Goal: Entertainment & Leisure: Browse casually

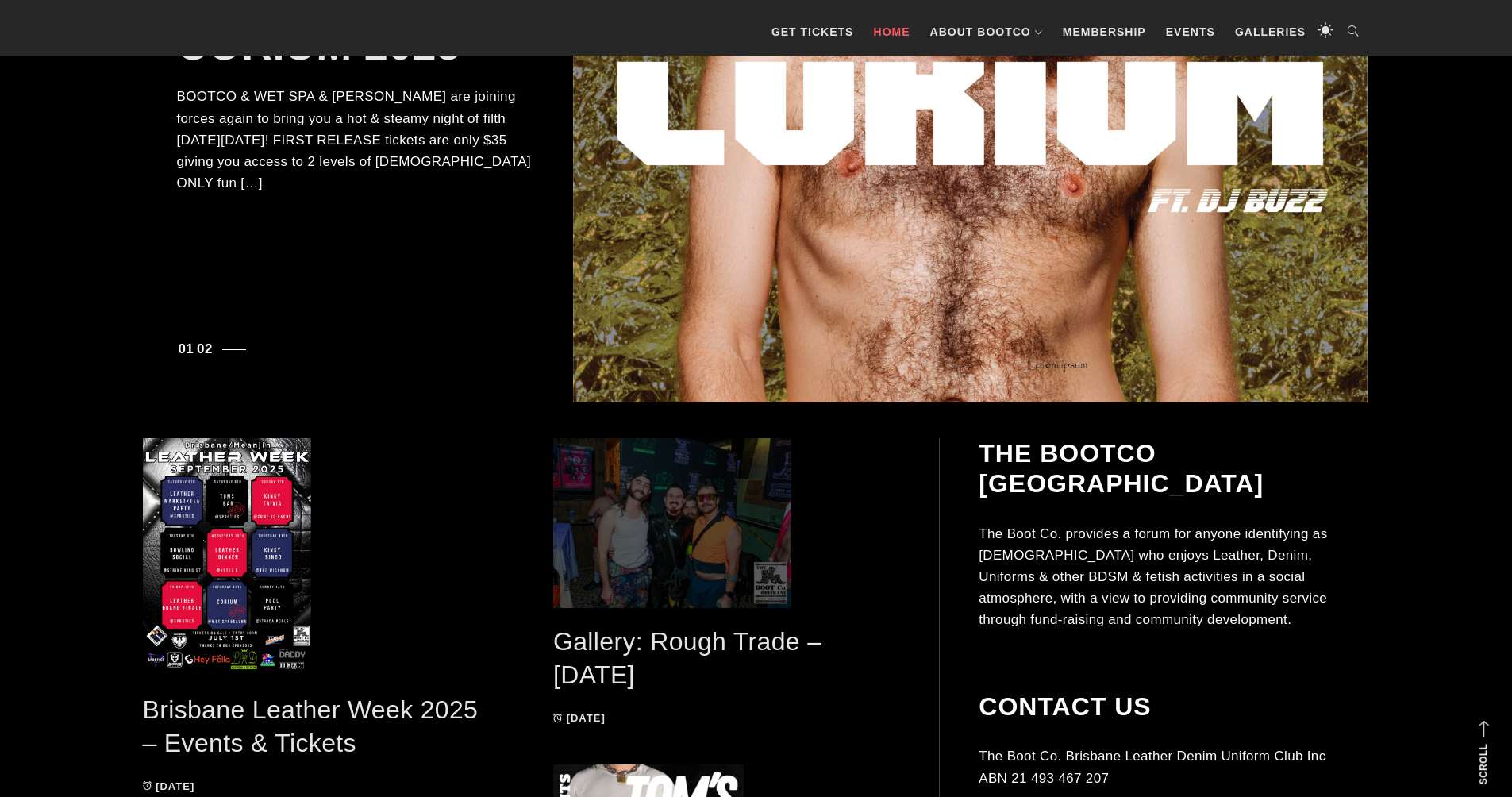
scroll to position [479, 1]
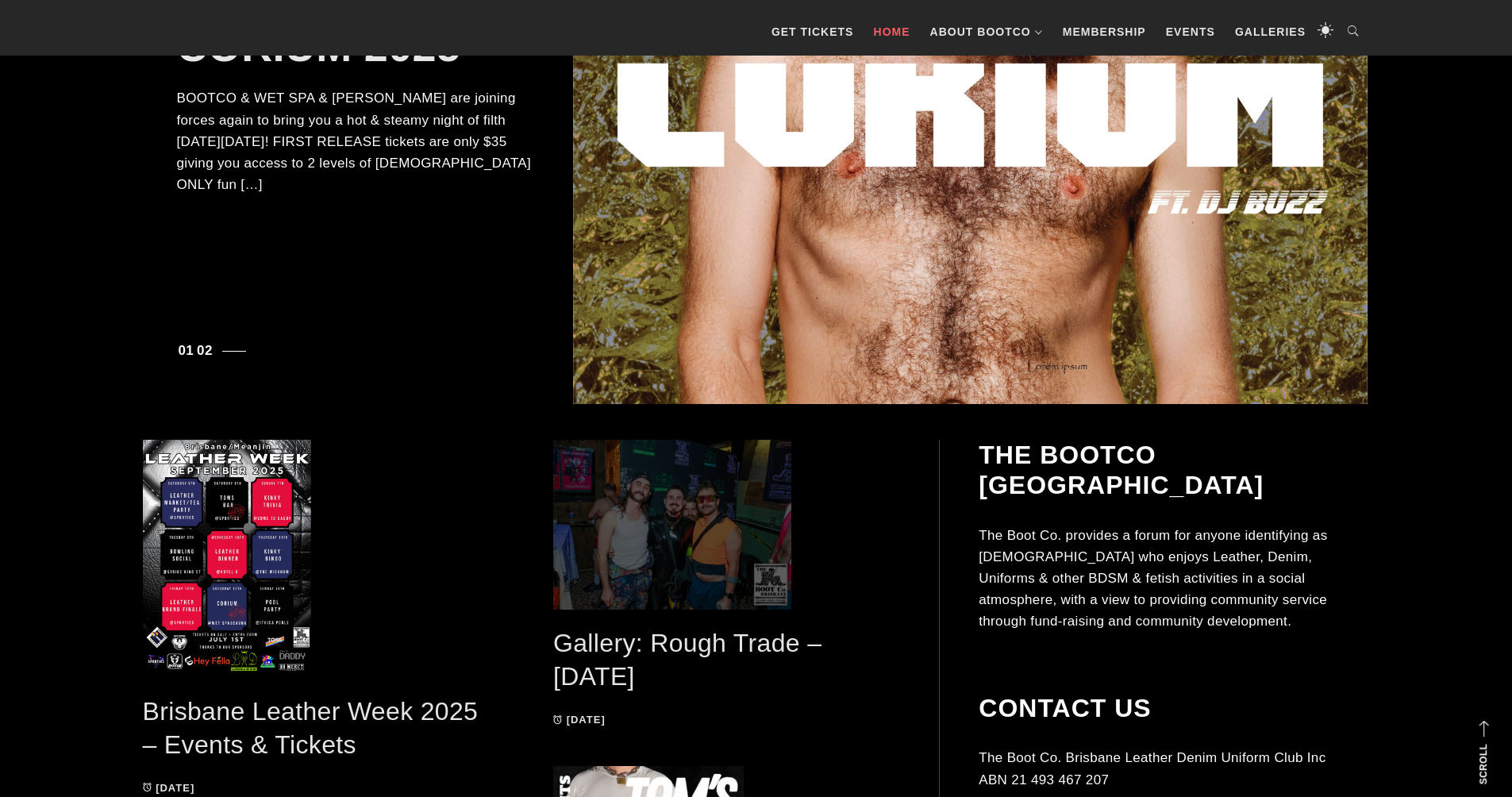
click at [672, 578] on span at bounding box center [727, 525] width 348 height 170
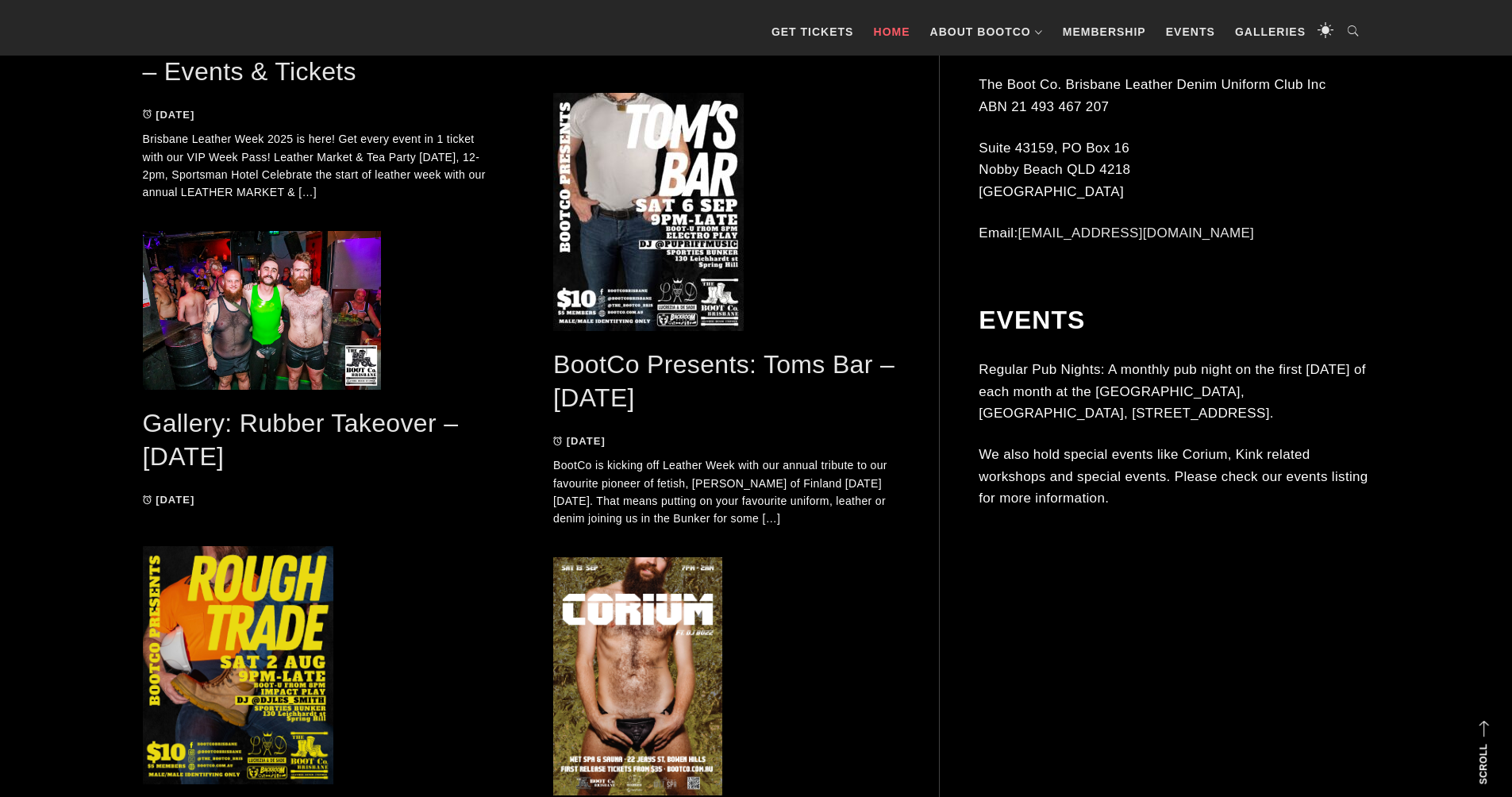
scroll to position [1180, 0]
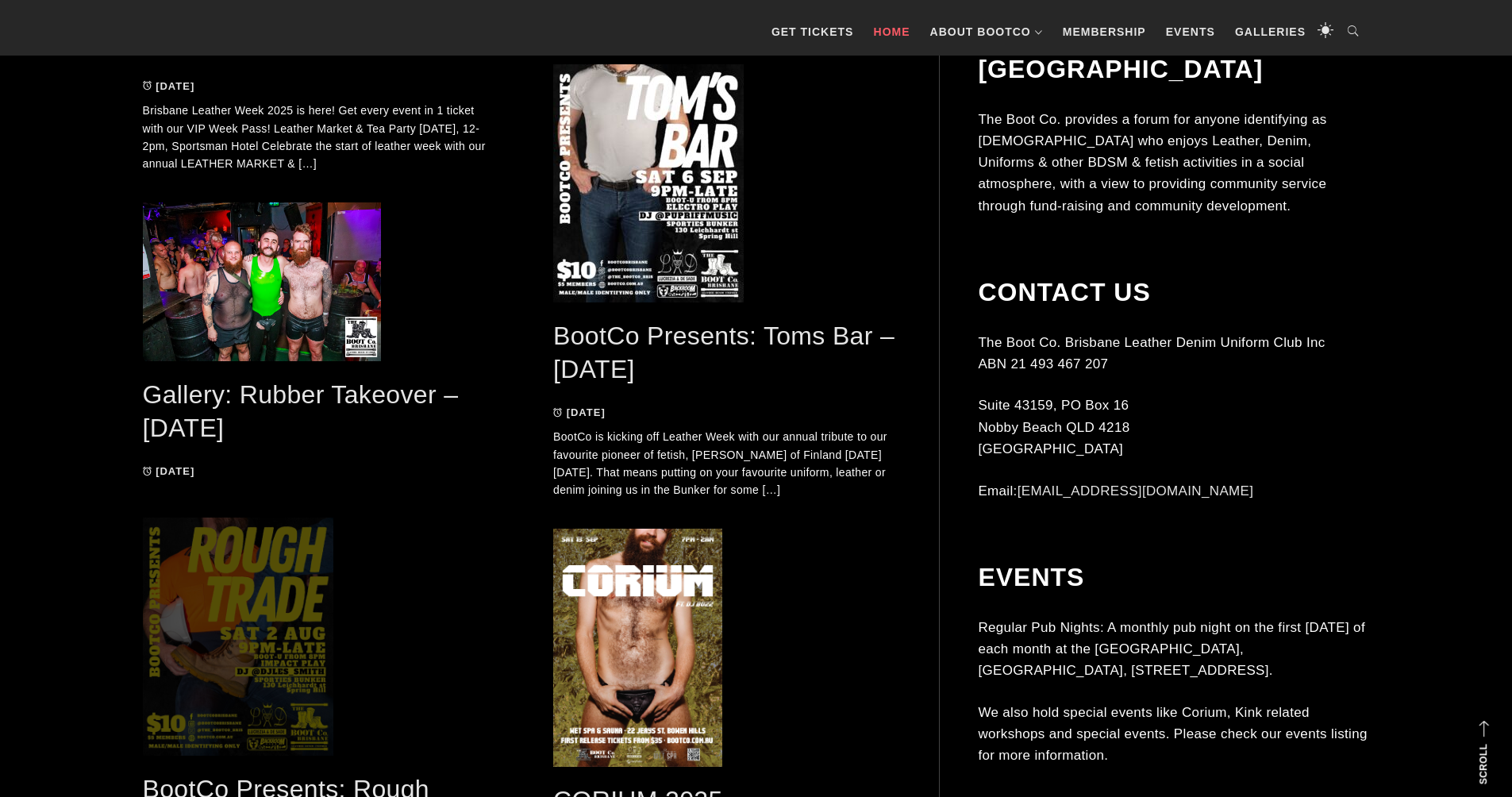
click at [259, 651] on span at bounding box center [317, 636] width 348 height 238
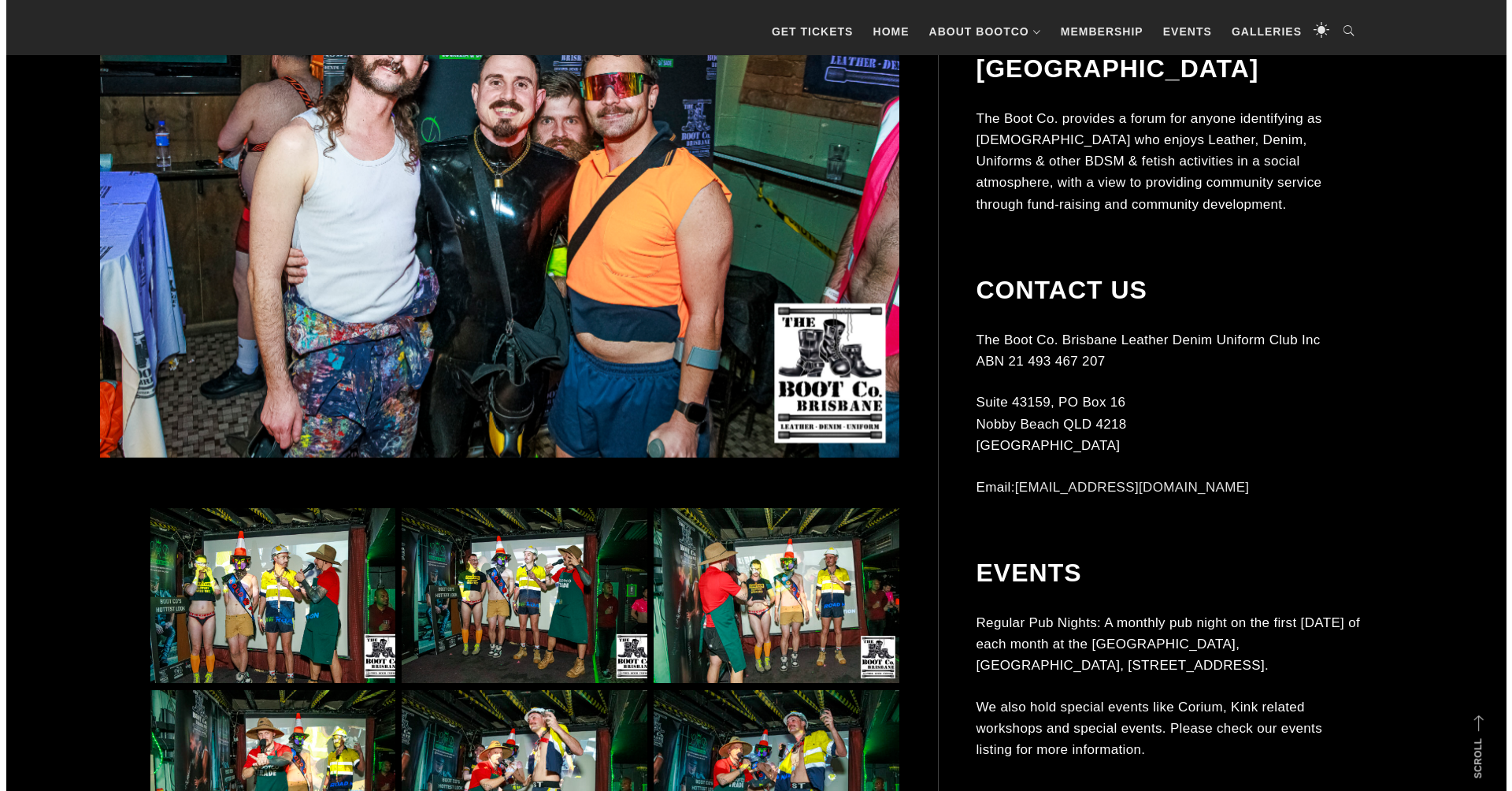
scroll to position [770, 0]
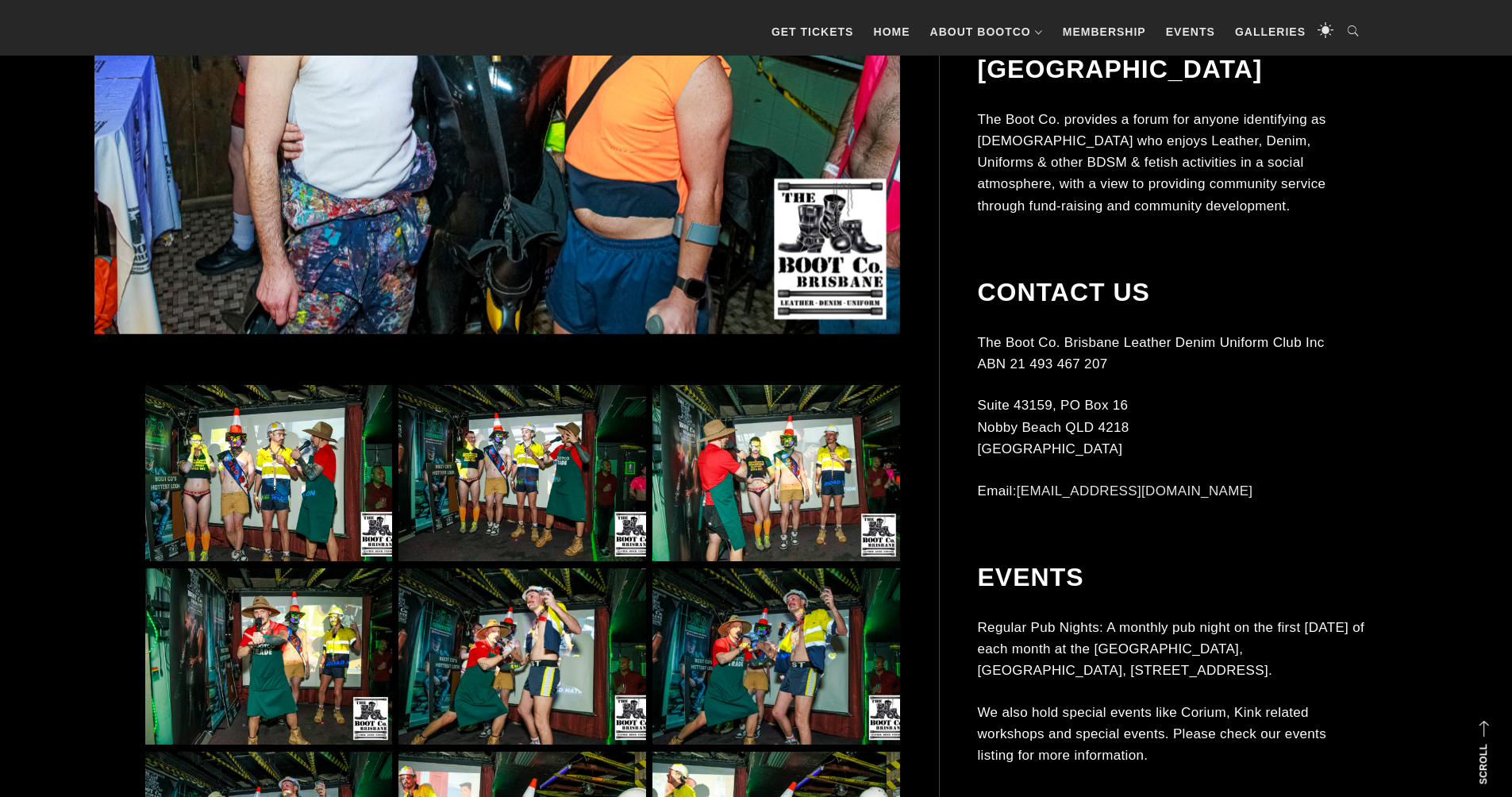
click at [216, 499] on img at bounding box center [269, 473] width 247 height 177
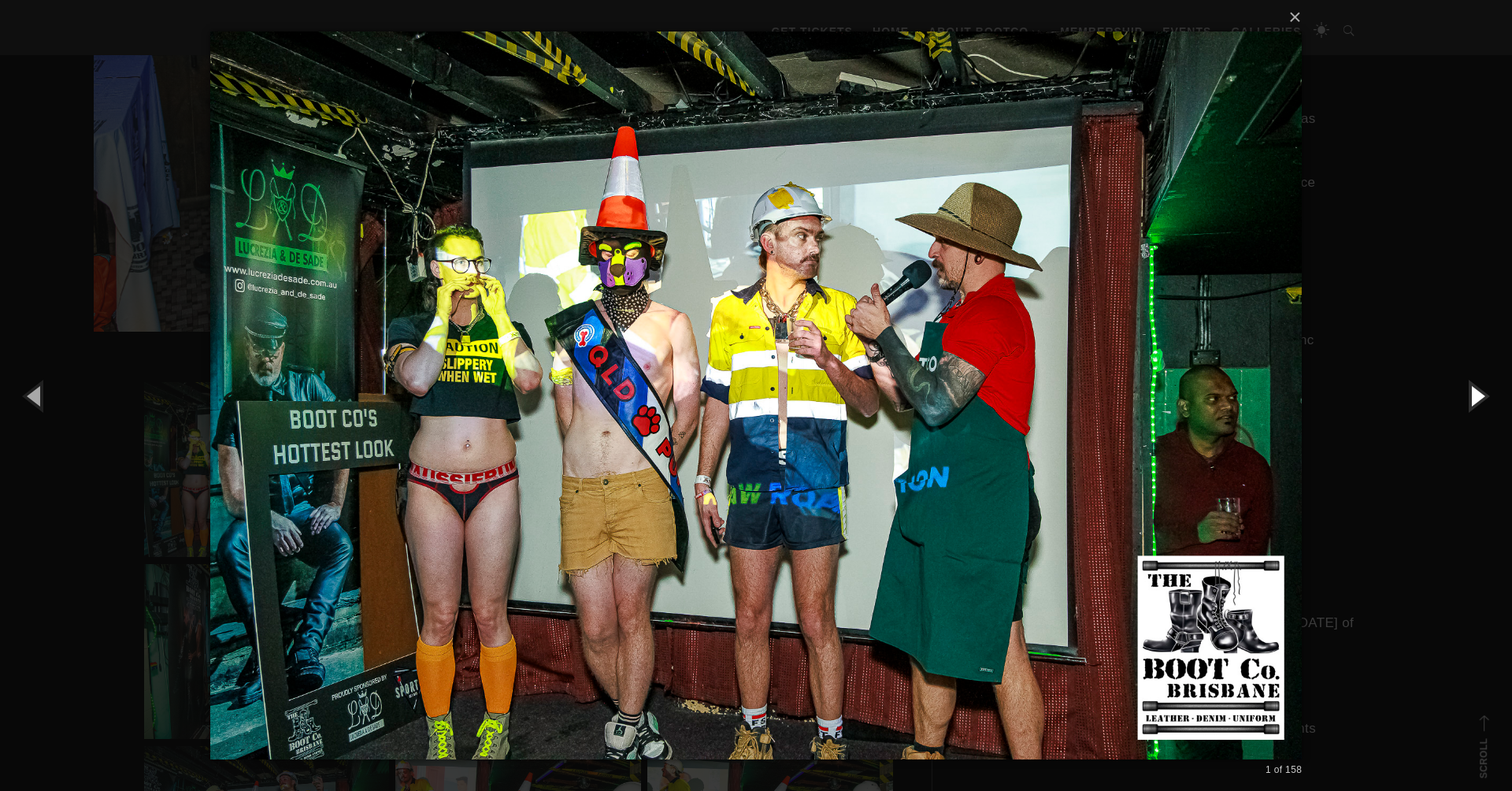
click at [1476, 392] on button "button" at bounding box center [1476, 396] width 71 height 87
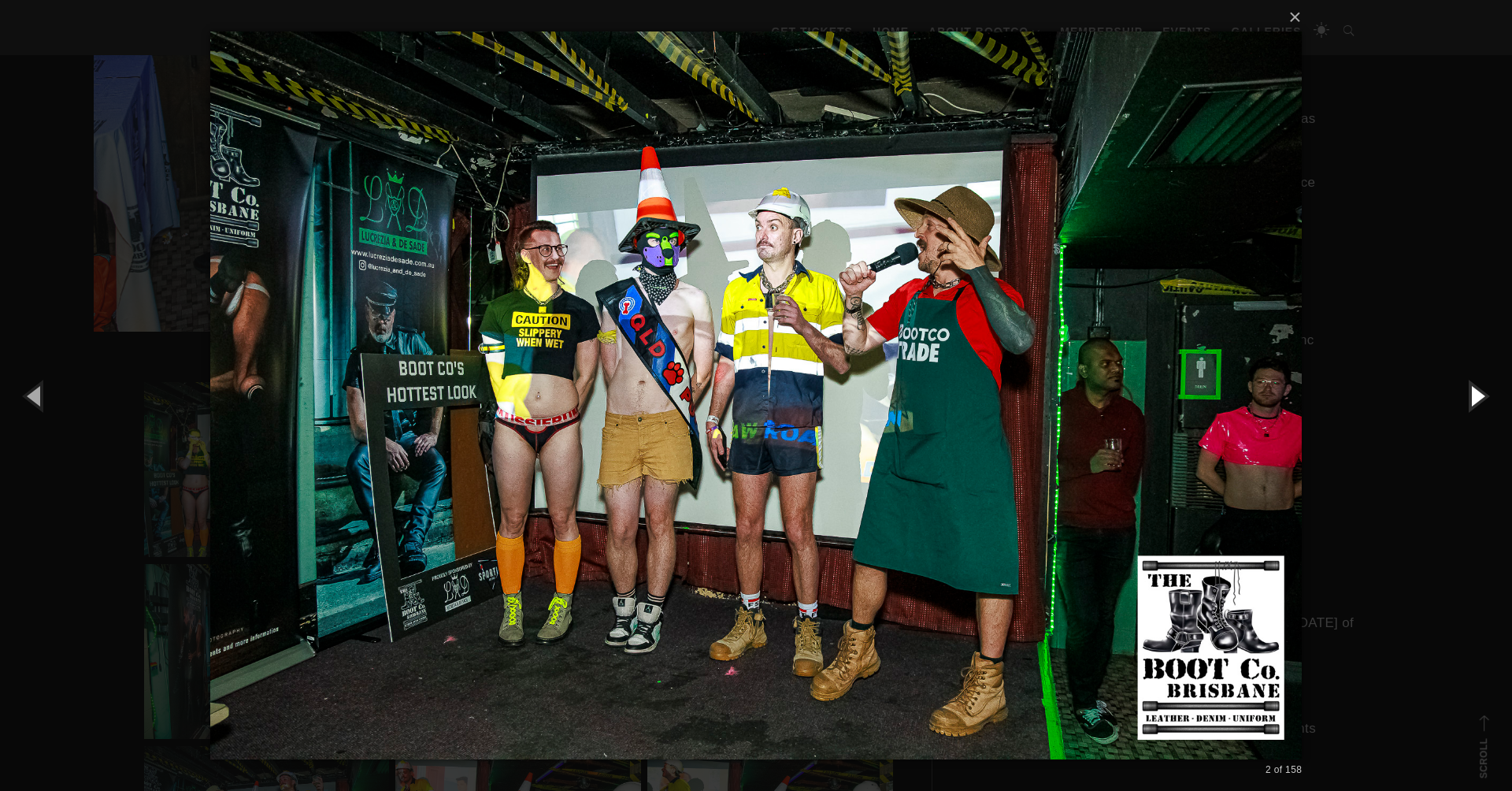
click at [1476, 392] on button "button" at bounding box center [1476, 396] width 71 height 87
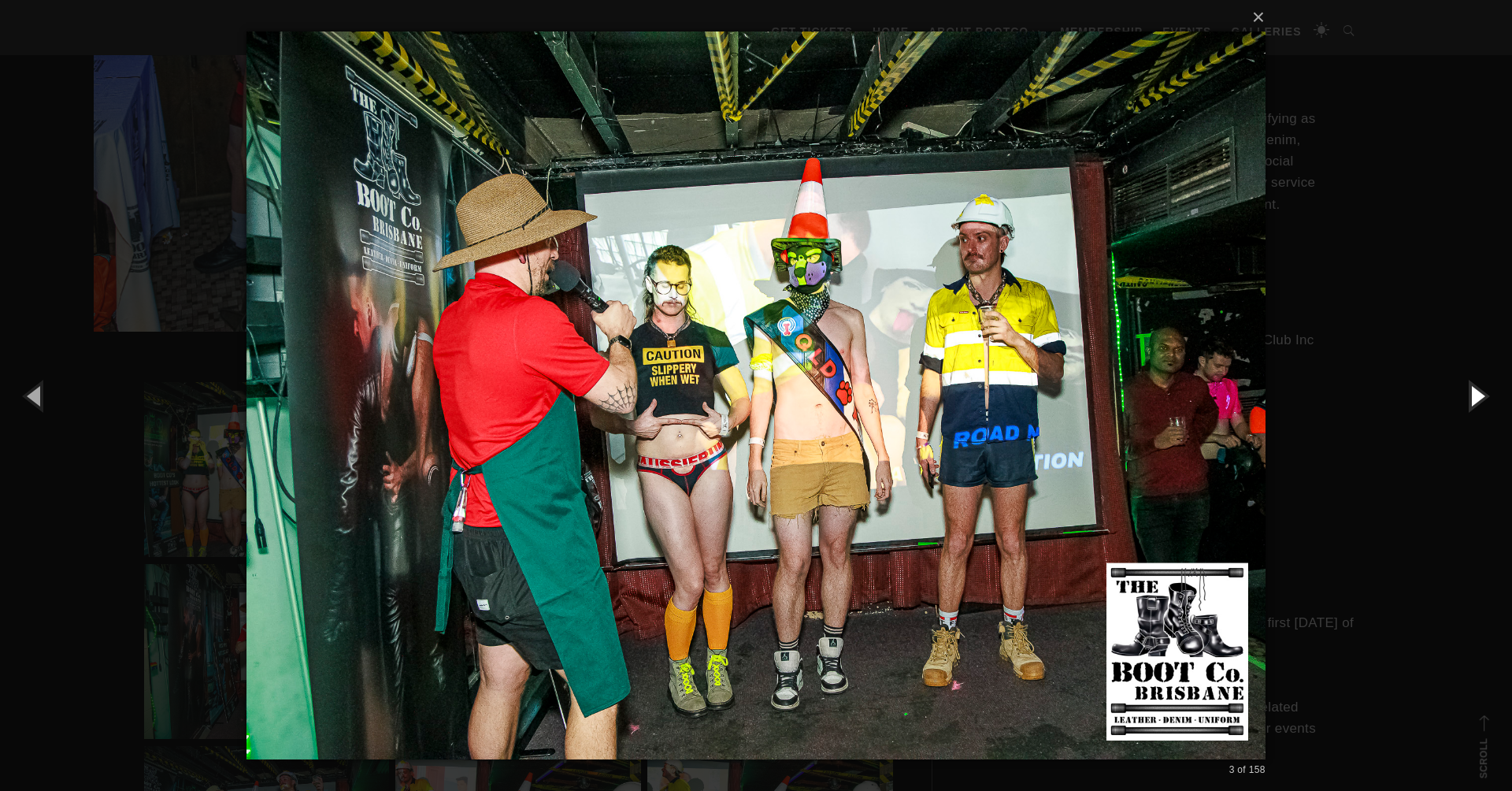
click at [1476, 392] on button "button" at bounding box center [1476, 396] width 71 height 87
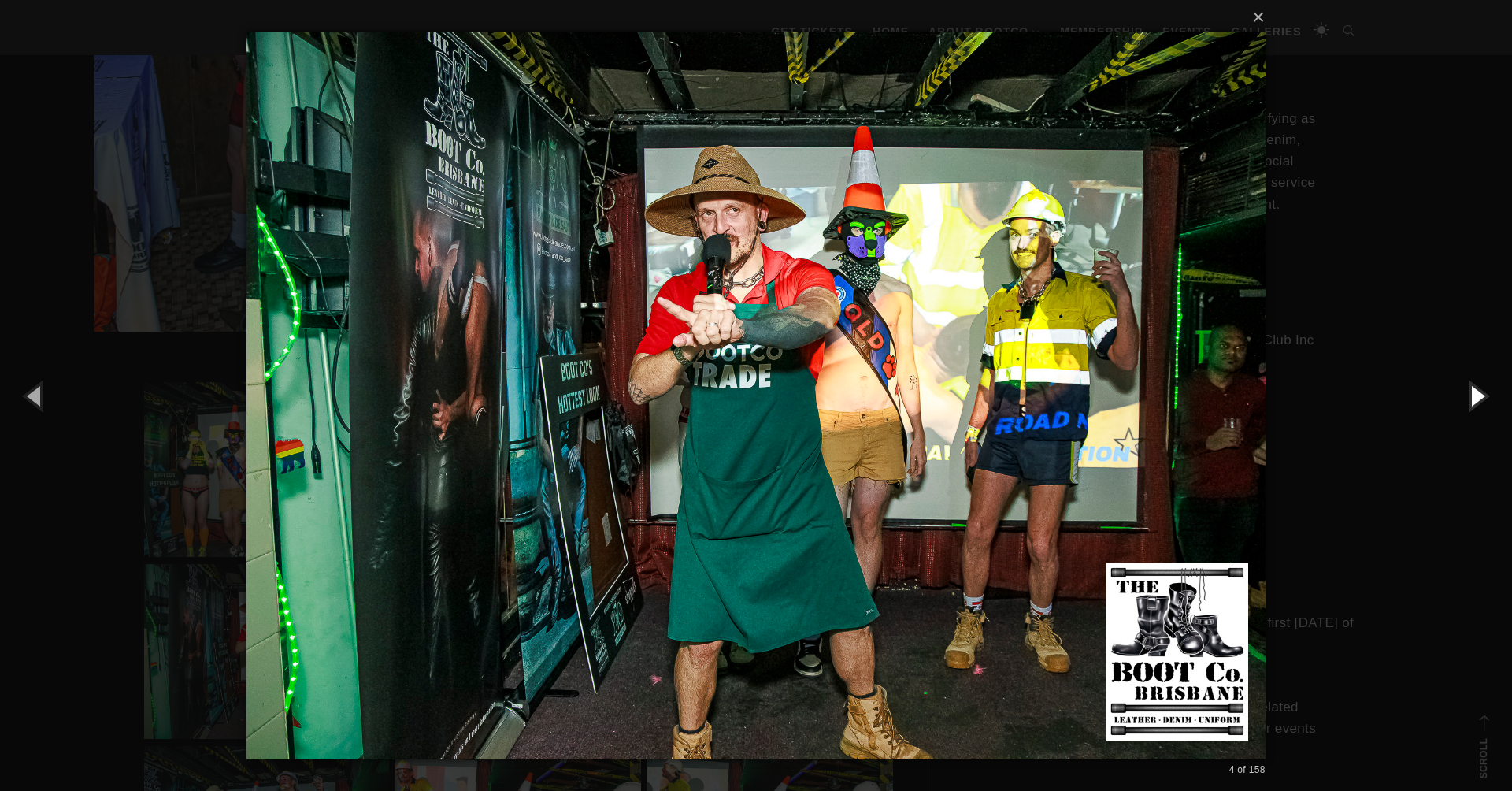
click at [1476, 392] on button "button" at bounding box center [1476, 396] width 71 height 87
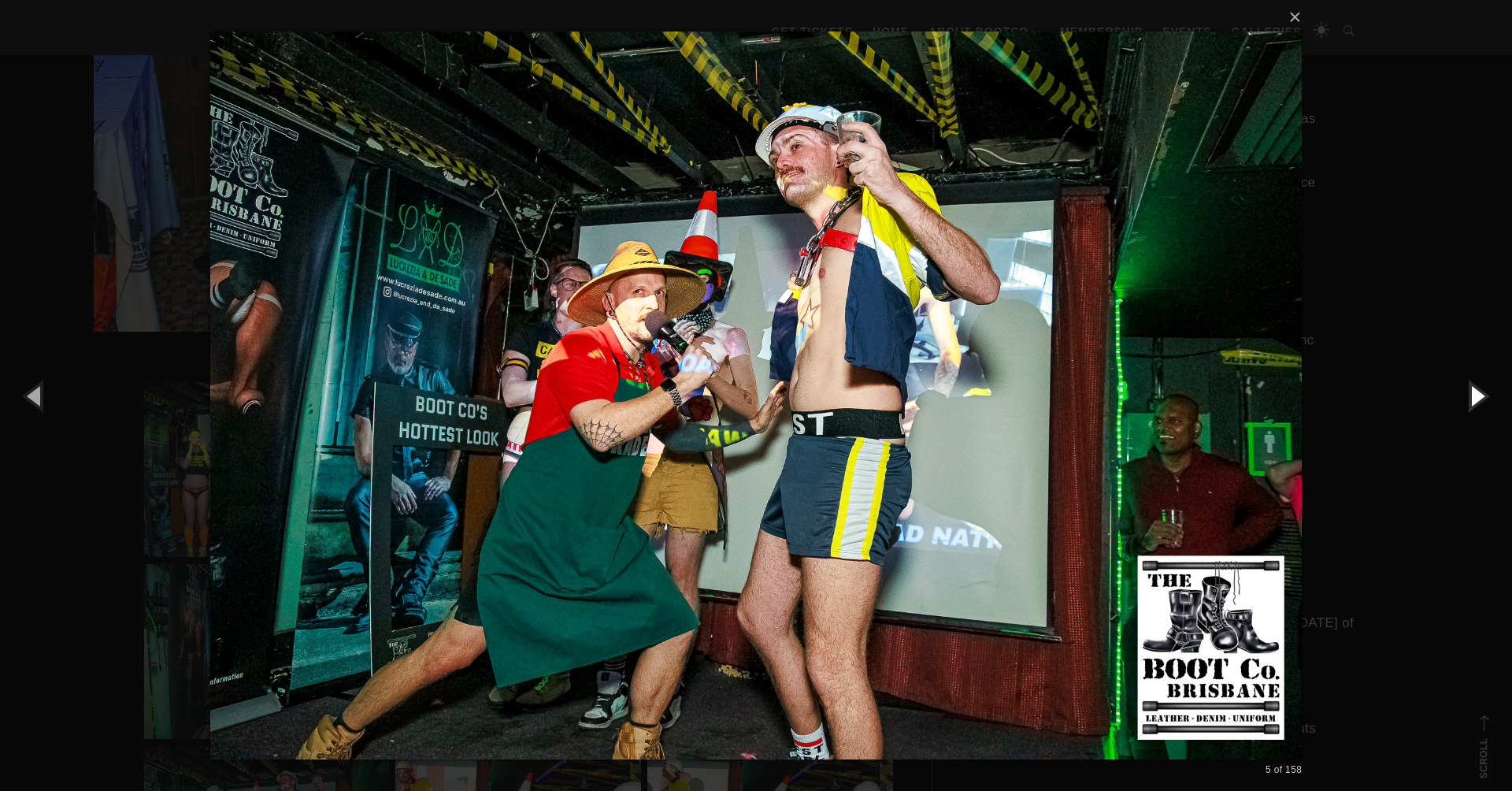
click at [1476, 392] on button "button" at bounding box center [1476, 396] width 71 height 87
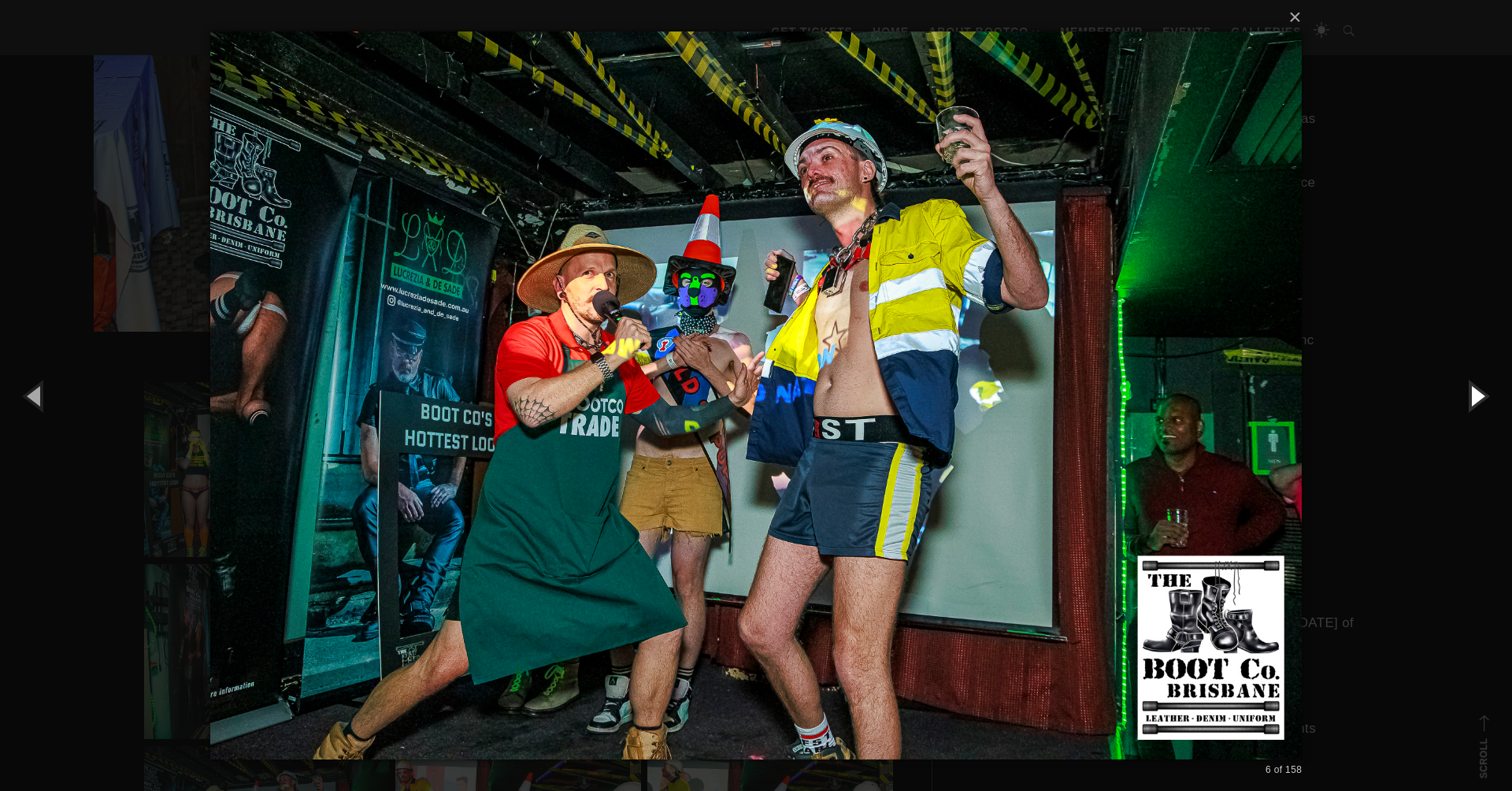
click at [1476, 392] on button "button" at bounding box center [1476, 396] width 71 height 87
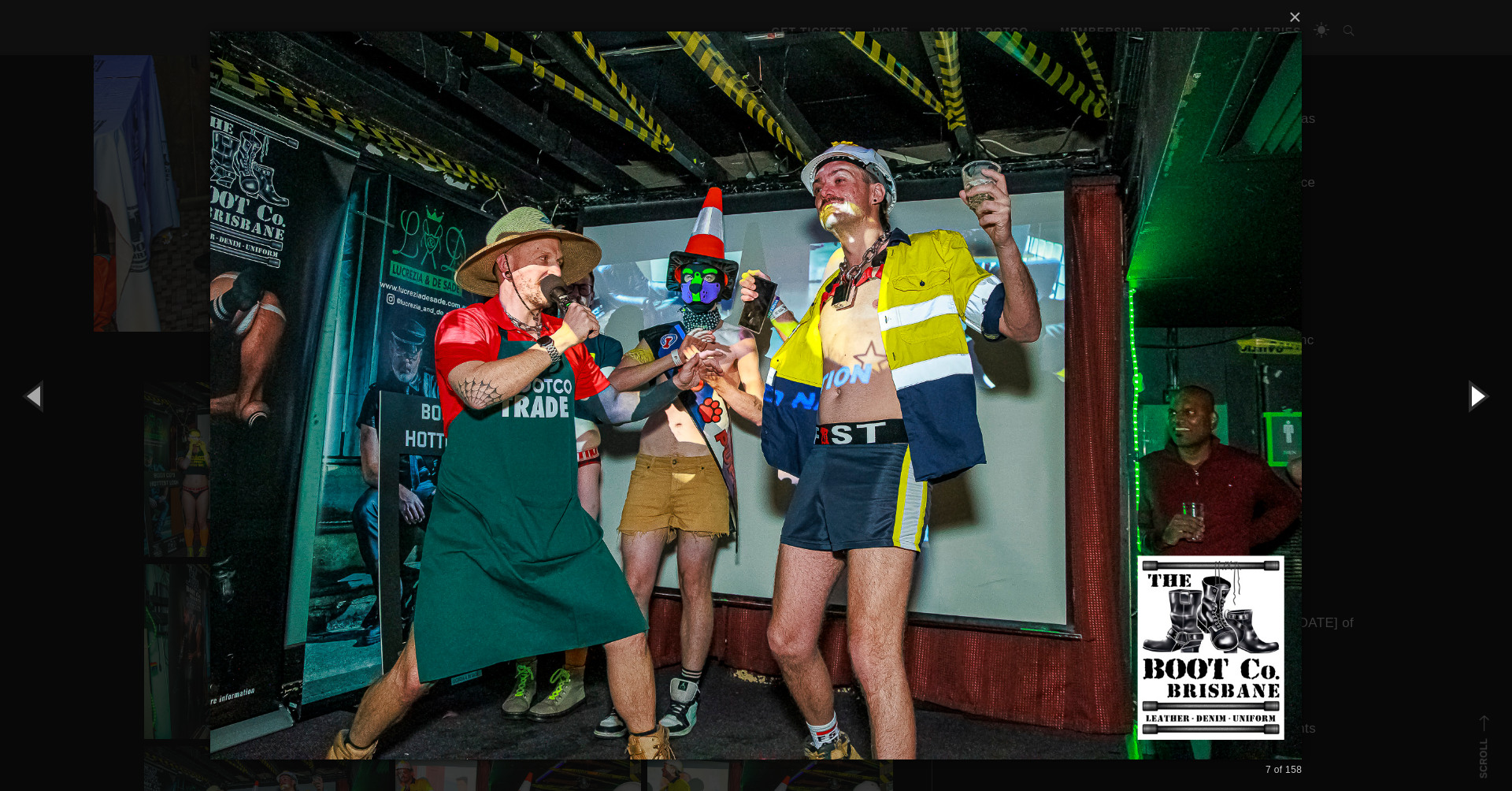
click at [1476, 392] on button "button" at bounding box center [1476, 396] width 71 height 87
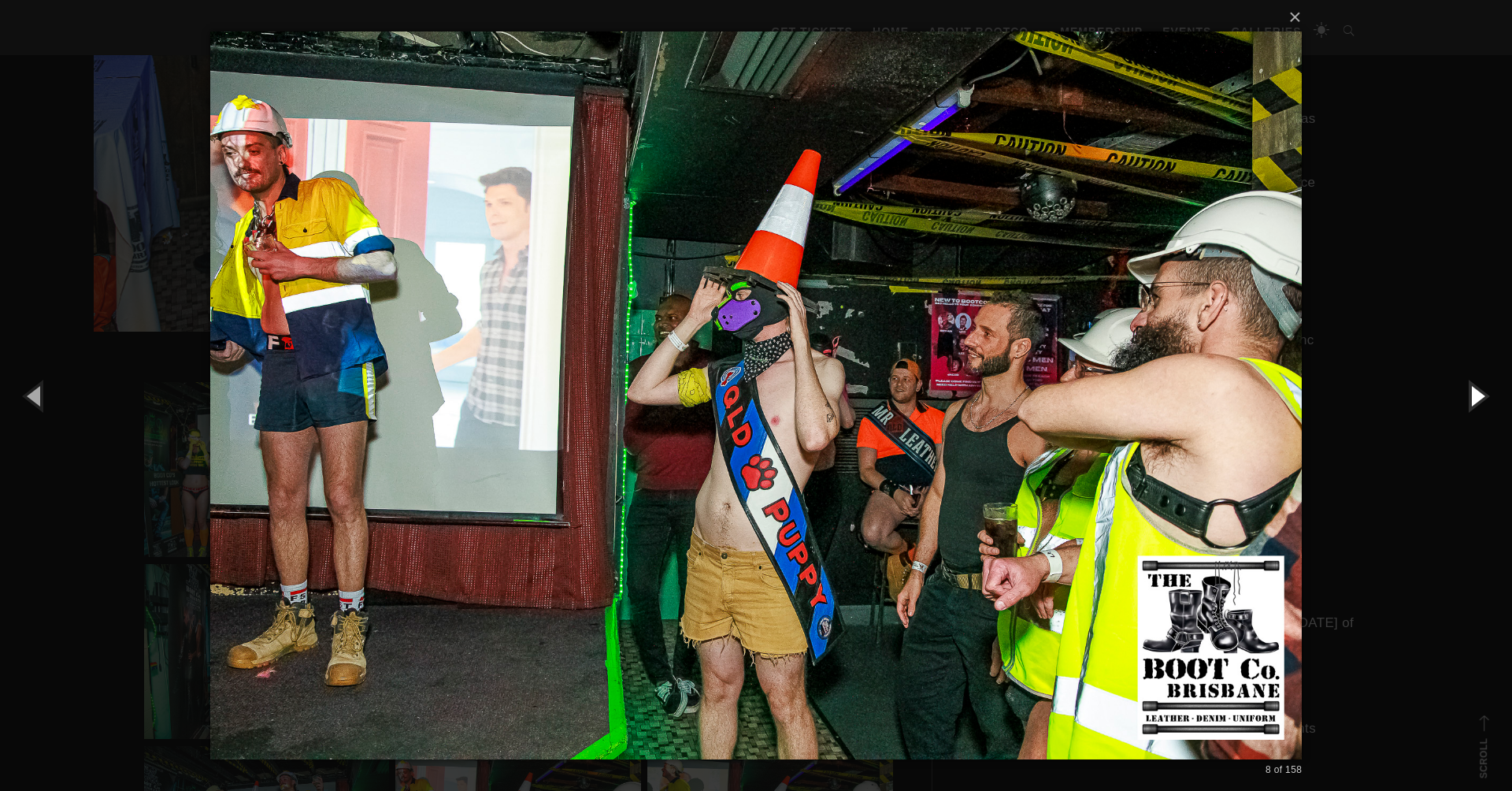
click at [1476, 392] on button "button" at bounding box center [1476, 396] width 71 height 87
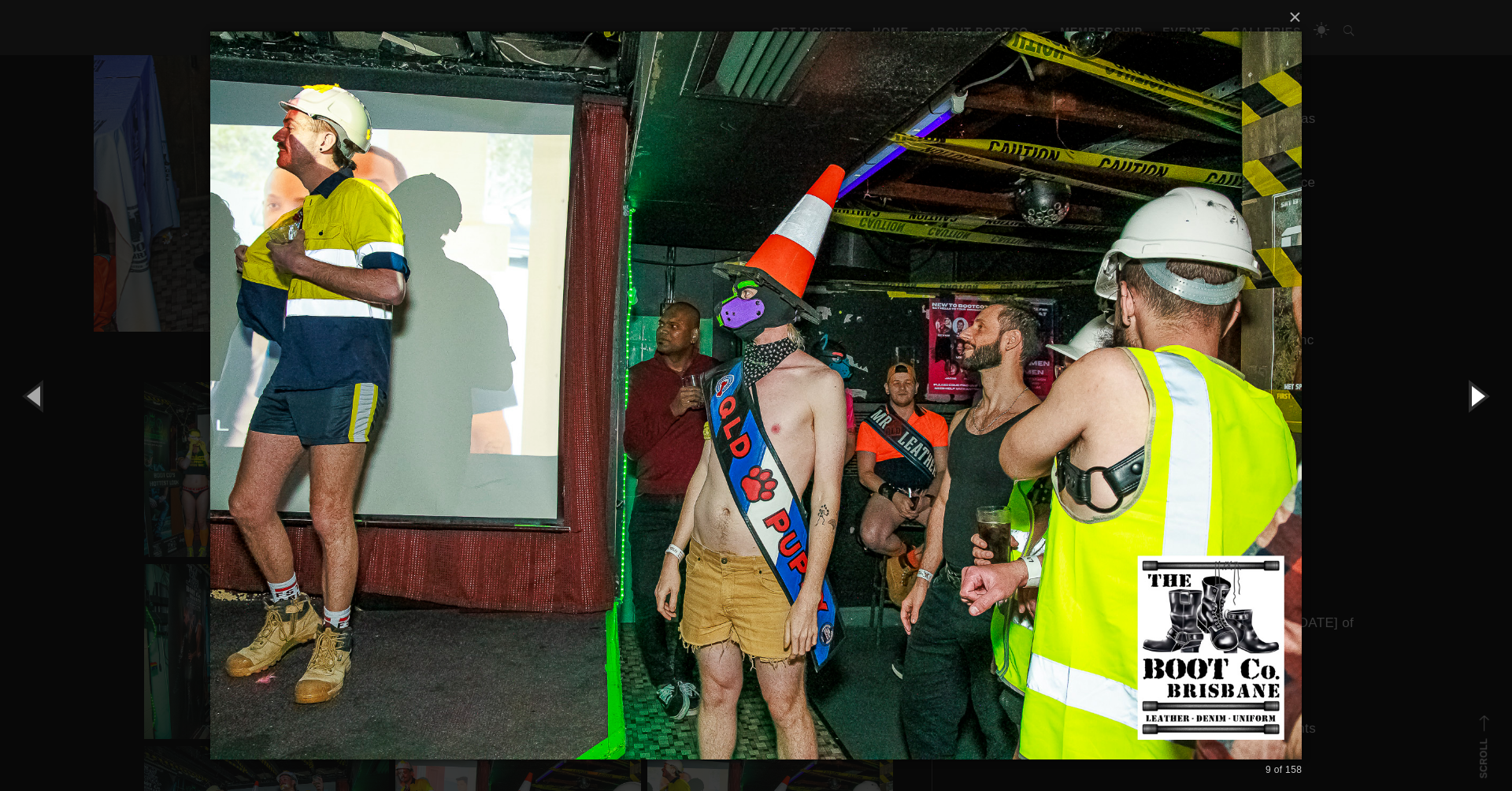
click at [1476, 392] on button "button" at bounding box center [1476, 396] width 71 height 87
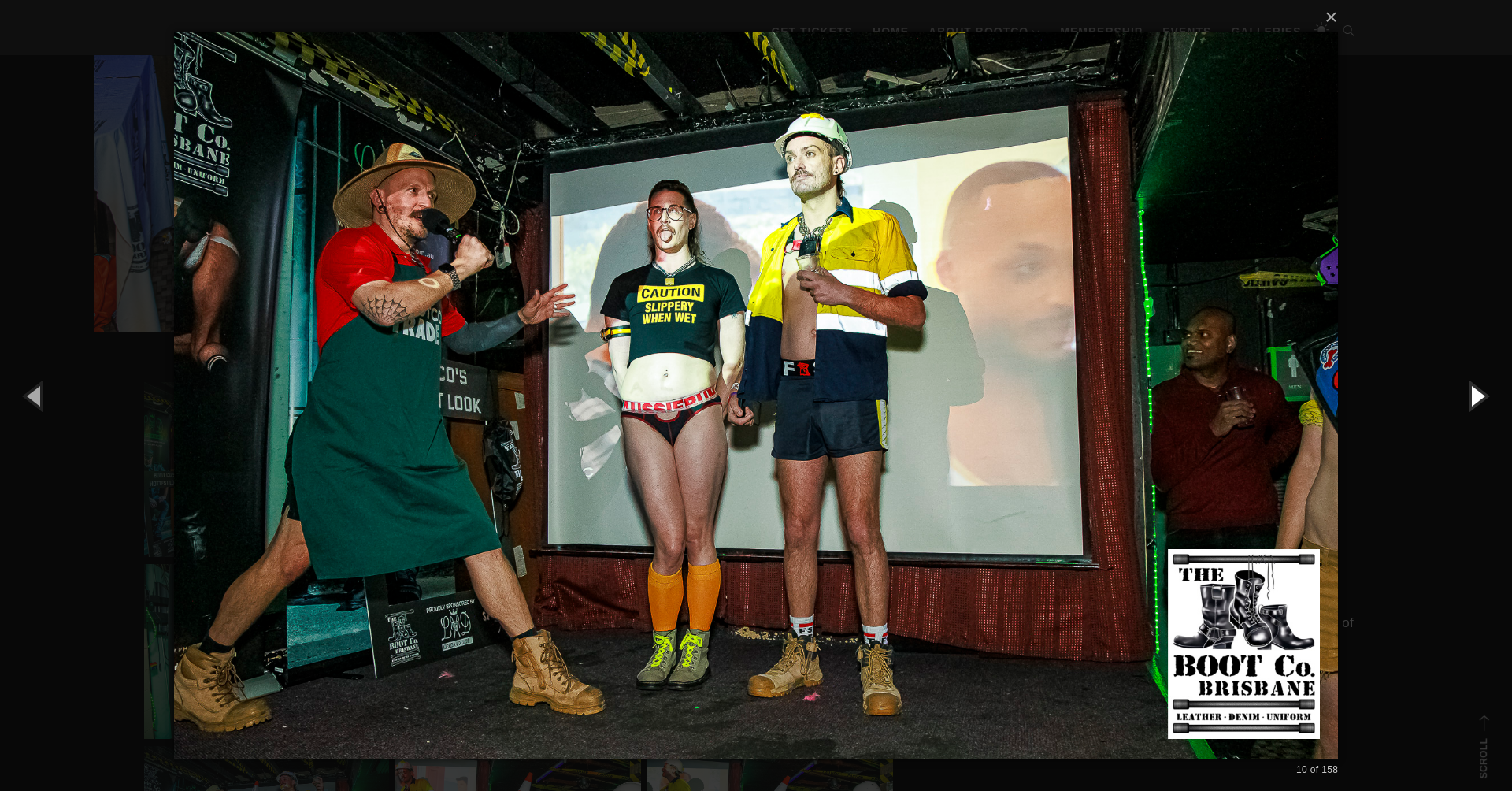
click at [1476, 392] on button "button" at bounding box center [1476, 396] width 71 height 87
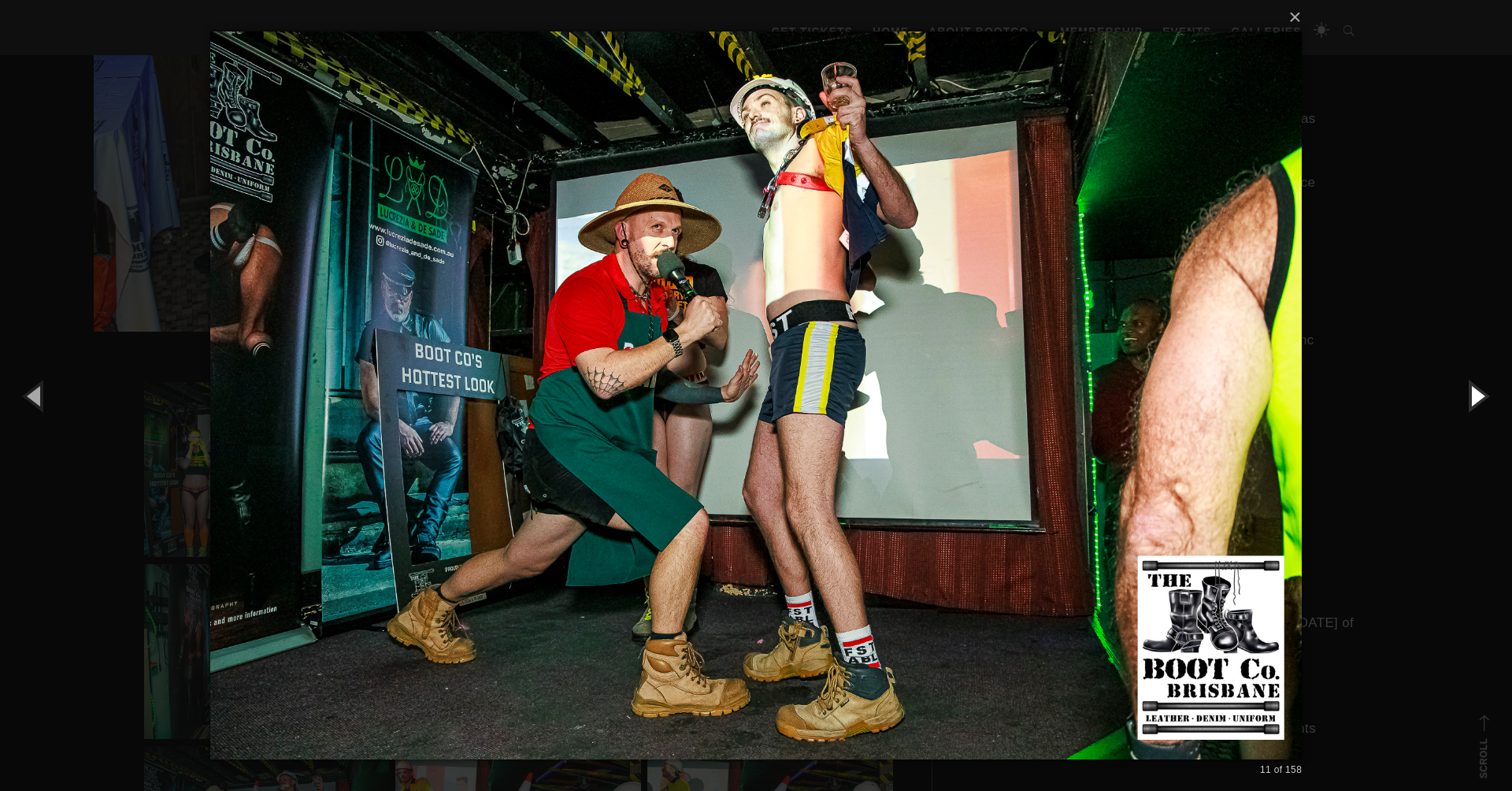
click at [1476, 392] on button "button" at bounding box center [1476, 396] width 71 height 87
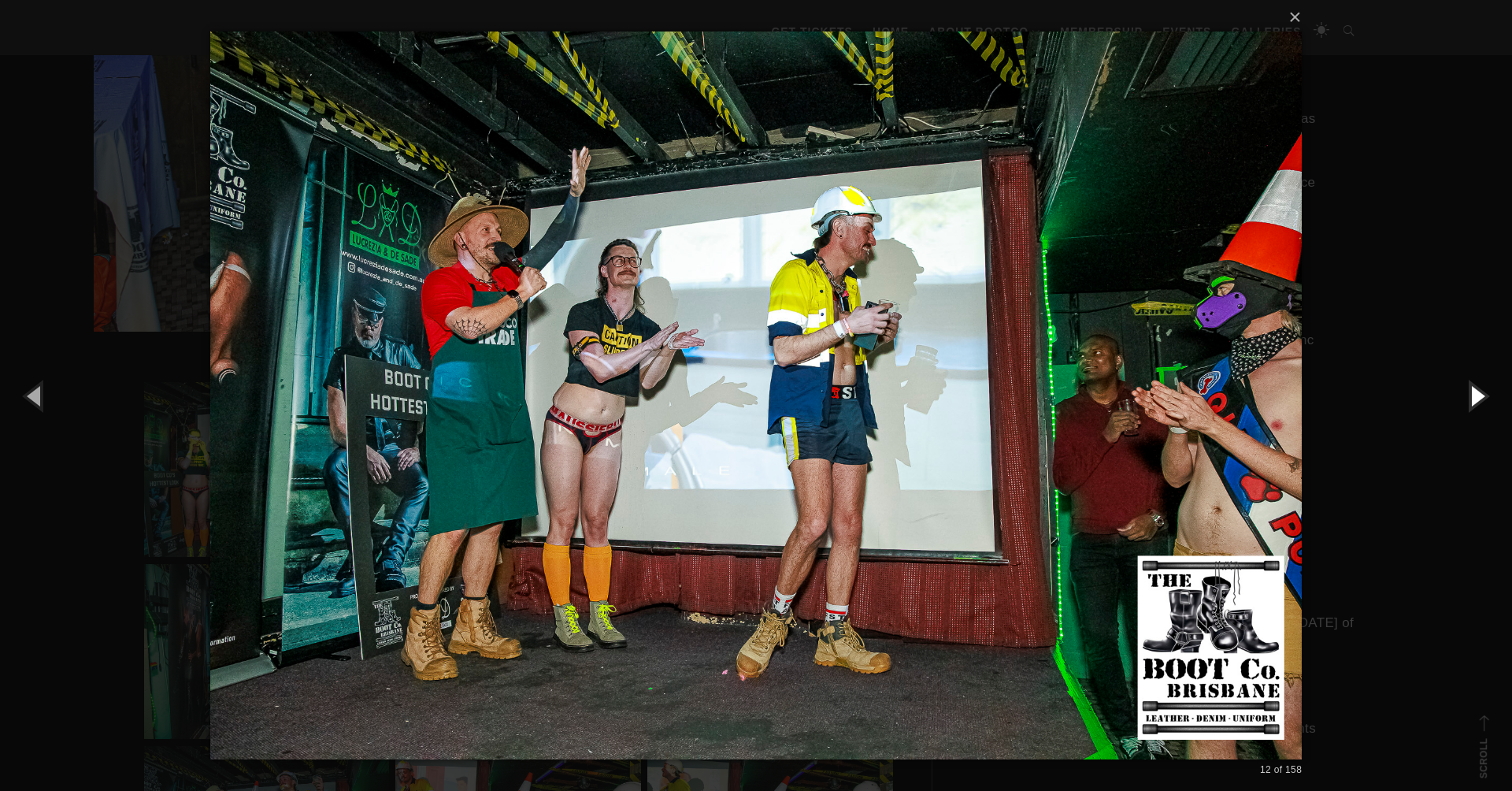
click at [1476, 392] on button "button" at bounding box center [1476, 396] width 71 height 87
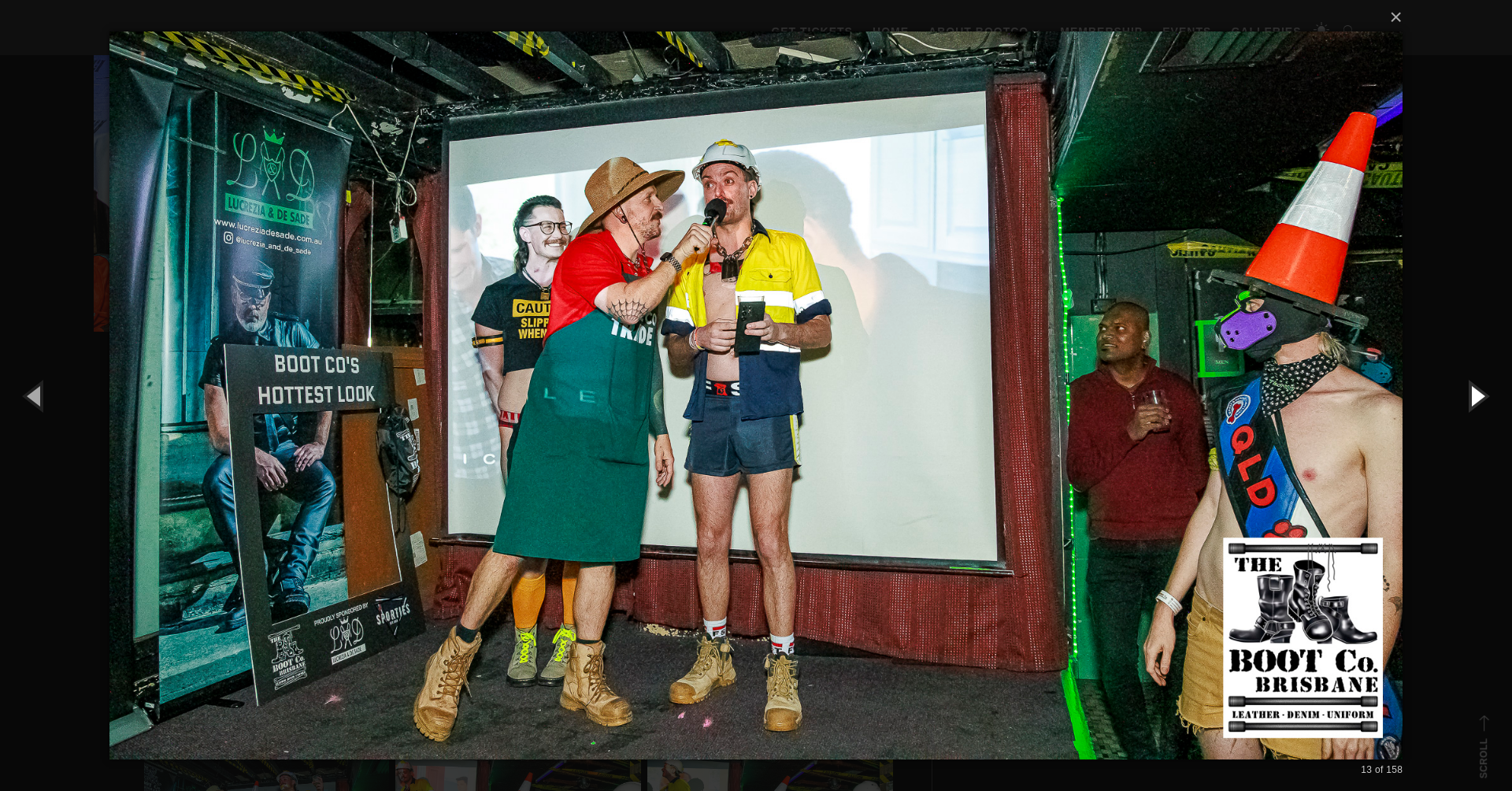
click at [1476, 392] on button "button" at bounding box center [1476, 396] width 71 height 87
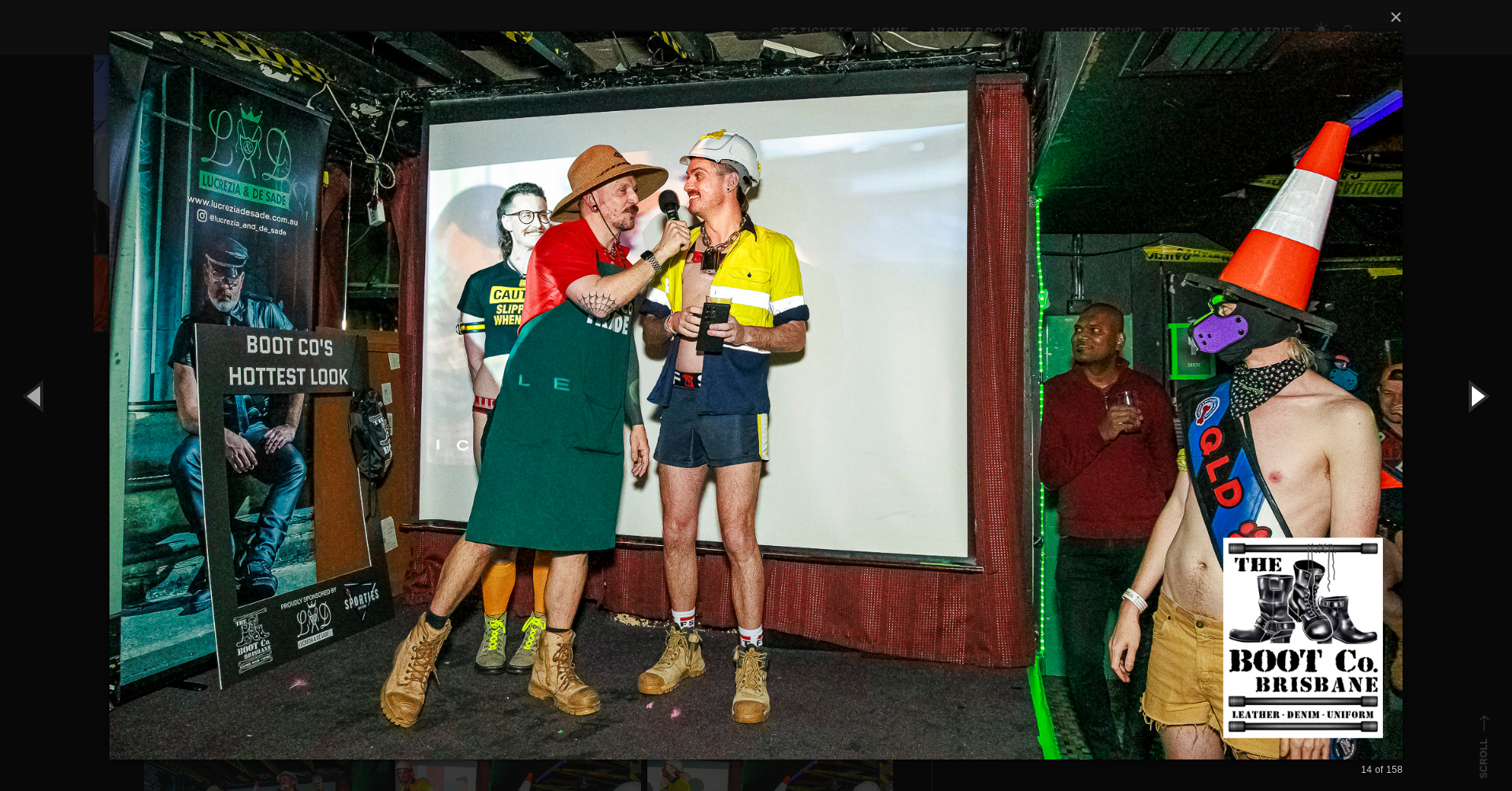
click at [1476, 392] on button "button" at bounding box center [1476, 396] width 71 height 87
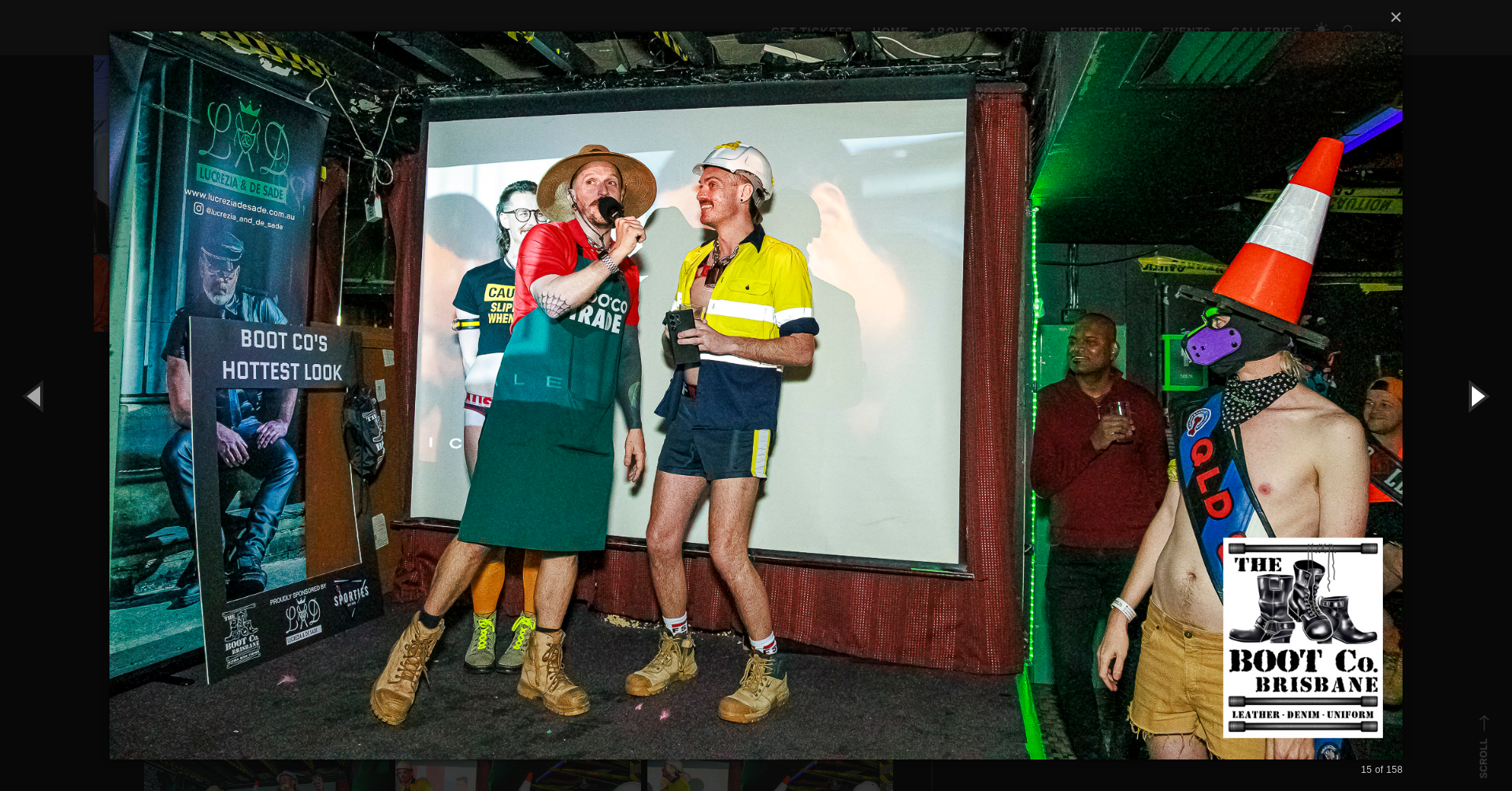
click at [1476, 392] on button "button" at bounding box center [1476, 396] width 71 height 87
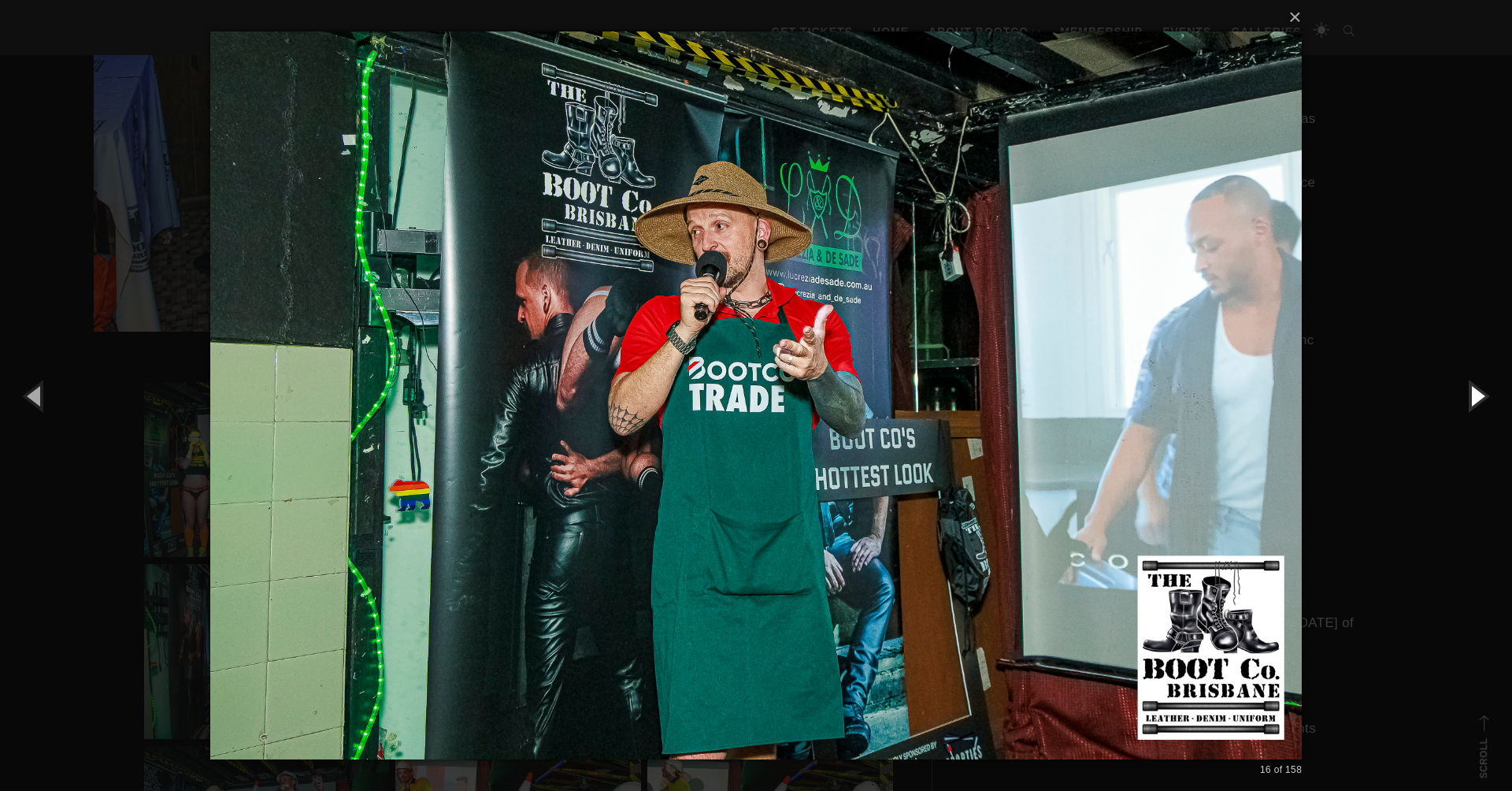
click at [1476, 392] on button "button" at bounding box center [1476, 396] width 71 height 87
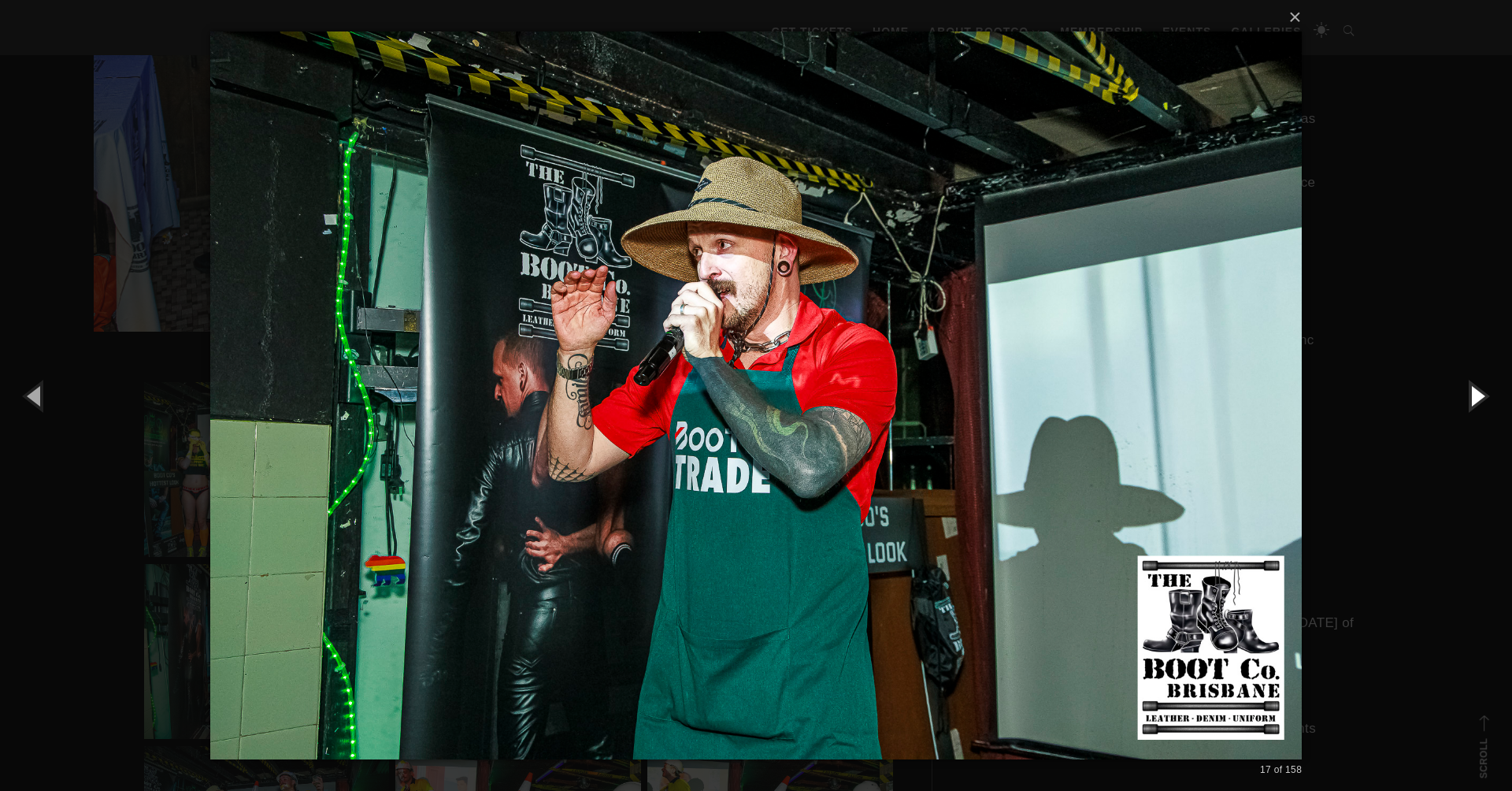
click at [1476, 392] on button "button" at bounding box center [1476, 396] width 71 height 87
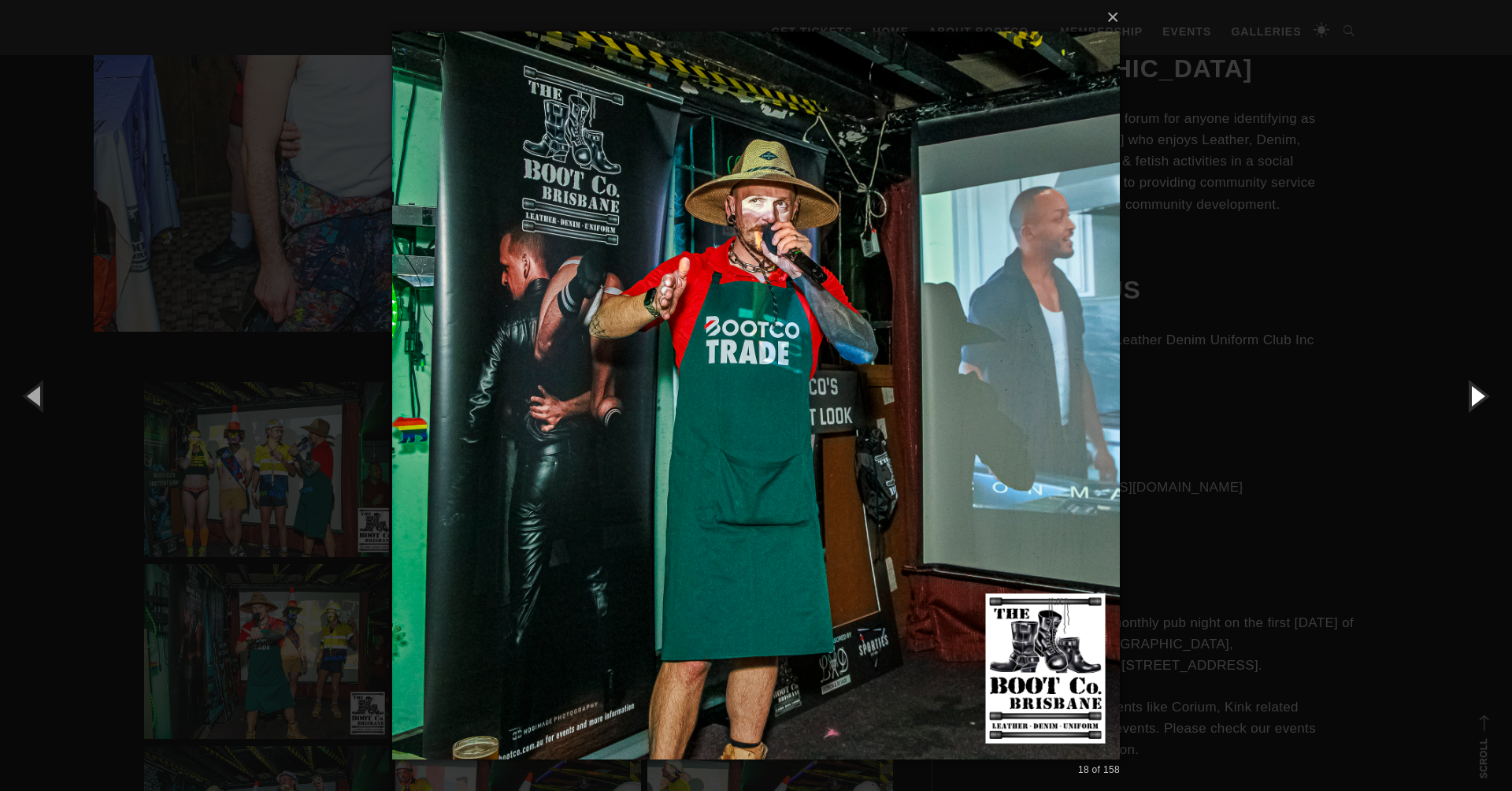
click at [1476, 392] on button "button" at bounding box center [1476, 396] width 71 height 87
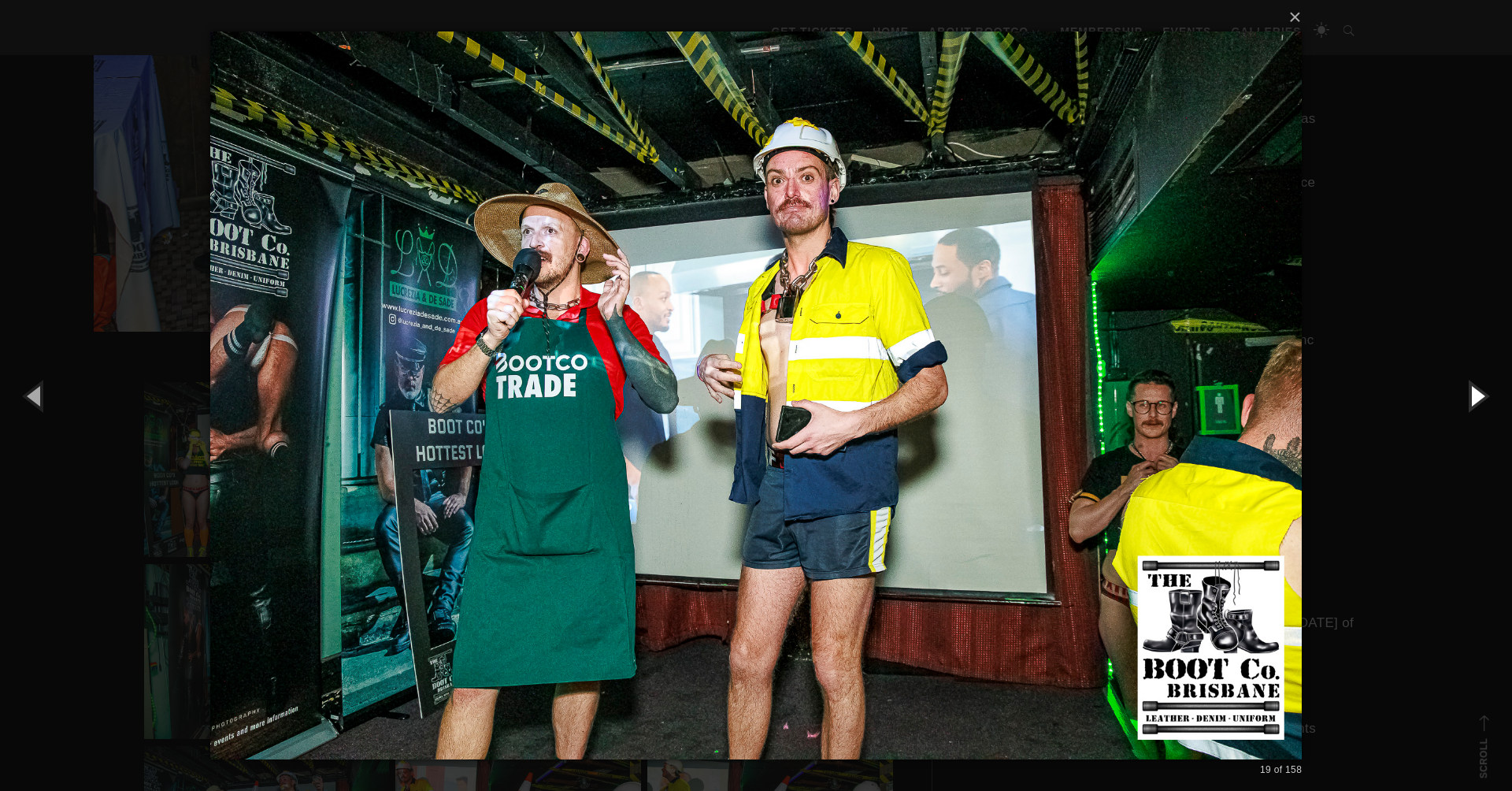
click at [1476, 392] on button "button" at bounding box center [1476, 396] width 71 height 87
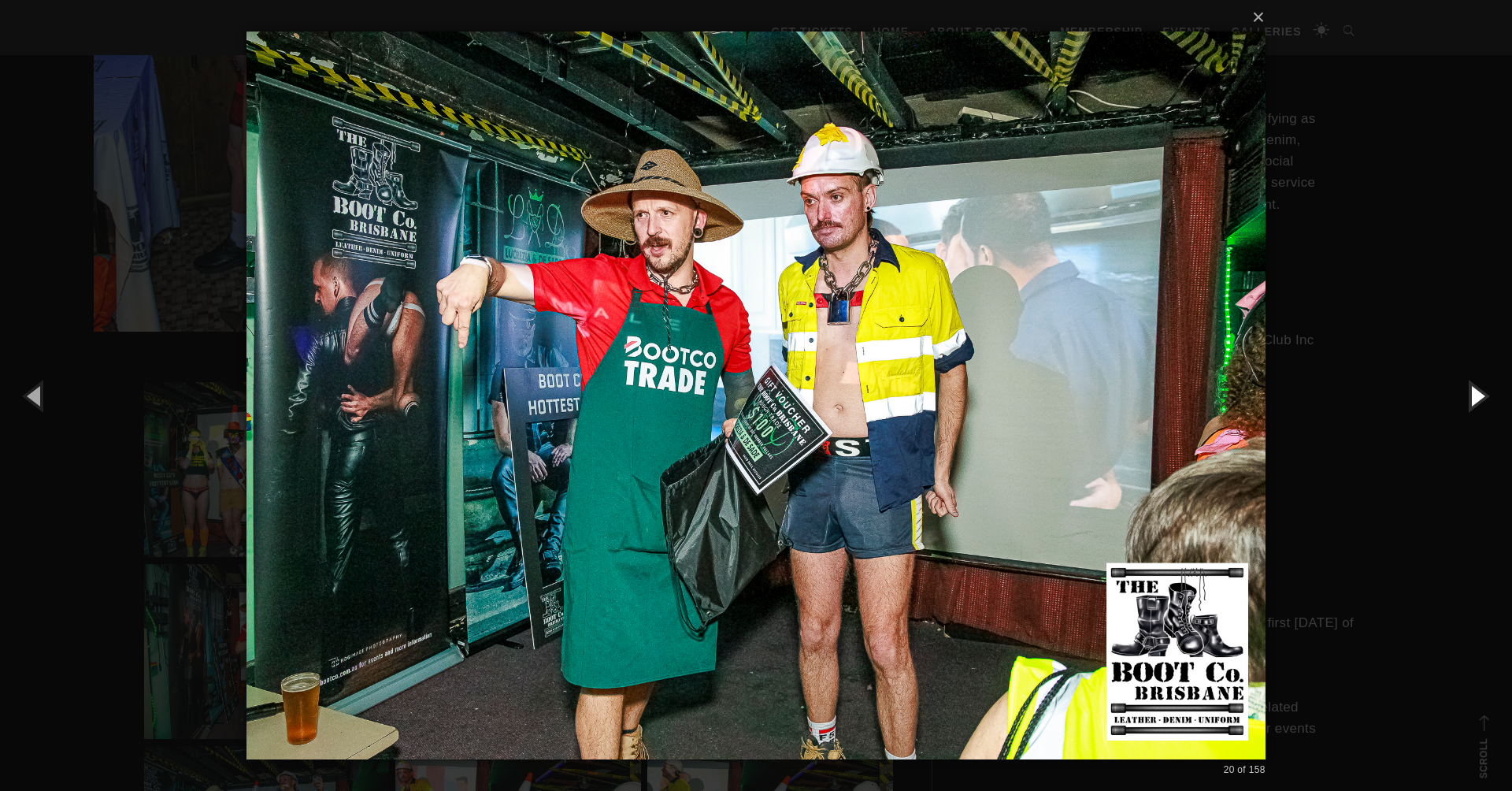
click at [1476, 392] on button "button" at bounding box center [1476, 396] width 71 height 87
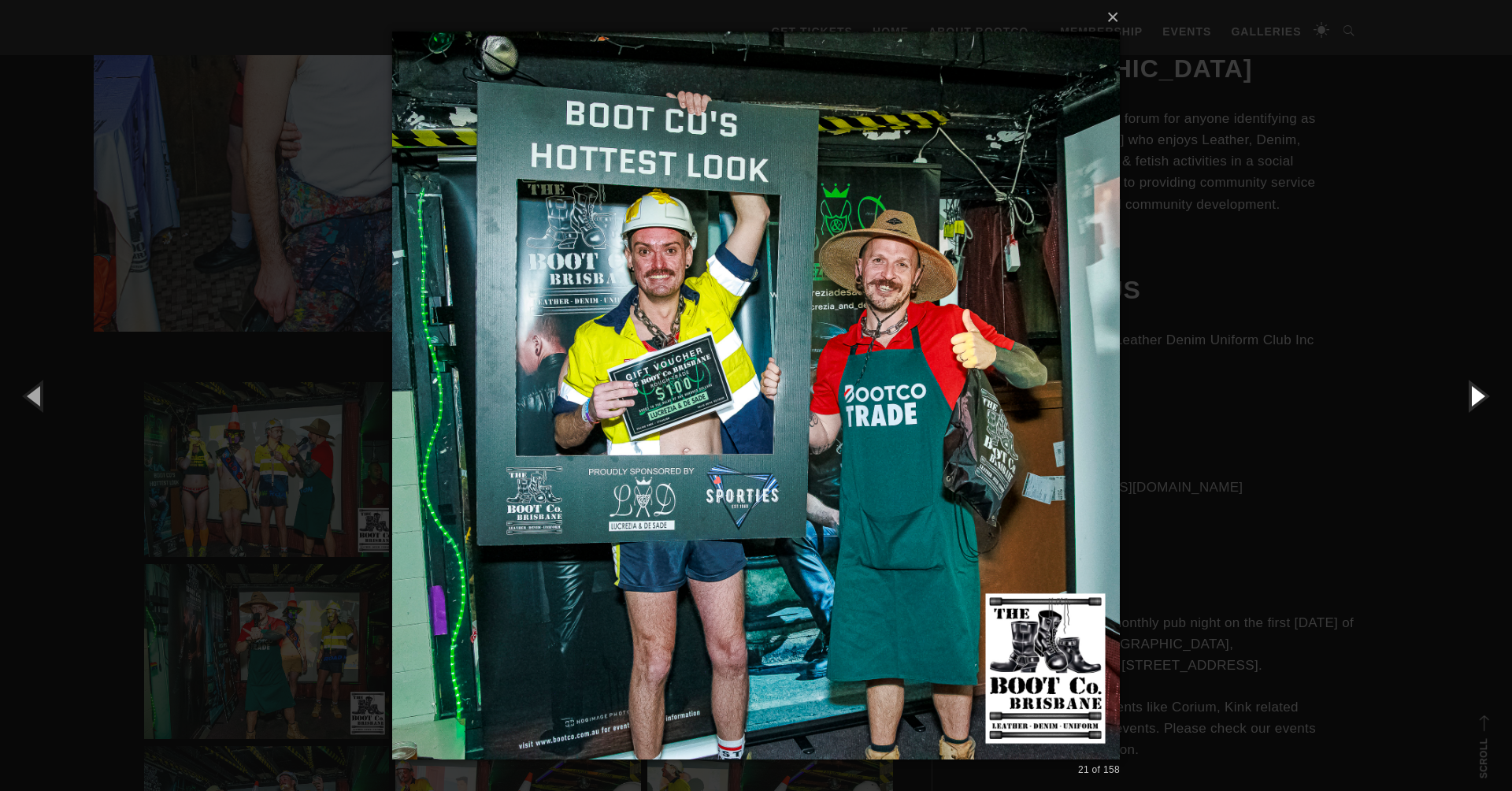
click at [1476, 392] on button "button" at bounding box center [1476, 396] width 71 height 87
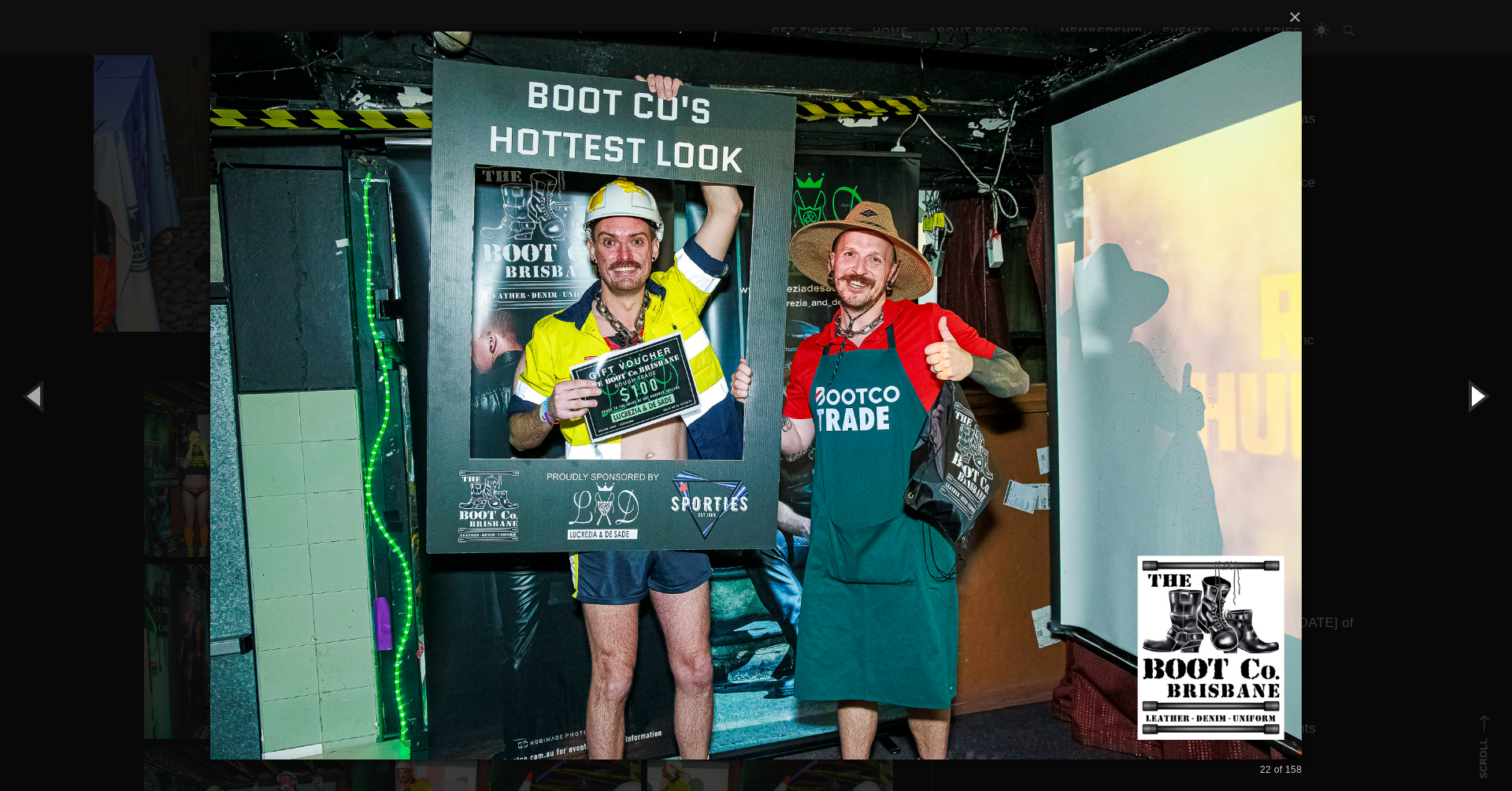
click at [1476, 392] on button "button" at bounding box center [1476, 396] width 71 height 87
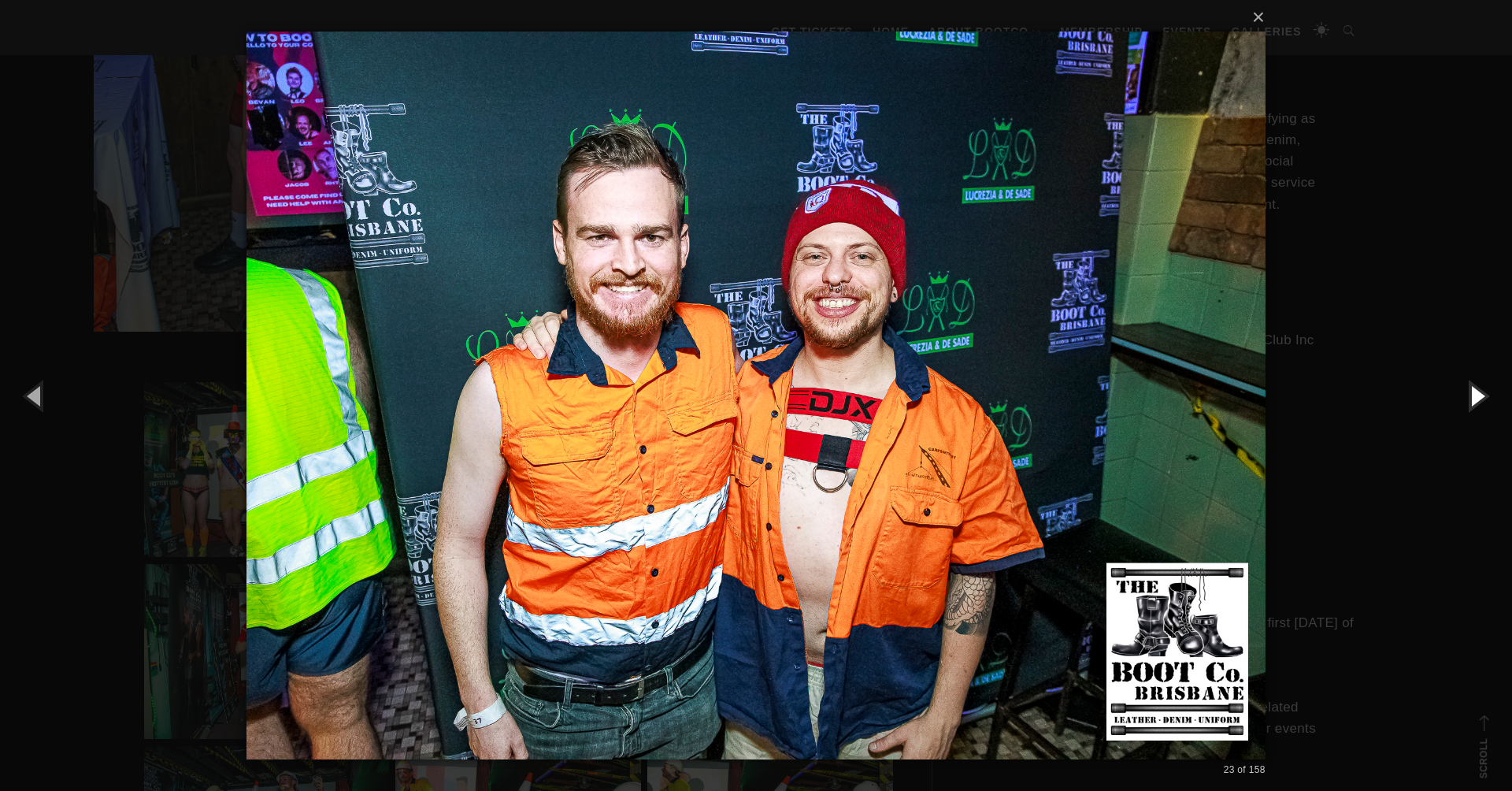
click at [1476, 392] on button "button" at bounding box center [1476, 396] width 71 height 87
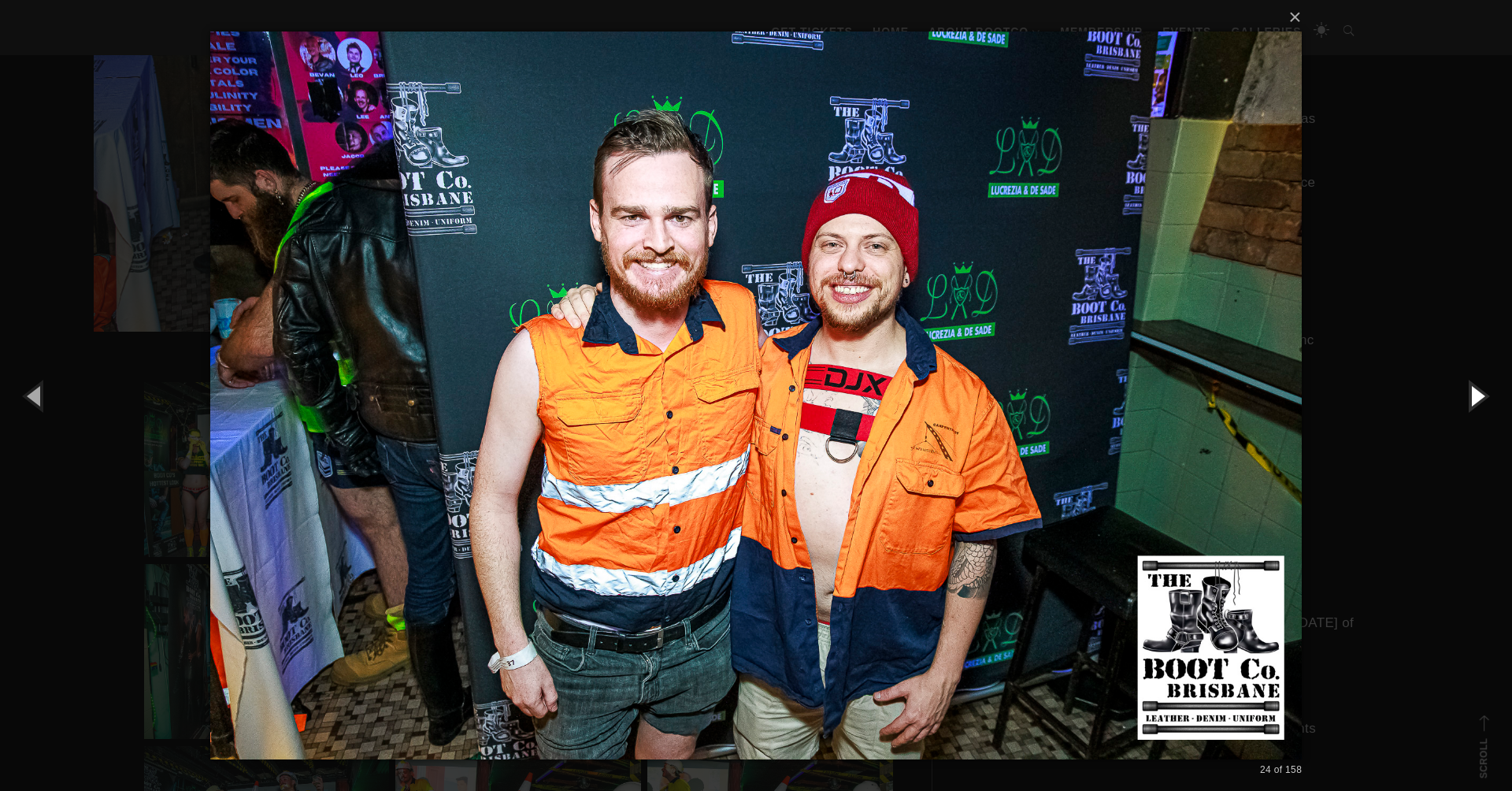
click at [1476, 392] on button "button" at bounding box center [1476, 396] width 71 height 87
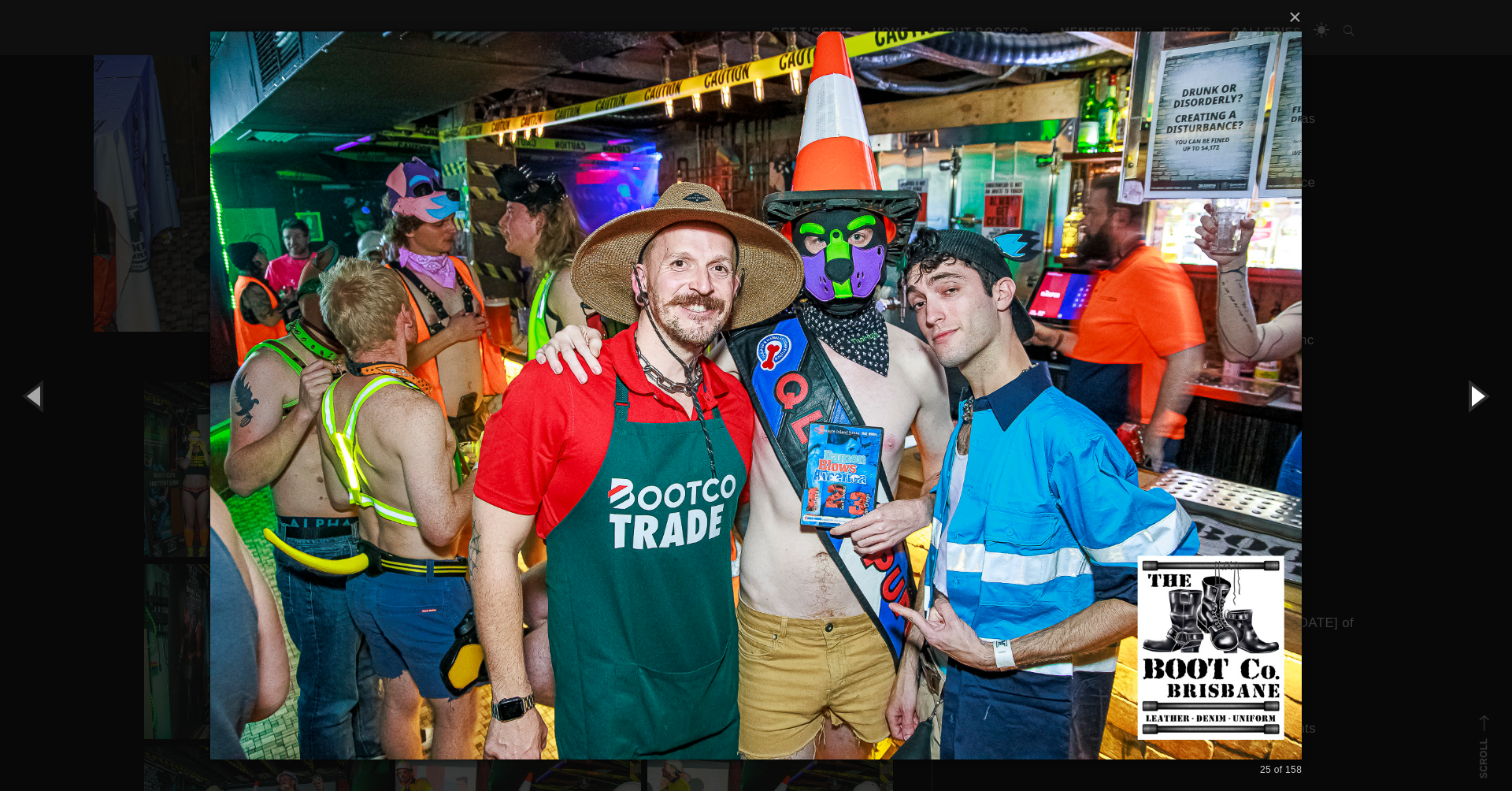
click at [1476, 392] on button "button" at bounding box center [1476, 396] width 71 height 87
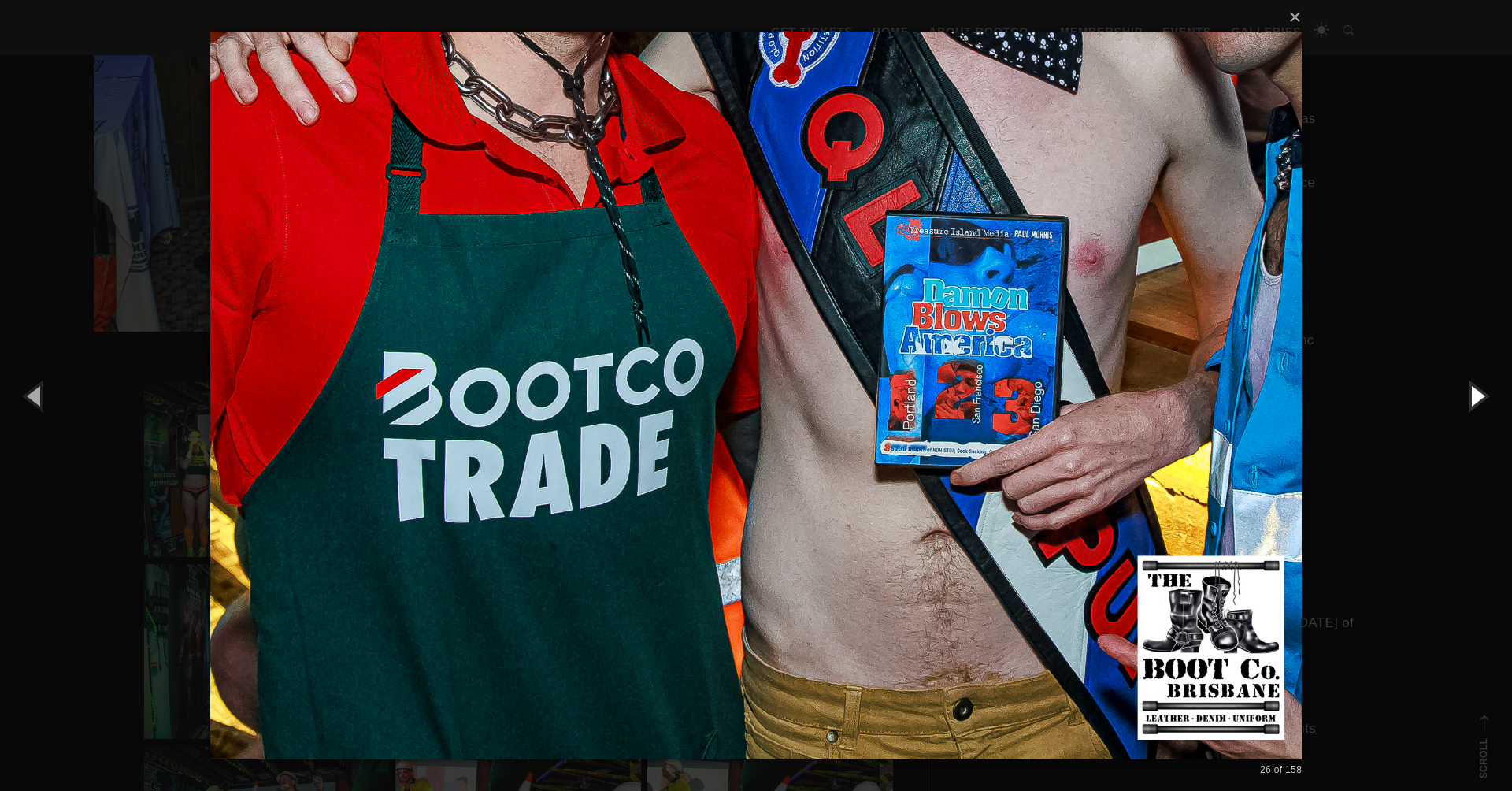
click at [1476, 392] on button "button" at bounding box center [1476, 396] width 71 height 87
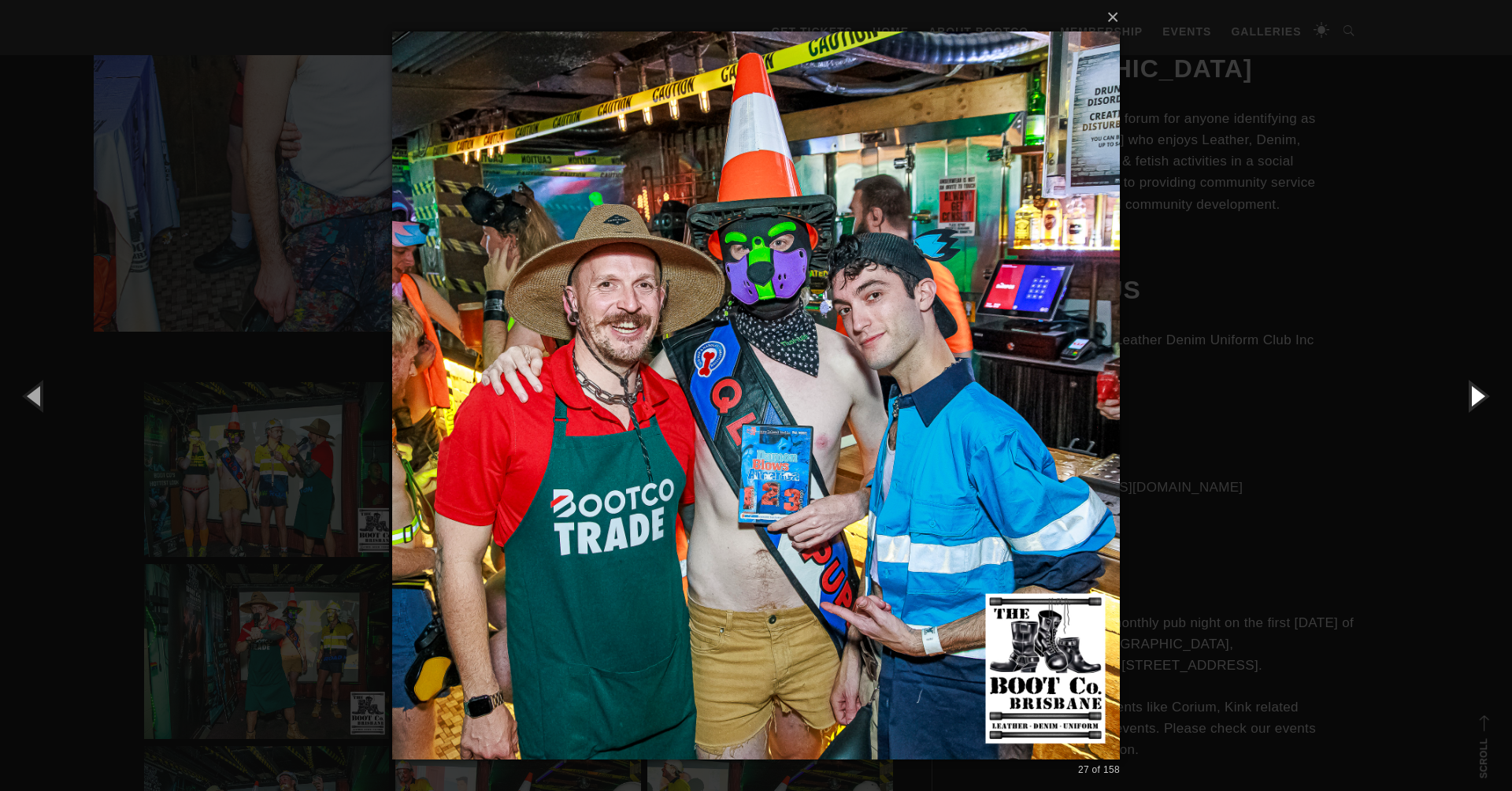
click at [1476, 392] on button "button" at bounding box center [1476, 396] width 71 height 87
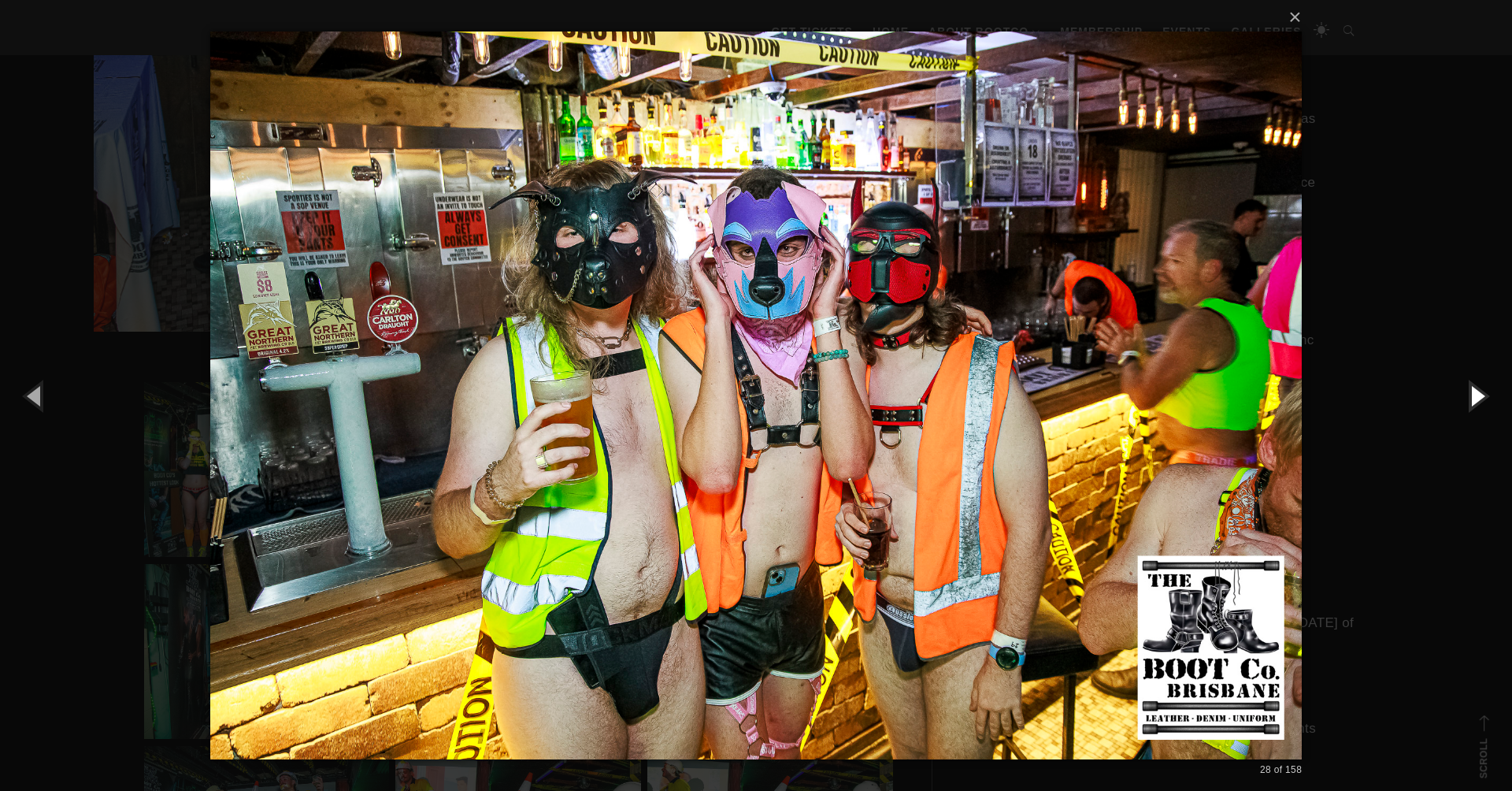
click at [1476, 392] on button "button" at bounding box center [1476, 396] width 71 height 87
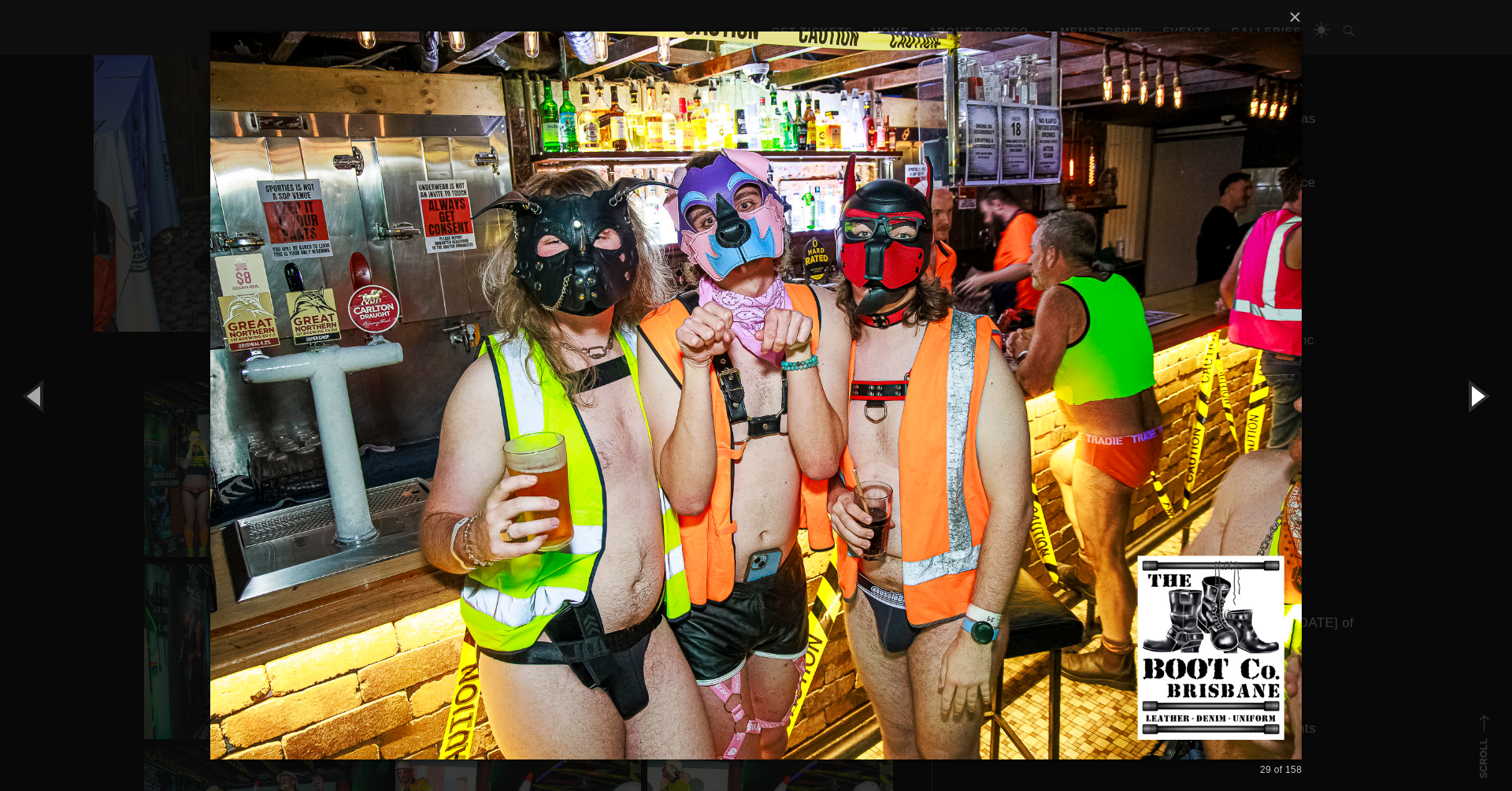
click at [1476, 392] on button "button" at bounding box center [1476, 396] width 71 height 87
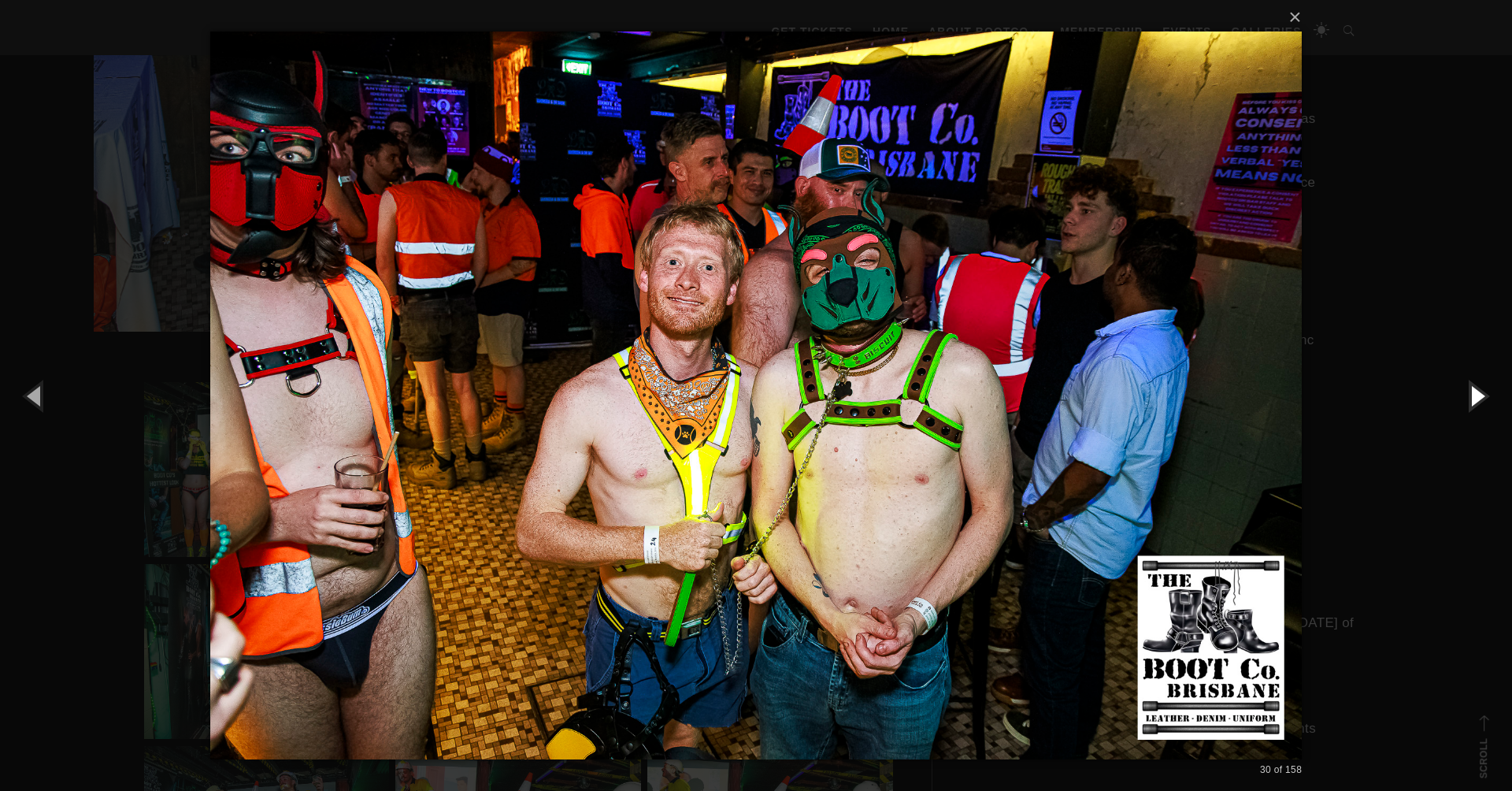
click at [1476, 392] on button "button" at bounding box center [1476, 396] width 71 height 87
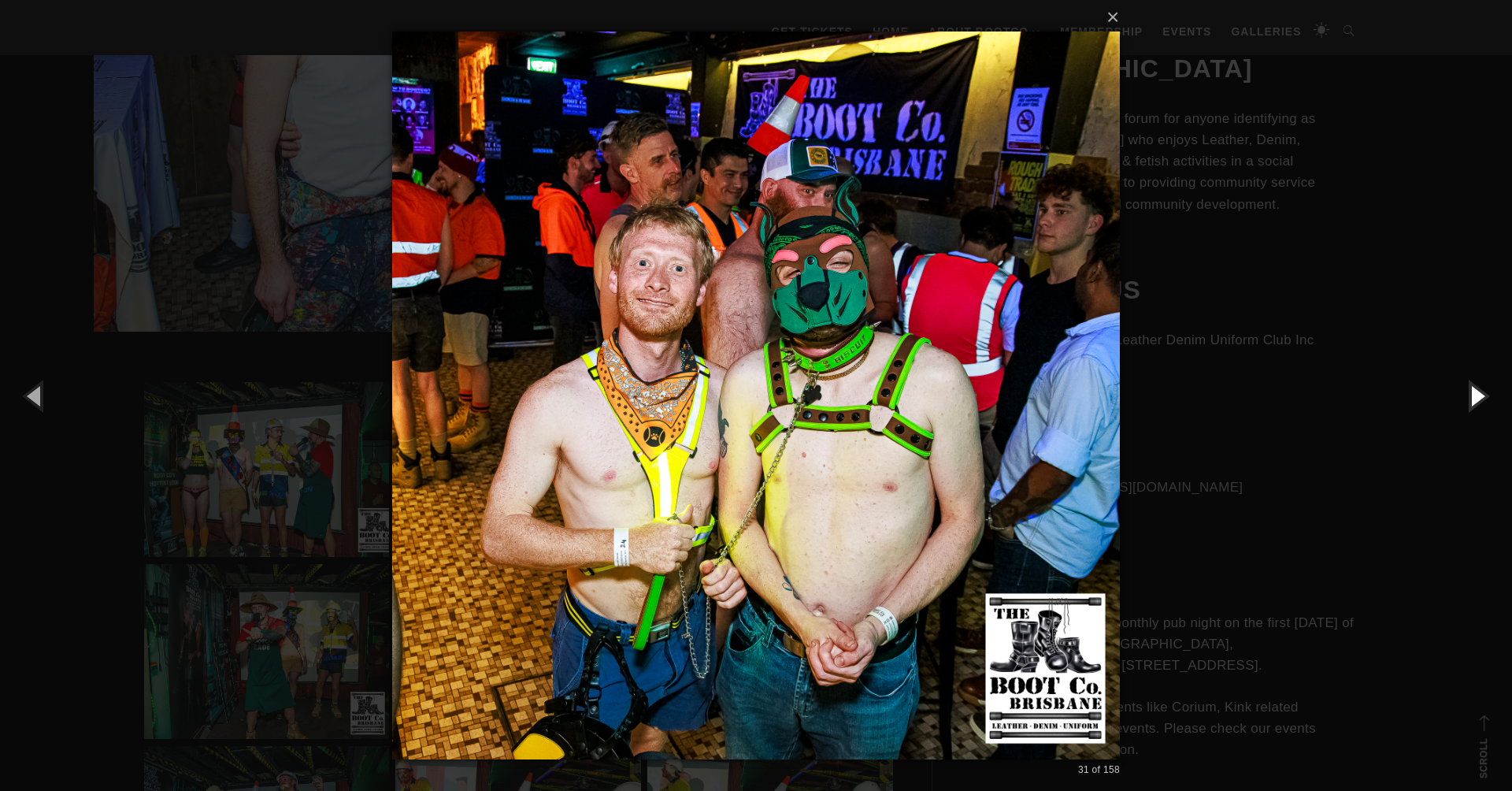
click at [1476, 392] on button "button" at bounding box center [1476, 396] width 71 height 87
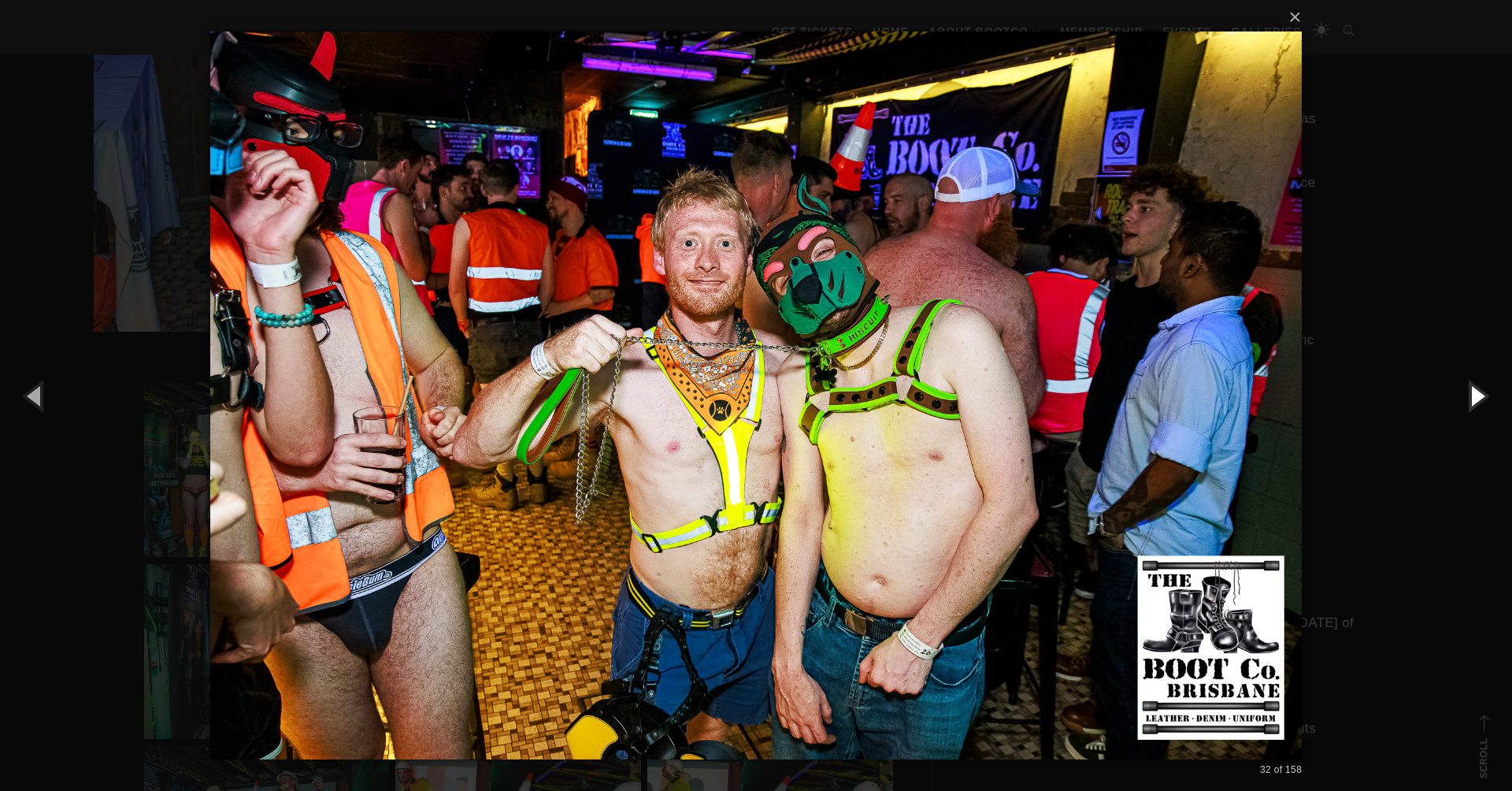
click at [1476, 392] on button "button" at bounding box center [1476, 396] width 71 height 87
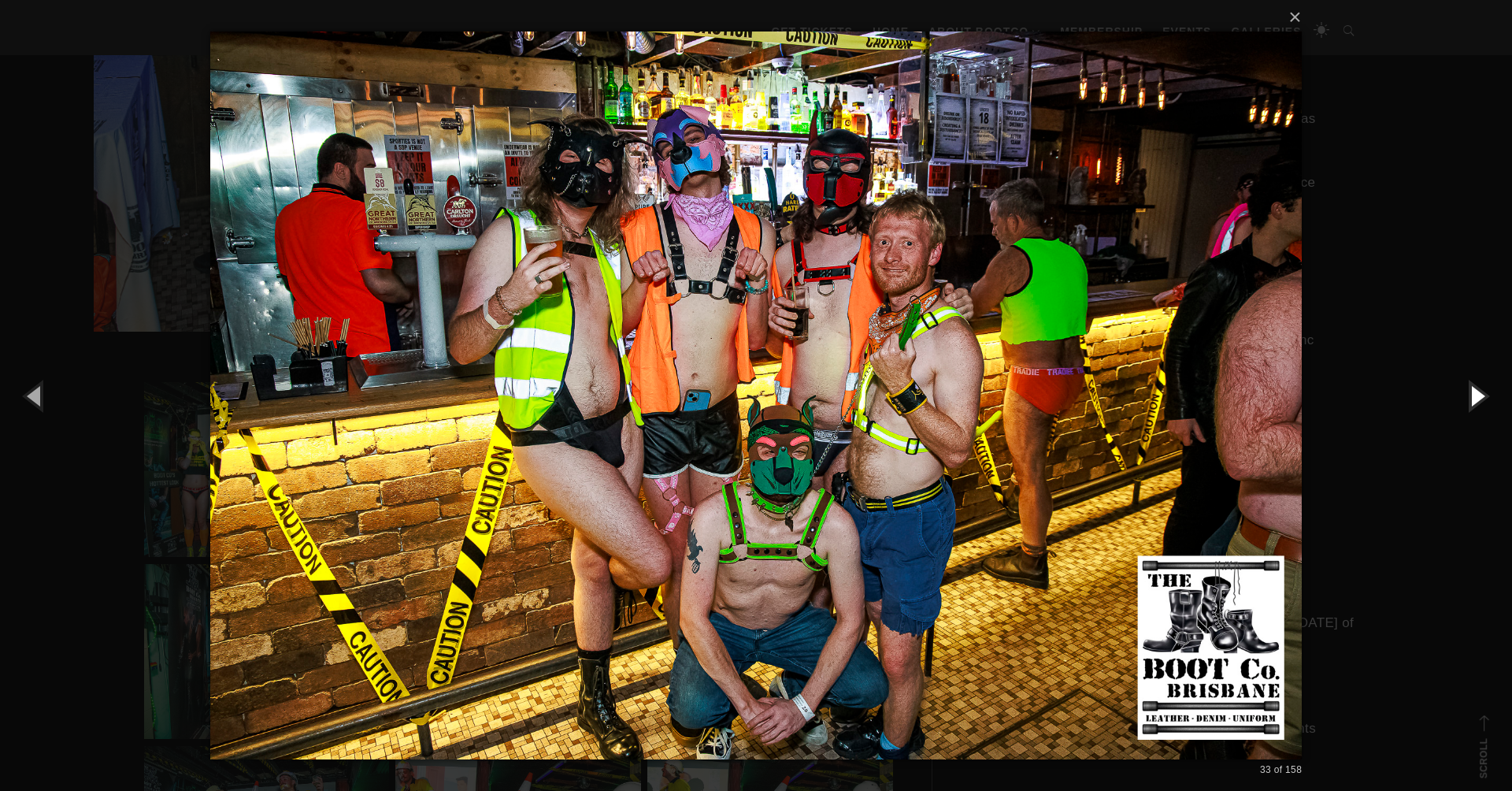
click at [1476, 392] on button "button" at bounding box center [1476, 396] width 71 height 87
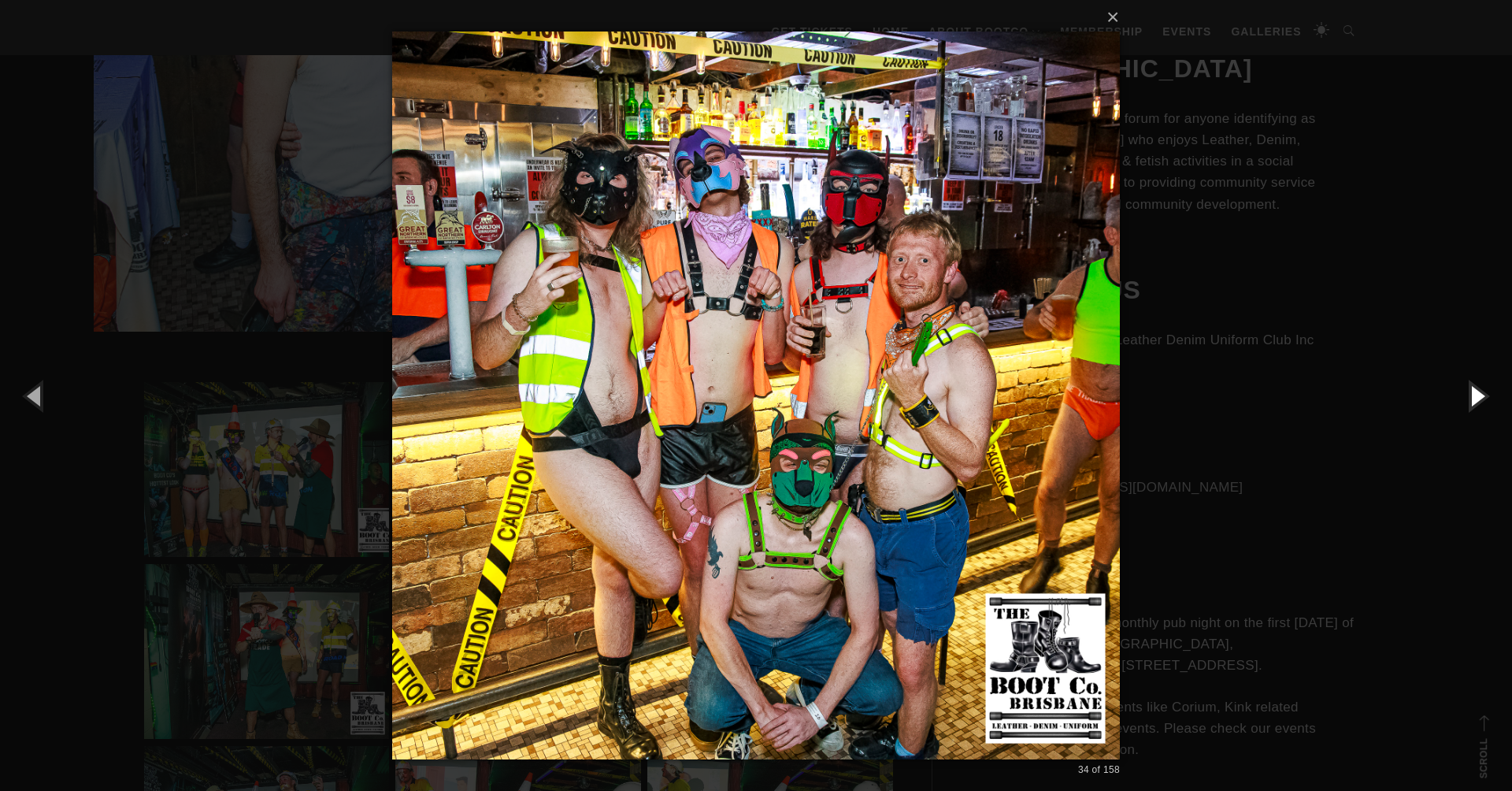
click at [1476, 392] on button "button" at bounding box center [1476, 396] width 71 height 87
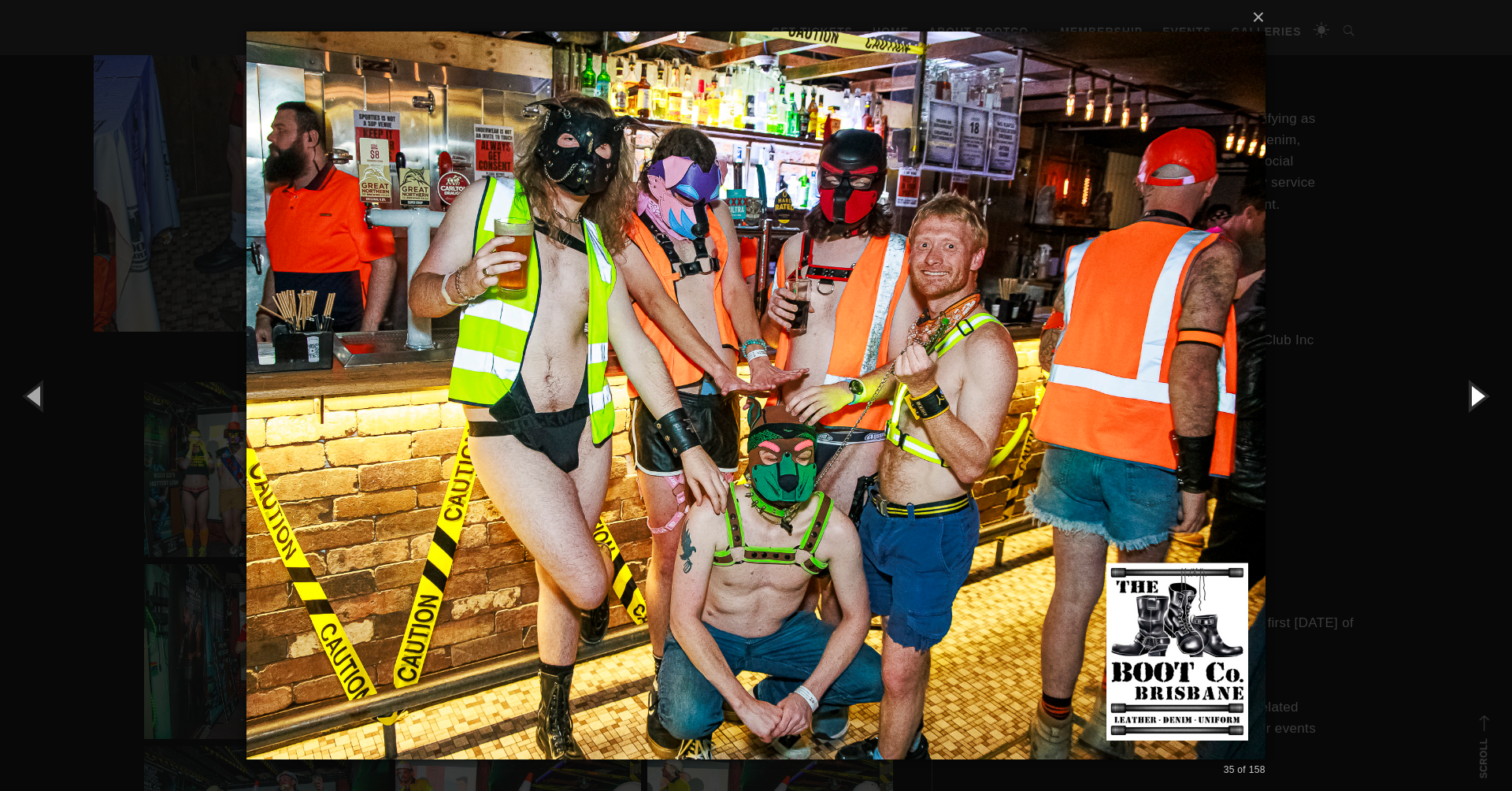
click at [1476, 392] on button "button" at bounding box center [1476, 396] width 71 height 87
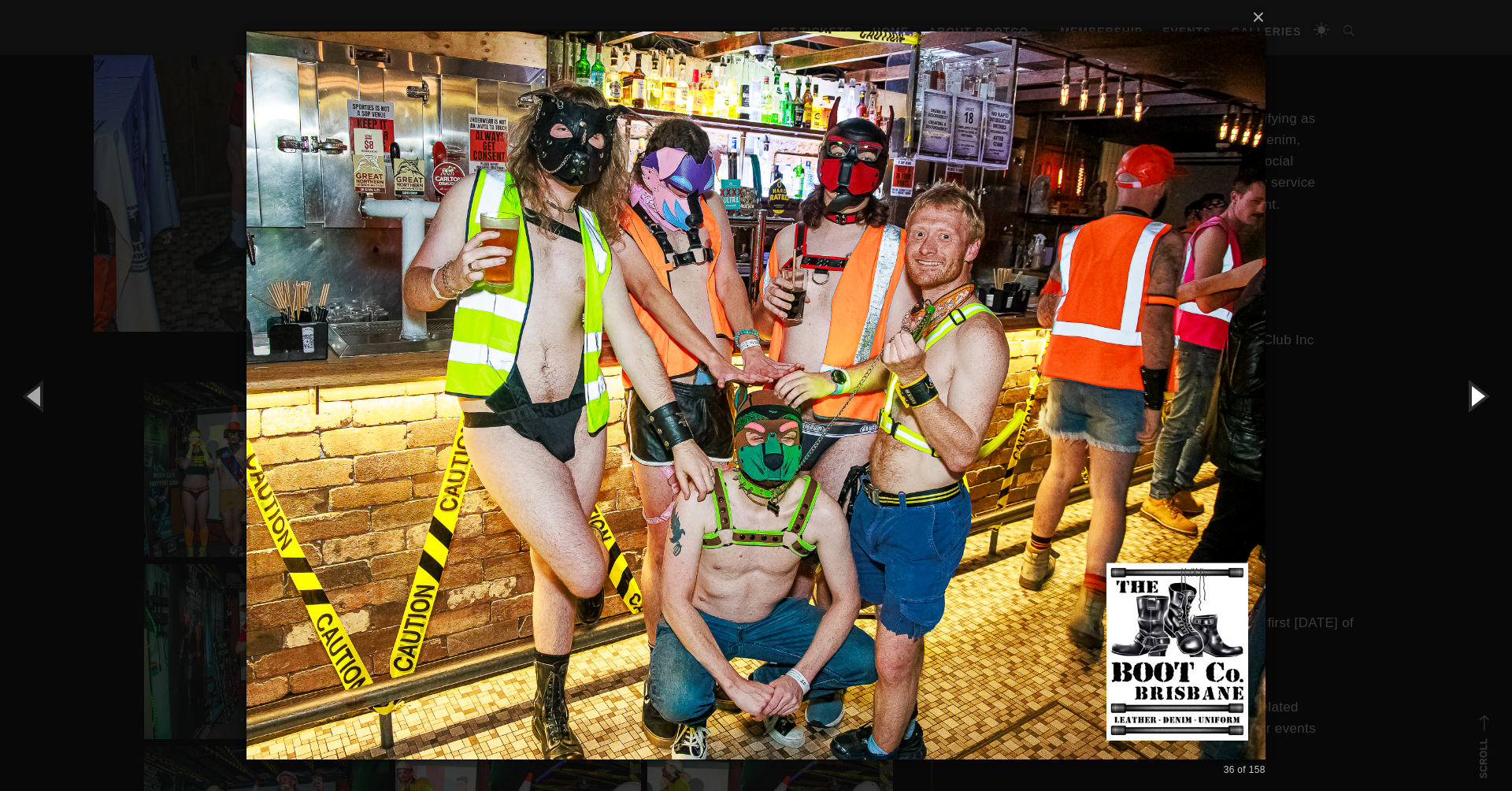
click at [1476, 393] on button "button" at bounding box center [1476, 396] width 71 height 87
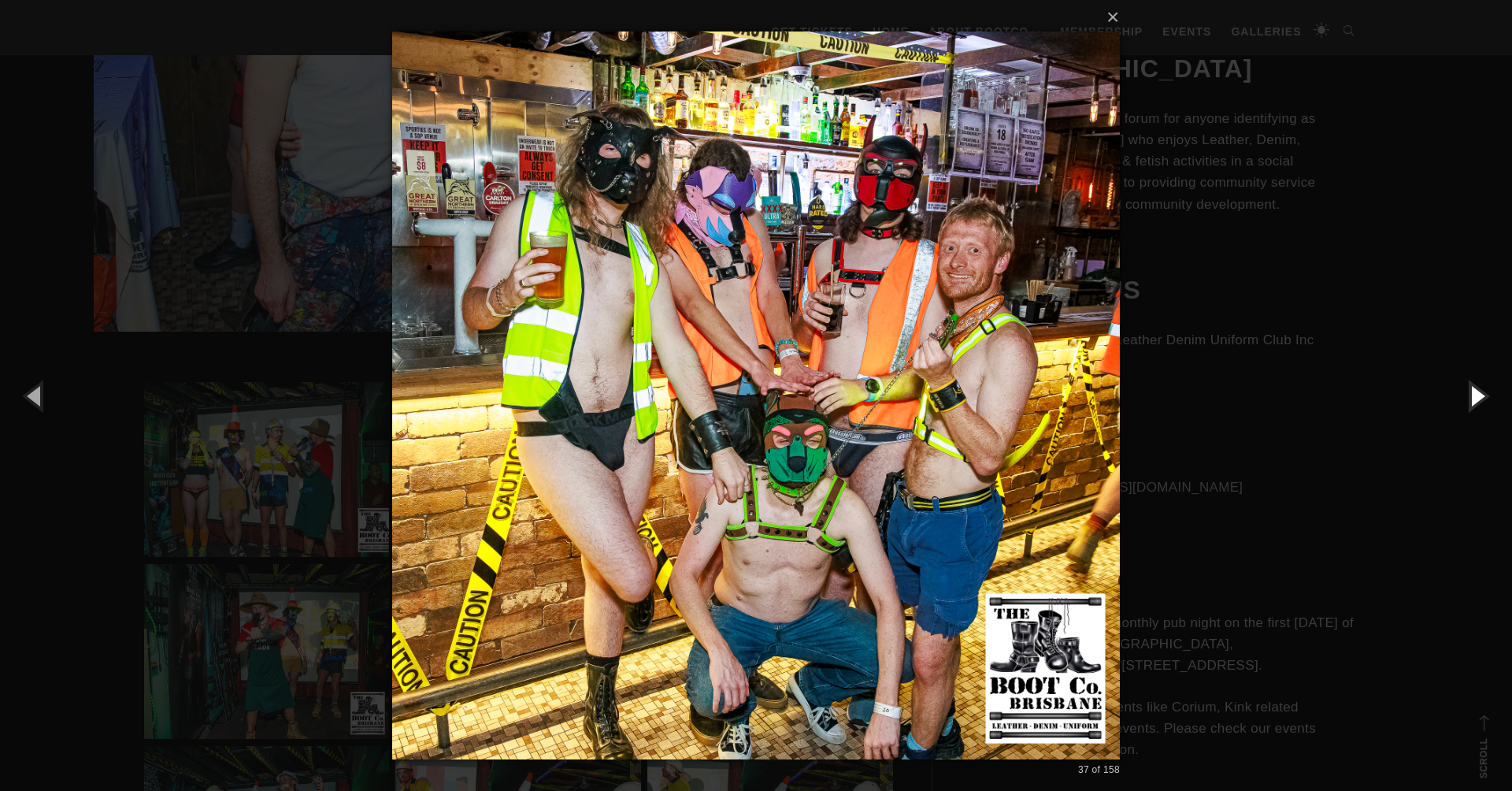
click at [1476, 393] on button "button" at bounding box center [1476, 396] width 71 height 87
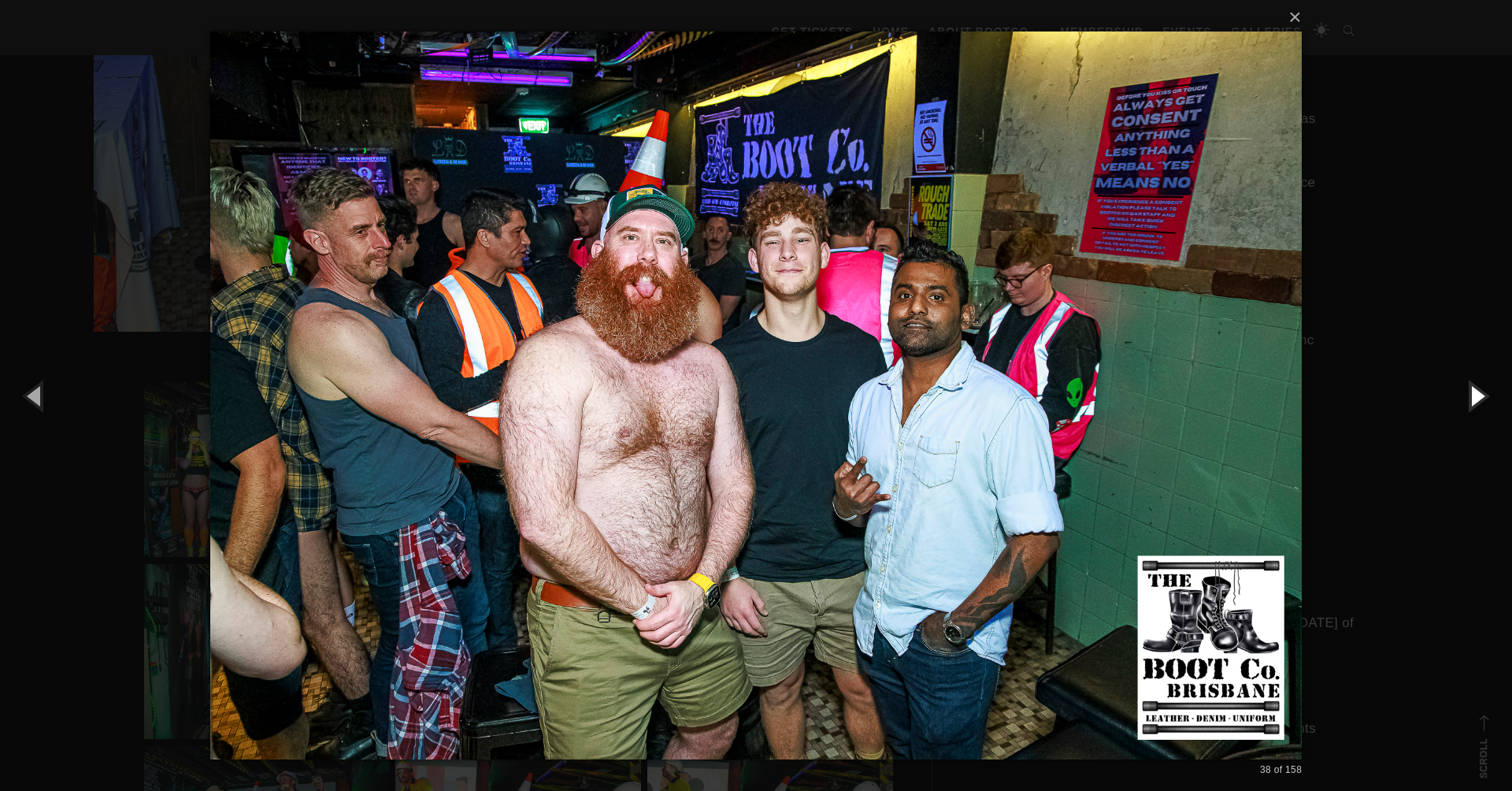
click at [1476, 393] on button "button" at bounding box center [1476, 396] width 71 height 87
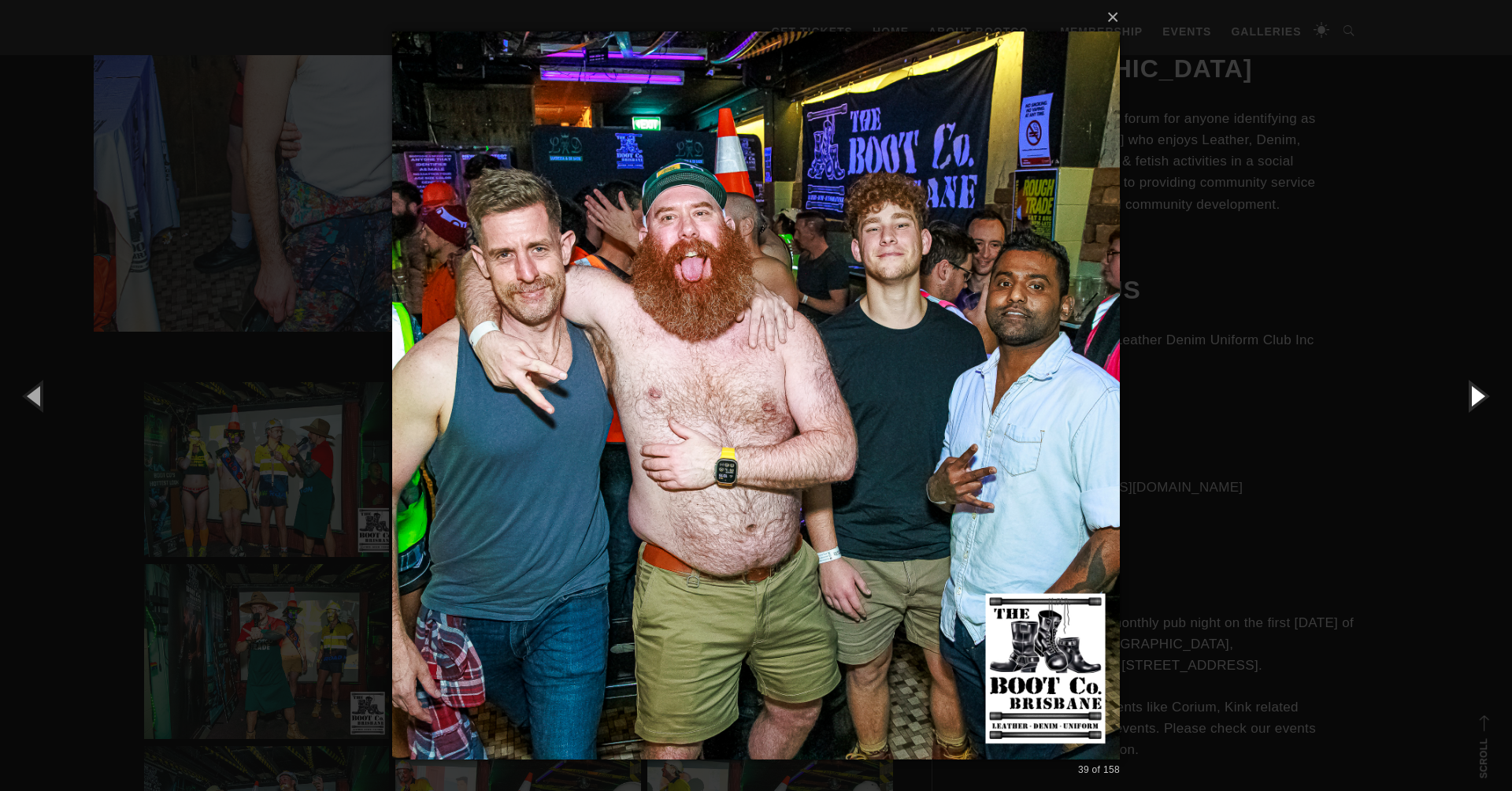
click at [1476, 393] on button "button" at bounding box center [1476, 396] width 71 height 87
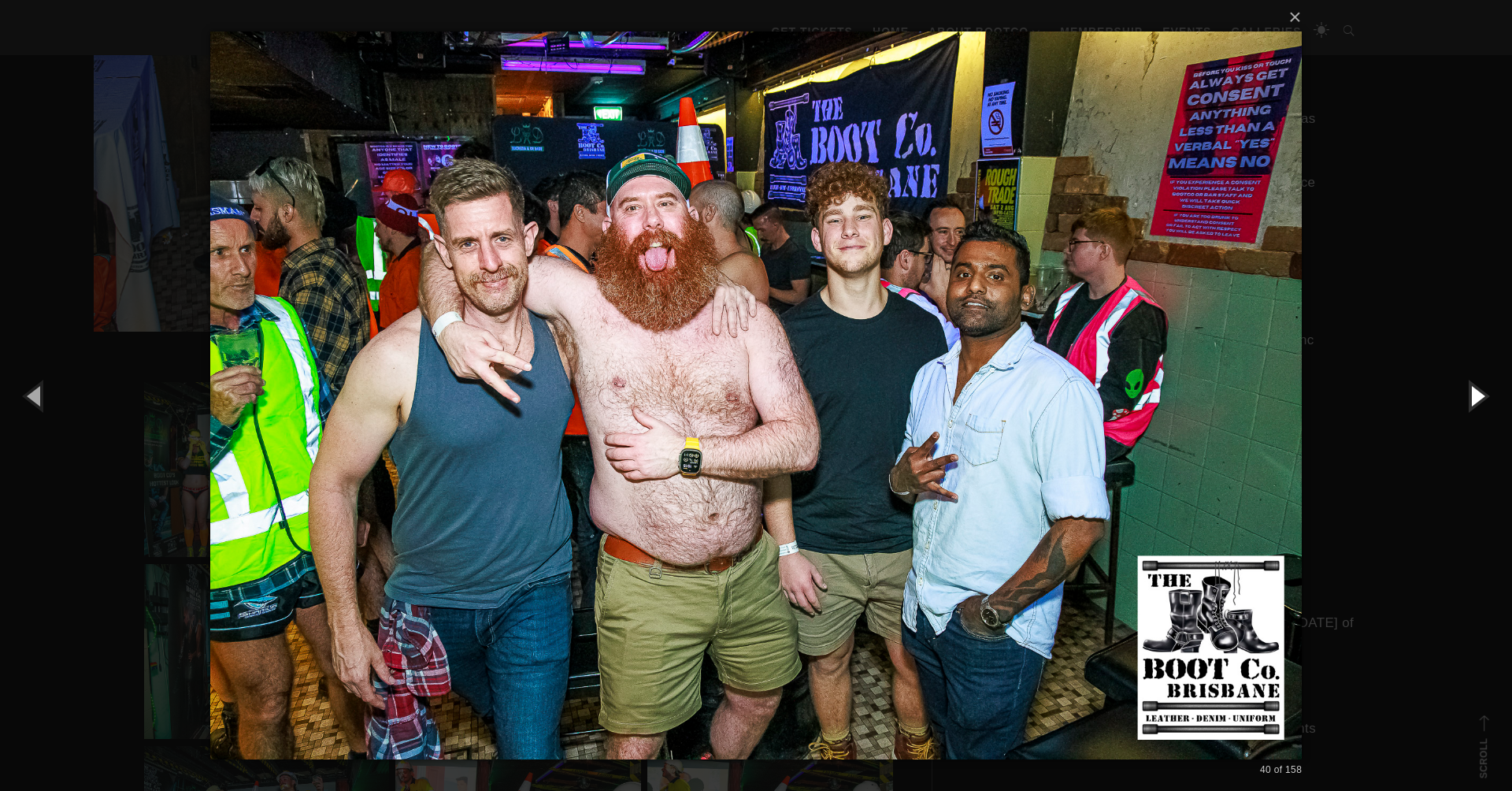
click at [1476, 393] on button "button" at bounding box center [1476, 396] width 71 height 87
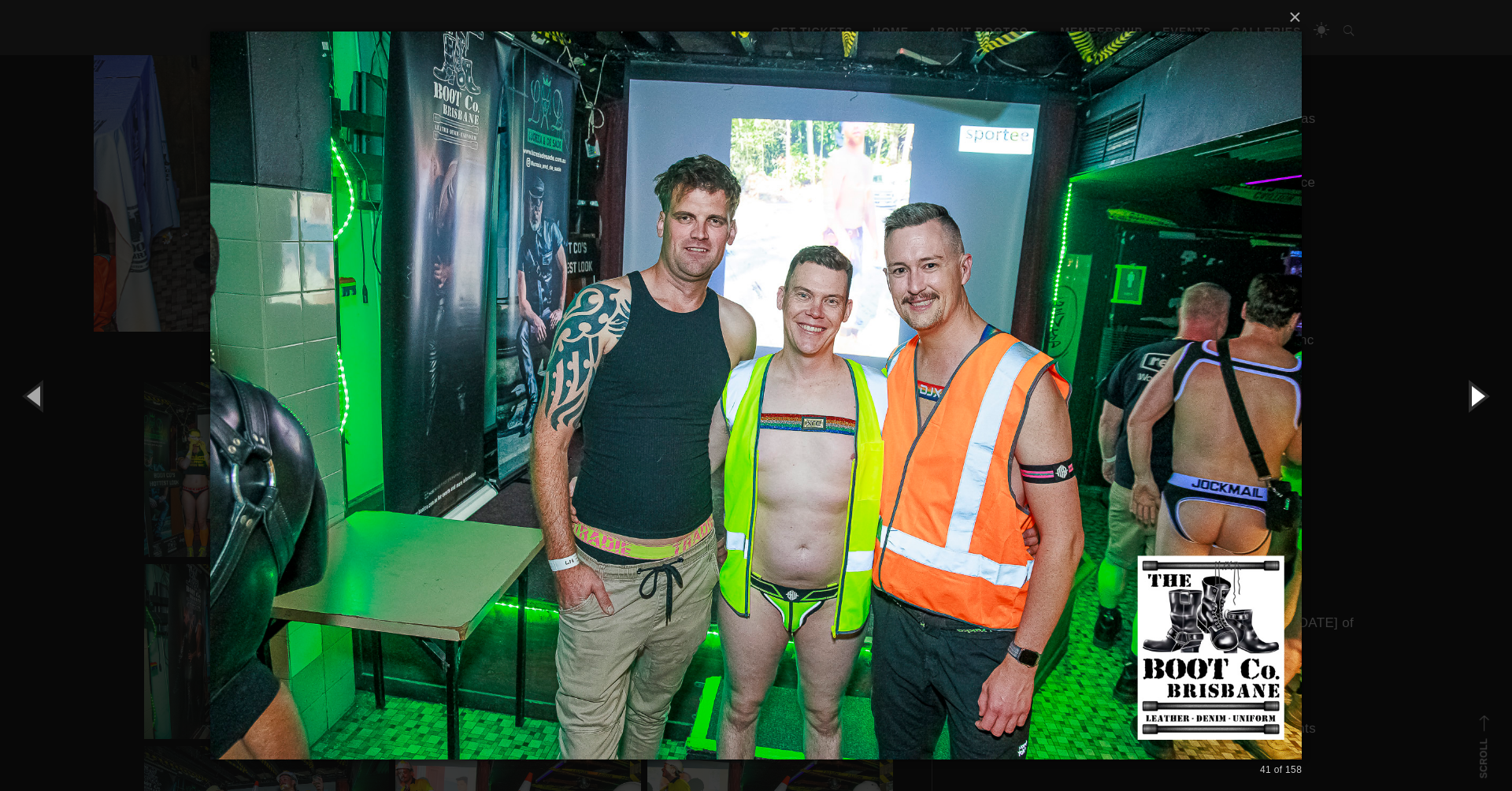
click at [1476, 393] on button "button" at bounding box center [1476, 396] width 71 height 87
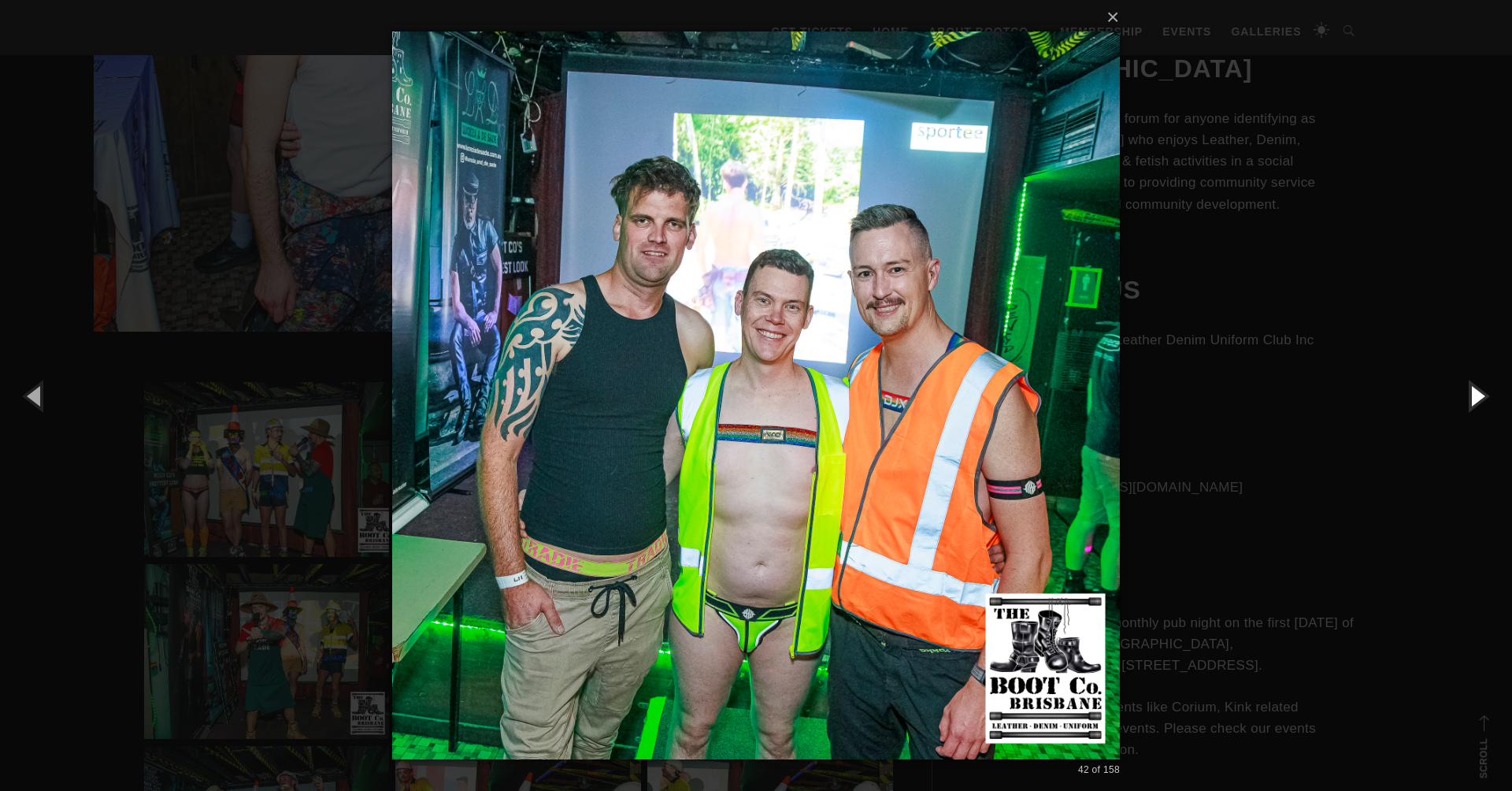
click at [1476, 393] on button "button" at bounding box center [1476, 396] width 71 height 87
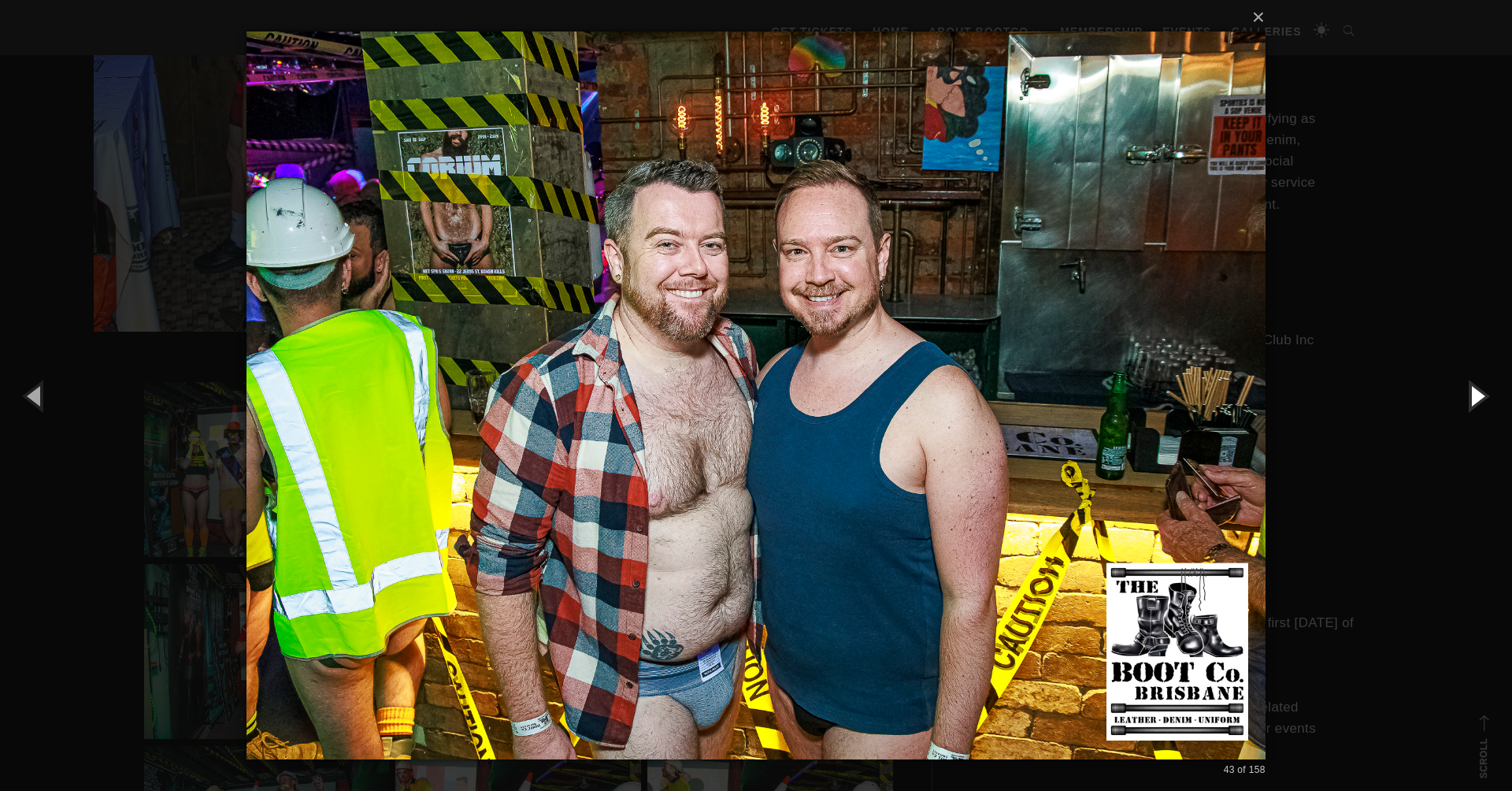
click at [1476, 393] on button "button" at bounding box center [1476, 396] width 71 height 87
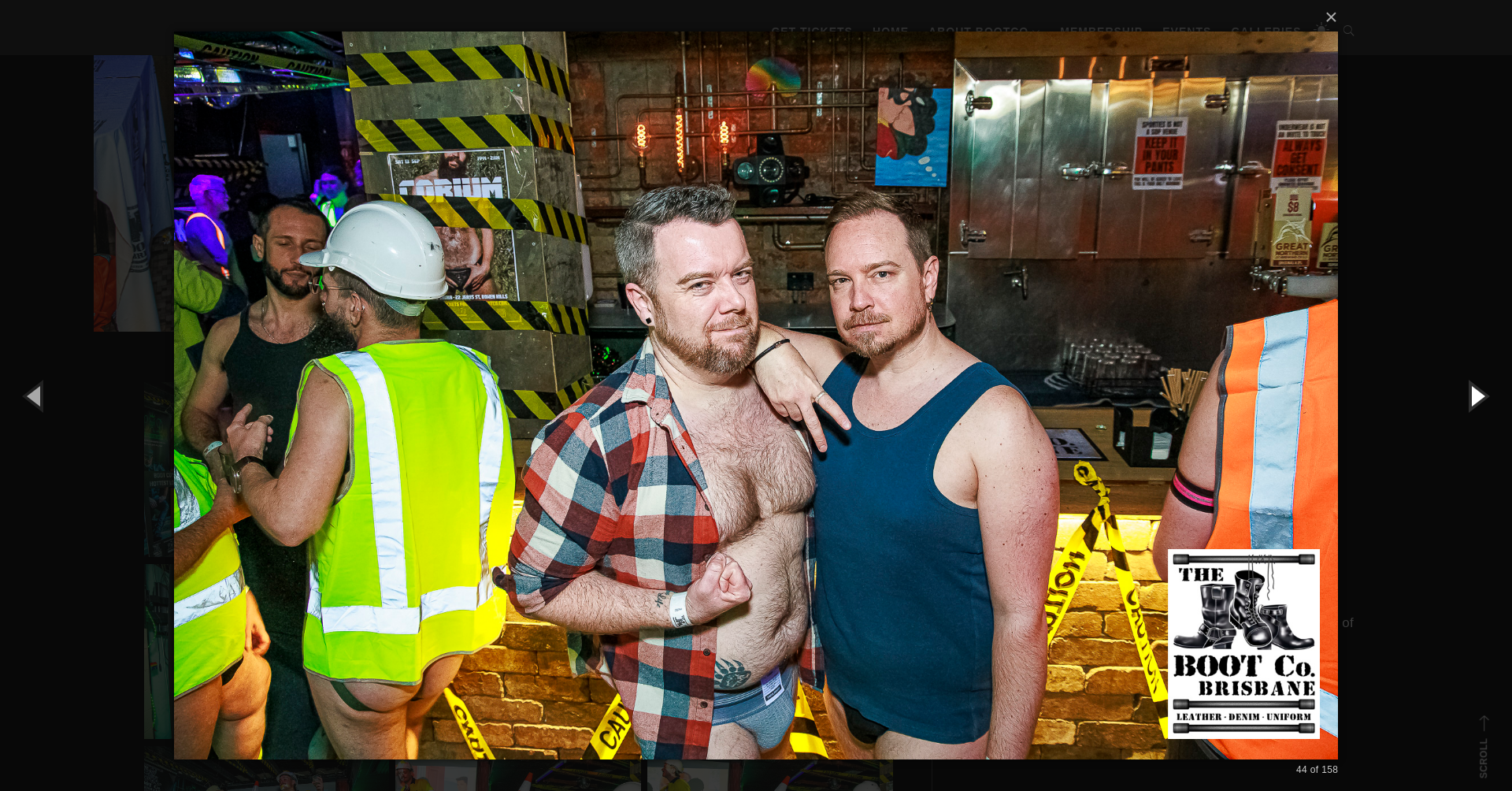
click at [1476, 393] on button "button" at bounding box center [1476, 396] width 71 height 87
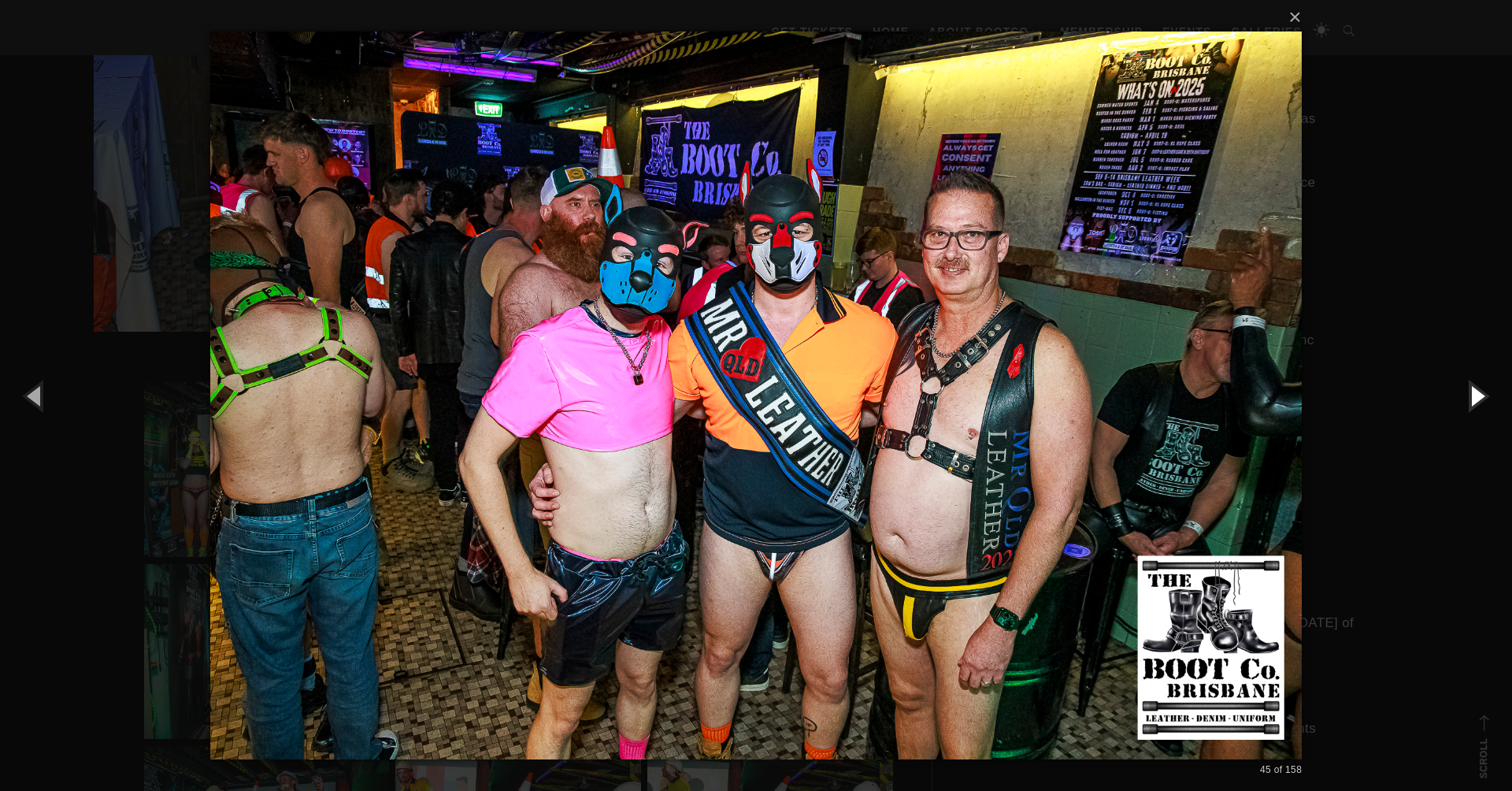
click at [1476, 393] on button "button" at bounding box center [1476, 396] width 71 height 87
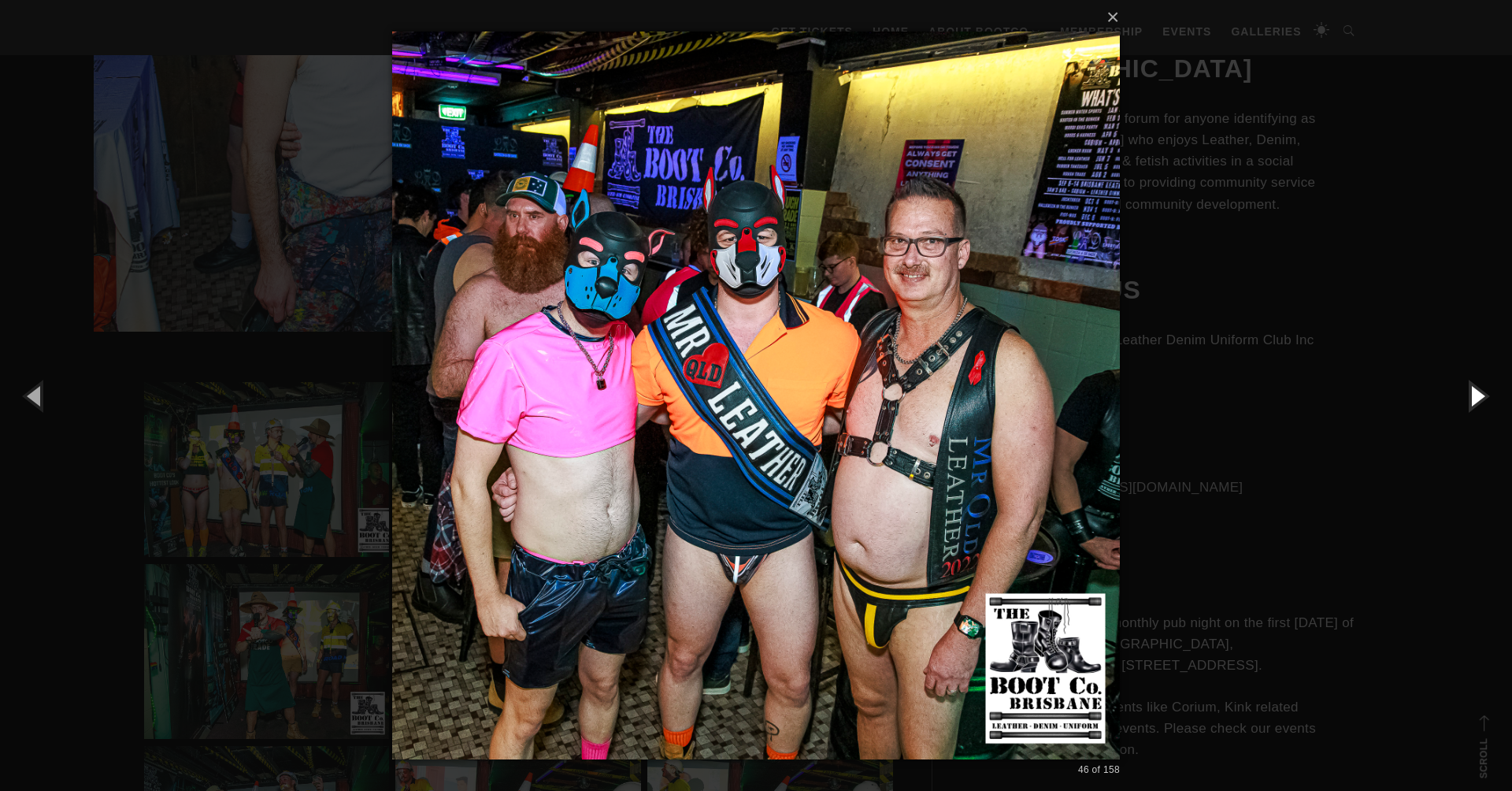
click at [1476, 393] on button "button" at bounding box center [1476, 396] width 71 height 87
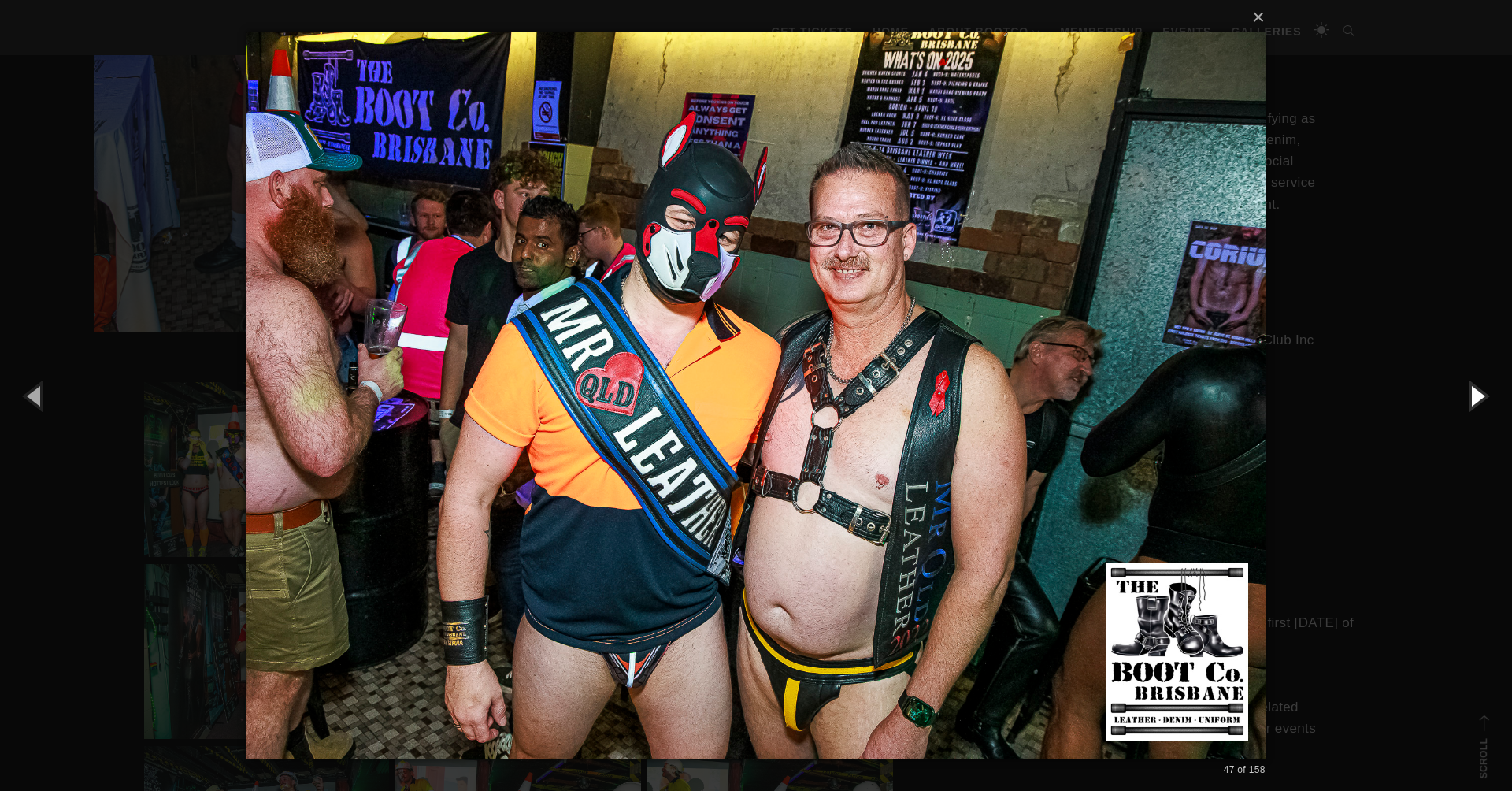
click at [1476, 393] on button "button" at bounding box center [1476, 396] width 71 height 87
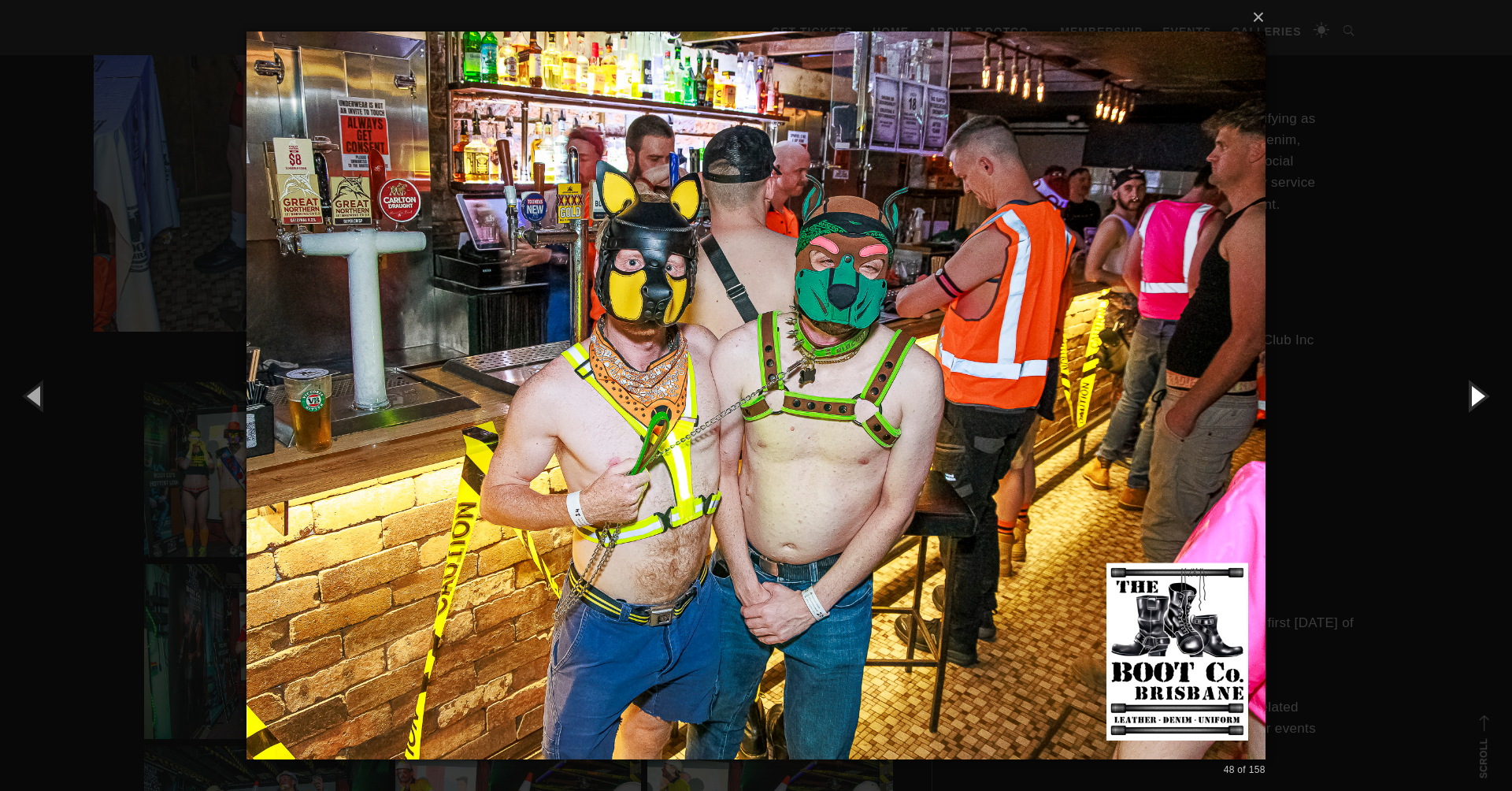
click at [1476, 393] on button "button" at bounding box center [1476, 396] width 71 height 87
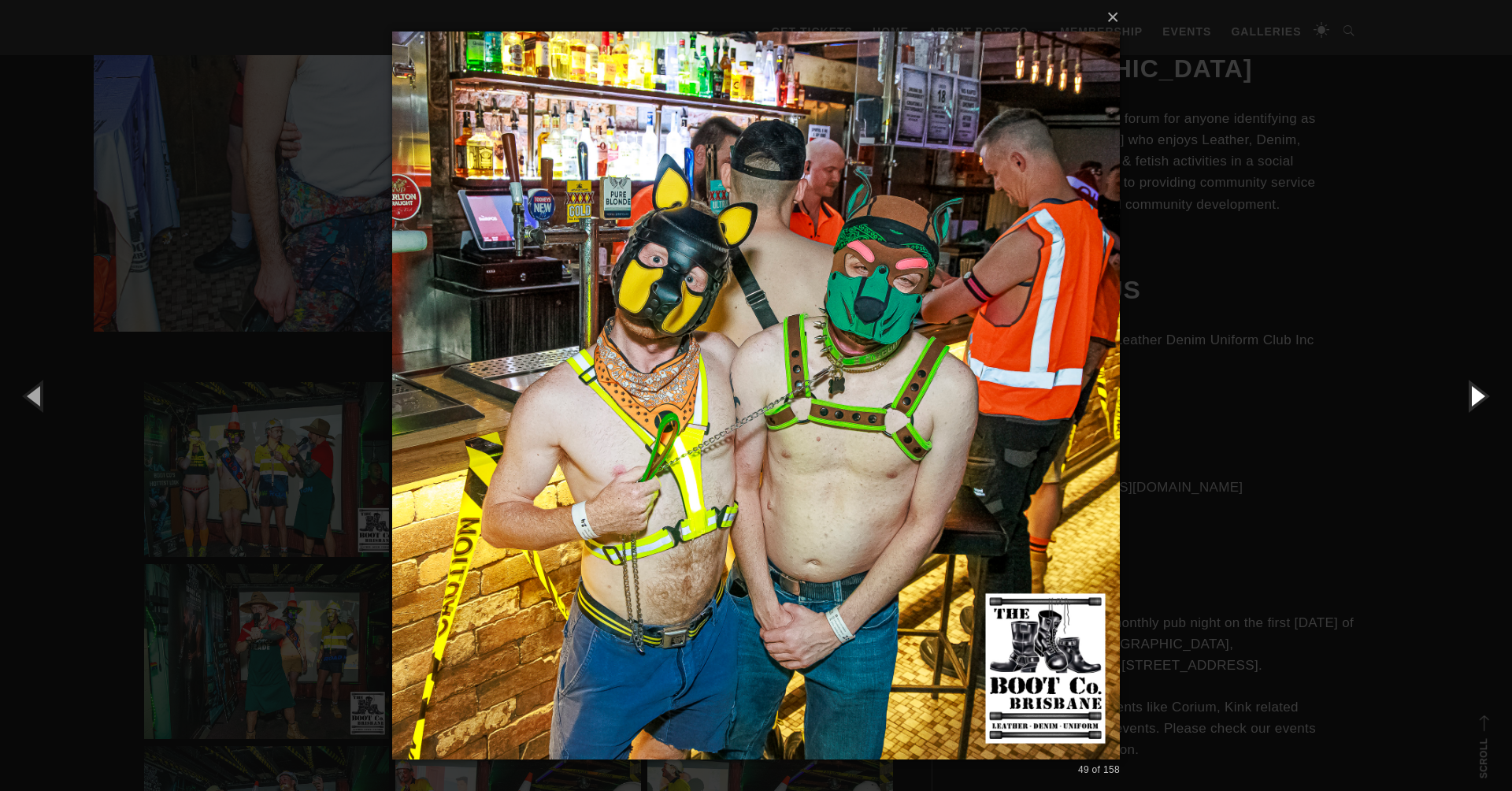
click at [1476, 393] on button "button" at bounding box center [1476, 396] width 71 height 87
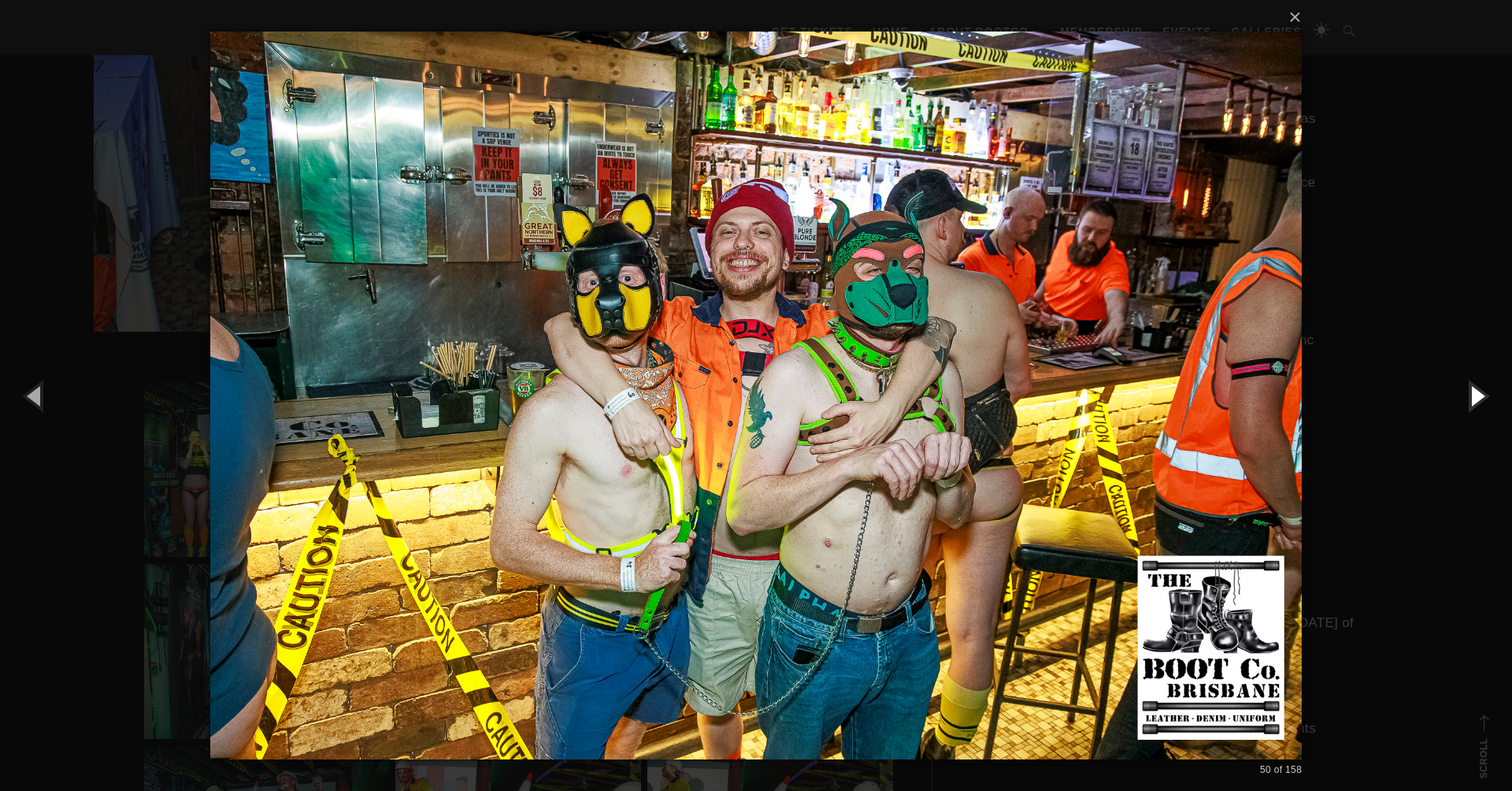
click at [1476, 393] on button "button" at bounding box center [1476, 396] width 71 height 87
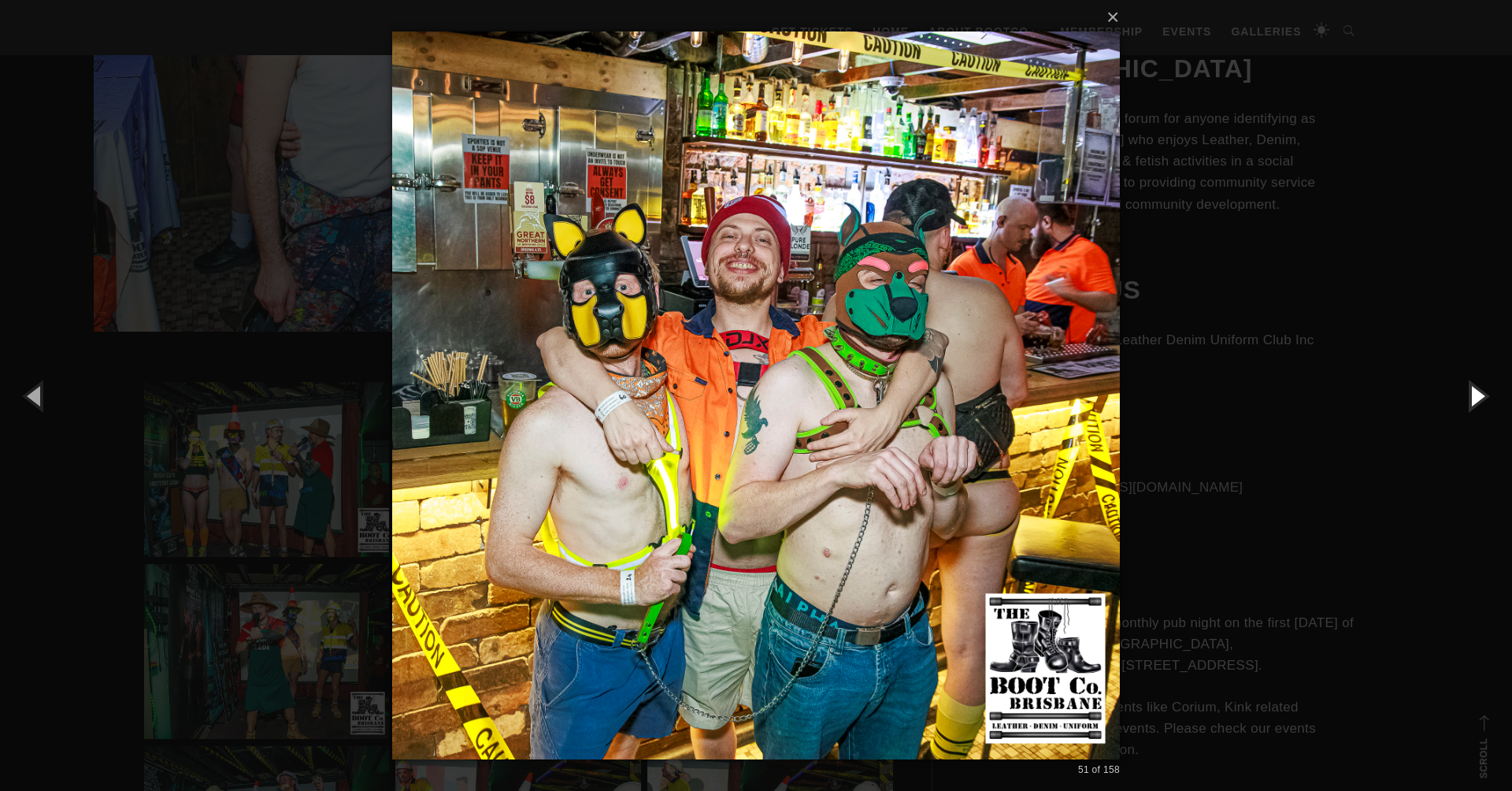
click at [1476, 393] on button "button" at bounding box center [1476, 396] width 71 height 87
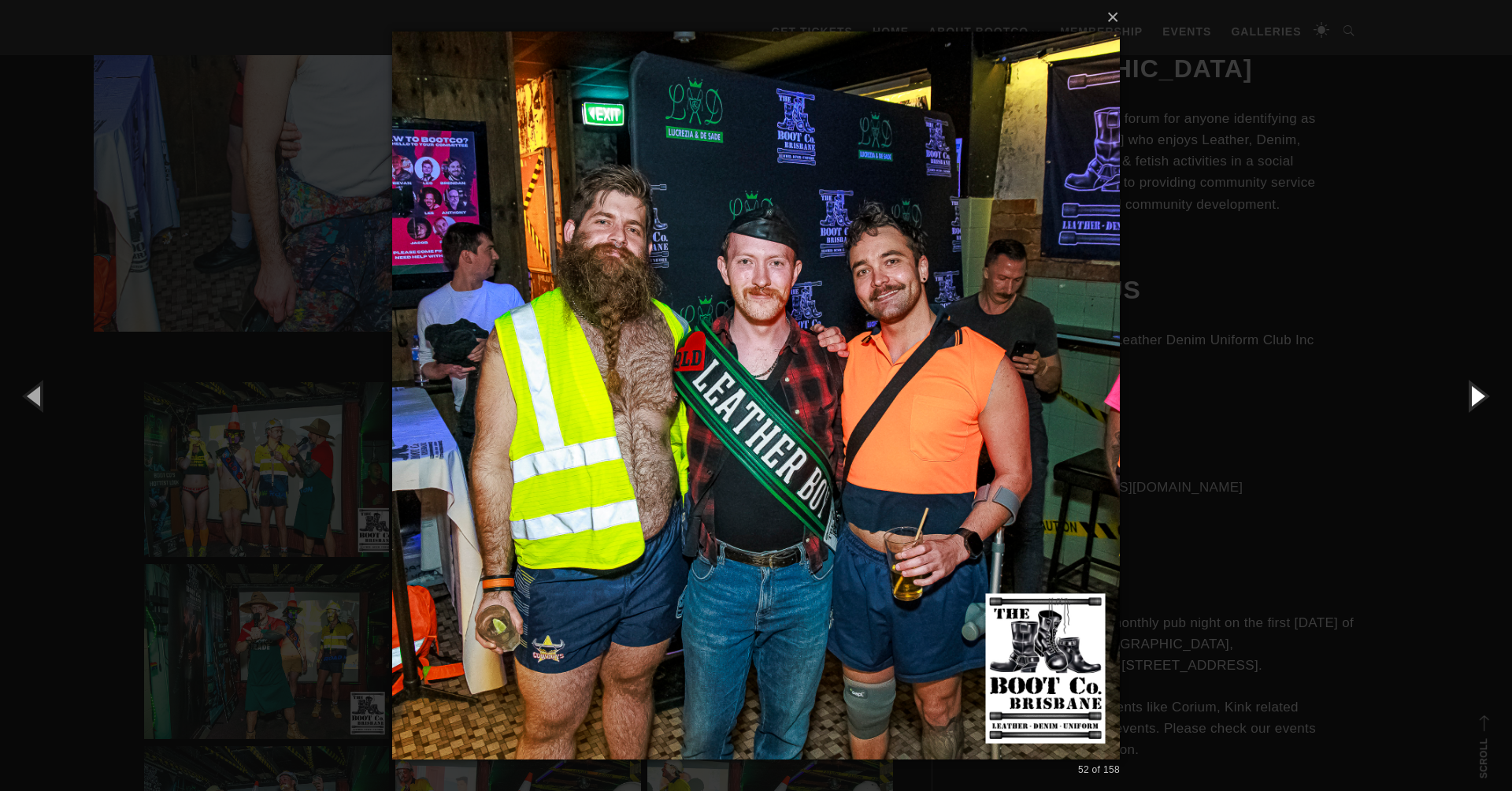
click at [1476, 393] on button "button" at bounding box center [1476, 396] width 71 height 87
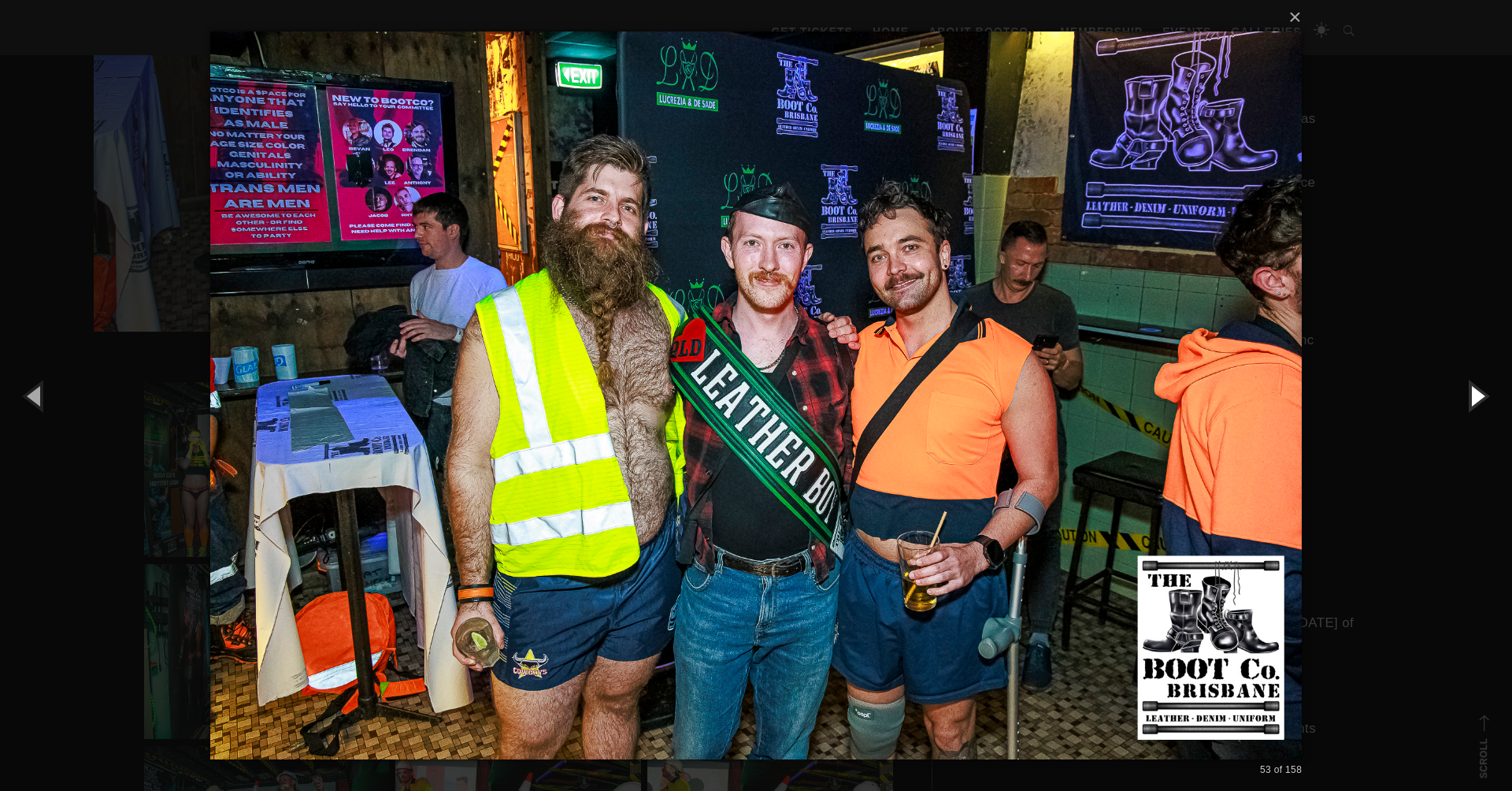
click at [1476, 393] on button "button" at bounding box center [1476, 396] width 71 height 87
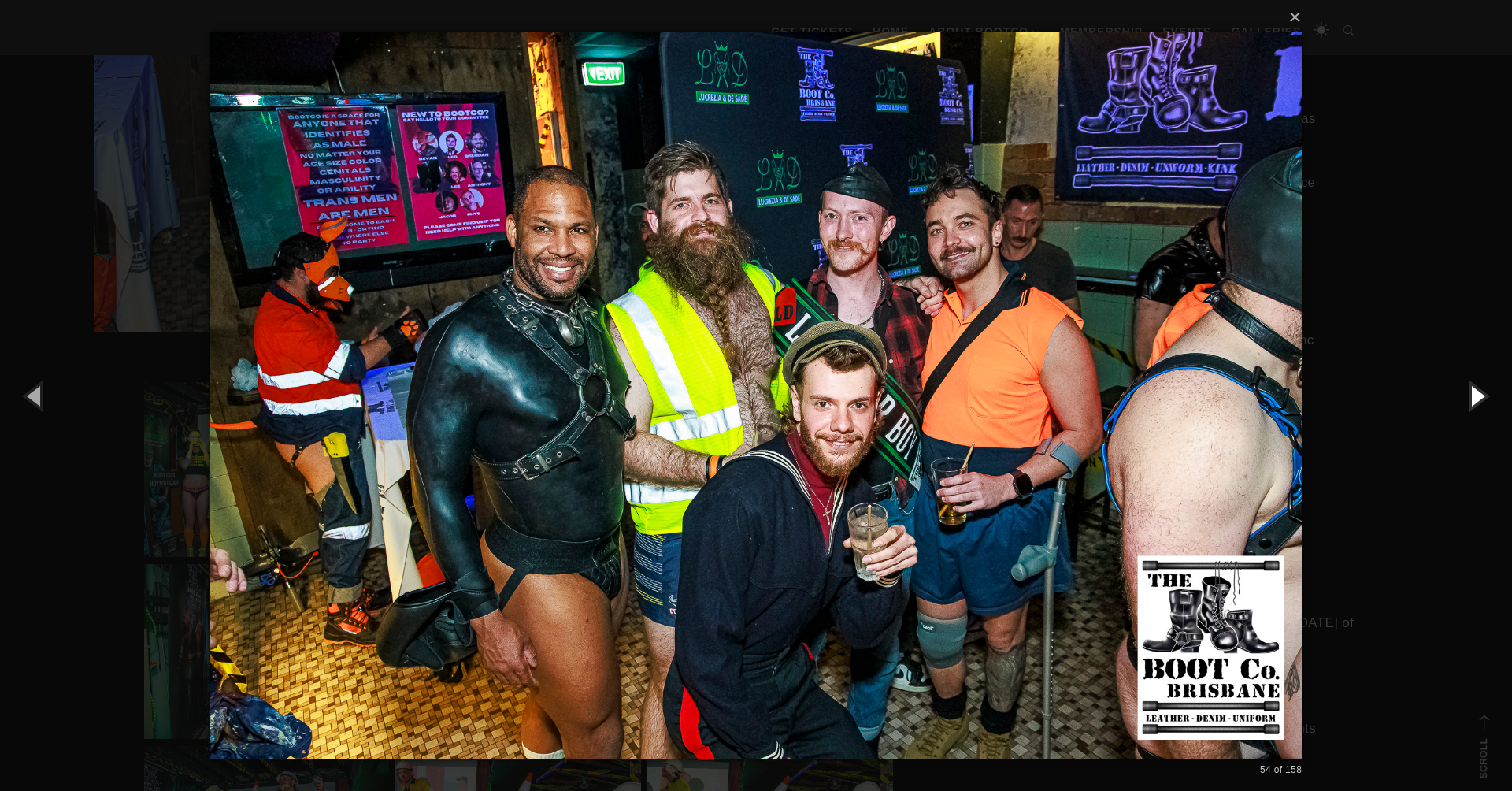
click at [1476, 393] on button "button" at bounding box center [1476, 396] width 71 height 87
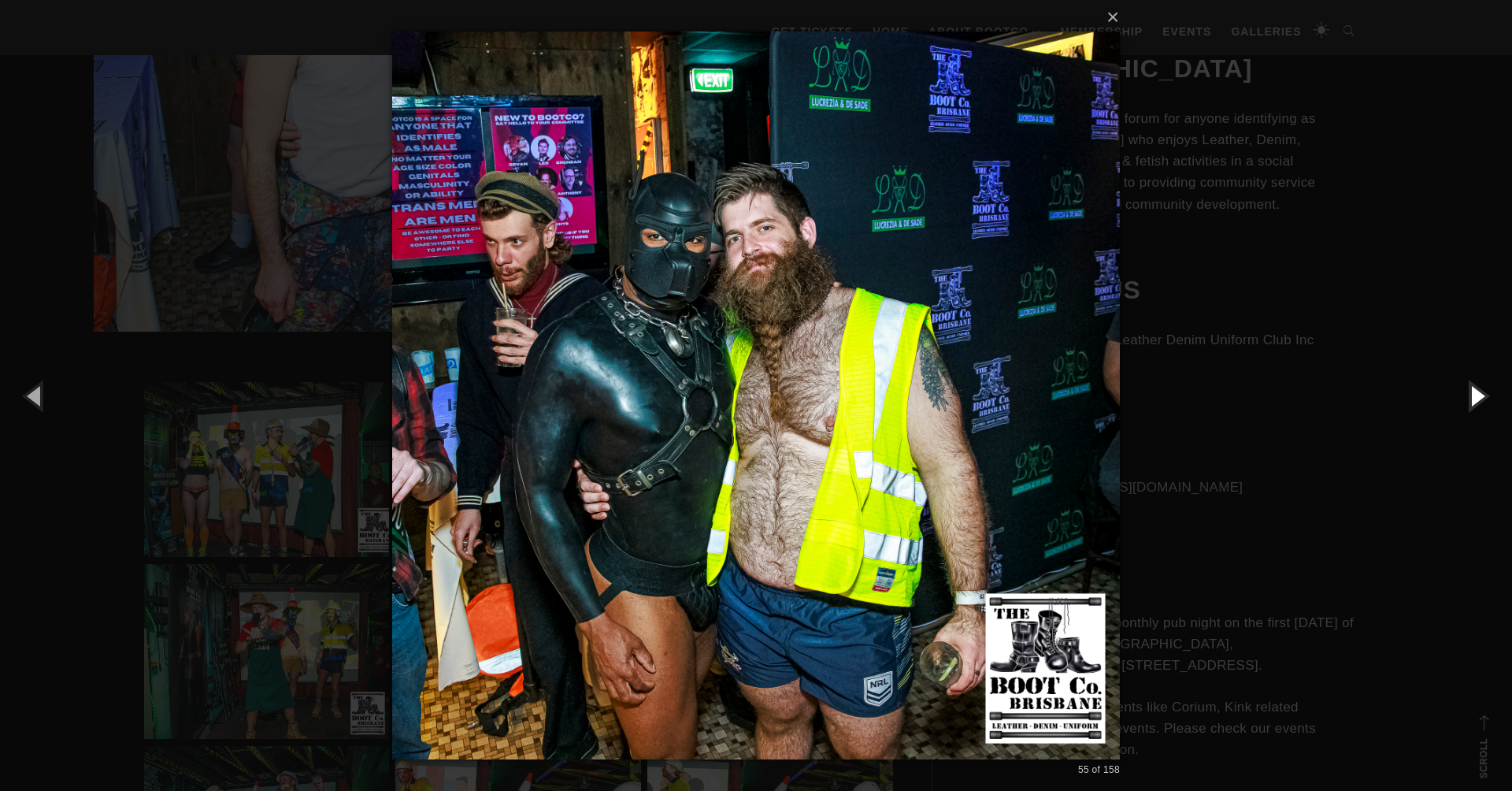
click at [1476, 393] on button "button" at bounding box center [1476, 396] width 71 height 87
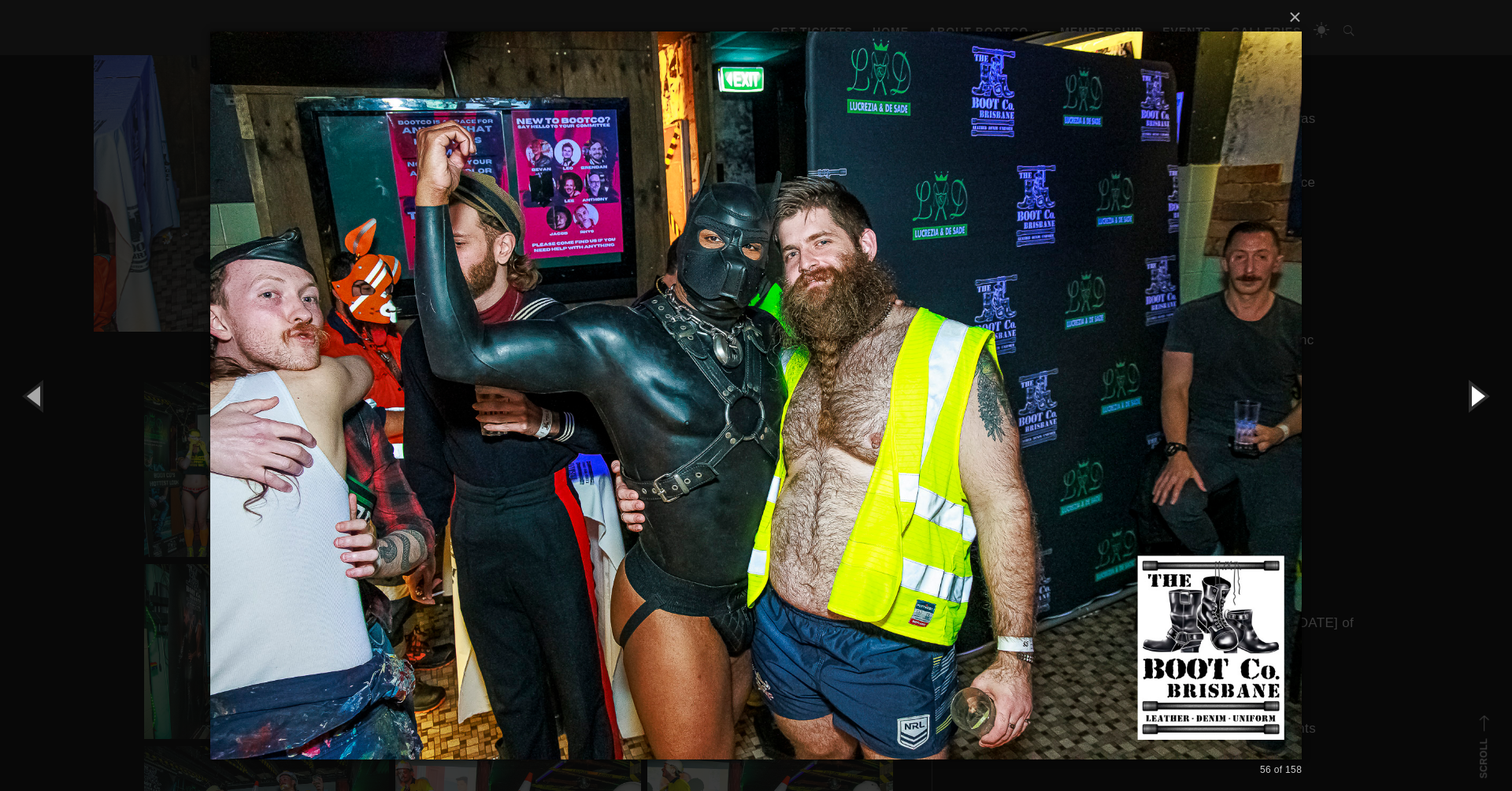
click at [1476, 393] on button "button" at bounding box center [1476, 396] width 71 height 87
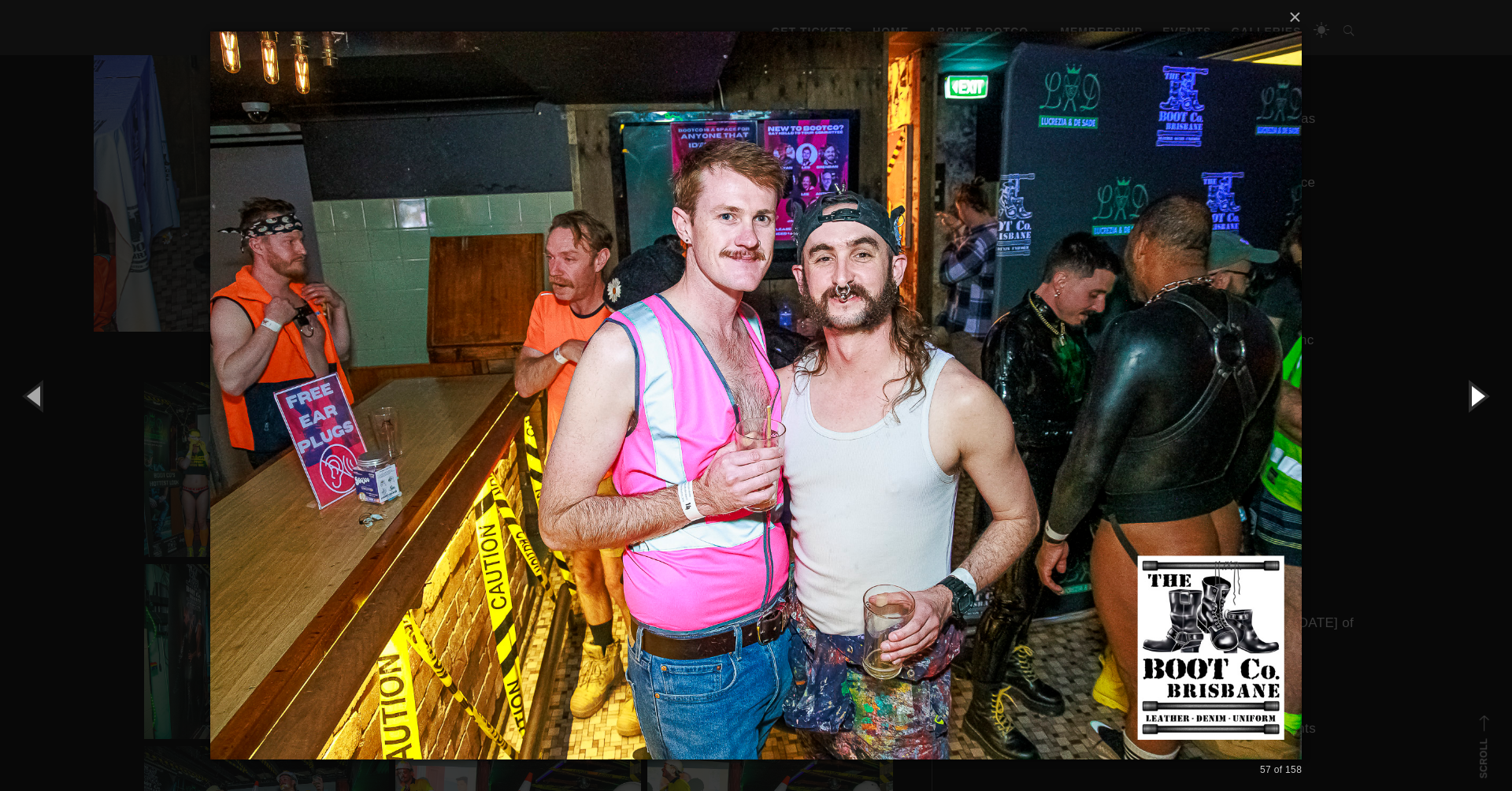
click at [1476, 393] on button "button" at bounding box center [1476, 396] width 71 height 87
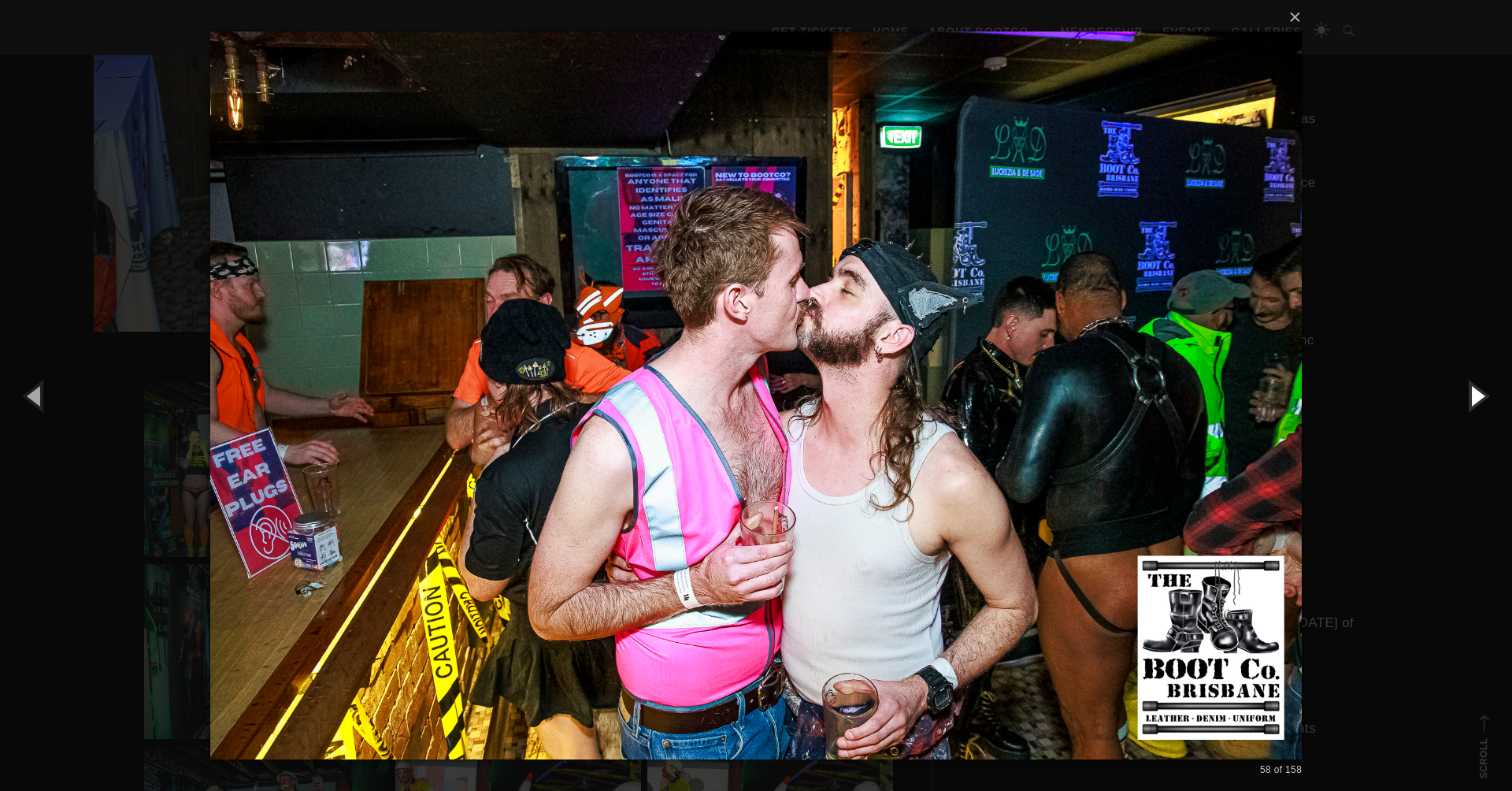
click at [1476, 393] on button "button" at bounding box center [1476, 396] width 71 height 87
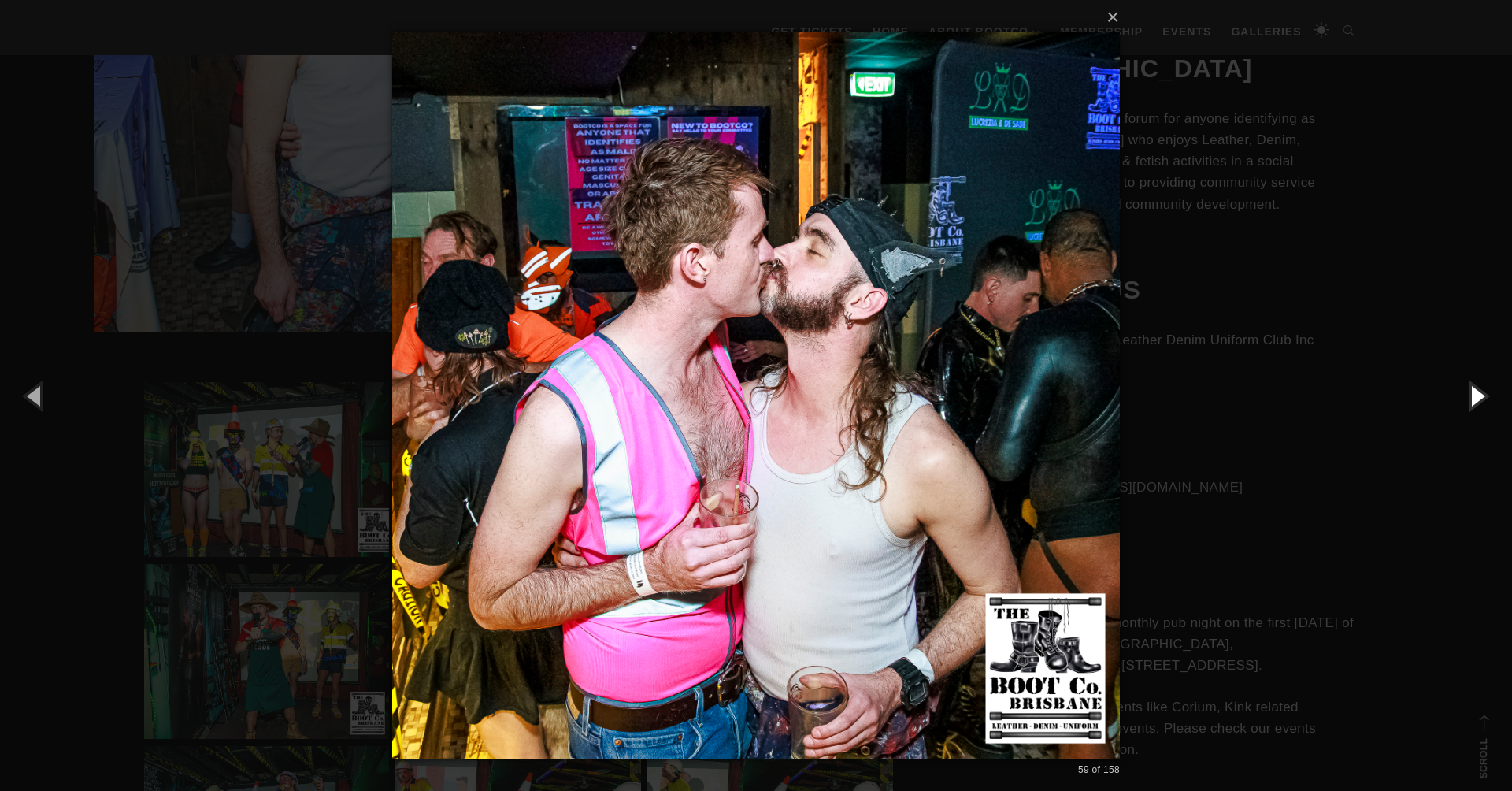
click at [1476, 393] on button "button" at bounding box center [1476, 396] width 71 height 87
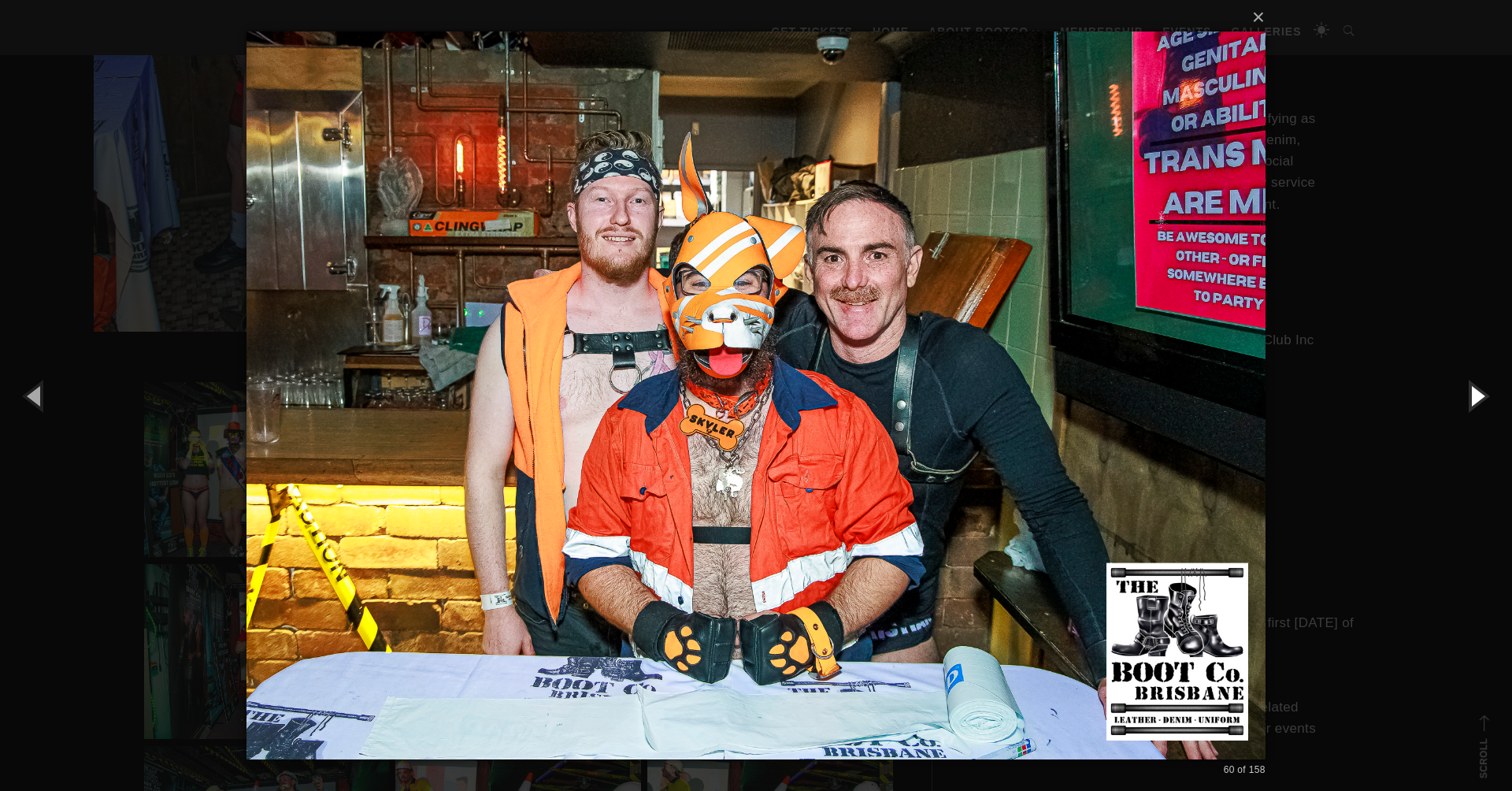
click at [1476, 393] on button "button" at bounding box center [1476, 396] width 71 height 87
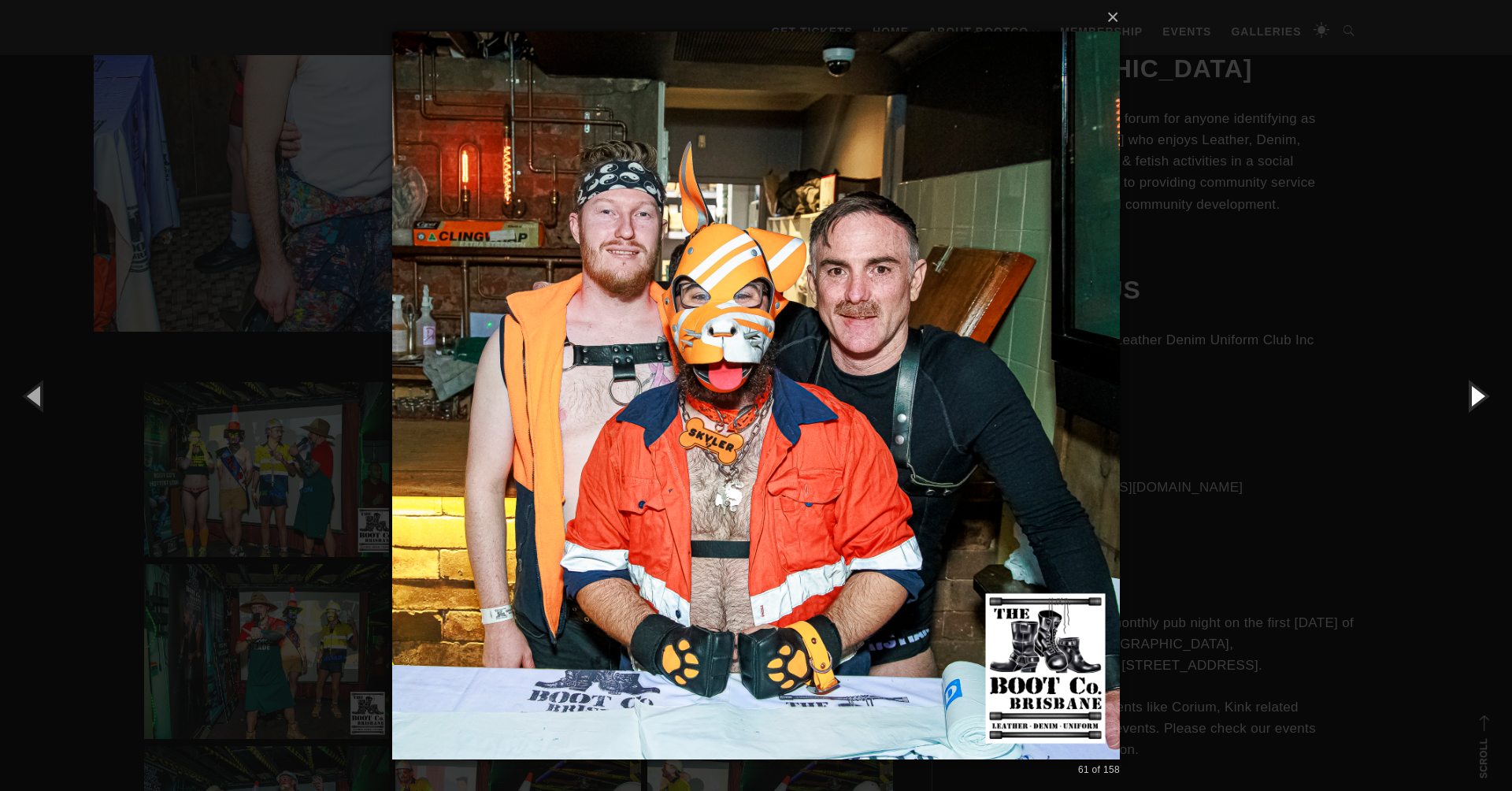
click at [1476, 393] on button "button" at bounding box center [1476, 396] width 71 height 87
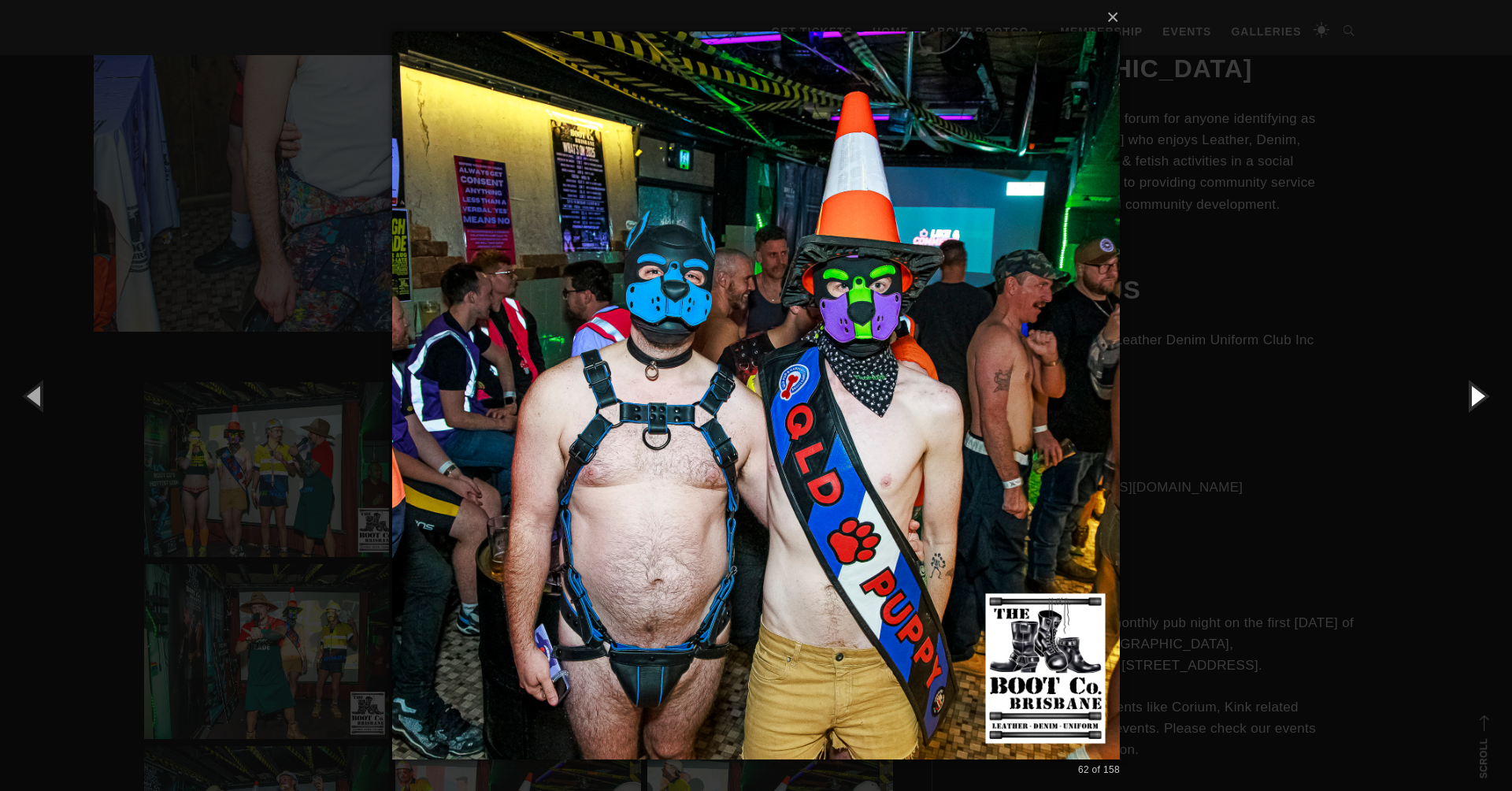
click at [1476, 393] on button "button" at bounding box center [1476, 396] width 71 height 87
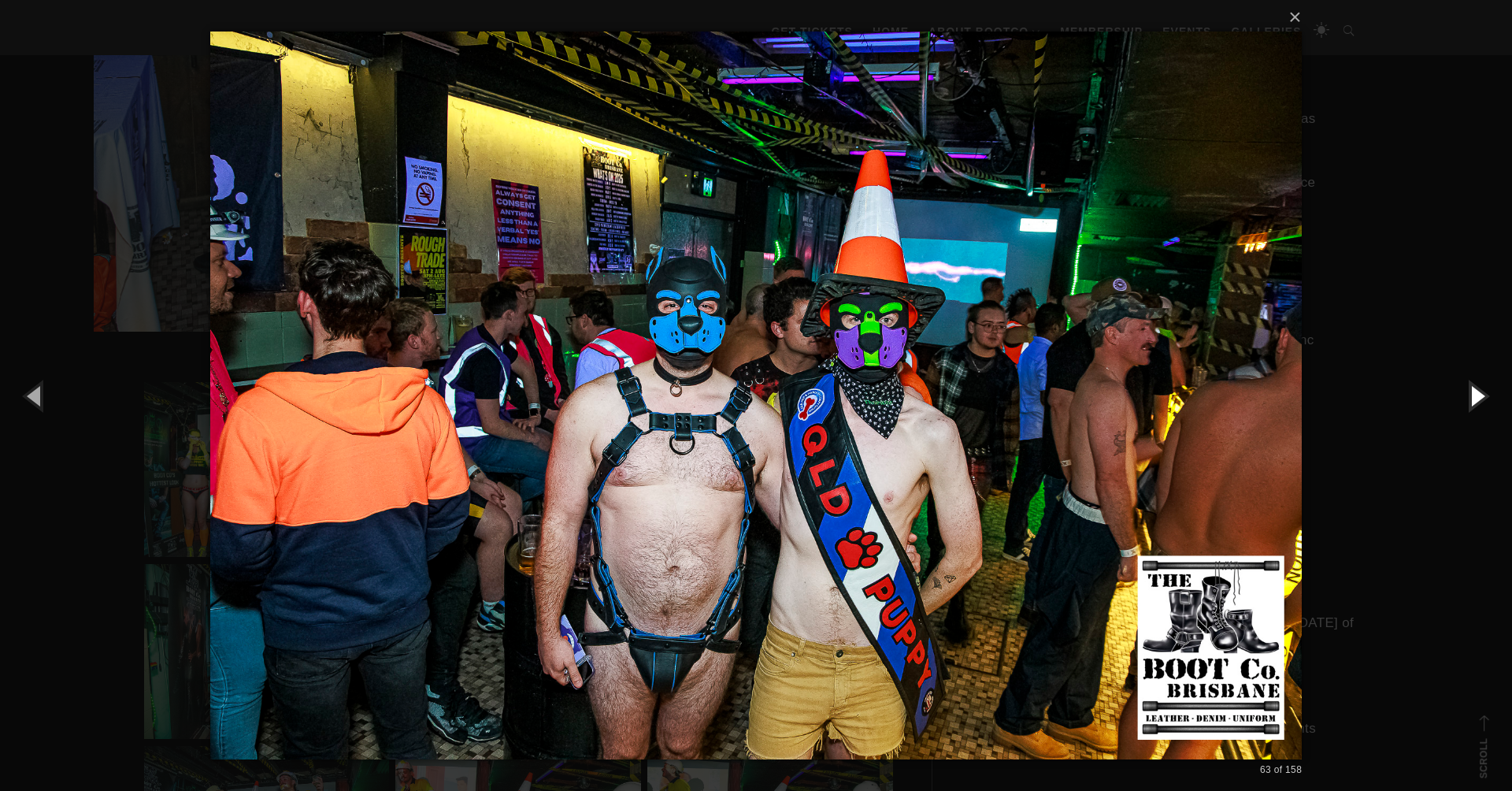
click at [1476, 393] on button "button" at bounding box center [1476, 396] width 71 height 87
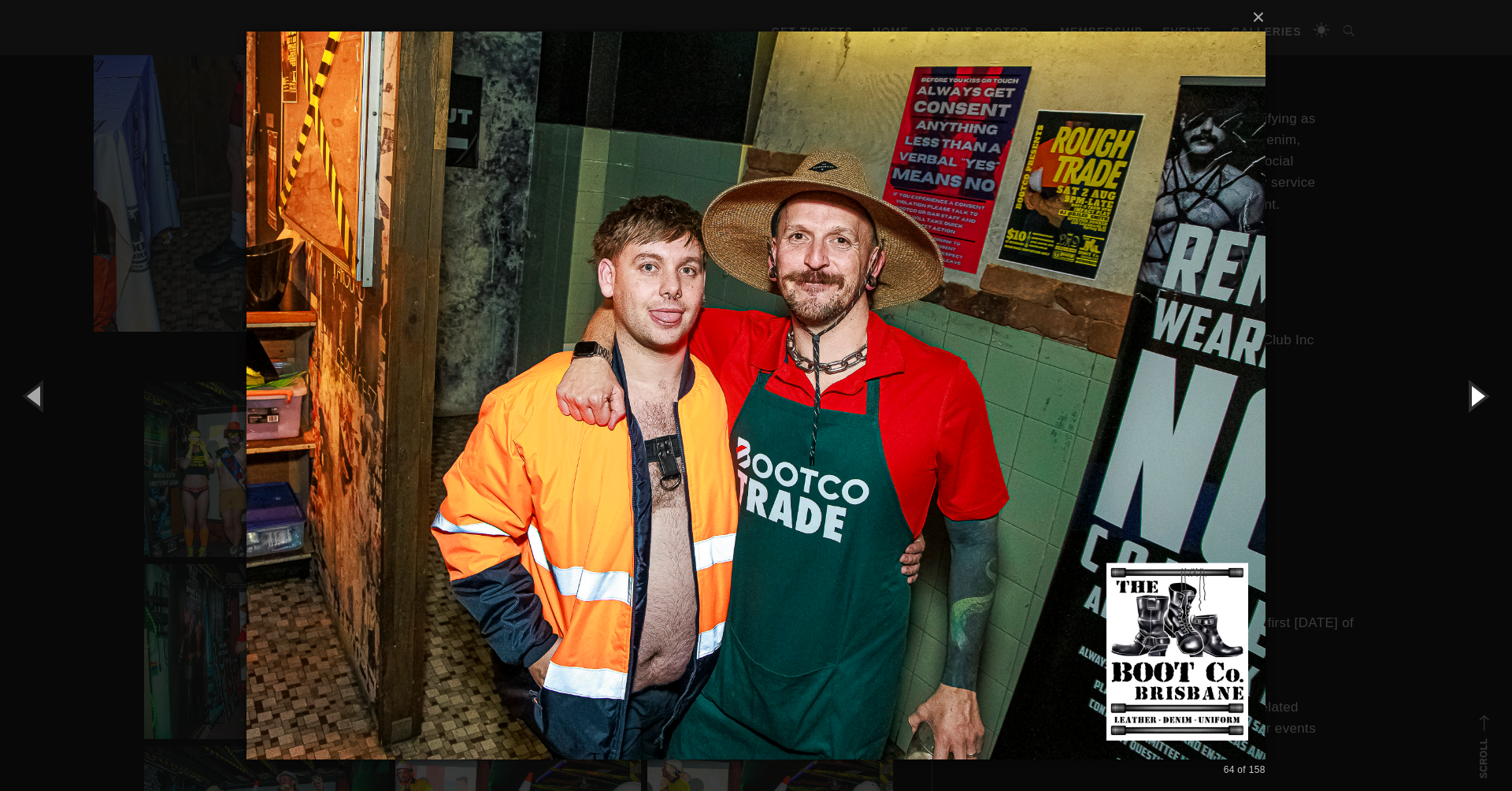
click at [1476, 393] on button "button" at bounding box center [1476, 396] width 71 height 87
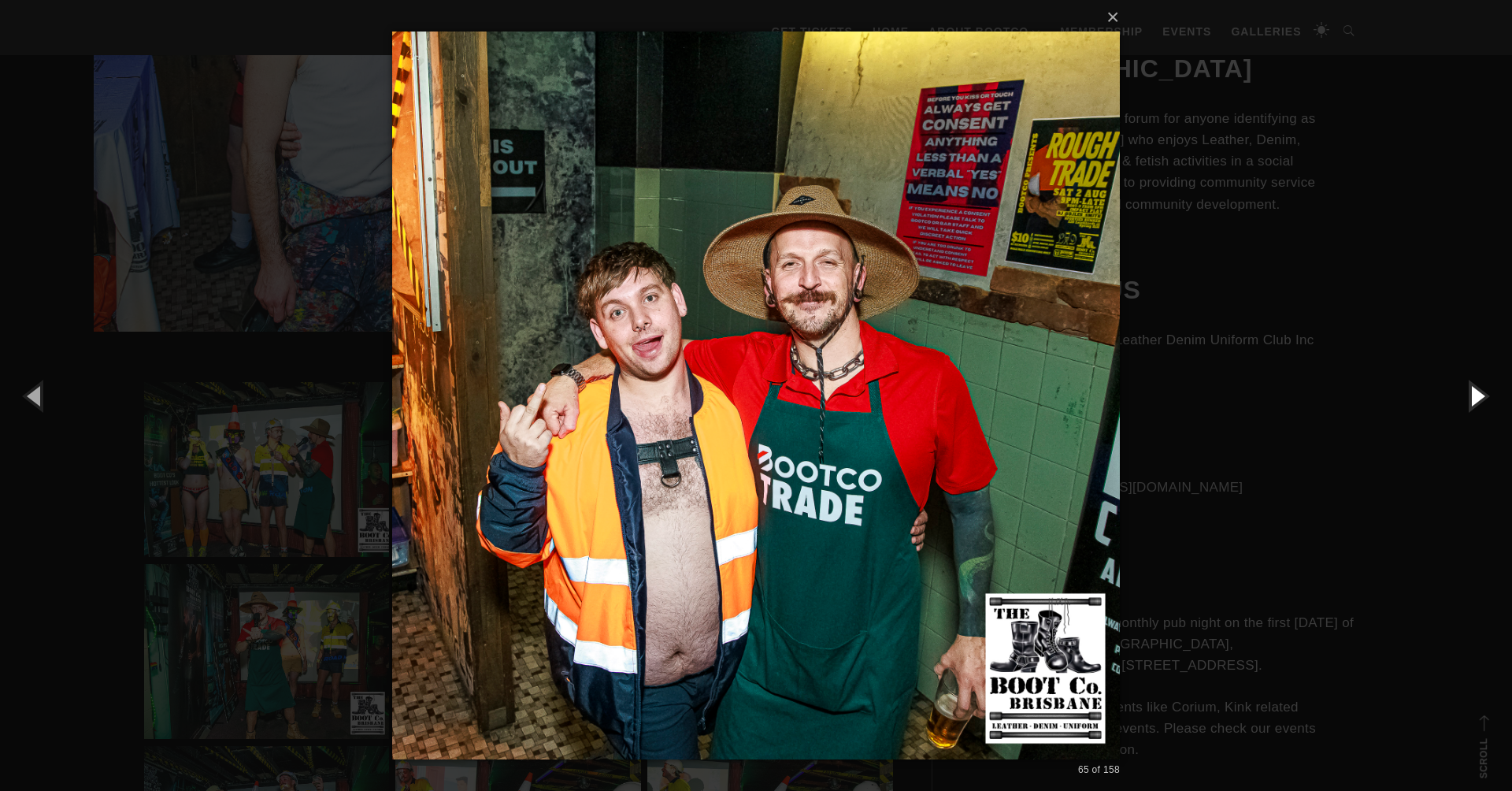
click at [1476, 393] on button "button" at bounding box center [1476, 396] width 71 height 87
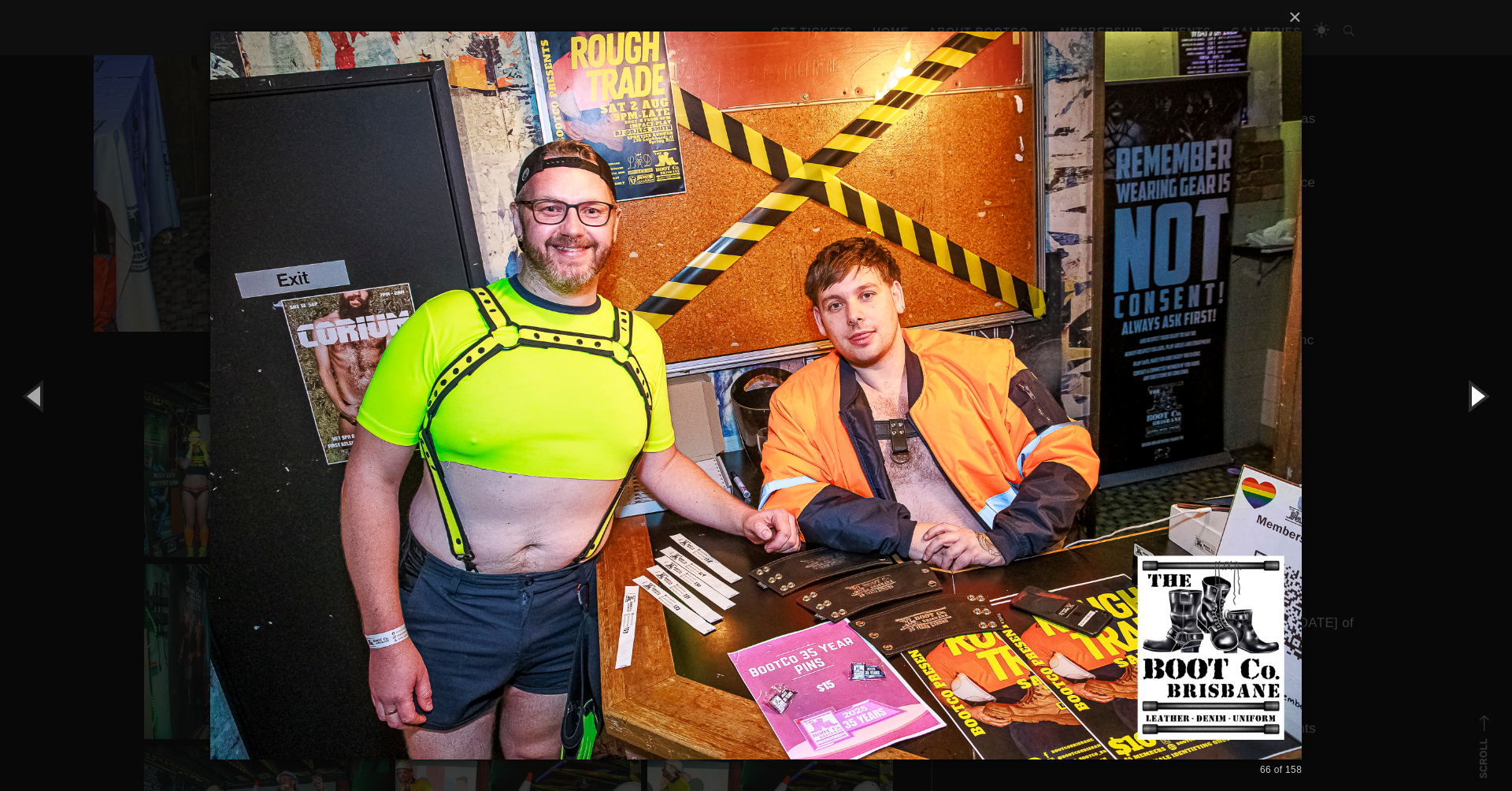
click at [1476, 393] on button "button" at bounding box center [1476, 396] width 71 height 87
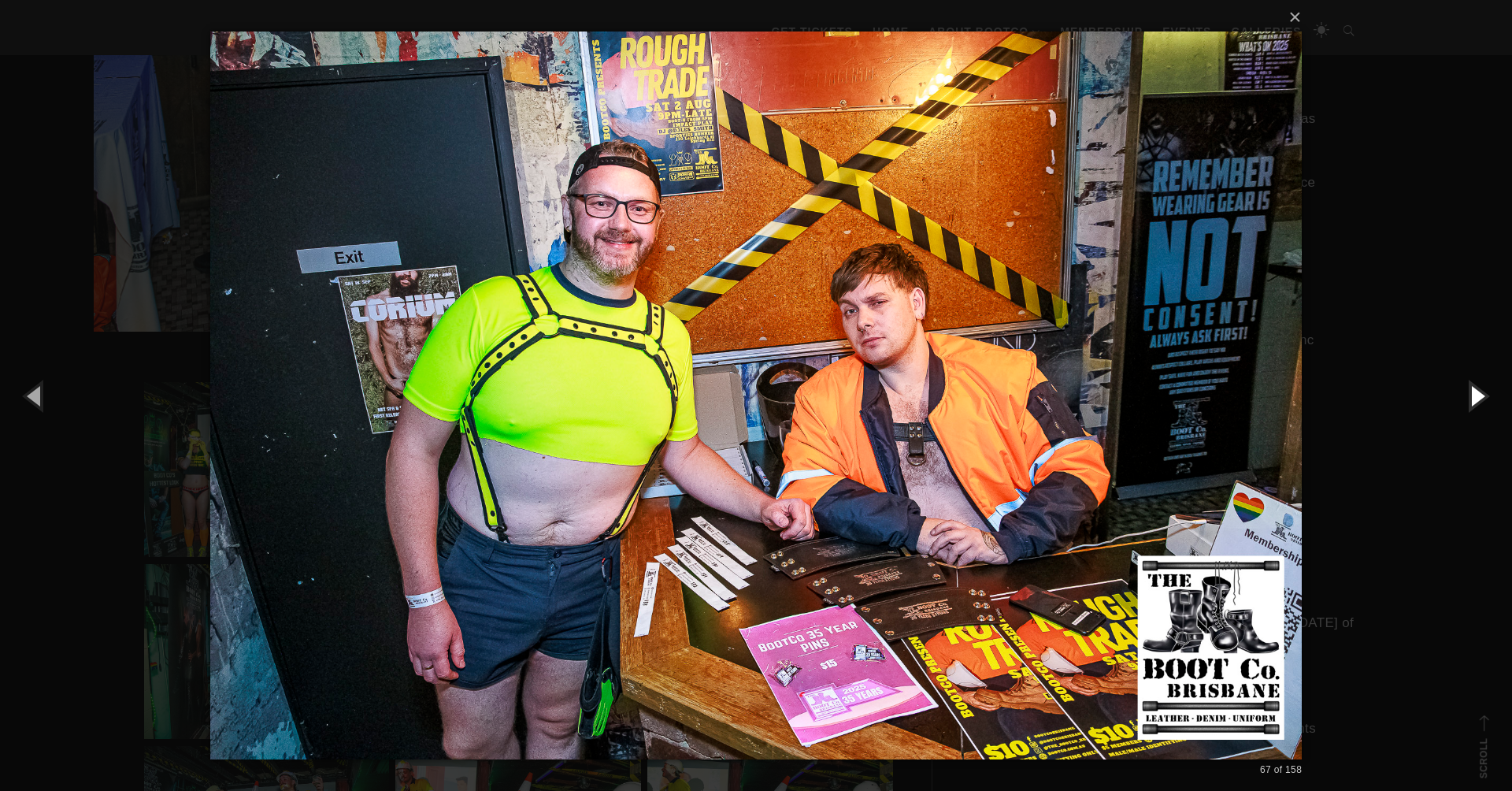
click at [1476, 393] on button "button" at bounding box center [1476, 396] width 71 height 87
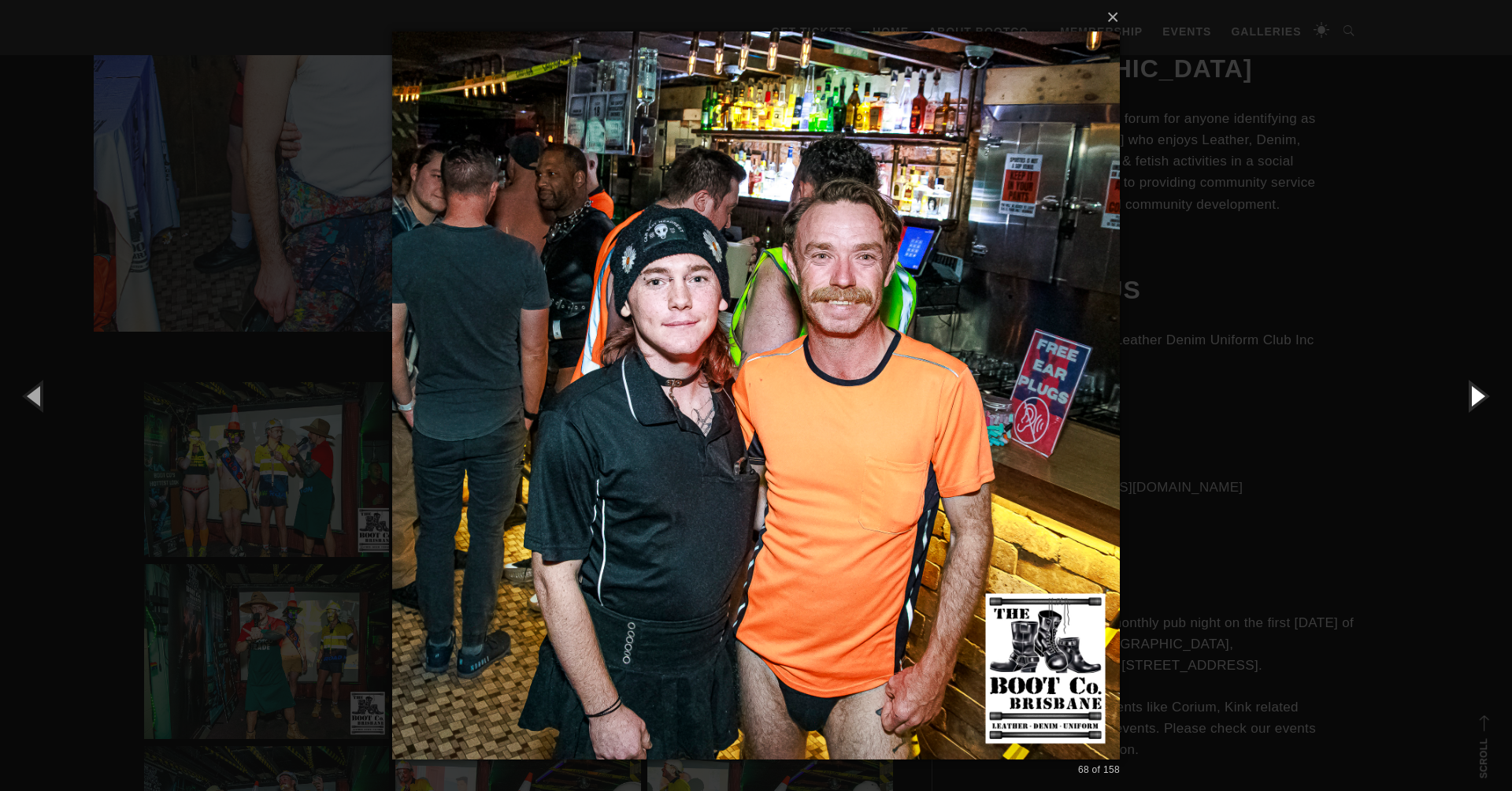
click at [1476, 393] on button "button" at bounding box center [1476, 396] width 71 height 87
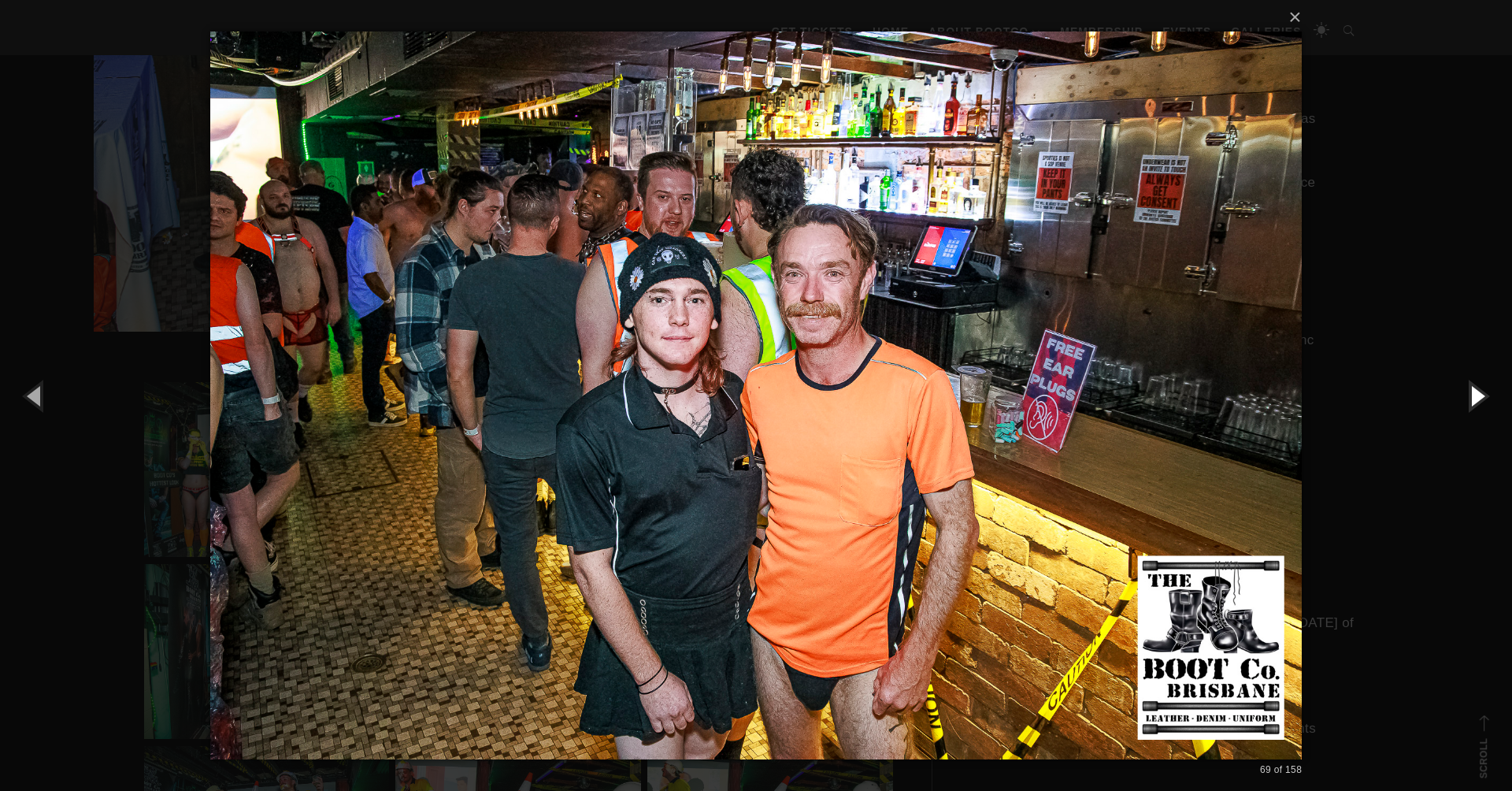
click at [1476, 393] on button "button" at bounding box center [1476, 396] width 71 height 87
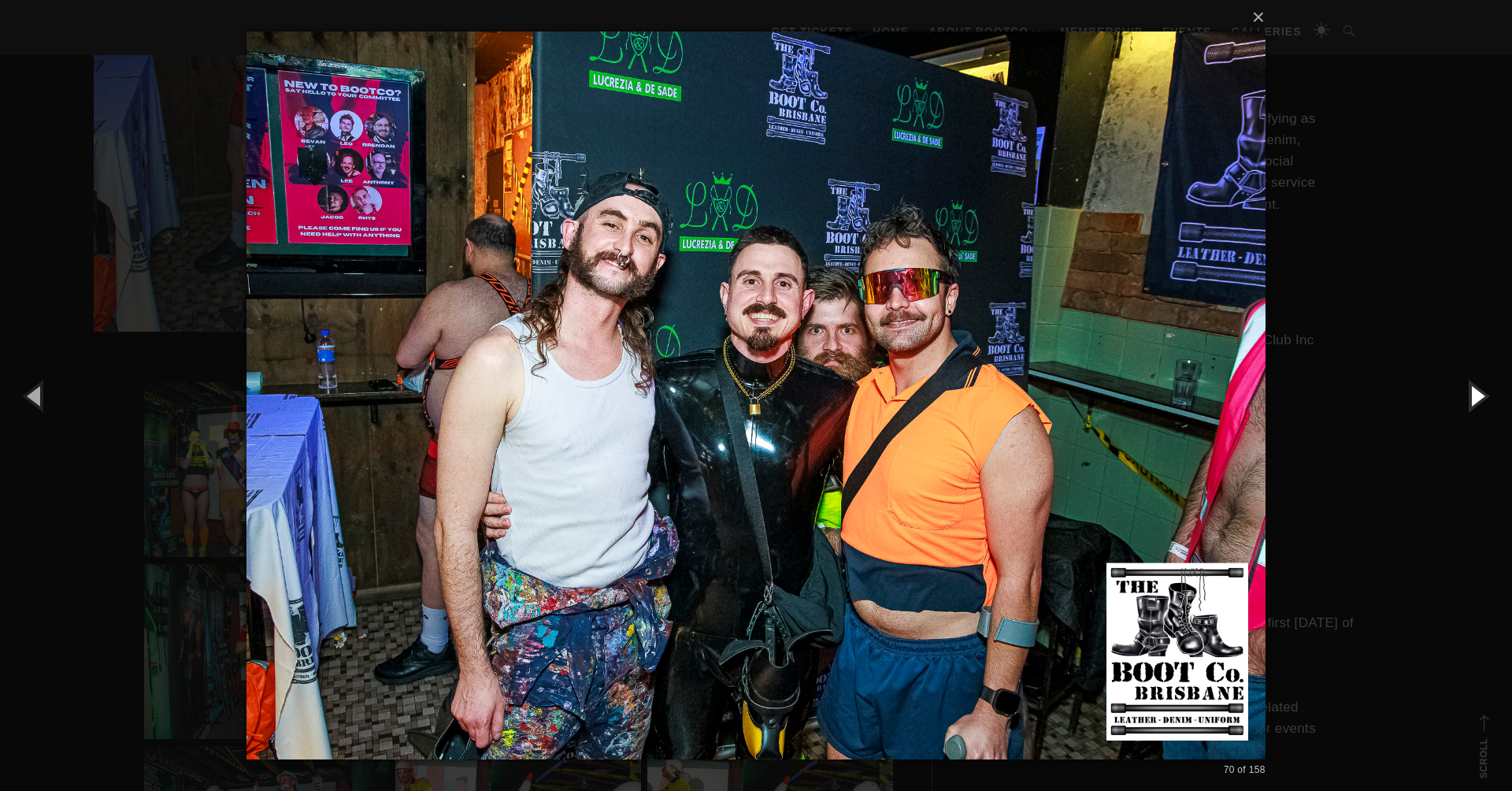
click at [1476, 393] on button "button" at bounding box center [1476, 396] width 71 height 87
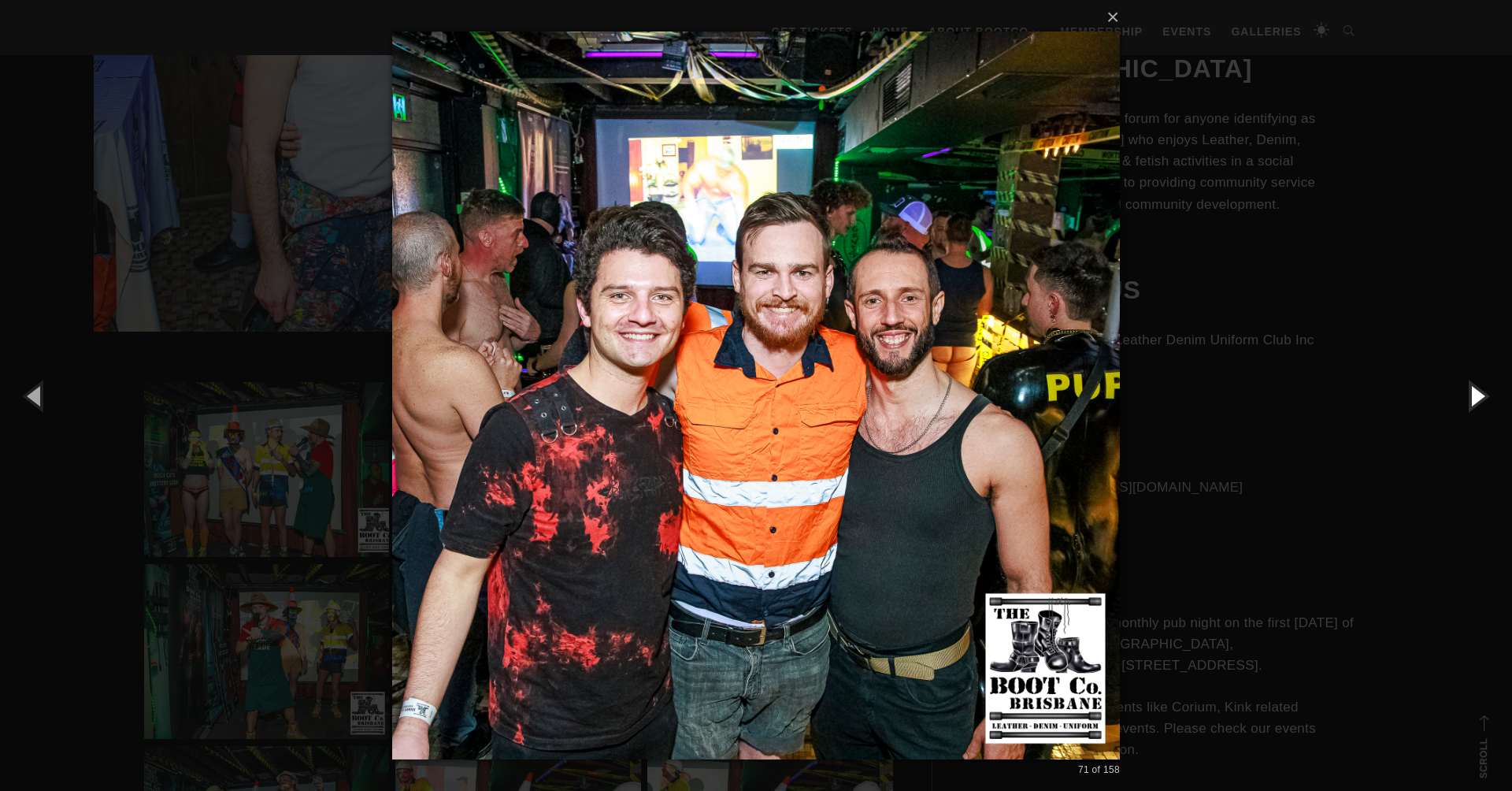
click at [1476, 393] on button "button" at bounding box center [1476, 396] width 71 height 87
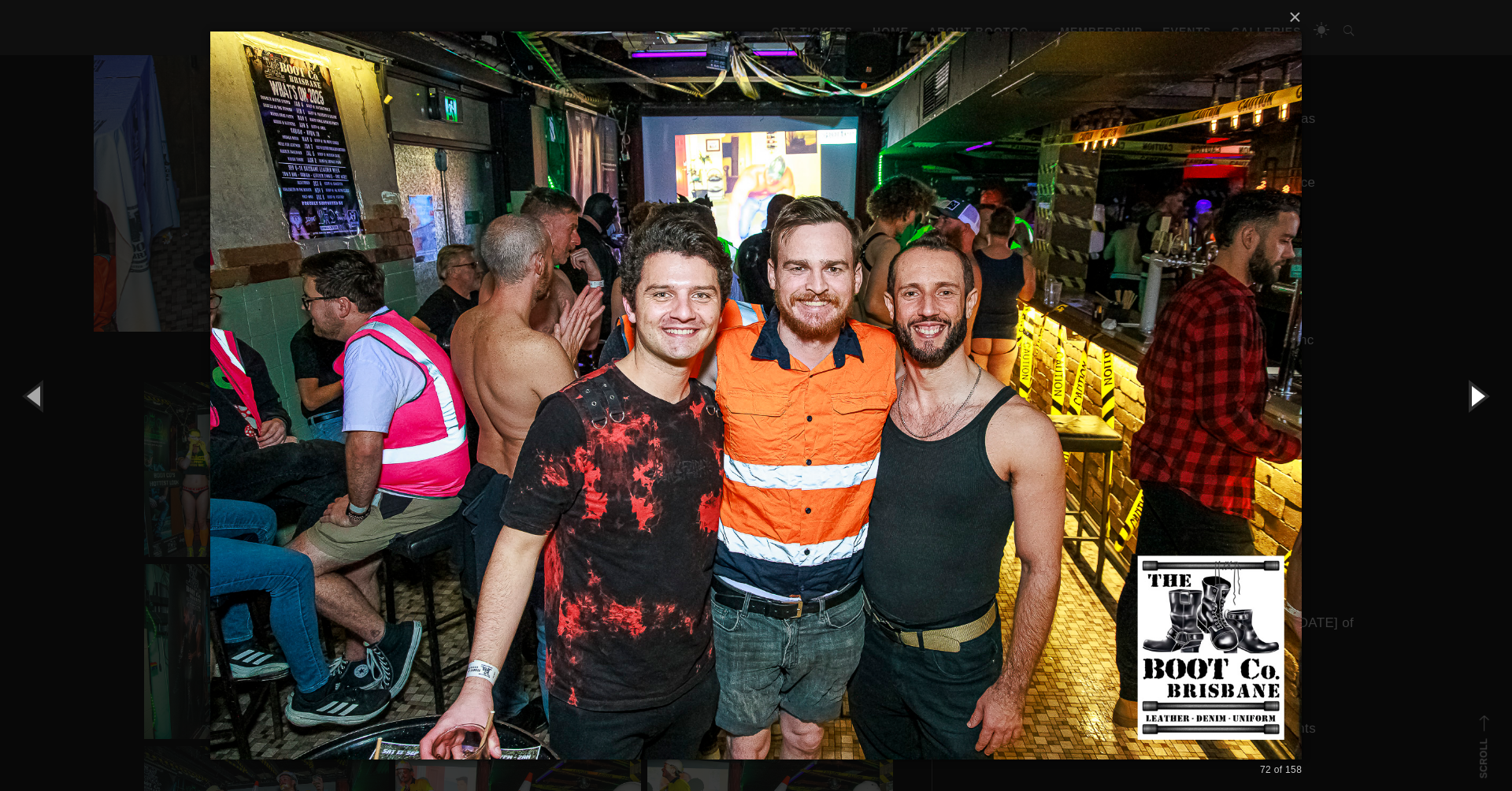
click at [1476, 393] on button "button" at bounding box center [1476, 396] width 71 height 87
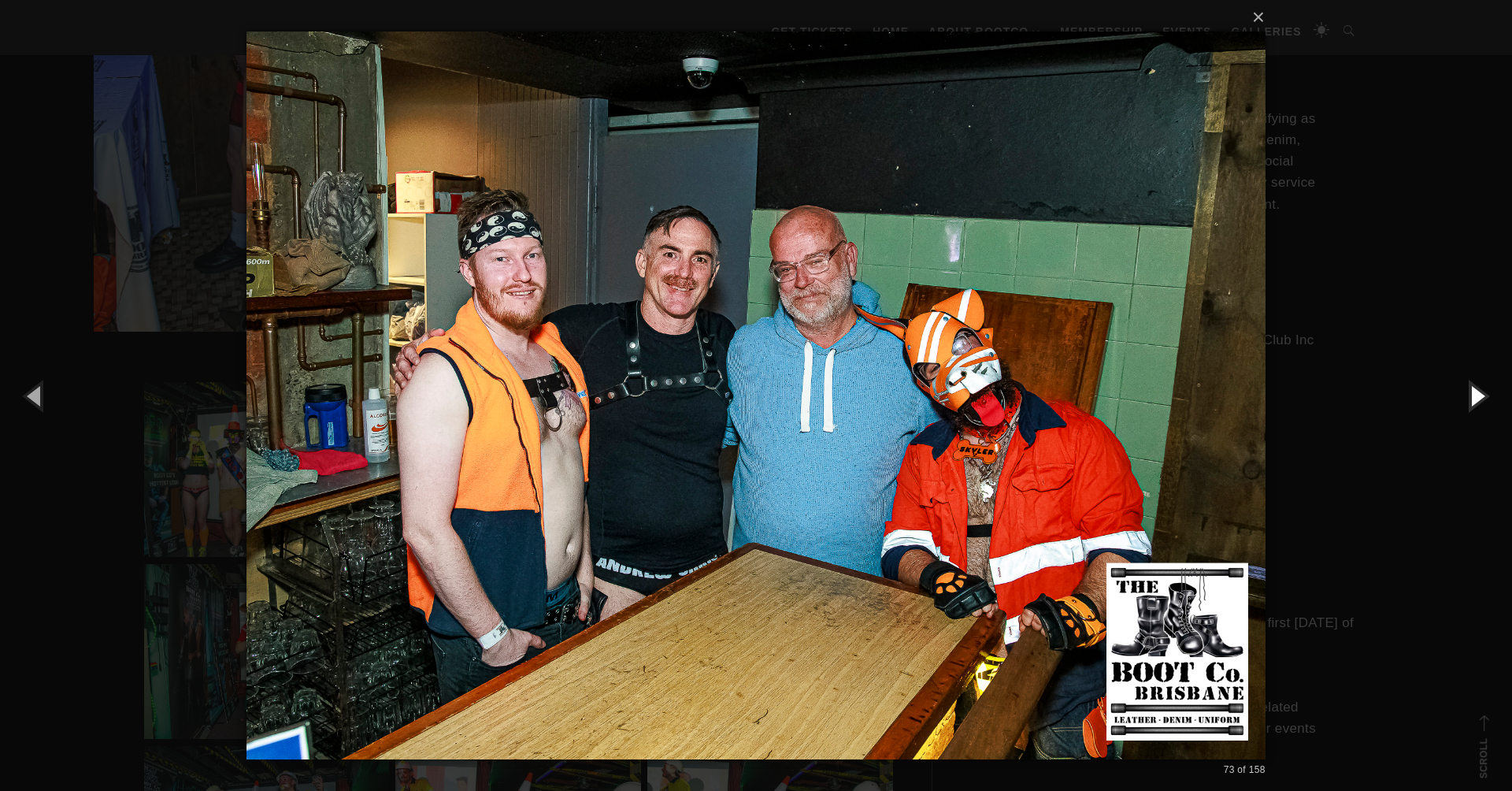
click at [1476, 393] on button "button" at bounding box center [1476, 396] width 71 height 87
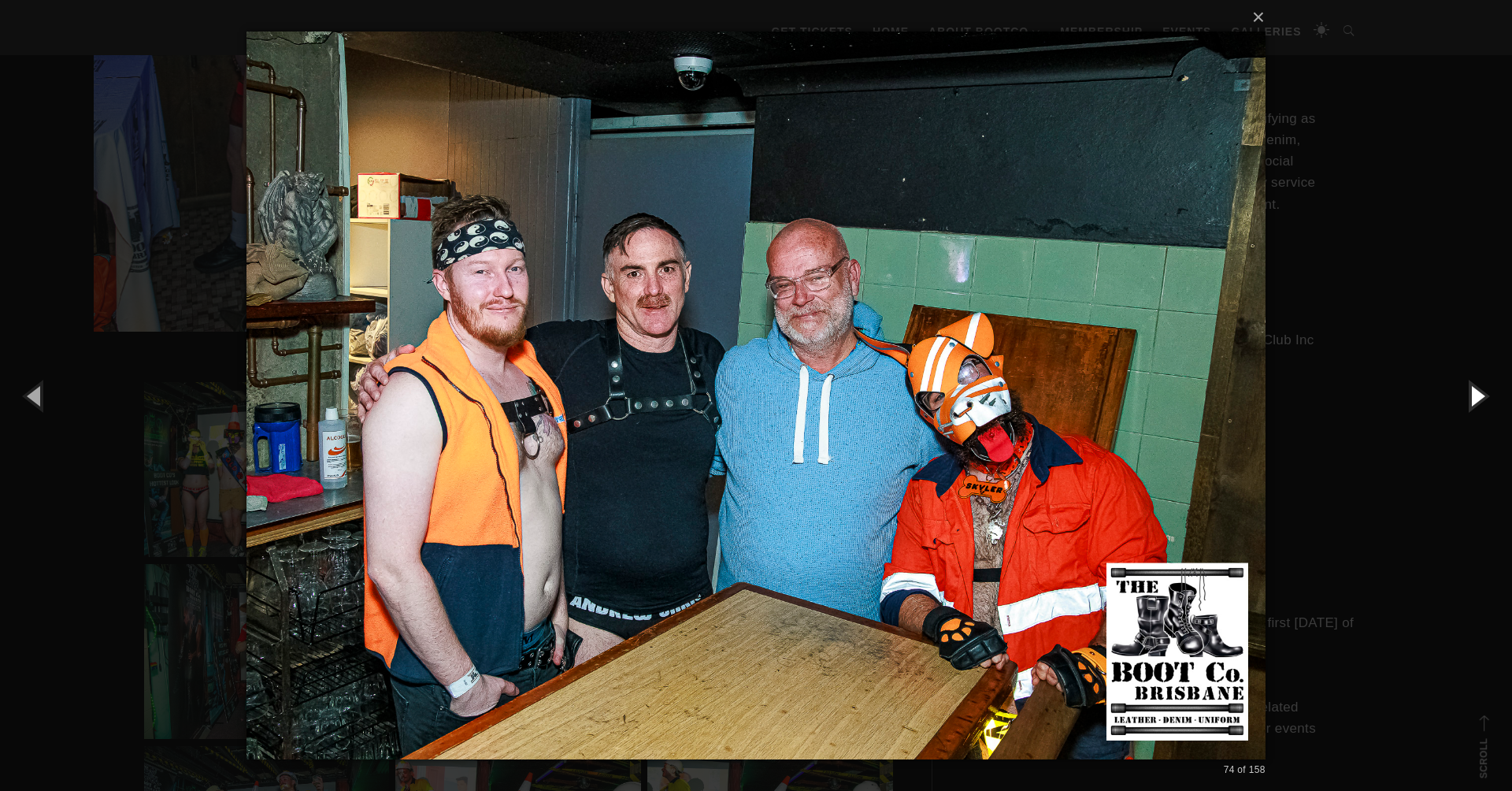
click at [1476, 393] on button "button" at bounding box center [1476, 396] width 71 height 87
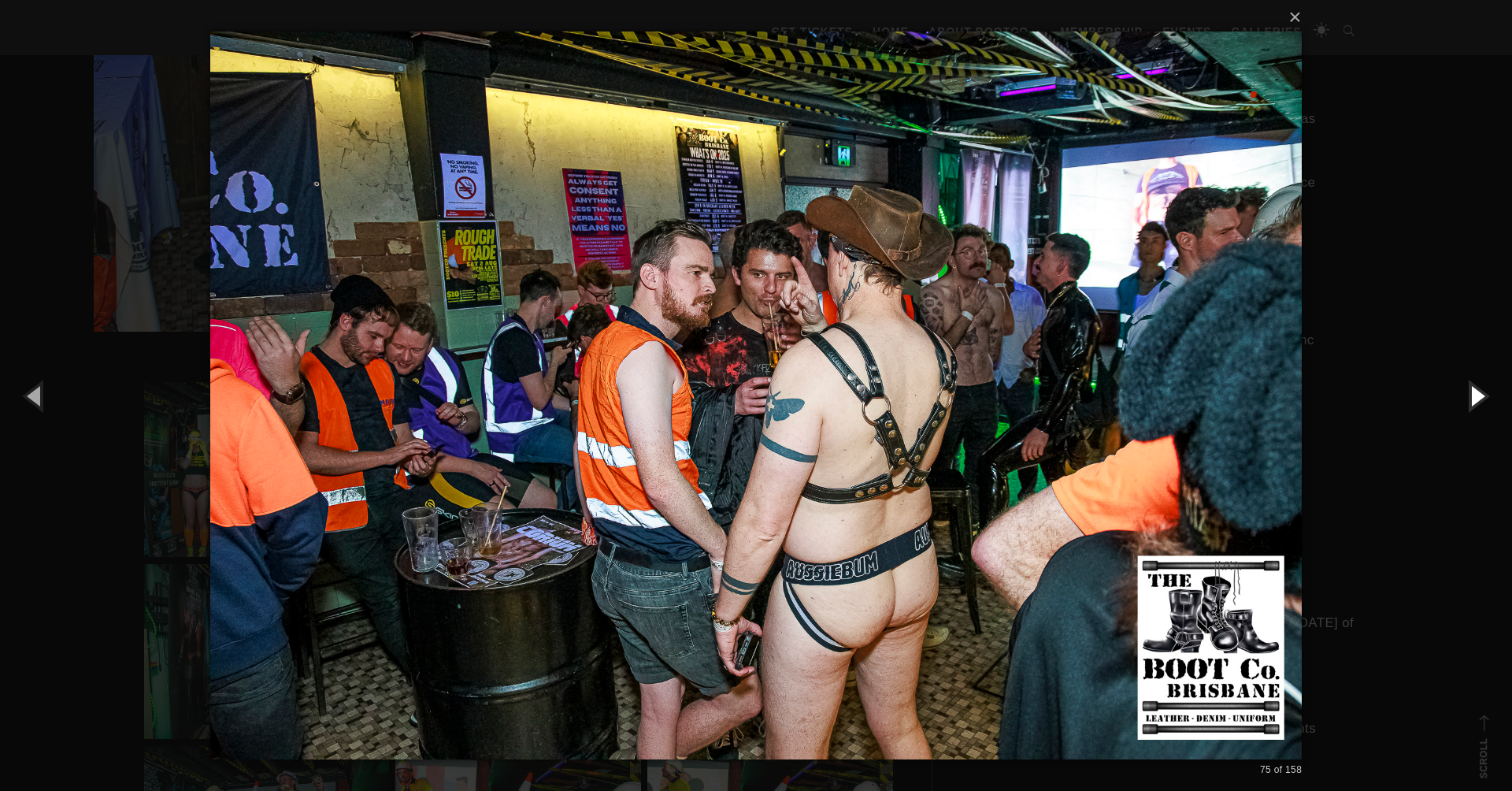
click at [1476, 393] on button "button" at bounding box center [1476, 396] width 71 height 87
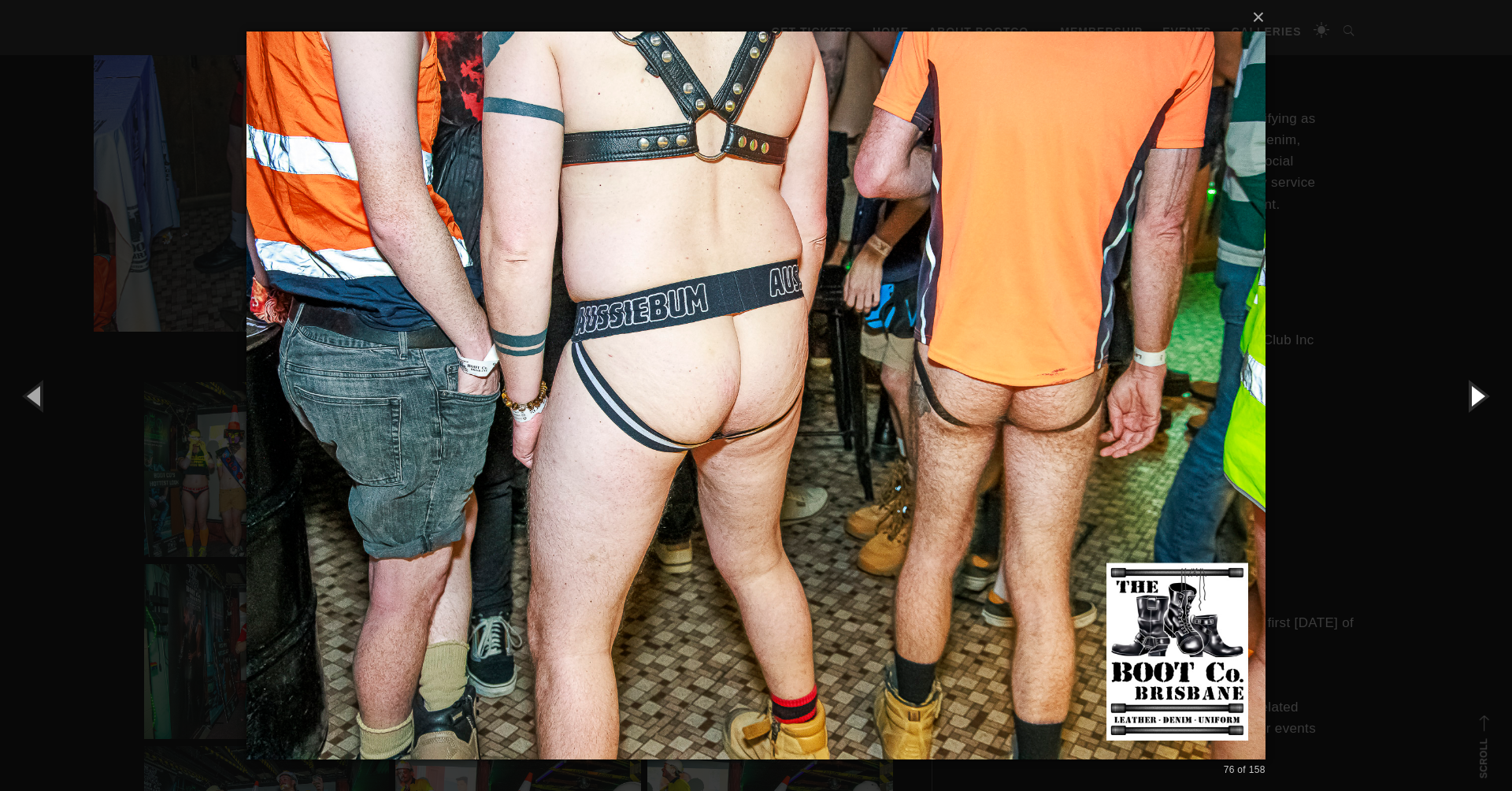
click at [1476, 393] on button "button" at bounding box center [1476, 396] width 71 height 87
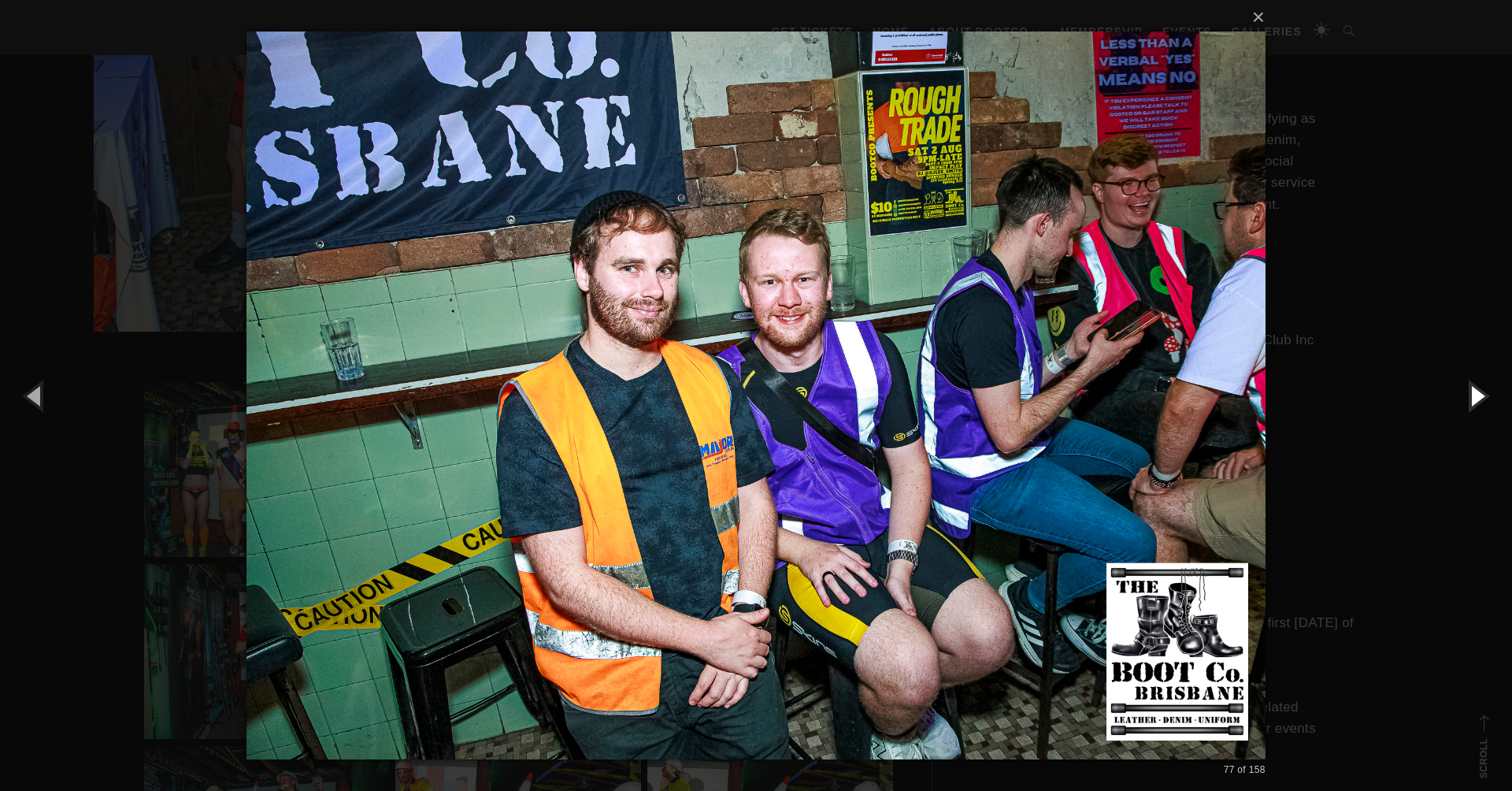
click at [1476, 393] on button "button" at bounding box center [1476, 396] width 71 height 87
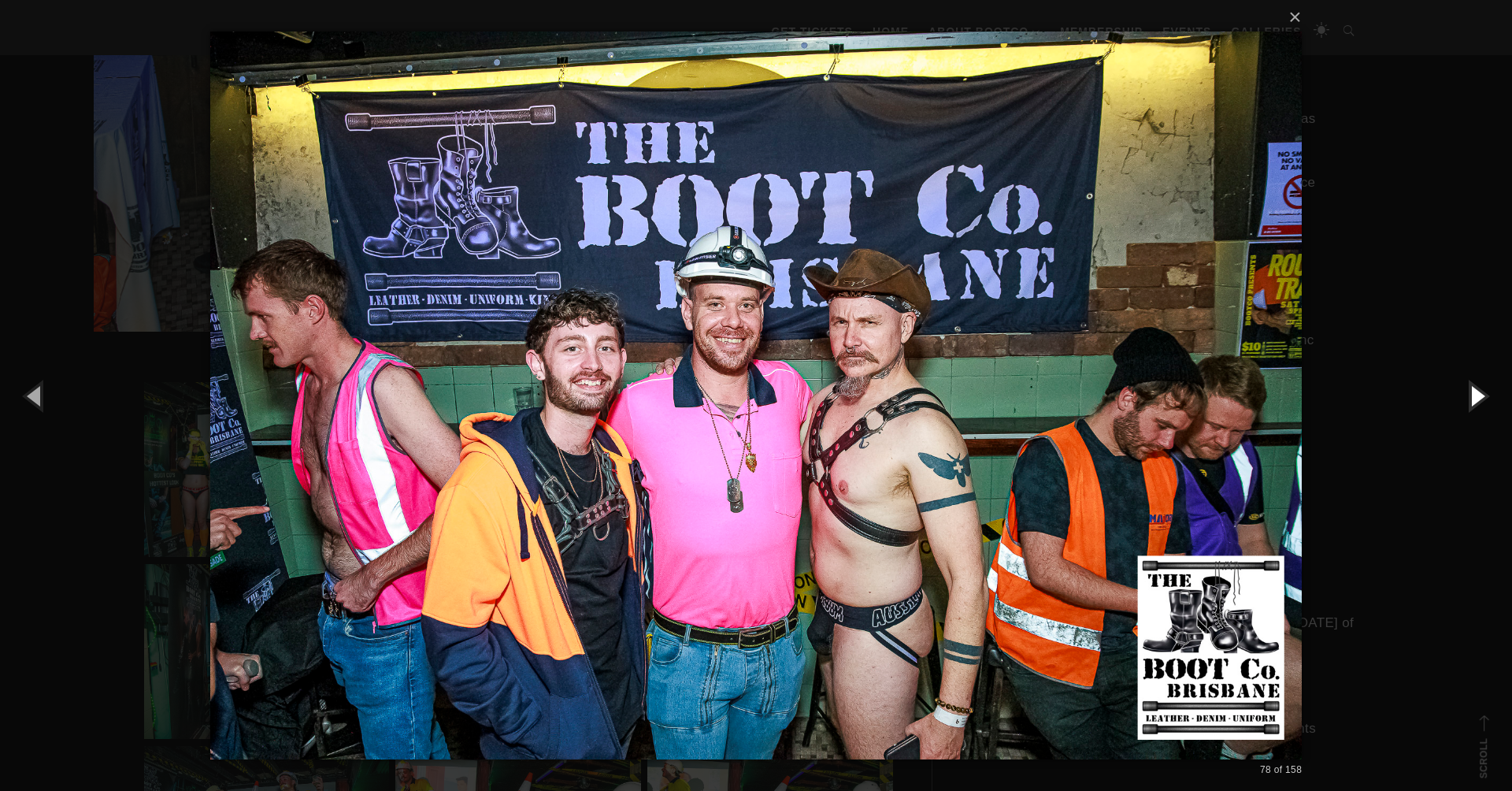
click at [1476, 393] on button "button" at bounding box center [1476, 396] width 71 height 87
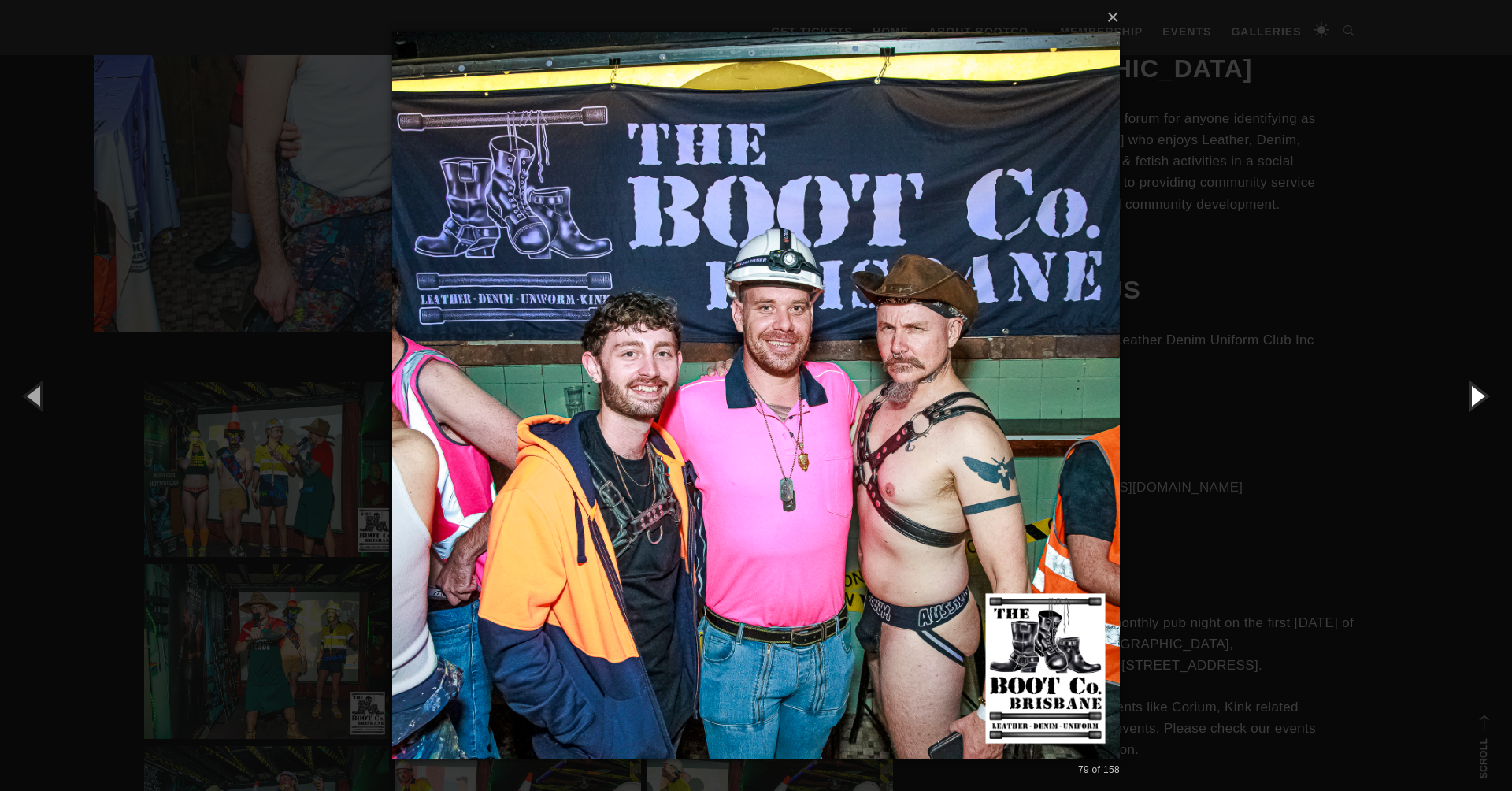
click at [1476, 393] on button "button" at bounding box center [1476, 396] width 71 height 87
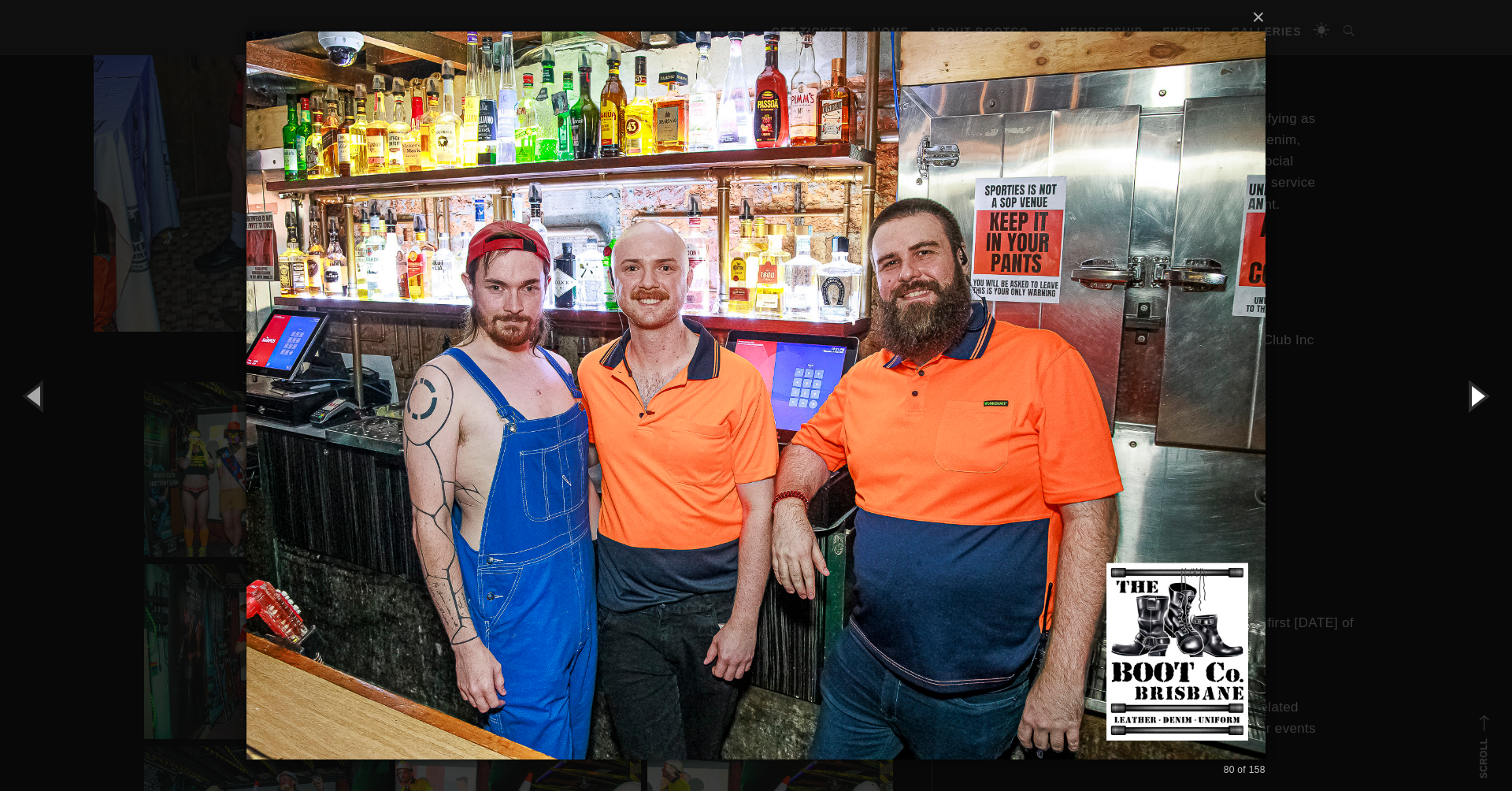
click at [1476, 393] on button "button" at bounding box center [1476, 396] width 71 height 87
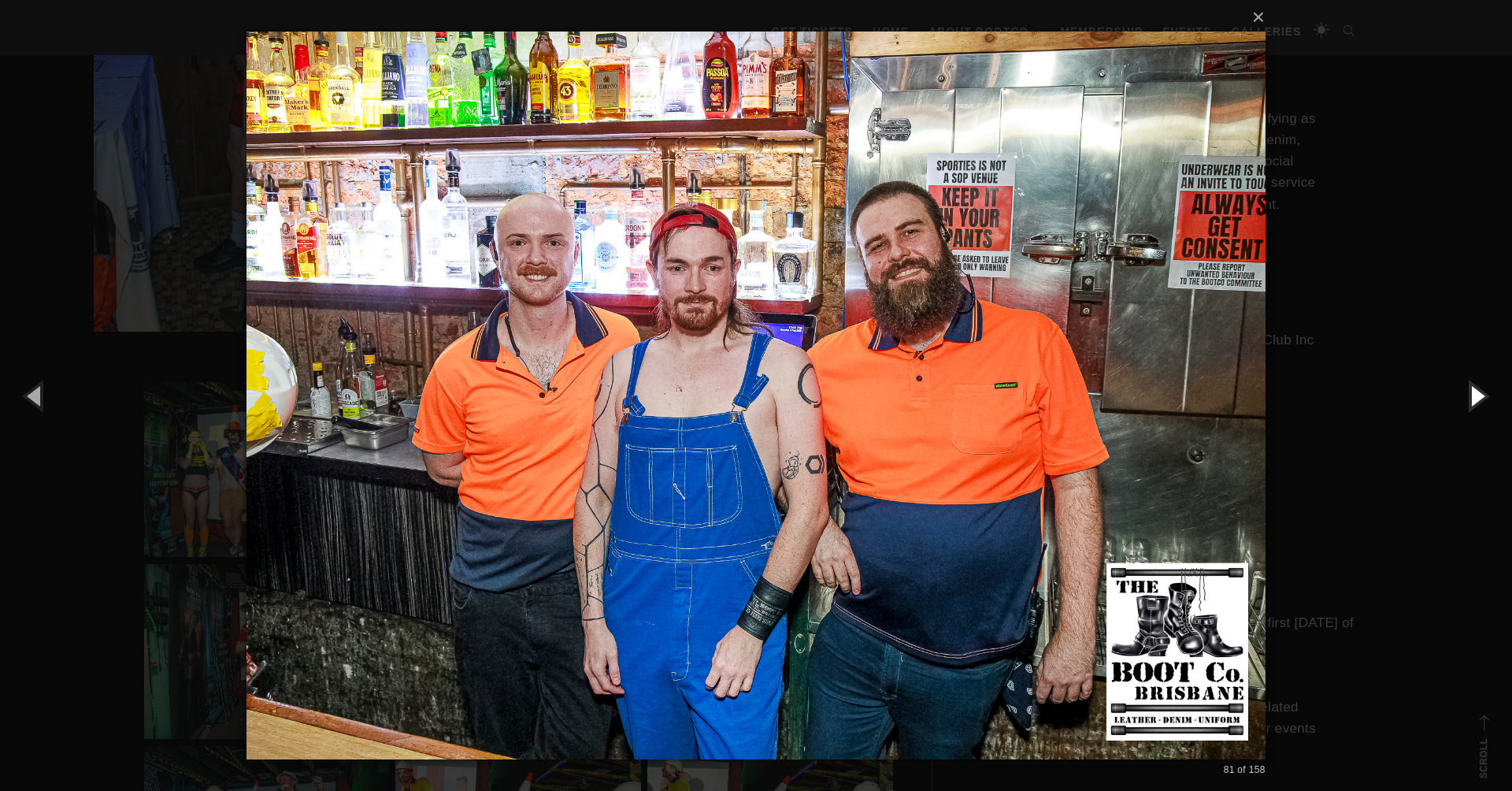
click at [1476, 393] on button "button" at bounding box center [1476, 396] width 71 height 87
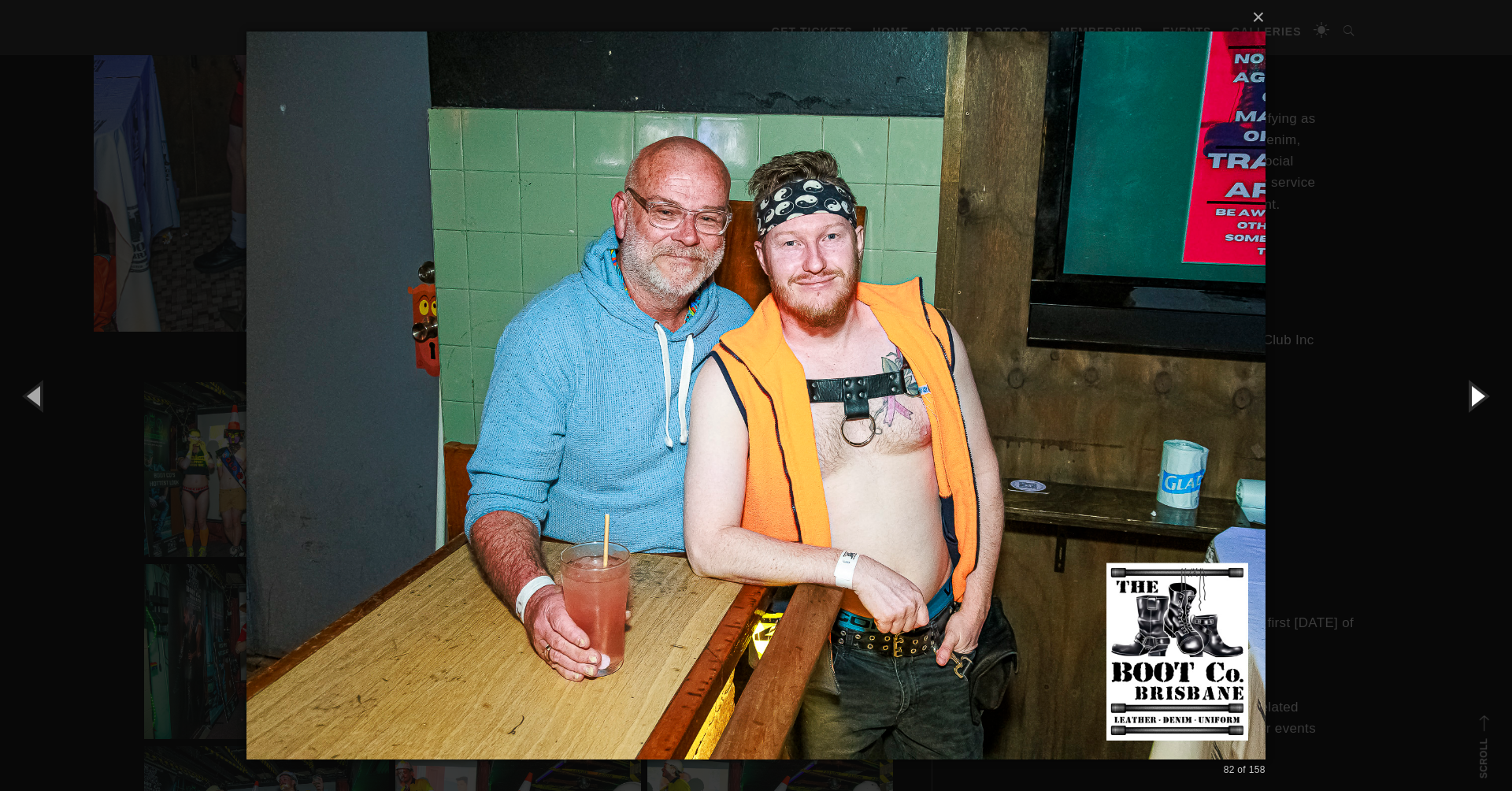
click at [1476, 393] on button "button" at bounding box center [1476, 396] width 71 height 87
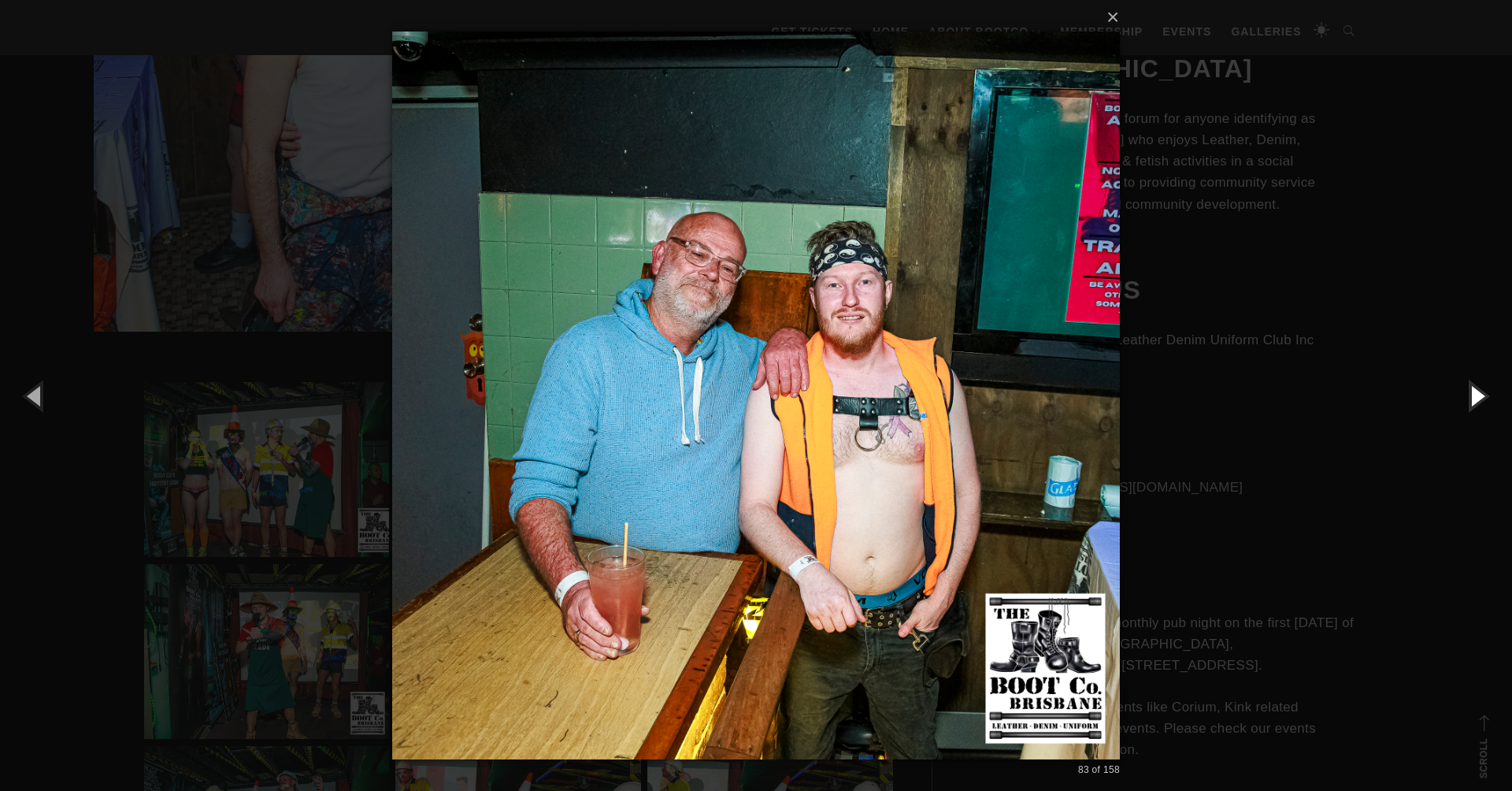
click at [1476, 393] on button "button" at bounding box center [1476, 396] width 71 height 87
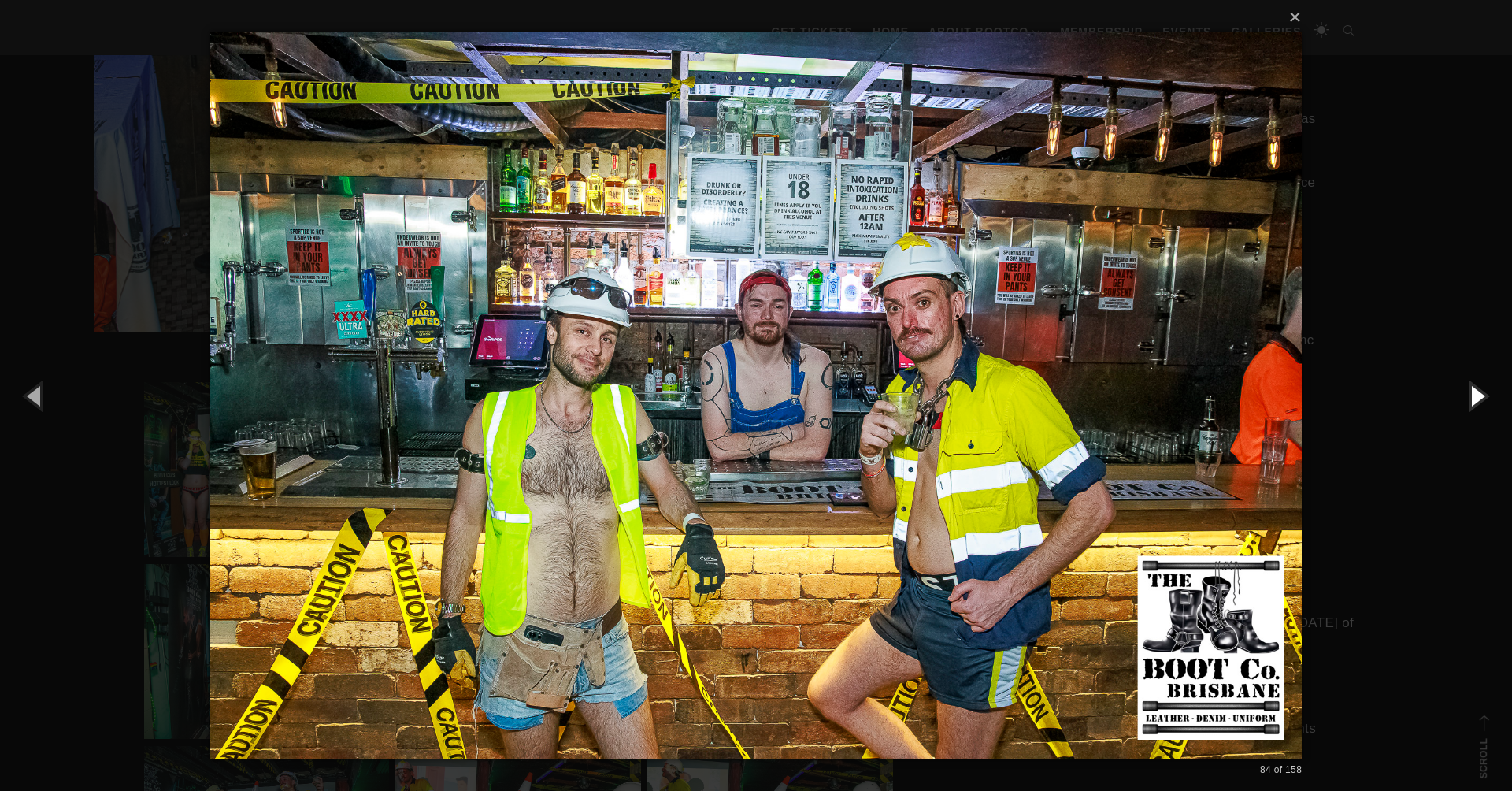
click at [1476, 393] on button "button" at bounding box center [1476, 396] width 71 height 87
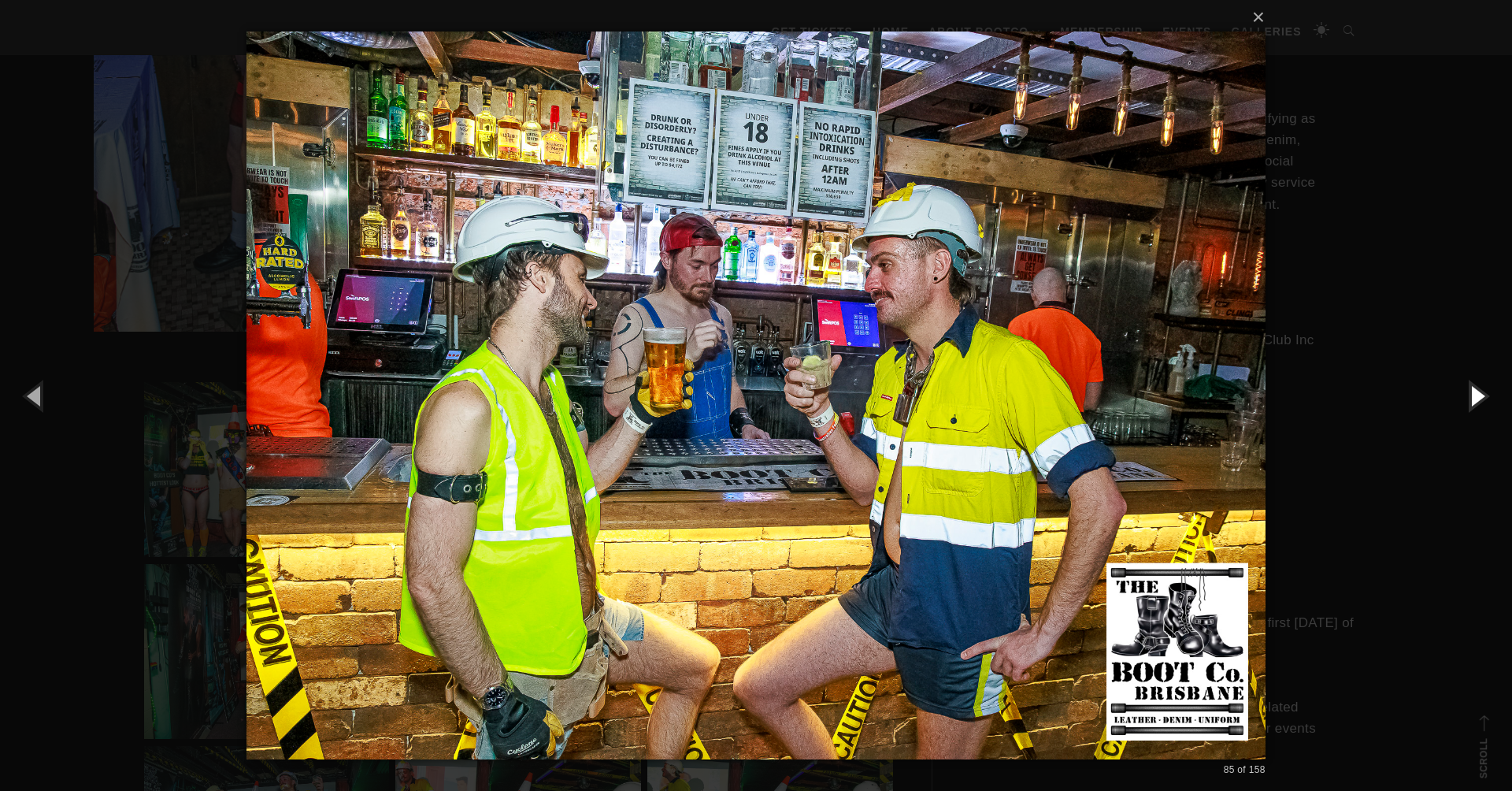
click at [1476, 393] on button "button" at bounding box center [1476, 396] width 71 height 87
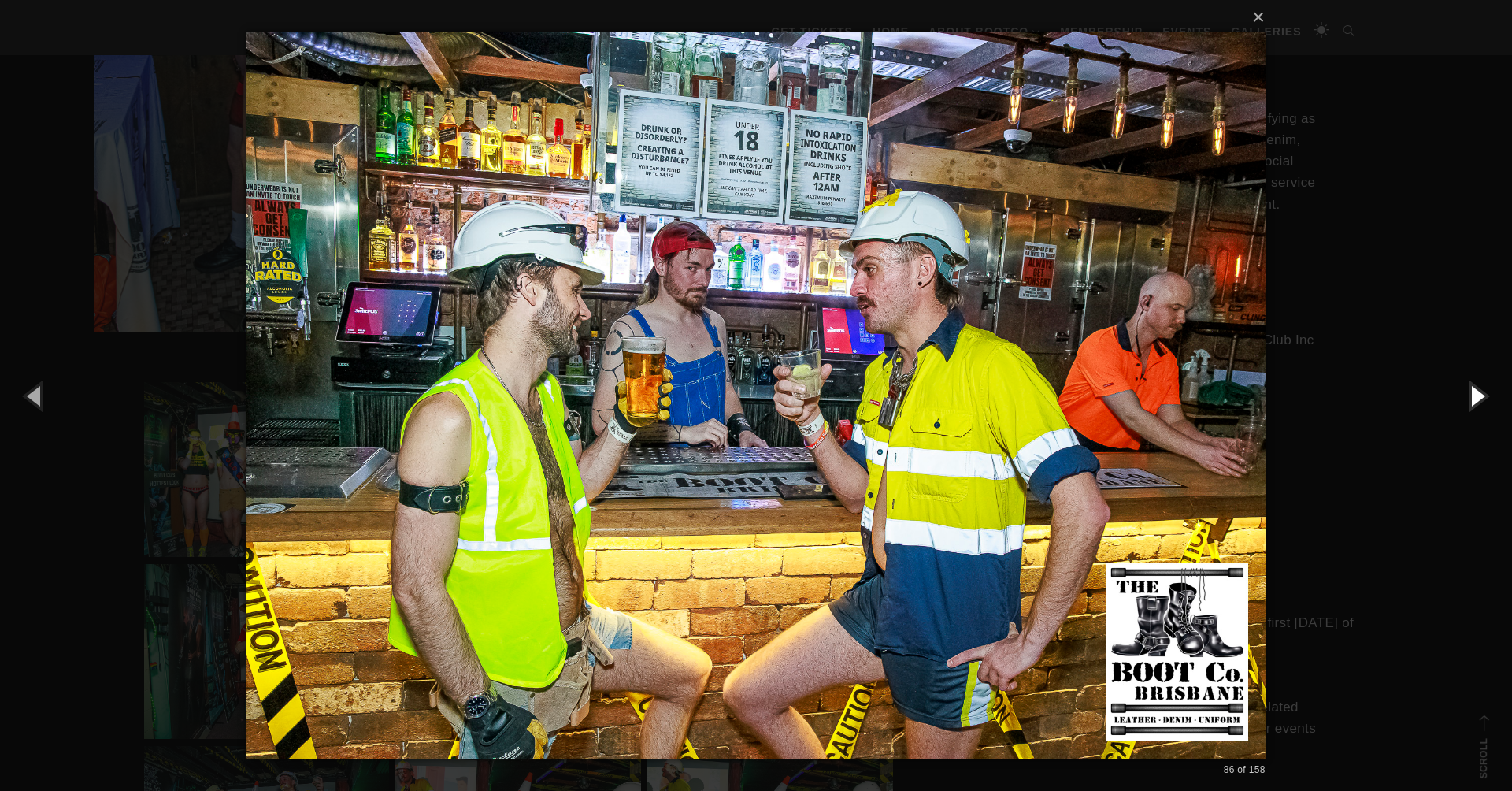
click at [1476, 393] on button "button" at bounding box center [1476, 396] width 71 height 87
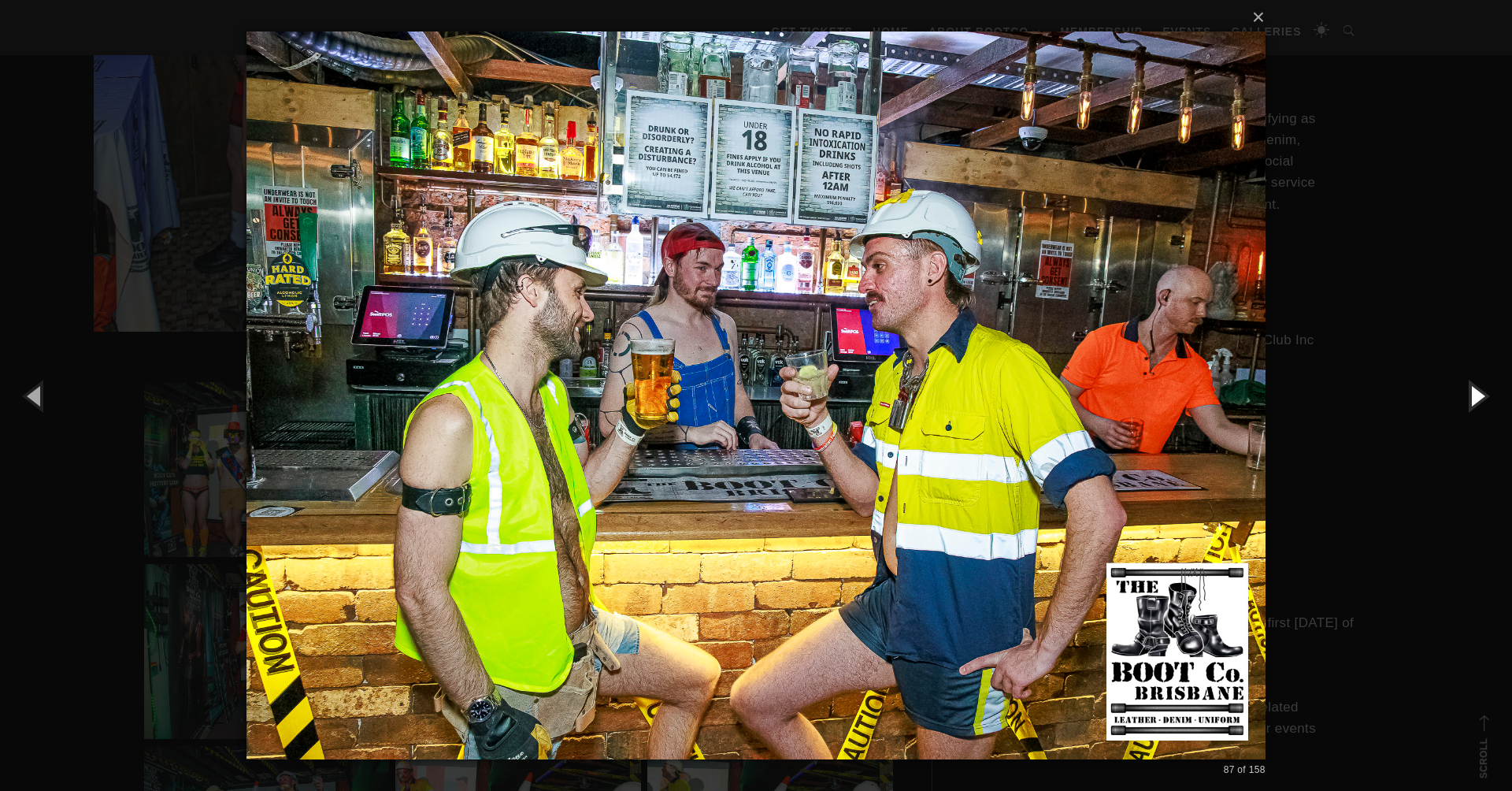
click at [1476, 393] on button "button" at bounding box center [1476, 396] width 71 height 87
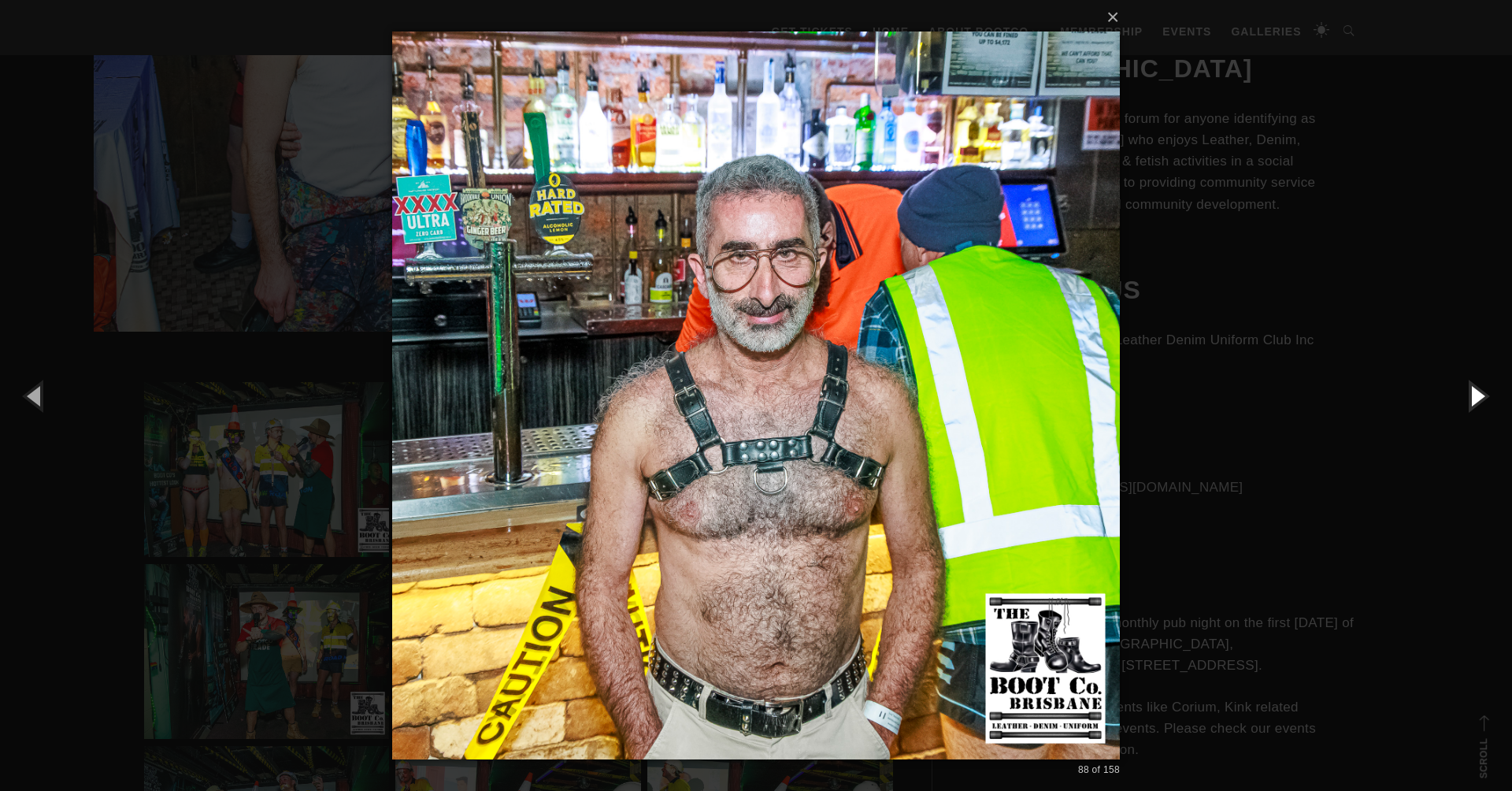
click at [1476, 393] on button "button" at bounding box center [1476, 396] width 71 height 87
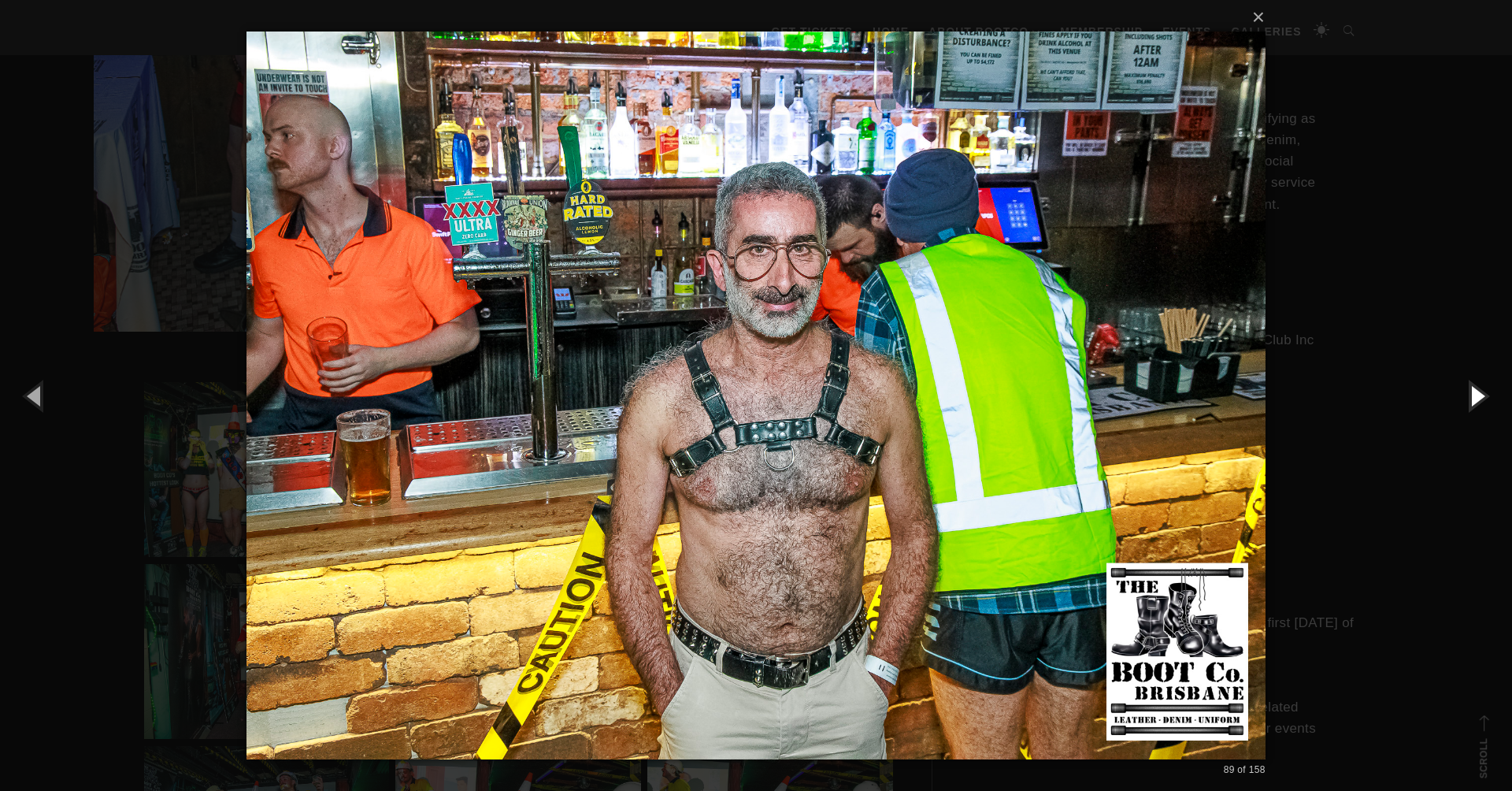
click at [1476, 393] on button "button" at bounding box center [1476, 396] width 71 height 87
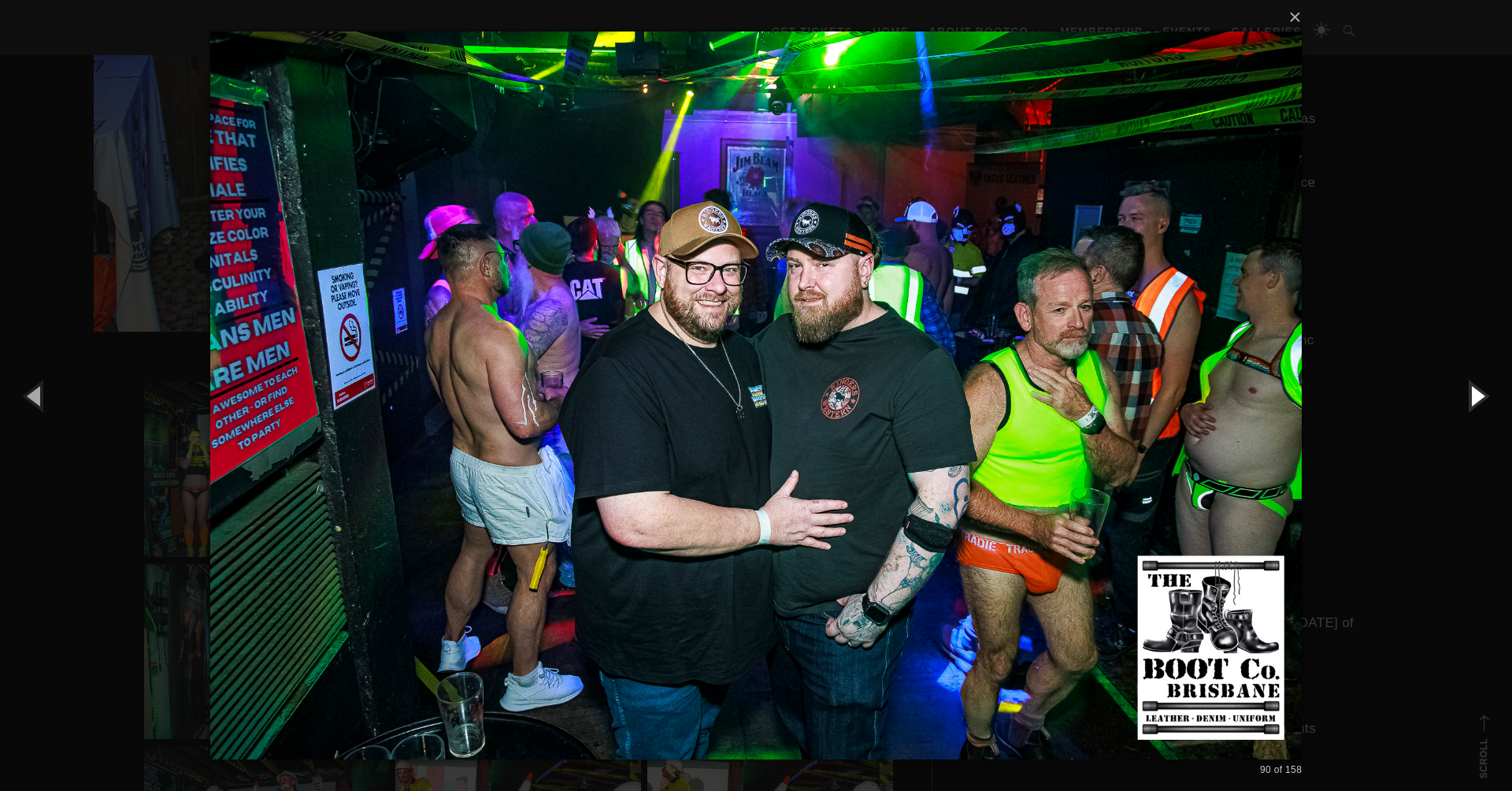
click at [1476, 393] on button "button" at bounding box center [1476, 396] width 71 height 87
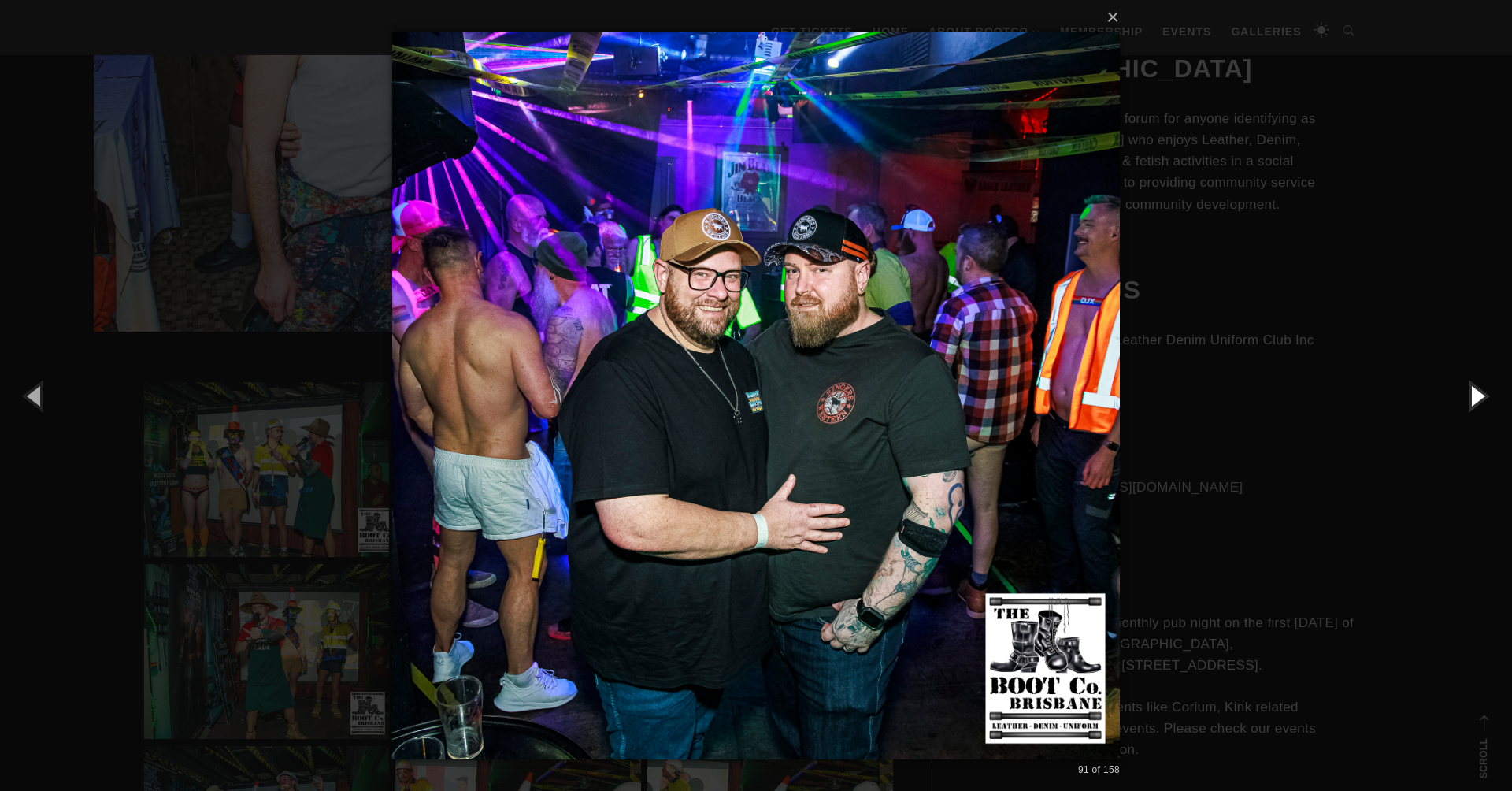
click at [1476, 393] on button "button" at bounding box center [1476, 396] width 71 height 87
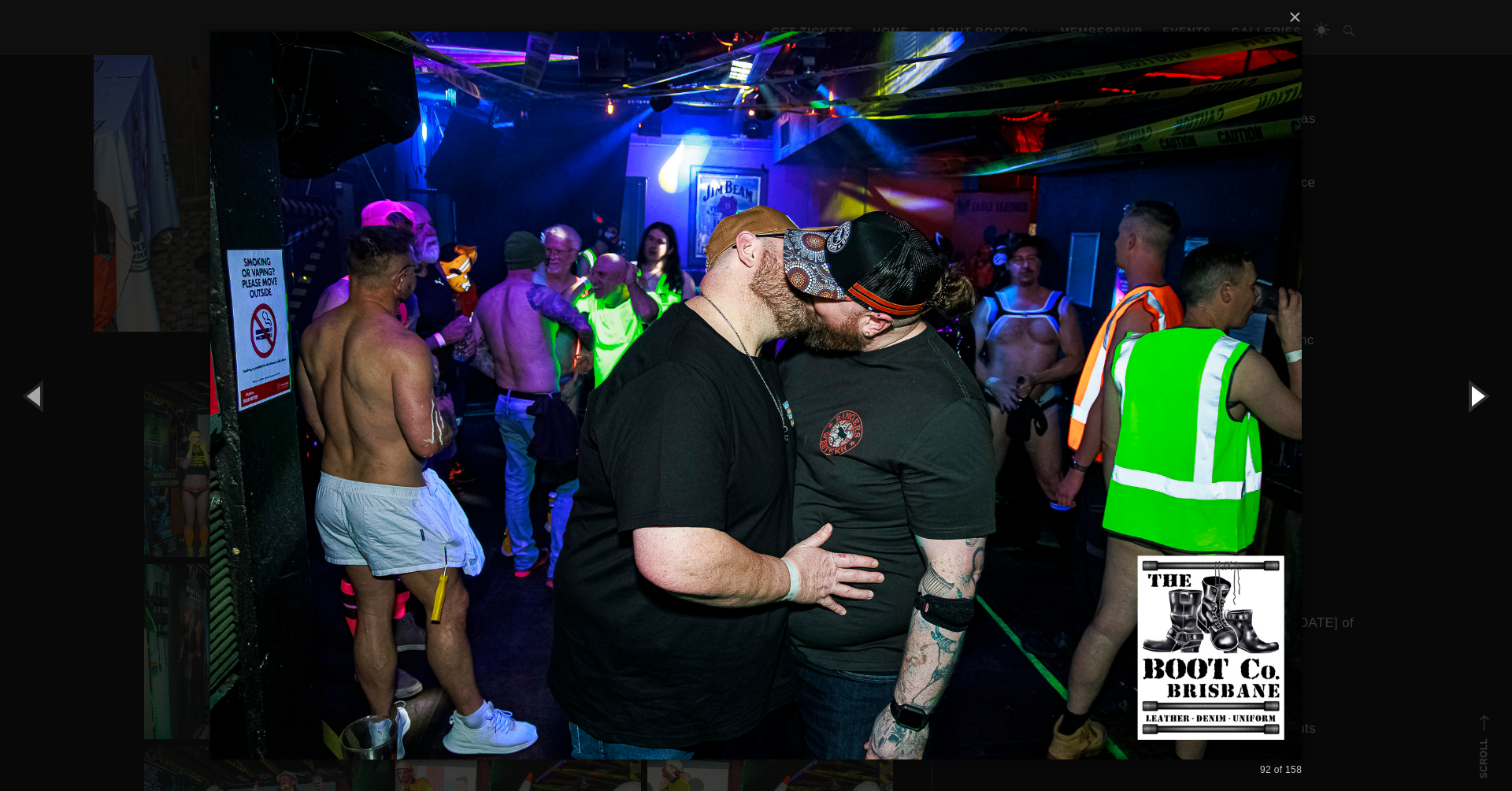
click at [1476, 393] on button "button" at bounding box center [1476, 396] width 71 height 87
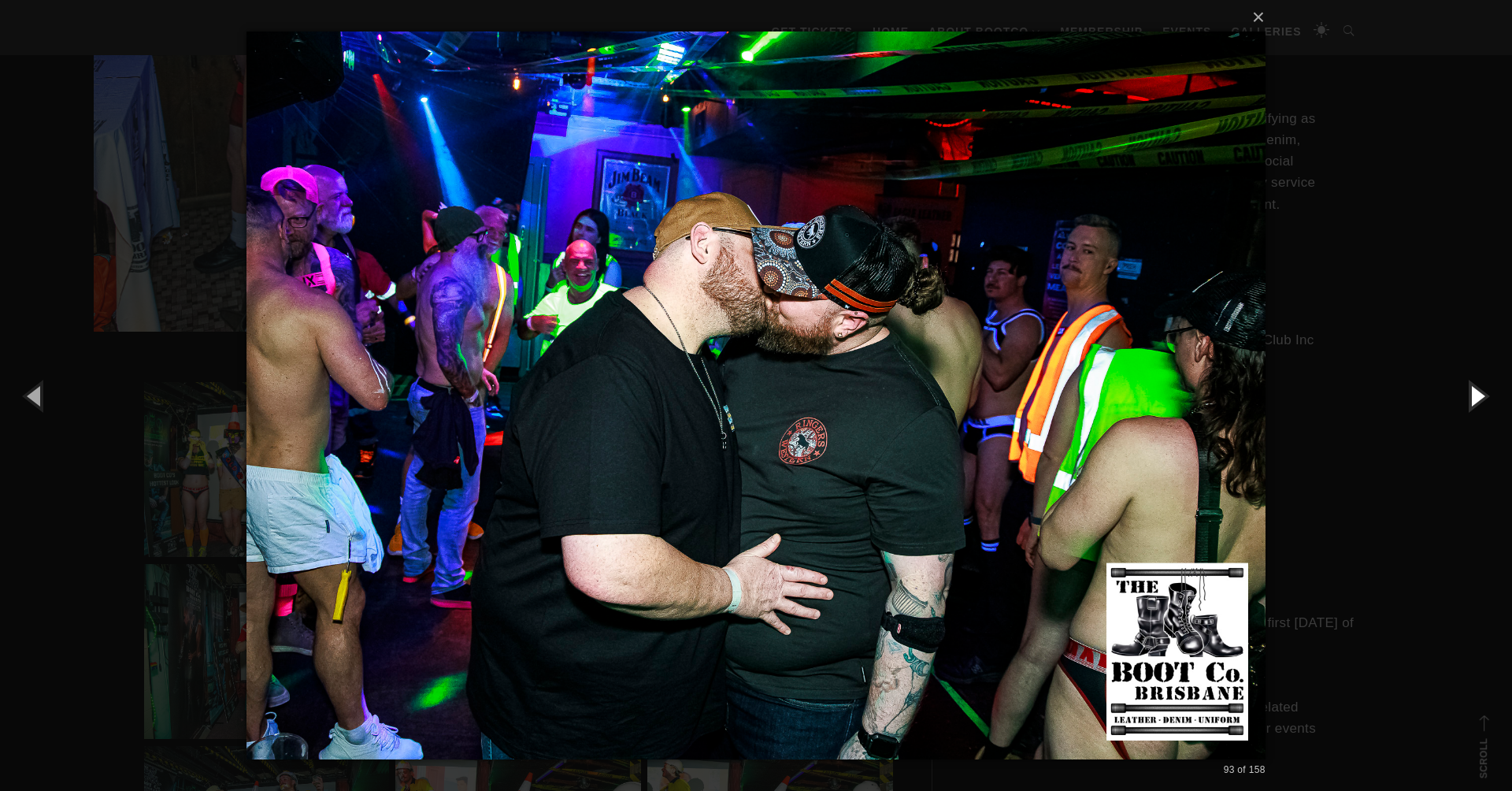
click at [1476, 393] on button "button" at bounding box center [1476, 396] width 71 height 87
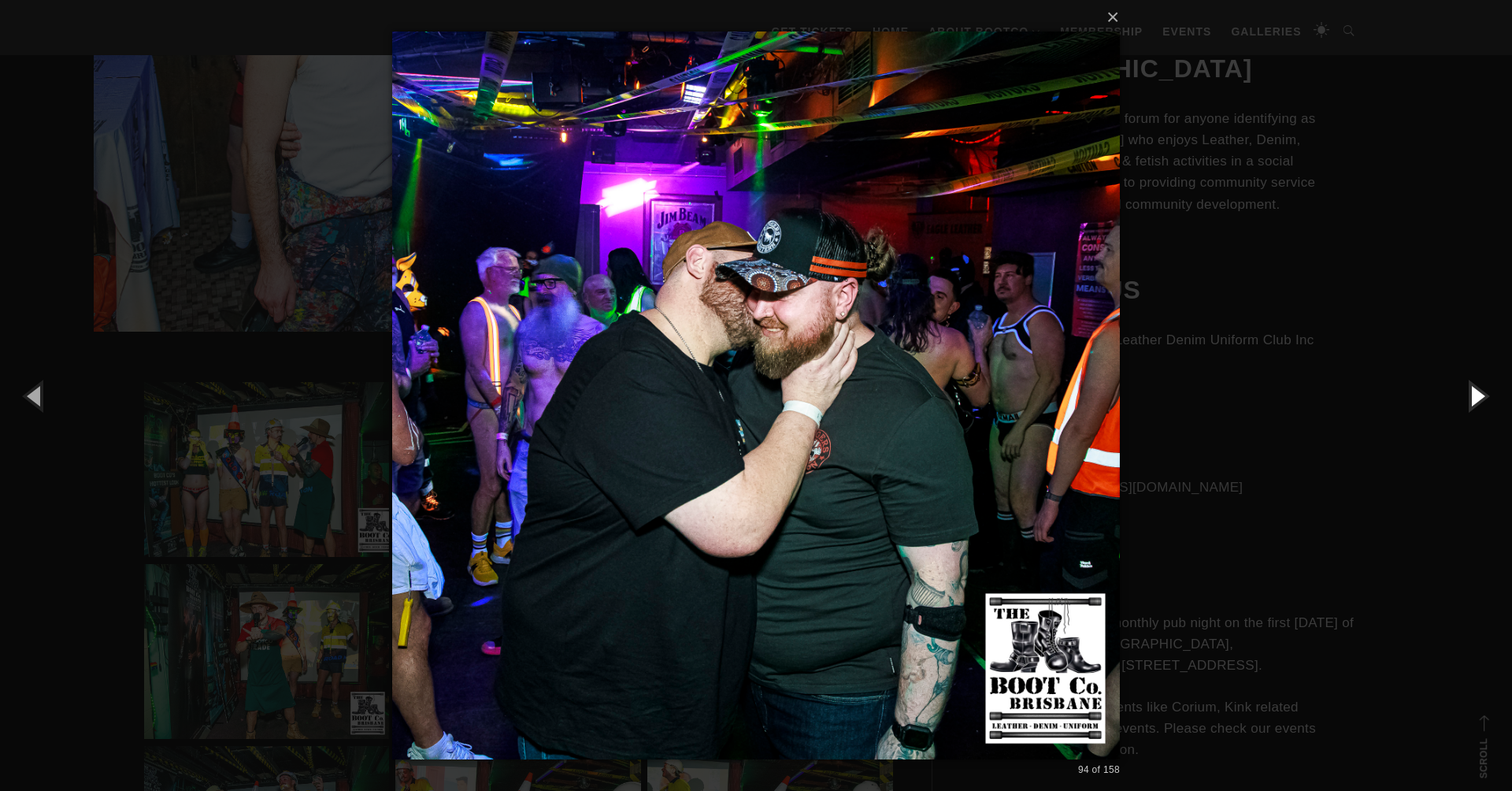
click at [1476, 393] on button "button" at bounding box center [1476, 396] width 71 height 87
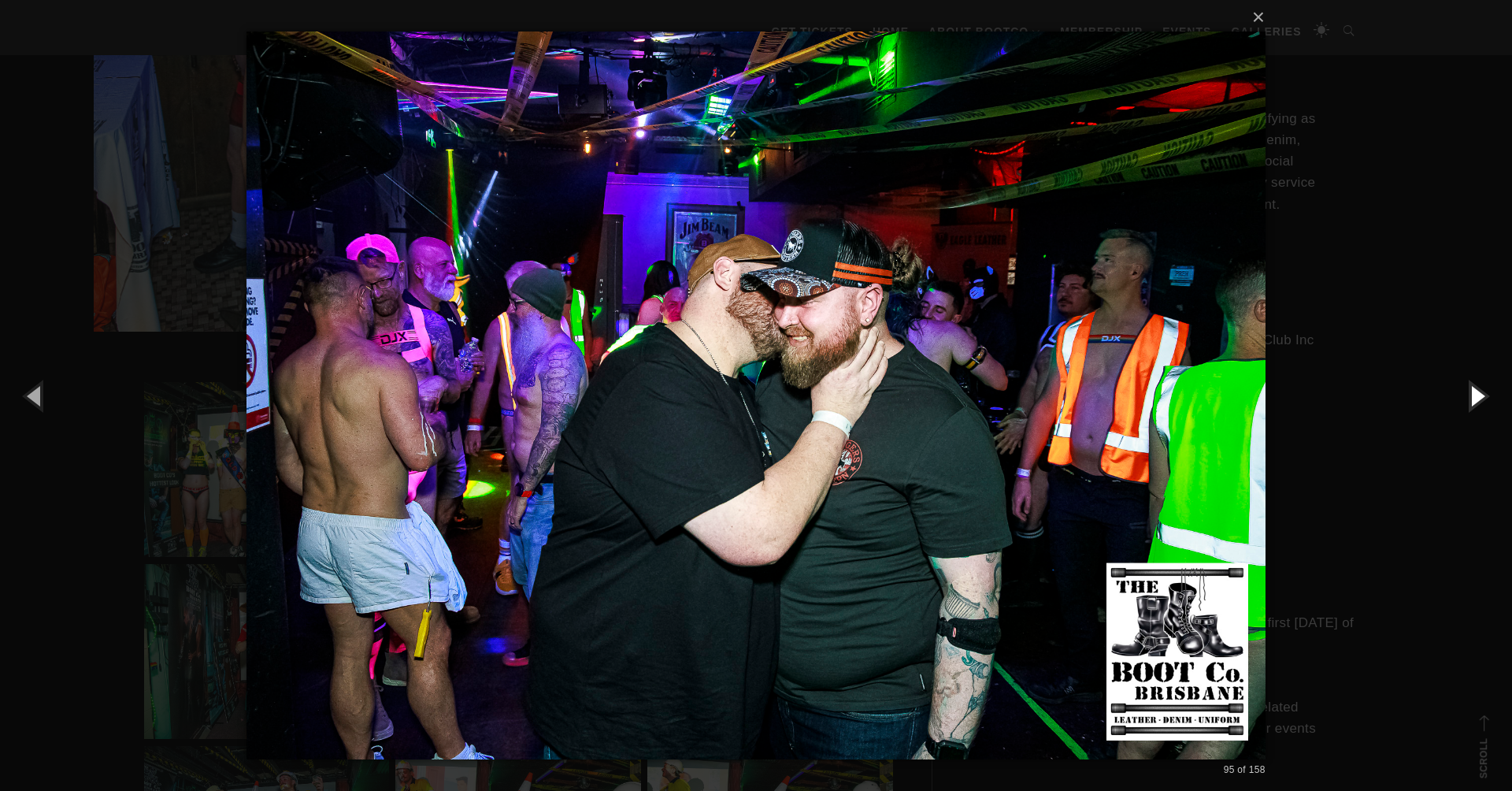
click at [1476, 393] on button "button" at bounding box center [1476, 396] width 71 height 87
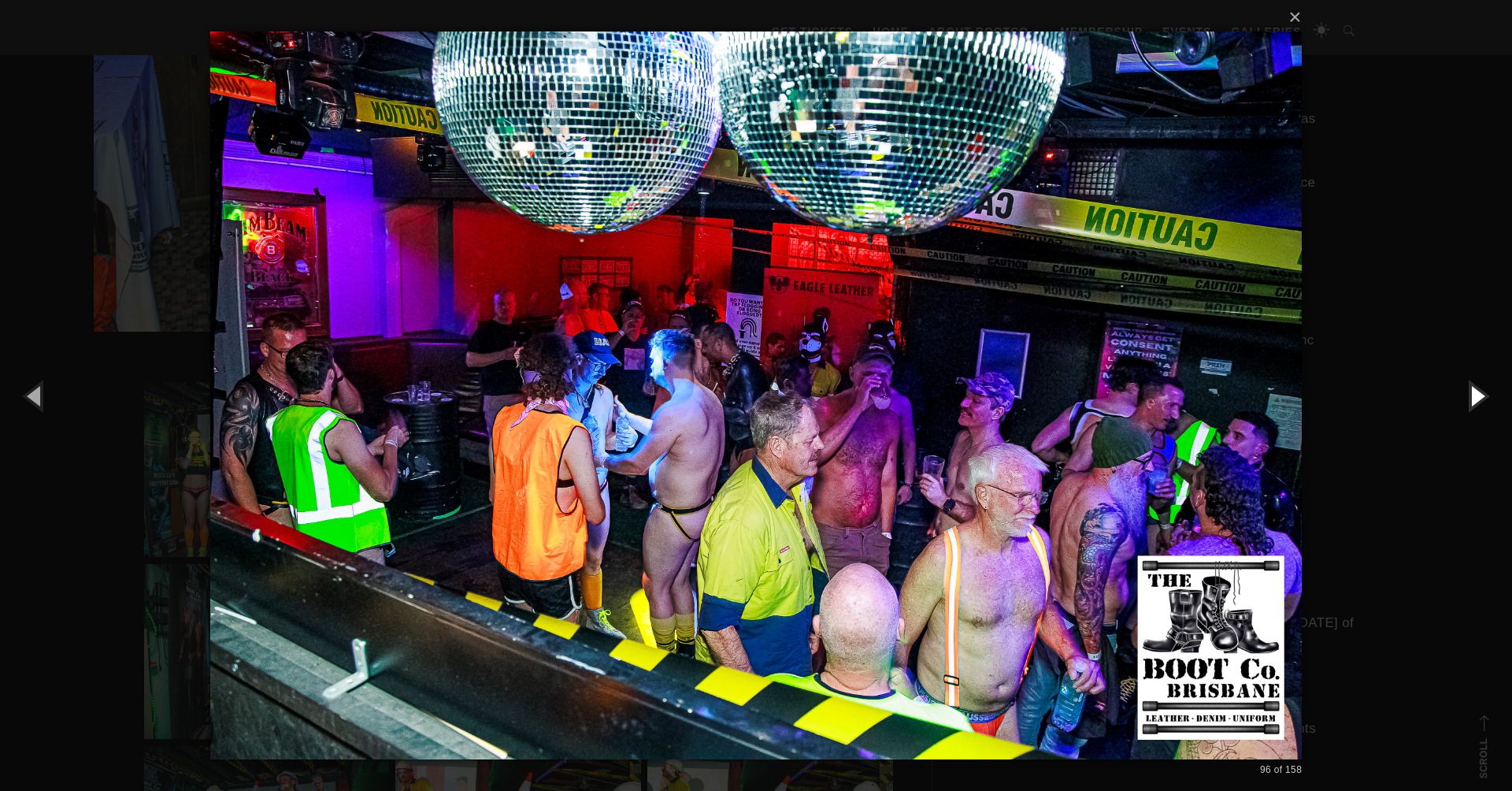
click at [1476, 393] on button "button" at bounding box center [1476, 396] width 71 height 87
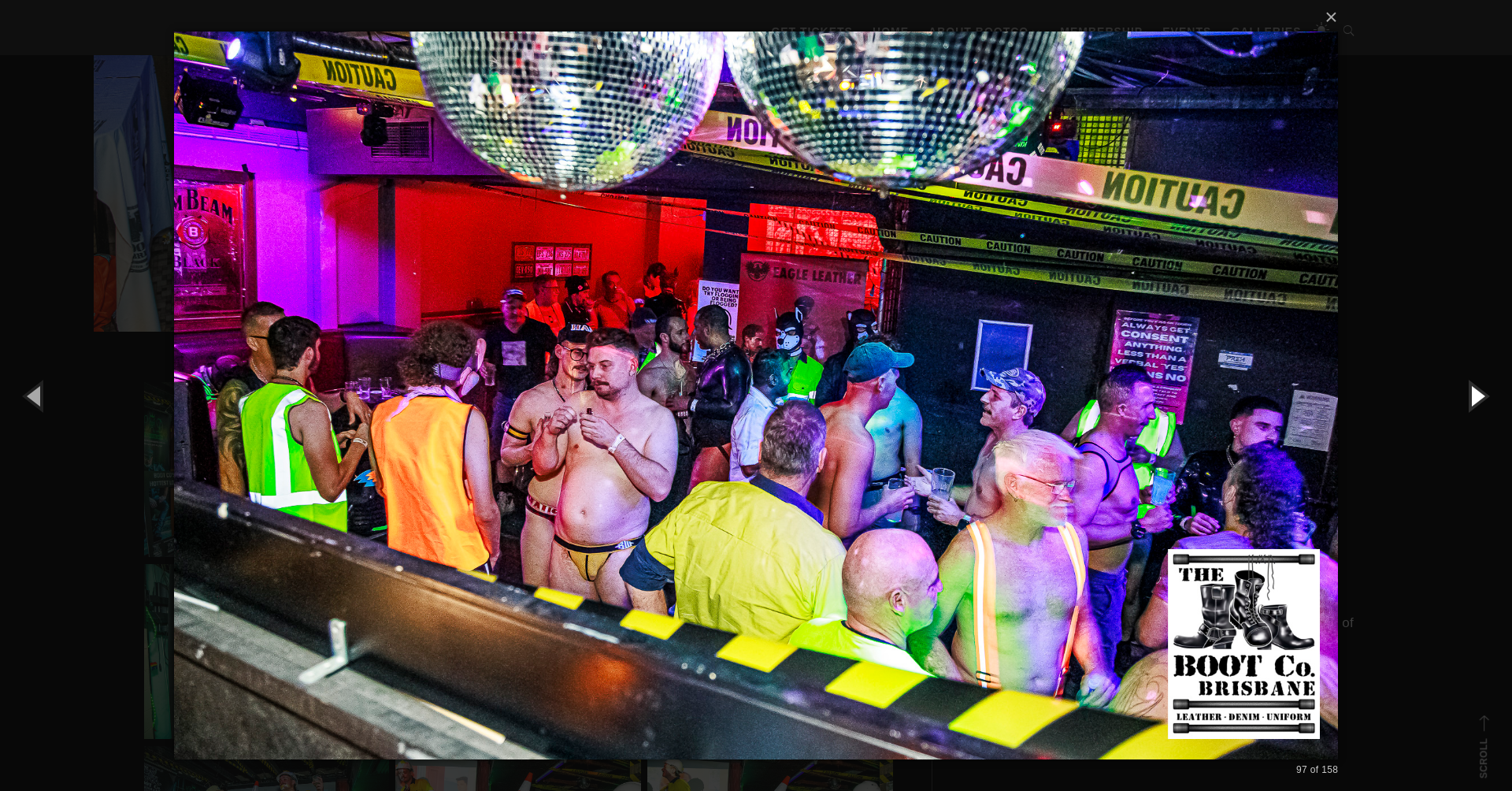
click at [1476, 393] on button "button" at bounding box center [1476, 396] width 71 height 87
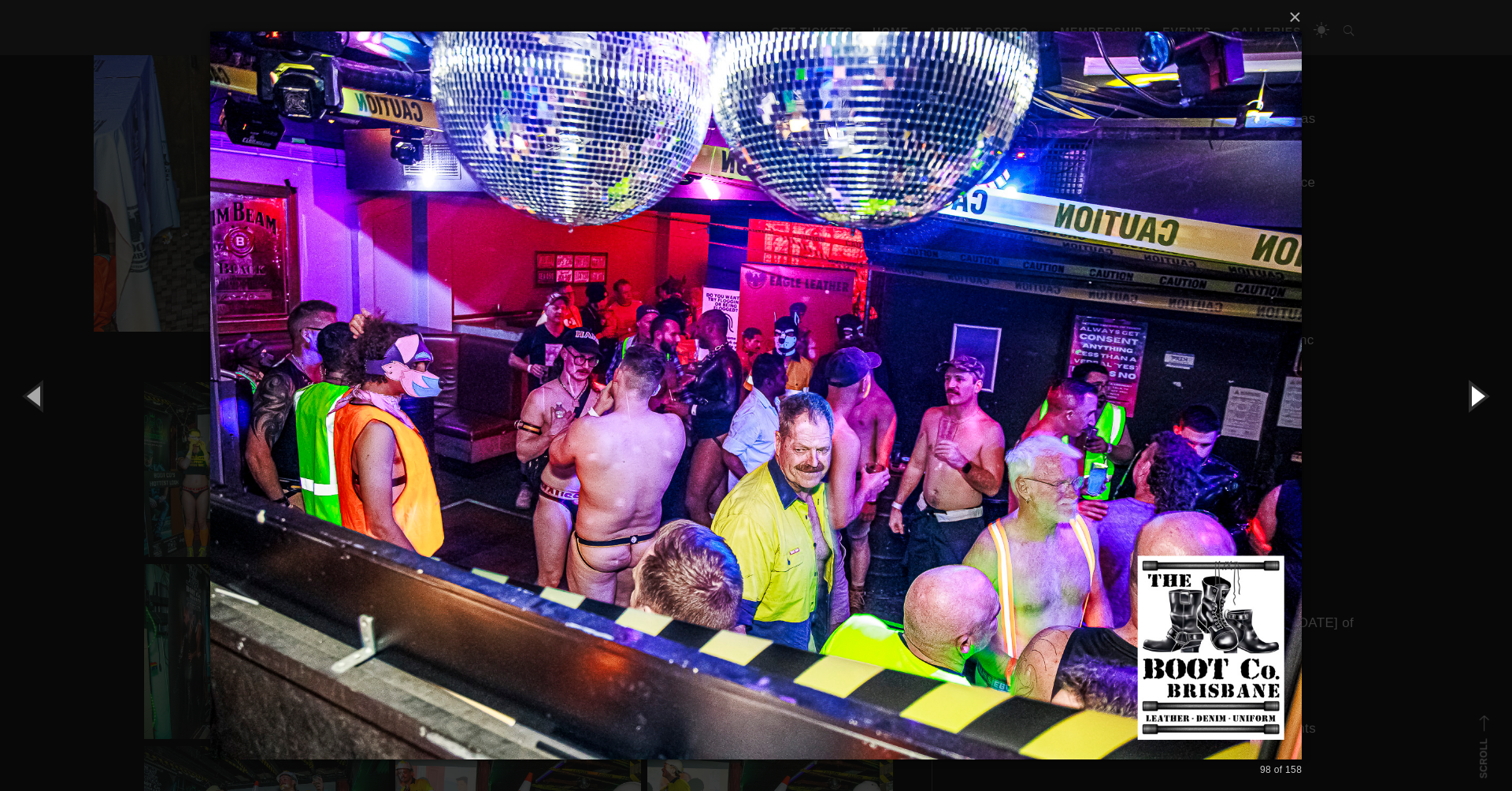
click at [1476, 393] on button "button" at bounding box center [1476, 396] width 71 height 87
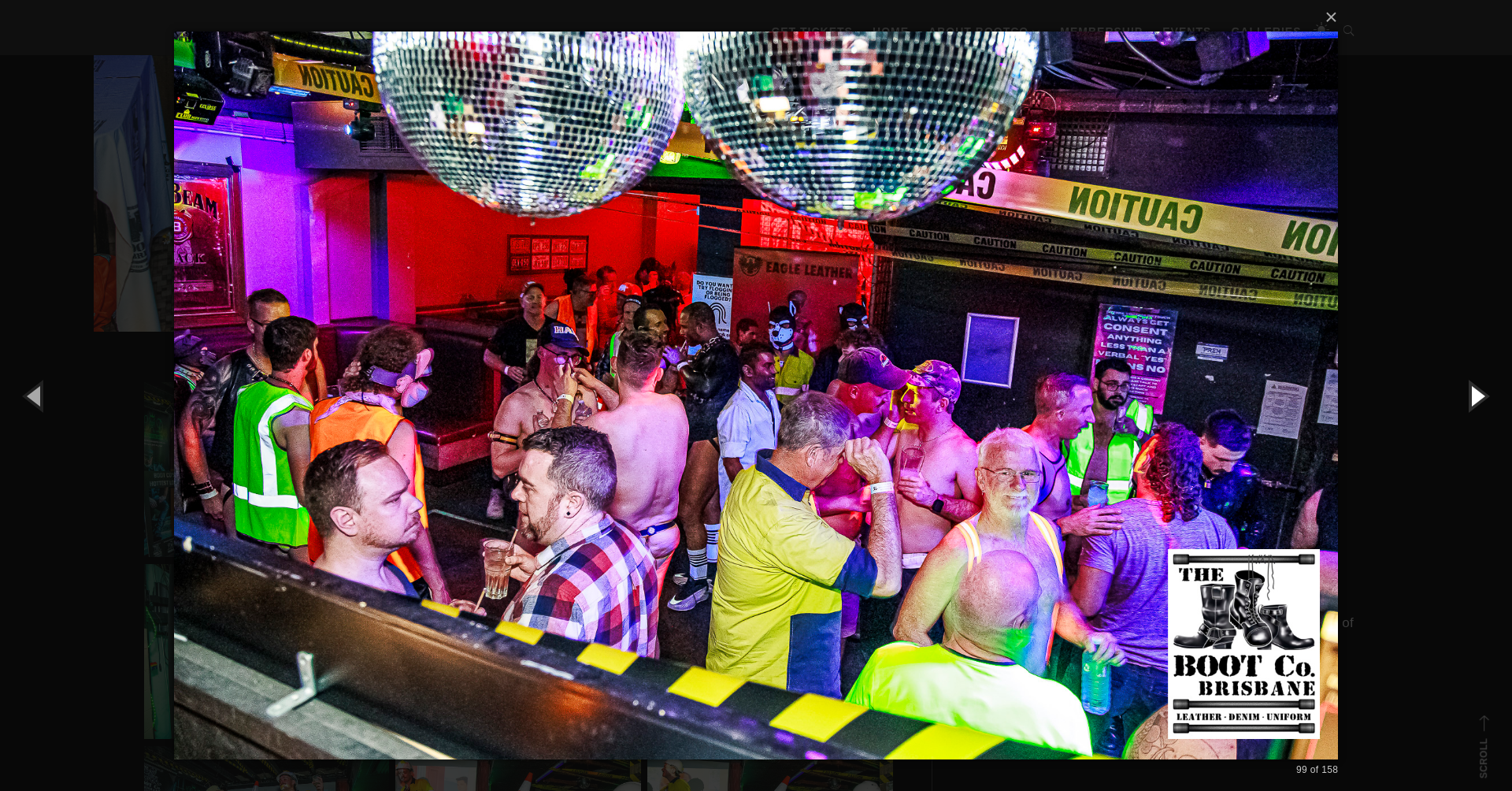
click at [1476, 393] on button "button" at bounding box center [1476, 396] width 71 height 87
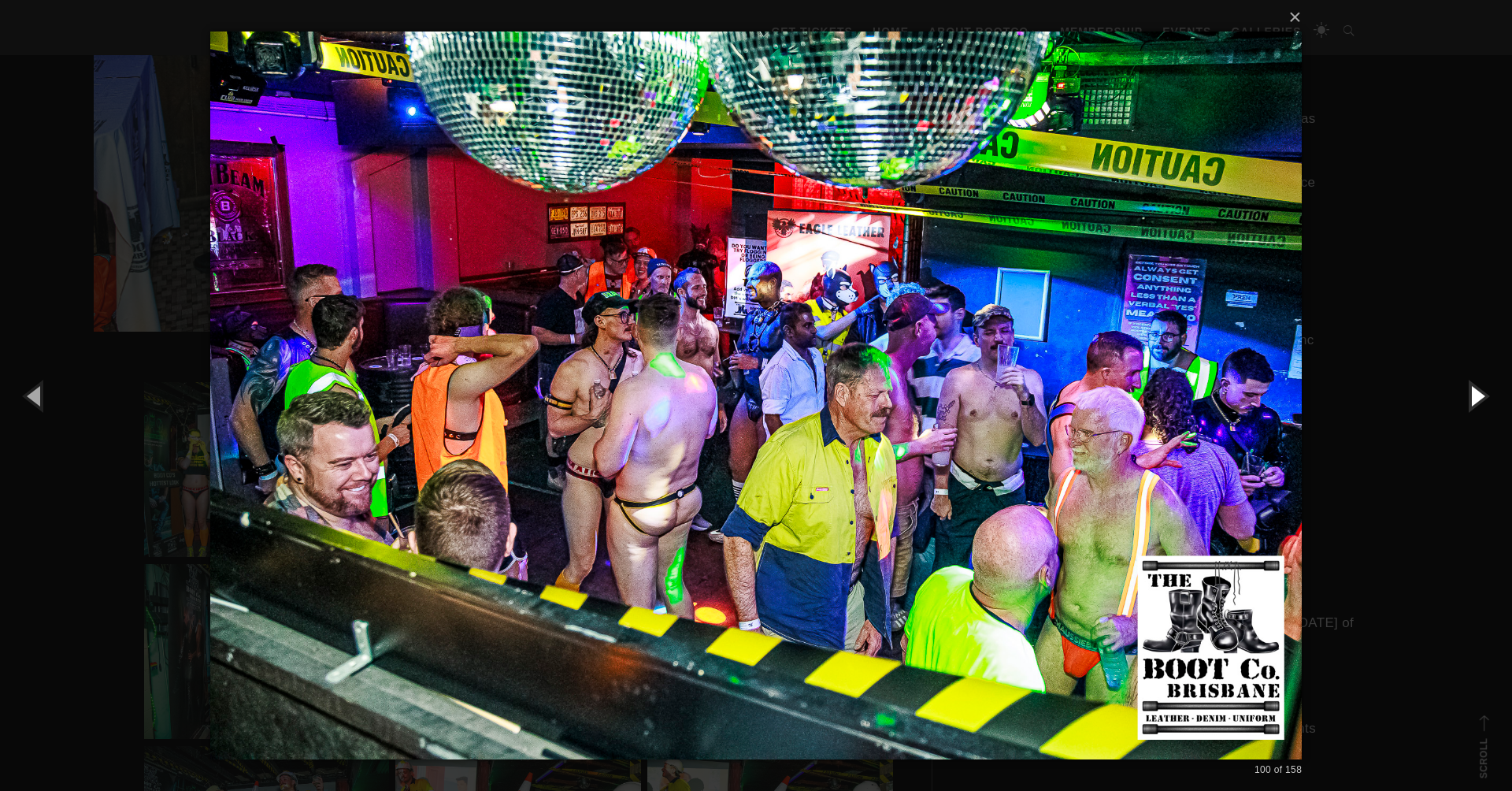
click at [1476, 393] on button "button" at bounding box center [1476, 396] width 71 height 87
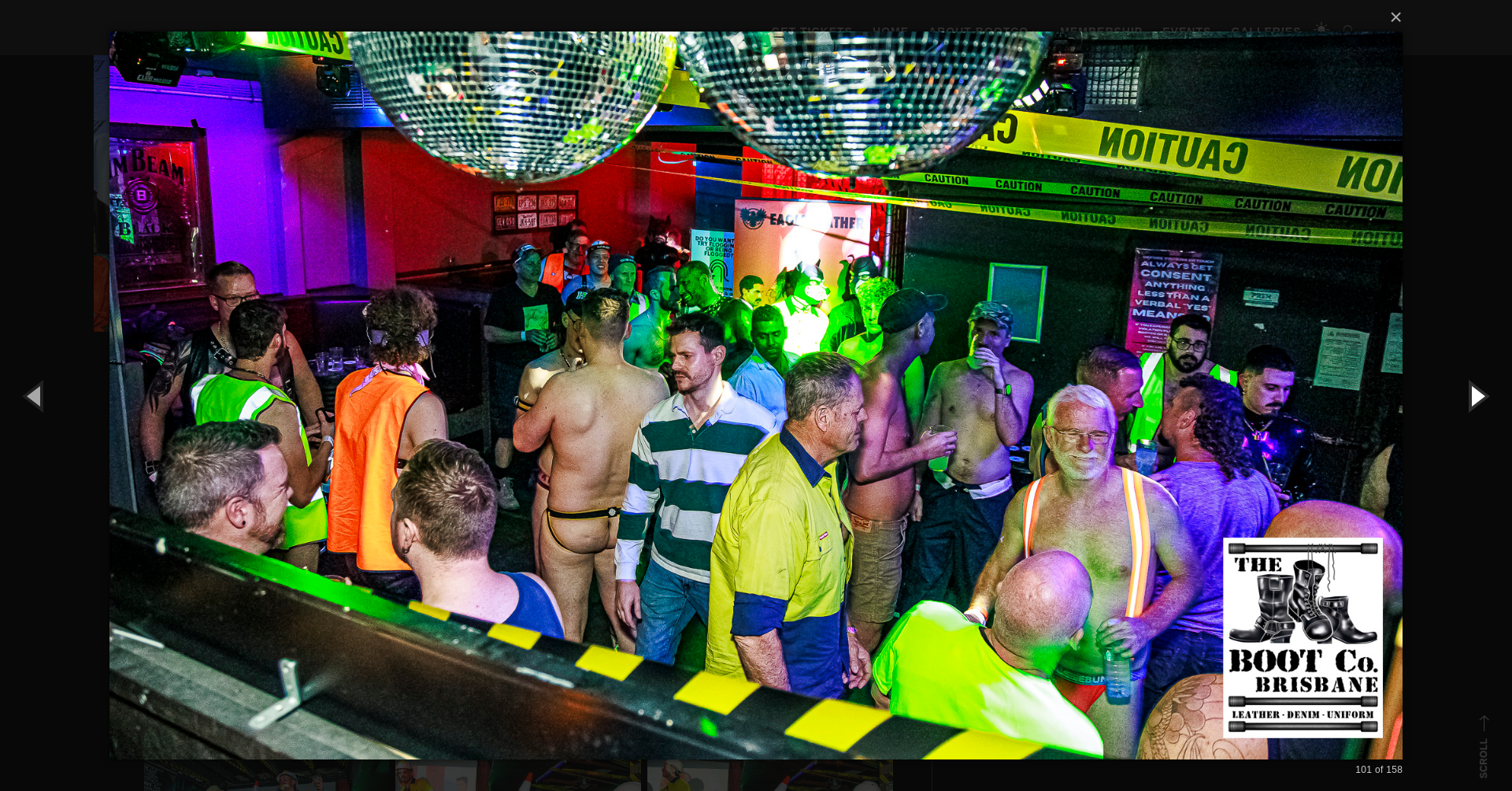
click at [1476, 393] on button "button" at bounding box center [1476, 396] width 71 height 87
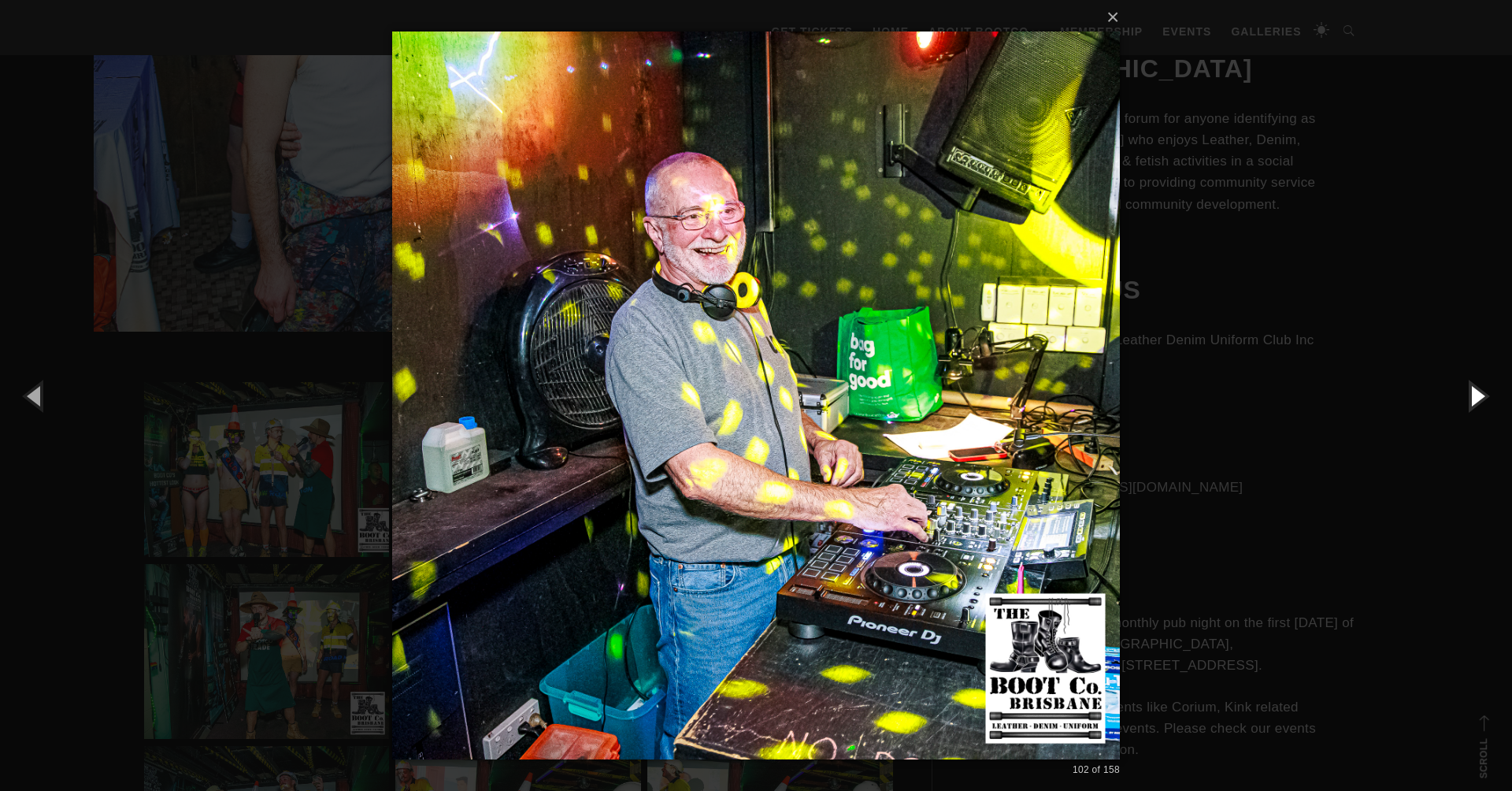
click at [1476, 393] on button "button" at bounding box center [1476, 396] width 71 height 87
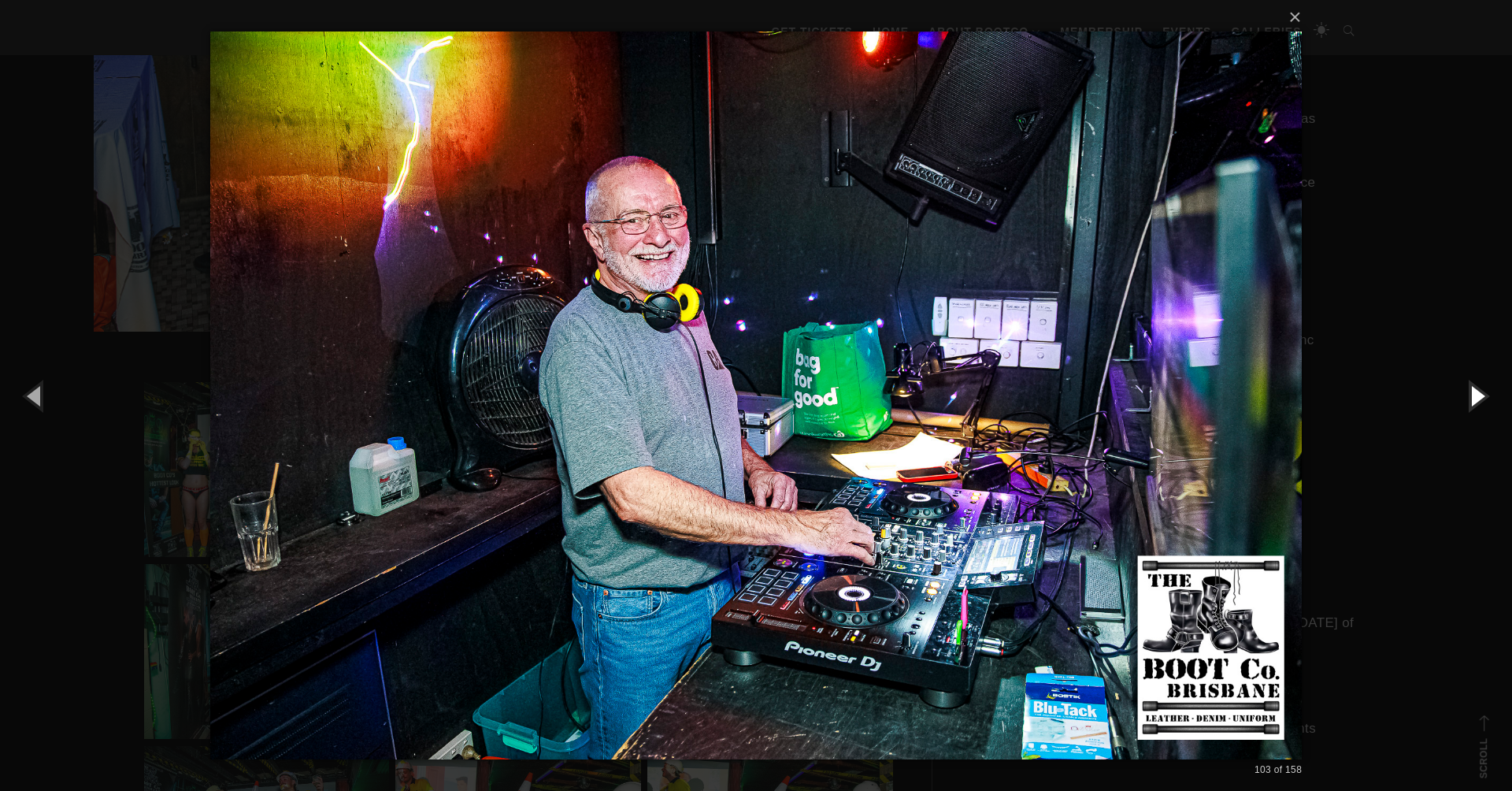
click at [1476, 393] on button "button" at bounding box center [1476, 396] width 71 height 87
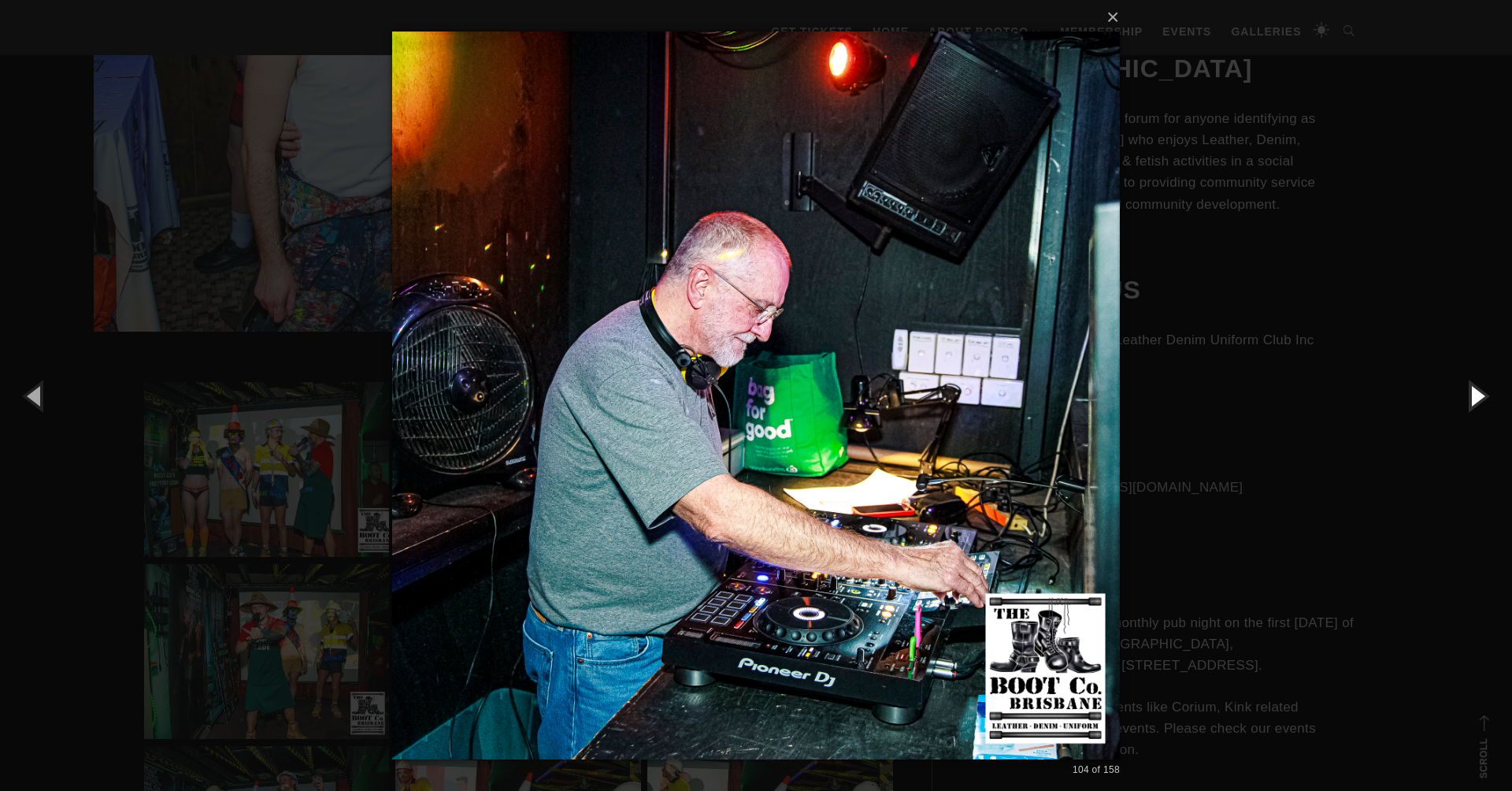
click at [1476, 393] on button "button" at bounding box center [1476, 396] width 71 height 87
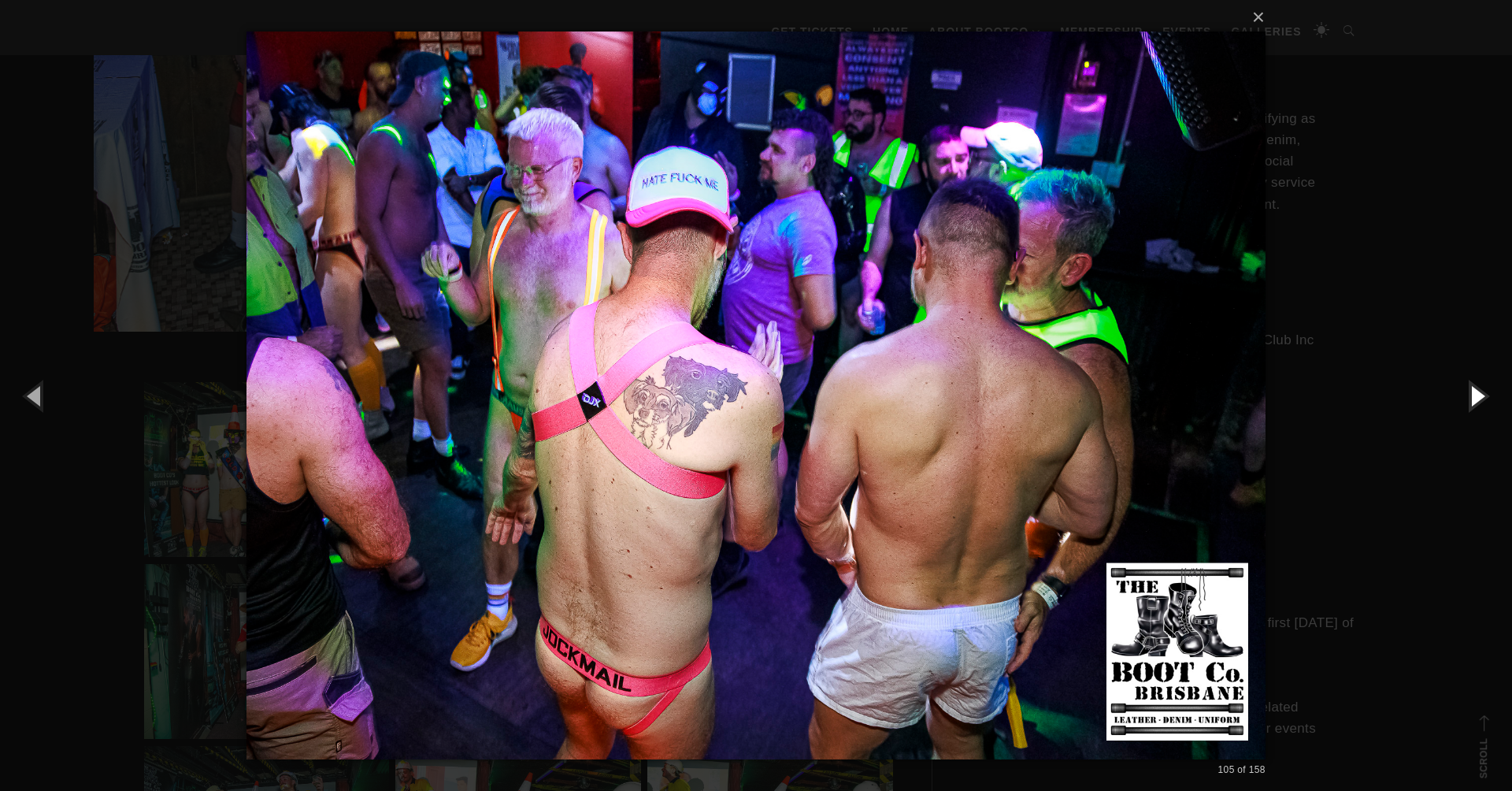
click at [1476, 393] on button "button" at bounding box center [1476, 396] width 71 height 87
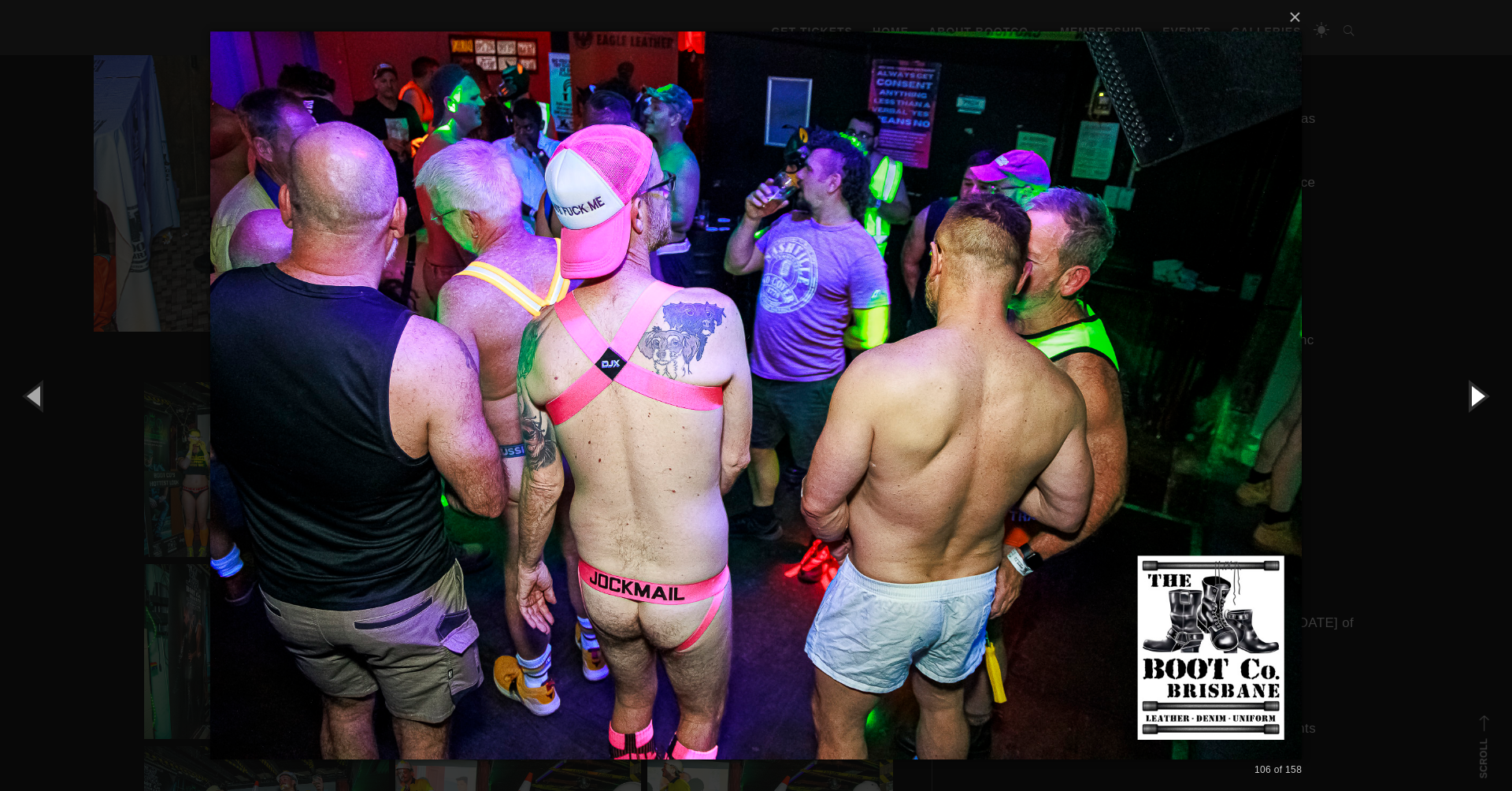
click at [1476, 393] on button "button" at bounding box center [1476, 396] width 71 height 87
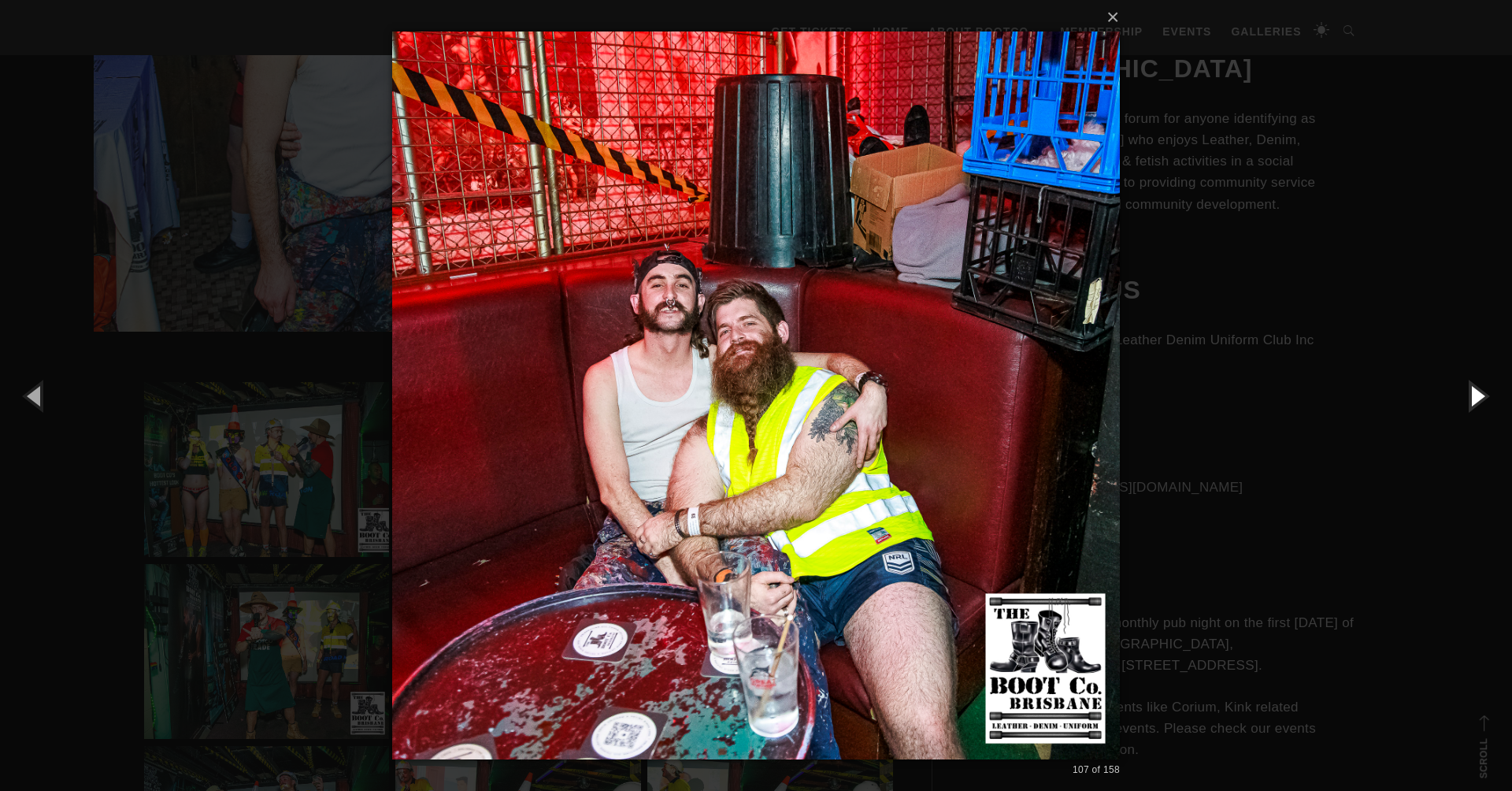
click at [1476, 393] on button "button" at bounding box center [1476, 396] width 71 height 87
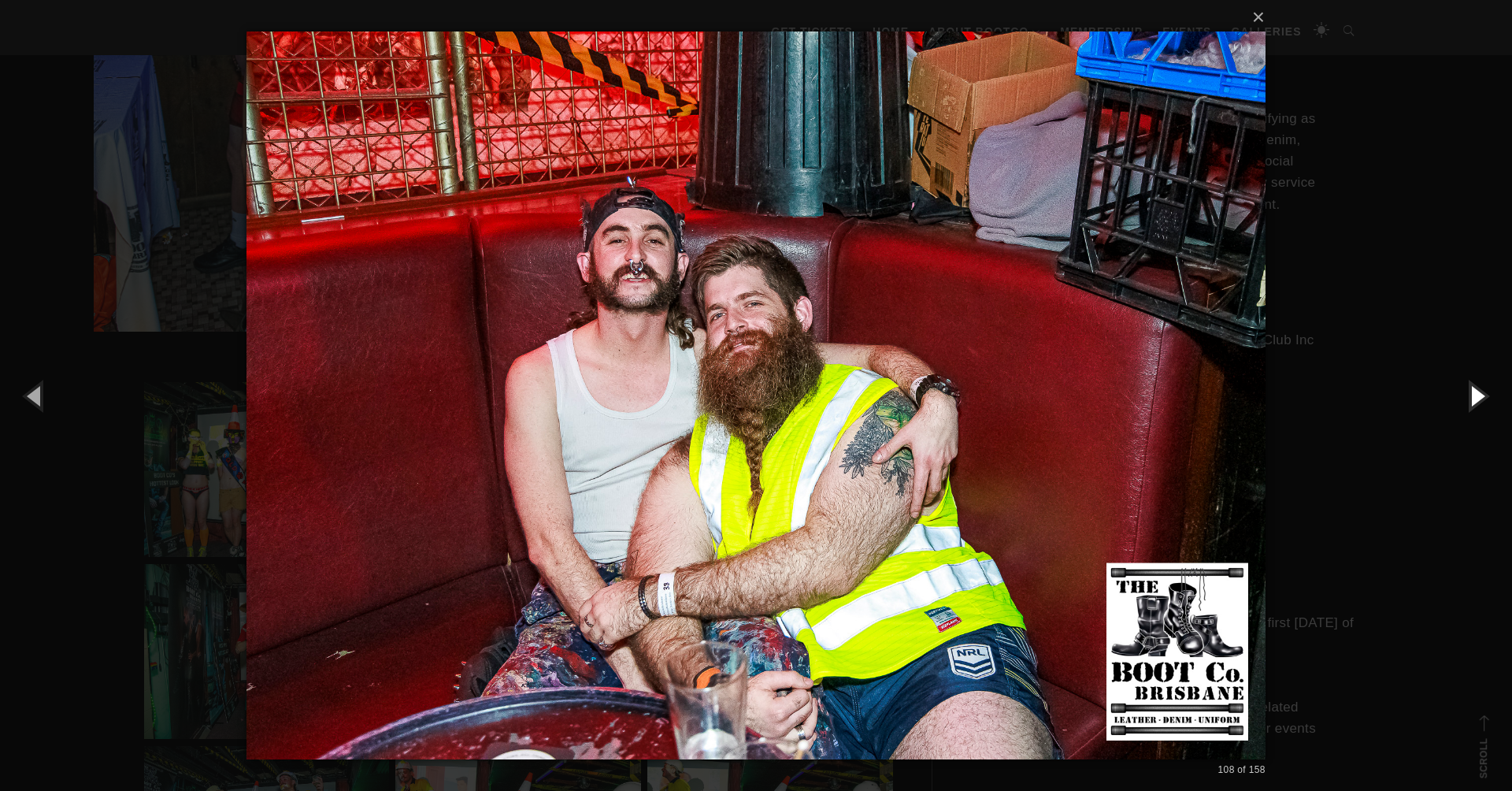
click at [1476, 393] on button "button" at bounding box center [1476, 396] width 71 height 87
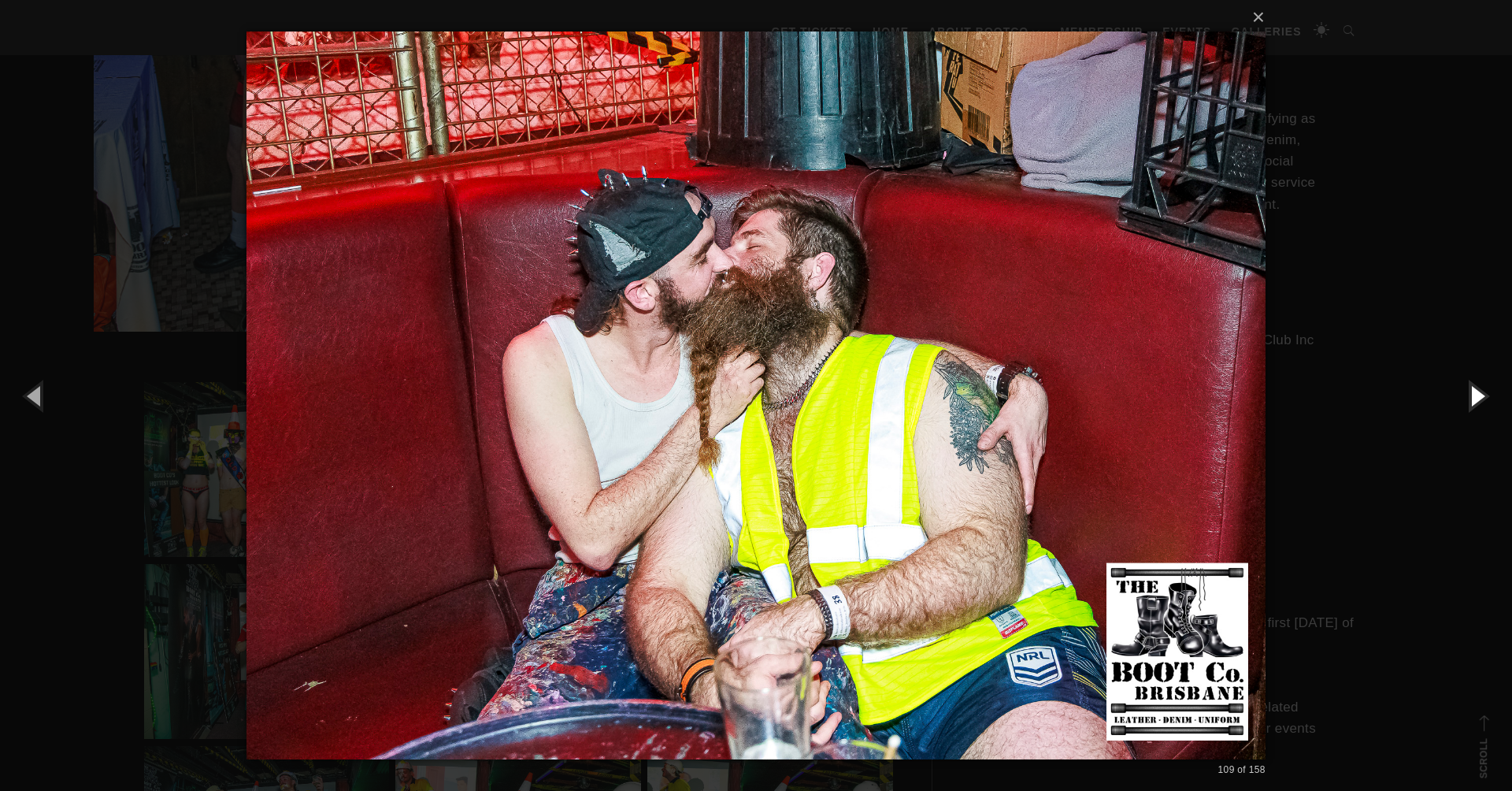
click at [1476, 393] on button "button" at bounding box center [1476, 396] width 71 height 87
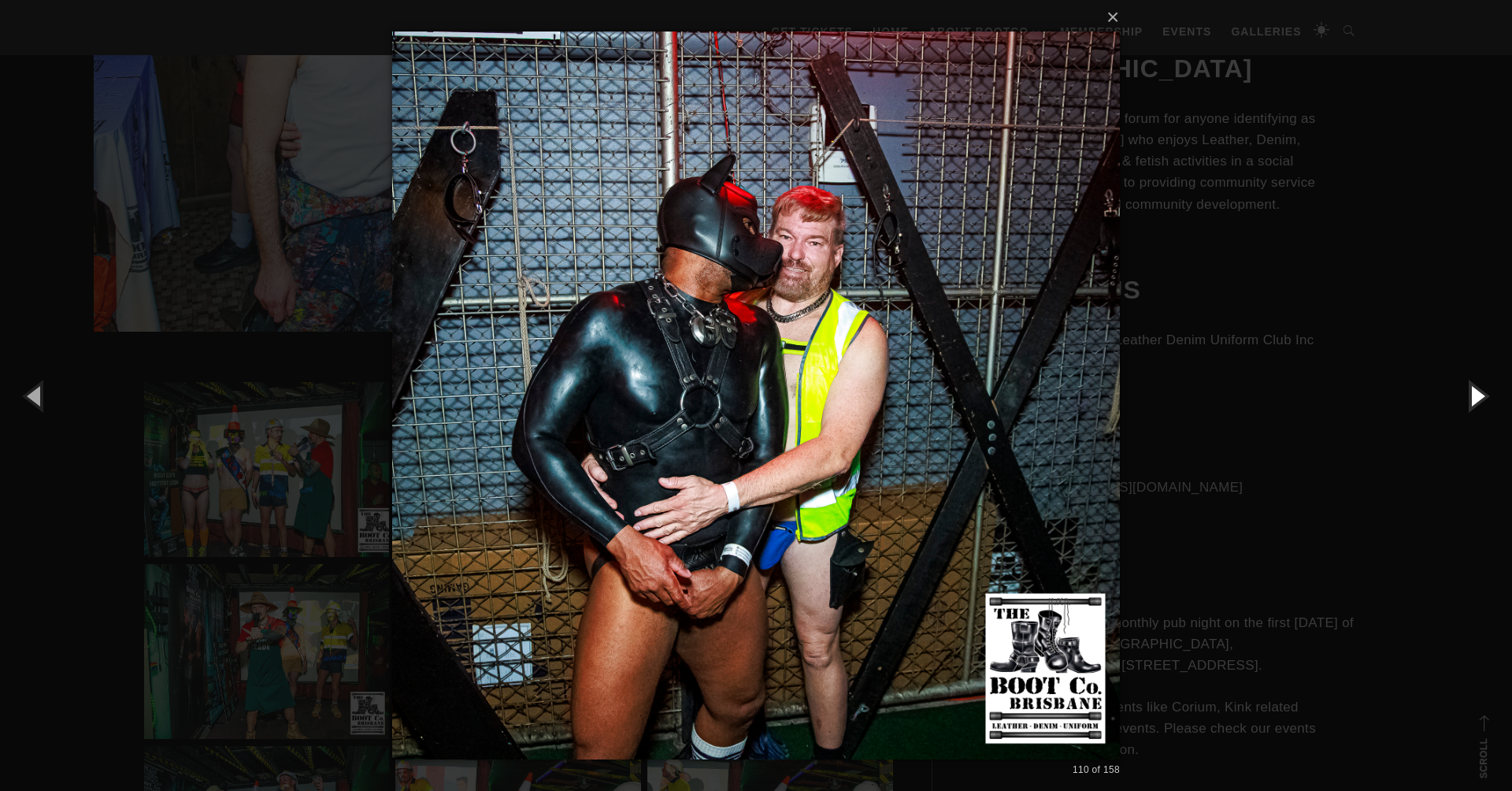
click at [1476, 393] on button "button" at bounding box center [1476, 396] width 71 height 87
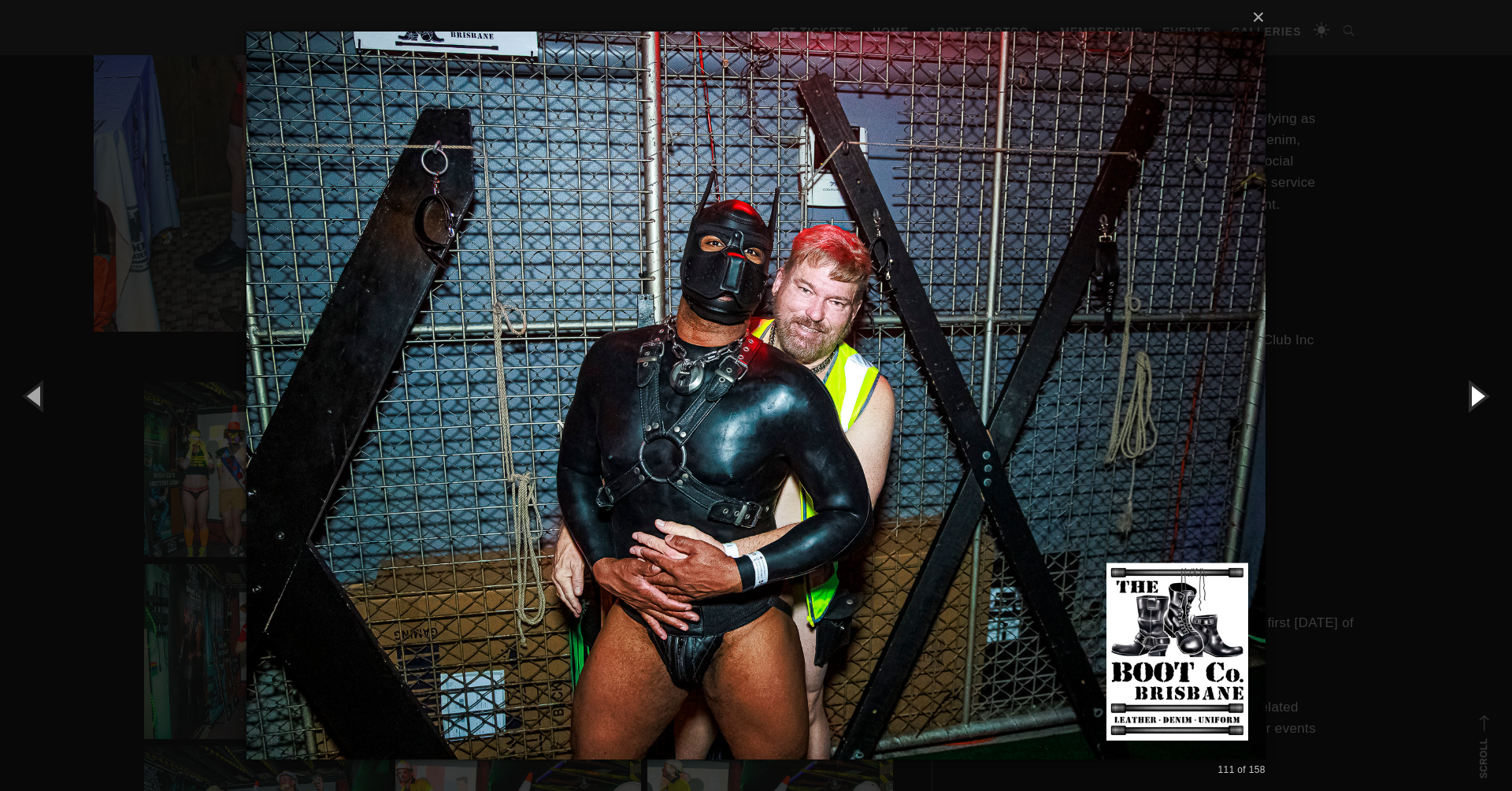
click at [1476, 393] on button "button" at bounding box center [1476, 396] width 71 height 87
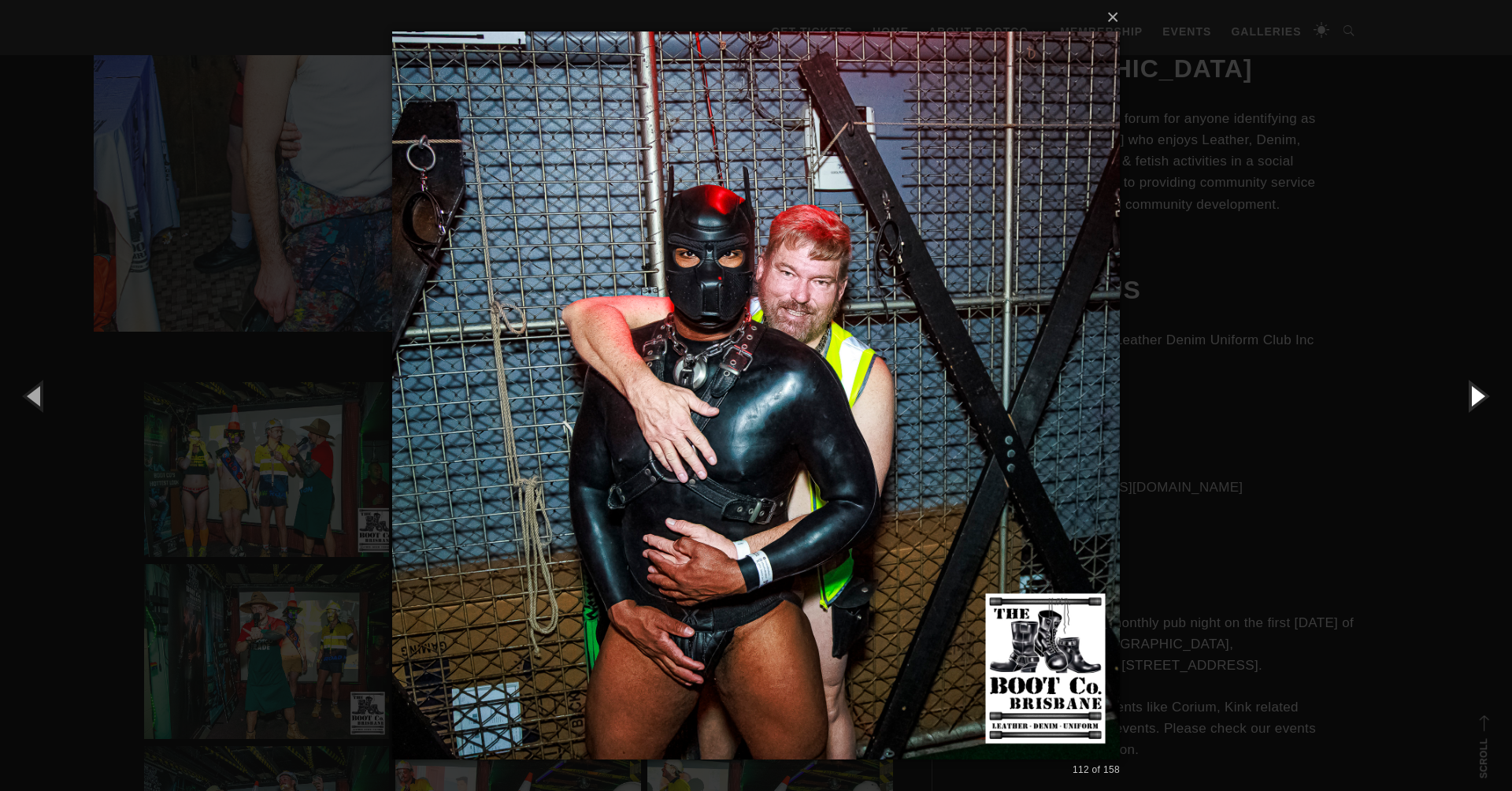
click at [1476, 393] on button "button" at bounding box center [1476, 396] width 71 height 87
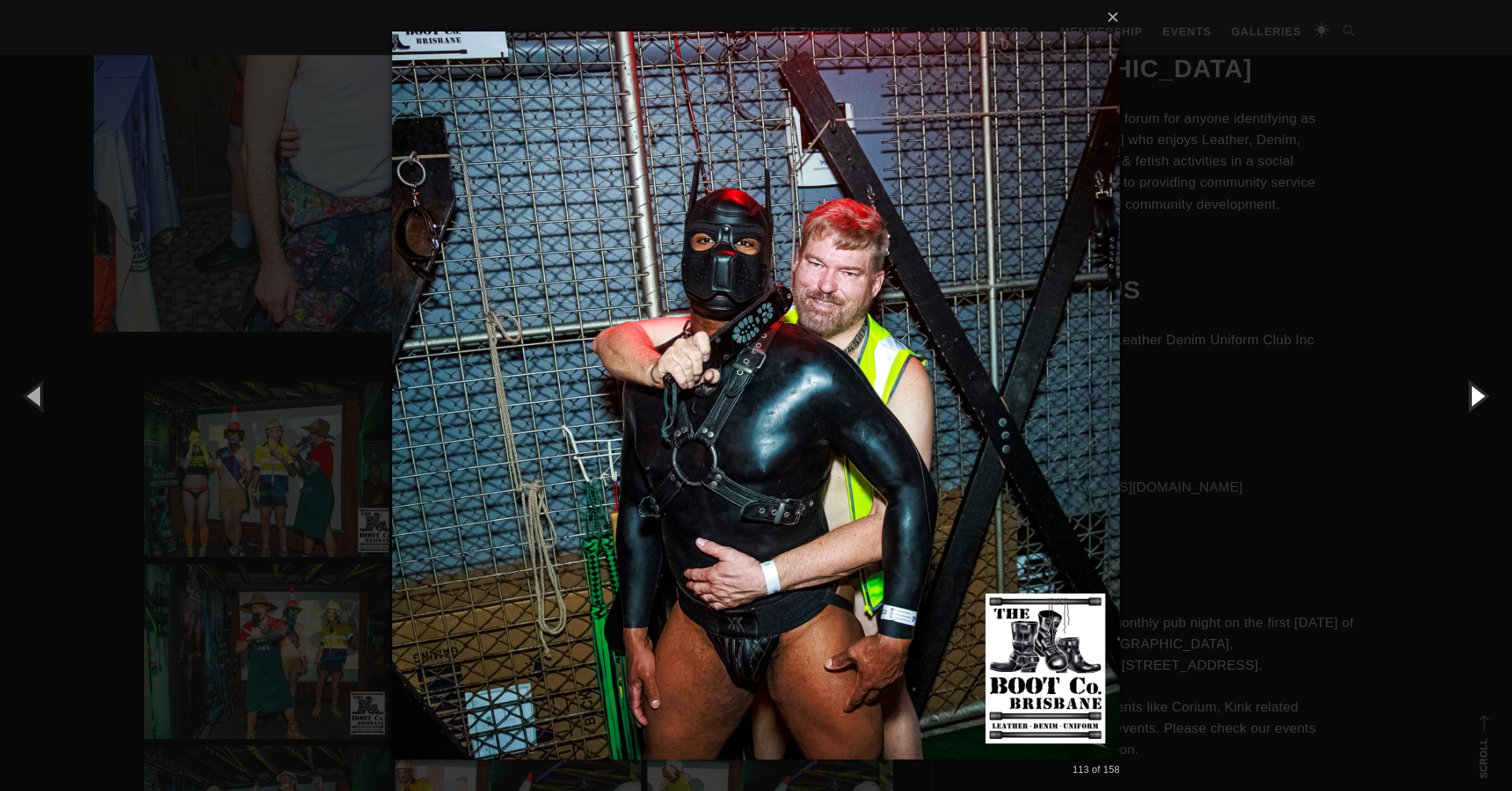
click at [1476, 393] on button "button" at bounding box center [1476, 396] width 71 height 87
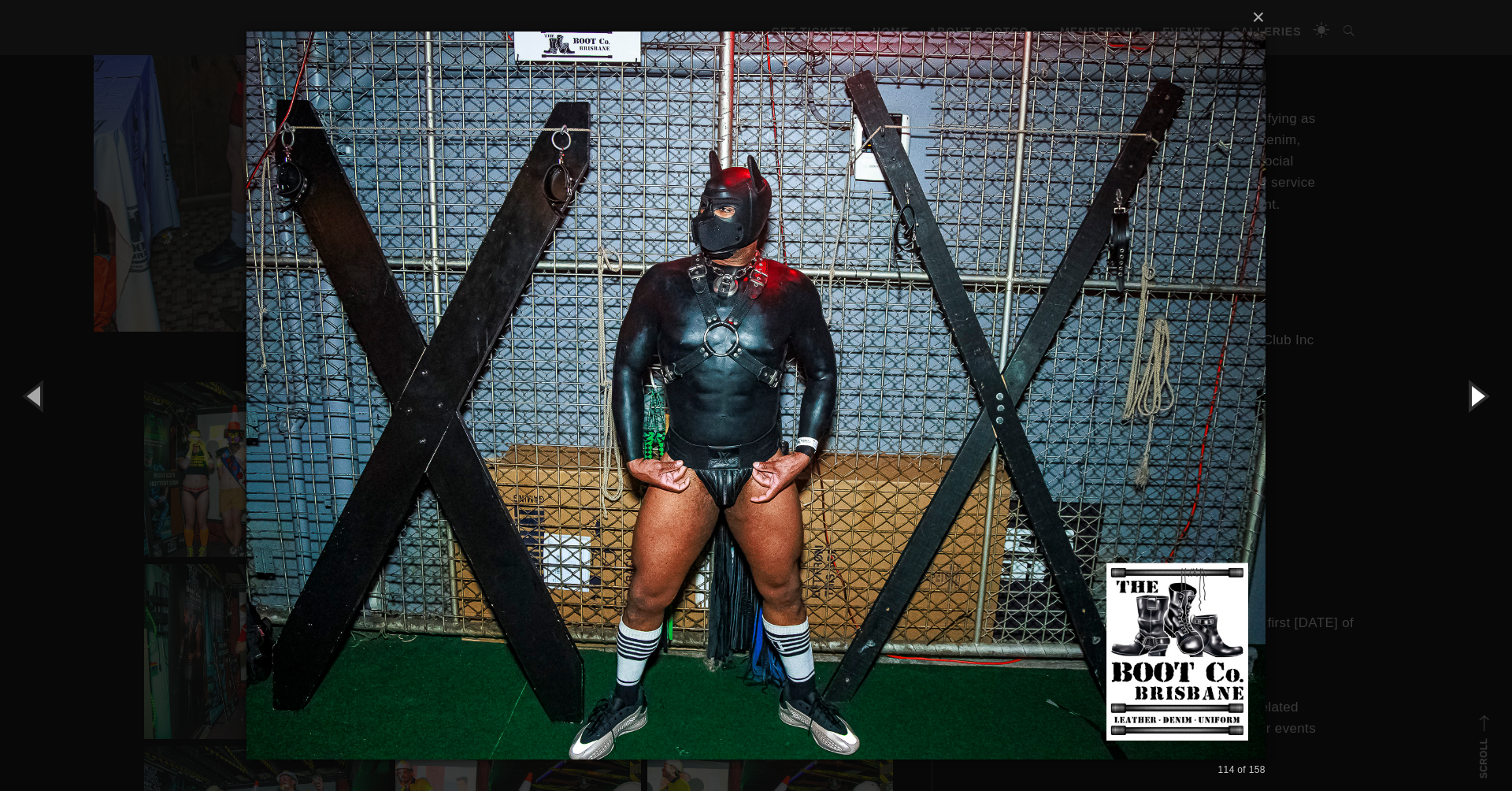
click at [1476, 393] on button "button" at bounding box center [1476, 396] width 71 height 87
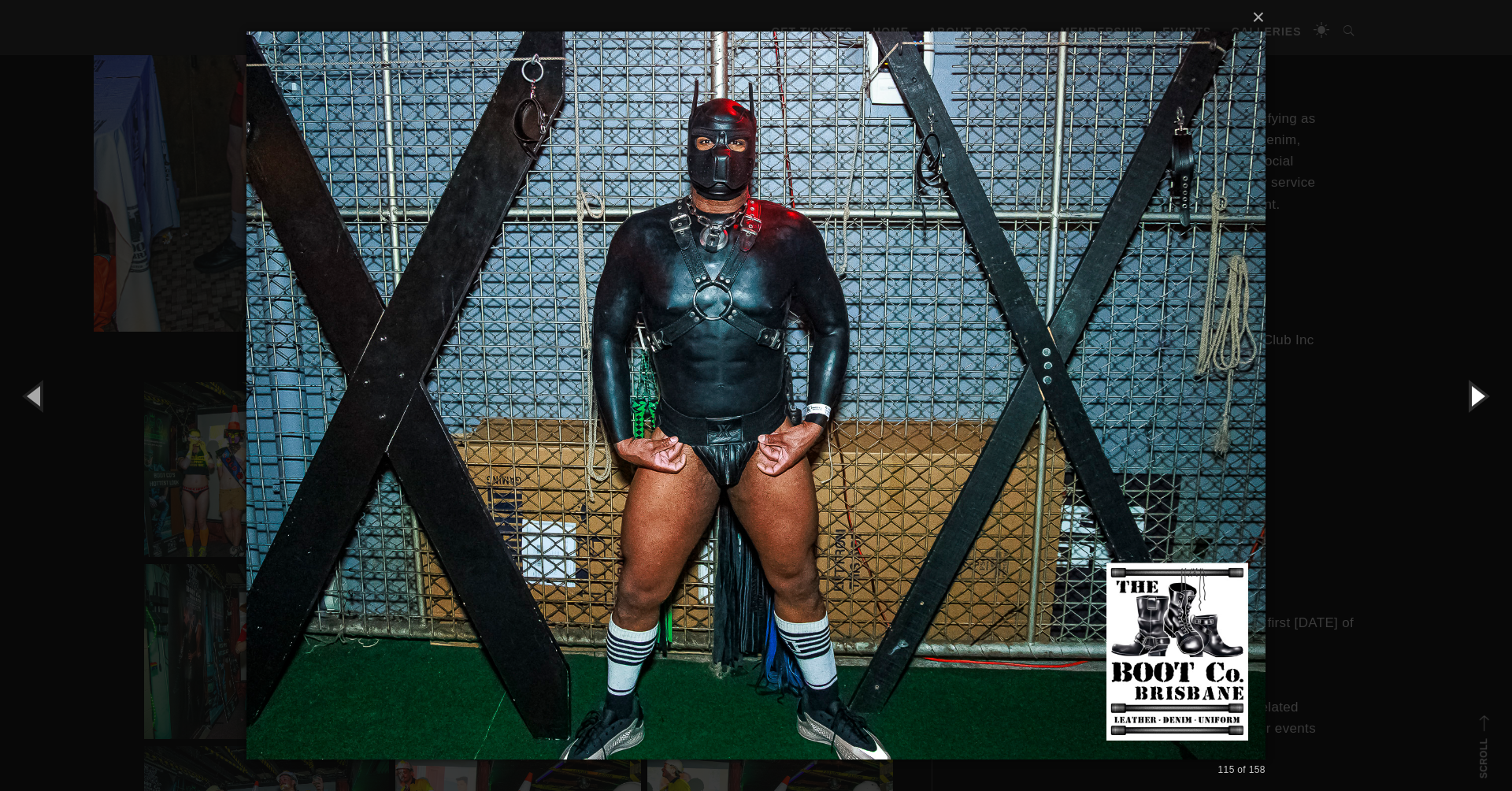
click at [1476, 393] on button "button" at bounding box center [1476, 396] width 71 height 87
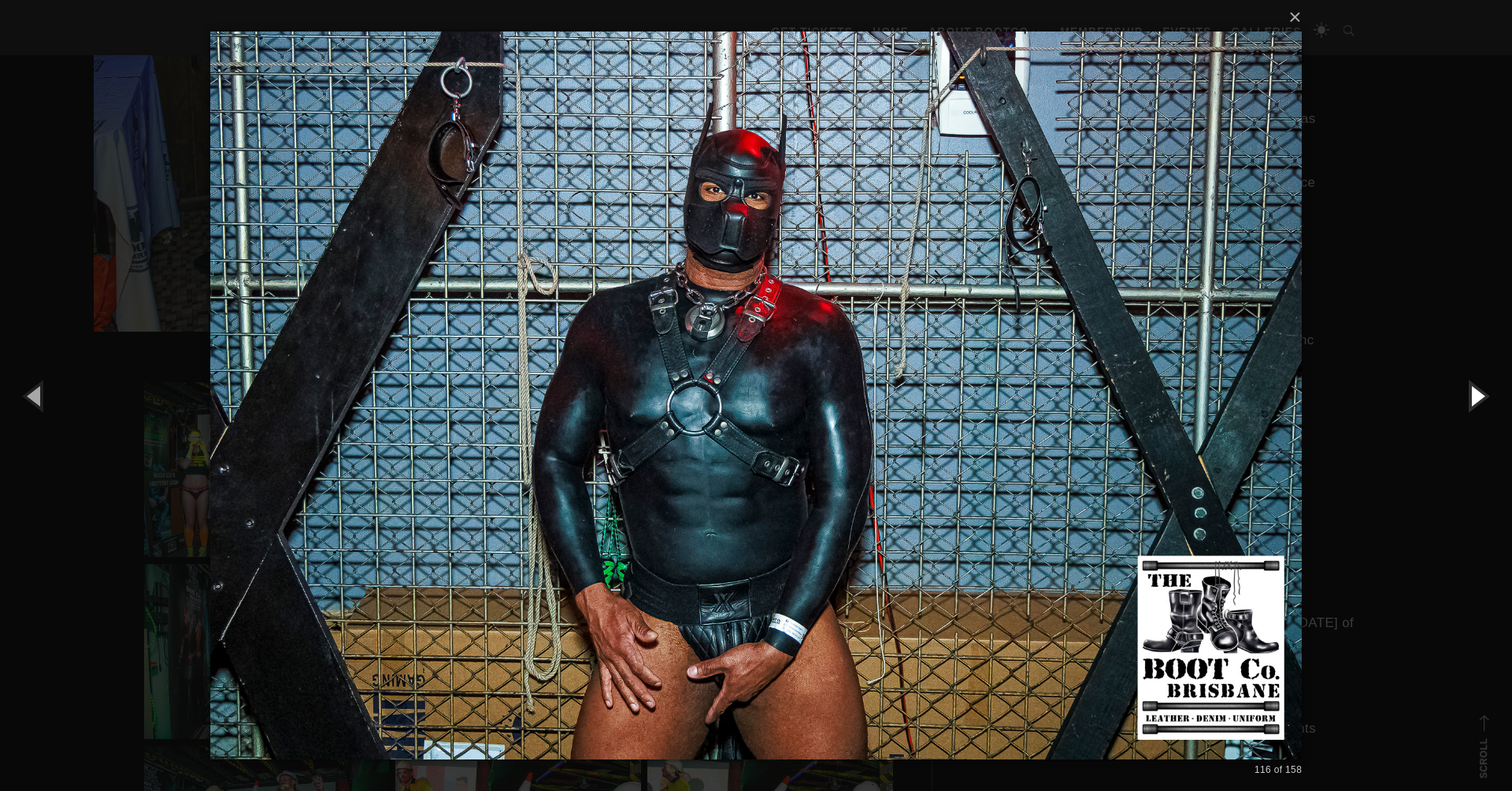
click at [1476, 393] on button "button" at bounding box center [1476, 396] width 71 height 87
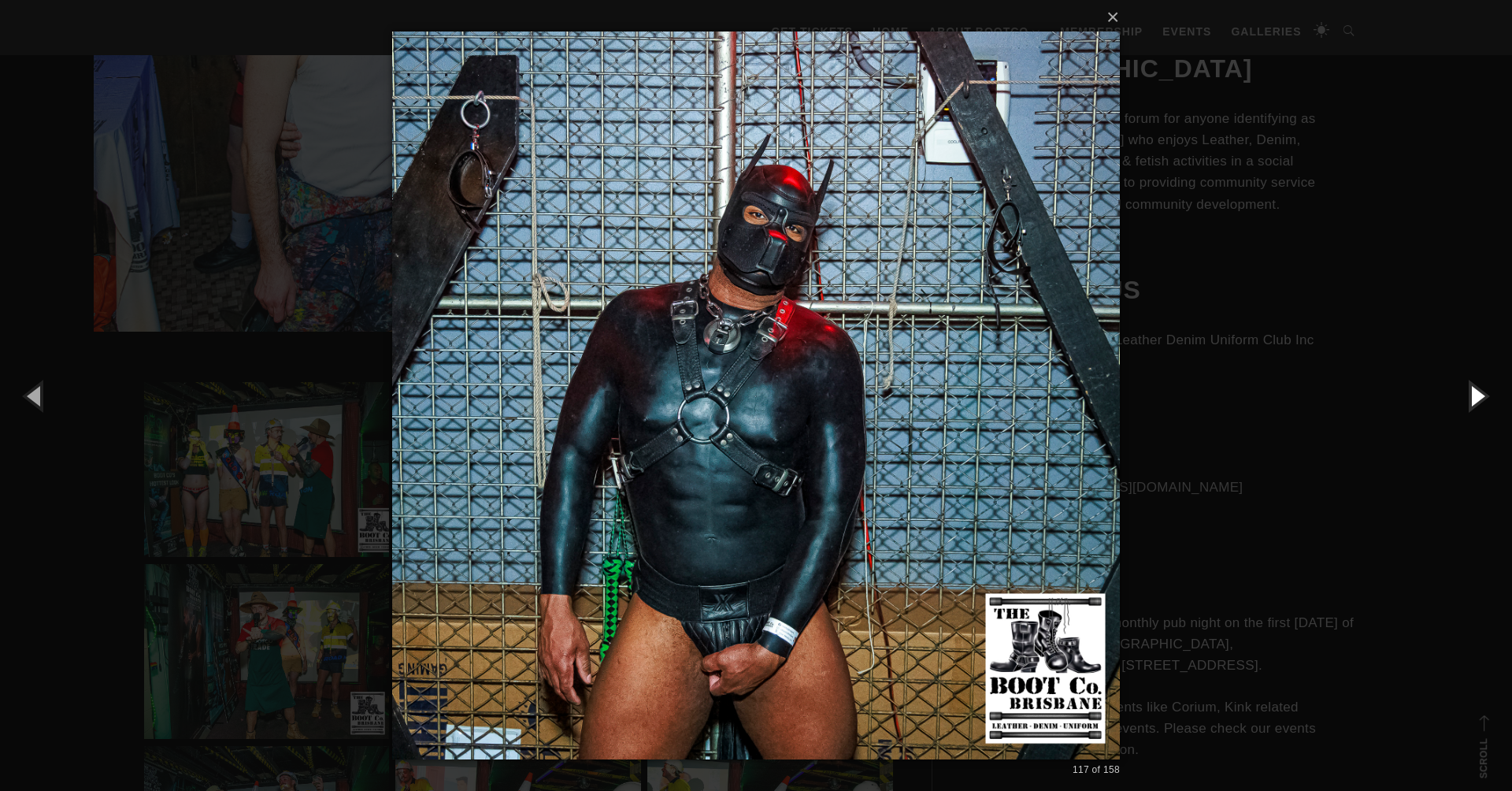
click at [1476, 393] on button "button" at bounding box center [1476, 396] width 71 height 87
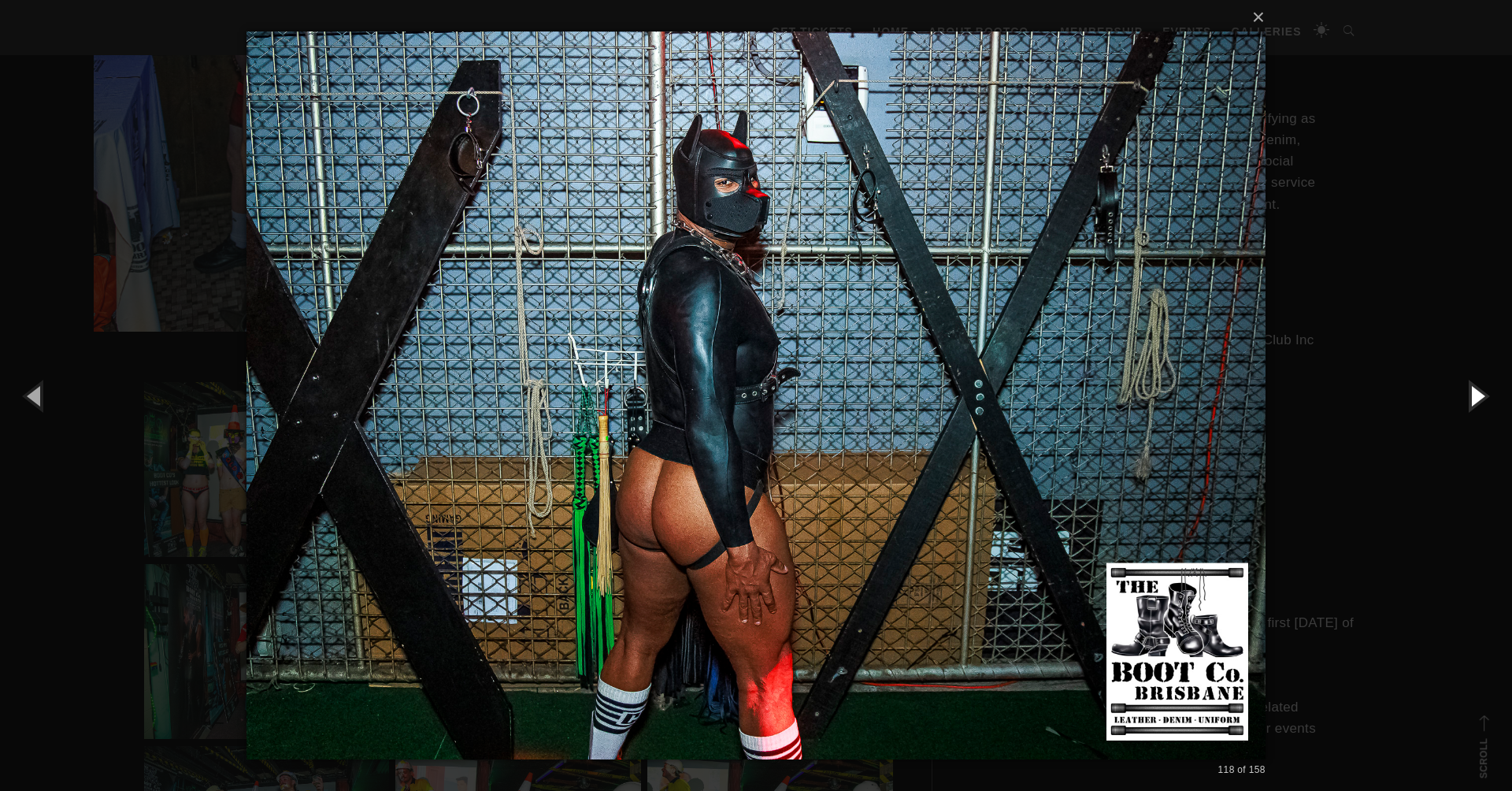
click at [1476, 393] on button "button" at bounding box center [1476, 396] width 71 height 87
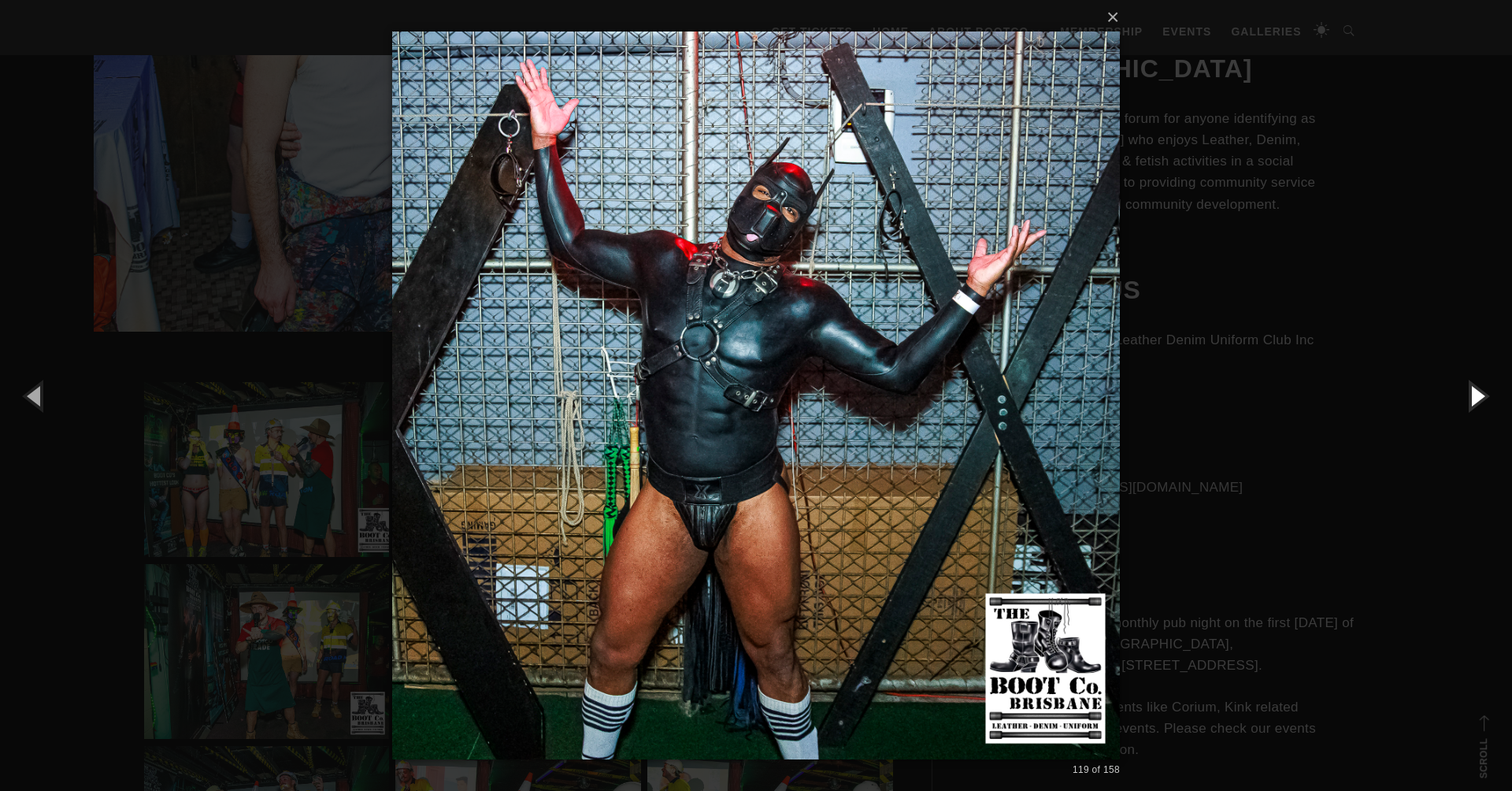
click at [1476, 393] on button "button" at bounding box center [1476, 396] width 71 height 87
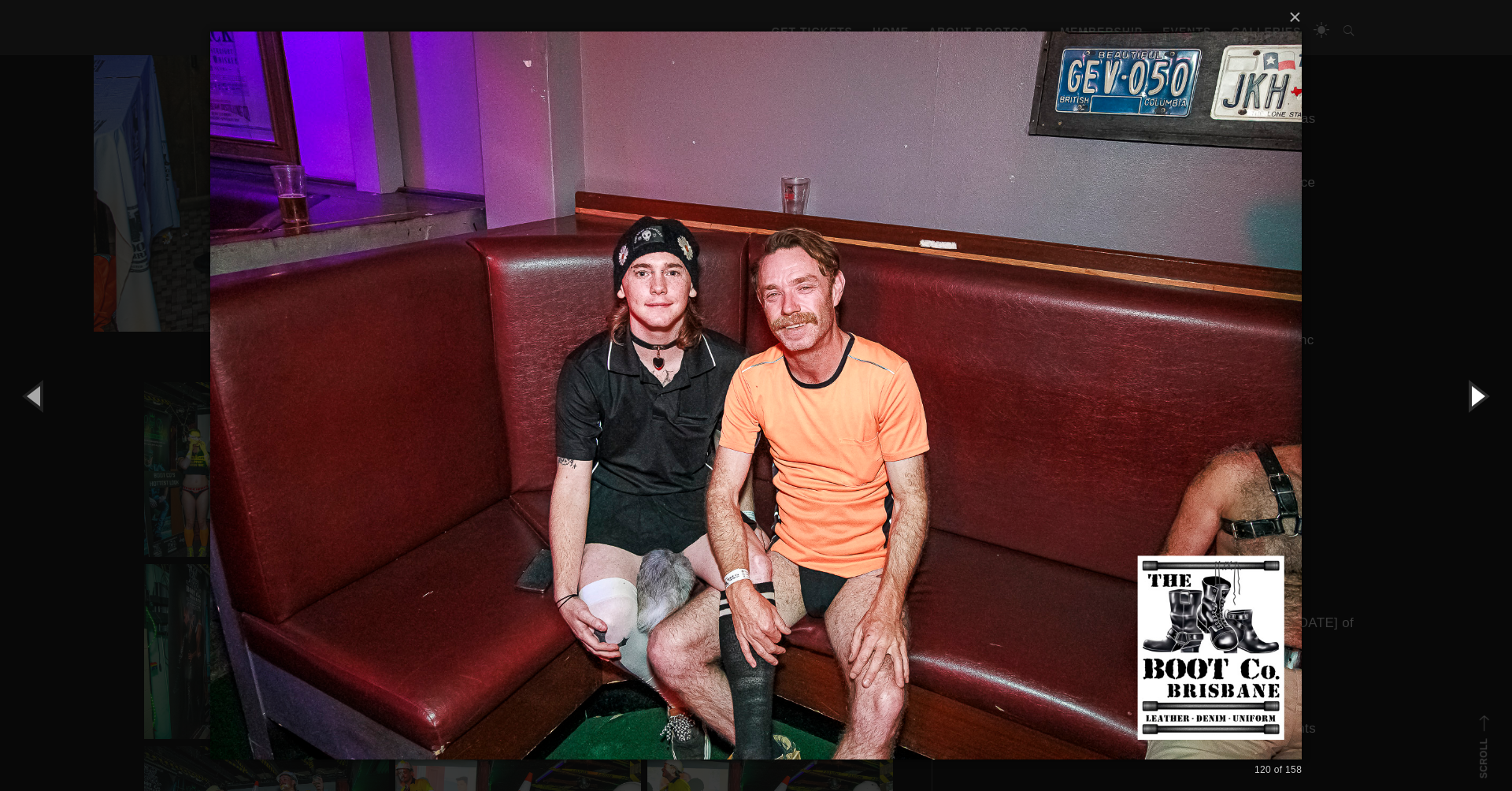
click at [1476, 393] on button "button" at bounding box center [1476, 396] width 71 height 87
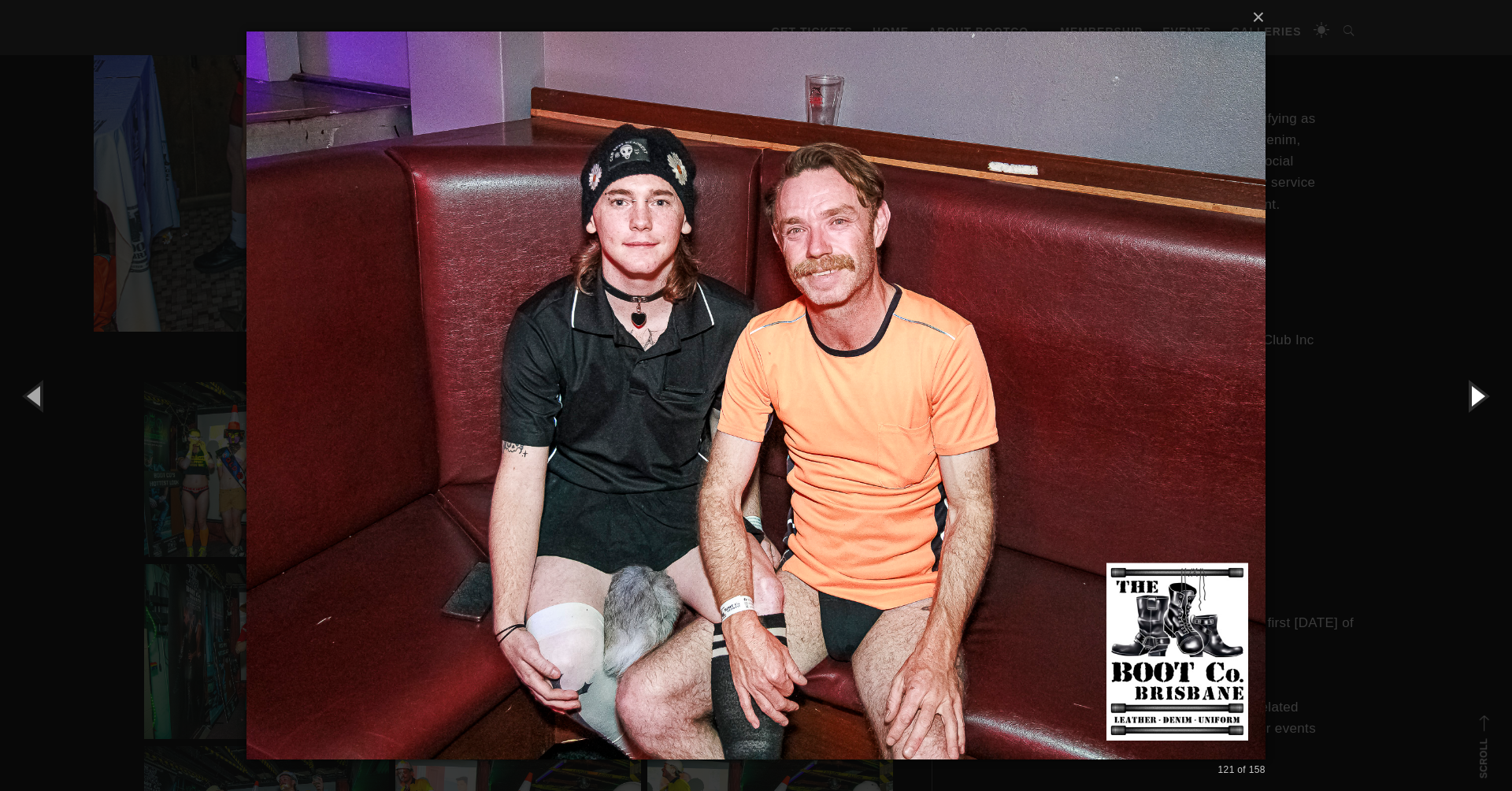
click at [1476, 393] on button "button" at bounding box center [1476, 396] width 71 height 87
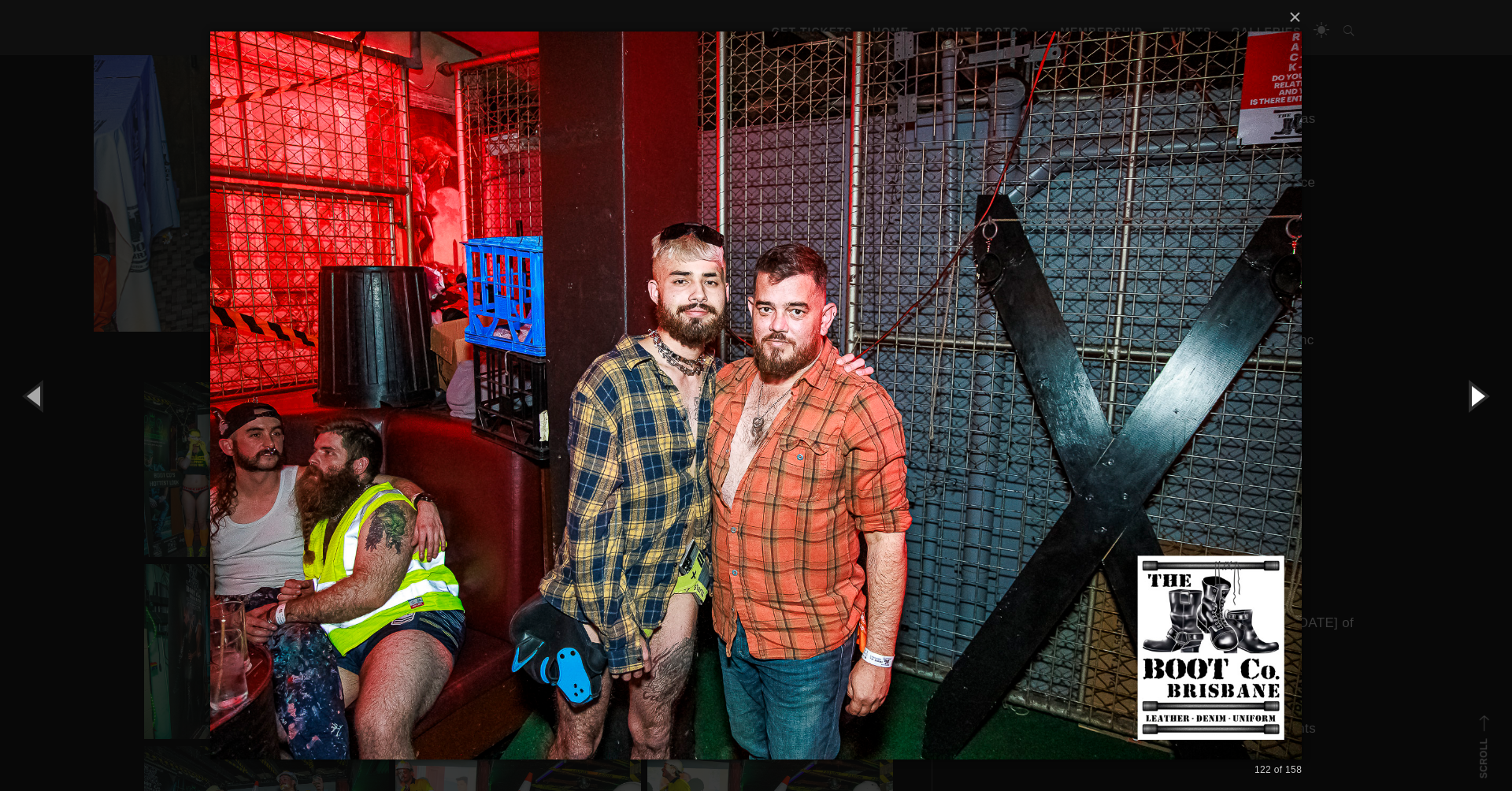
click at [1476, 393] on button "button" at bounding box center [1476, 396] width 71 height 87
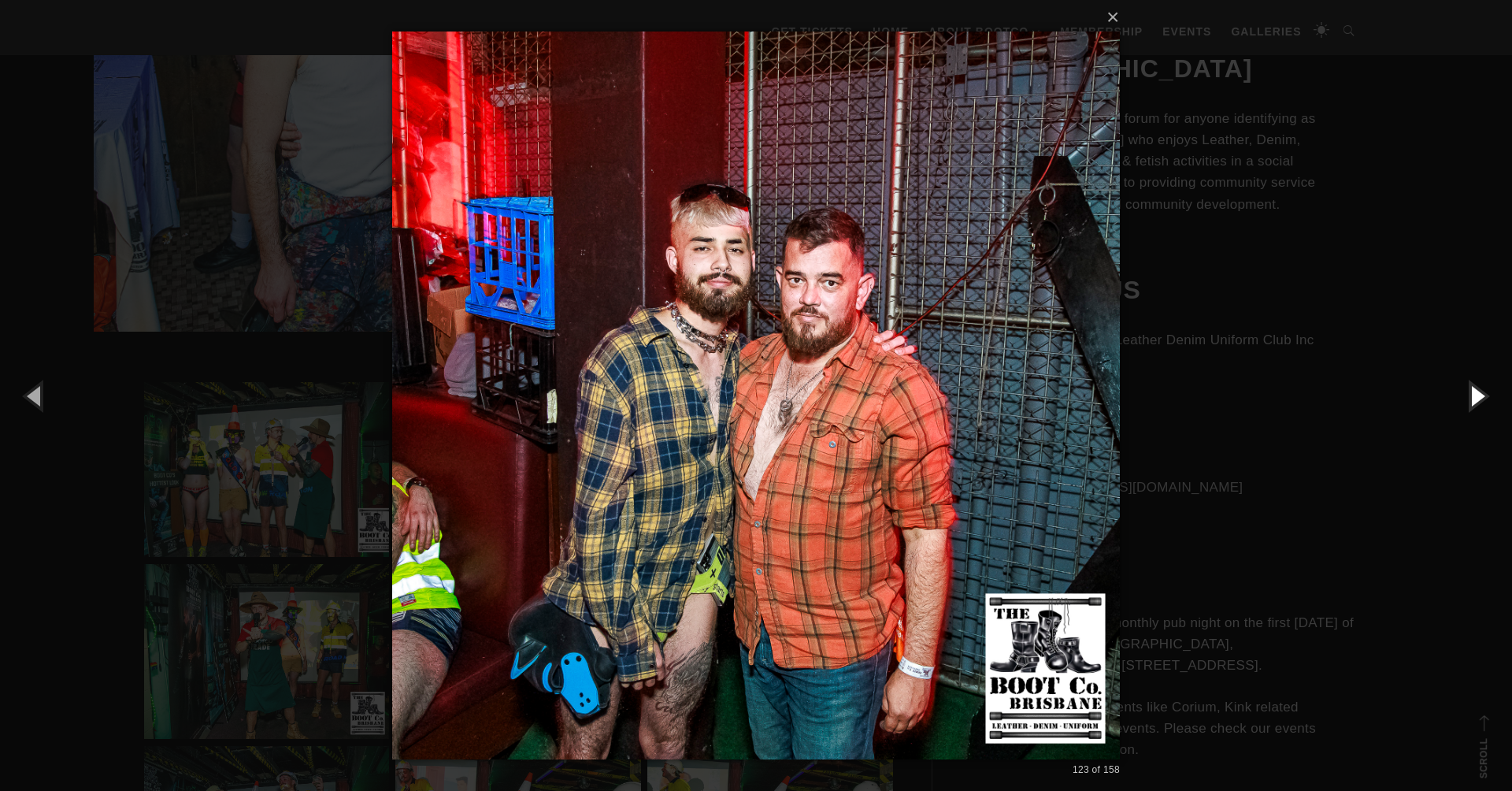
click at [1476, 393] on button "button" at bounding box center [1476, 396] width 71 height 87
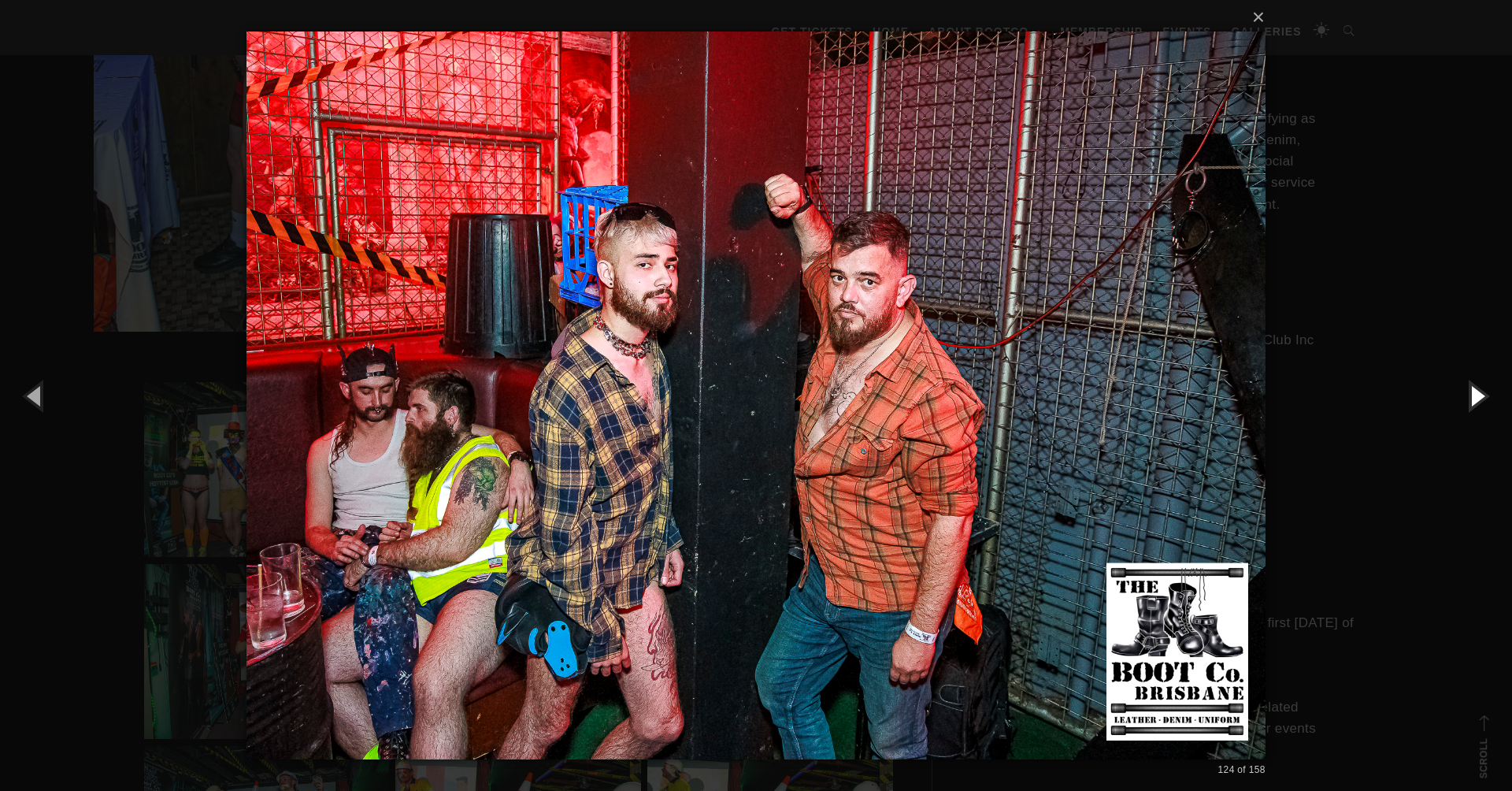
click at [1476, 393] on button "button" at bounding box center [1476, 396] width 71 height 87
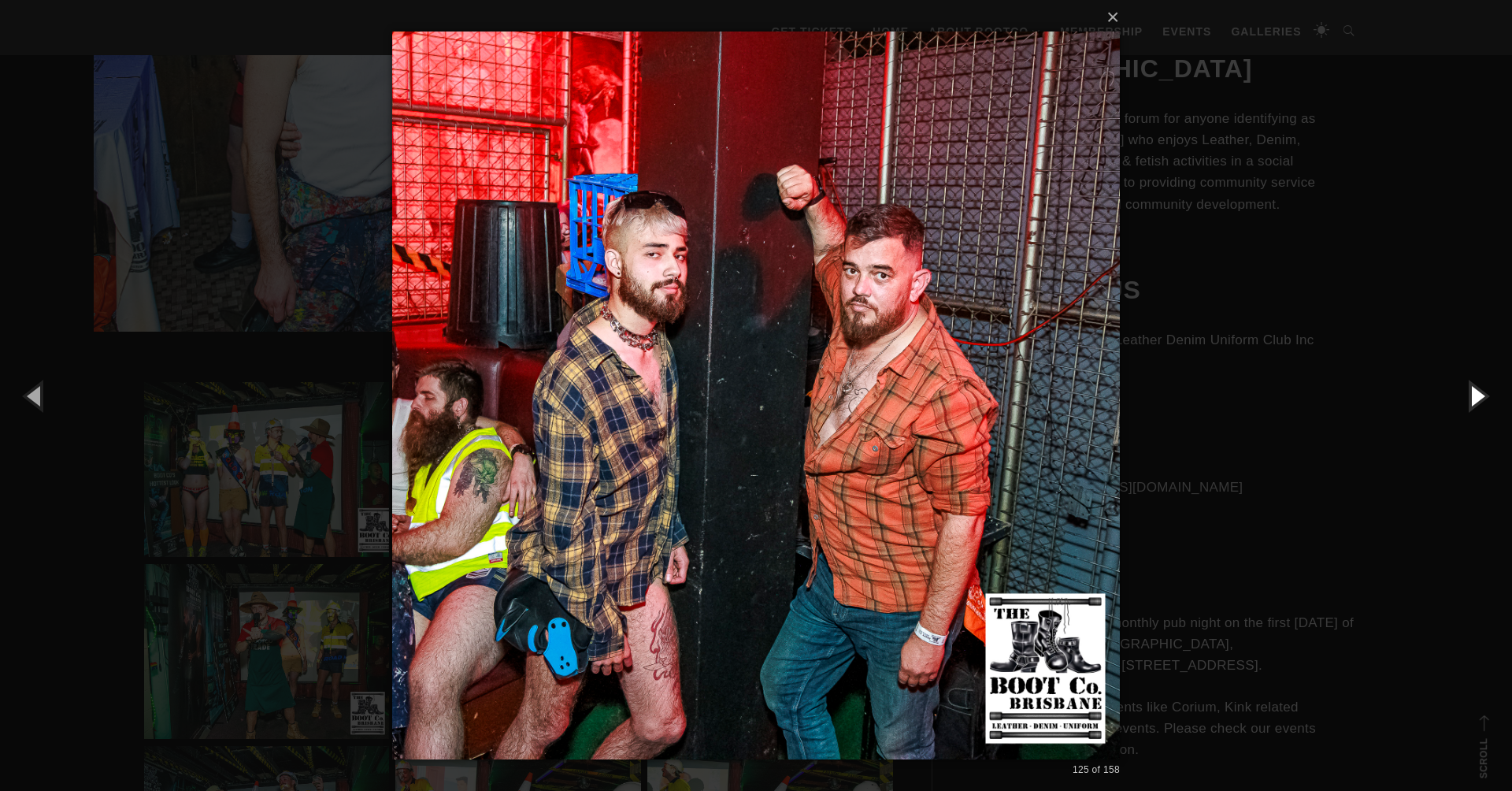
click at [1476, 393] on button "button" at bounding box center [1476, 396] width 71 height 87
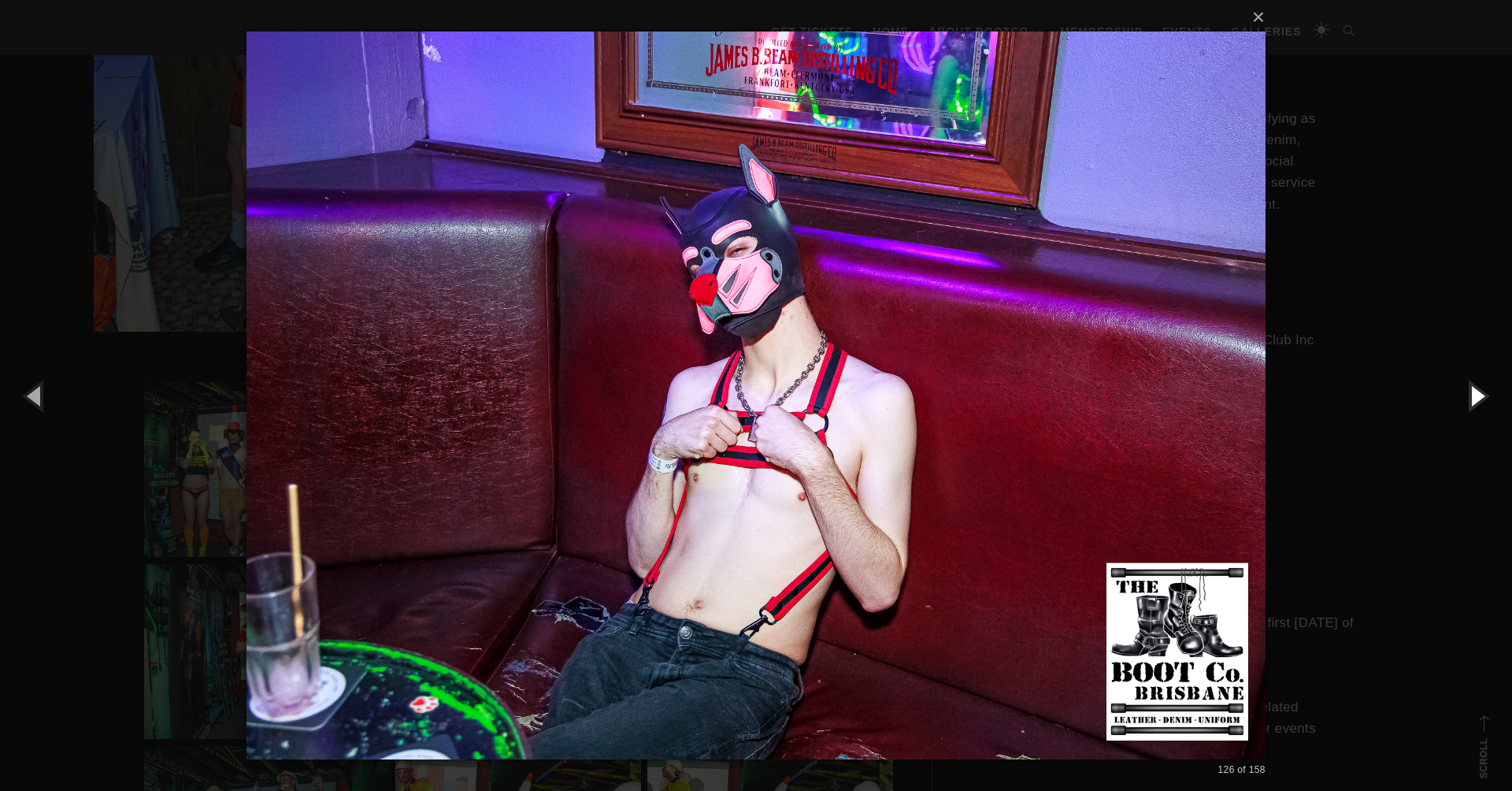
click at [1476, 393] on button "button" at bounding box center [1476, 396] width 71 height 87
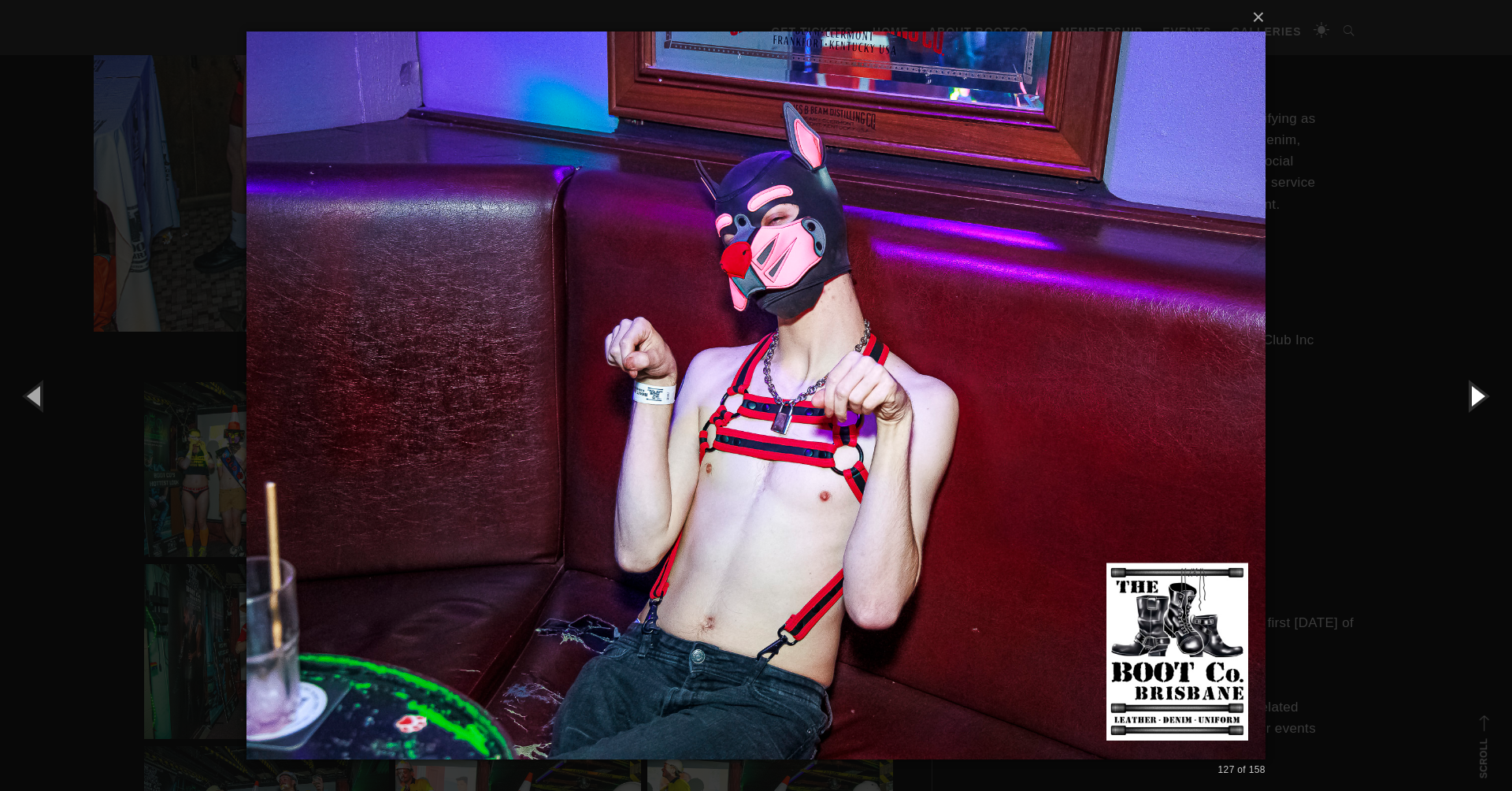
click at [1476, 393] on button "button" at bounding box center [1476, 396] width 71 height 87
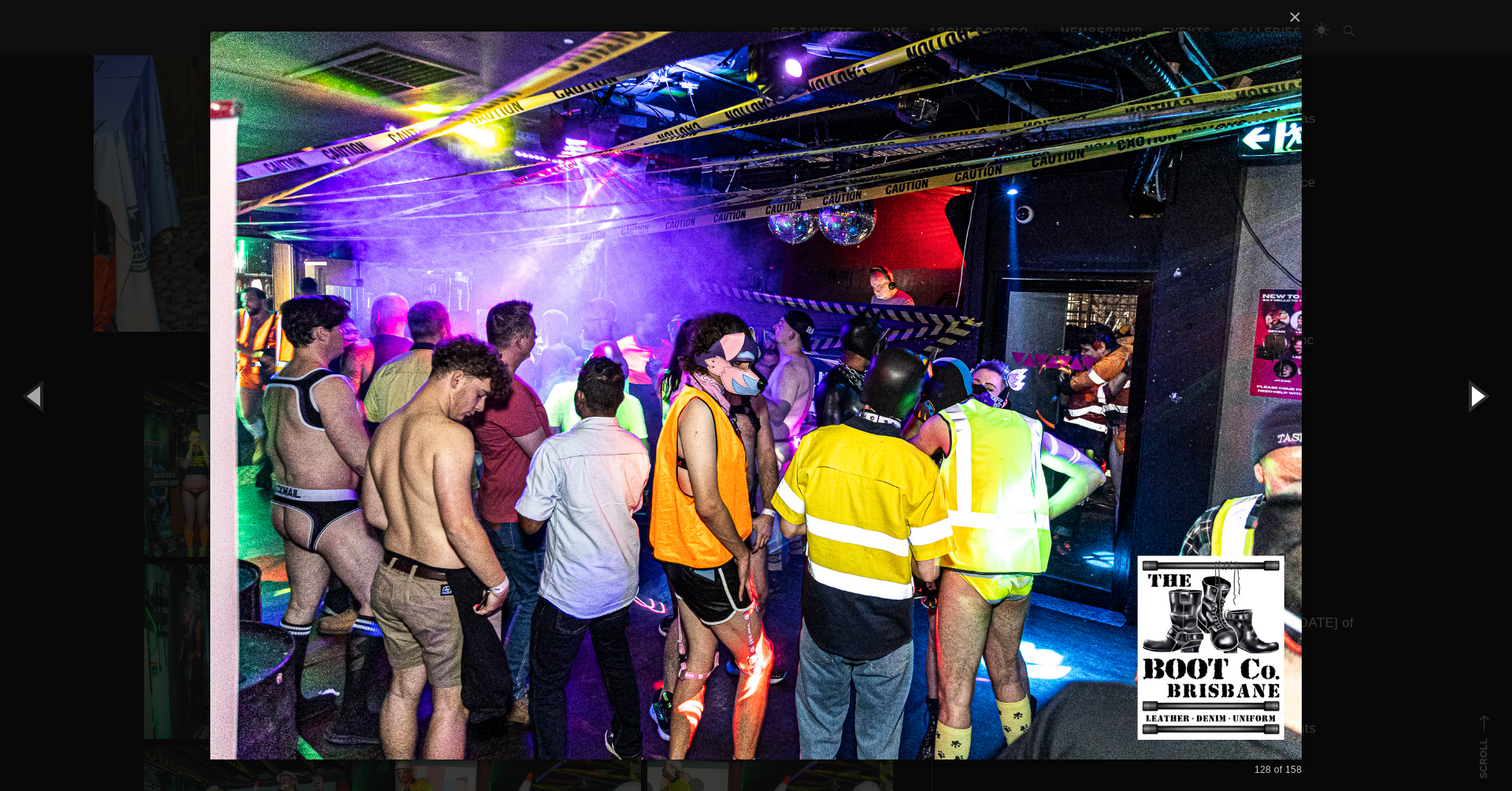
click at [1476, 393] on button "button" at bounding box center [1476, 396] width 71 height 87
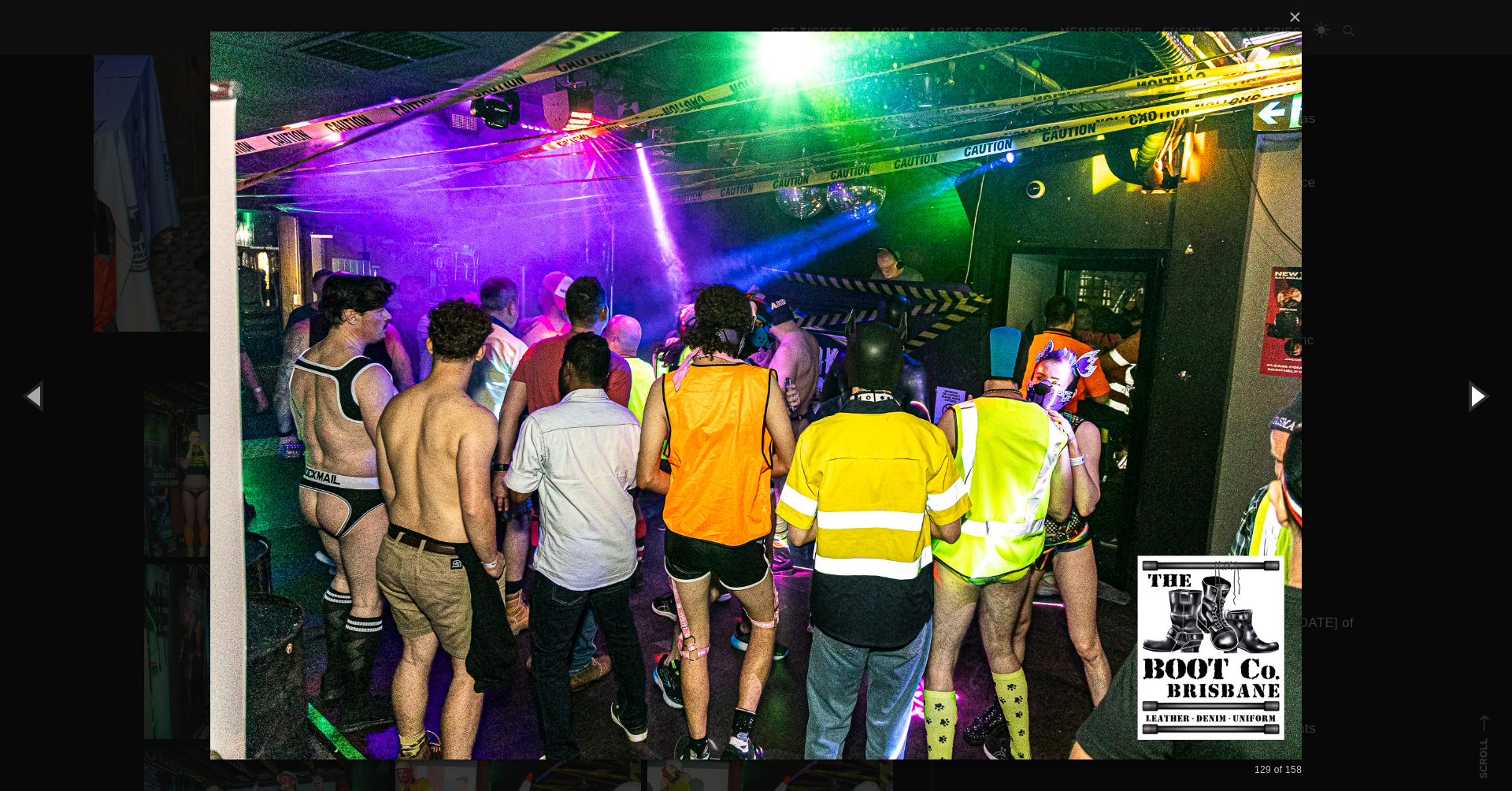
click at [1476, 393] on button "button" at bounding box center [1476, 396] width 71 height 87
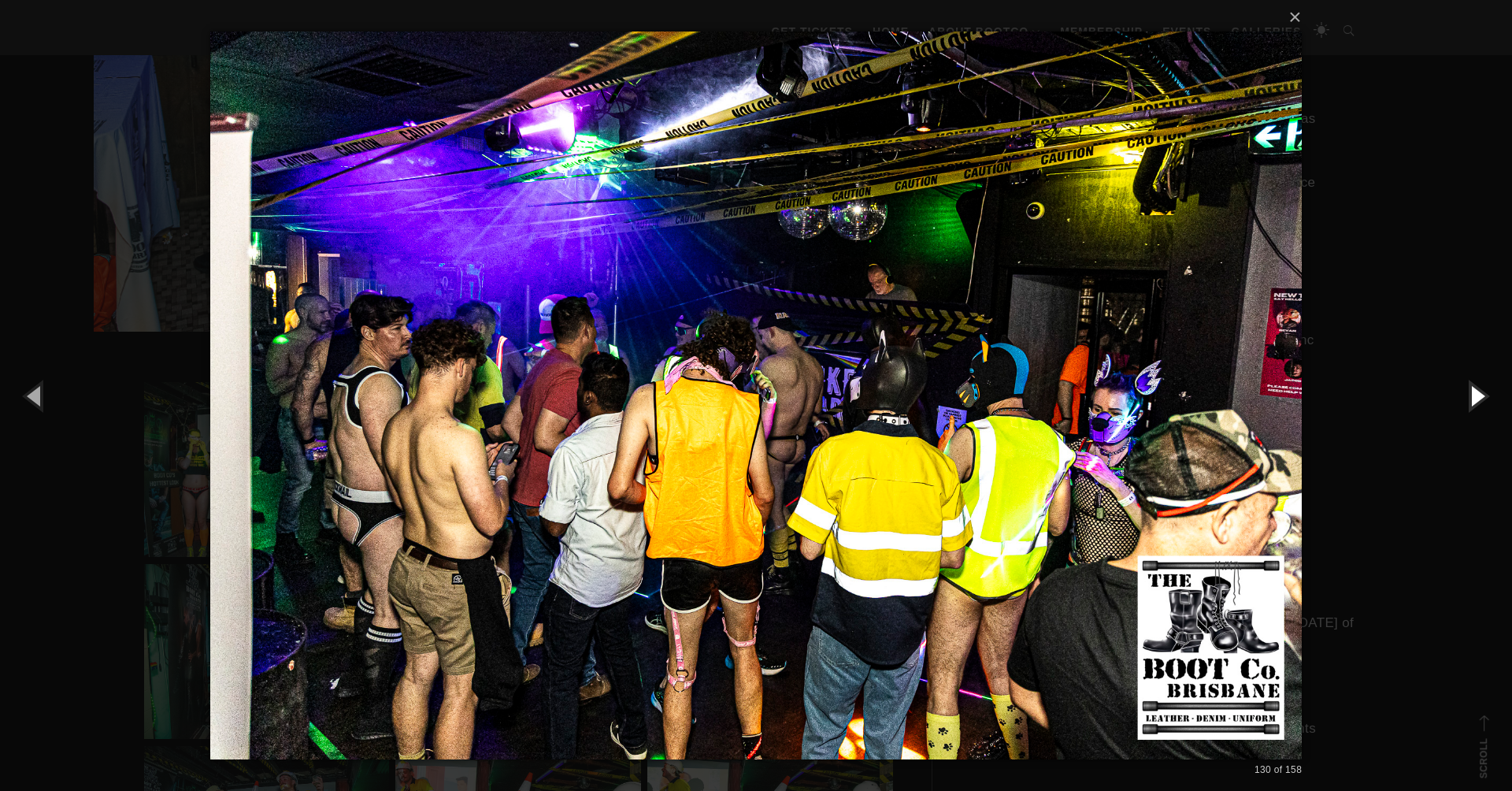
click at [1476, 393] on button "button" at bounding box center [1476, 396] width 71 height 87
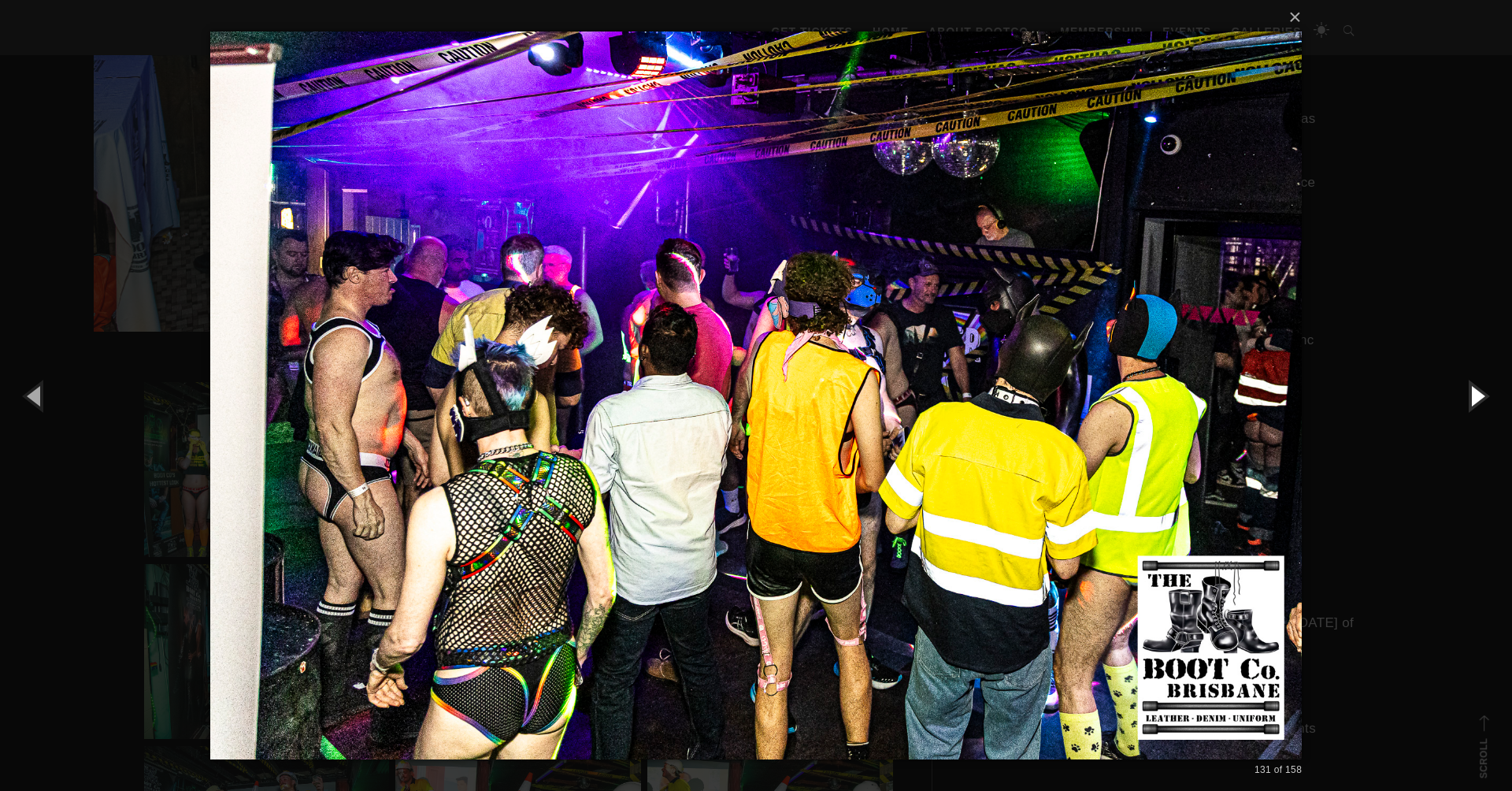
click at [1476, 393] on button "button" at bounding box center [1476, 396] width 71 height 87
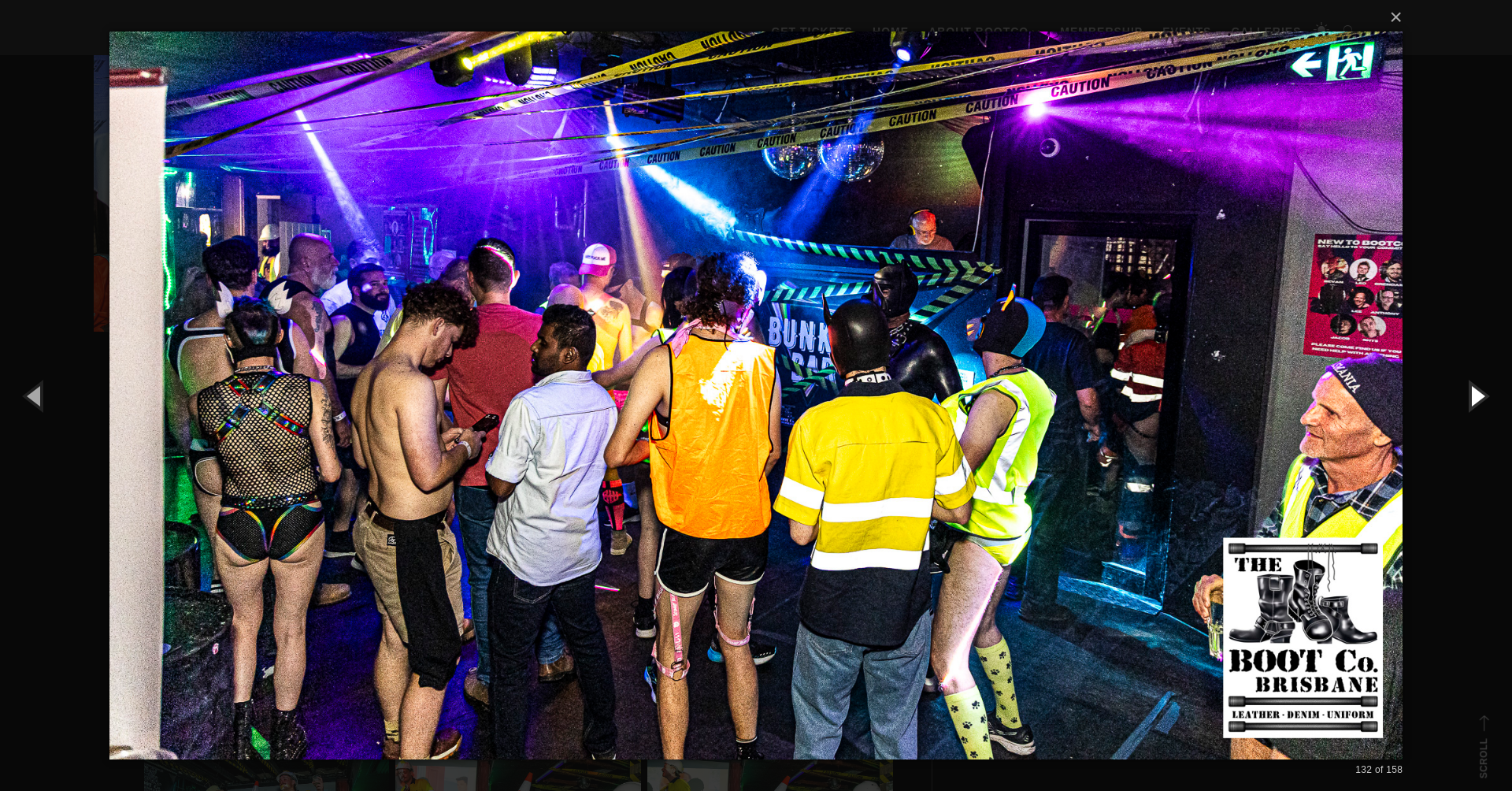
click at [1476, 393] on button "button" at bounding box center [1476, 396] width 71 height 87
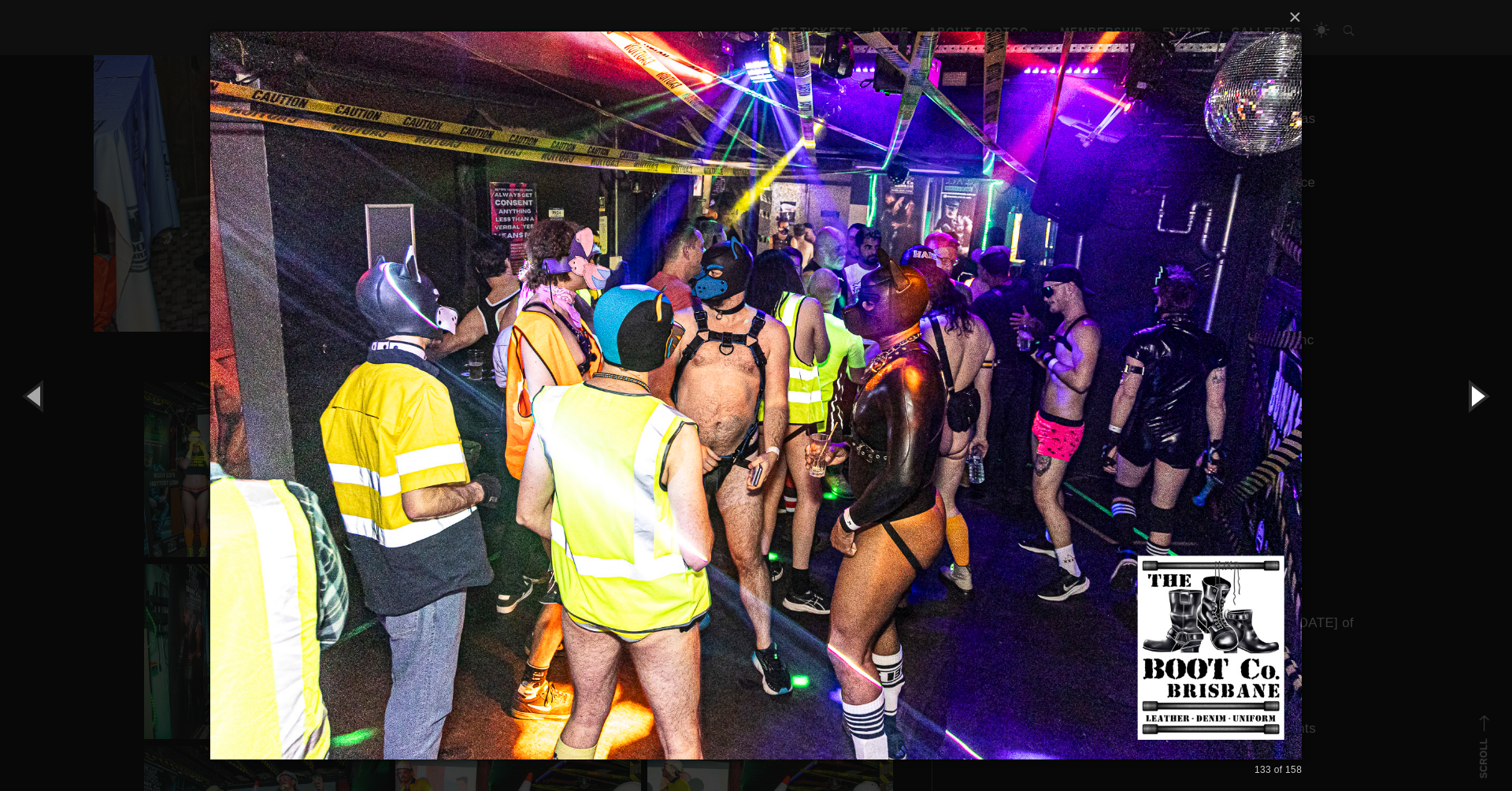
click at [1476, 393] on button "button" at bounding box center [1476, 396] width 71 height 87
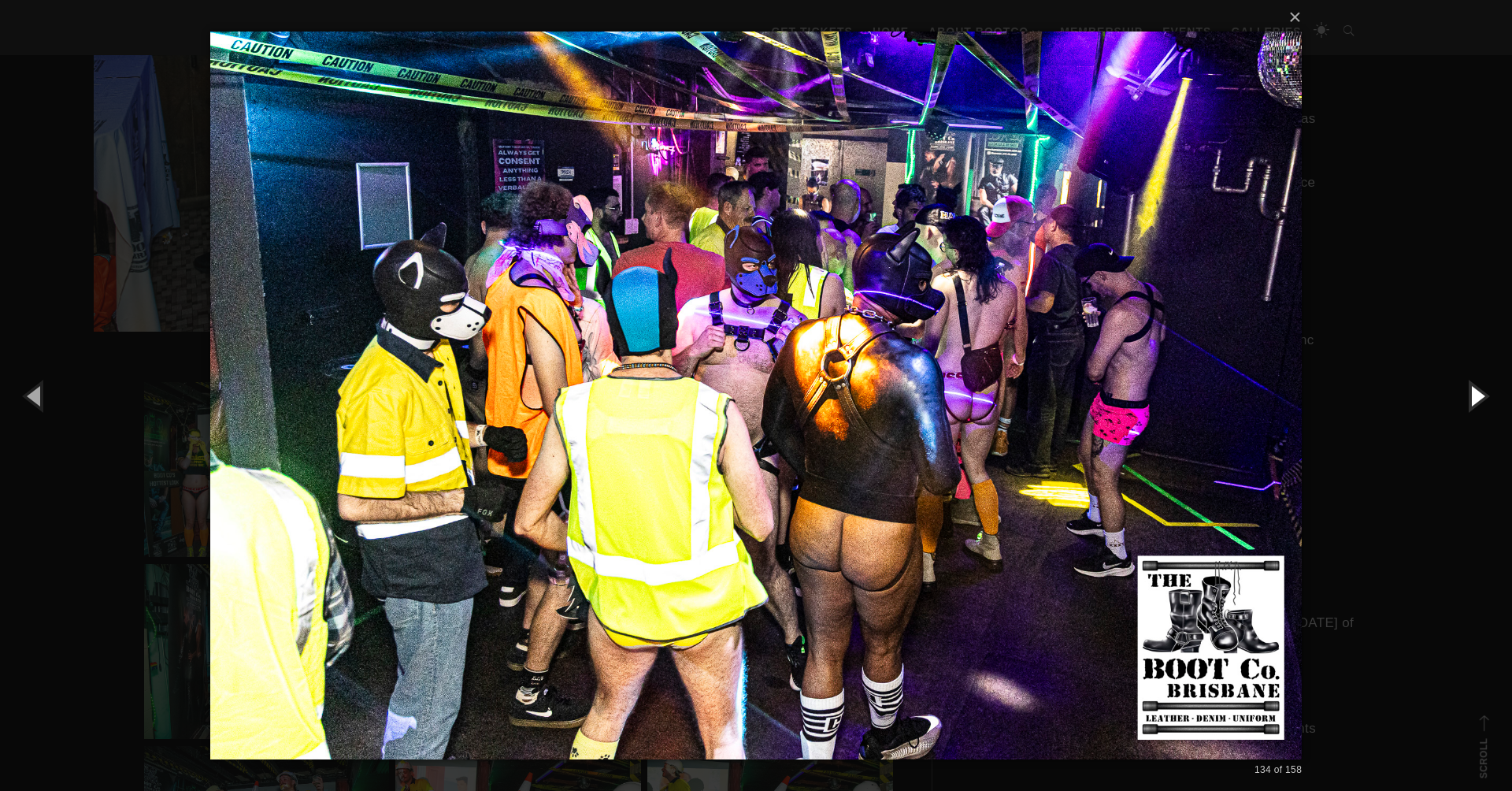
click at [1476, 393] on button "button" at bounding box center [1476, 396] width 71 height 87
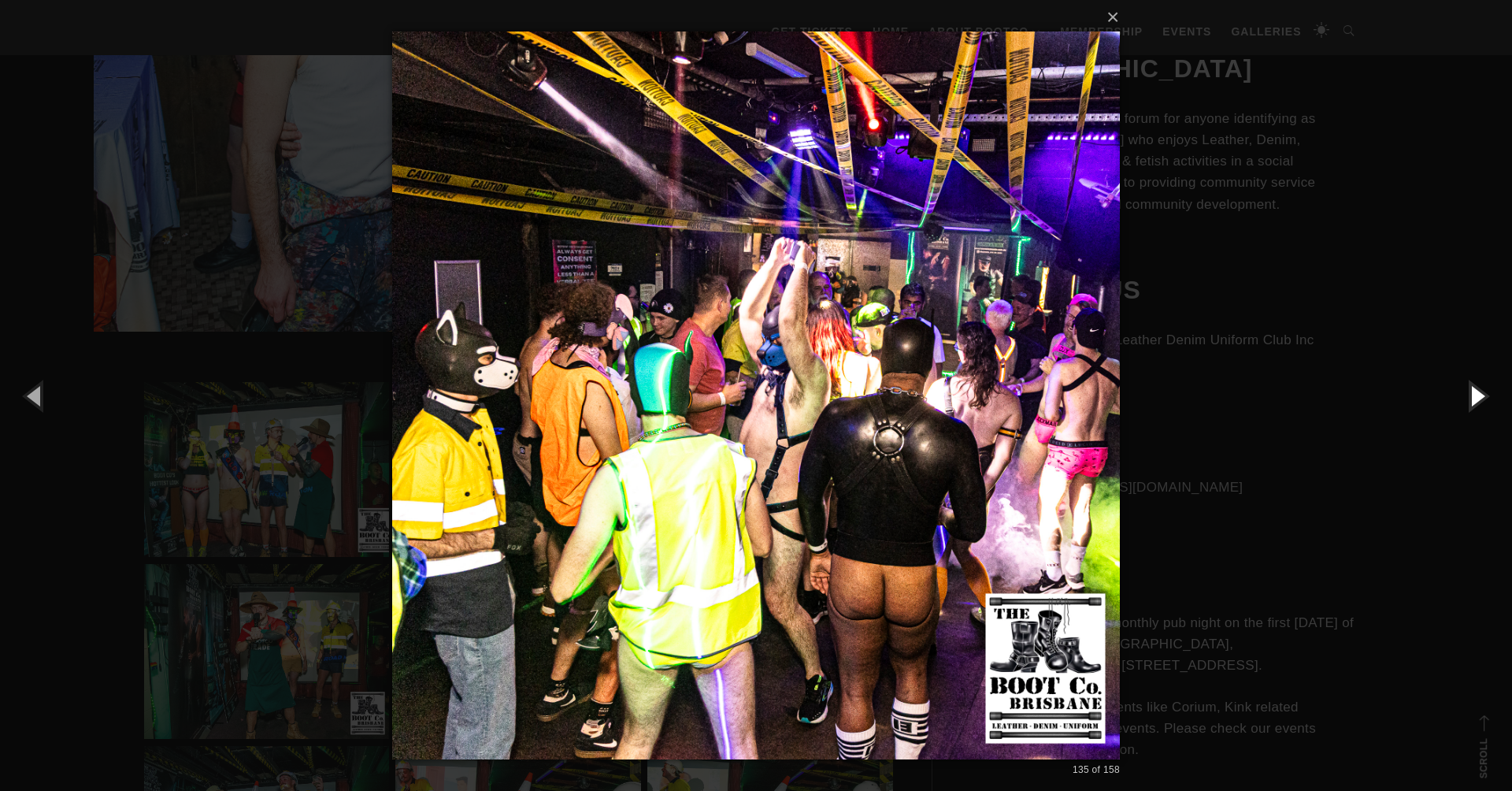
click at [1476, 393] on button "button" at bounding box center [1476, 396] width 71 height 87
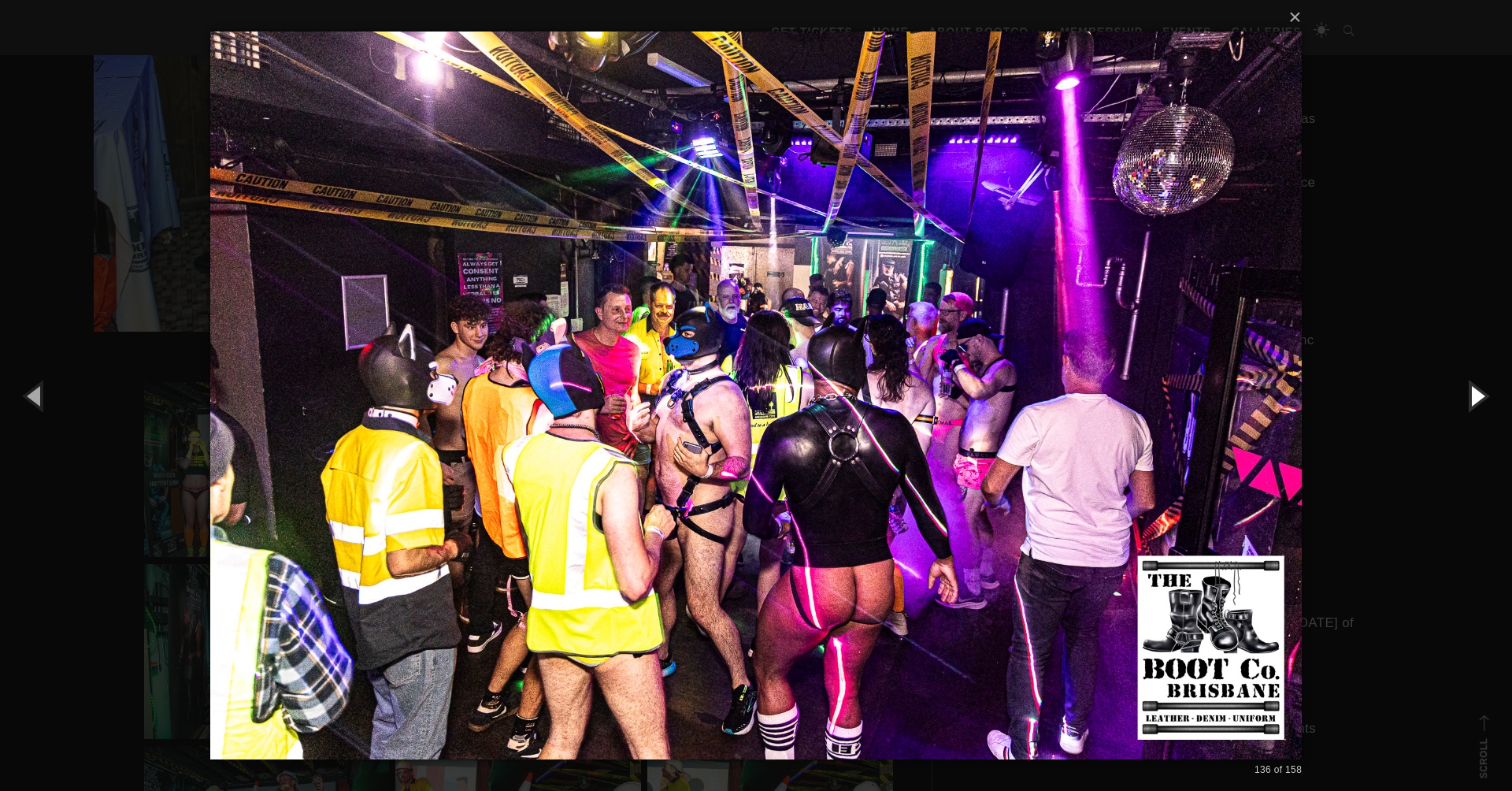
click at [1476, 393] on button "button" at bounding box center [1476, 396] width 71 height 87
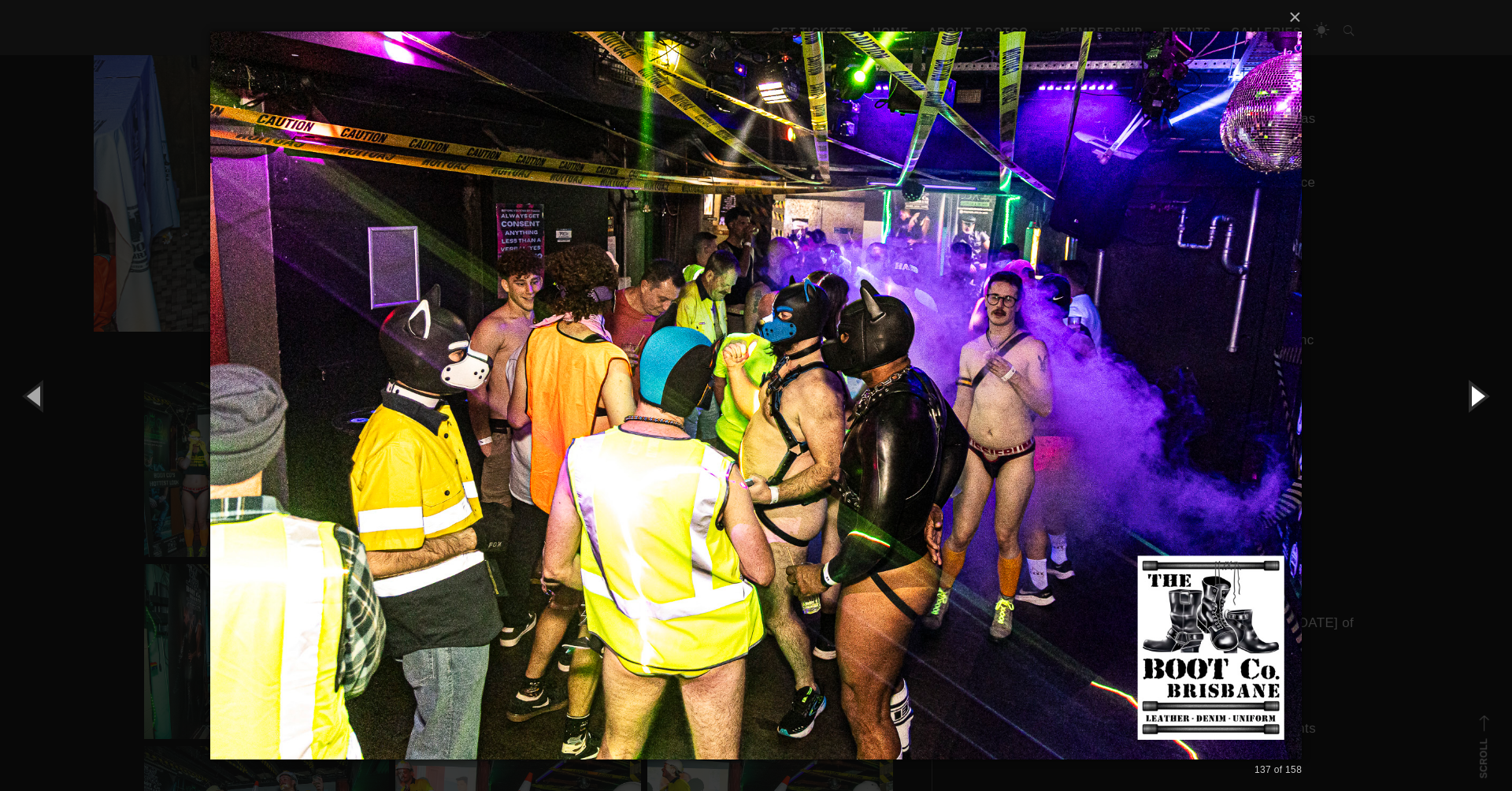
click at [1476, 393] on button "button" at bounding box center [1476, 396] width 71 height 87
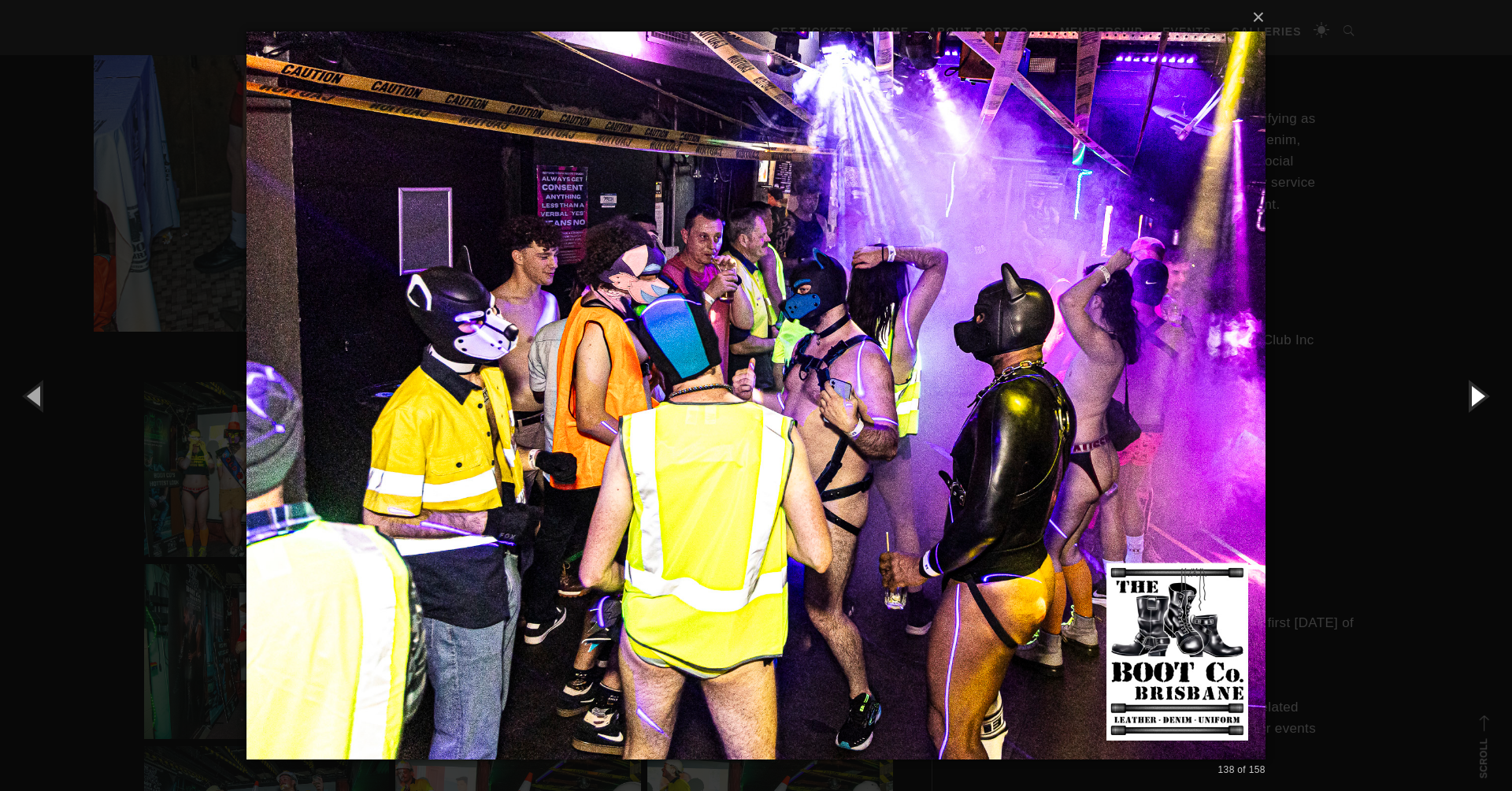
click at [1476, 393] on button "button" at bounding box center [1476, 396] width 71 height 87
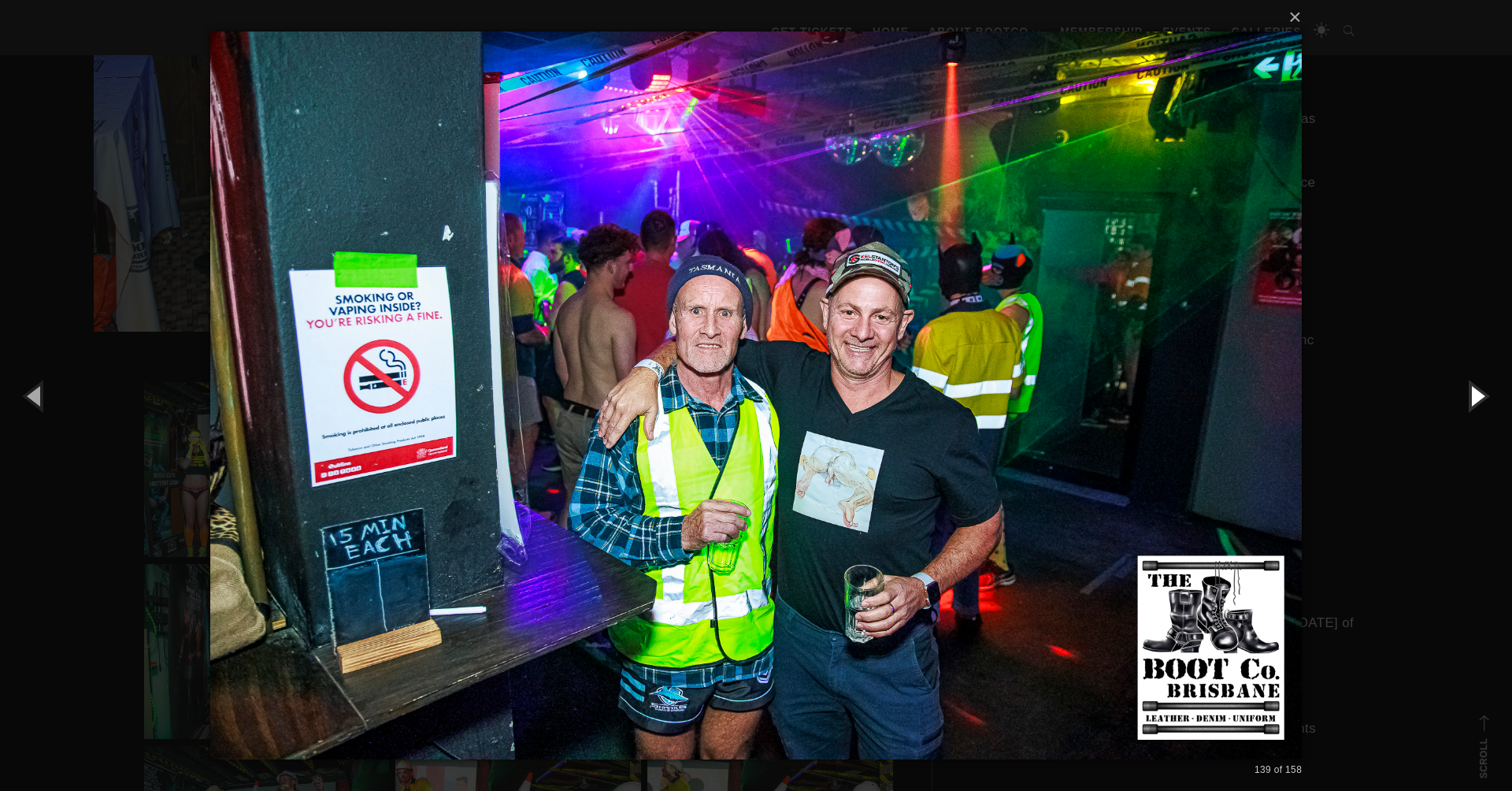
click at [1476, 394] on button "button" at bounding box center [1476, 396] width 71 height 87
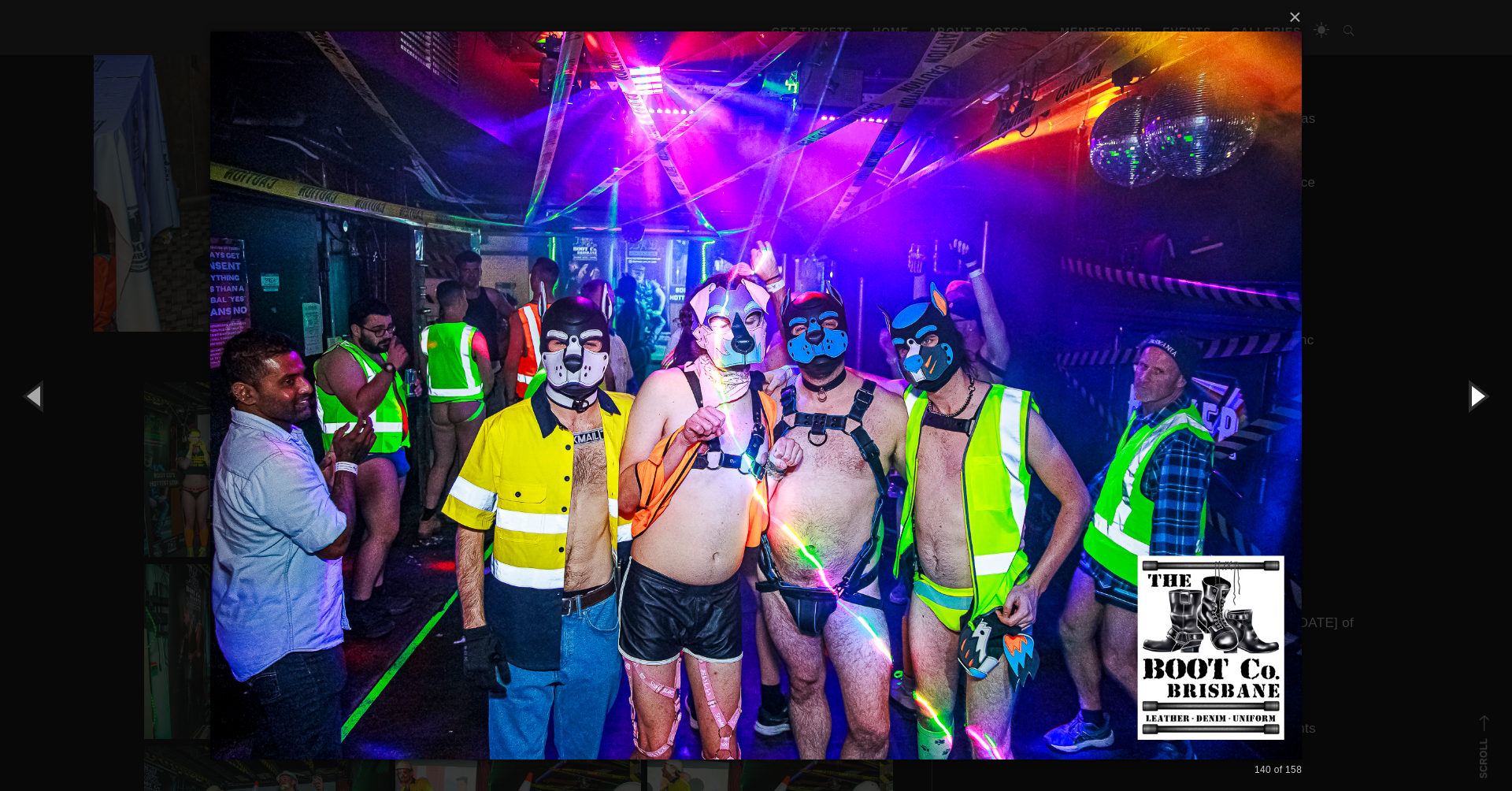
click at [1476, 394] on button "button" at bounding box center [1476, 396] width 71 height 87
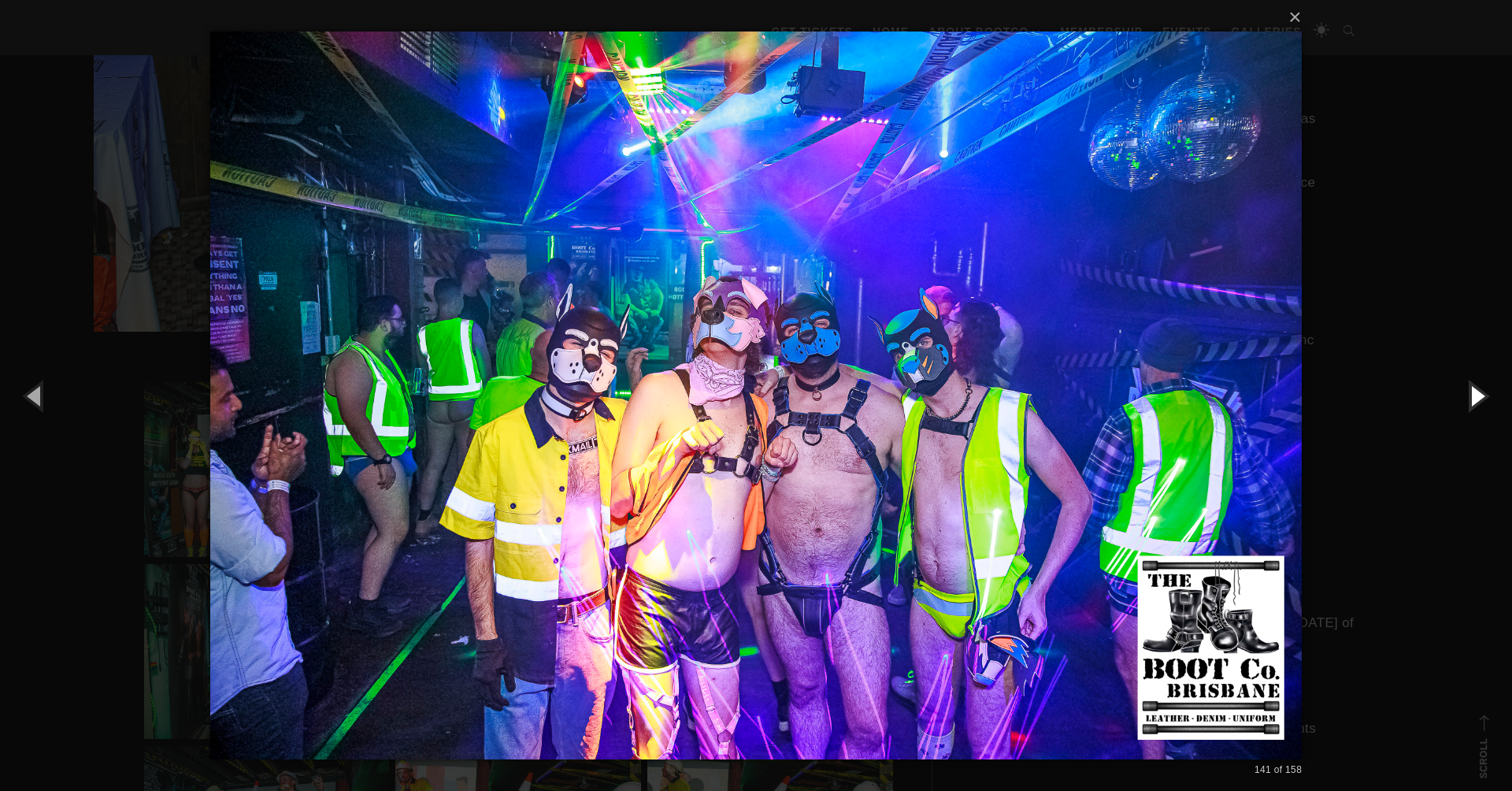
click at [1476, 394] on button "button" at bounding box center [1476, 396] width 71 height 87
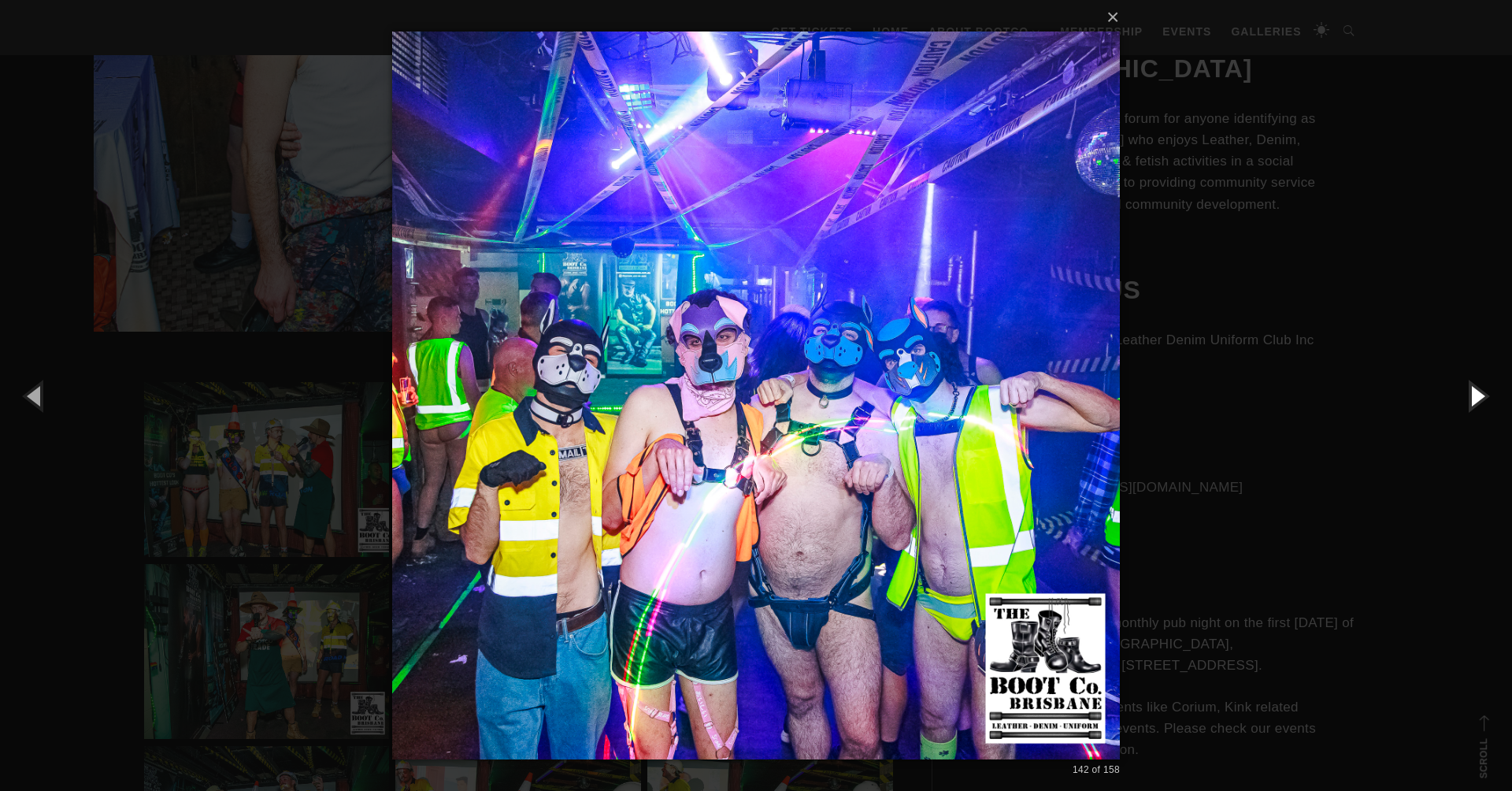
click at [1476, 394] on button "button" at bounding box center [1476, 396] width 71 height 87
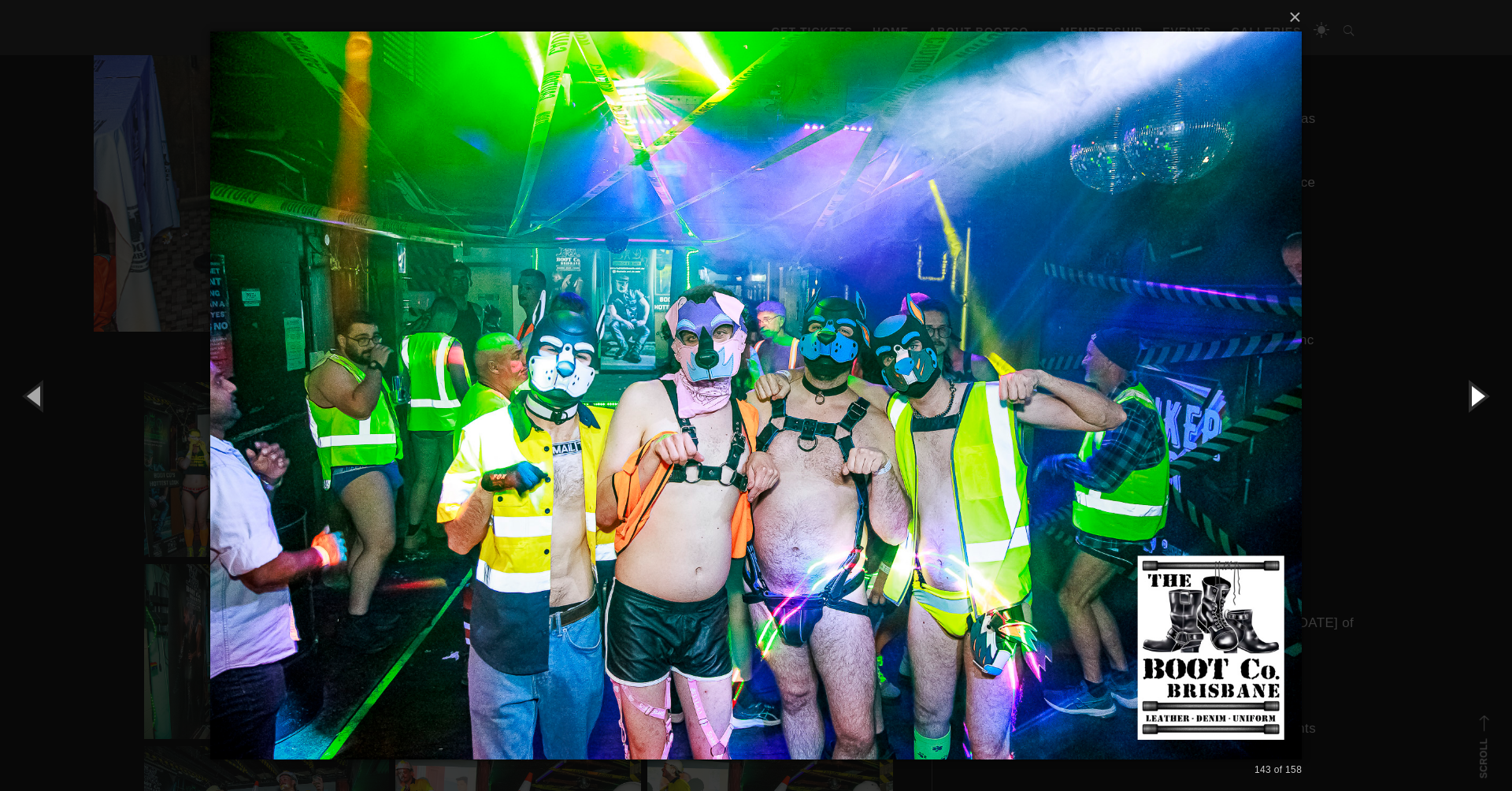
click at [1476, 394] on button "button" at bounding box center [1476, 396] width 71 height 87
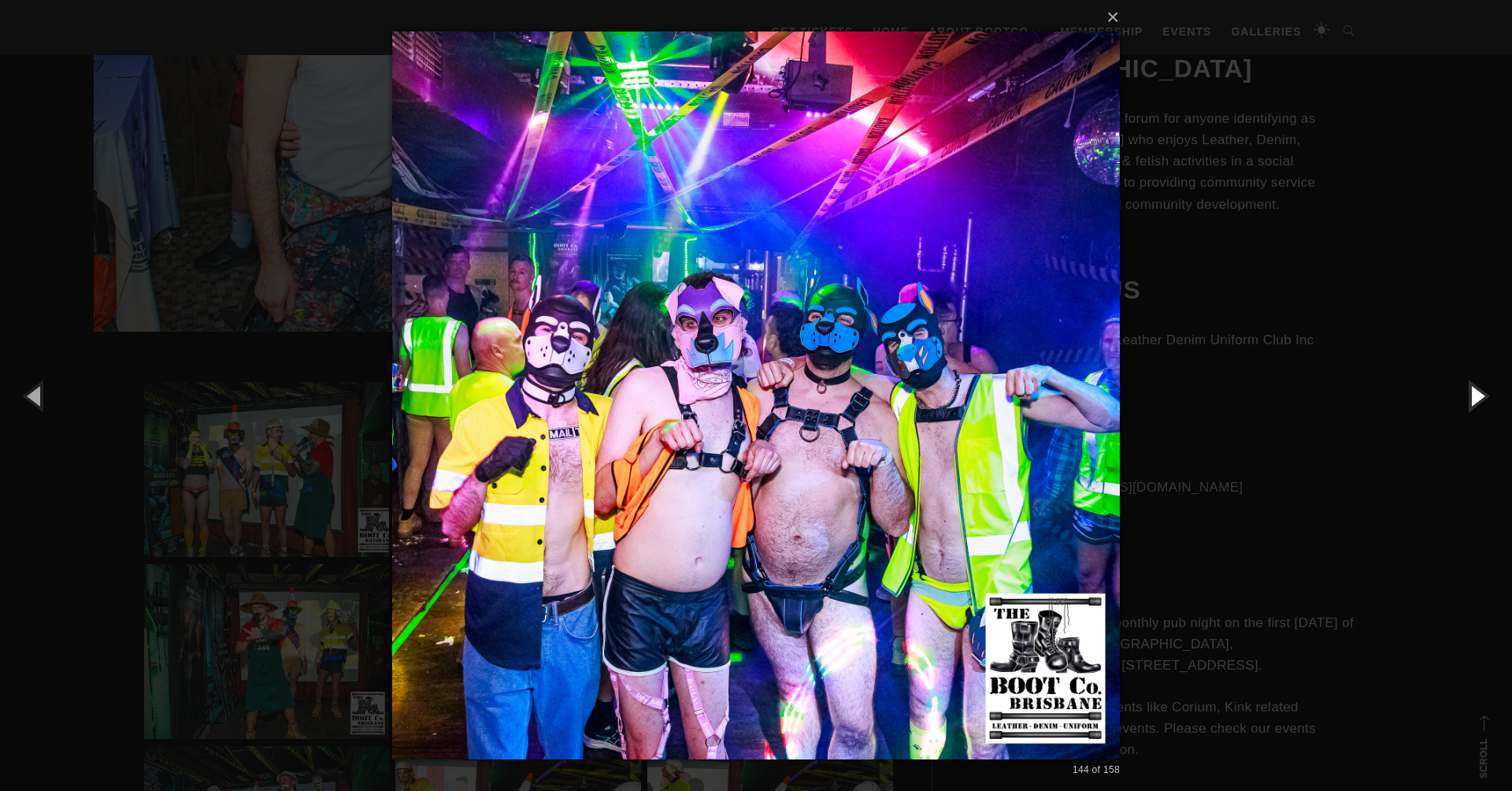
click at [1476, 394] on button "button" at bounding box center [1476, 396] width 71 height 87
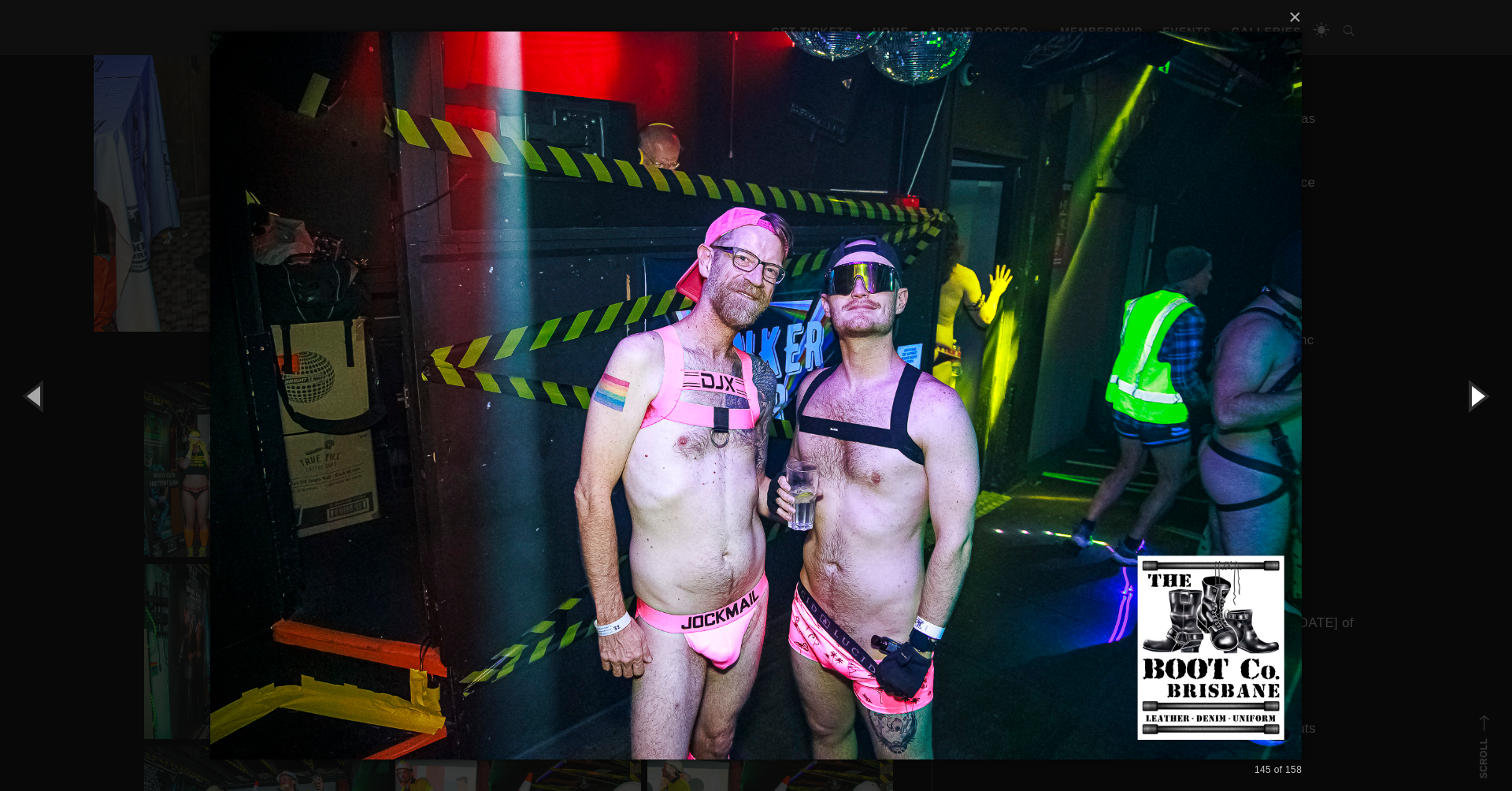
click at [1476, 394] on button "button" at bounding box center [1476, 396] width 71 height 87
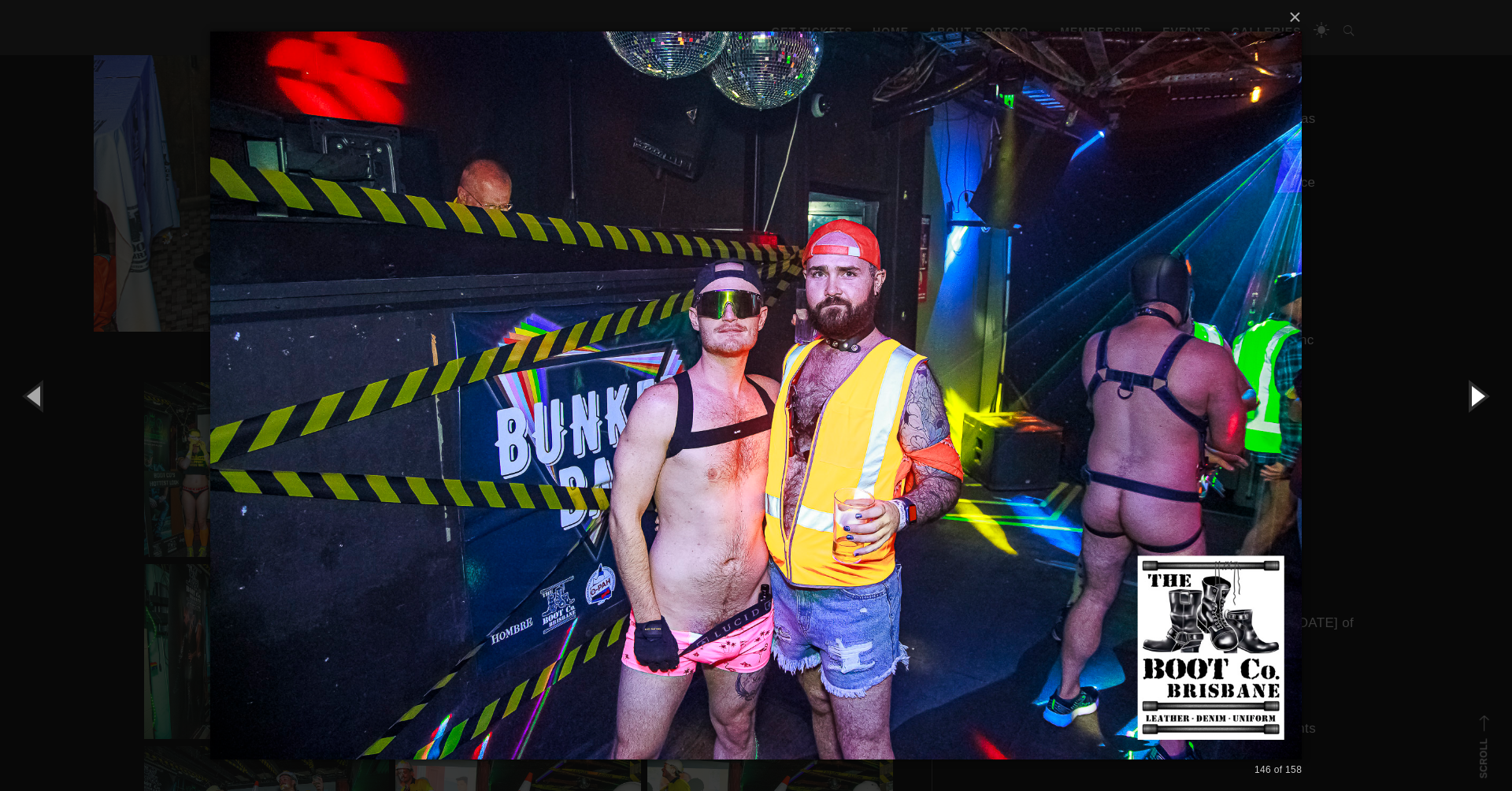
click at [1476, 394] on button "button" at bounding box center [1476, 396] width 71 height 87
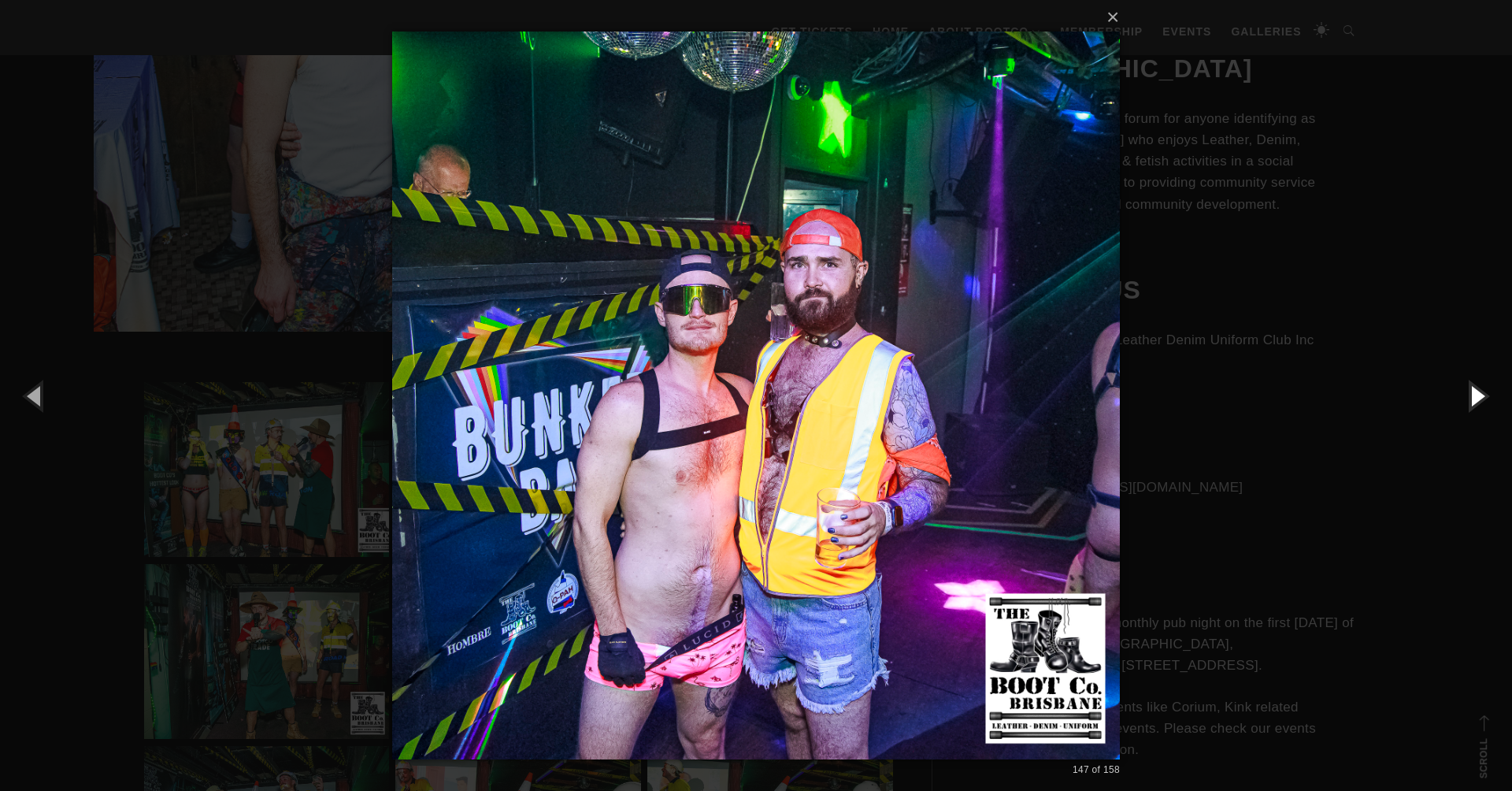
click at [1476, 394] on button "button" at bounding box center [1476, 396] width 71 height 87
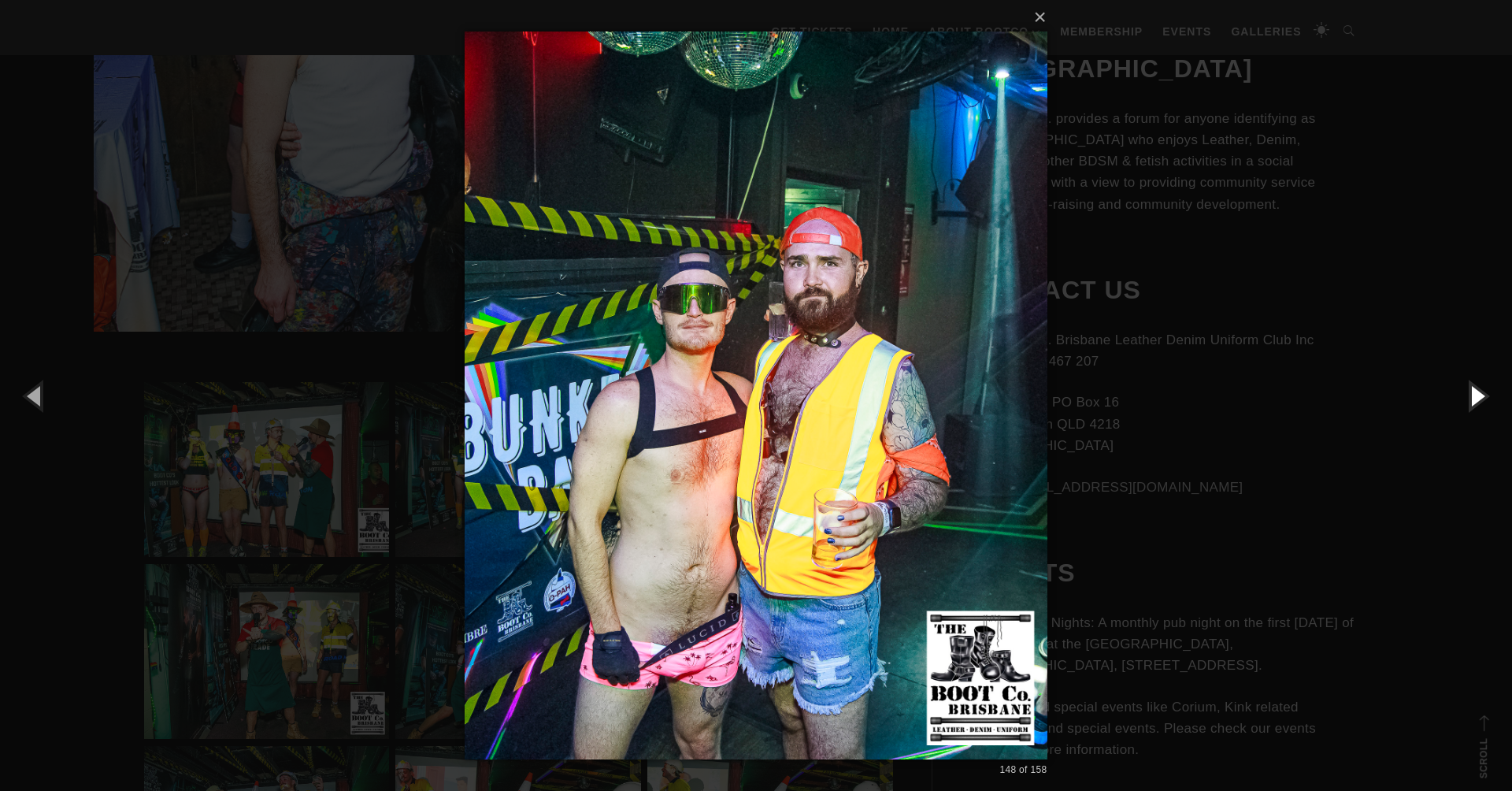
click at [1476, 394] on button "button" at bounding box center [1476, 396] width 71 height 87
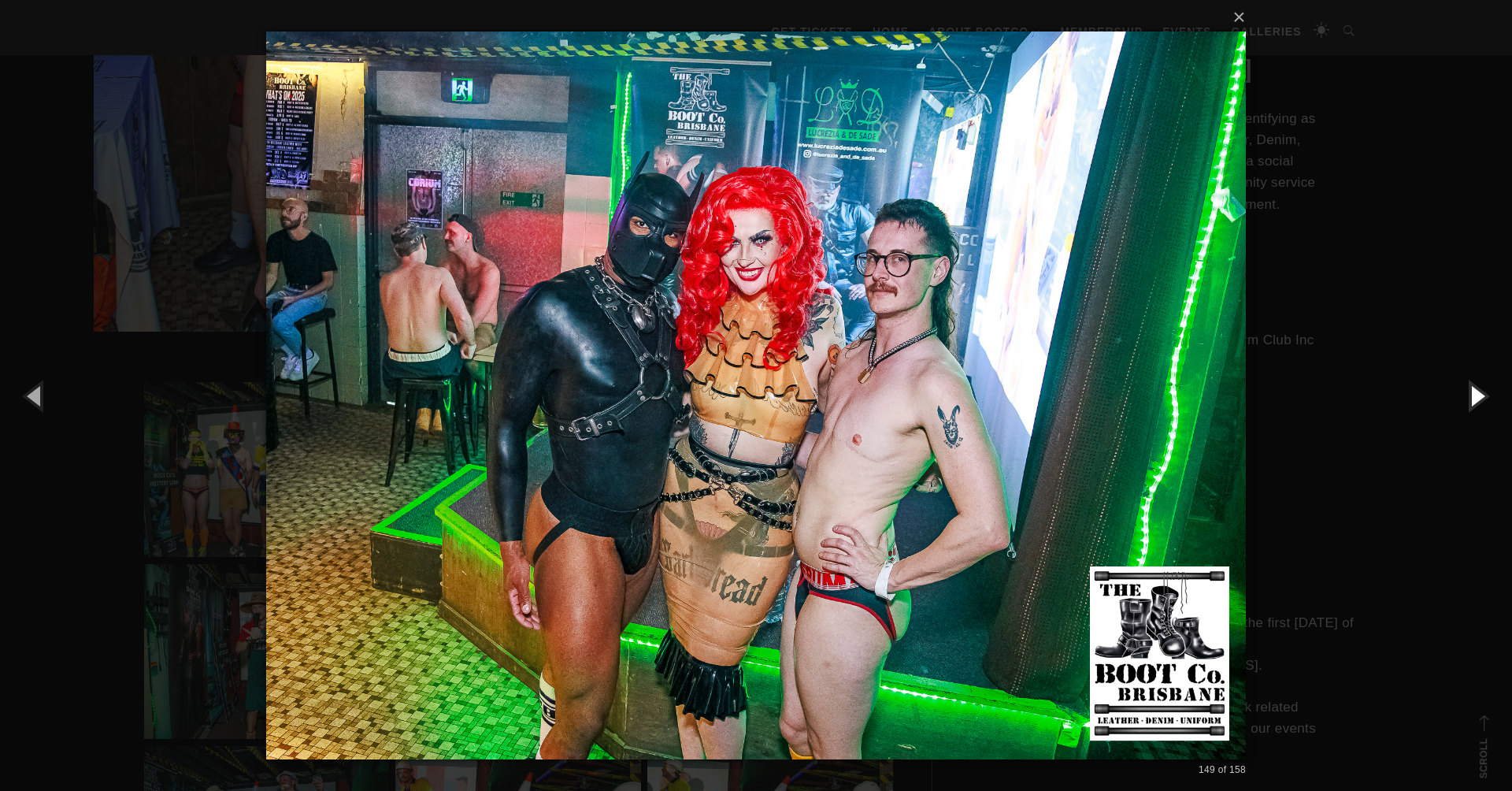
click at [1476, 394] on button "button" at bounding box center [1476, 396] width 71 height 87
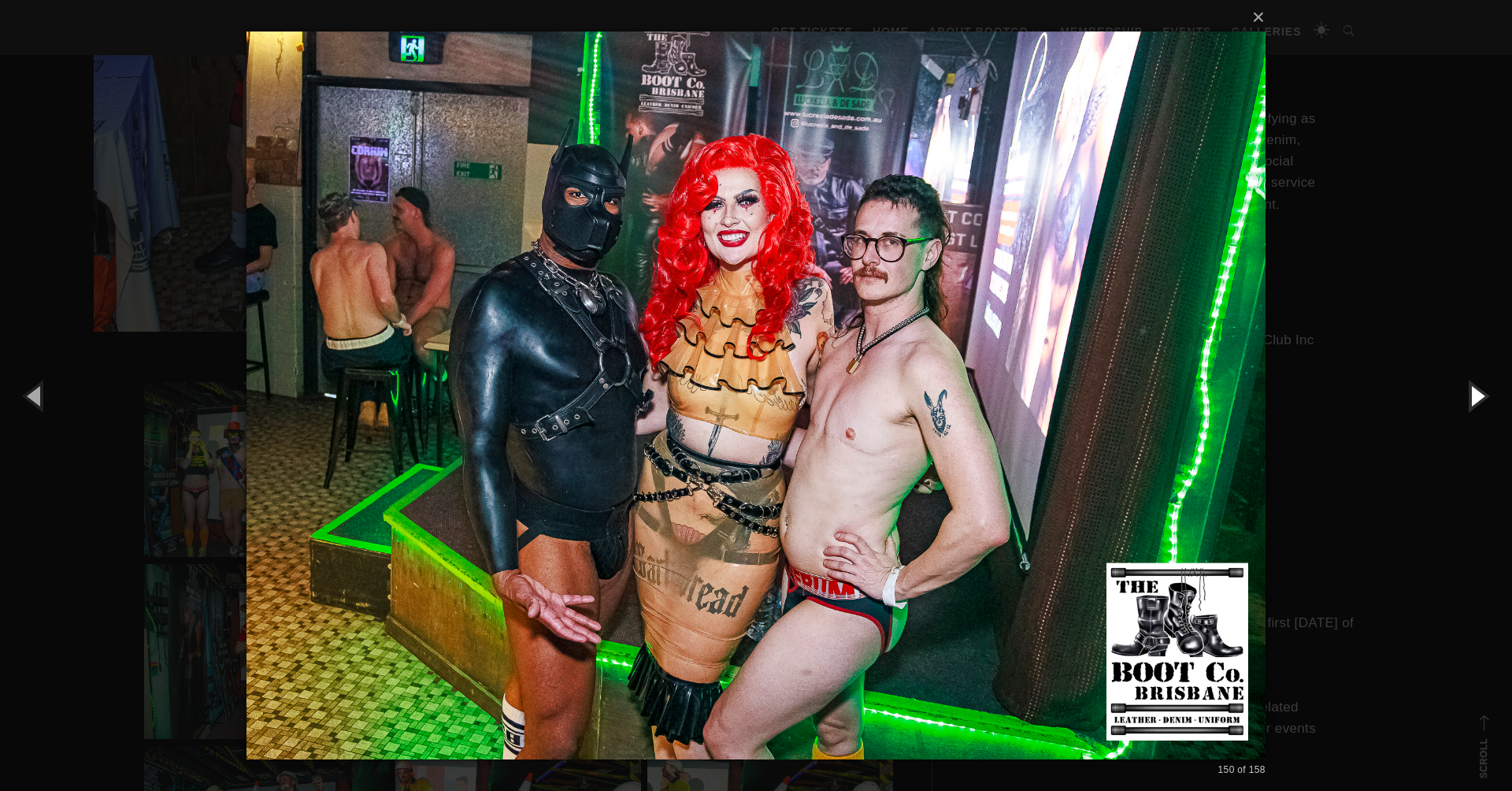
click at [1476, 394] on button "button" at bounding box center [1476, 396] width 71 height 87
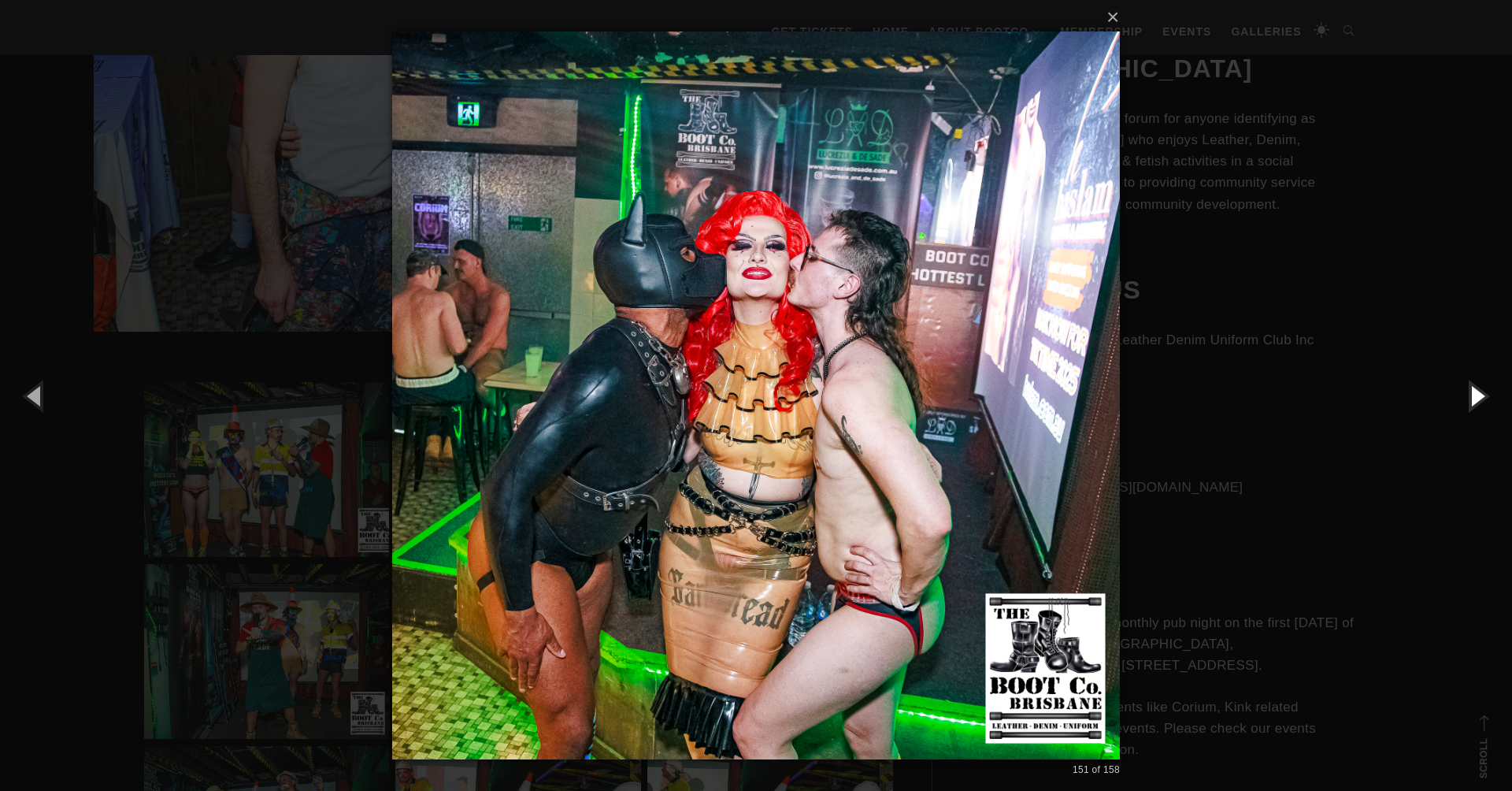
click at [1476, 394] on button "button" at bounding box center [1476, 396] width 71 height 87
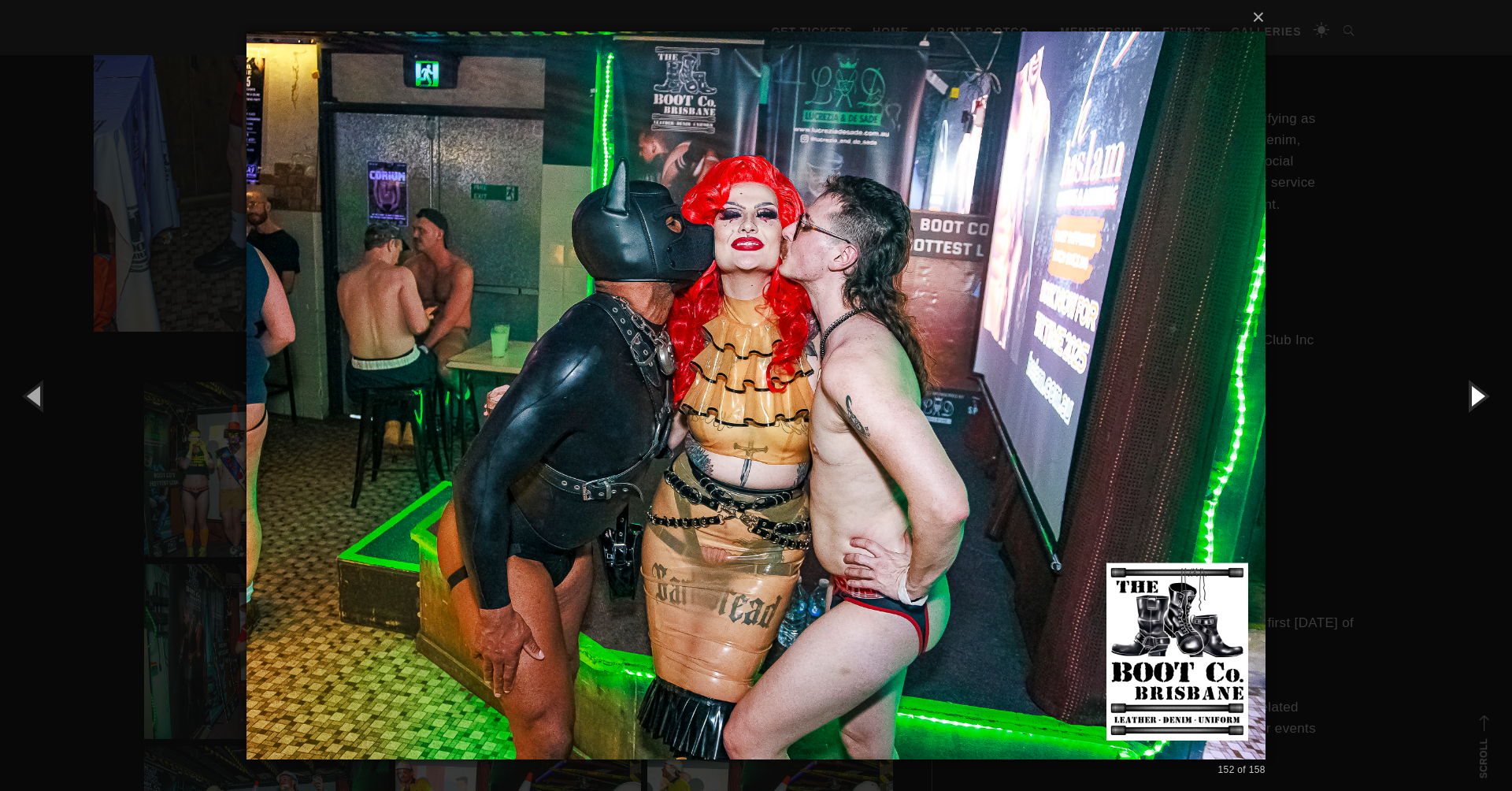
click at [1476, 394] on button "button" at bounding box center [1476, 396] width 71 height 87
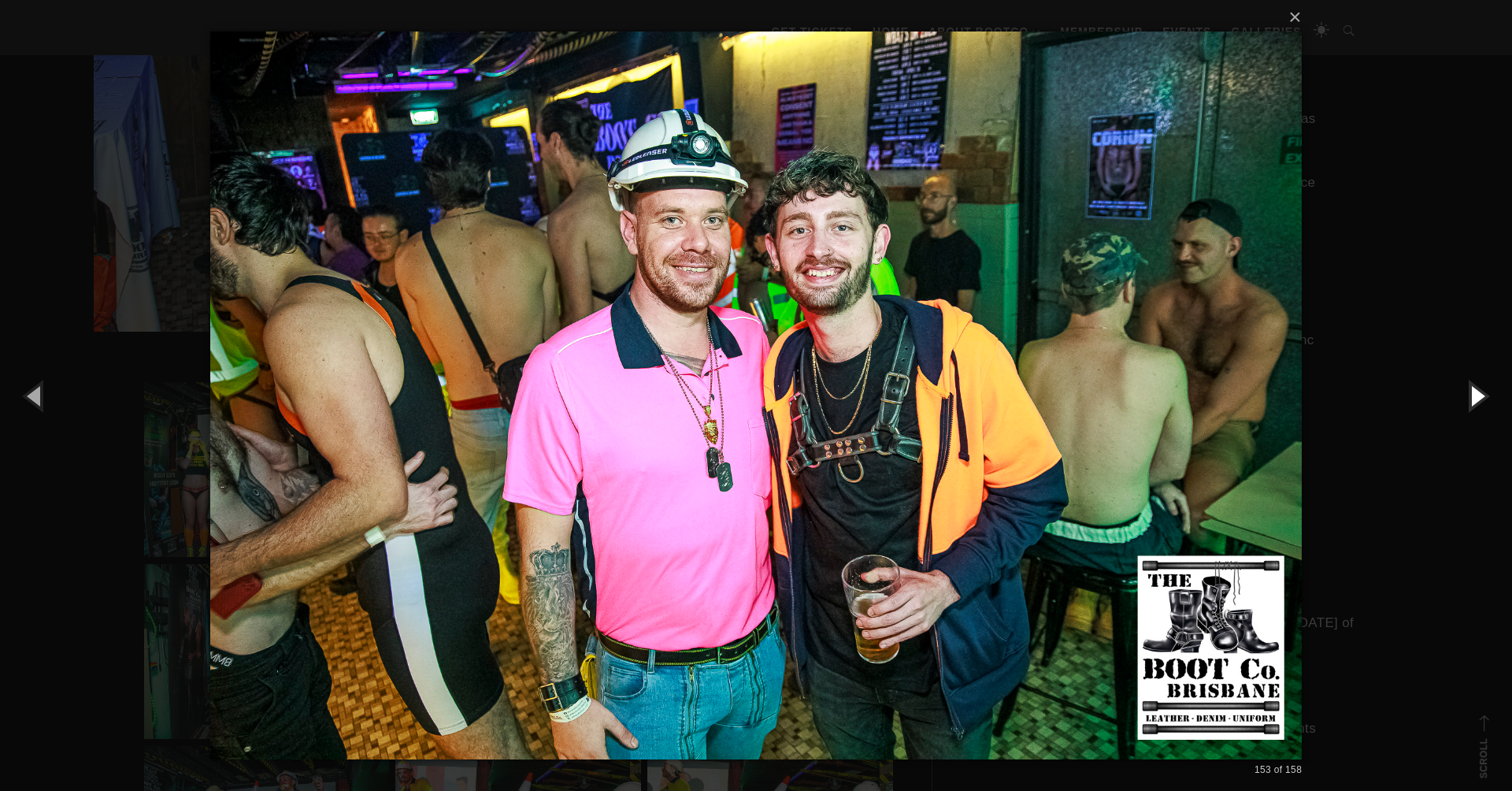
click at [1476, 394] on button "button" at bounding box center [1476, 396] width 71 height 87
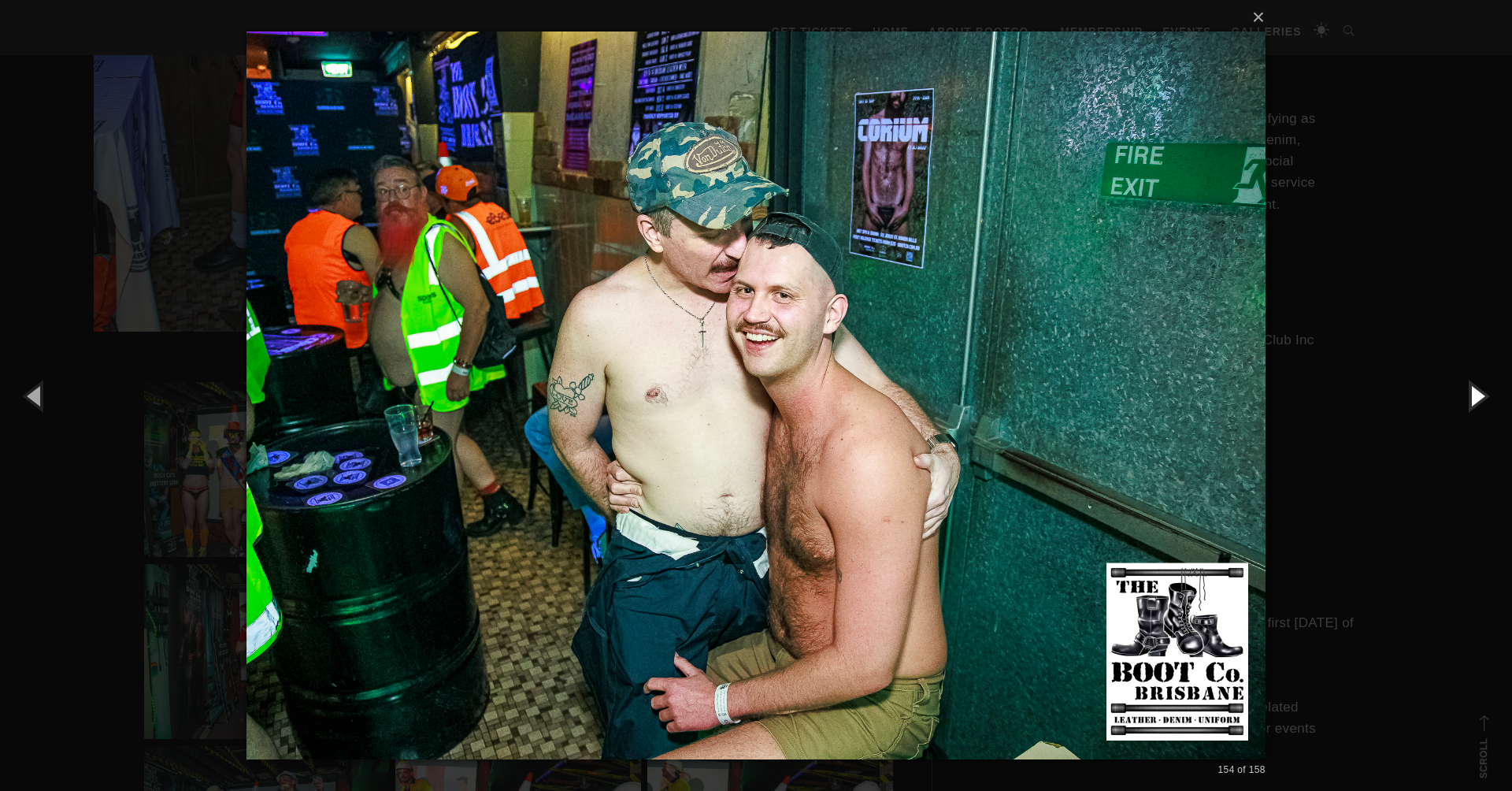
click at [1476, 394] on button "button" at bounding box center [1476, 396] width 71 height 87
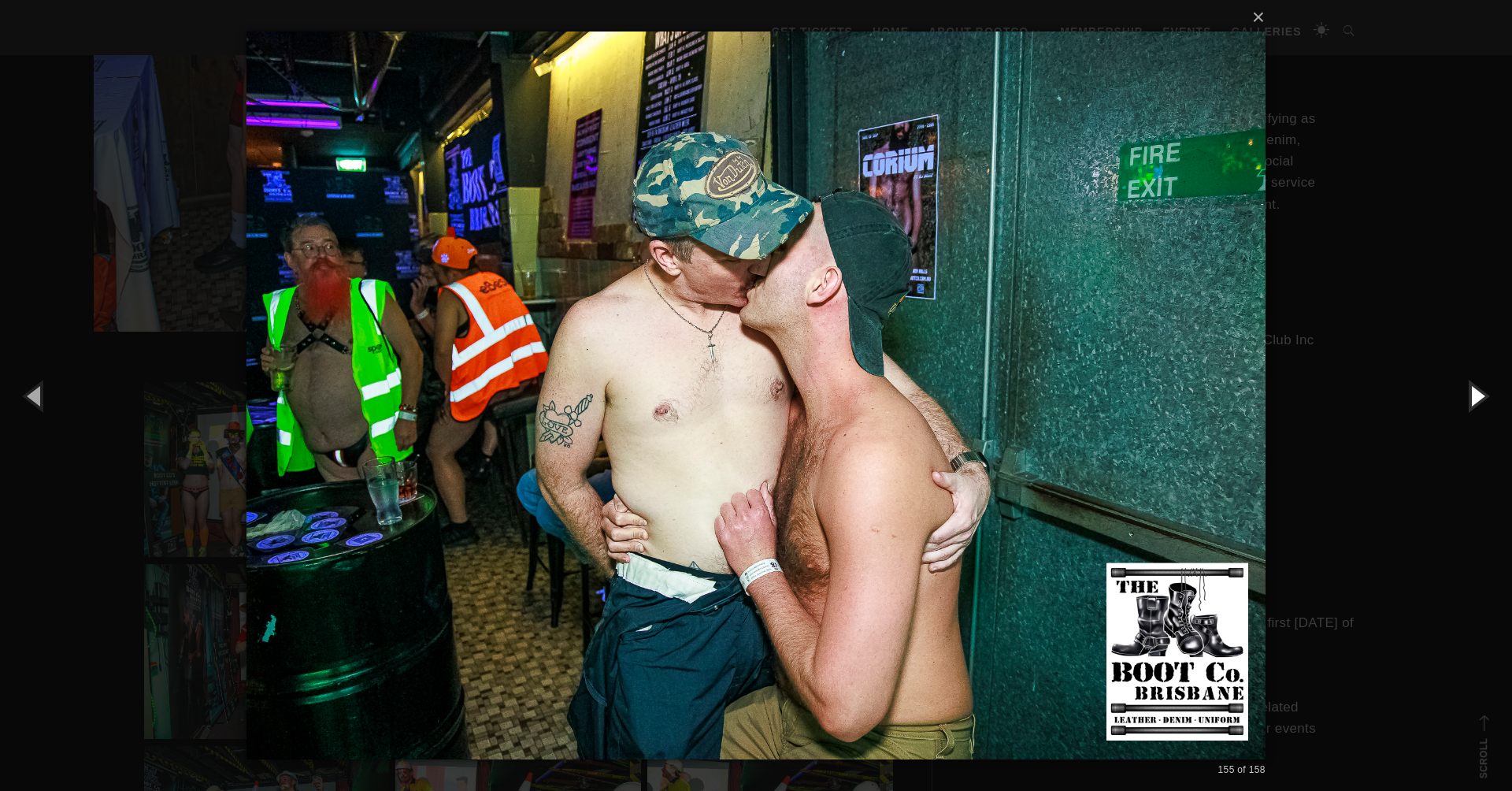
click at [1476, 394] on button "button" at bounding box center [1476, 396] width 71 height 87
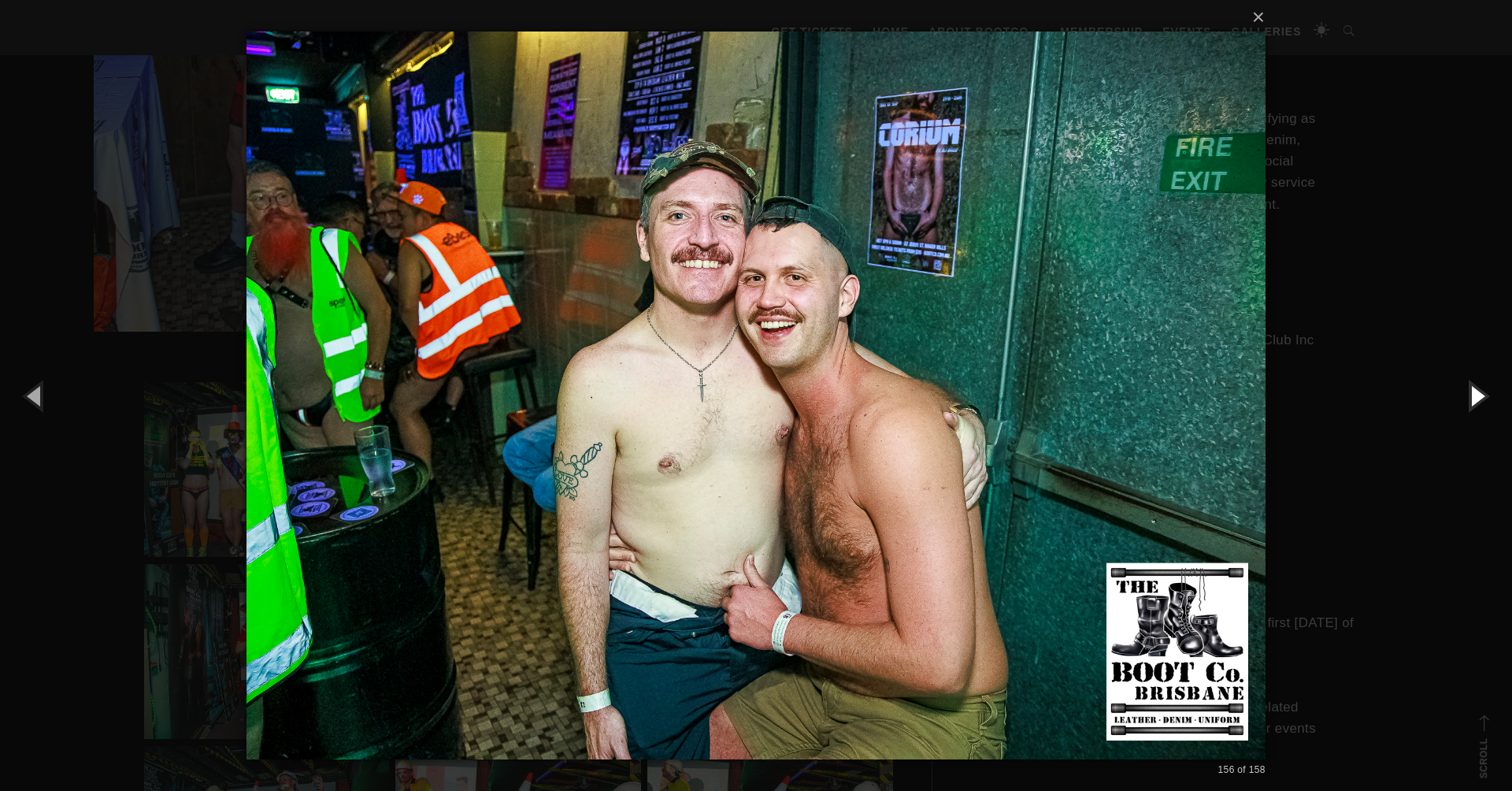
click at [1476, 394] on button "button" at bounding box center [1476, 396] width 71 height 87
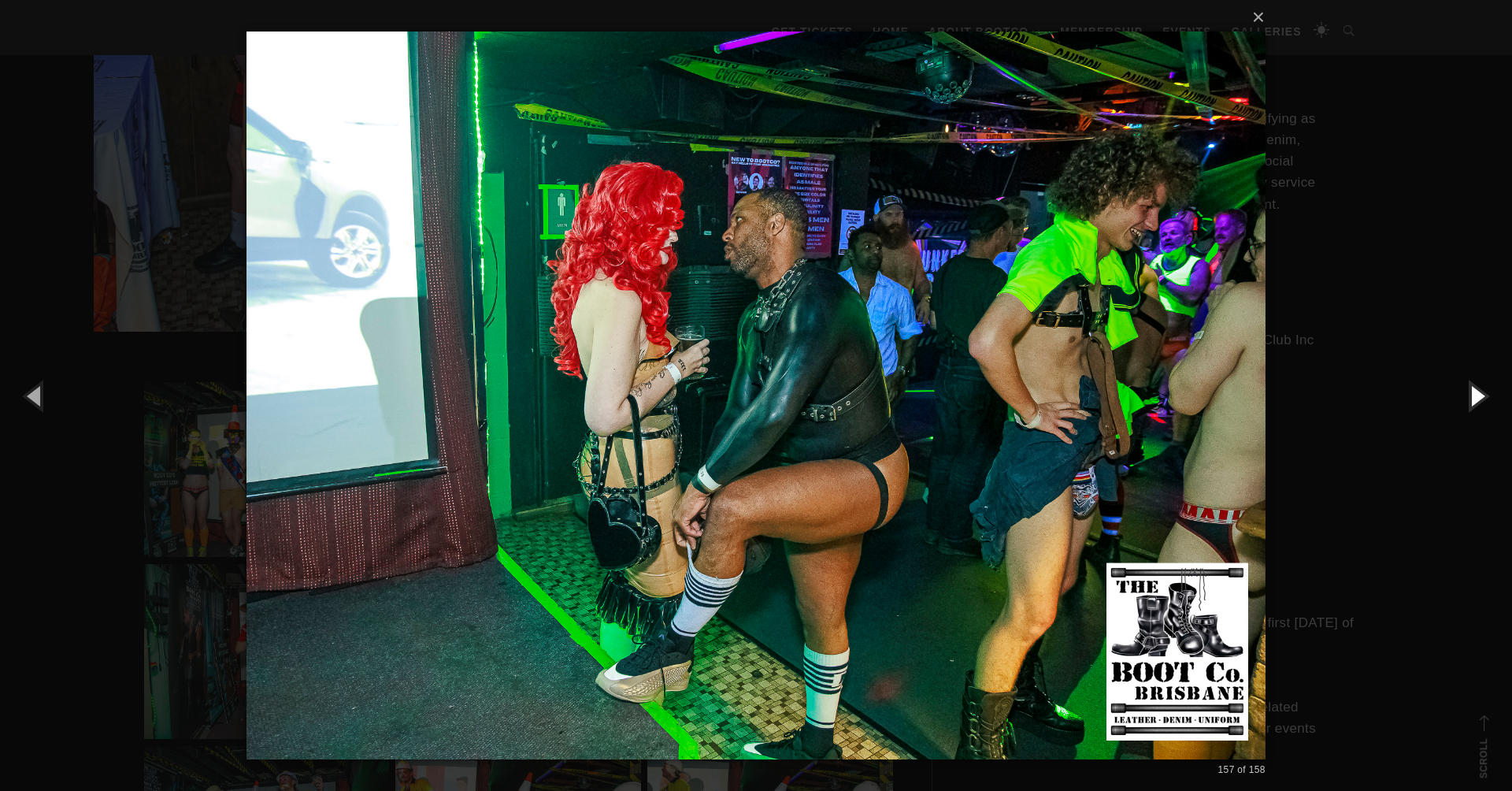
click at [1476, 394] on button "button" at bounding box center [1476, 396] width 71 height 87
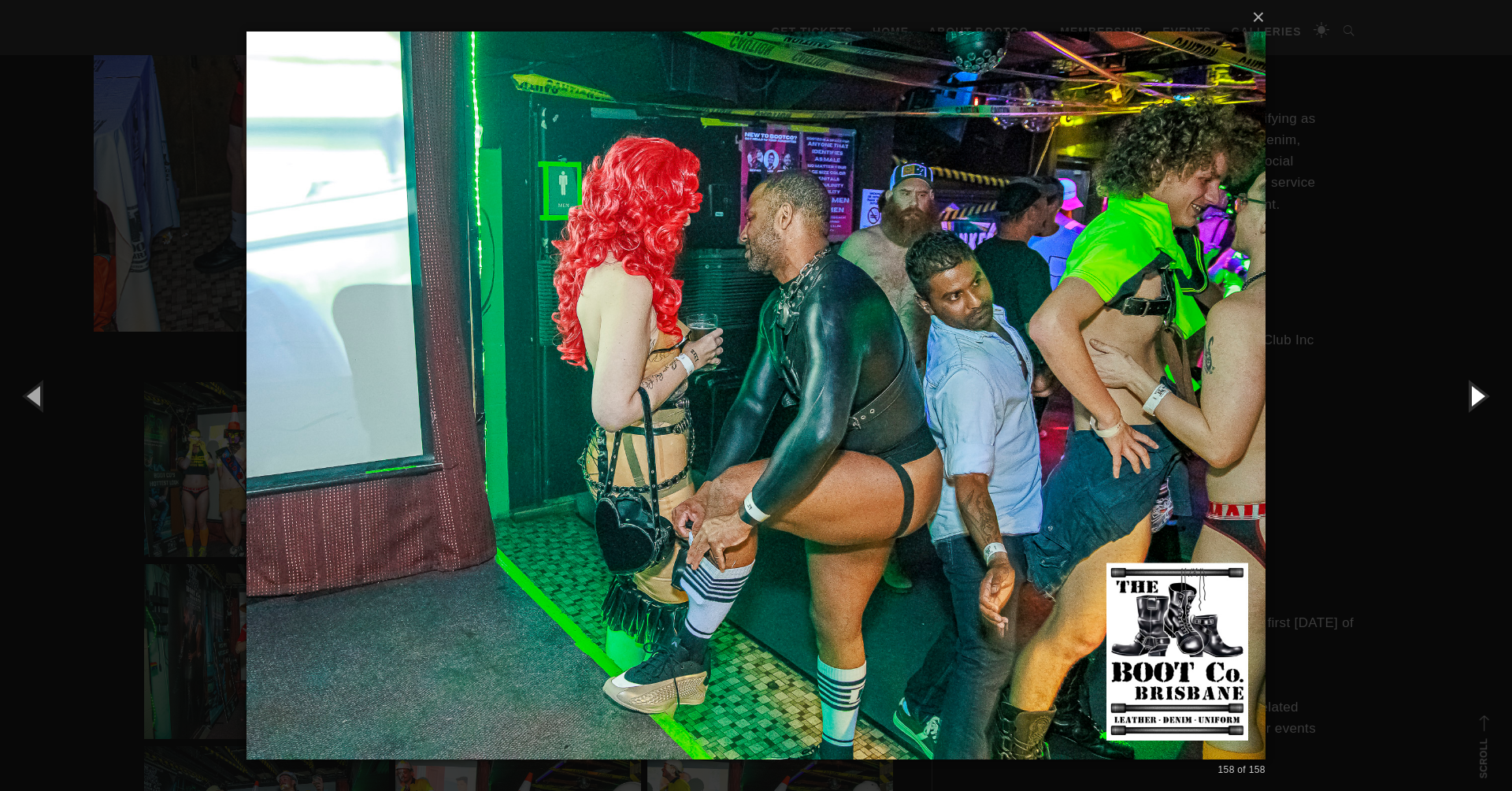
click at [1476, 394] on button "button" at bounding box center [1476, 396] width 71 height 87
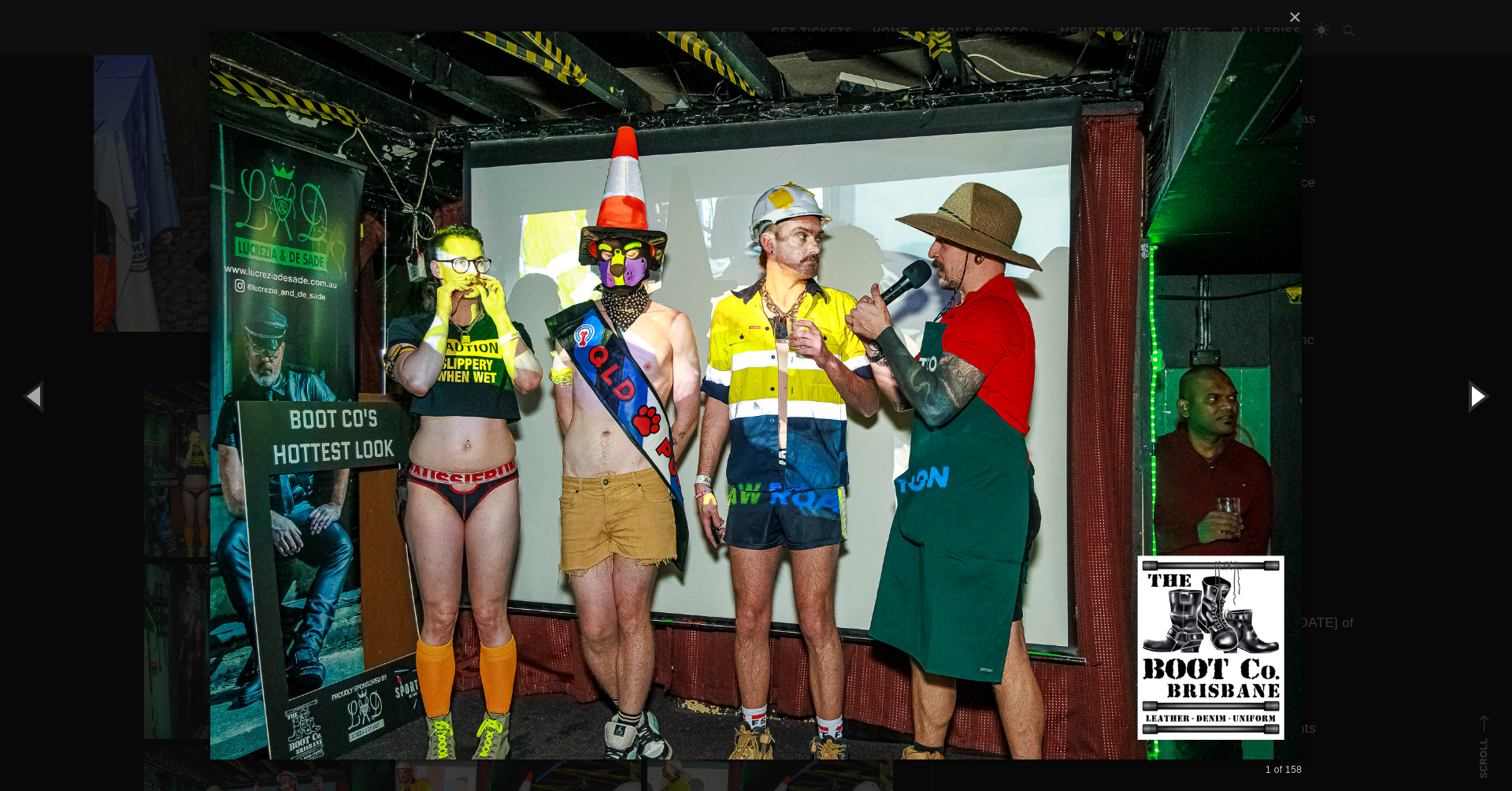
click at [1476, 394] on button "button" at bounding box center [1476, 396] width 71 height 87
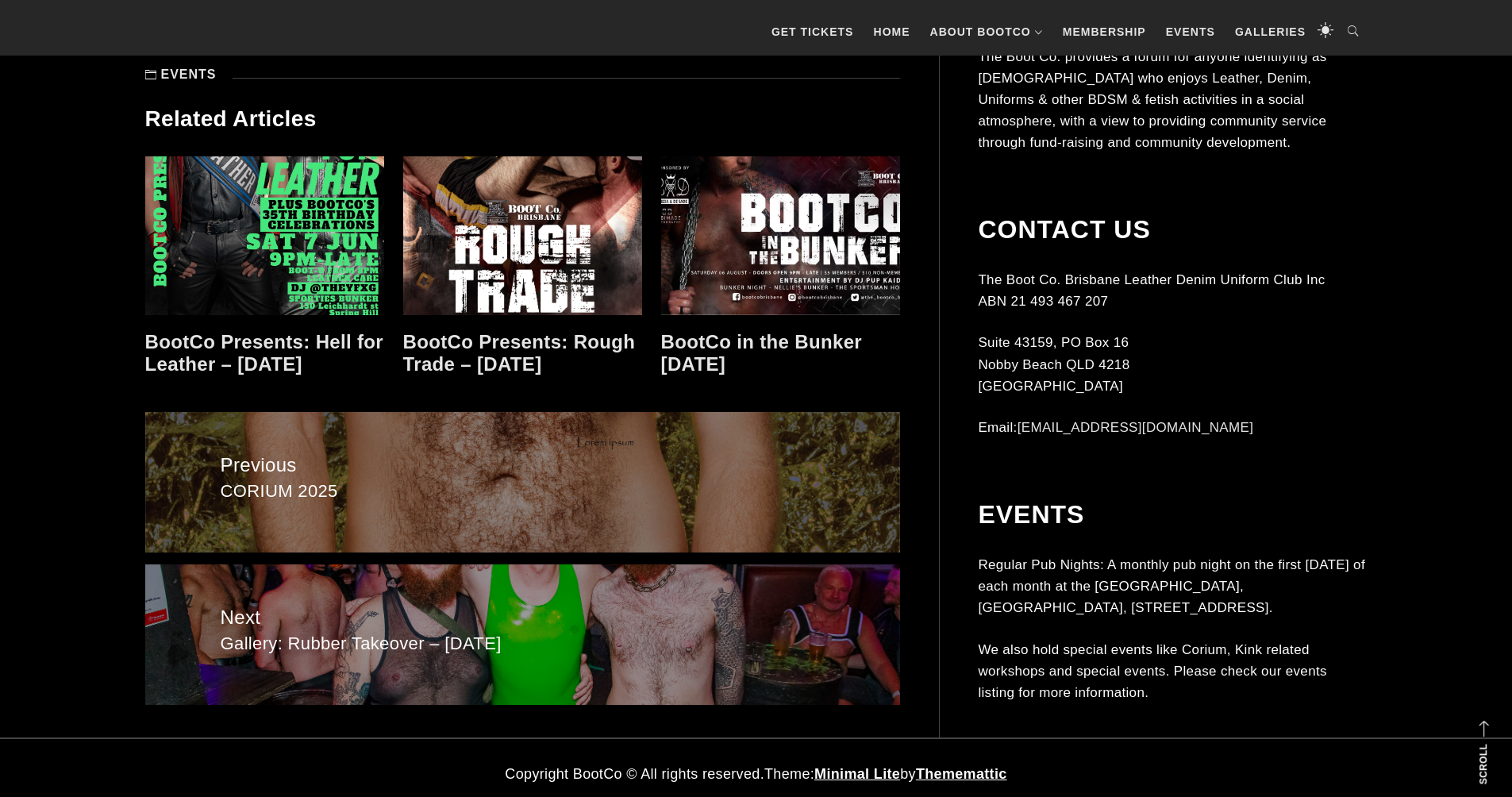
scroll to position [1961, 0]
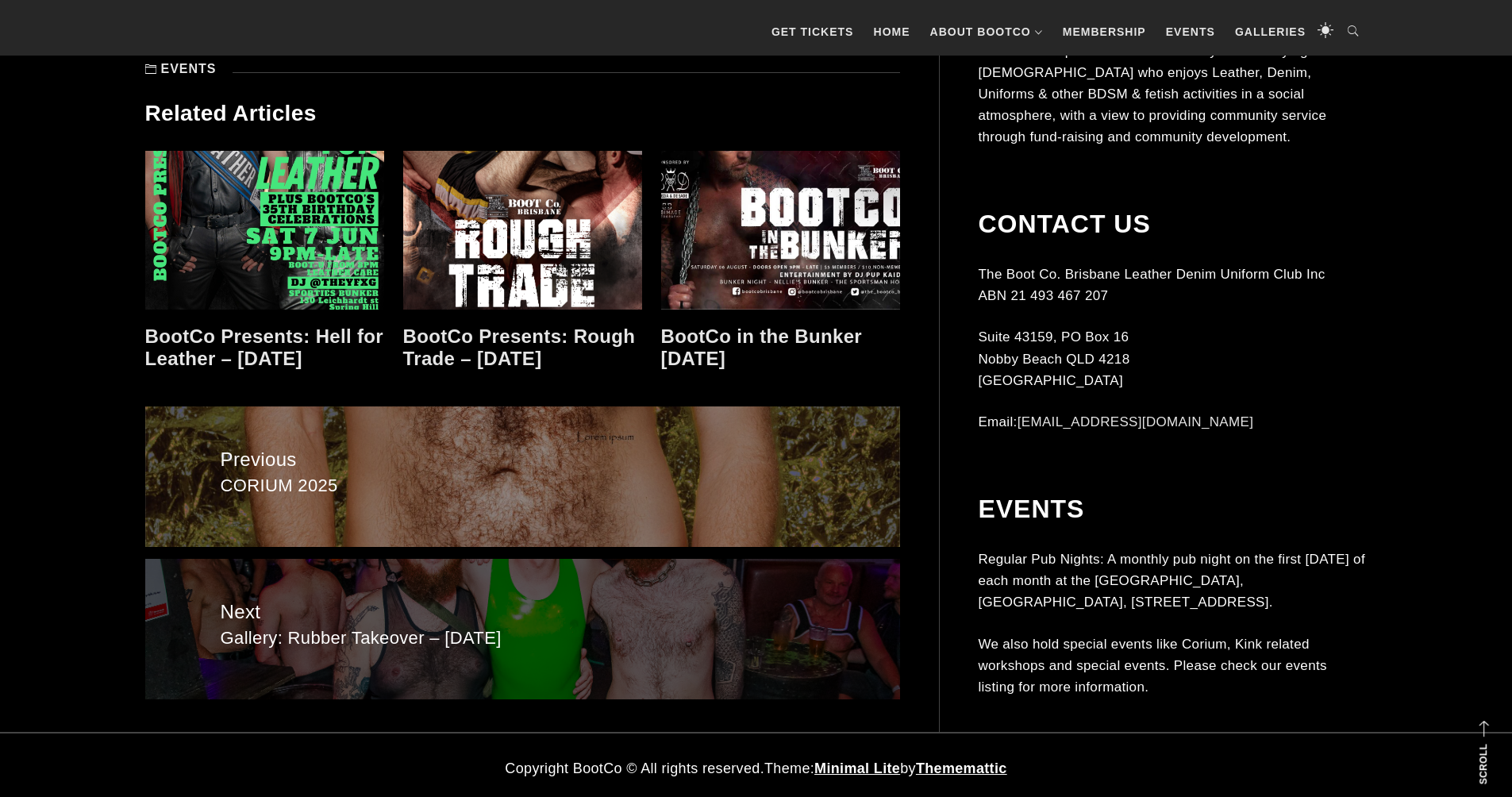
click at [480, 641] on span "Gallery: Rubber Takeover – July 2025" at bounding box center [522, 638] width 604 height 23
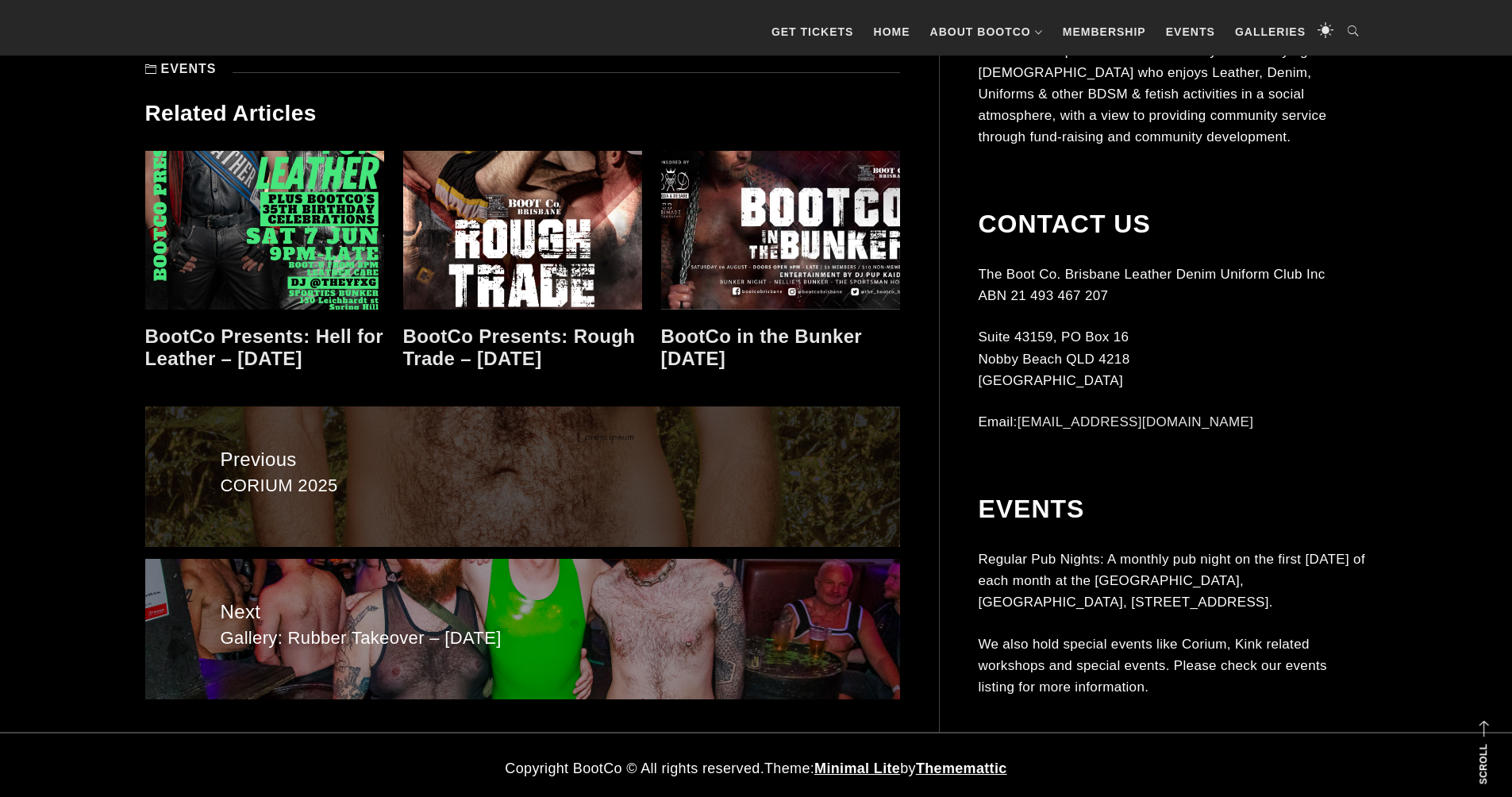
click at [275, 475] on span "CORIUM 2025" at bounding box center [522, 486] width 604 height 23
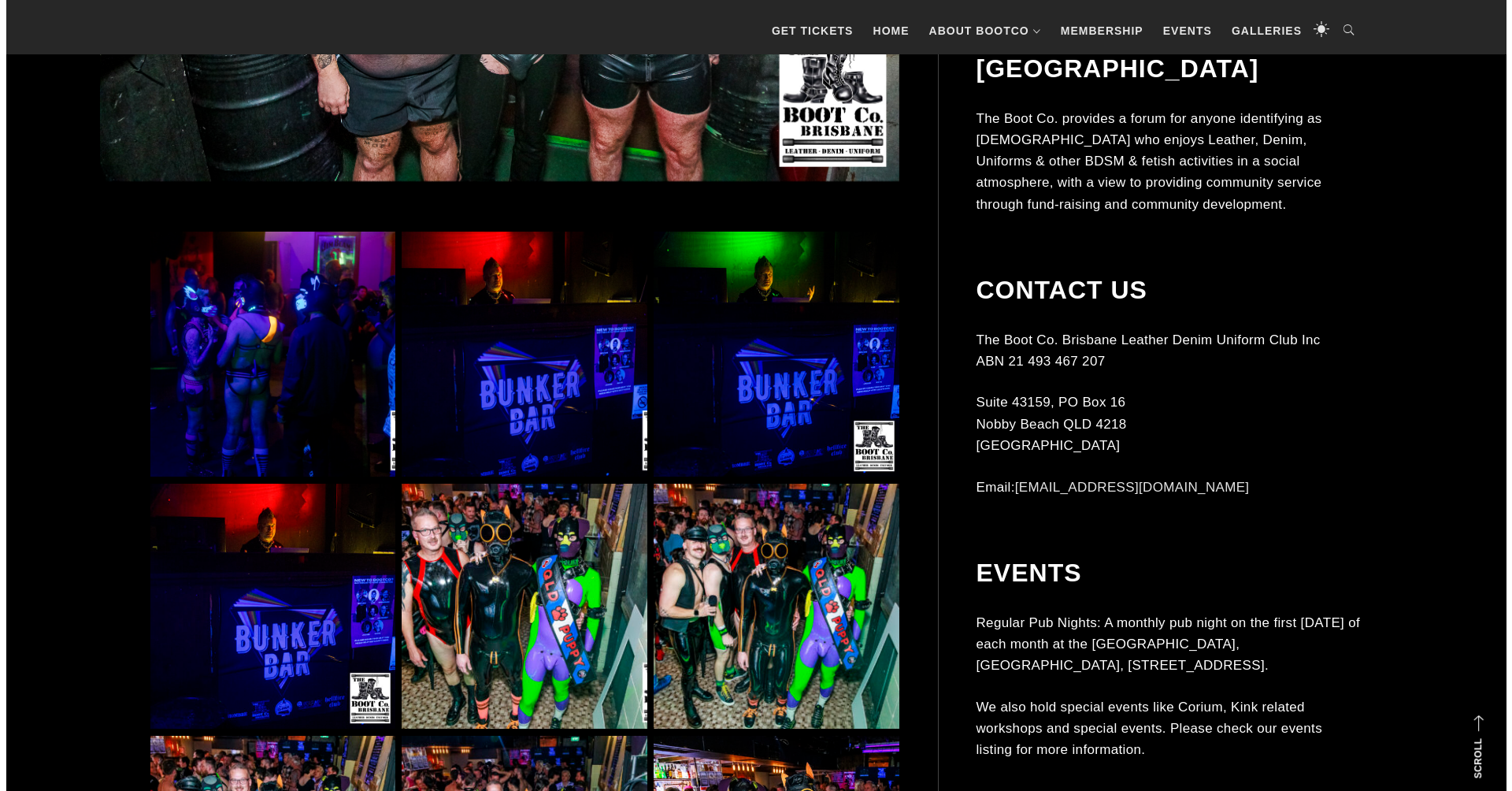
scroll to position [924, 0]
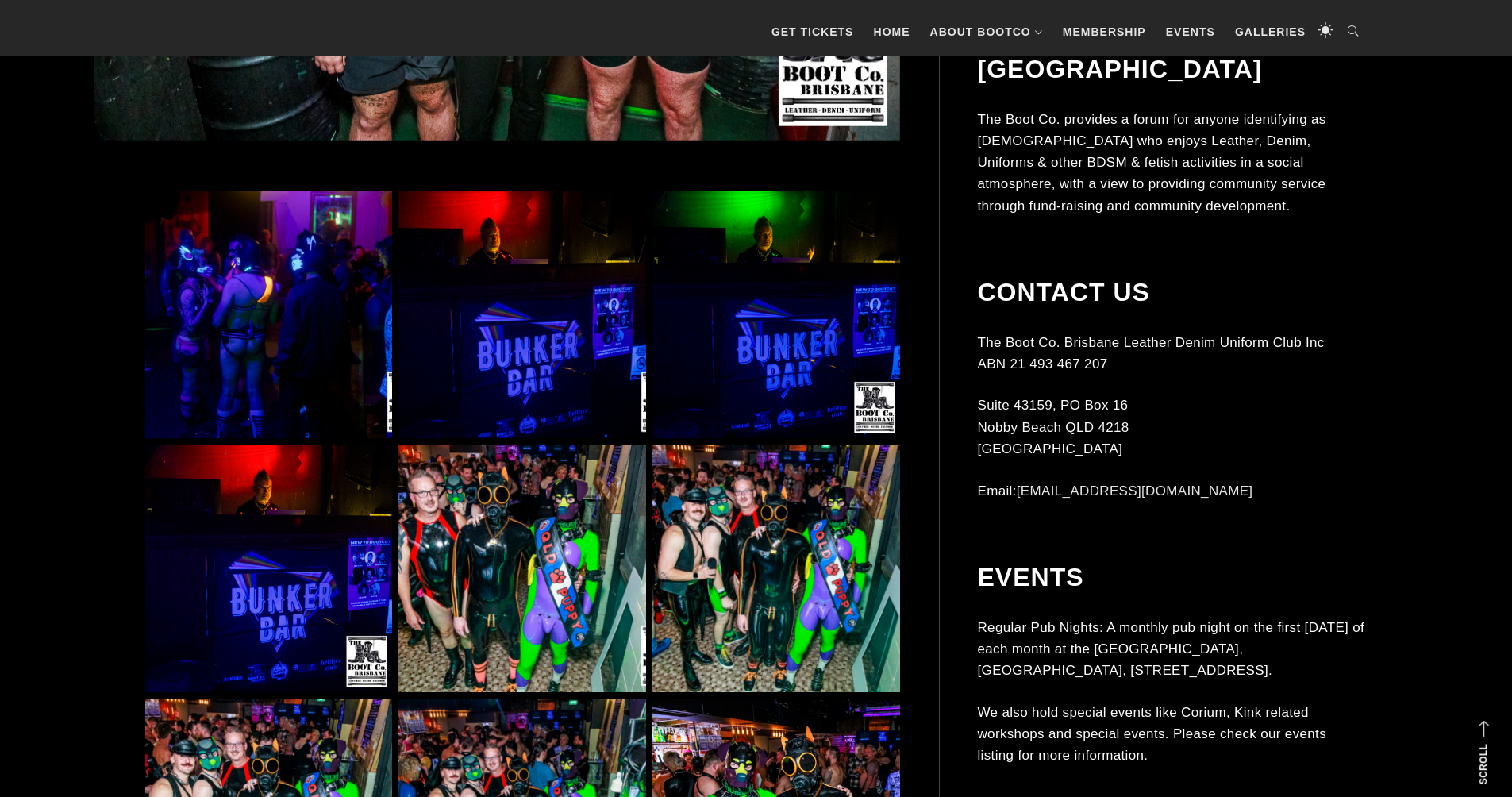
click at [511, 504] on img at bounding box center [522, 569] width 247 height 247
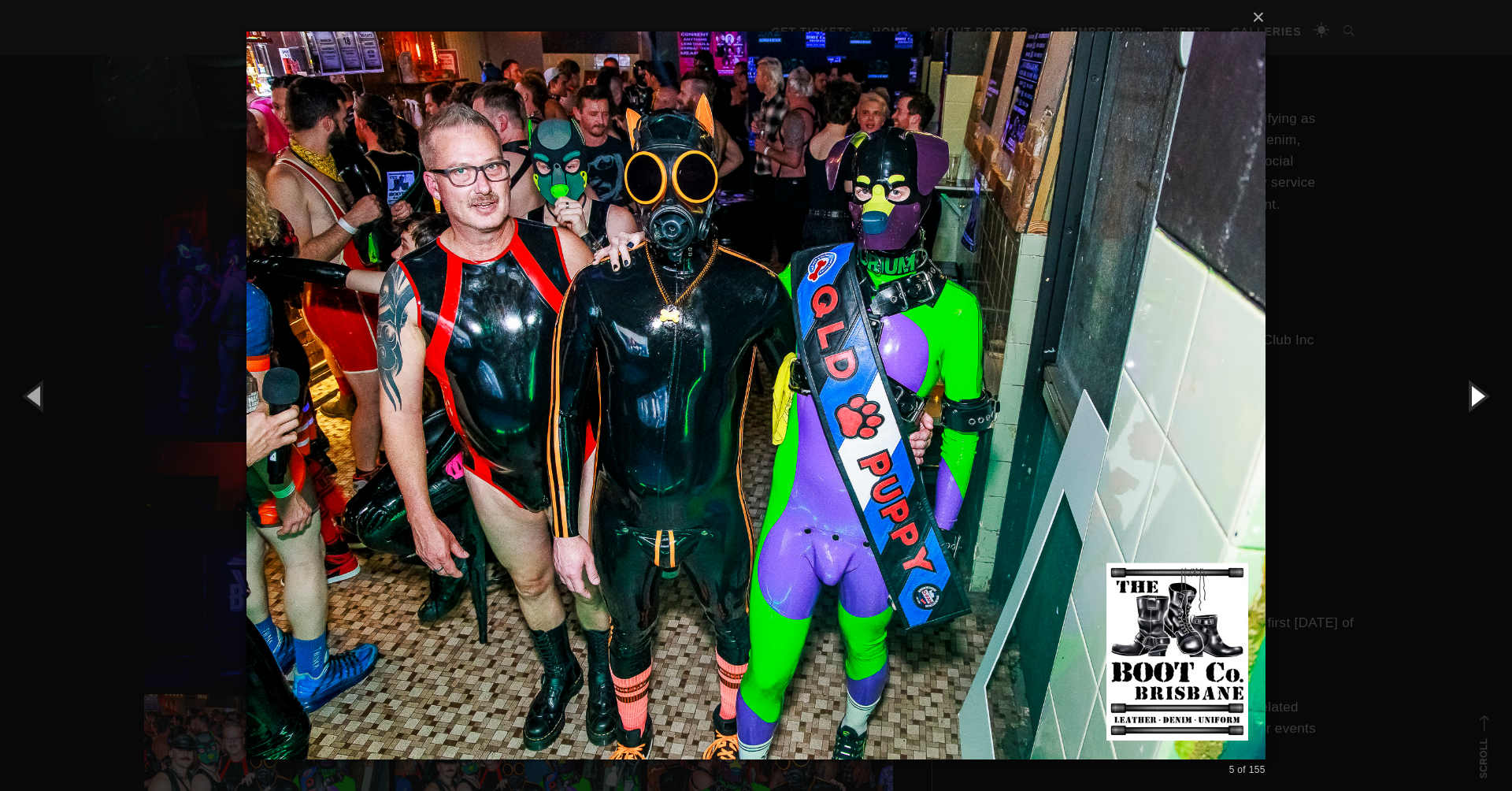
click at [1480, 396] on button "button" at bounding box center [1476, 396] width 71 height 87
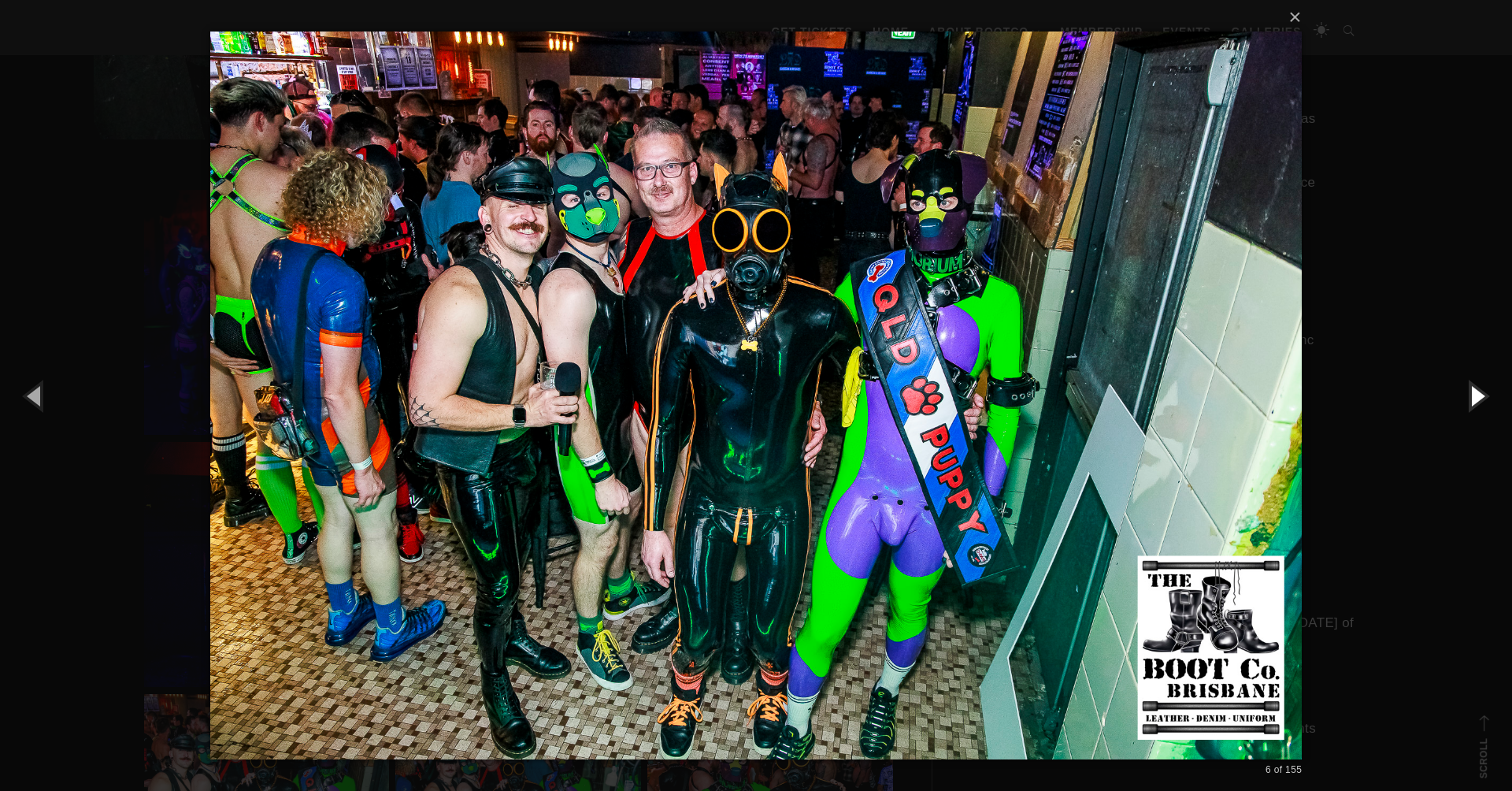
click at [1480, 396] on button "button" at bounding box center [1476, 396] width 71 height 87
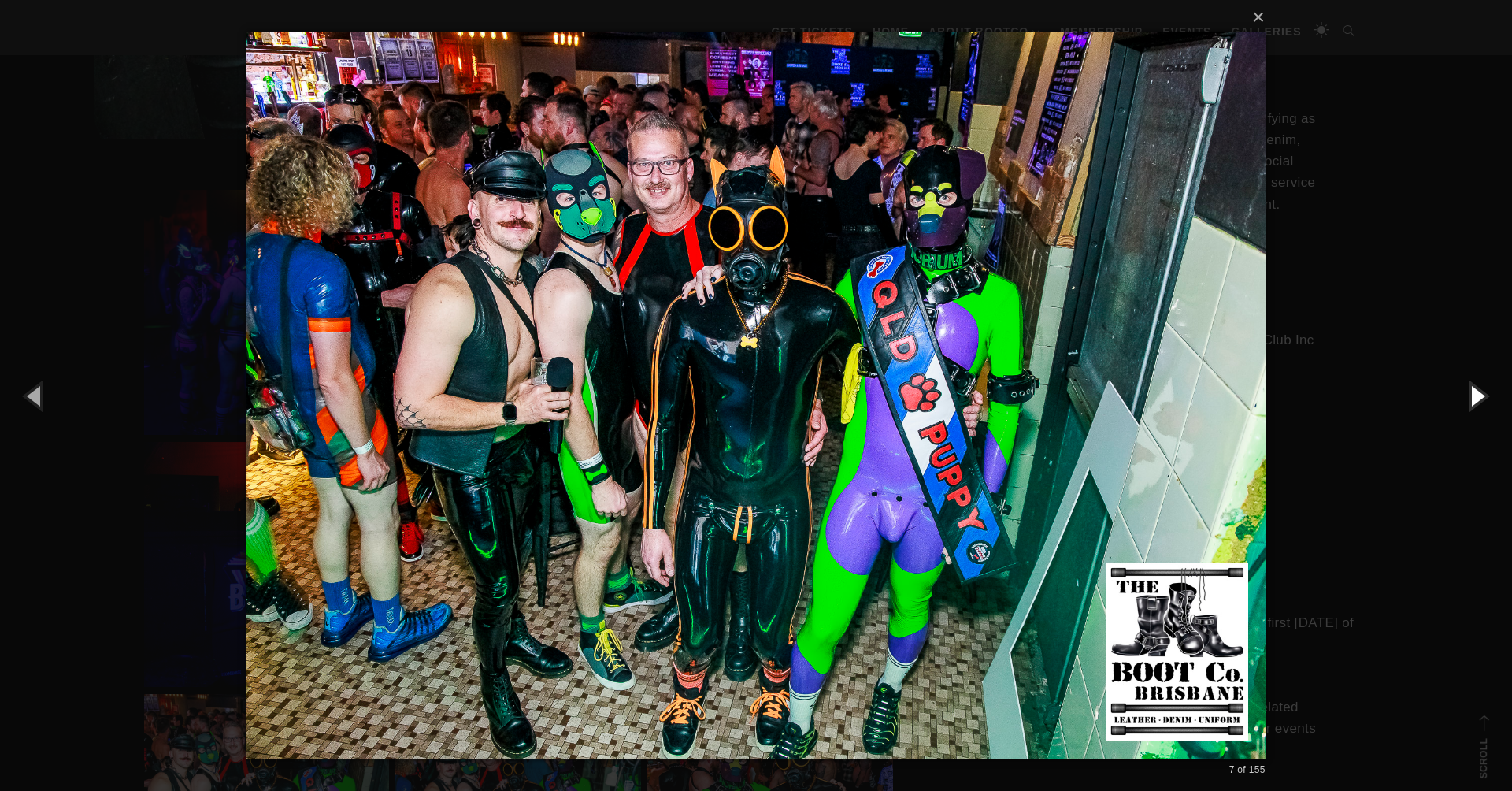
click at [1480, 396] on button "button" at bounding box center [1476, 396] width 71 height 87
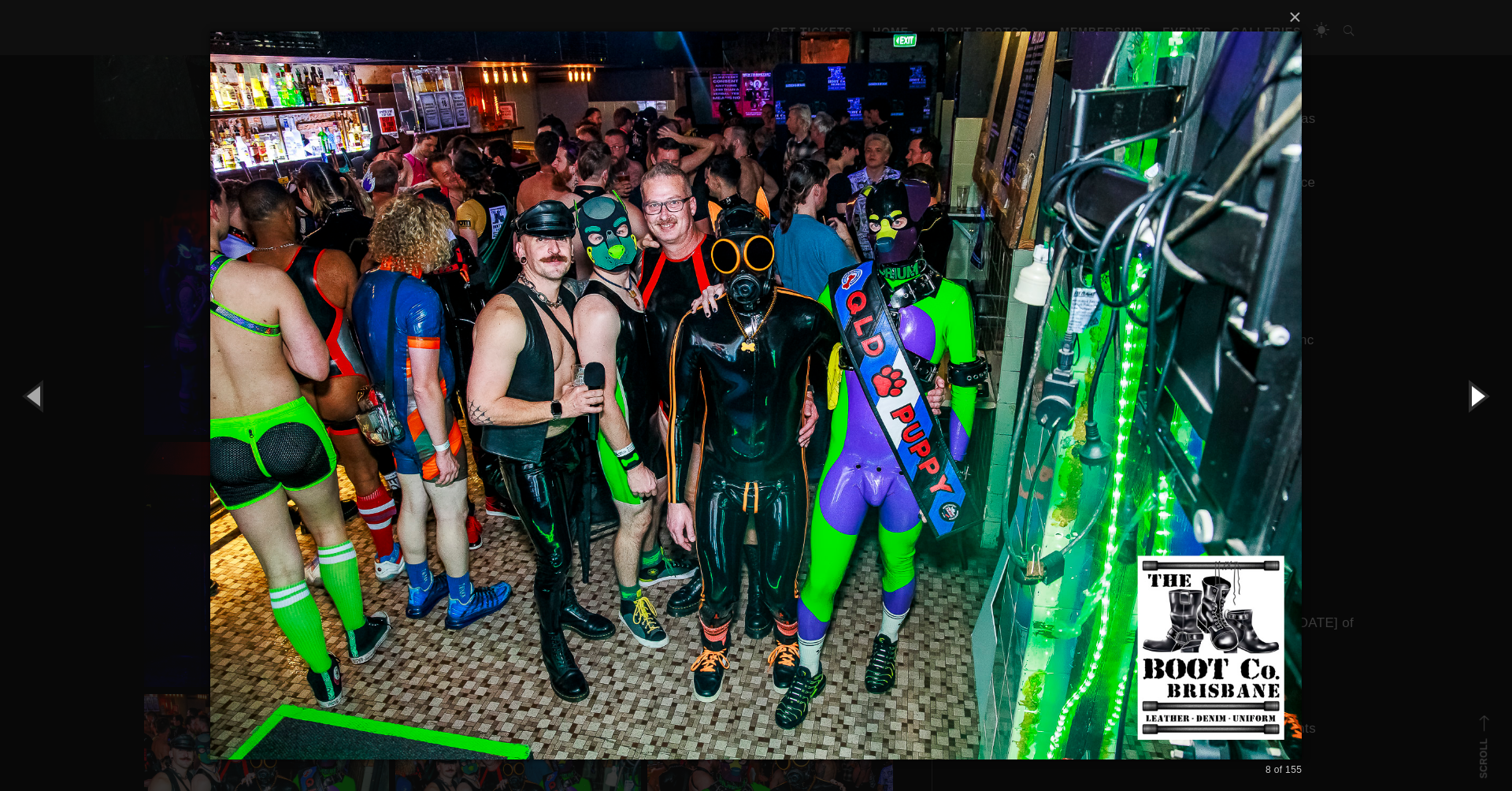
click at [1480, 396] on button "button" at bounding box center [1476, 396] width 71 height 87
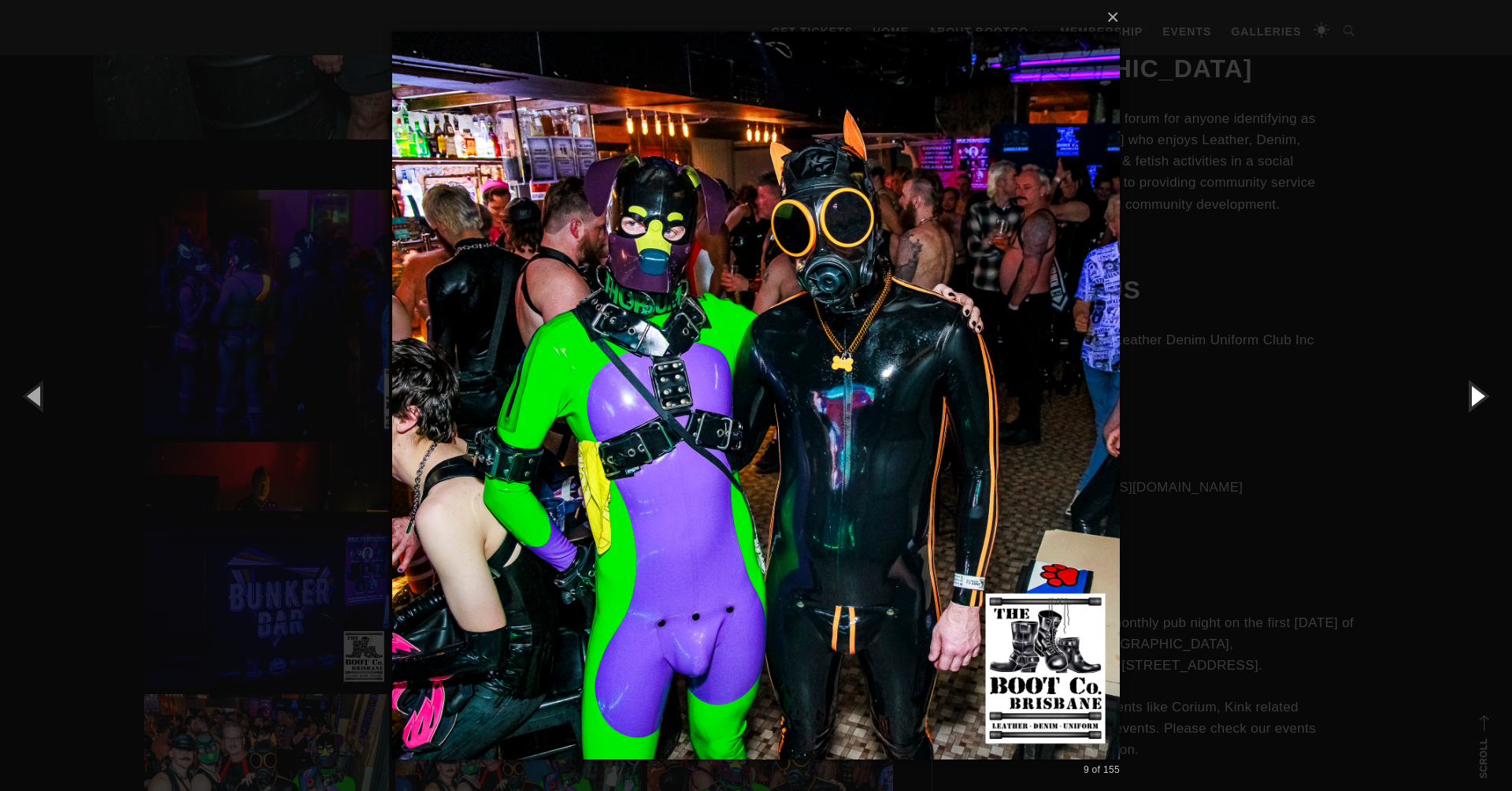
click at [1480, 396] on button "button" at bounding box center [1476, 396] width 71 height 87
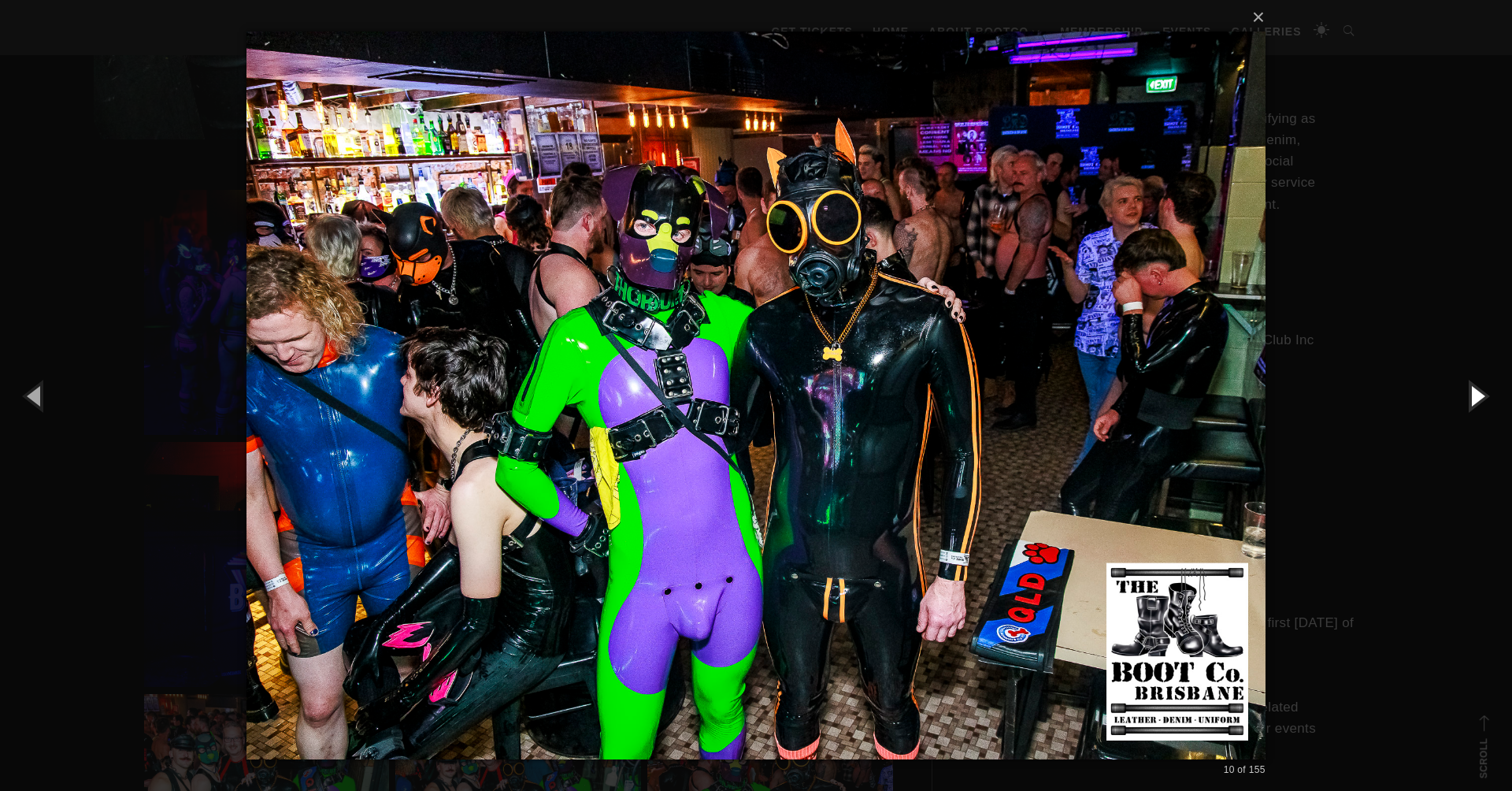
click at [1480, 396] on button "button" at bounding box center [1476, 396] width 71 height 87
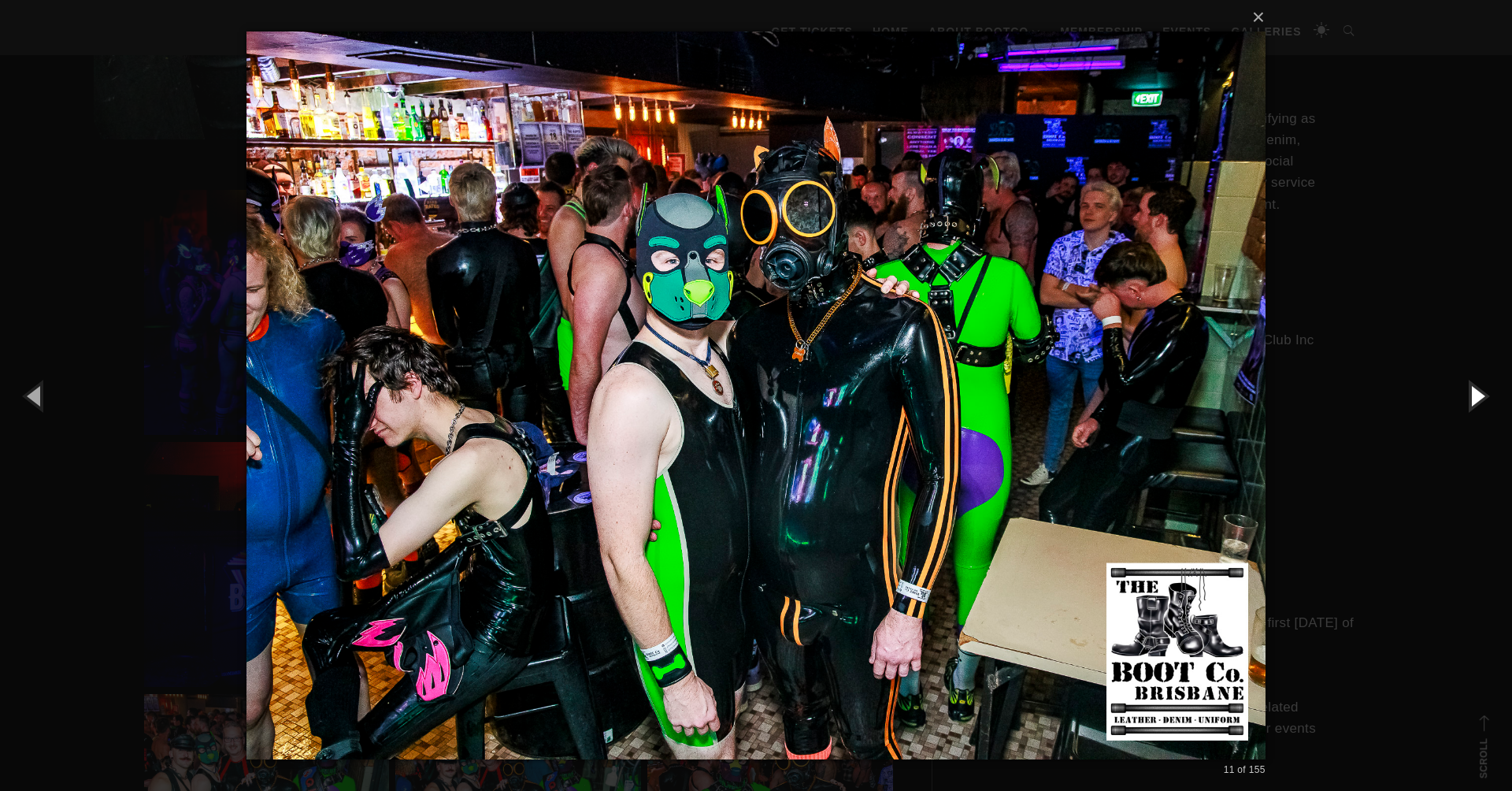
click at [1480, 396] on button "button" at bounding box center [1476, 396] width 71 height 87
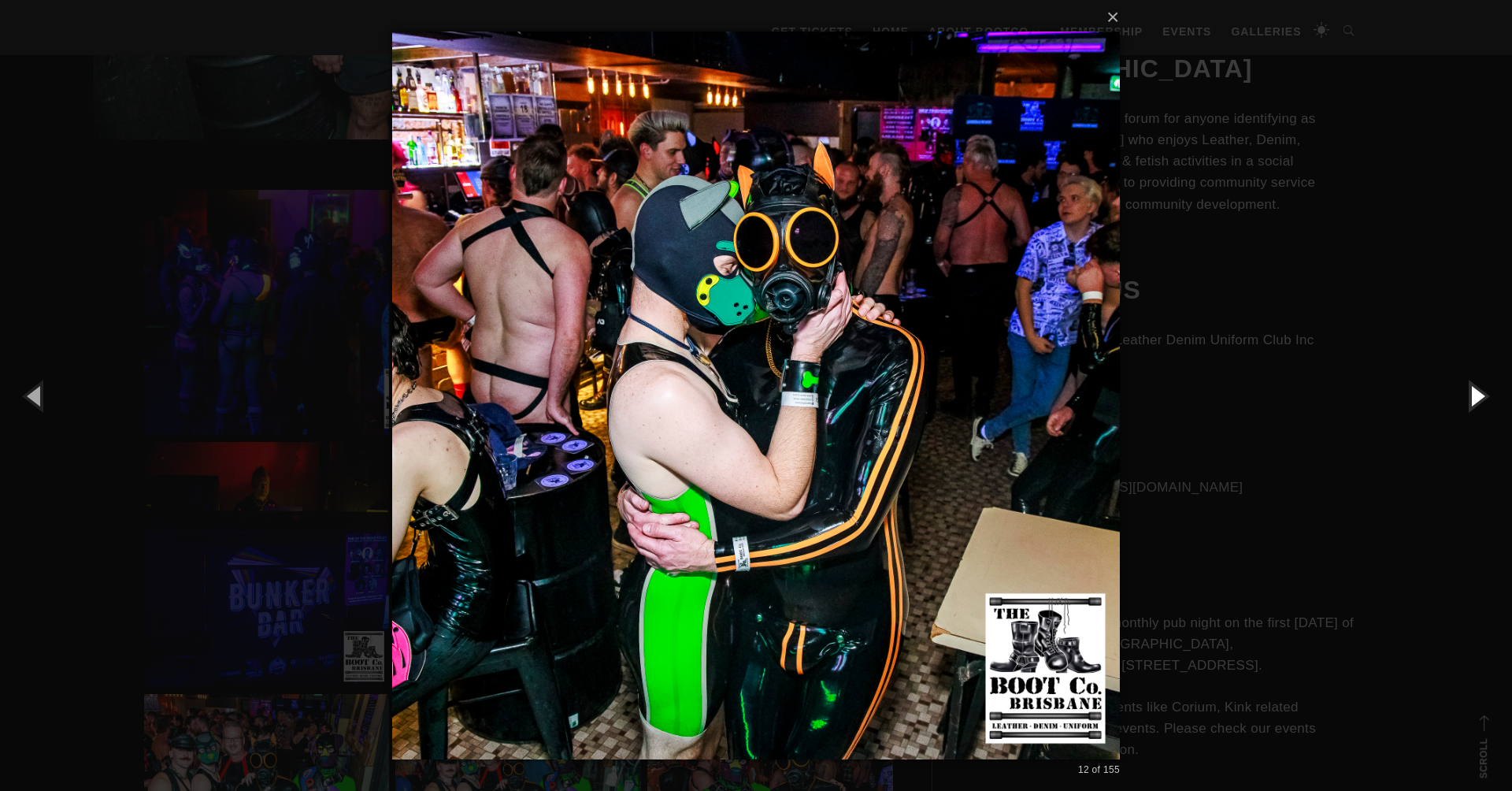
click at [1480, 396] on button "button" at bounding box center [1476, 396] width 71 height 87
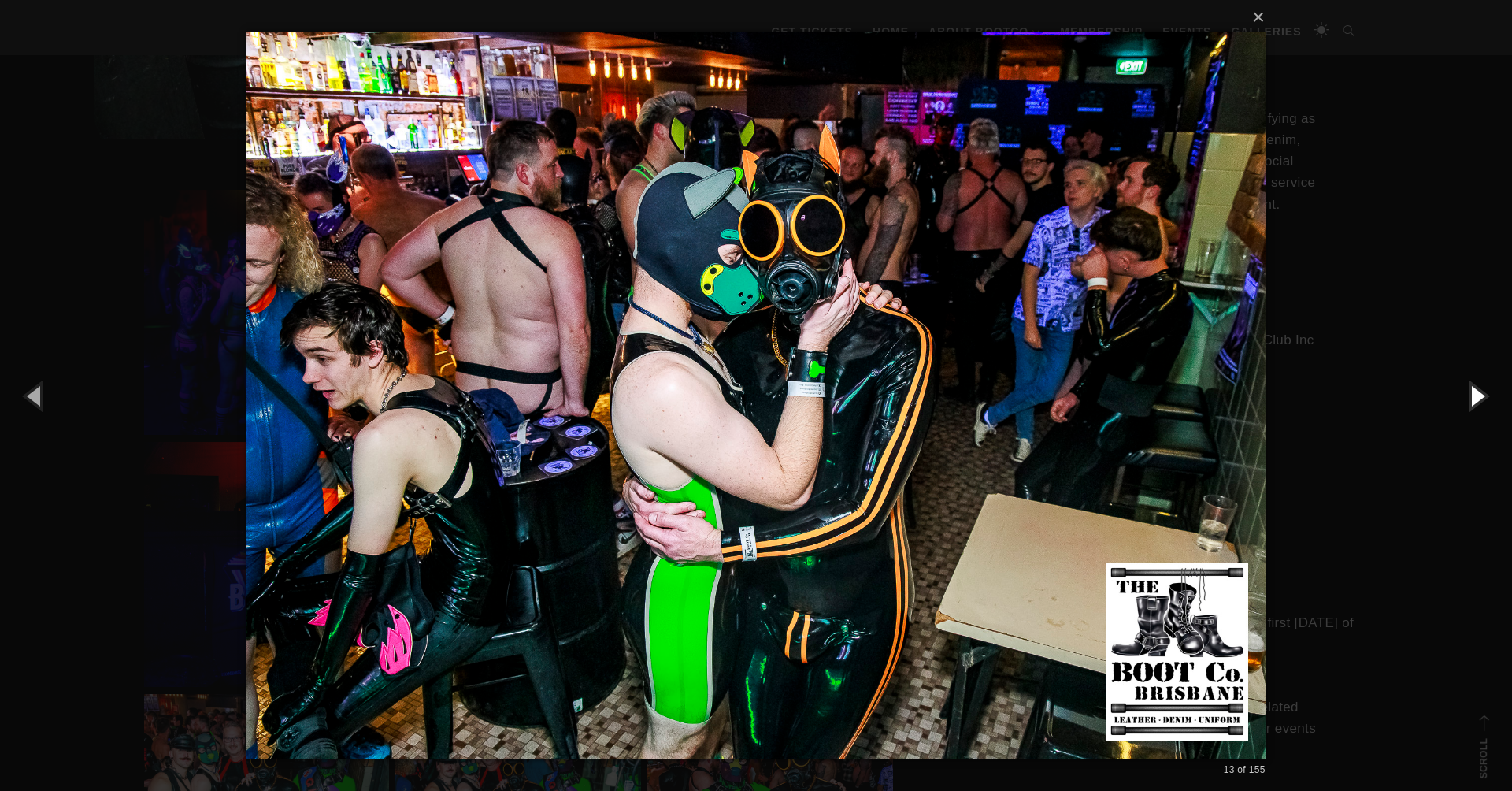
click at [1473, 403] on button "button" at bounding box center [1476, 396] width 71 height 87
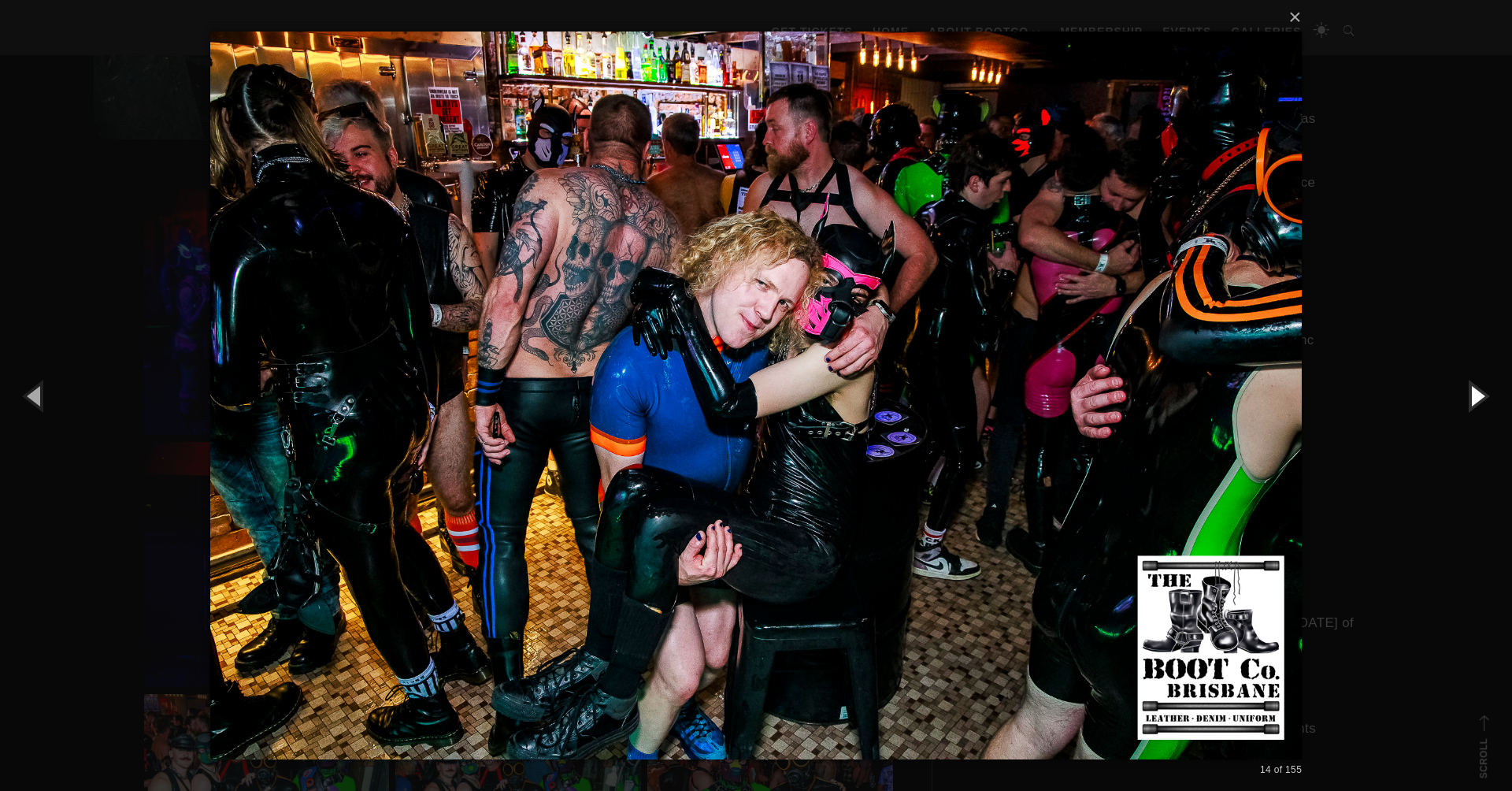
click at [1473, 399] on button "button" at bounding box center [1476, 396] width 71 height 87
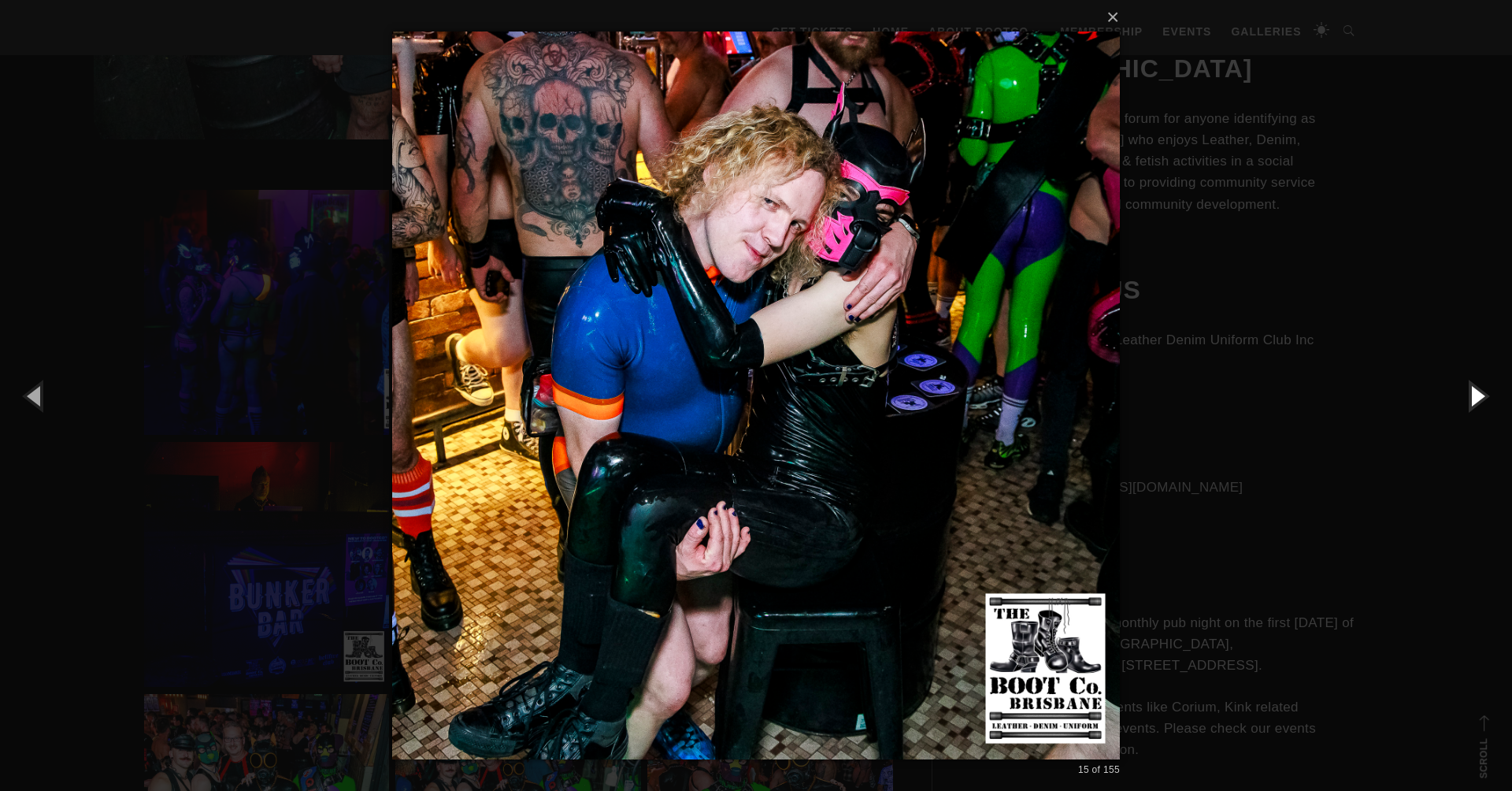
click at [1472, 400] on button "button" at bounding box center [1476, 396] width 71 height 87
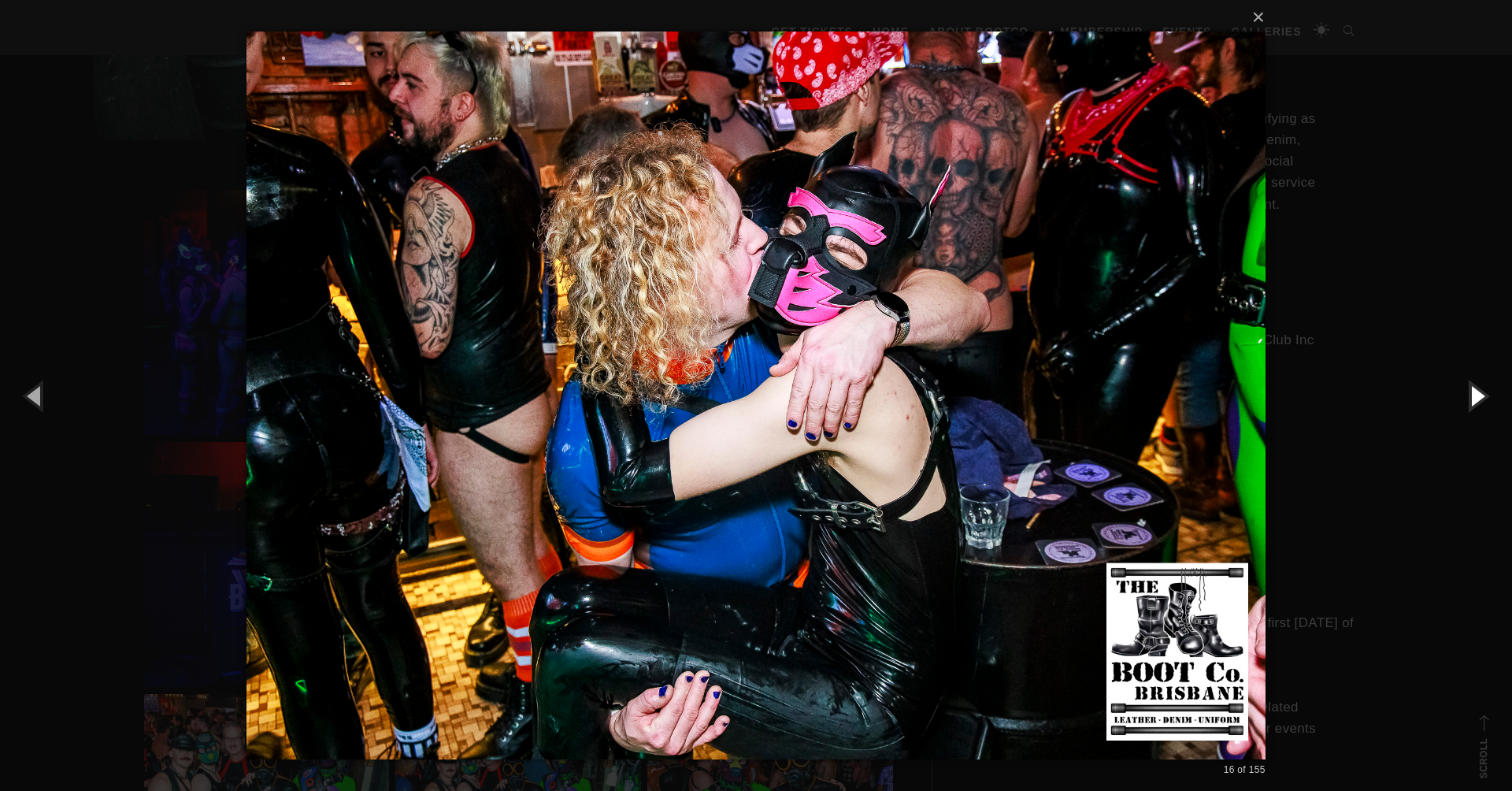
click at [1471, 401] on button "button" at bounding box center [1476, 396] width 71 height 87
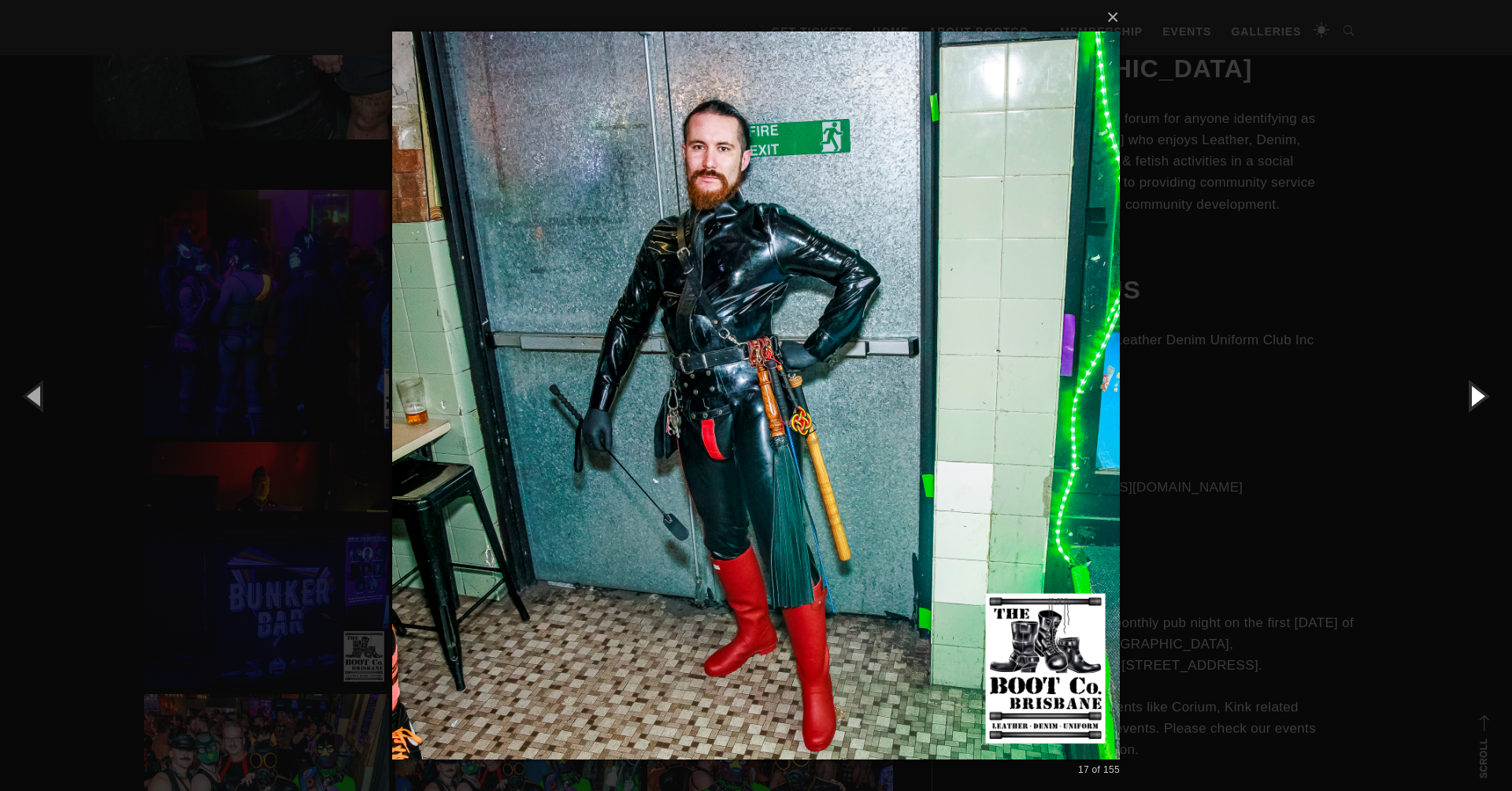
click at [1464, 403] on button "button" at bounding box center [1476, 396] width 71 height 87
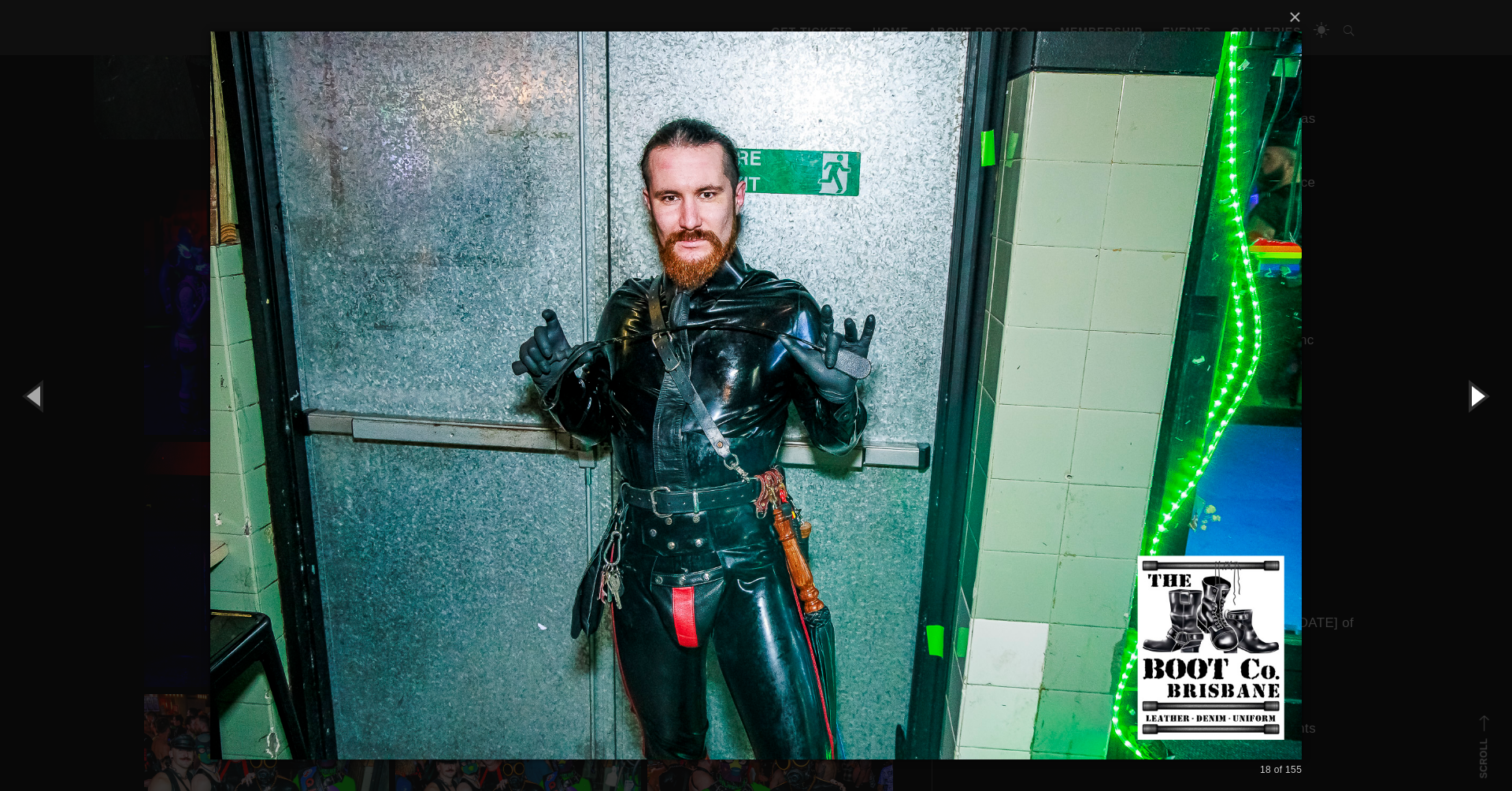
click at [1464, 403] on button "button" at bounding box center [1476, 396] width 71 height 87
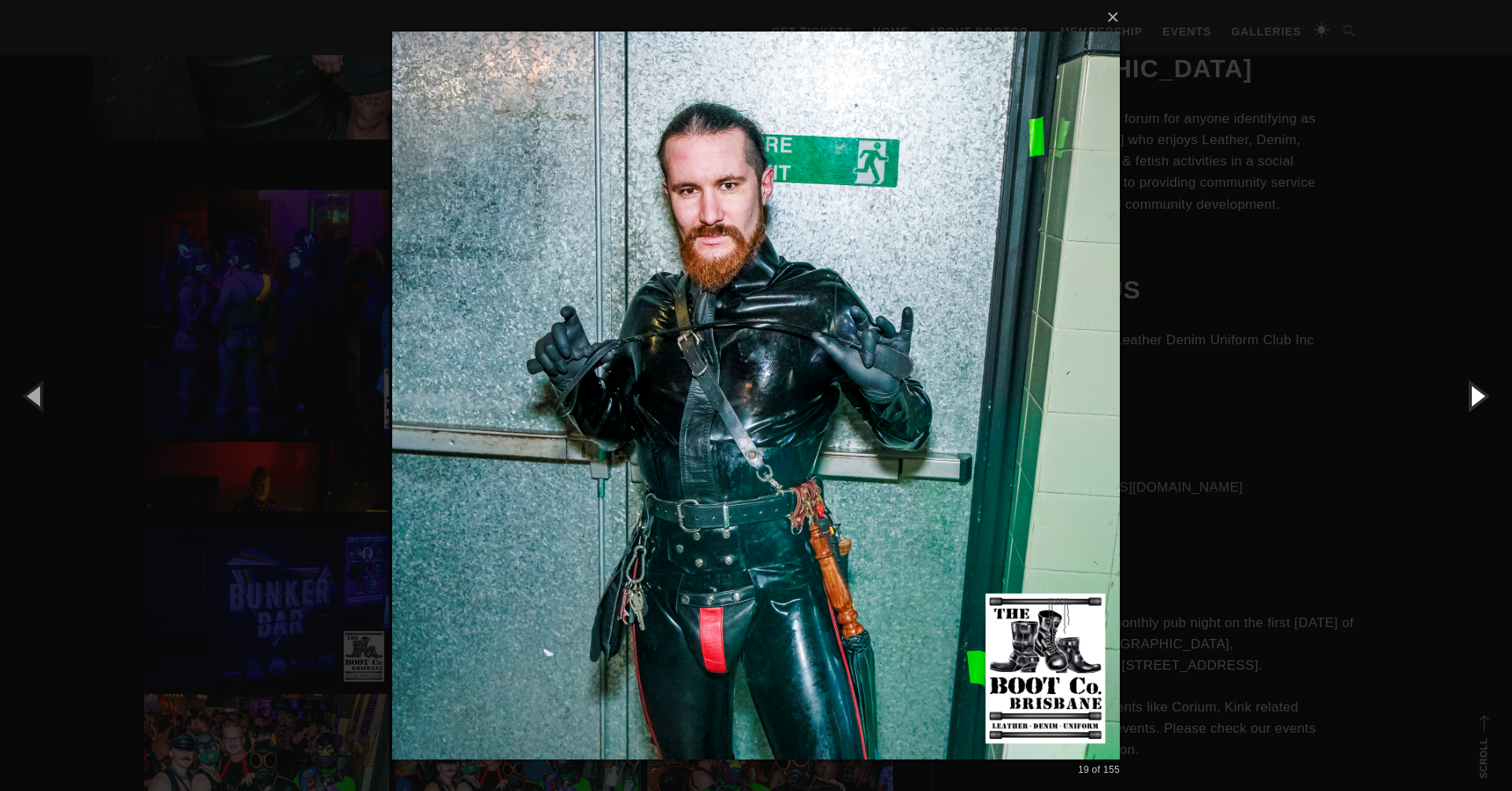
click at [1464, 403] on button "button" at bounding box center [1476, 396] width 71 height 87
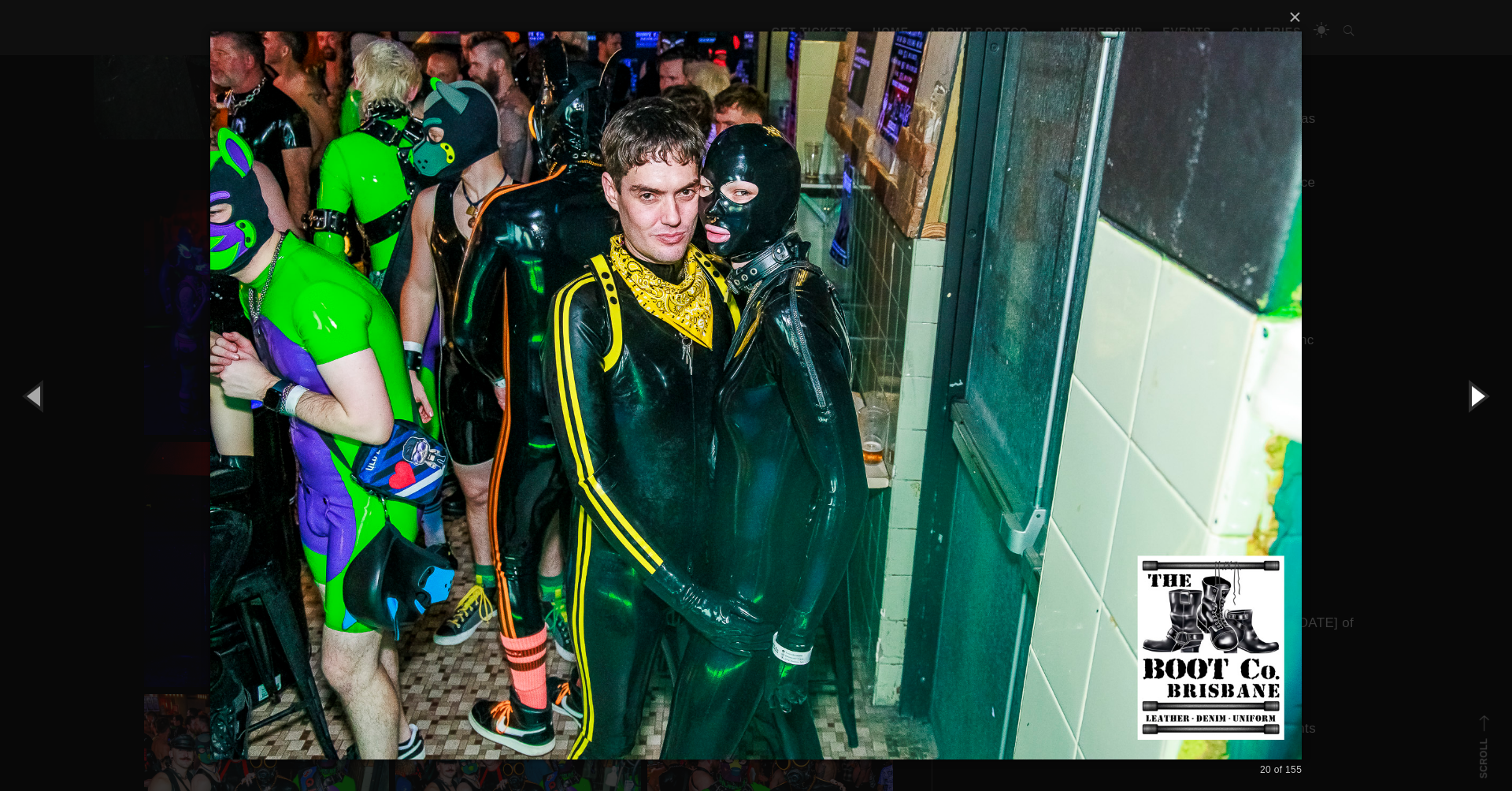
click at [1464, 403] on button "button" at bounding box center [1476, 396] width 71 height 87
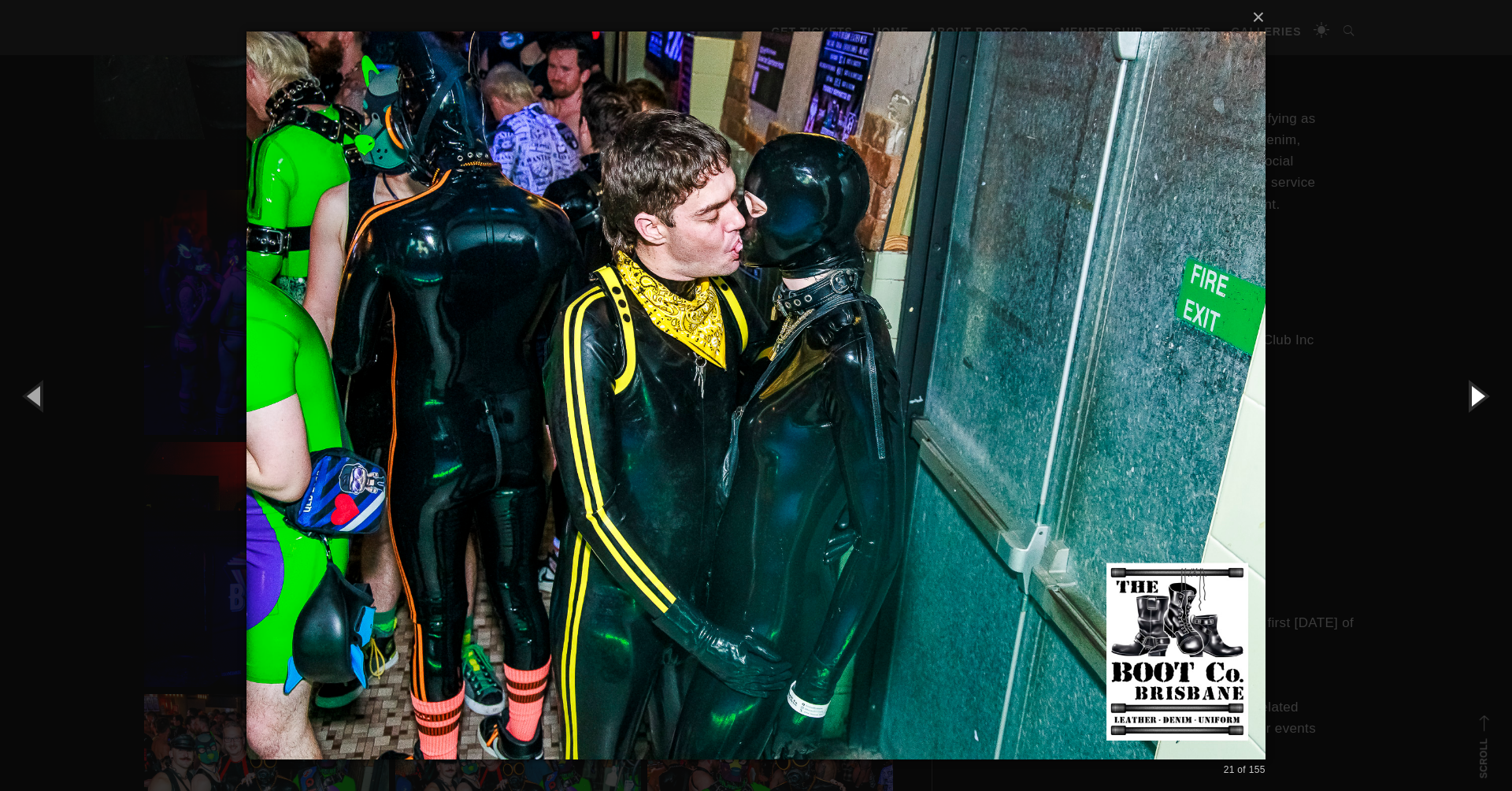
click at [1464, 403] on button "button" at bounding box center [1476, 396] width 71 height 87
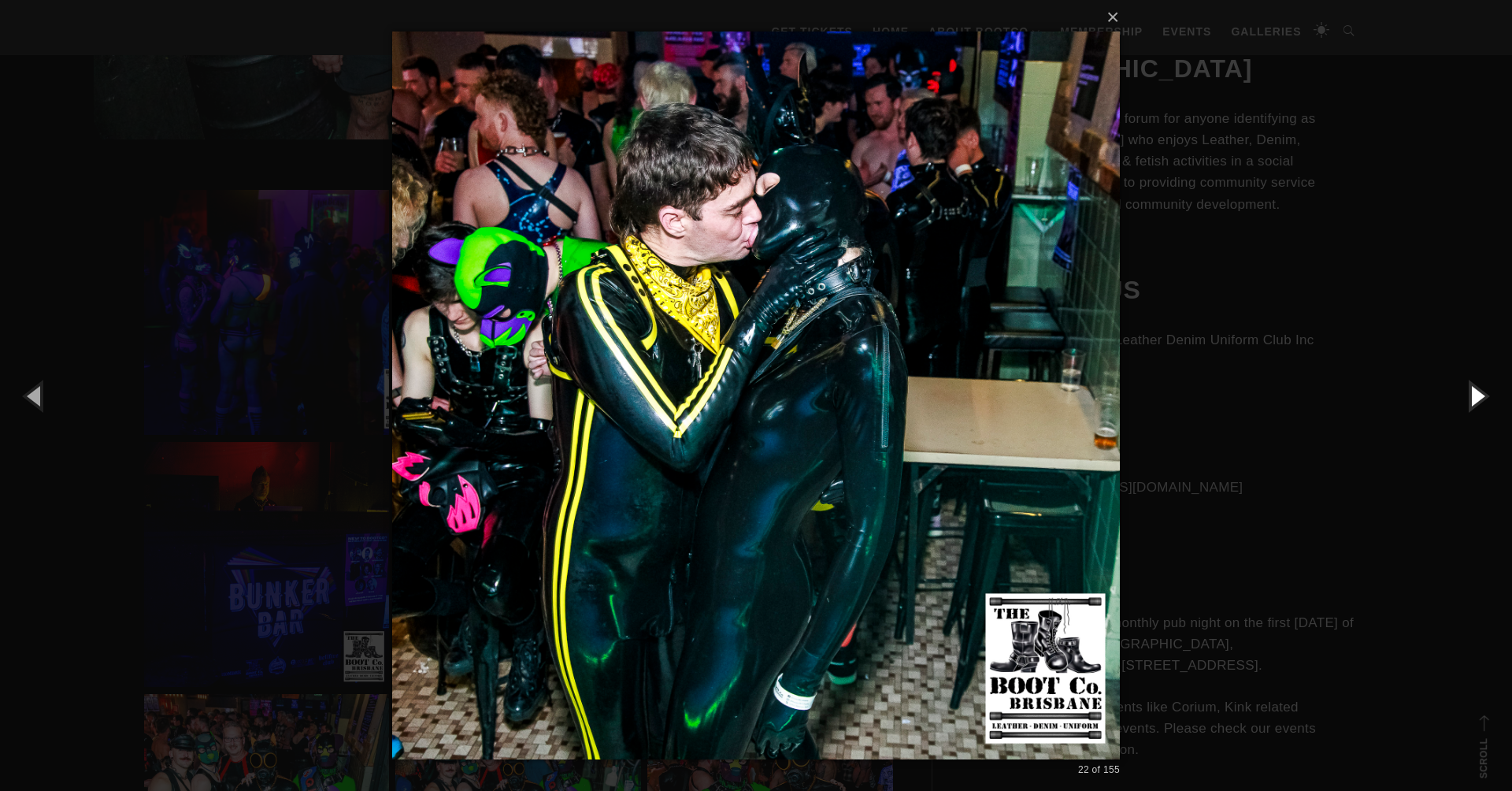
click at [1464, 403] on button "button" at bounding box center [1476, 396] width 71 height 87
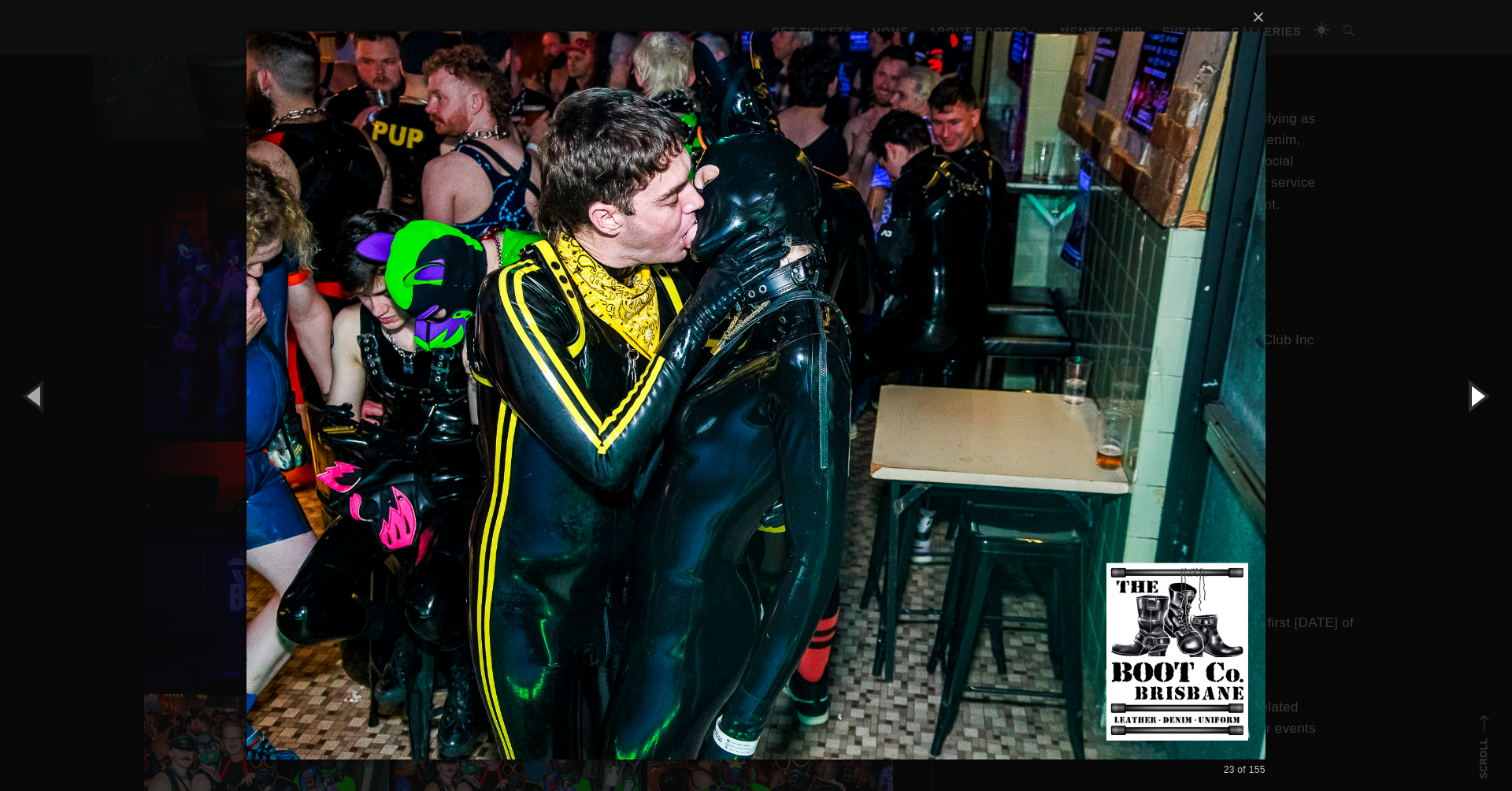
click at [1461, 403] on button "button" at bounding box center [1476, 396] width 71 height 87
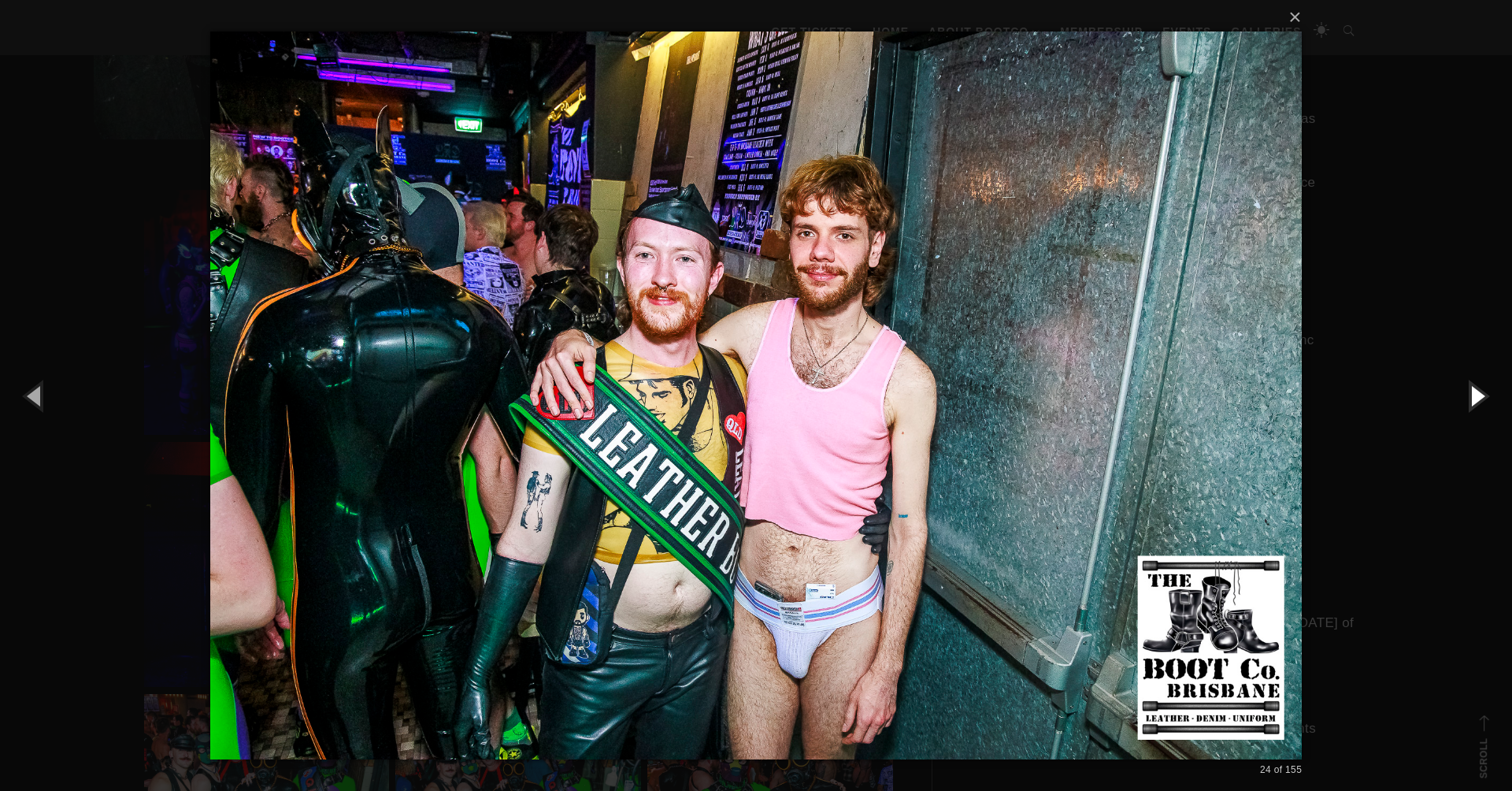
click at [1461, 403] on button "button" at bounding box center [1476, 396] width 71 height 87
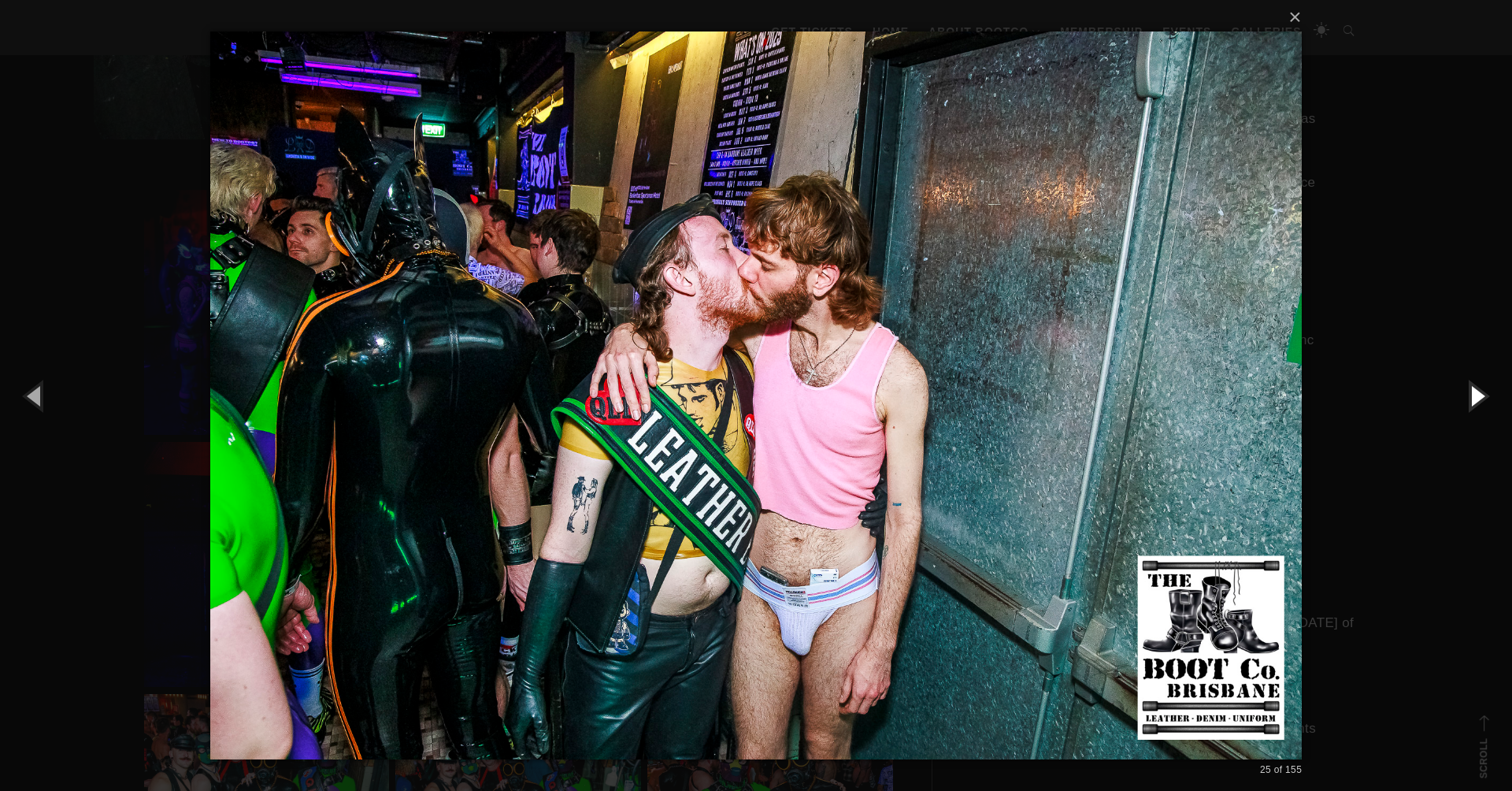
click at [1461, 403] on button "button" at bounding box center [1476, 396] width 71 height 87
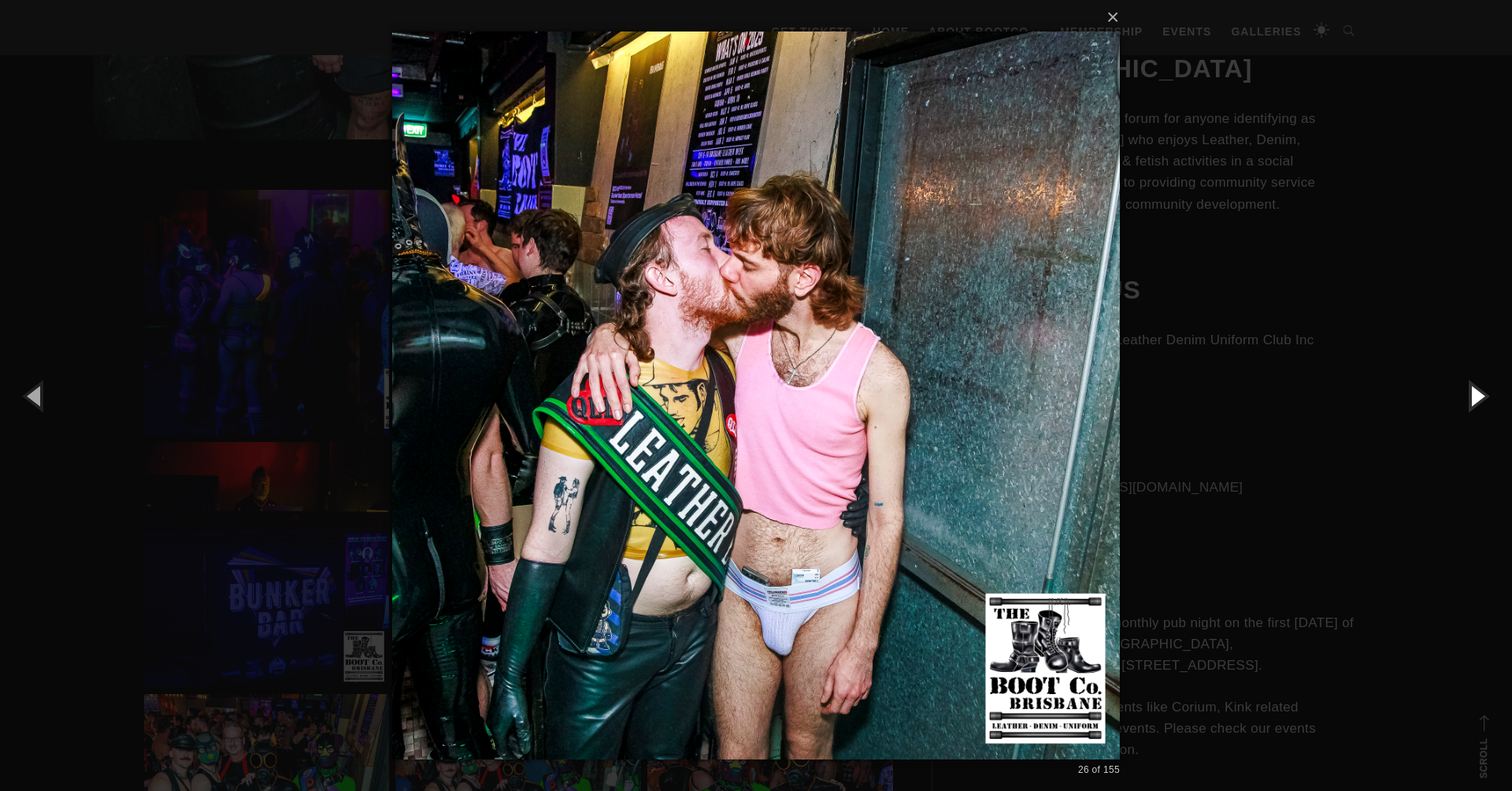
click at [1461, 403] on button "button" at bounding box center [1476, 396] width 71 height 87
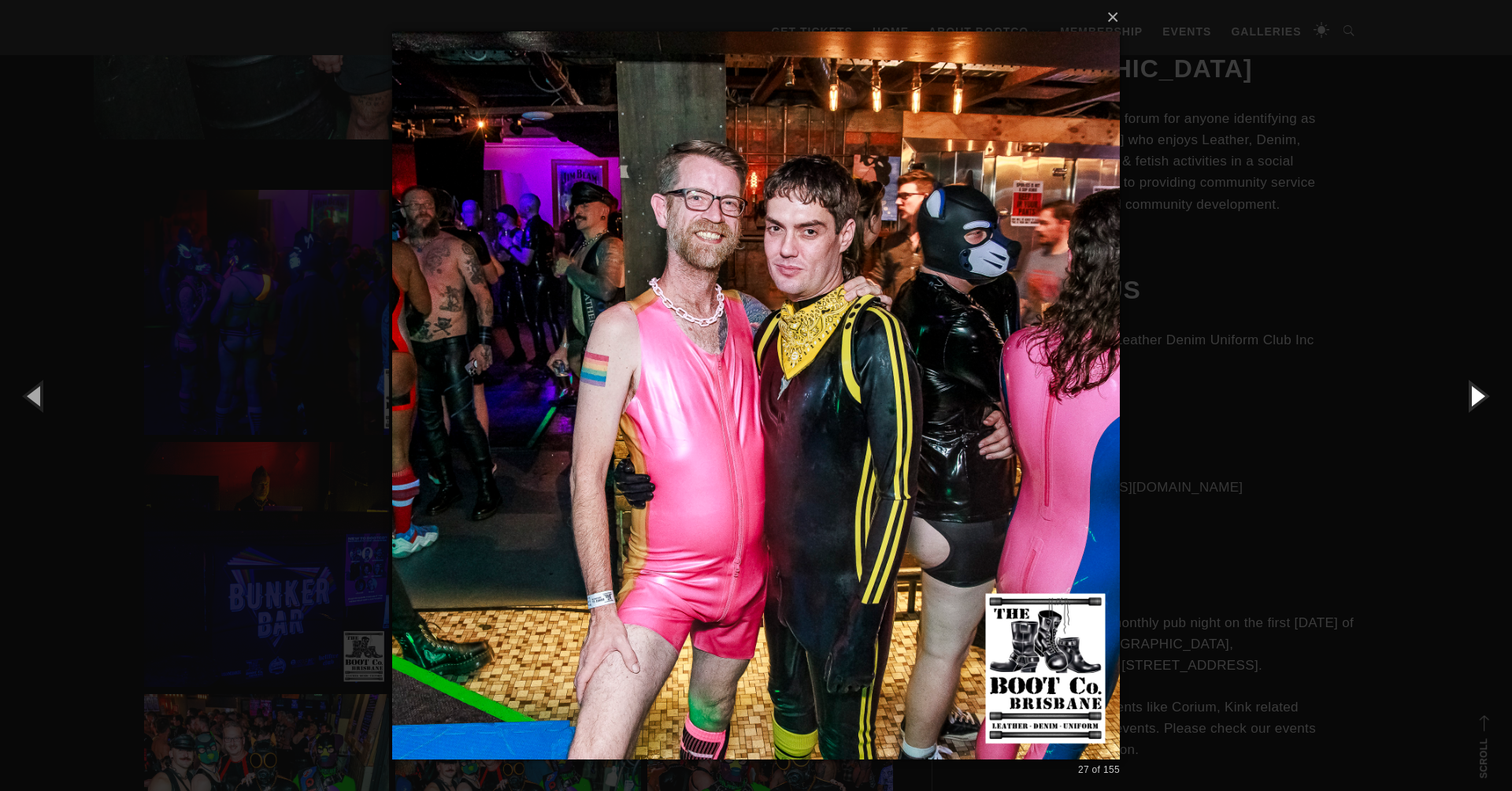
click at [1461, 403] on button "button" at bounding box center [1476, 396] width 71 height 87
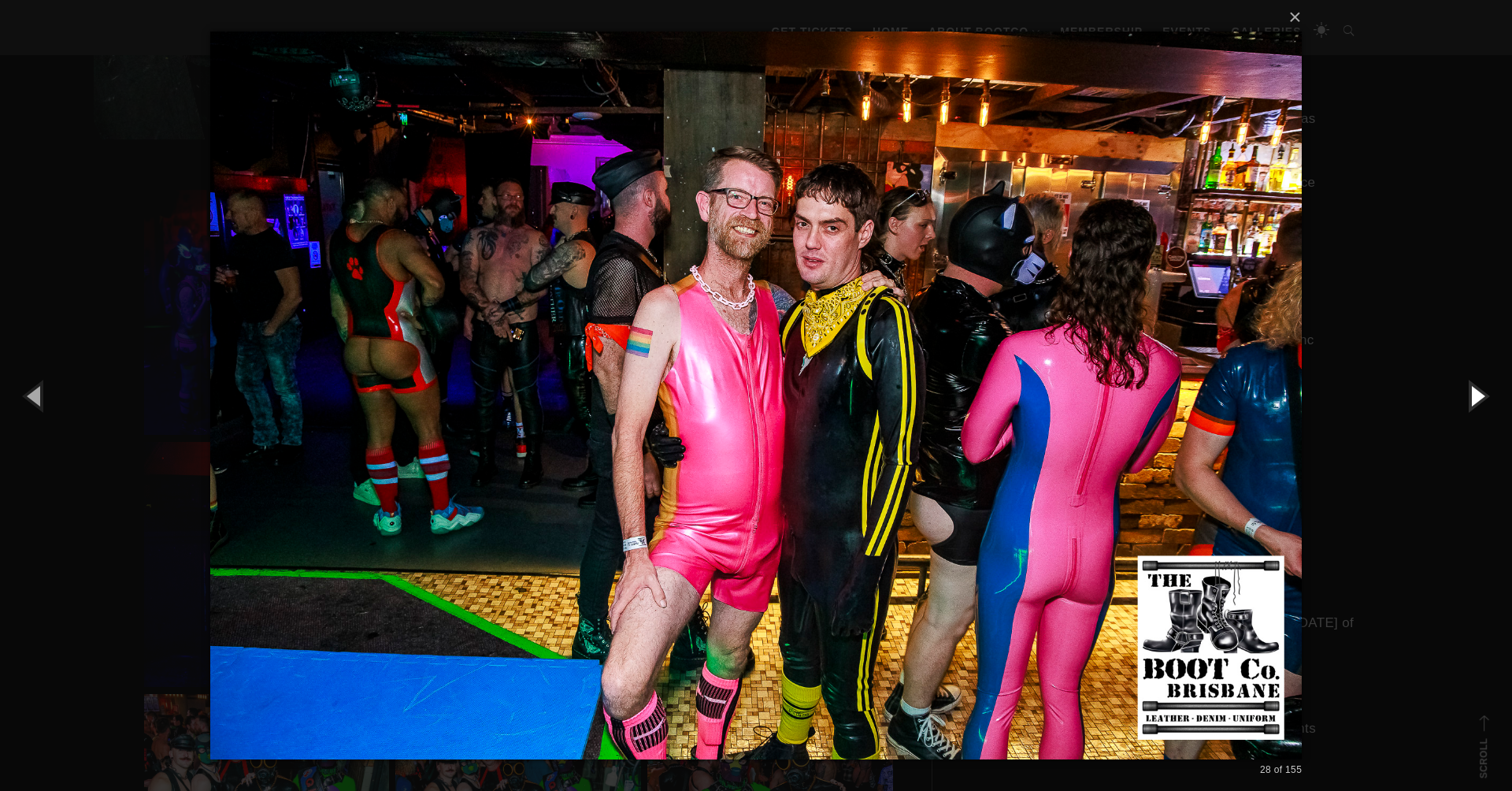
click at [1458, 398] on button "button" at bounding box center [1476, 396] width 71 height 87
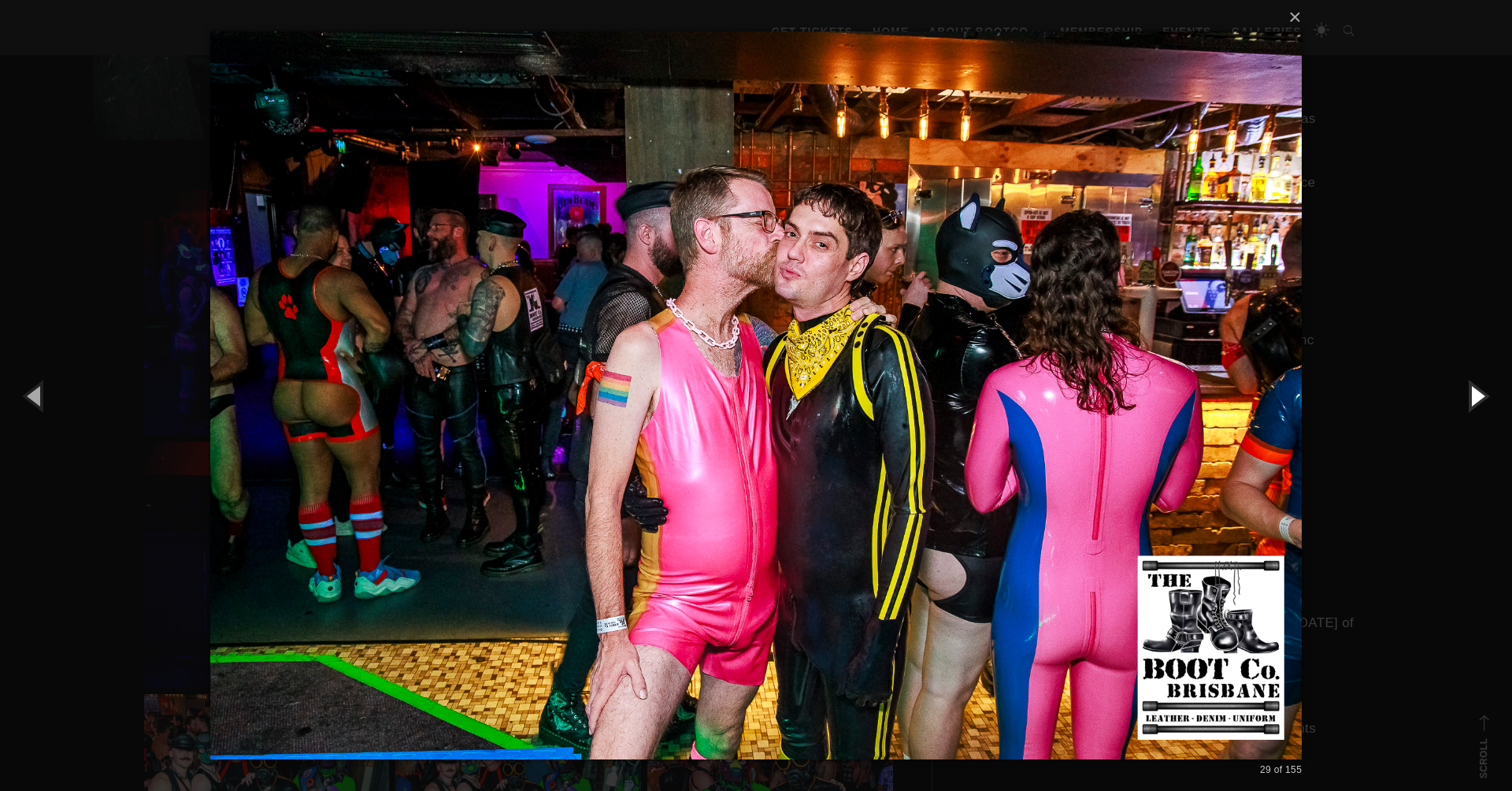
click at [1458, 398] on button "button" at bounding box center [1476, 396] width 71 height 87
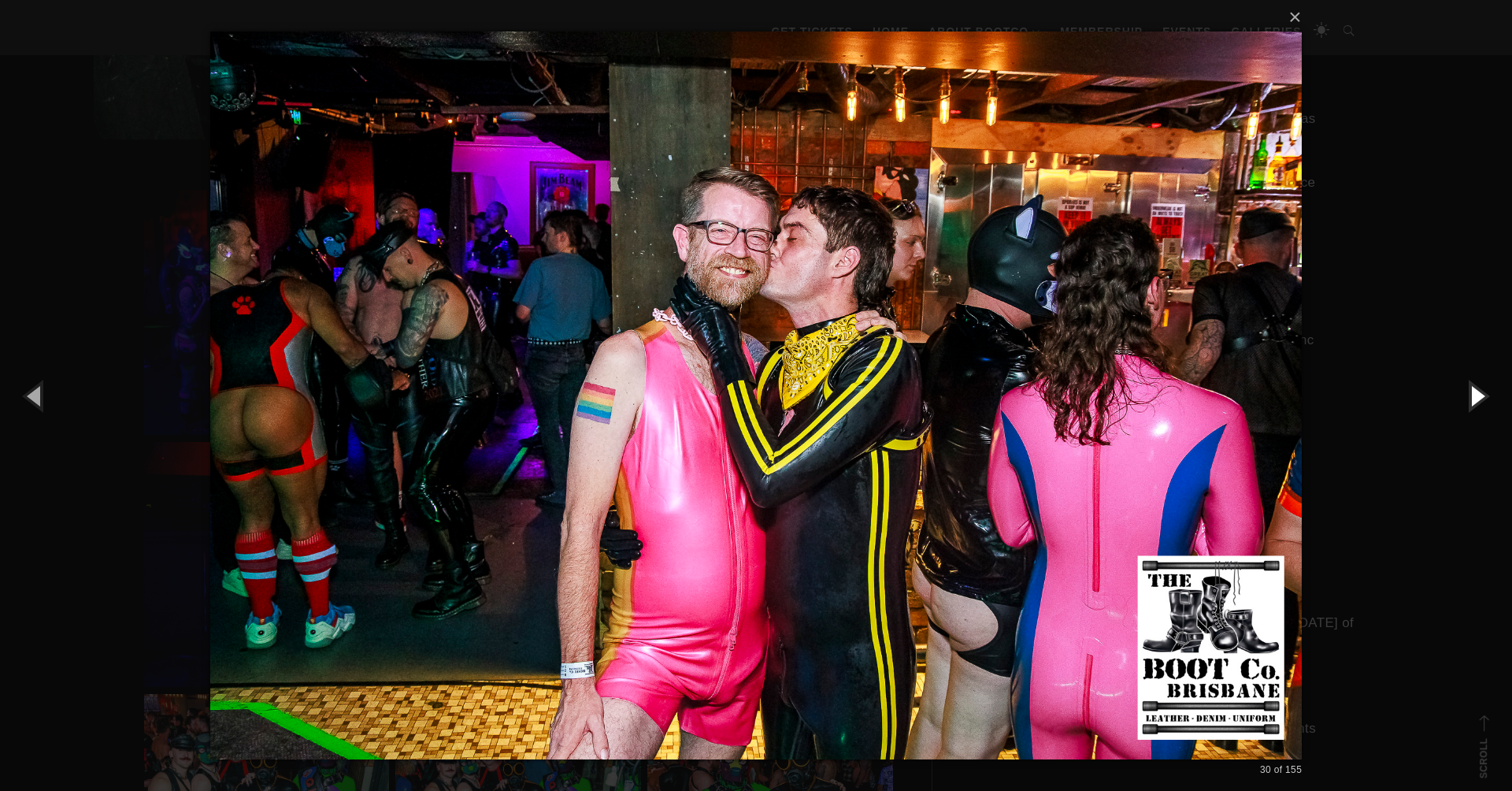
click at [1458, 398] on button "button" at bounding box center [1476, 396] width 71 height 87
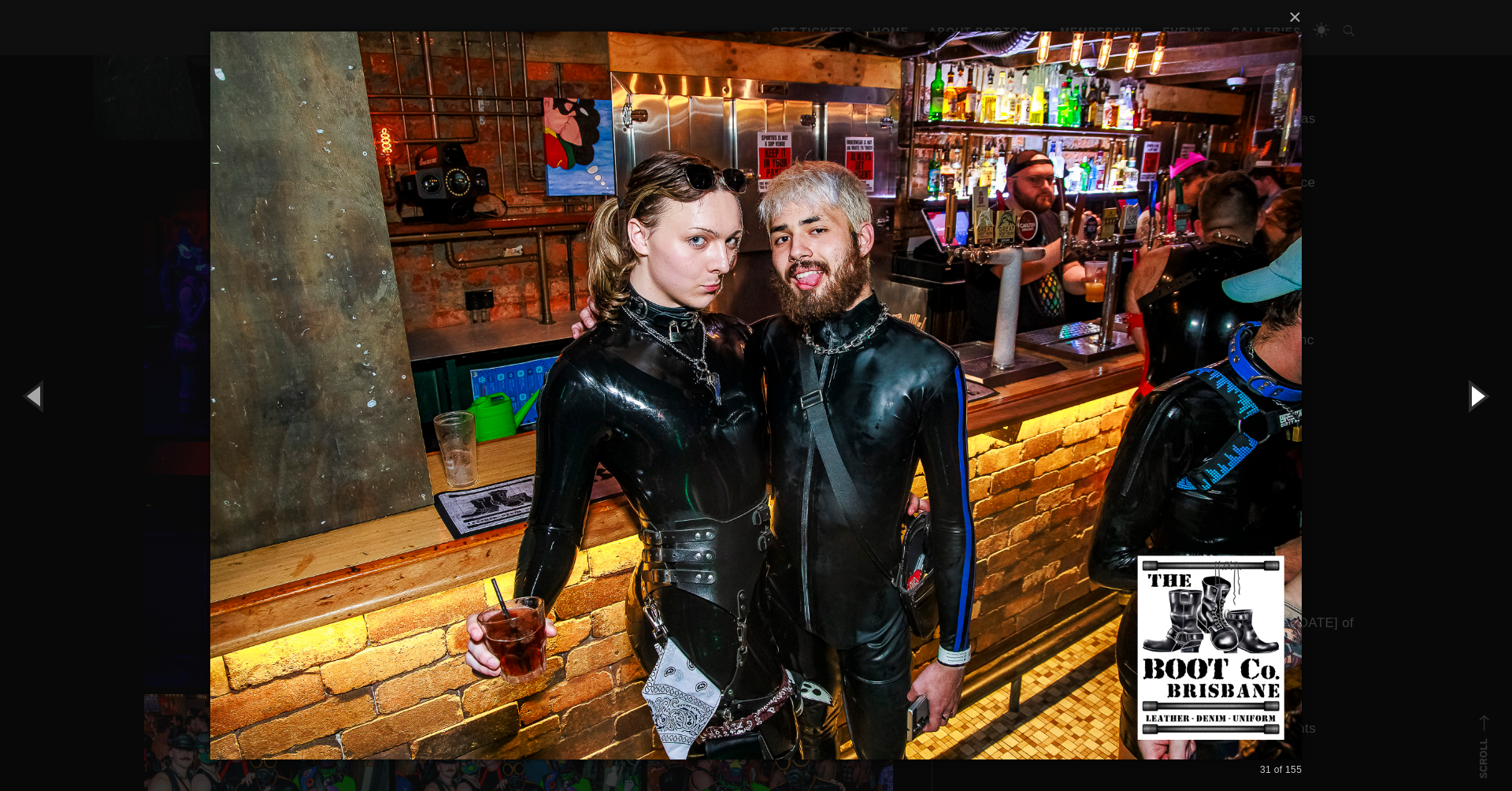
click at [1458, 398] on button "button" at bounding box center [1476, 396] width 71 height 87
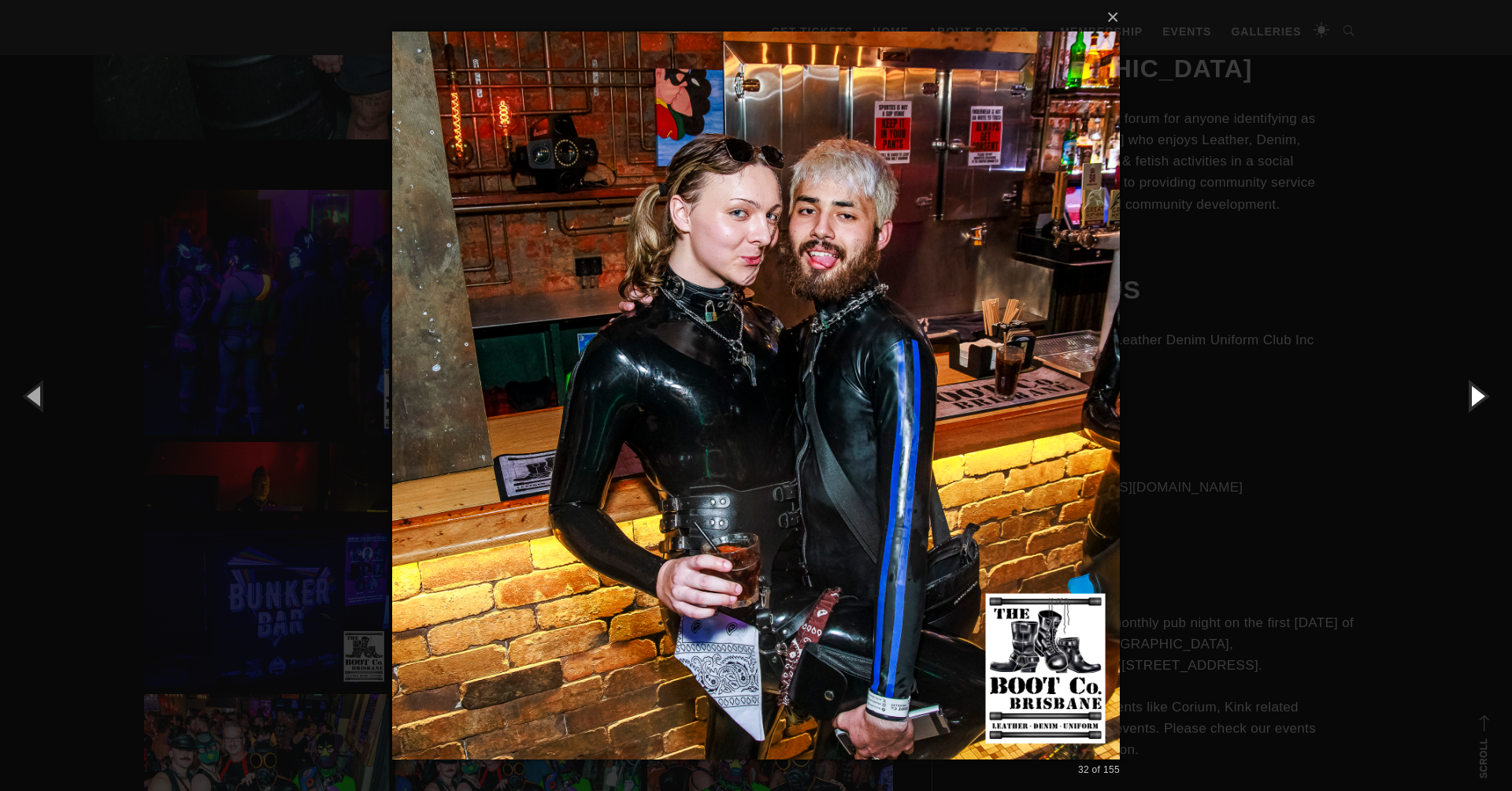
click at [1458, 399] on button "button" at bounding box center [1476, 396] width 71 height 87
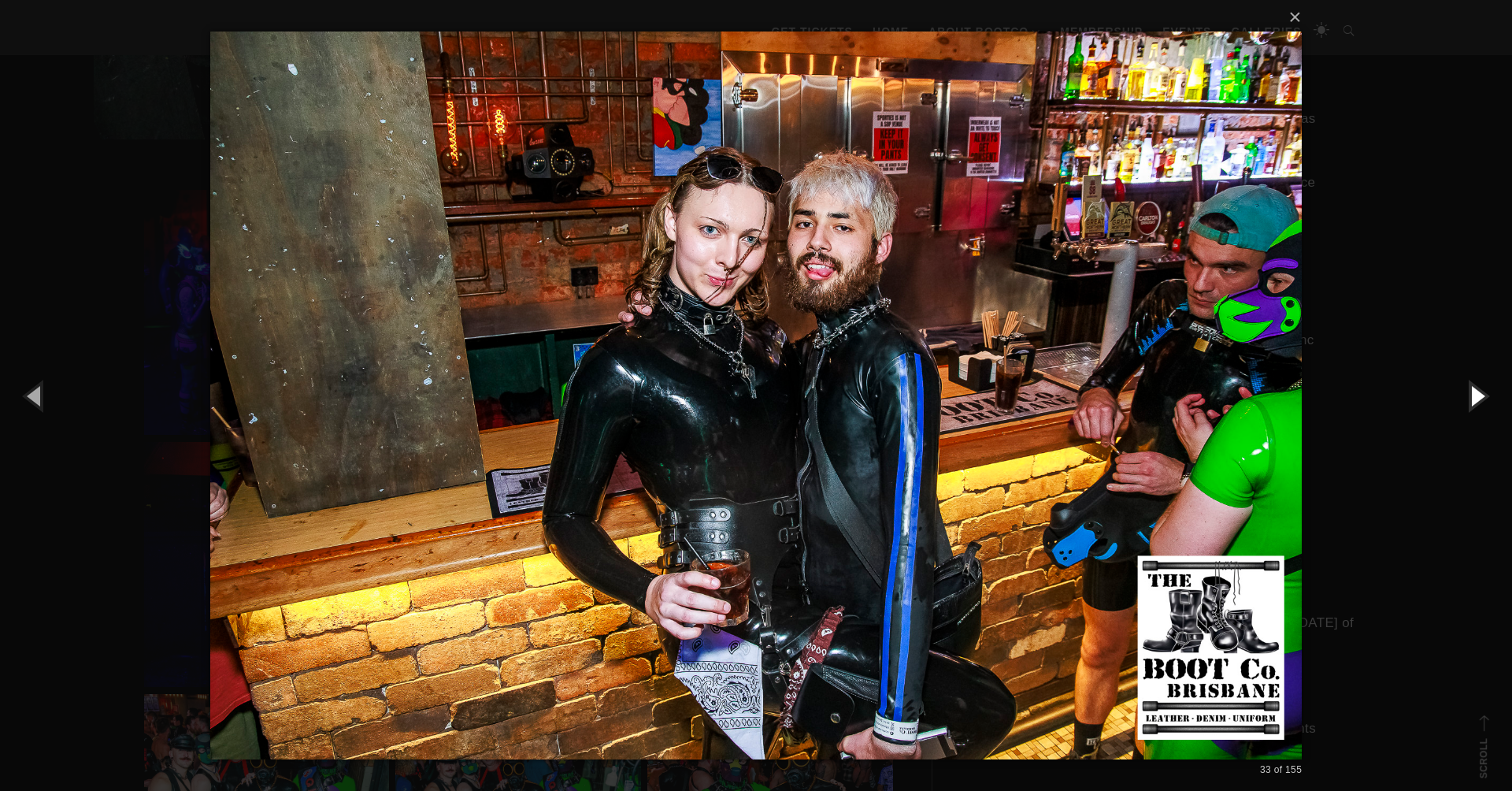
click at [1458, 399] on button "button" at bounding box center [1476, 396] width 71 height 87
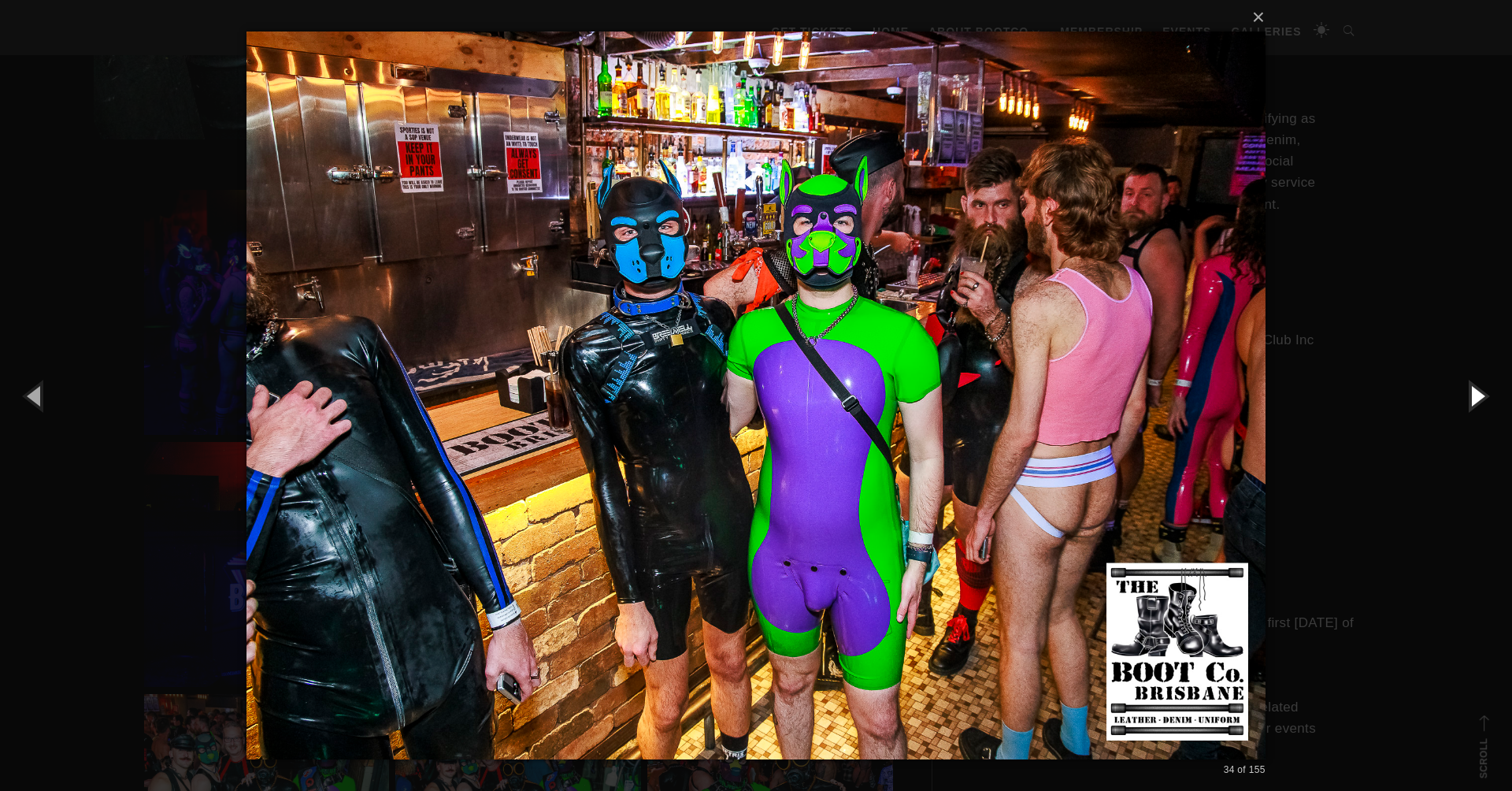
click at [1458, 399] on button "button" at bounding box center [1476, 396] width 71 height 87
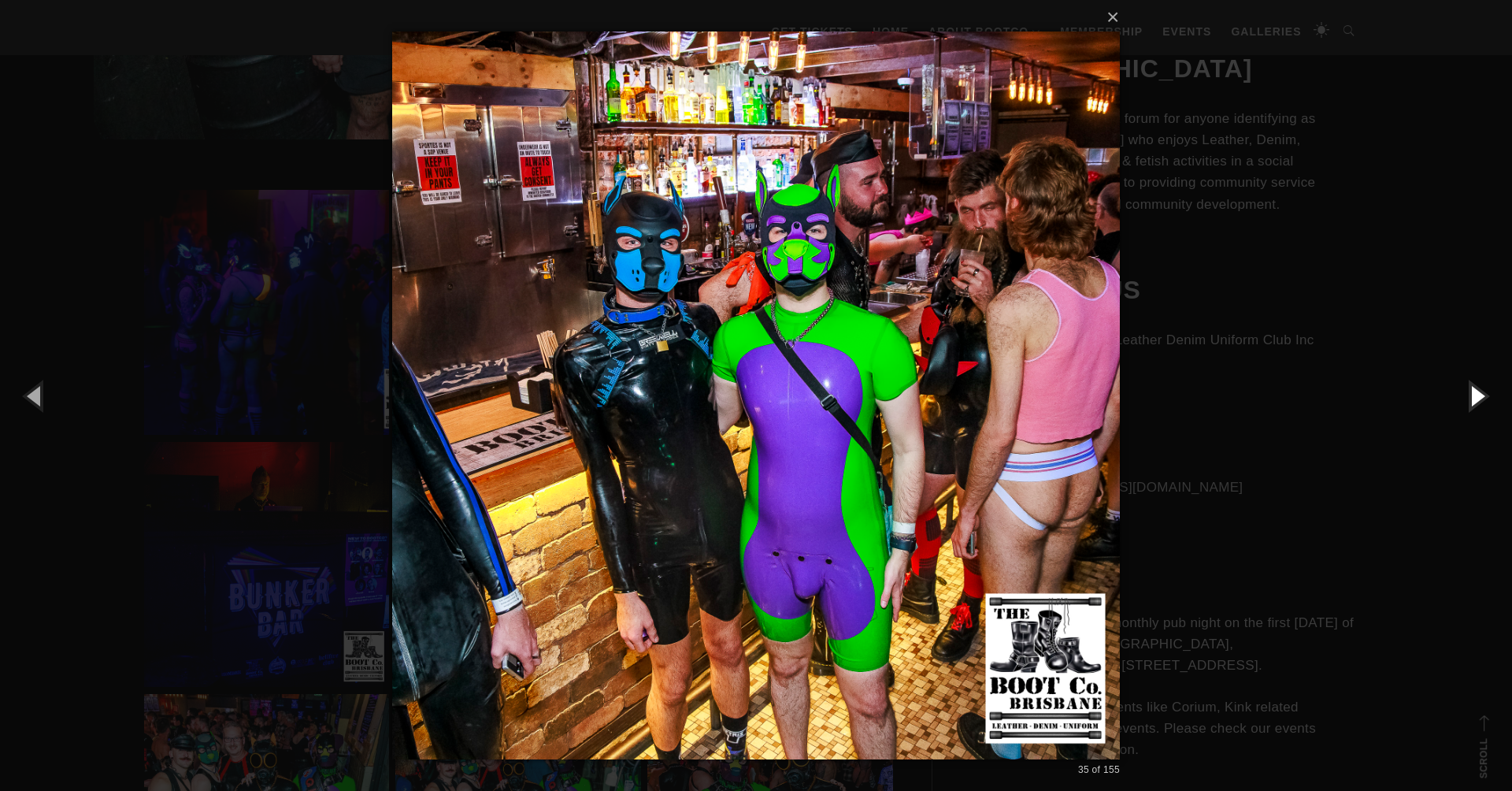
click at [1458, 399] on button "button" at bounding box center [1476, 396] width 71 height 87
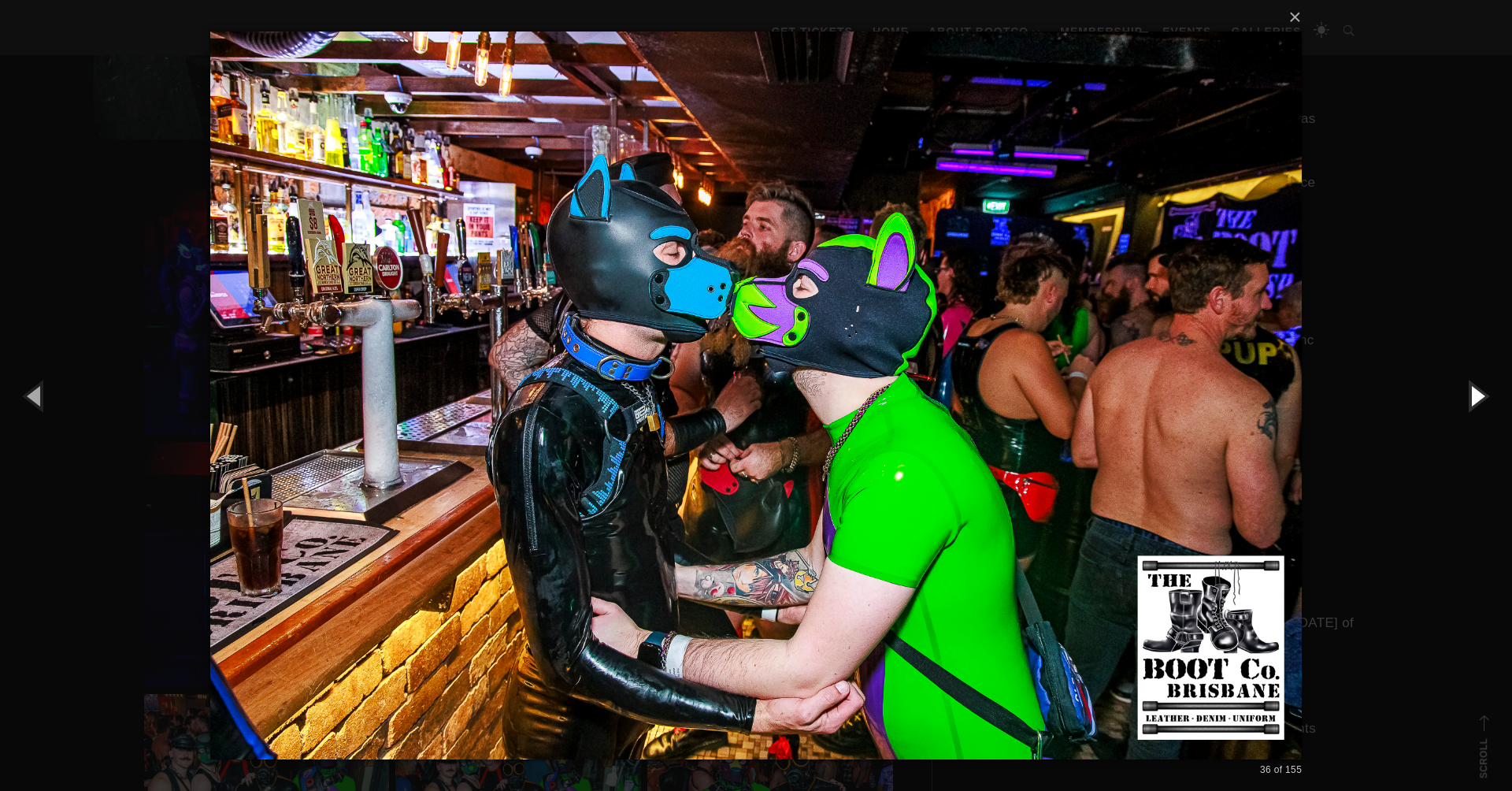
click at [1460, 400] on button "button" at bounding box center [1476, 396] width 71 height 87
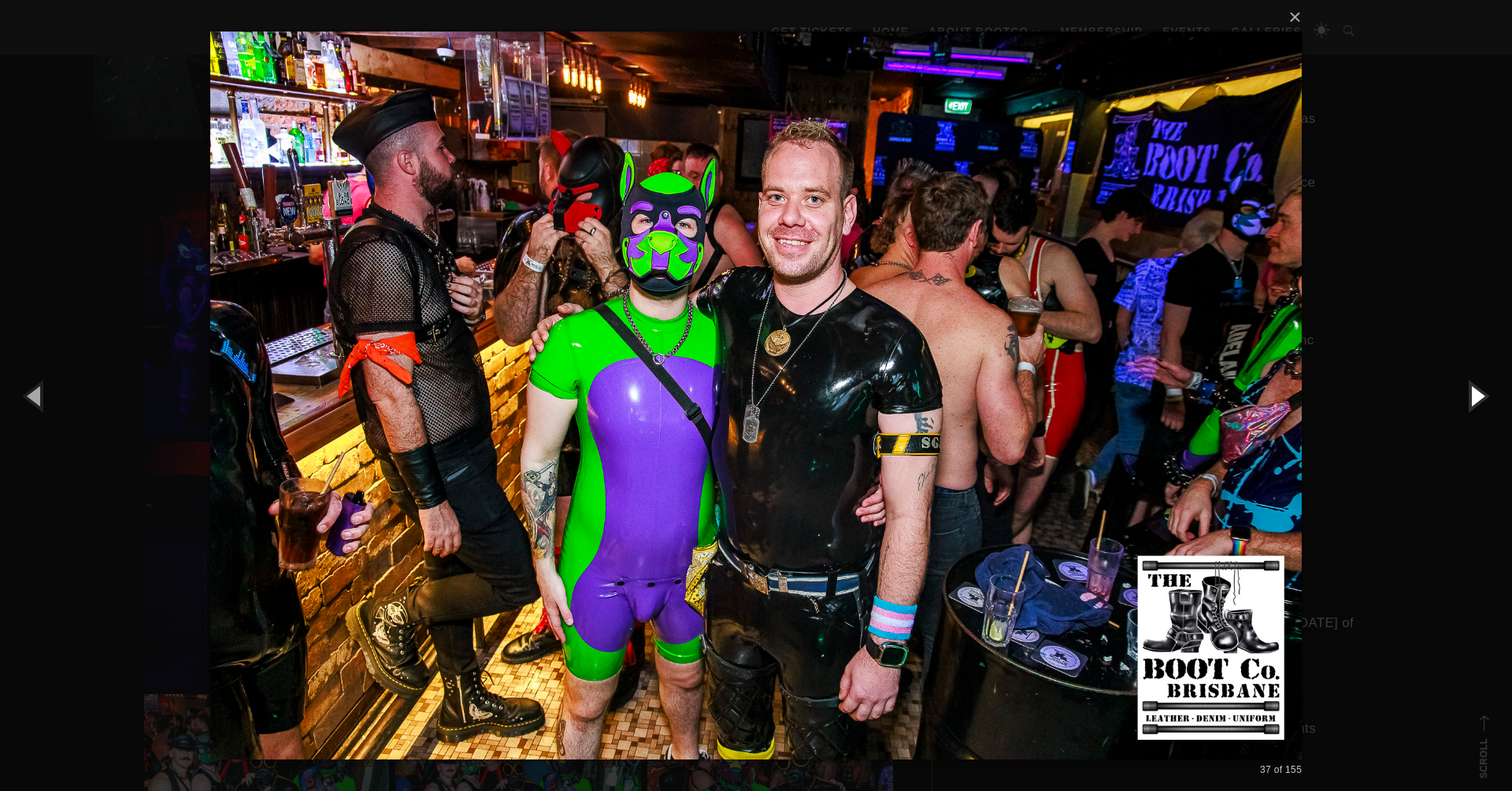
click at [1458, 401] on button "button" at bounding box center [1476, 396] width 71 height 87
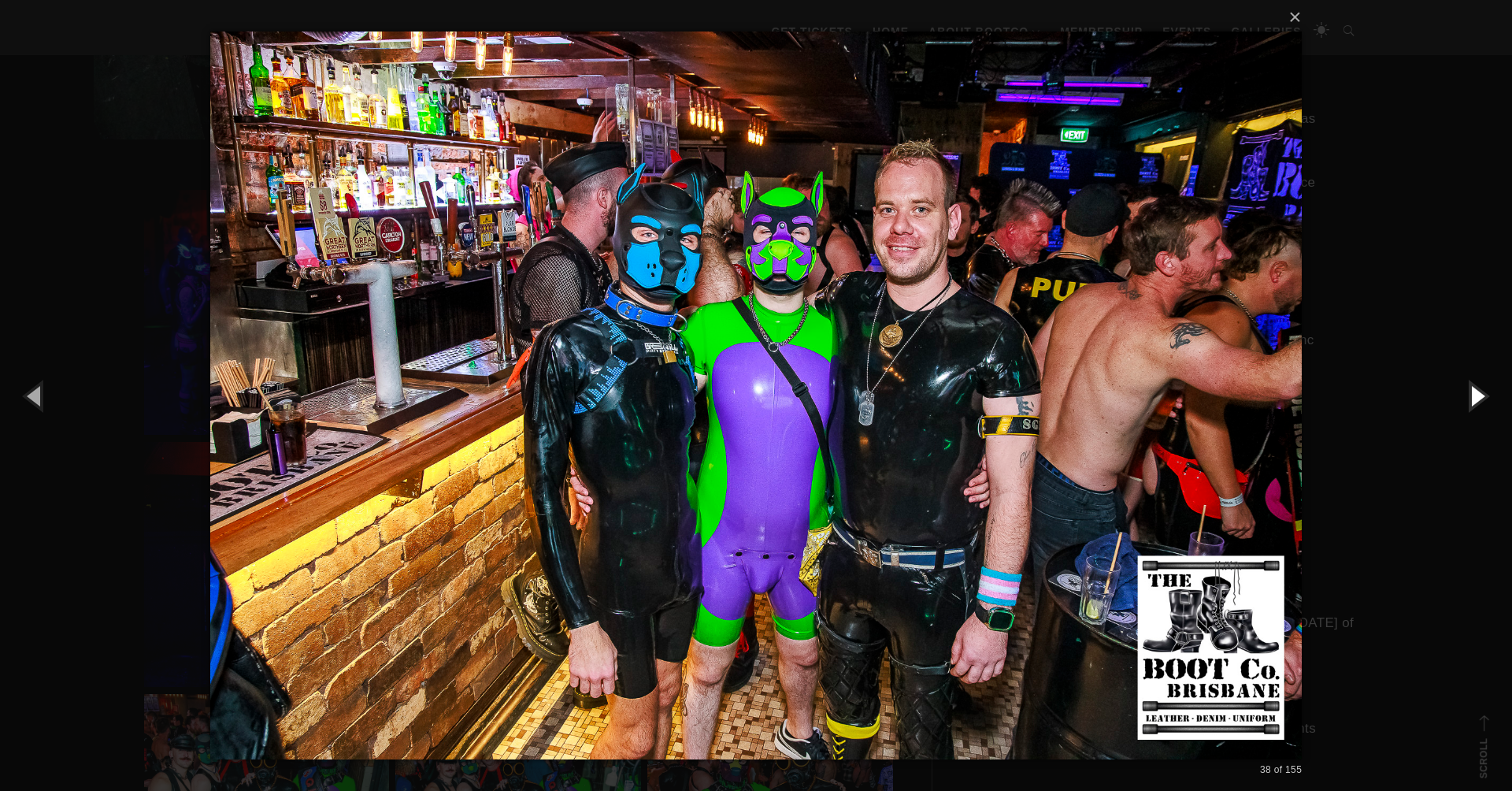
click at [1458, 403] on button "button" at bounding box center [1476, 396] width 71 height 87
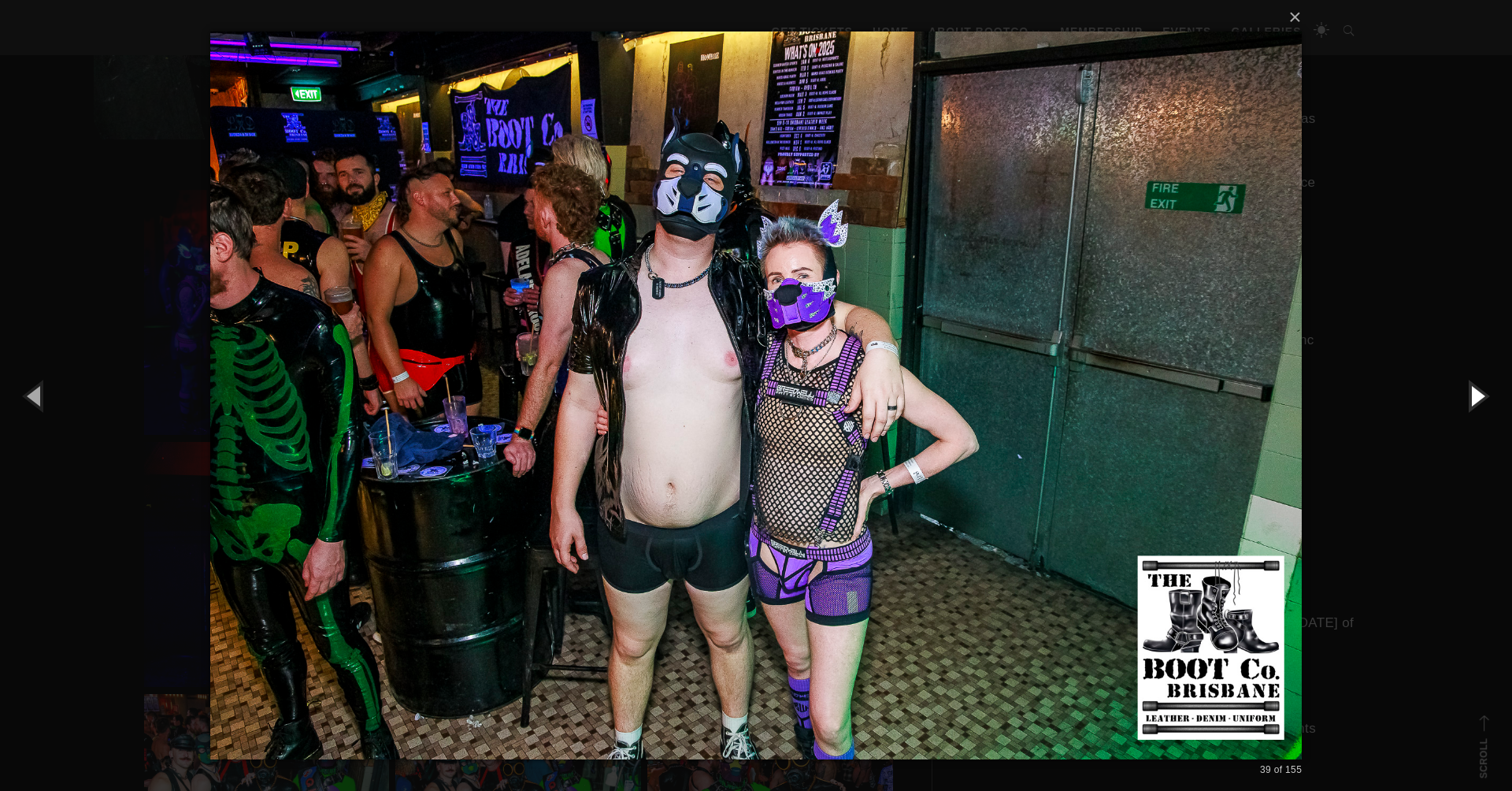
click at [1458, 403] on button "button" at bounding box center [1476, 396] width 71 height 87
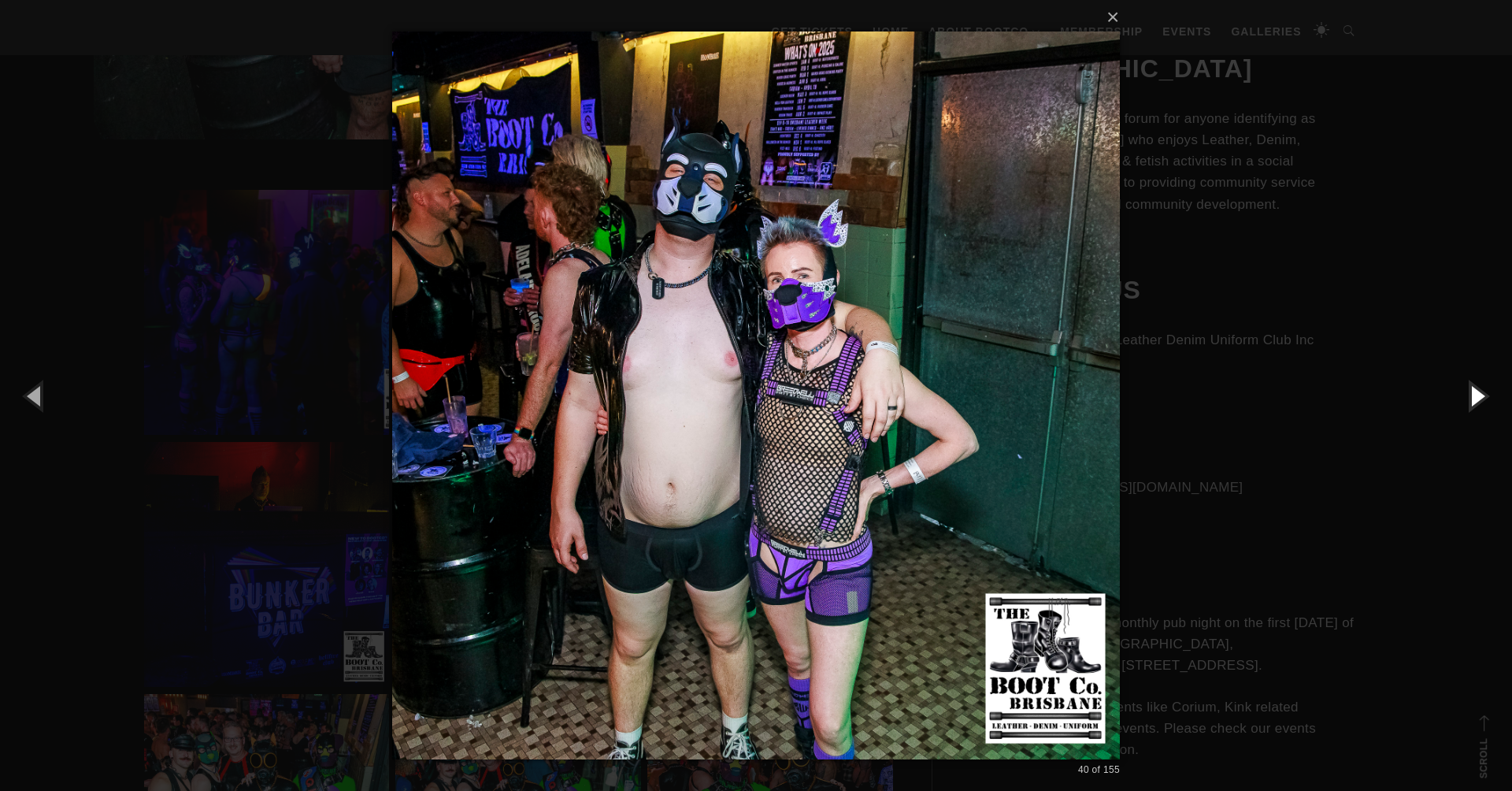
click at [1458, 403] on button "button" at bounding box center [1476, 396] width 71 height 87
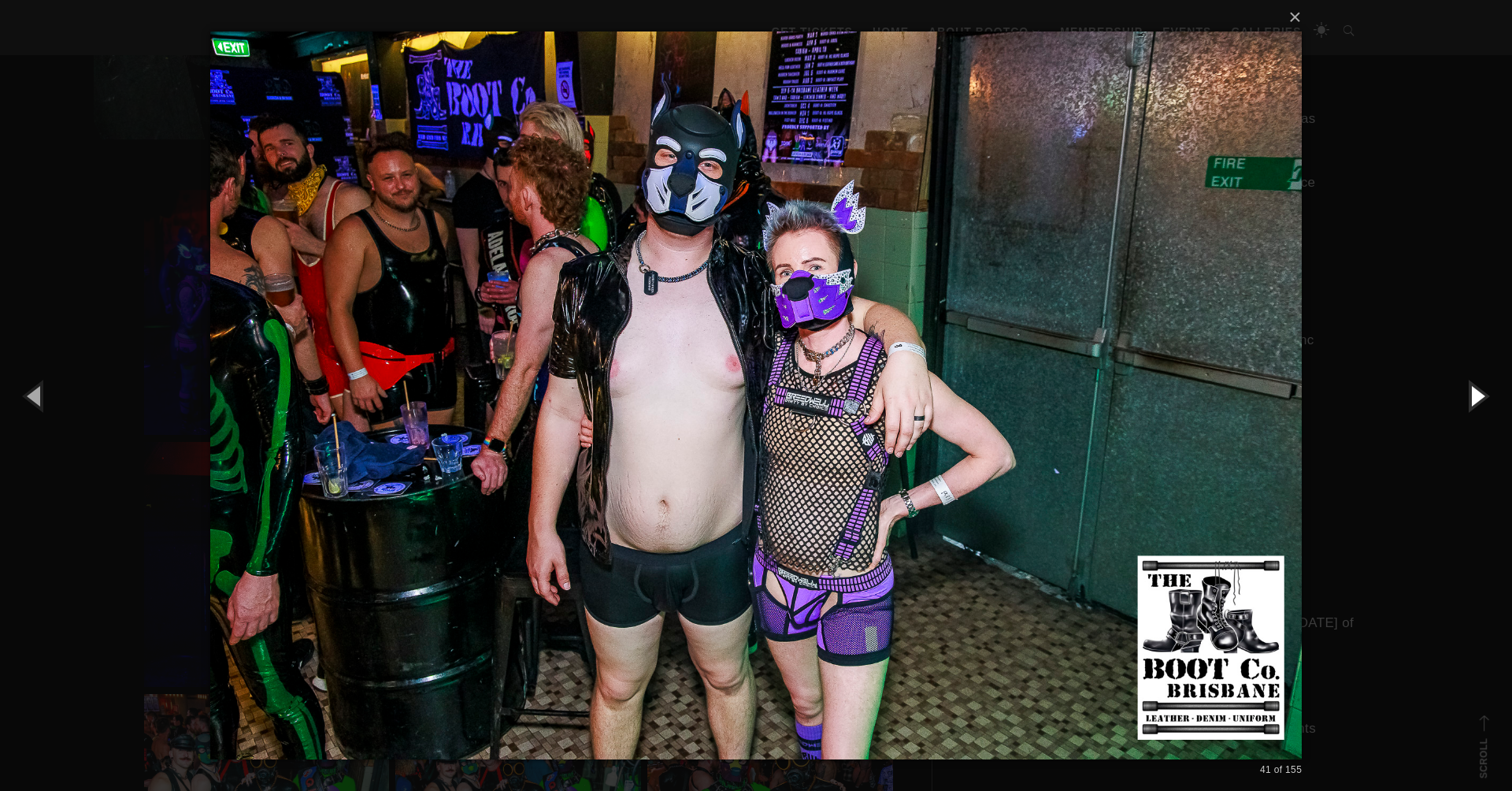
click at [1458, 403] on button "button" at bounding box center [1476, 396] width 71 height 87
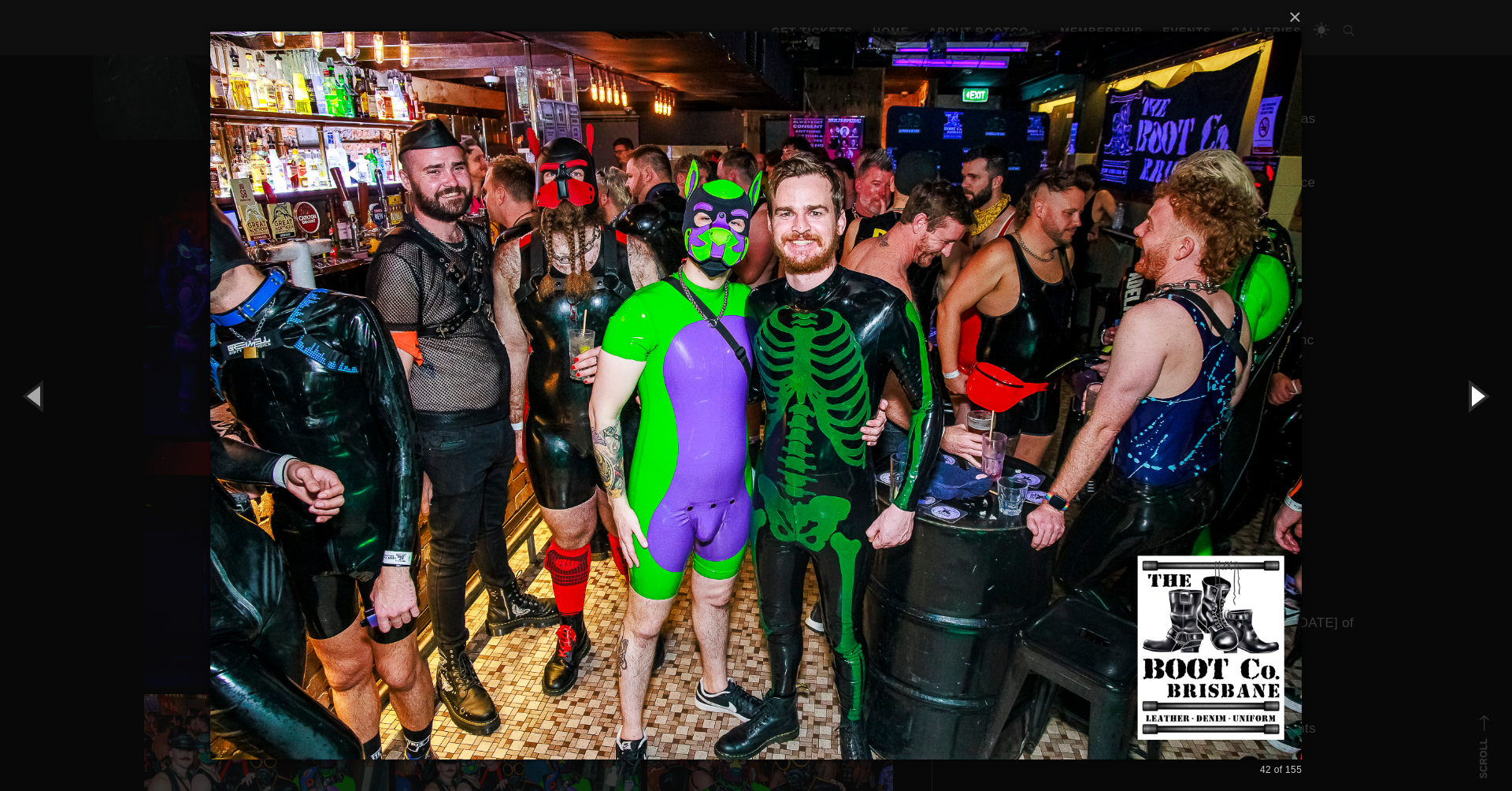
click at [1476, 396] on button "button" at bounding box center [1476, 396] width 71 height 87
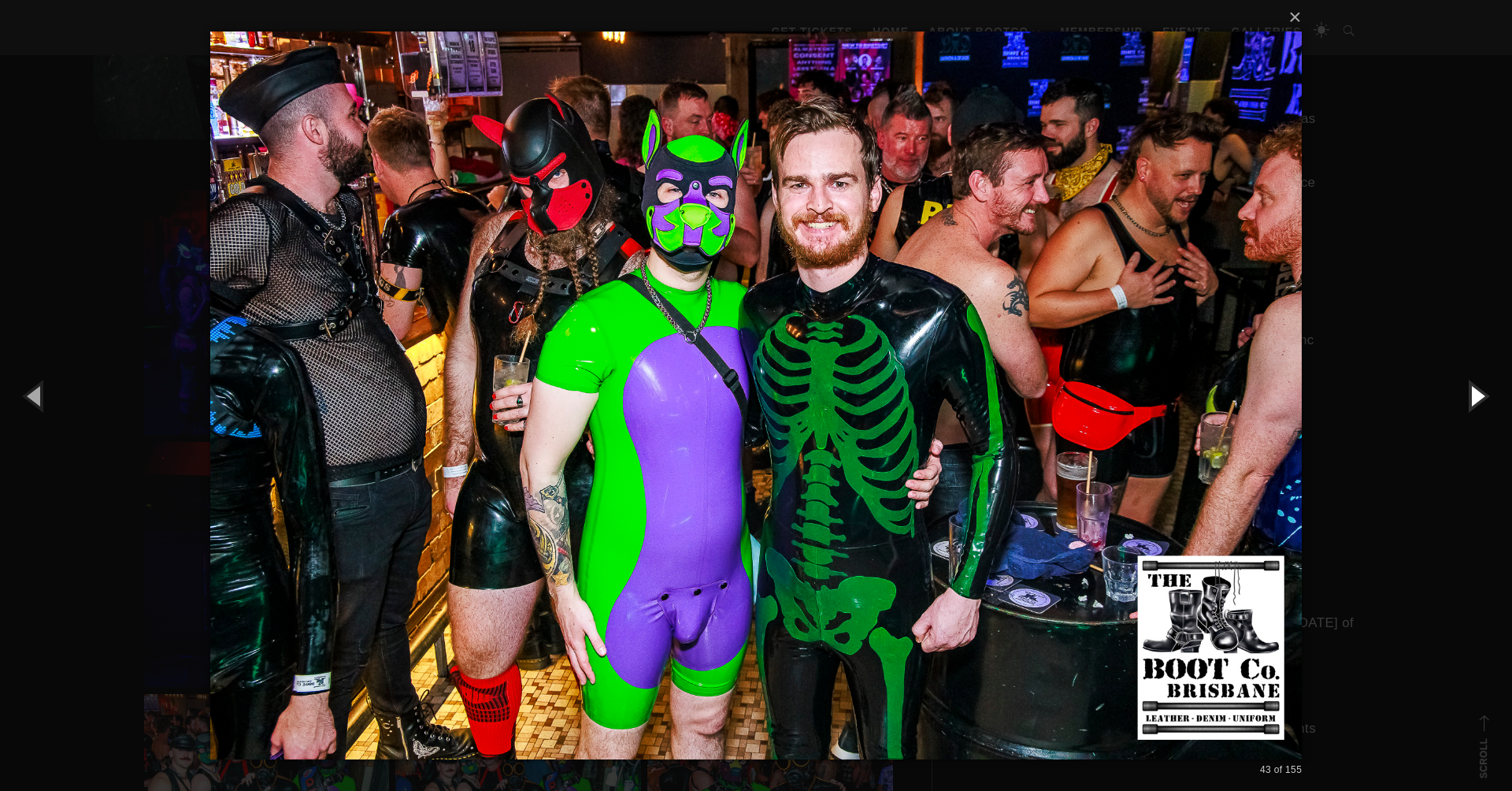
click at [1473, 396] on button "button" at bounding box center [1476, 396] width 71 height 87
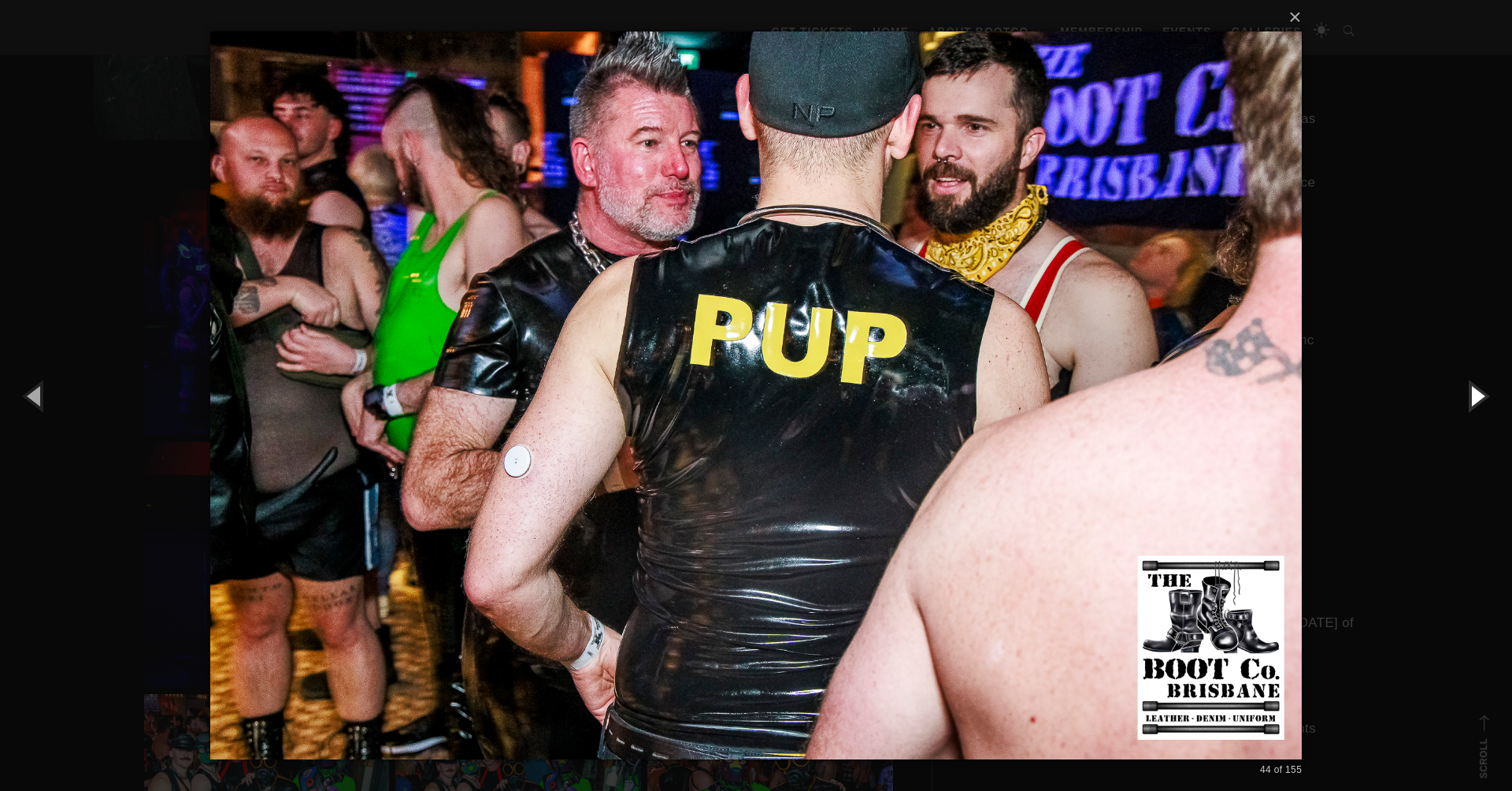
click at [1474, 398] on button "button" at bounding box center [1476, 396] width 71 height 87
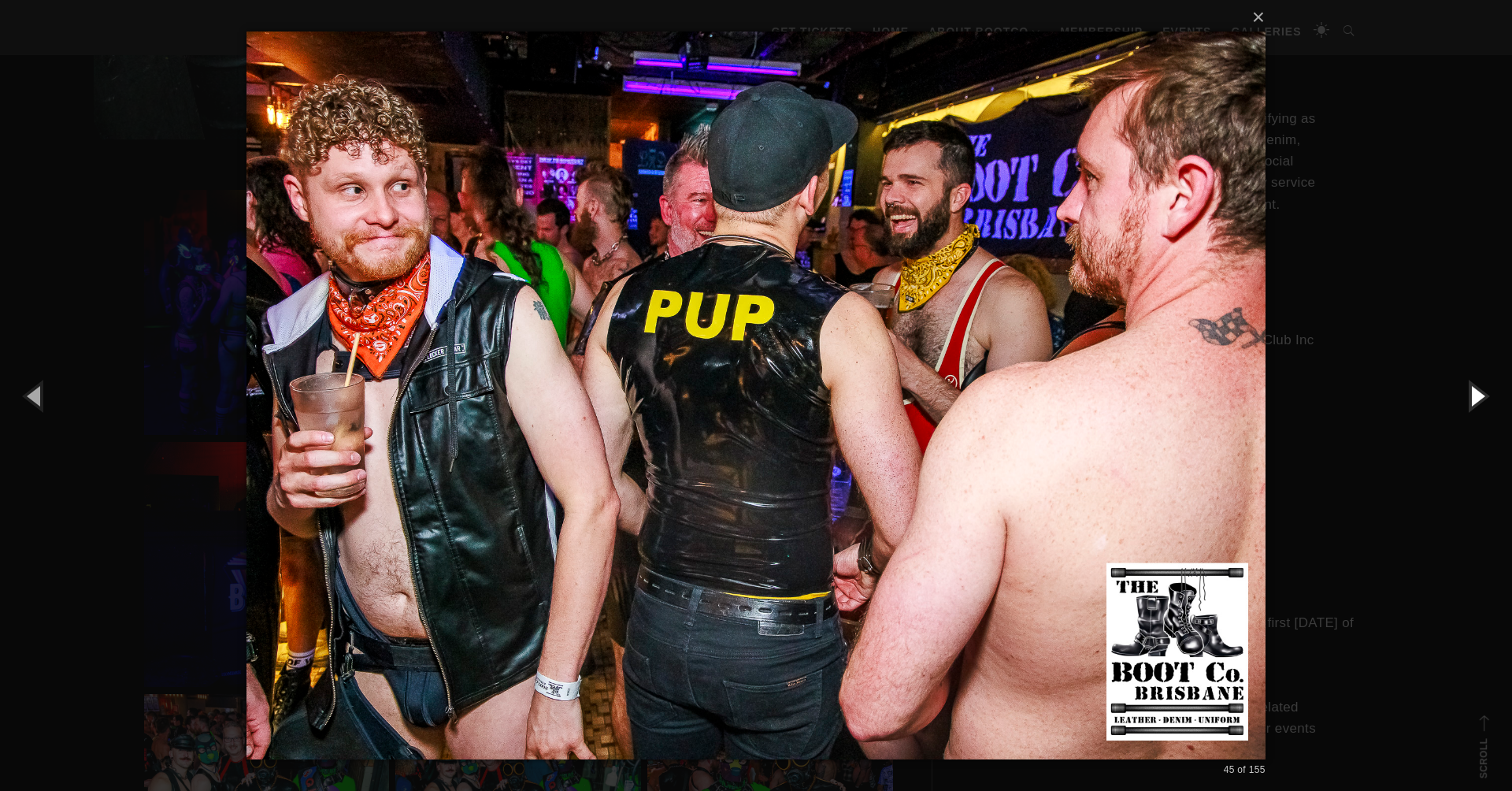
click at [1473, 398] on button "button" at bounding box center [1476, 396] width 71 height 87
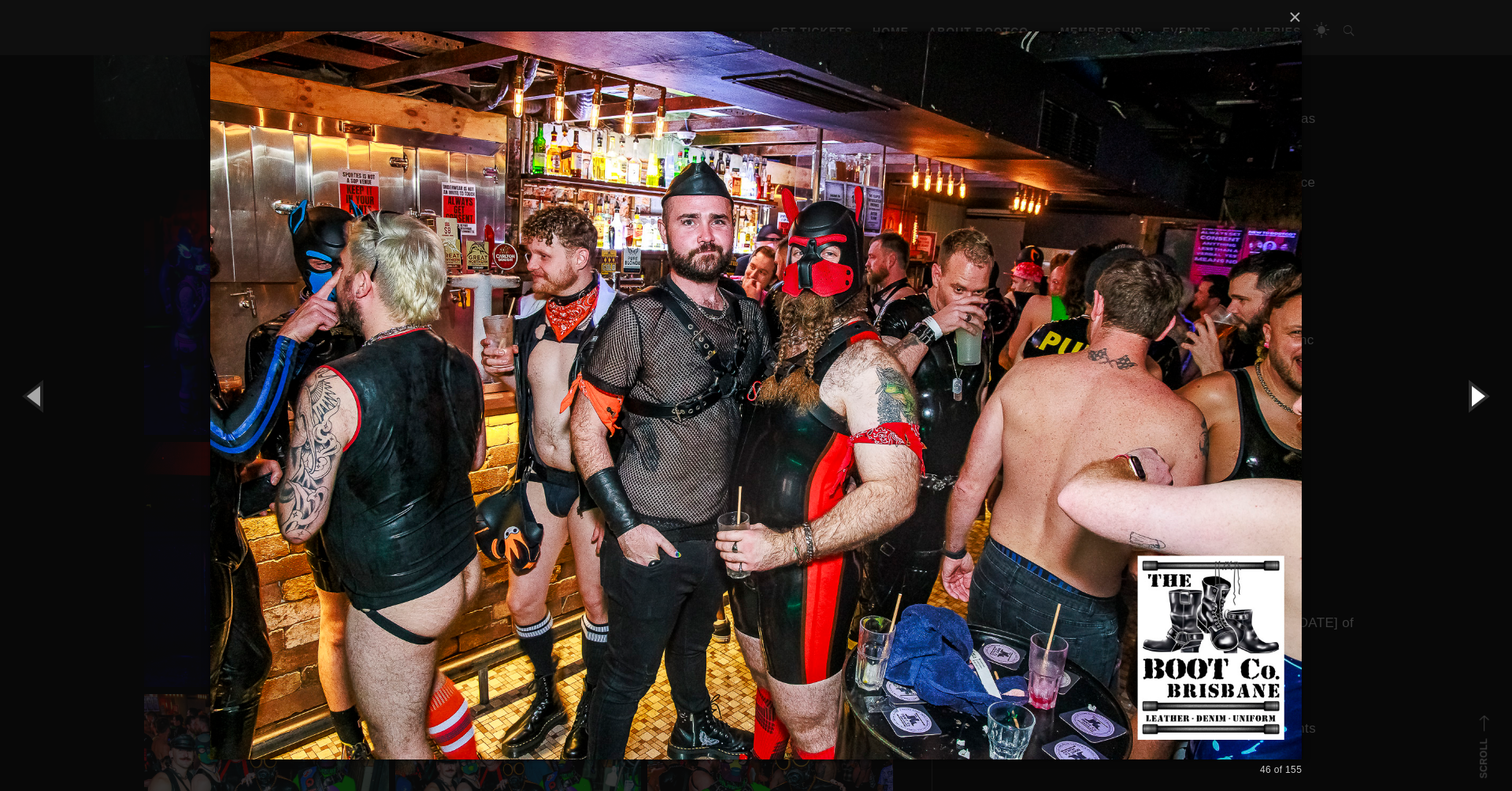
click at [1473, 398] on button "button" at bounding box center [1476, 396] width 71 height 87
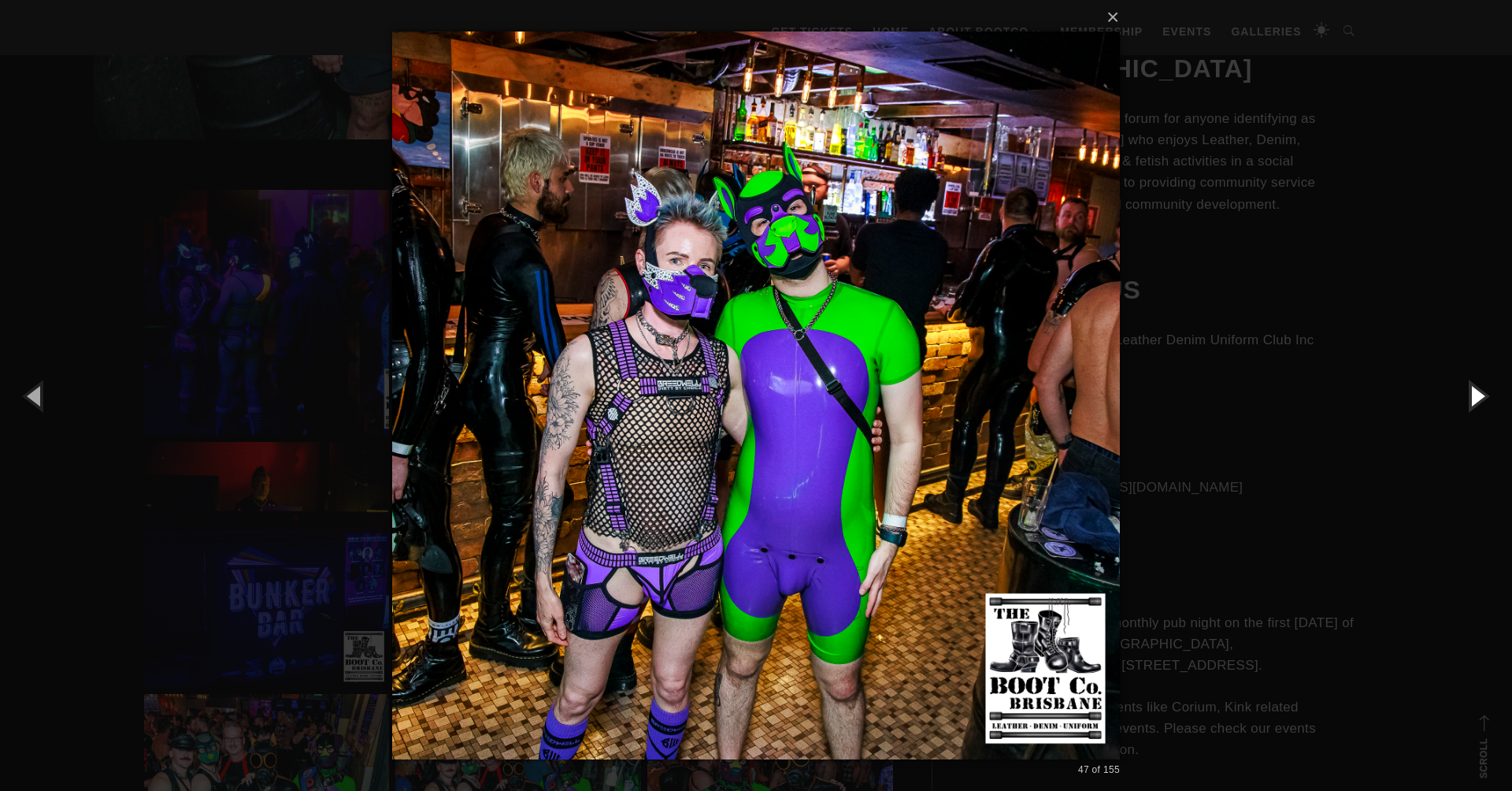
click at [1473, 398] on button "button" at bounding box center [1476, 396] width 71 height 87
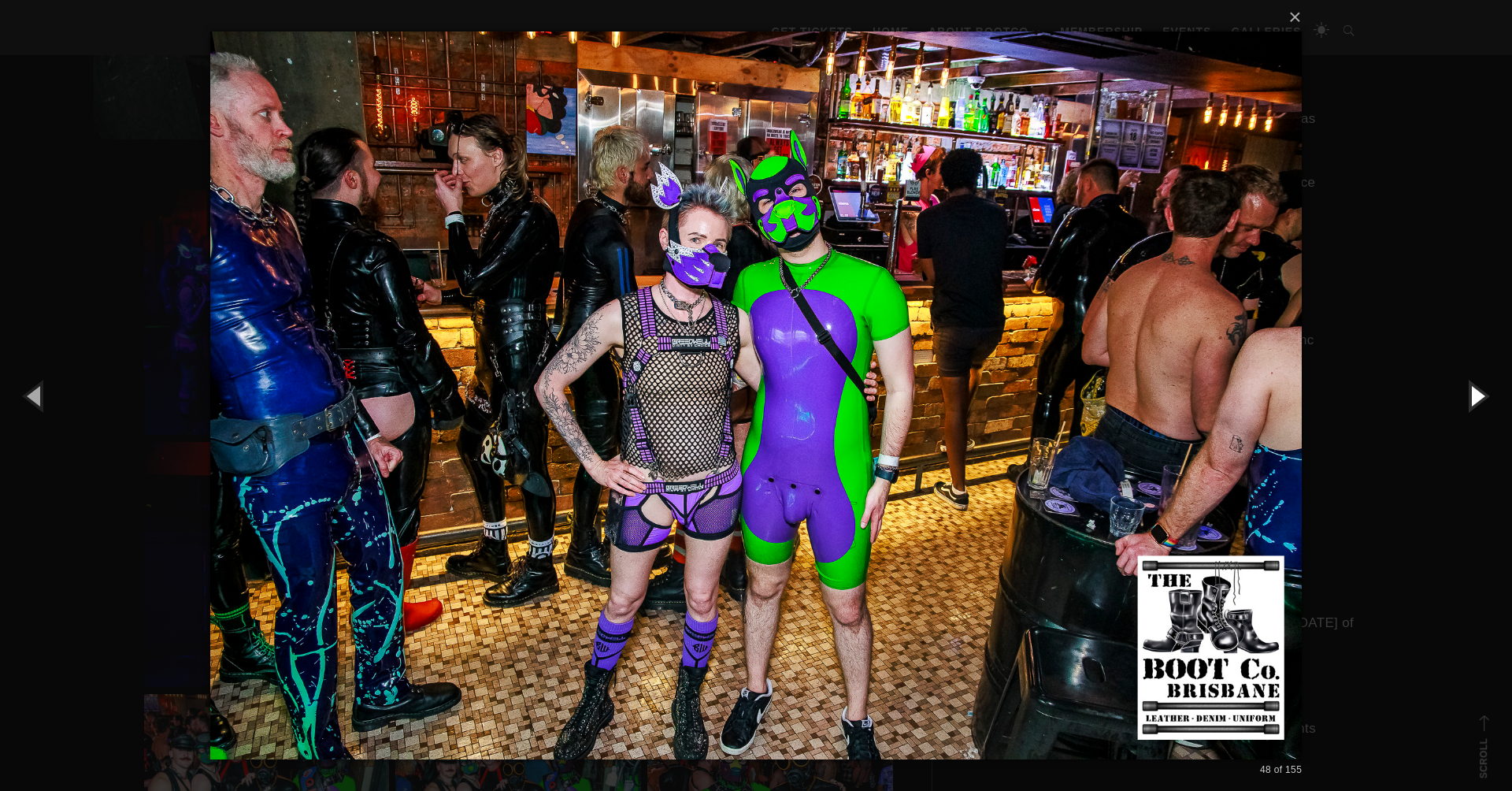
click at [1473, 398] on button "button" at bounding box center [1476, 396] width 71 height 87
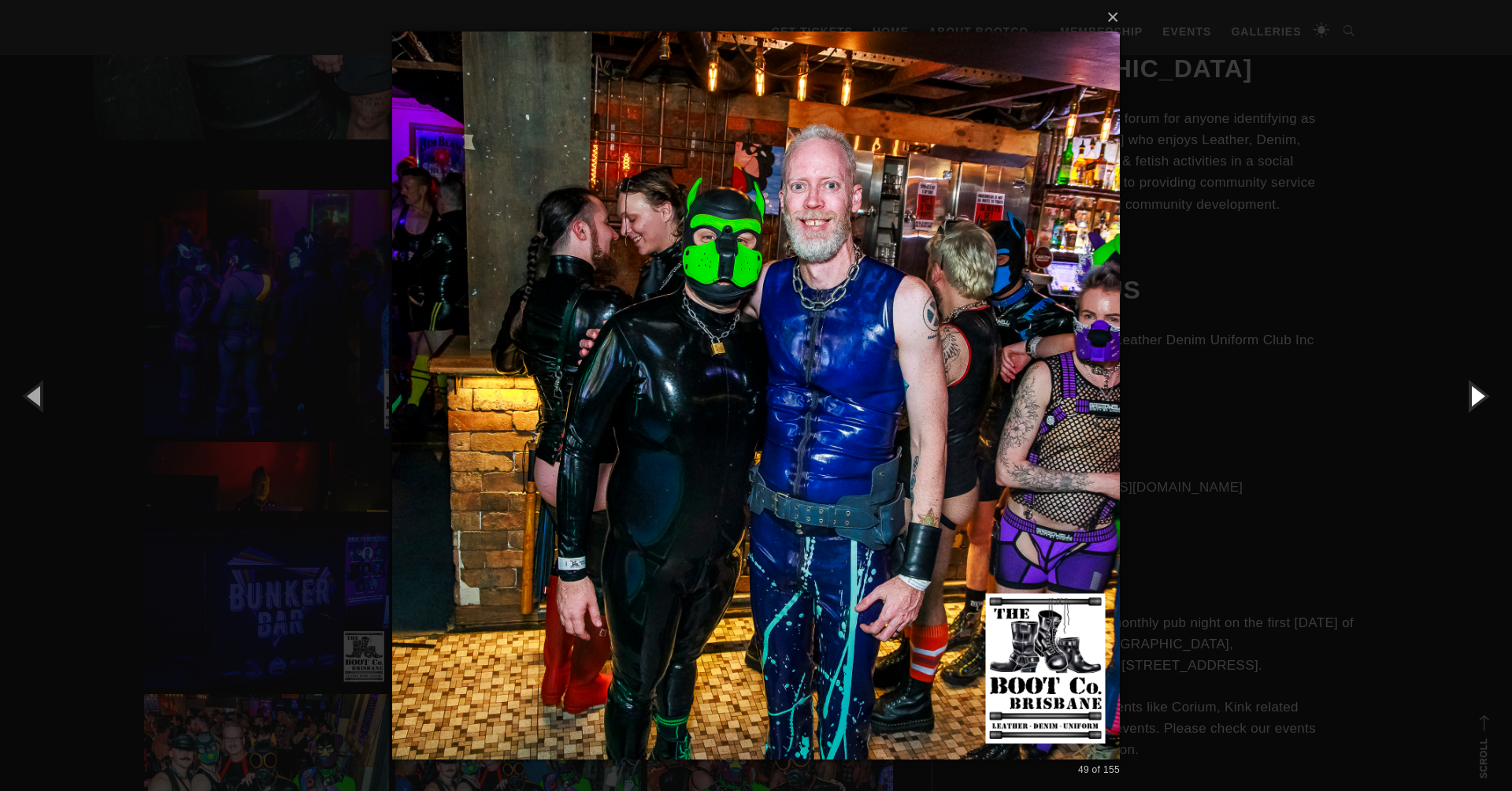
click at [1473, 398] on button "button" at bounding box center [1476, 396] width 71 height 87
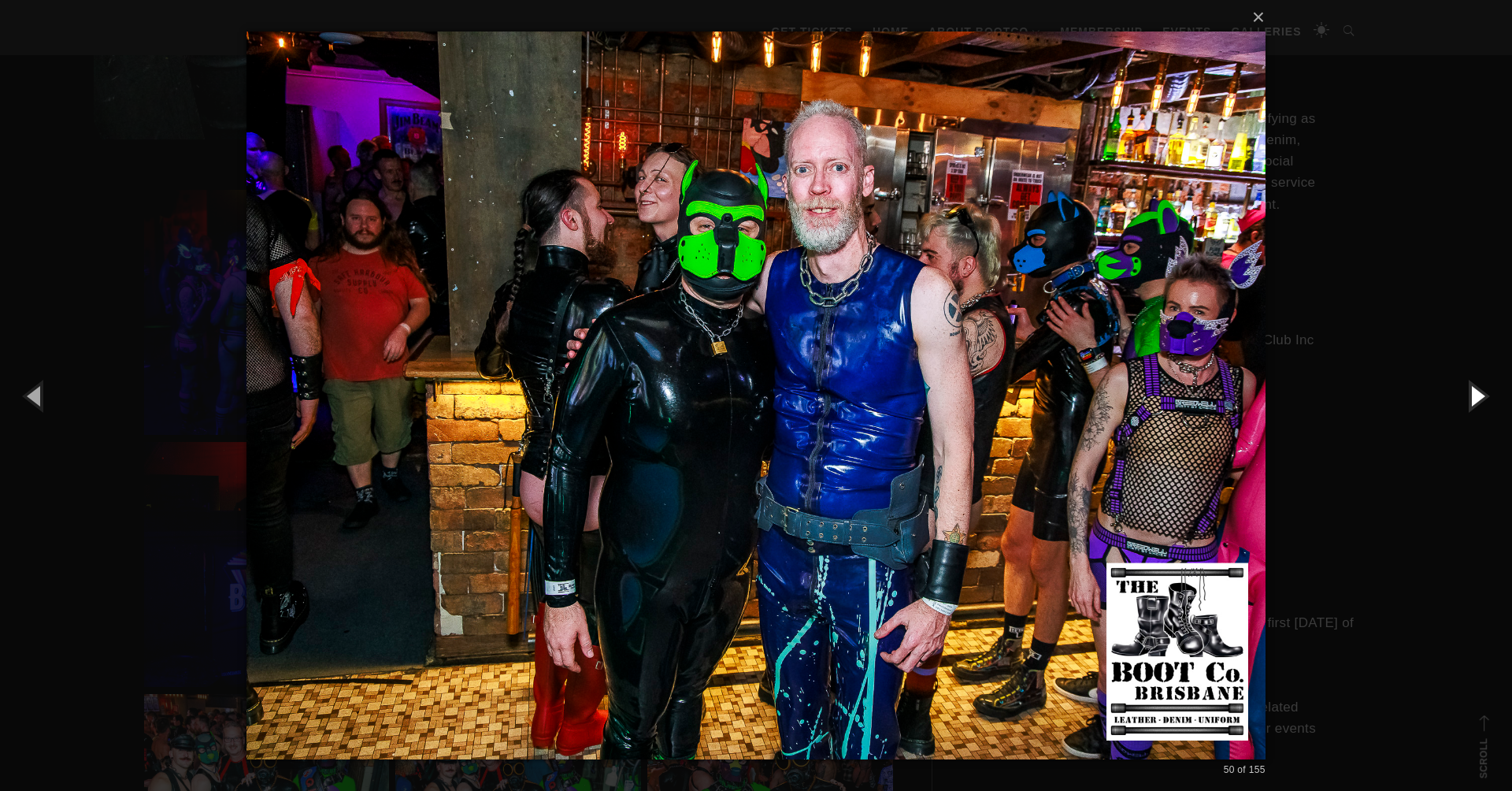
click at [1473, 398] on button "button" at bounding box center [1476, 396] width 71 height 87
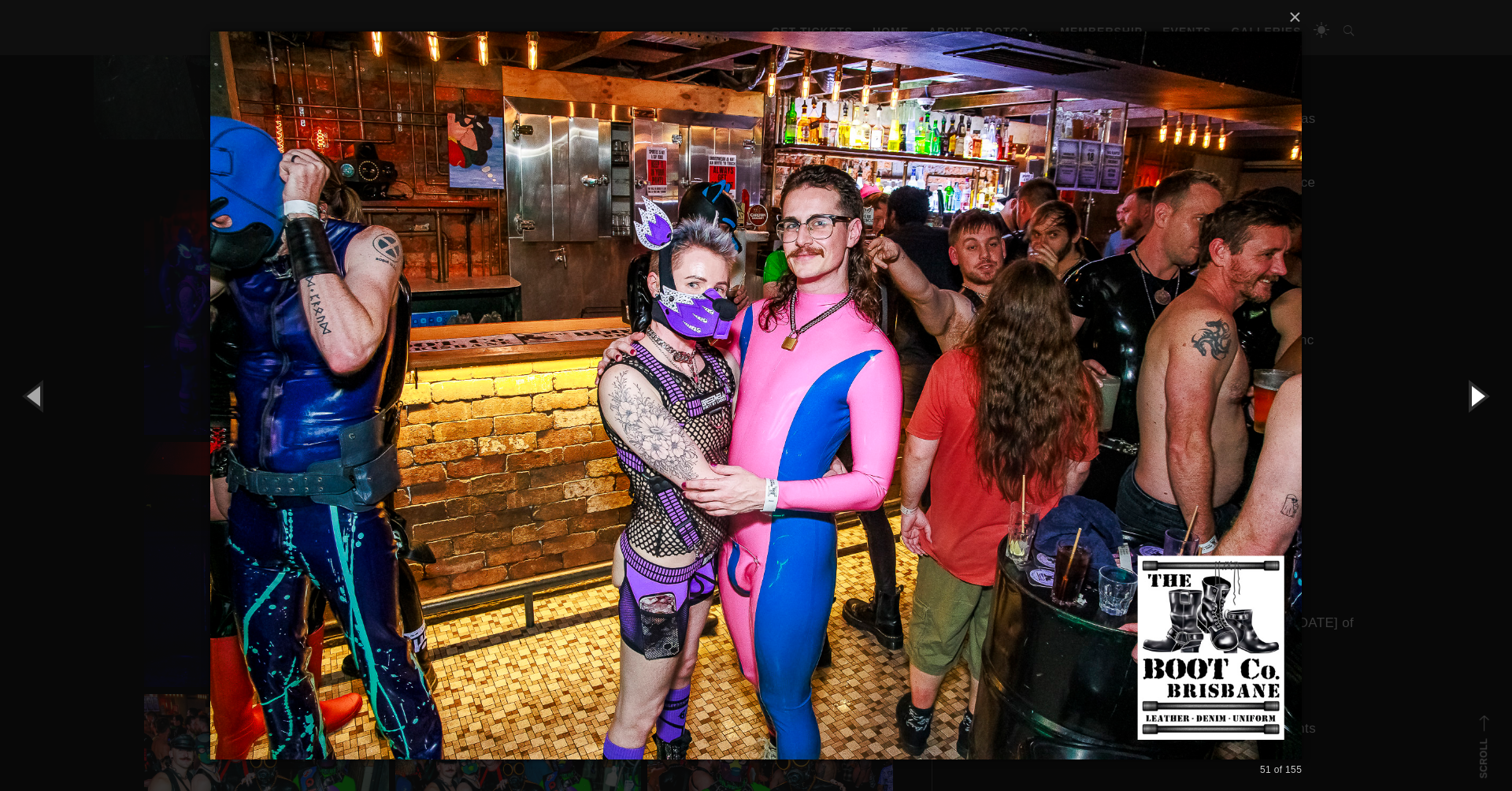
click at [1473, 398] on button "button" at bounding box center [1476, 396] width 71 height 87
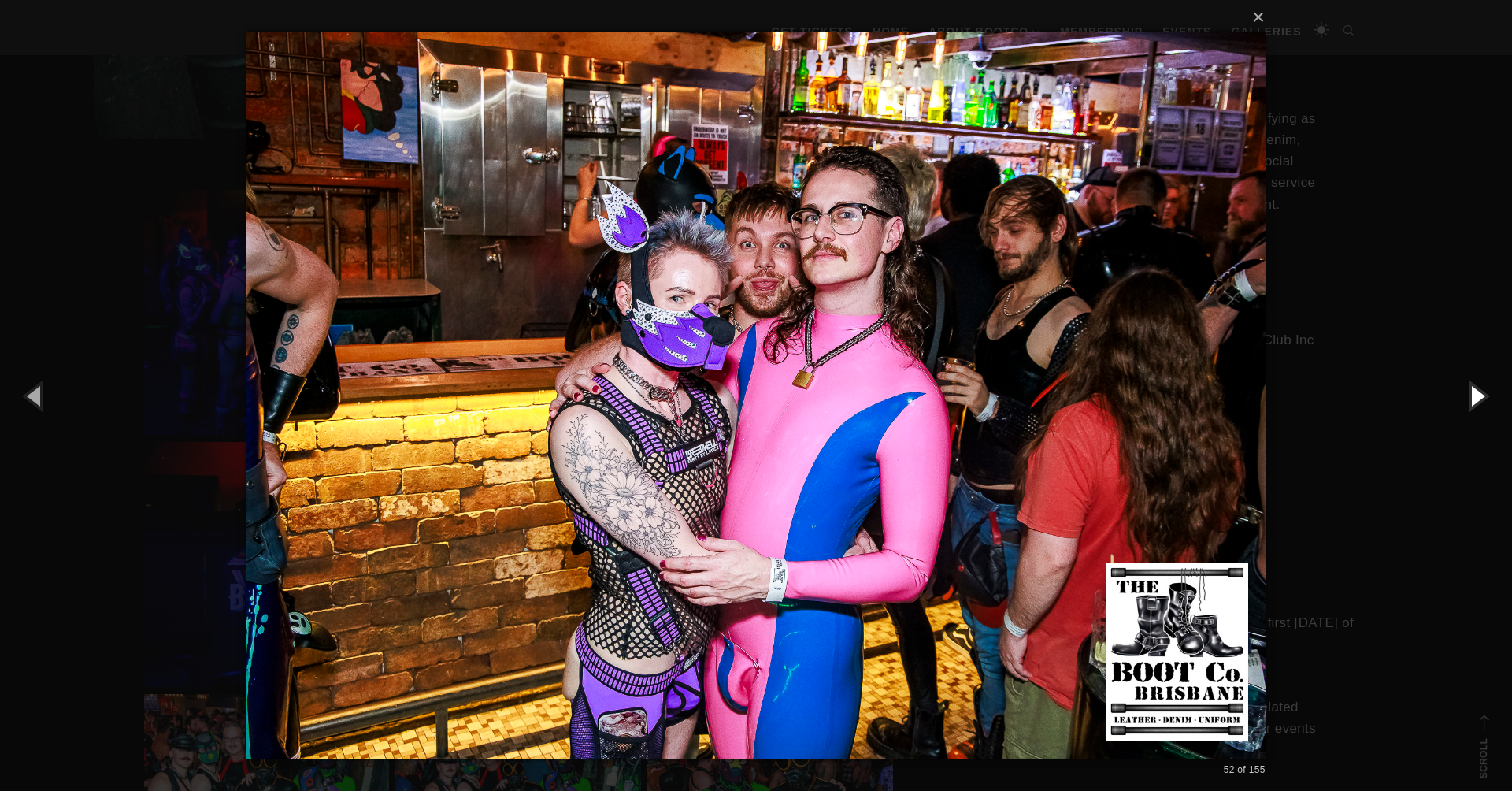
click at [1473, 398] on button "button" at bounding box center [1476, 396] width 71 height 87
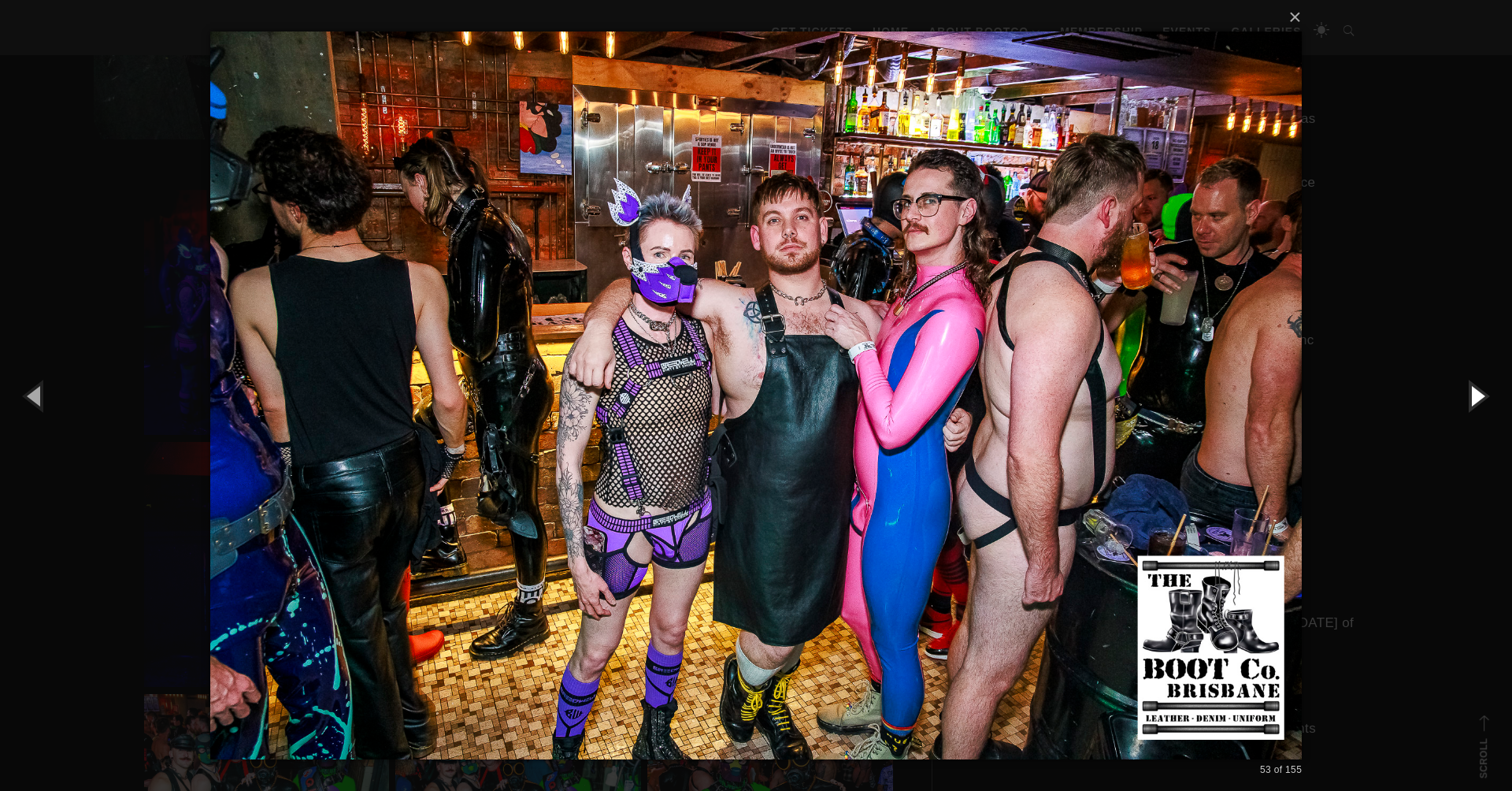
click at [1473, 398] on button "button" at bounding box center [1476, 396] width 71 height 87
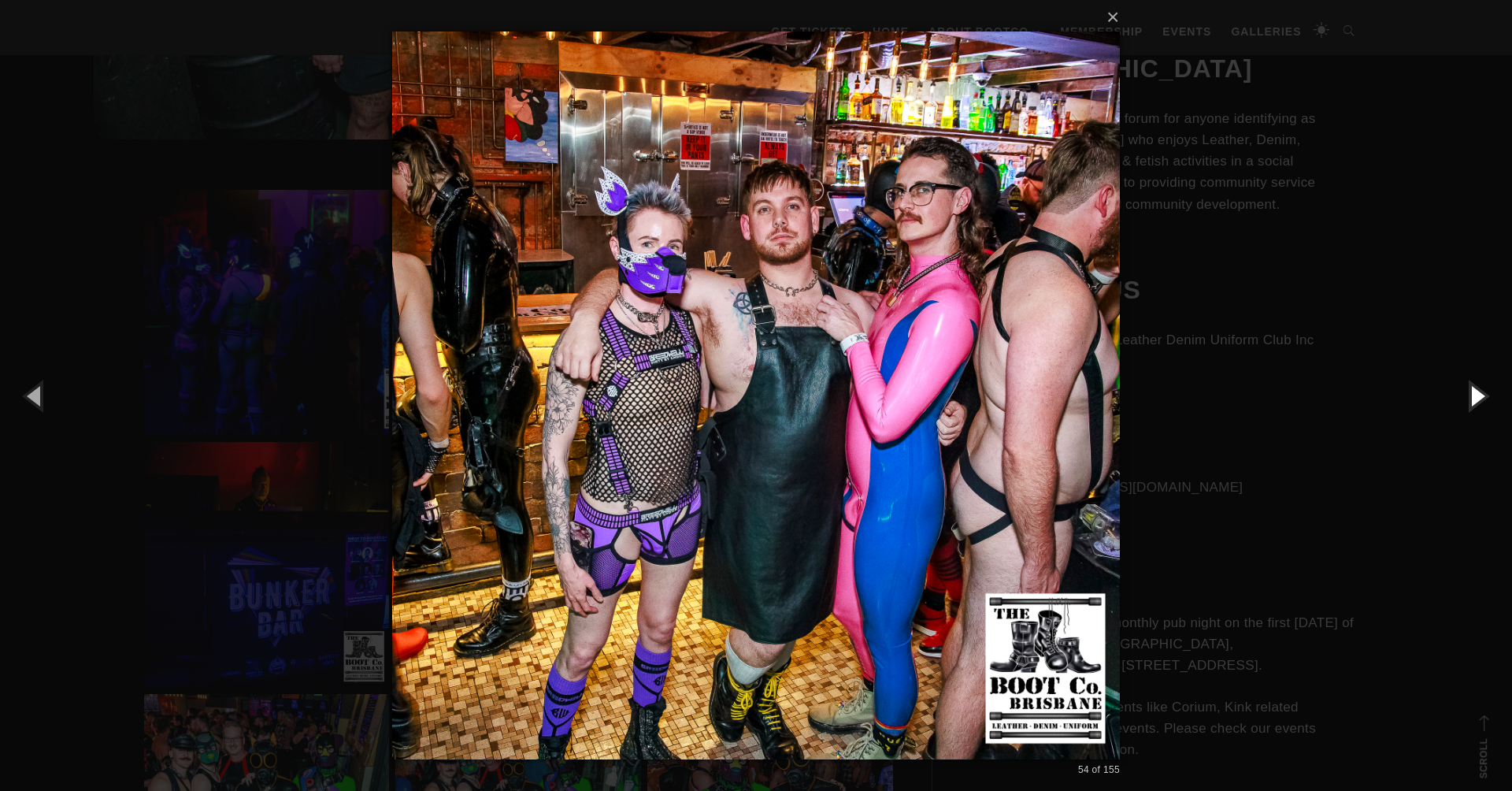
click at [1473, 398] on button "button" at bounding box center [1476, 396] width 71 height 87
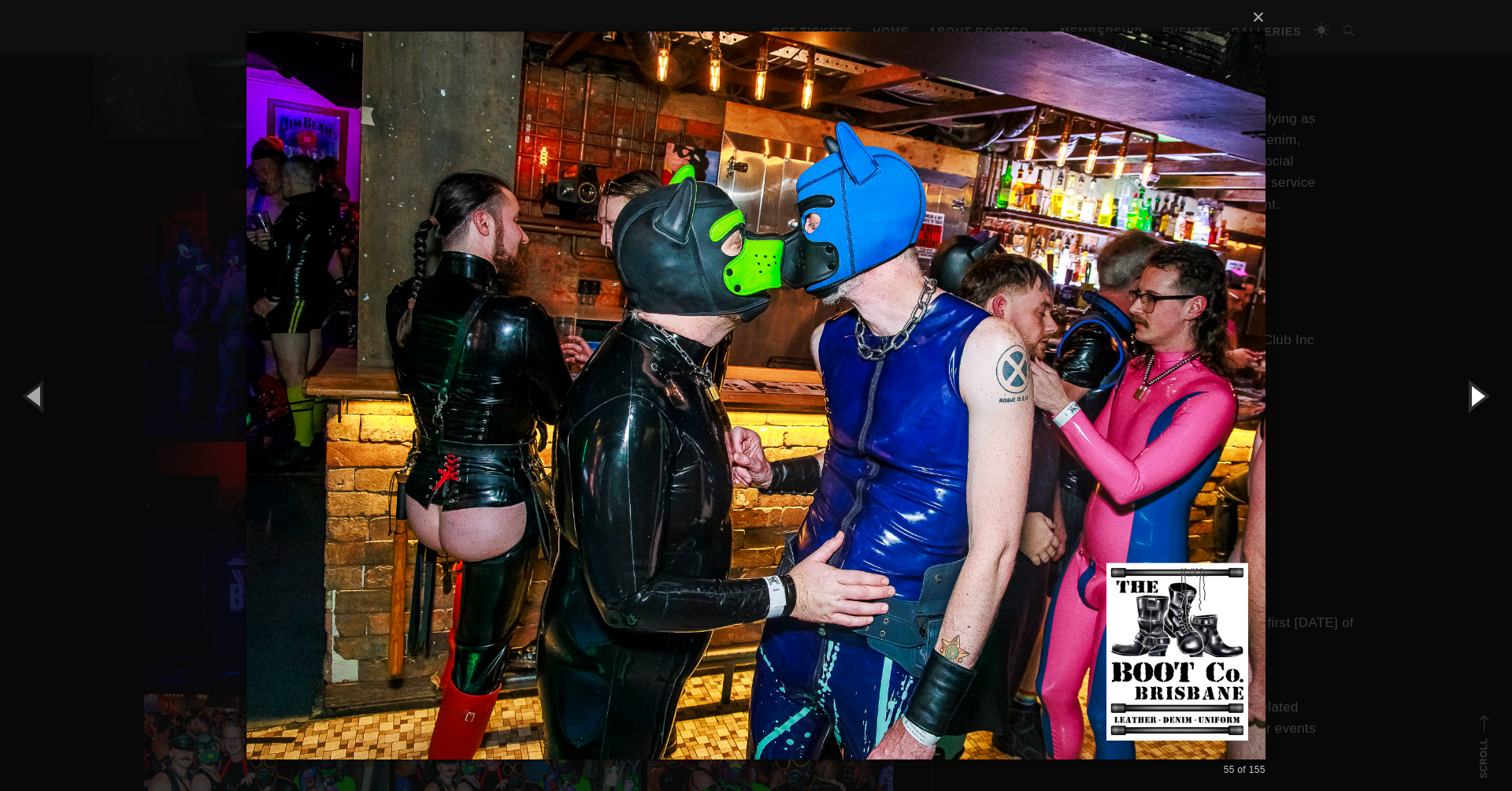
click at [1476, 397] on button "button" at bounding box center [1476, 396] width 71 height 87
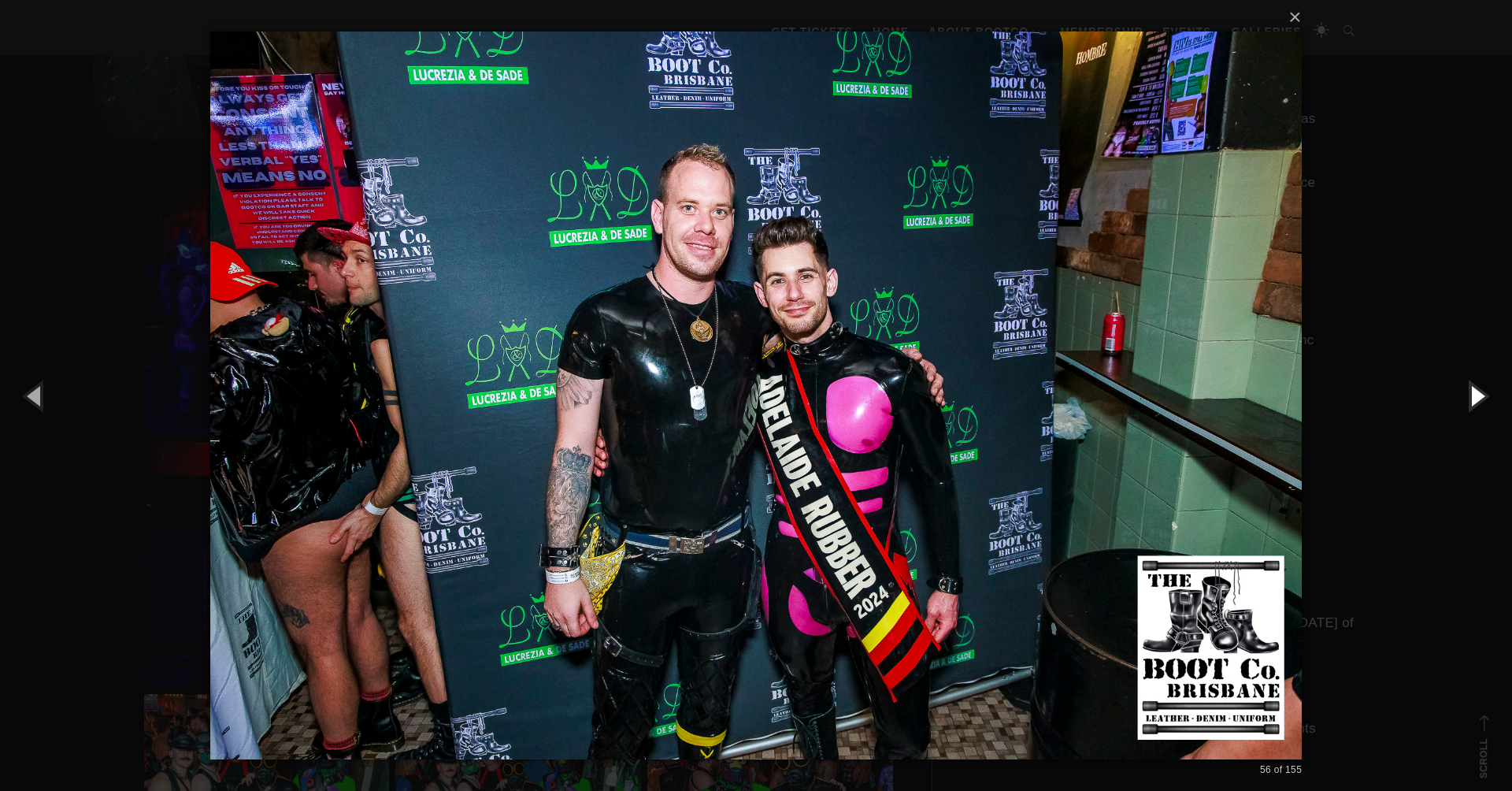
click at [1473, 398] on button "button" at bounding box center [1476, 396] width 71 height 87
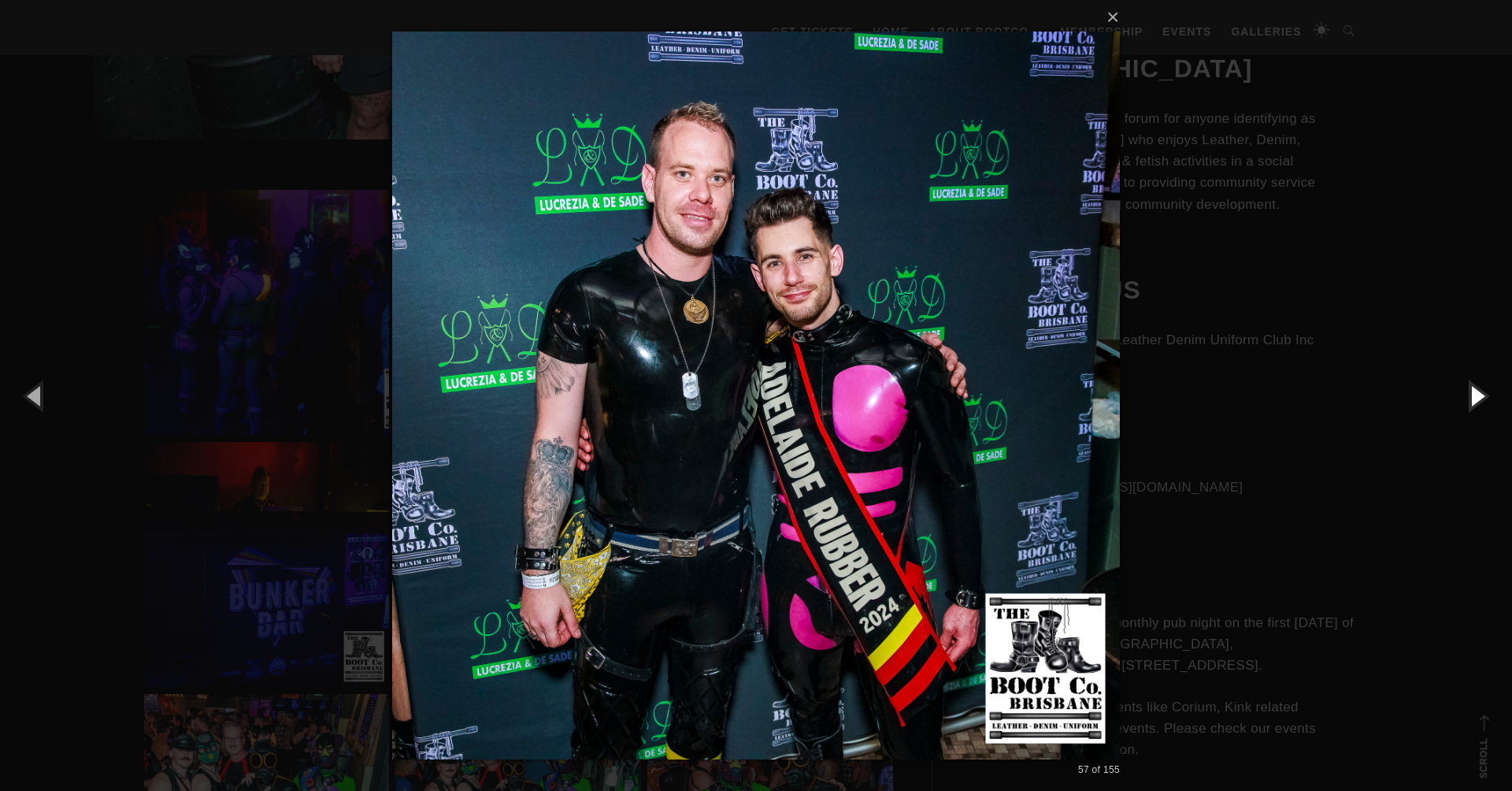
click at [1473, 398] on button "button" at bounding box center [1476, 396] width 71 height 87
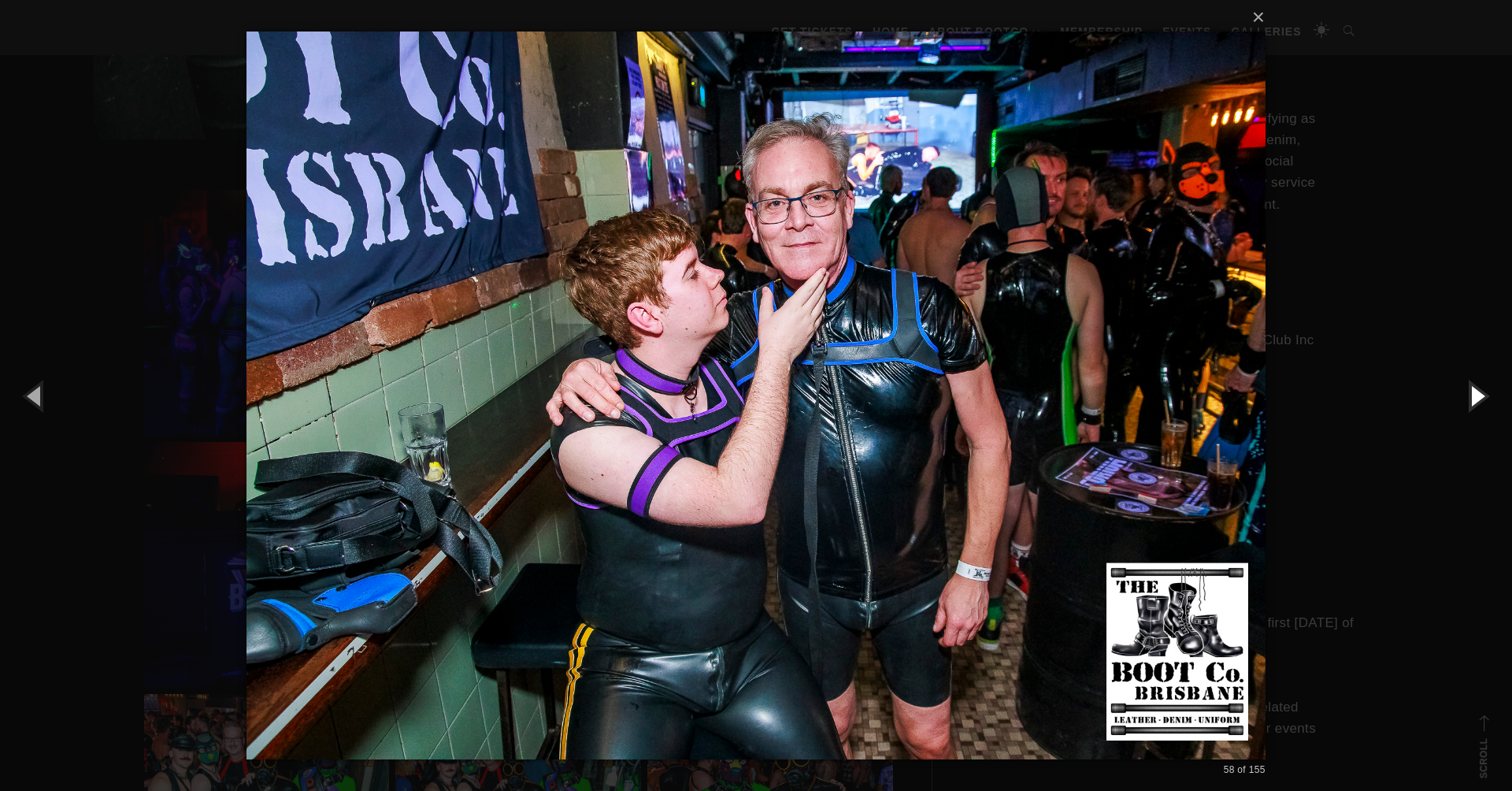
click at [1470, 400] on button "button" at bounding box center [1476, 396] width 71 height 87
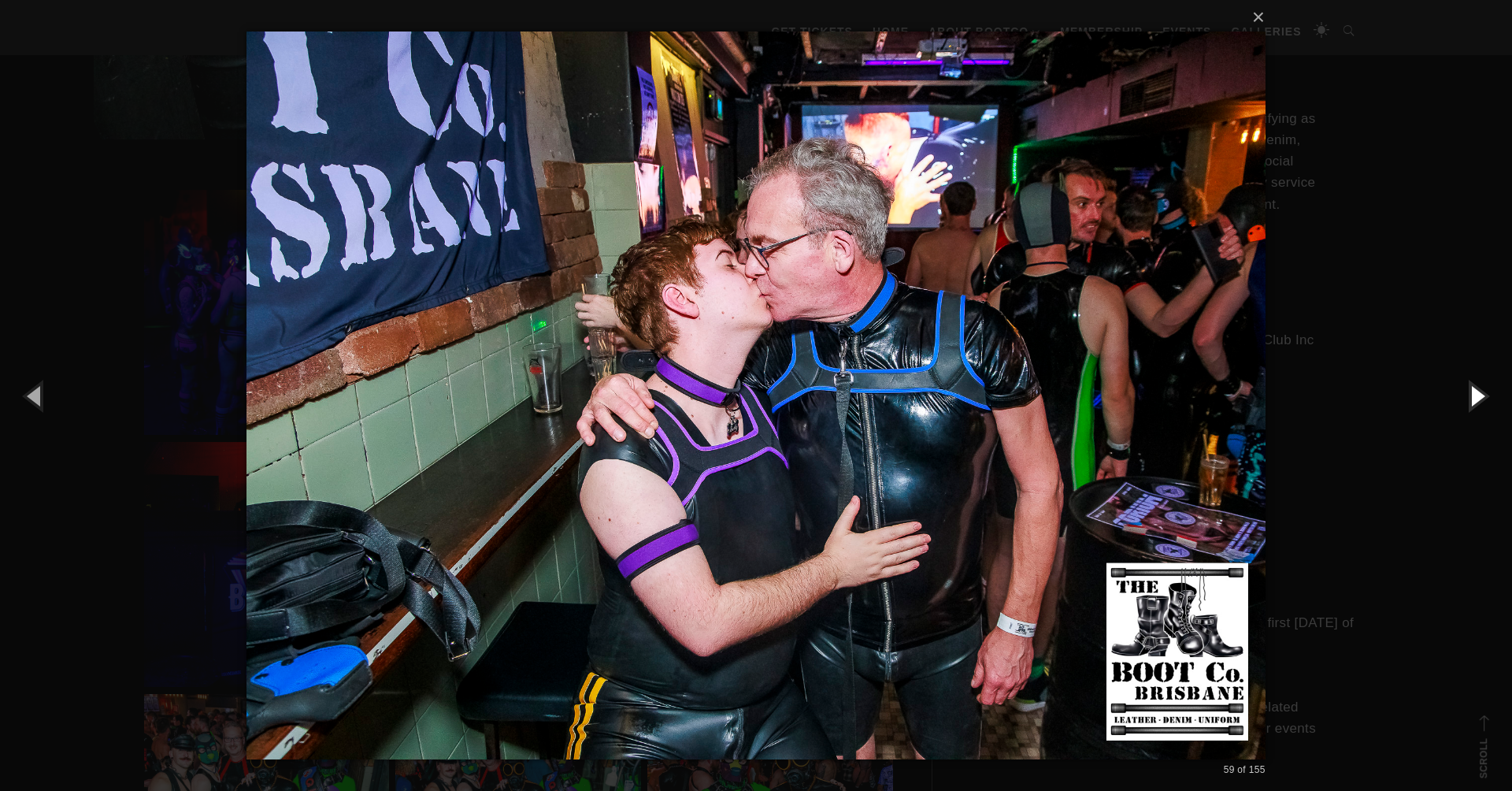
click at [1470, 400] on button "button" at bounding box center [1476, 396] width 71 height 87
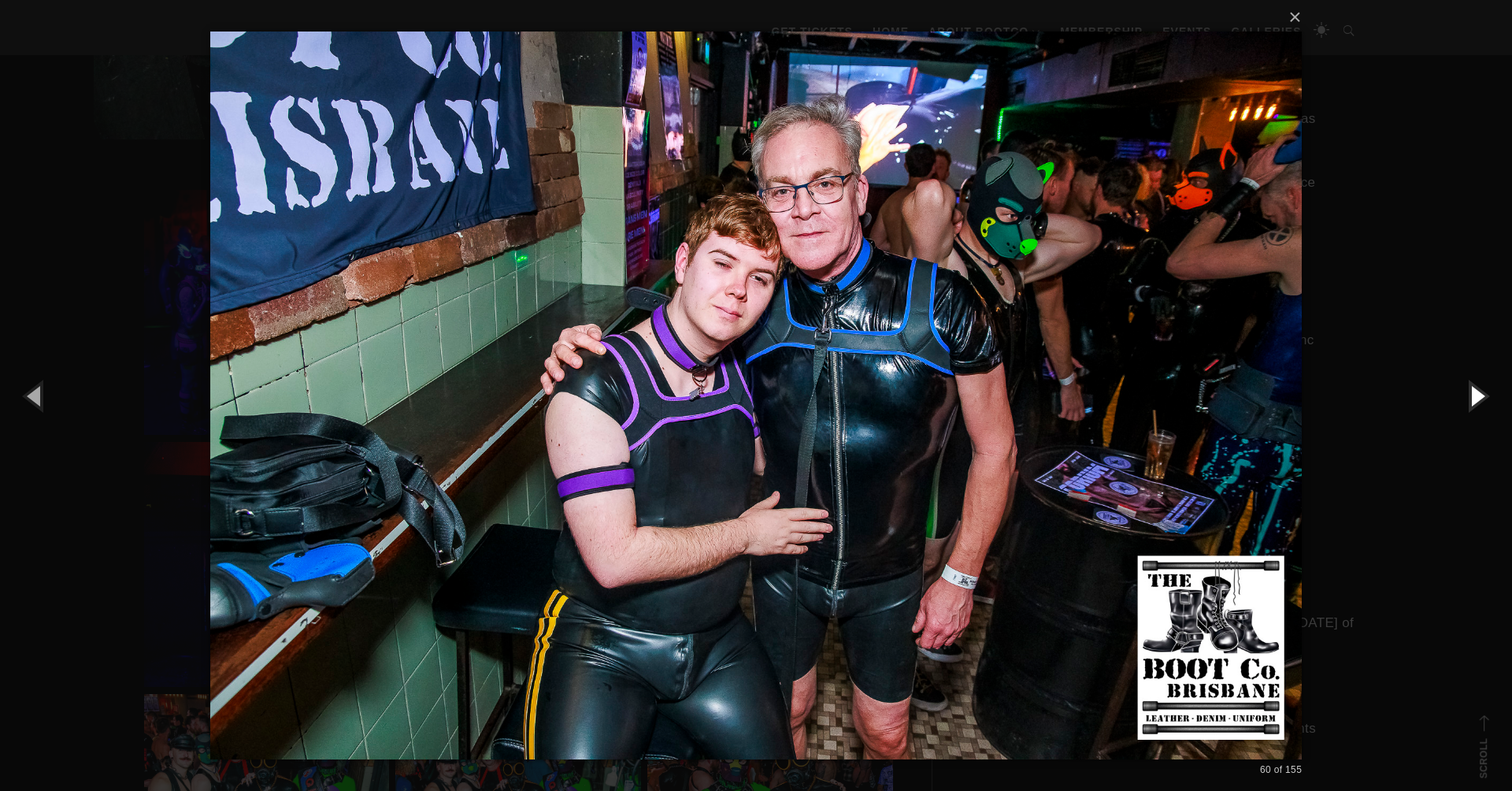
click at [1470, 400] on button "button" at bounding box center [1476, 396] width 71 height 87
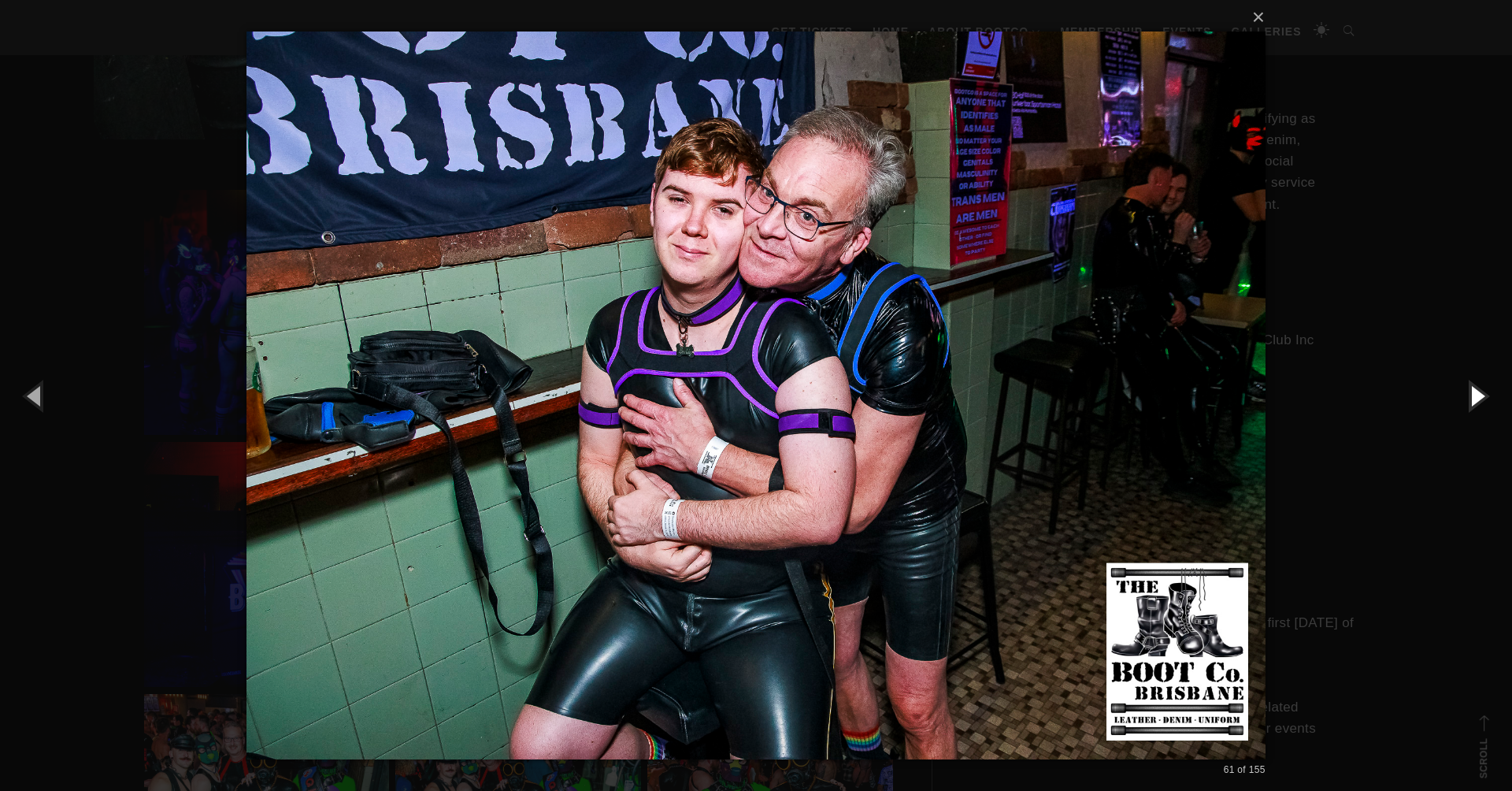
click at [1470, 400] on button "button" at bounding box center [1476, 396] width 71 height 87
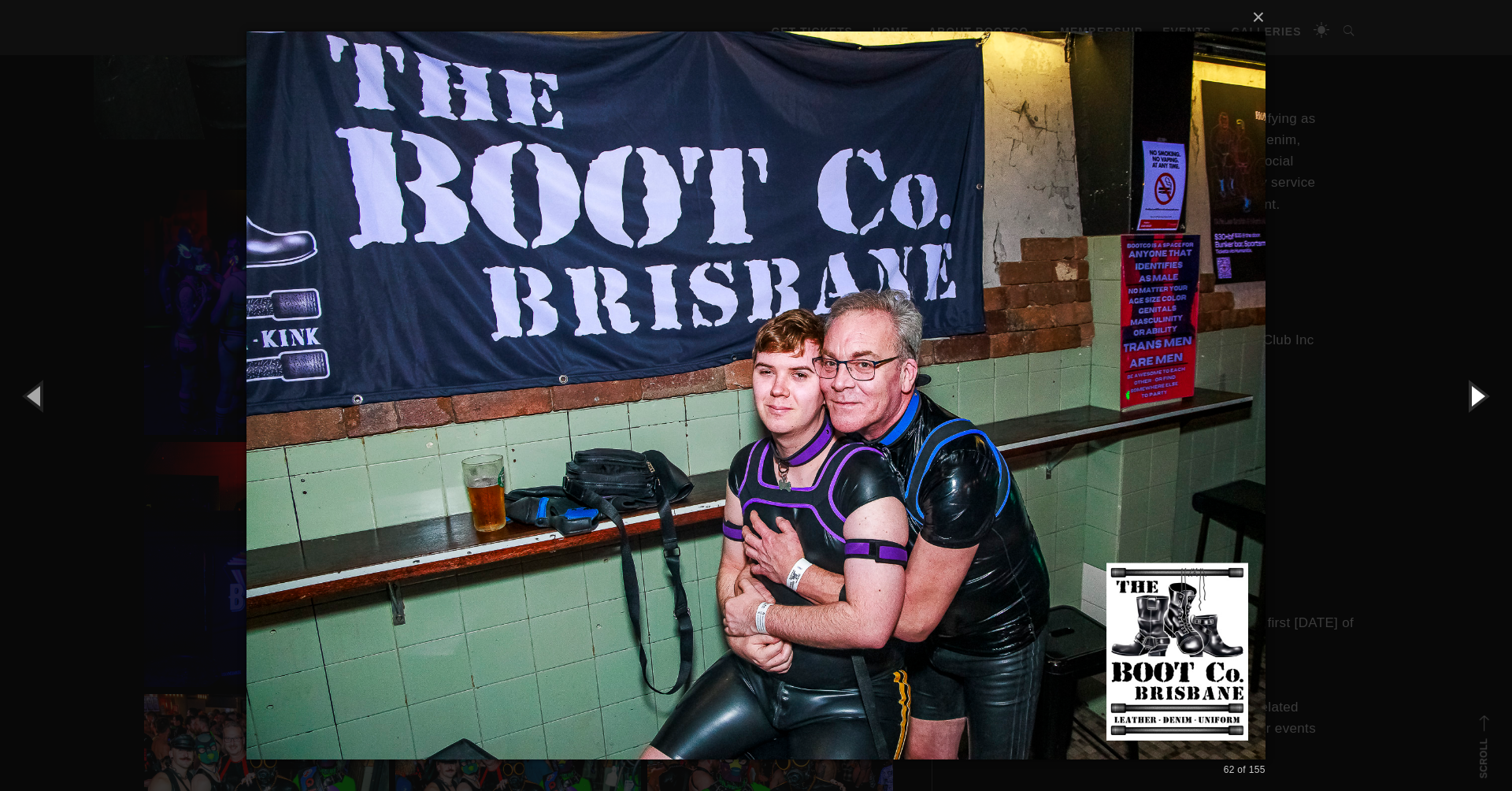
click at [1470, 400] on button "button" at bounding box center [1476, 396] width 71 height 87
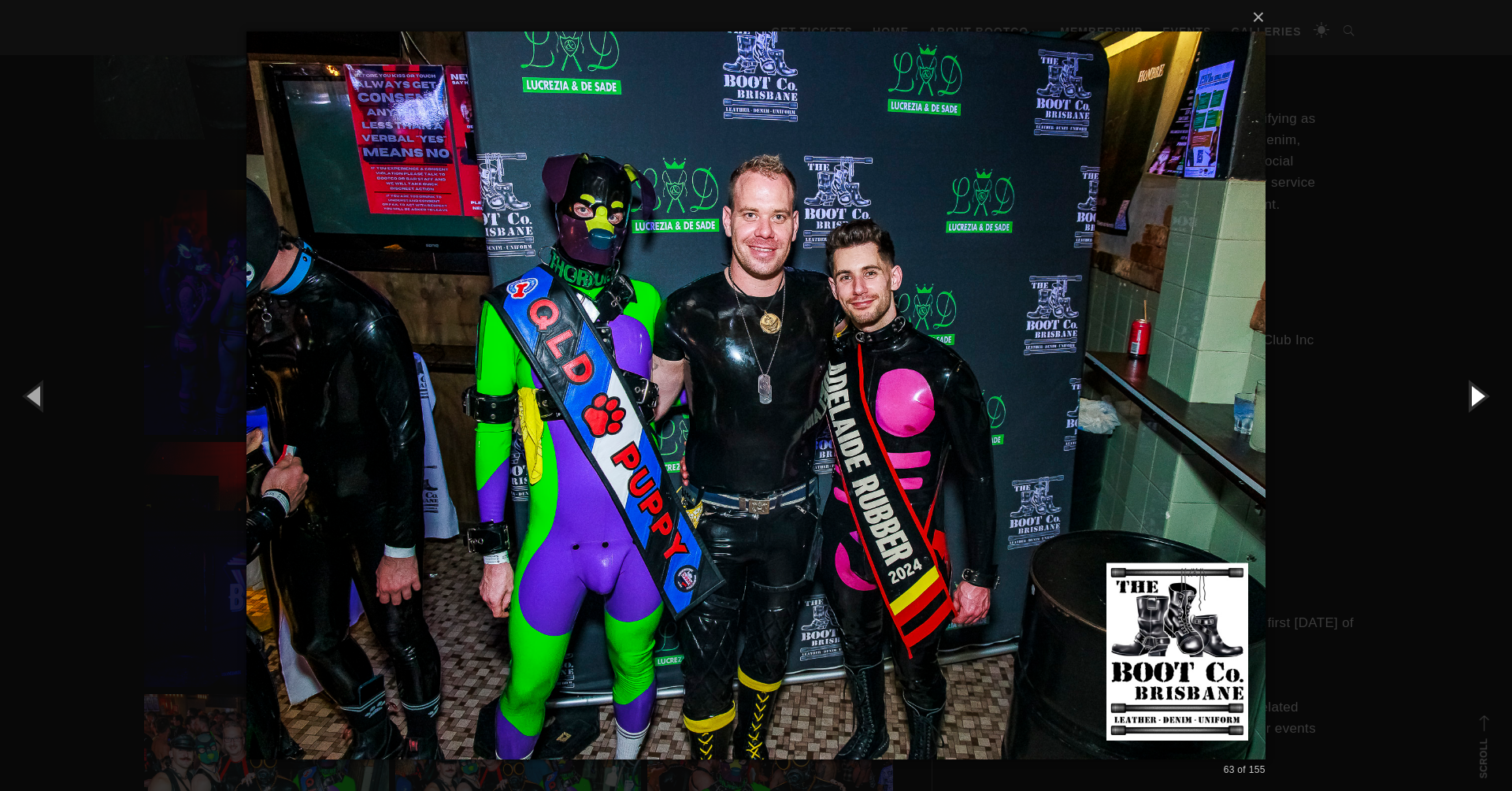
click at [1470, 400] on button "button" at bounding box center [1476, 396] width 71 height 87
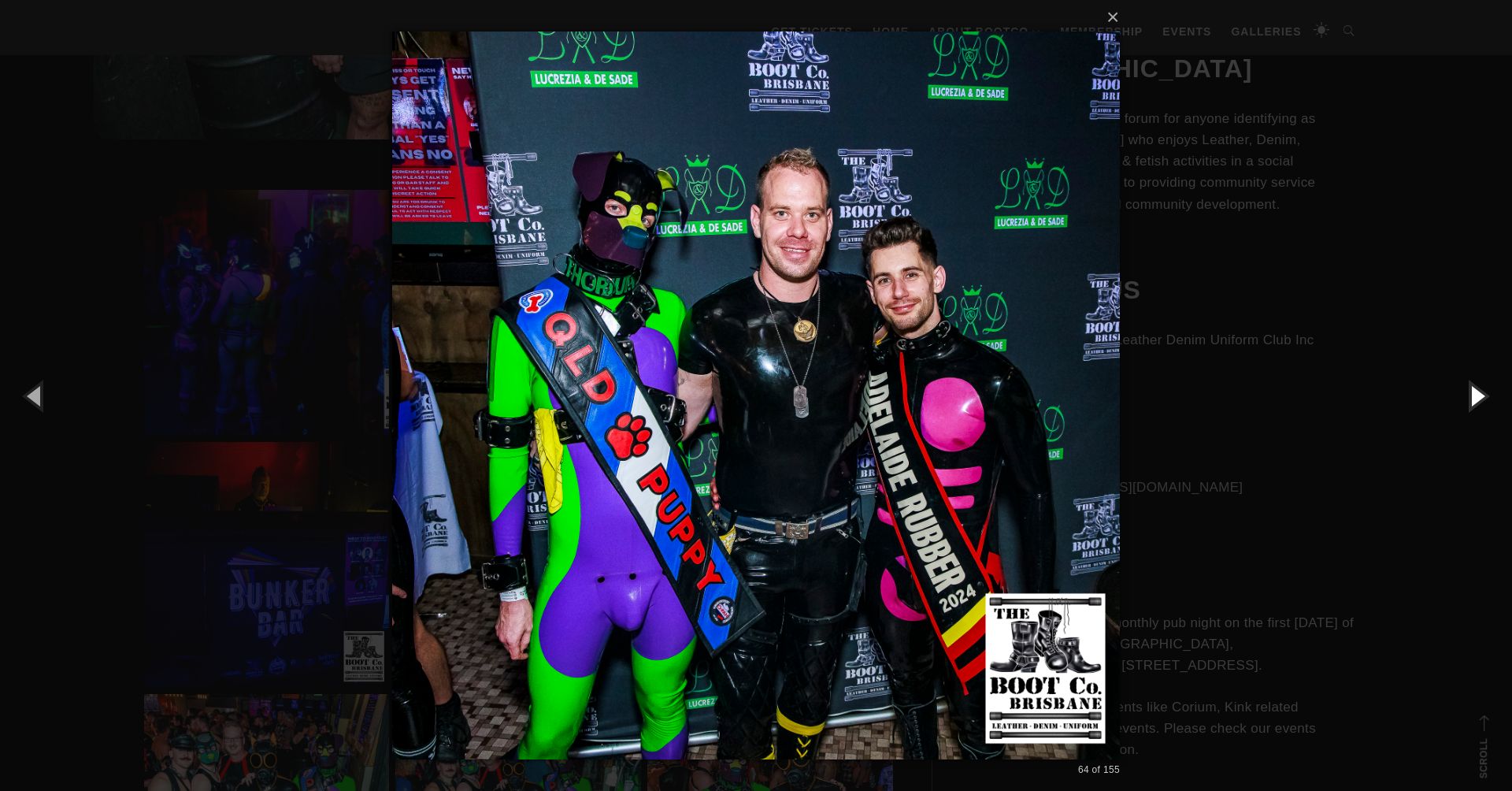
click at [1470, 400] on button "button" at bounding box center [1476, 396] width 71 height 87
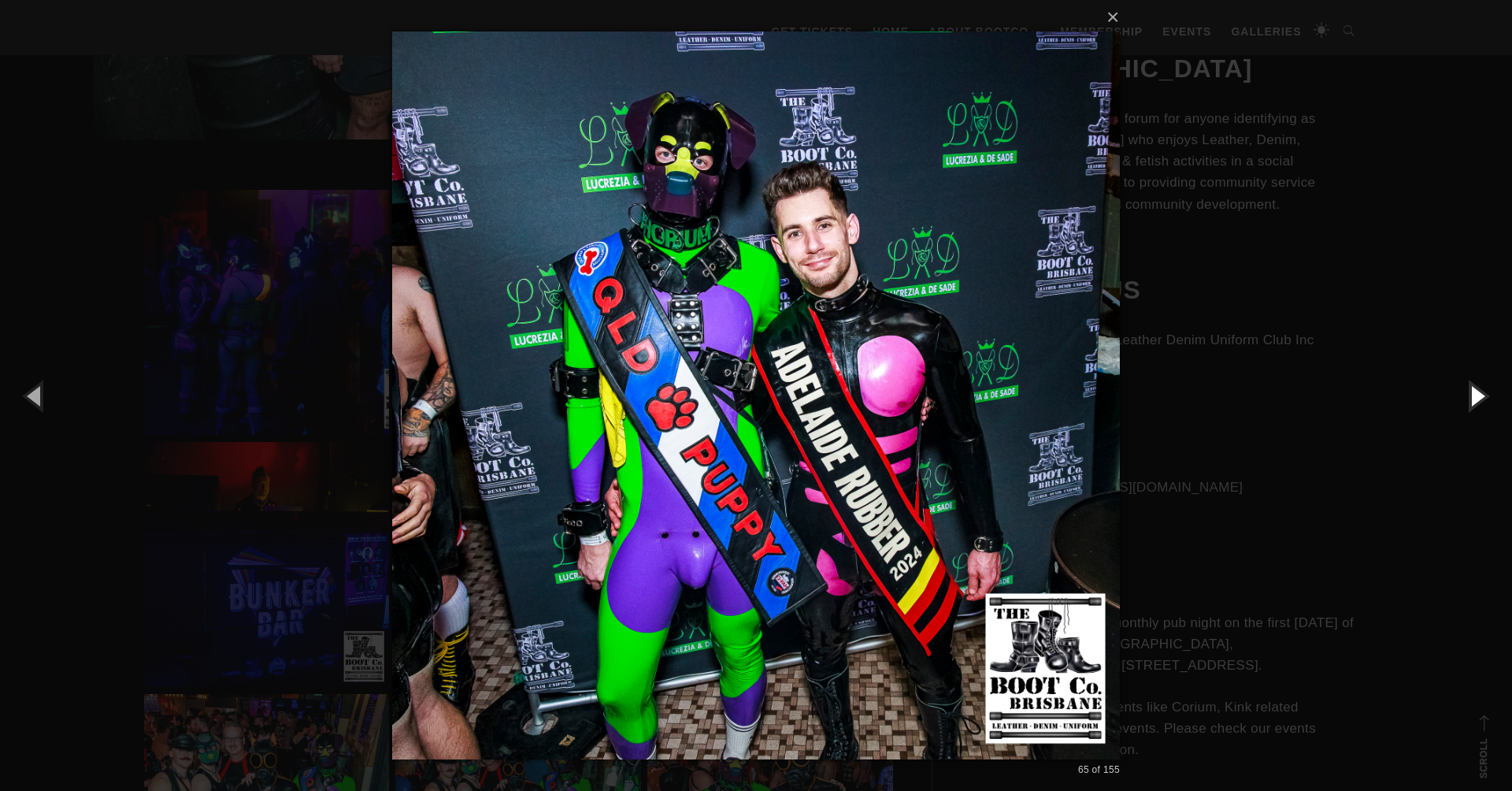
click at [1470, 400] on button "button" at bounding box center [1476, 396] width 71 height 87
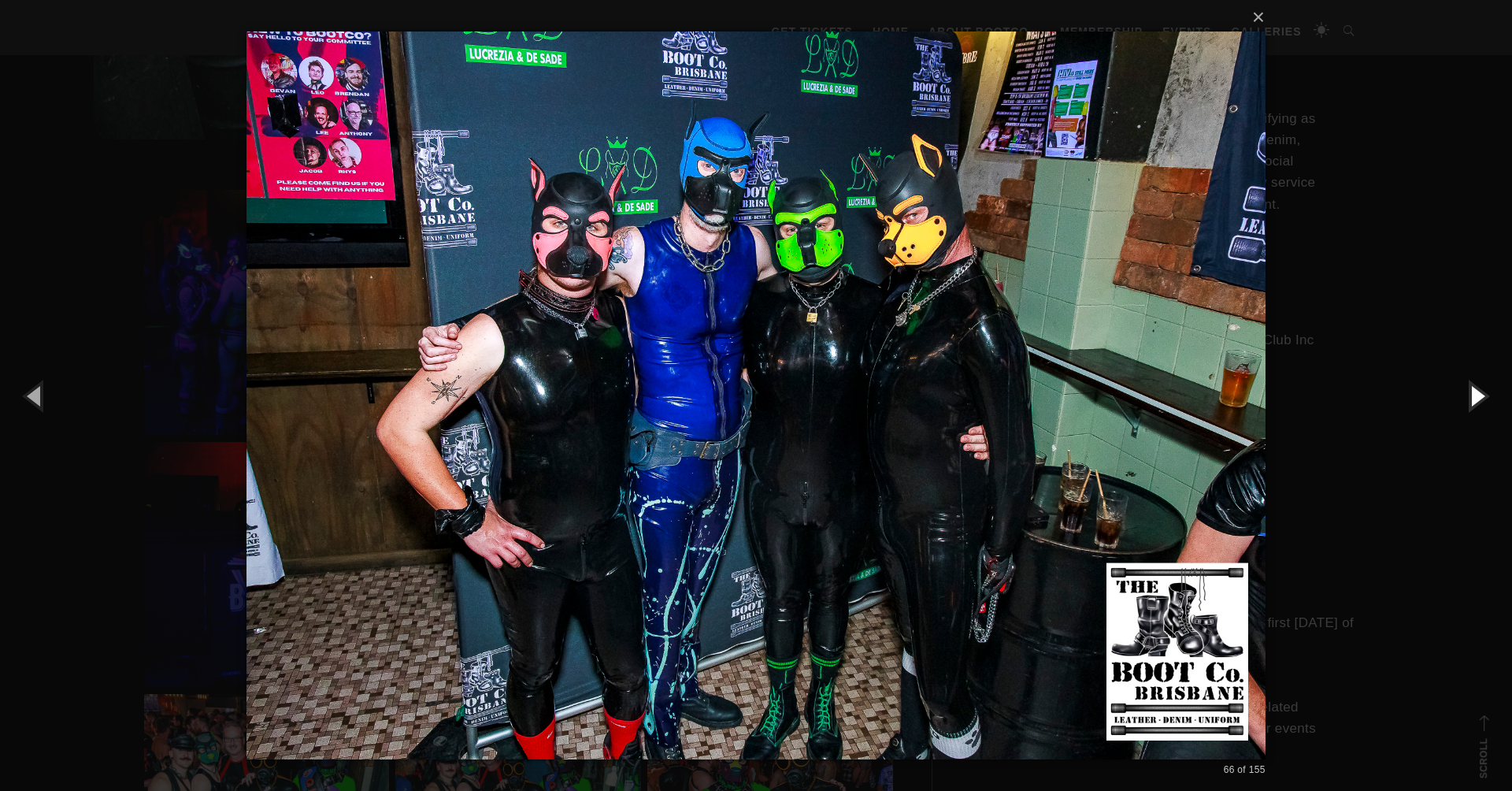
click at [1470, 400] on button "button" at bounding box center [1476, 396] width 71 height 87
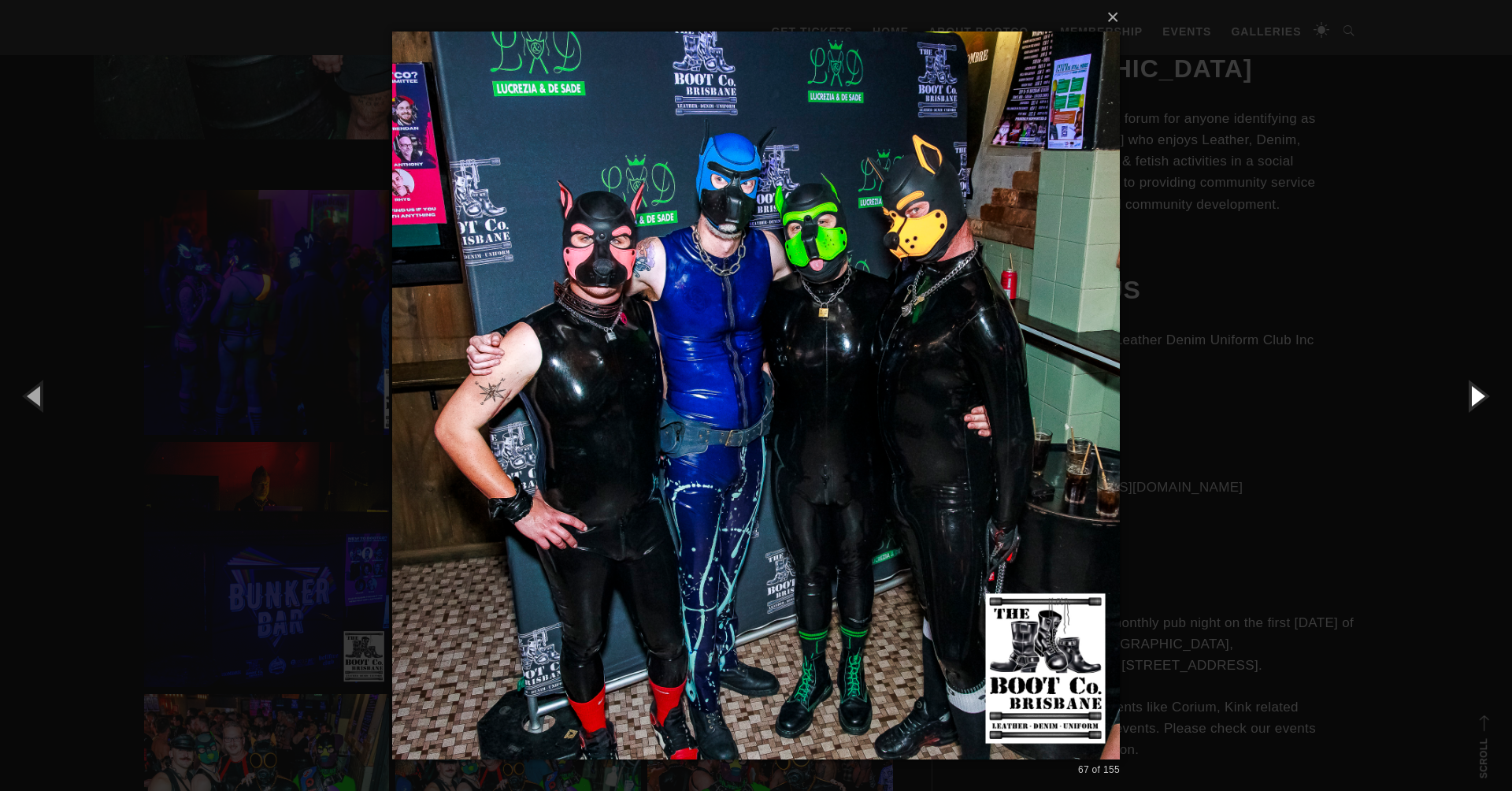
click at [1470, 400] on button "button" at bounding box center [1476, 396] width 71 height 87
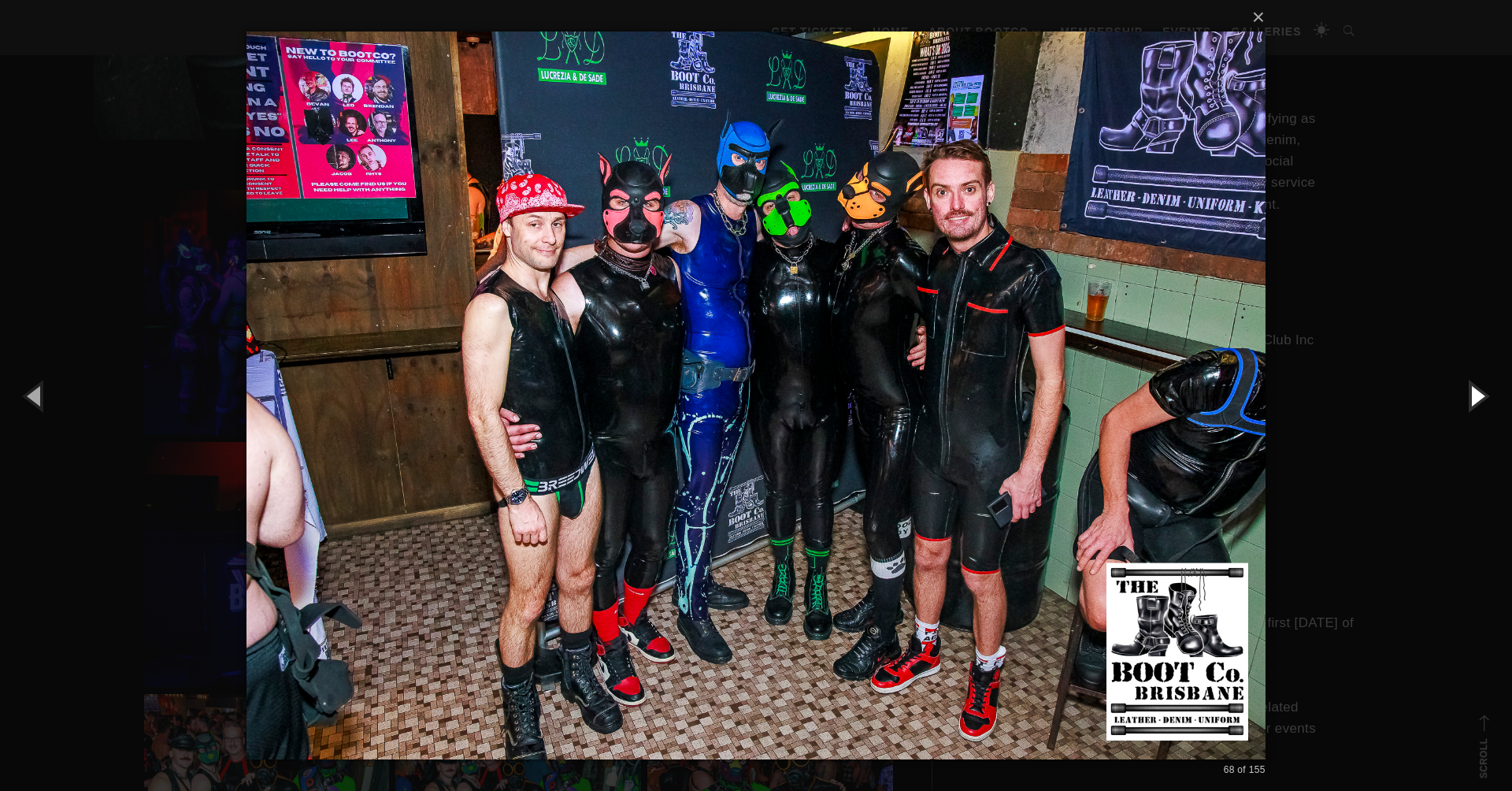
click at [1470, 400] on button "button" at bounding box center [1476, 396] width 71 height 87
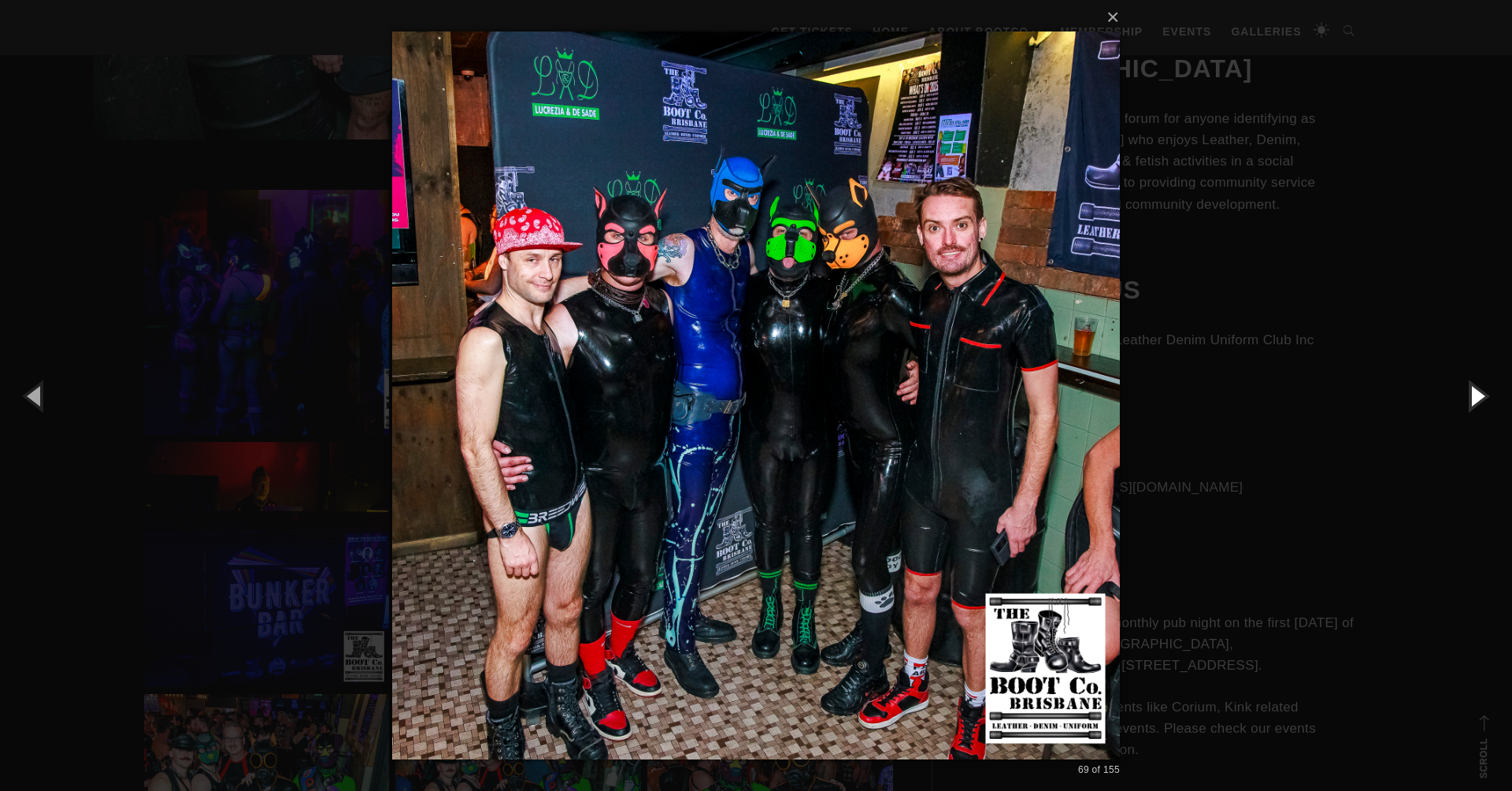
click at [1470, 400] on button "button" at bounding box center [1476, 396] width 71 height 87
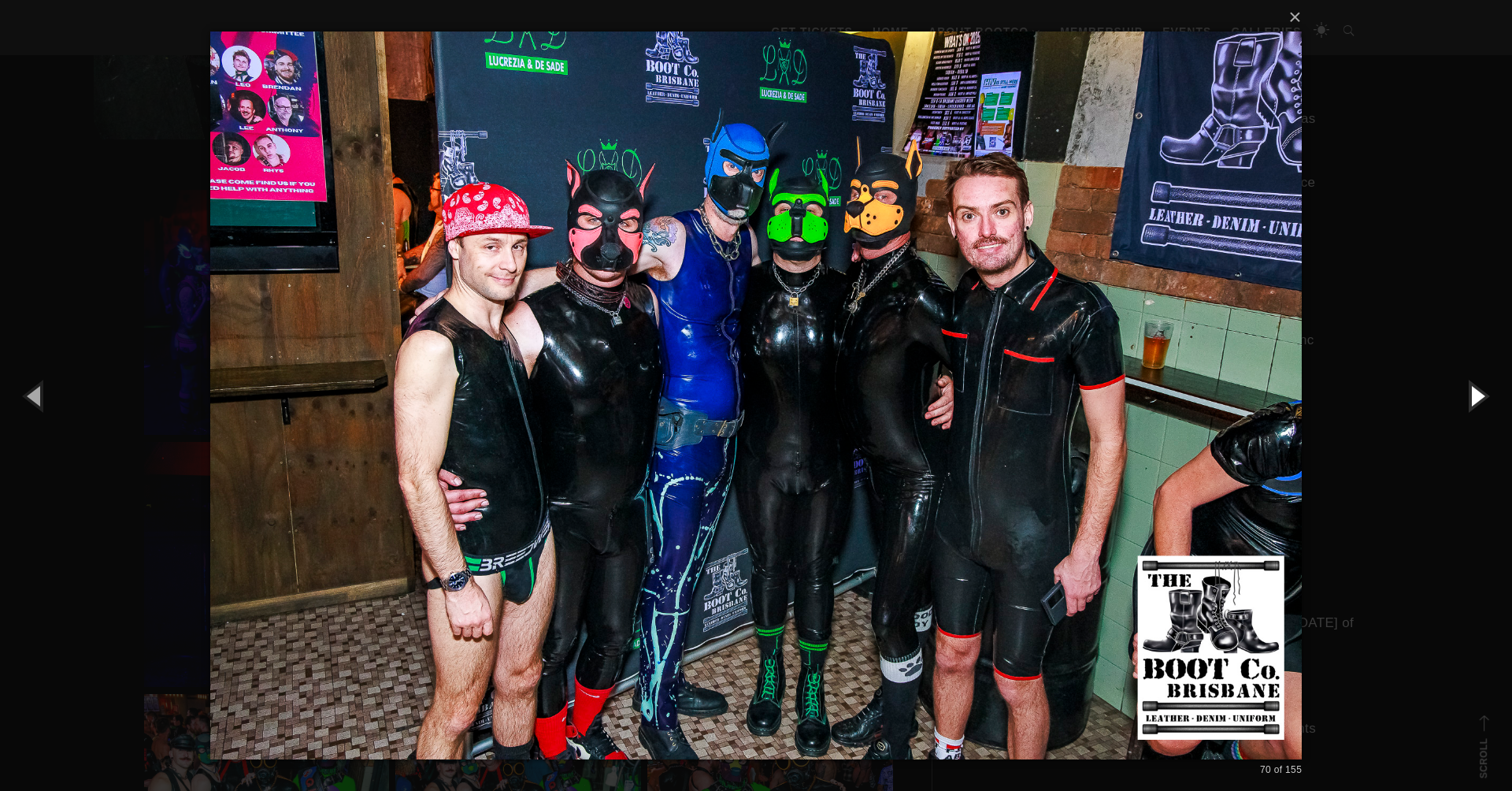
click at [1470, 401] on button "button" at bounding box center [1476, 396] width 71 height 87
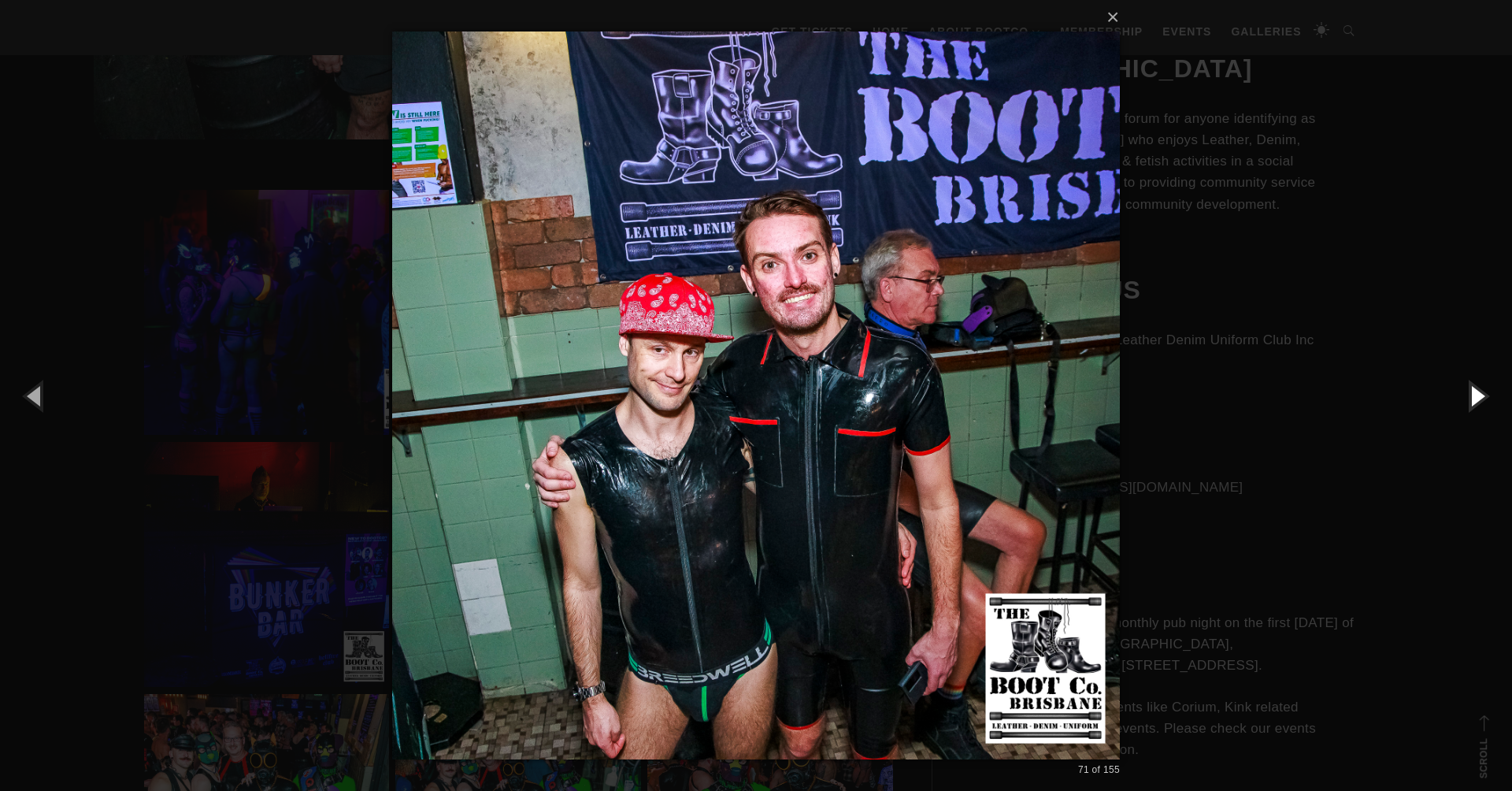
click at [1469, 401] on button "button" at bounding box center [1476, 396] width 71 height 87
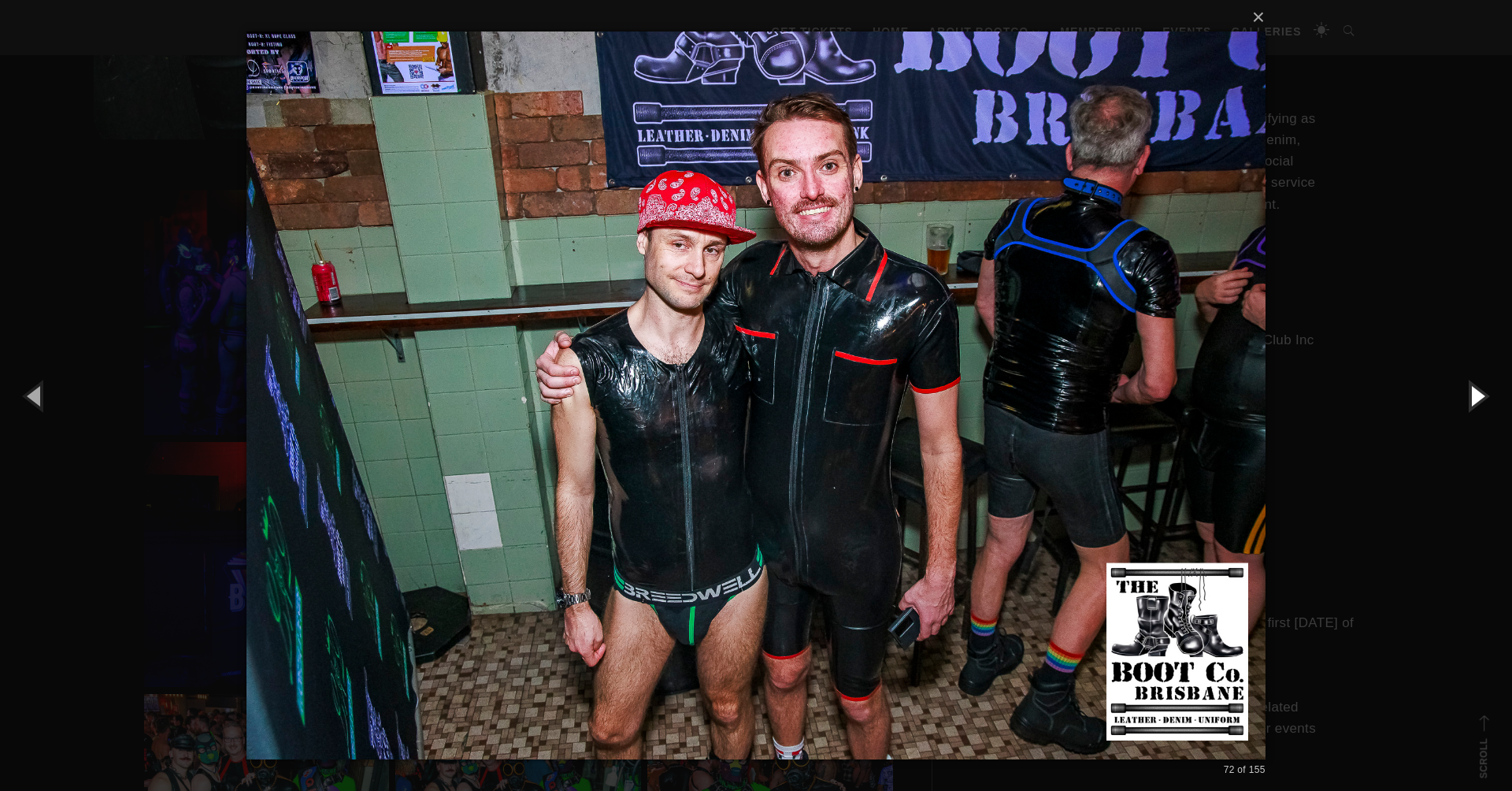
click at [1469, 401] on button "button" at bounding box center [1476, 396] width 71 height 87
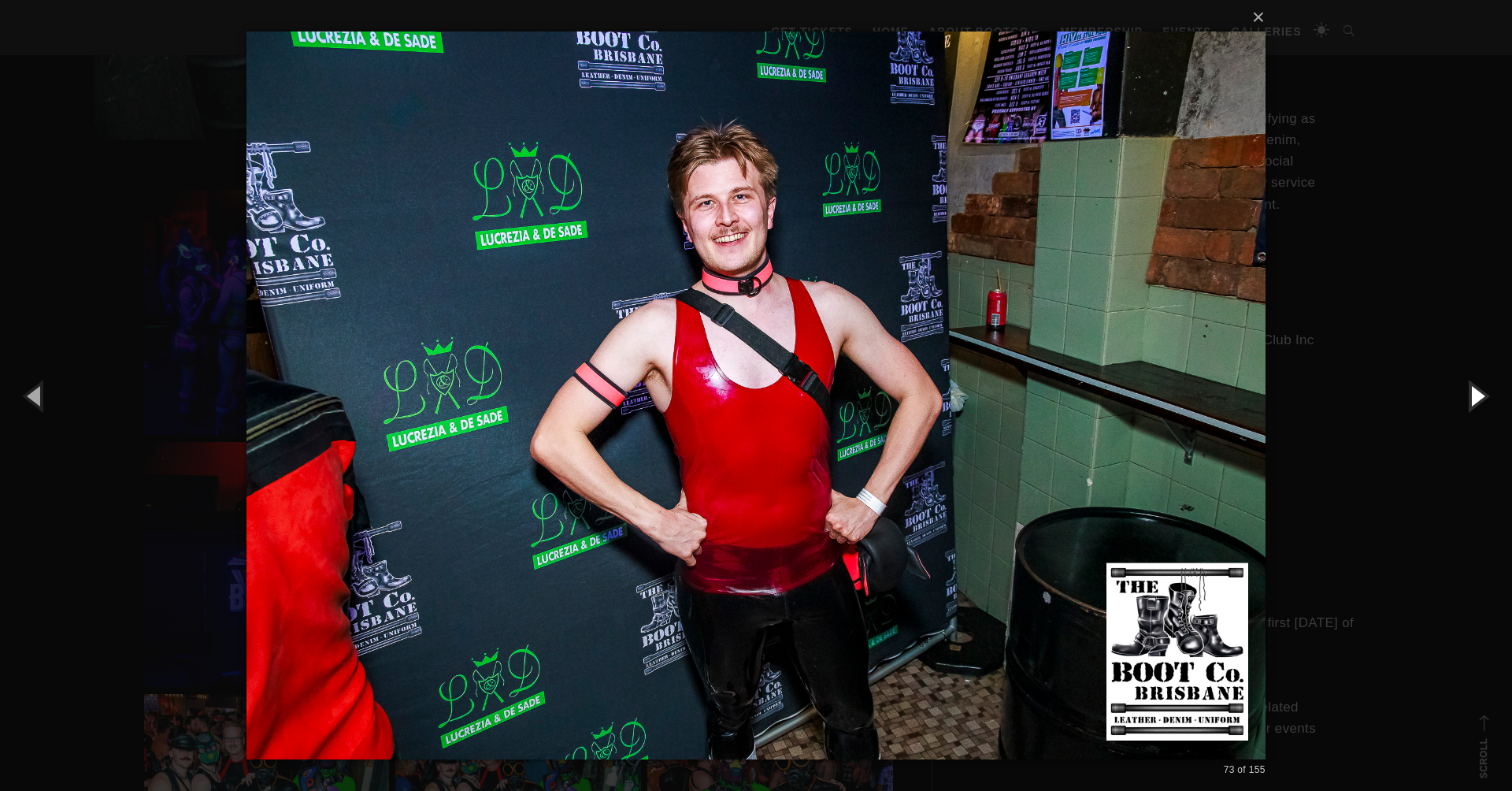
click at [1469, 402] on button "button" at bounding box center [1476, 396] width 71 height 87
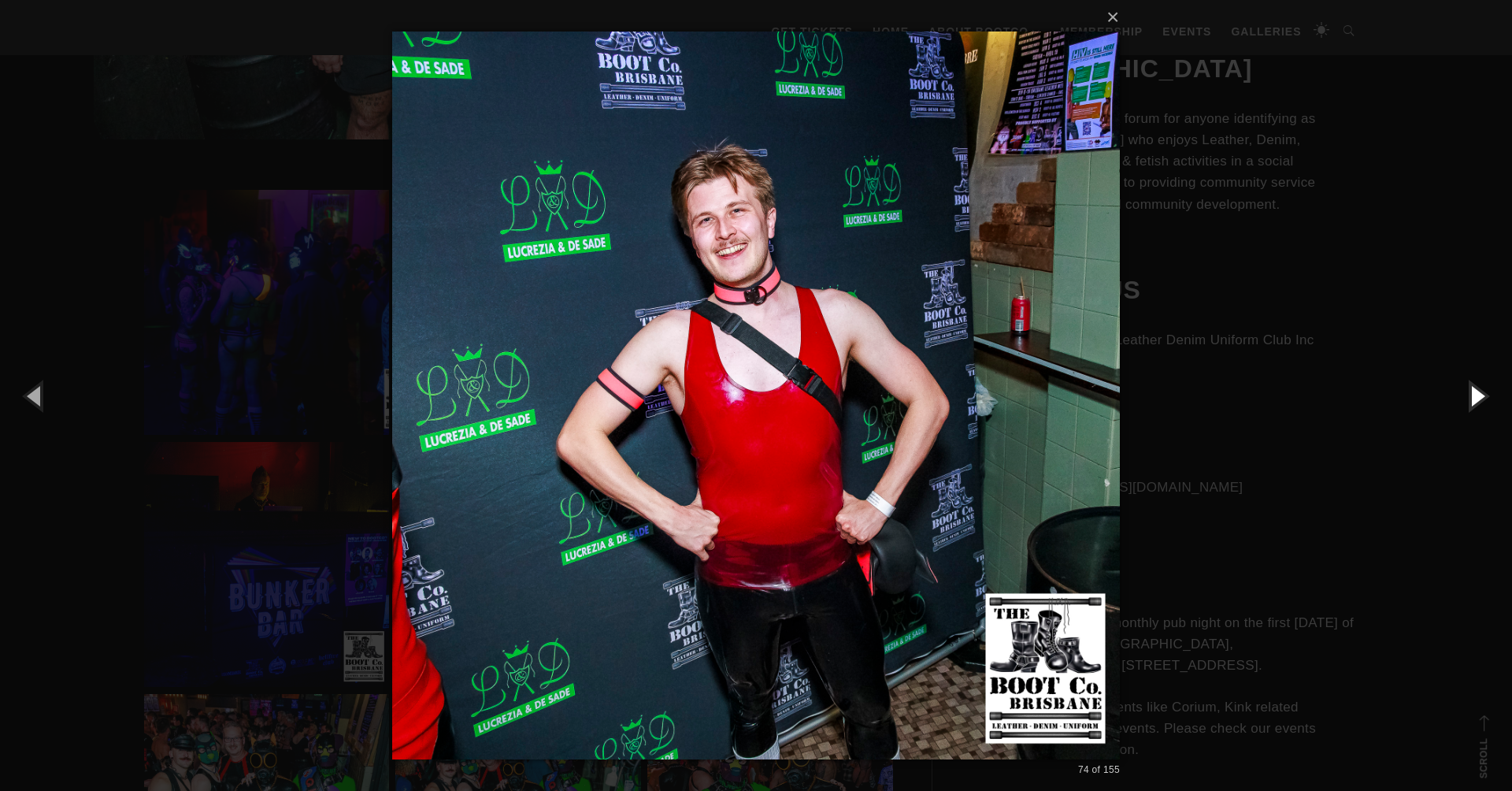
click at [1469, 402] on button "button" at bounding box center [1476, 396] width 71 height 87
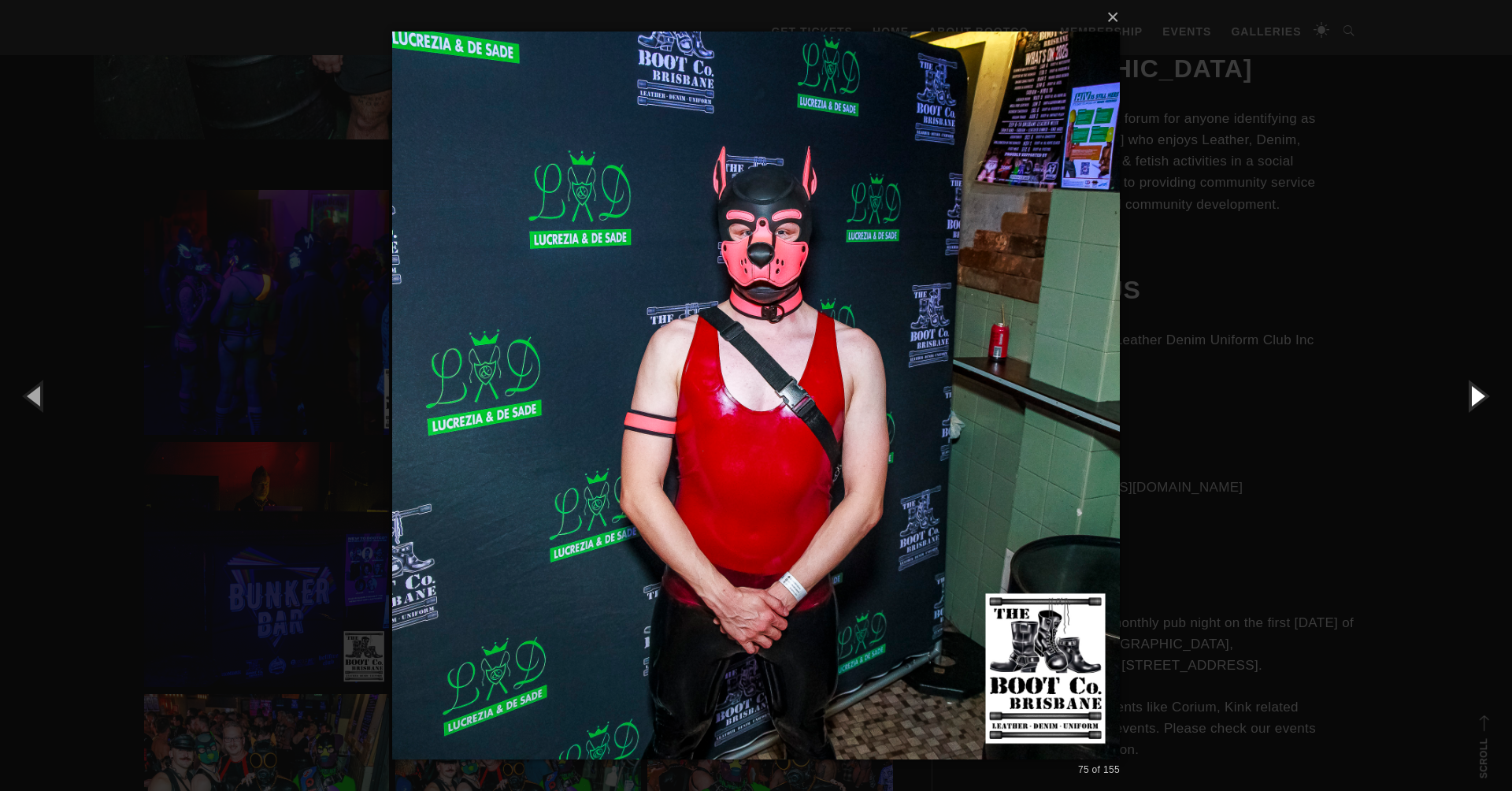
click at [1469, 402] on button "button" at bounding box center [1476, 396] width 71 height 87
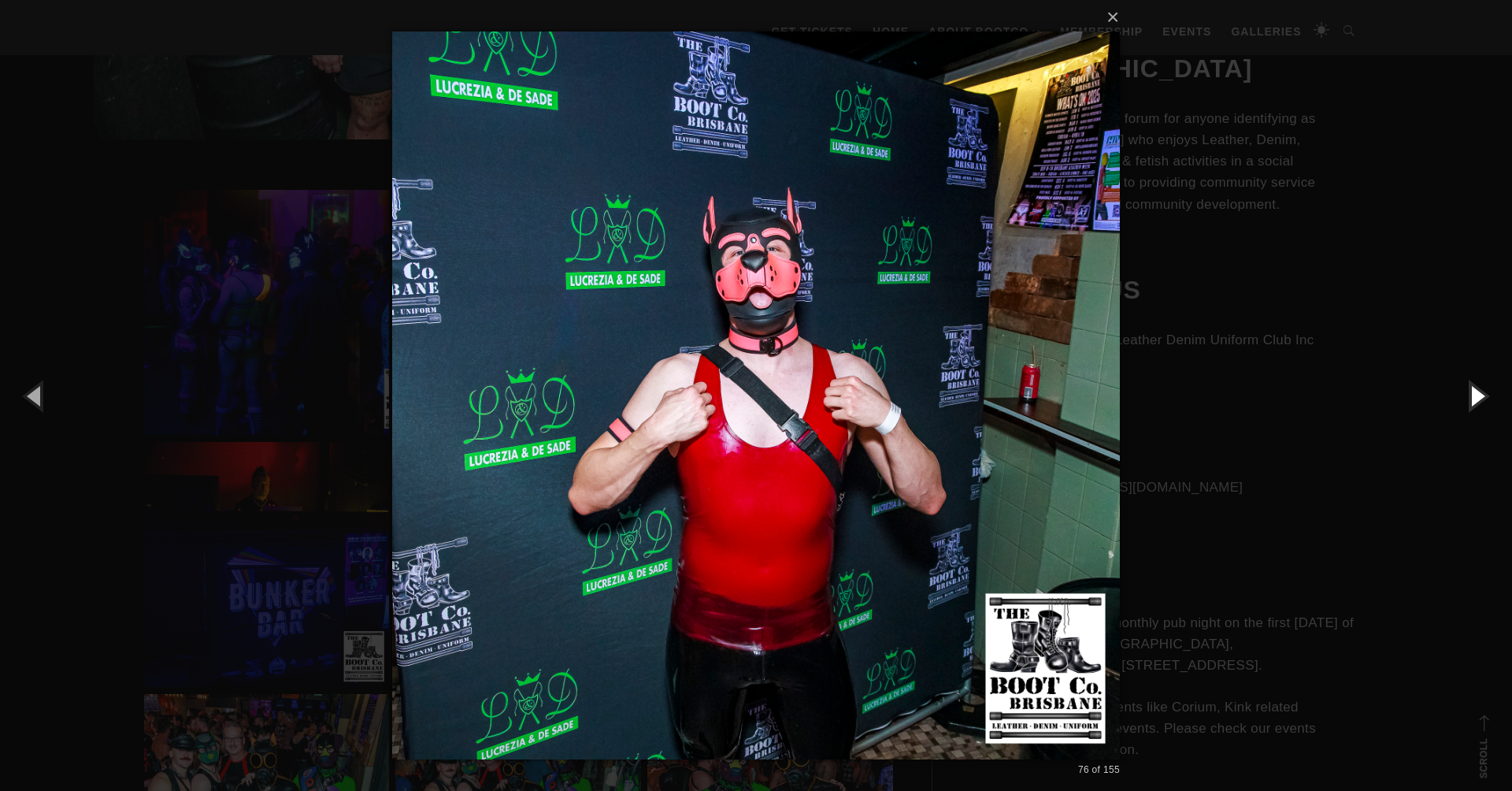
click at [1469, 402] on button "button" at bounding box center [1476, 396] width 71 height 87
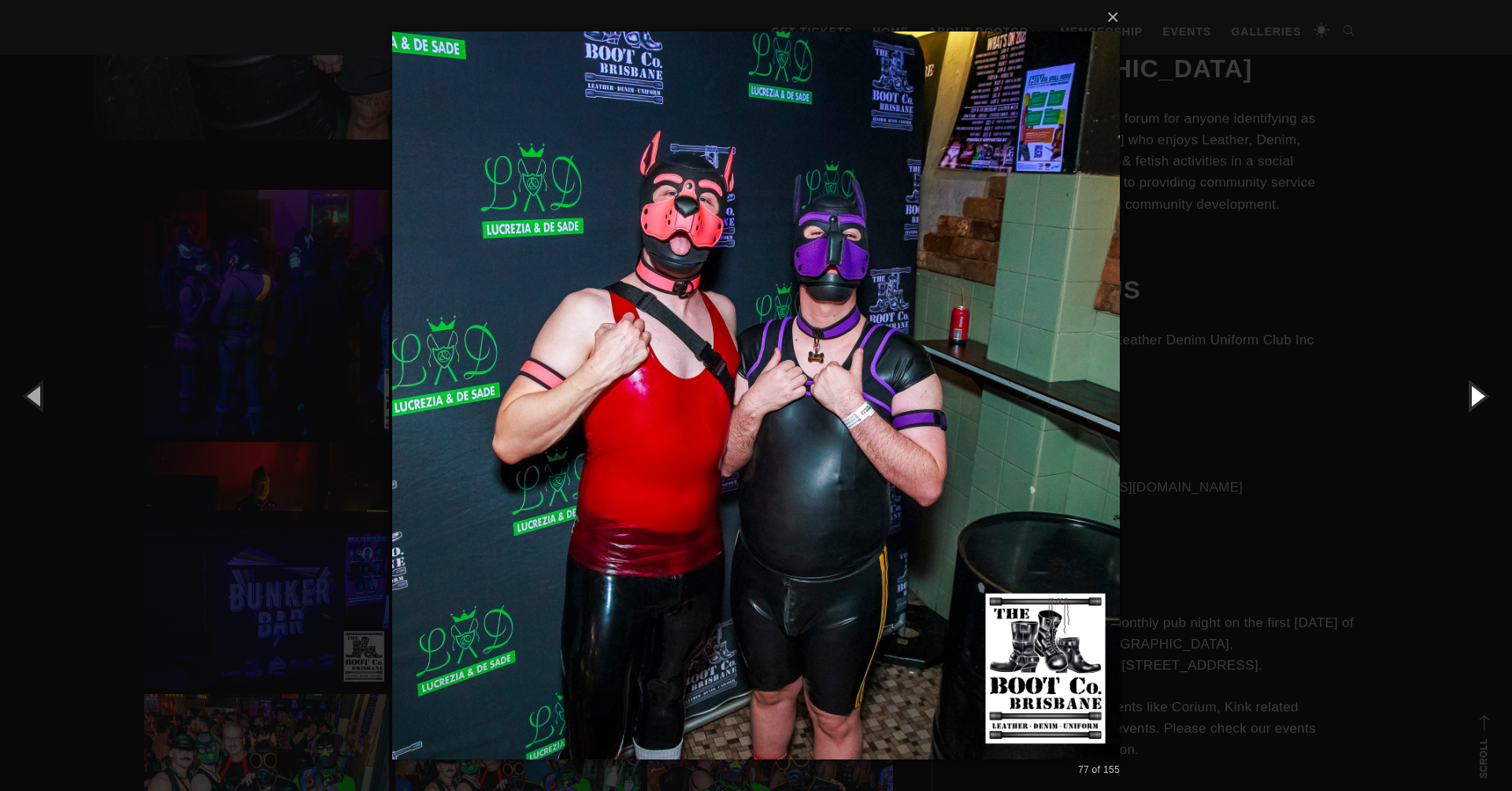
click at [1469, 402] on button "button" at bounding box center [1476, 396] width 71 height 87
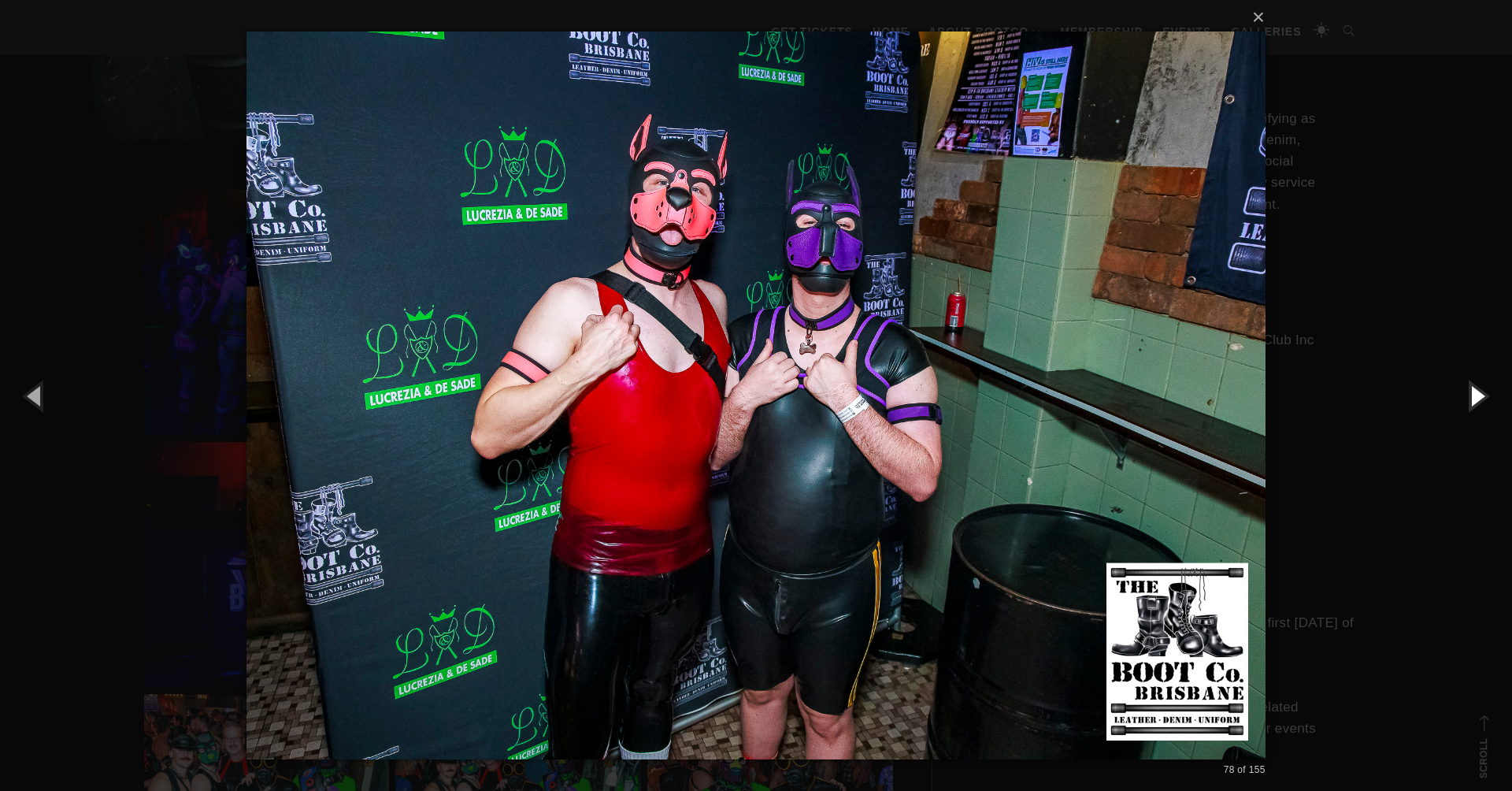
click at [1468, 403] on button "button" at bounding box center [1476, 396] width 71 height 87
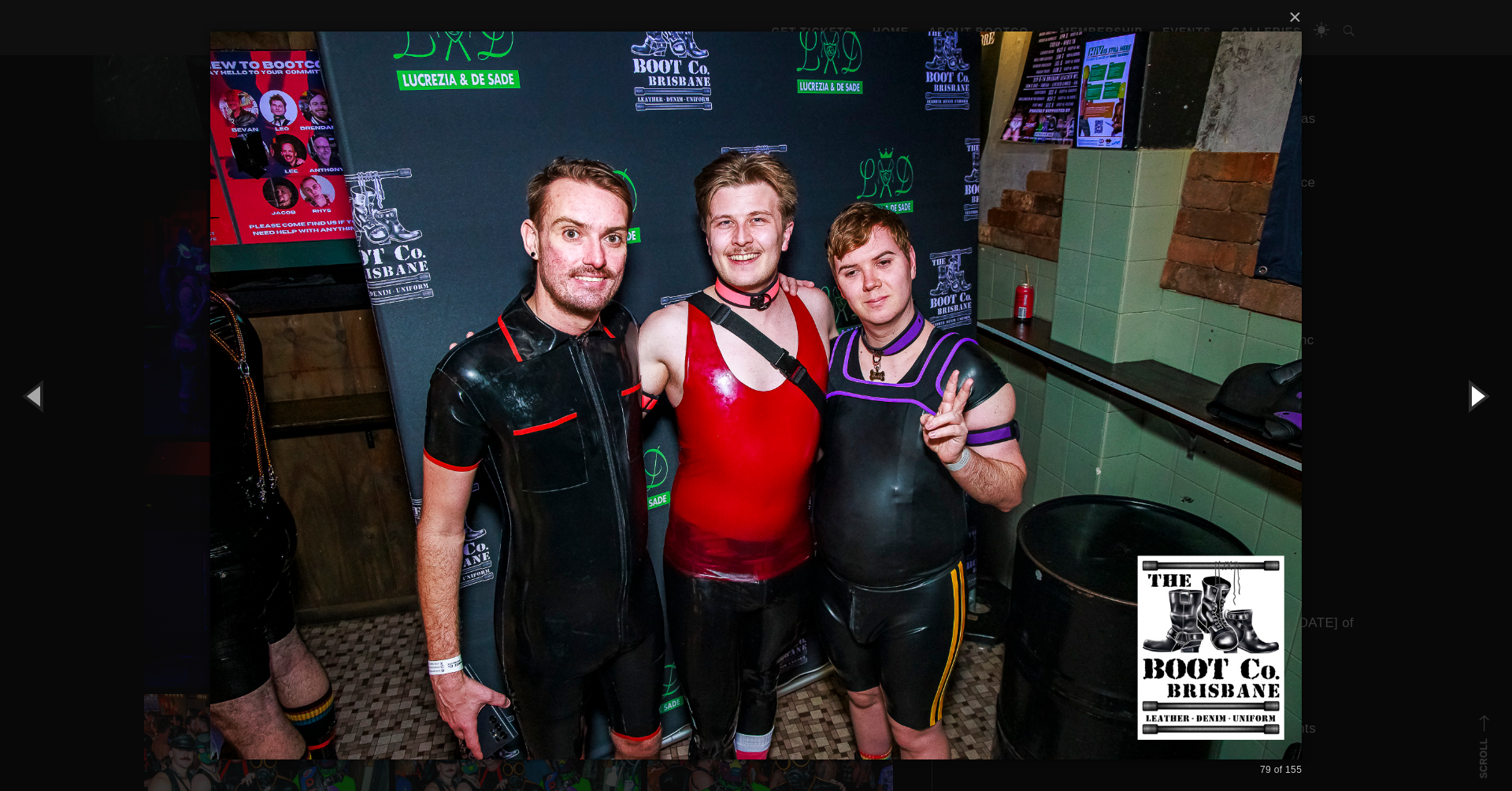
click at [1468, 403] on button "button" at bounding box center [1476, 396] width 71 height 87
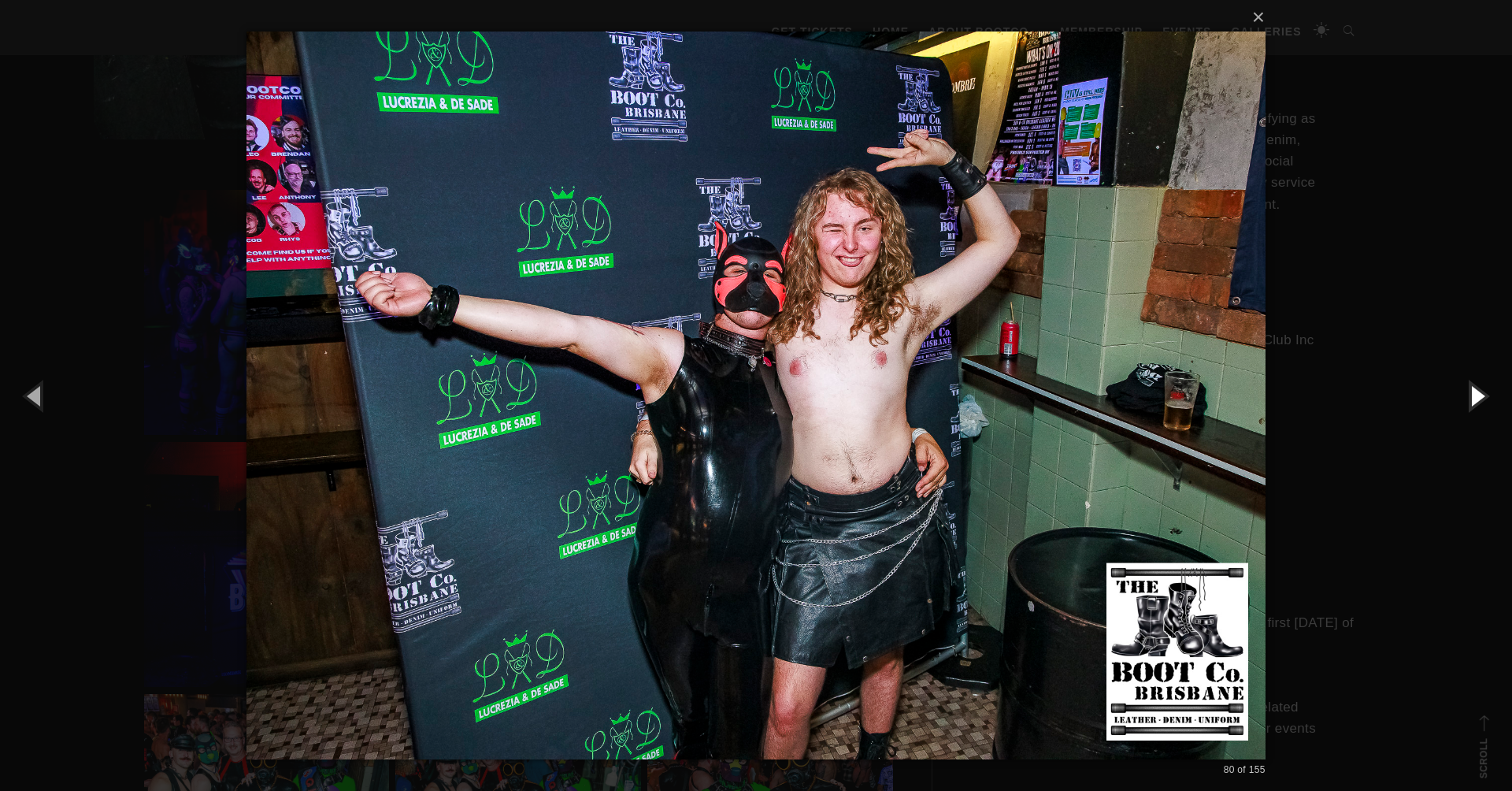
click at [1467, 404] on button "button" at bounding box center [1476, 396] width 71 height 87
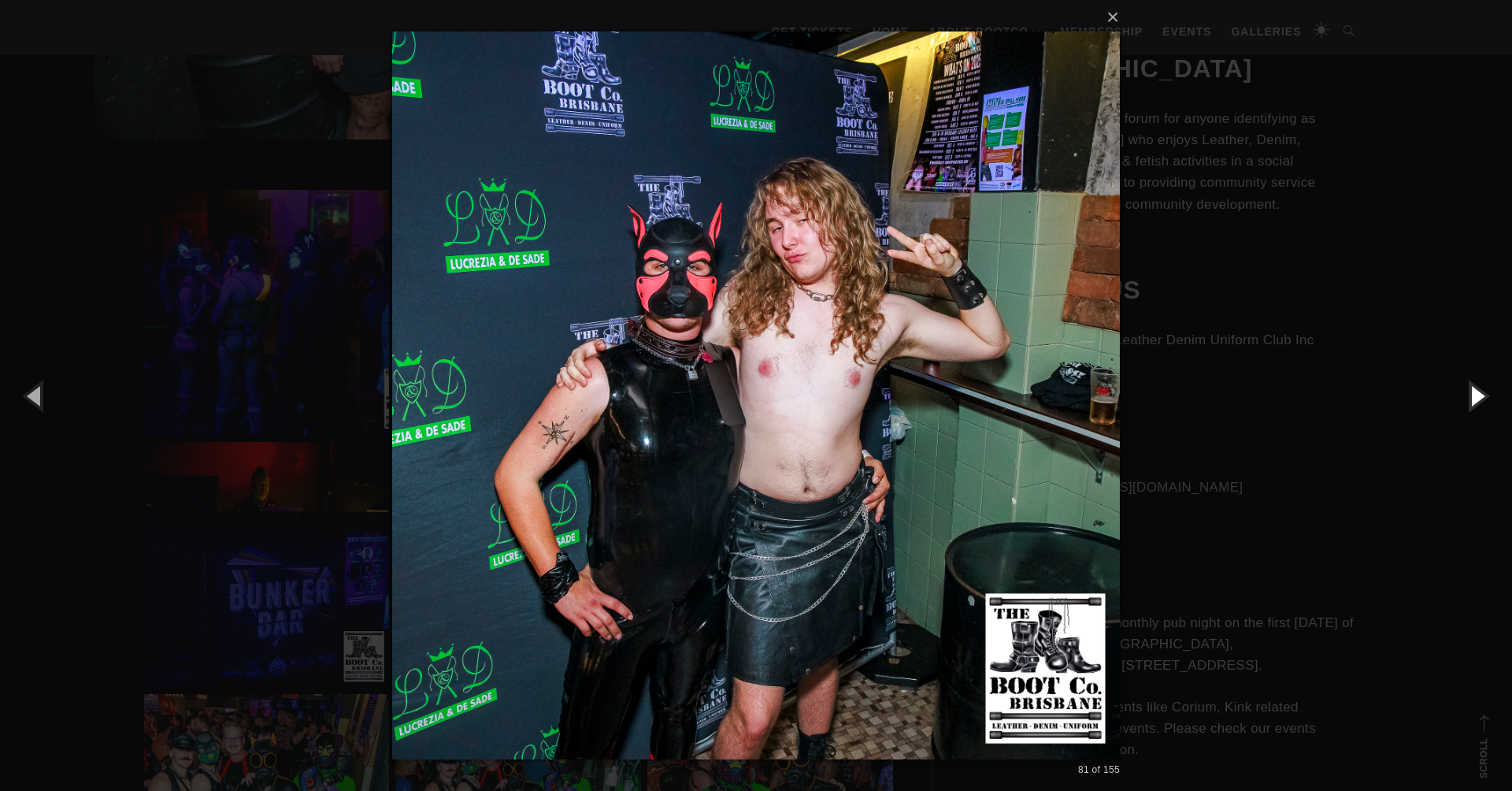
click at [1467, 404] on button "button" at bounding box center [1476, 396] width 71 height 87
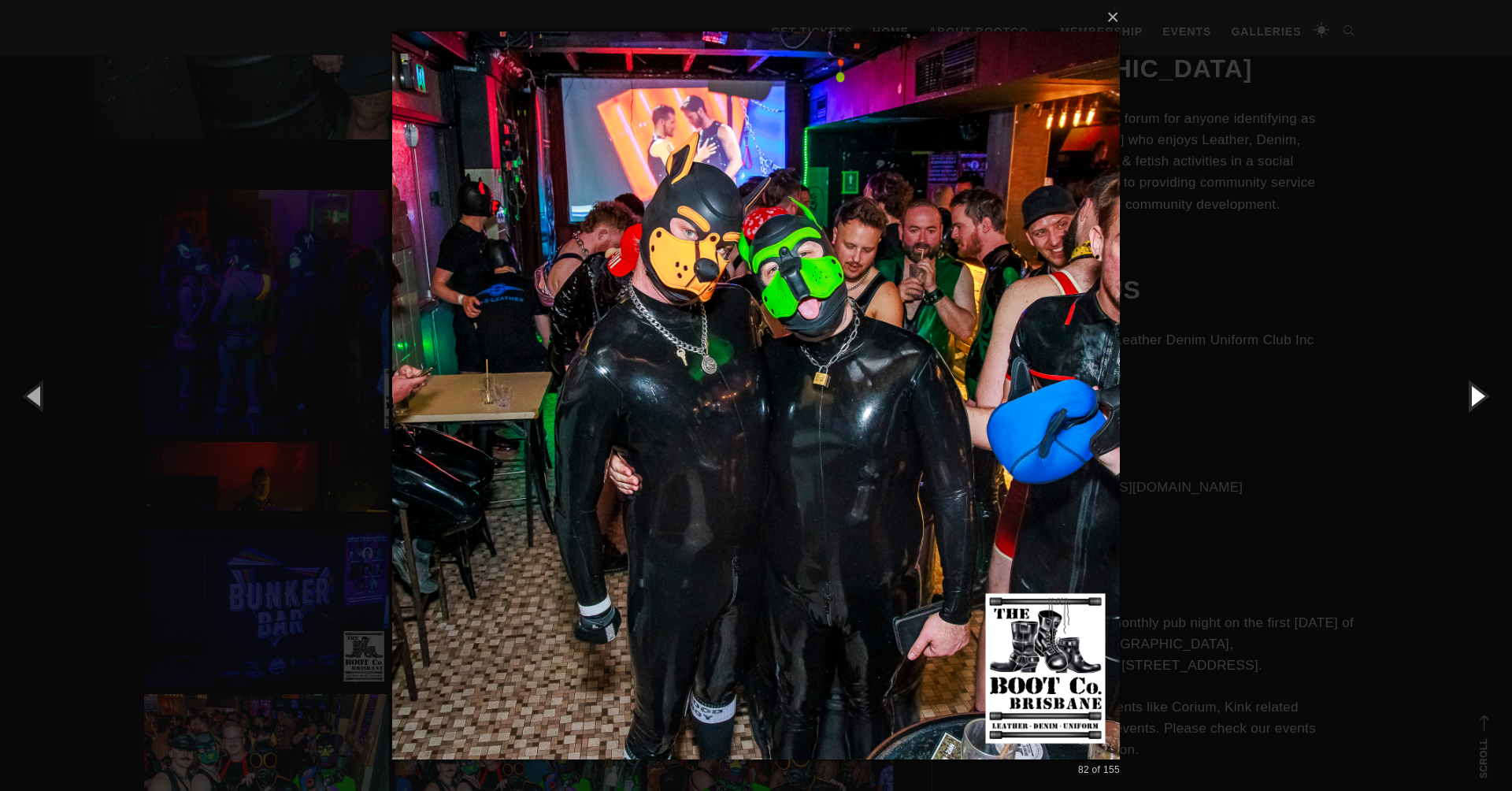
click at [1467, 404] on button "button" at bounding box center [1476, 396] width 71 height 87
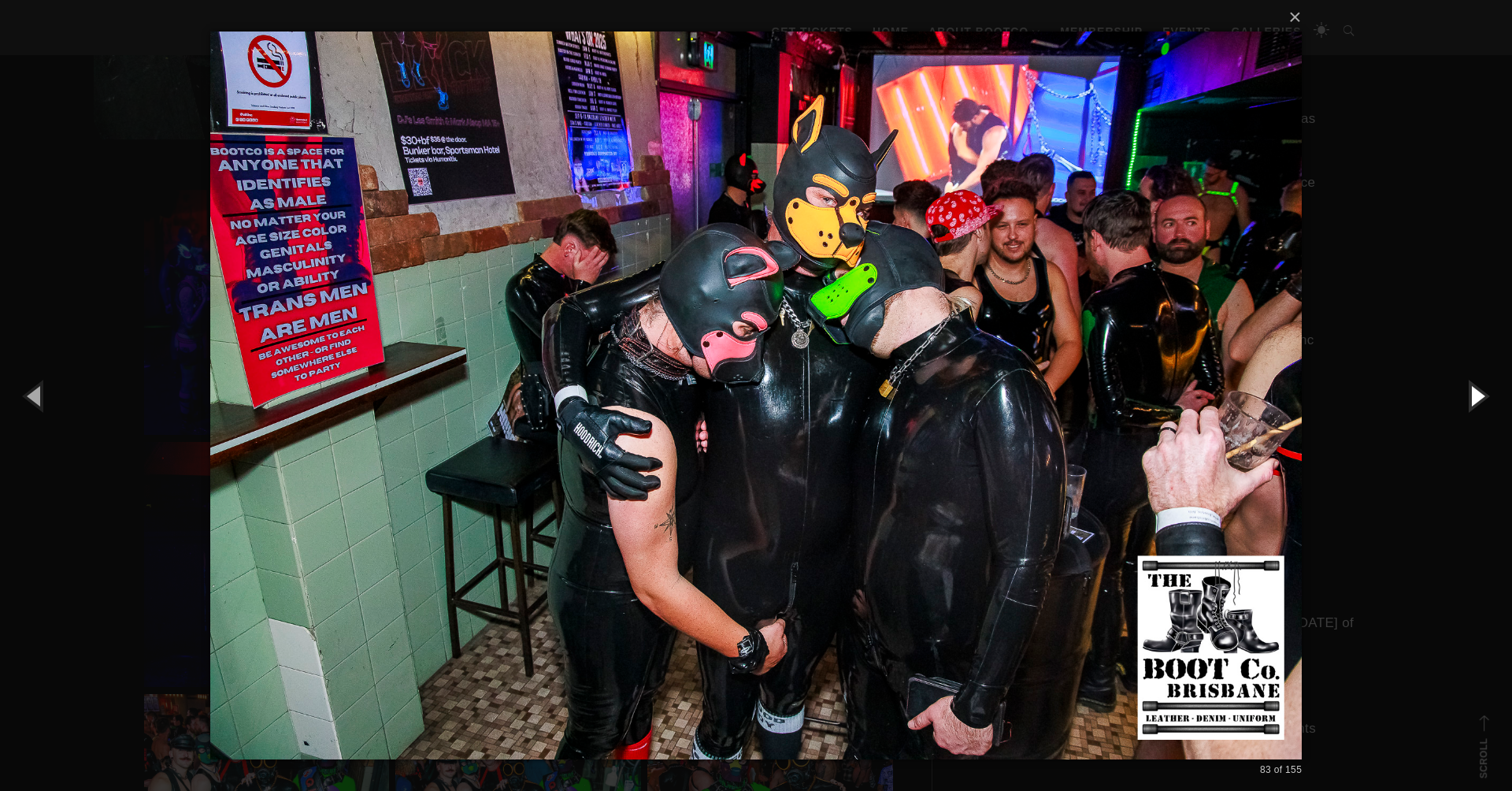
click at [1467, 404] on button "button" at bounding box center [1476, 396] width 71 height 87
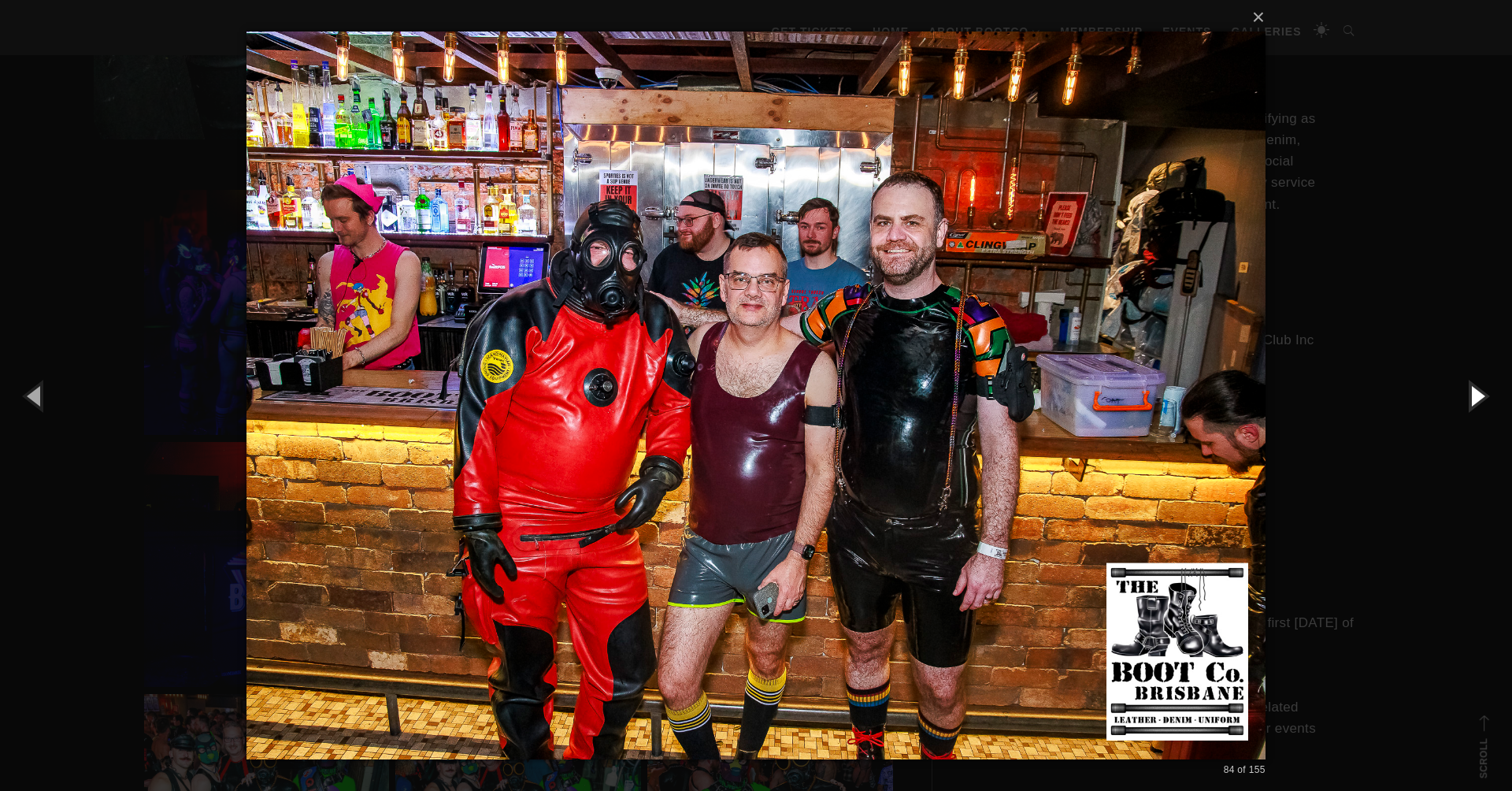
click at [1467, 404] on button "button" at bounding box center [1476, 396] width 71 height 87
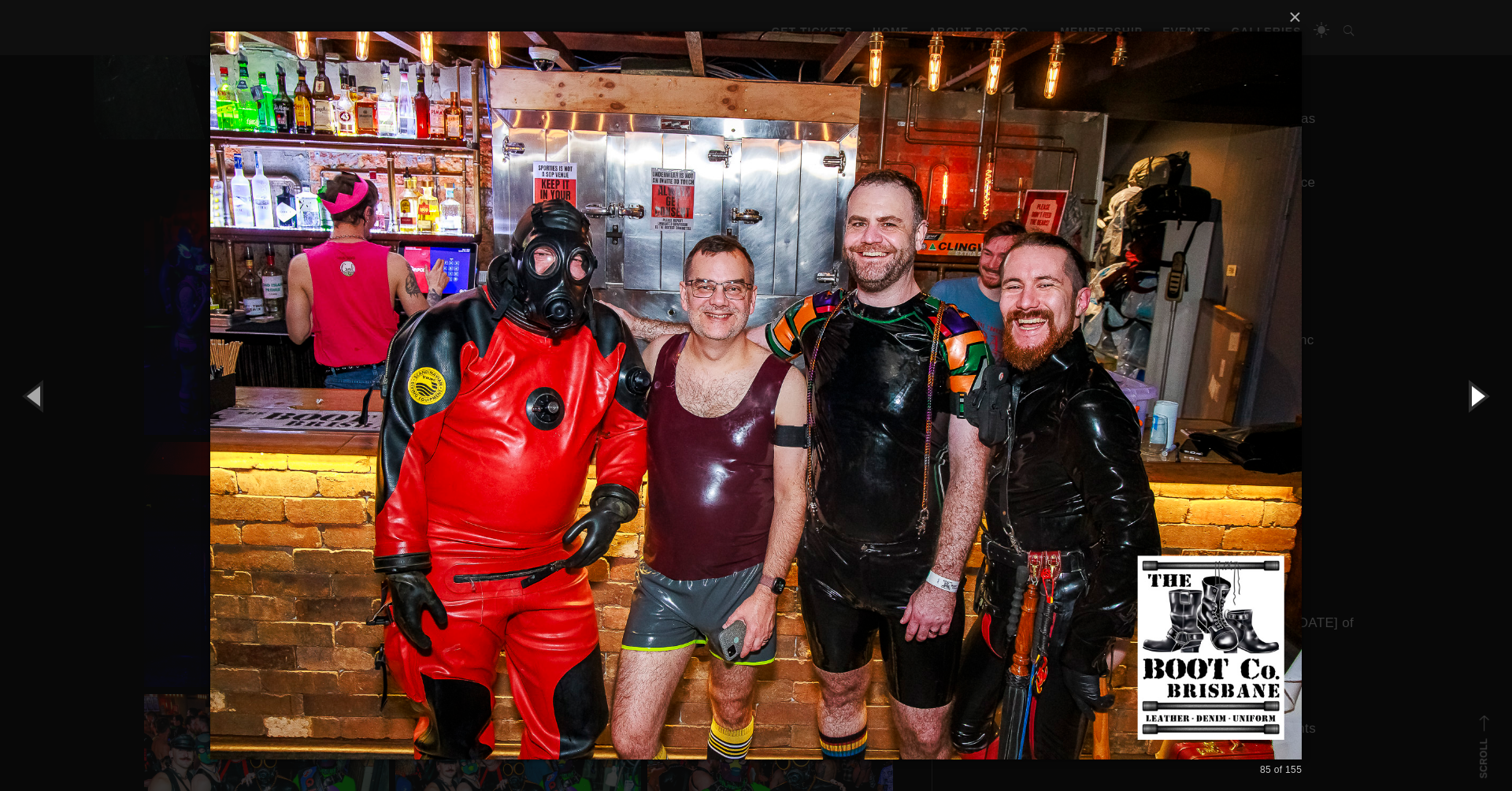
click at [1467, 404] on button "button" at bounding box center [1476, 396] width 71 height 87
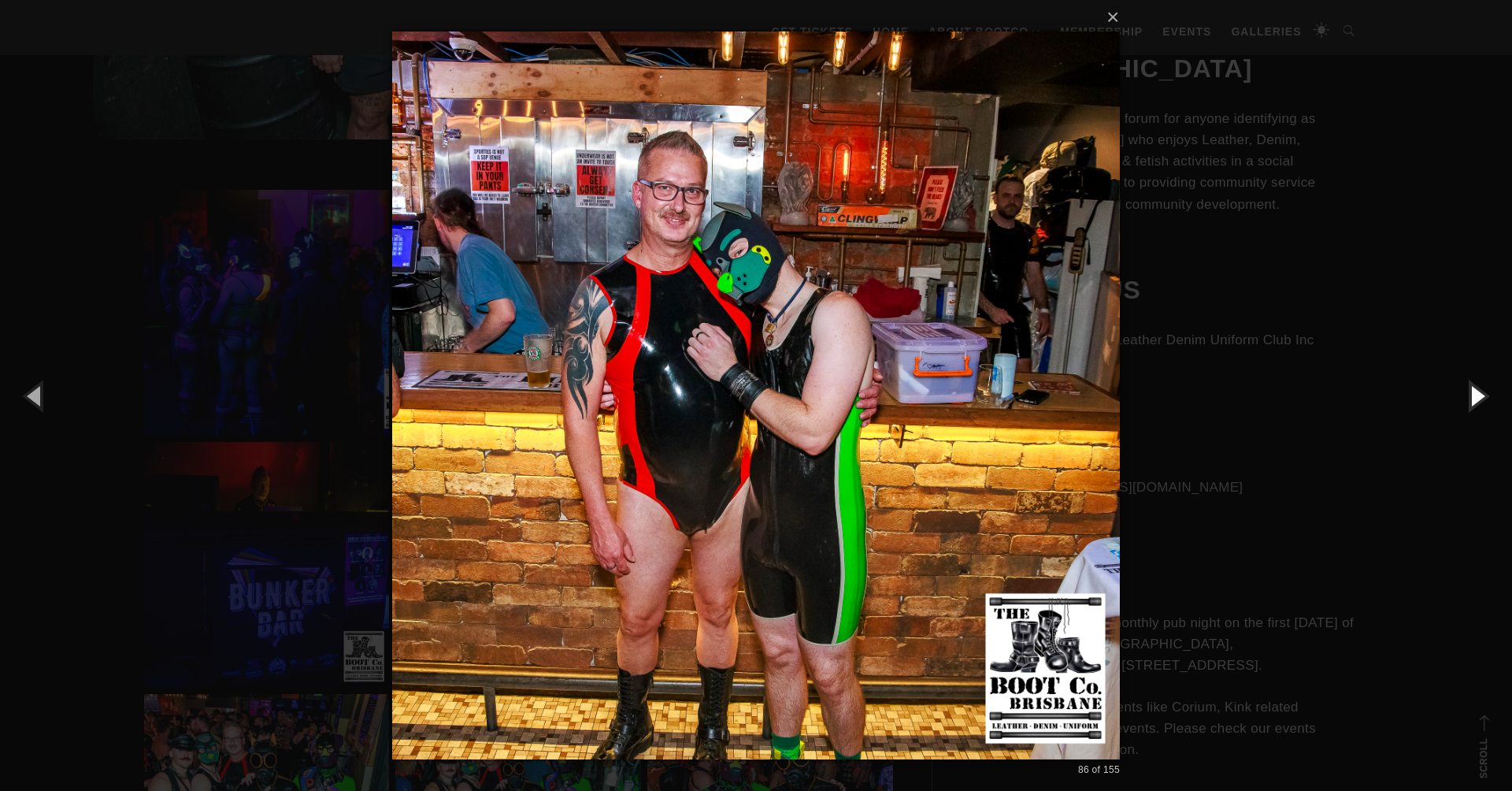
click at [1467, 404] on button "button" at bounding box center [1476, 396] width 71 height 87
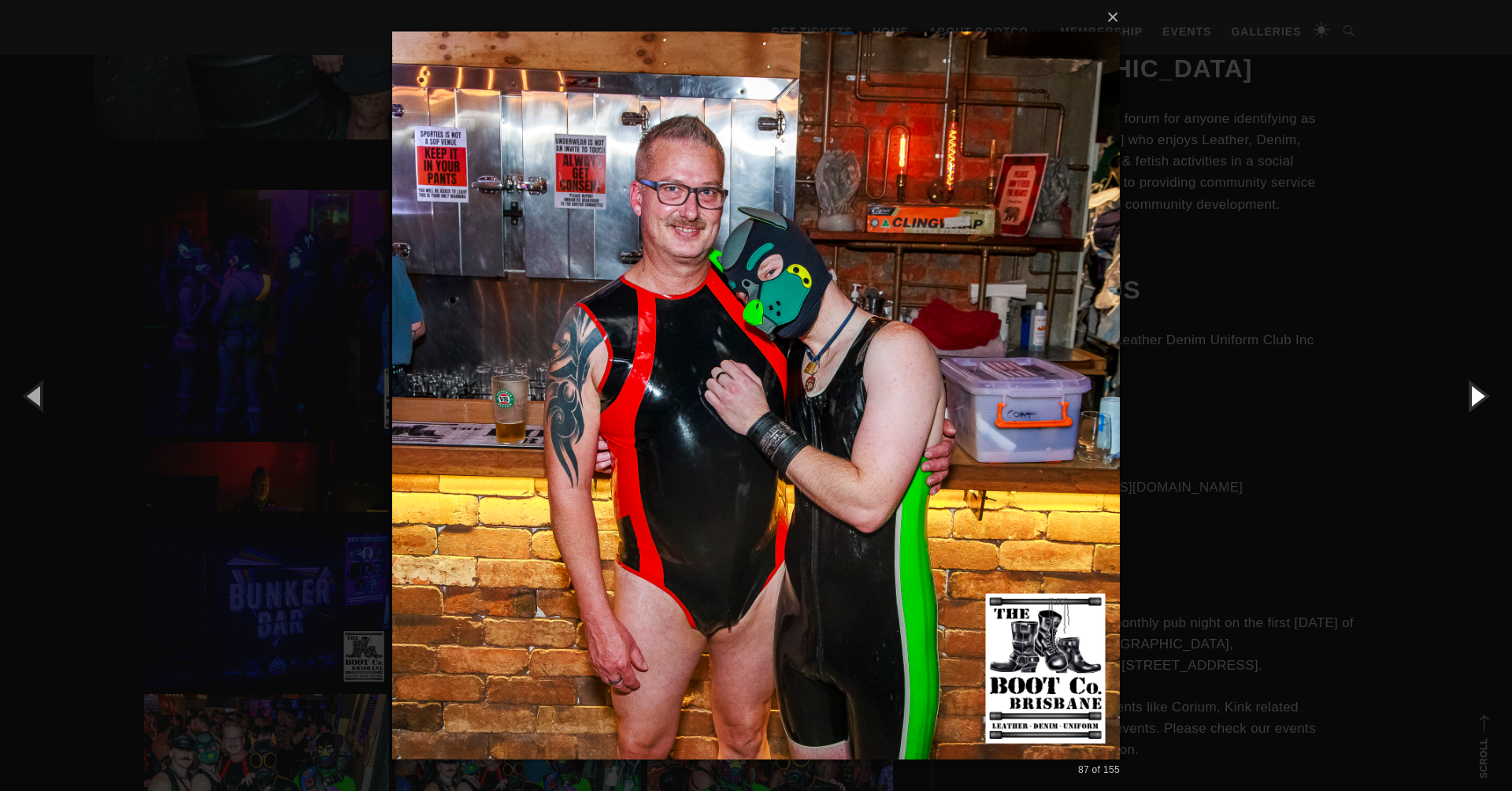
click at [1467, 404] on button "button" at bounding box center [1476, 396] width 71 height 87
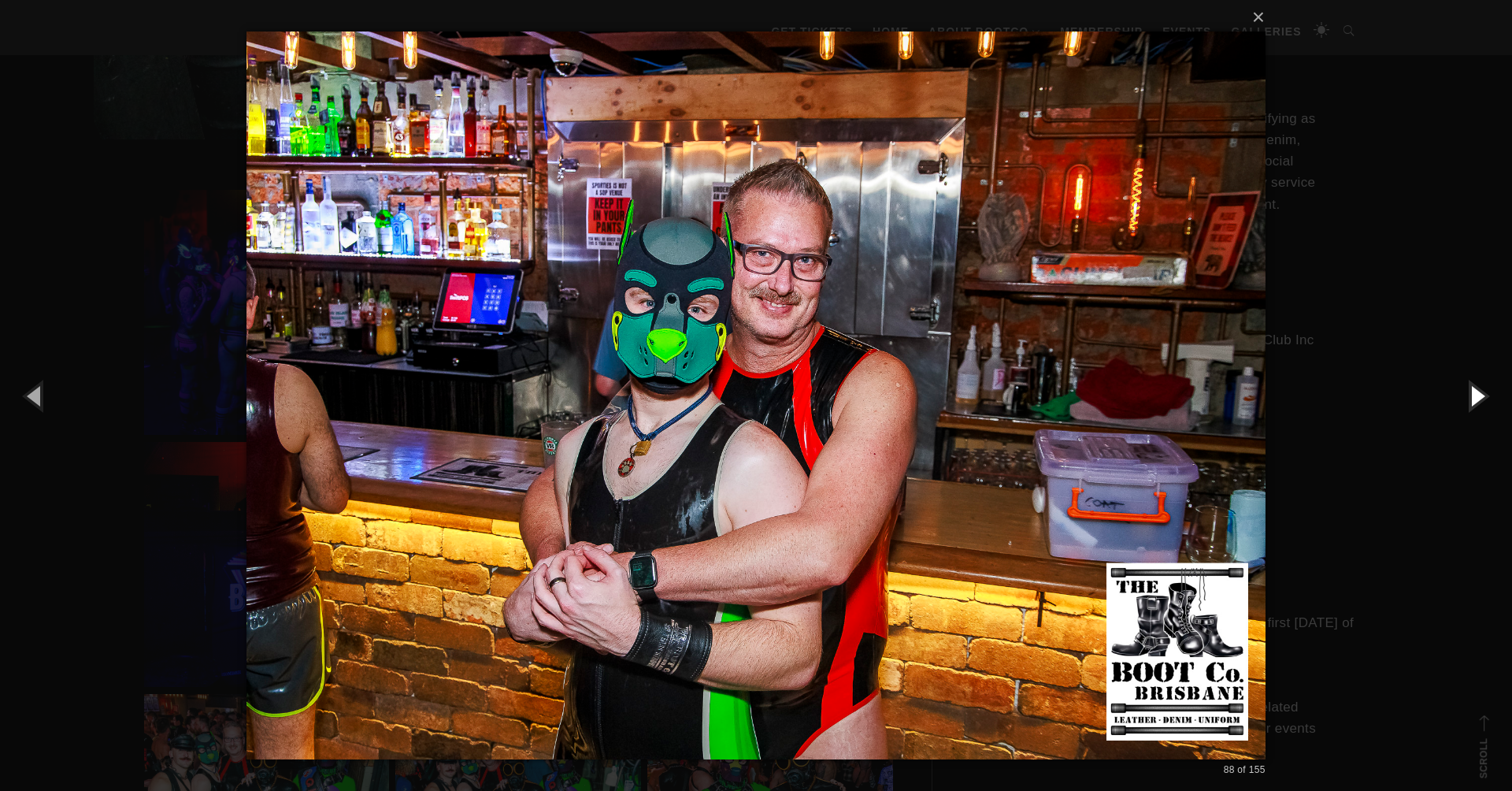
click at [1467, 404] on button "button" at bounding box center [1476, 396] width 71 height 87
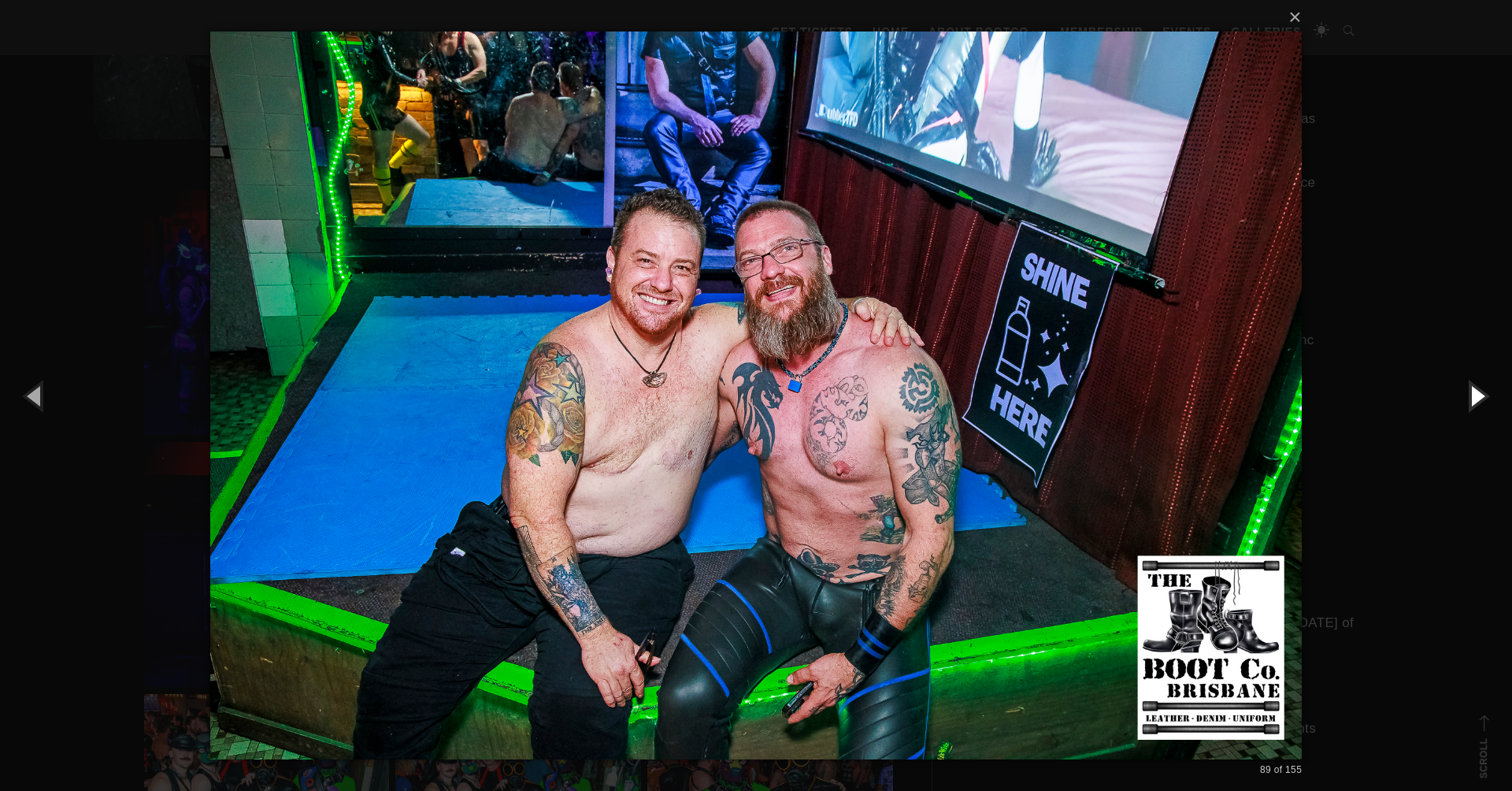
click at [1467, 404] on button "button" at bounding box center [1476, 396] width 71 height 87
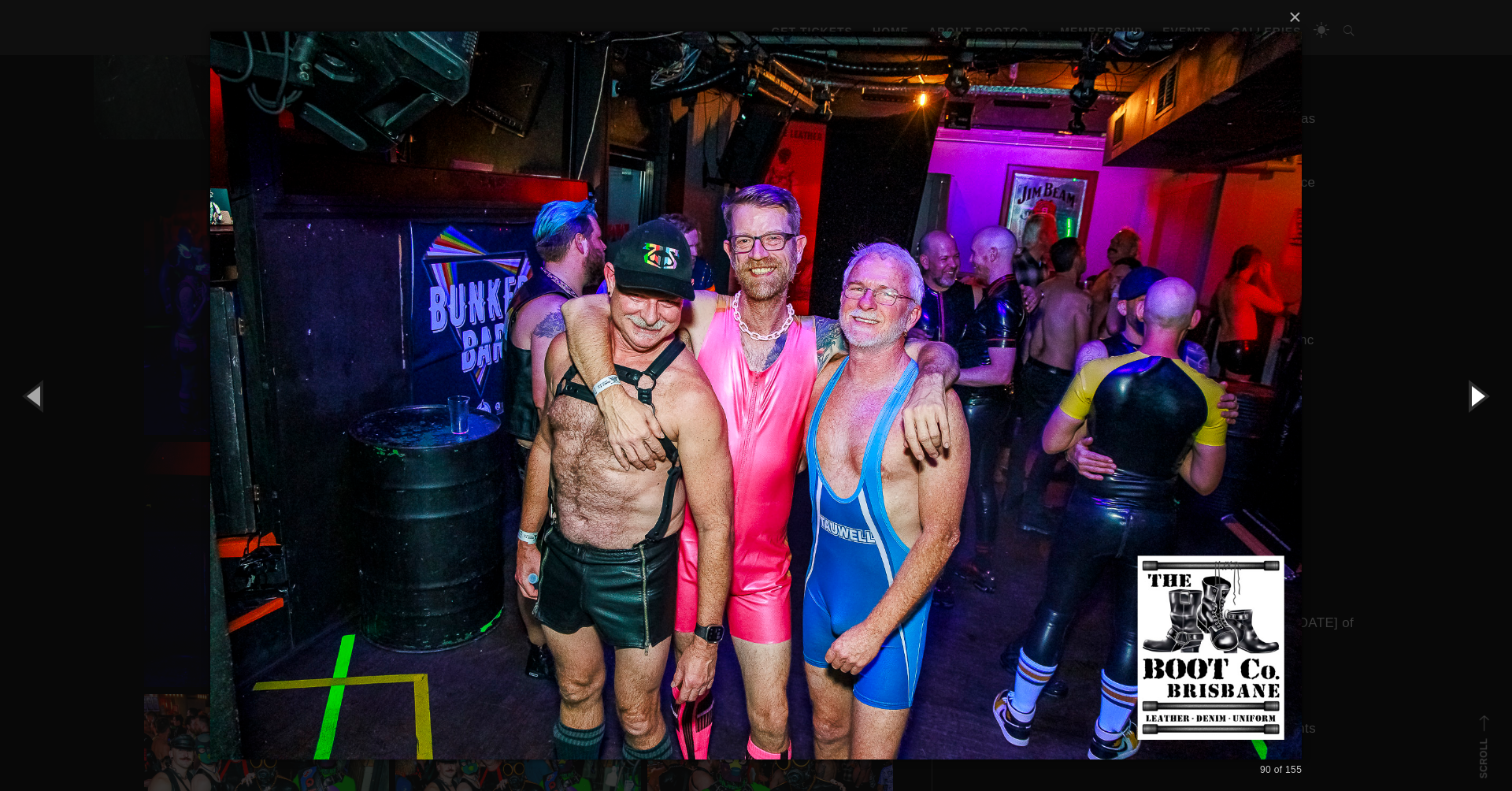
click at [1467, 404] on button "button" at bounding box center [1476, 396] width 71 height 87
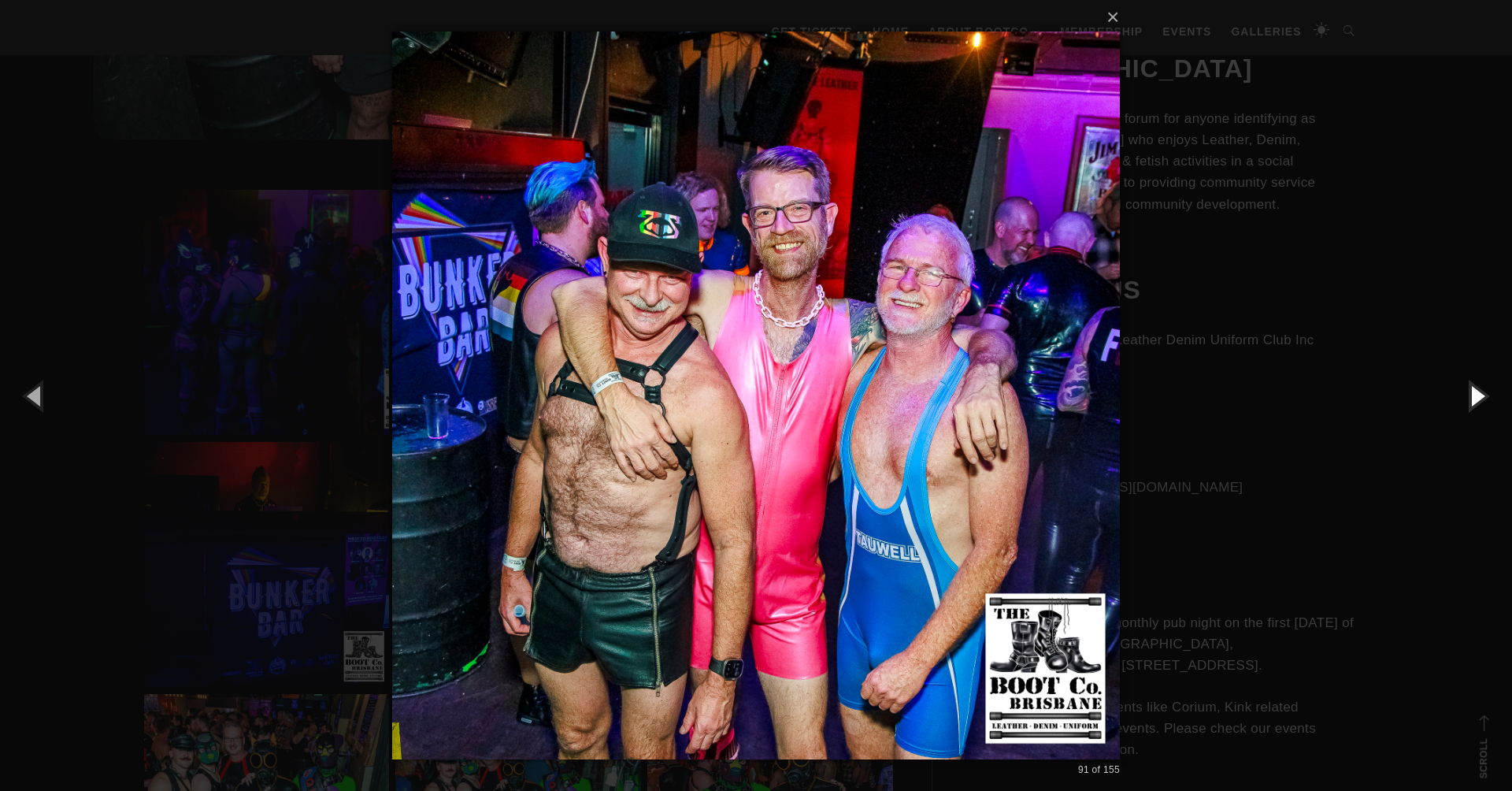
click at [1467, 404] on button "button" at bounding box center [1476, 396] width 71 height 87
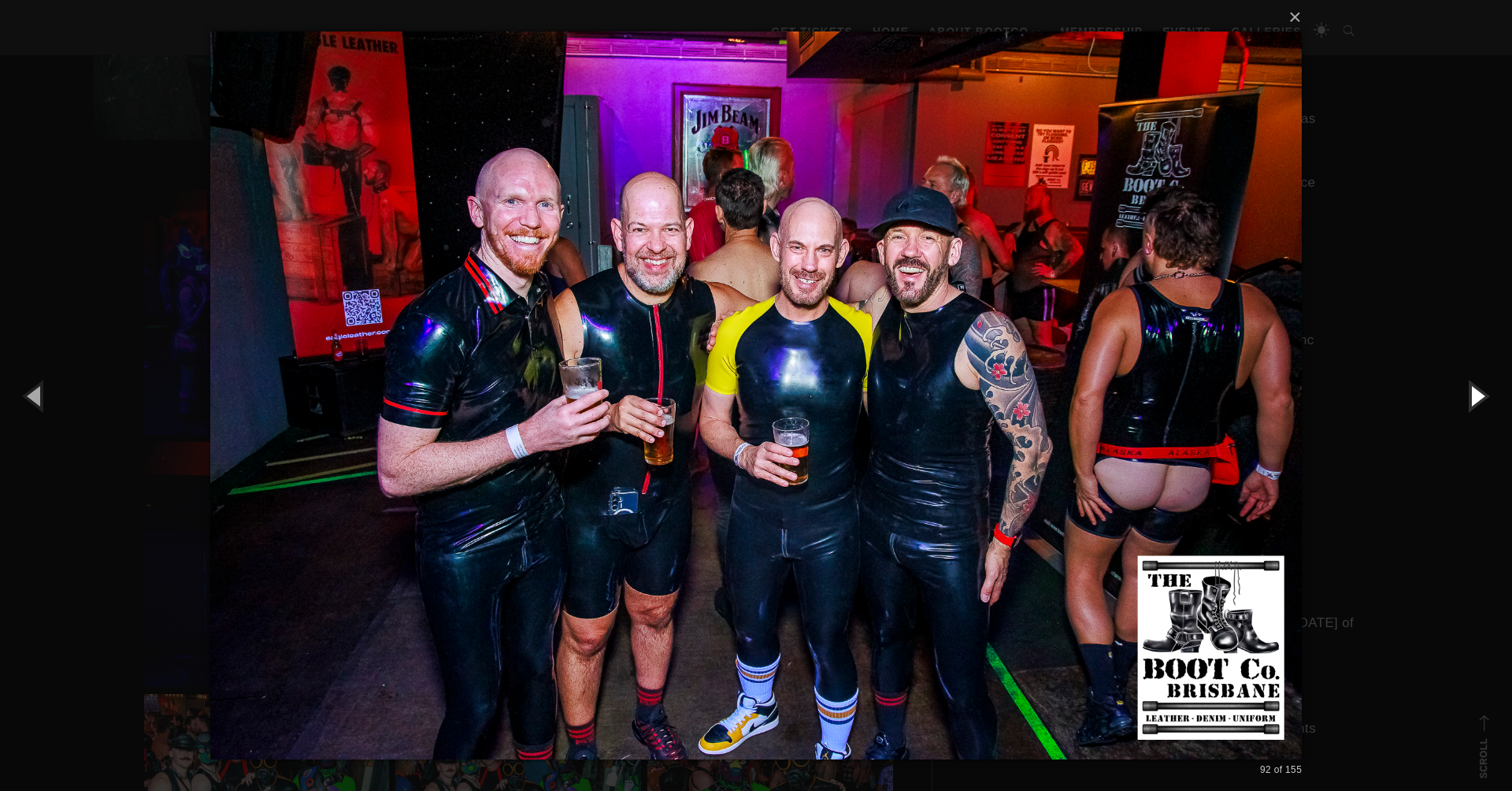
click at [1472, 401] on button "button" at bounding box center [1476, 396] width 71 height 87
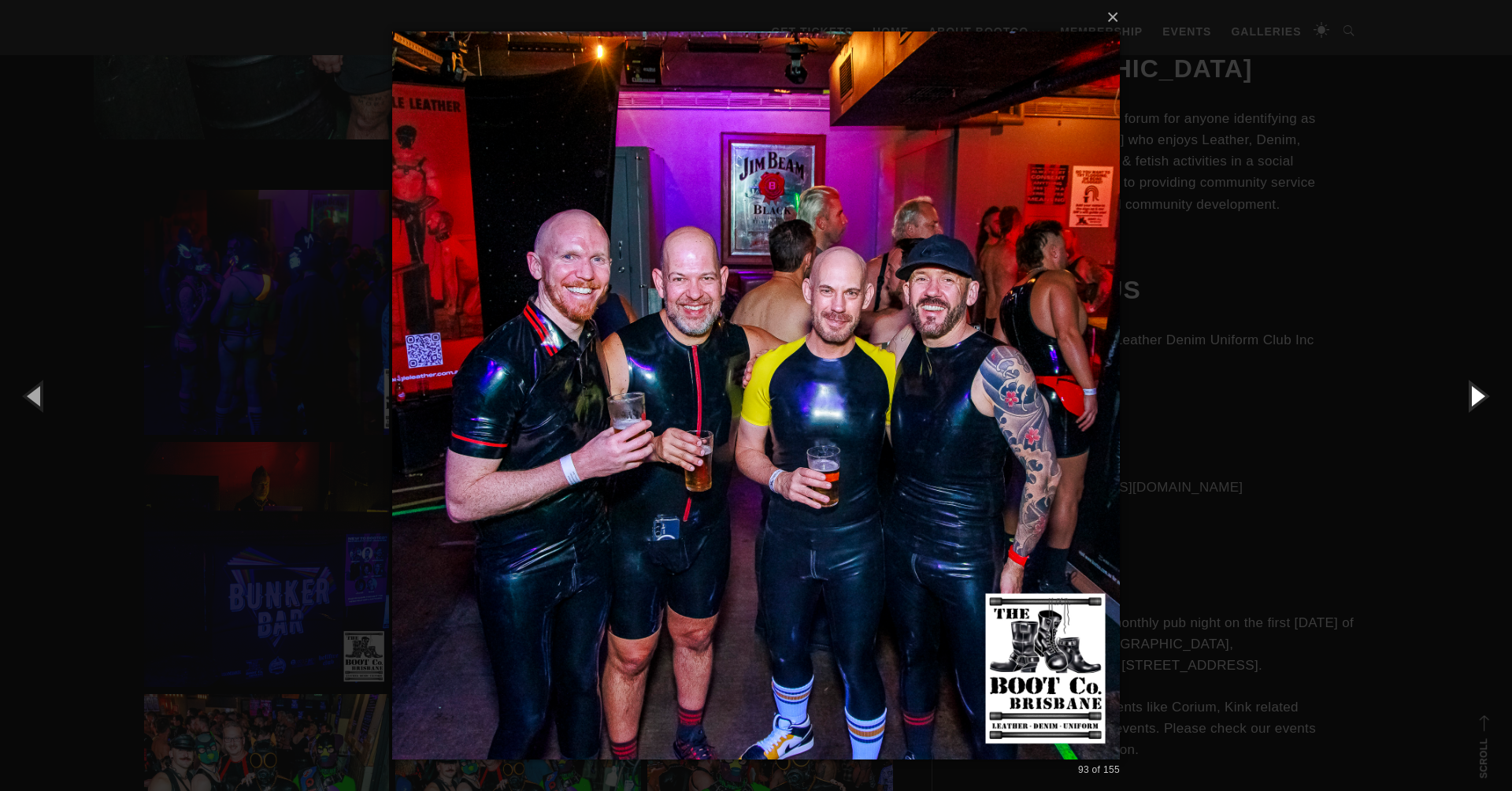
click at [1472, 401] on button "button" at bounding box center [1476, 396] width 71 height 87
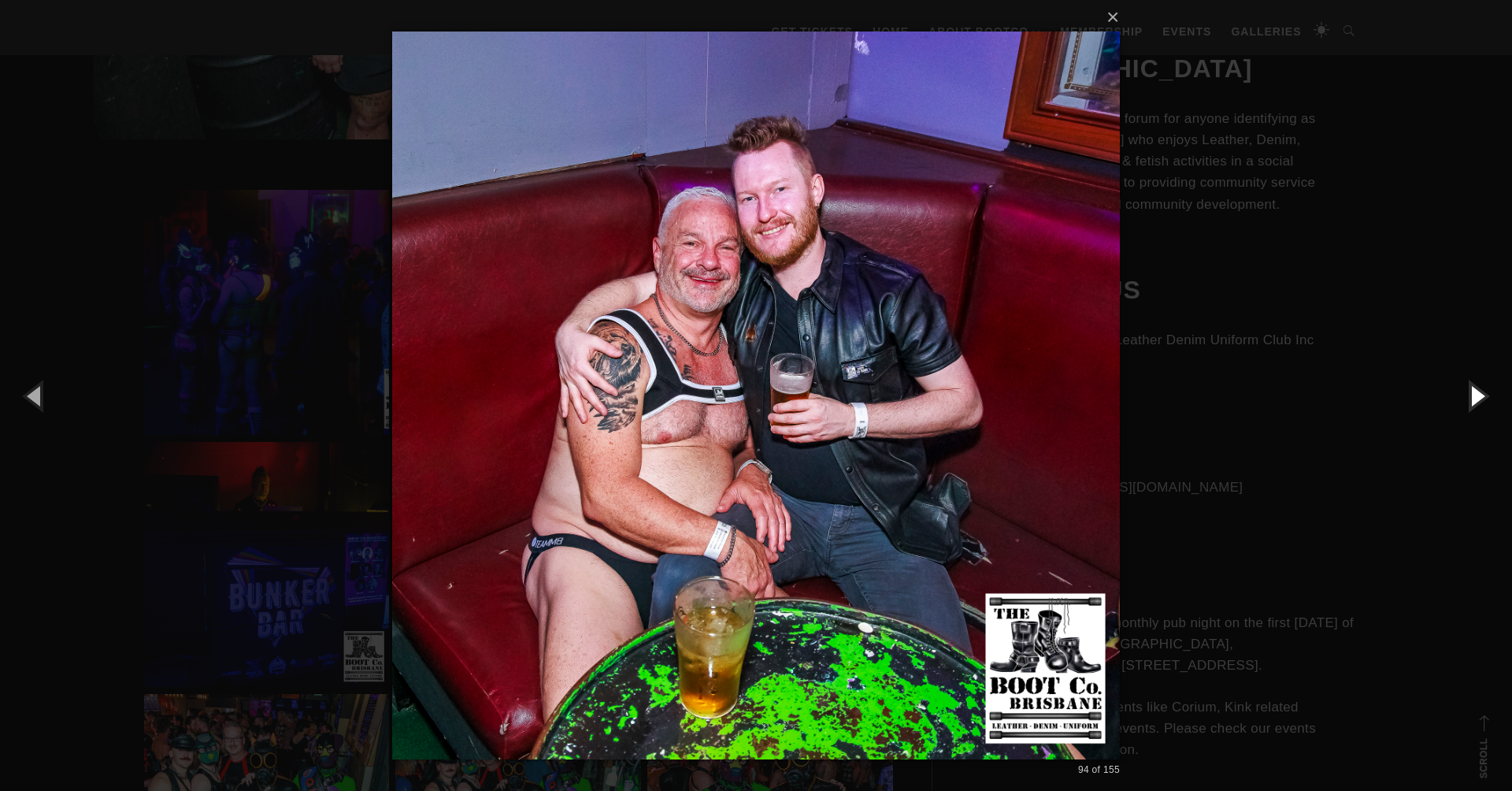
click at [1472, 403] on button "button" at bounding box center [1476, 396] width 71 height 87
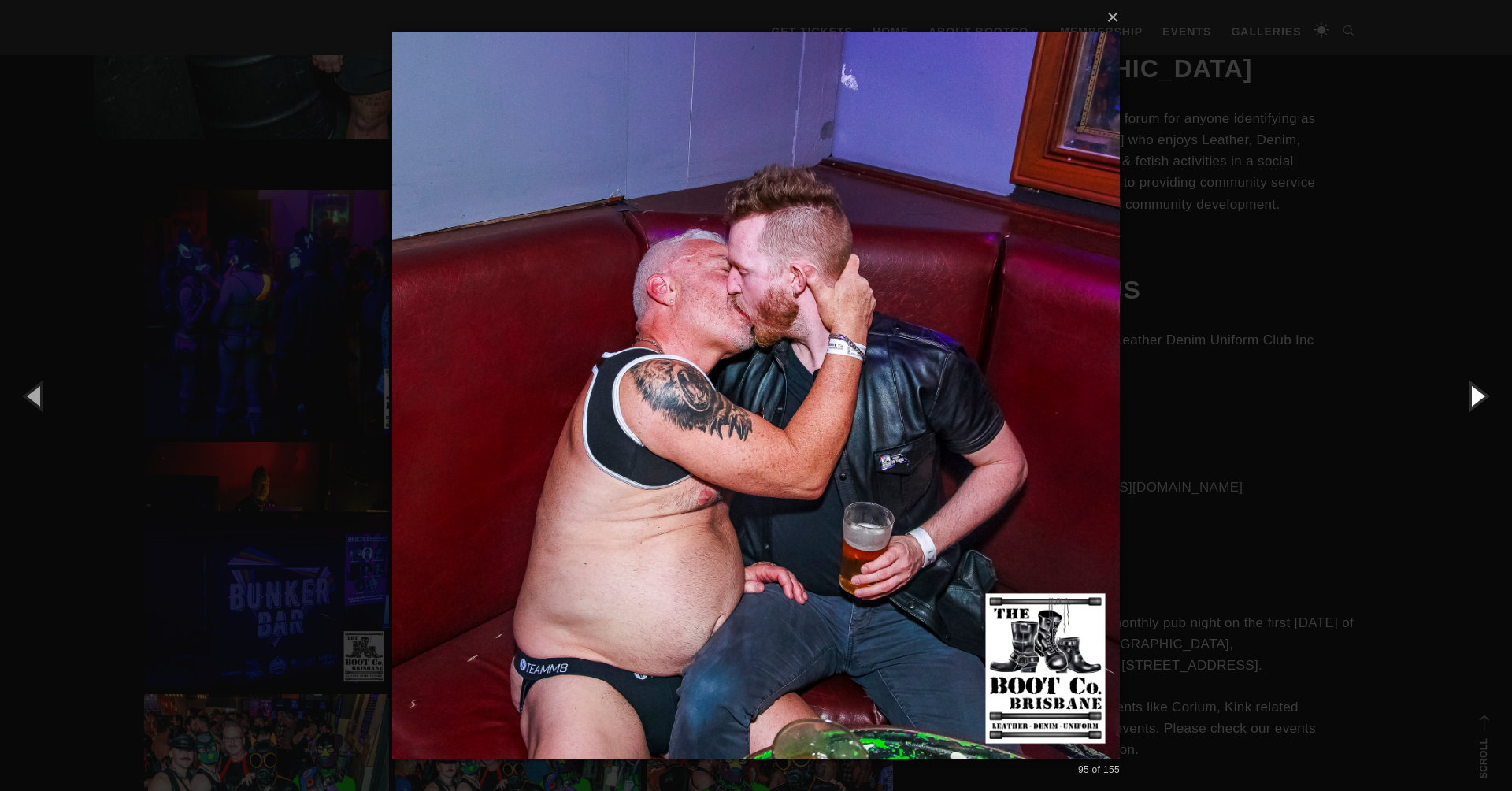
click at [1471, 404] on button "button" at bounding box center [1476, 396] width 71 height 87
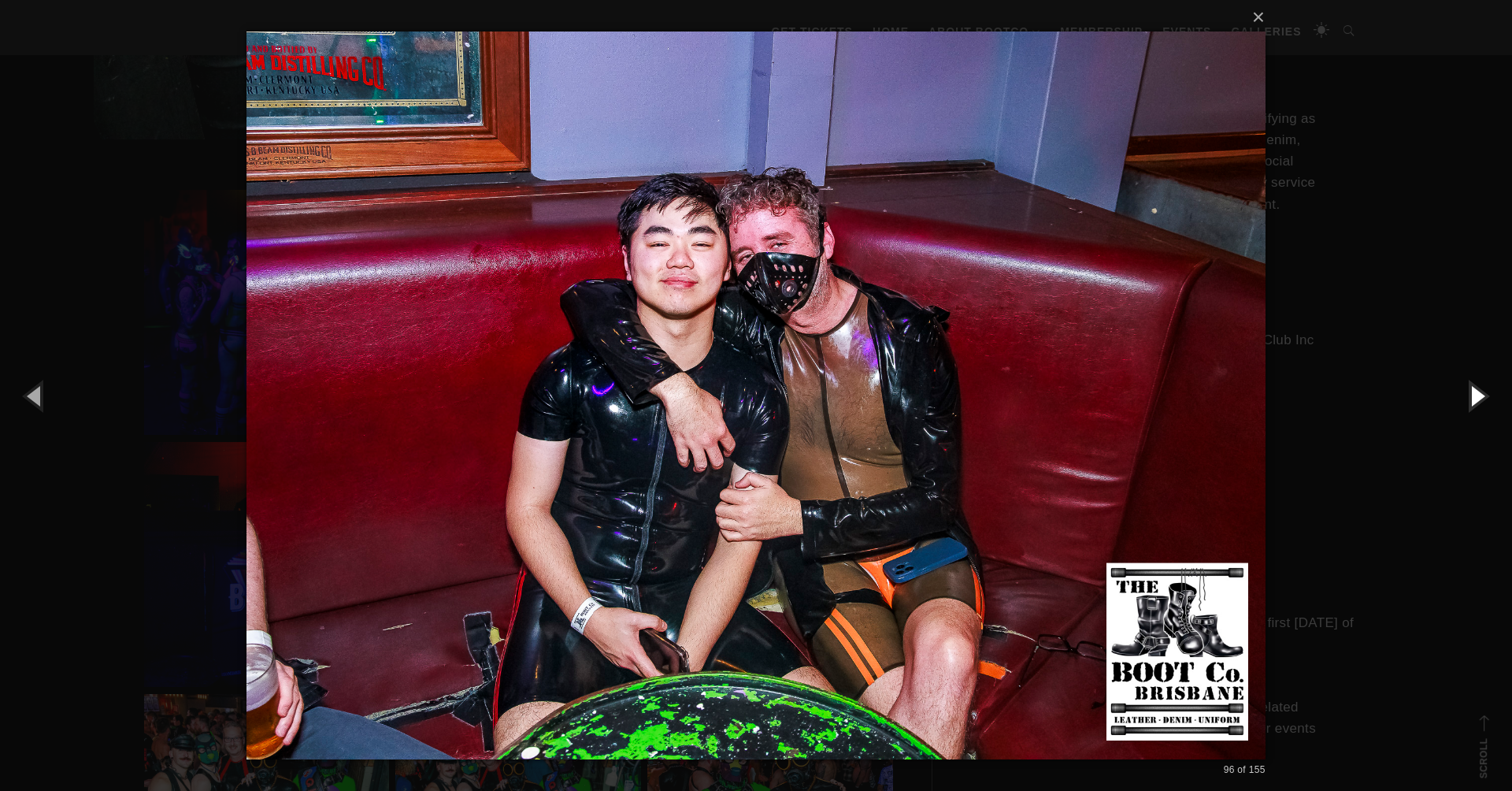
click at [1471, 405] on button "button" at bounding box center [1476, 396] width 71 height 87
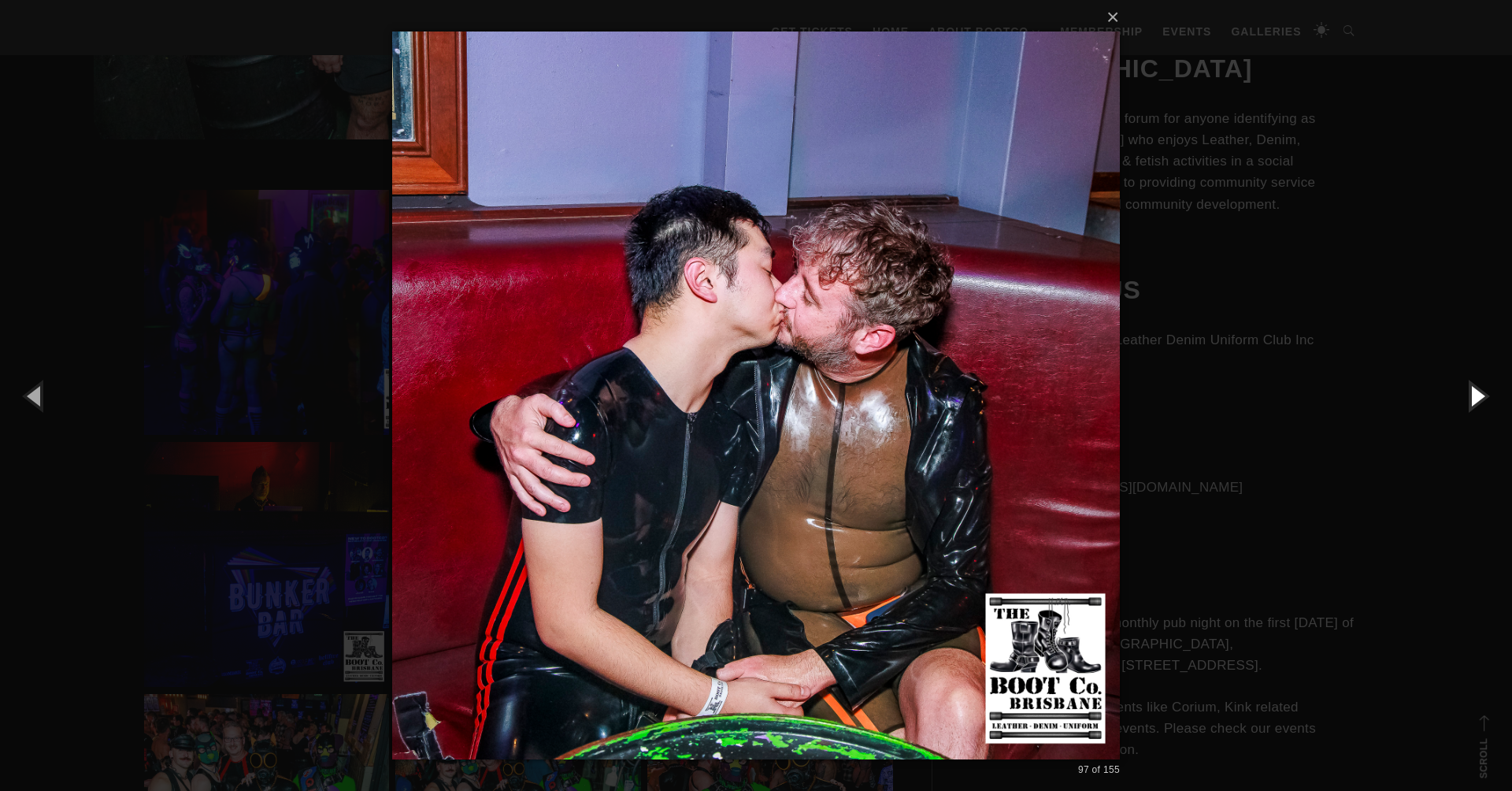
click at [1469, 406] on button "button" at bounding box center [1476, 396] width 71 height 87
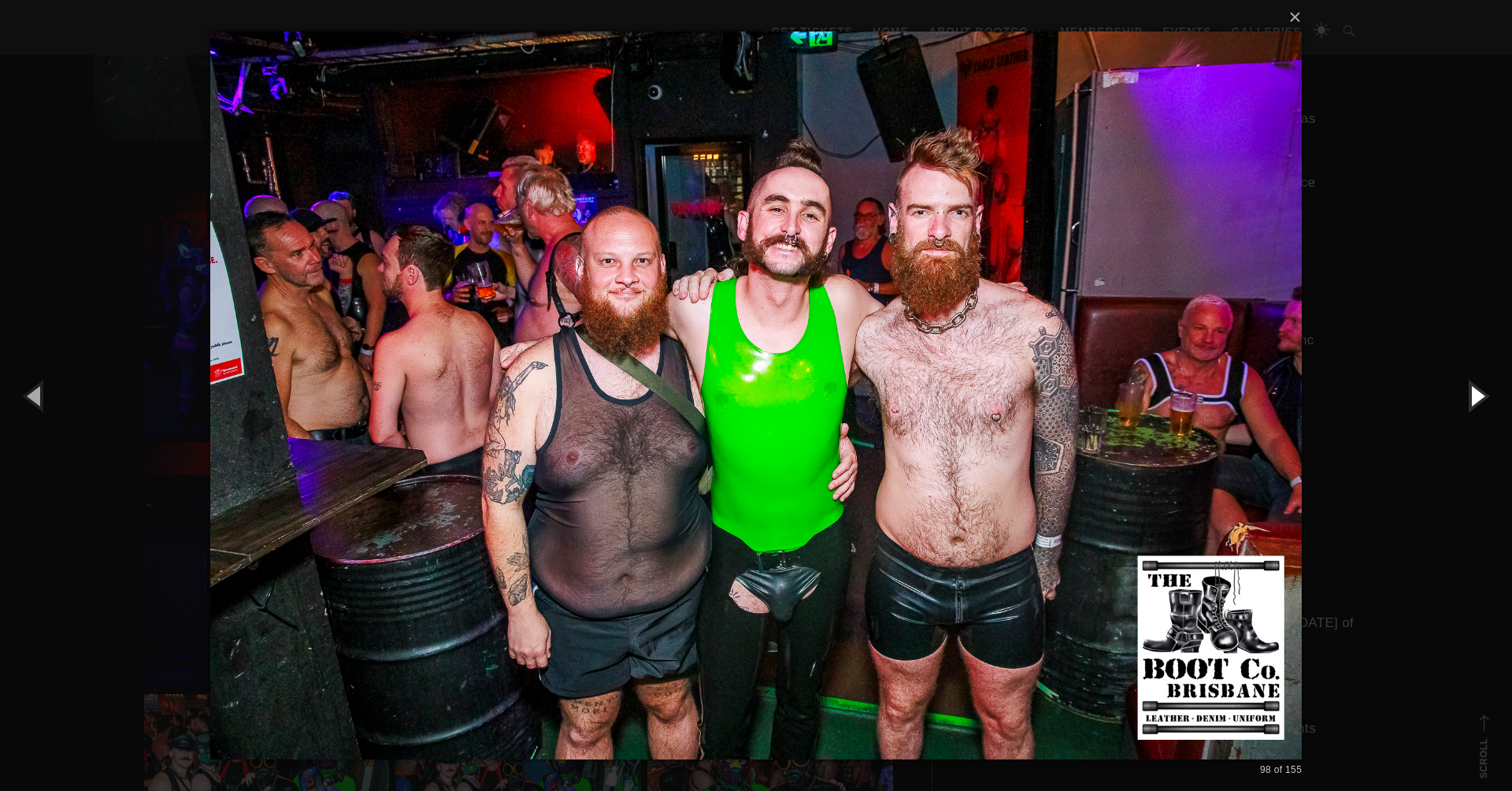
click at [1469, 406] on button "button" at bounding box center [1476, 396] width 71 height 87
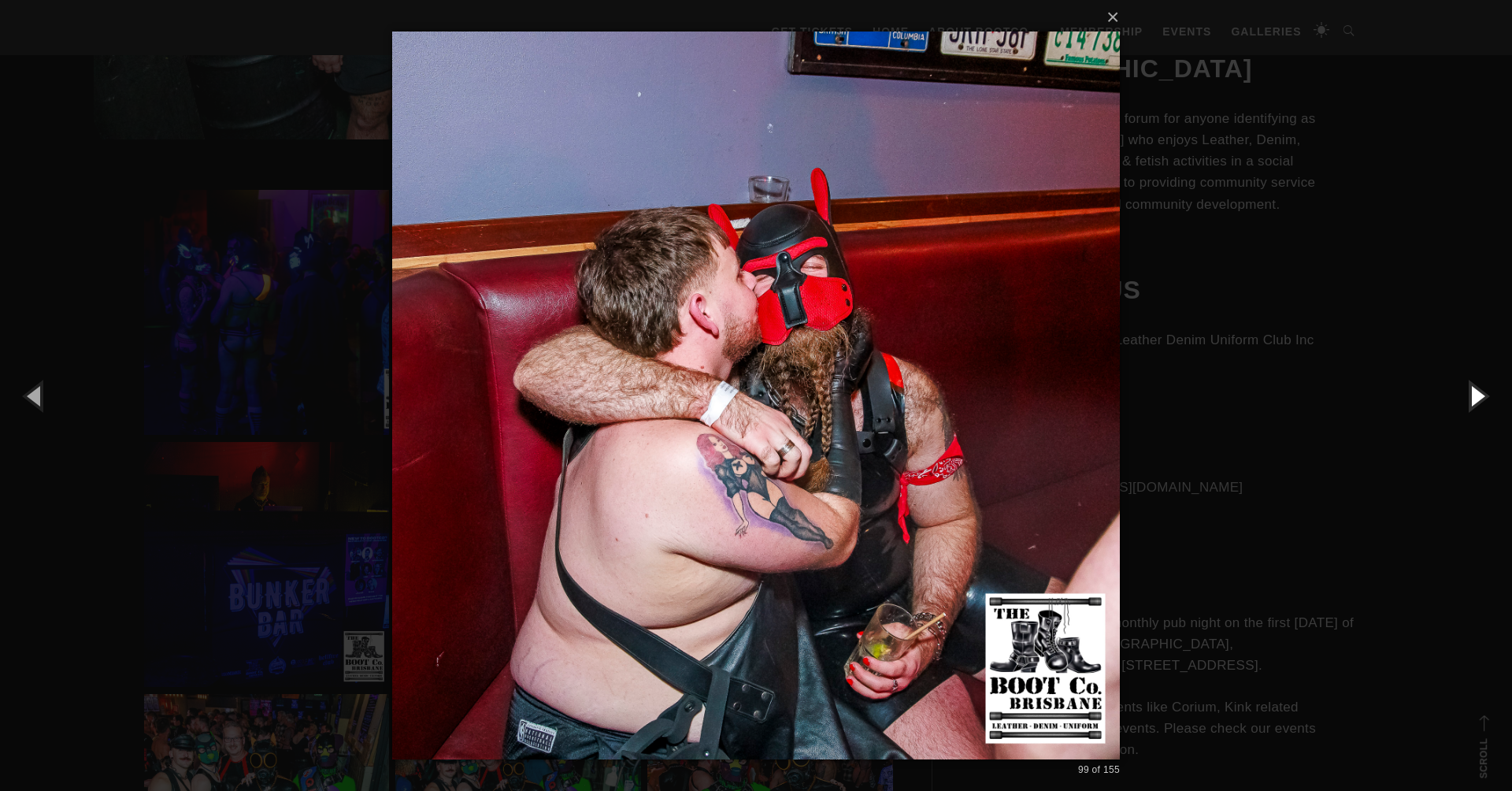
click at [1469, 406] on button "button" at bounding box center [1476, 396] width 71 height 87
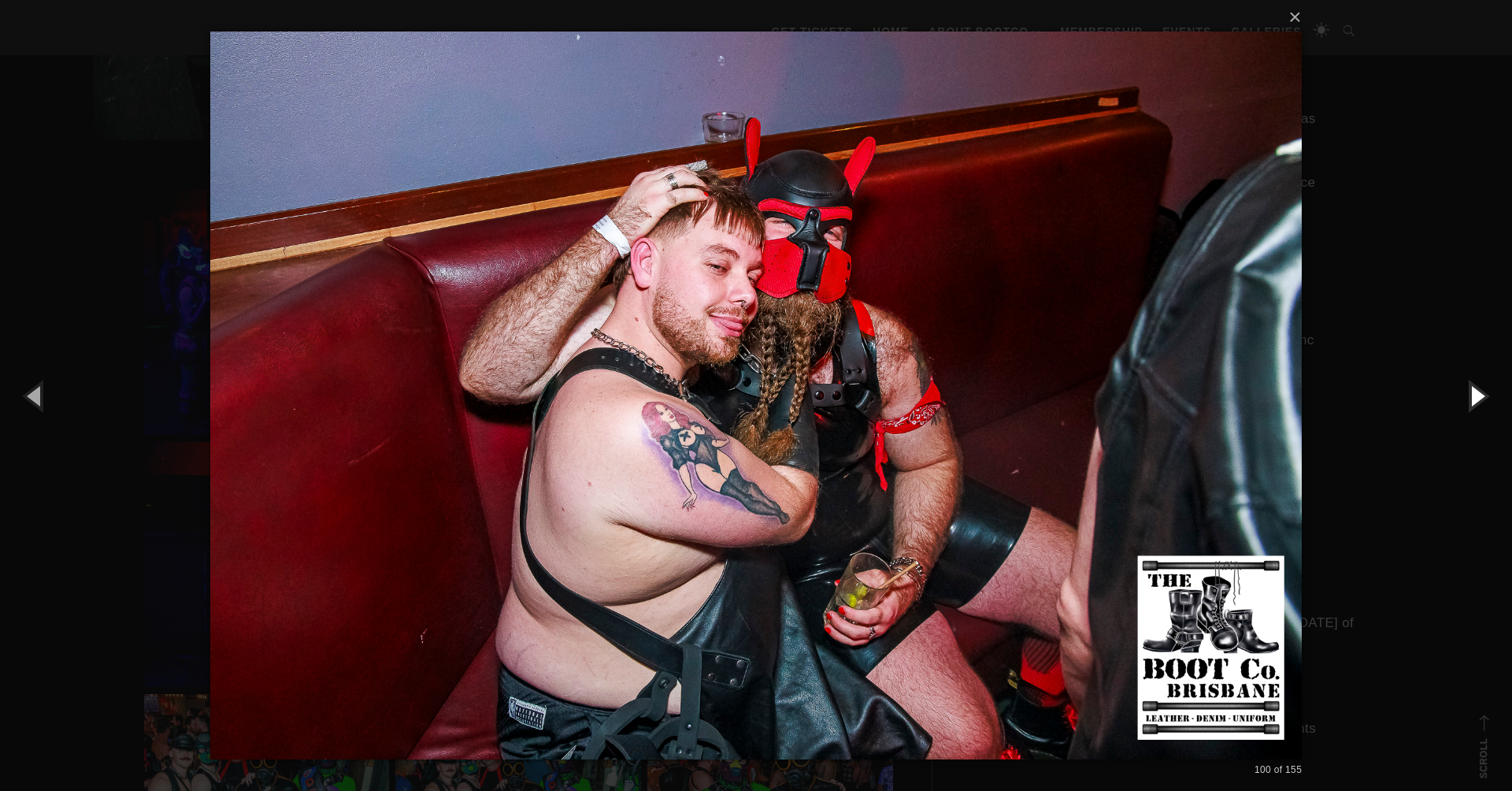
click at [1469, 406] on button "button" at bounding box center [1476, 396] width 71 height 87
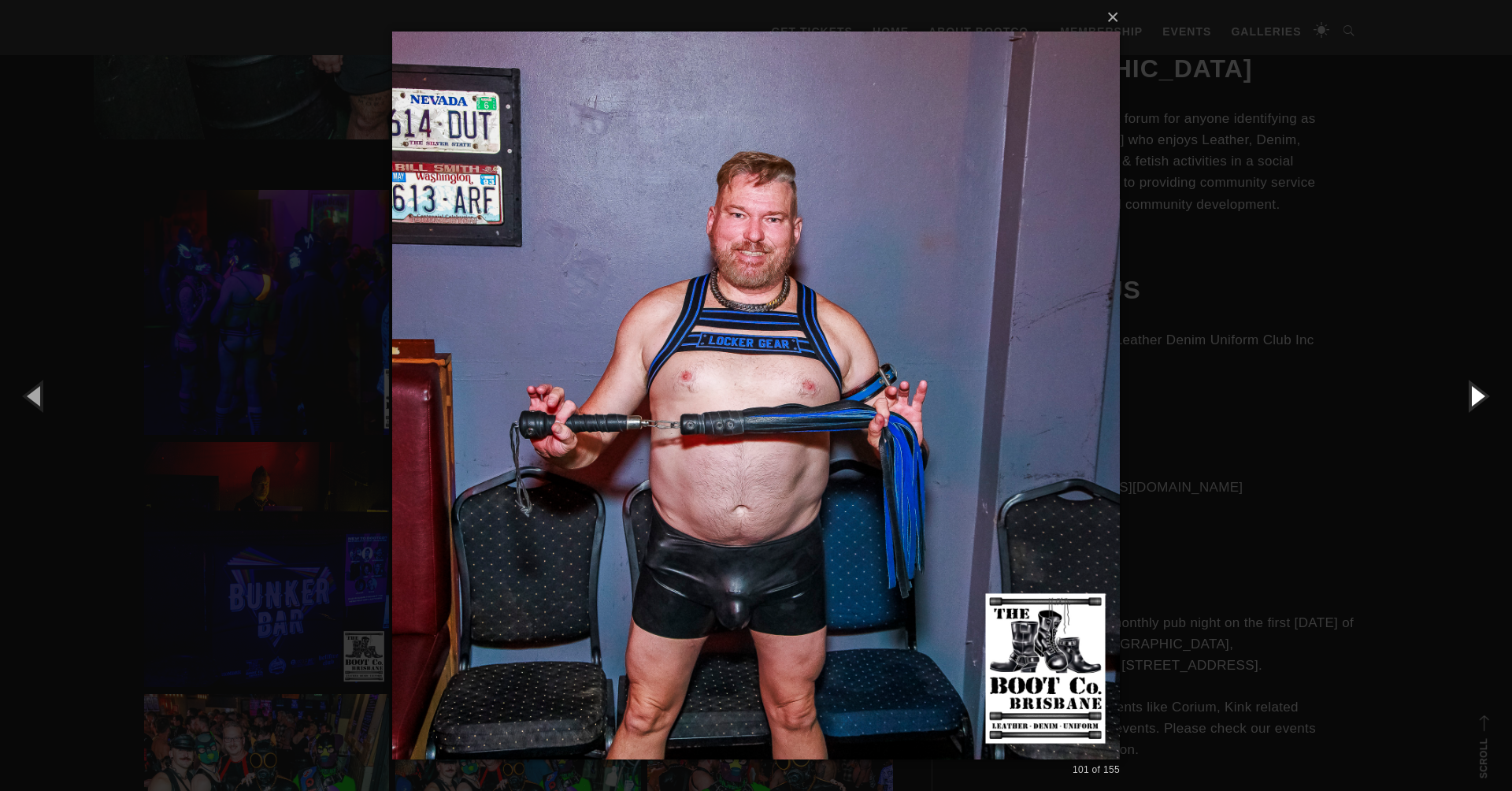
click at [1469, 406] on button "button" at bounding box center [1476, 396] width 71 height 87
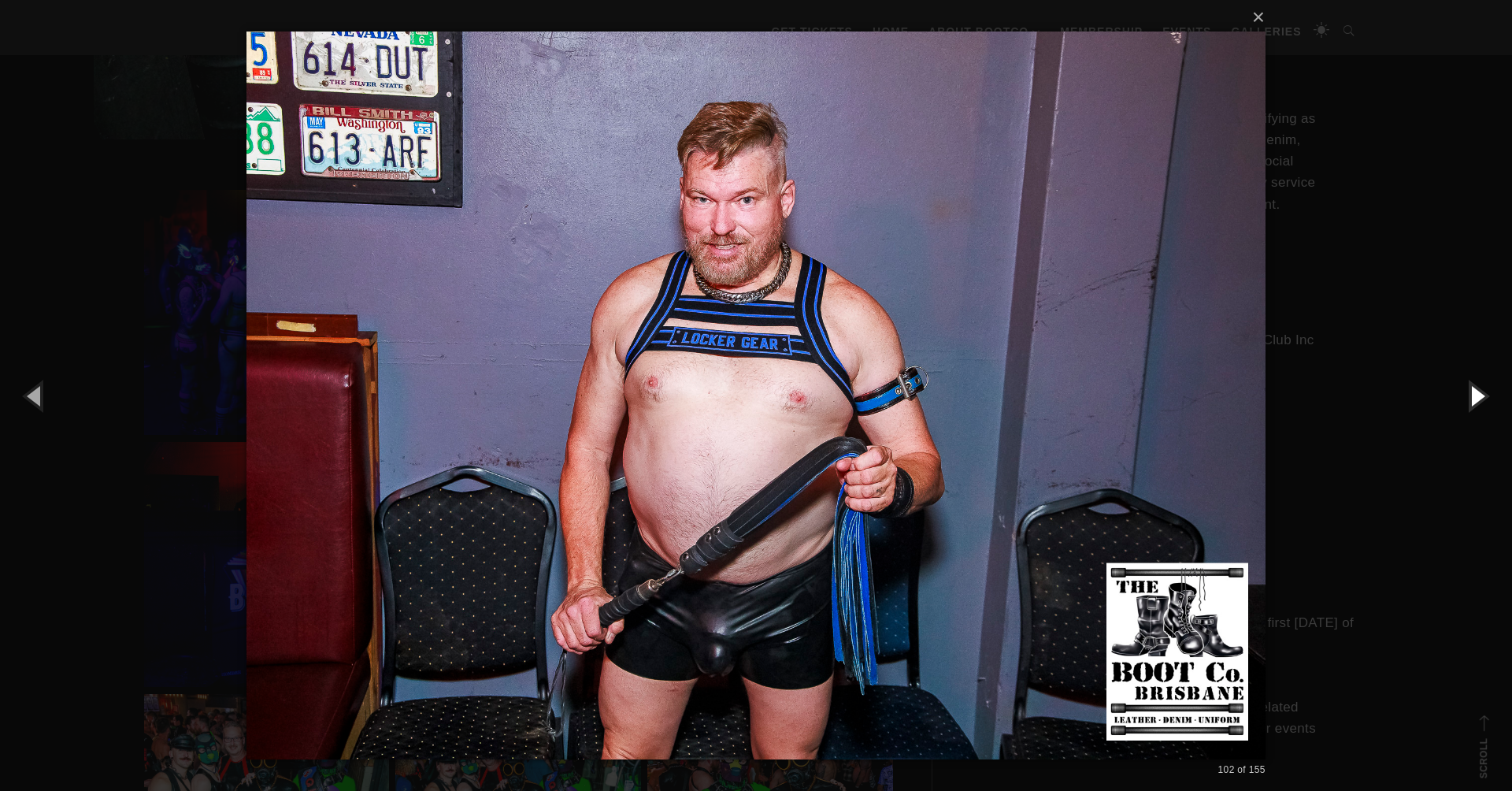
click at [1469, 406] on button "button" at bounding box center [1476, 396] width 71 height 87
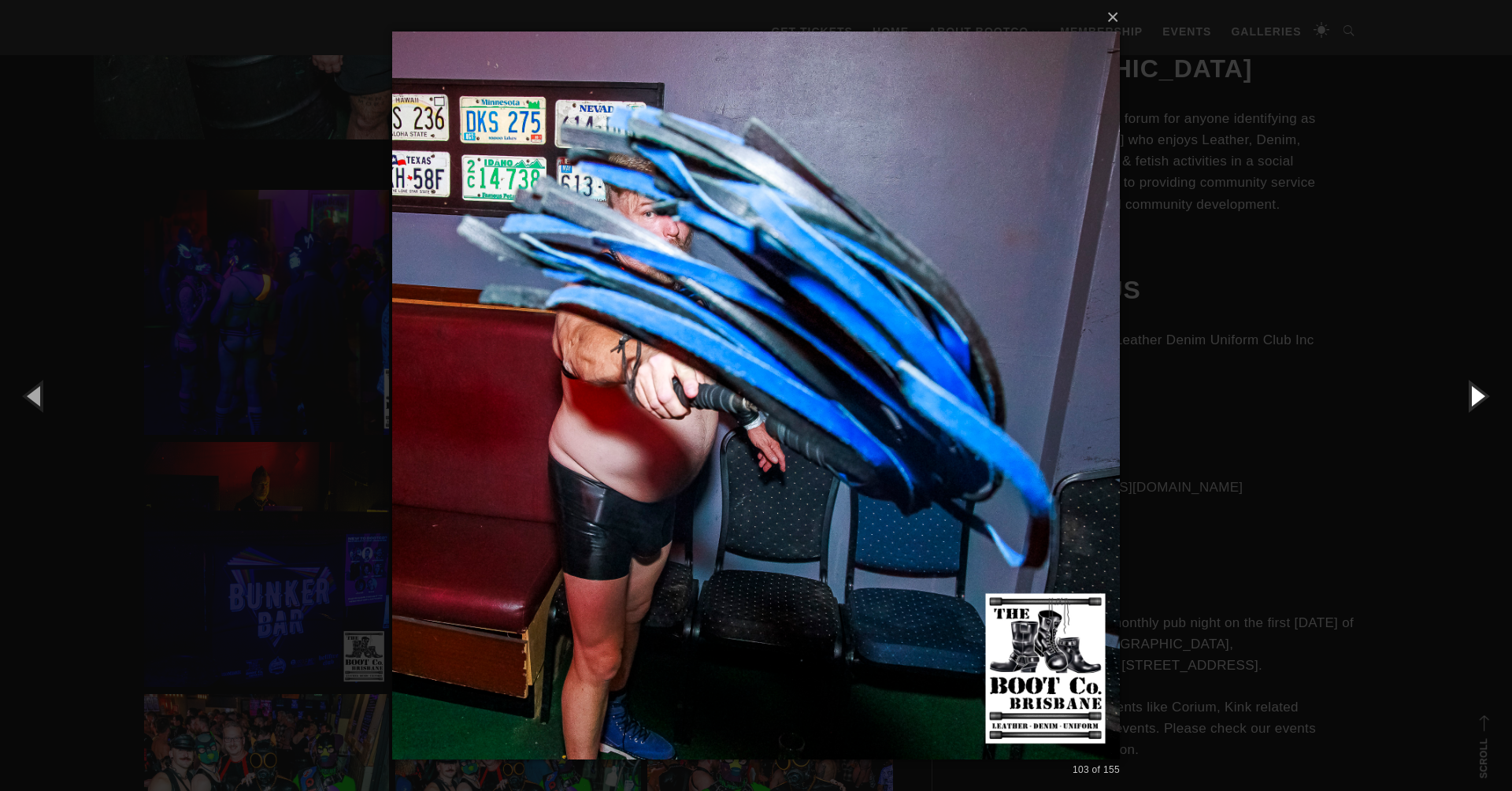
click at [1469, 406] on button "button" at bounding box center [1476, 396] width 71 height 87
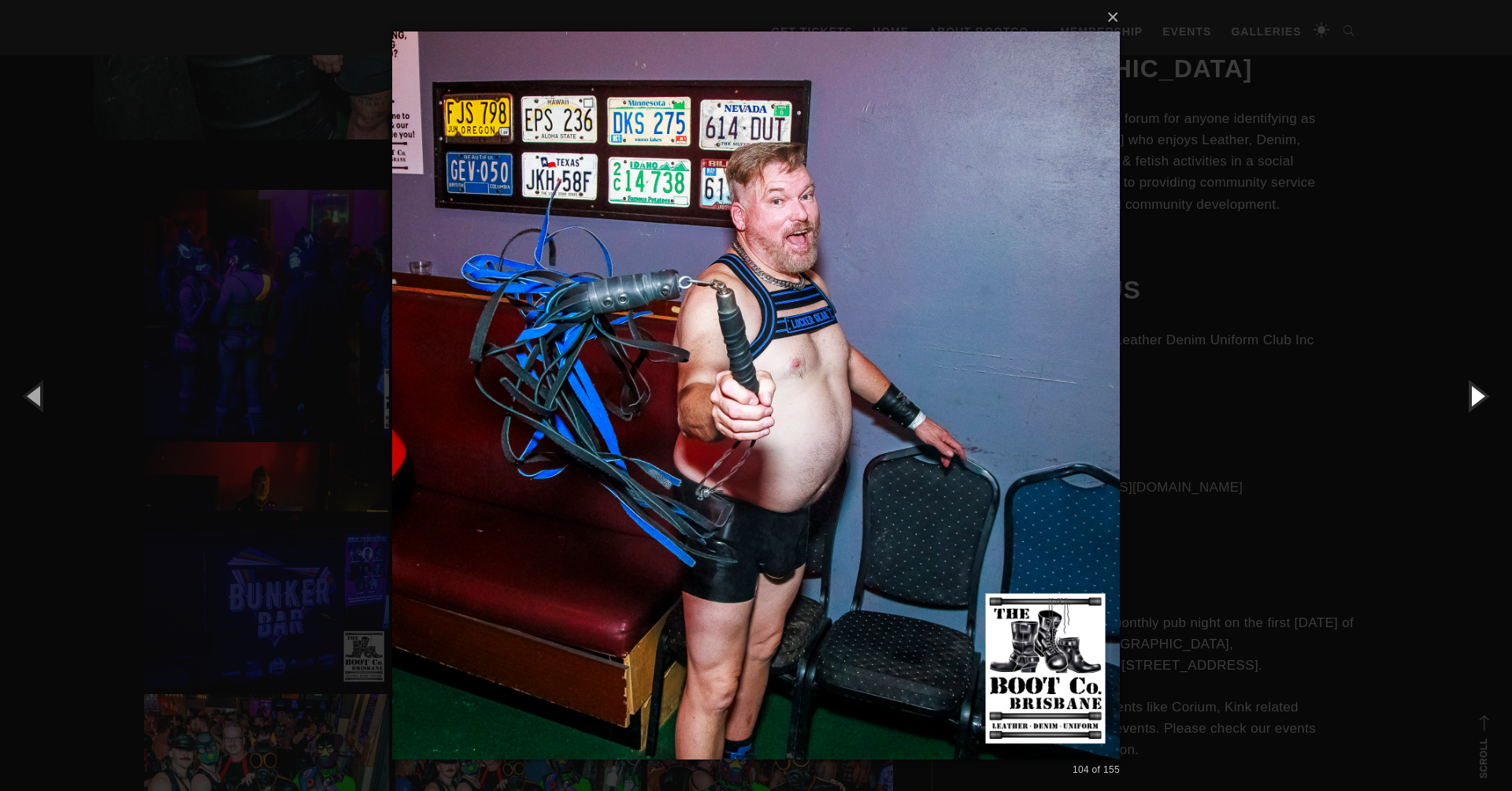
click at [1469, 406] on button "button" at bounding box center [1476, 396] width 71 height 87
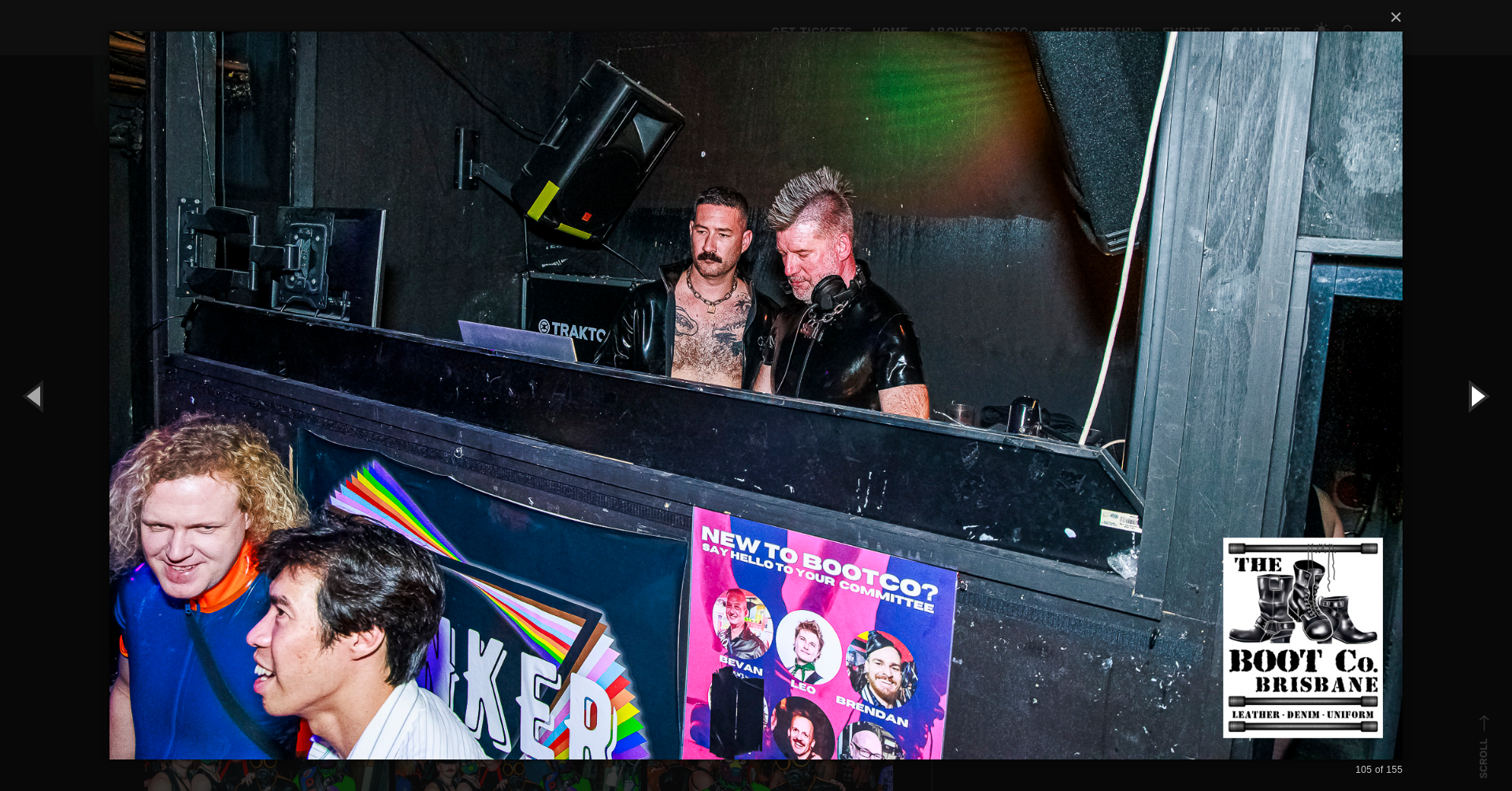
click at [1469, 407] on button "button" at bounding box center [1476, 396] width 71 height 87
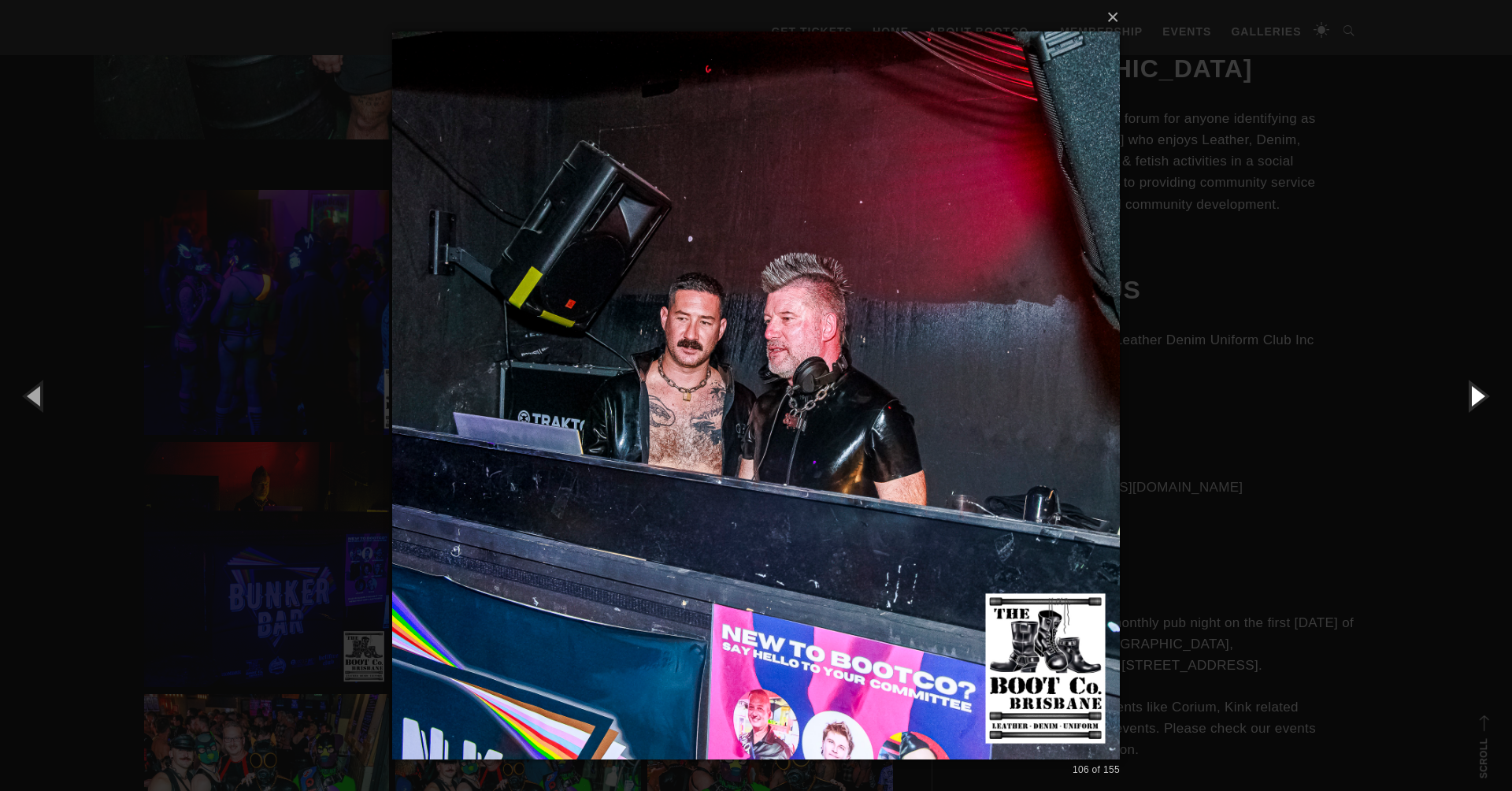
click at [1469, 407] on button "button" at bounding box center [1476, 396] width 71 height 87
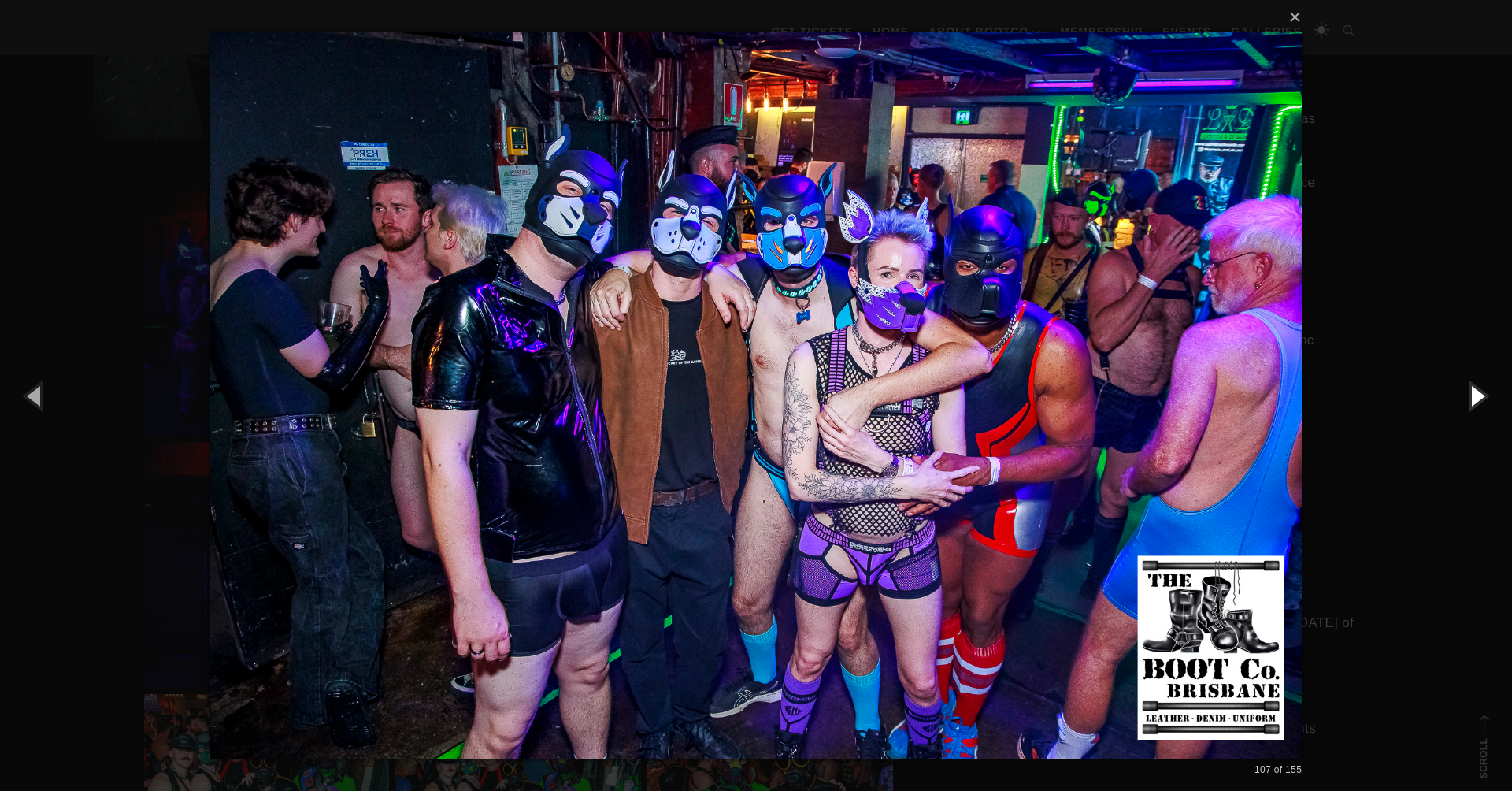
click at [1469, 407] on button "button" at bounding box center [1476, 396] width 71 height 87
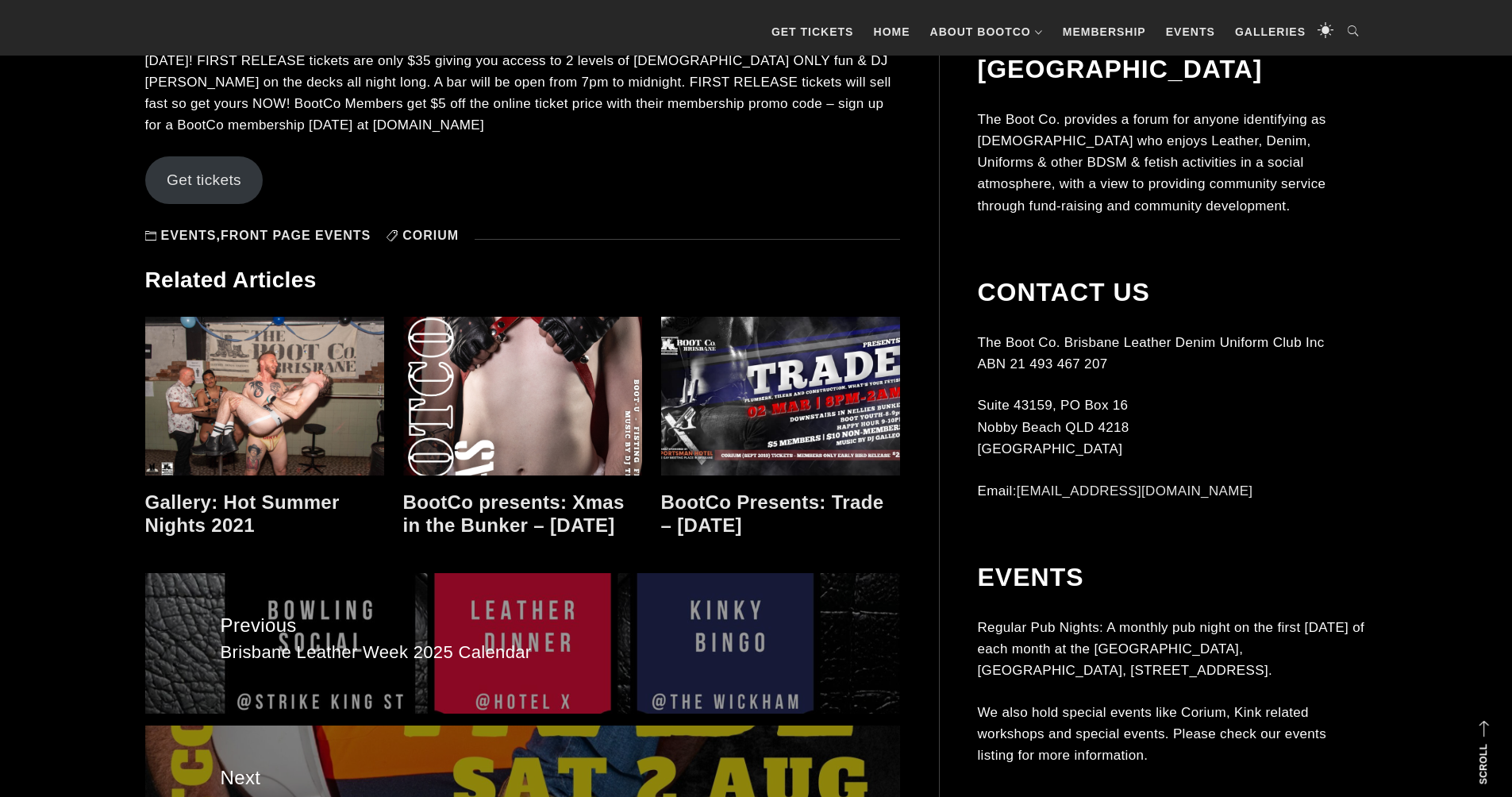
scroll to position [1724, 0]
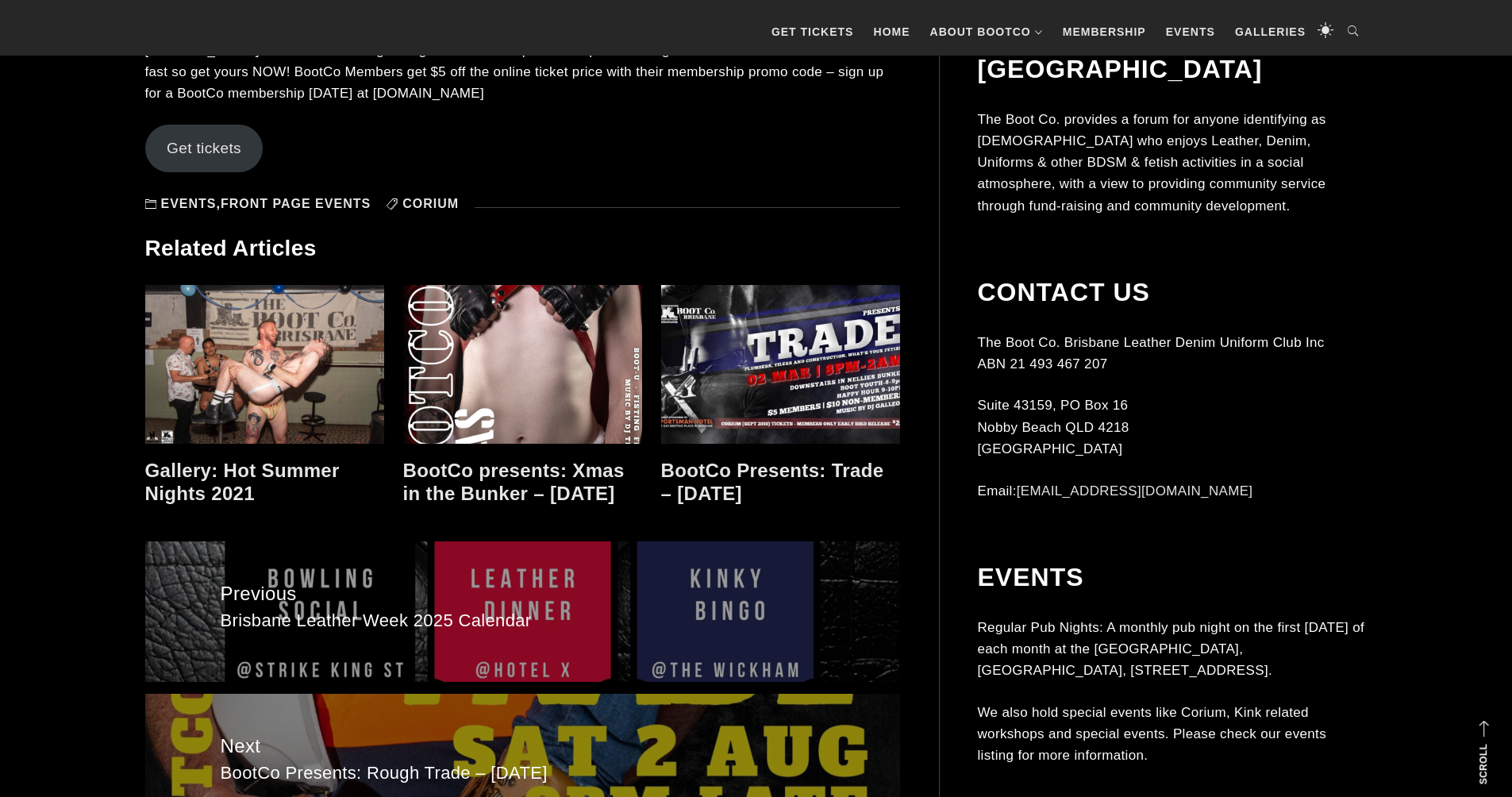
click at [482, 443] on div "BootCo presents: Xmas in the Bunker – [DATE]" at bounding box center [523, 395] width 239 height 220
click at [498, 398] on link at bounding box center [523, 364] width 239 height 159
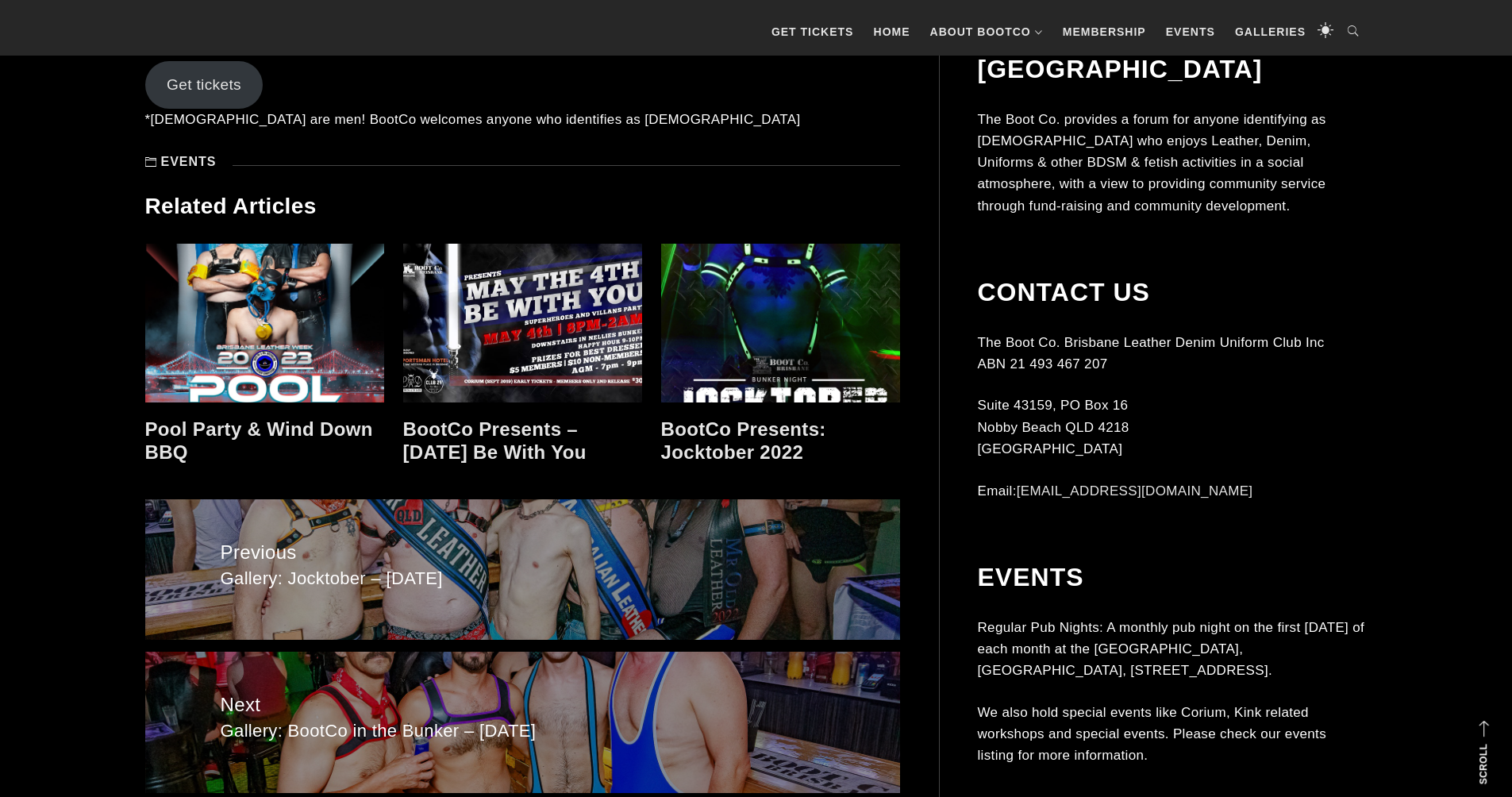
scroll to position [1893, 0]
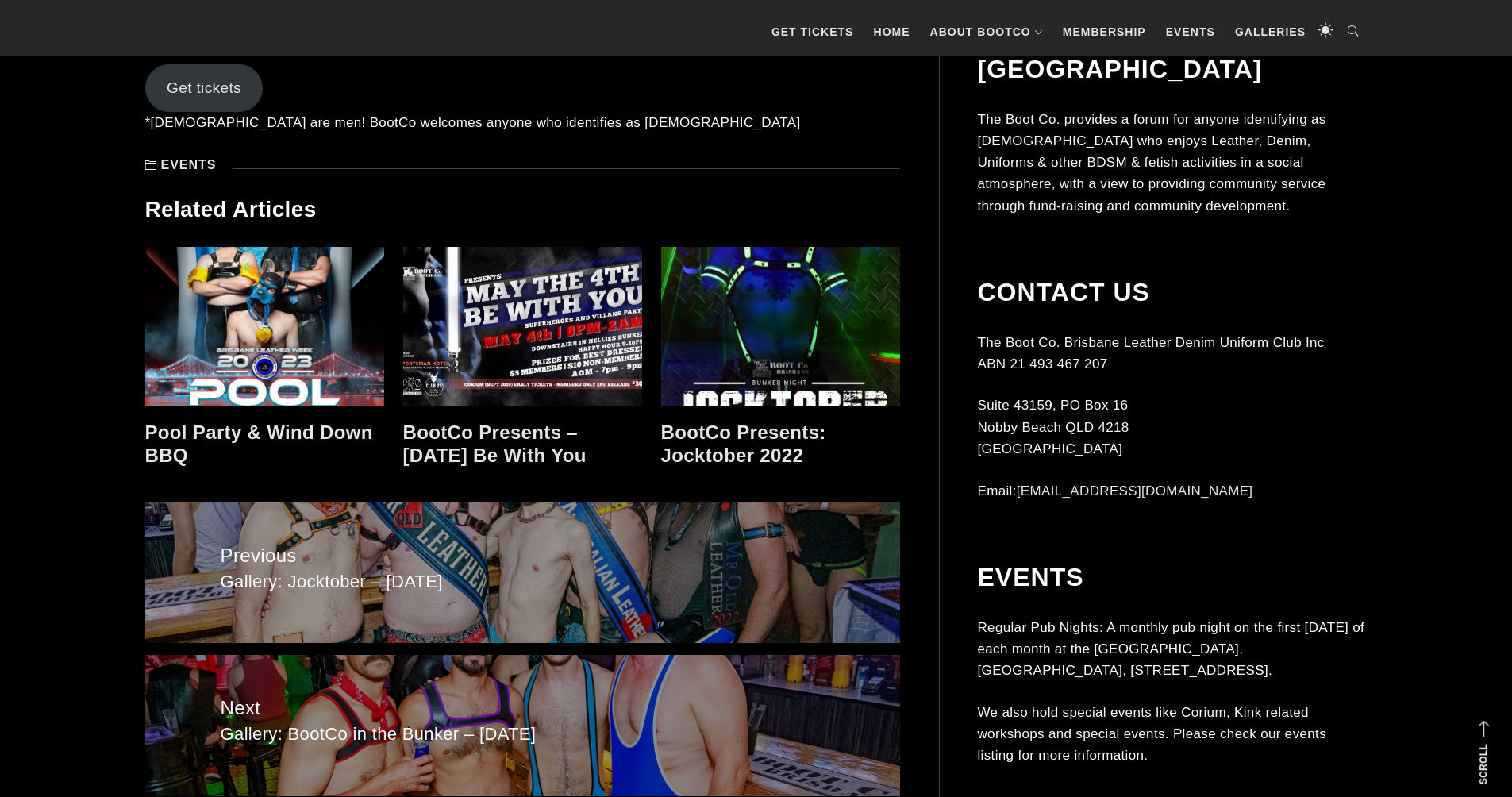
click at [800, 367] on link at bounding box center [780, 326] width 239 height 159
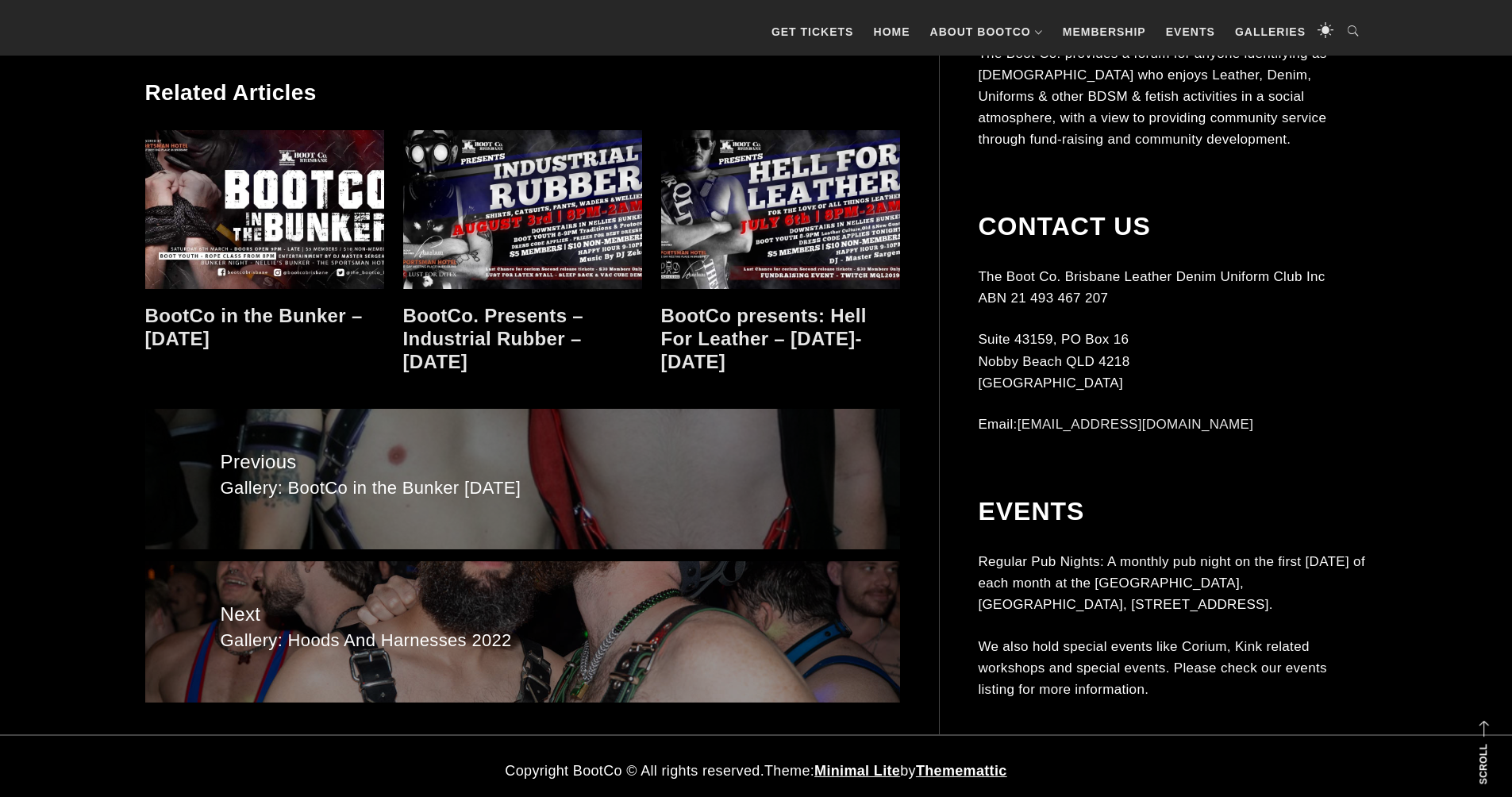
scroll to position [1906, 0]
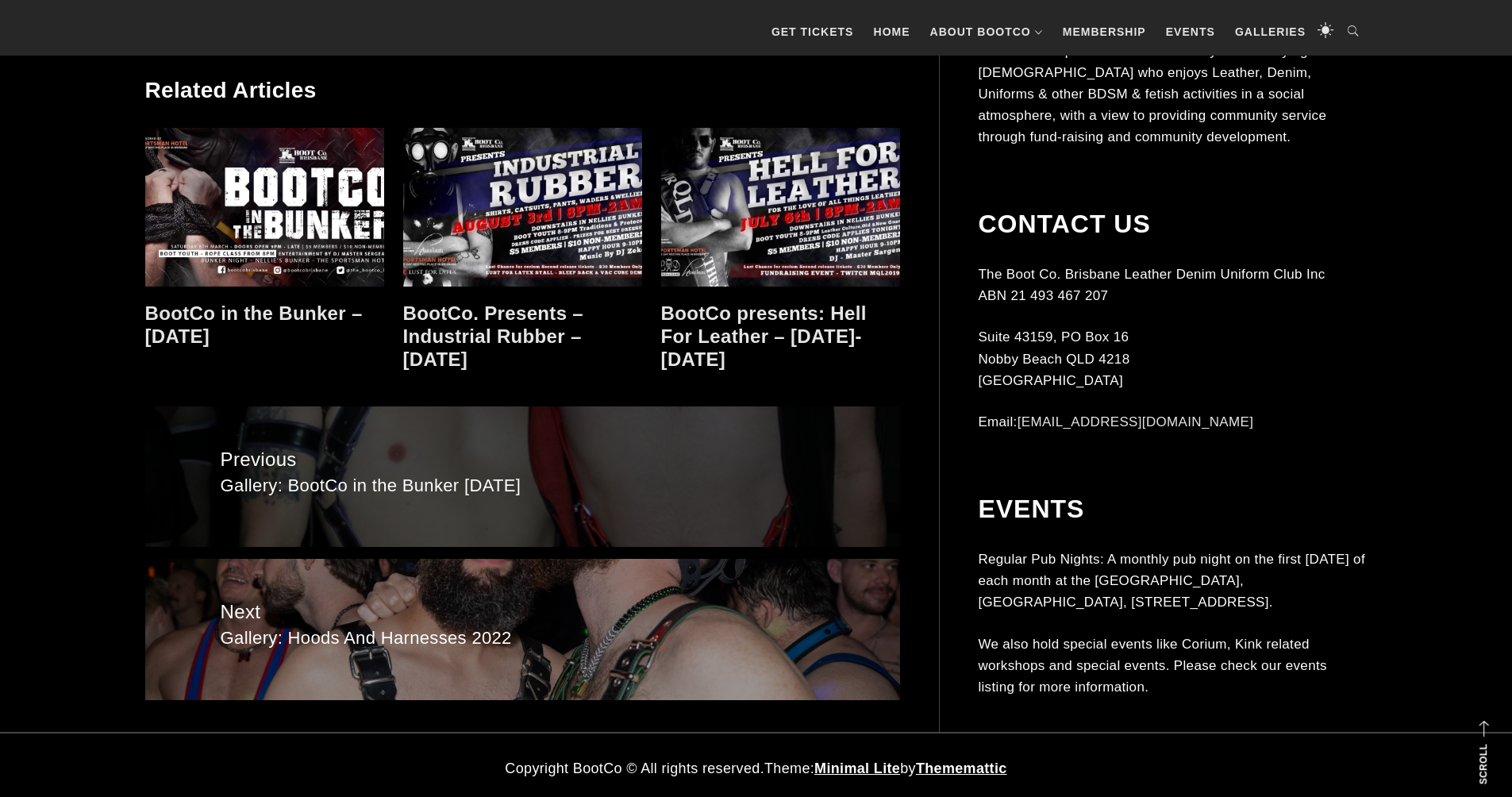
click at [427, 496] on link "Previous Previous post: Gallery: BootCo in the Bunker [DATE]" at bounding box center [523, 476] width 755 height 141
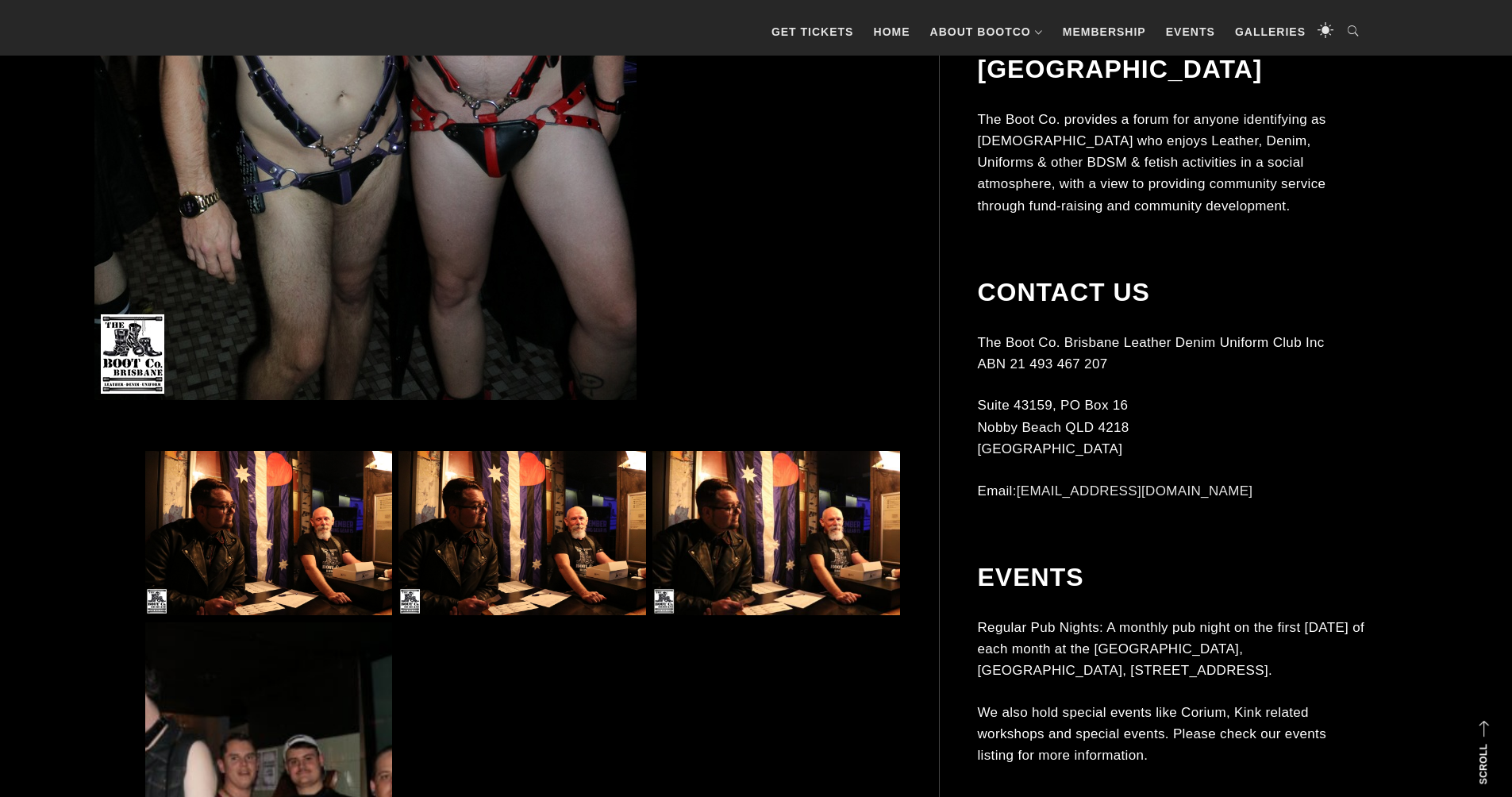
scroll to position [1063, 0]
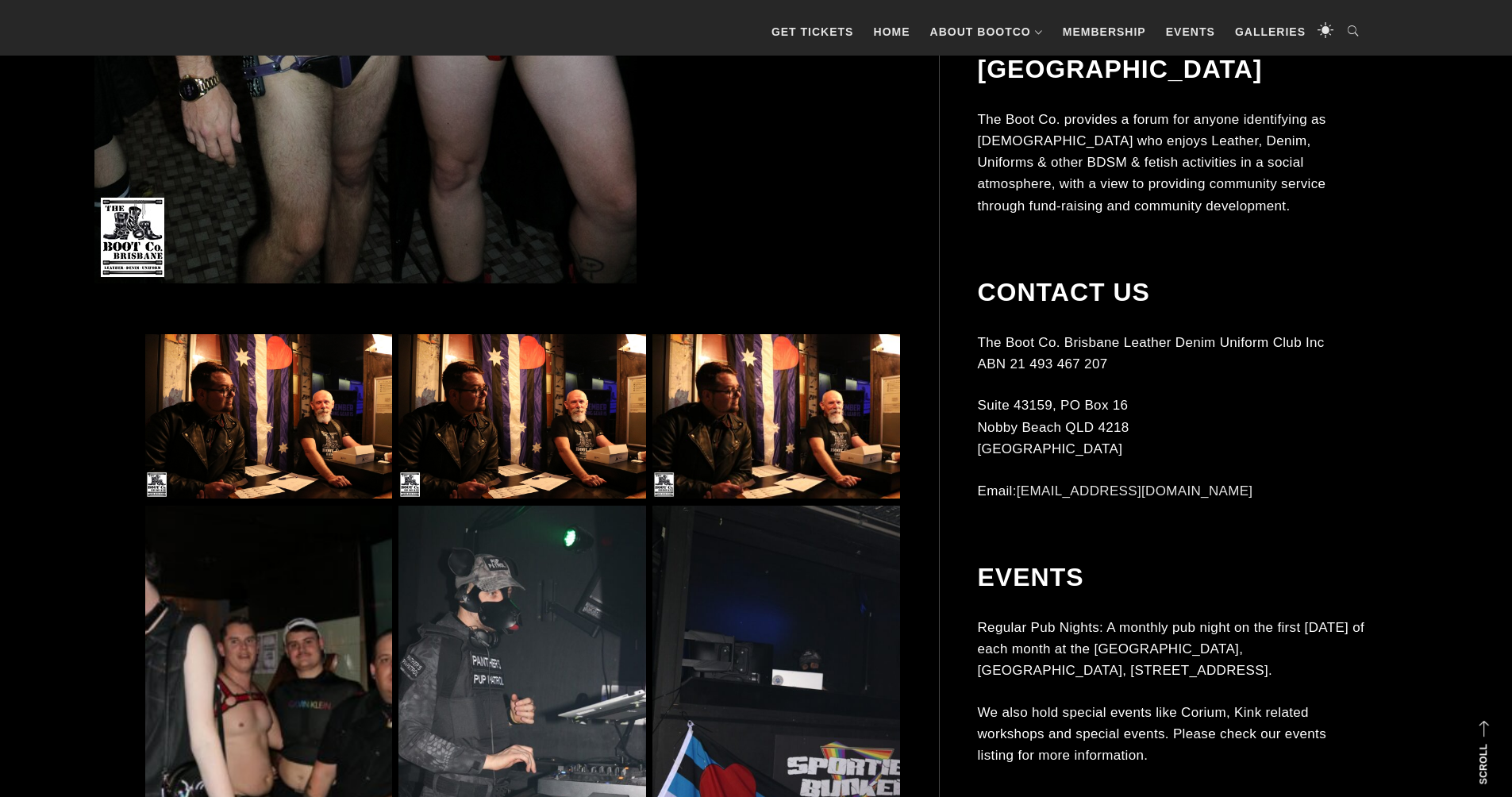
click at [327, 413] on img at bounding box center [269, 417] width 247 height 165
click at [326, 413] on img at bounding box center [269, 417] width 247 height 165
click at [589, 441] on img at bounding box center [522, 417] width 247 height 165
click at [886, 454] on img at bounding box center [775, 417] width 247 height 165
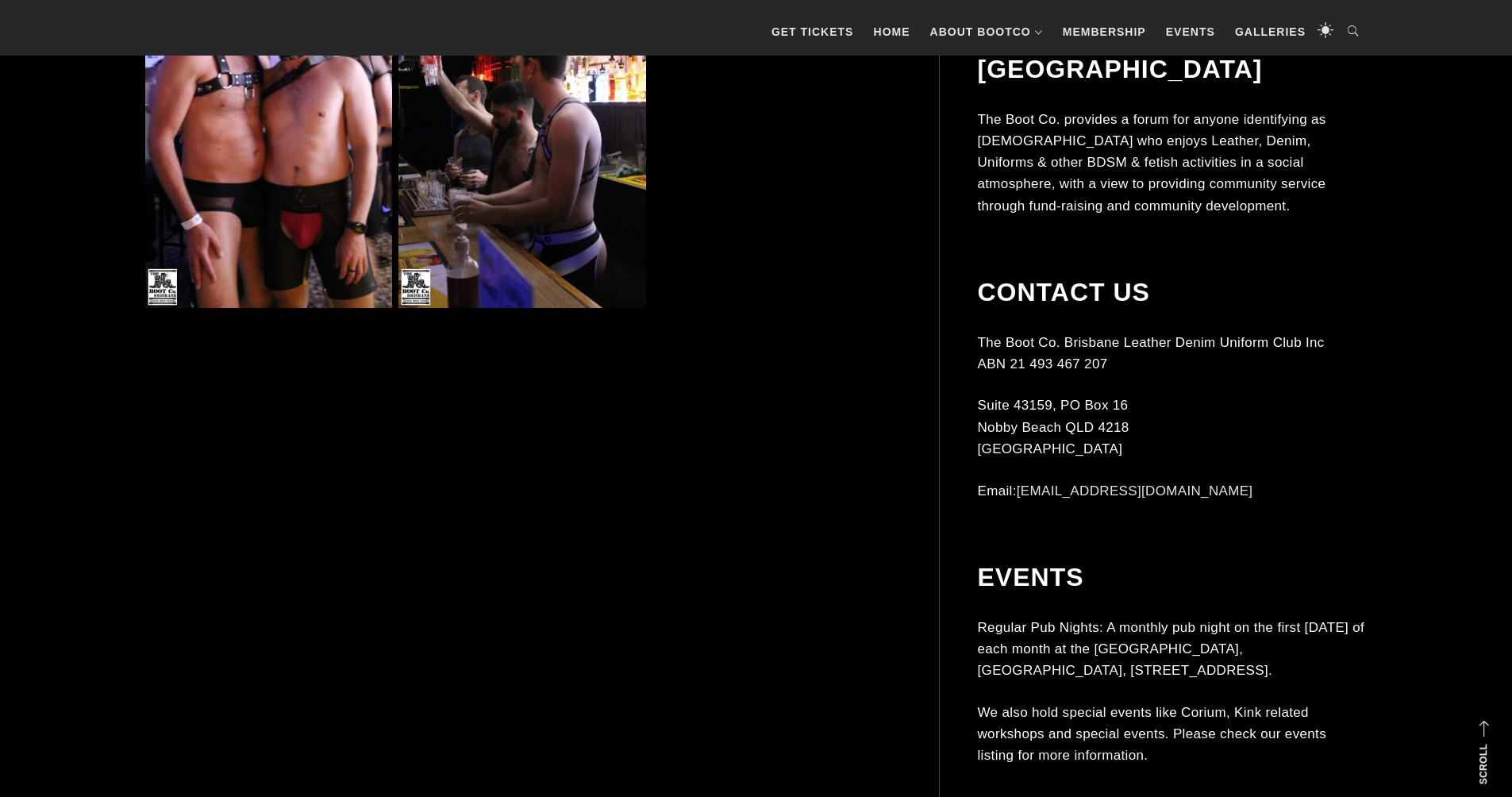
scroll to position [3955, 0]
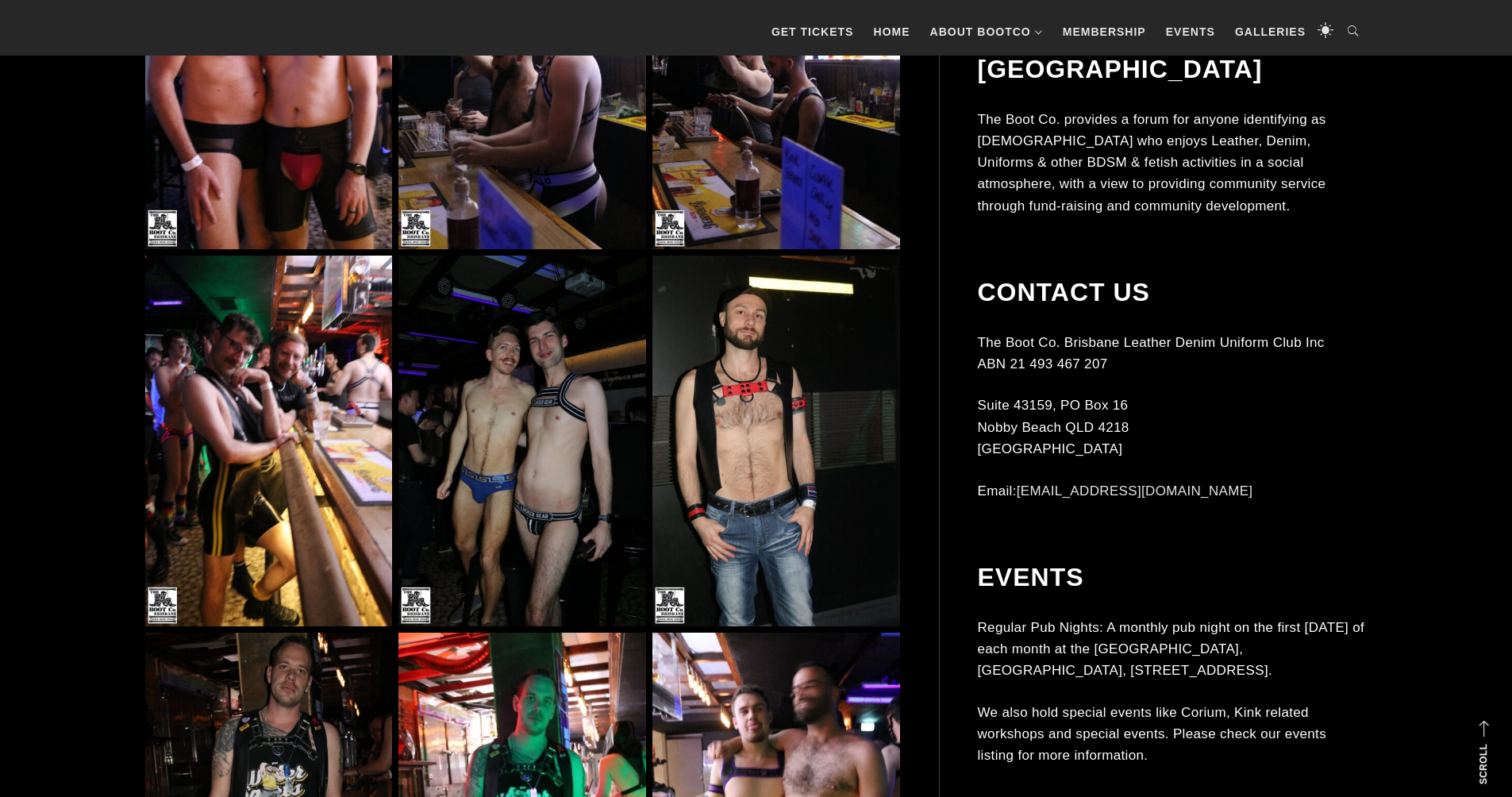
click at [549, 478] on img at bounding box center [522, 441] width 247 height 371
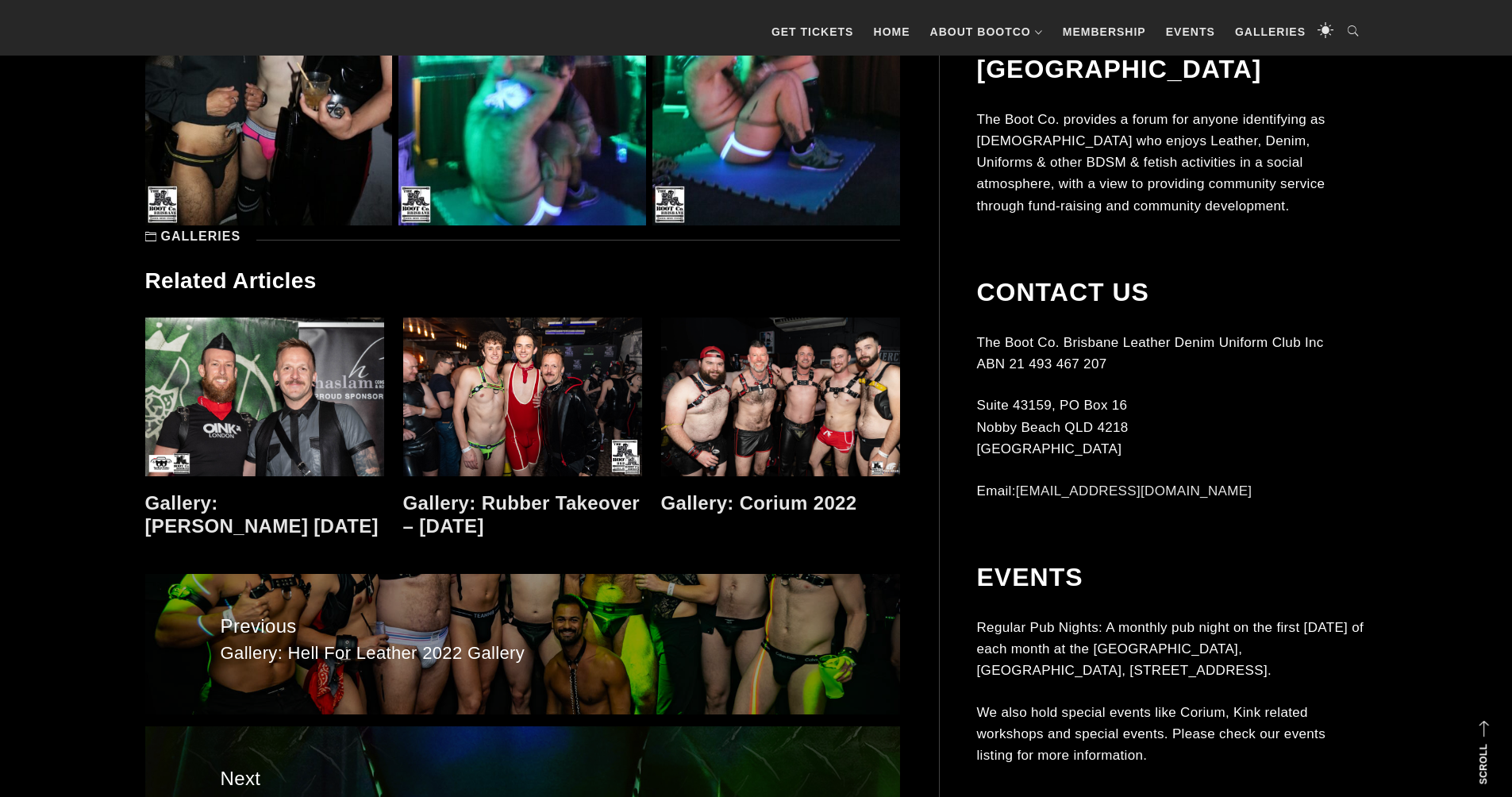
scroll to position [7378, 1]
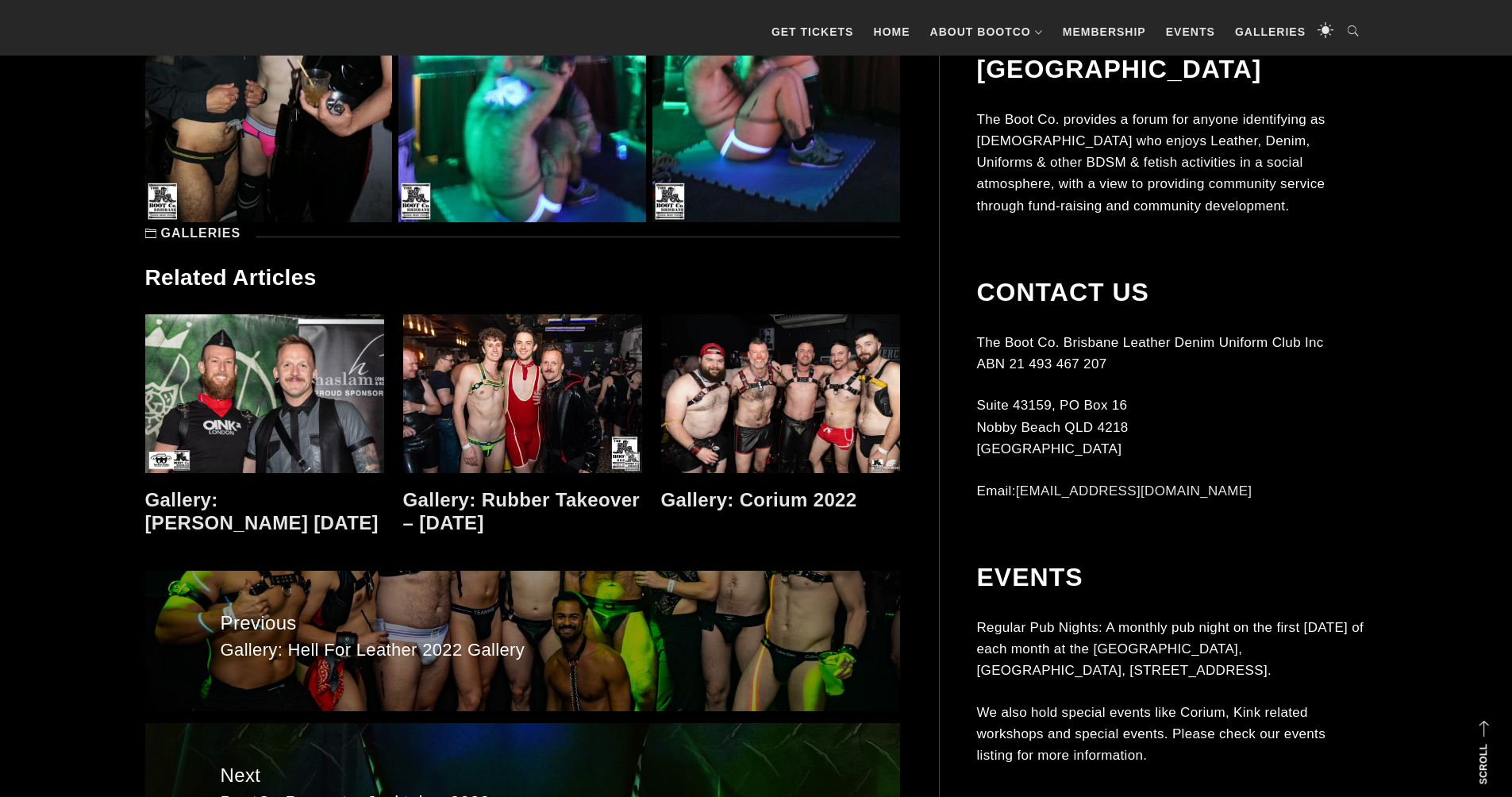
click at [210, 413] on link at bounding box center [265, 394] width 239 height 159
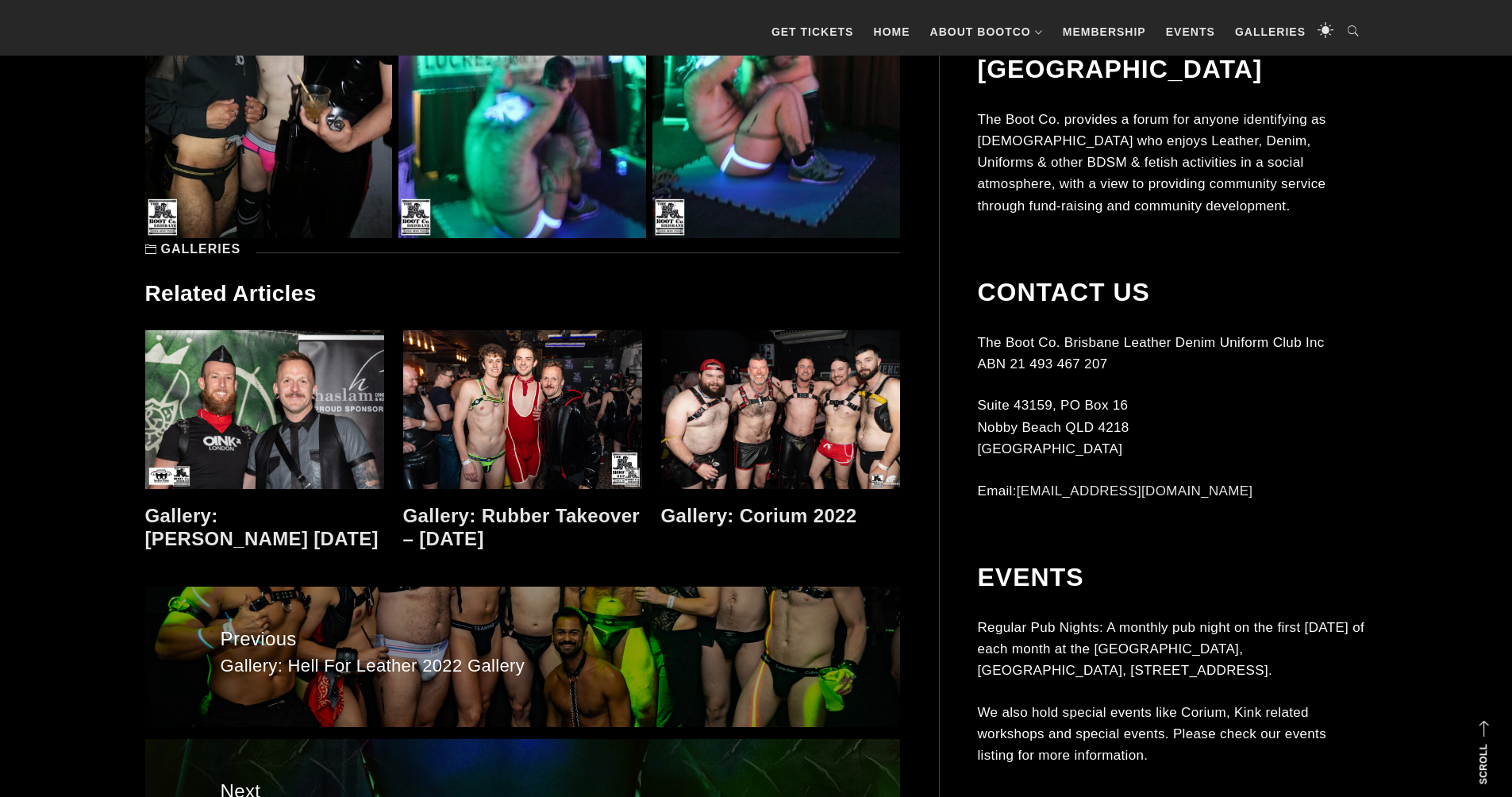
click at [814, 440] on link at bounding box center [780, 410] width 239 height 159
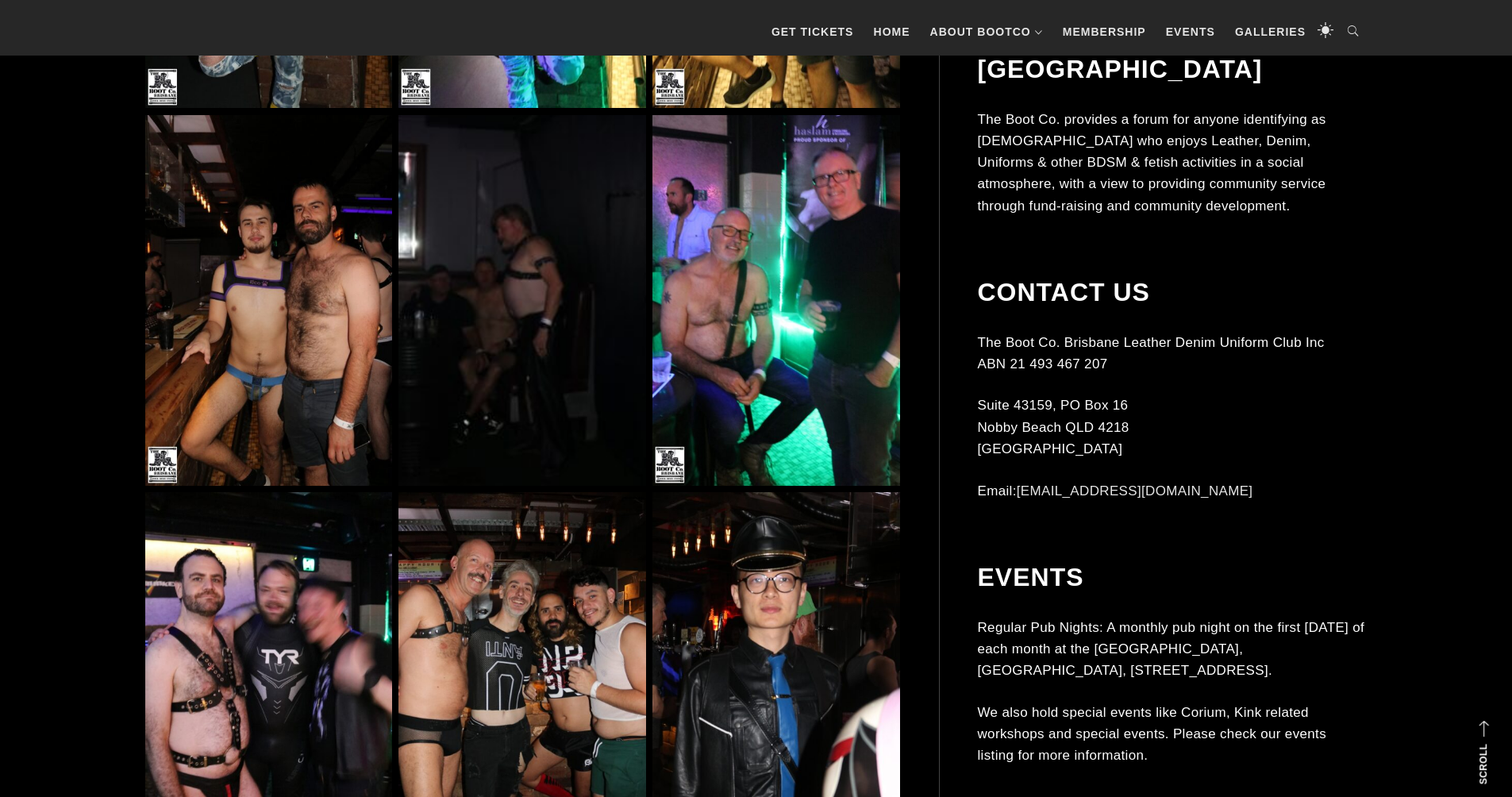
scroll to position [4879, 0]
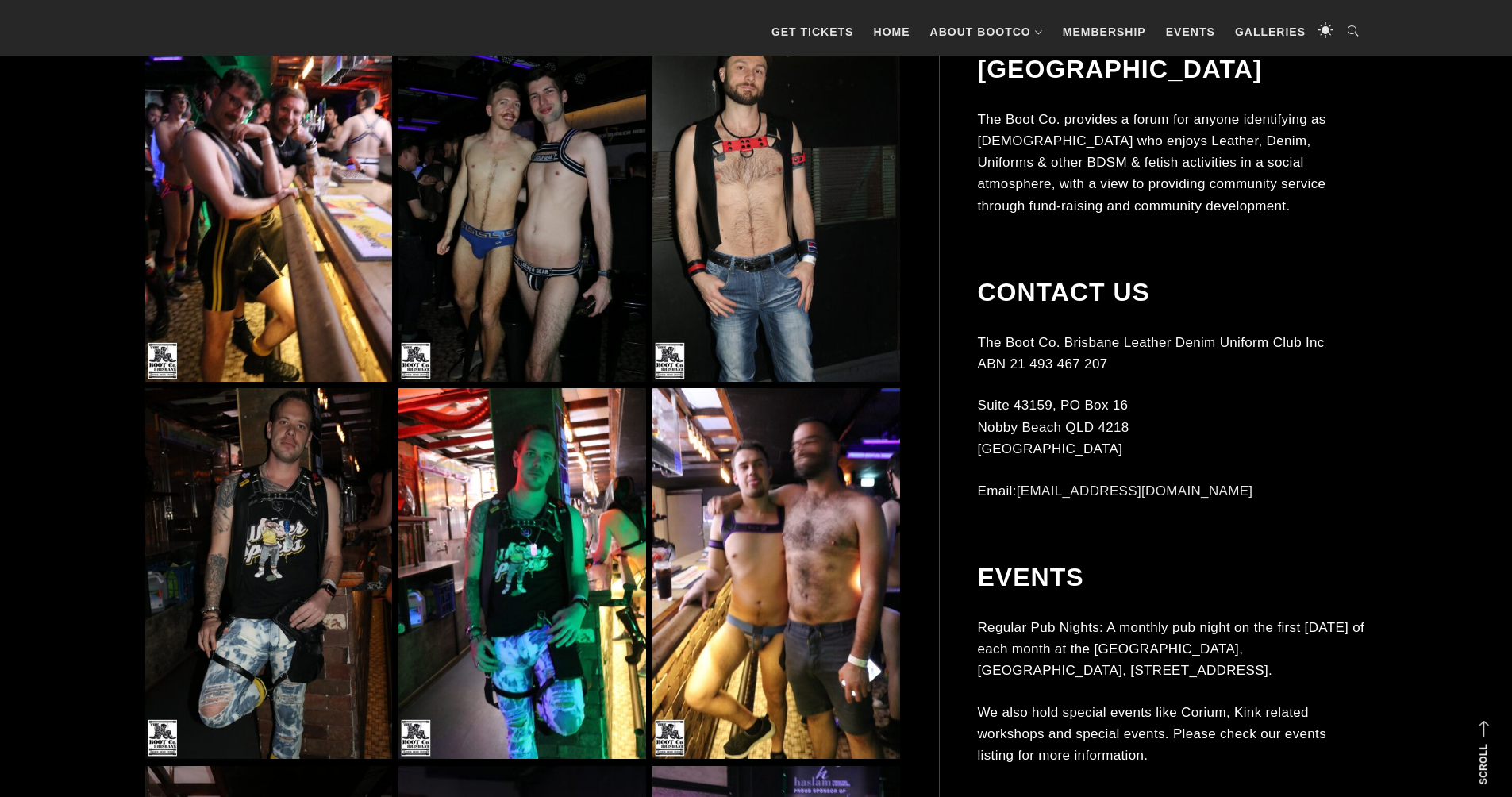
scroll to position [4170, 0]
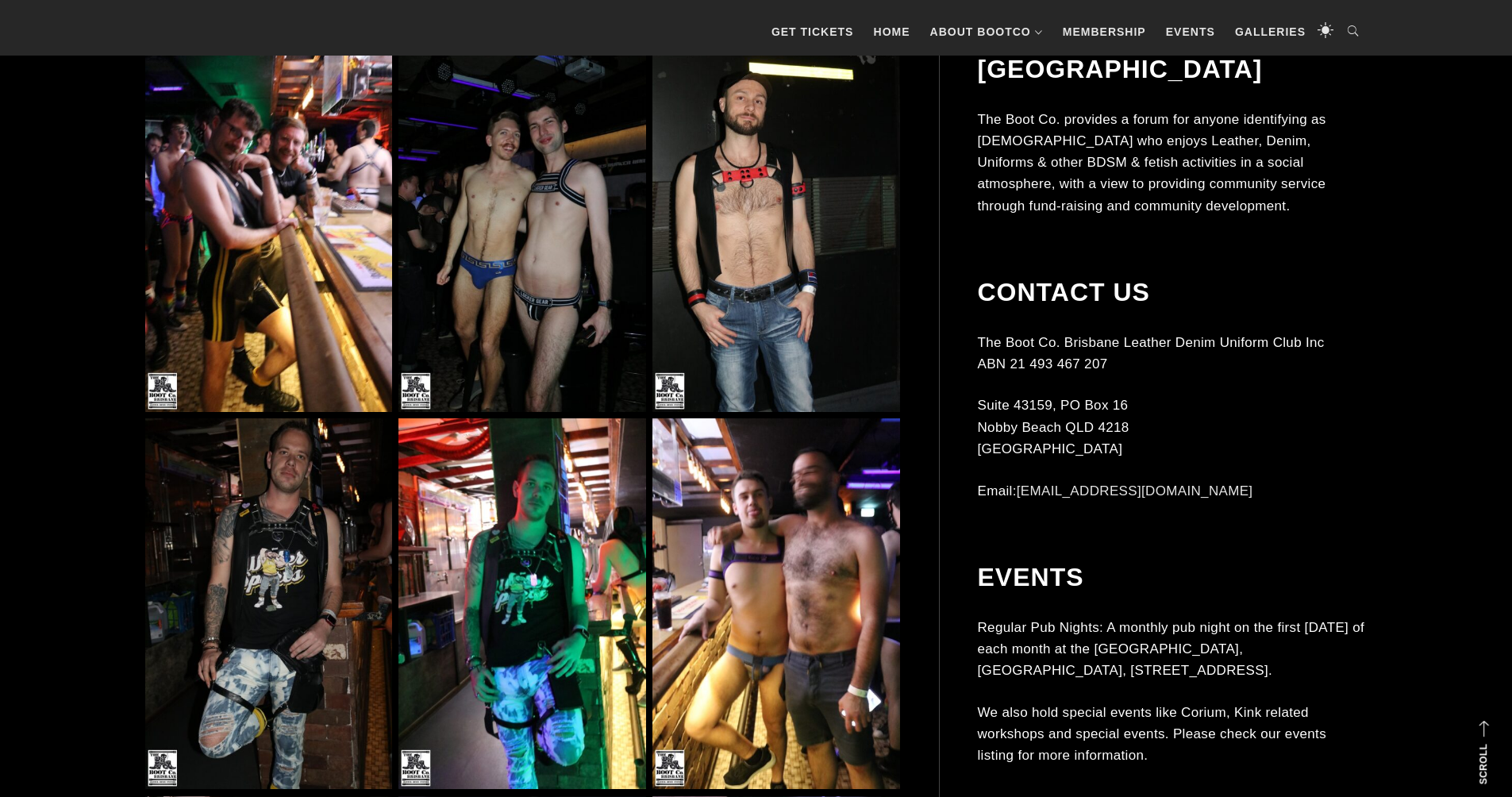
click at [507, 234] on img at bounding box center [522, 227] width 247 height 371
click at [508, 234] on img at bounding box center [522, 227] width 247 height 371
click at [547, 203] on img at bounding box center [522, 227] width 247 height 371
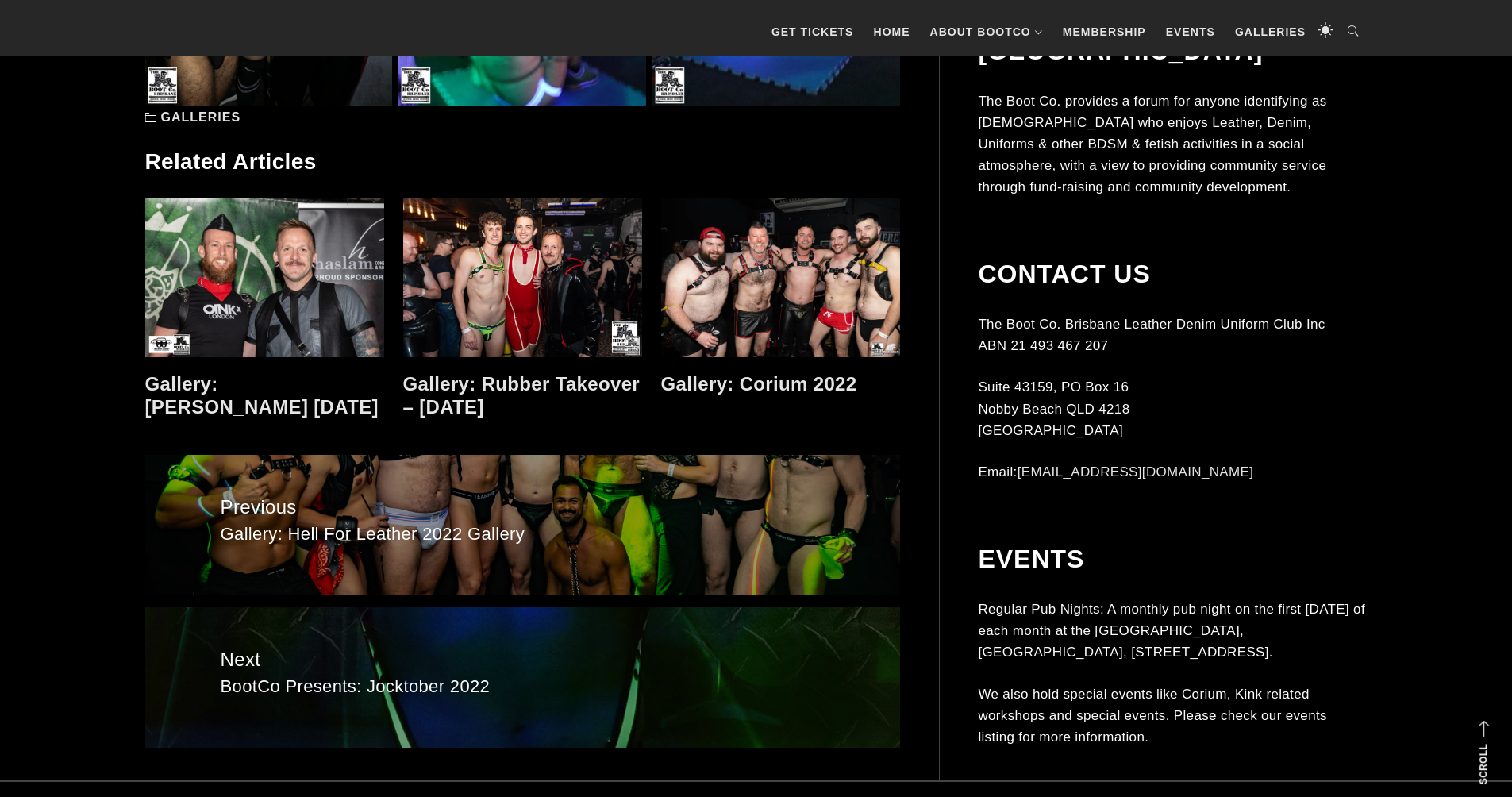
scroll to position [7544, 0]
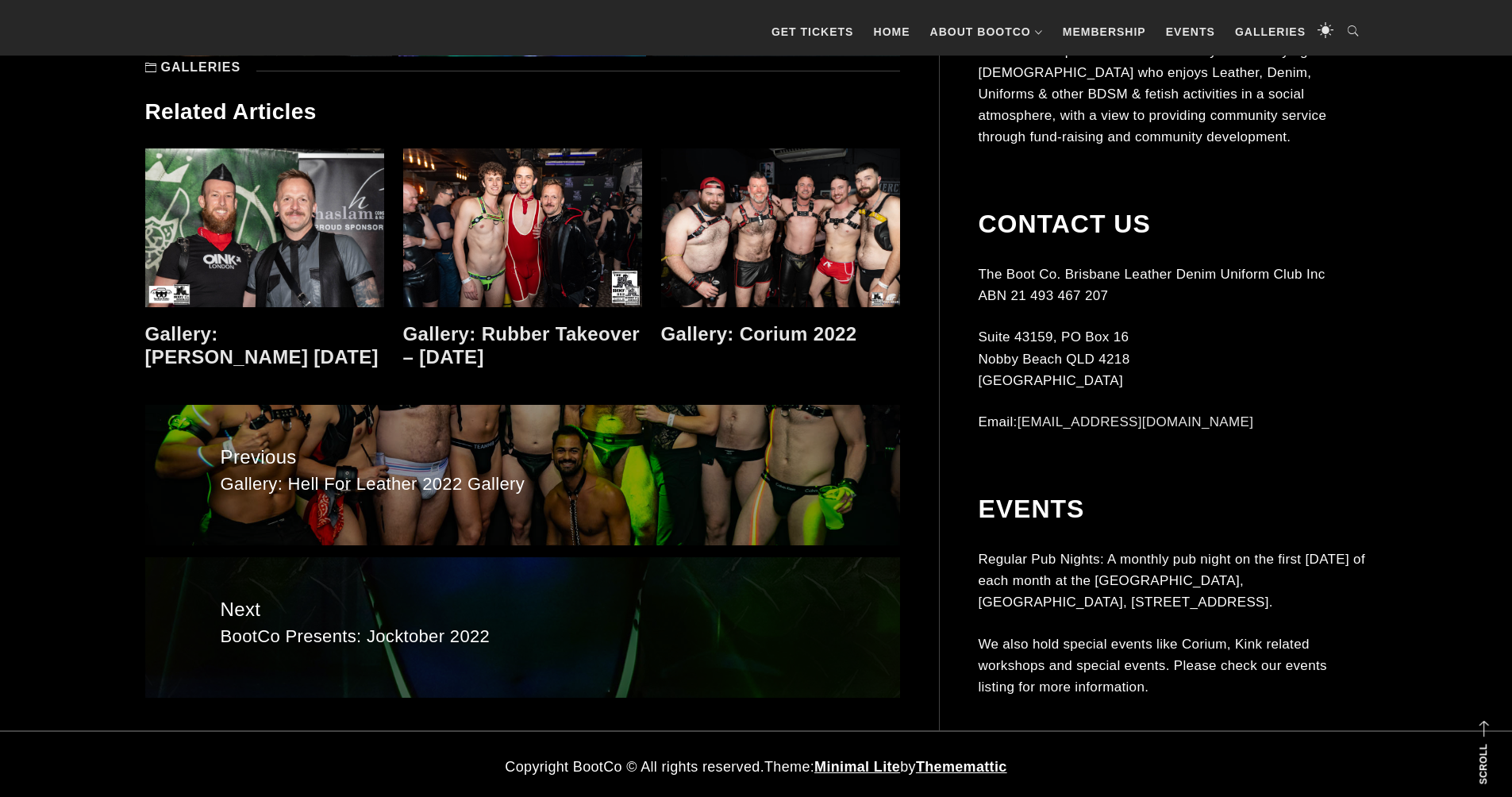
click at [378, 636] on span "BootCo Presents: Jocktober 2022" at bounding box center [522, 636] width 604 height 23
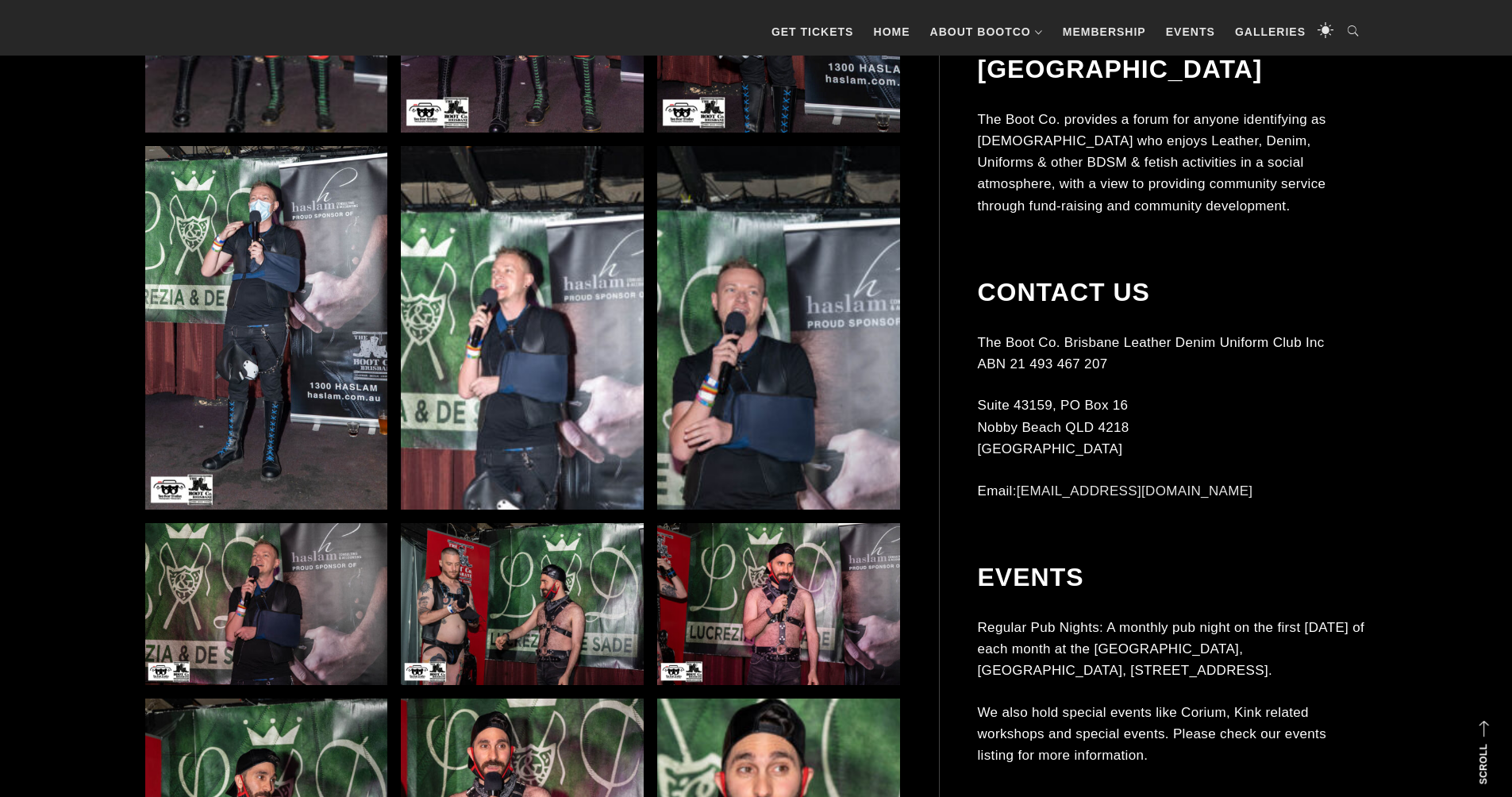
scroll to position [3956, 0]
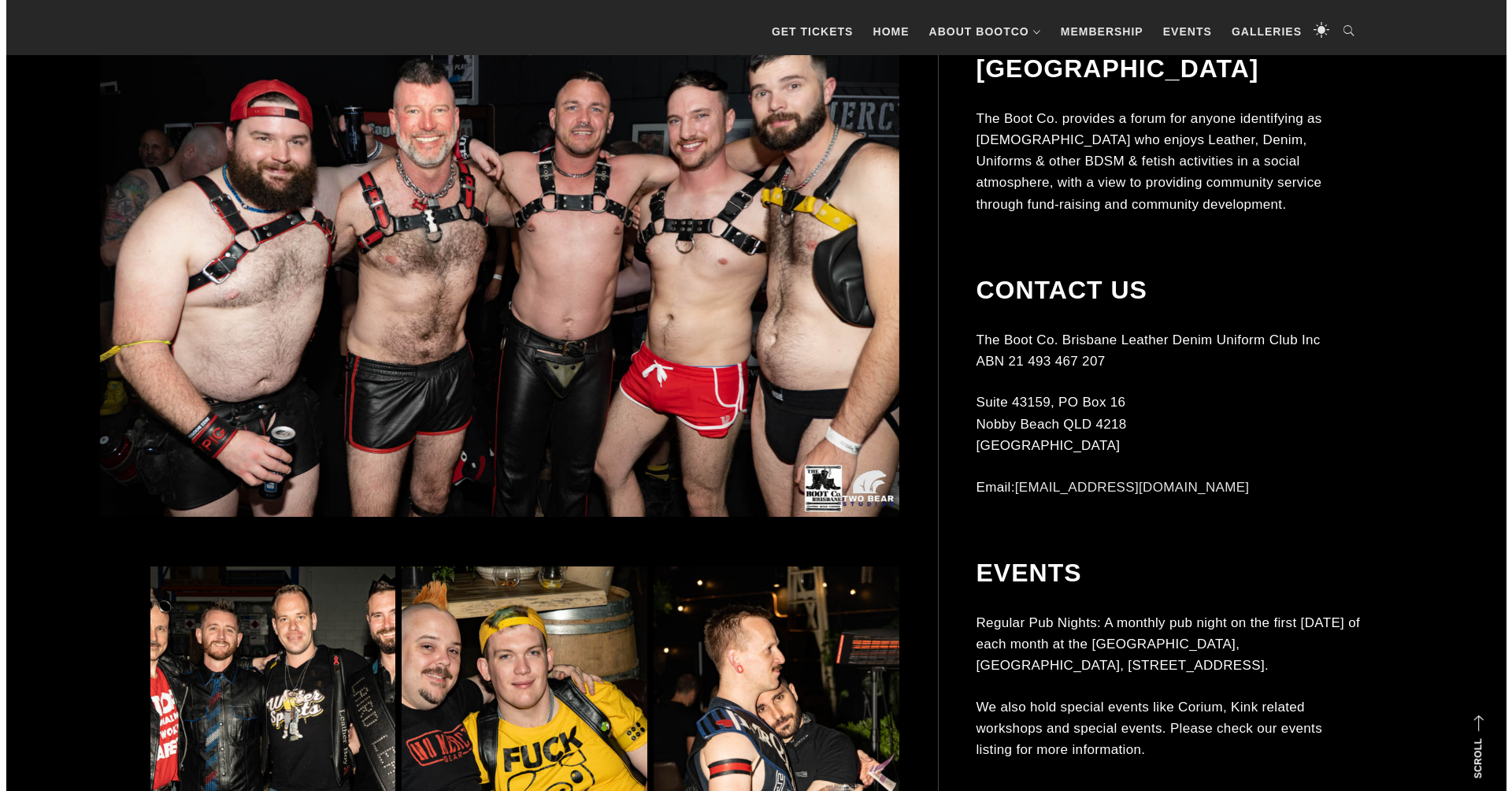
scroll to position [819, 0]
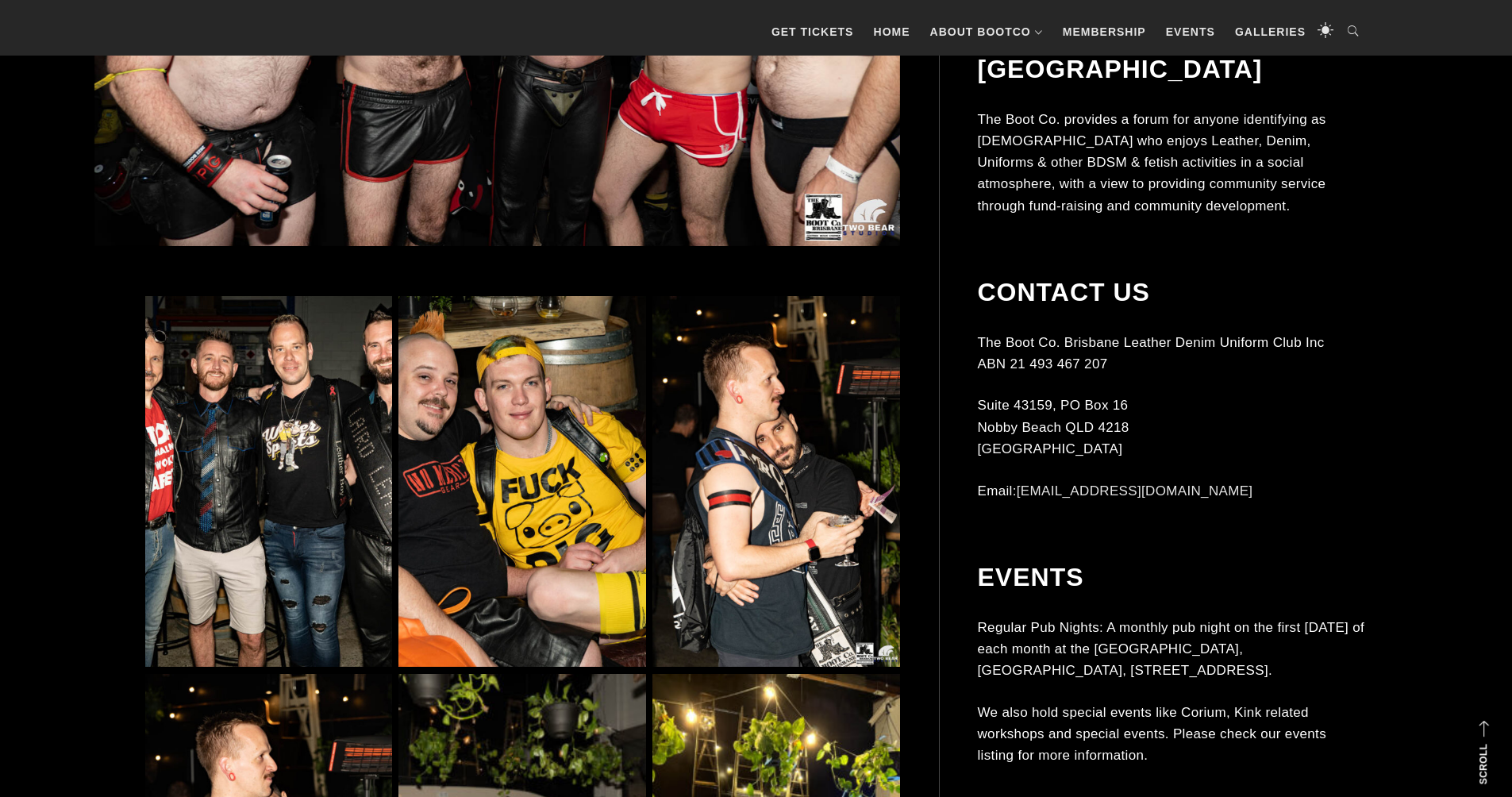
click at [353, 383] on img at bounding box center [269, 481] width 247 height 371
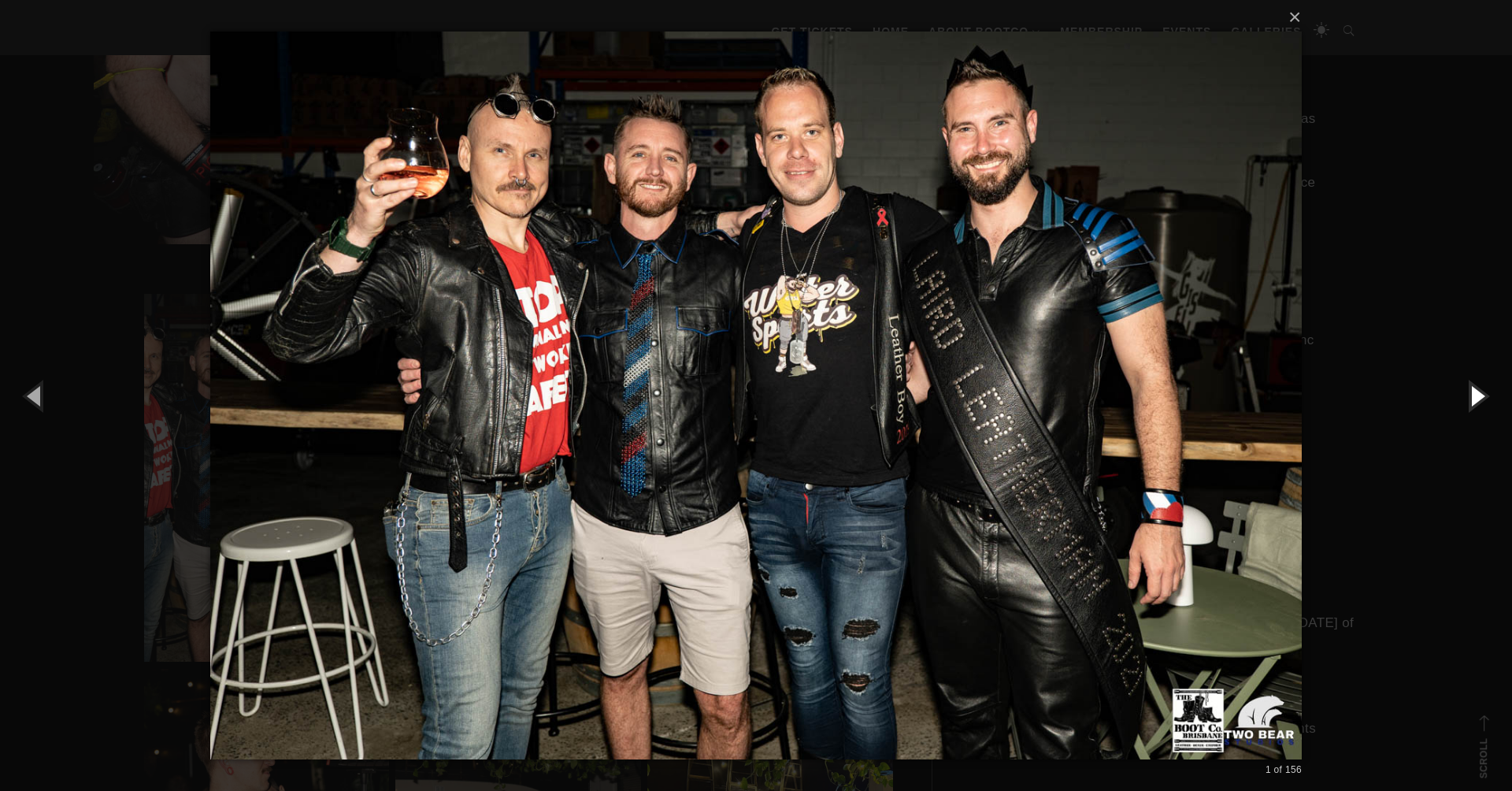
click at [1475, 395] on button "button" at bounding box center [1476, 396] width 71 height 87
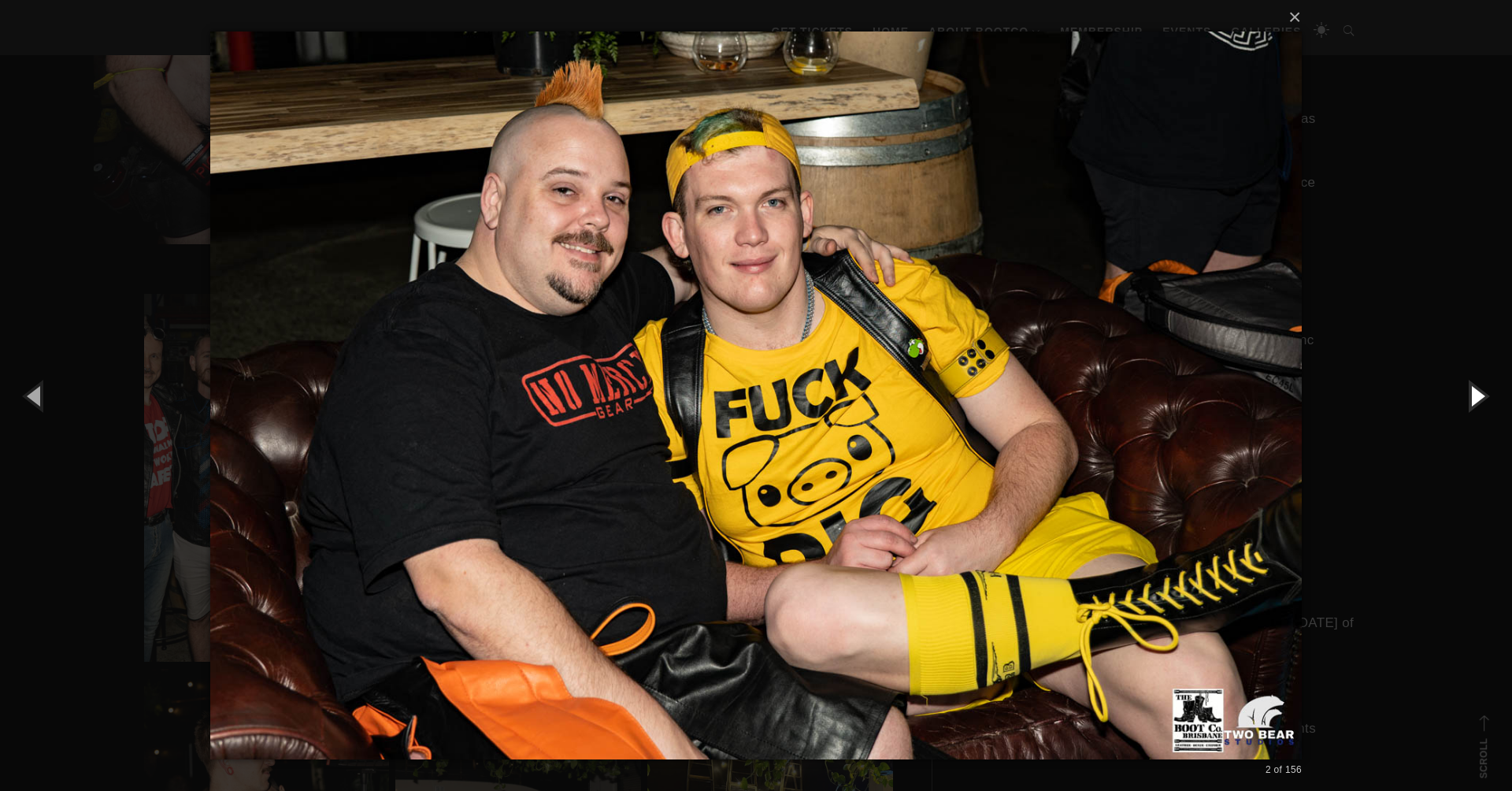
click at [1475, 395] on button "button" at bounding box center [1476, 396] width 71 height 87
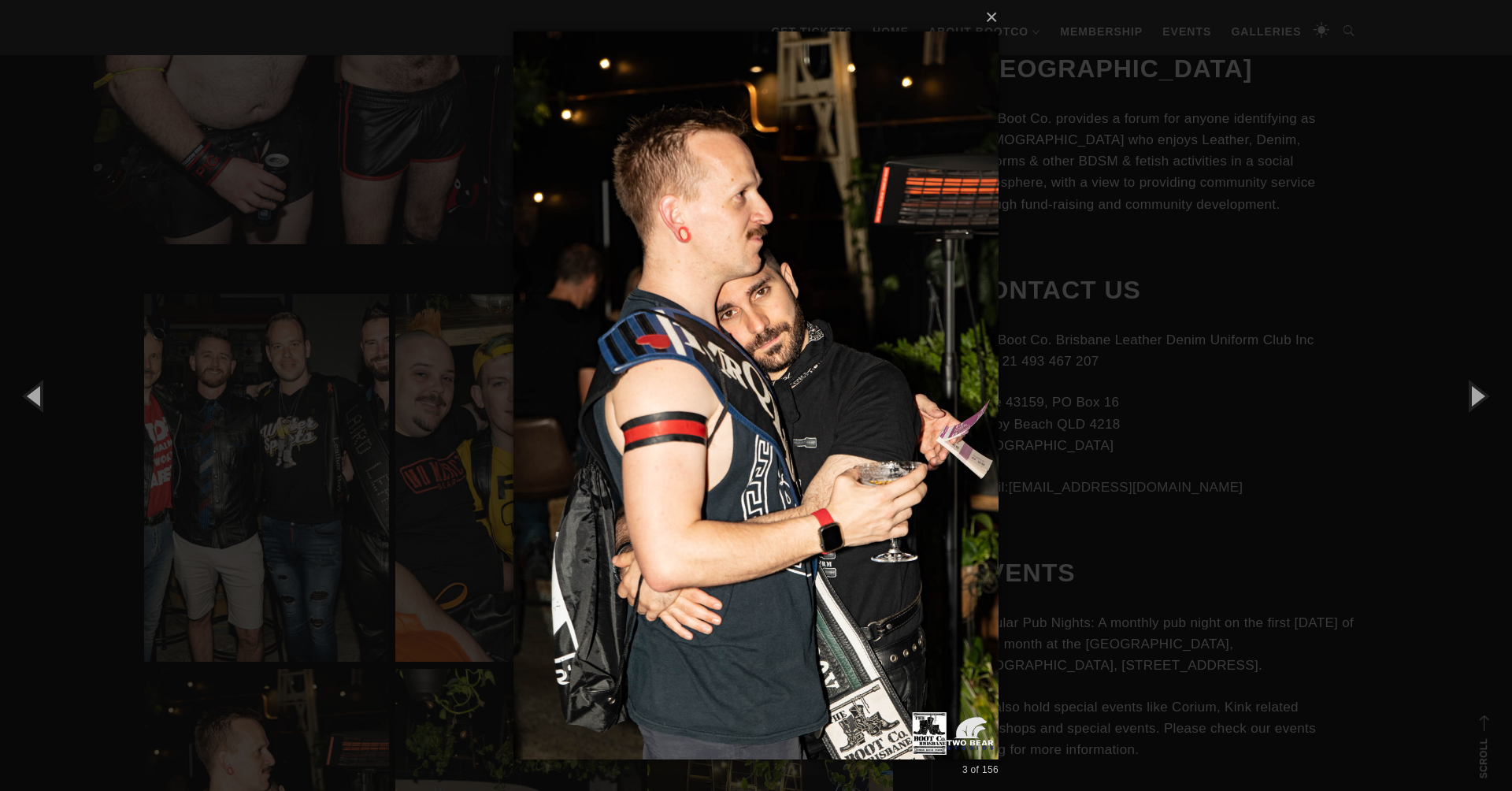
click at [749, 419] on img at bounding box center [756, 396] width 485 height 791
click at [1481, 399] on button "button" at bounding box center [1476, 396] width 71 height 87
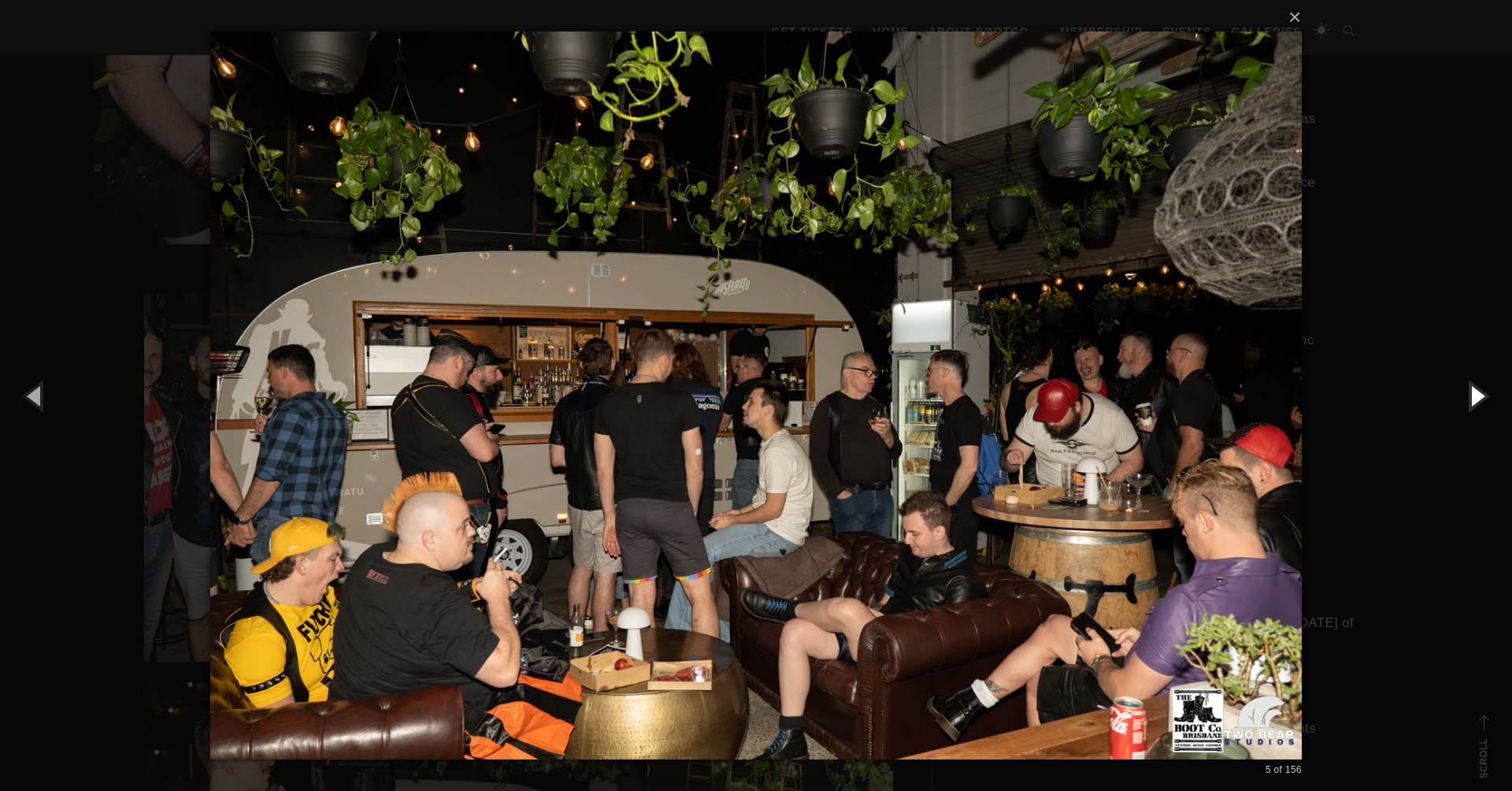
click at [1480, 397] on button "button" at bounding box center [1476, 396] width 71 height 87
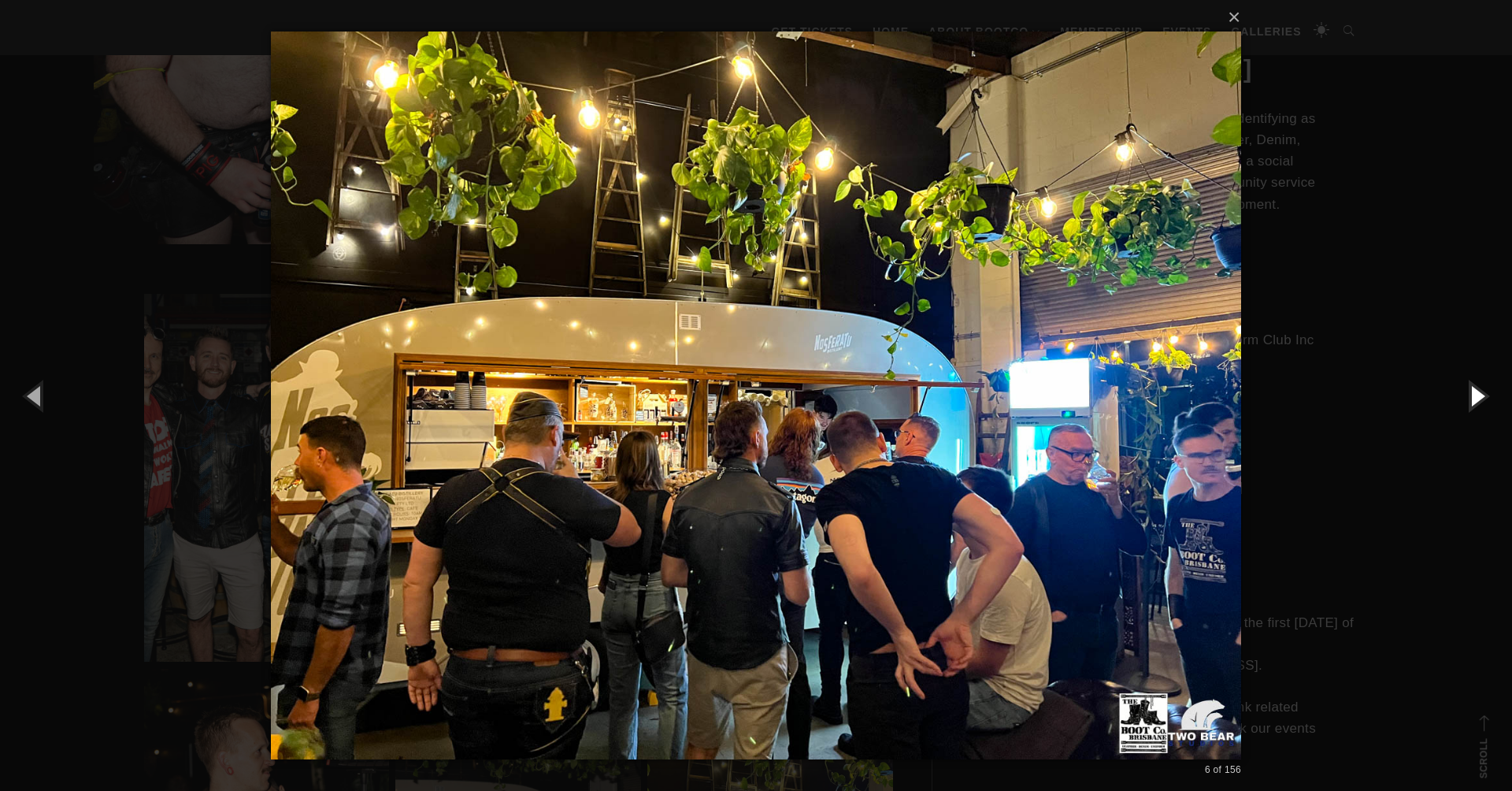
click at [1480, 397] on button "button" at bounding box center [1476, 396] width 71 height 87
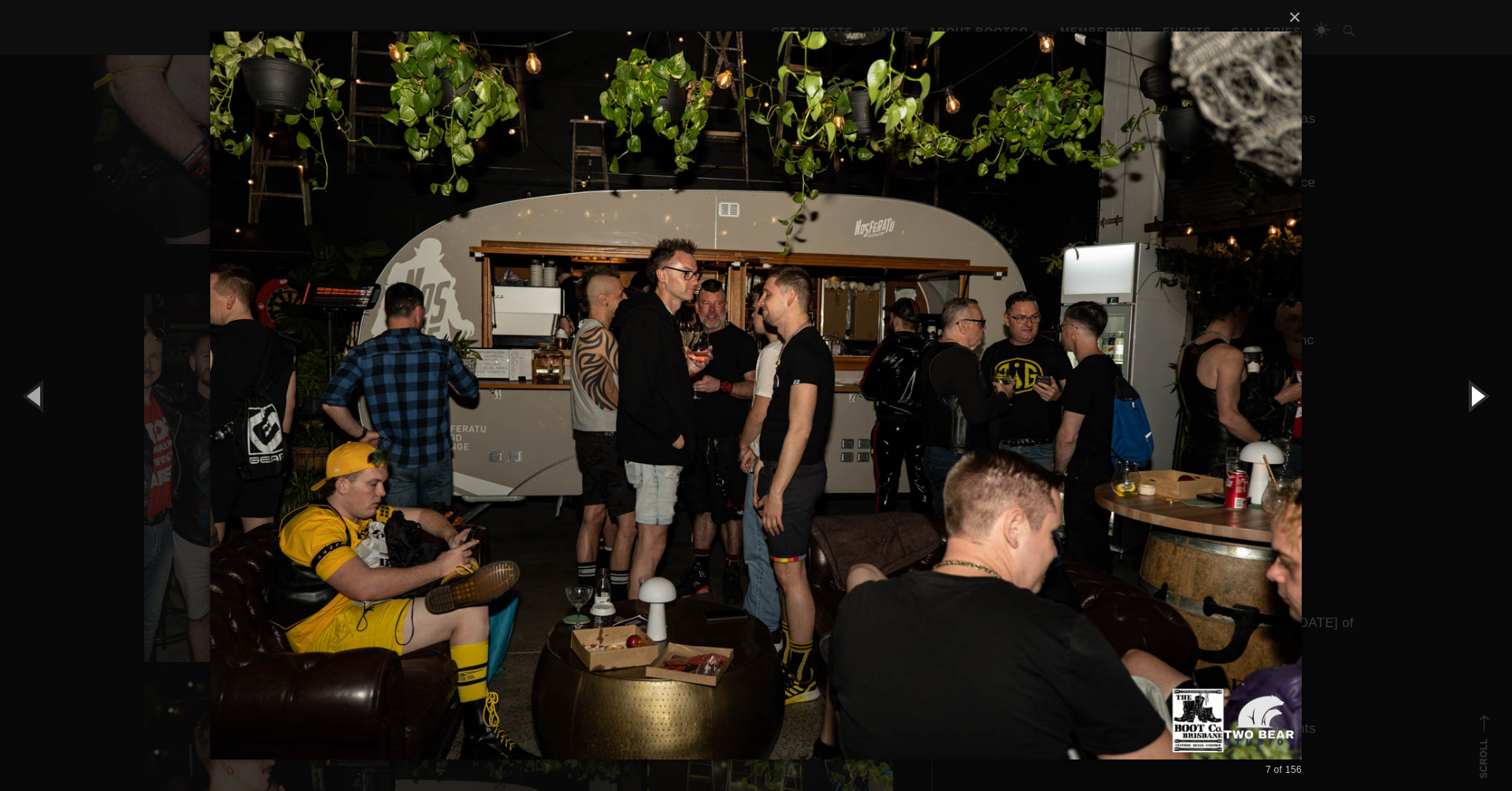
click at [1480, 397] on button "button" at bounding box center [1476, 396] width 71 height 87
click at [1482, 395] on button "button" at bounding box center [1476, 396] width 71 height 87
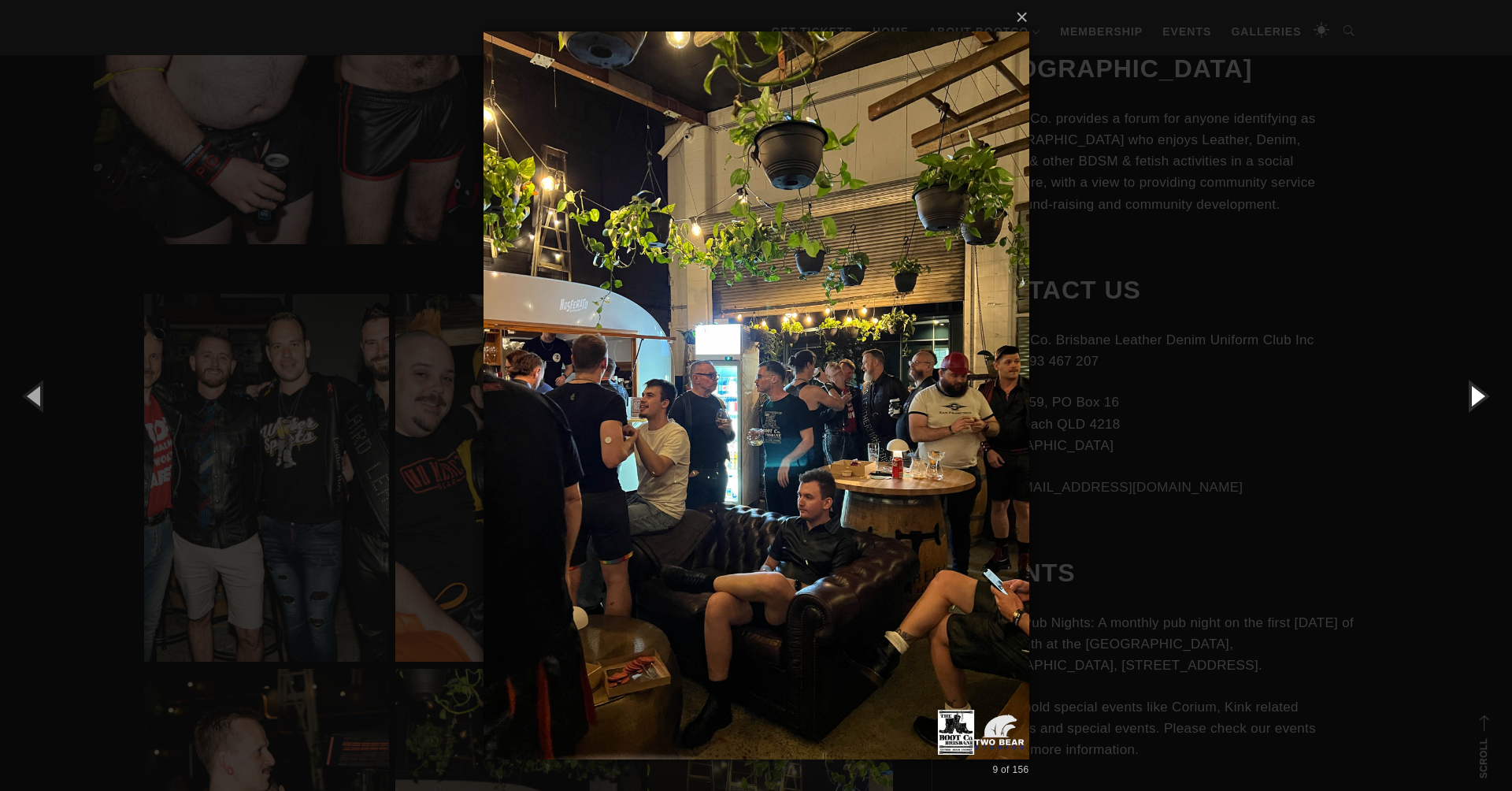
click at [1481, 395] on button "button" at bounding box center [1476, 396] width 71 height 87
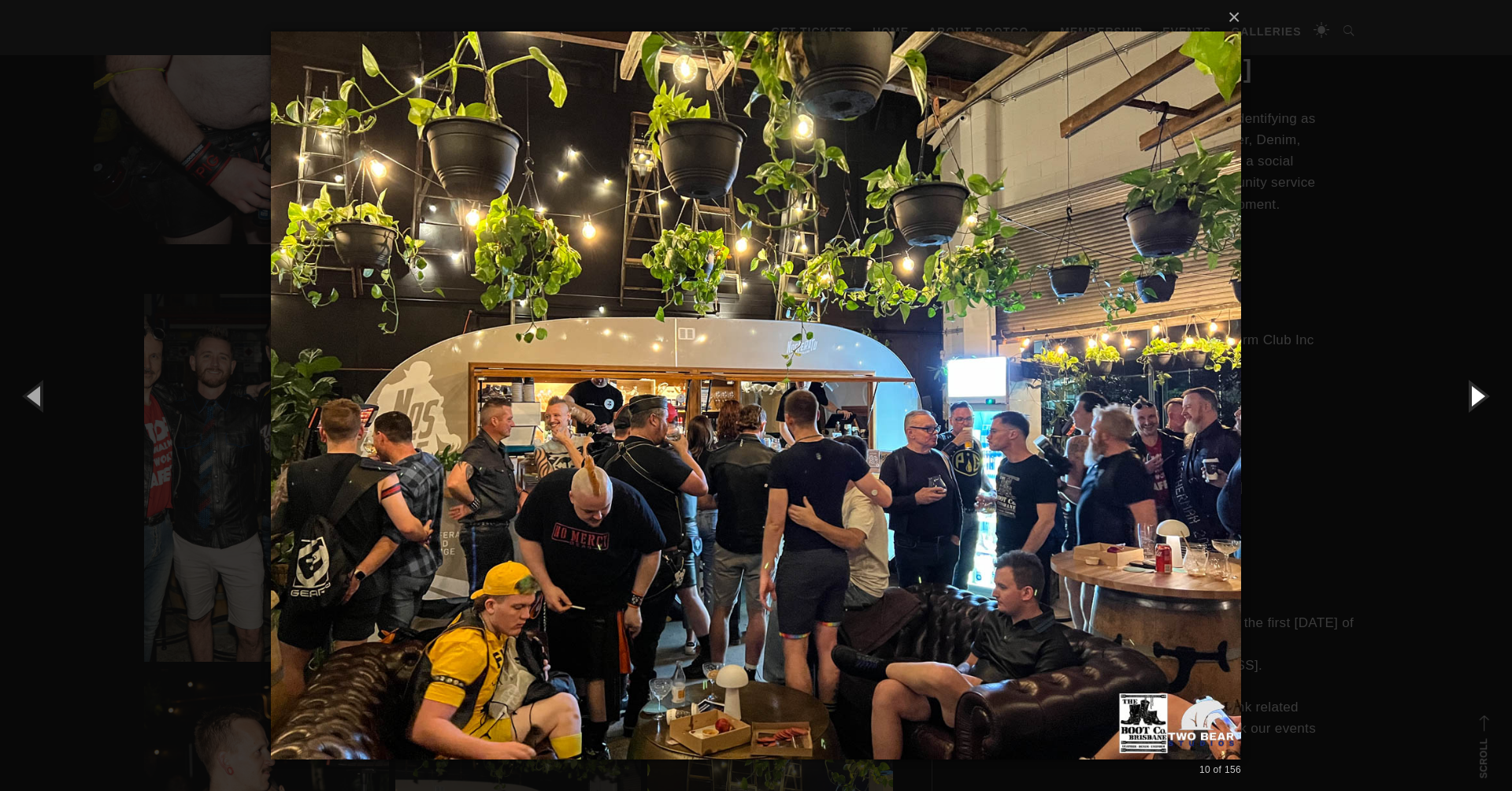
click at [1480, 395] on button "button" at bounding box center [1476, 396] width 71 height 87
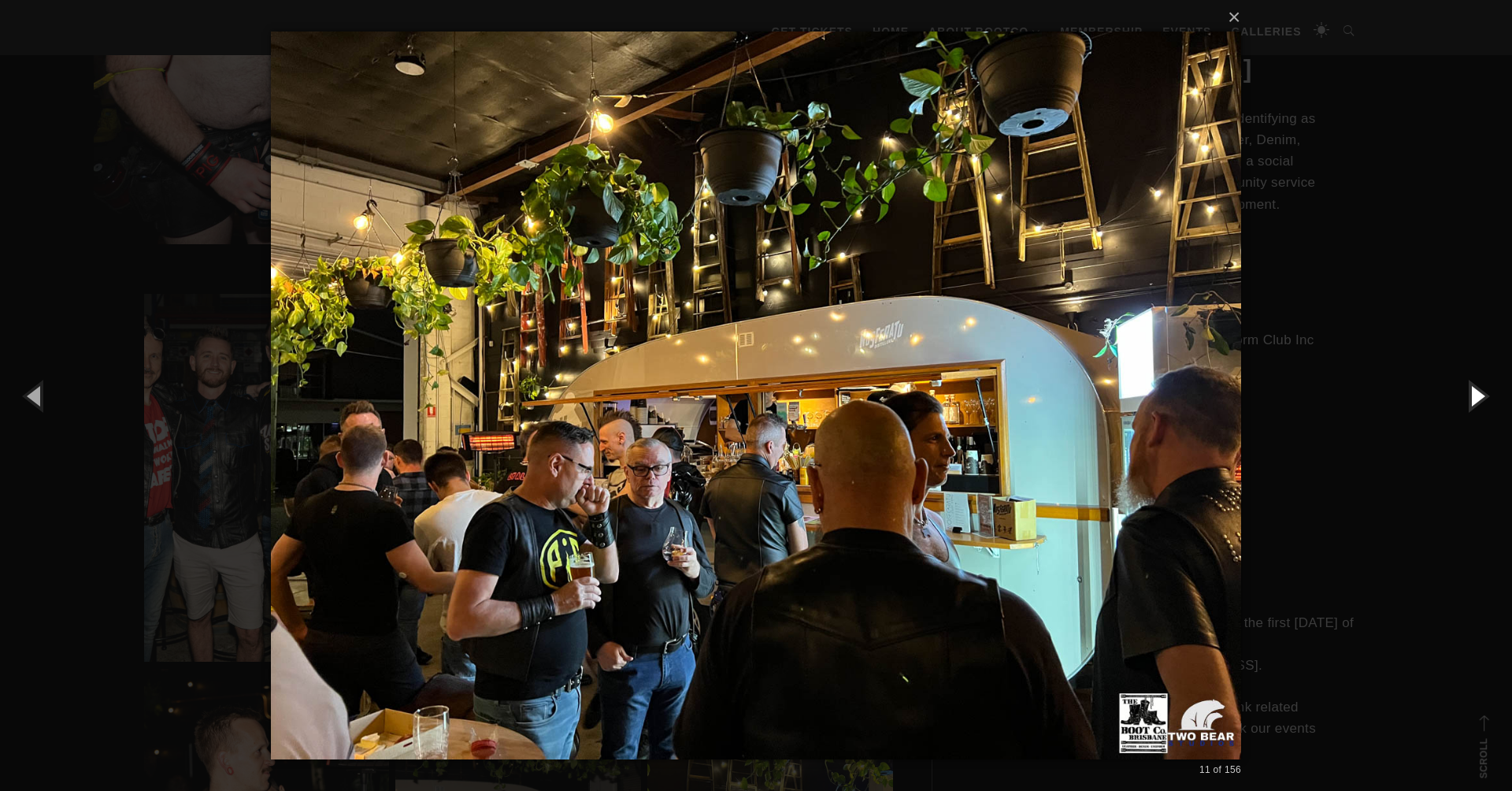
click at [1480, 394] on button "button" at bounding box center [1476, 396] width 71 height 87
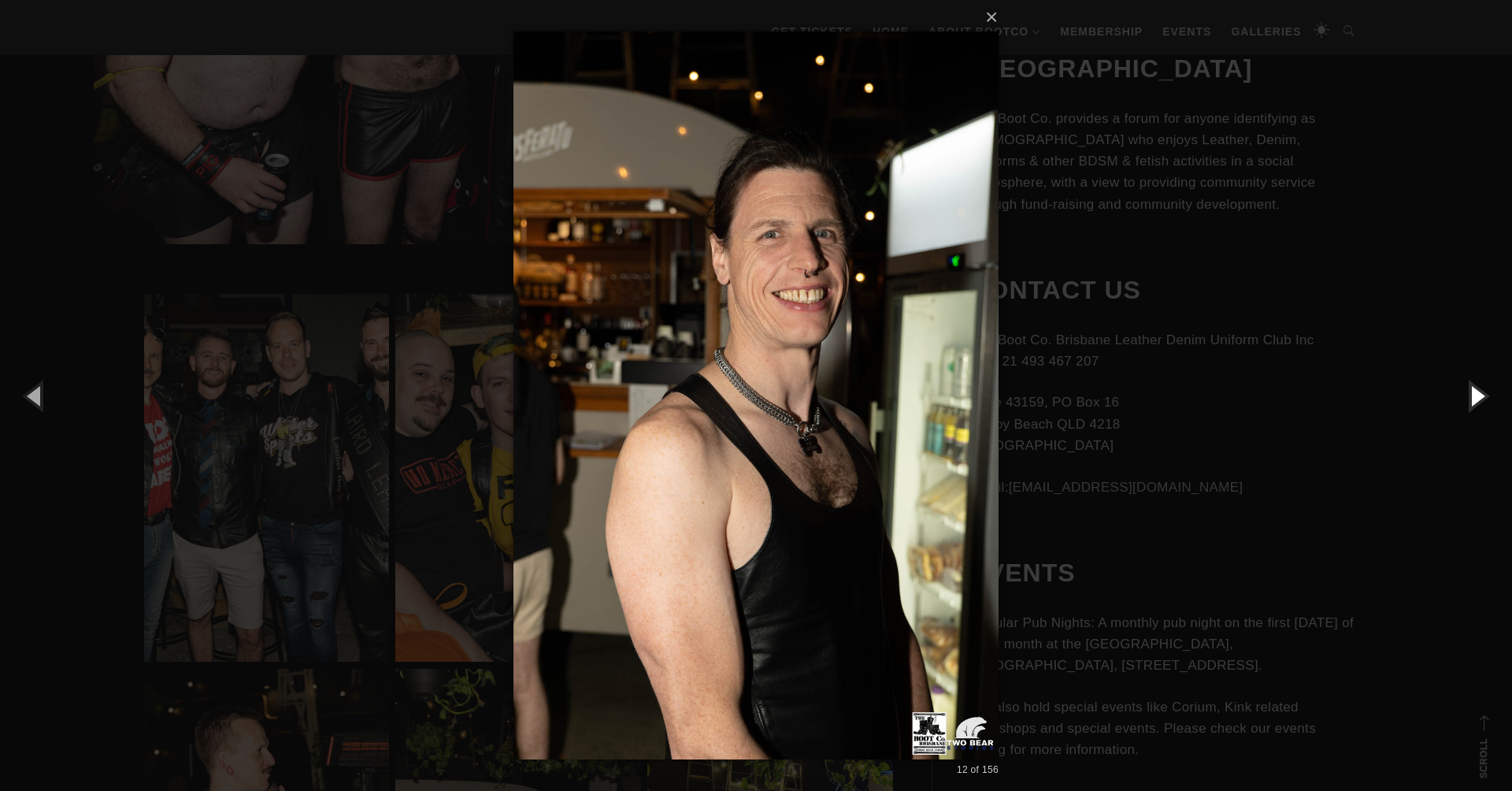
click at [1480, 394] on button "button" at bounding box center [1476, 396] width 71 height 87
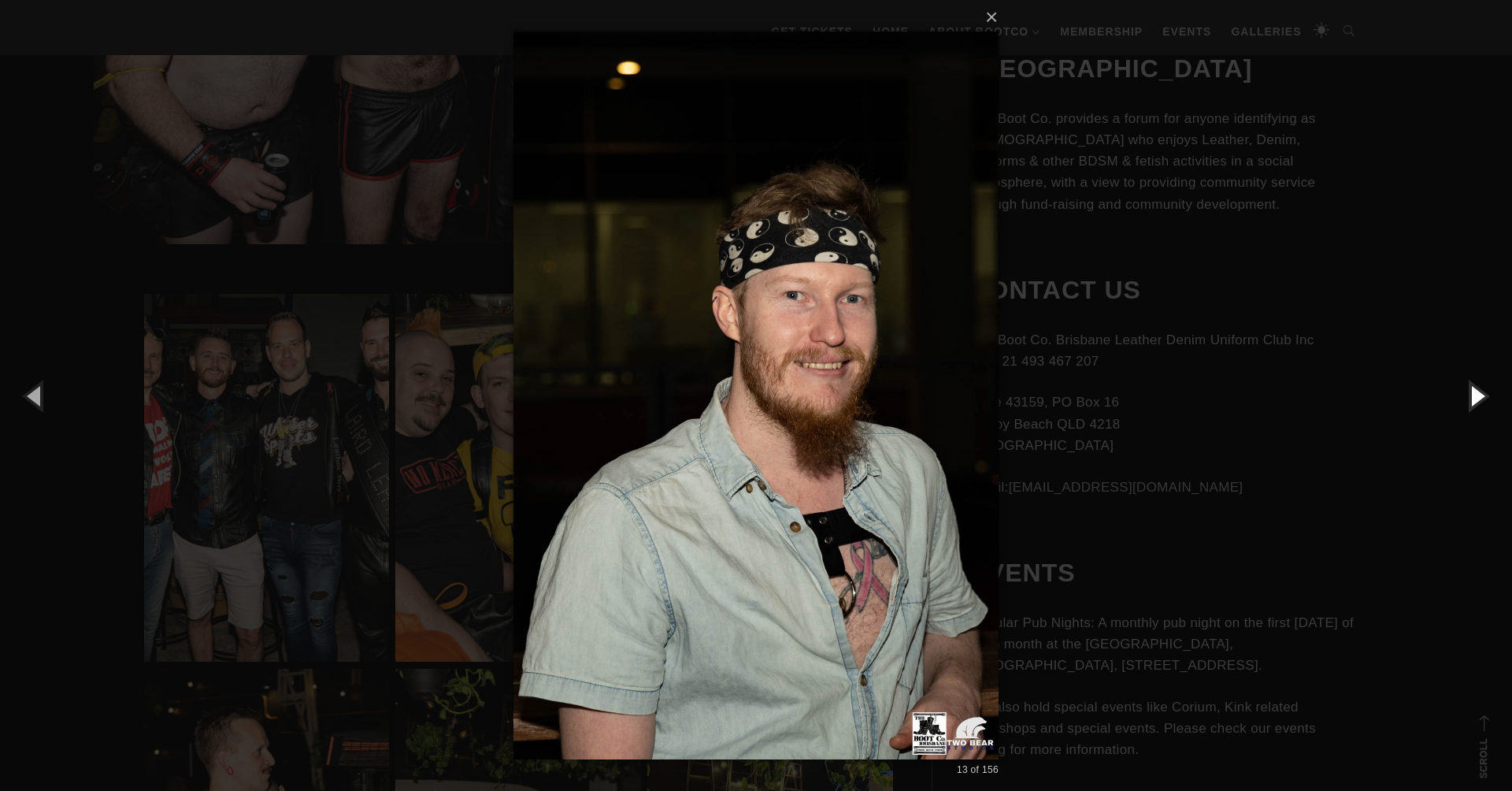
click at [1480, 394] on button "button" at bounding box center [1476, 396] width 71 height 87
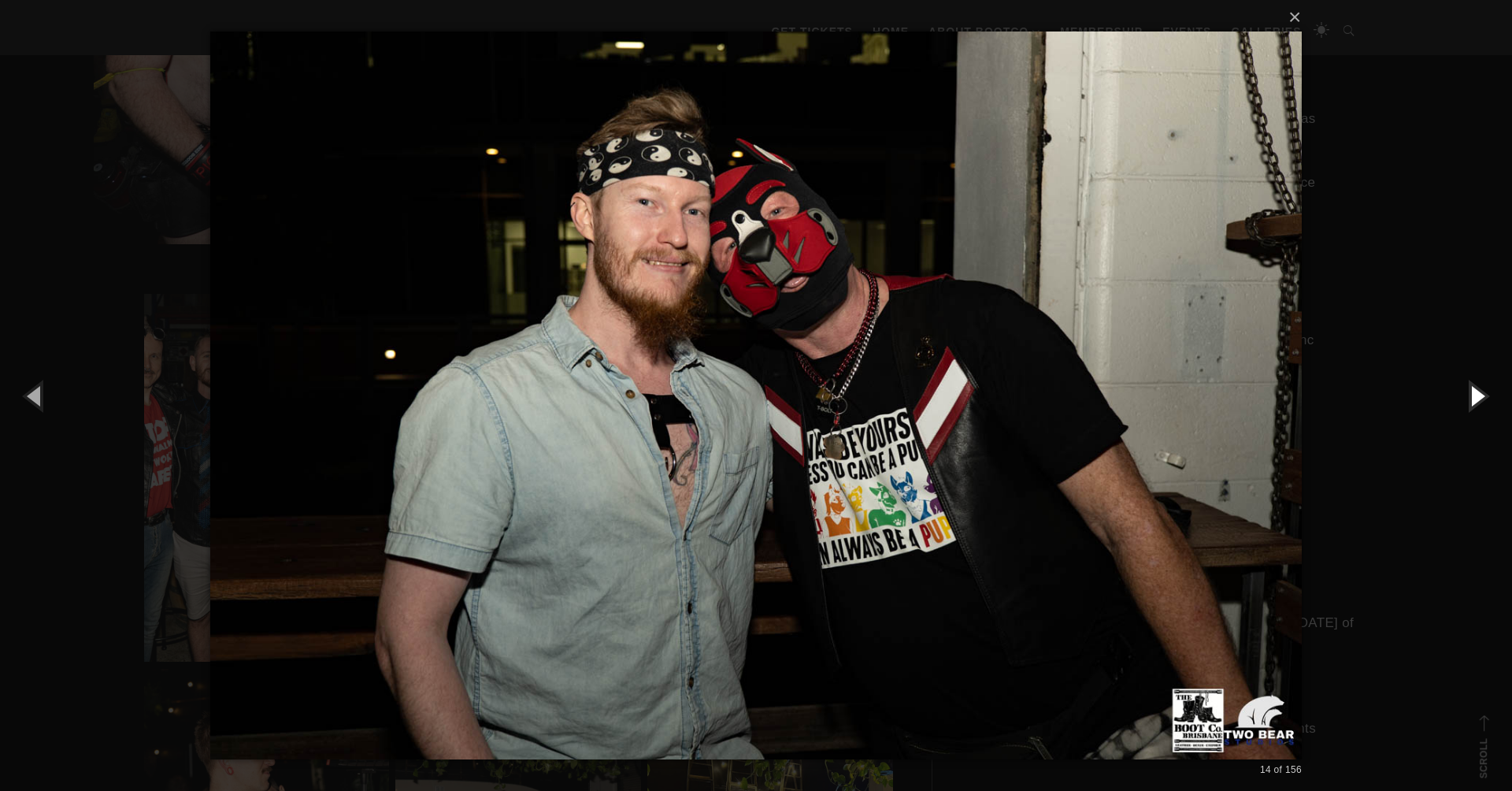
click at [1480, 394] on button "button" at bounding box center [1476, 396] width 71 height 87
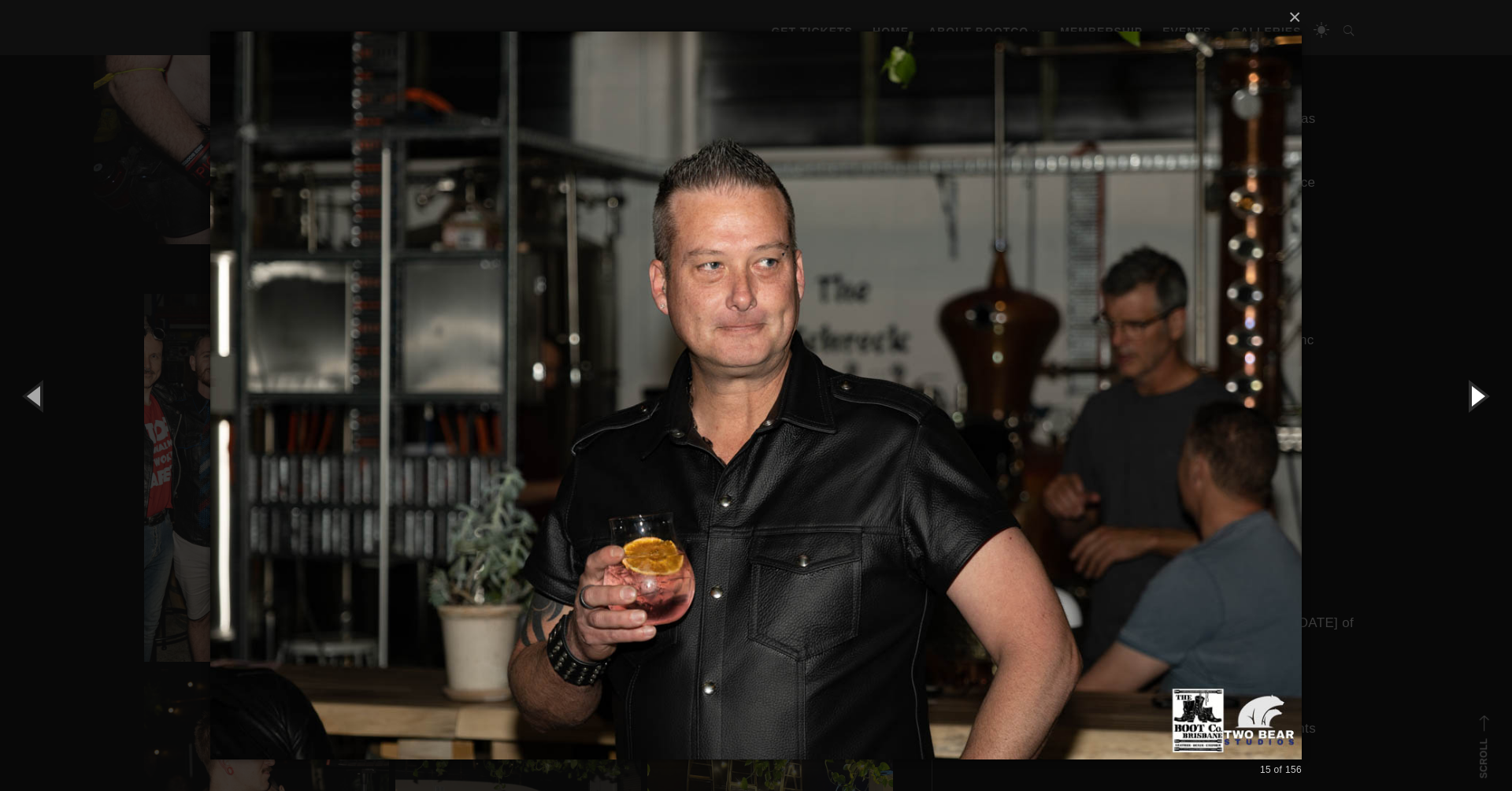
click at [1480, 394] on button "button" at bounding box center [1476, 396] width 71 height 87
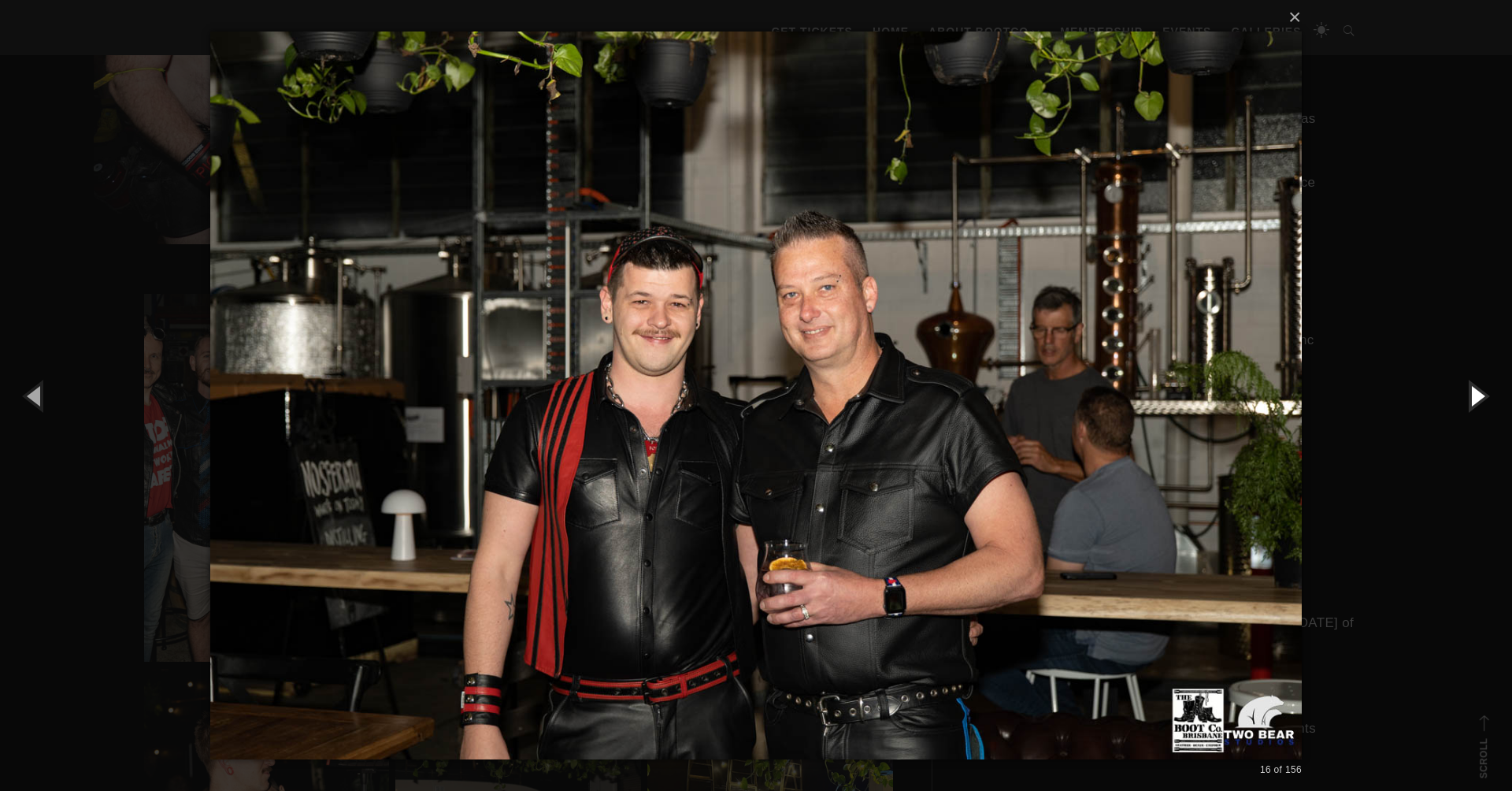
click at [1480, 394] on button "button" at bounding box center [1476, 396] width 71 height 87
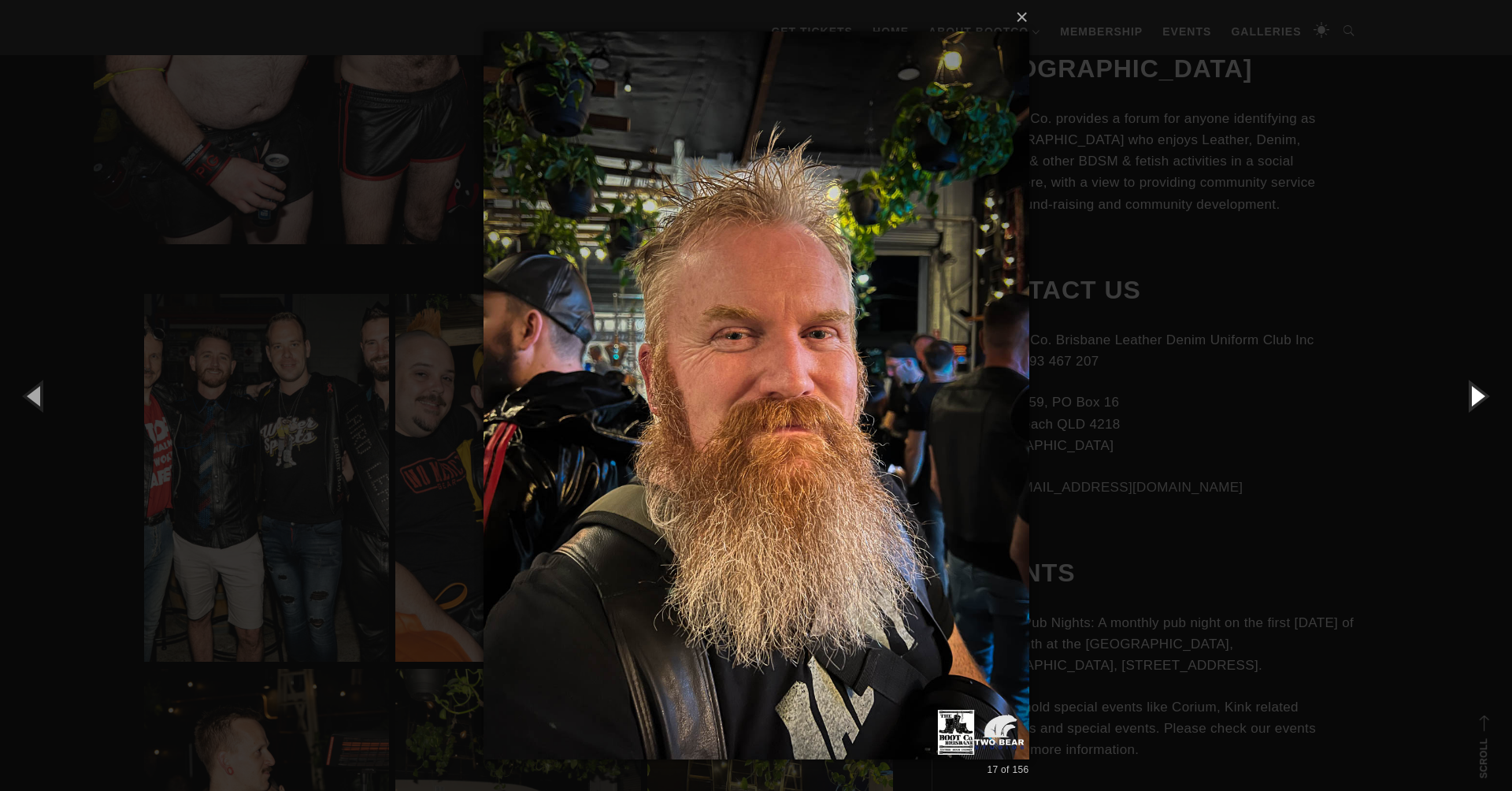
click at [1480, 394] on button "button" at bounding box center [1476, 396] width 71 height 87
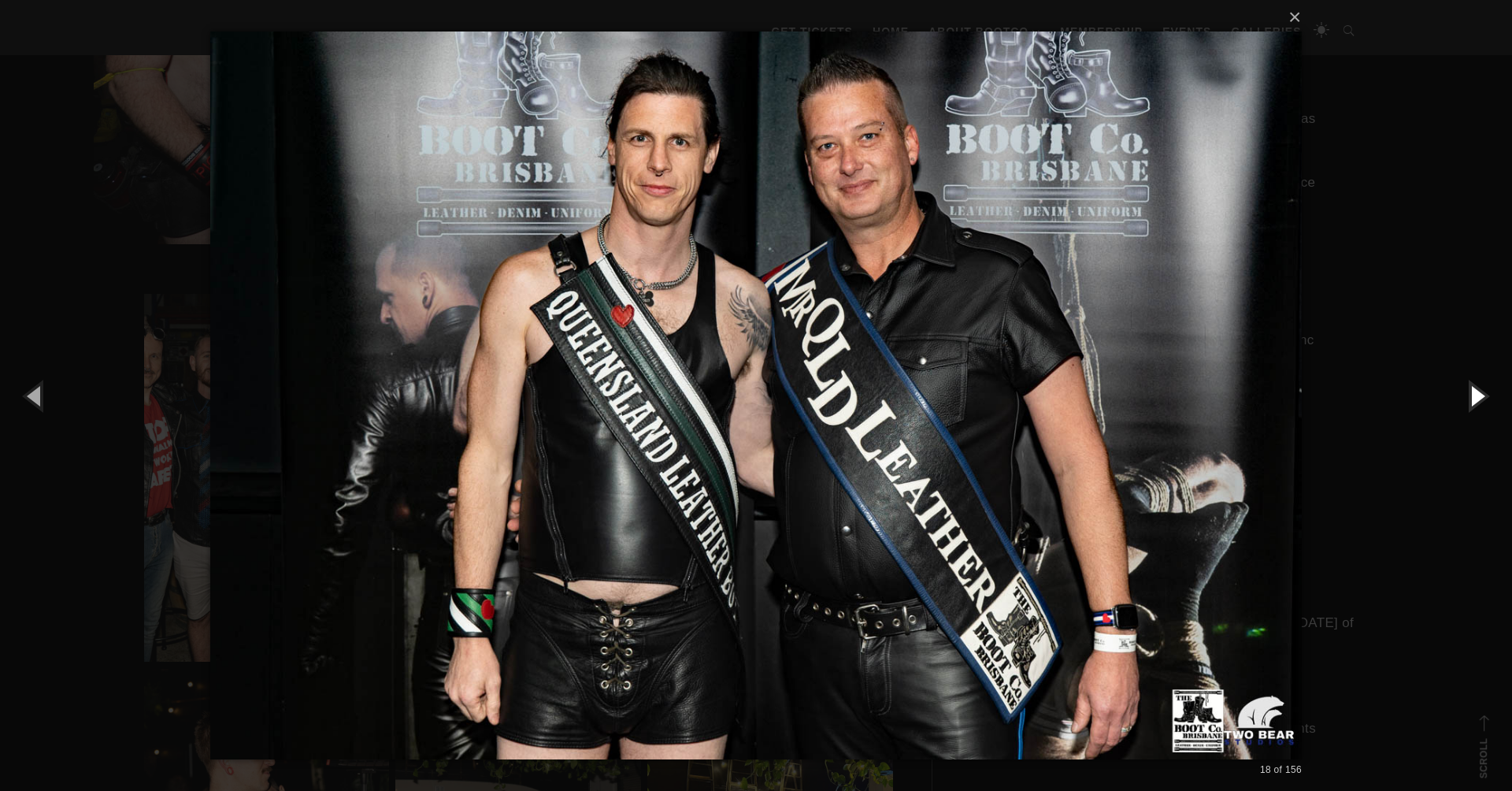
click at [1480, 392] on button "button" at bounding box center [1476, 396] width 71 height 87
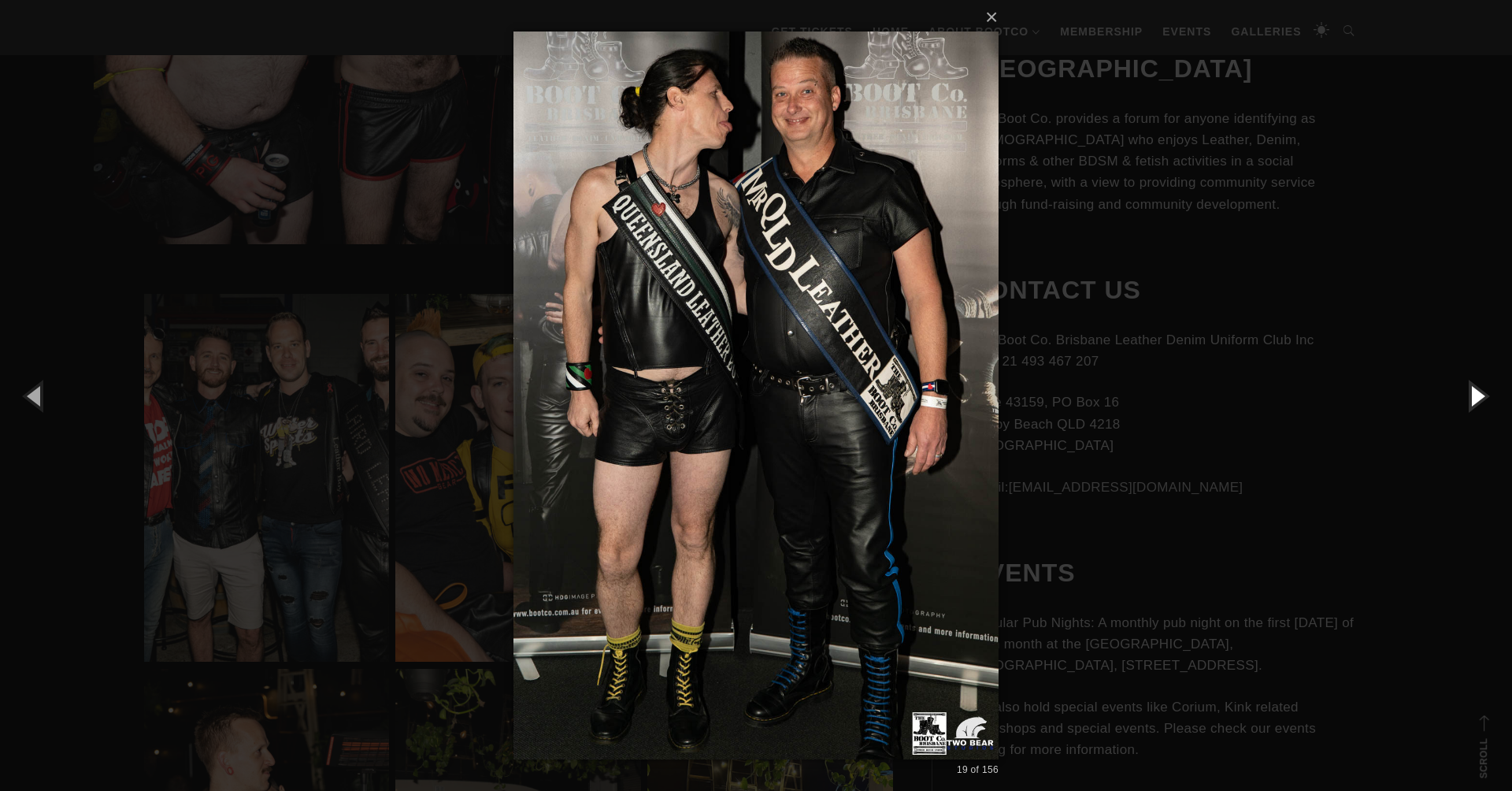
click at [1480, 392] on button "button" at bounding box center [1476, 396] width 71 height 87
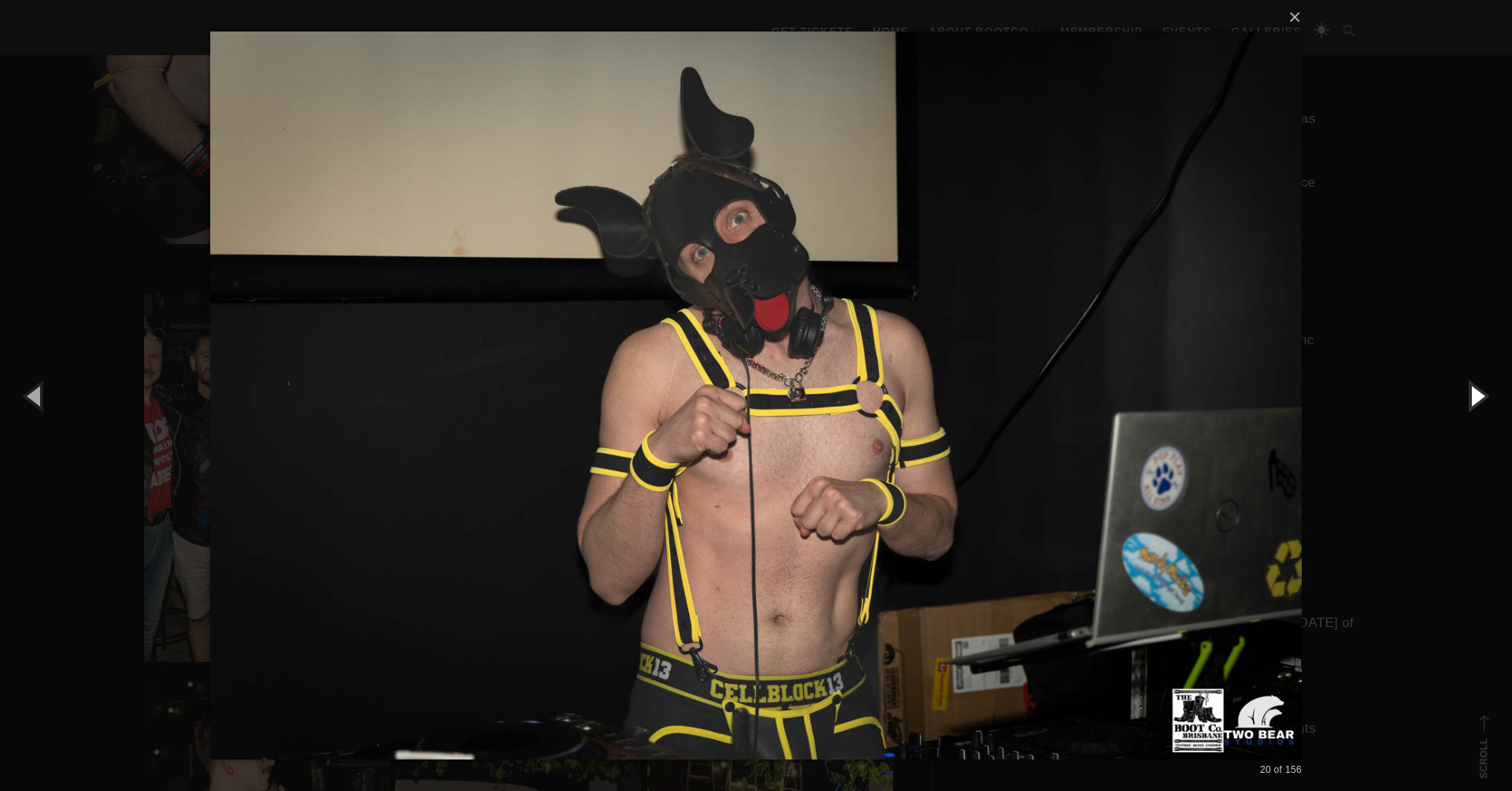
click at [1479, 393] on button "button" at bounding box center [1476, 396] width 71 height 87
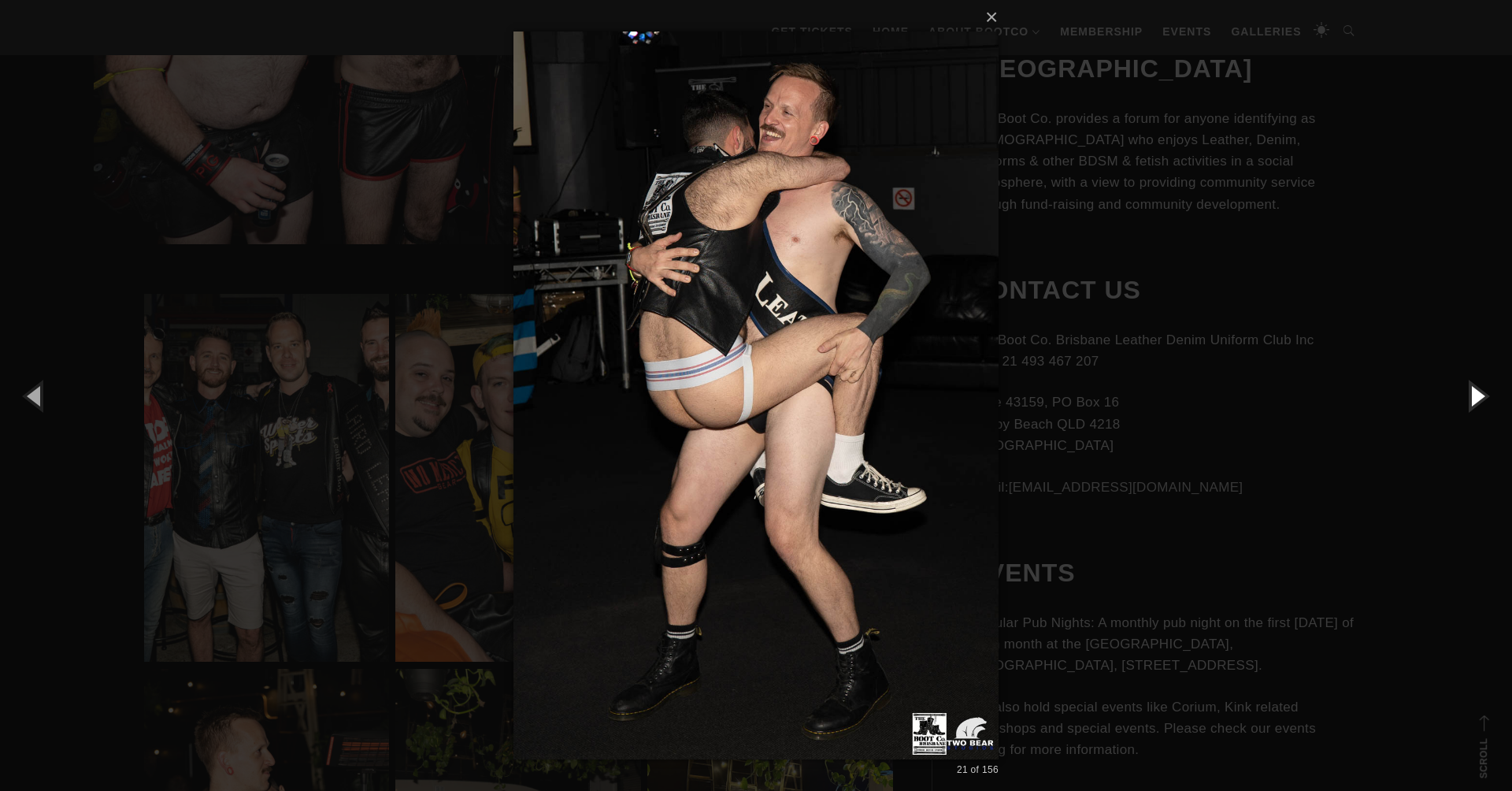
click at [1476, 392] on button "button" at bounding box center [1476, 396] width 71 height 87
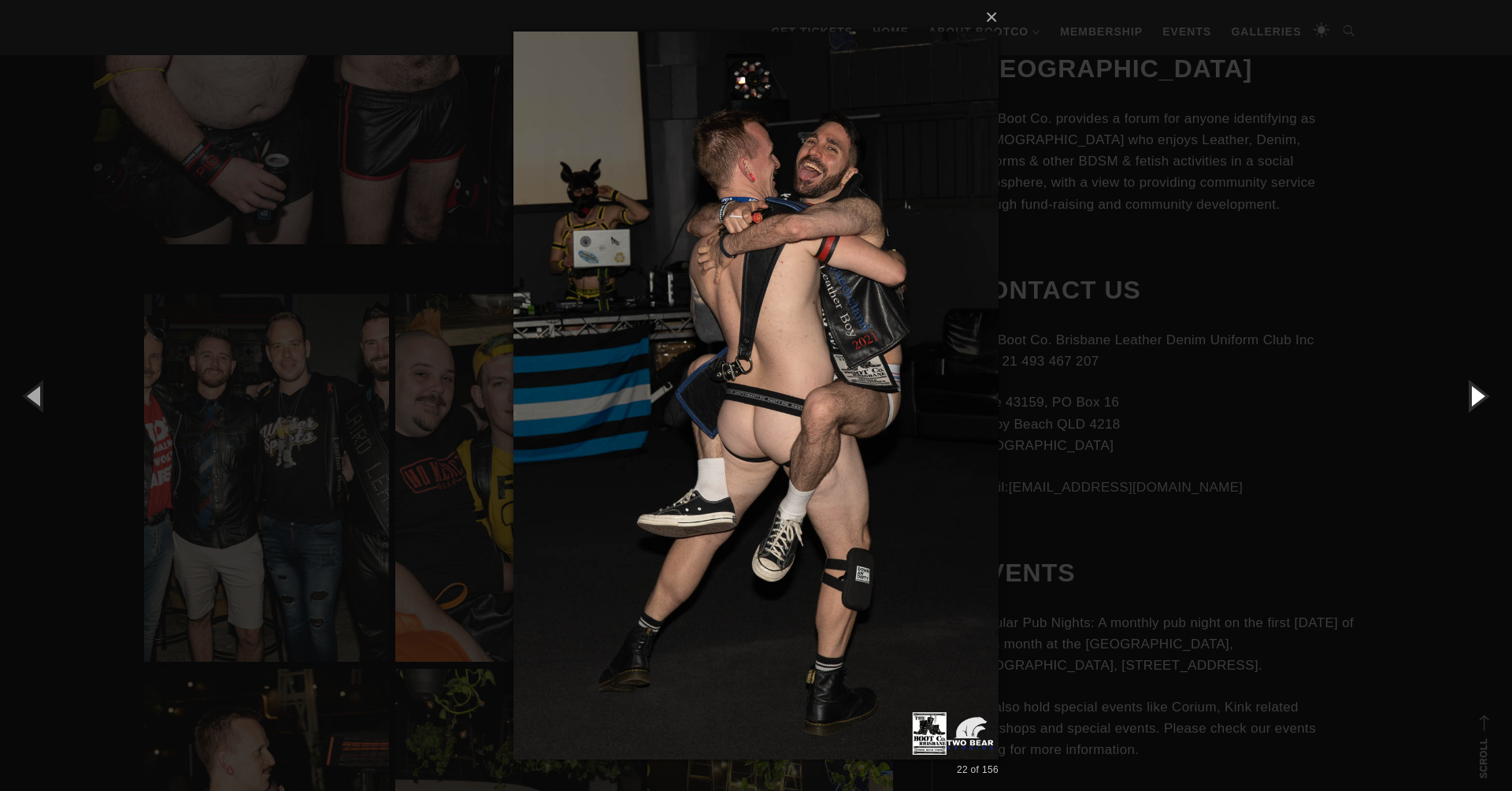
click at [1476, 392] on button "button" at bounding box center [1476, 396] width 71 height 87
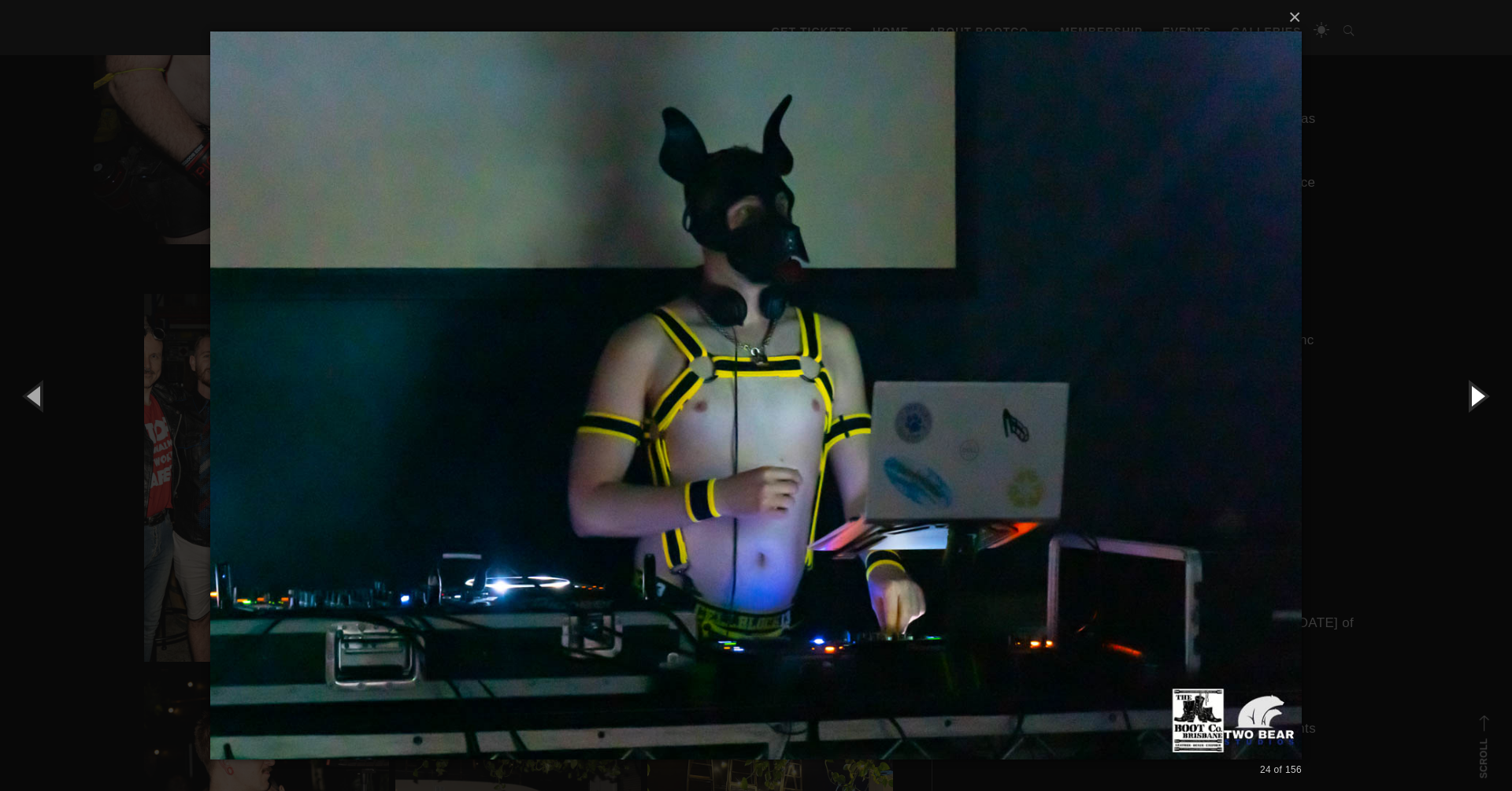
click at [1476, 392] on button "button" at bounding box center [1476, 396] width 71 height 87
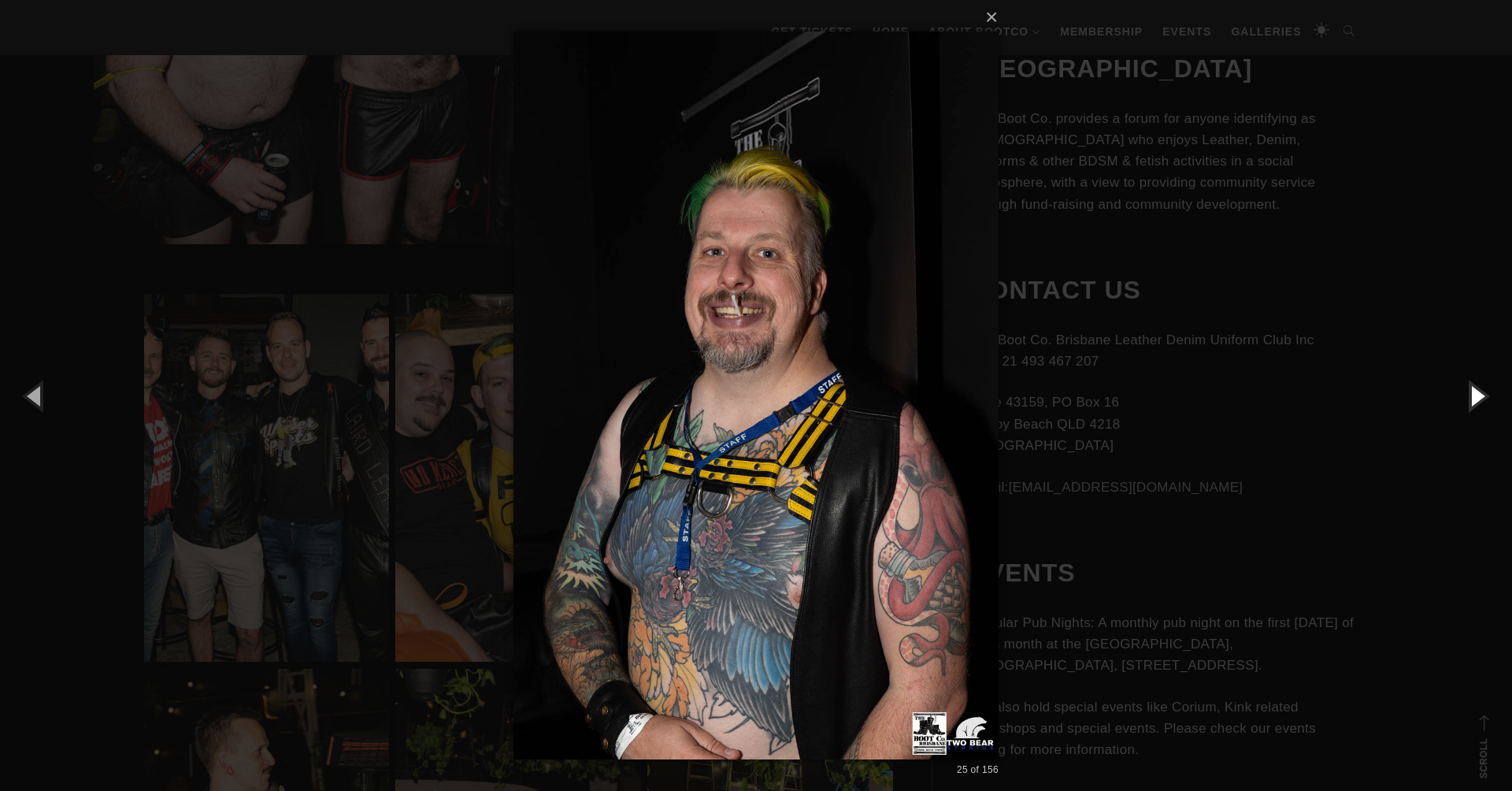
click at [1476, 392] on button "button" at bounding box center [1476, 396] width 71 height 87
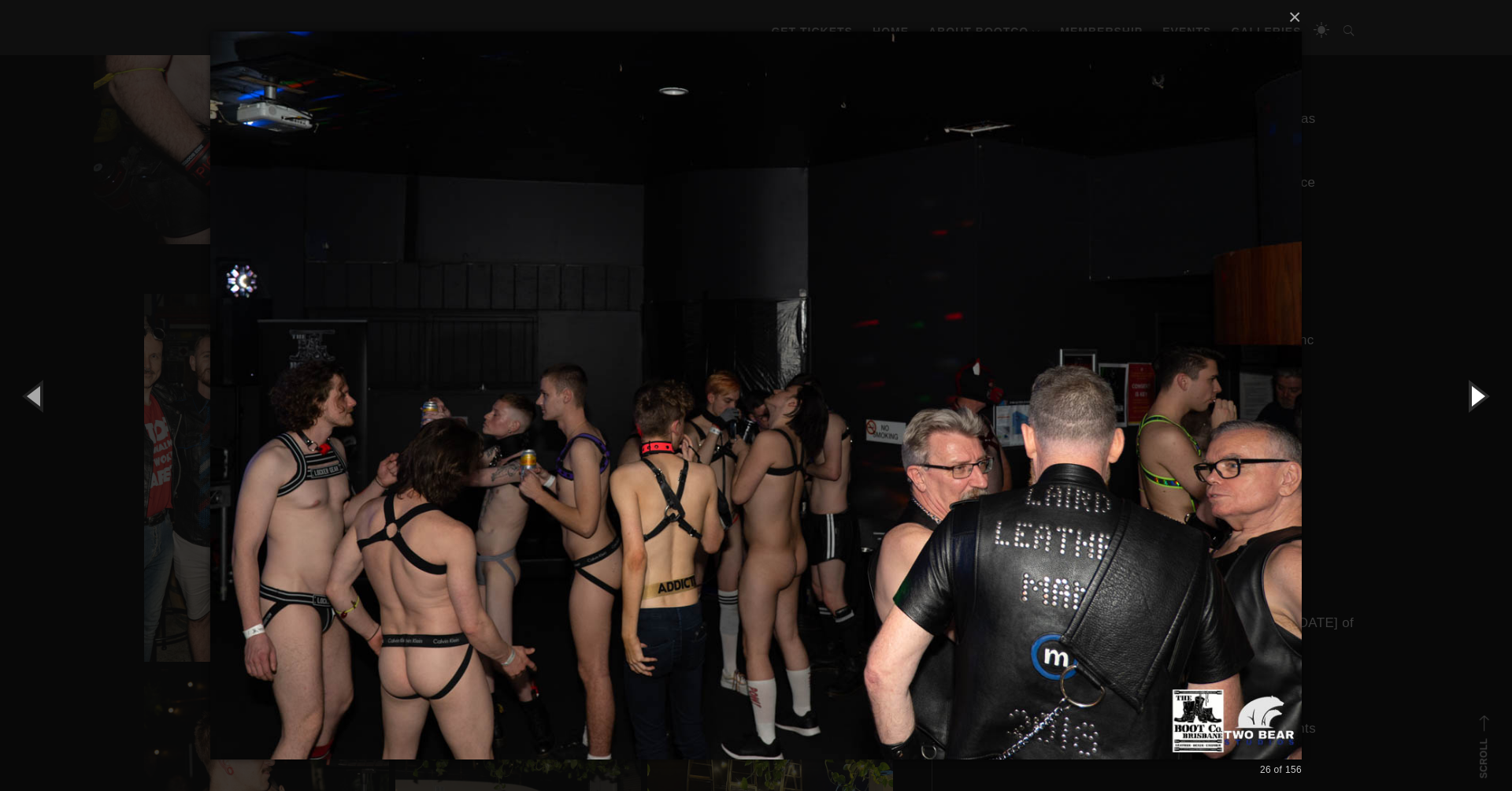
click at [1476, 392] on button "button" at bounding box center [1476, 396] width 71 height 87
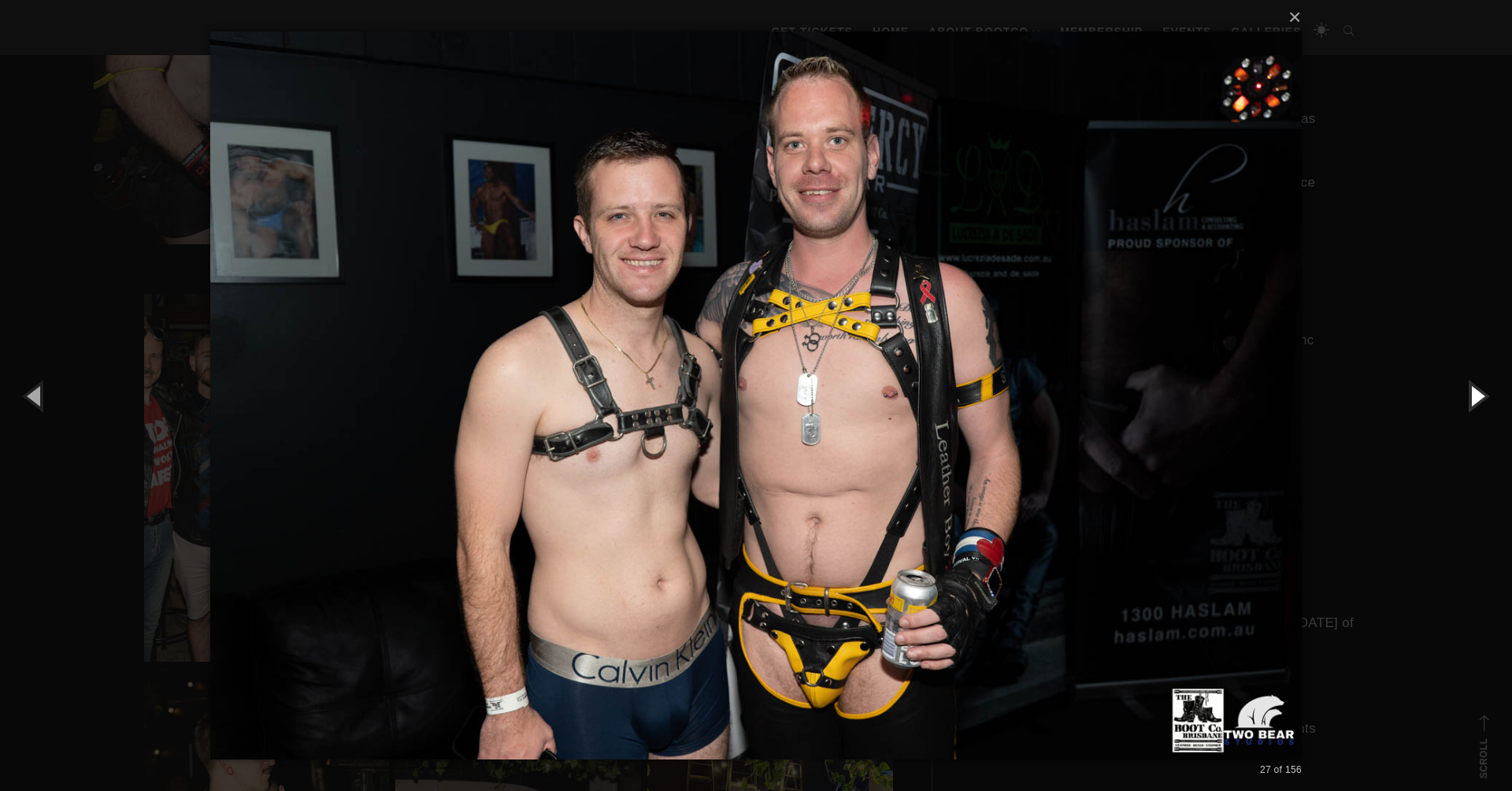
click at [1474, 393] on button "button" at bounding box center [1476, 396] width 71 height 87
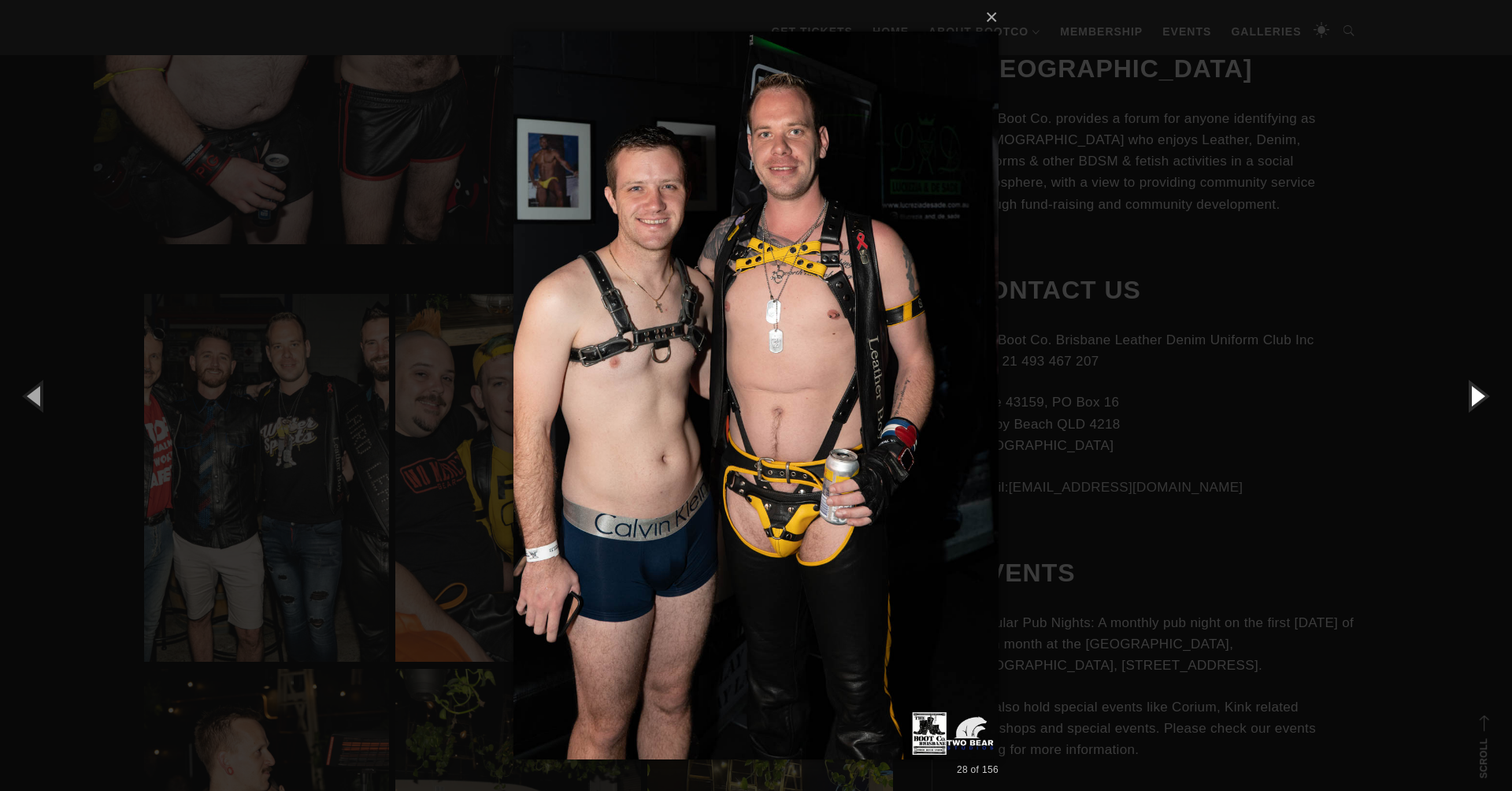
click at [1473, 393] on button "button" at bounding box center [1476, 396] width 71 height 87
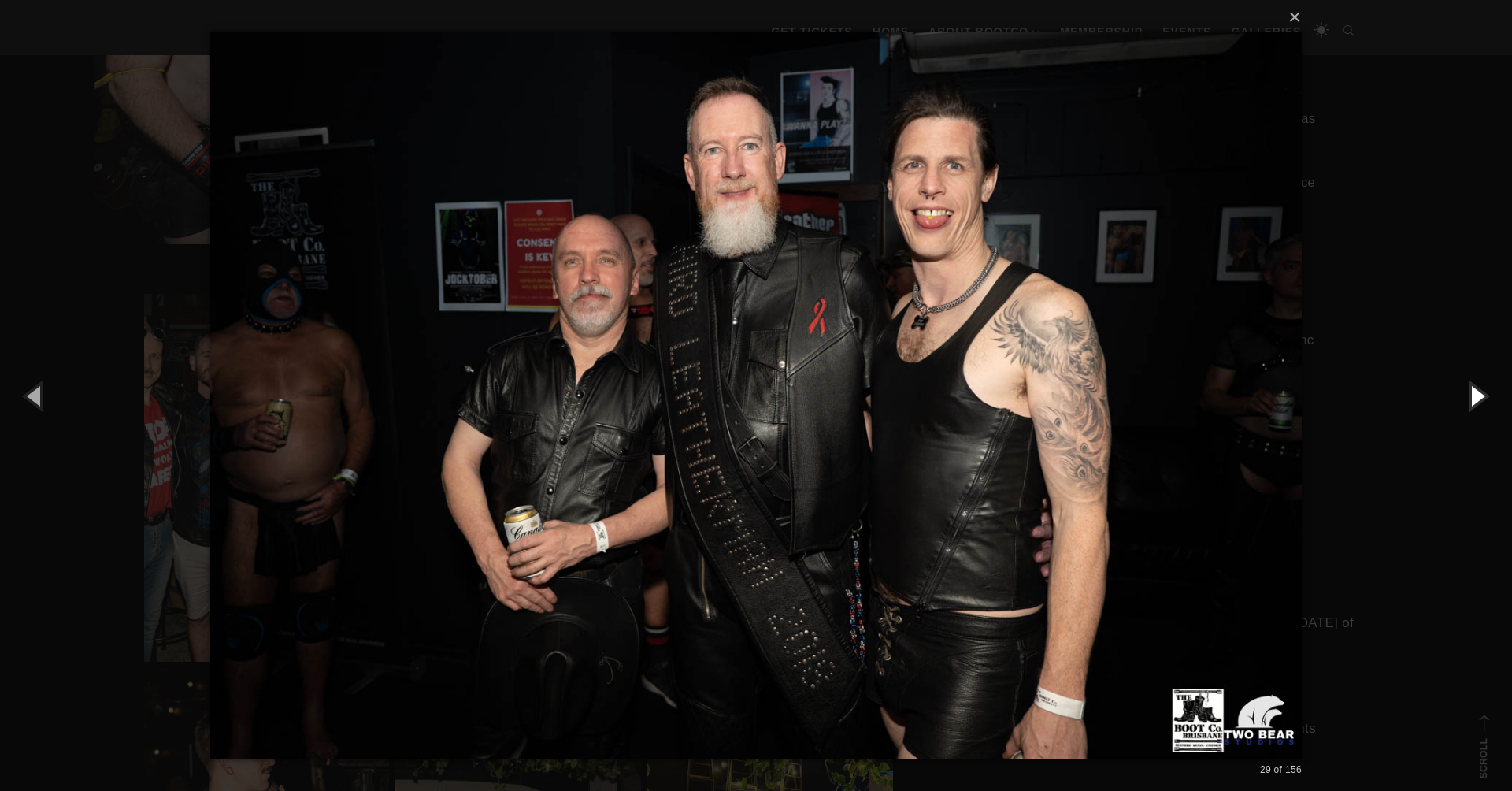
click at [1470, 394] on button "button" at bounding box center [1476, 396] width 71 height 87
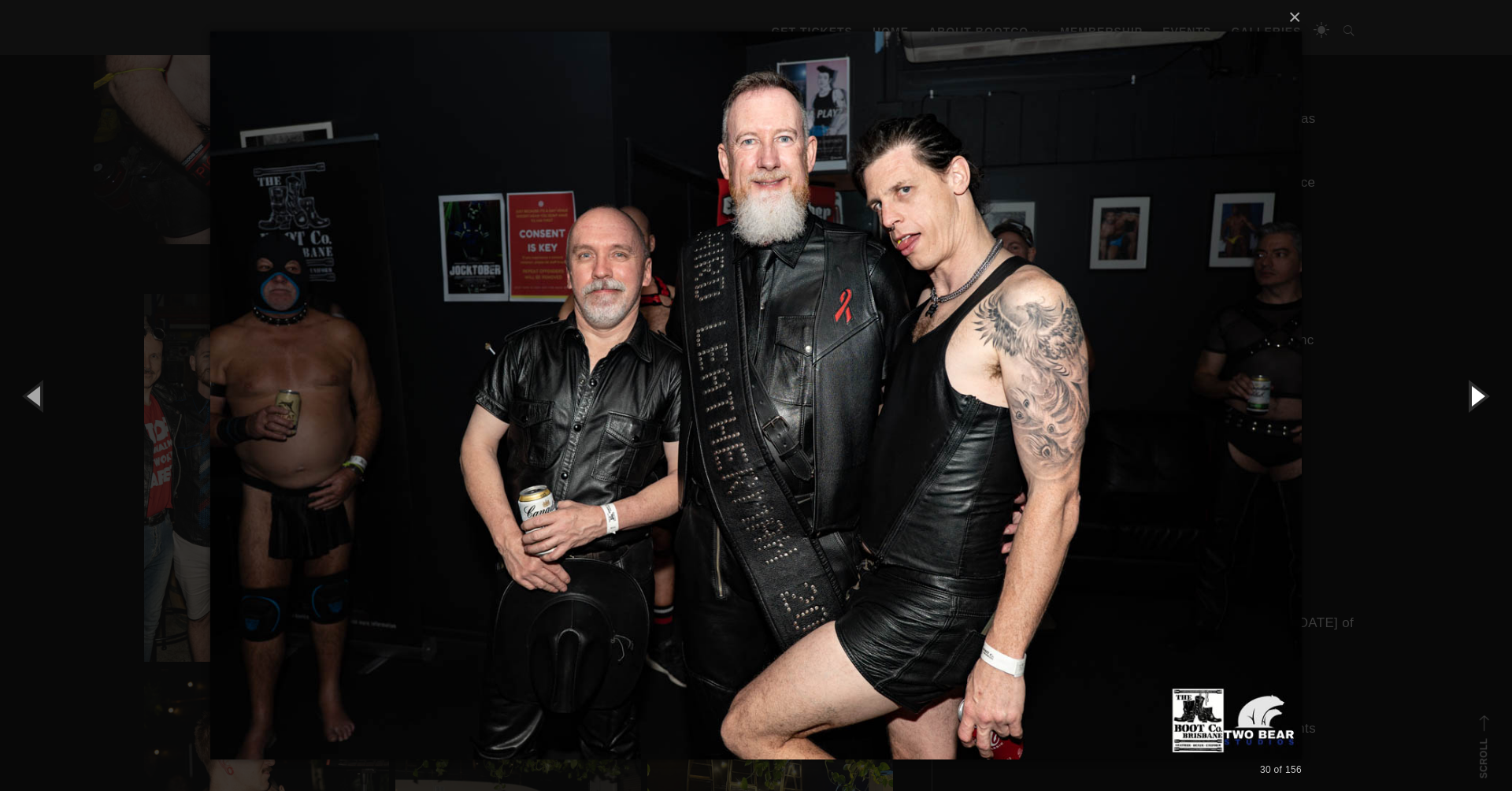
click at [1470, 394] on button "button" at bounding box center [1476, 396] width 71 height 87
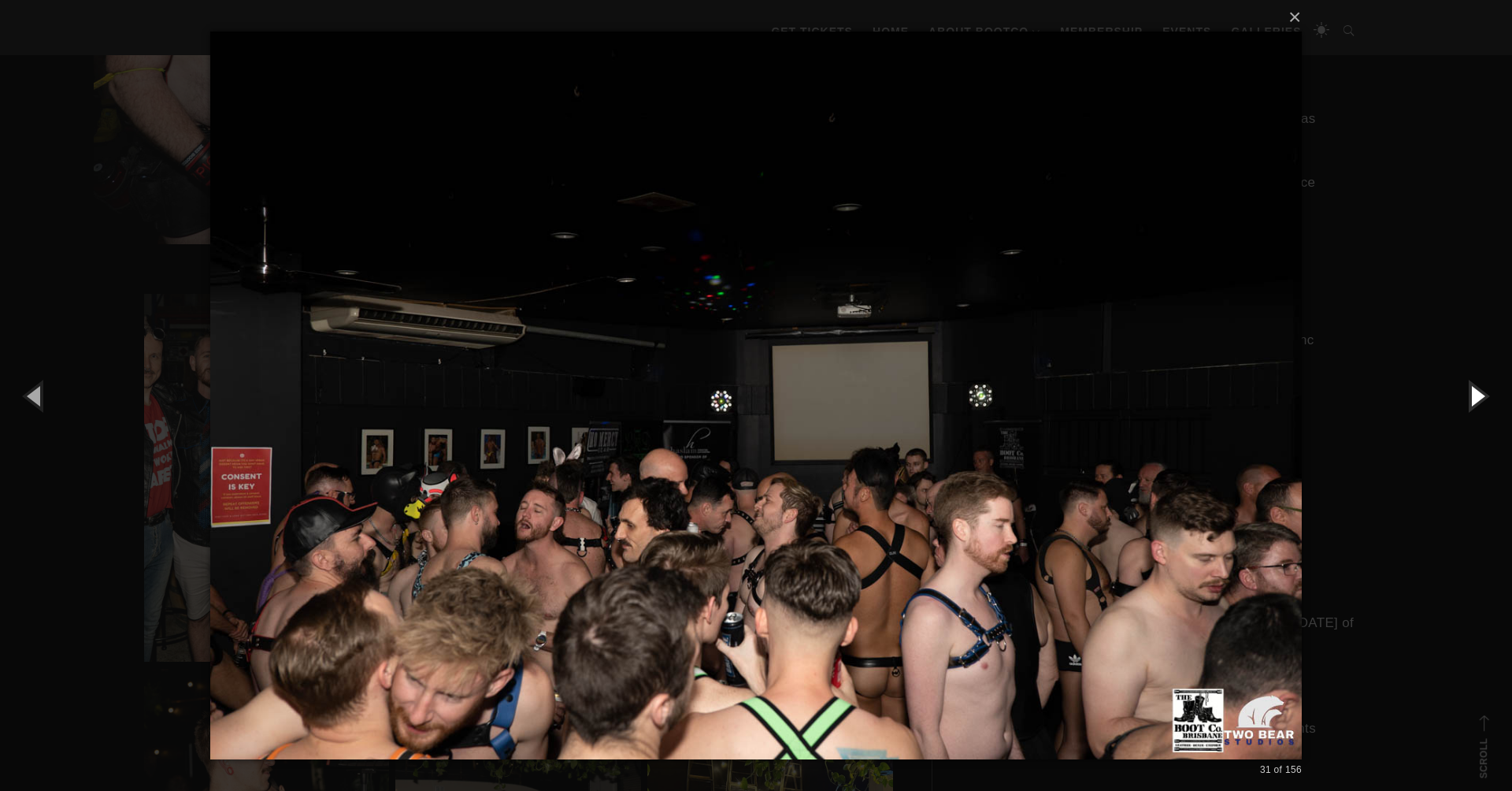
click at [1469, 395] on button "button" at bounding box center [1476, 396] width 71 height 87
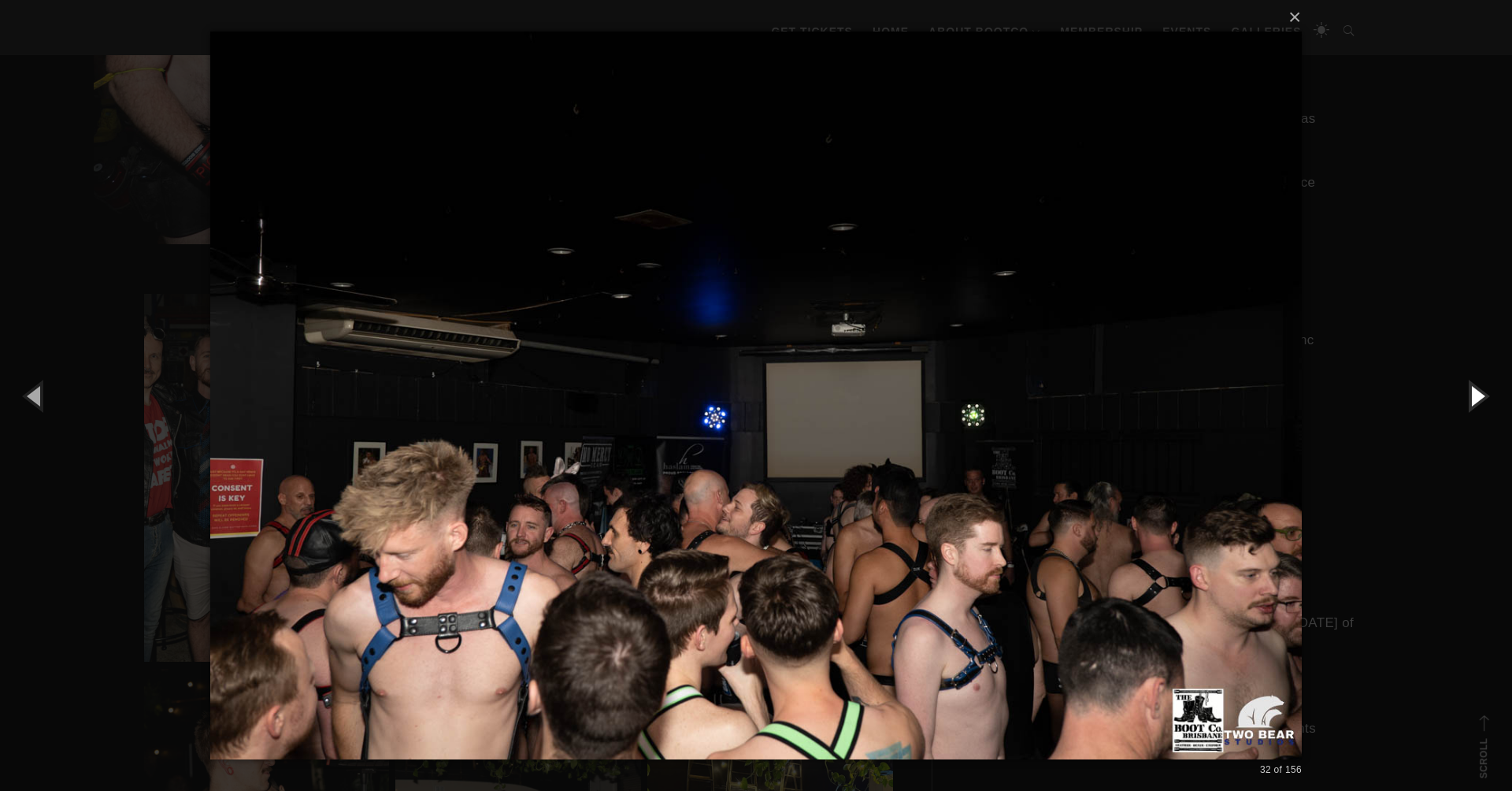
click at [1469, 395] on button "button" at bounding box center [1476, 396] width 71 height 87
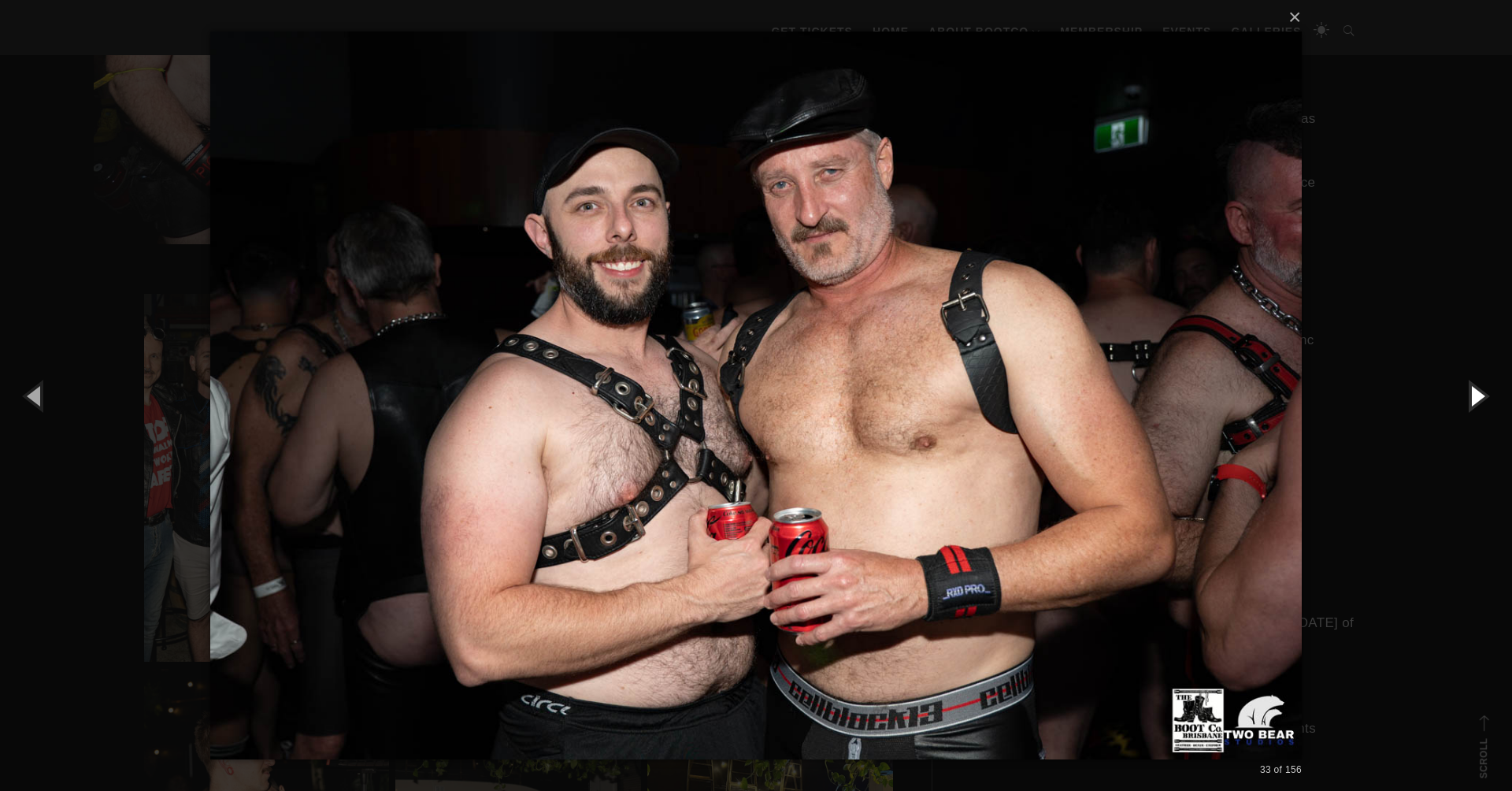
click at [1469, 395] on button "button" at bounding box center [1476, 396] width 71 height 87
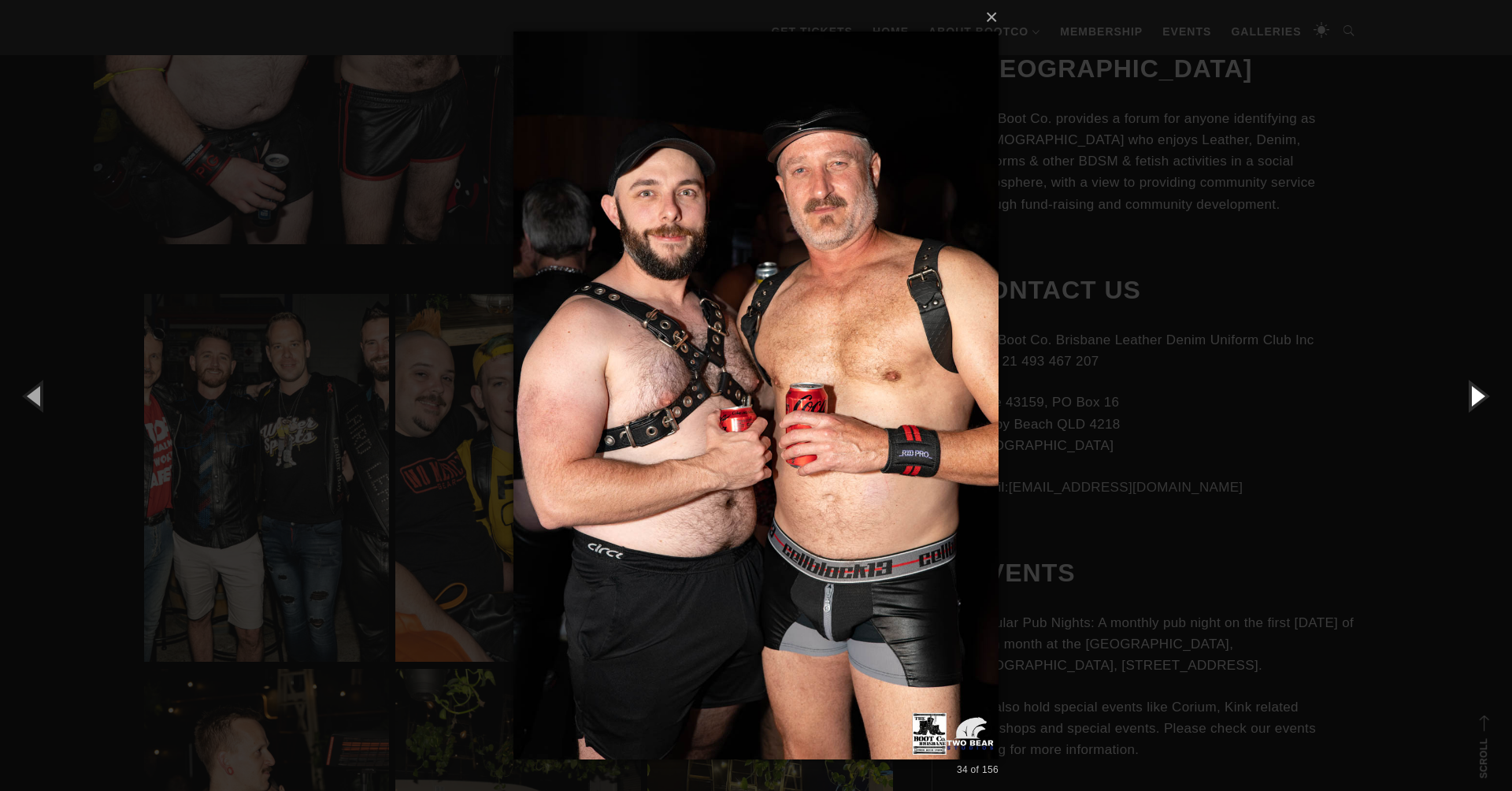
click at [1469, 395] on button "button" at bounding box center [1476, 396] width 71 height 87
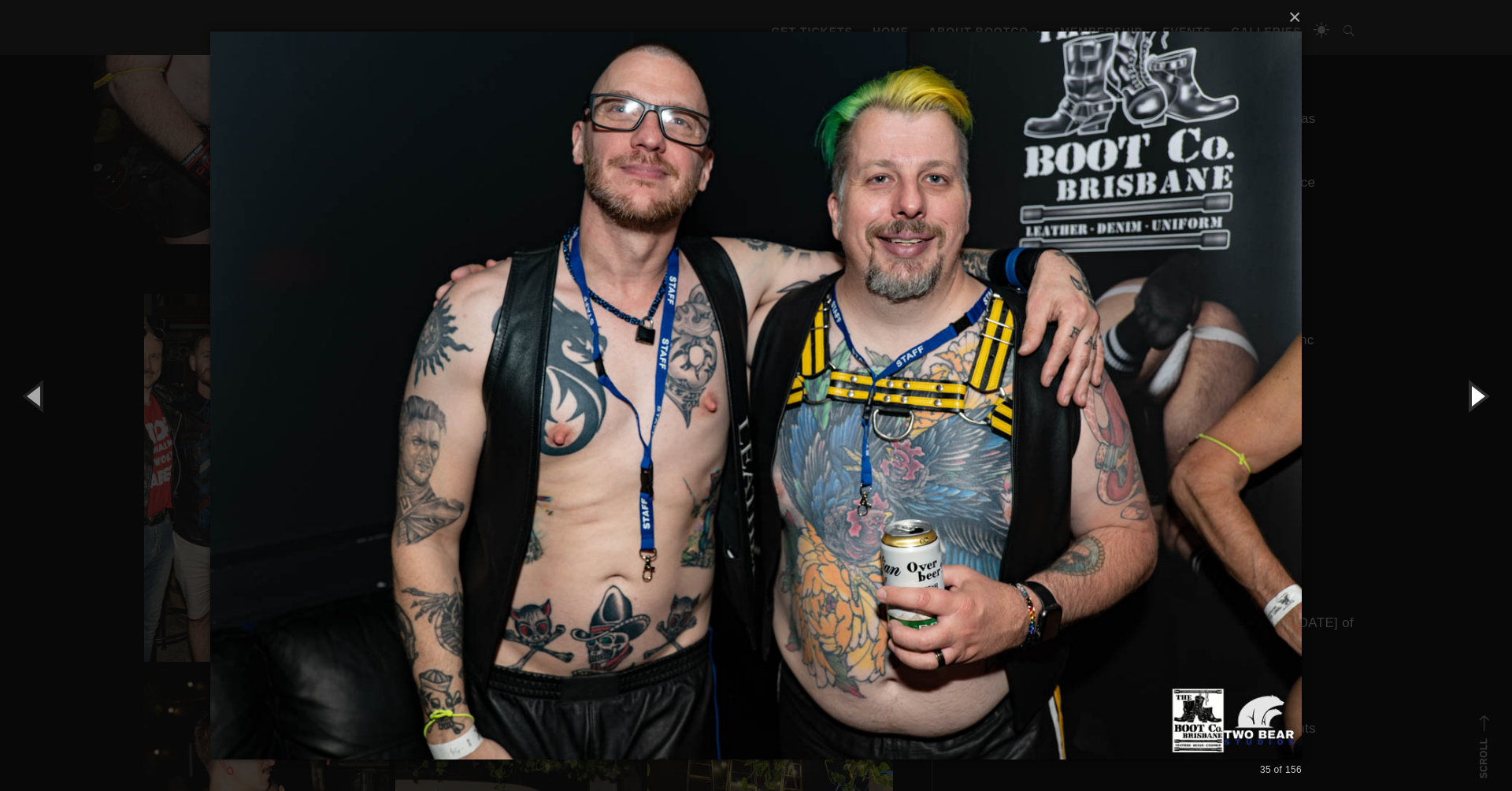
click at [1469, 395] on button "button" at bounding box center [1476, 396] width 71 height 87
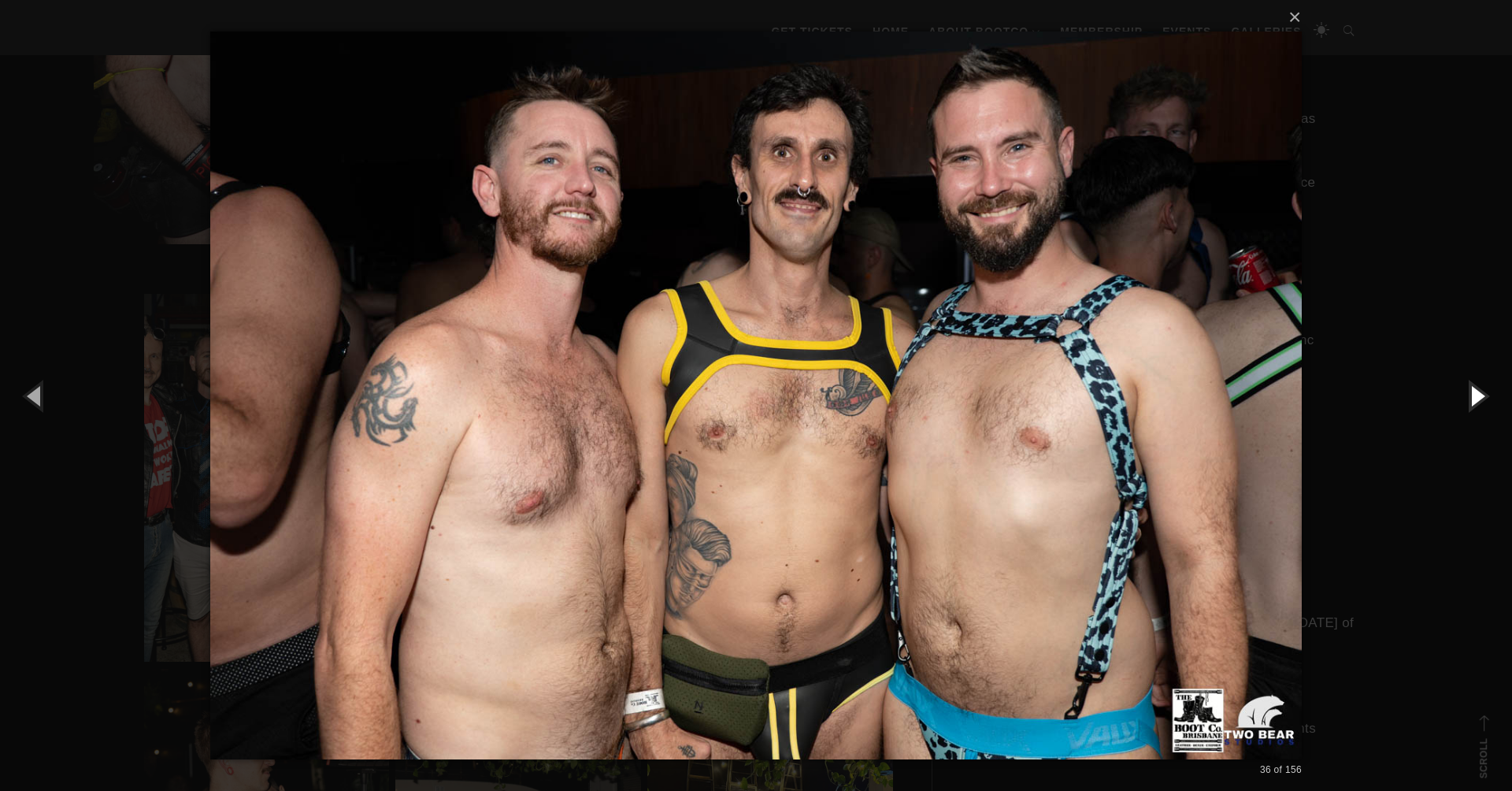
click at [1469, 395] on button "button" at bounding box center [1476, 396] width 71 height 87
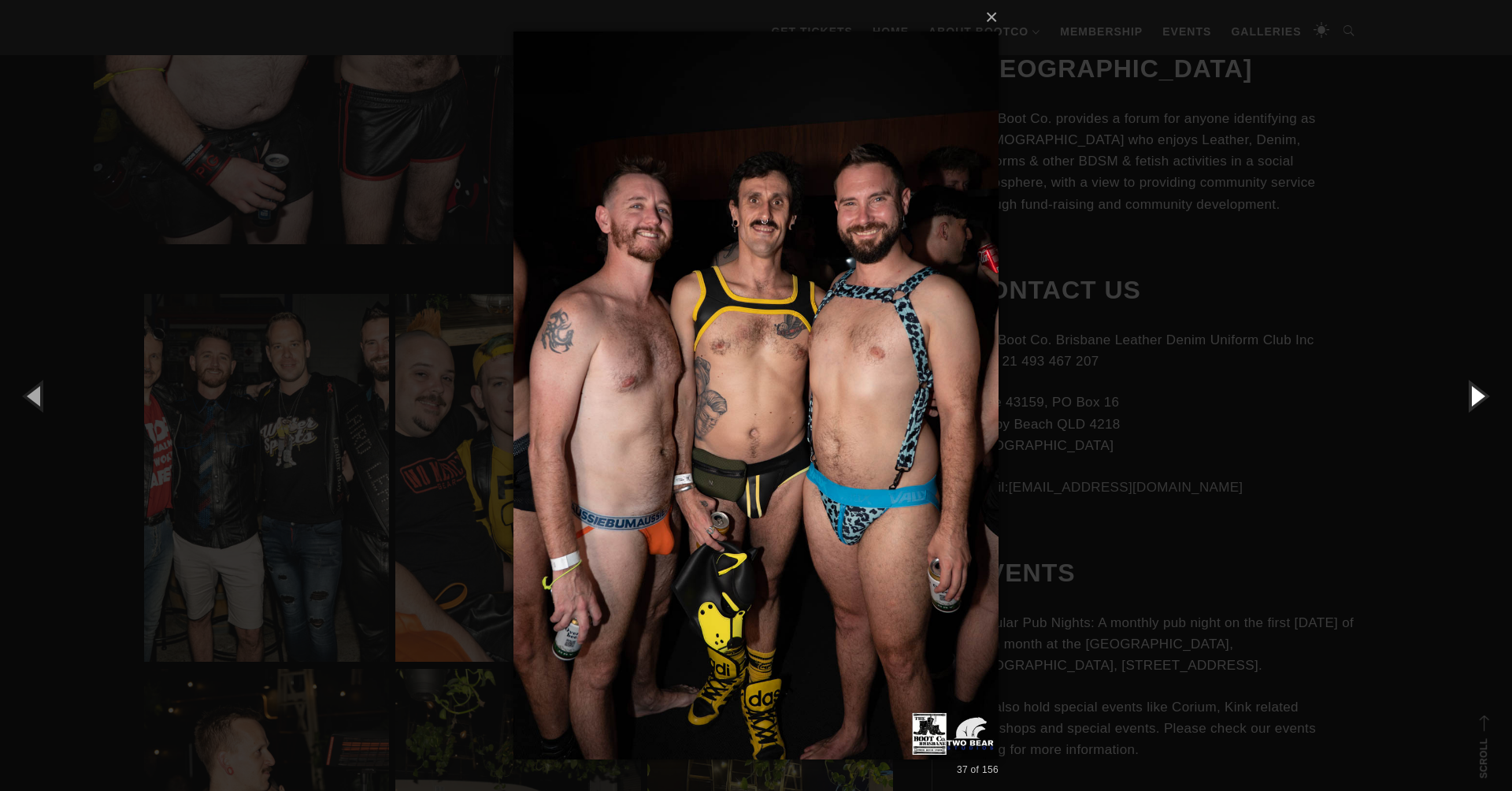
click at [1469, 395] on button "button" at bounding box center [1476, 396] width 71 height 87
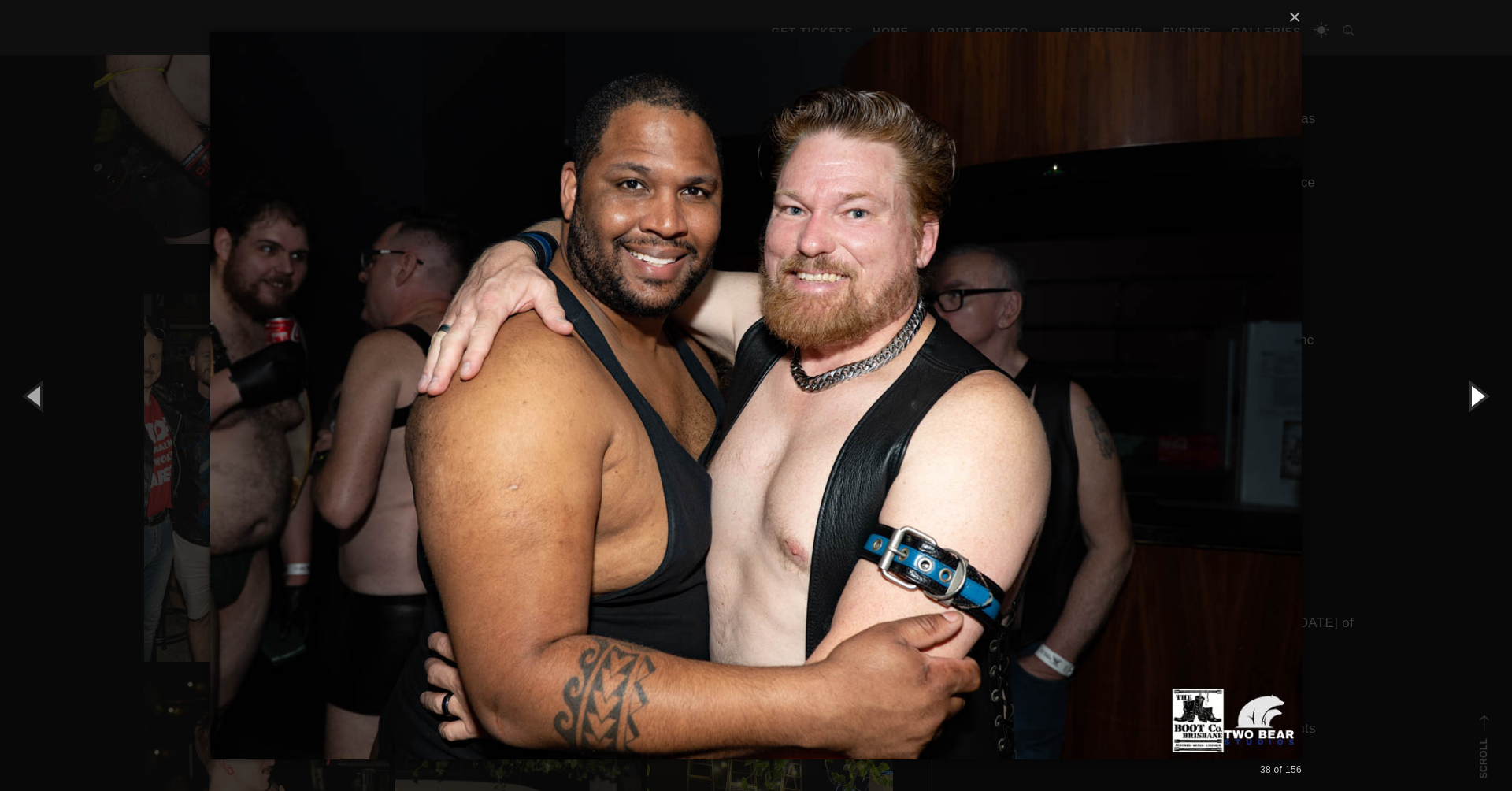
click at [1469, 395] on button "button" at bounding box center [1476, 396] width 71 height 87
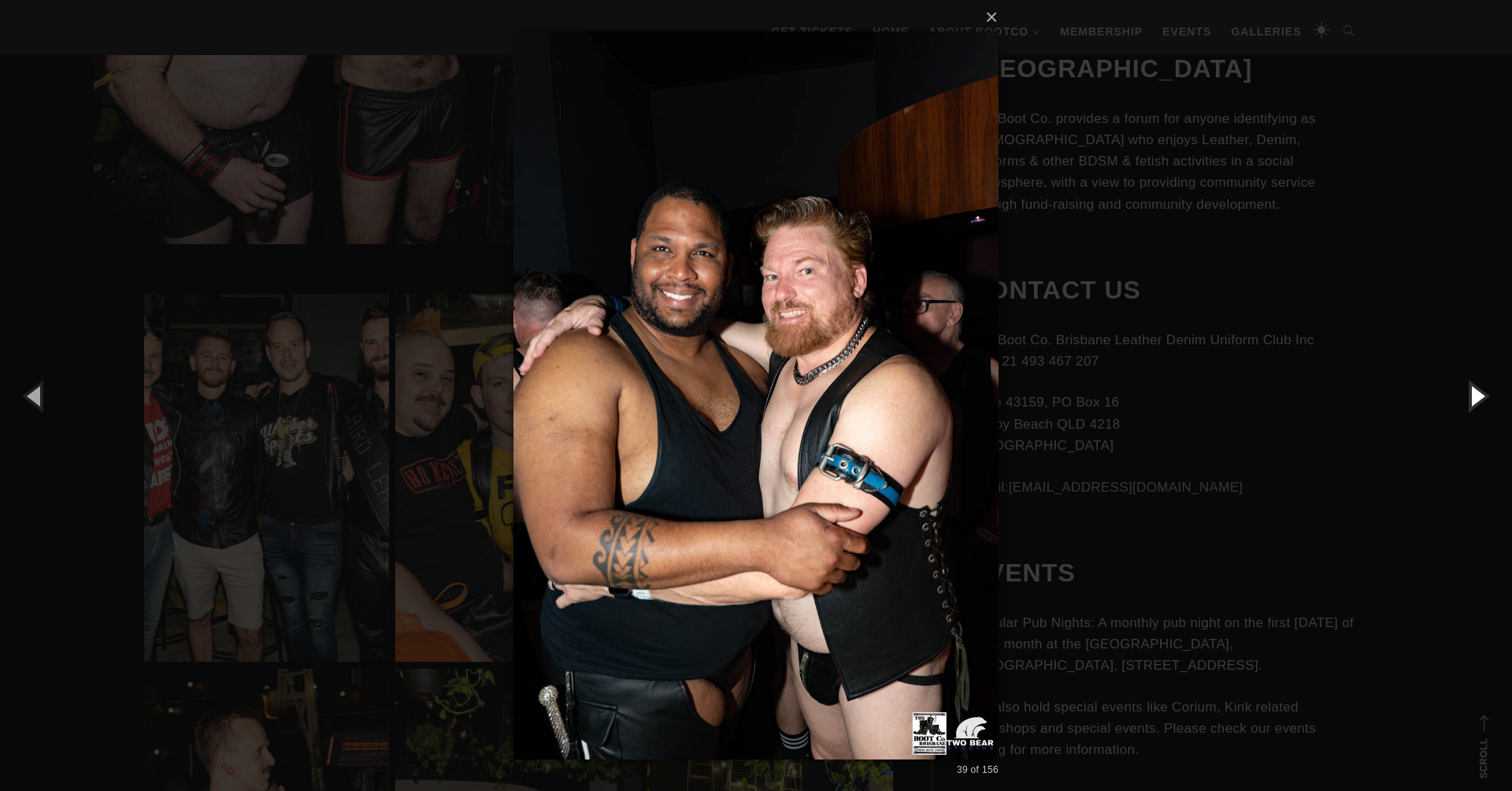
click at [1469, 395] on button "button" at bounding box center [1476, 396] width 71 height 87
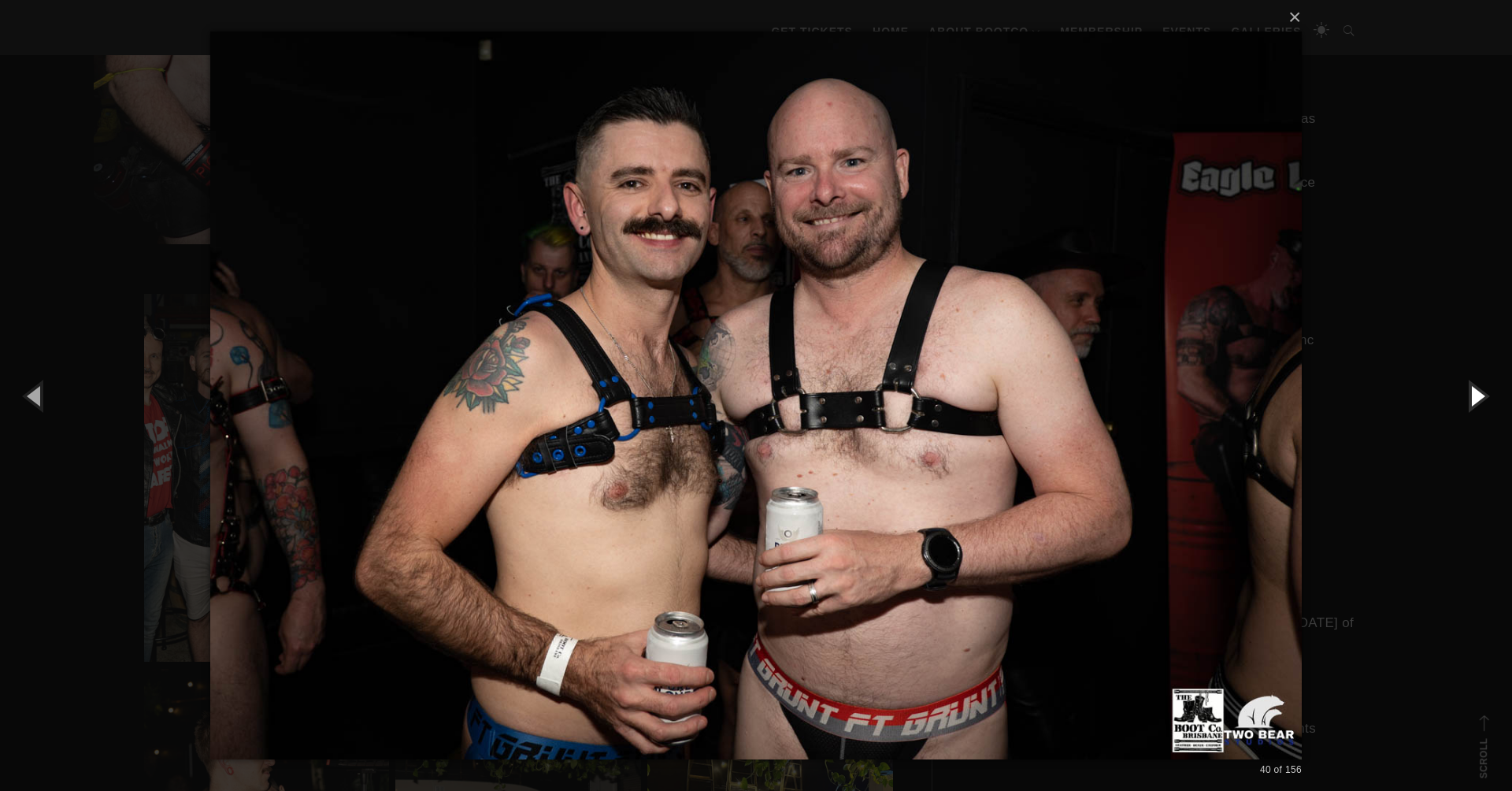
click at [1469, 395] on button "button" at bounding box center [1476, 396] width 71 height 87
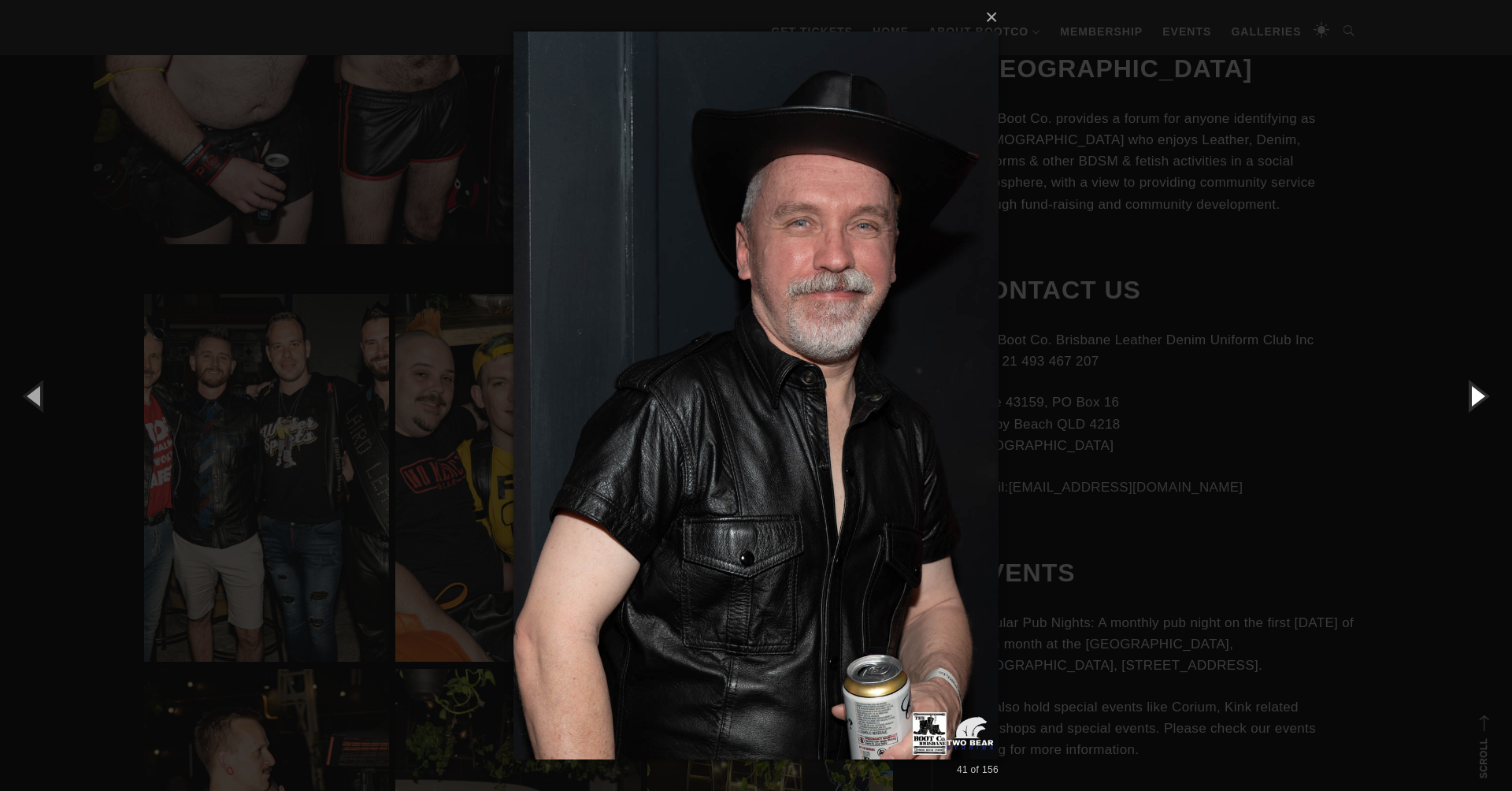
click at [1468, 395] on button "button" at bounding box center [1476, 396] width 71 height 87
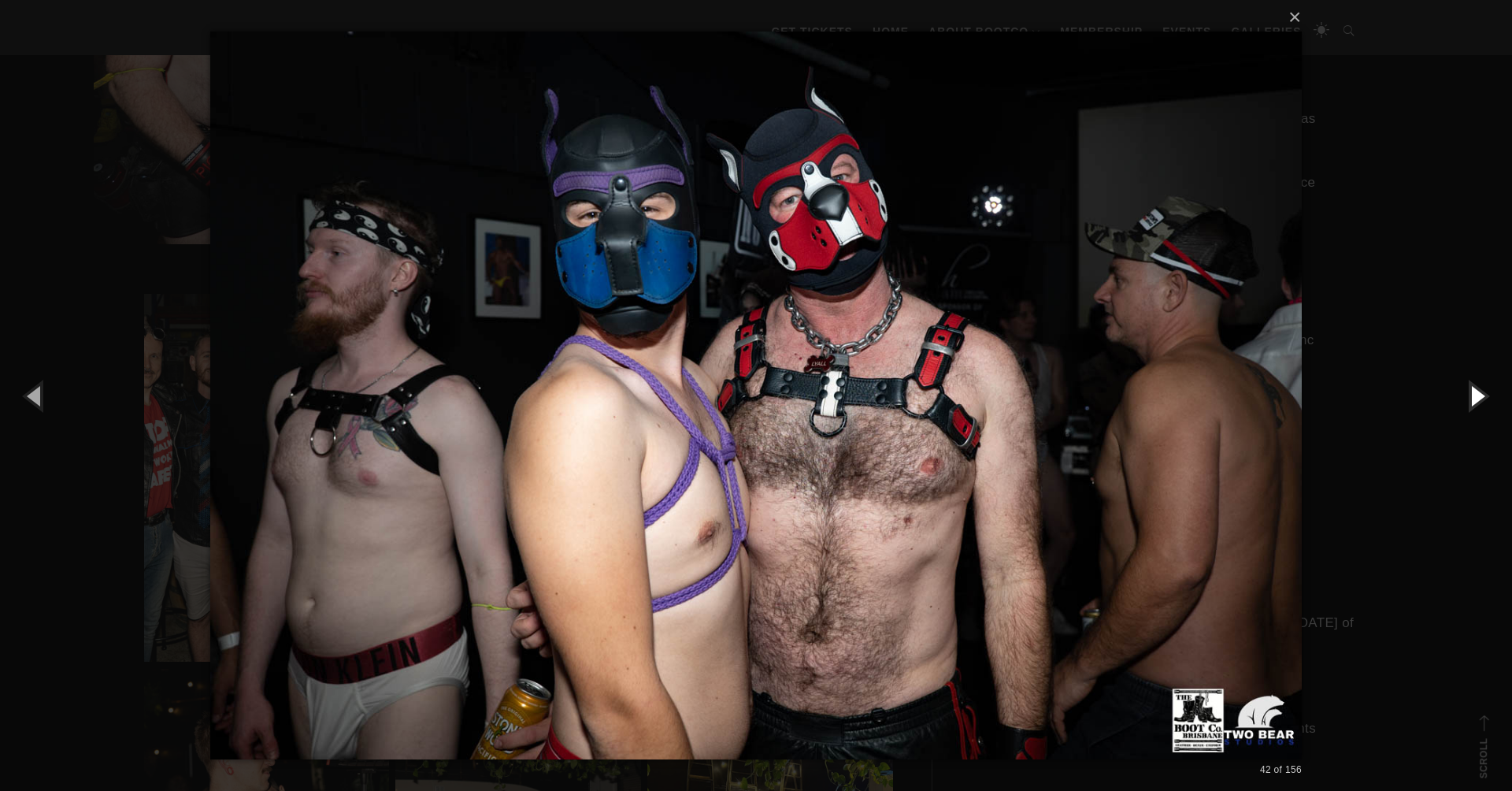
click at [1468, 395] on button "button" at bounding box center [1476, 396] width 71 height 87
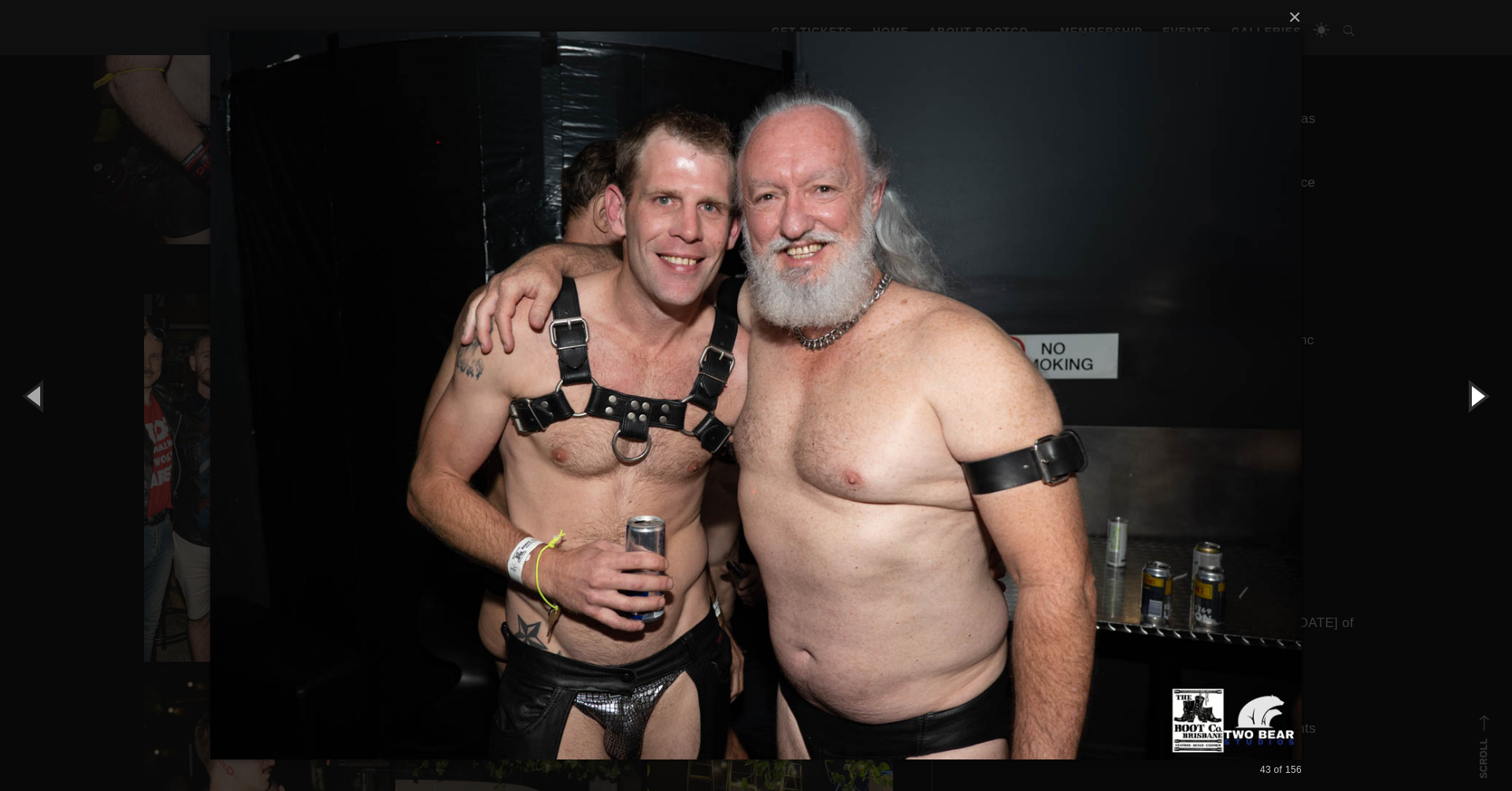
click at [1468, 395] on button "button" at bounding box center [1476, 396] width 71 height 87
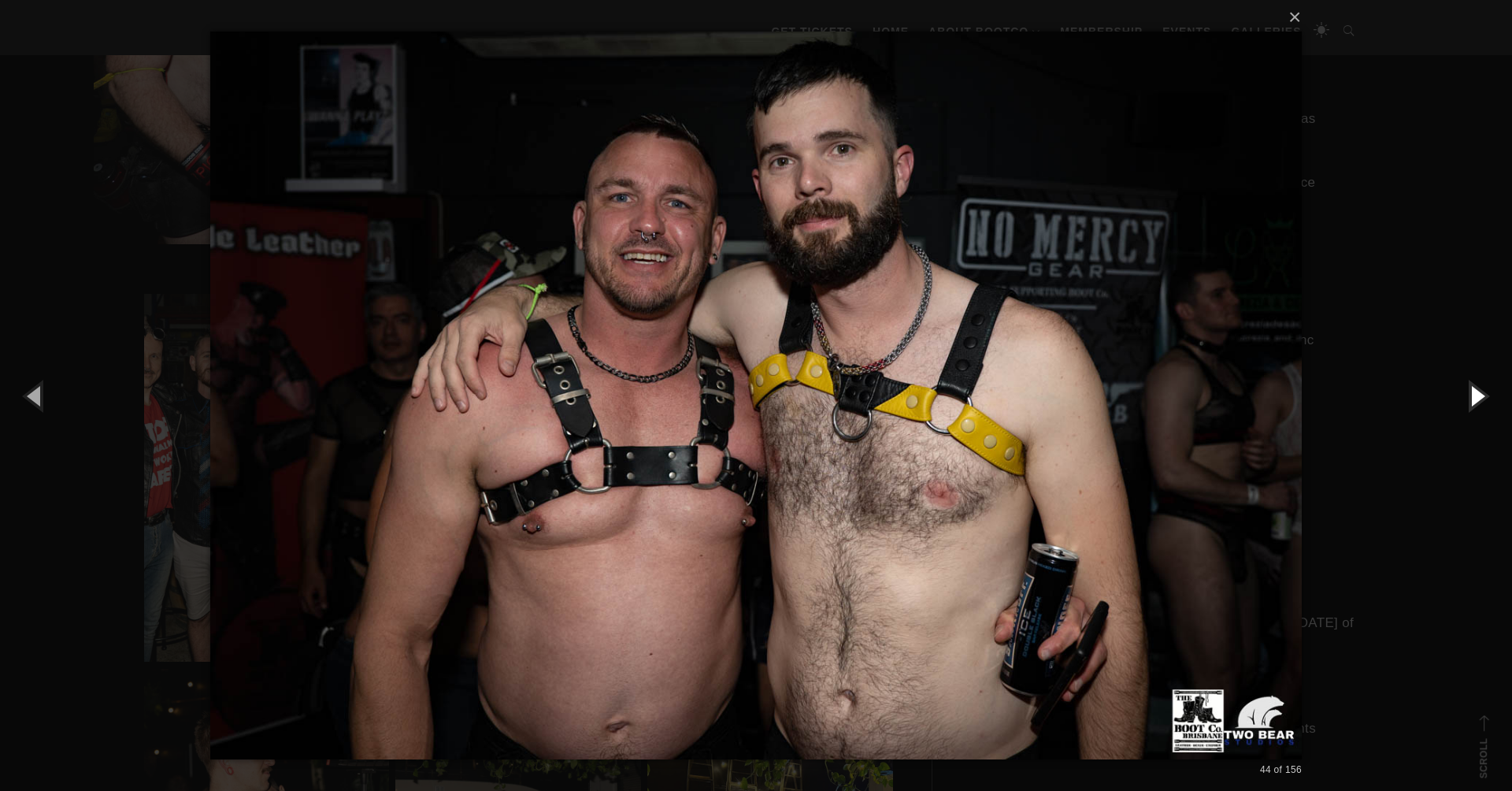
click at [1468, 395] on button "button" at bounding box center [1476, 396] width 71 height 87
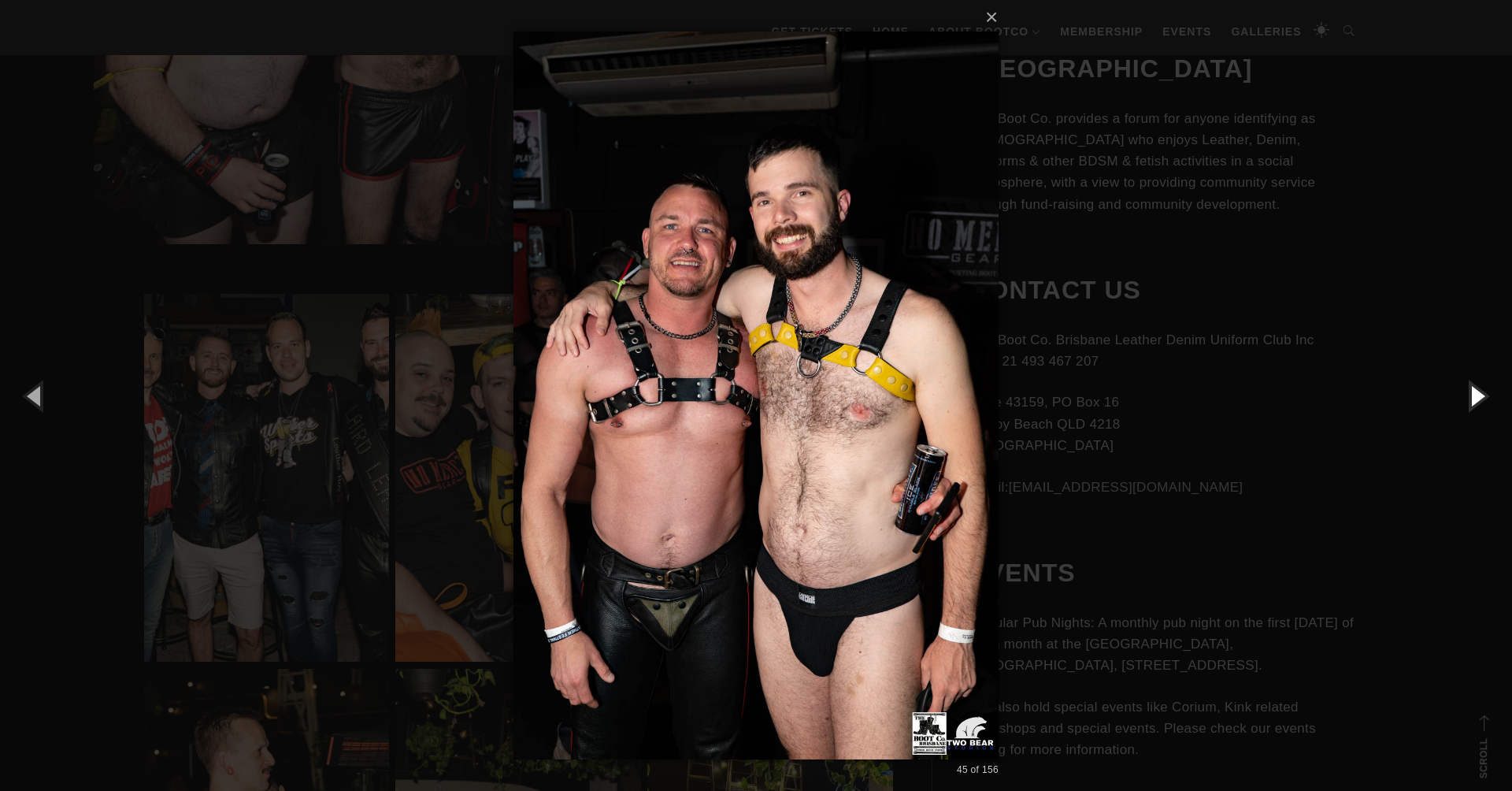
click at [1468, 395] on button "button" at bounding box center [1476, 396] width 71 height 87
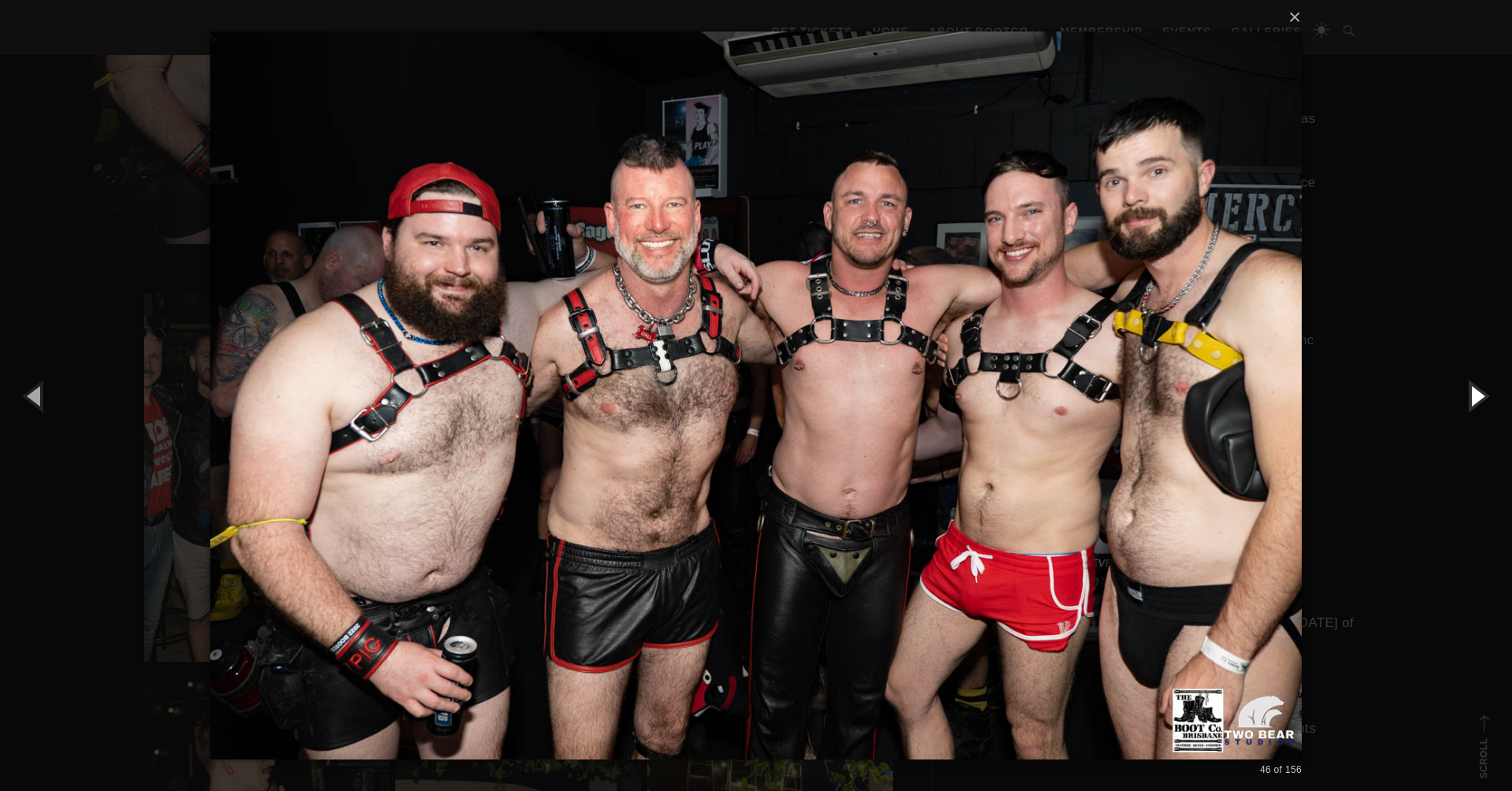
click at [1468, 395] on button "button" at bounding box center [1476, 396] width 71 height 87
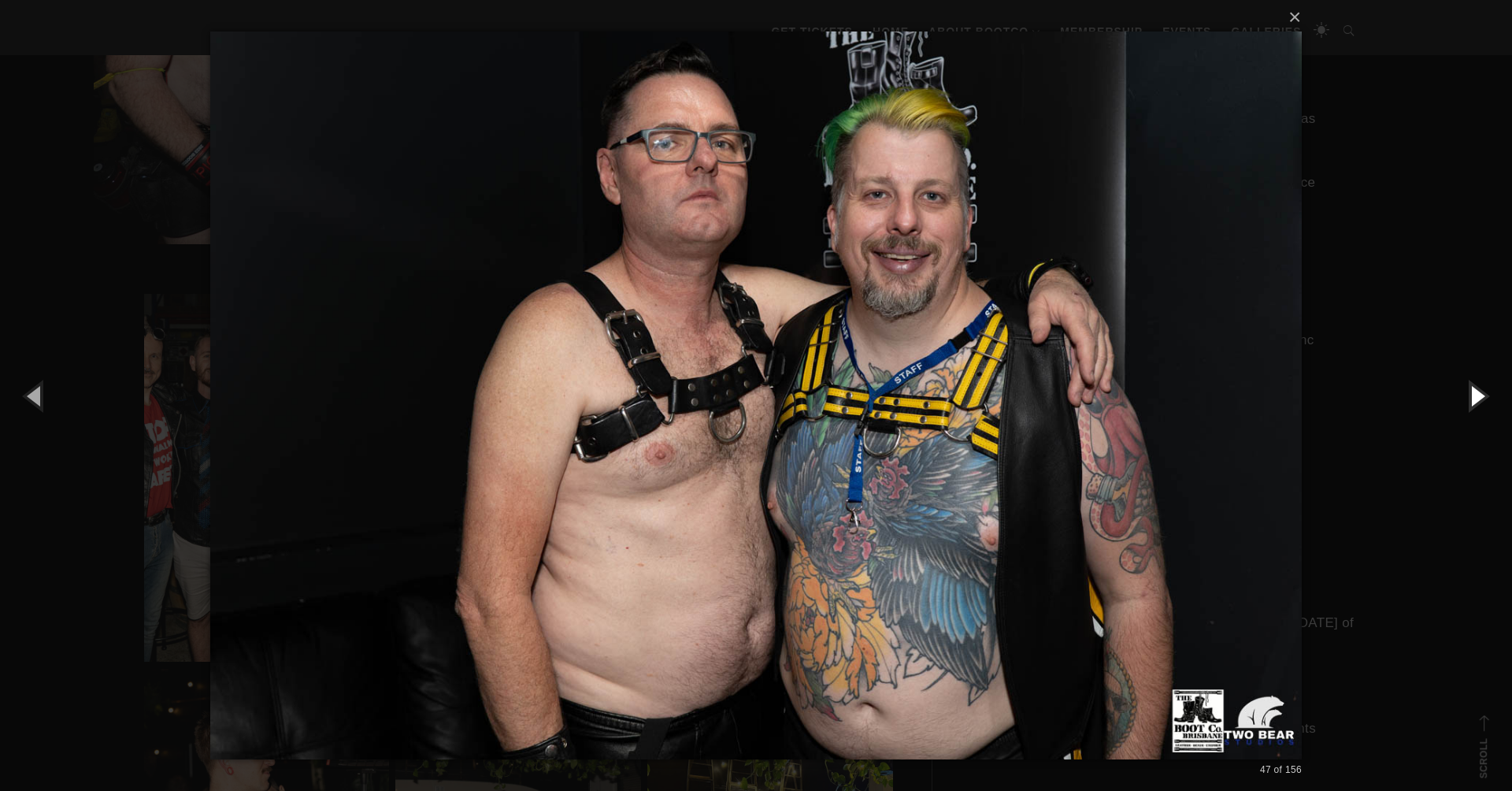
click at [1468, 395] on button "button" at bounding box center [1476, 396] width 71 height 87
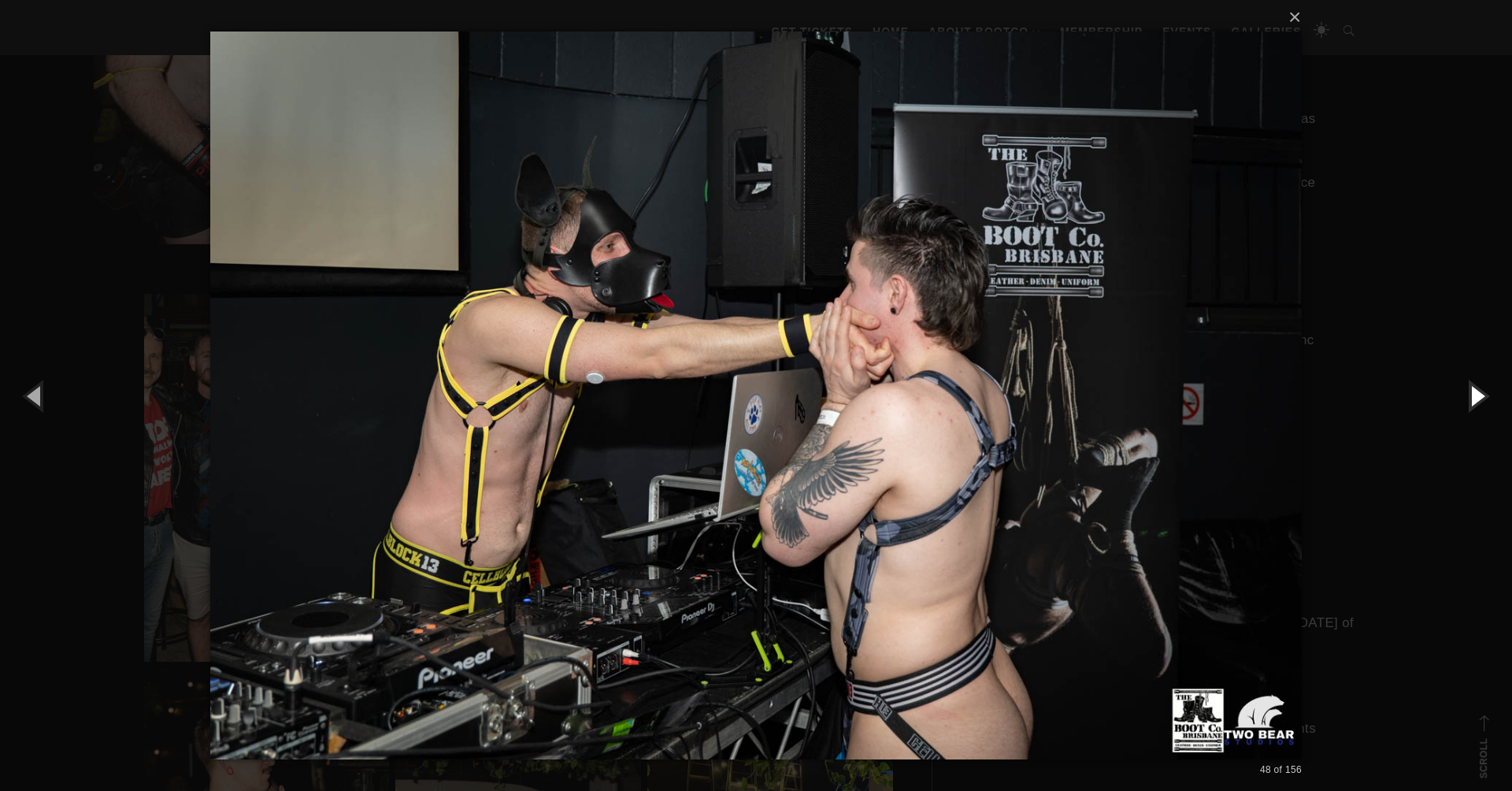
click at [1468, 395] on button "button" at bounding box center [1476, 396] width 71 height 87
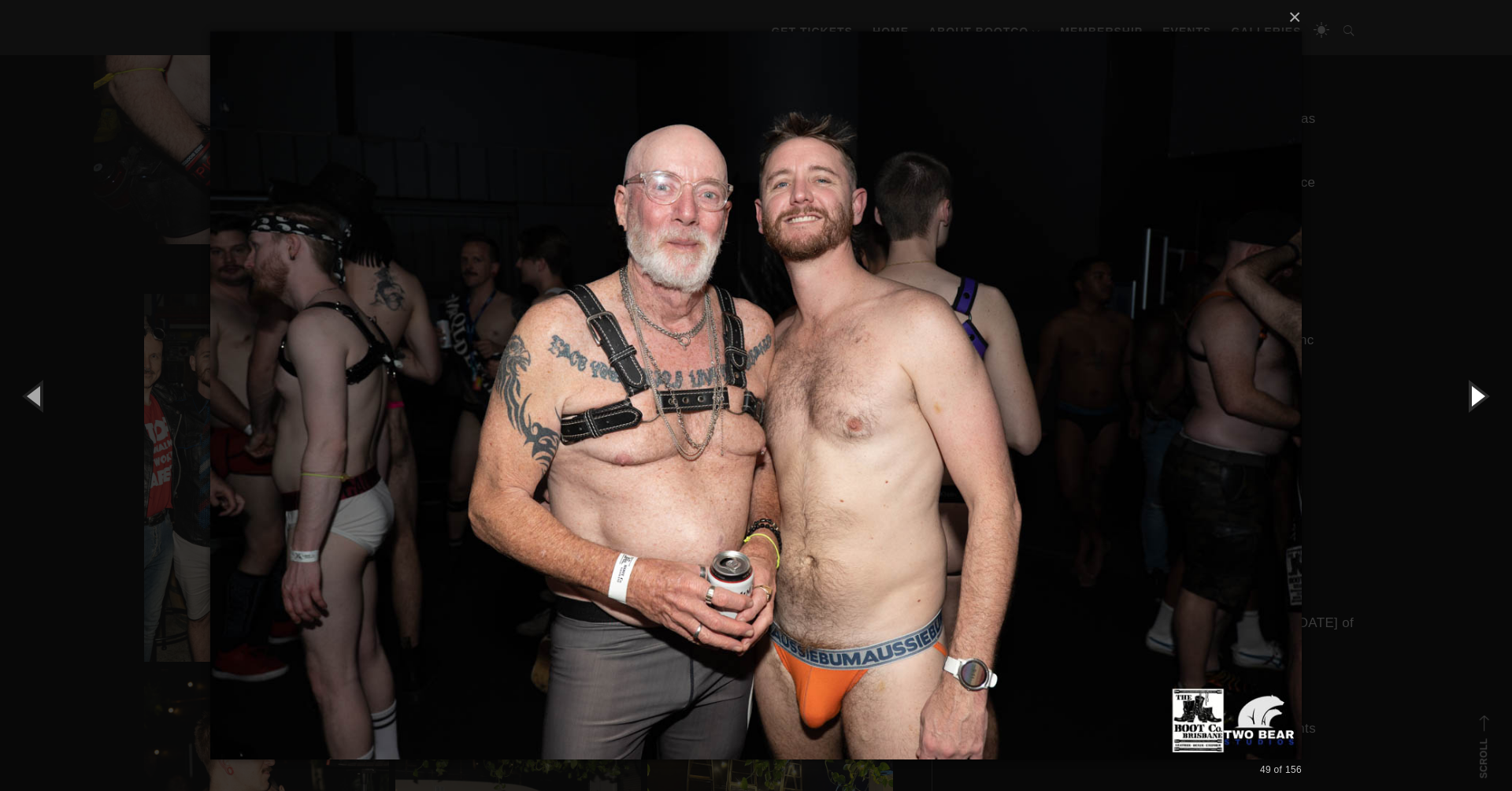
click at [1468, 395] on button "button" at bounding box center [1476, 396] width 71 height 87
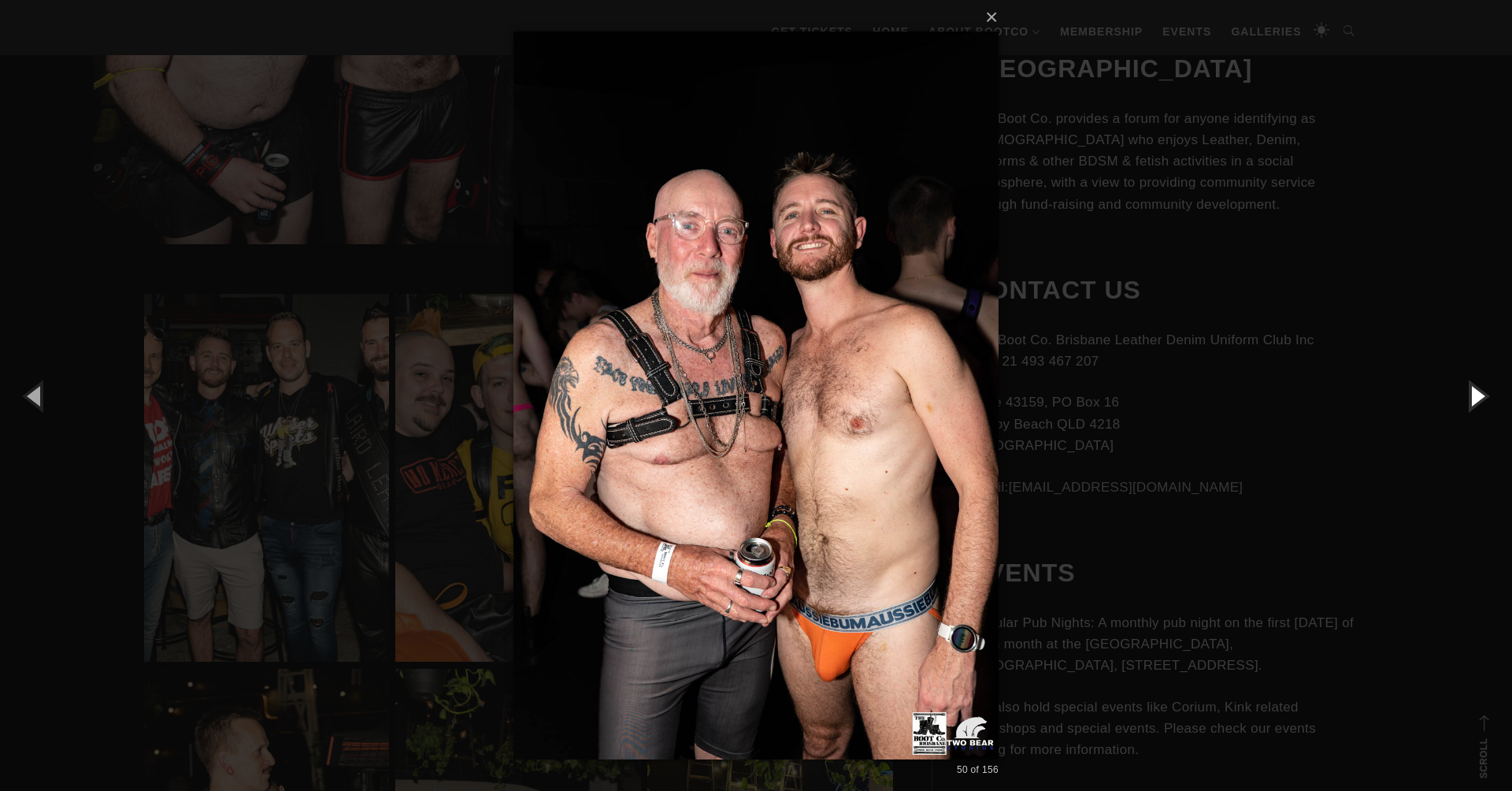
click at [1468, 395] on button "button" at bounding box center [1476, 396] width 71 height 87
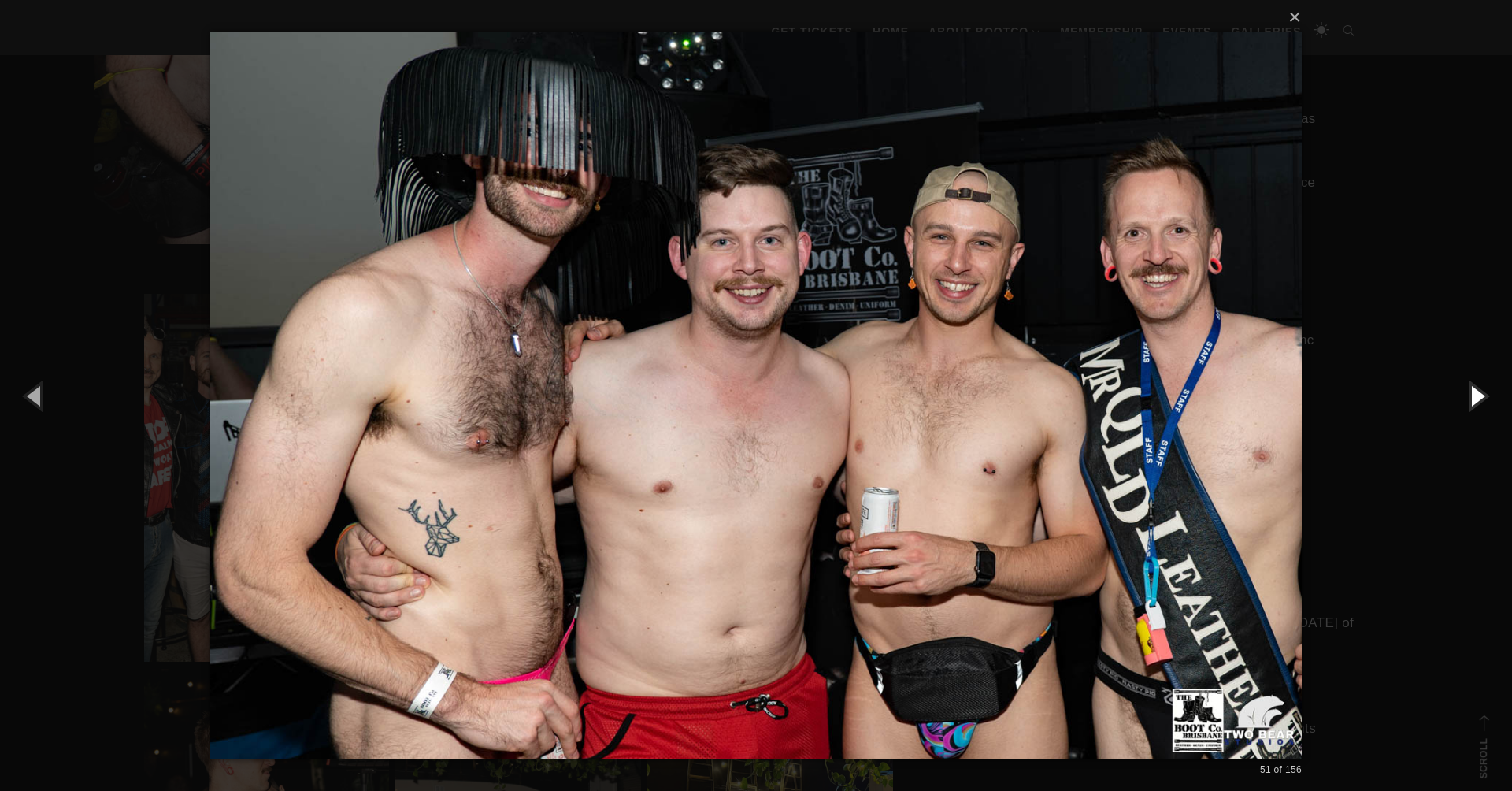
click at [1468, 395] on button "button" at bounding box center [1476, 396] width 71 height 87
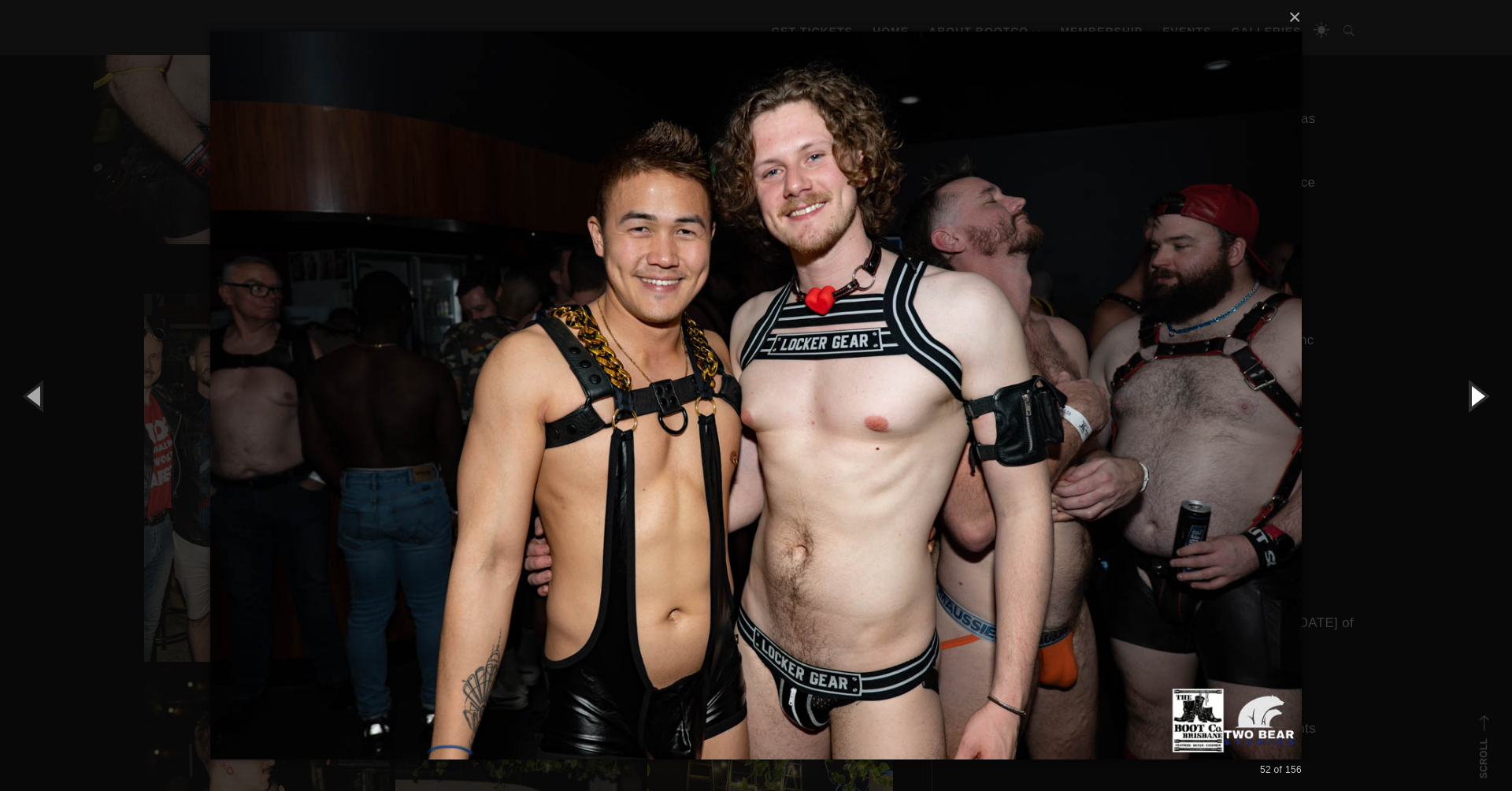
click at [1467, 396] on button "button" at bounding box center [1476, 396] width 71 height 87
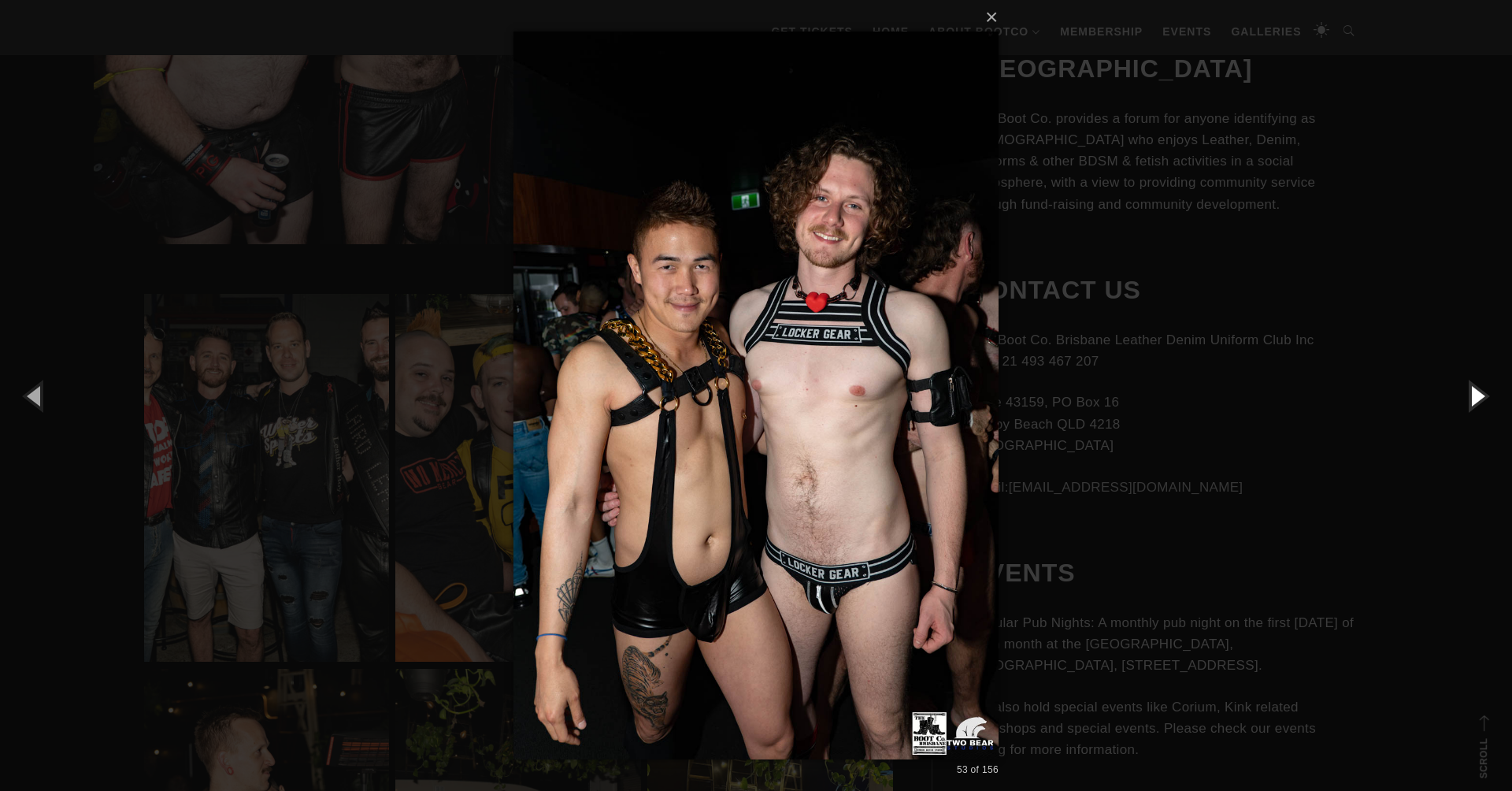
click at [1466, 396] on button "button" at bounding box center [1476, 396] width 71 height 87
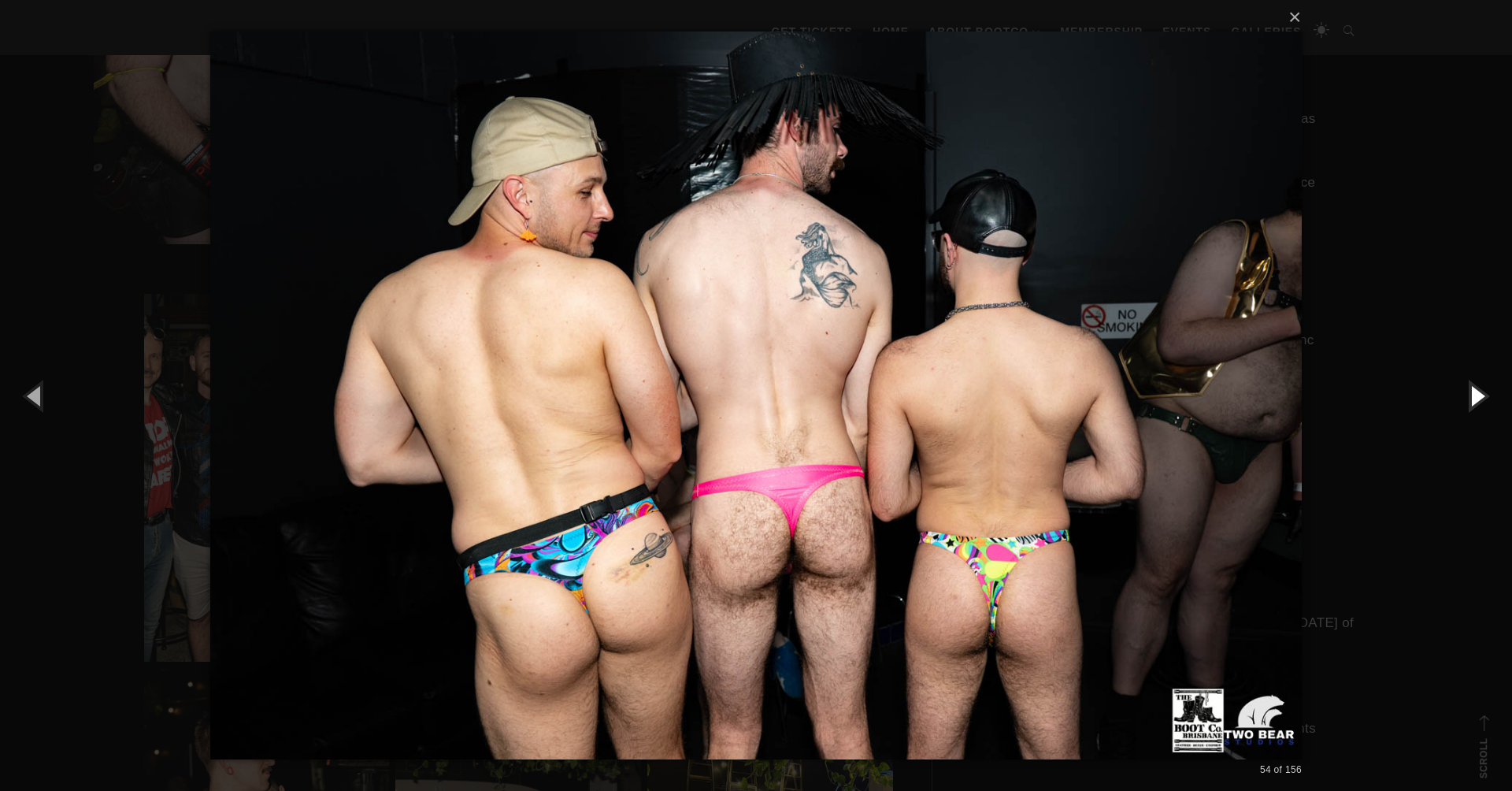
click at [1466, 396] on button "button" at bounding box center [1476, 396] width 71 height 87
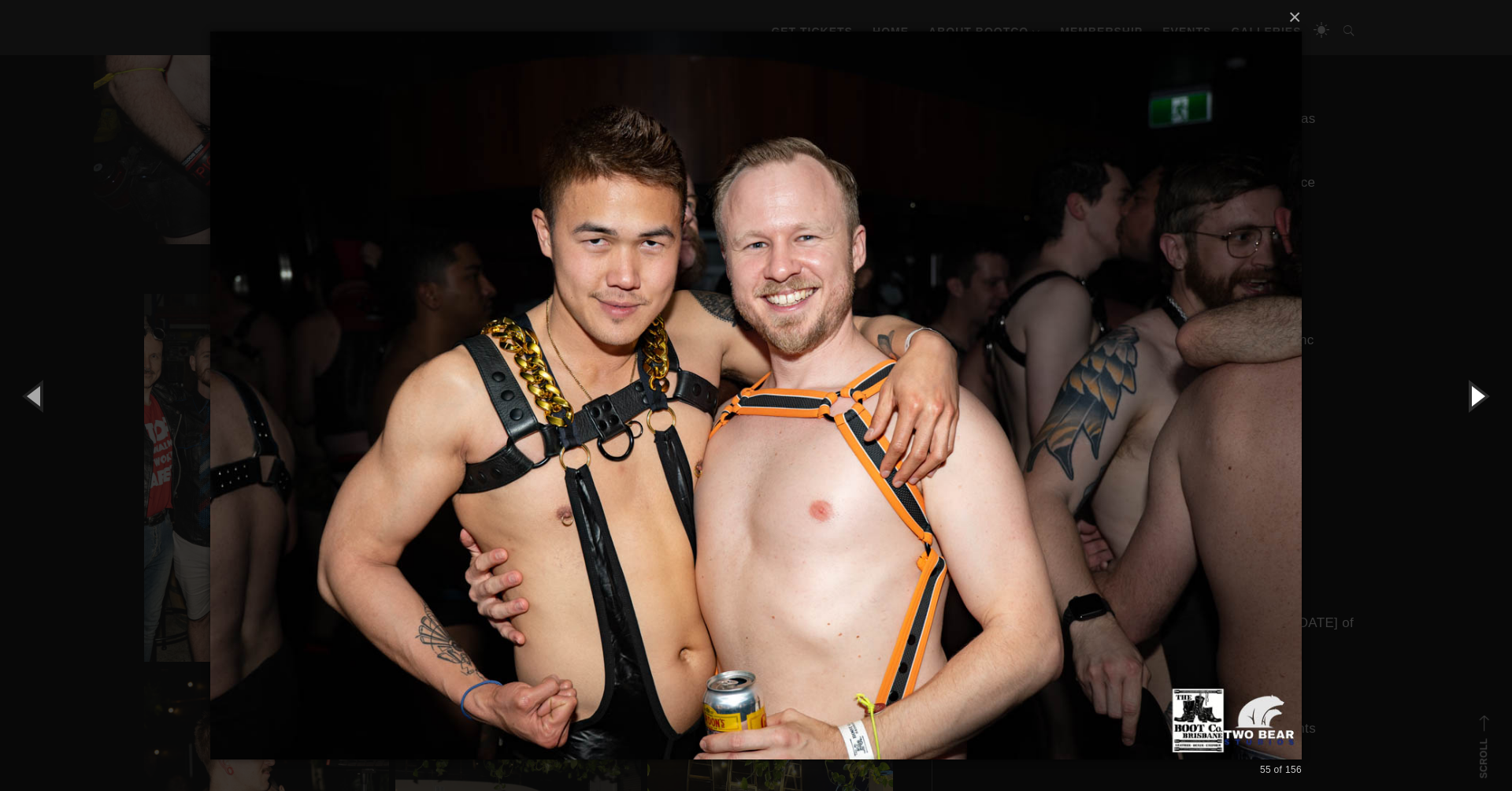
click at [1466, 396] on button "button" at bounding box center [1476, 396] width 71 height 87
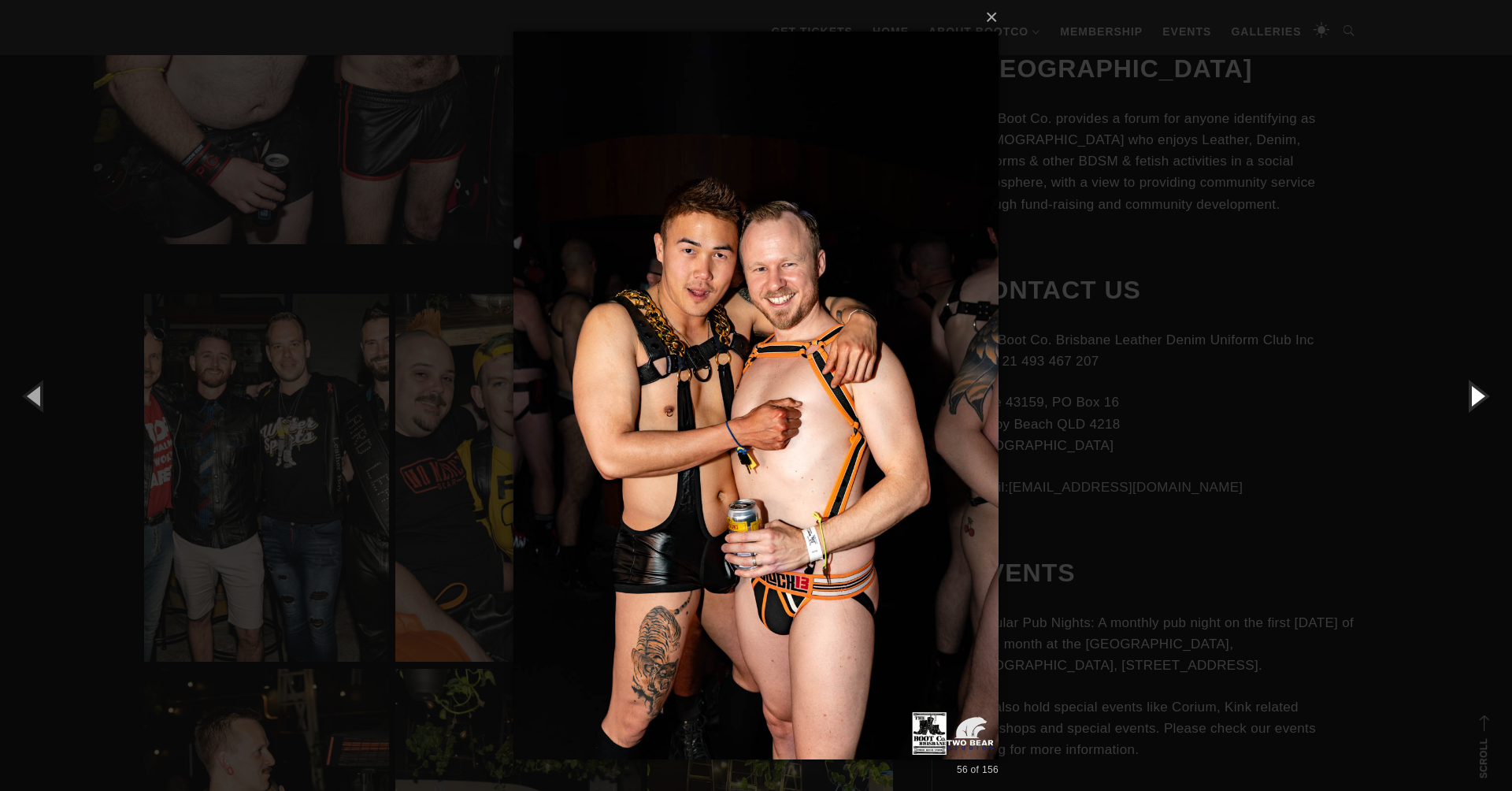
click at [1466, 396] on button "button" at bounding box center [1476, 396] width 71 height 87
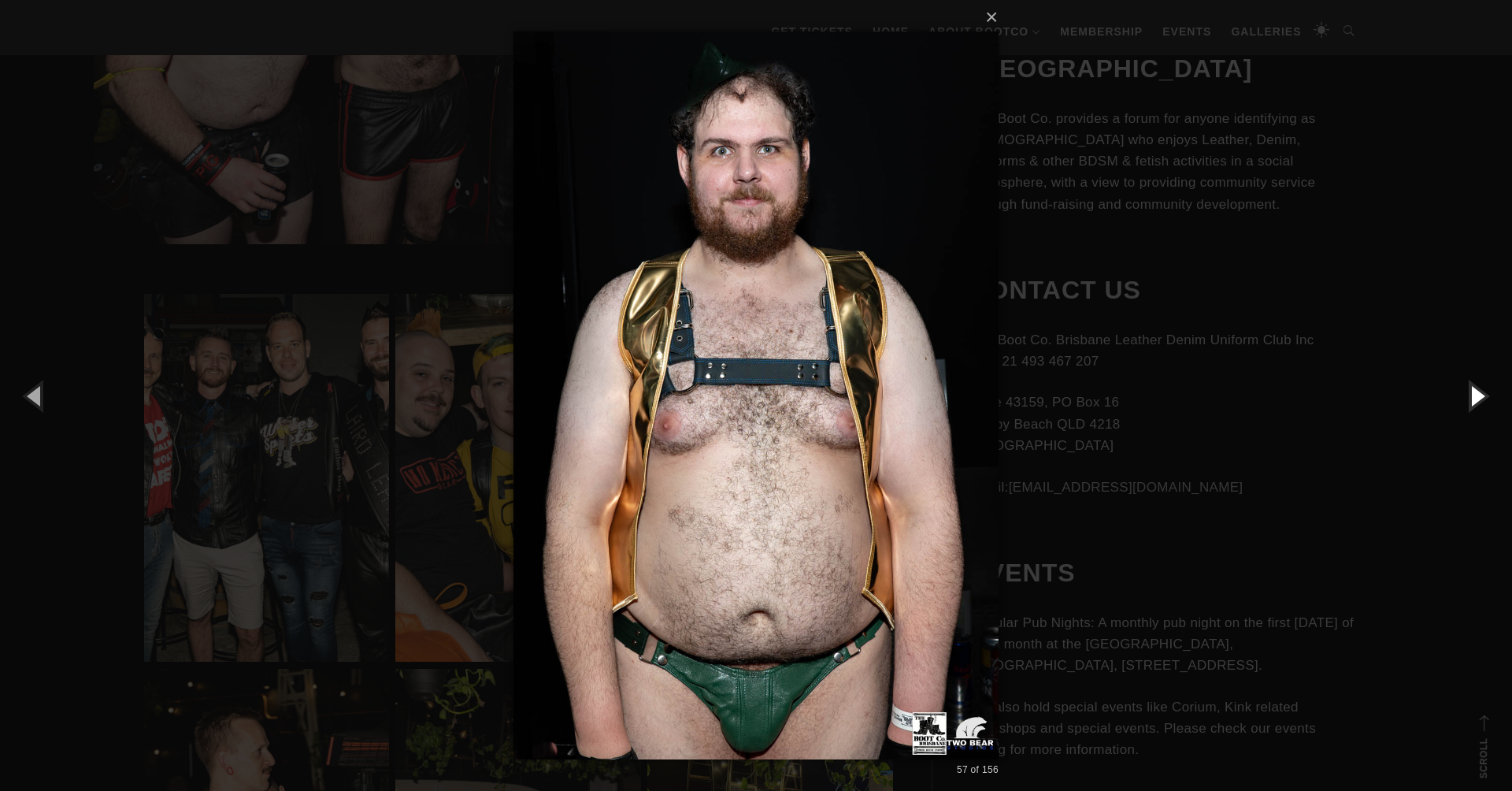
click at [1466, 396] on button "button" at bounding box center [1476, 396] width 71 height 87
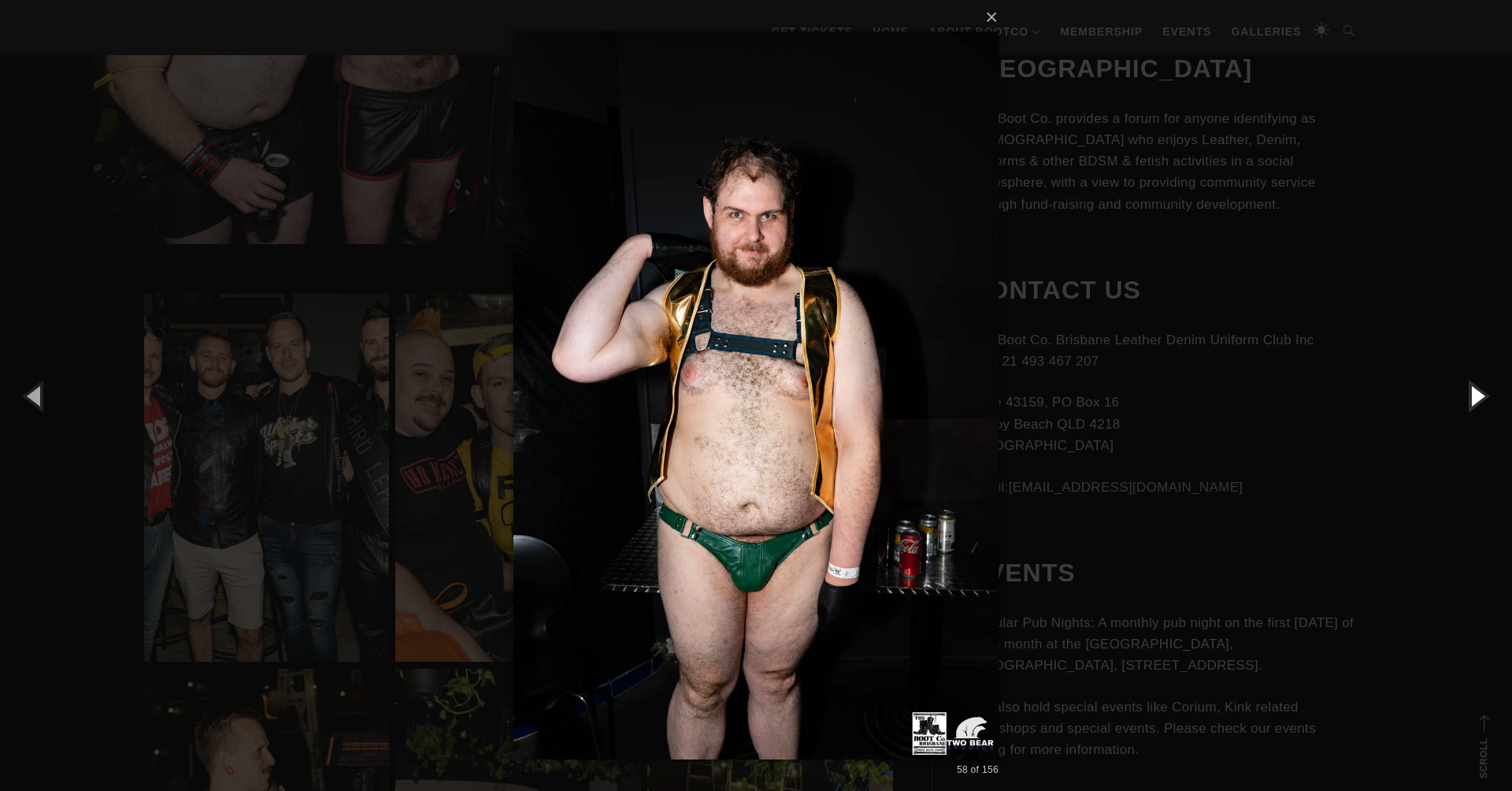
click at [1466, 396] on button "button" at bounding box center [1476, 396] width 71 height 87
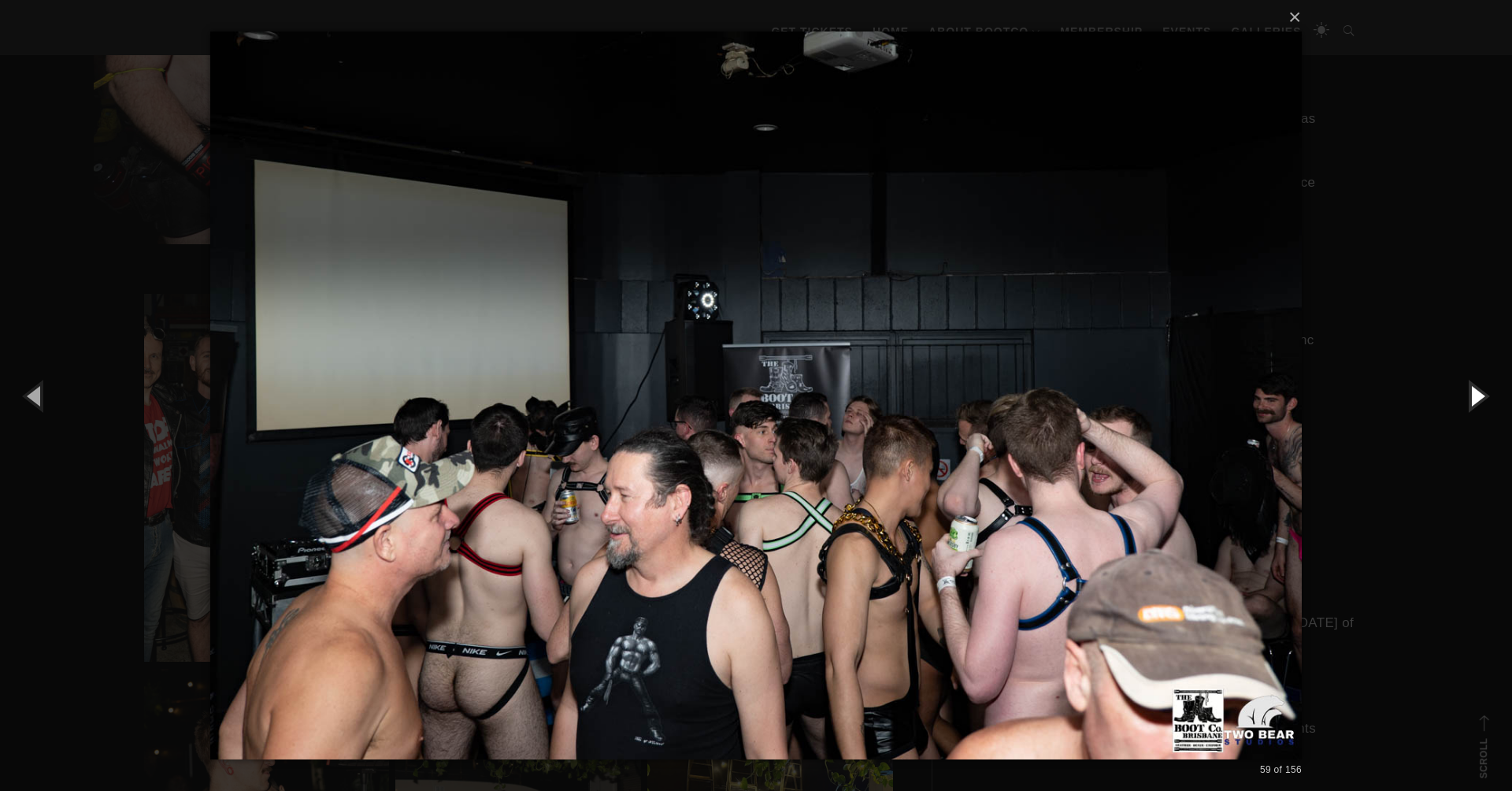
click at [1464, 393] on button "button" at bounding box center [1476, 396] width 71 height 87
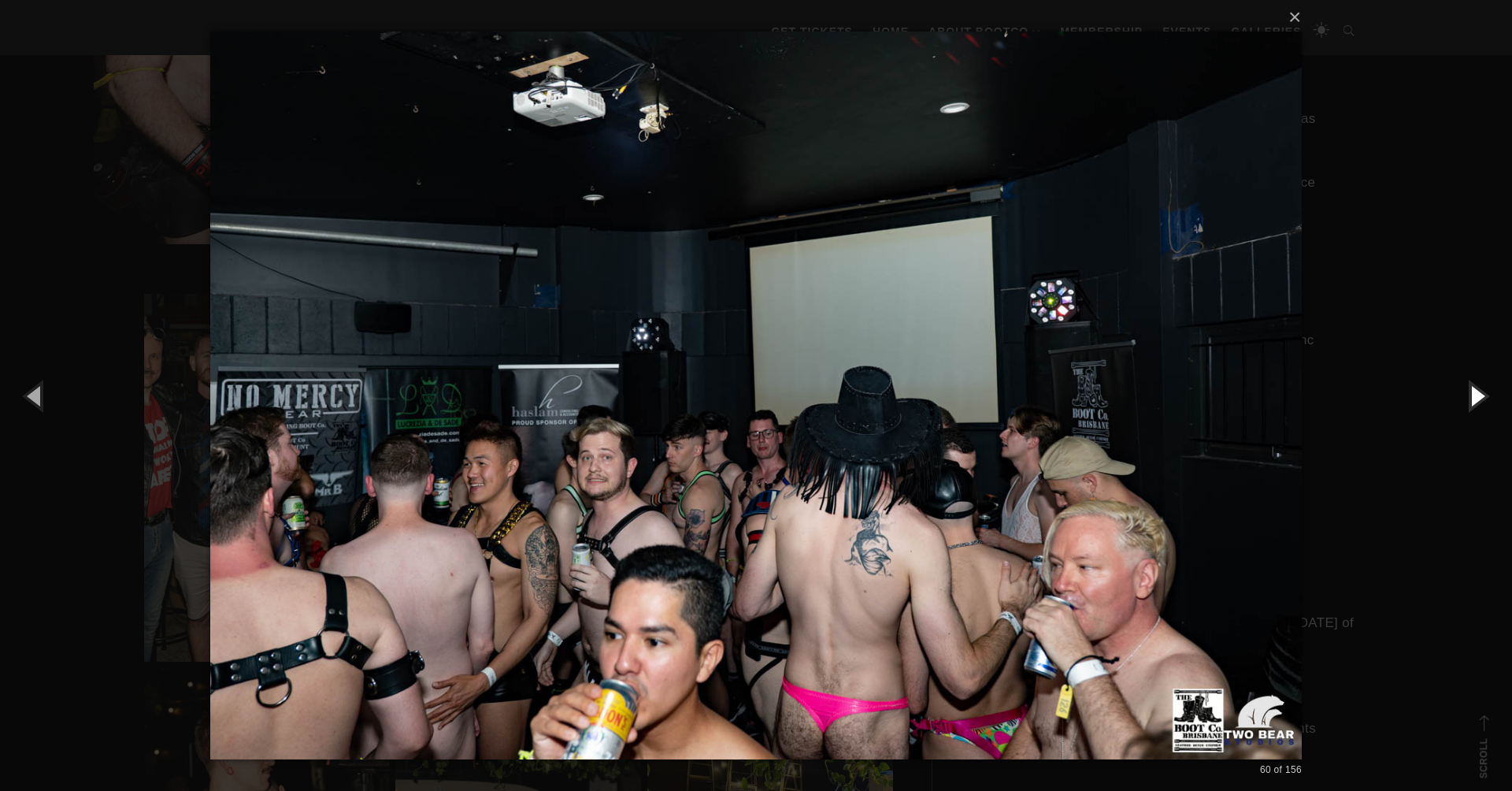
click at [1464, 393] on button "button" at bounding box center [1476, 396] width 71 height 87
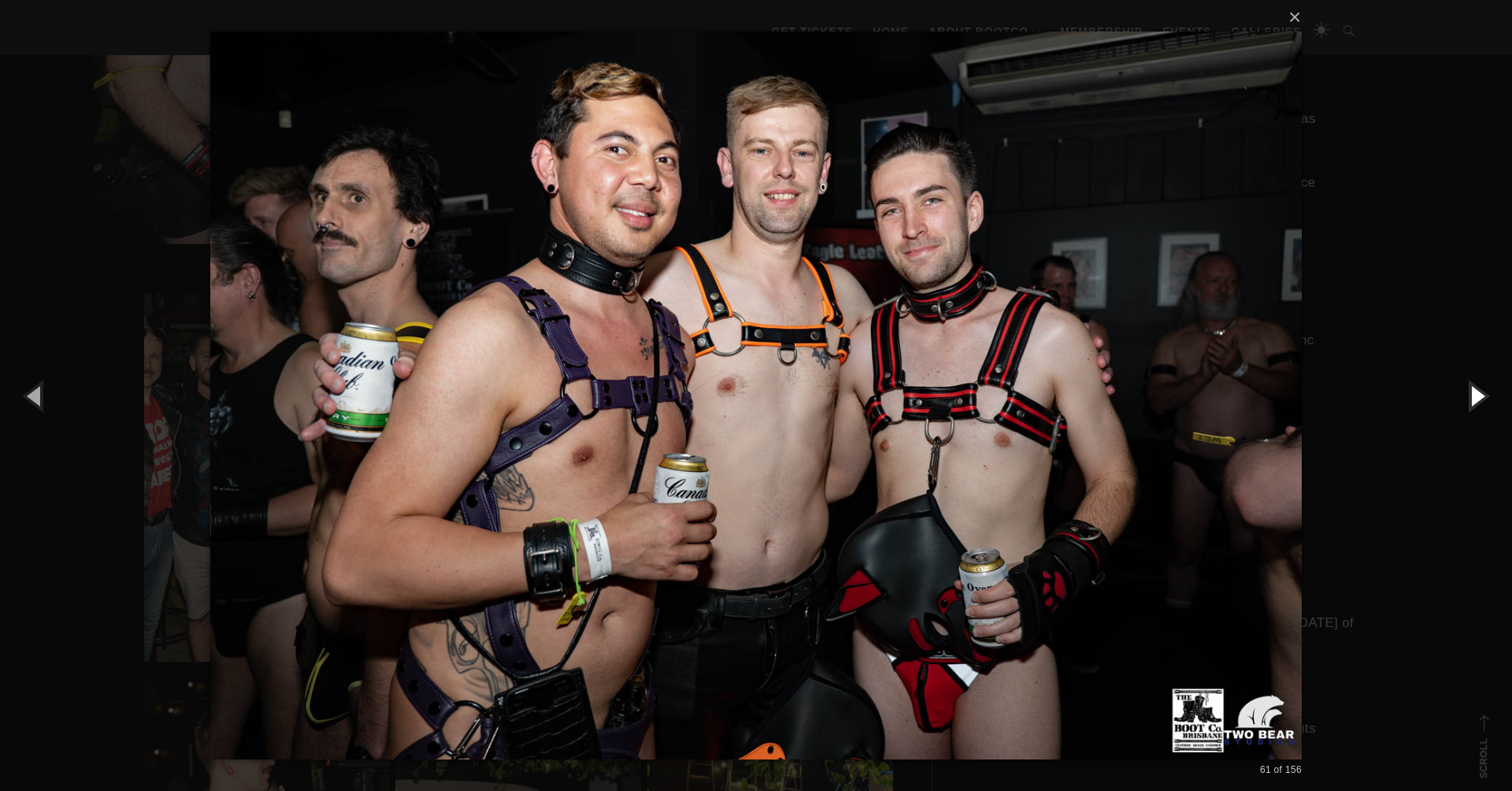
click at [1464, 393] on button "button" at bounding box center [1476, 396] width 71 height 87
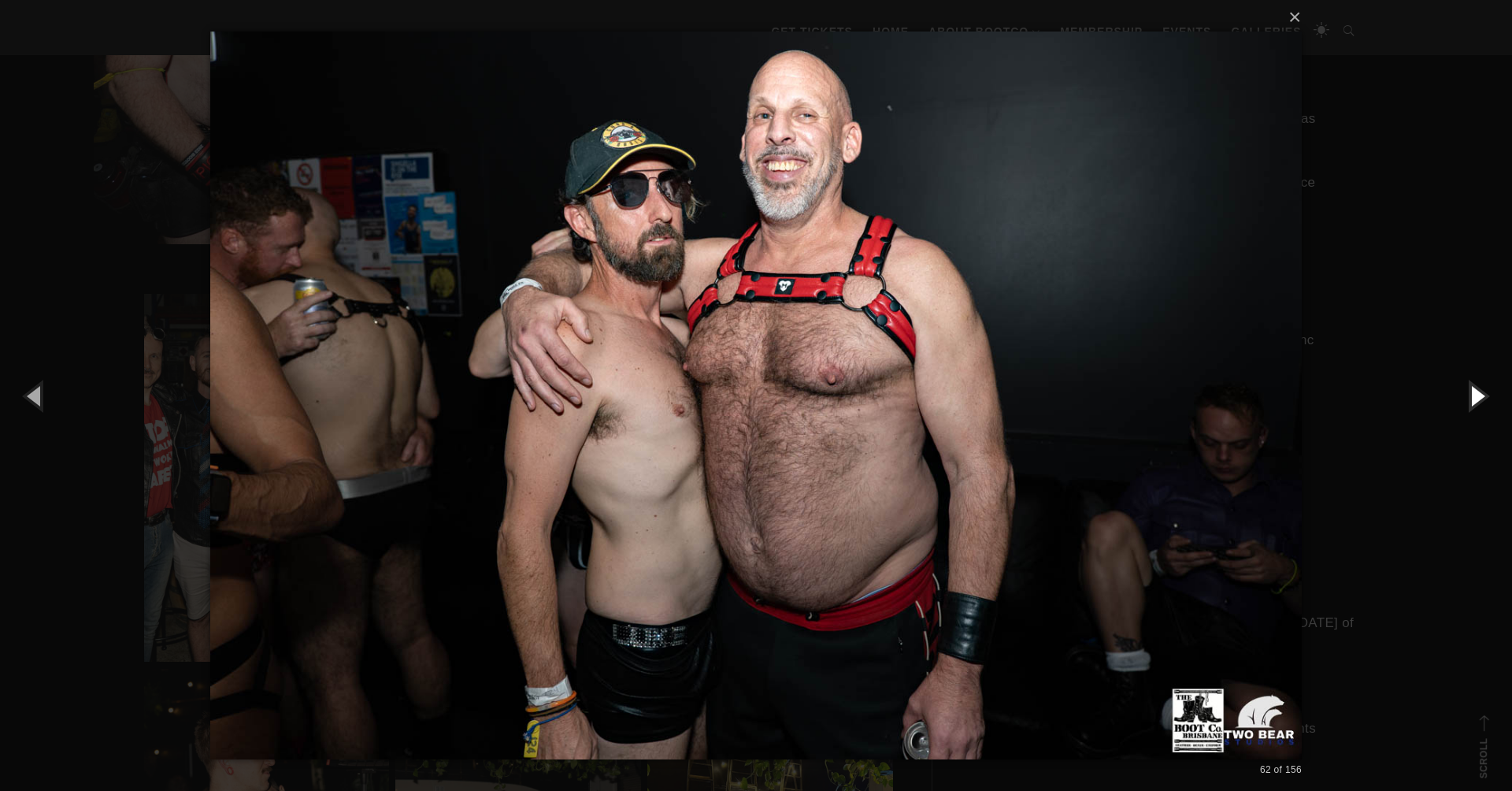
click at [1464, 393] on button "button" at bounding box center [1476, 396] width 71 height 87
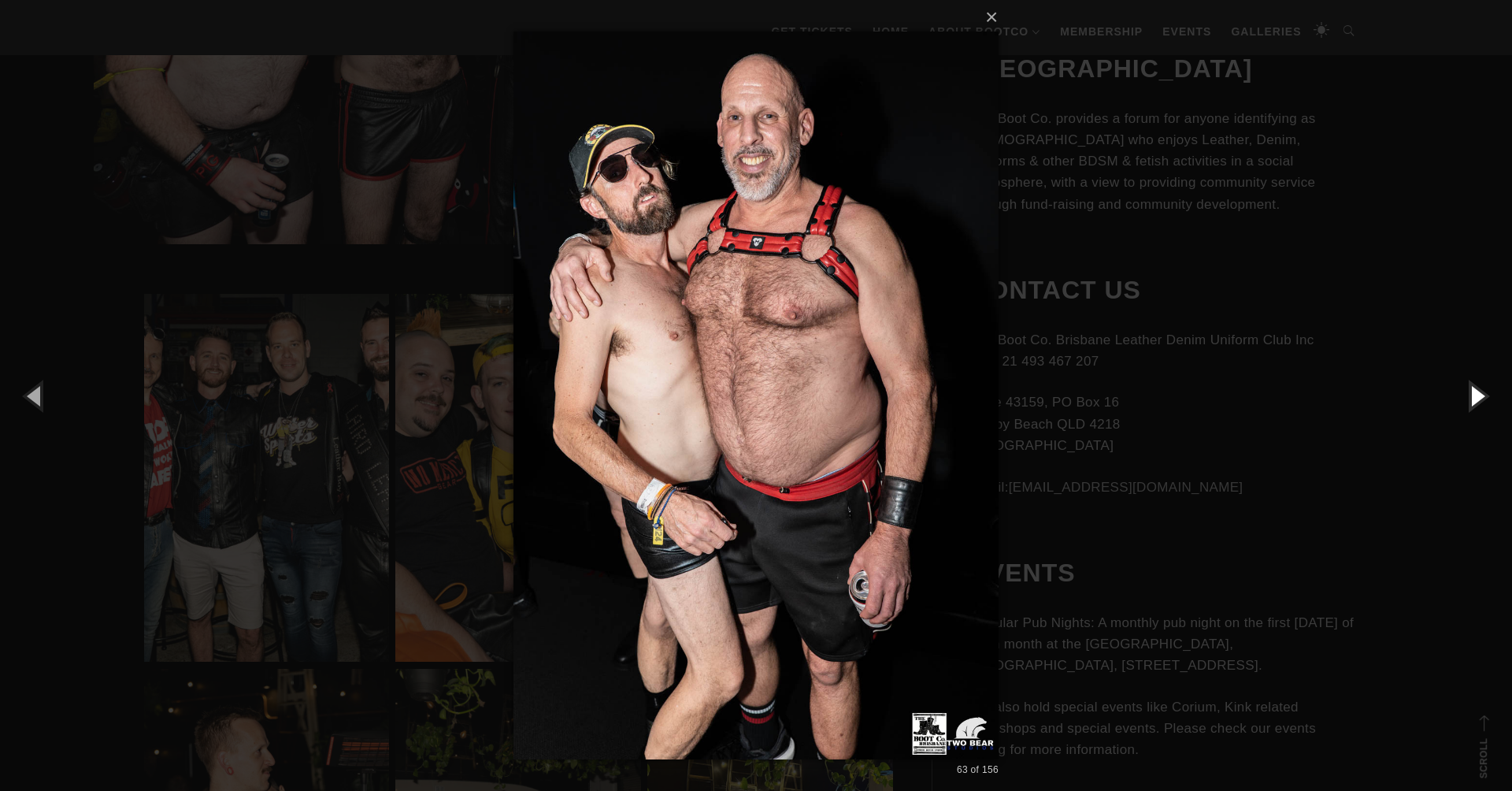
click at [1464, 393] on button "button" at bounding box center [1476, 396] width 71 height 87
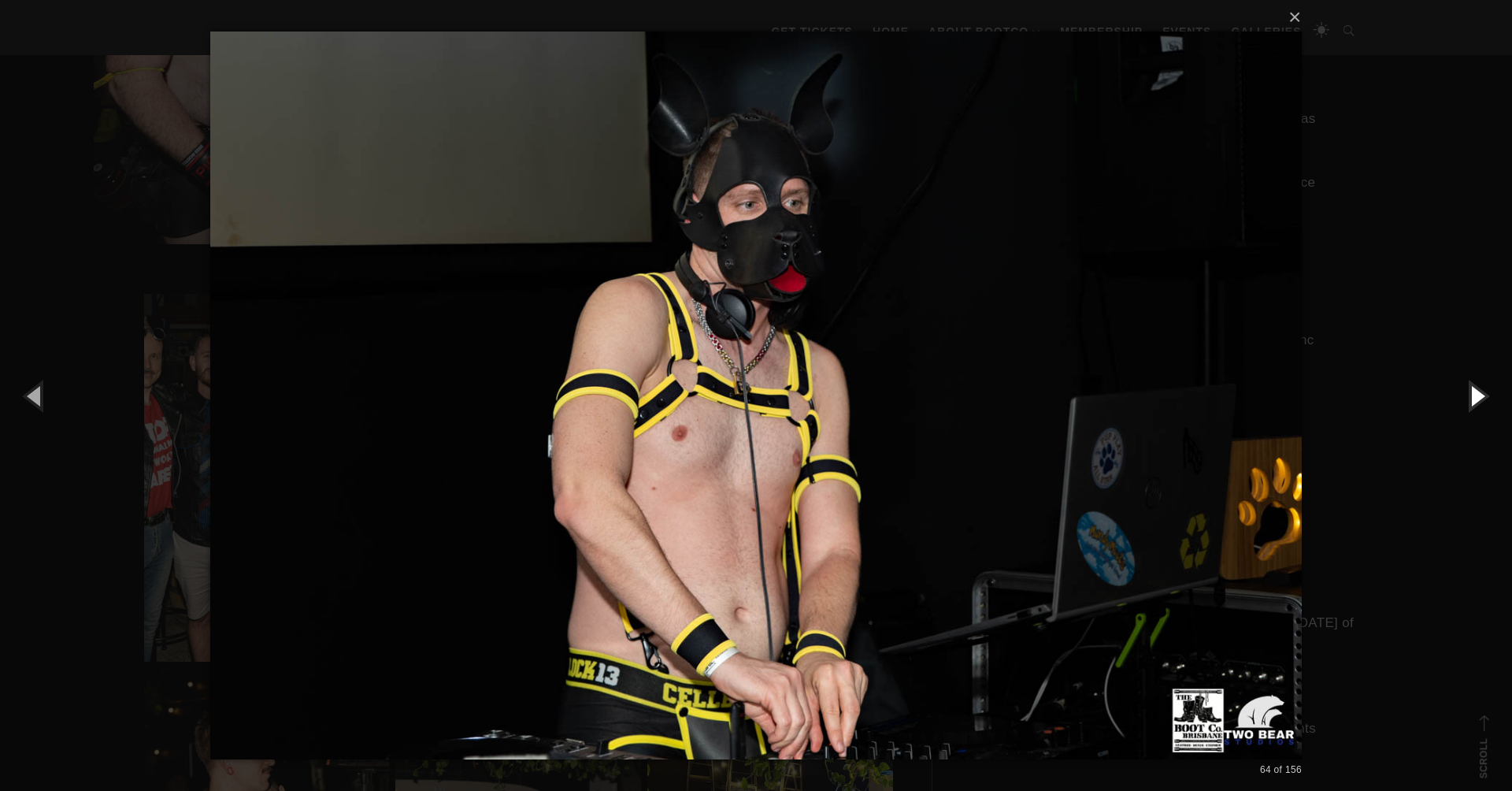
click at [1464, 393] on button "button" at bounding box center [1476, 396] width 71 height 87
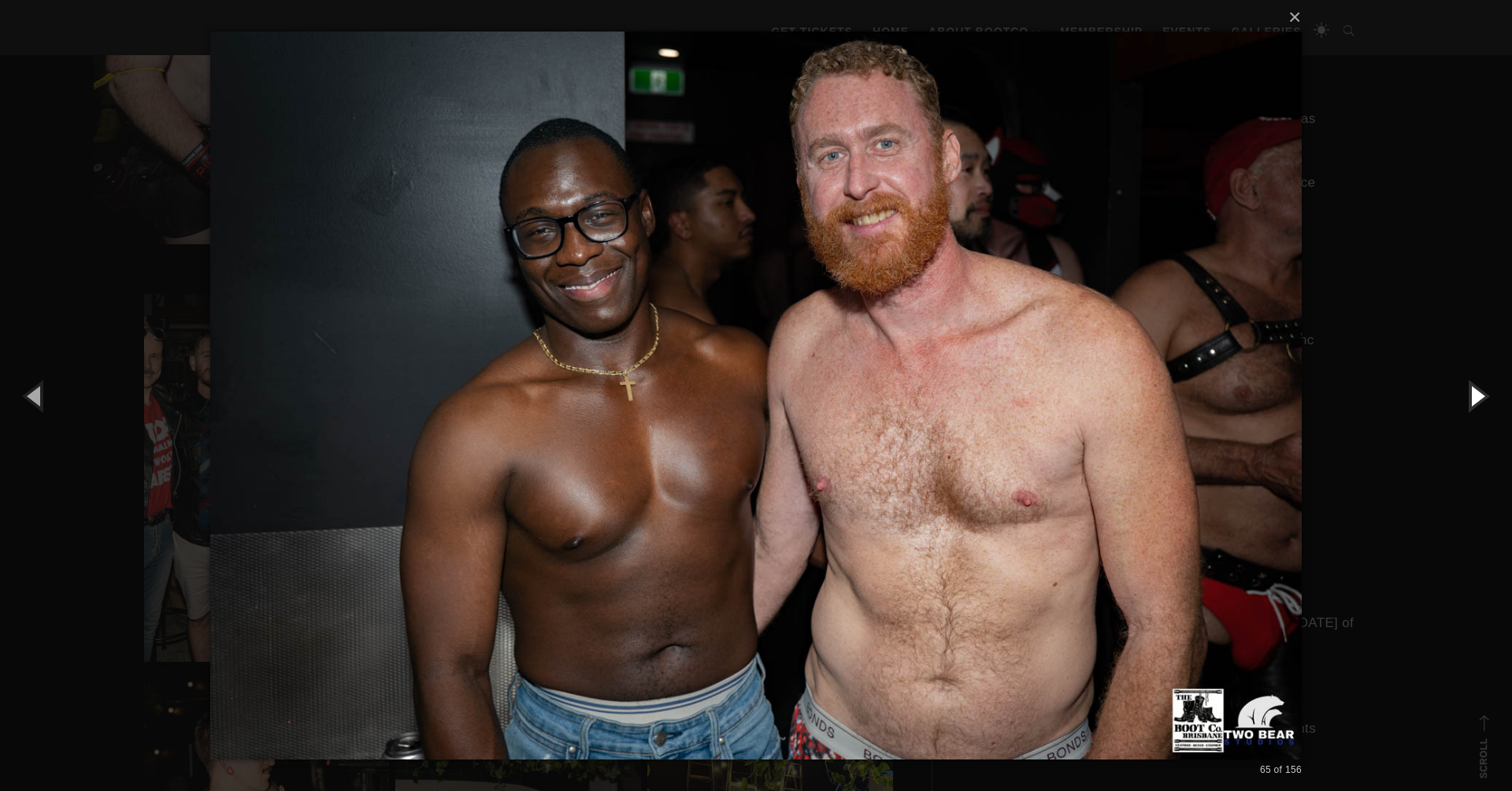
click at [1464, 393] on button "button" at bounding box center [1476, 396] width 71 height 87
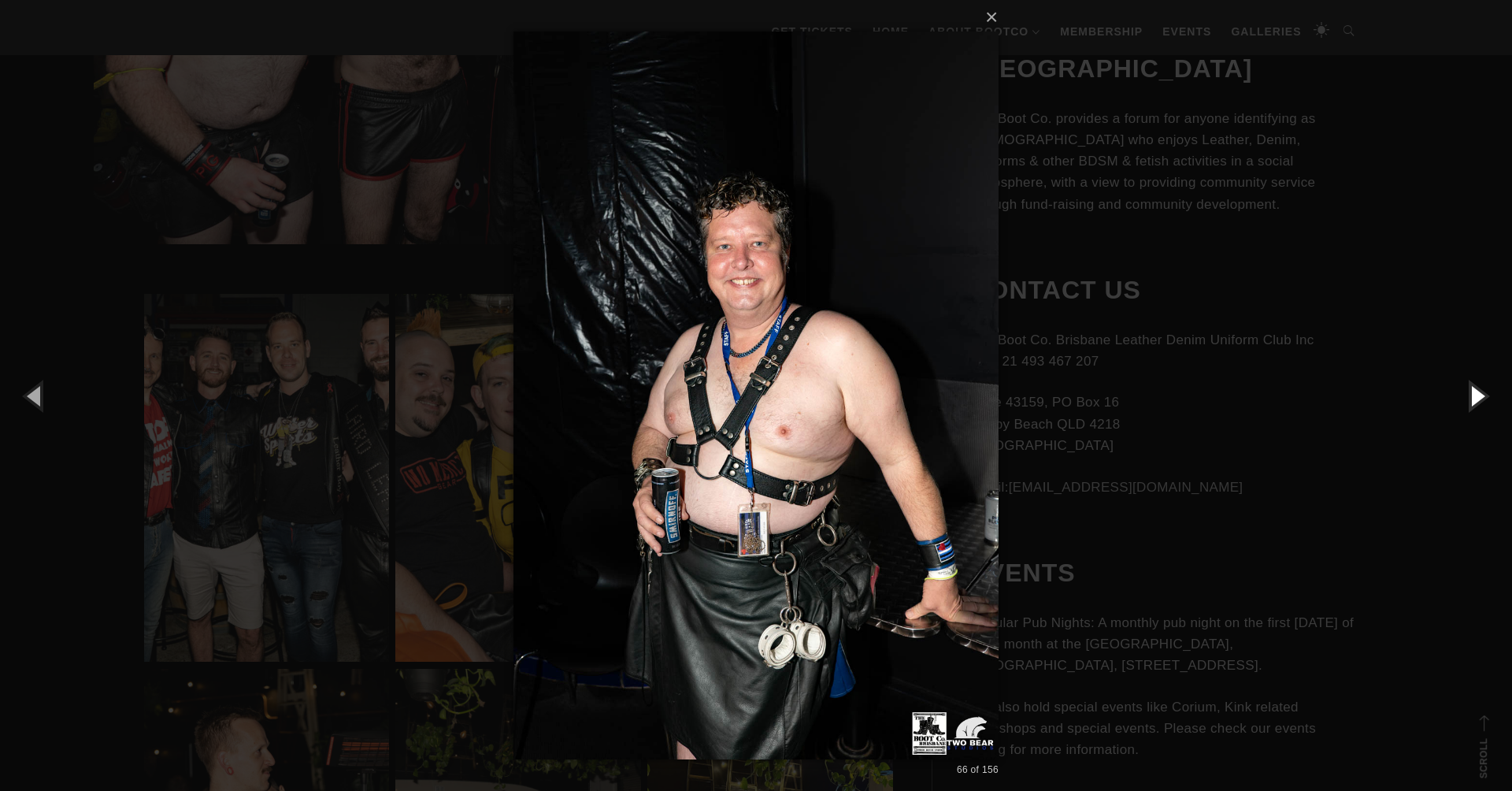
click at [1464, 393] on button "button" at bounding box center [1476, 396] width 71 height 87
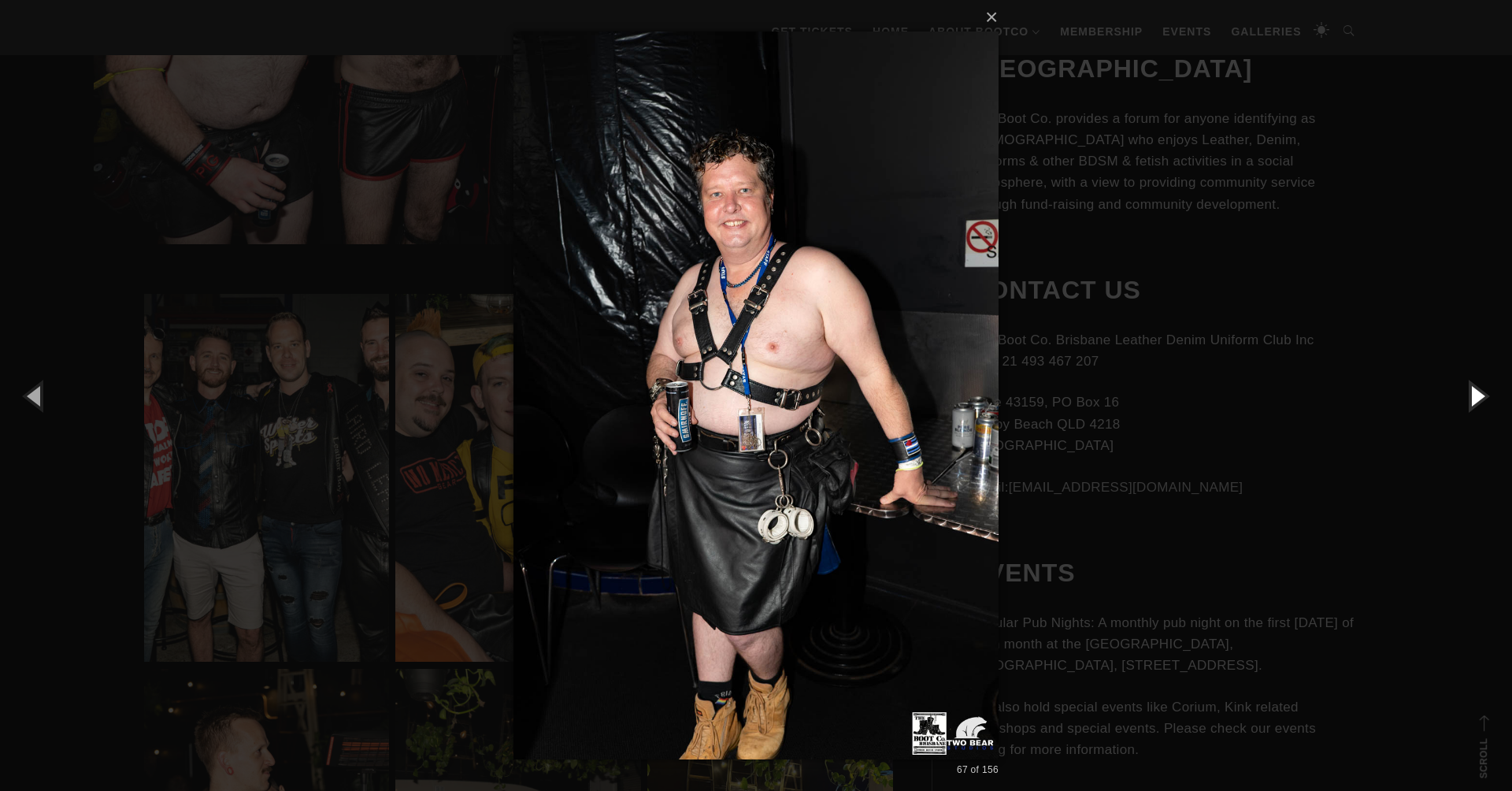
click at [1464, 393] on button "button" at bounding box center [1476, 396] width 71 height 87
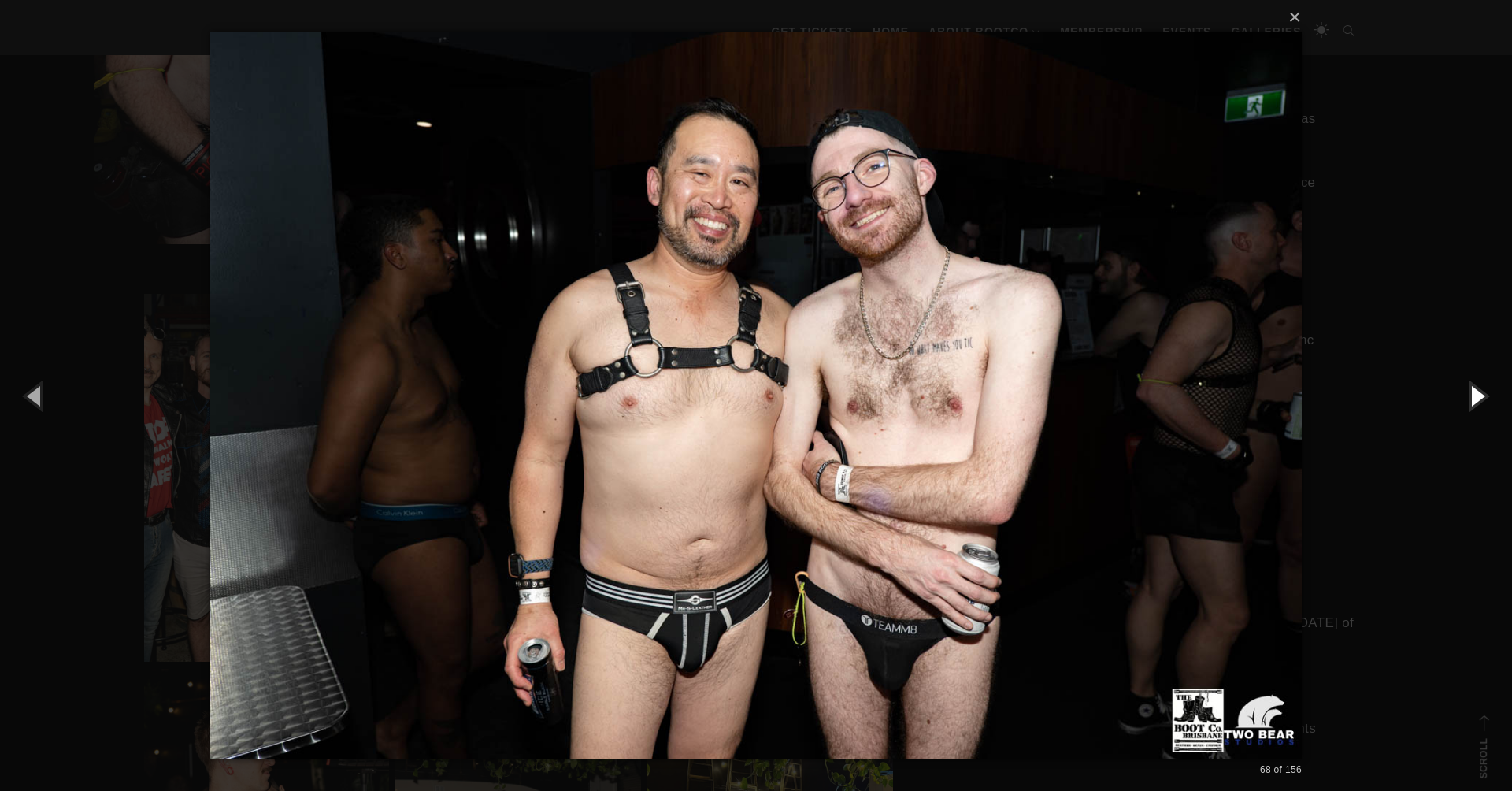
click at [1464, 394] on button "button" at bounding box center [1476, 396] width 71 height 87
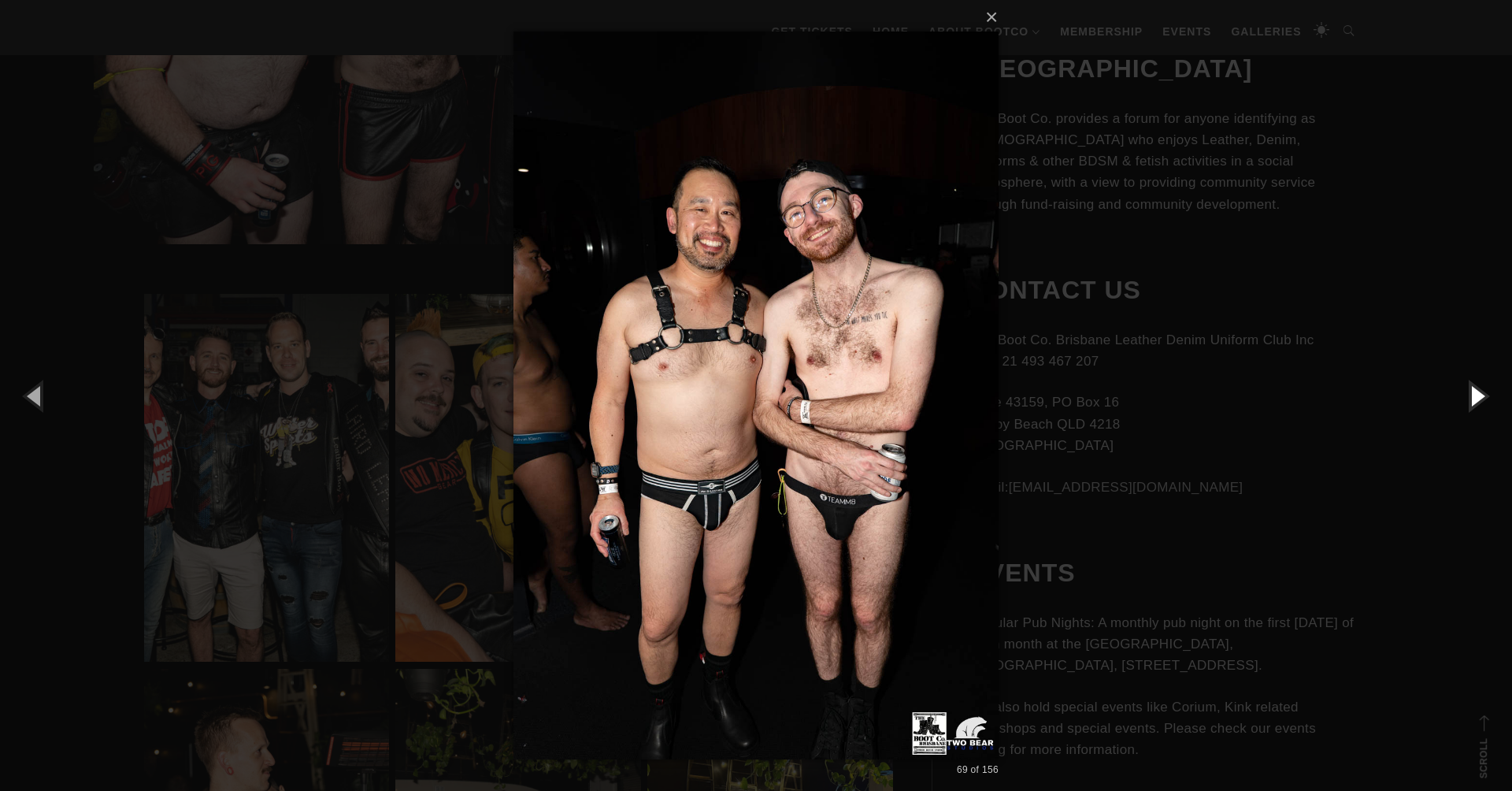
click at [1464, 394] on button "button" at bounding box center [1476, 396] width 71 height 87
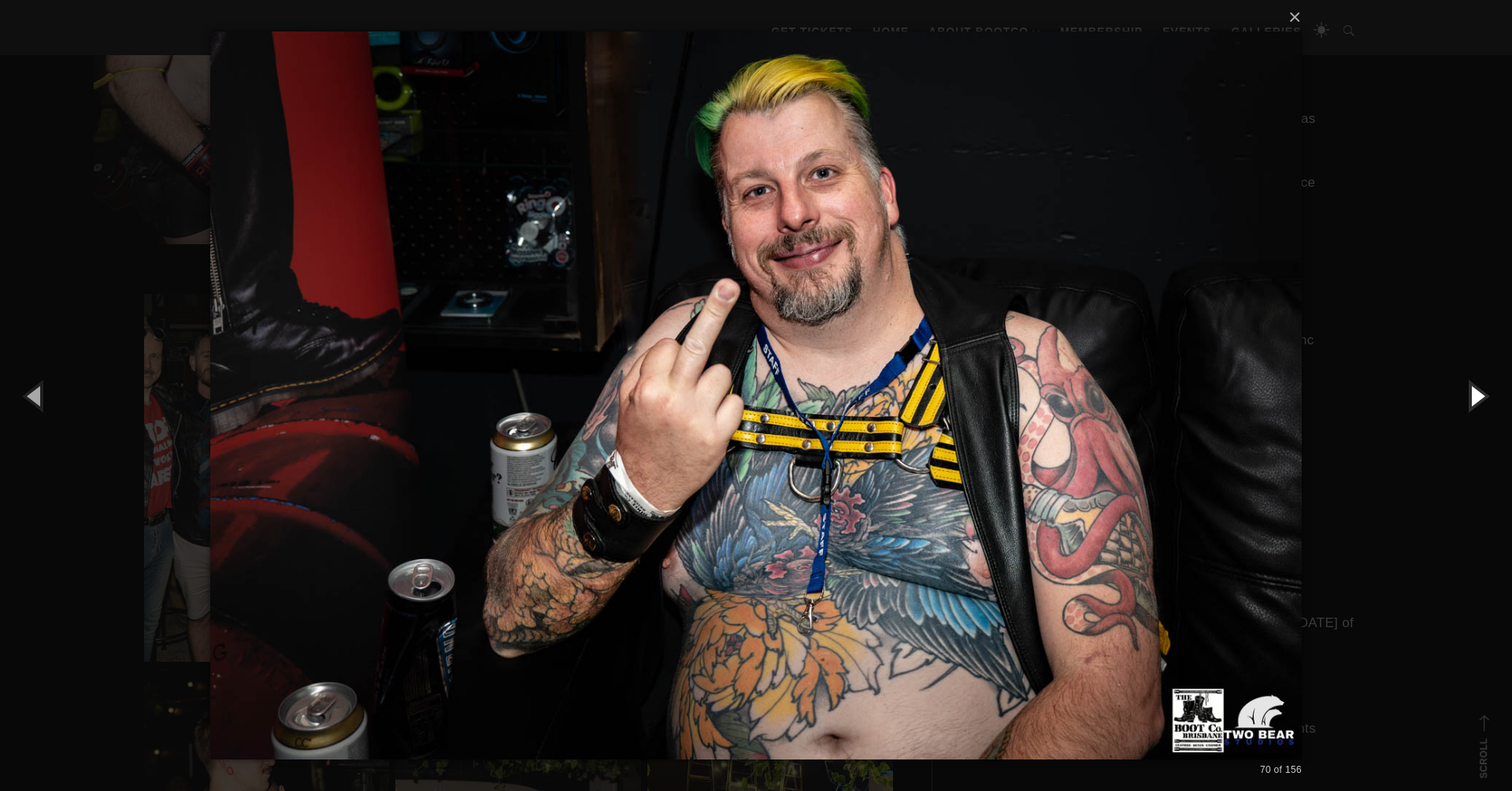
click at [1464, 394] on button "button" at bounding box center [1476, 396] width 71 height 87
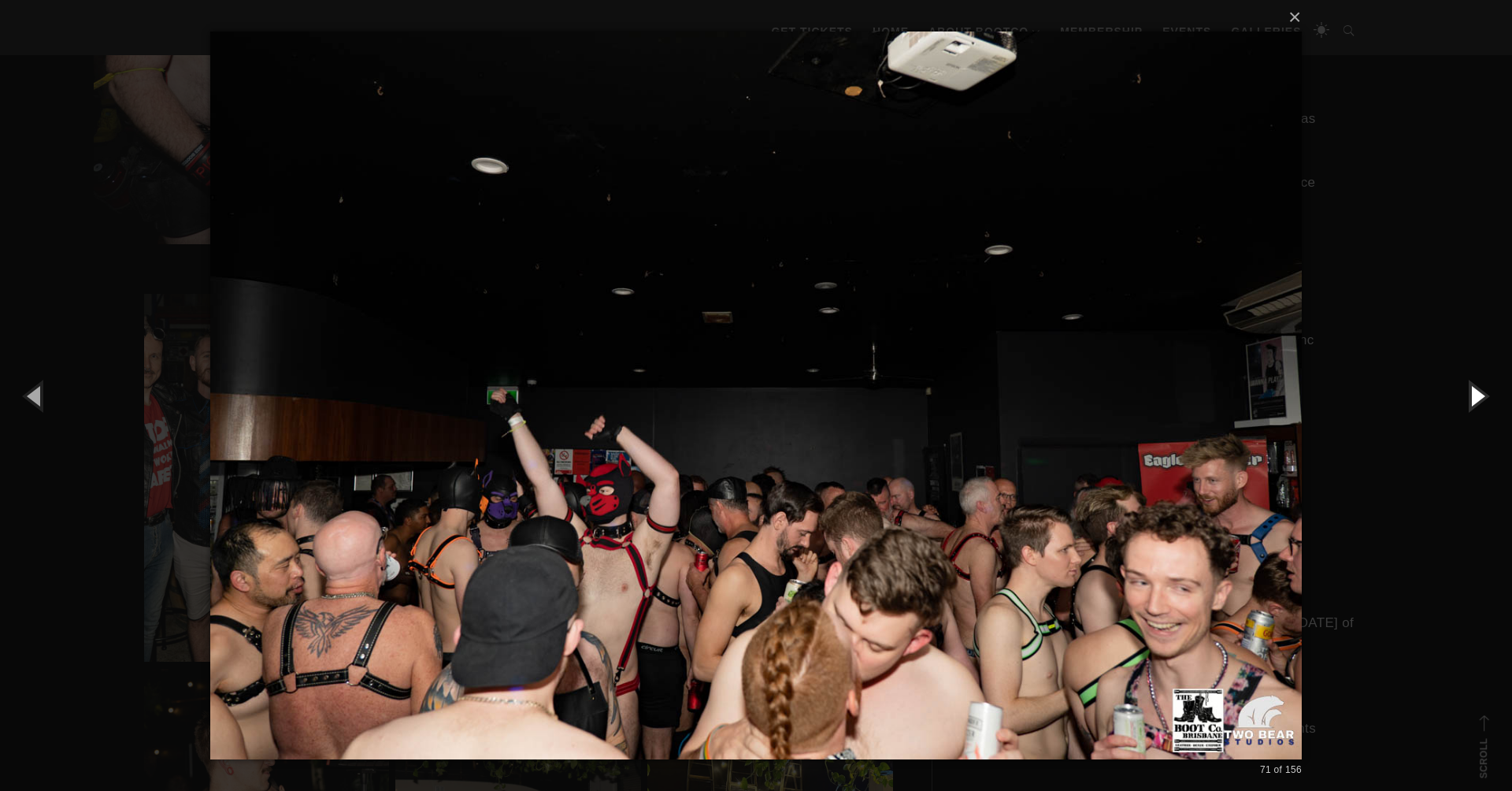
click at [1463, 394] on button "button" at bounding box center [1476, 396] width 71 height 87
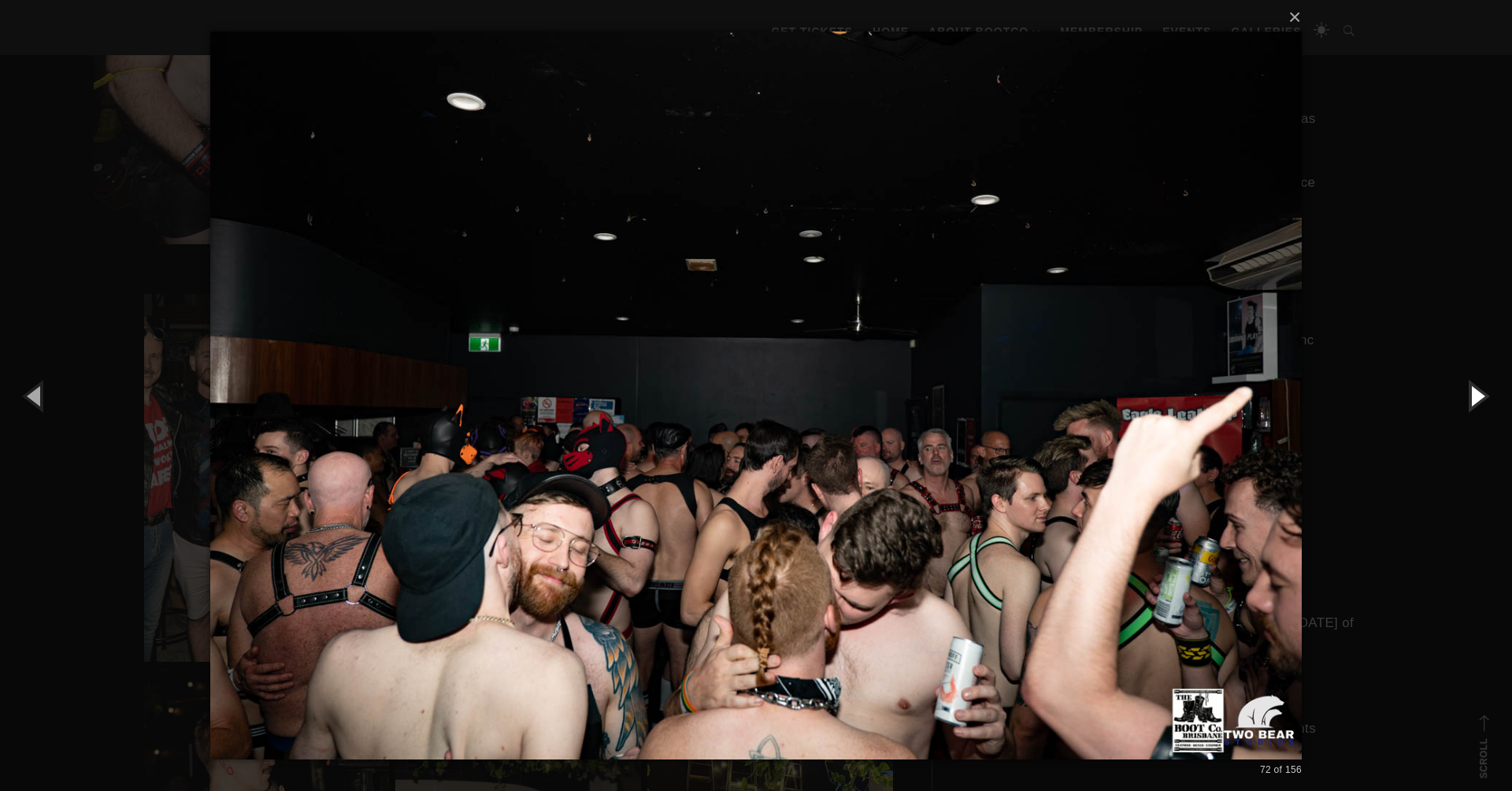
click at [1463, 394] on button "button" at bounding box center [1476, 396] width 71 height 87
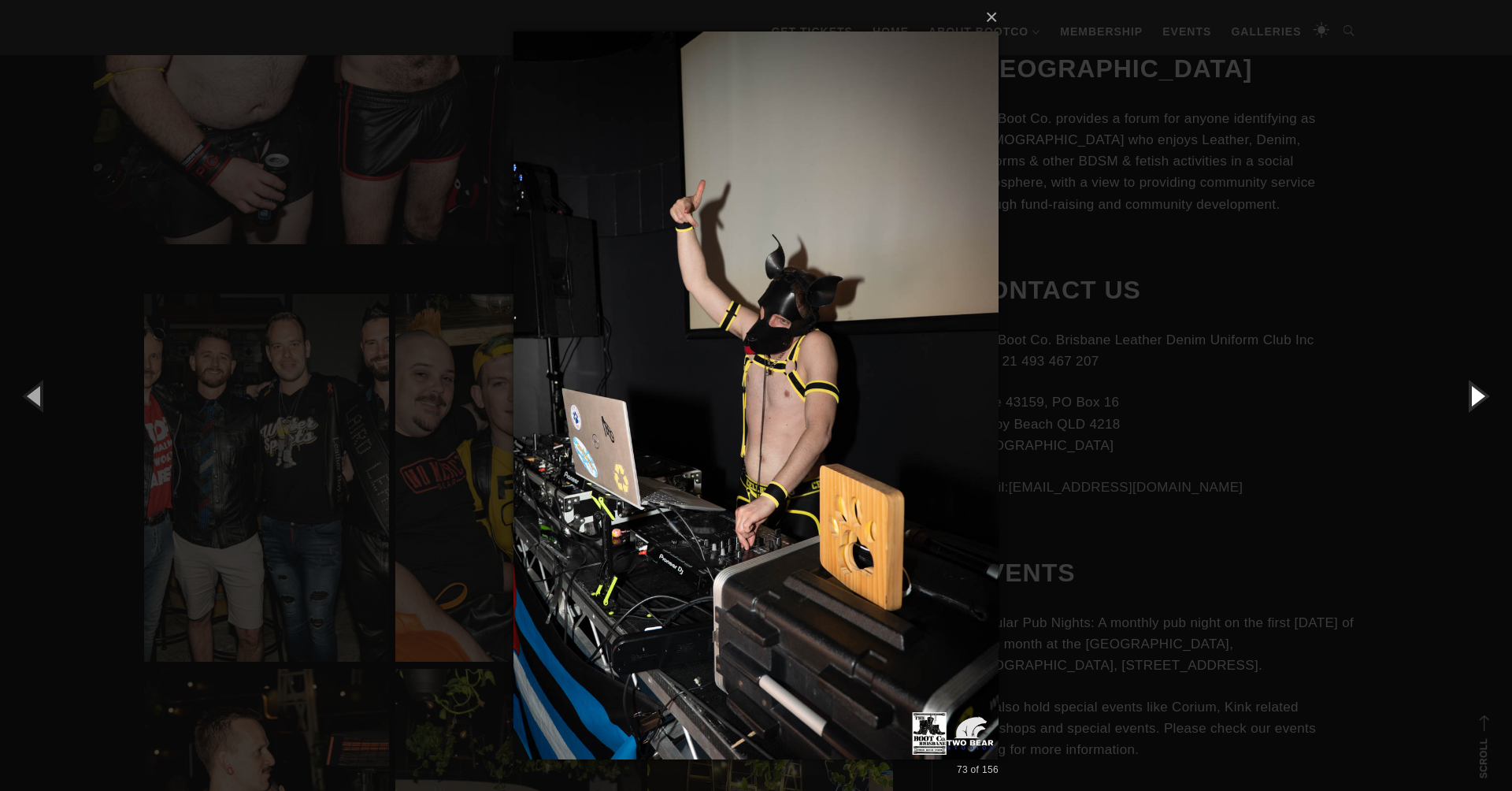
click at [1463, 395] on button "button" at bounding box center [1476, 396] width 71 height 87
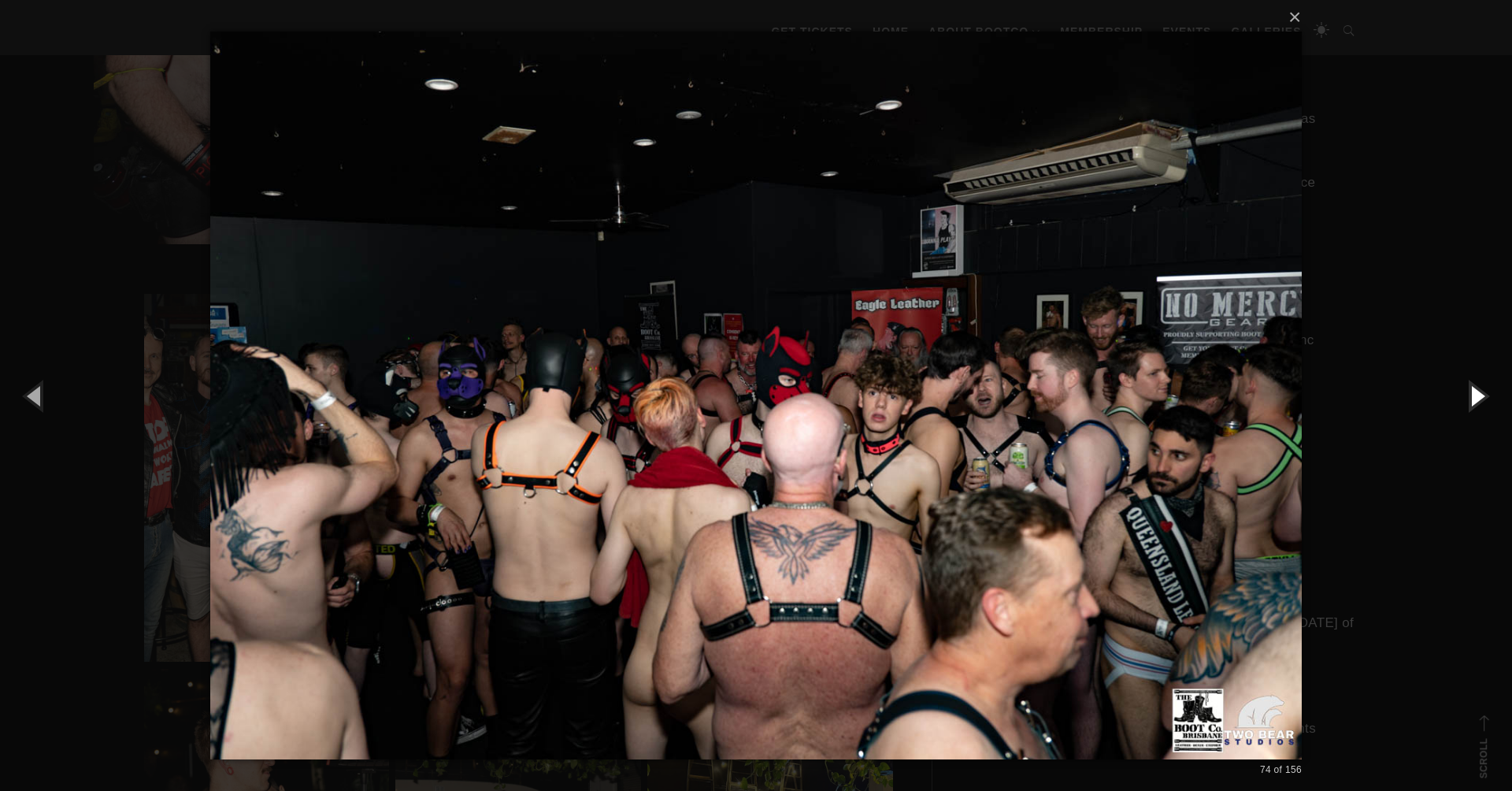
click at [1474, 392] on button "button" at bounding box center [1476, 396] width 71 height 87
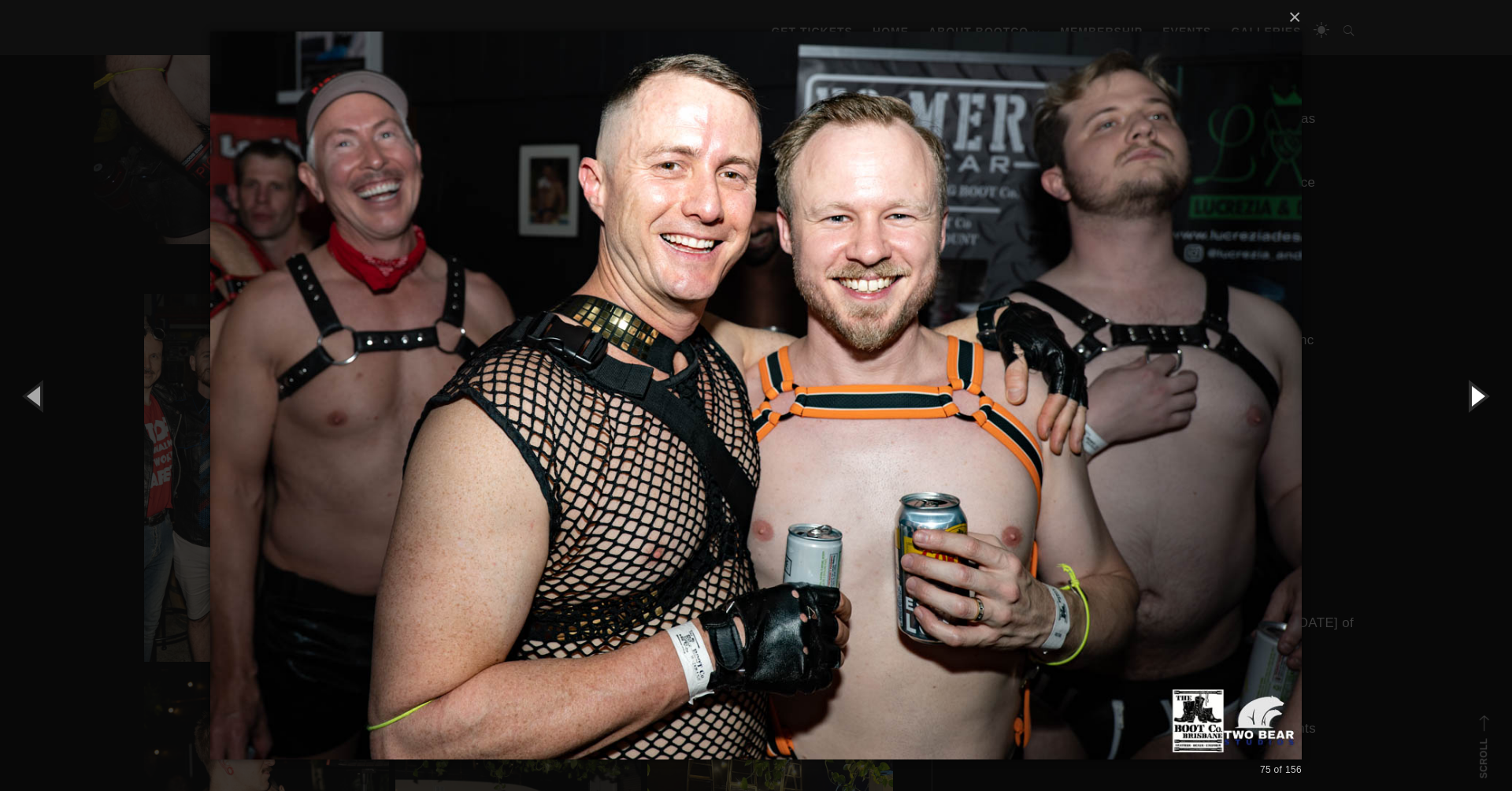
click at [1474, 392] on button "button" at bounding box center [1476, 396] width 71 height 87
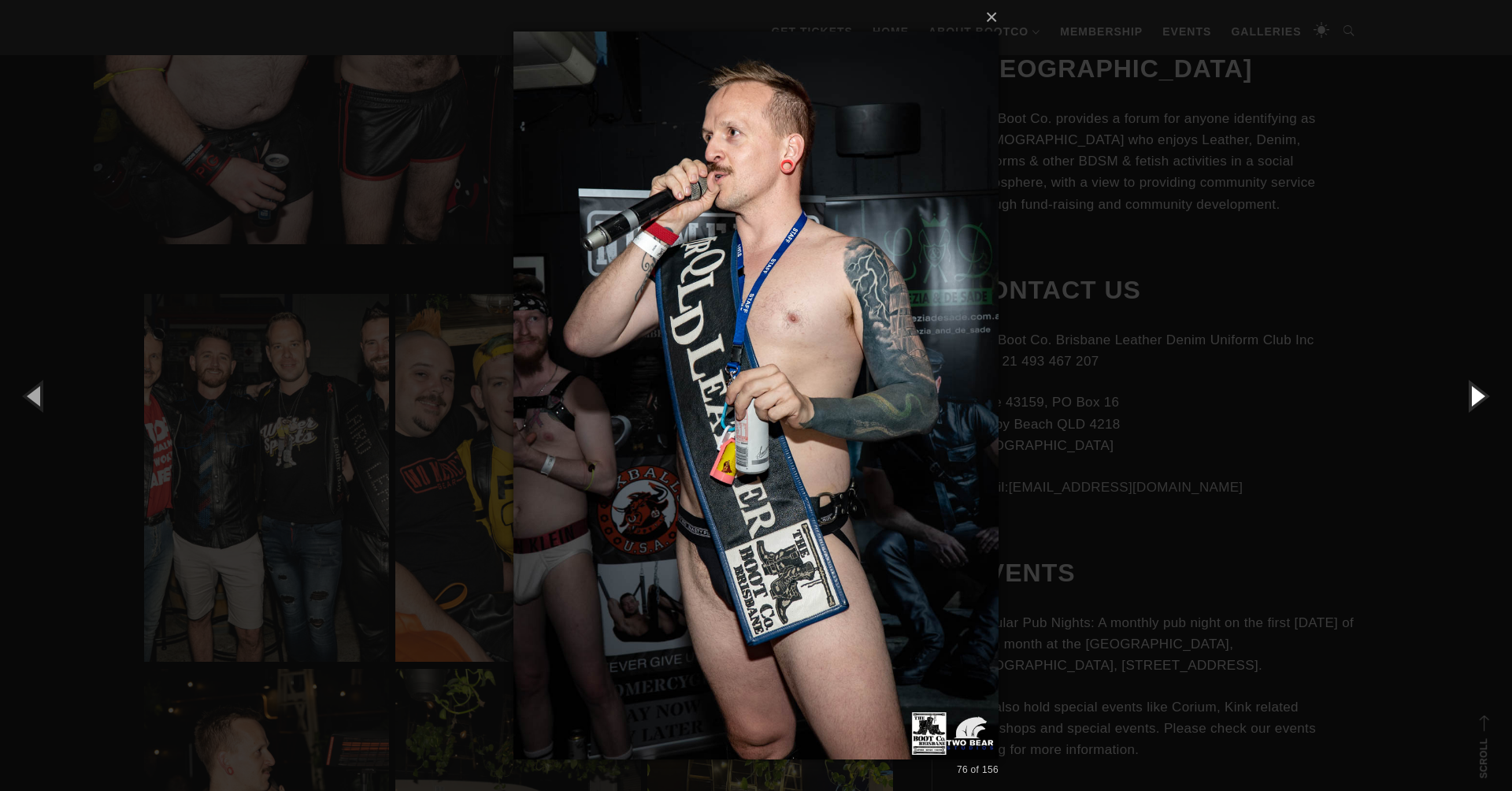
click at [1473, 393] on button "button" at bounding box center [1476, 396] width 71 height 87
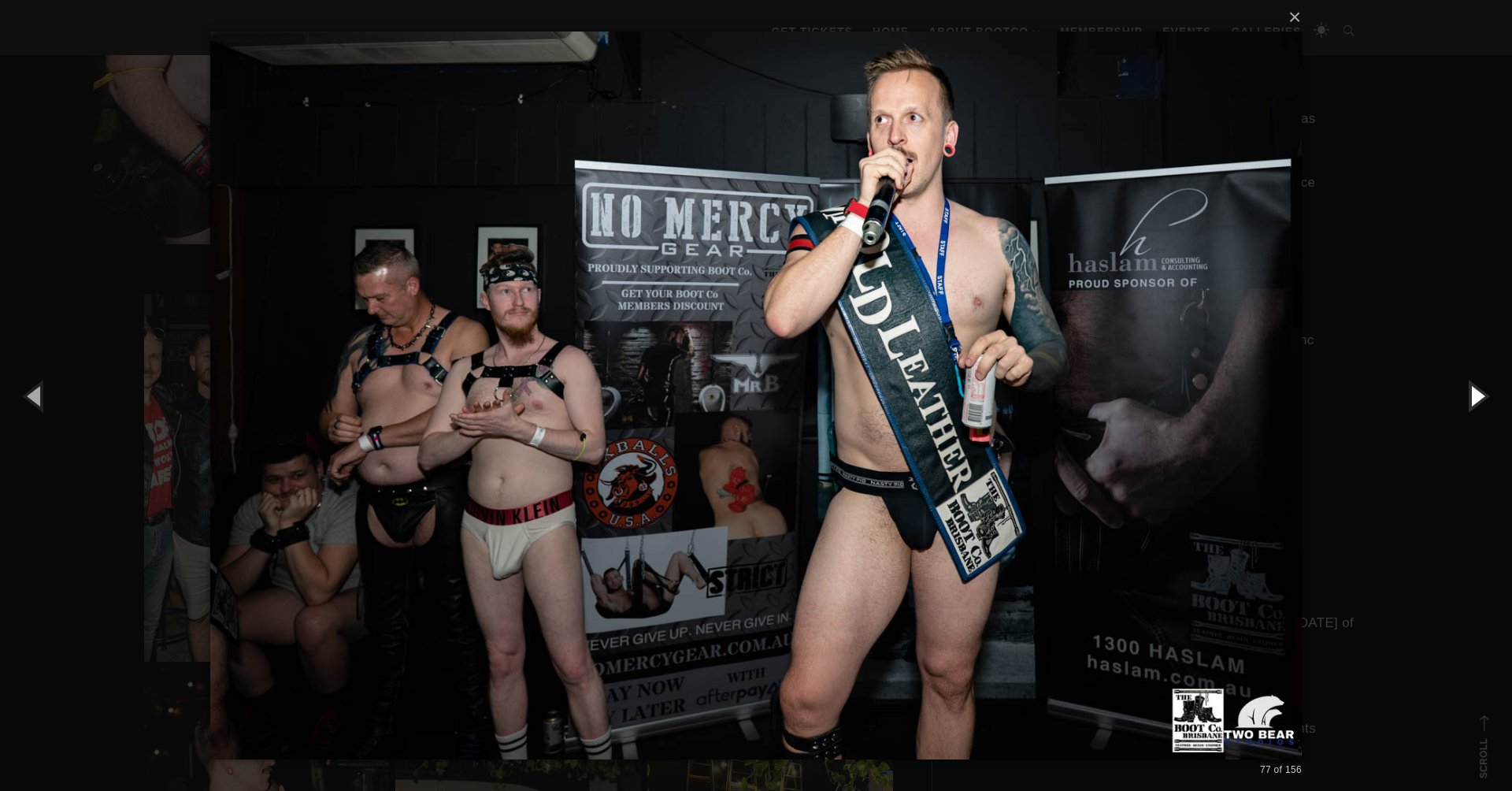
click at [1473, 393] on button "button" at bounding box center [1476, 396] width 71 height 87
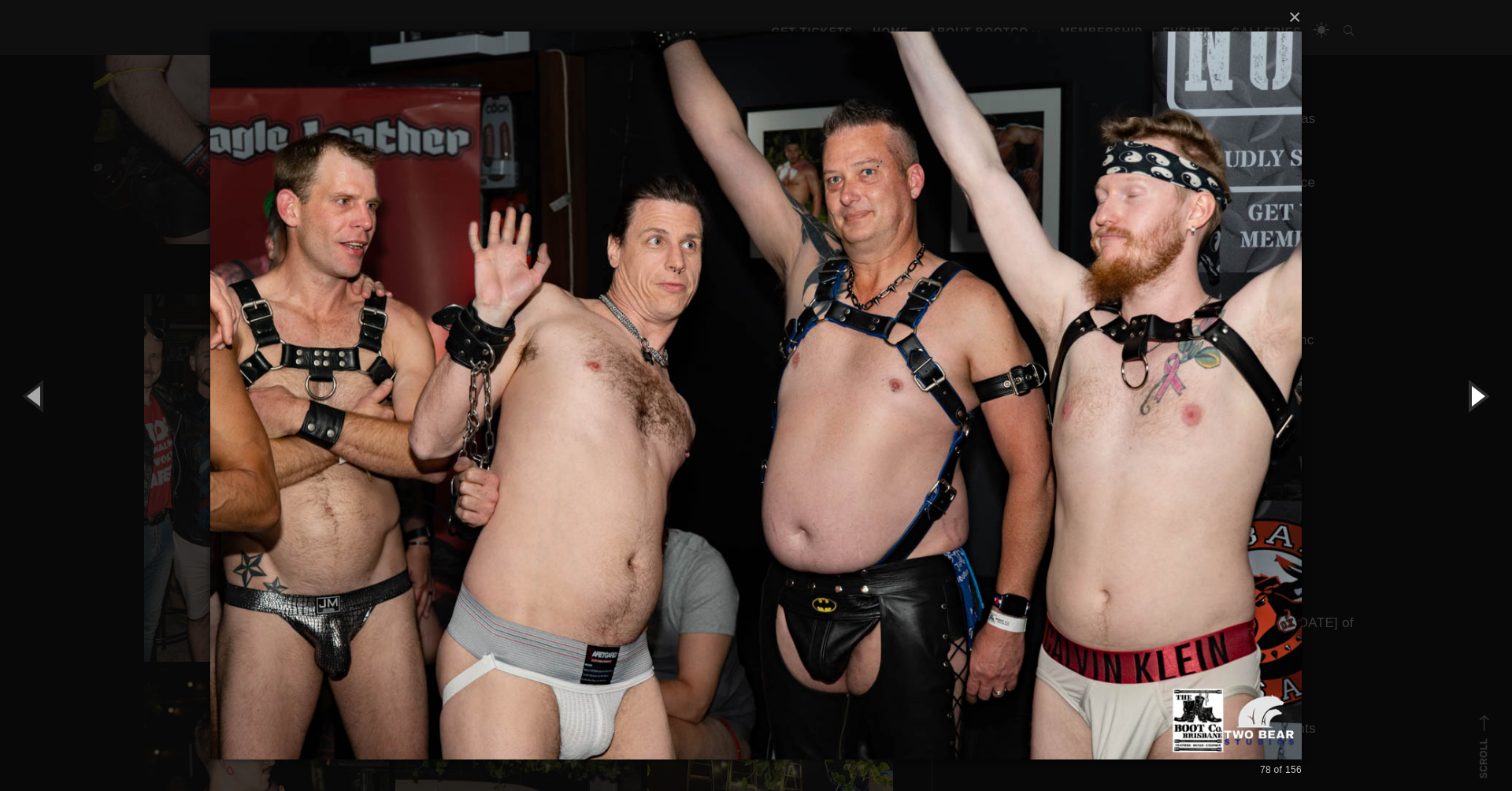
click at [1473, 393] on button "button" at bounding box center [1476, 396] width 71 height 87
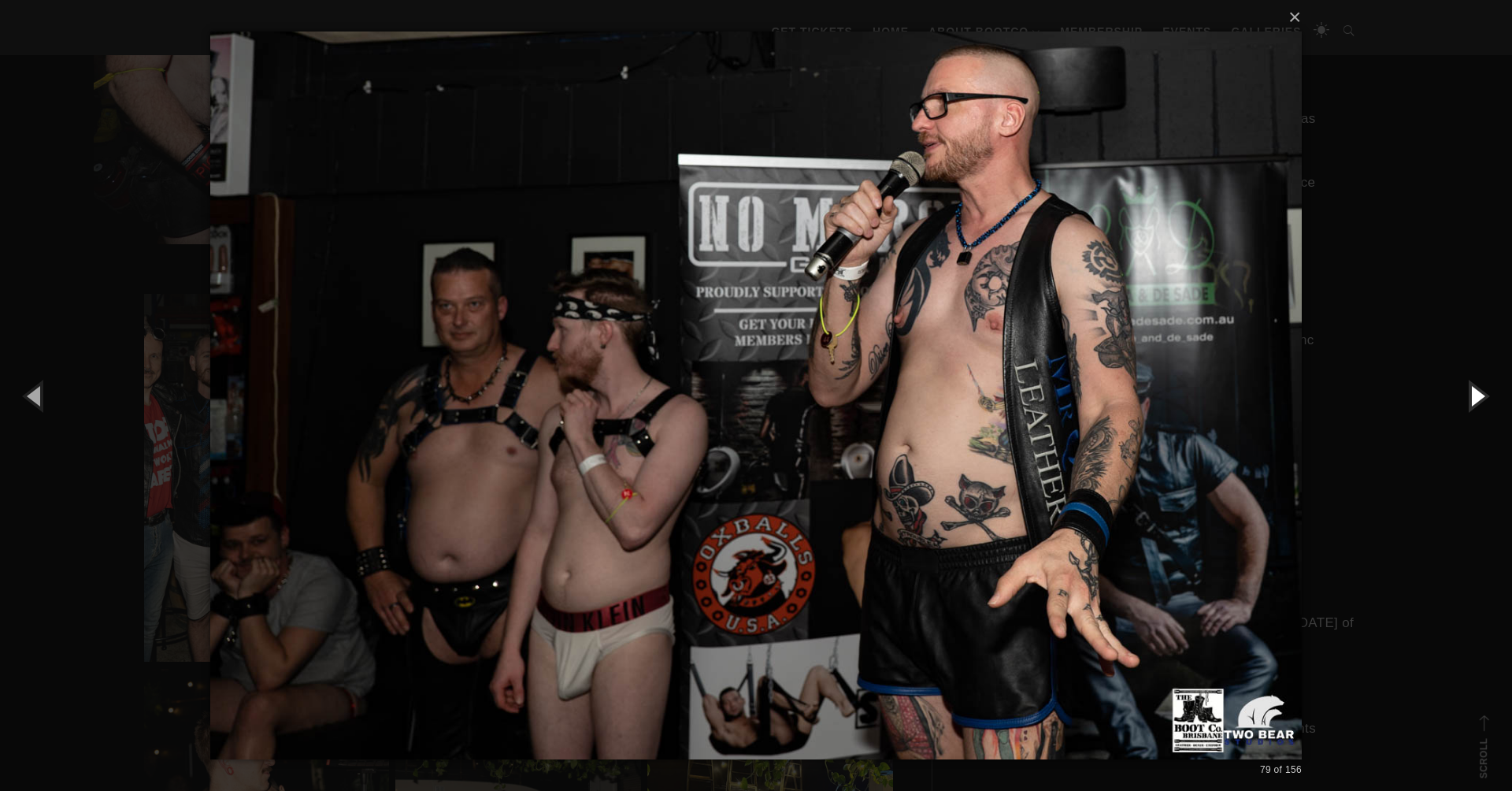
click at [1473, 393] on button "button" at bounding box center [1476, 396] width 71 height 87
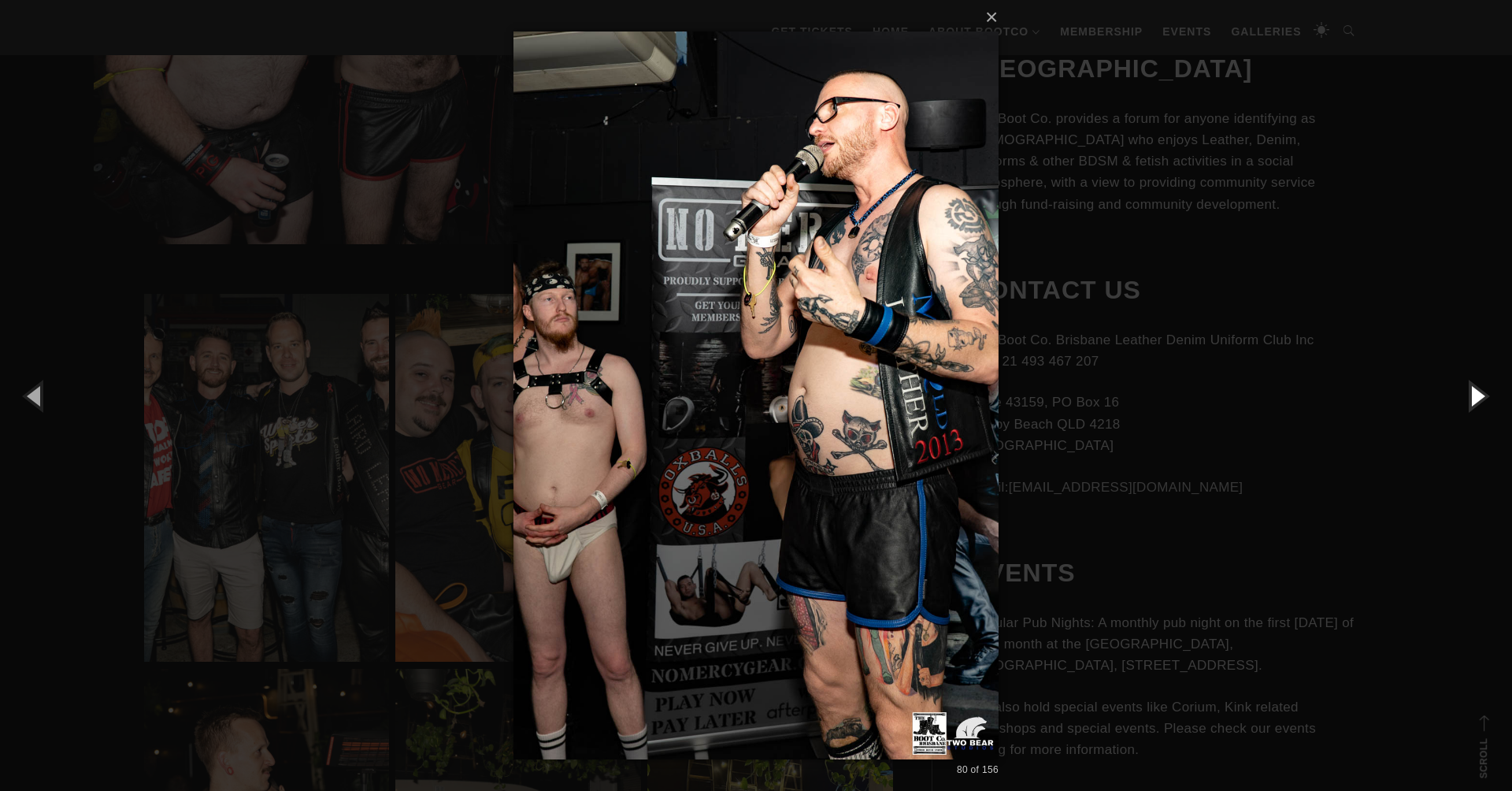
click at [1473, 393] on button "button" at bounding box center [1476, 396] width 71 height 87
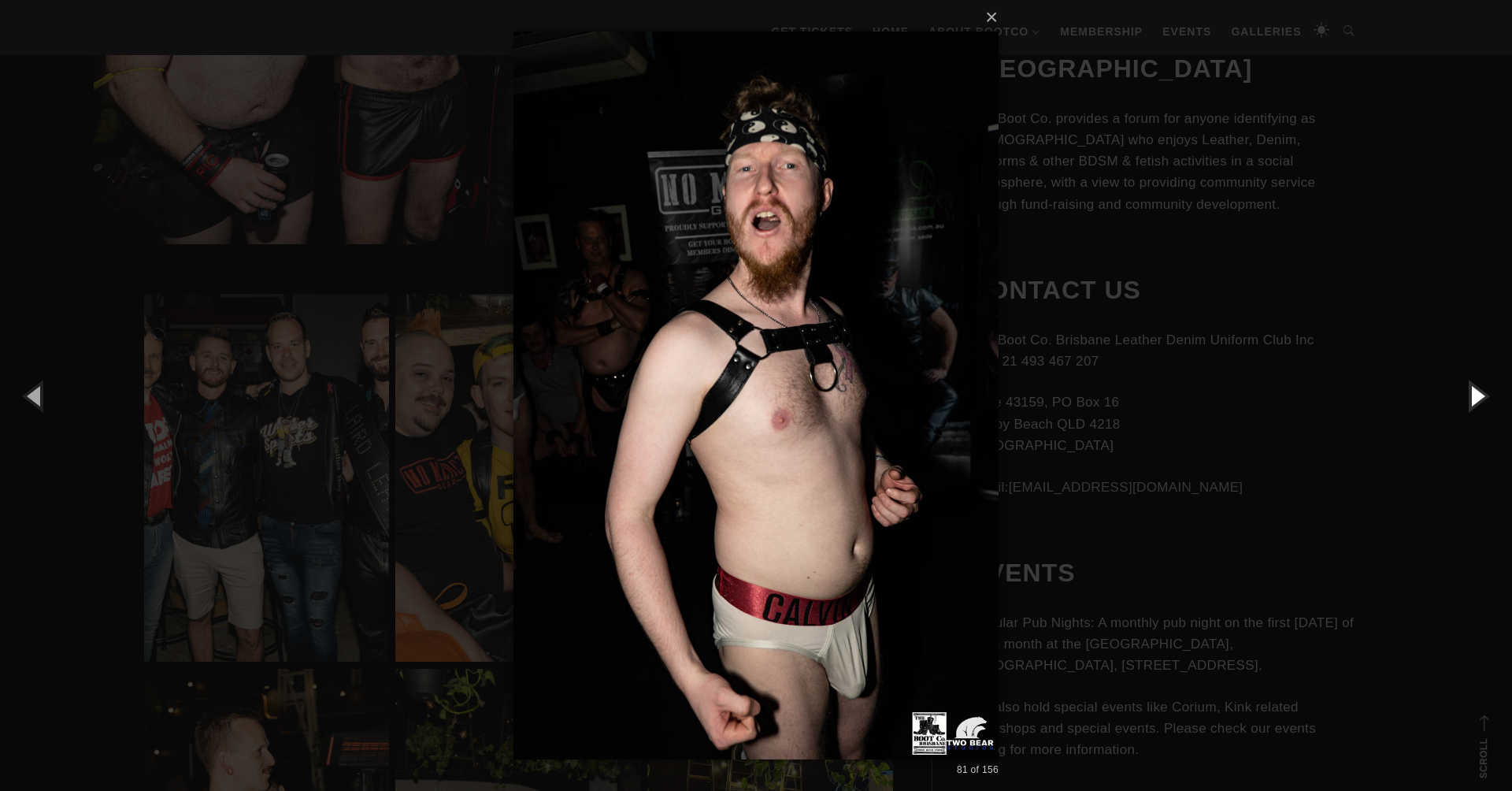
click at [1473, 393] on button "button" at bounding box center [1476, 396] width 71 height 87
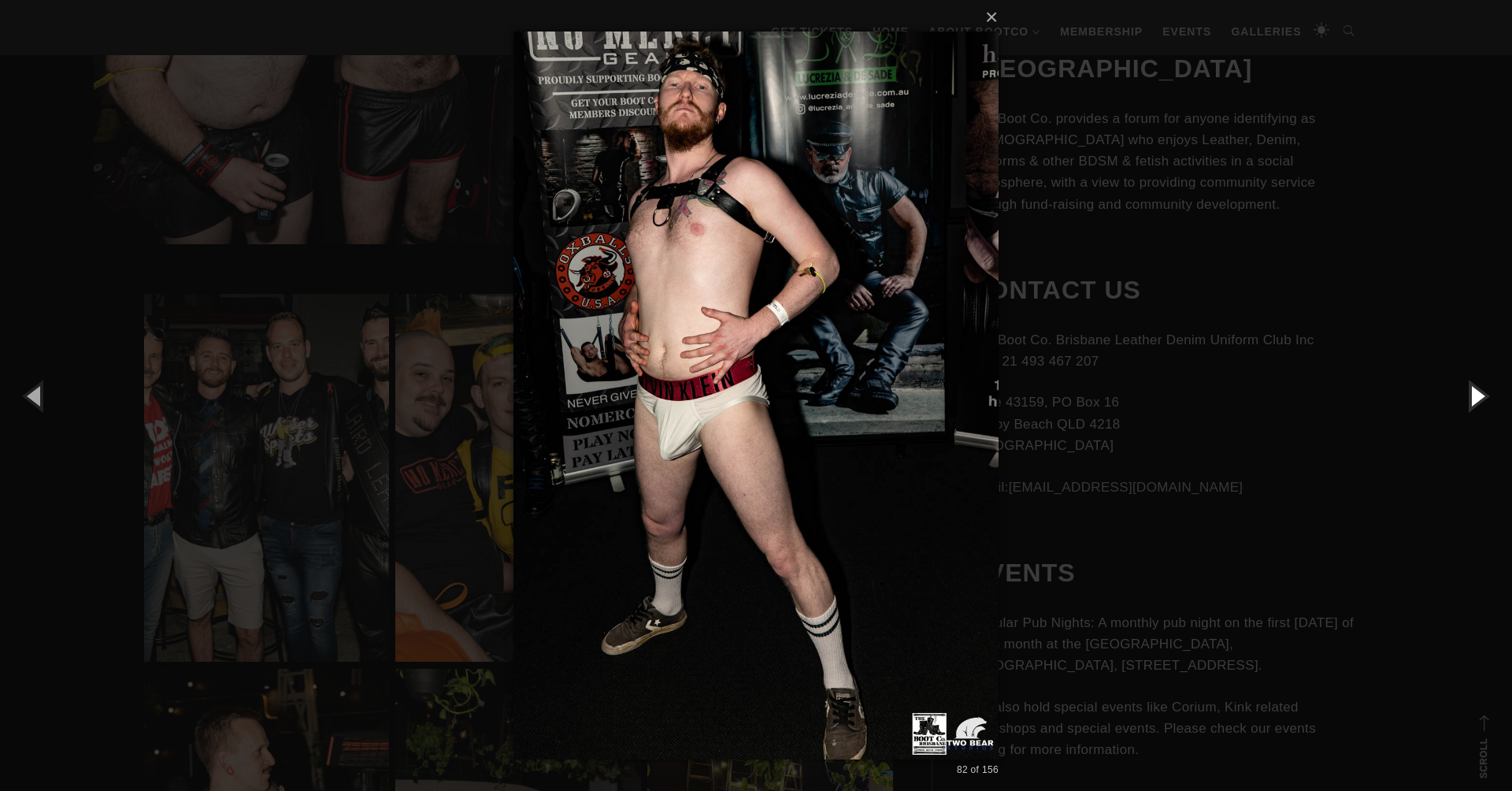
click at [1473, 393] on button "button" at bounding box center [1476, 396] width 71 height 87
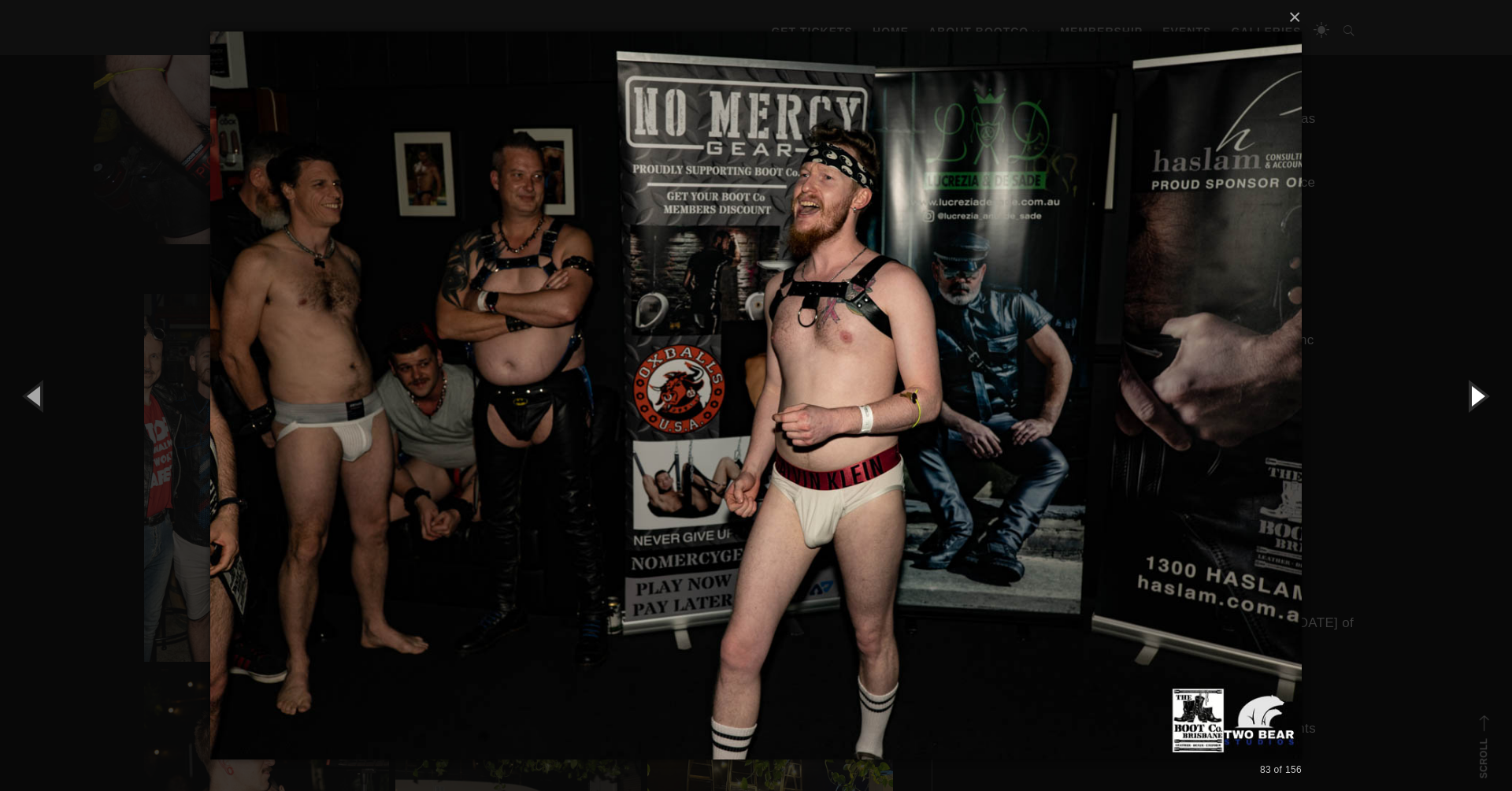
click at [1473, 393] on button "button" at bounding box center [1476, 396] width 71 height 87
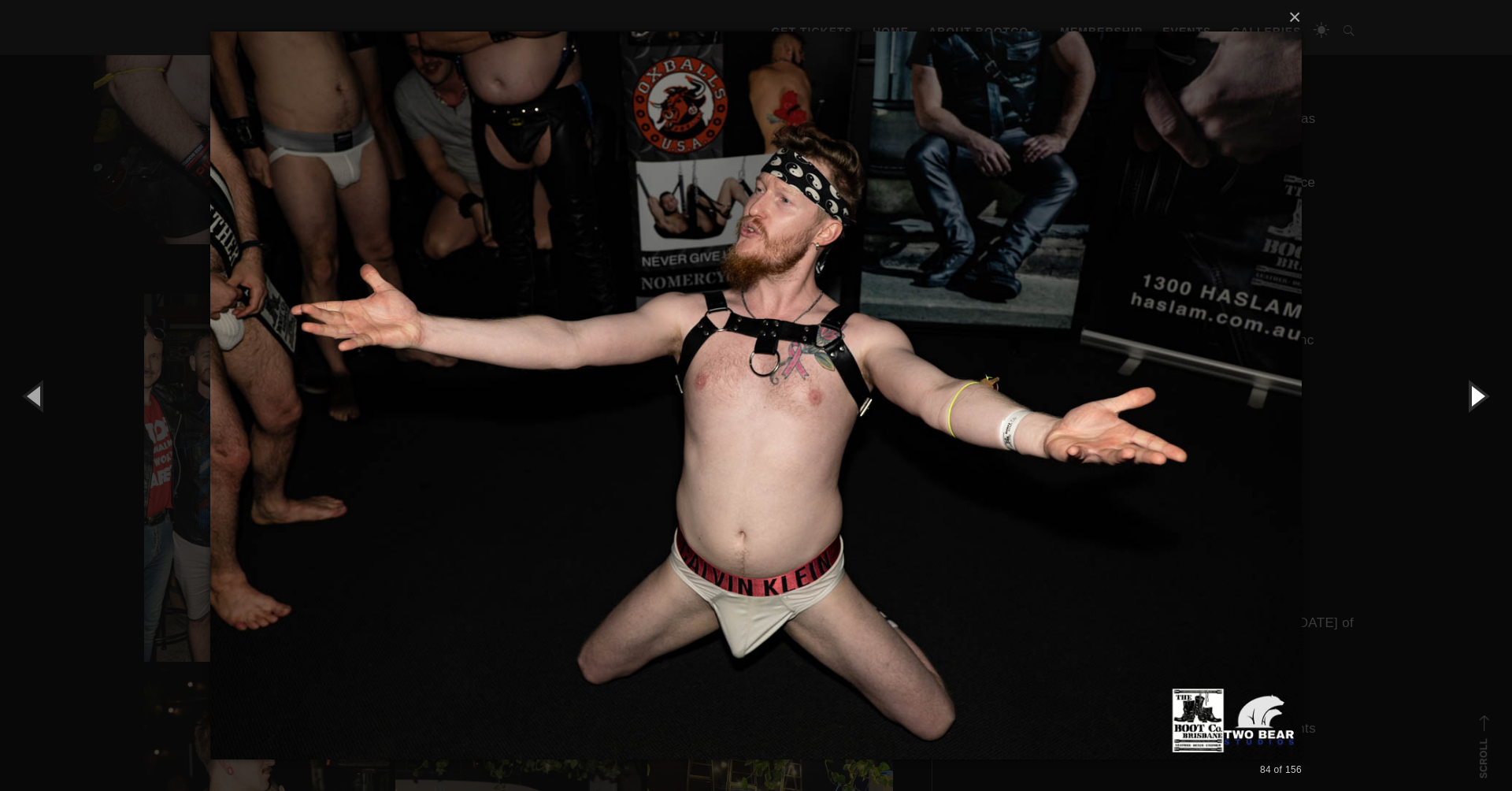
click at [1473, 393] on button "button" at bounding box center [1476, 396] width 71 height 87
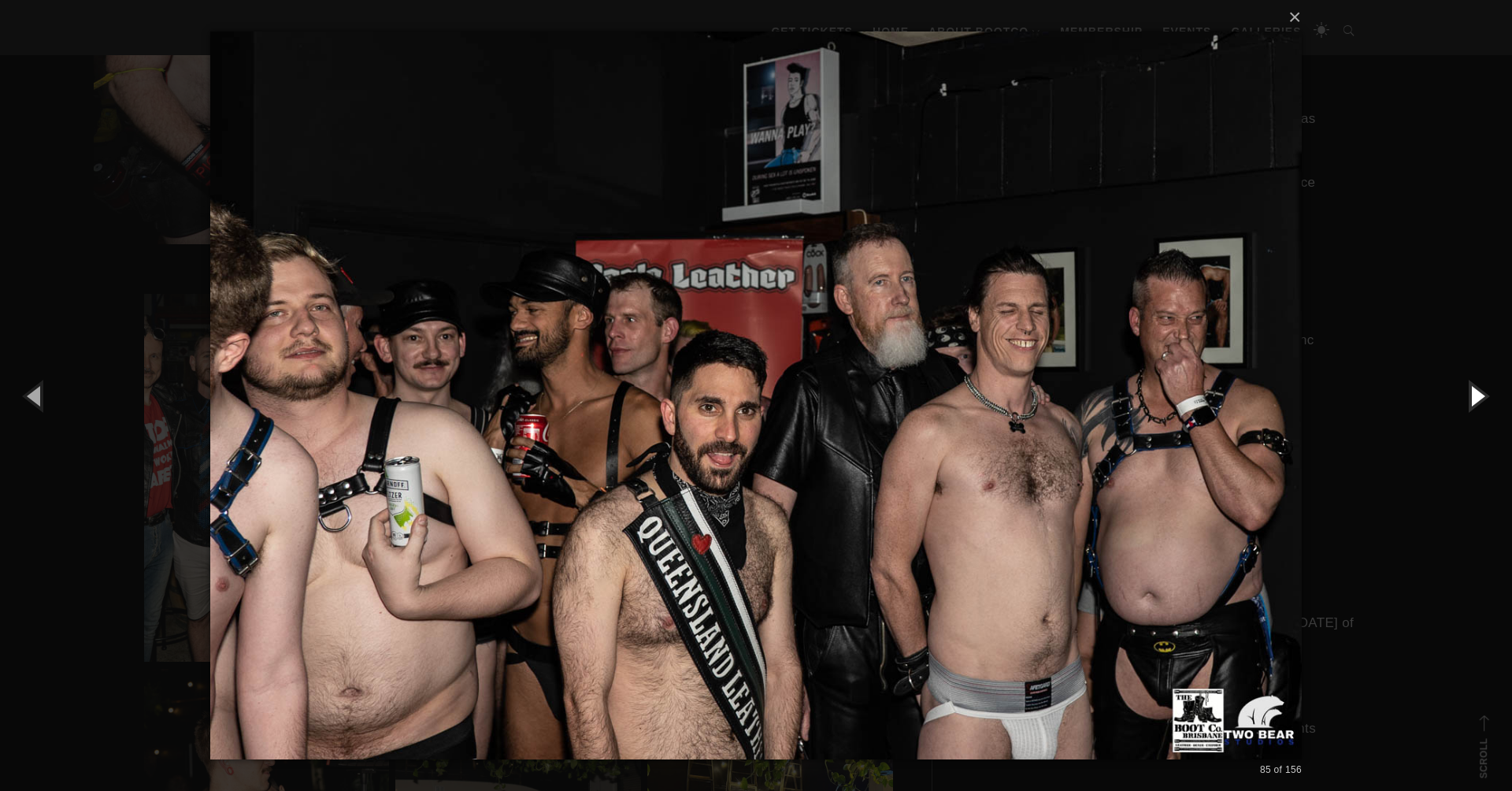
click at [1472, 394] on button "button" at bounding box center [1476, 396] width 71 height 87
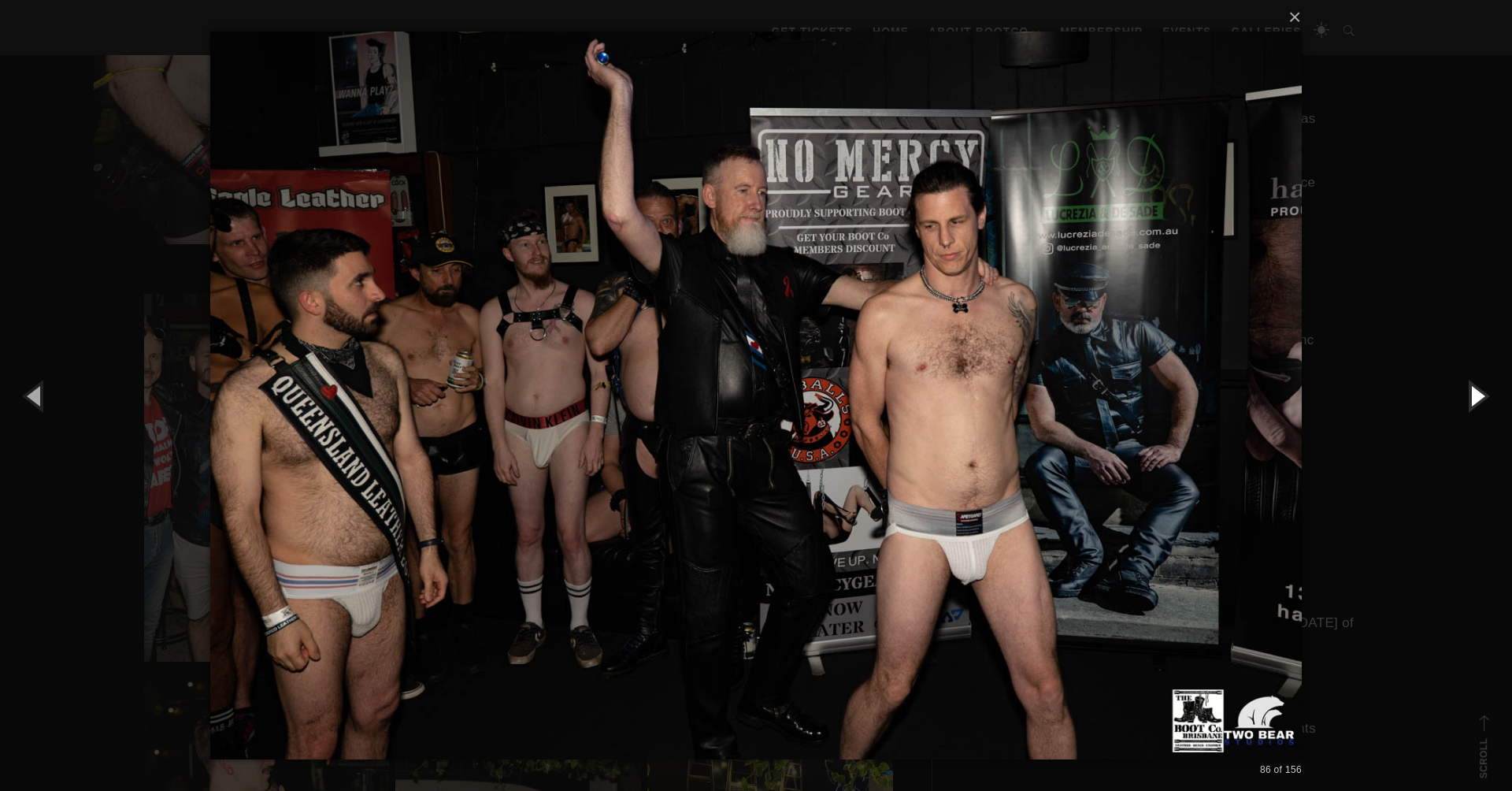
click at [1471, 395] on button "button" at bounding box center [1476, 396] width 71 height 87
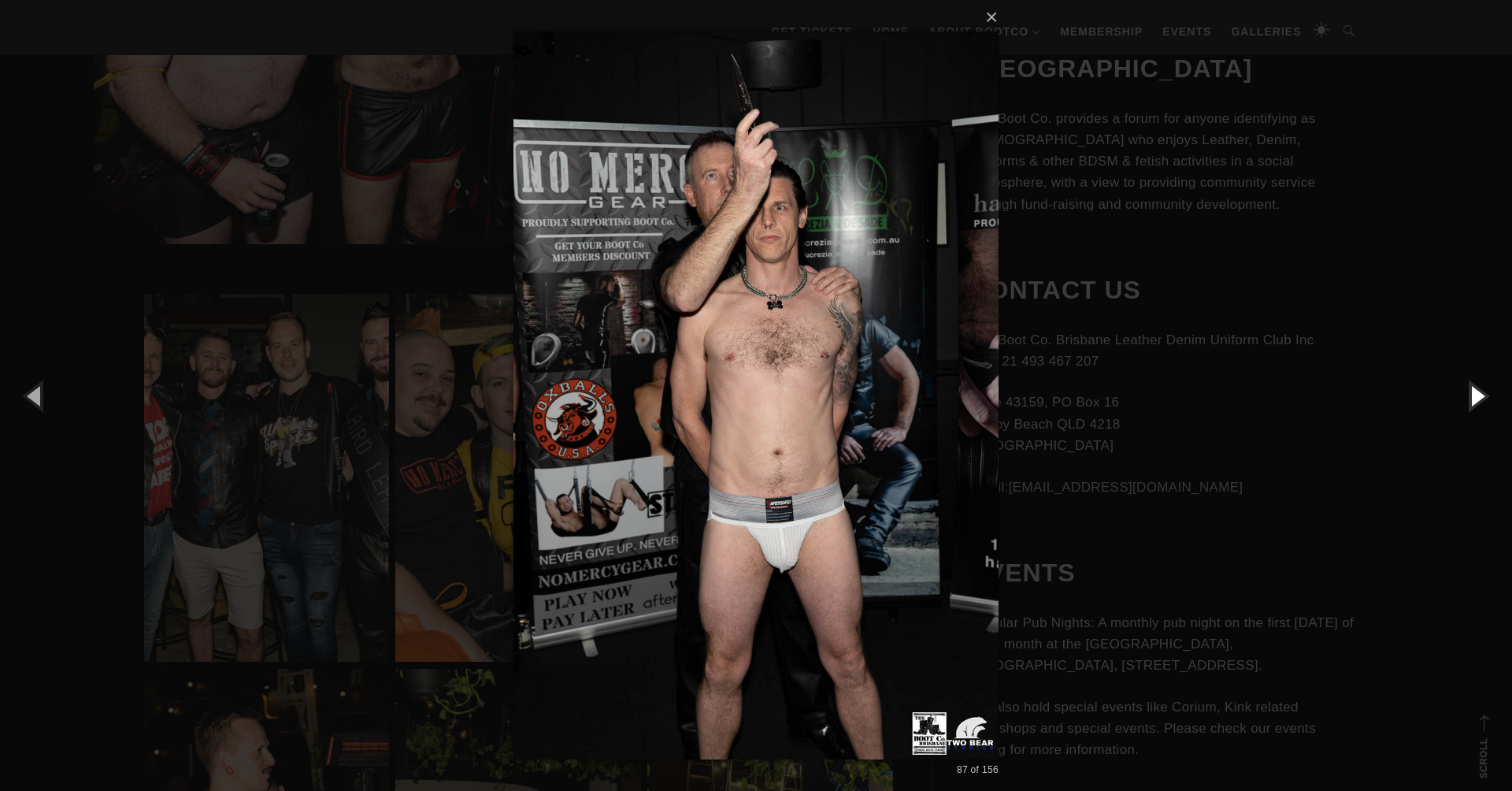
click at [1471, 395] on button "button" at bounding box center [1476, 396] width 71 height 87
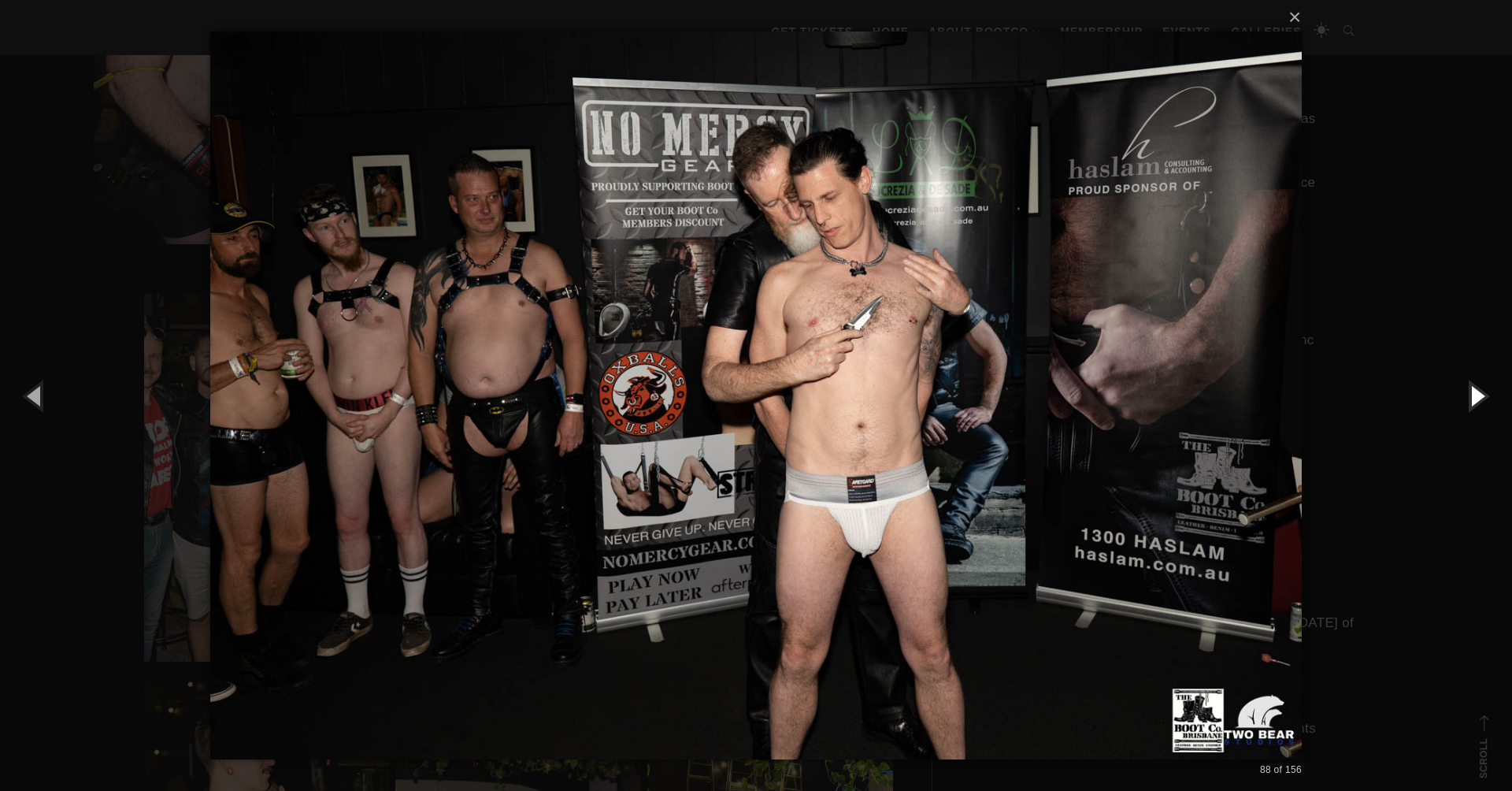
click at [1471, 395] on button "button" at bounding box center [1476, 396] width 71 height 87
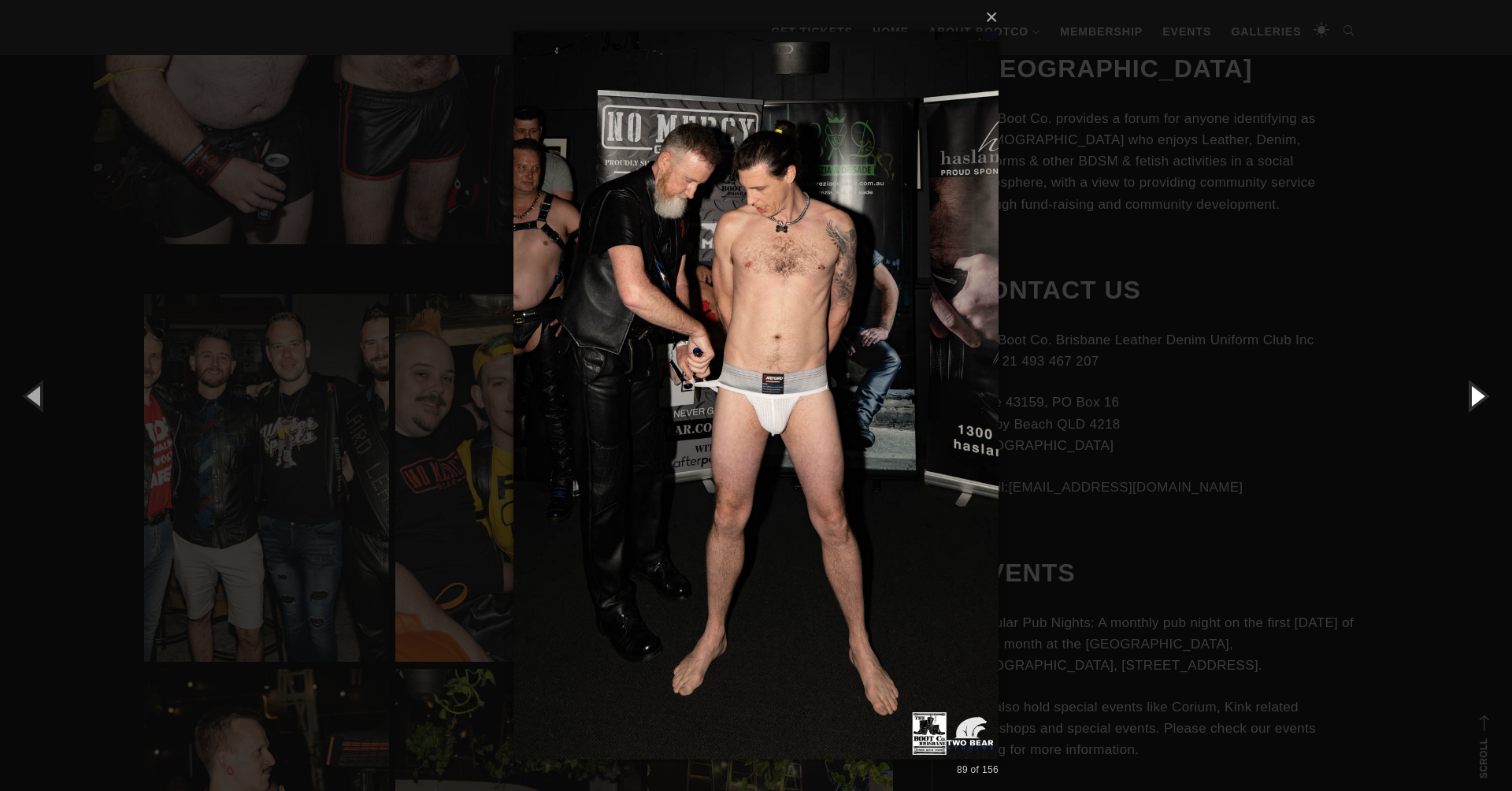
click at [1471, 395] on button "button" at bounding box center [1476, 396] width 71 height 87
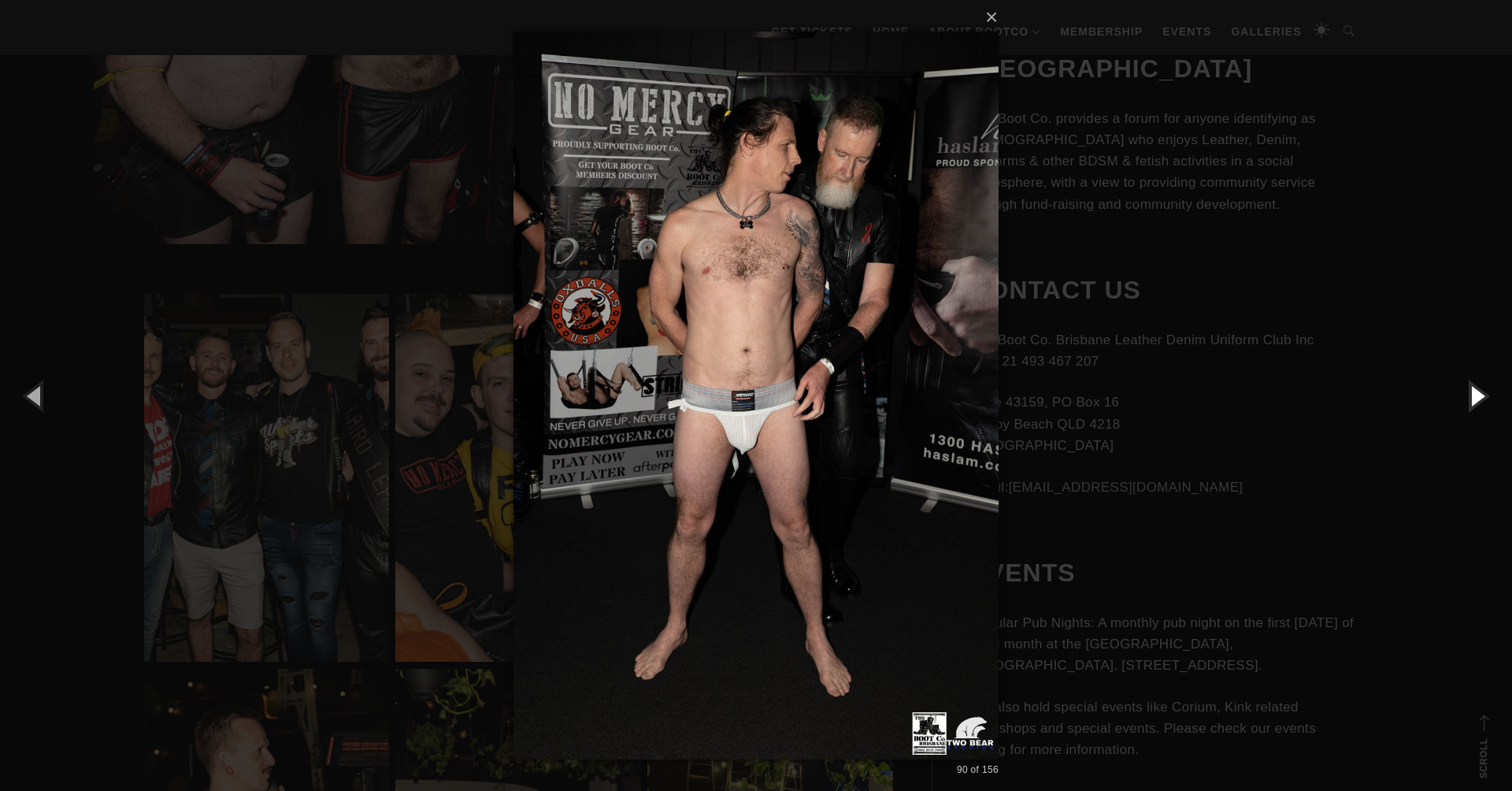
click at [1471, 395] on button "button" at bounding box center [1476, 396] width 71 height 87
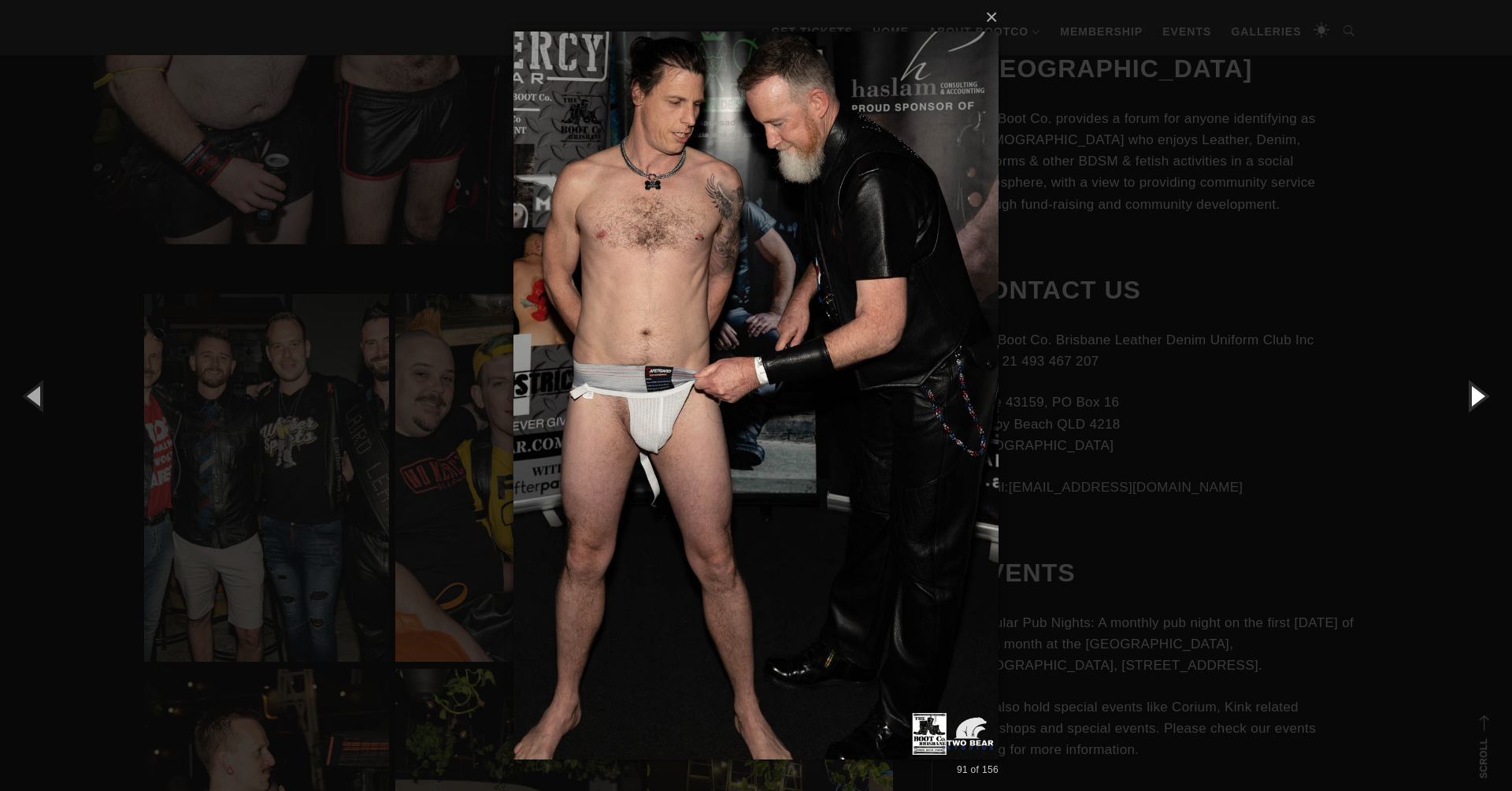
click at [1471, 395] on button "button" at bounding box center [1476, 396] width 71 height 87
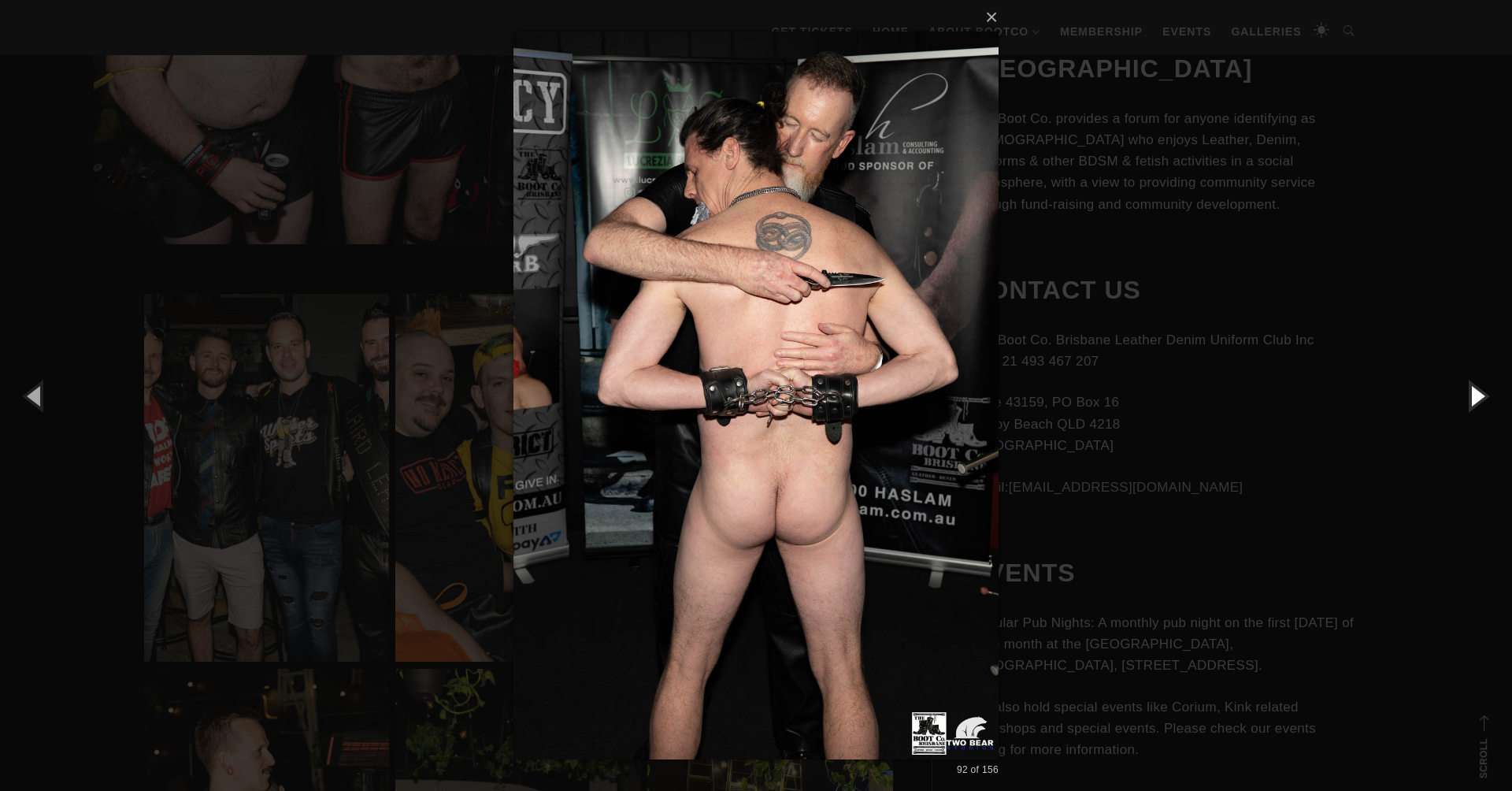
click at [1471, 395] on button "button" at bounding box center [1476, 396] width 71 height 87
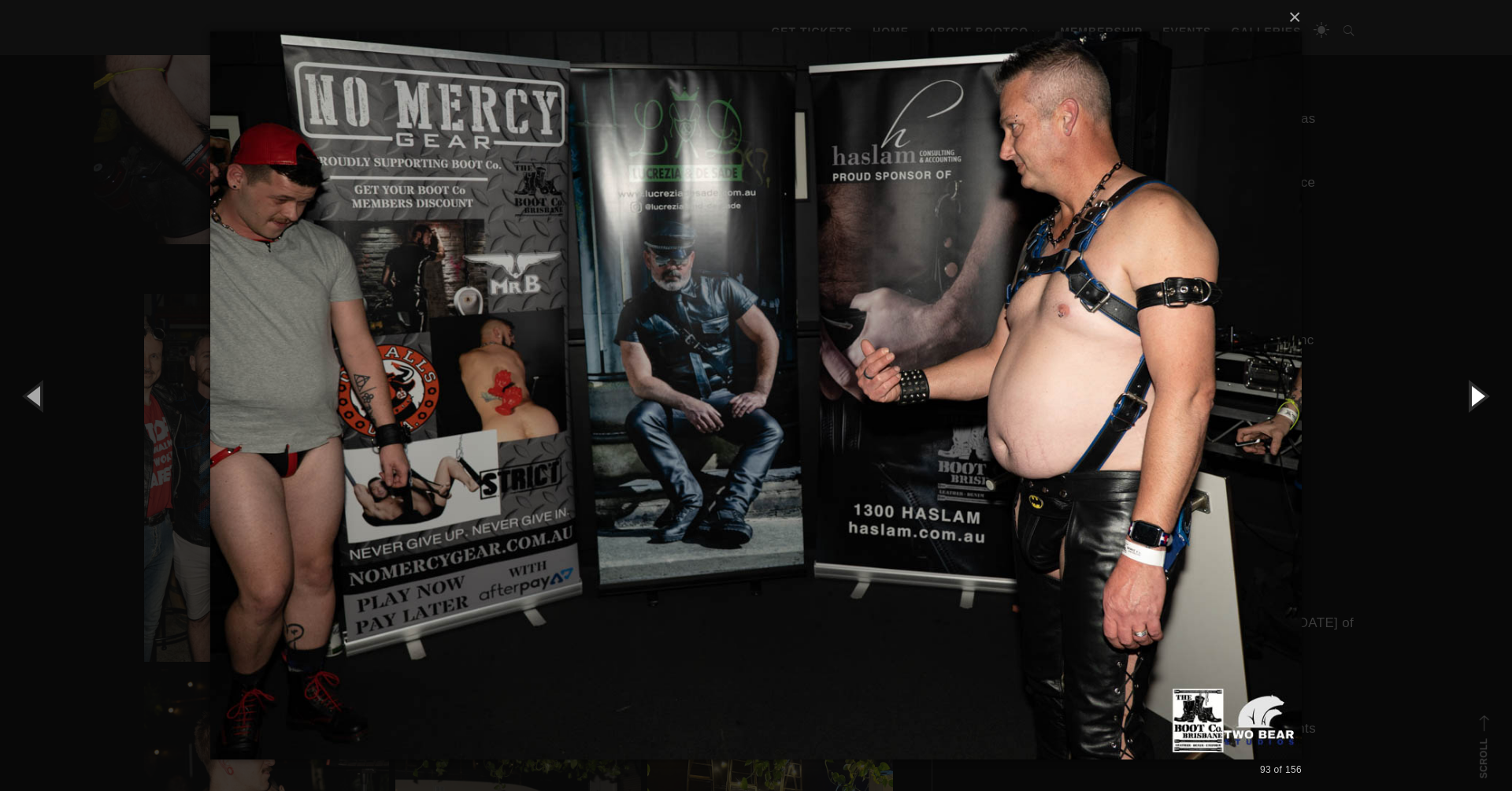
click at [1471, 395] on button "button" at bounding box center [1476, 396] width 71 height 87
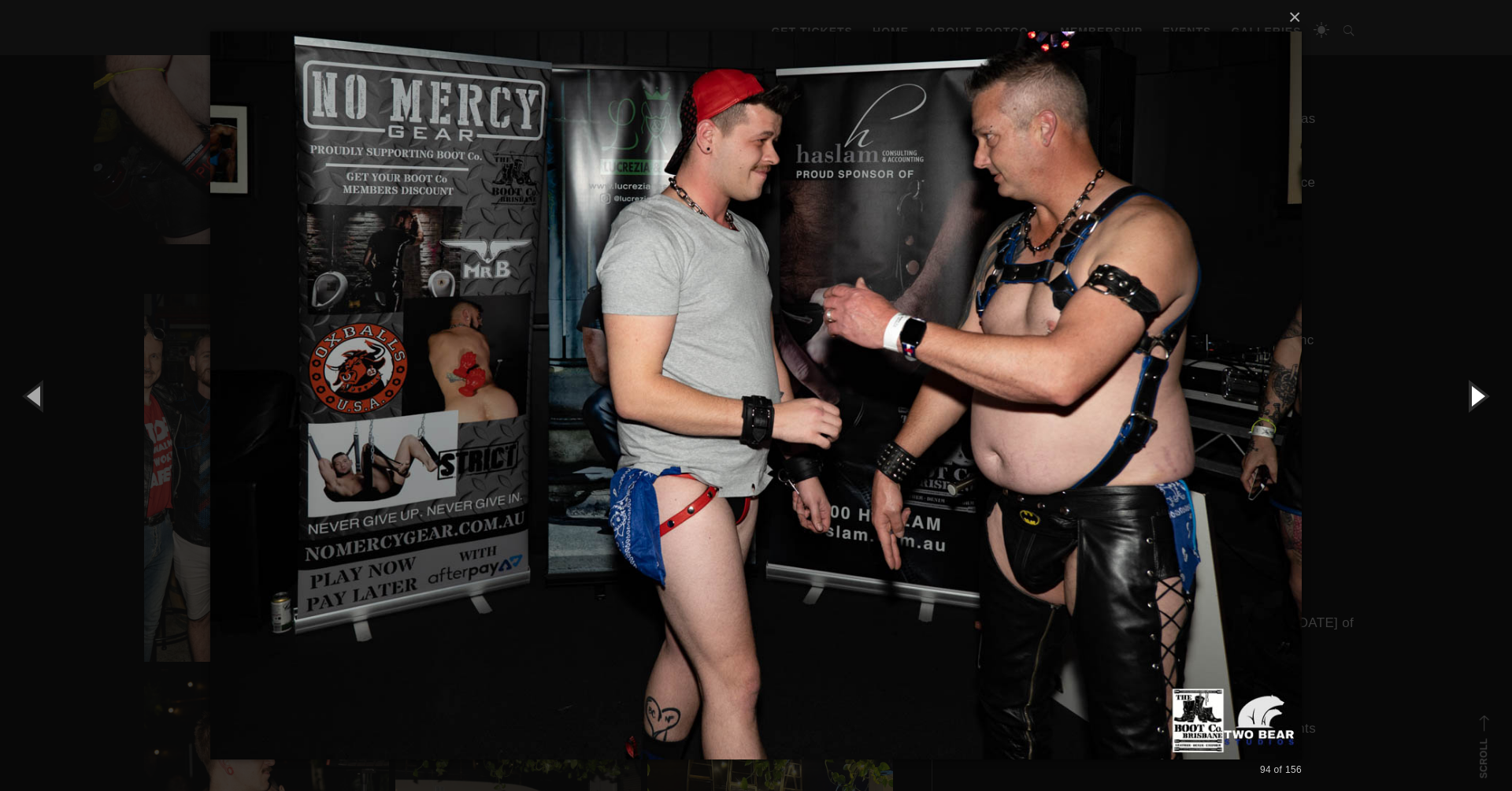
click at [1470, 395] on button "button" at bounding box center [1476, 396] width 71 height 87
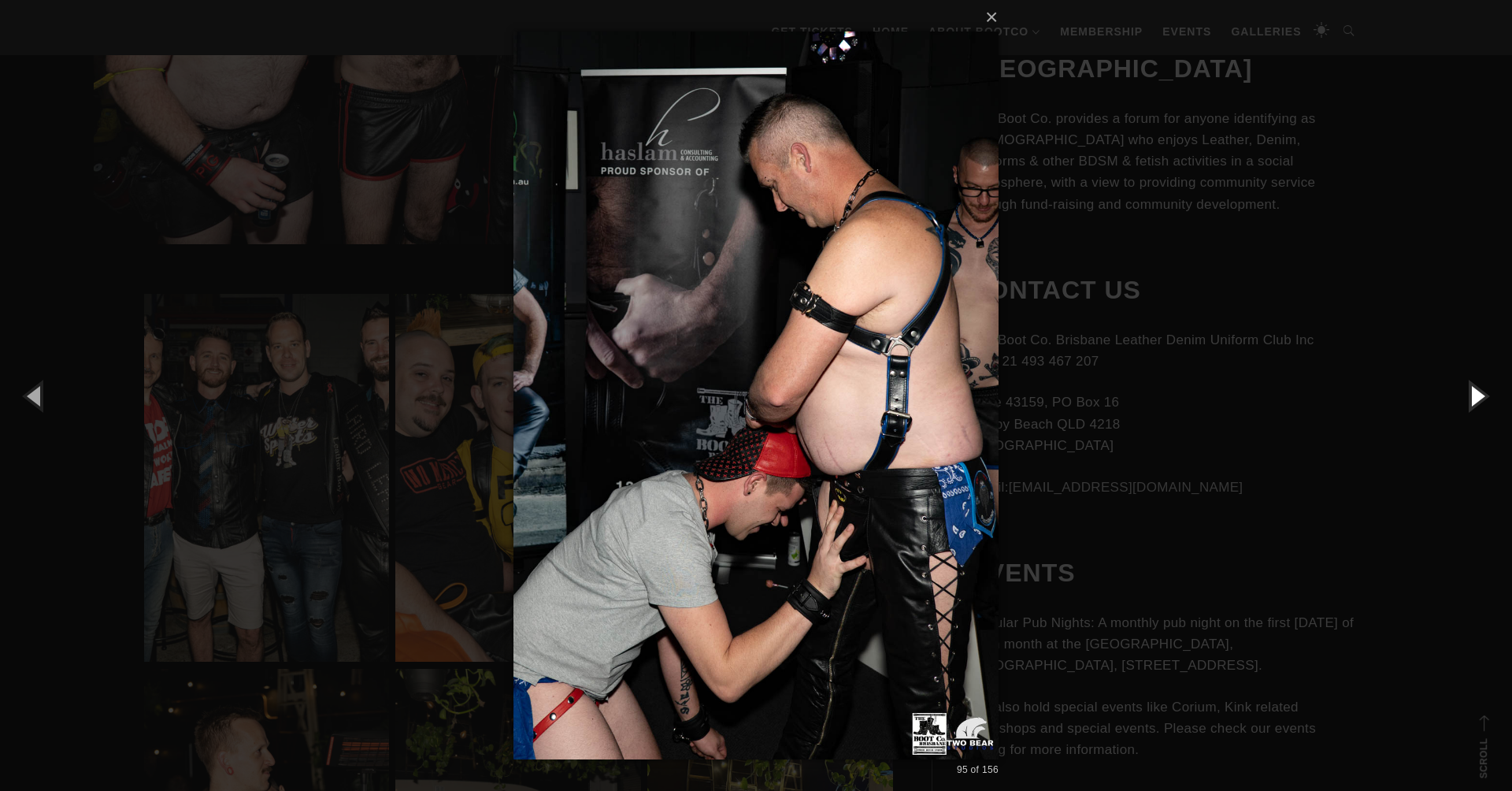
click at [1470, 395] on button "button" at bounding box center [1476, 396] width 71 height 87
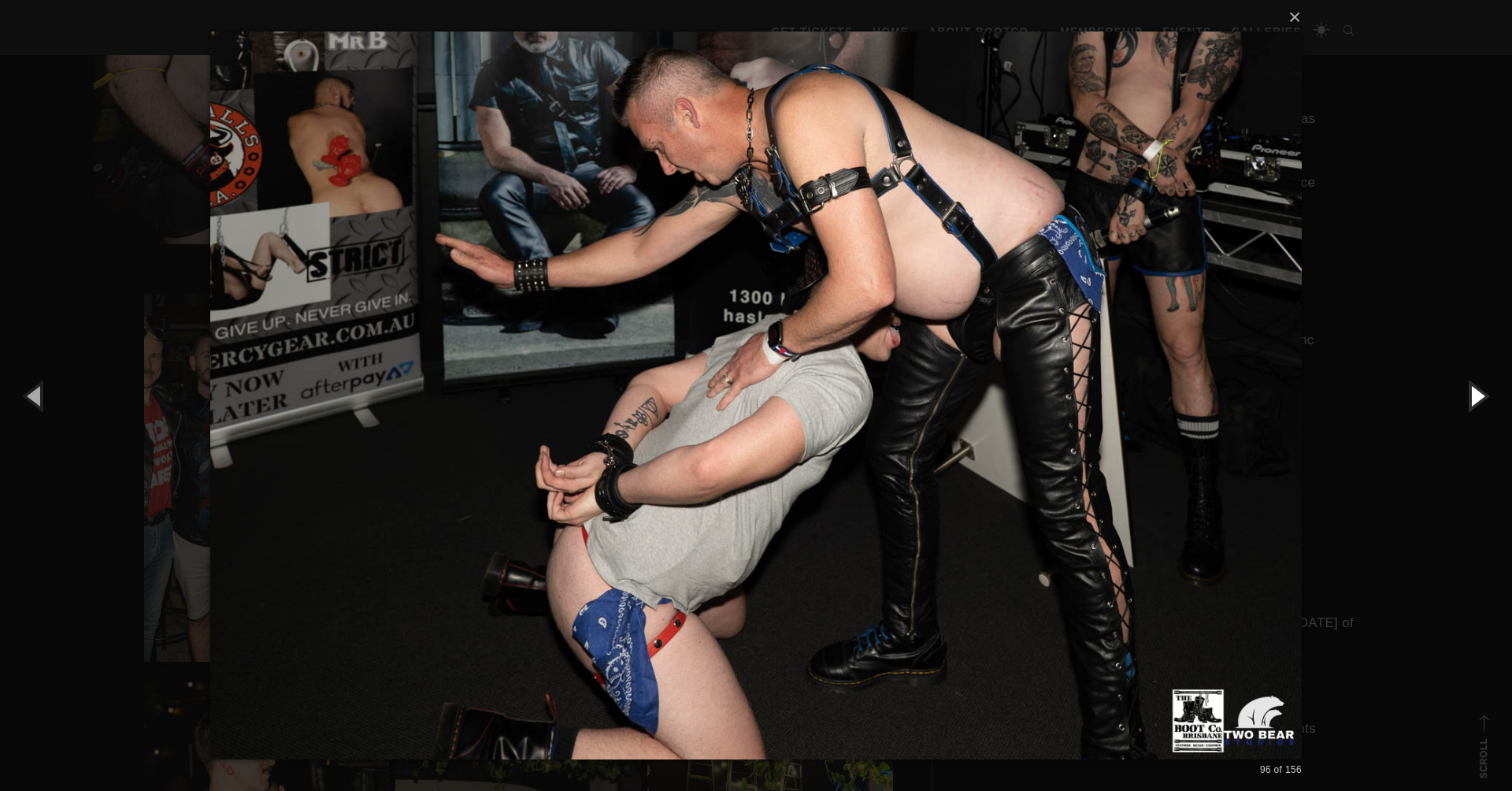
click at [1470, 395] on button "button" at bounding box center [1476, 396] width 71 height 87
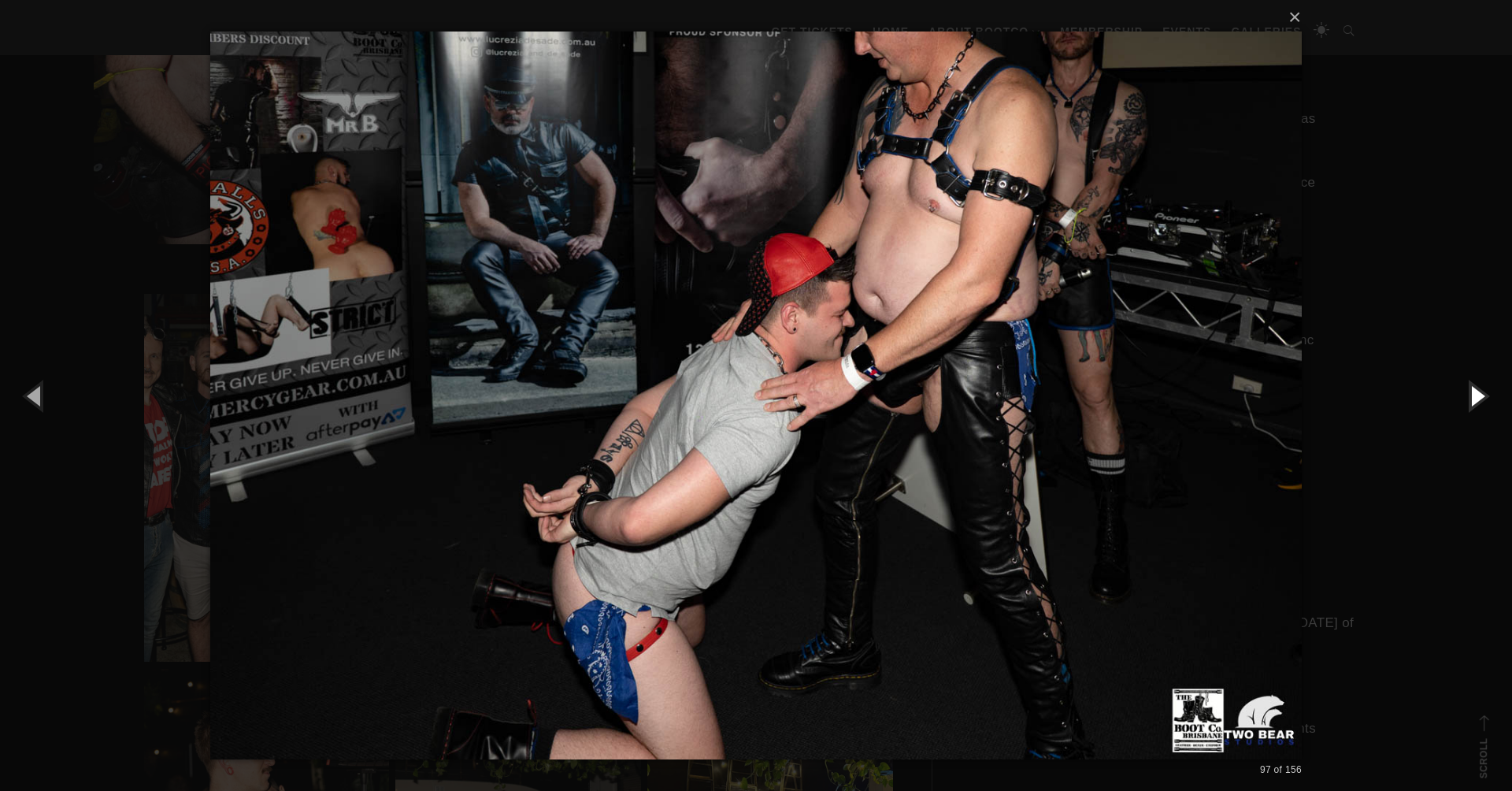
click at [1470, 395] on button "button" at bounding box center [1476, 396] width 71 height 87
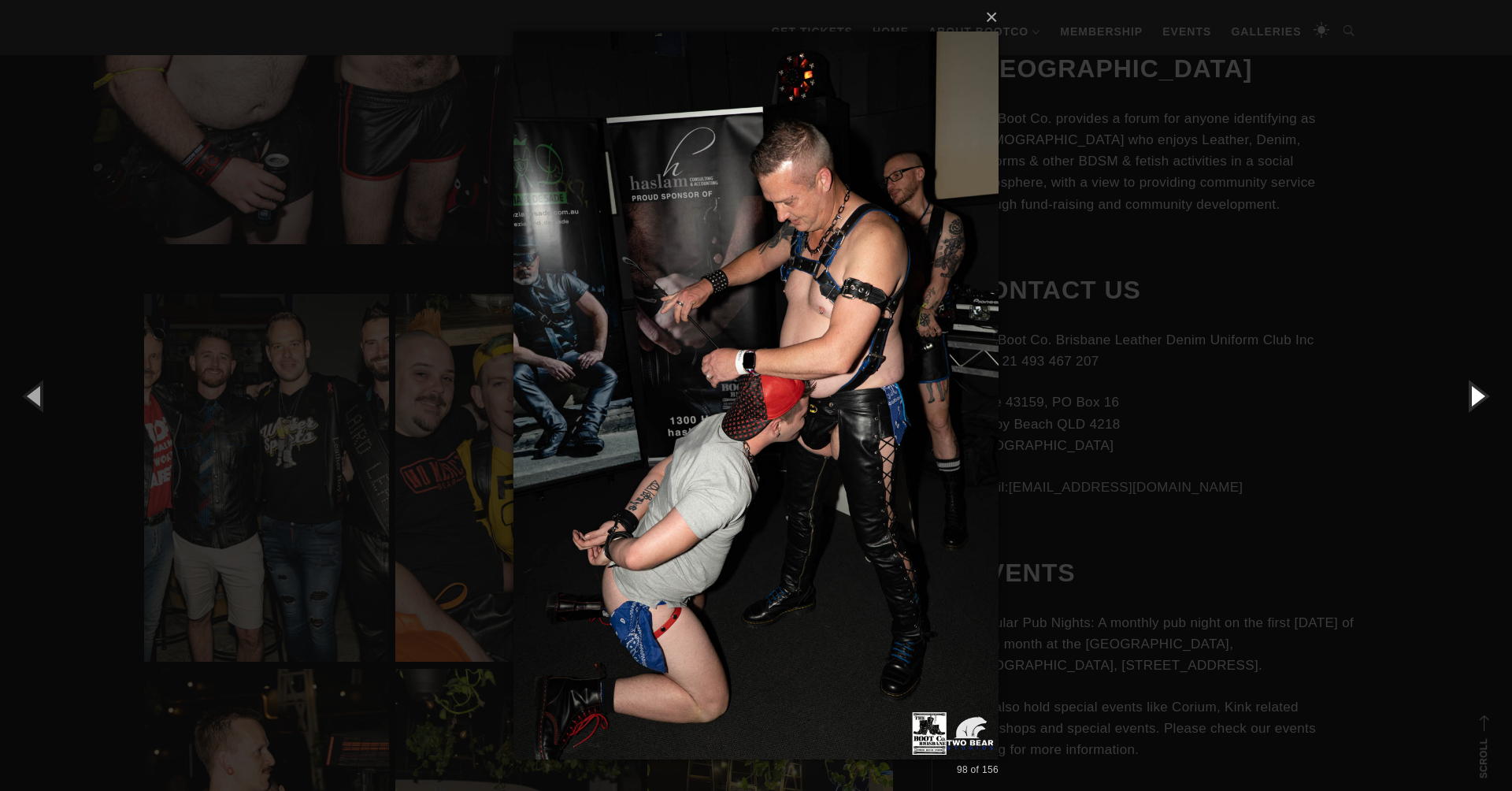
click at [1470, 395] on button "button" at bounding box center [1476, 396] width 71 height 87
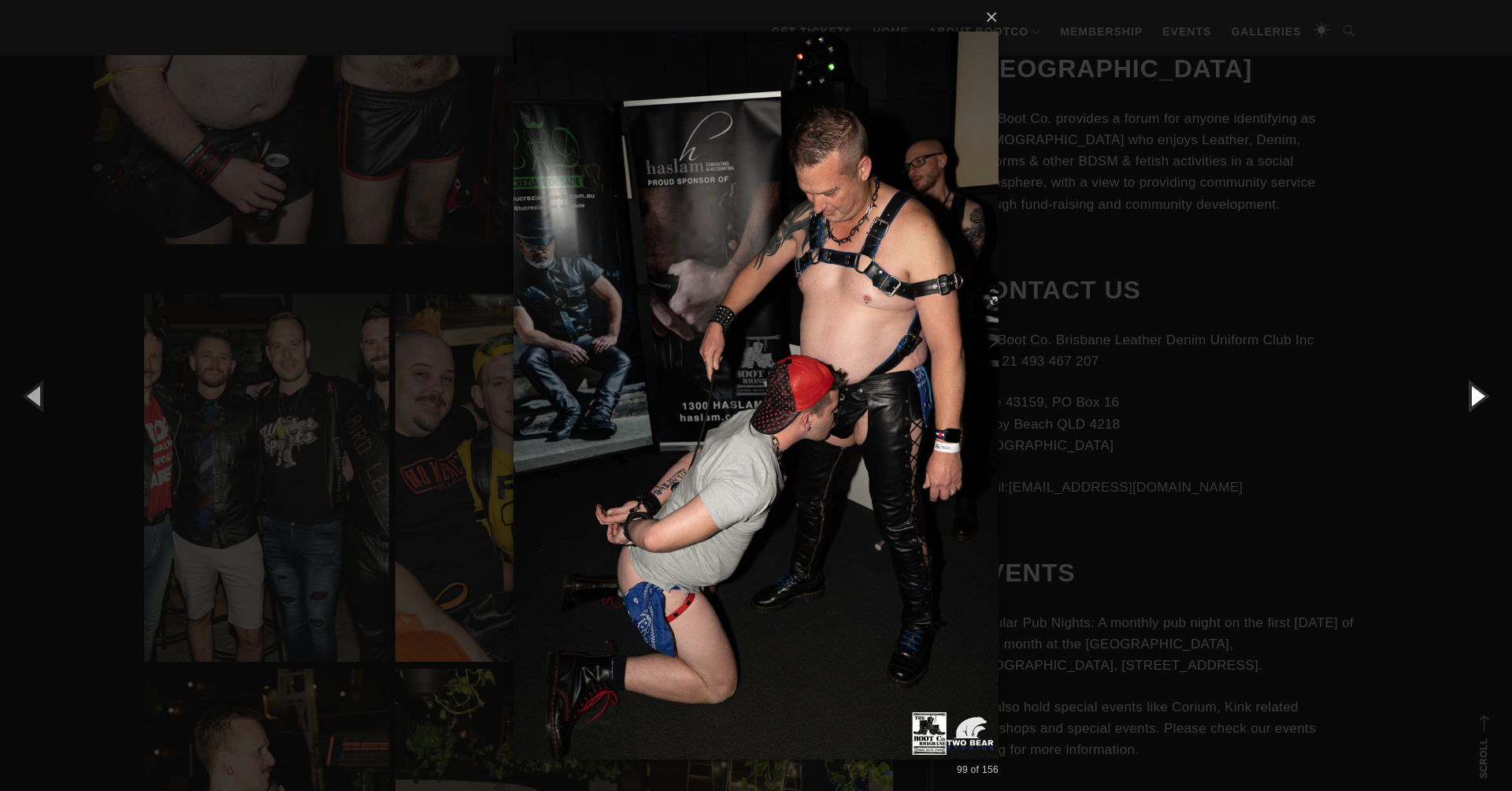
click at [1470, 395] on button "button" at bounding box center [1476, 396] width 71 height 87
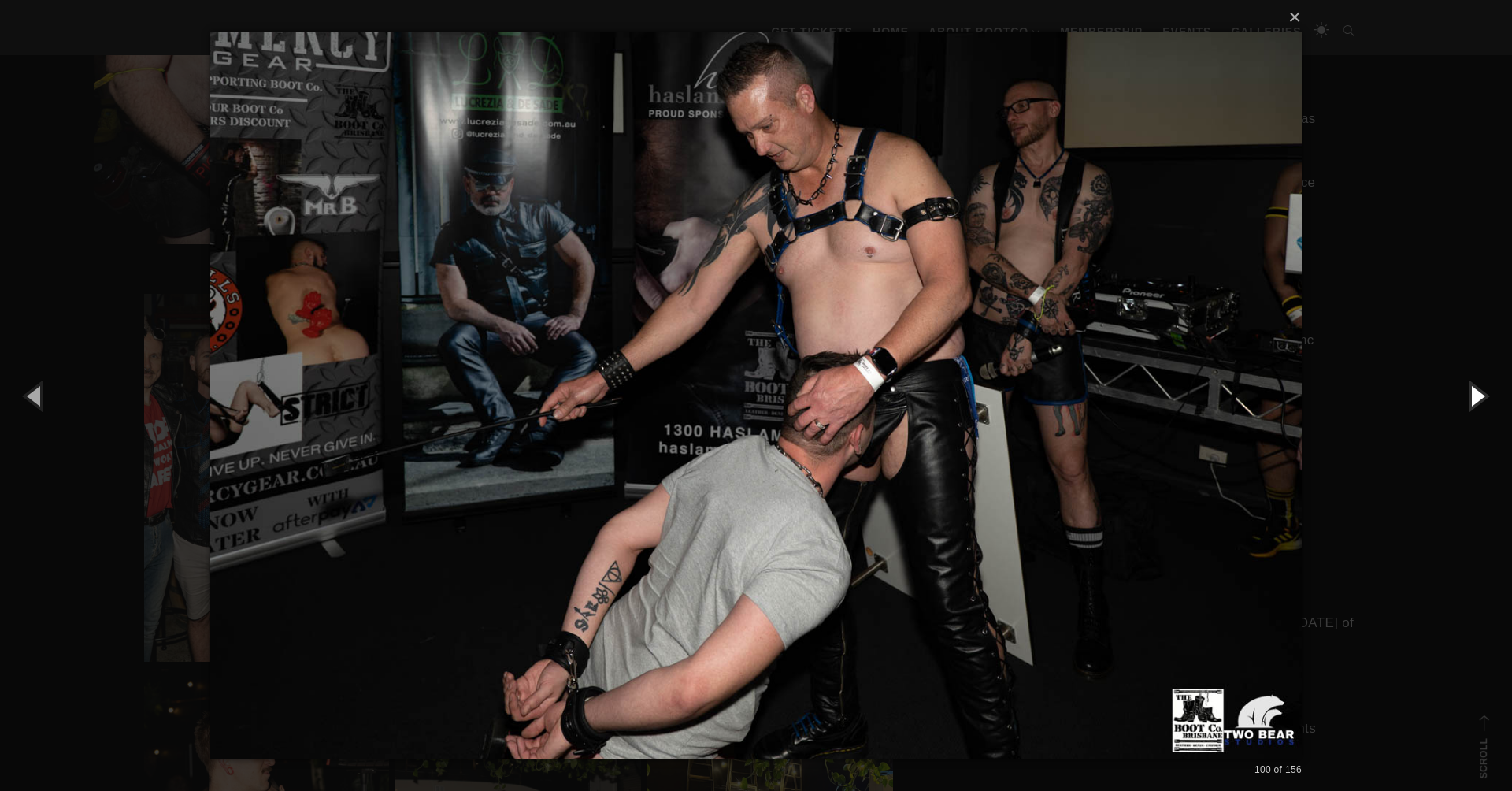
click at [1470, 395] on button "button" at bounding box center [1476, 396] width 71 height 87
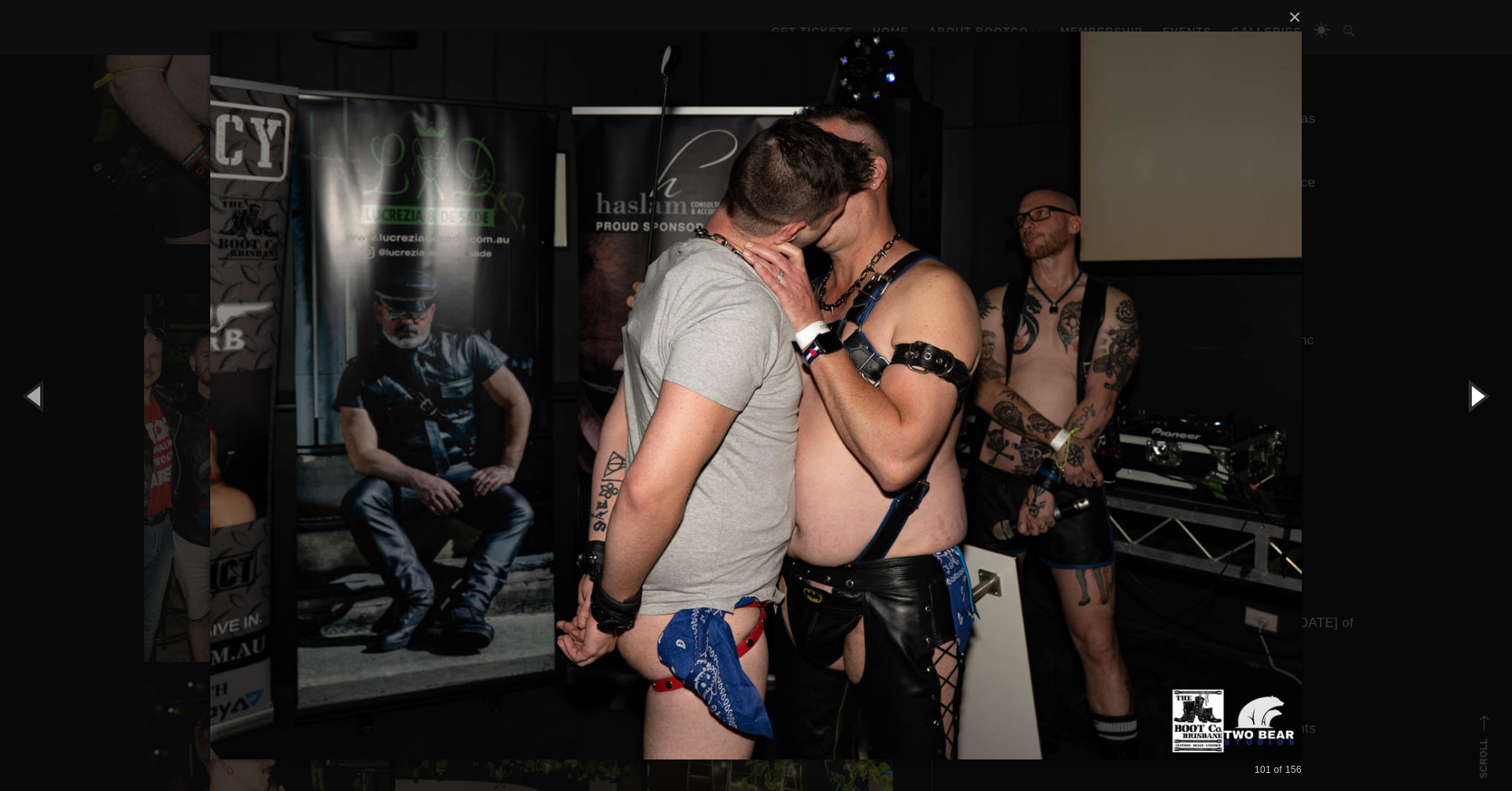
click at [1470, 395] on button "button" at bounding box center [1476, 396] width 71 height 87
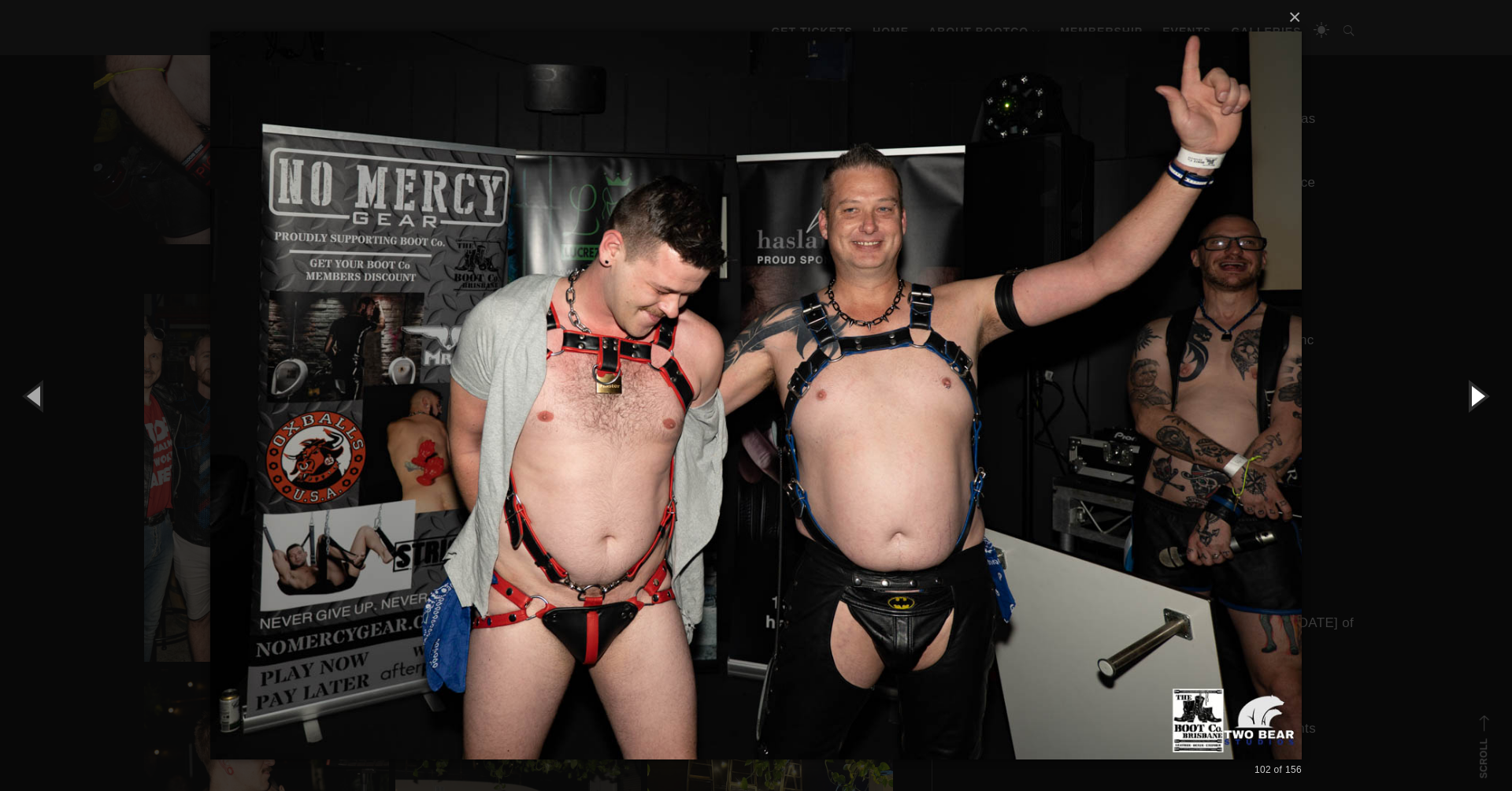
click at [1470, 395] on button "button" at bounding box center [1476, 396] width 71 height 87
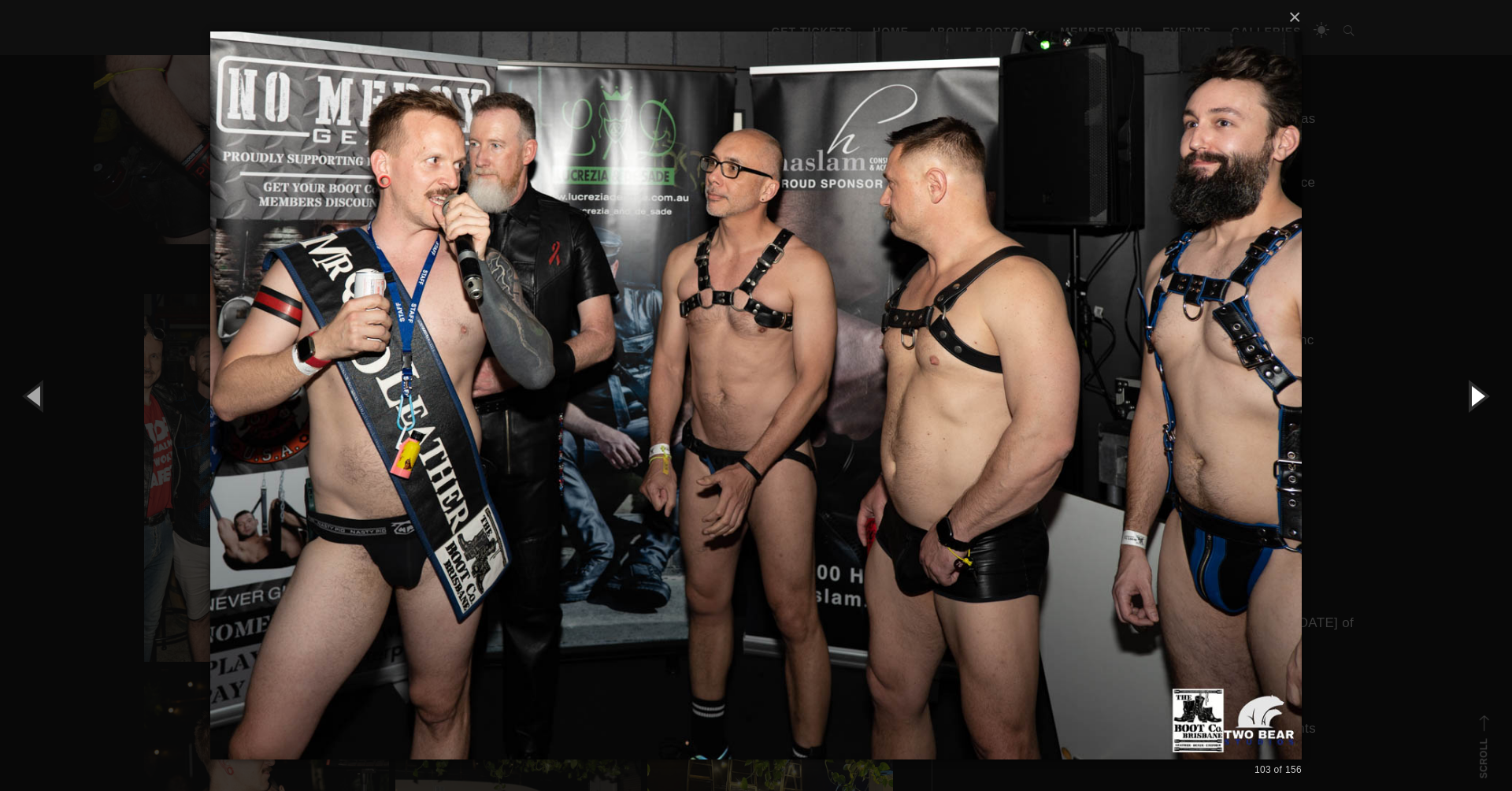
click at [1470, 395] on button "button" at bounding box center [1476, 396] width 71 height 87
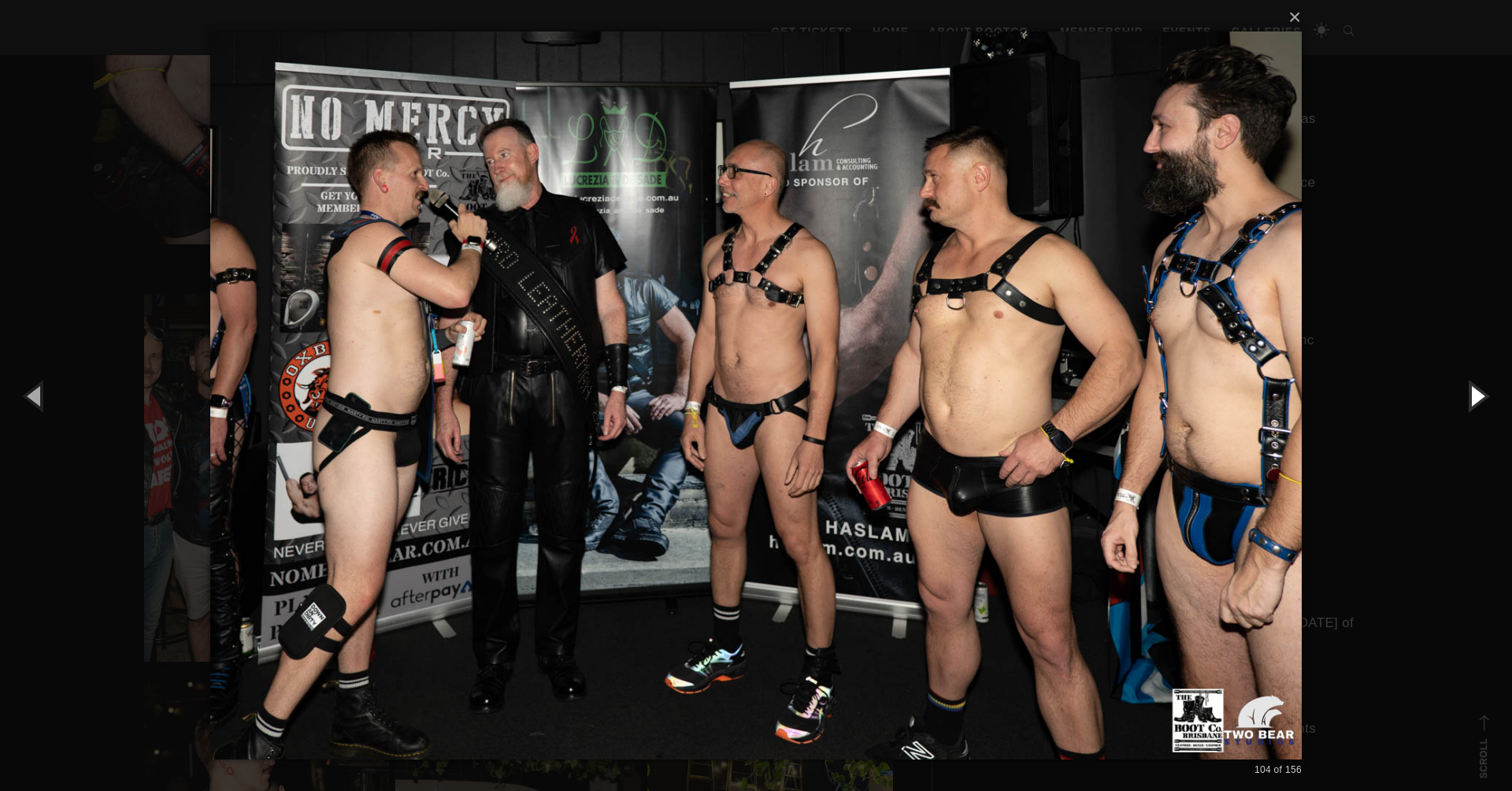
click at [1470, 395] on button "button" at bounding box center [1476, 396] width 71 height 87
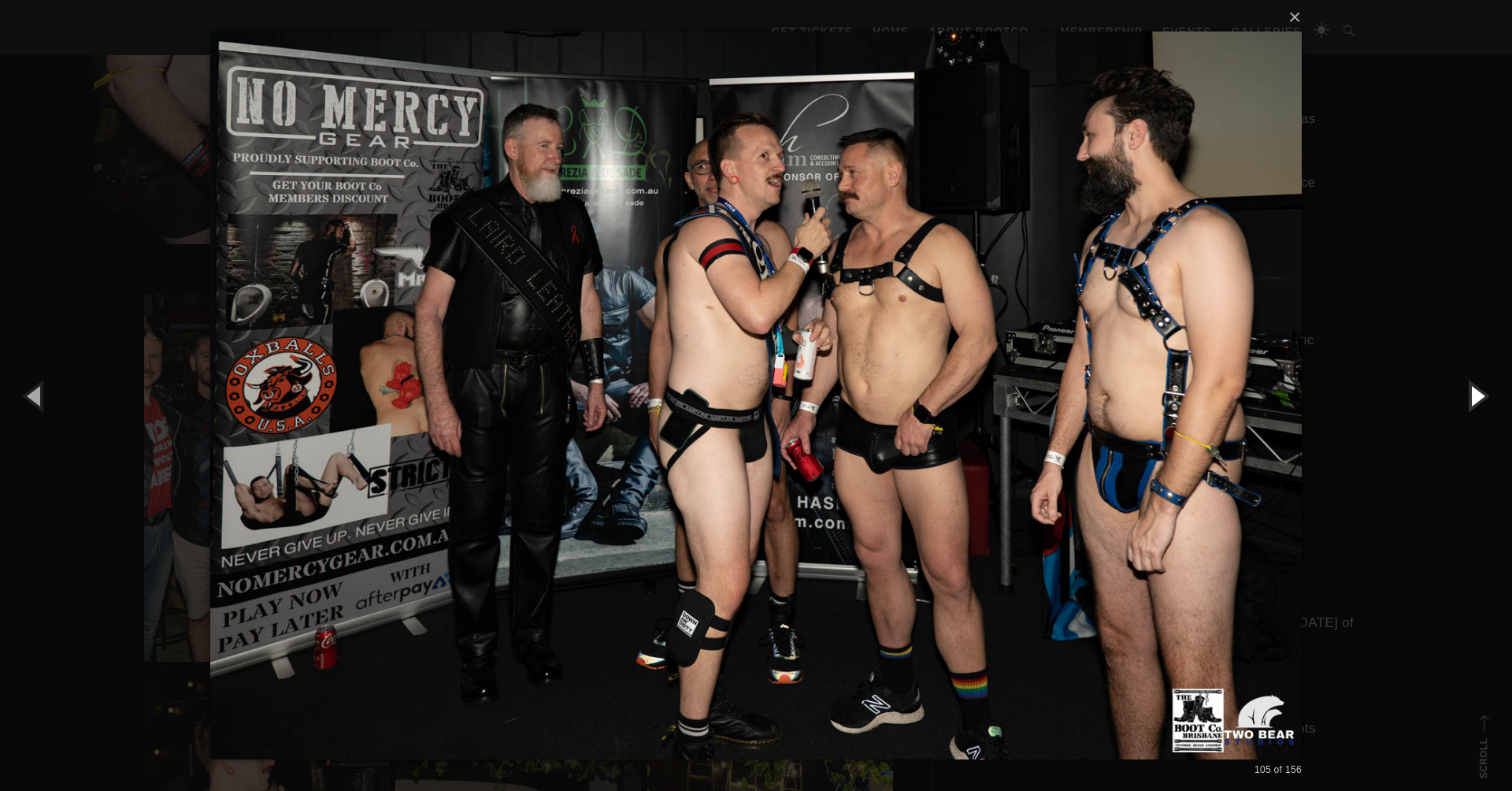
click at [1470, 395] on button "button" at bounding box center [1476, 396] width 71 height 87
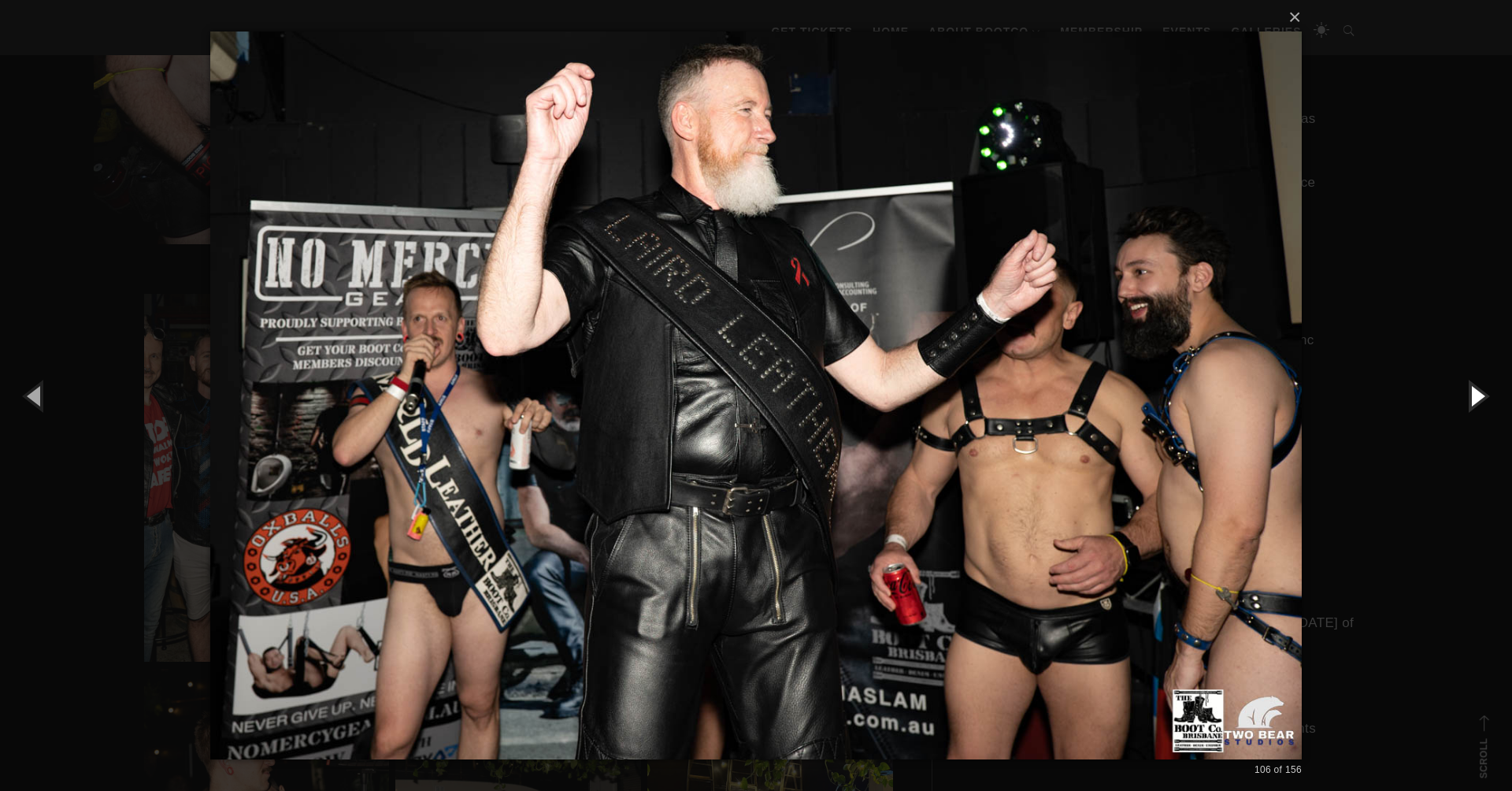
click at [1470, 395] on button "button" at bounding box center [1476, 396] width 71 height 87
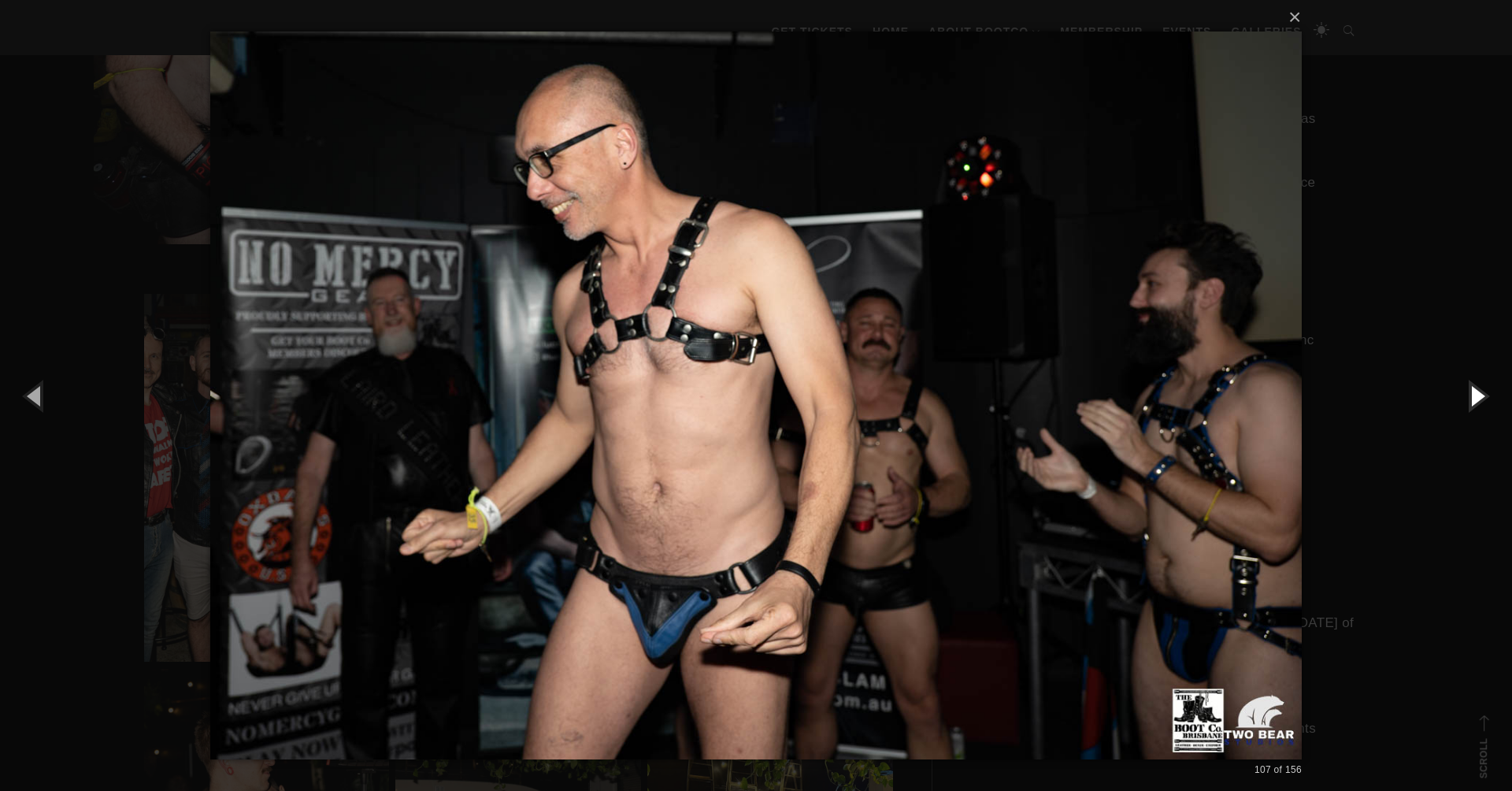
click at [1470, 395] on button "button" at bounding box center [1476, 396] width 71 height 87
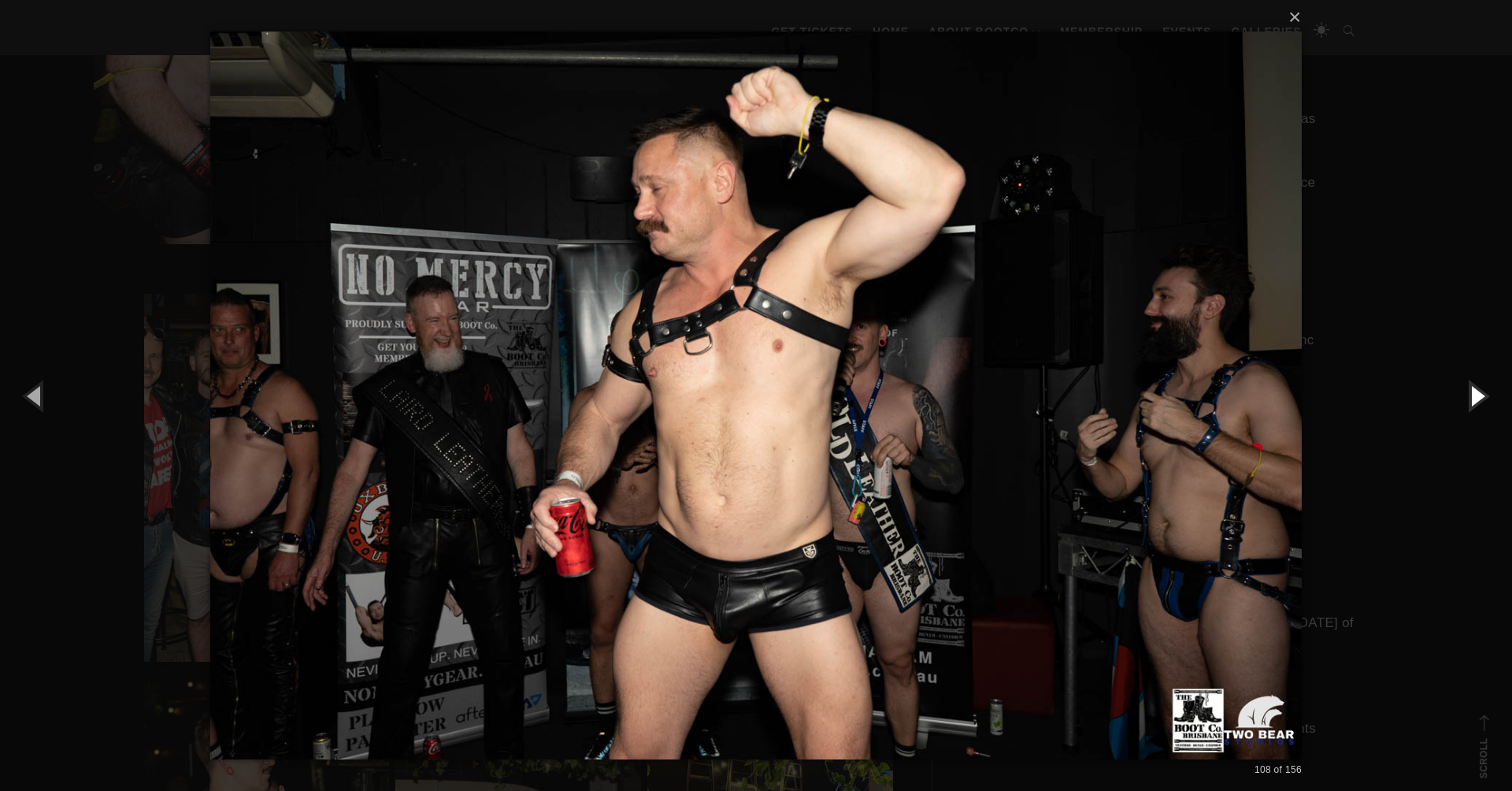
click at [1469, 396] on button "button" at bounding box center [1476, 396] width 71 height 87
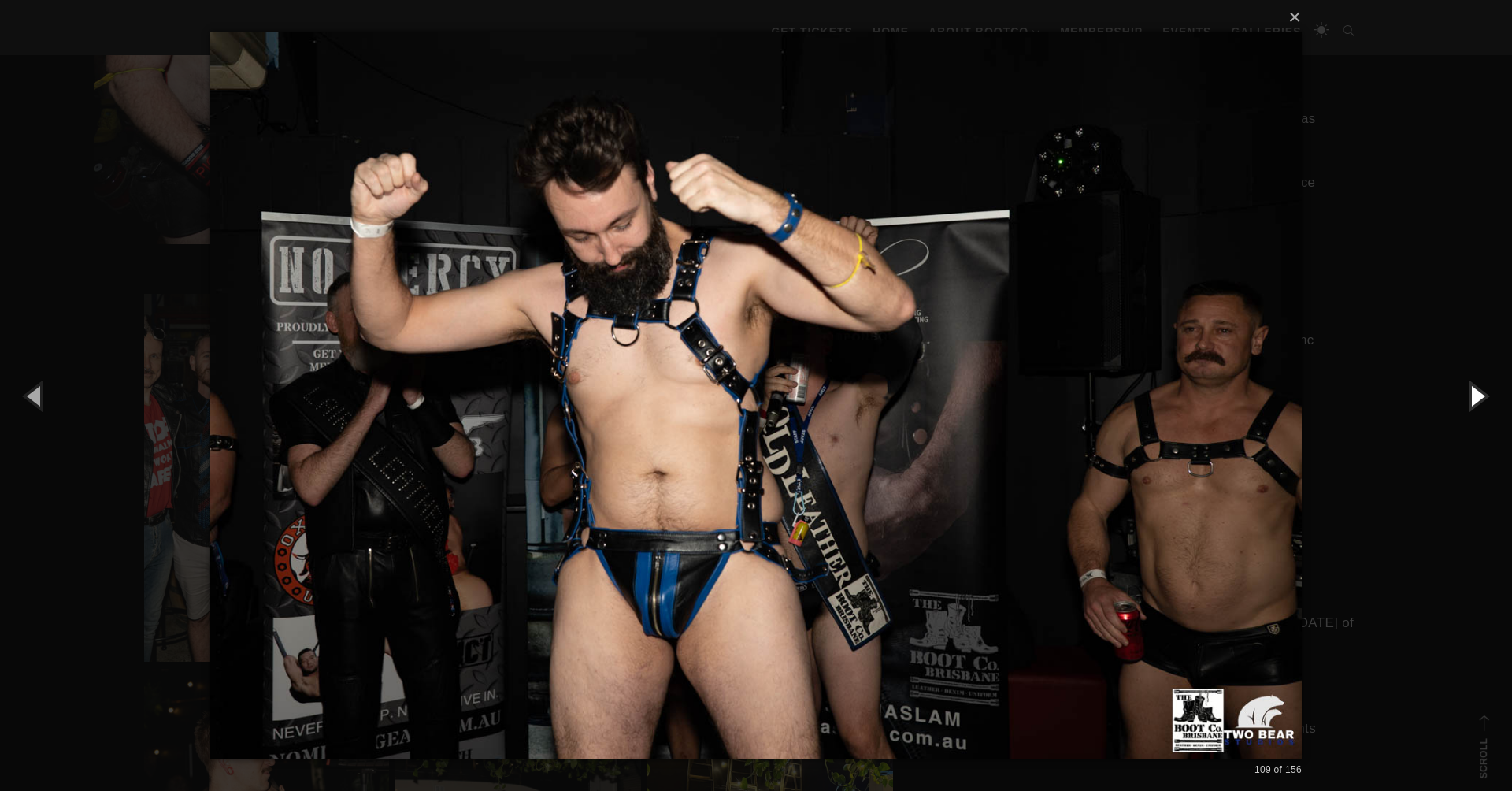
click at [1469, 396] on button "button" at bounding box center [1476, 396] width 71 height 87
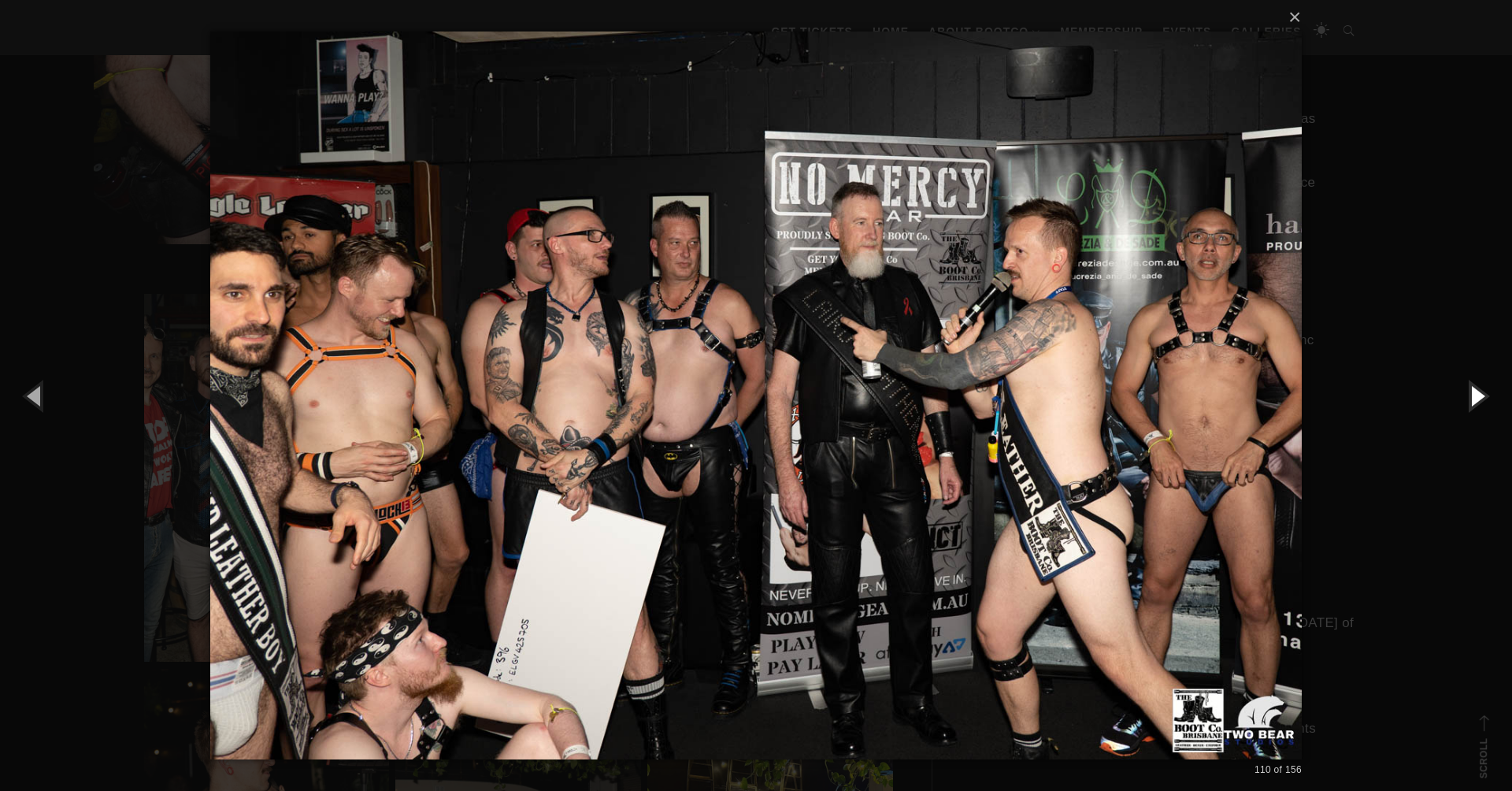
click at [1469, 396] on button "button" at bounding box center [1476, 396] width 71 height 87
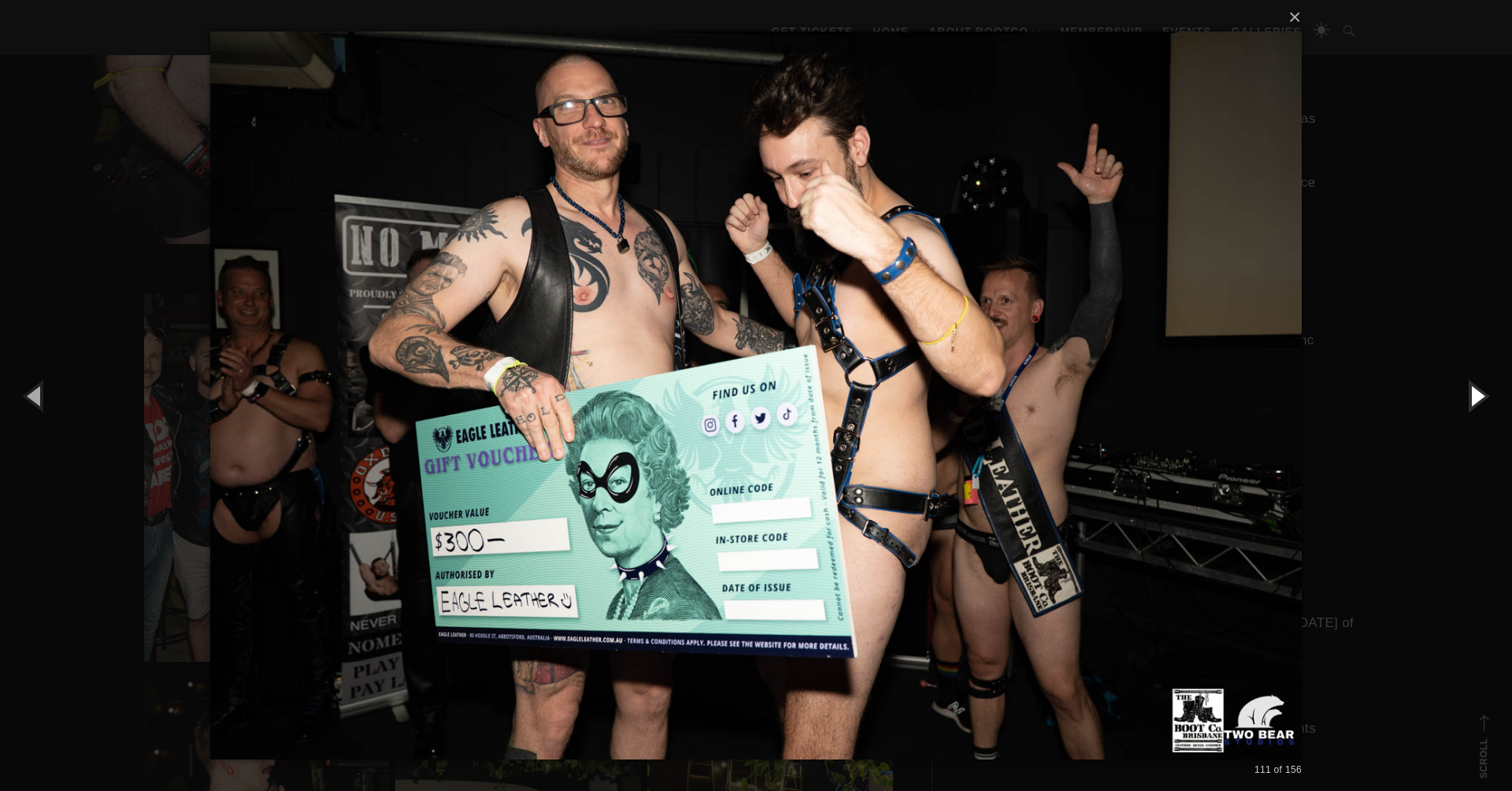
click at [1469, 396] on button "button" at bounding box center [1476, 396] width 71 height 87
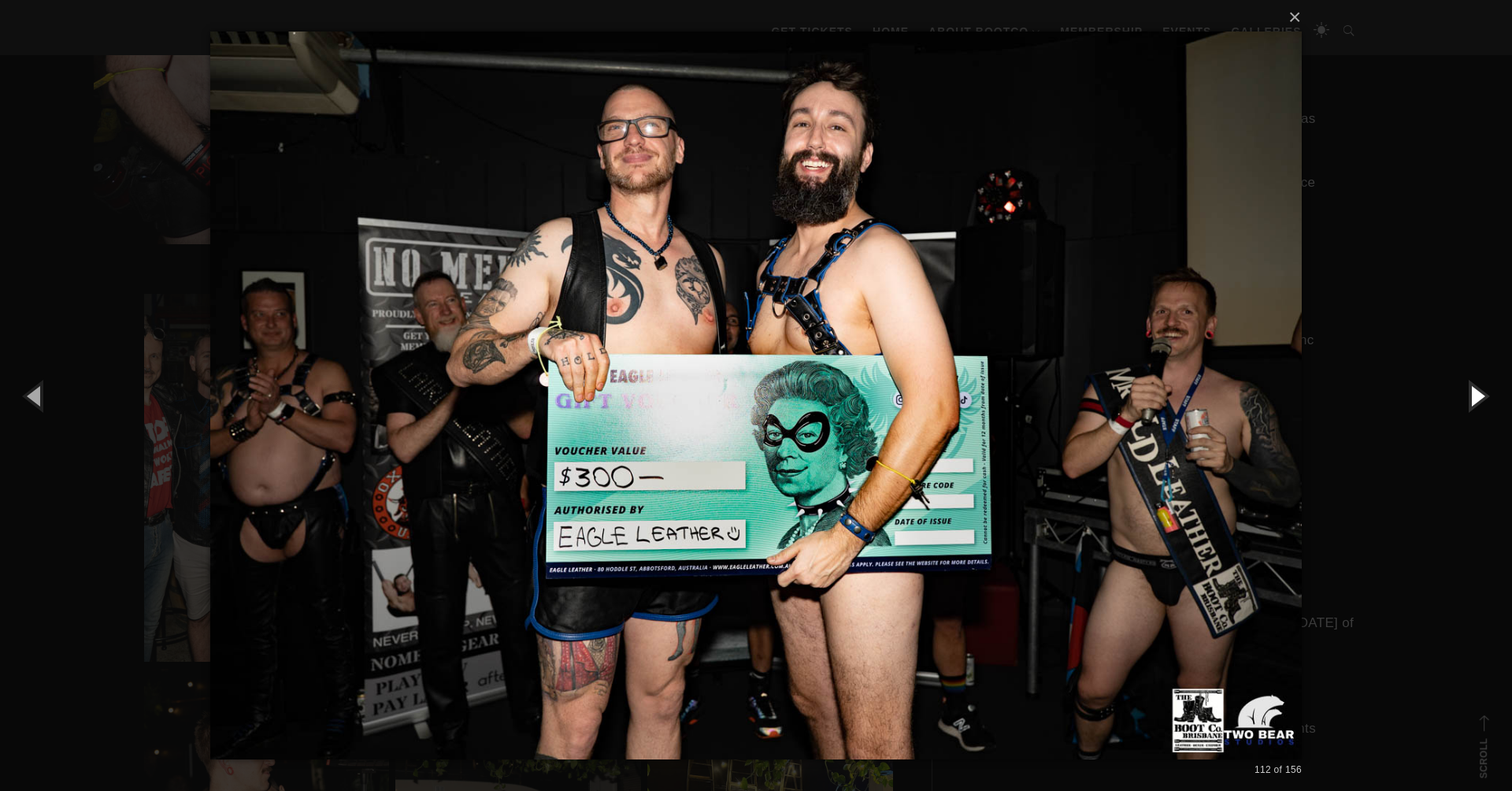
click at [1468, 397] on button "button" at bounding box center [1476, 396] width 71 height 87
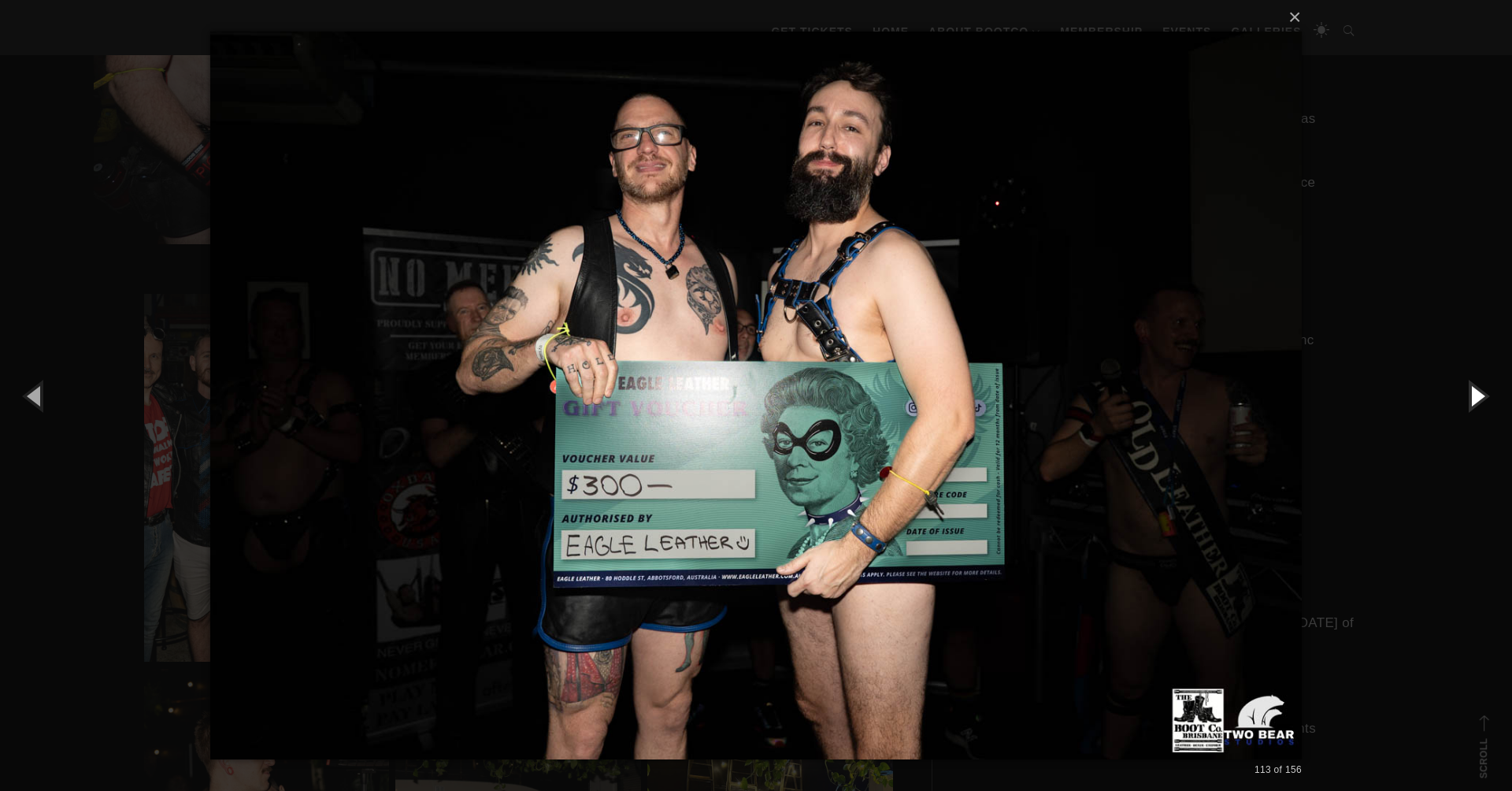
click at [1467, 397] on button "button" at bounding box center [1476, 396] width 71 height 87
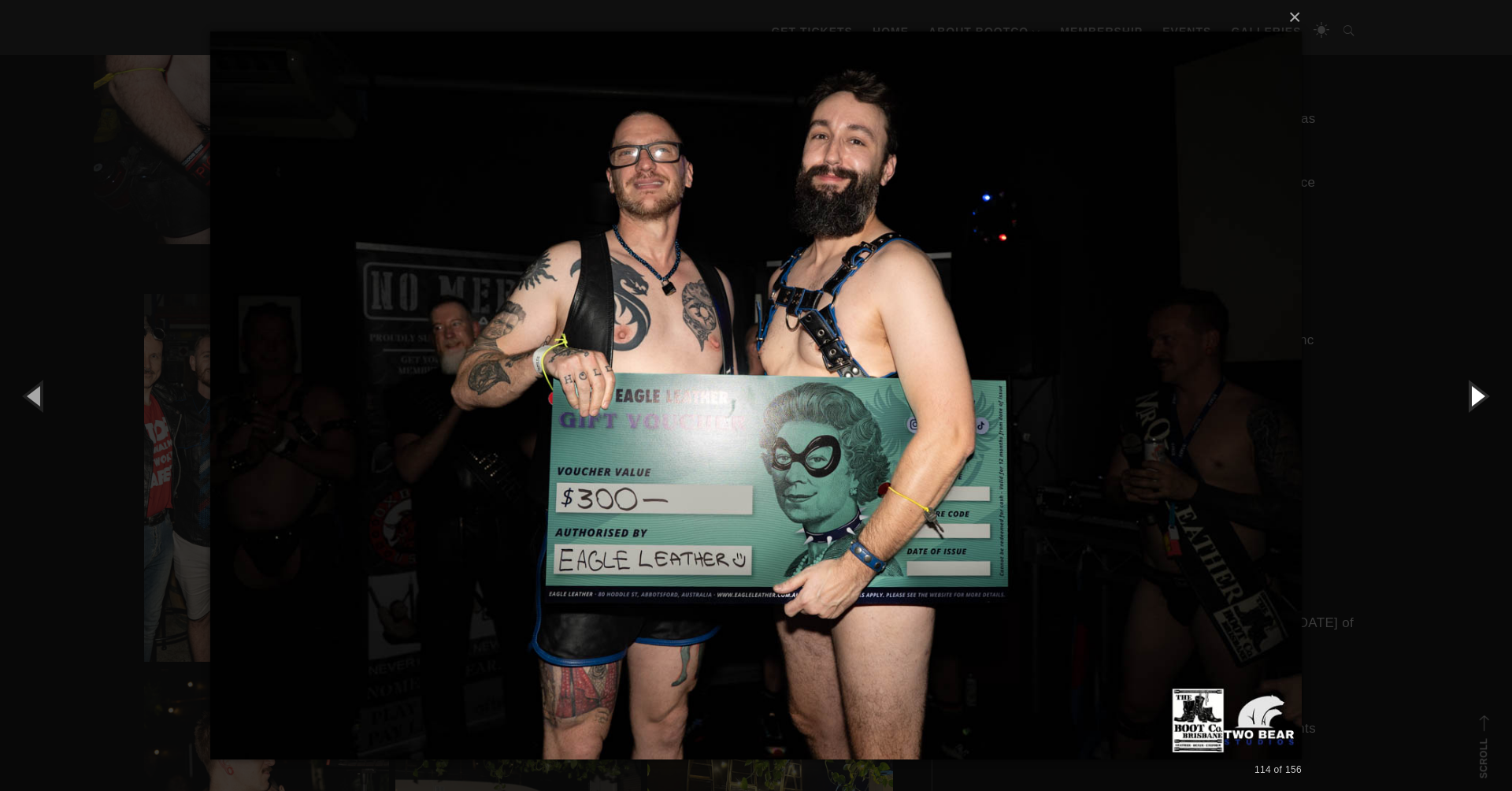
click at [1467, 398] on button "button" at bounding box center [1476, 396] width 71 height 87
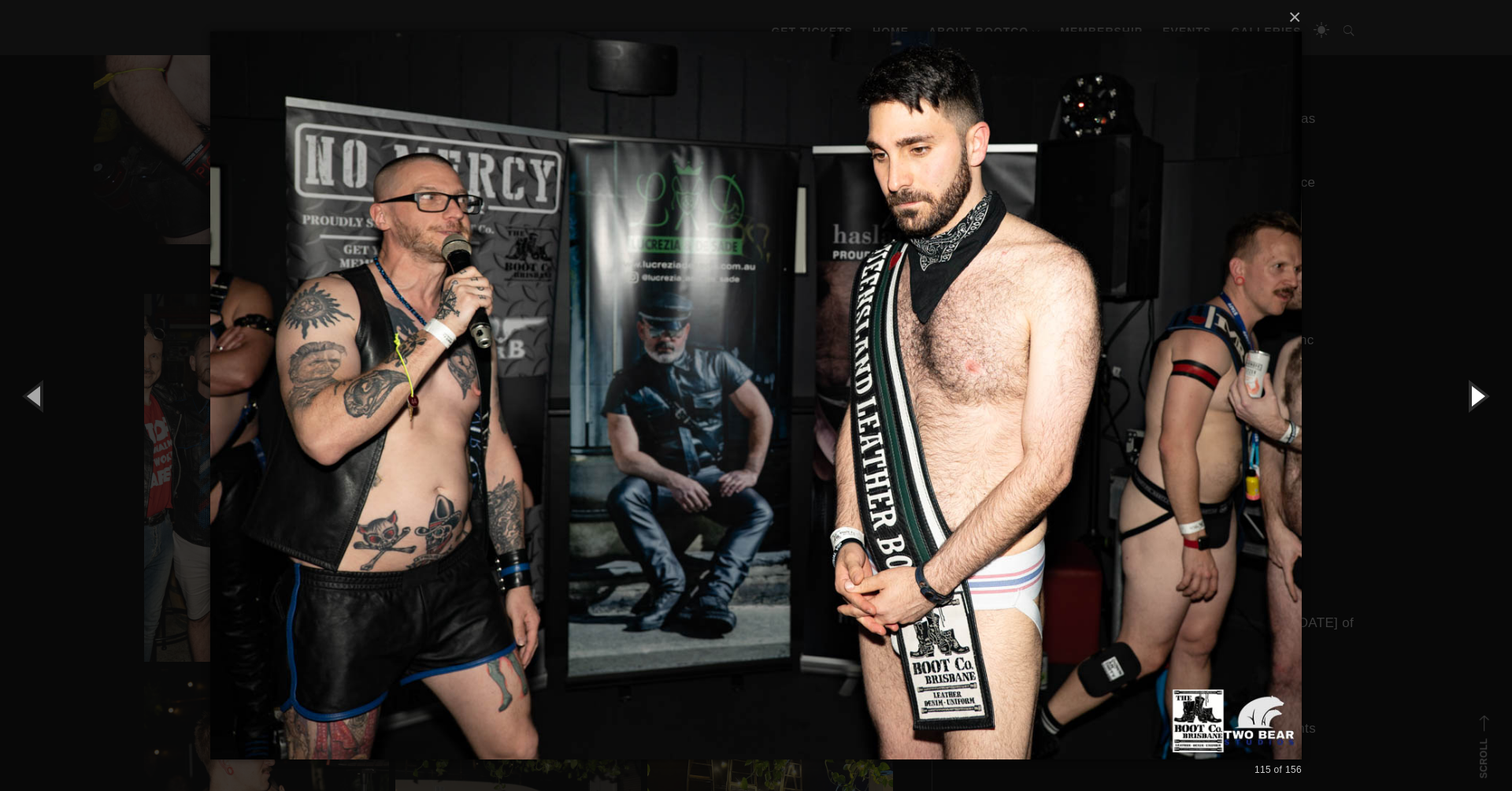
click at [1467, 398] on button "button" at bounding box center [1476, 396] width 71 height 87
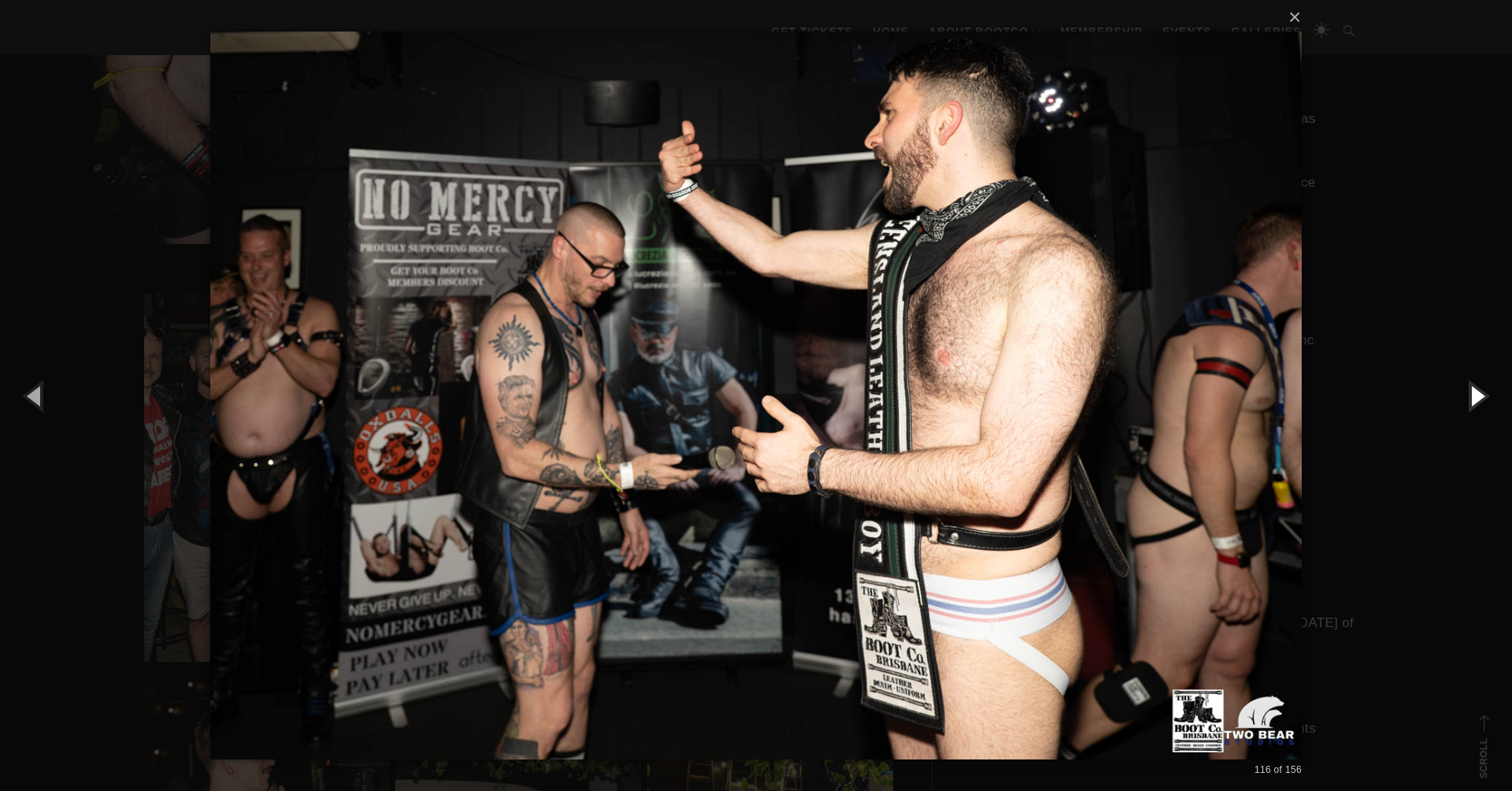
click at [1467, 398] on button "button" at bounding box center [1476, 396] width 71 height 87
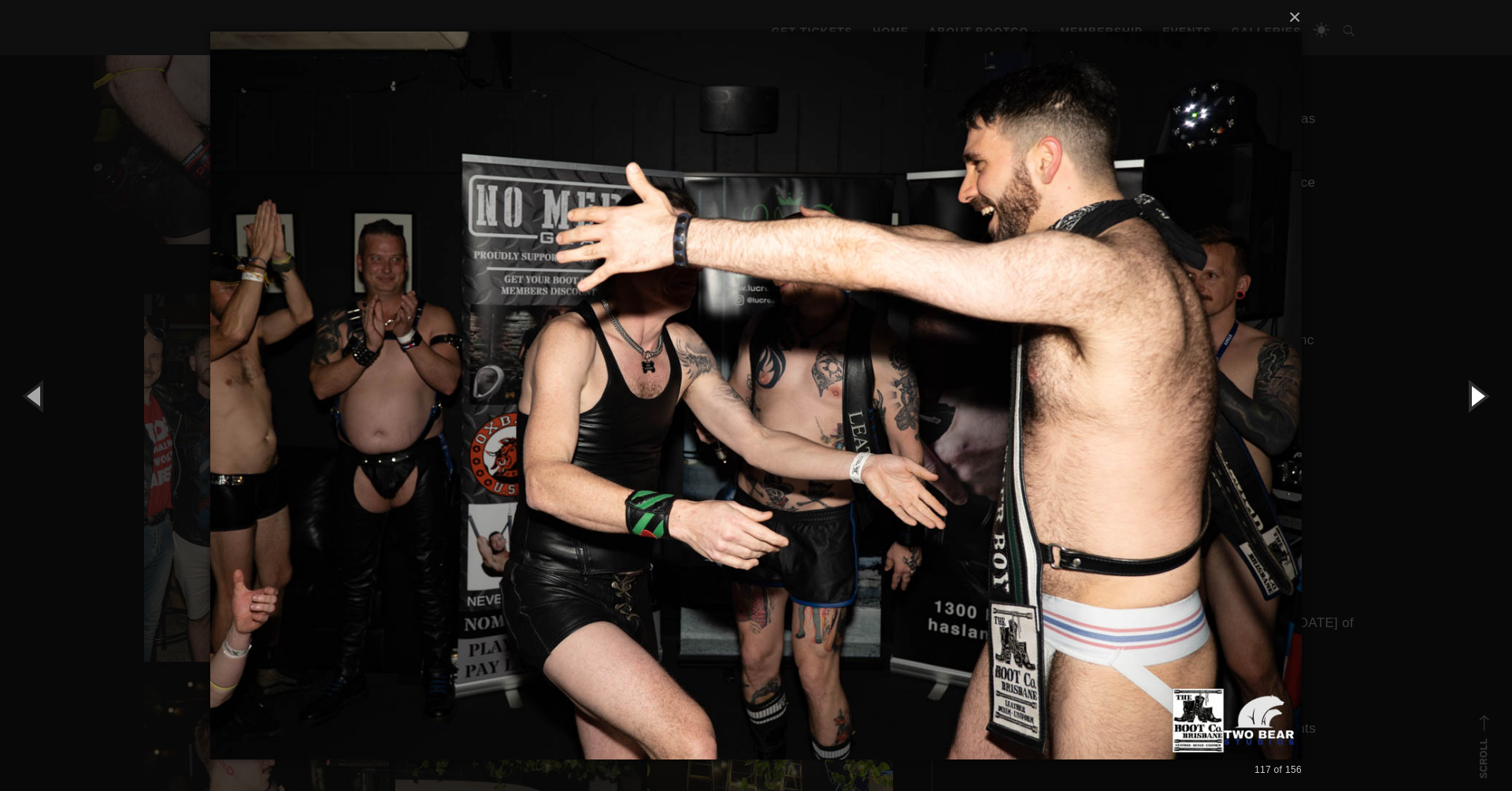
click at [1467, 398] on button "button" at bounding box center [1476, 396] width 71 height 87
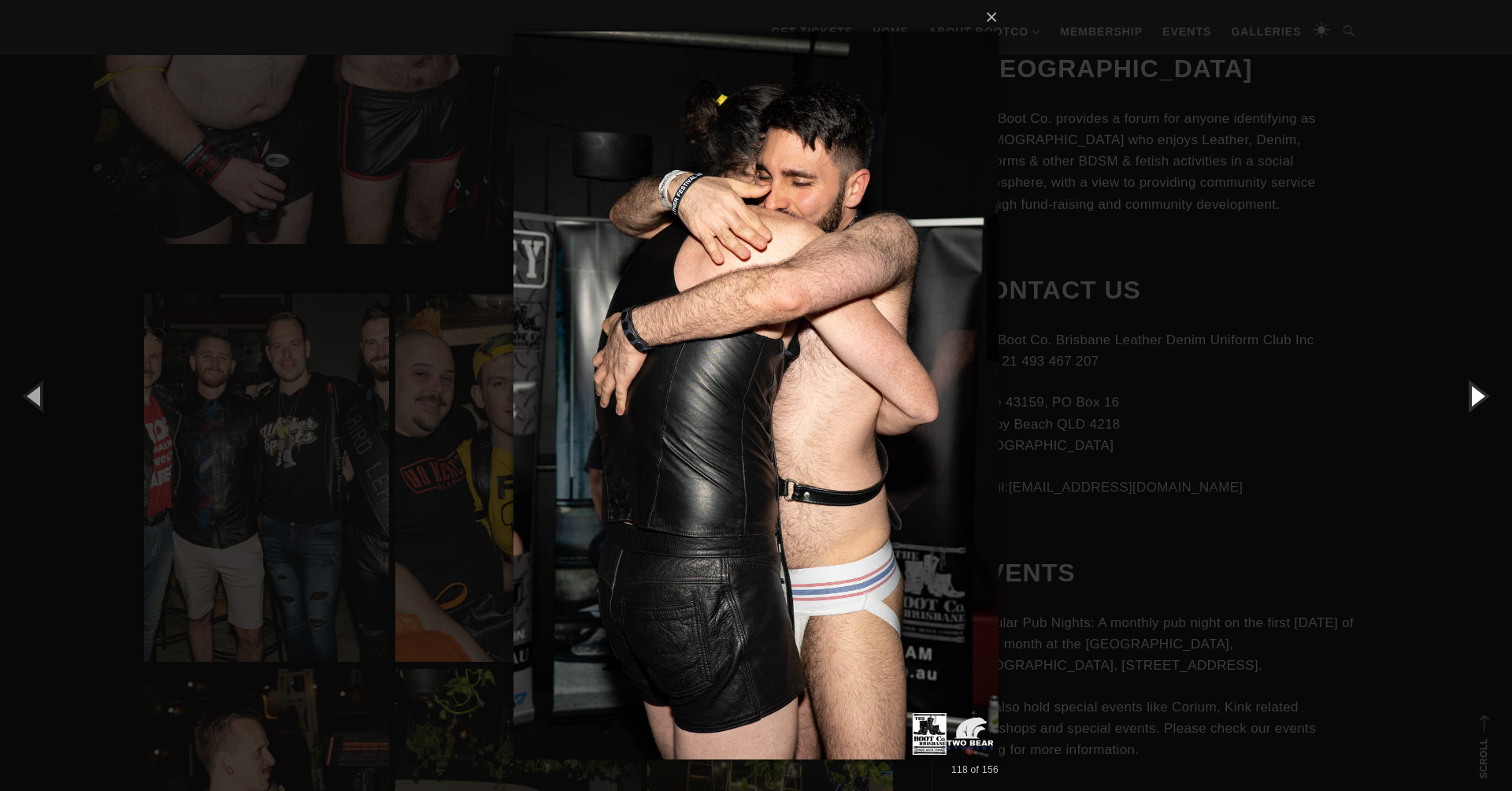
click at [1467, 398] on button "button" at bounding box center [1476, 396] width 71 height 87
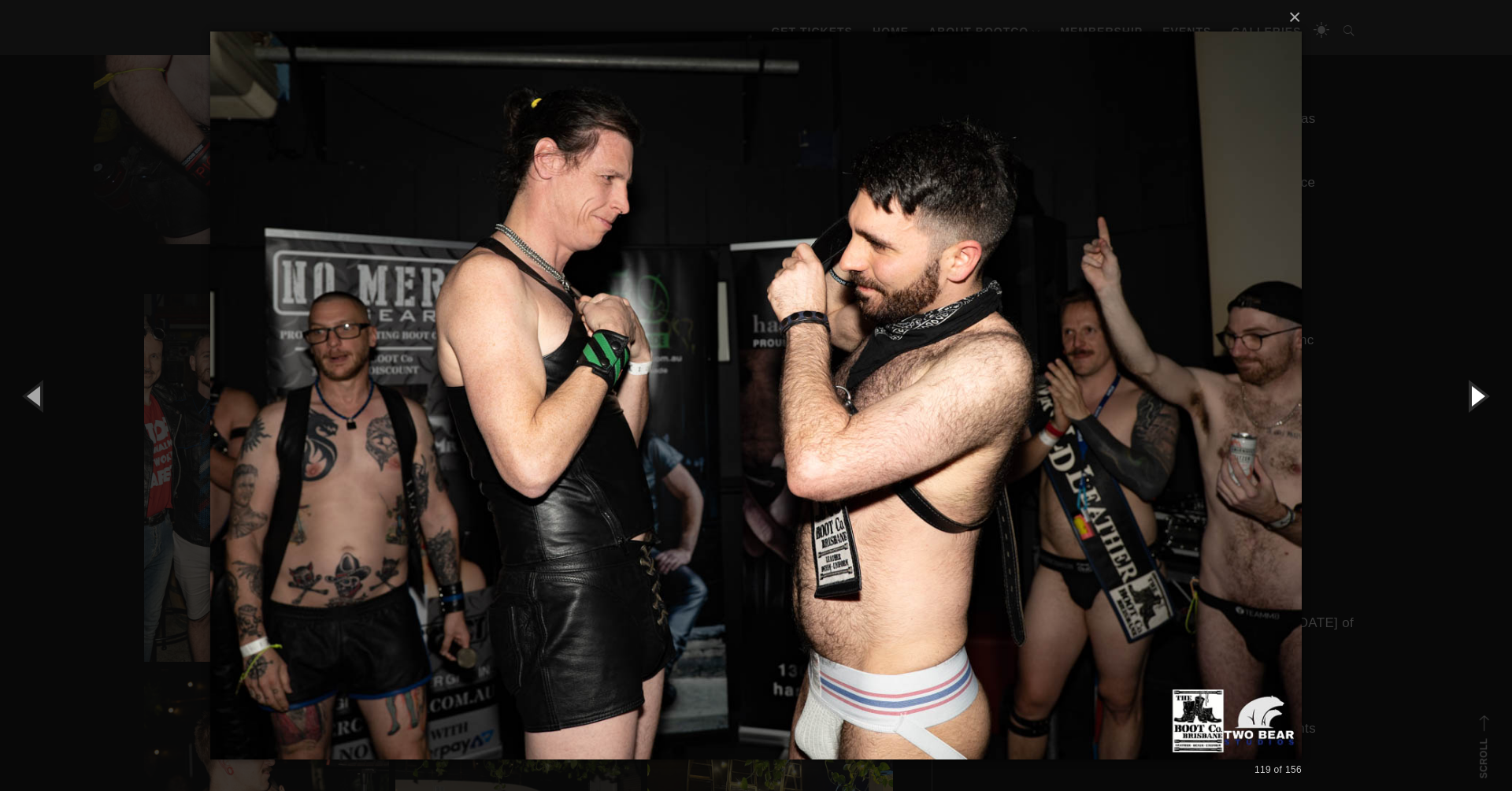
click at [1466, 398] on button "button" at bounding box center [1476, 396] width 71 height 87
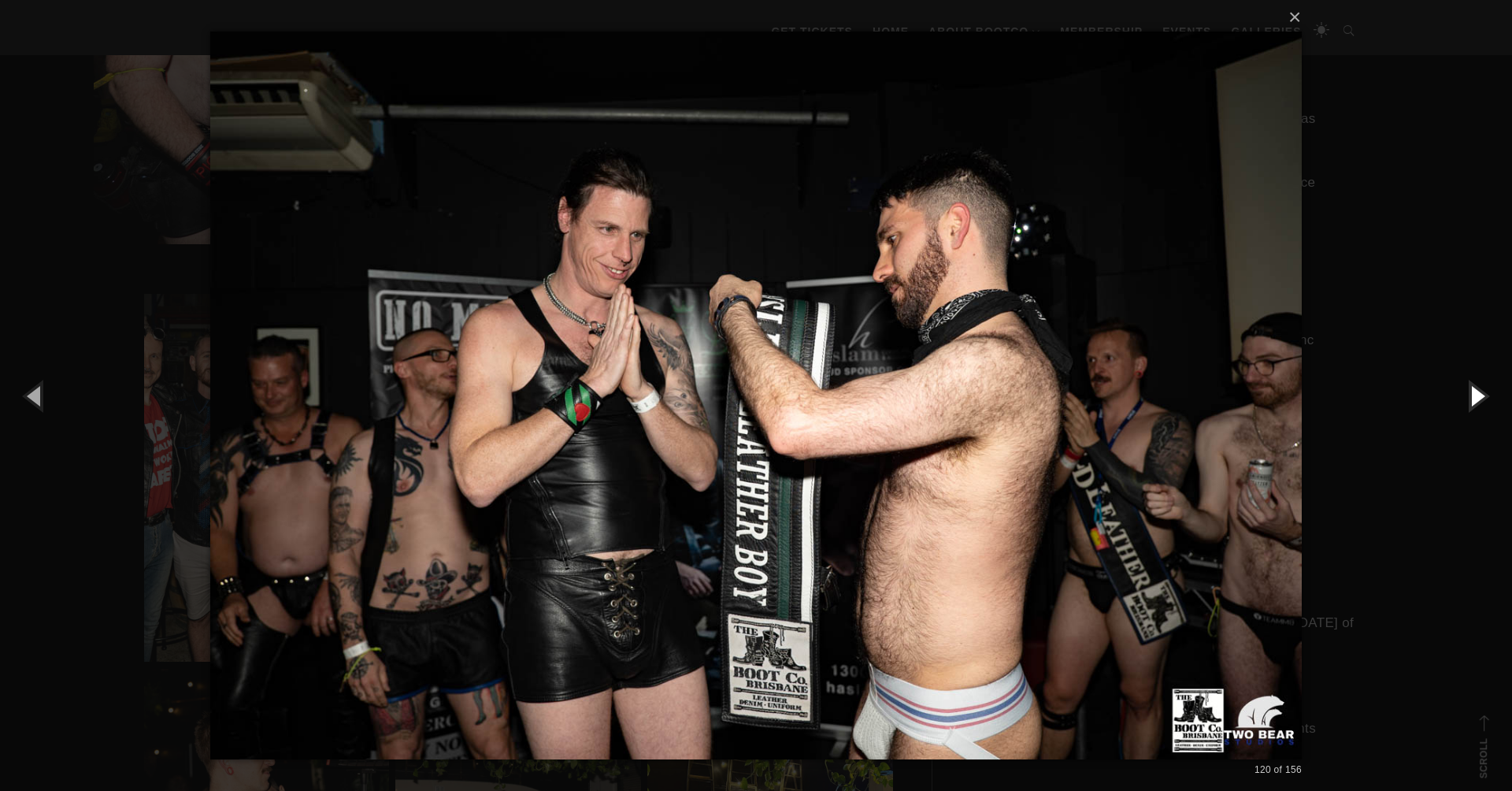
click at [1466, 398] on button "button" at bounding box center [1476, 396] width 71 height 87
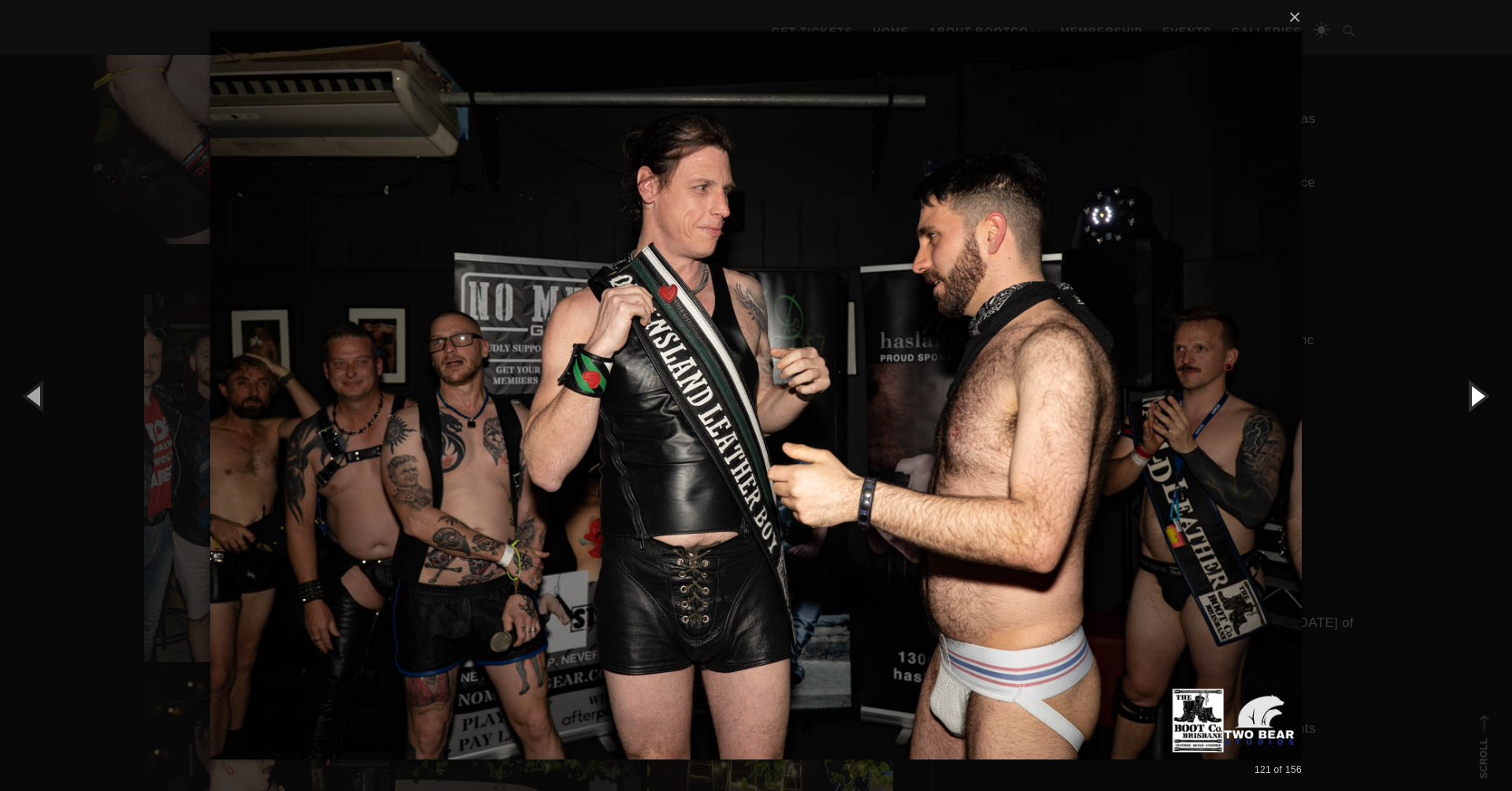
click at [1466, 398] on button "button" at bounding box center [1476, 396] width 71 height 87
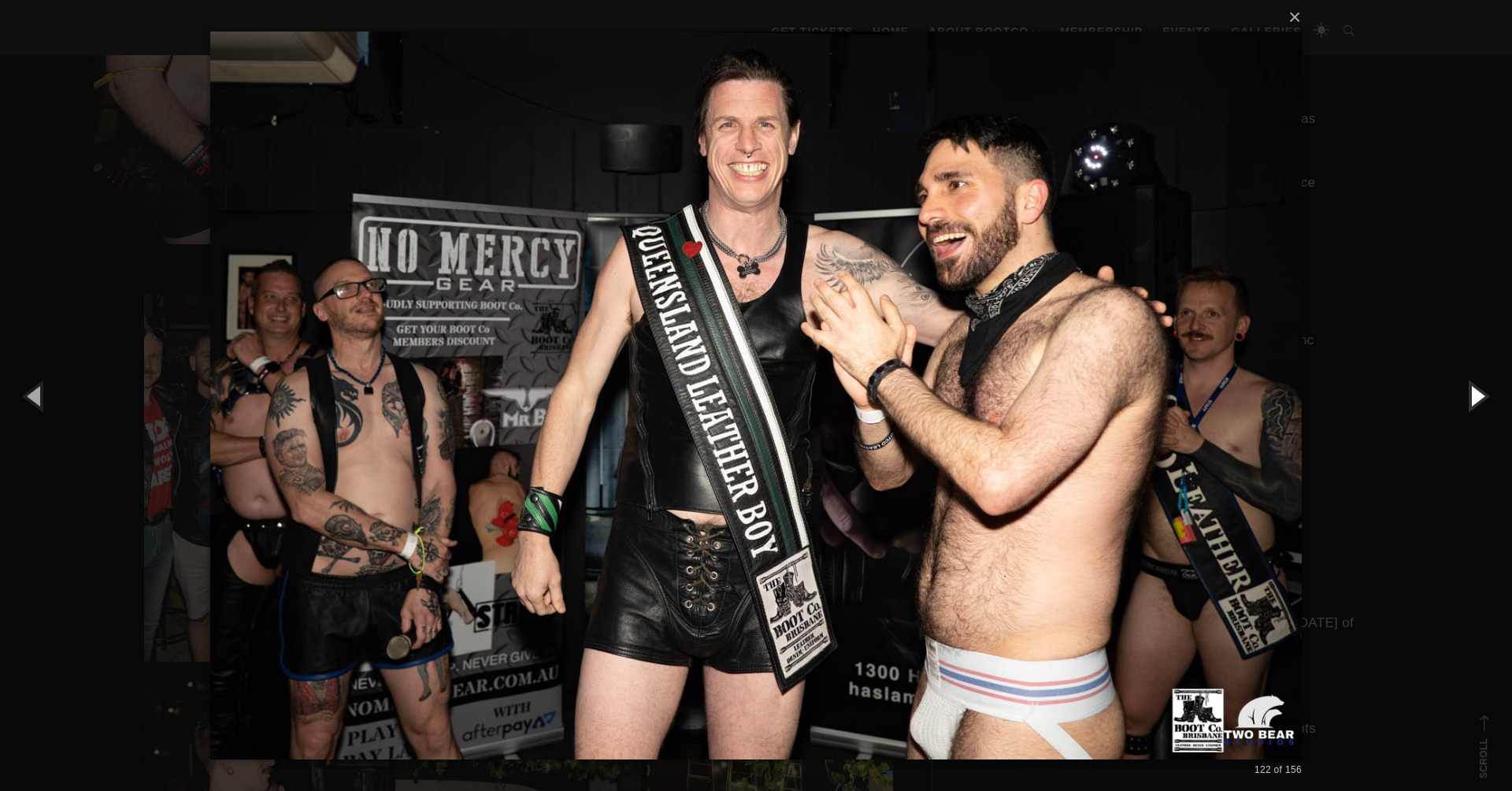
click at [1466, 398] on button "button" at bounding box center [1476, 396] width 71 height 87
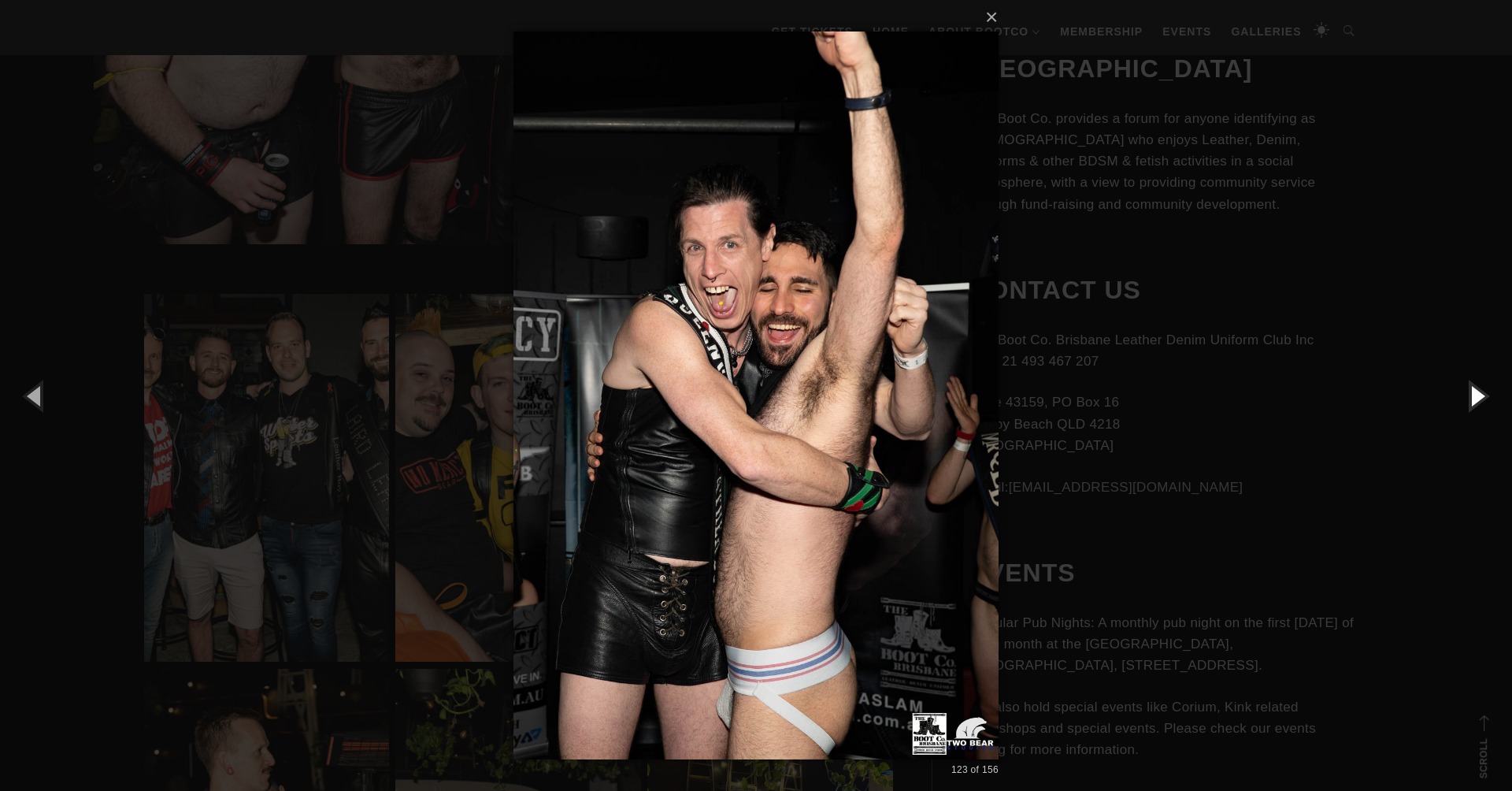
click at [1466, 398] on button "button" at bounding box center [1476, 396] width 71 height 87
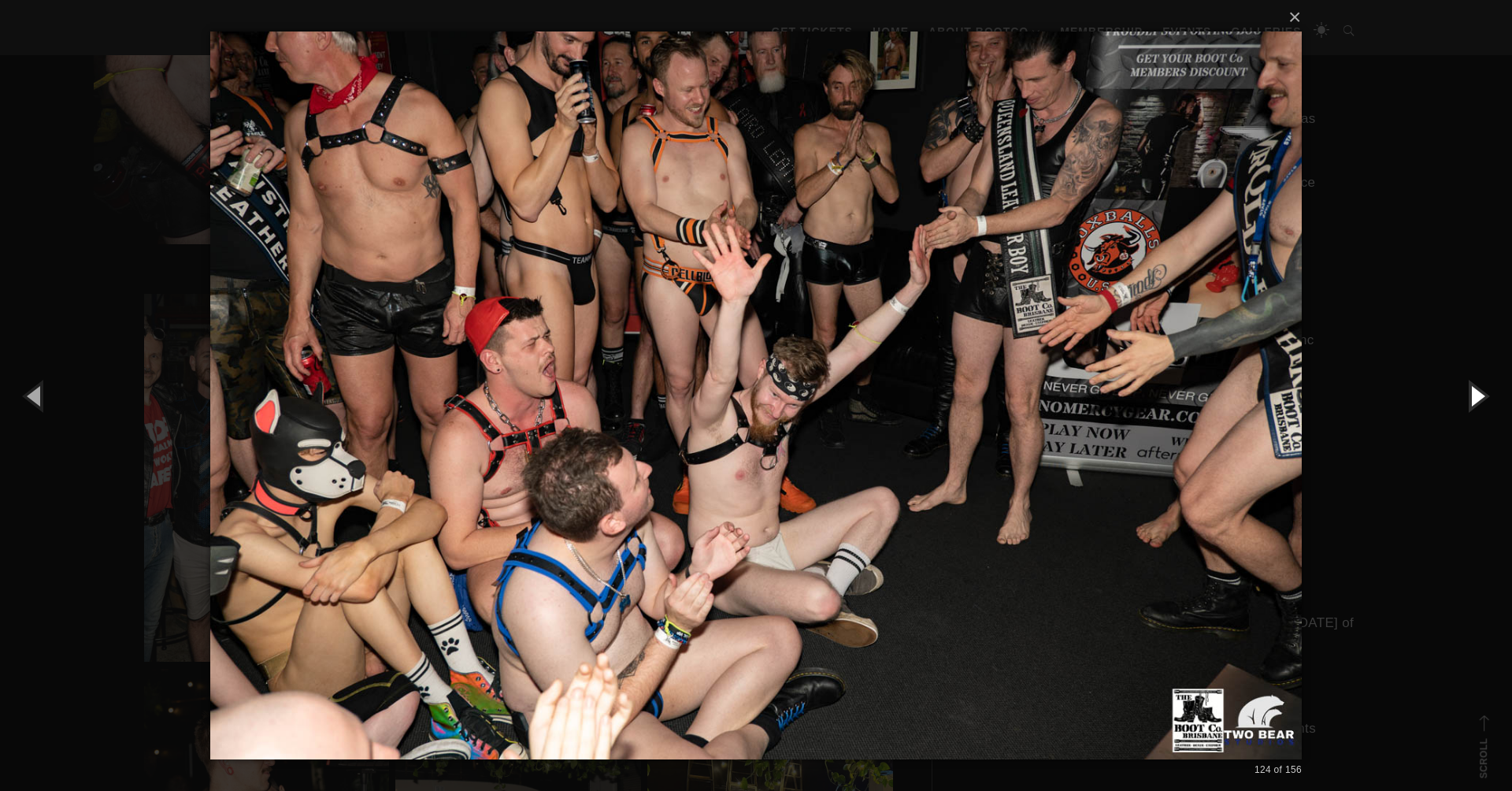
click at [1464, 399] on button "button" at bounding box center [1476, 396] width 71 height 87
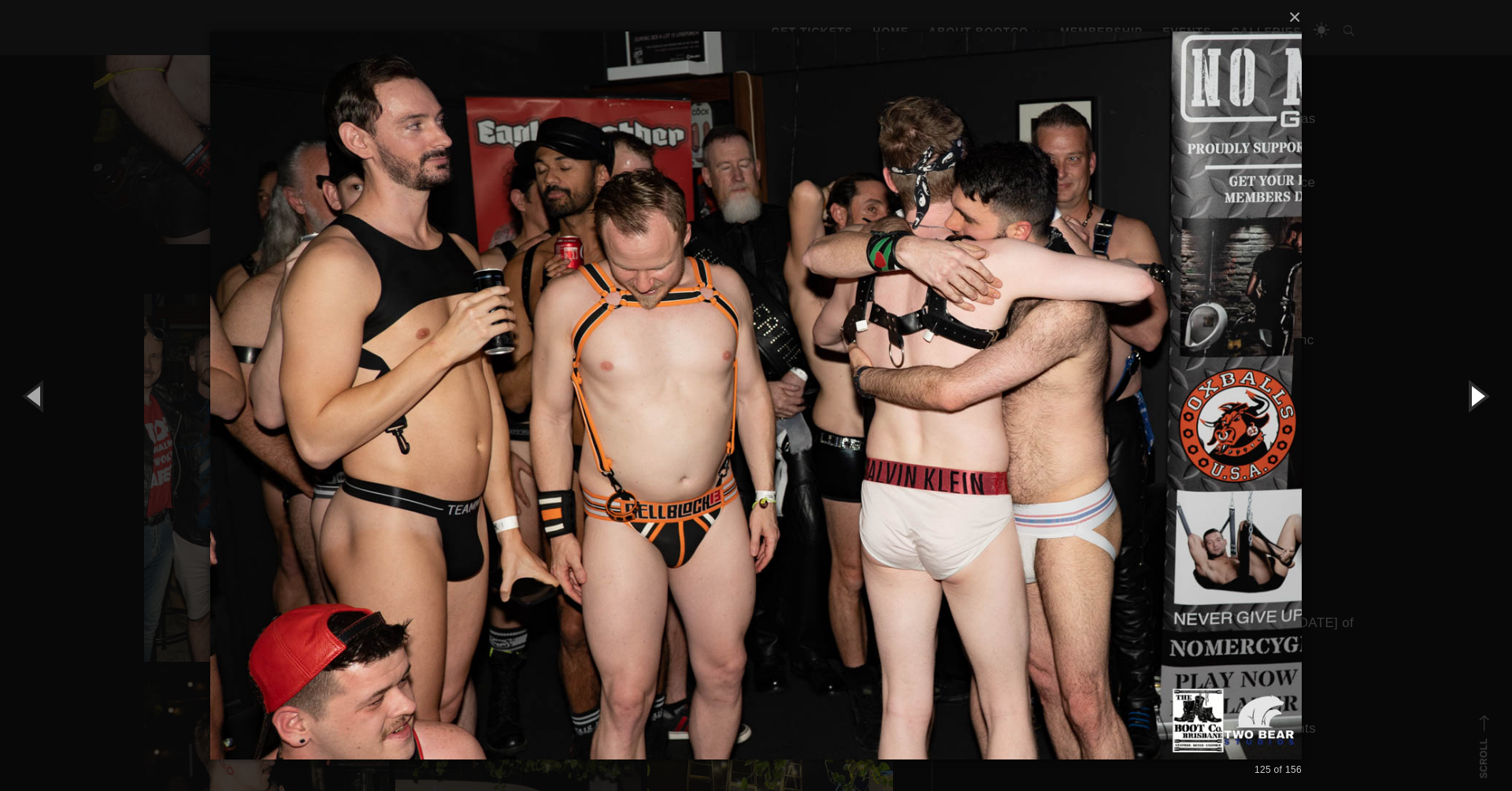
click at [1464, 399] on button "button" at bounding box center [1476, 396] width 71 height 87
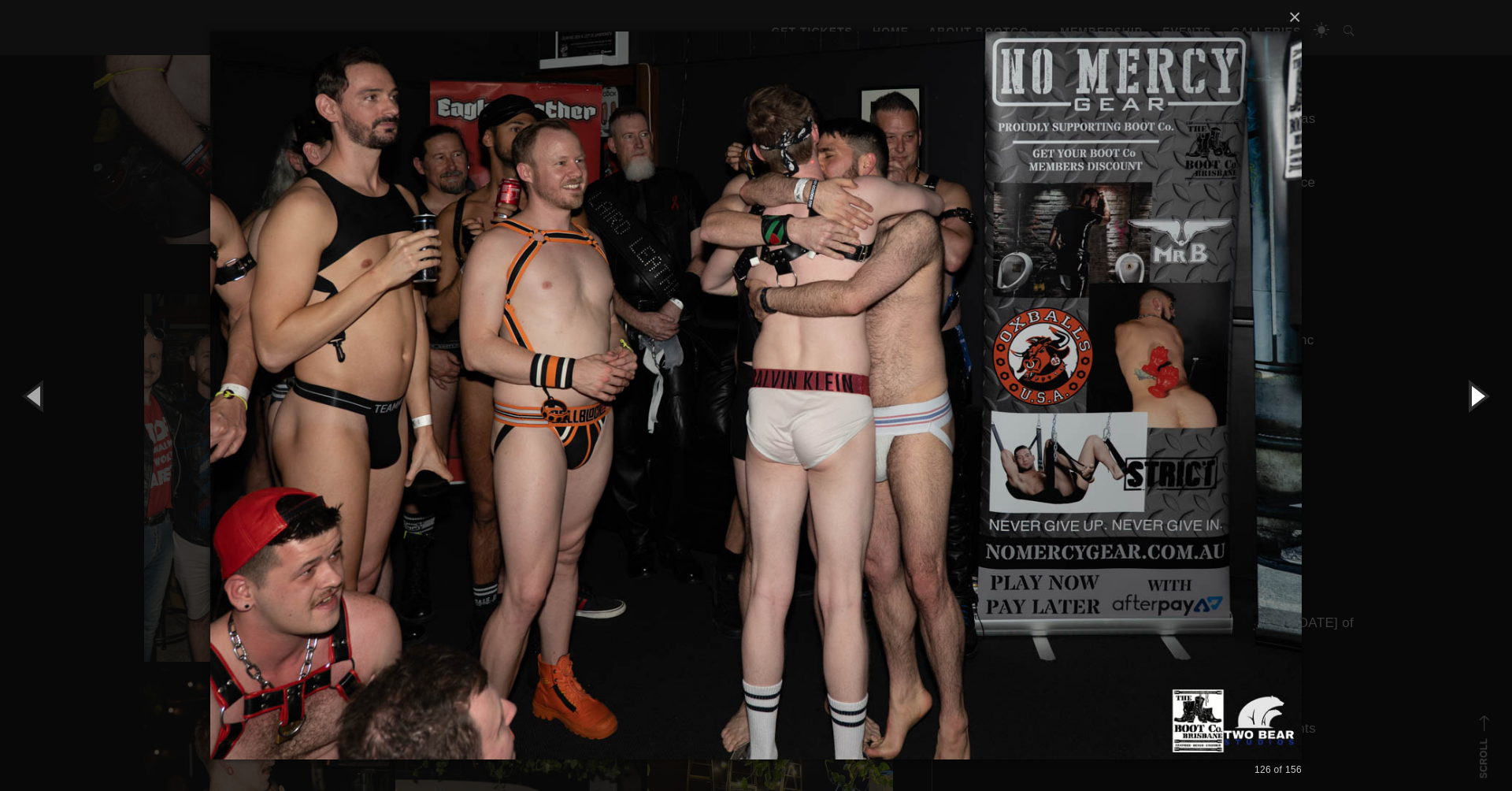
click at [1464, 399] on button "button" at bounding box center [1476, 396] width 71 height 87
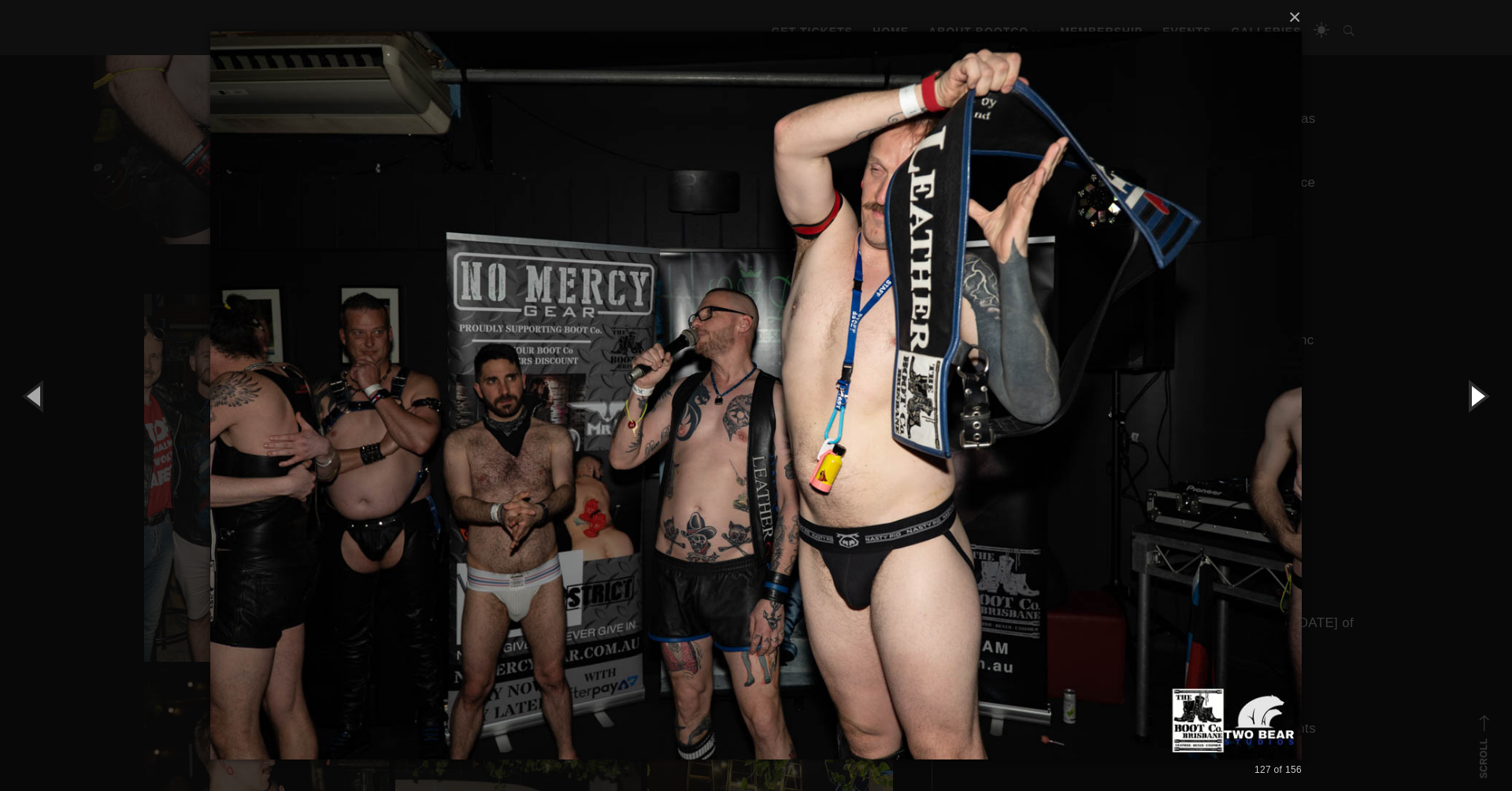
click at [1464, 399] on button "button" at bounding box center [1476, 396] width 71 height 87
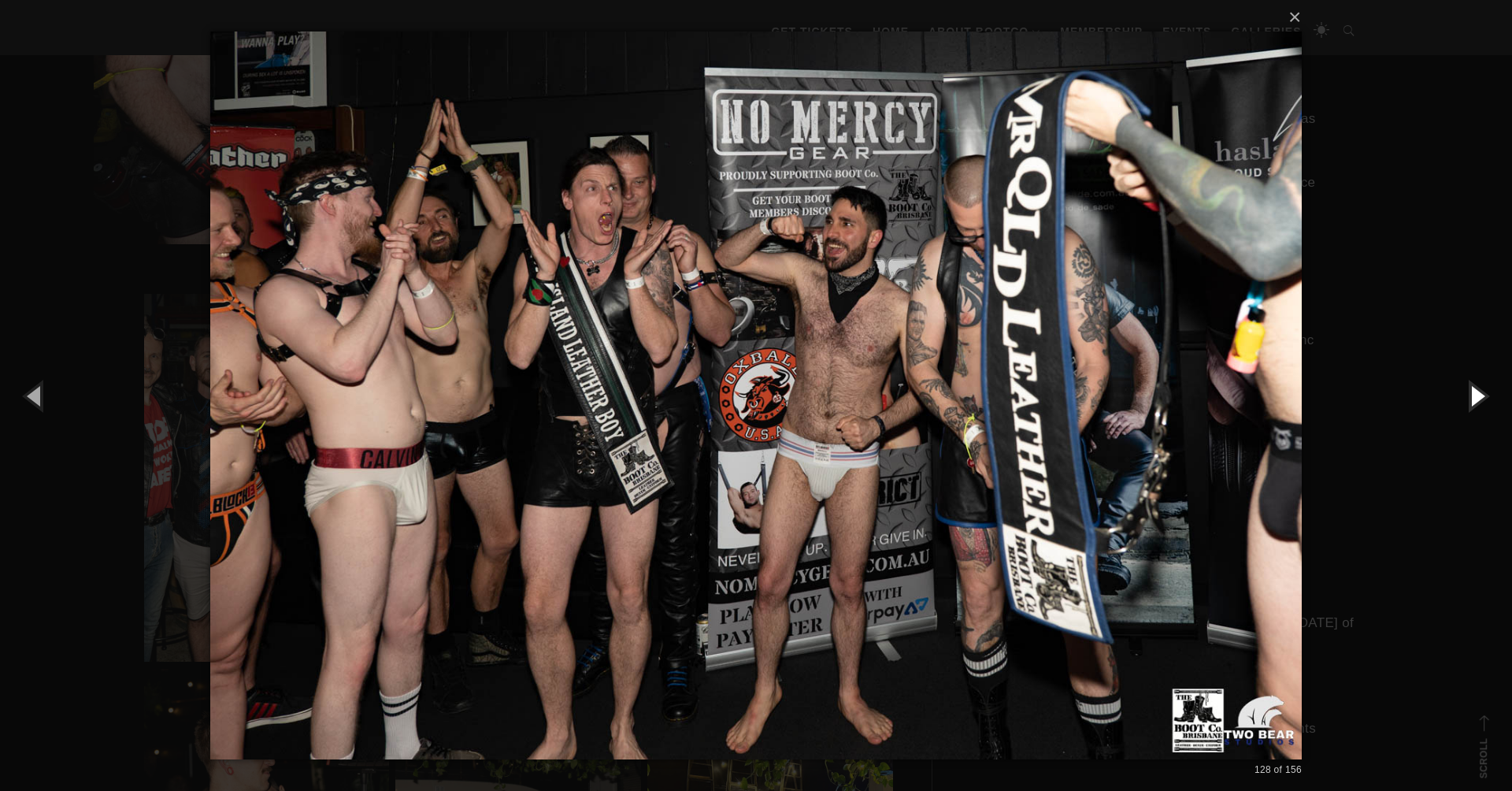
click at [1464, 399] on button "button" at bounding box center [1476, 396] width 71 height 87
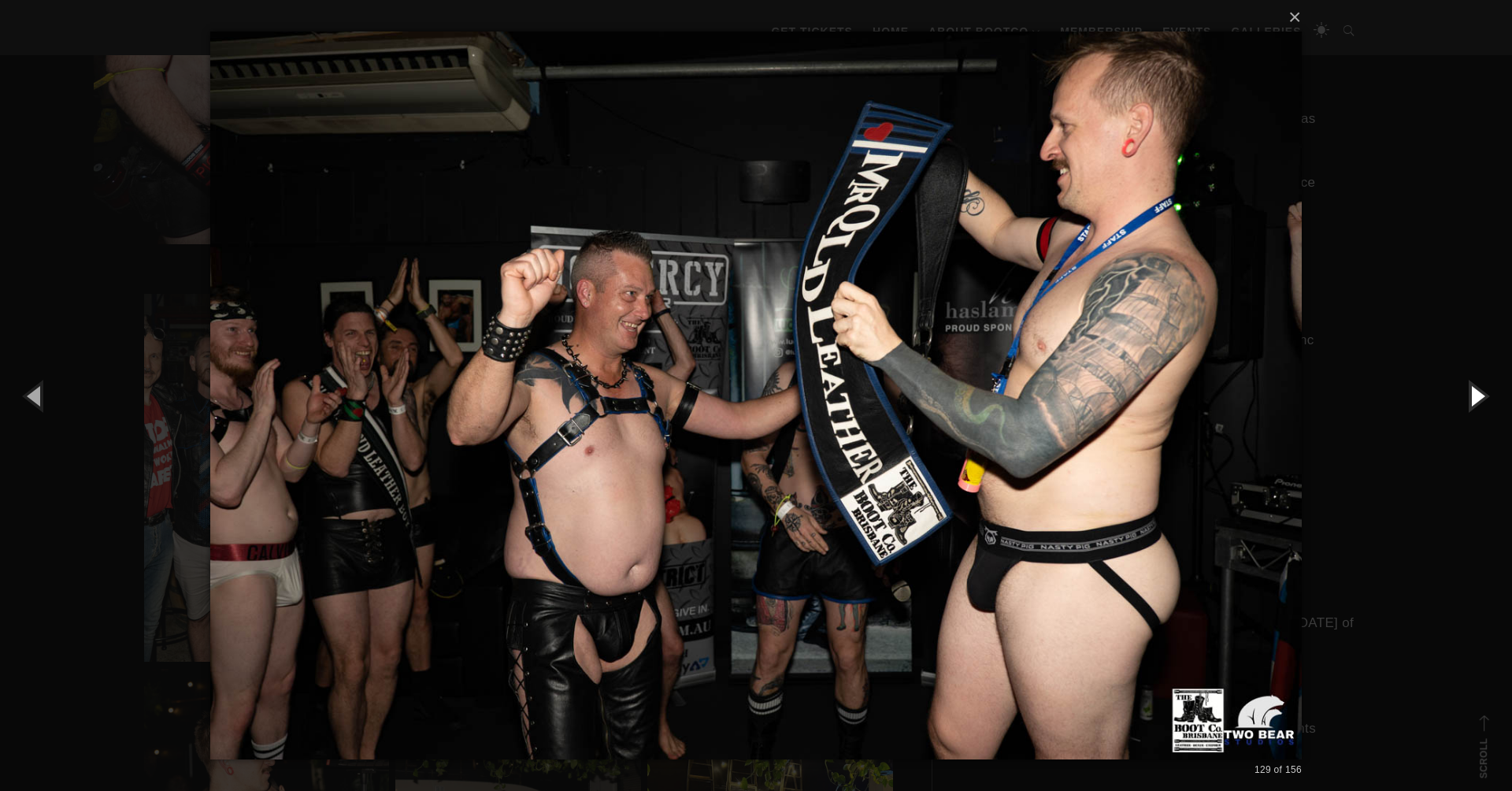
click at [1464, 399] on button "button" at bounding box center [1476, 396] width 71 height 87
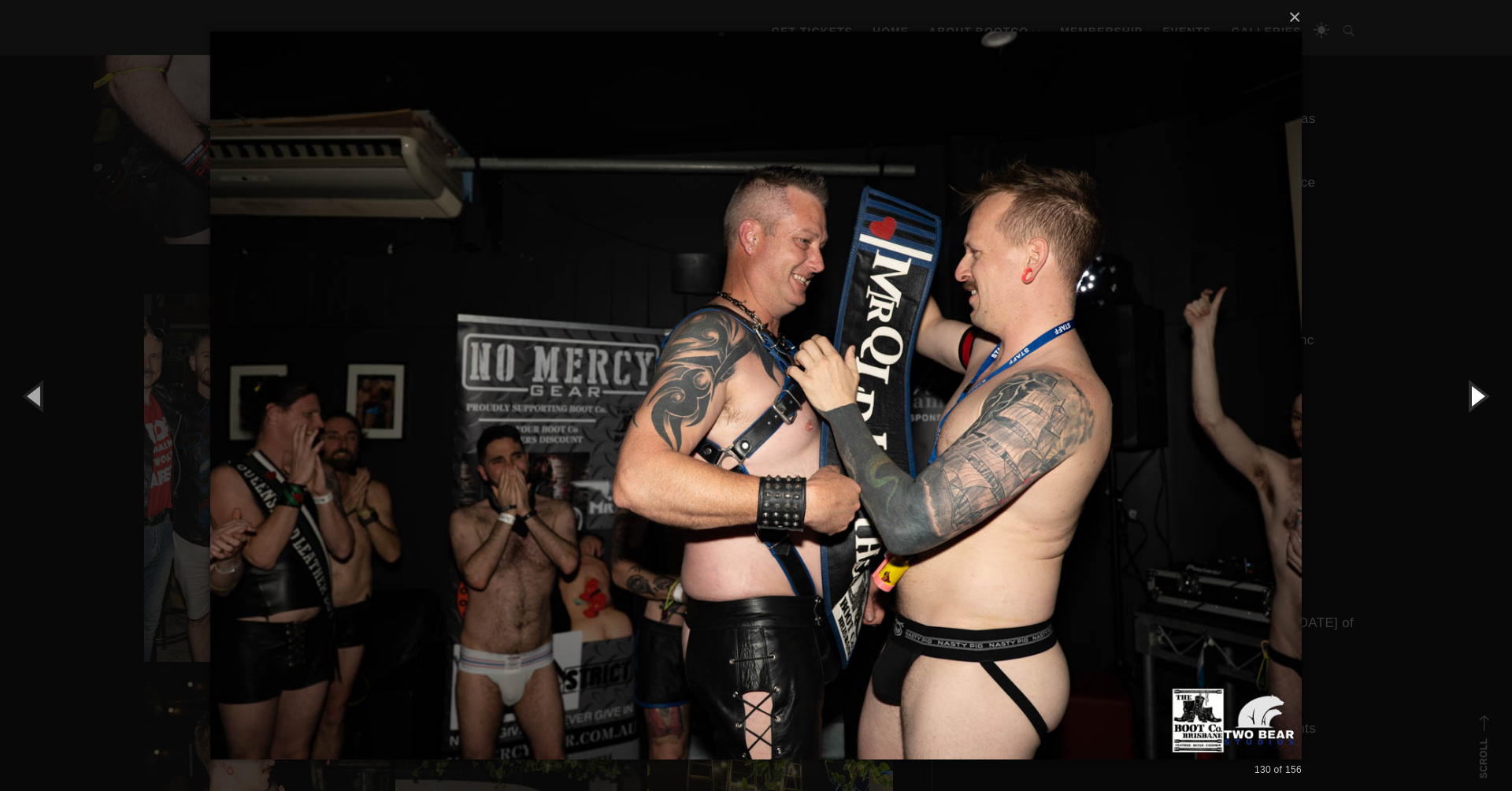
click at [1464, 399] on button "button" at bounding box center [1476, 396] width 71 height 87
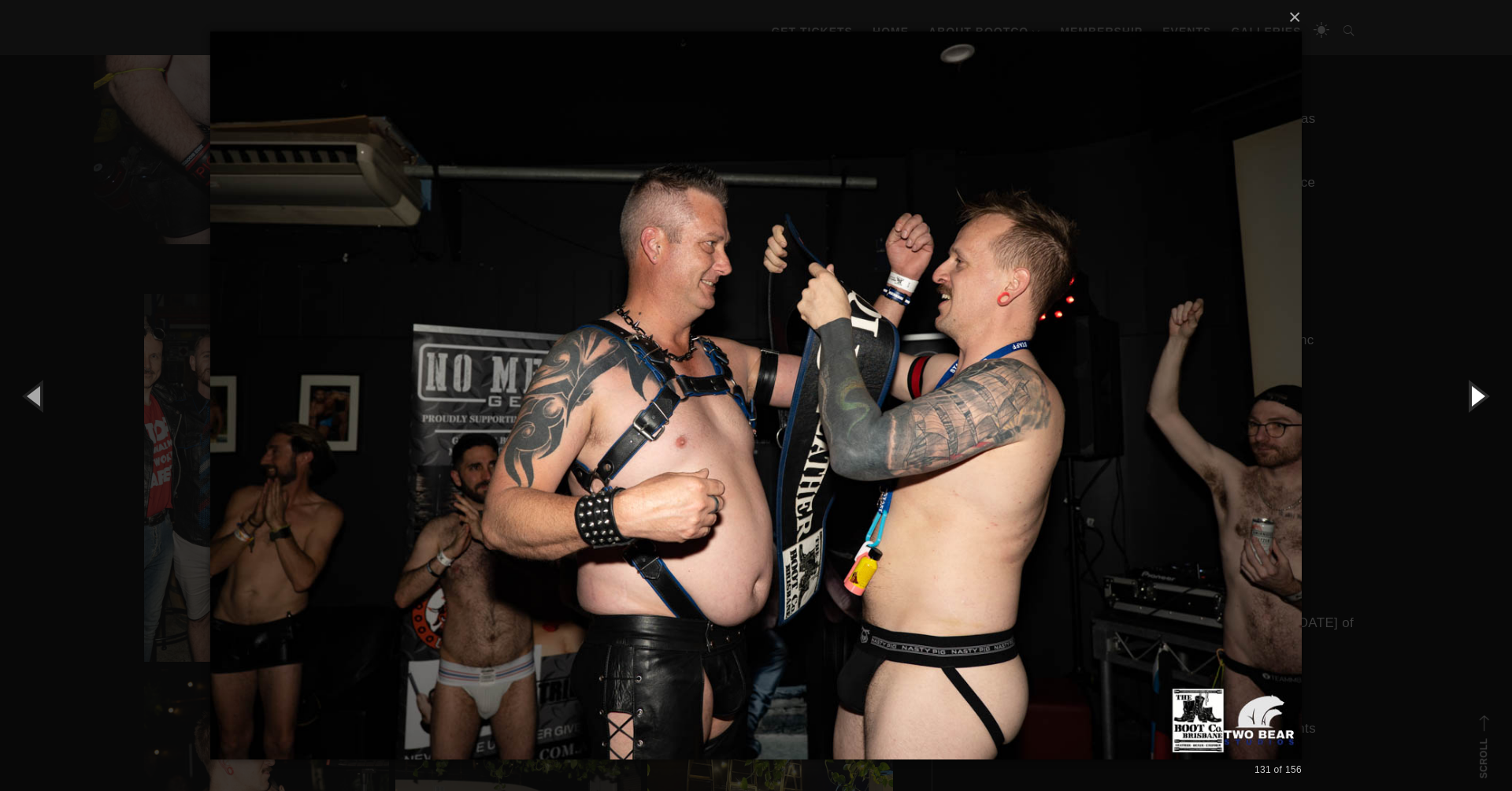
click at [1464, 399] on button "button" at bounding box center [1476, 396] width 71 height 87
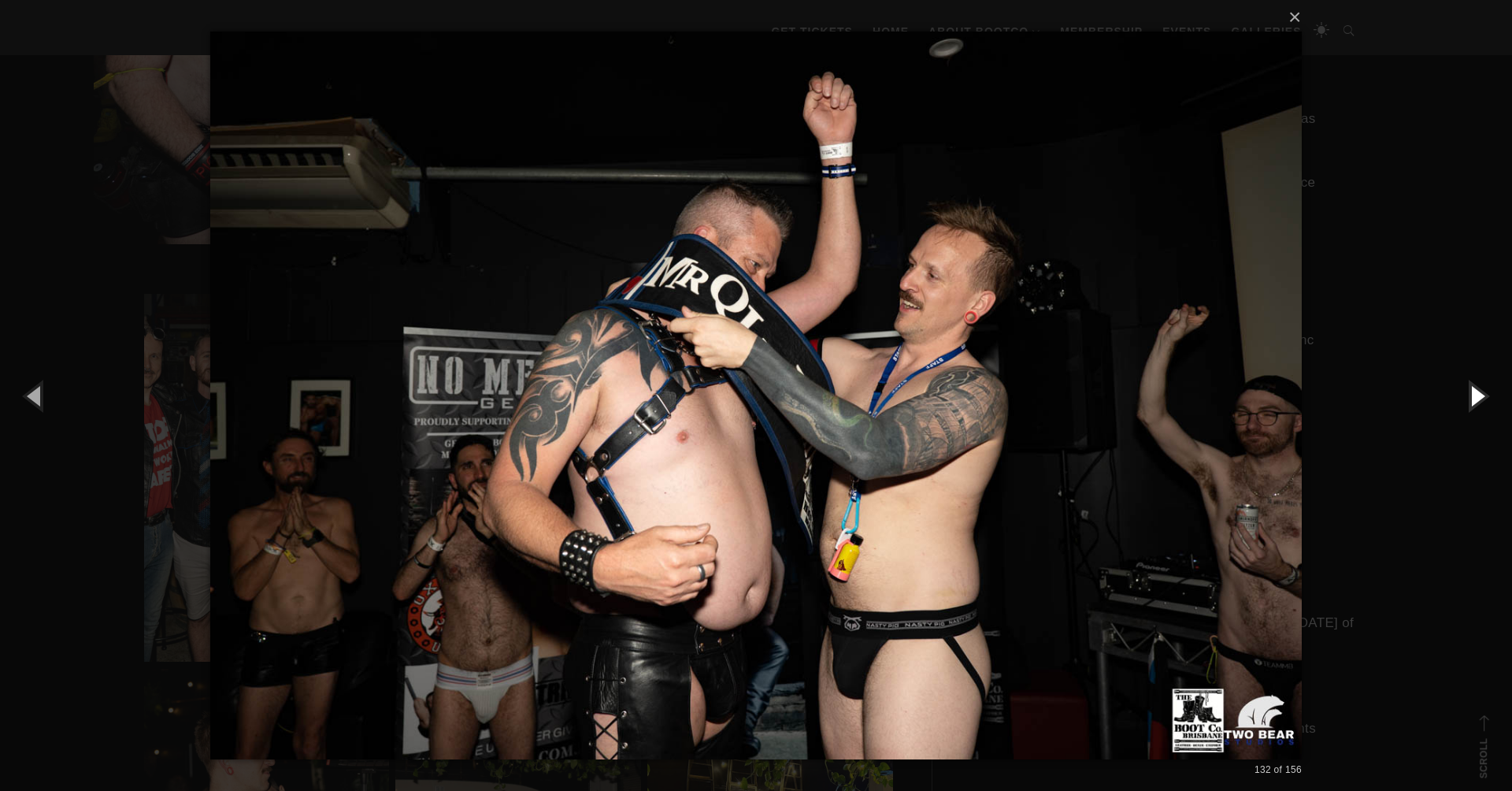
click at [1463, 399] on button "button" at bounding box center [1476, 396] width 71 height 87
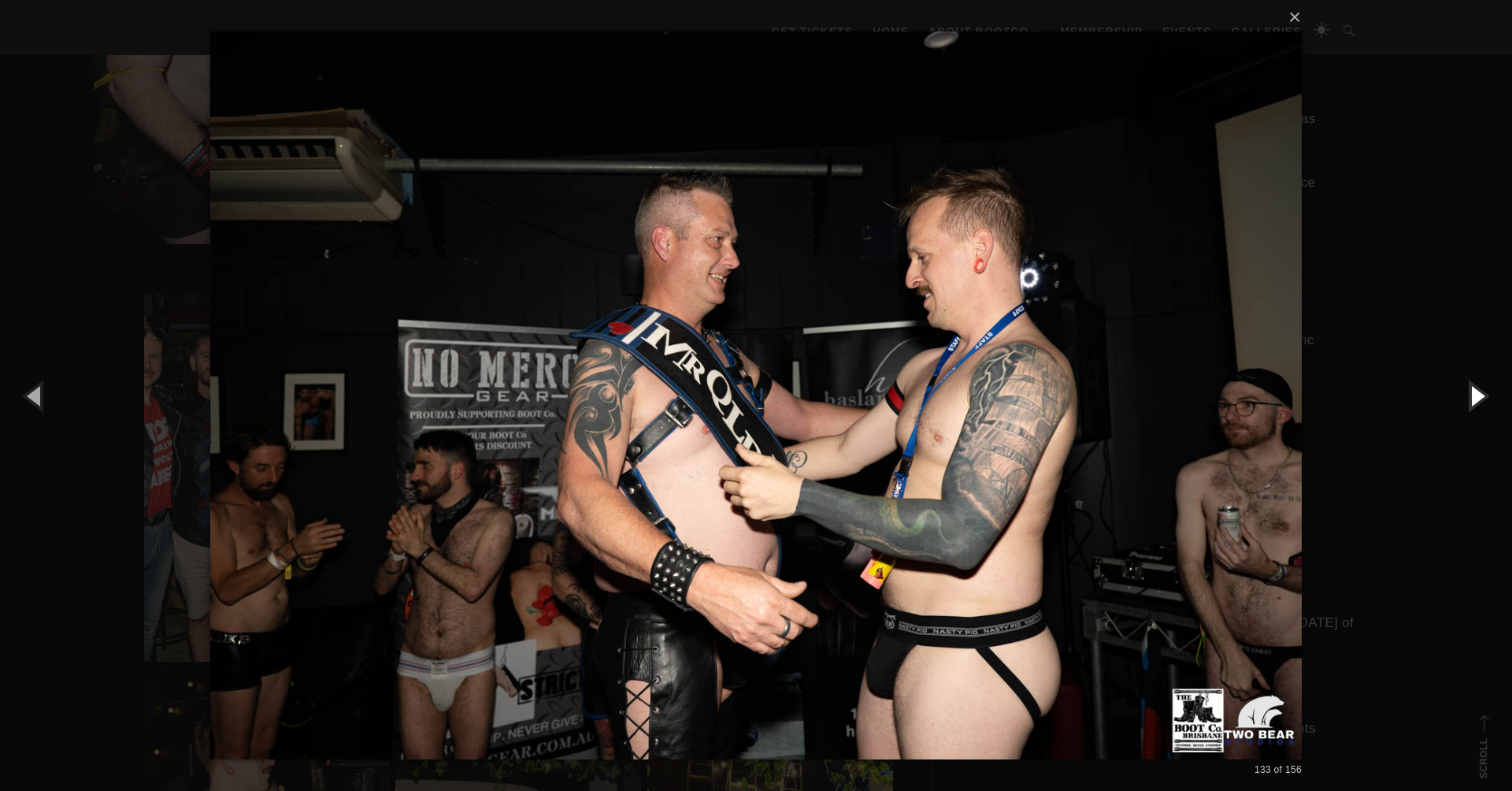
click at [1463, 399] on button "button" at bounding box center [1476, 396] width 71 height 87
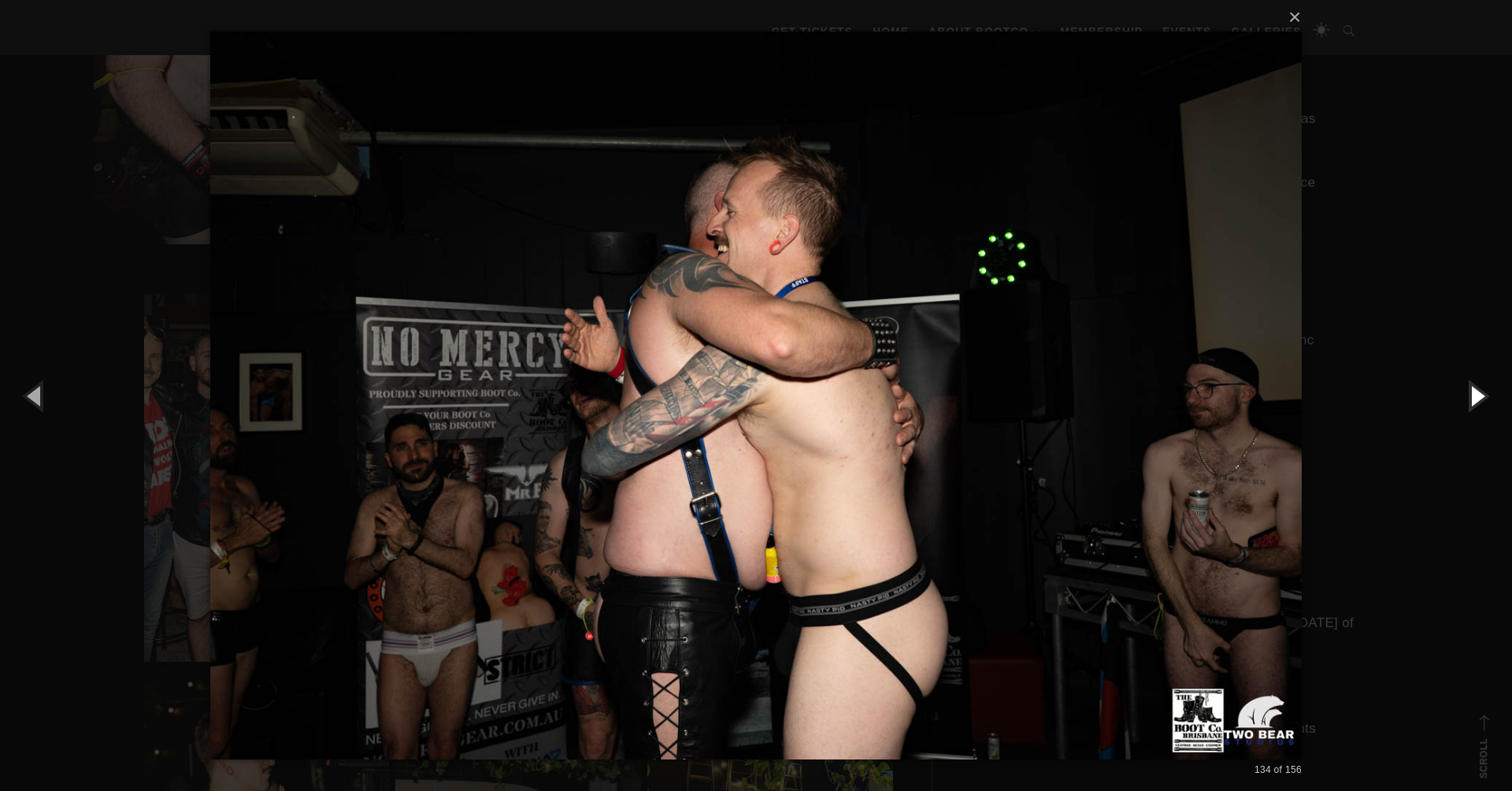
click at [1463, 399] on button "button" at bounding box center [1476, 396] width 71 height 87
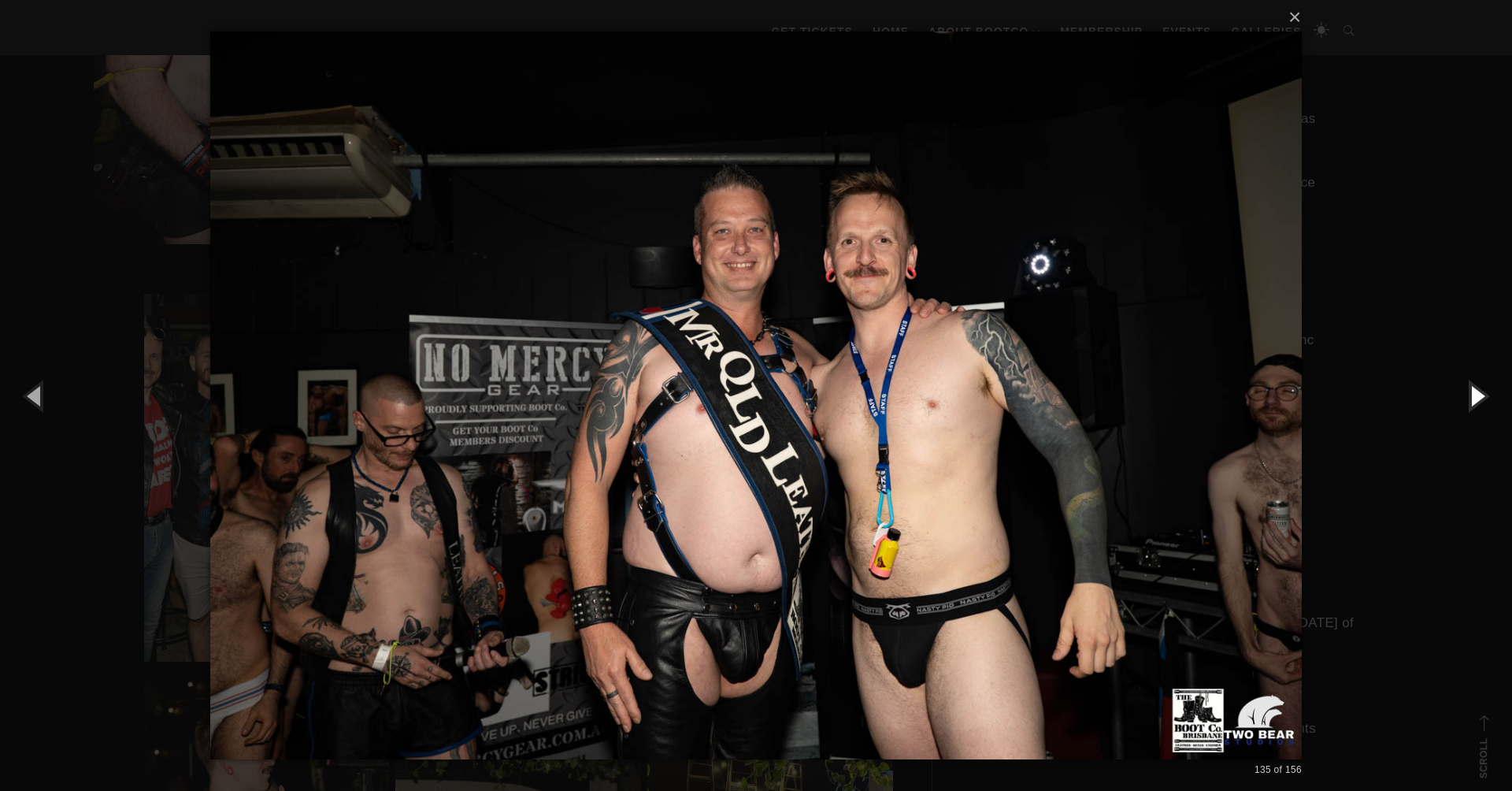
click at [1463, 399] on button "button" at bounding box center [1476, 396] width 71 height 87
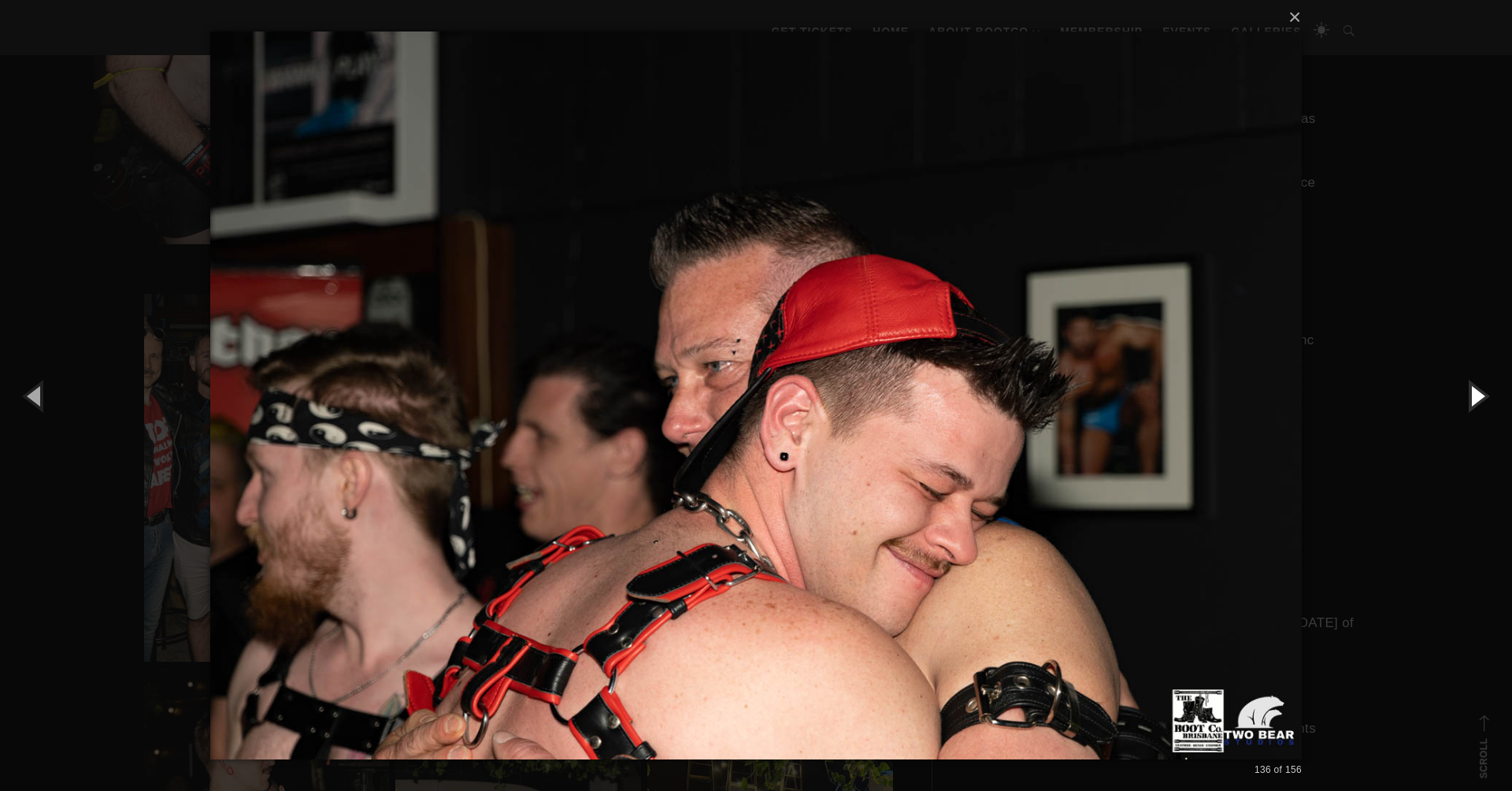
click at [1463, 399] on button "button" at bounding box center [1476, 396] width 71 height 87
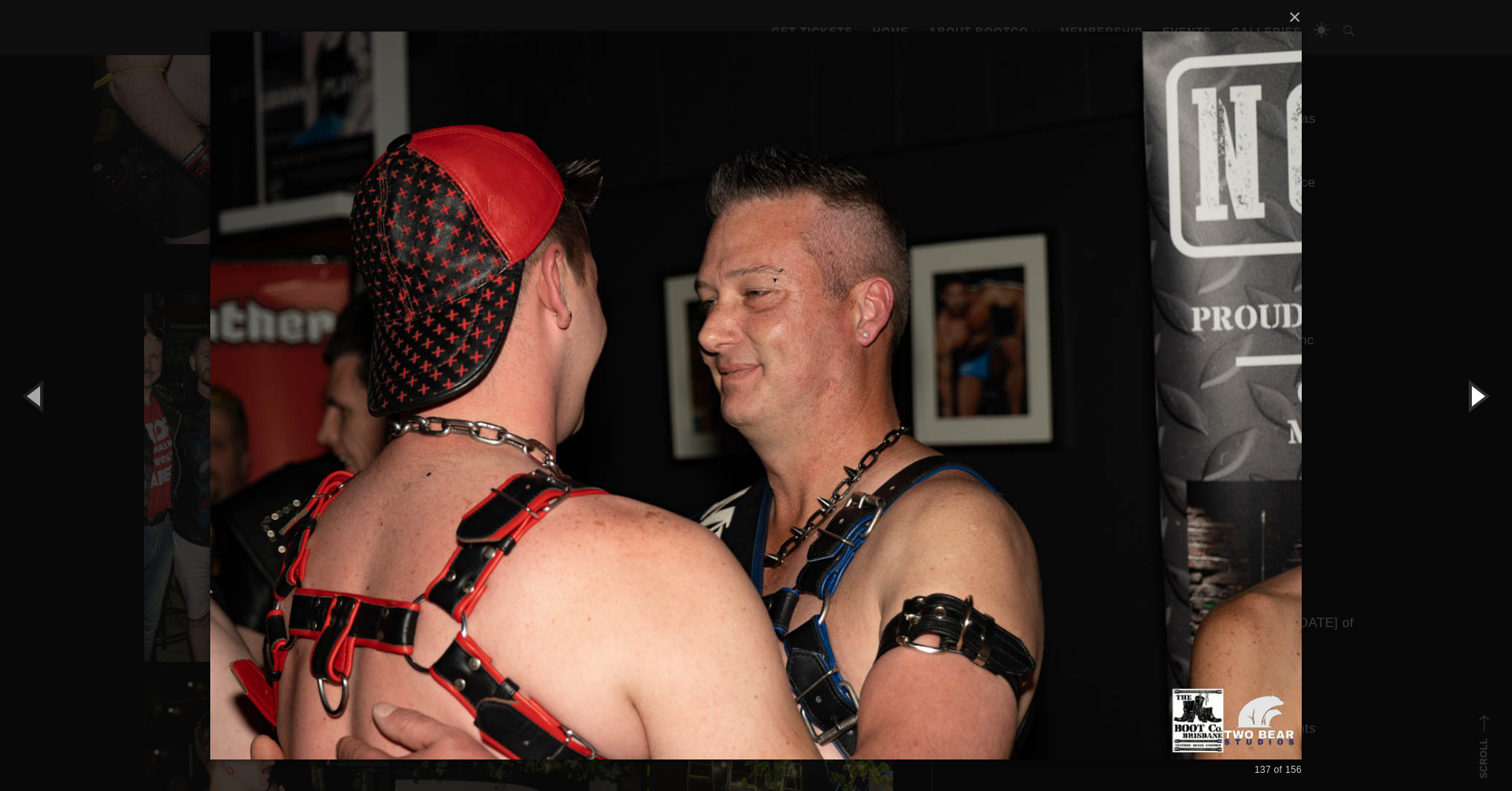
click at [1463, 399] on button "button" at bounding box center [1476, 396] width 71 height 87
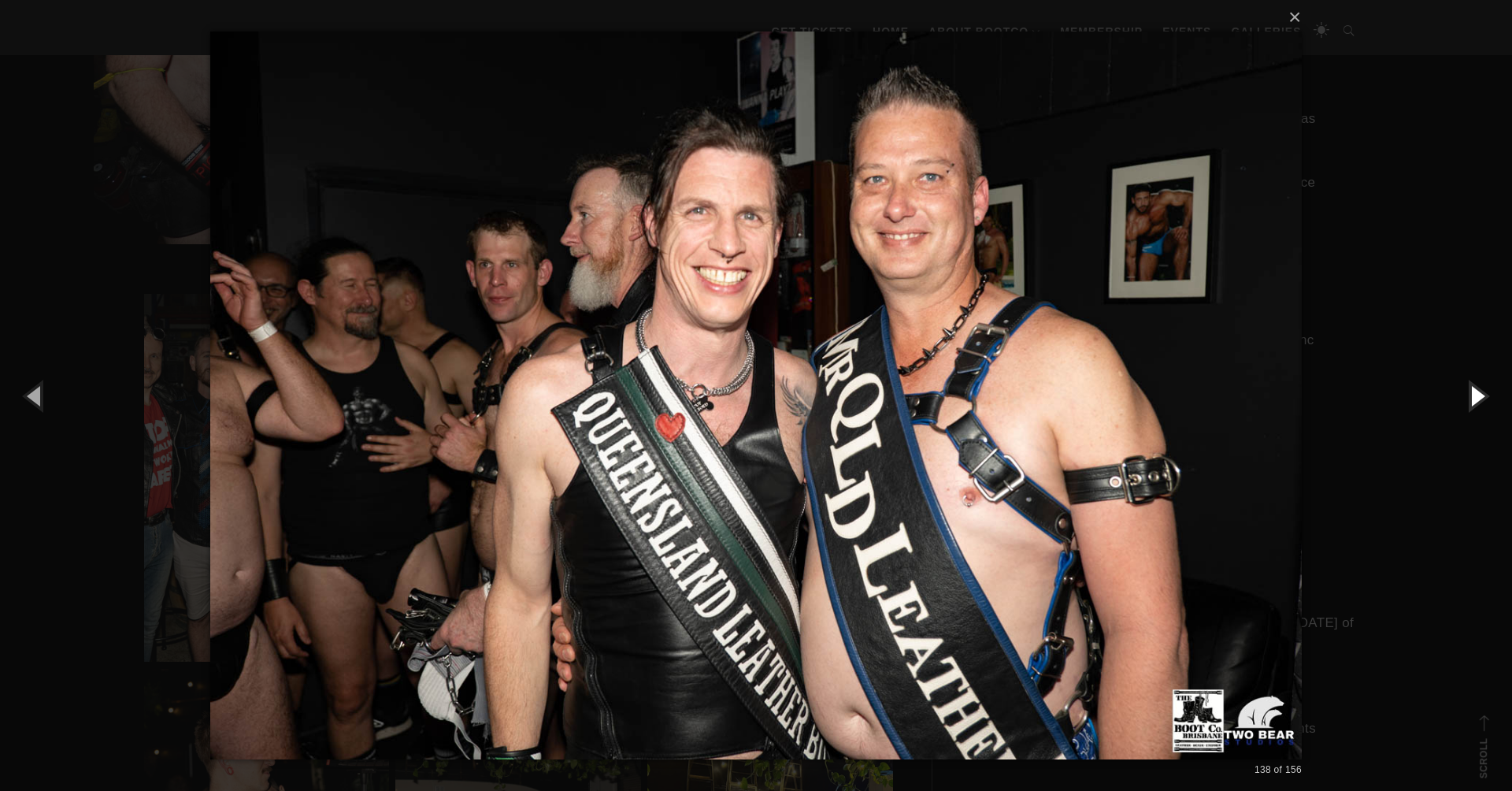
click at [1461, 400] on button "button" at bounding box center [1476, 396] width 71 height 87
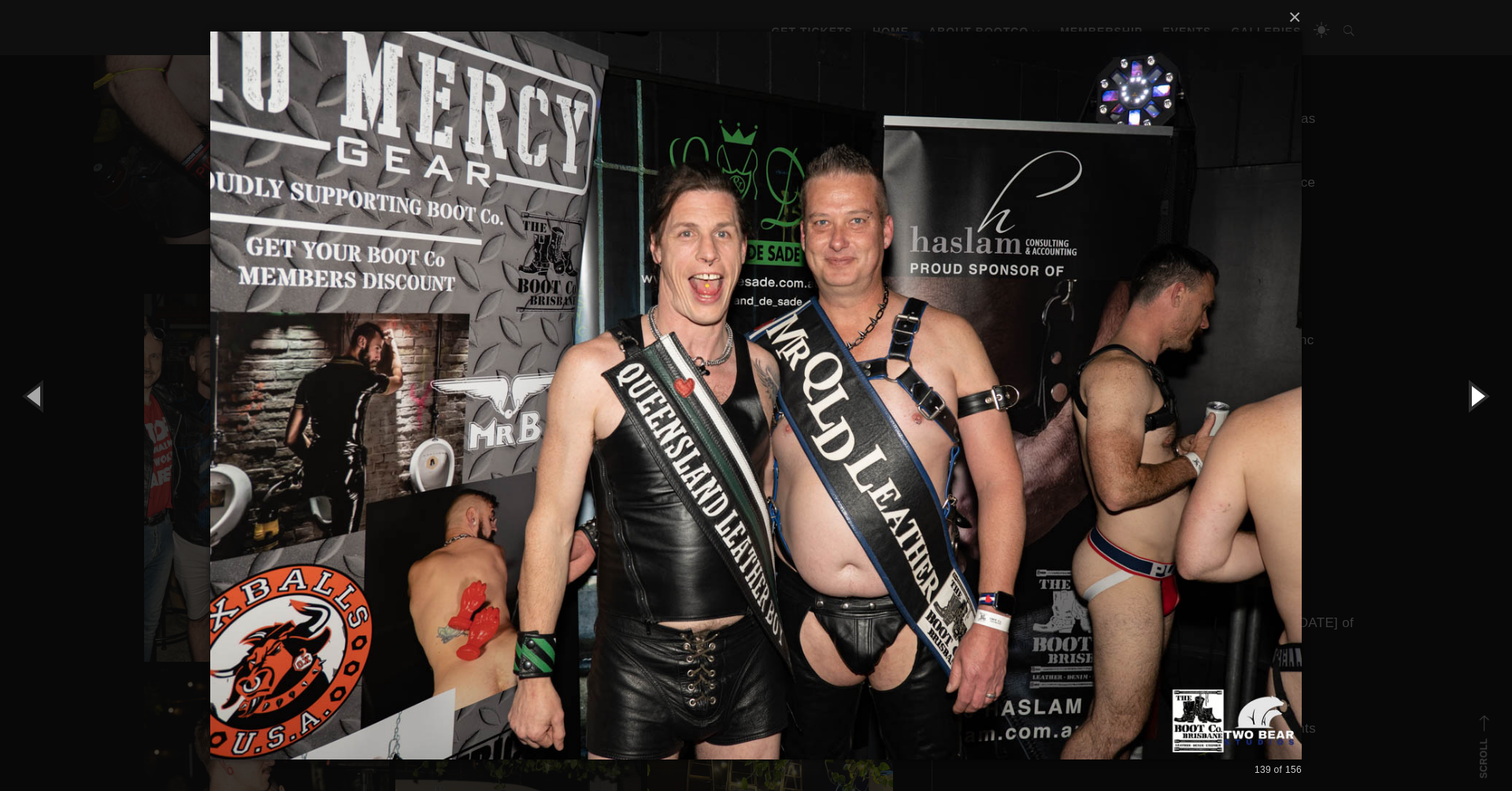
click at [1461, 400] on button "button" at bounding box center [1476, 396] width 71 height 87
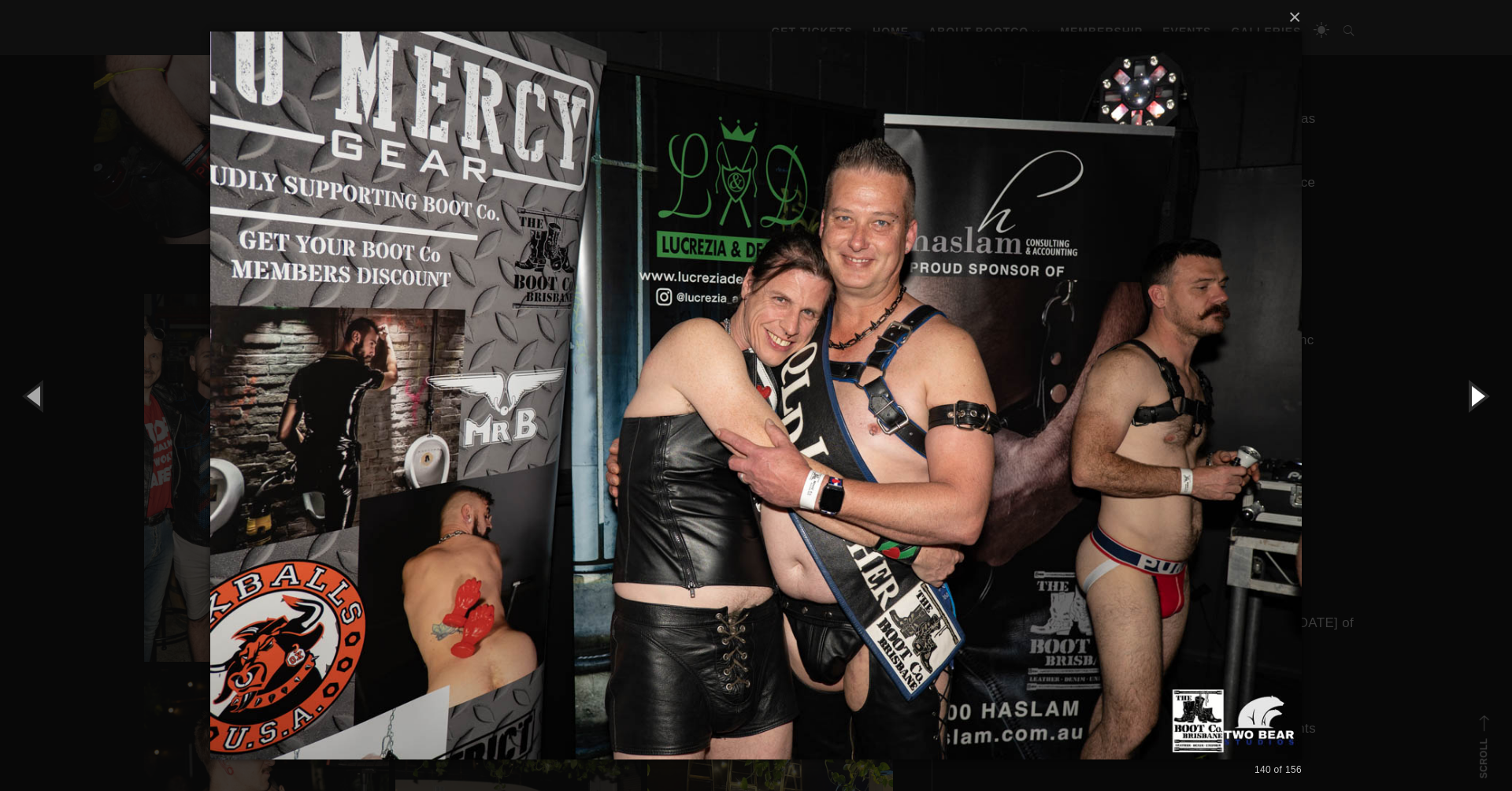
click at [1461, 400] on button "button" at bounding box center [1476, 396] width 71 height 87
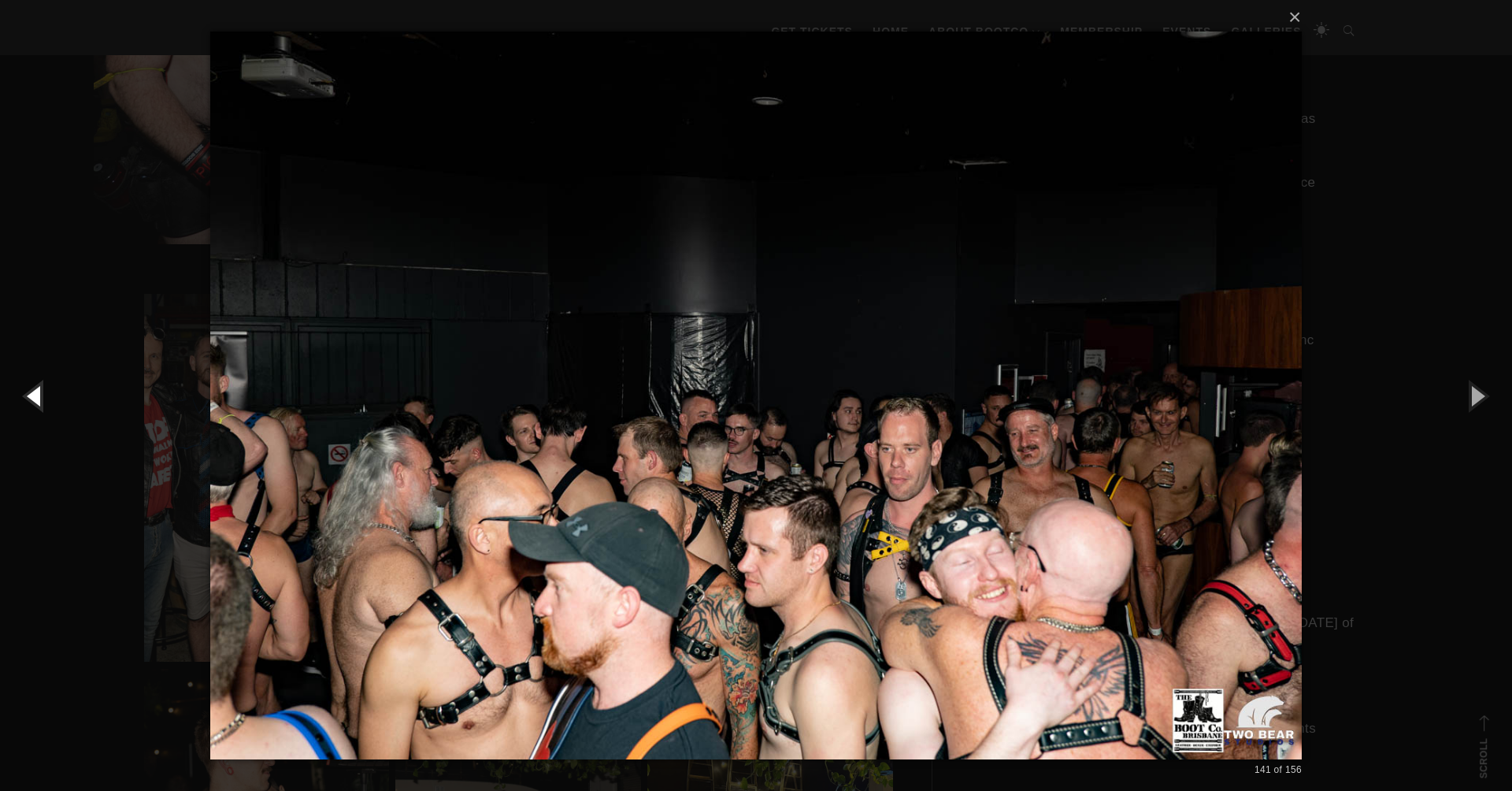
click at [30, 396] on button "button" at bounding box center [36, 396] width 71 height 87
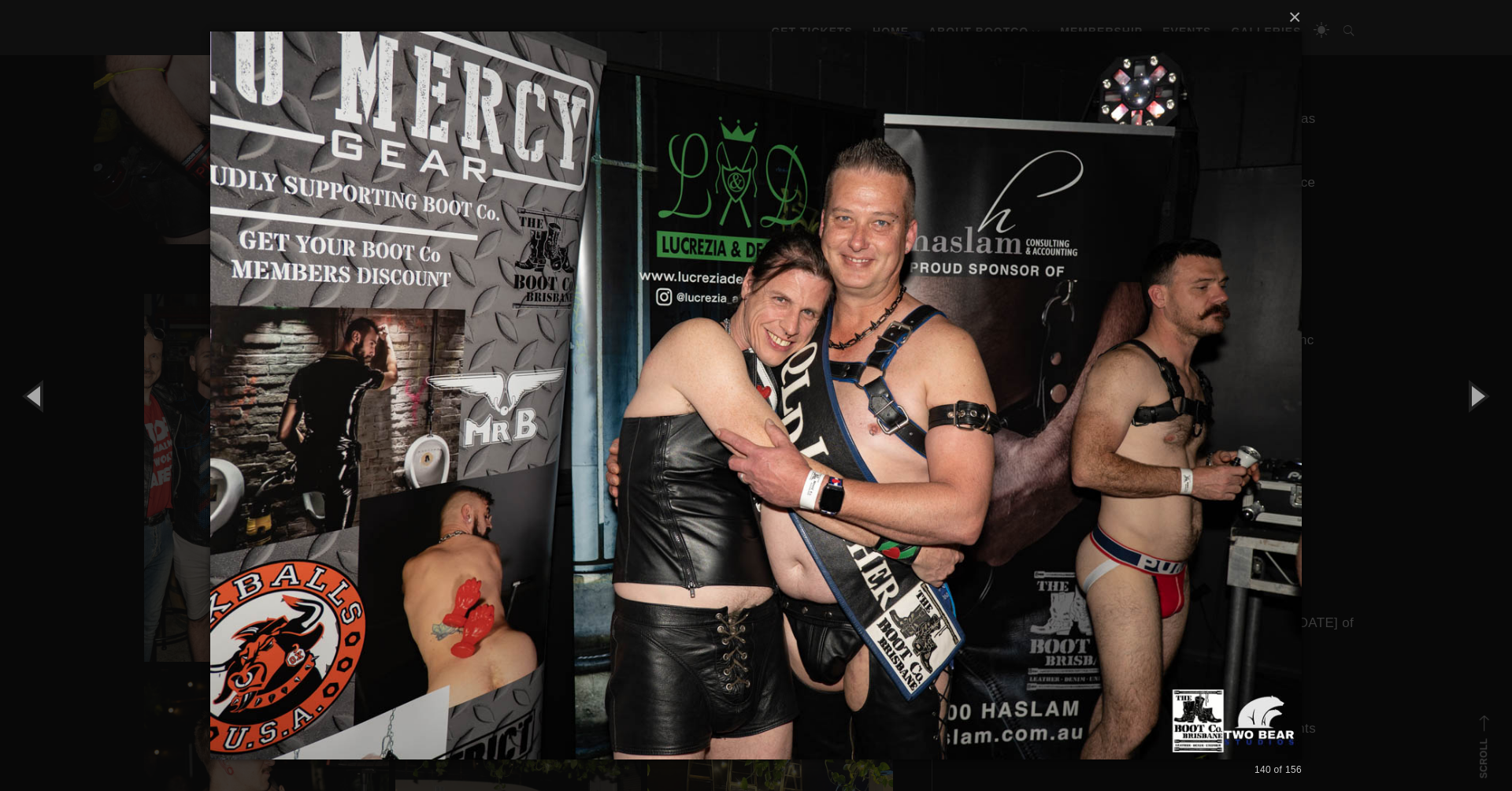
click at [1185, 410] on img at bounding box center [755, 396] width 1091 height 791
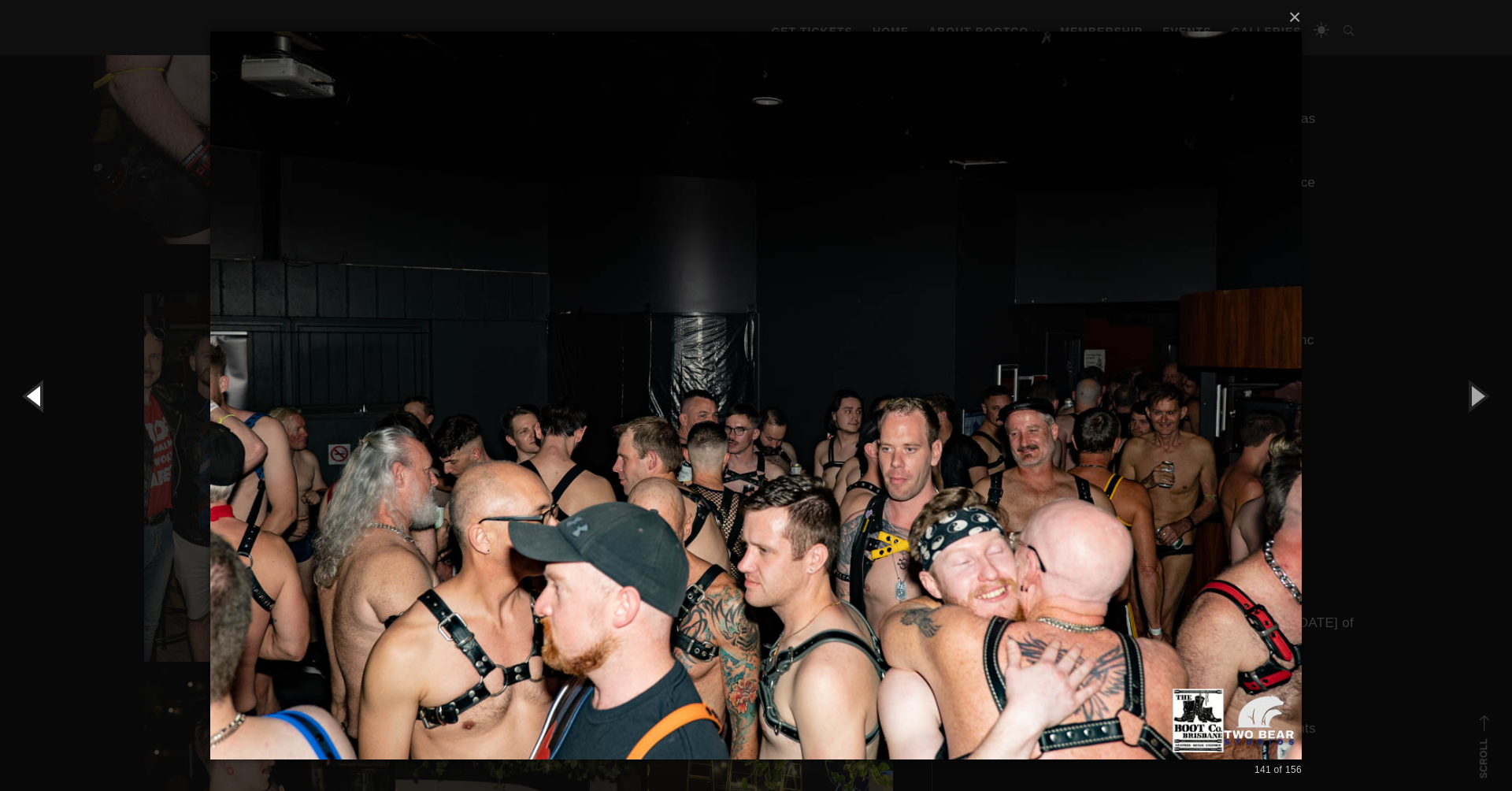
click at [36, 397] on button "button" at bounding box center [36, 396] width 71 height 87
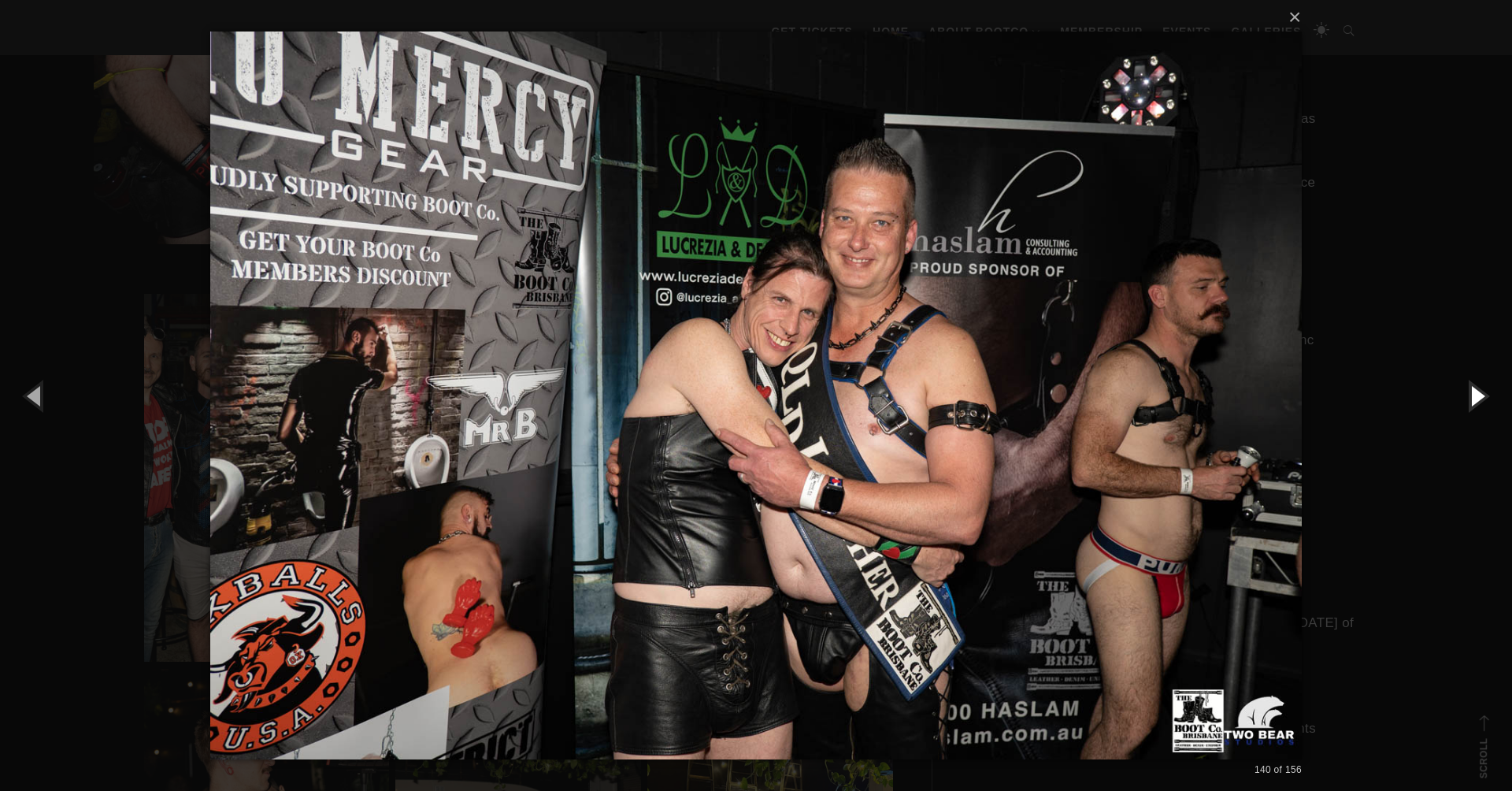
click at [1477, 397] on button "button" at bounding box center [1476, 396] width 71 height 87
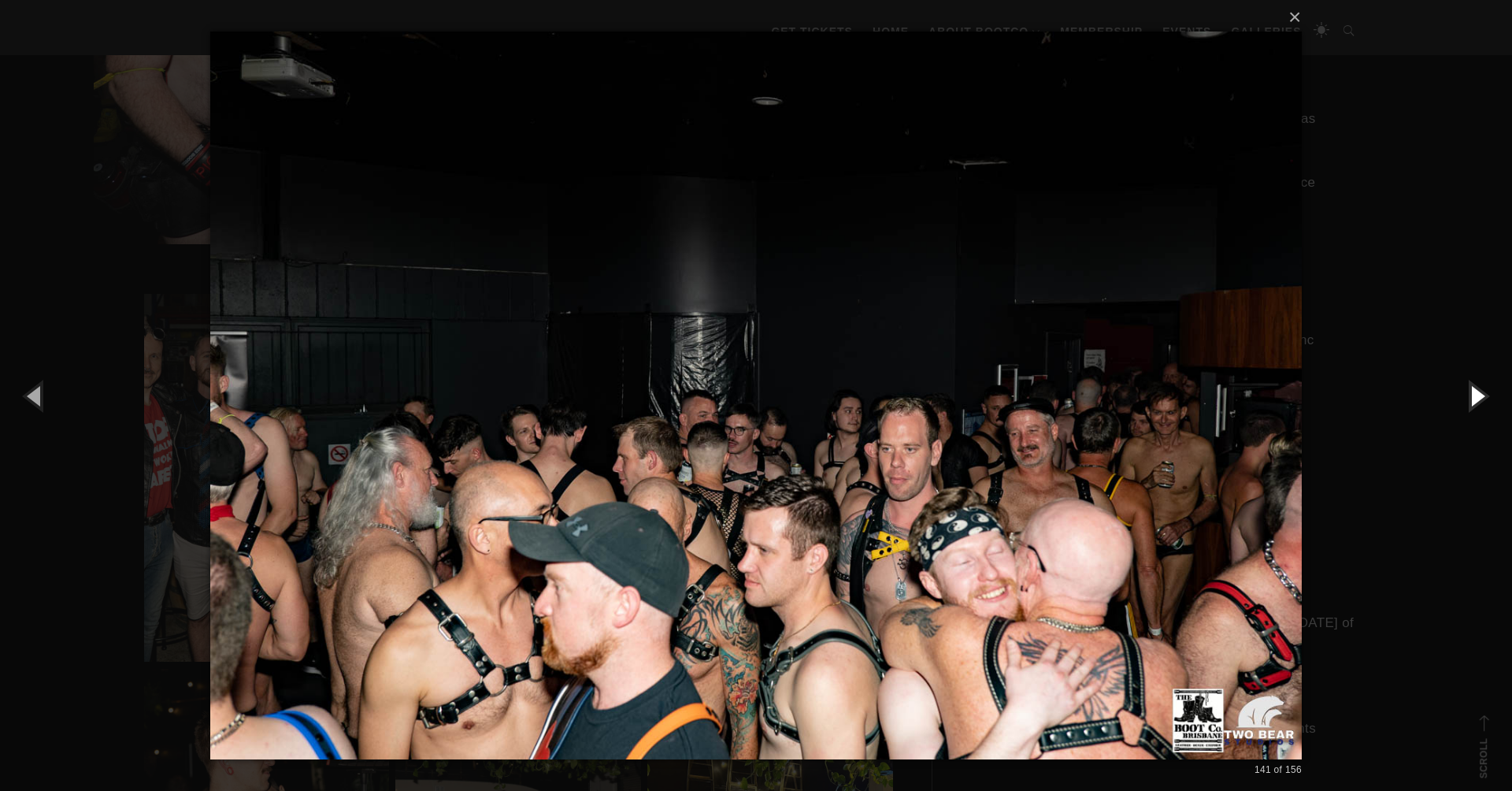
click at [1477, 397] on button "button" at bounding box center [1476, 396] width 71 height 87
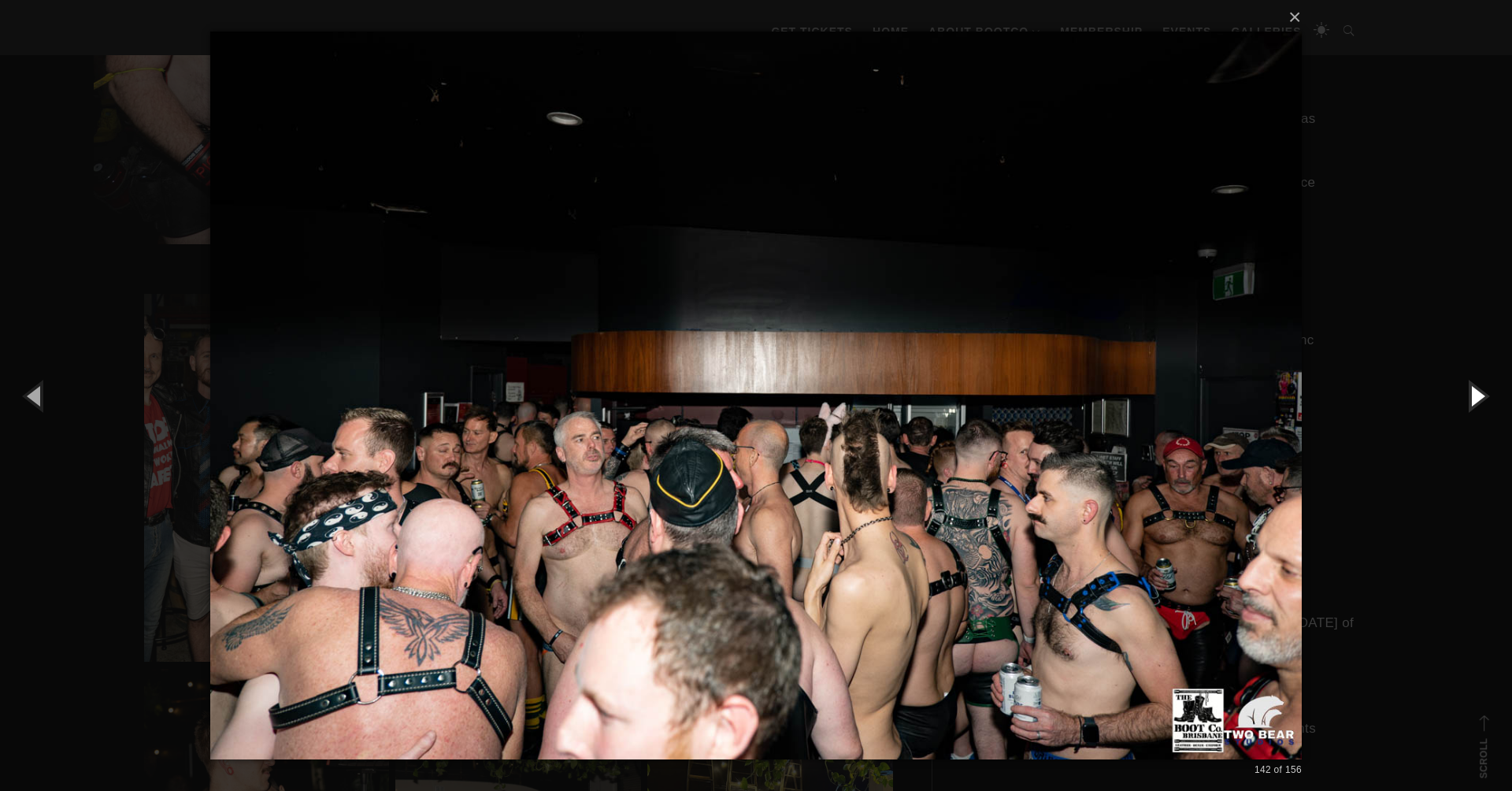
click at [1477, 397] on button "button" at bounding box center [1476, 396] width 71 height 87
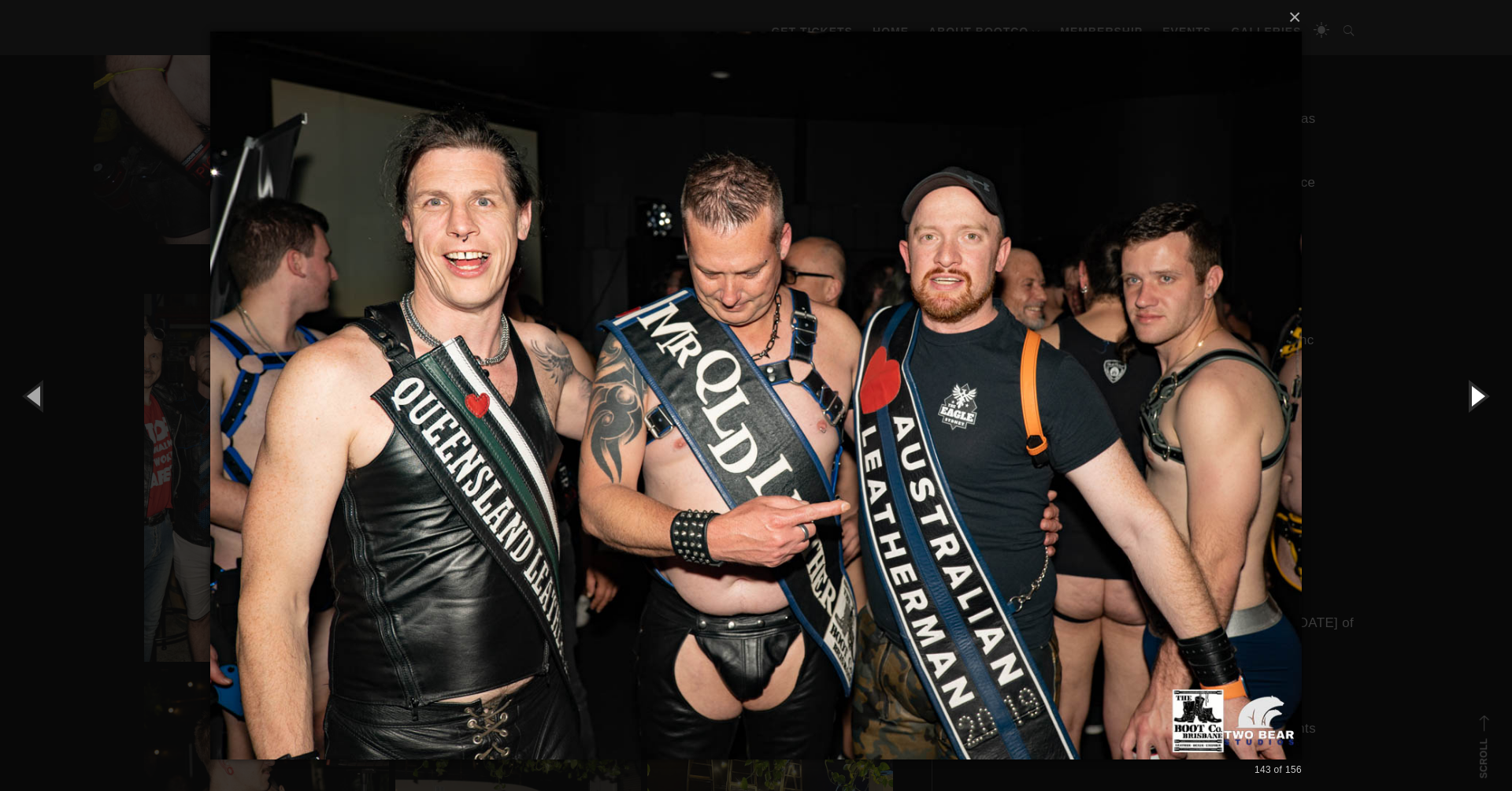
click at [1477, 397] on button "button" at bounding box center [1476, 396] width 71 height 87
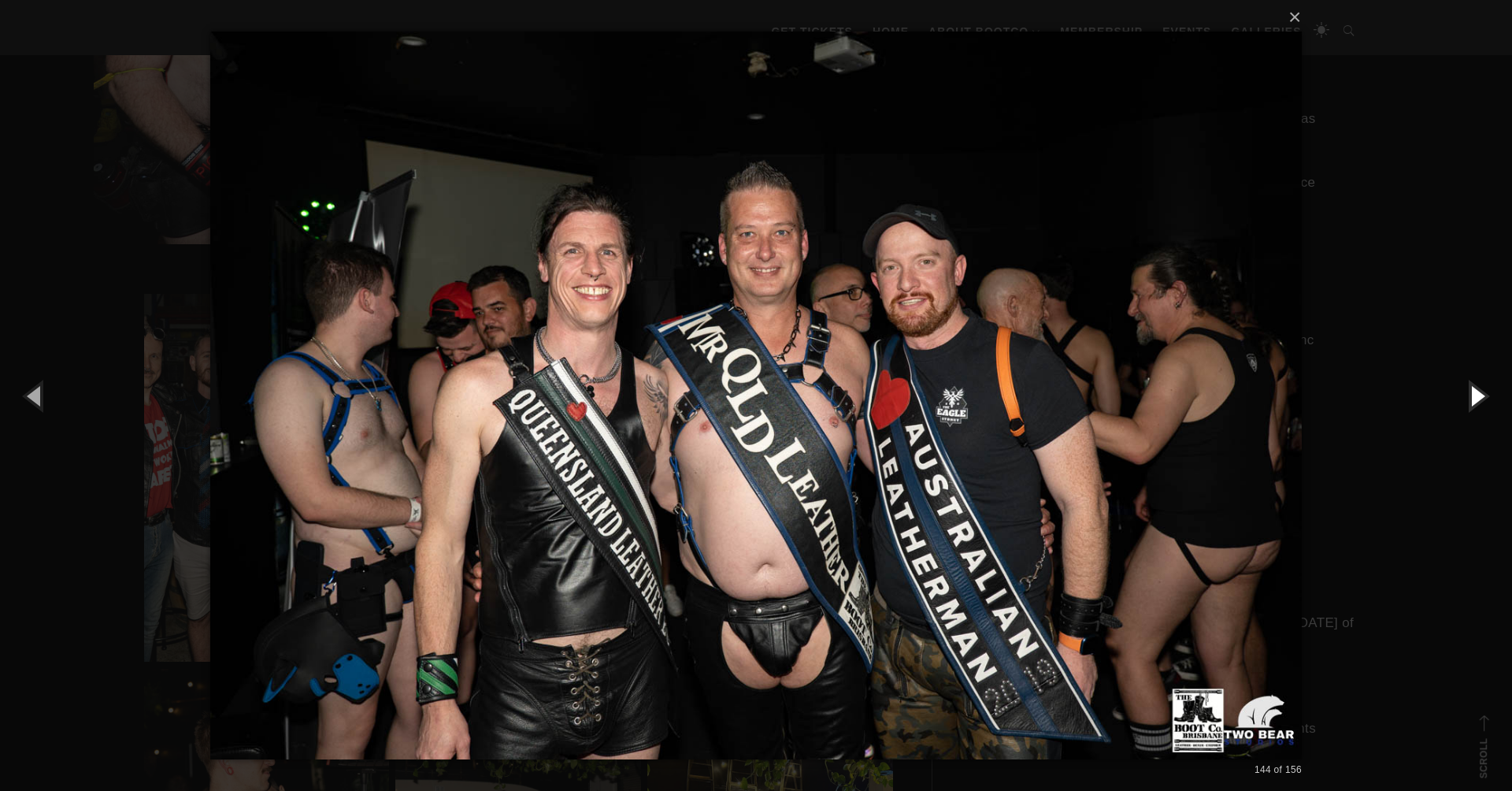
click at [1477, 397] on button "button" at bounding box center [1476, 396] width 71 height 87
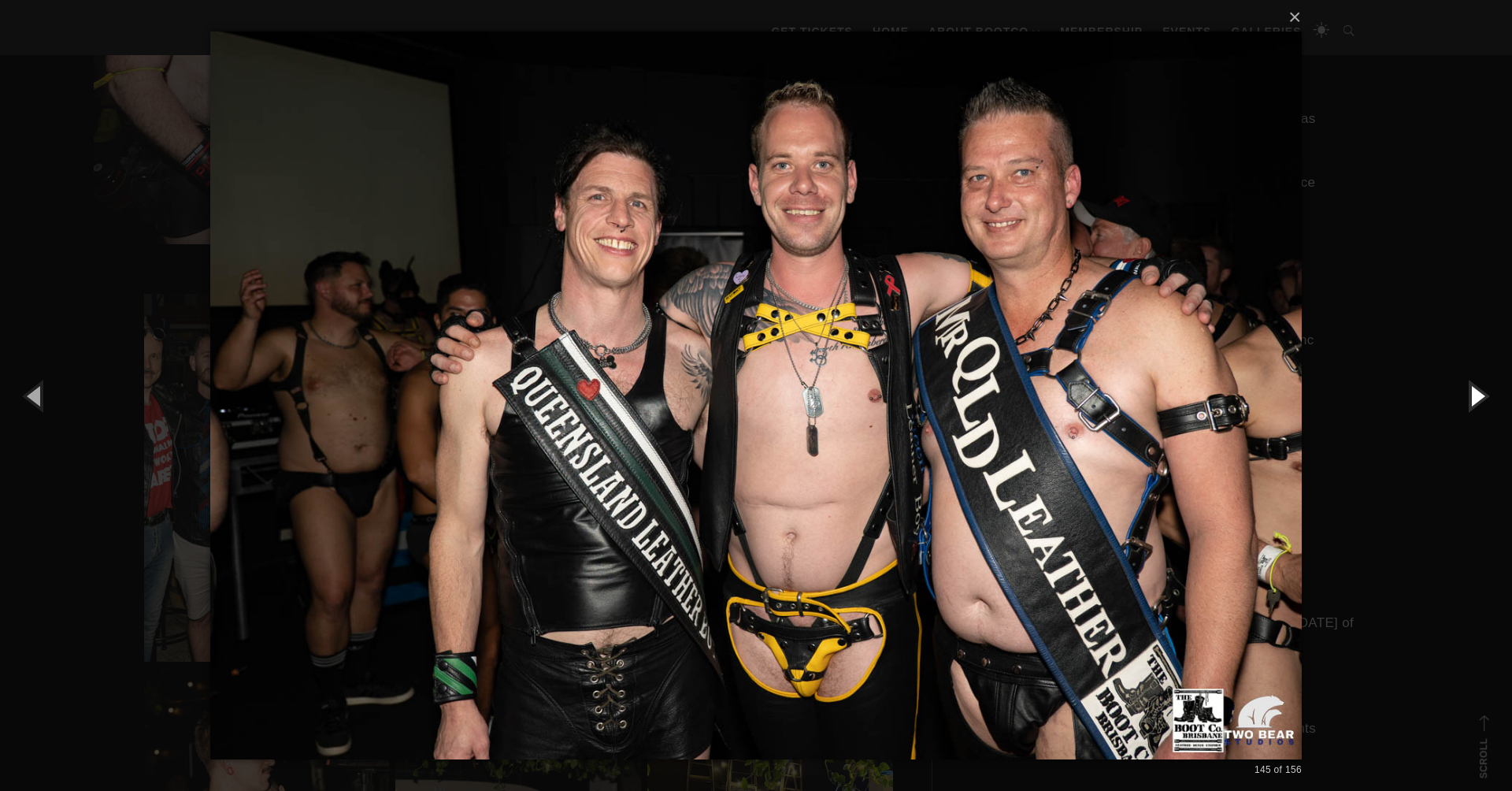
click at [1477, 397] on button "button" at bounding box center [1476, 396] width 71 height 87
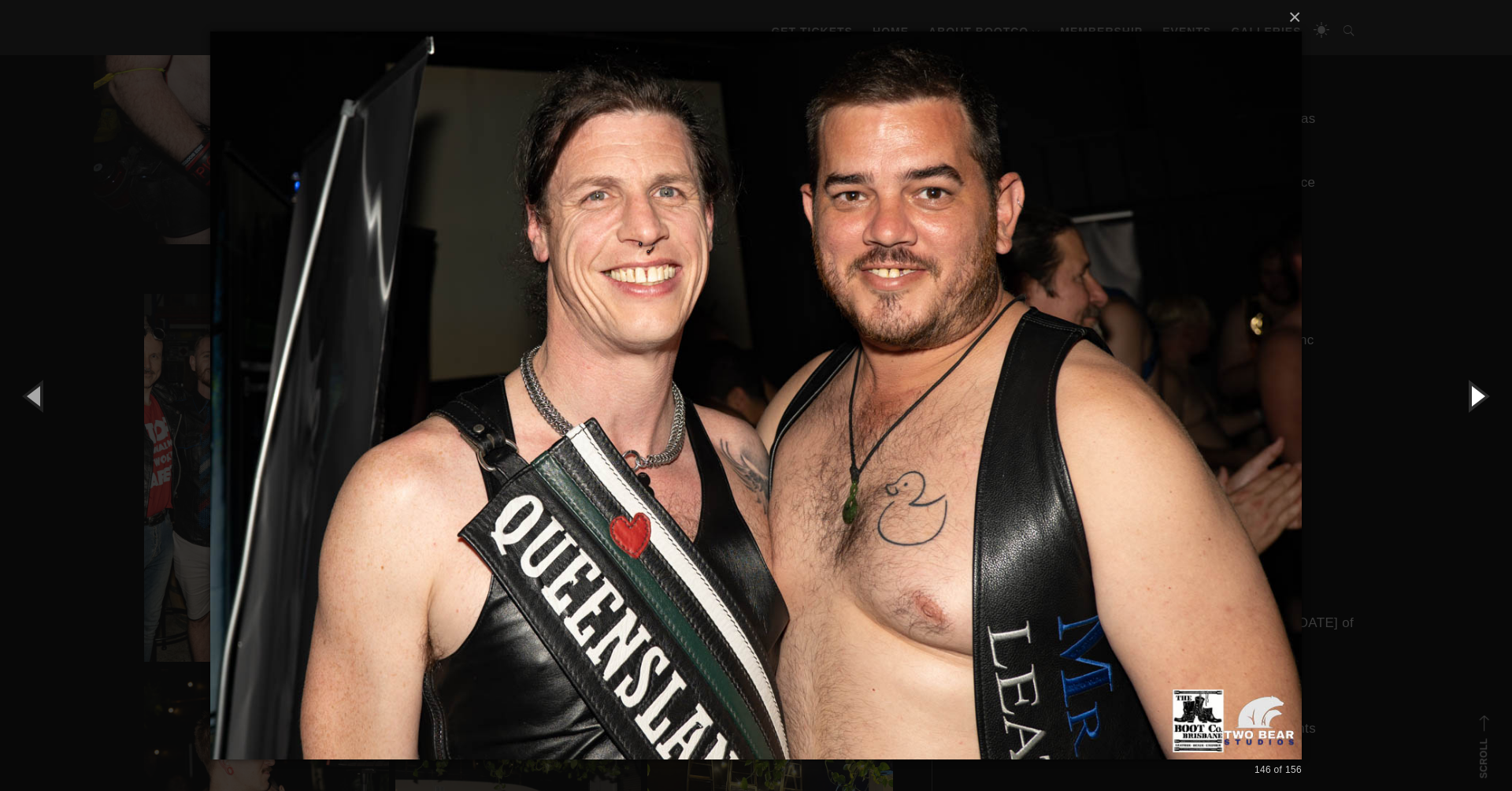
click at [1477, 397] on button "button" at bounding box center [1476, 396] width 71 height 87
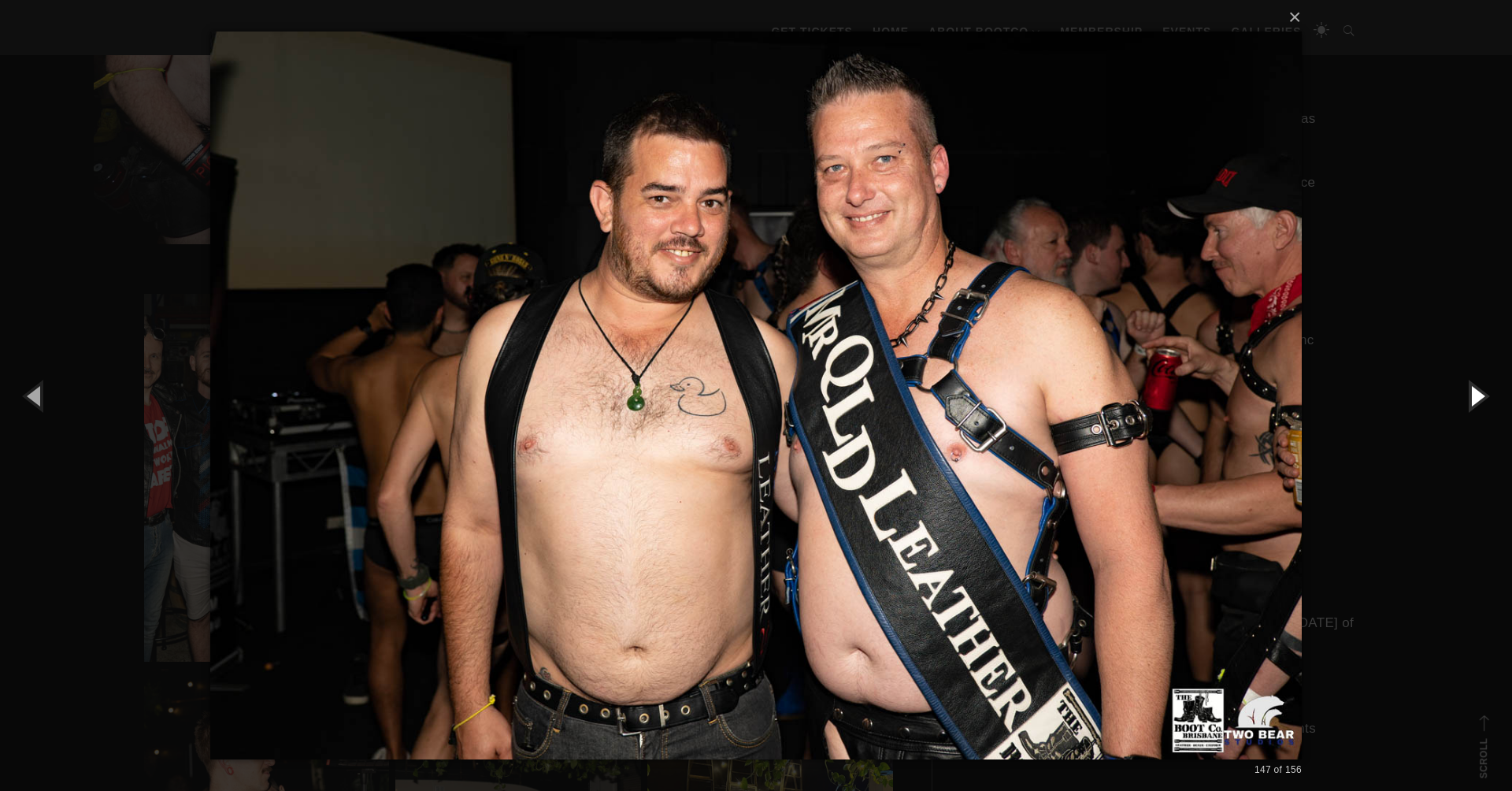
click at [1477, 397] on button "button" at bounding box center [1476, 396] width 71 height 87
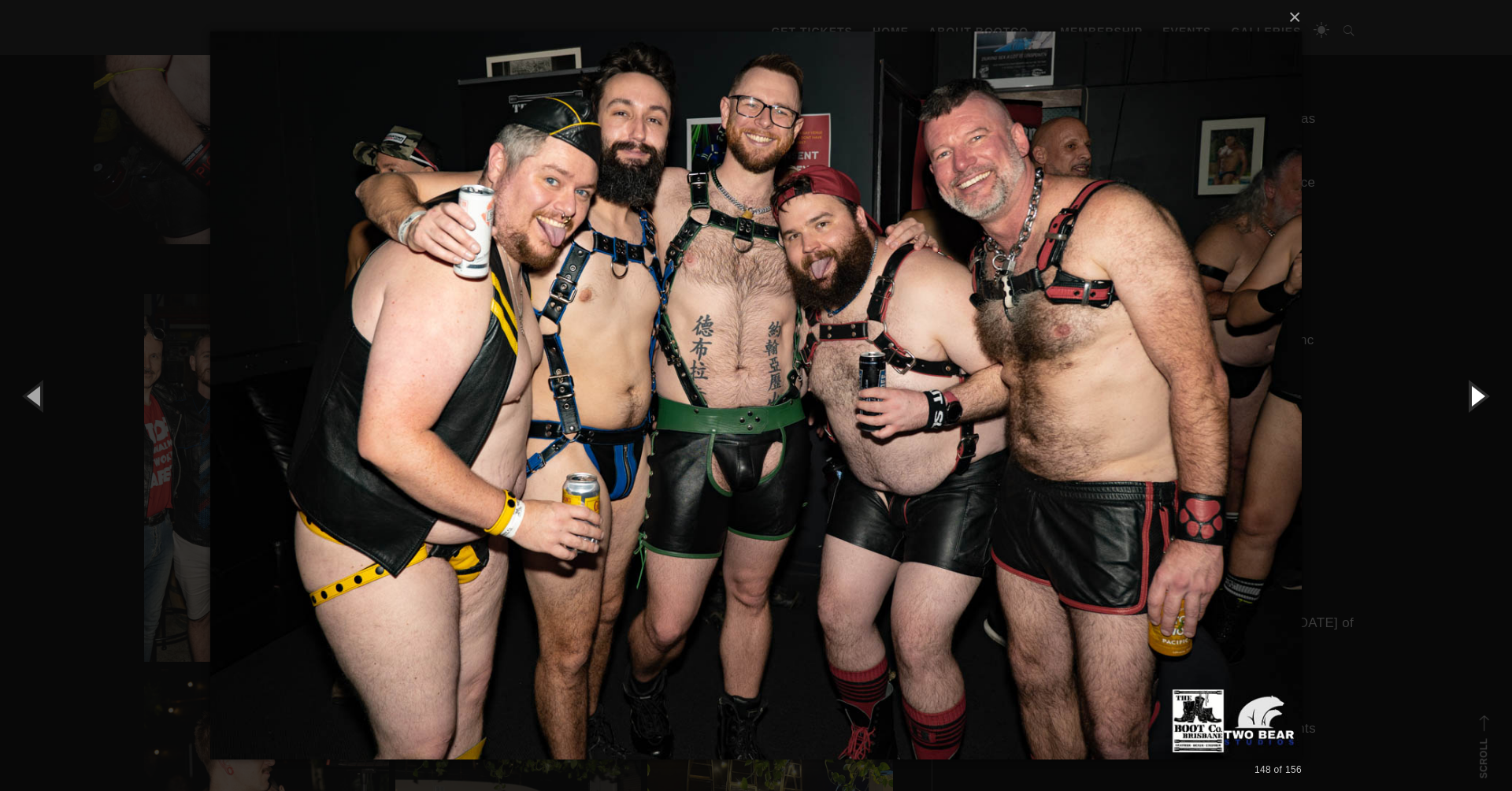
click at [1477, 397] on button "button" at bounding box center [1476, 396] width 71 height 87
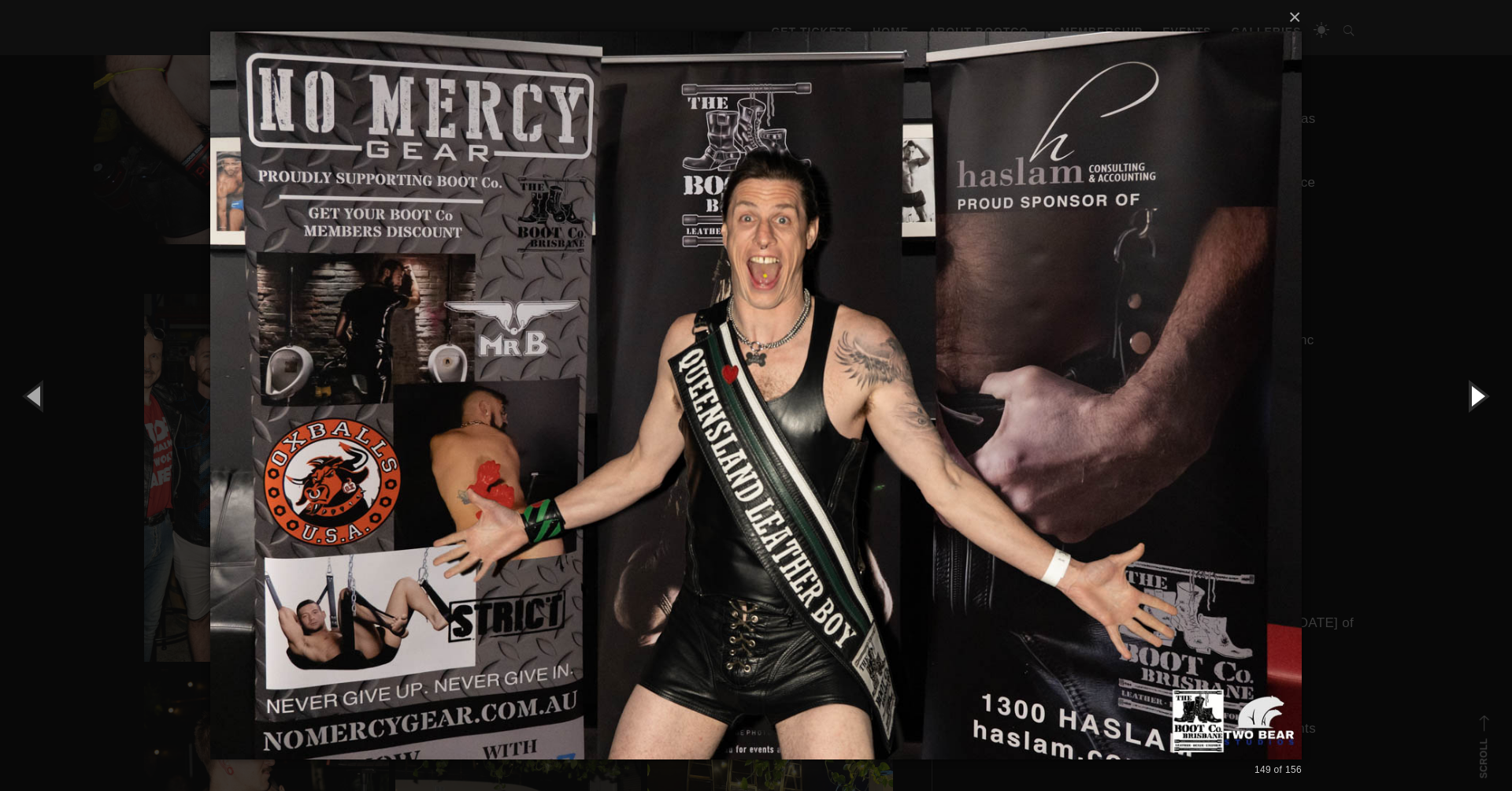
click at [1477, 397] on button "button" at bounding box center [1476, 396] width 71 height 87
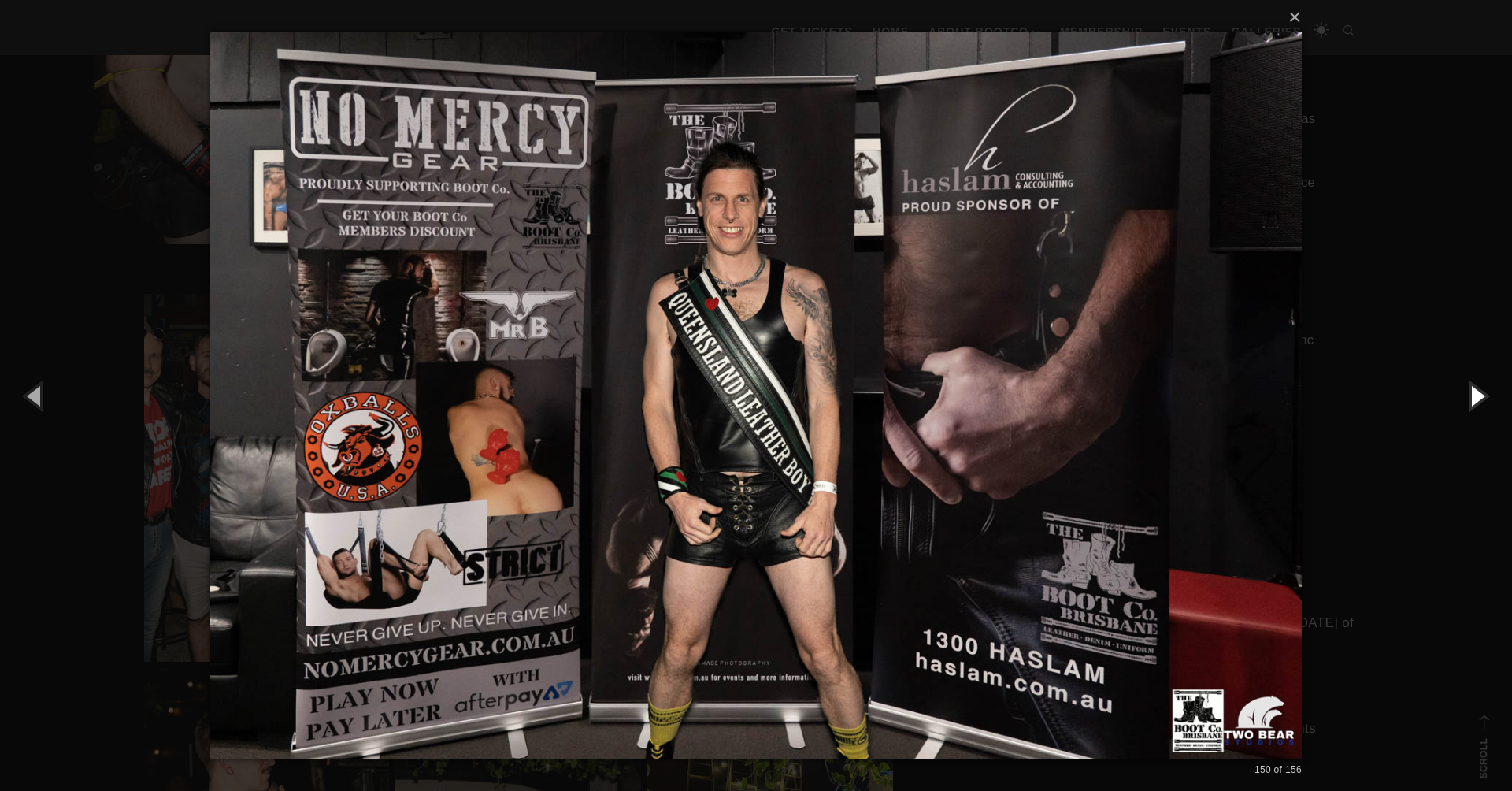
click at [1477, 397] on button "button" at bounding box center [1476, 396] width 71 height 87
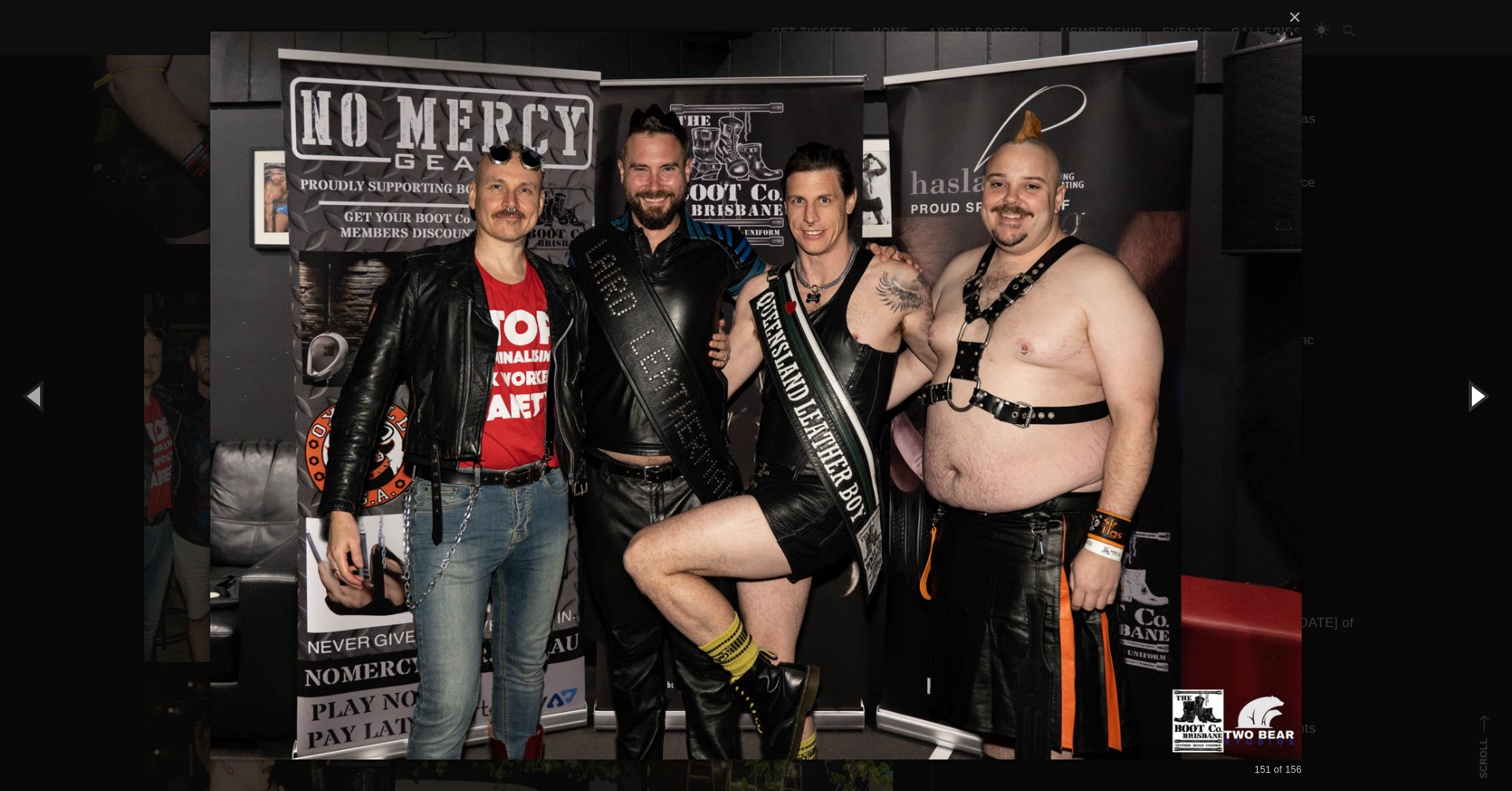
click at [1477, 397] on button "button" at bounding box center [1476, 396] width 71 height 87
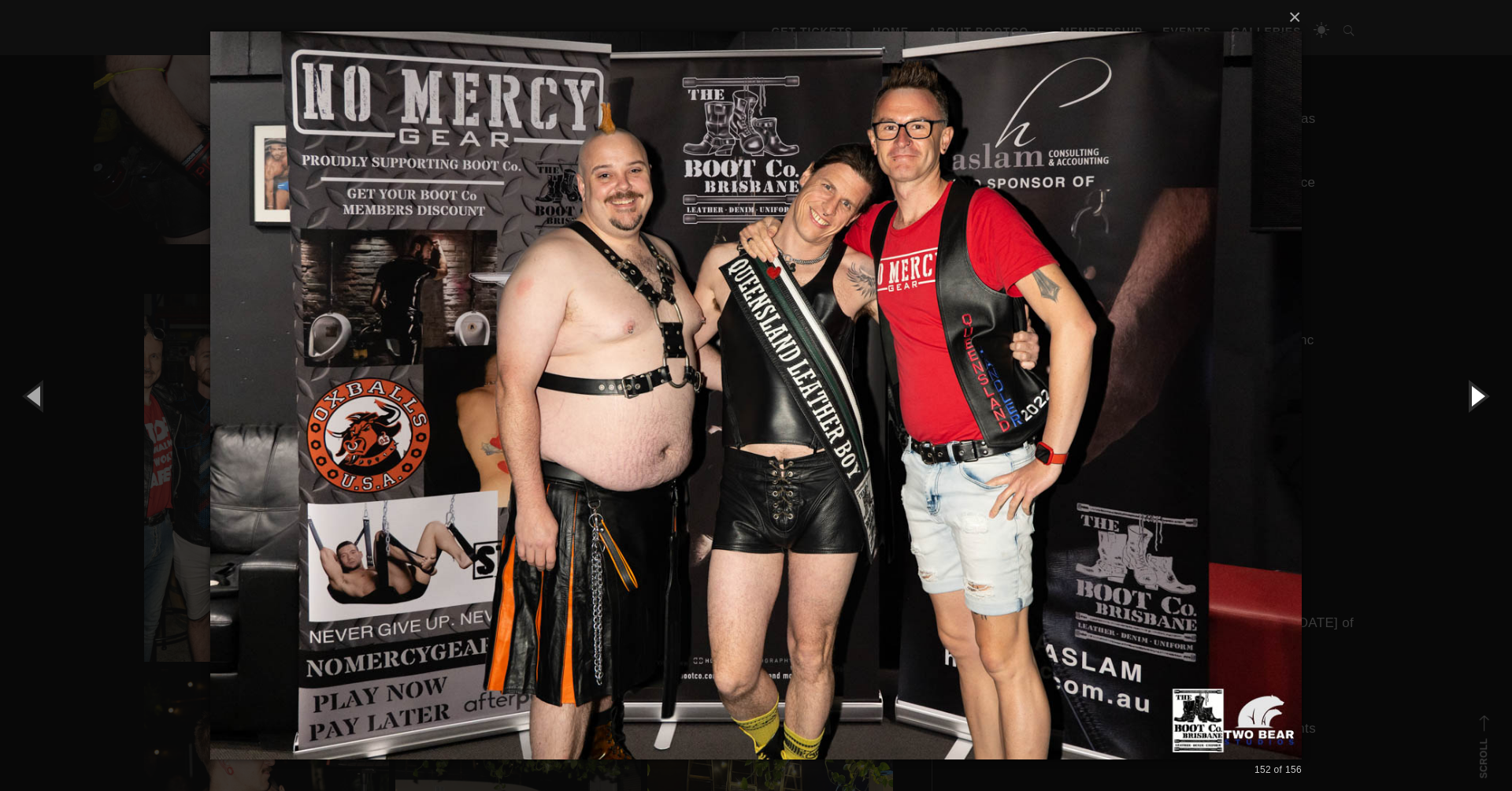
click at [1477, 397] on button "button" at bounding box center [1476, 396] width 71 height 87
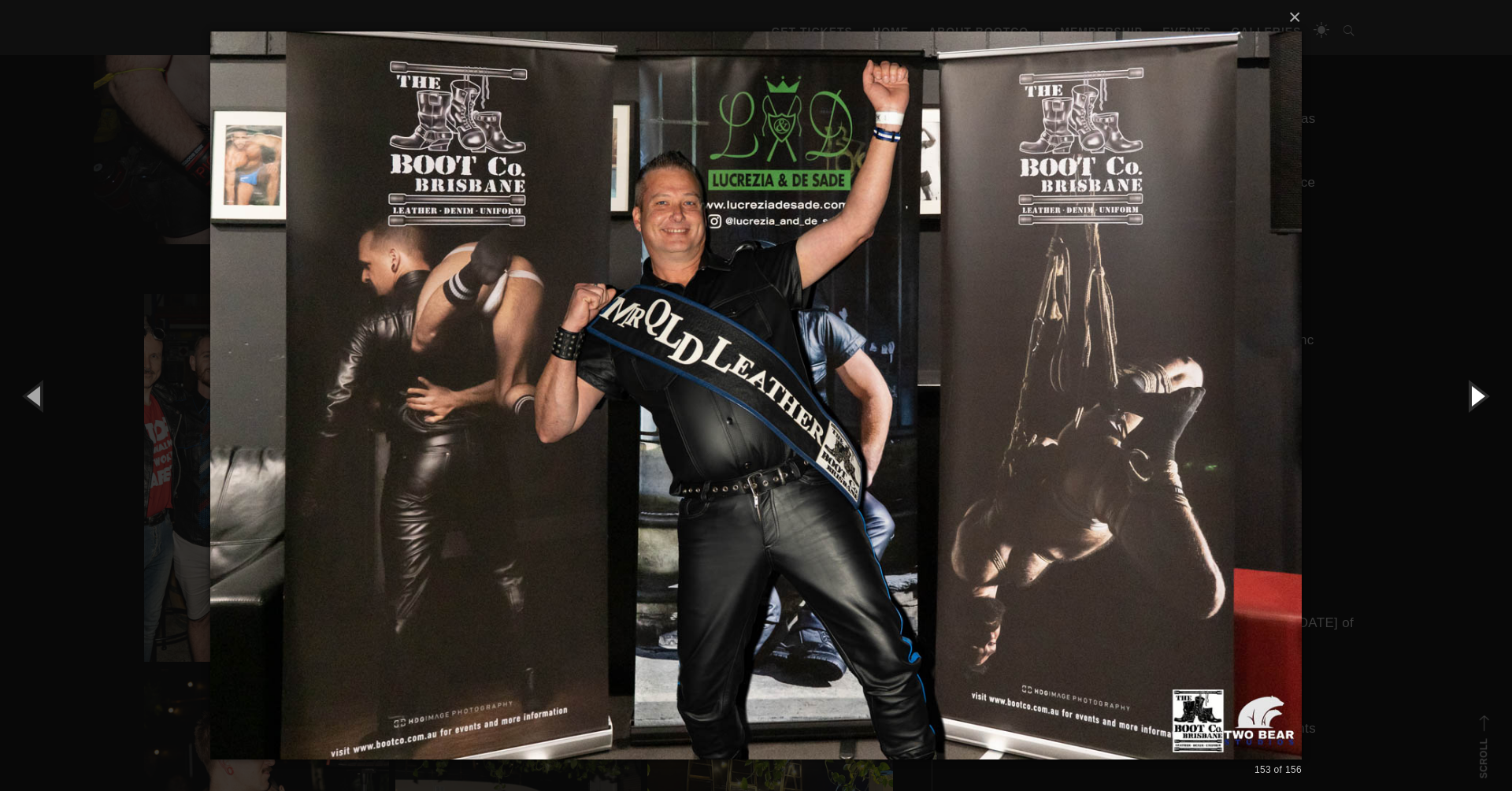
click at [1477, 397] on button "button" at bounding box center [1476, 396] width 71 height 87
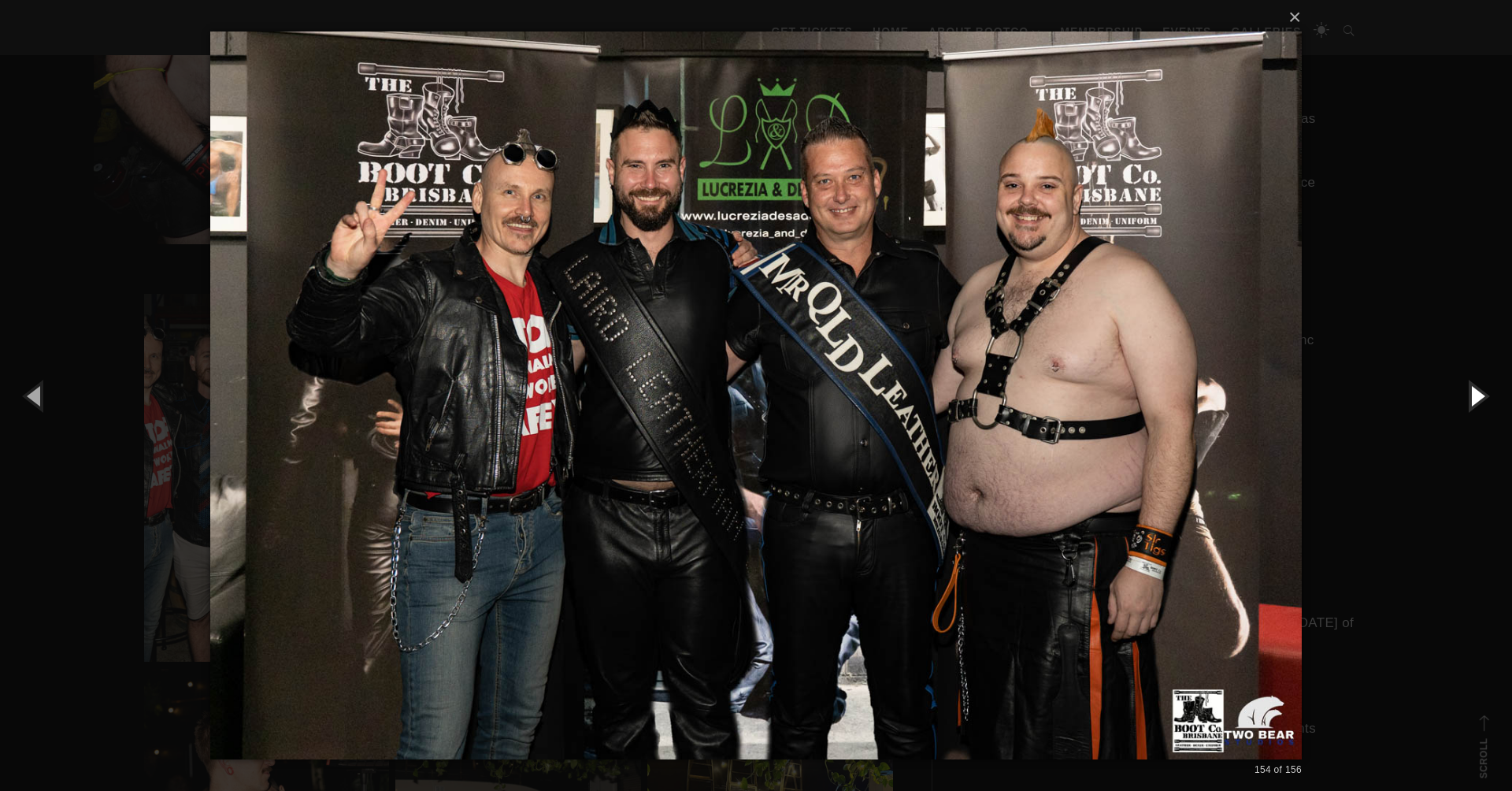
click at [1477, 397] on button "button" at bounding box center [1476, 396] width 71 height 87
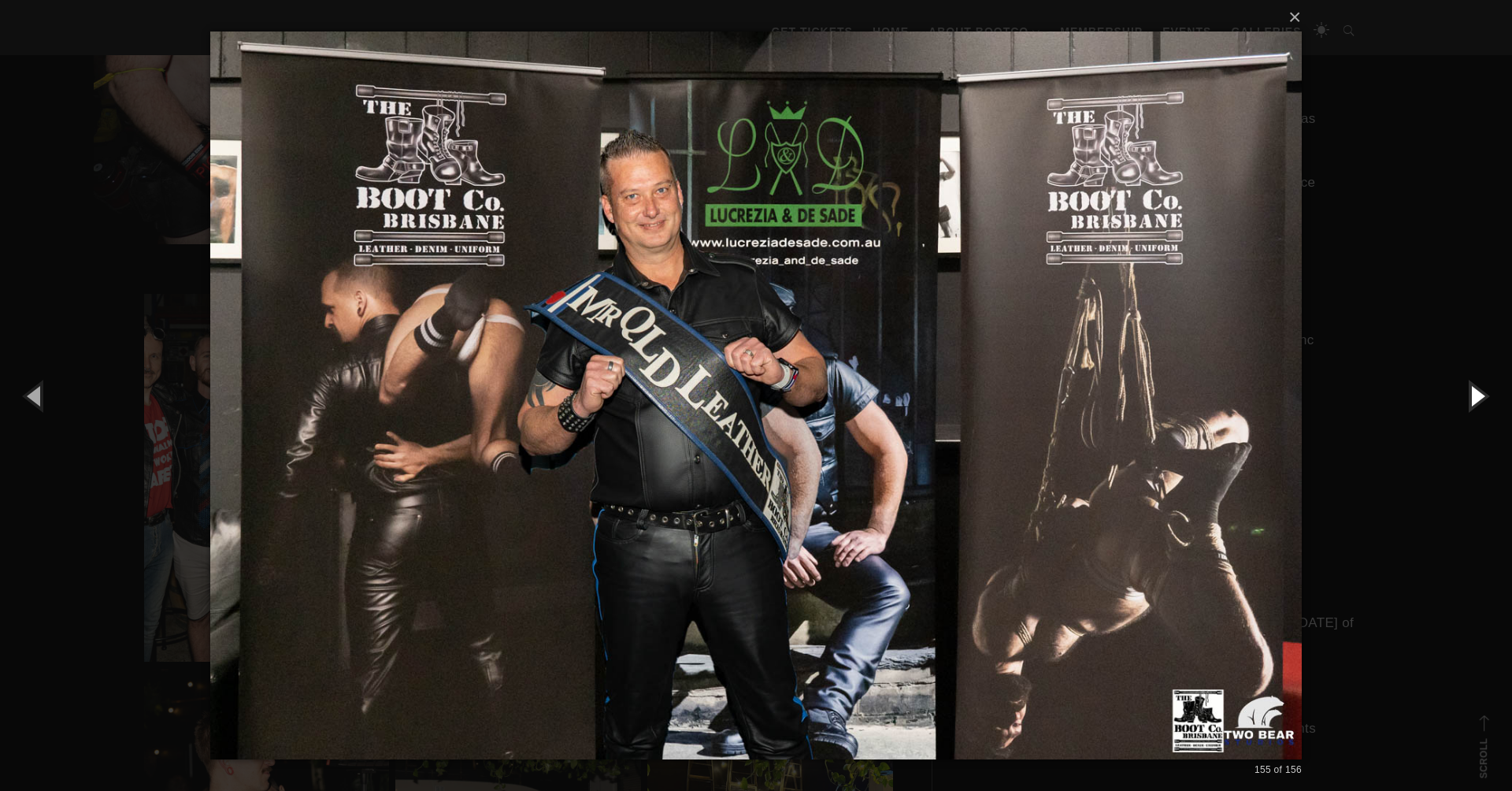
click at [1477, 397] on button "button" at bounding box center [1476, 396] width 71 height 87
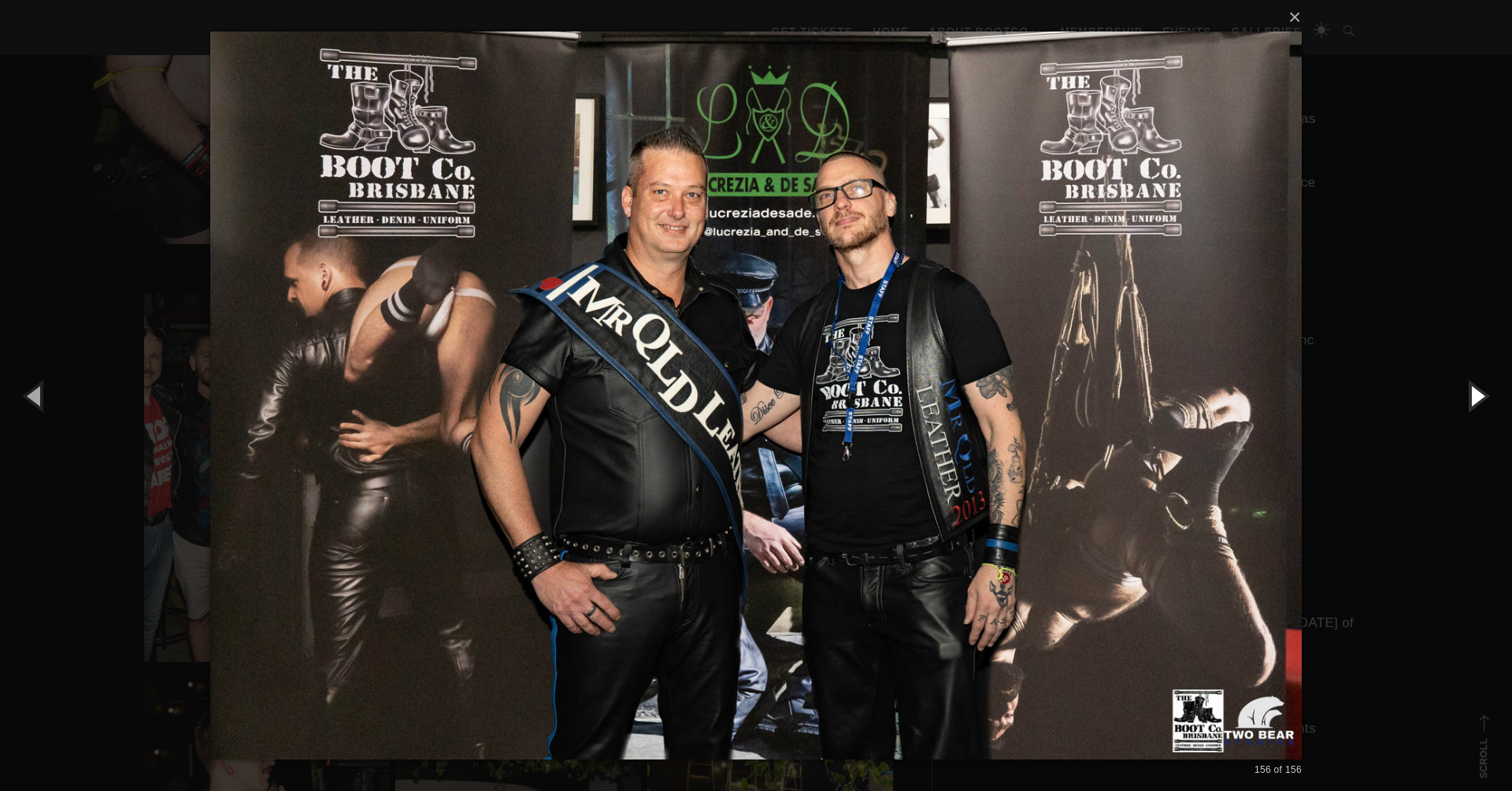
click at [1477, 397] on button "button" at bounding box center [1476, 396] width 71 height 87
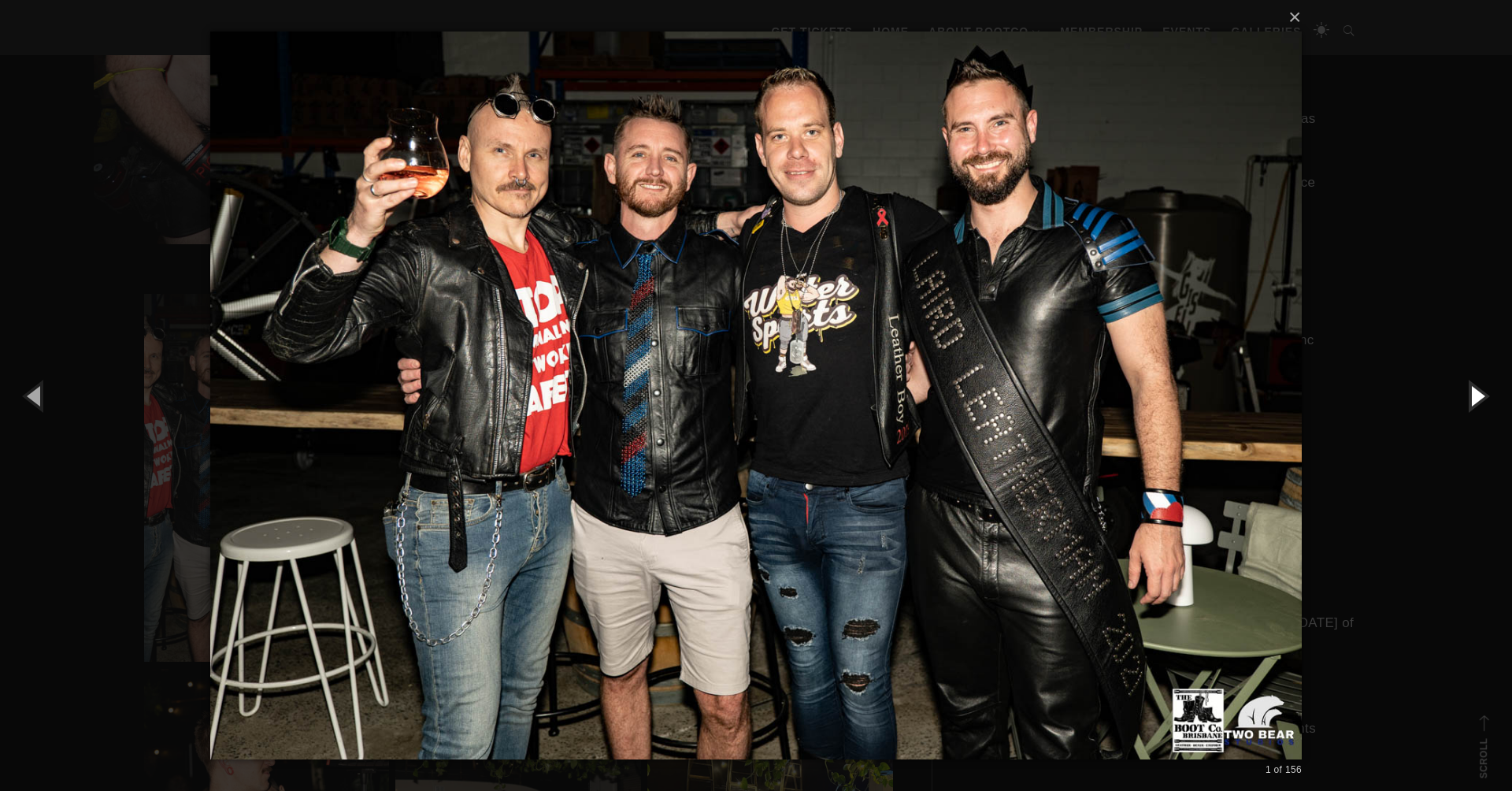
click at [1477, 397] on button "button" at bounding box center [1476, 396] width 71 height 87
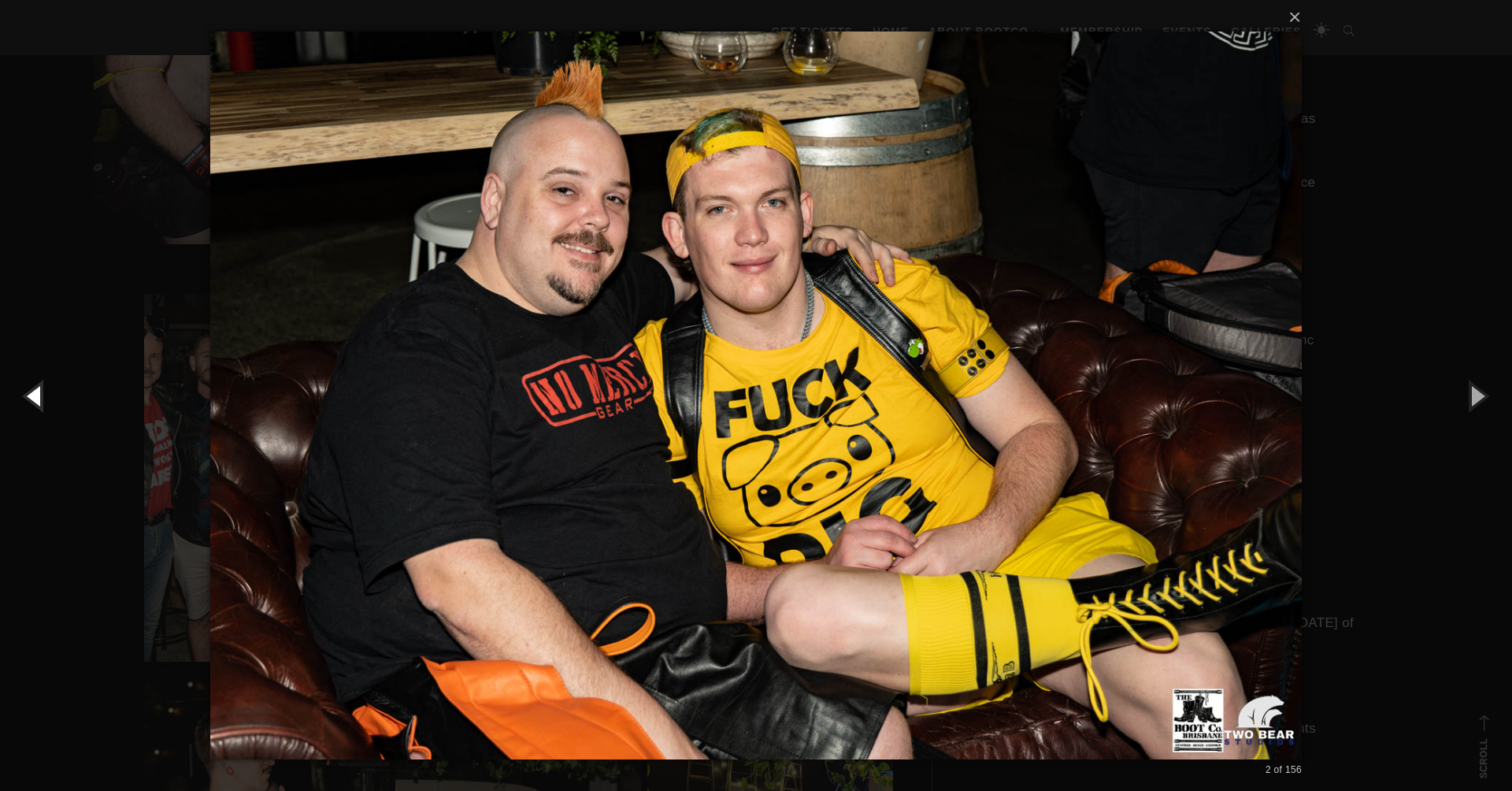
click at [17, 390] on button "button" at bounding box center [36, 396] width 71 height 87
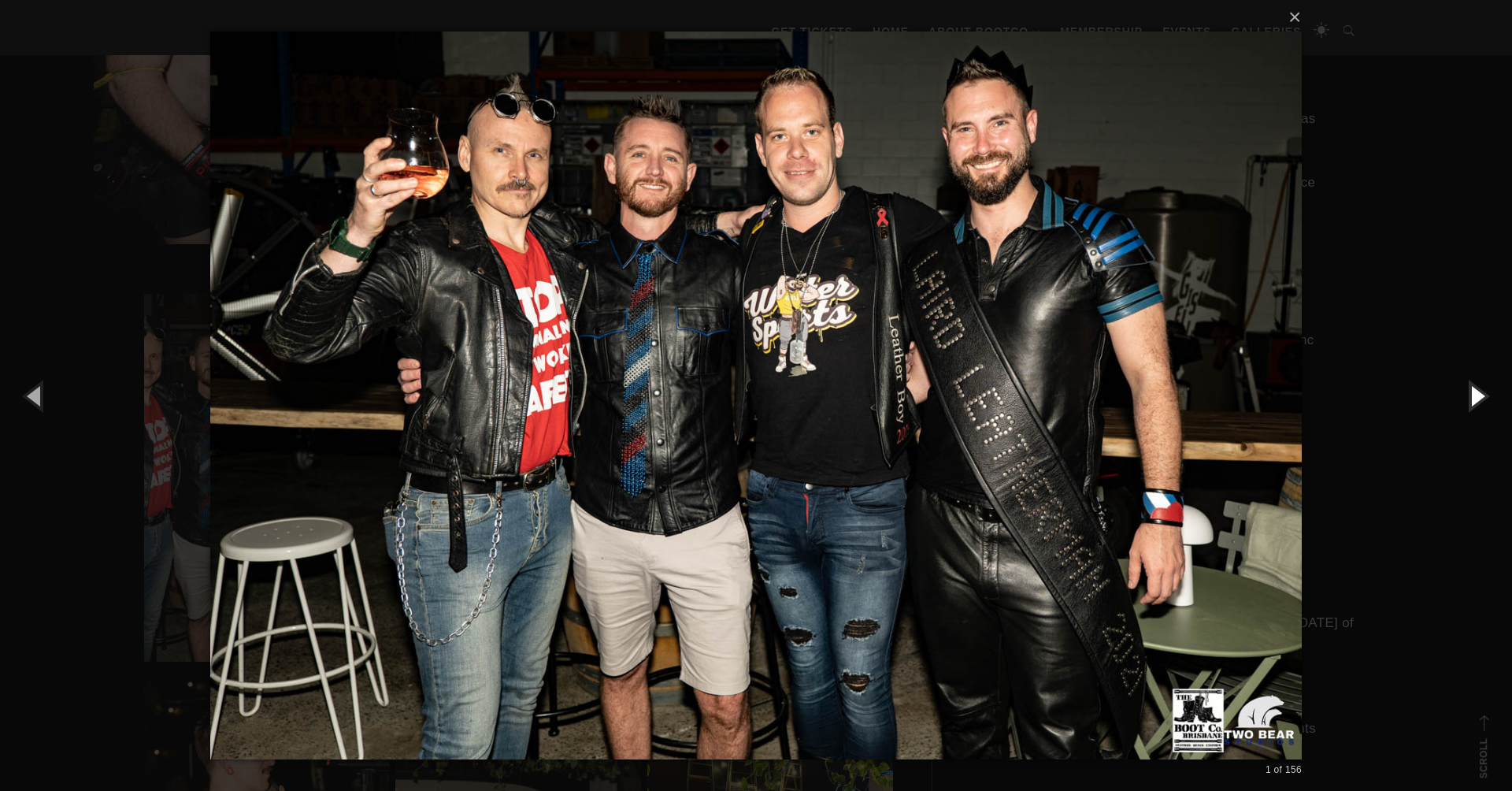
click at [1474, 398] on button "button" at bounding box center [1476, 396] width 71 height 87
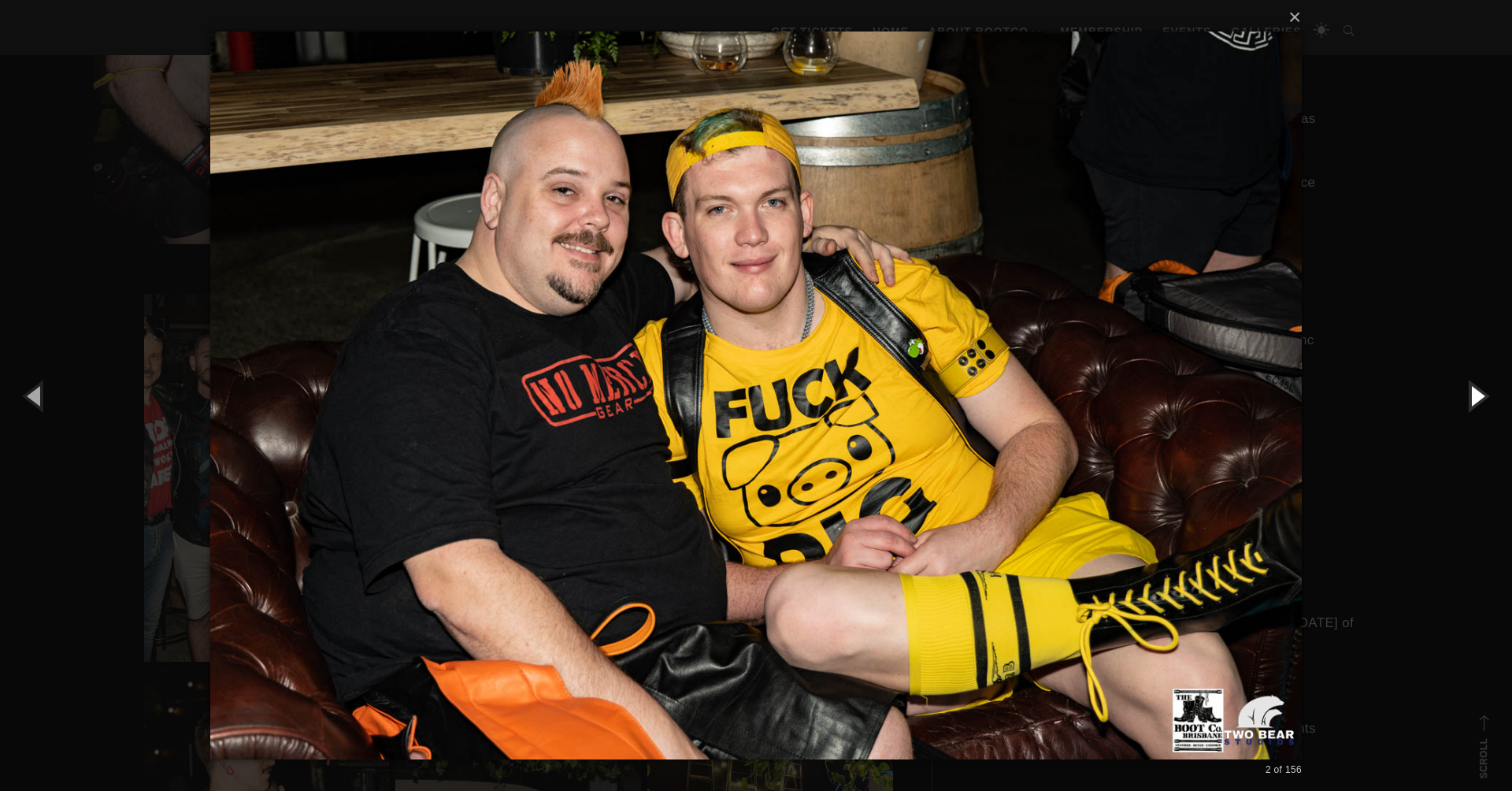
click at [1474, 398] on button "button" at bounding box center [1476, 396] width 71 height 87
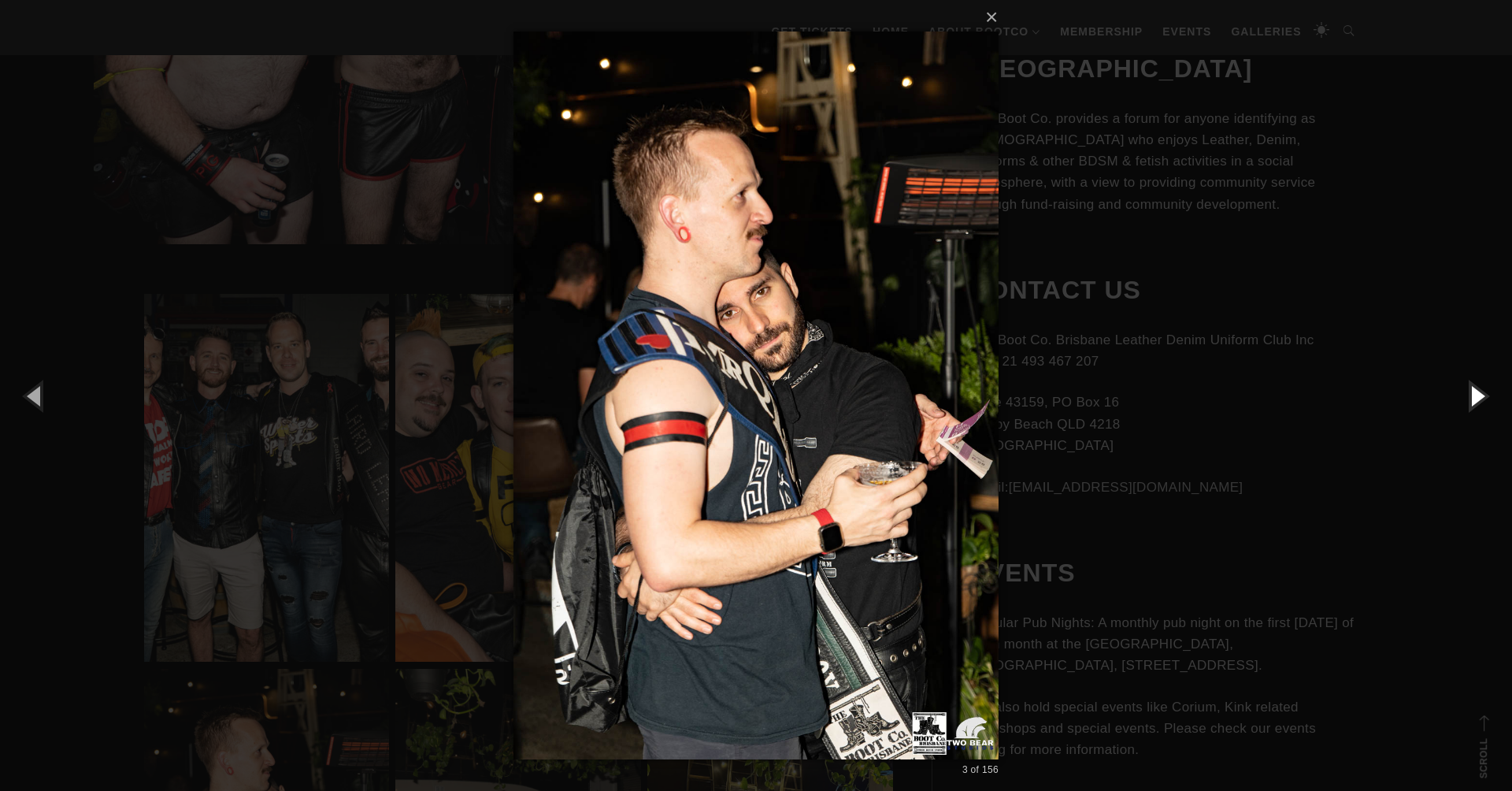
click at [1477, 399] on button "button" at bounding box center [1476, 396] width 71 height 87
click at [1478, 396] on button "button" at bounding box center [1476, 396] width 71 height 87
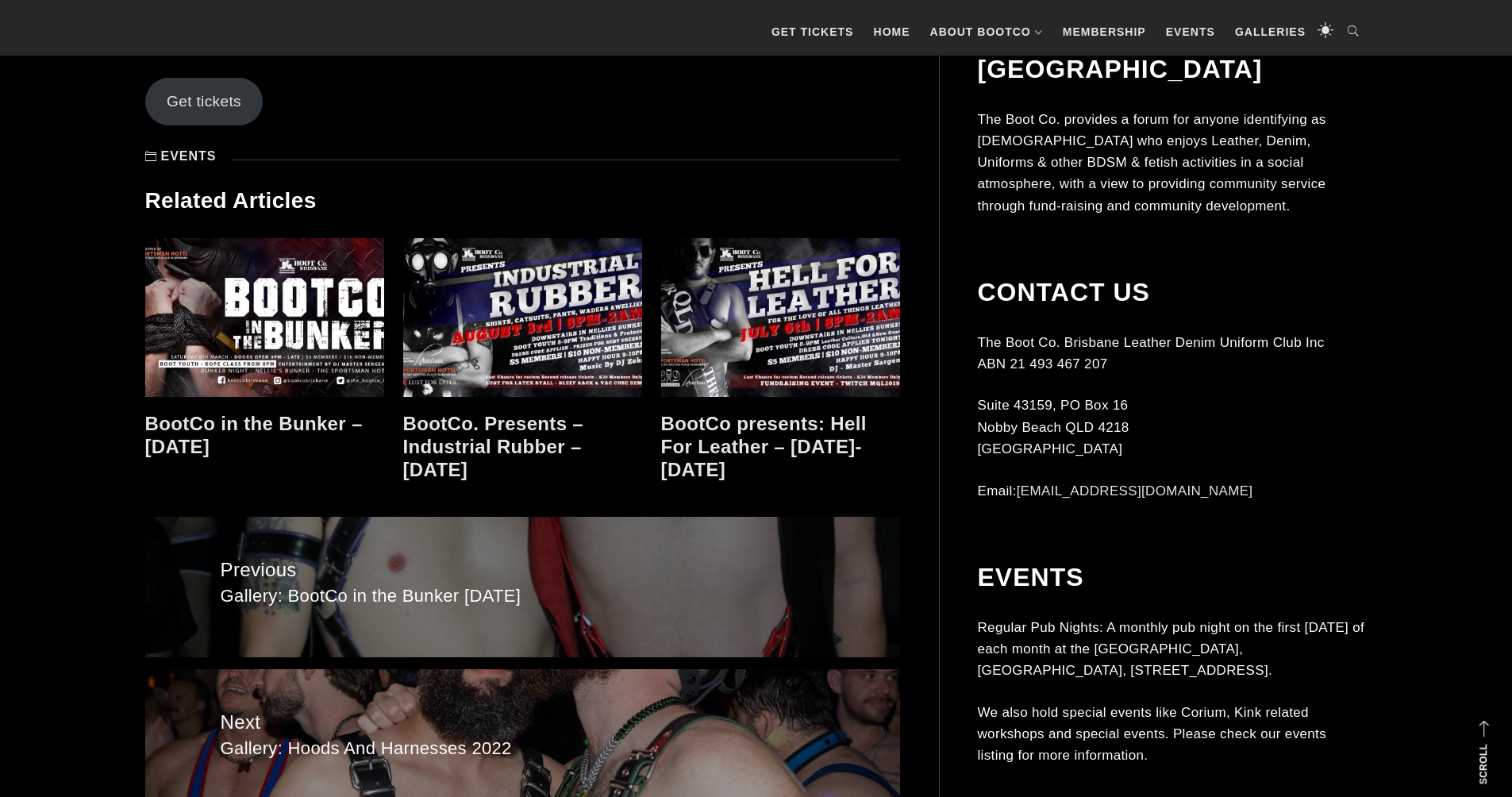
scroll to position [1804, 0]
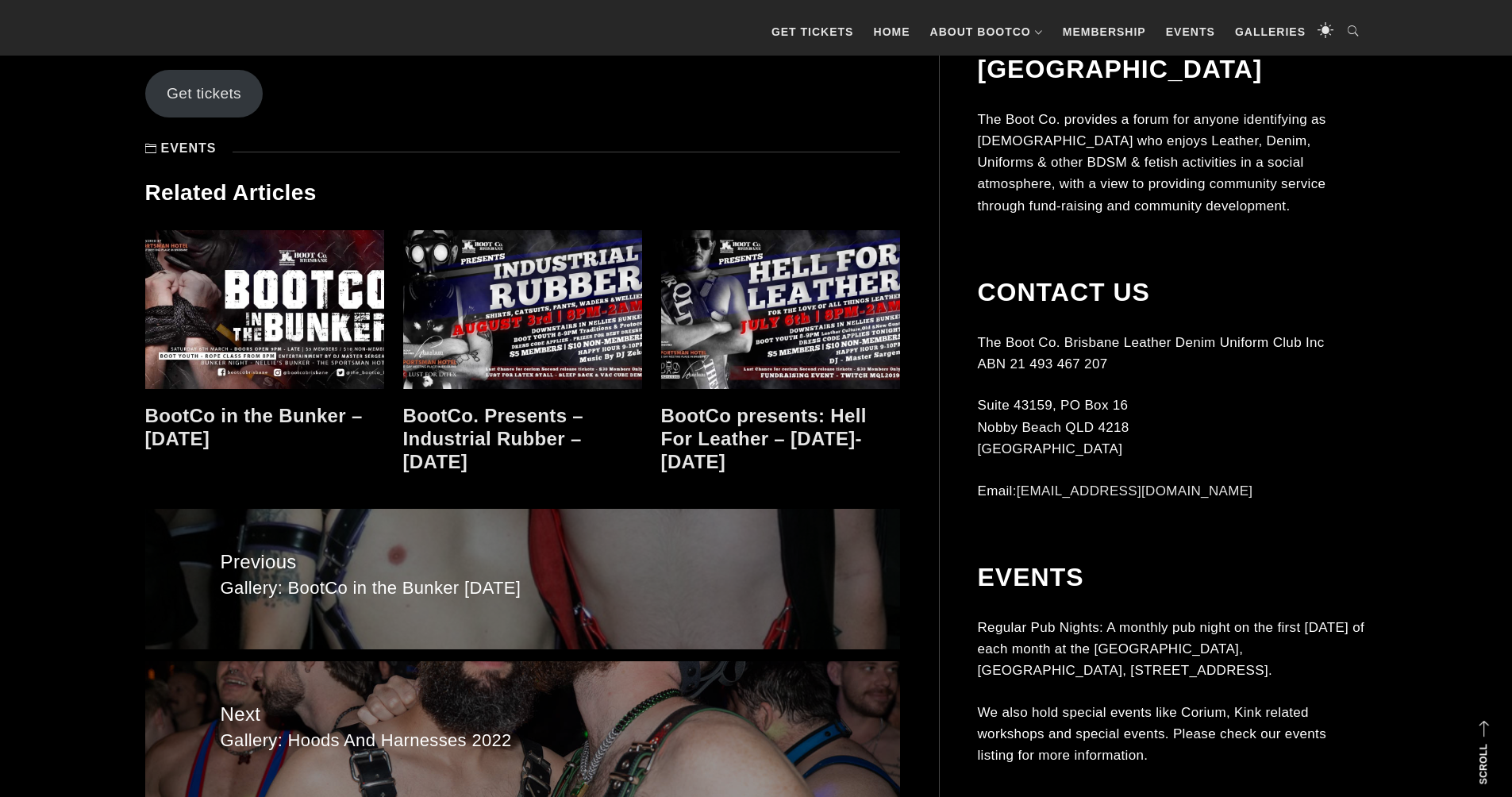
click at [689, 426] on link "BootCo presents: Hell For Leather – [DATE]-[DATE]" at bounding box center [764, 438] width 205 height 68
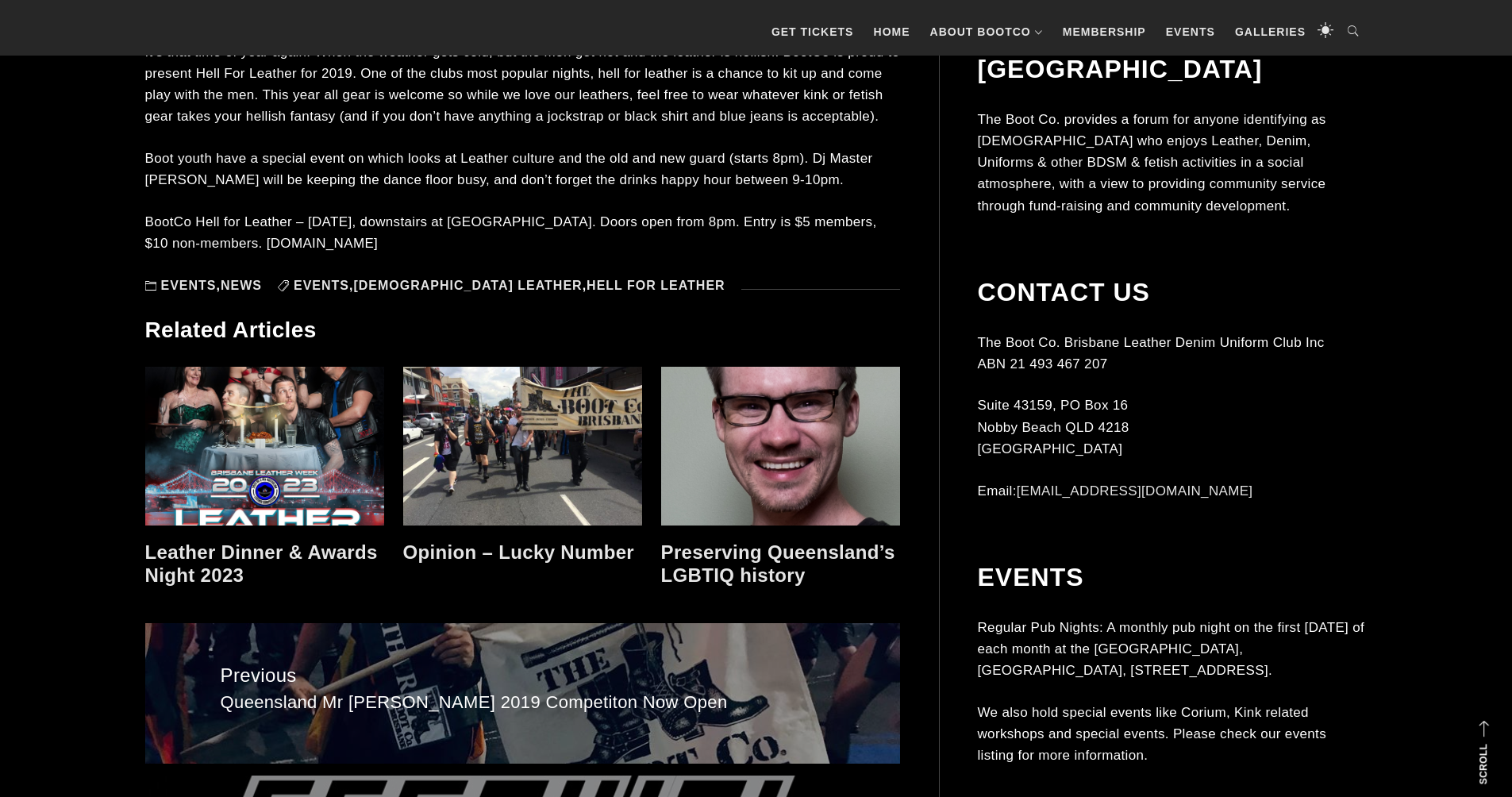
scroll to position [966, 0]
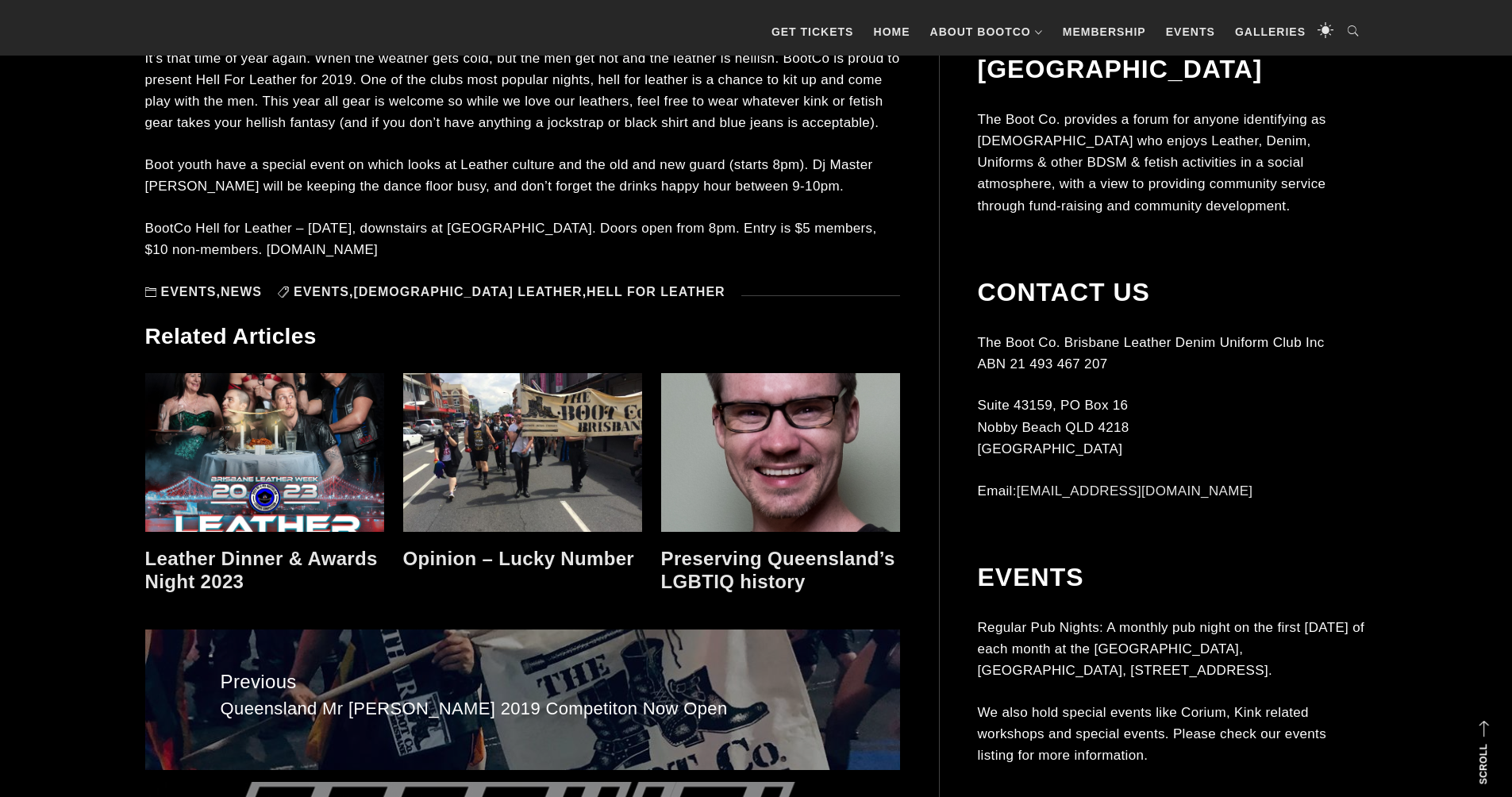
click at [273, 493] on link at bounding box center [265, 453] width 239 height 159
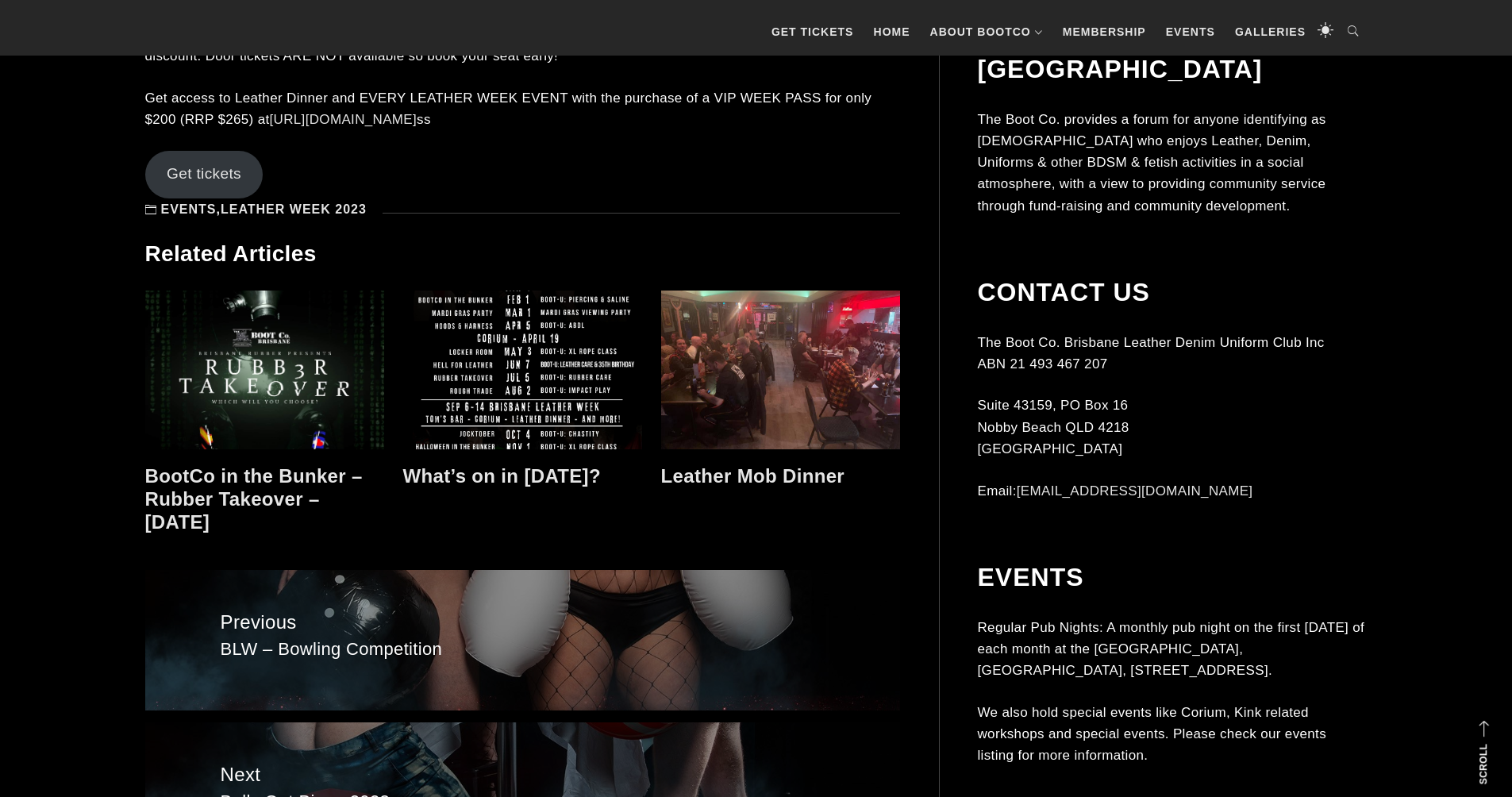
scroll to position [1830, 0]
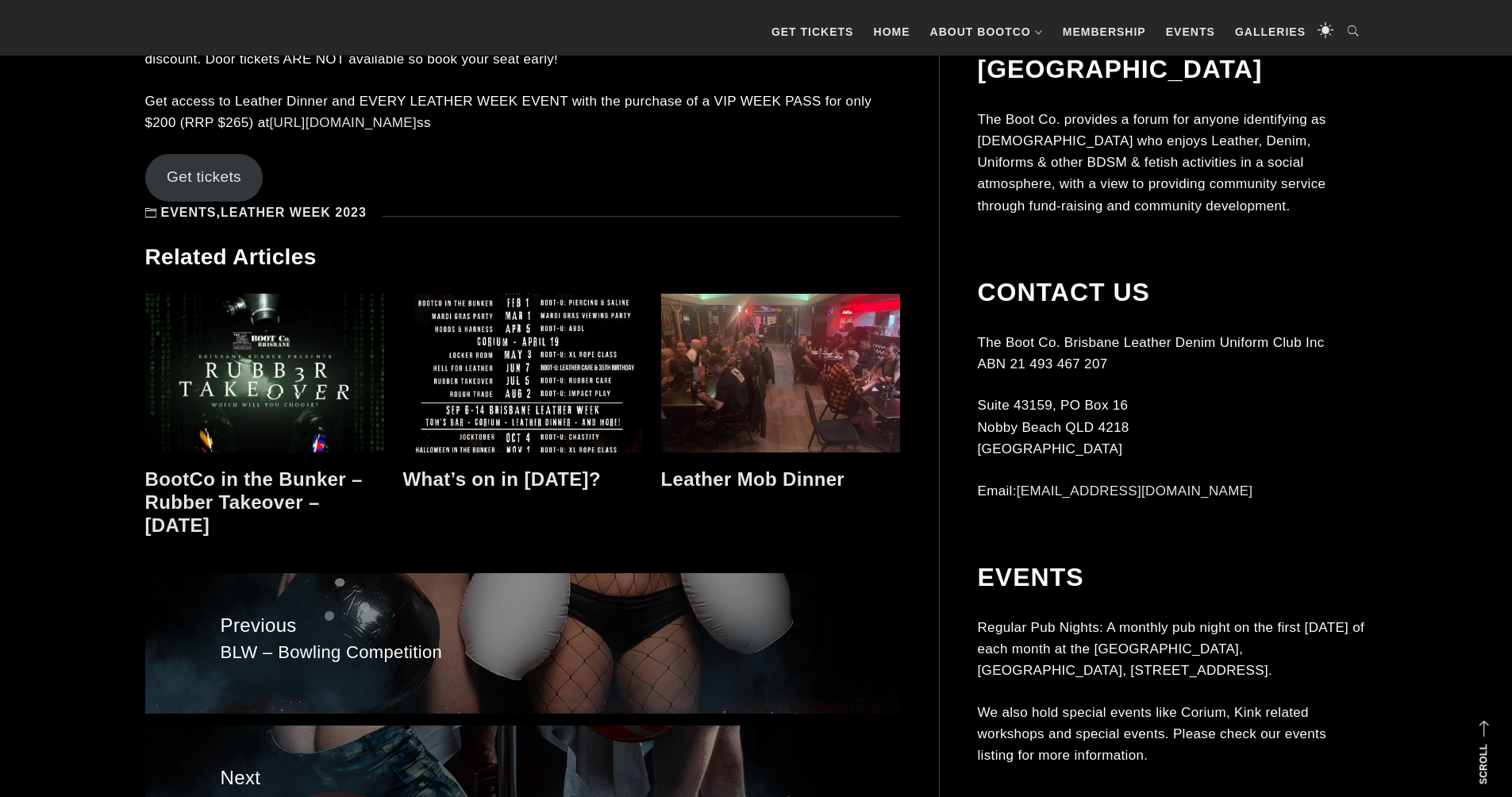
click at [749, 468] on link "Leather Mob Dinner" at bounding box center [752, 479] width 184 height 21
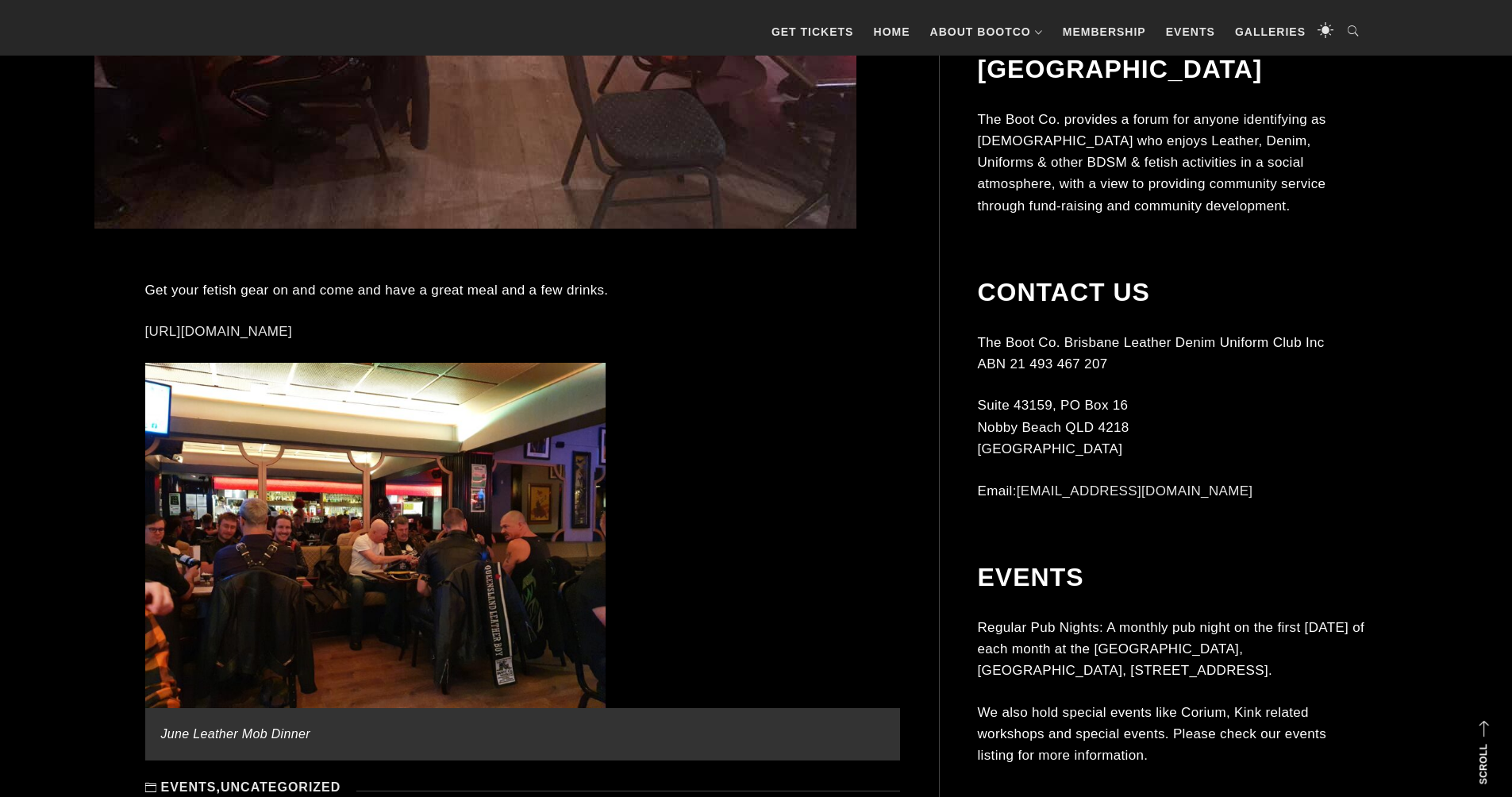
scroll to position [882, 0]
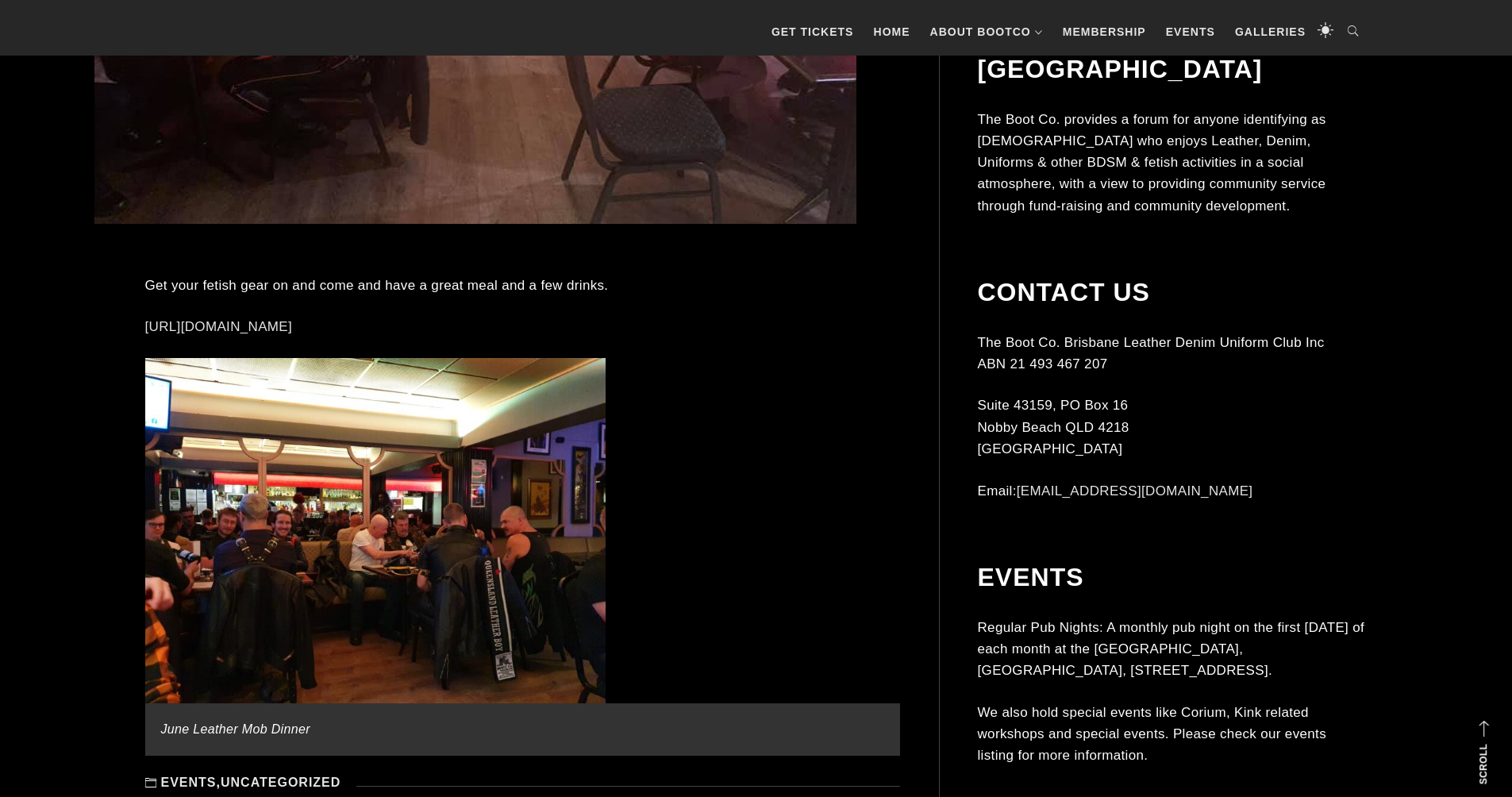
click at [496, 590] on img at bounding box center [375, 531] width 461 height 345
click at [430, 585] on img at bounding box center [375, 531] width 461 height 345
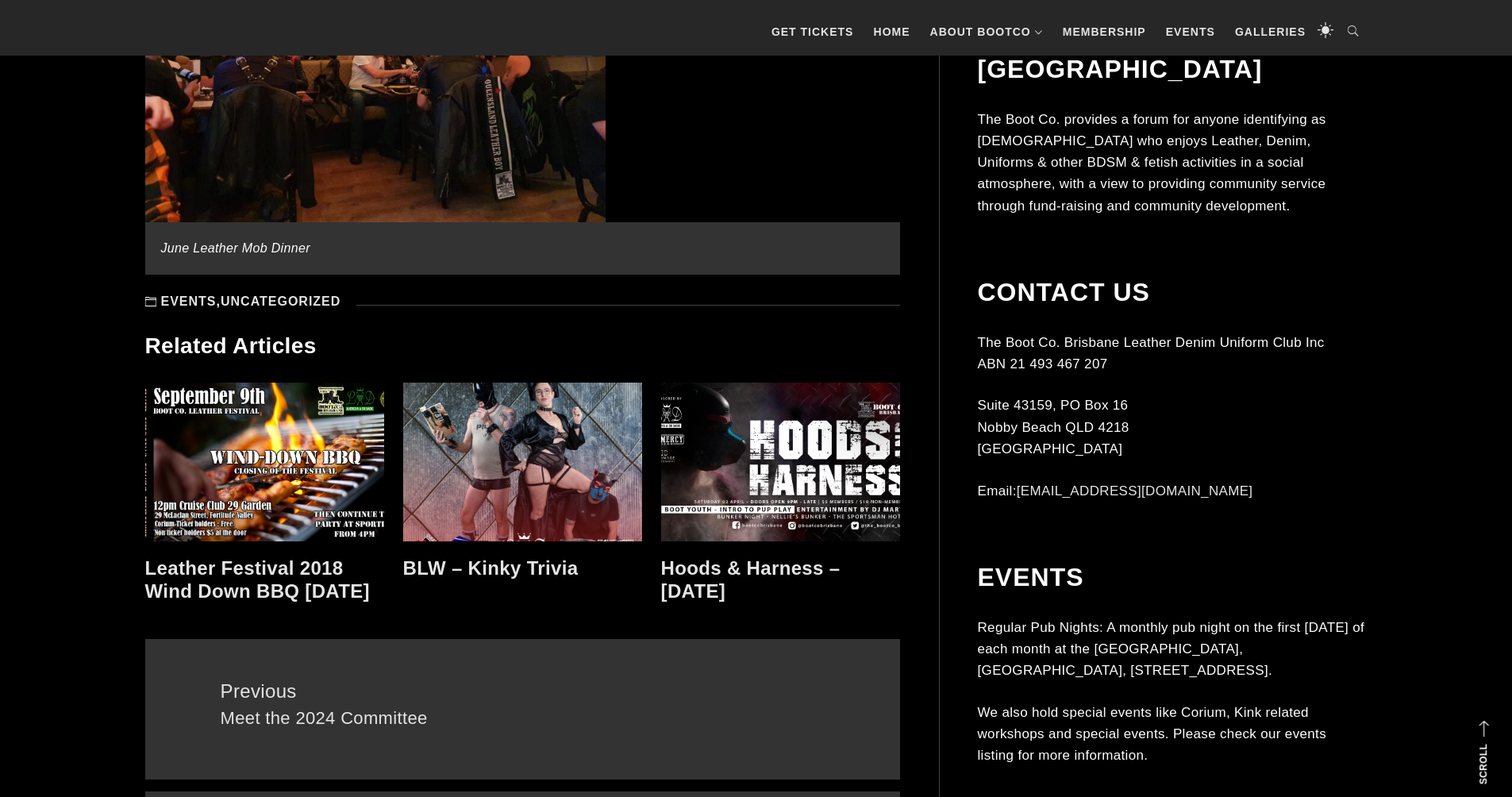
scroll to position [1370, 0]
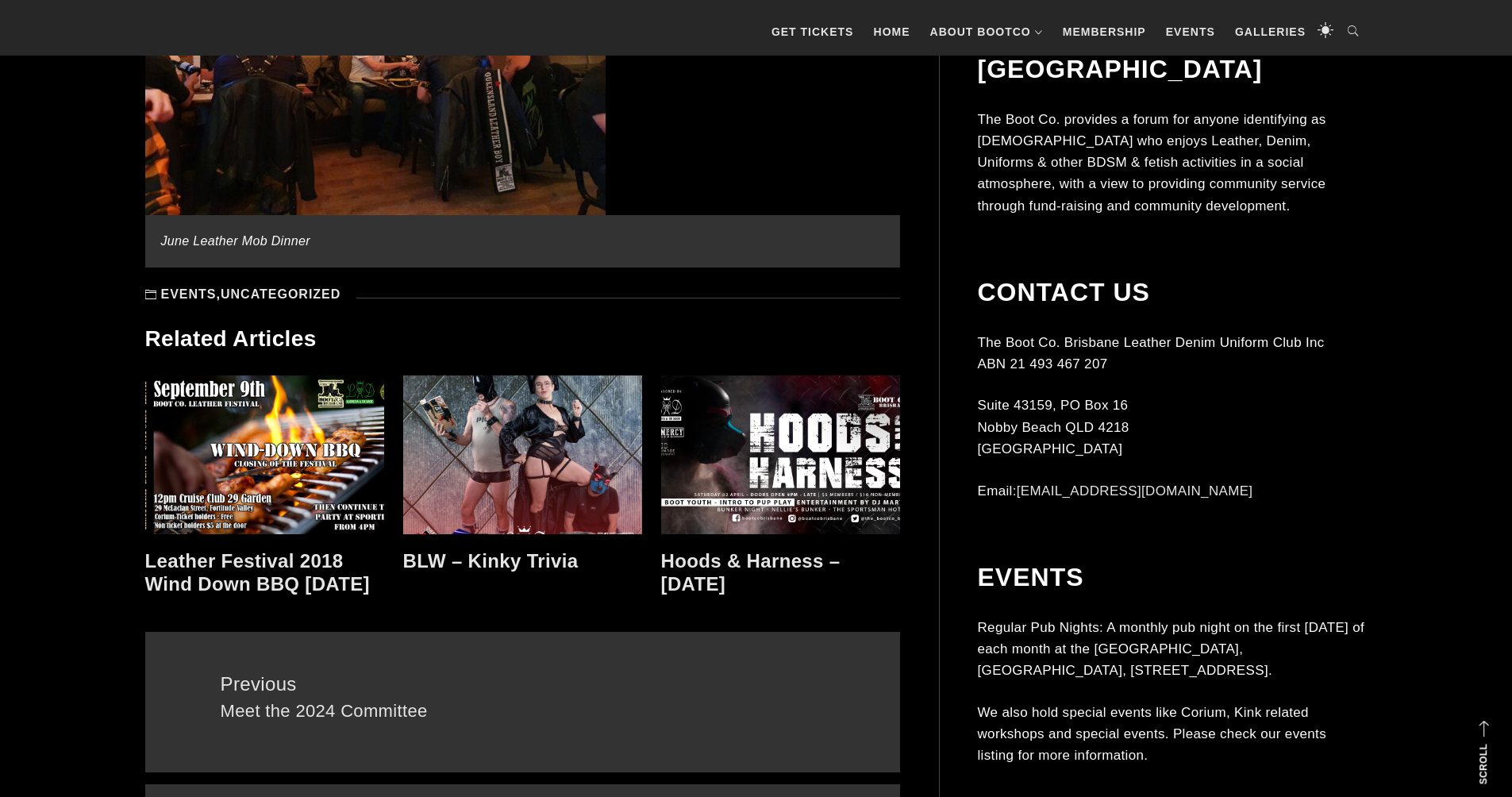
click at [748, 475] on link at bounding box center [780, 455] width 239 height 159
